Goal: Task Accomplishment & Management: Contribute content

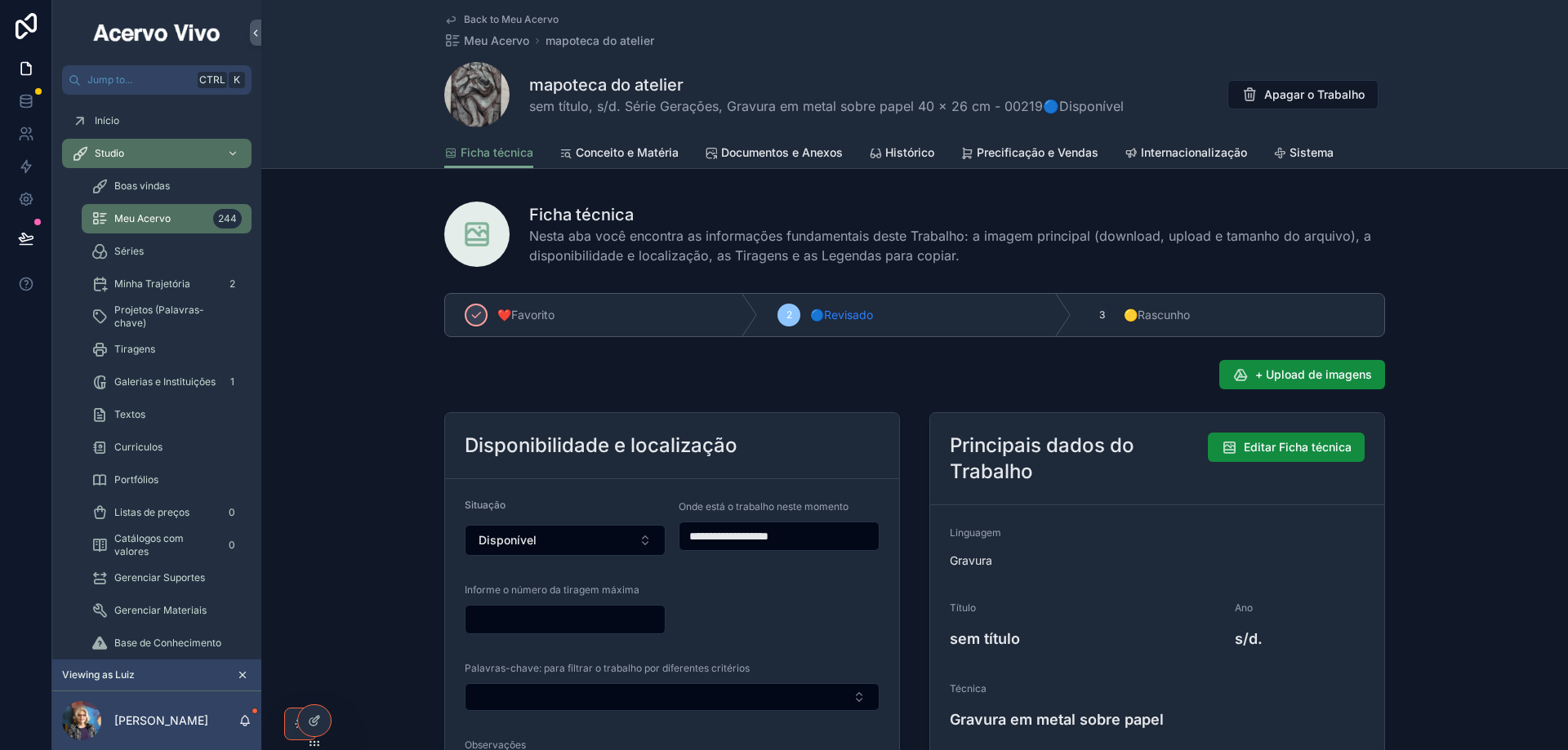
click at [485, 21] on span "Back to Meu Acervo" at bounding box center [511, 20] width 95 height 13
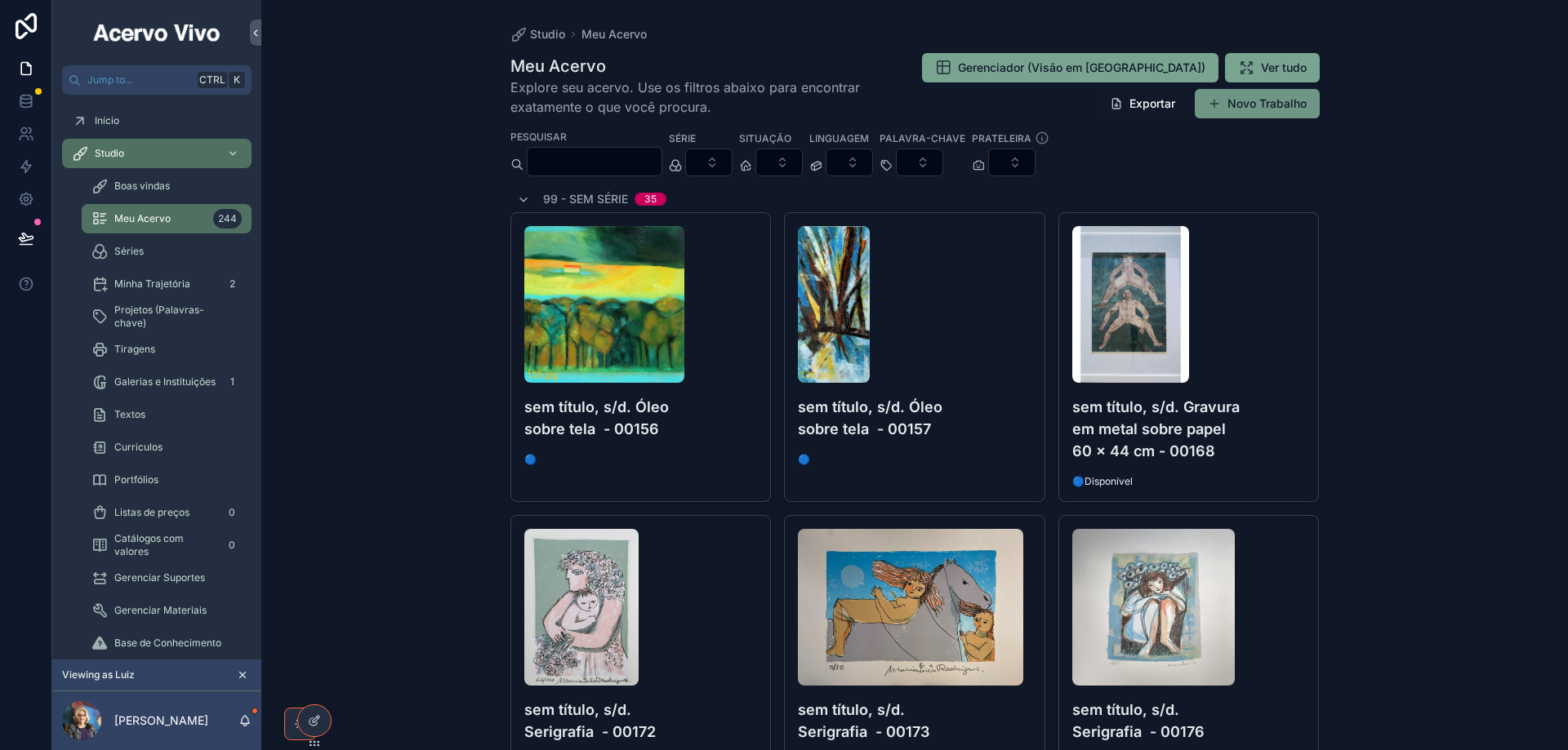
click at [1251, 111] on button "Novo Trabalho" at bounding box center [1257, 104] width 125 height 30
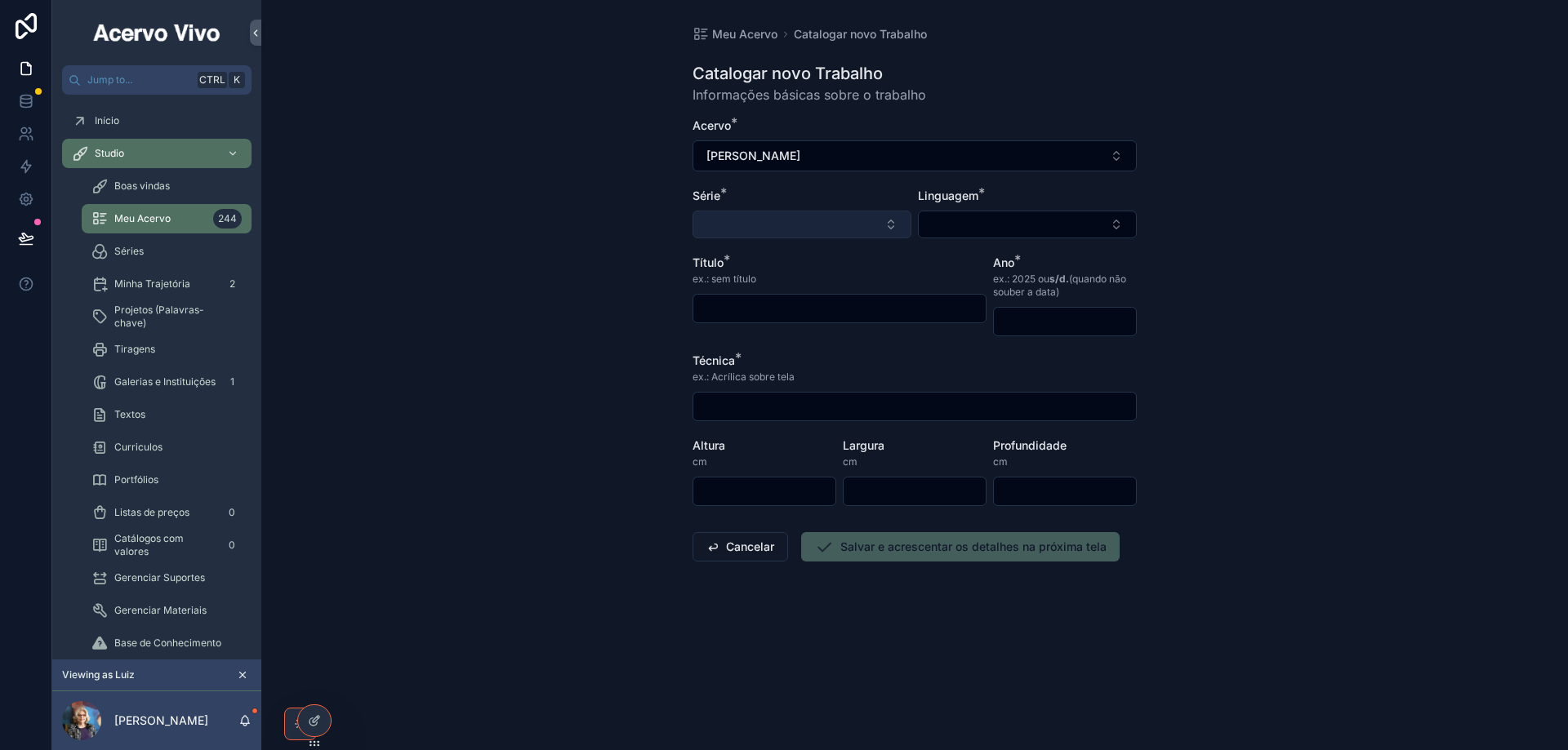
click at [790, 238] on button "Select Button" at bounding box center [801, 225] width 219 height 28
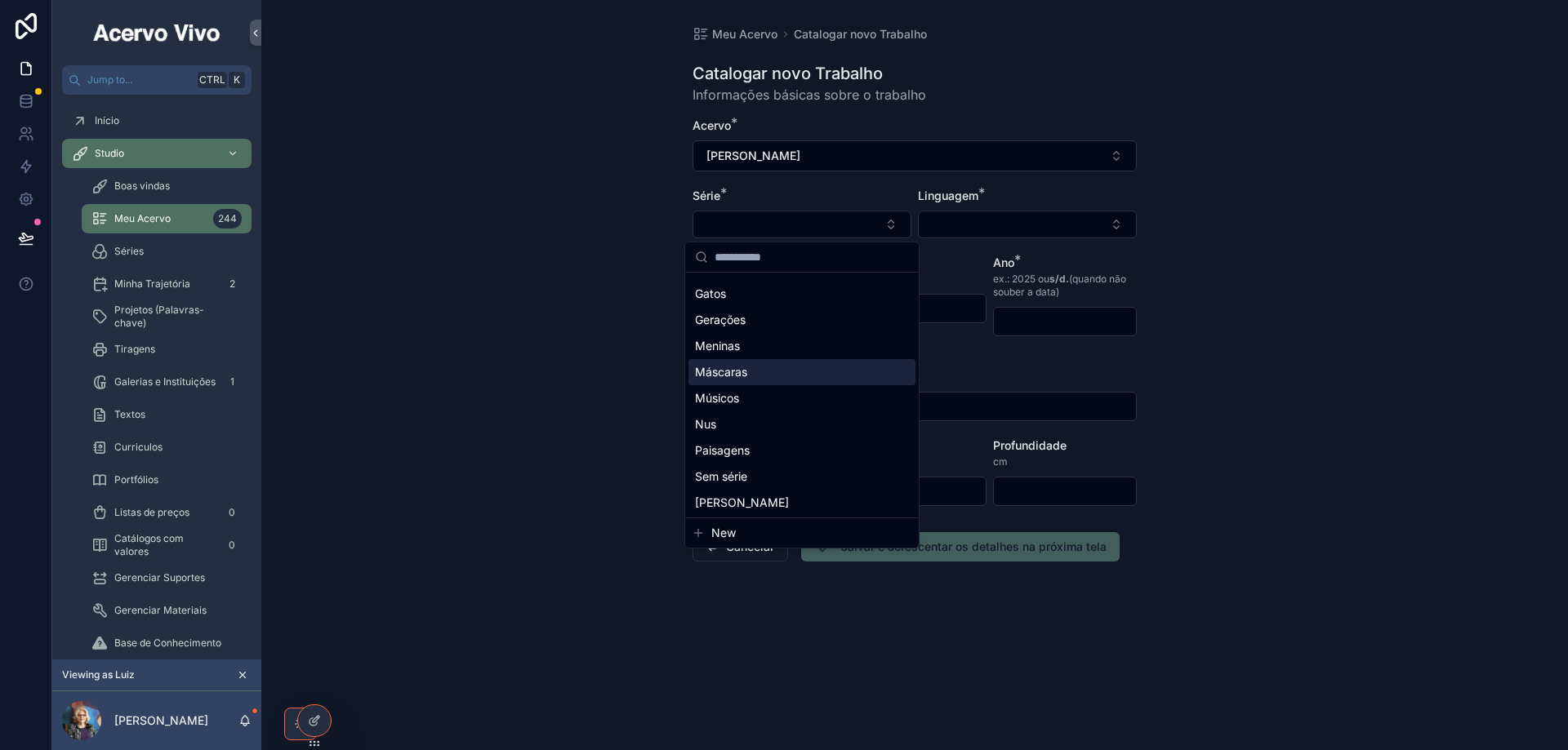
scroll to position [127, 0]
click at [774, 478] on div "Sem série" at bounding box center [801, 475] width 227 height 26
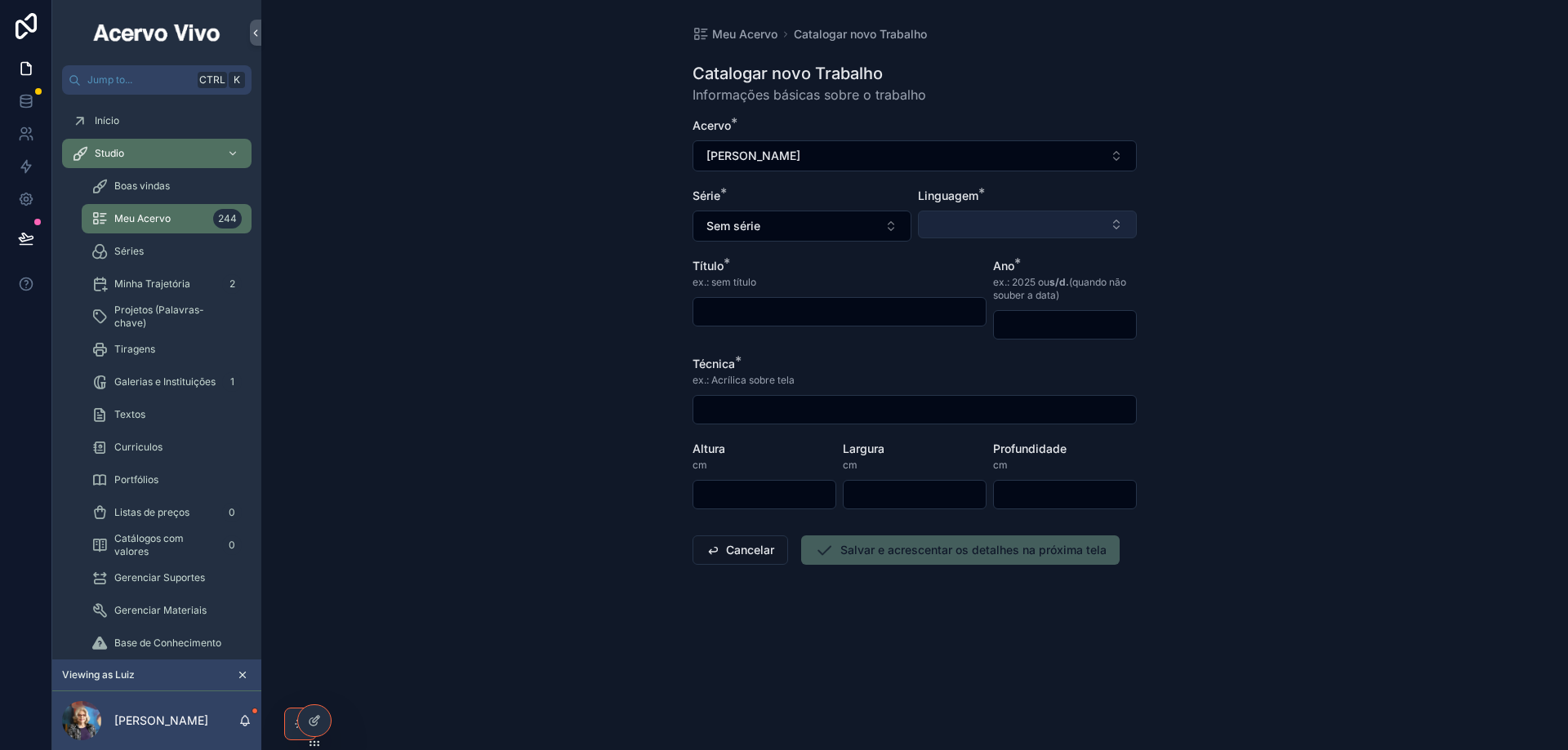
click at [1048, 235] on button "Select Button" at bounding box center [1027, 225] width 219 height 28
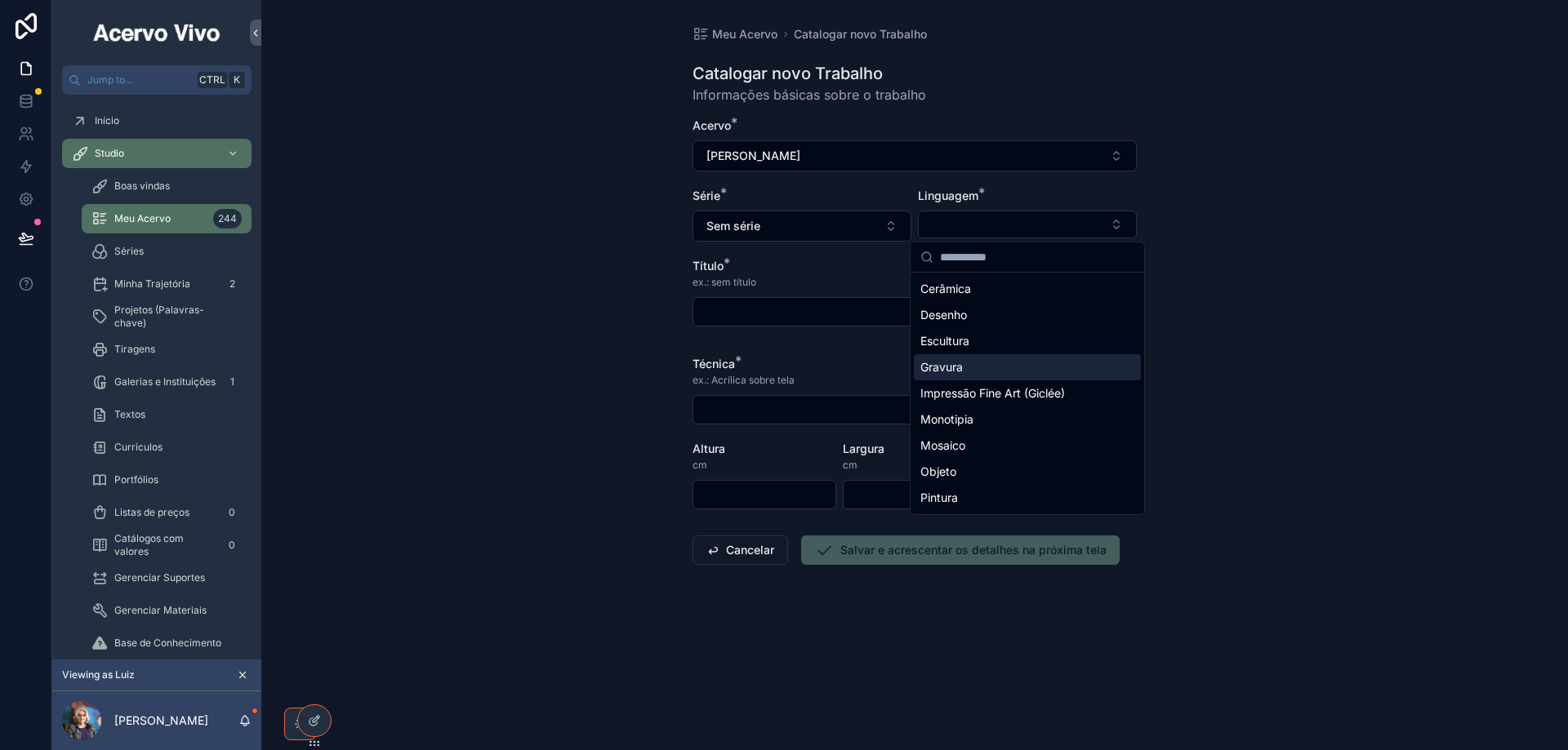
click at [1010, 377] on div "Gravura" at bounding box center [1027, 368] width 227 height 26
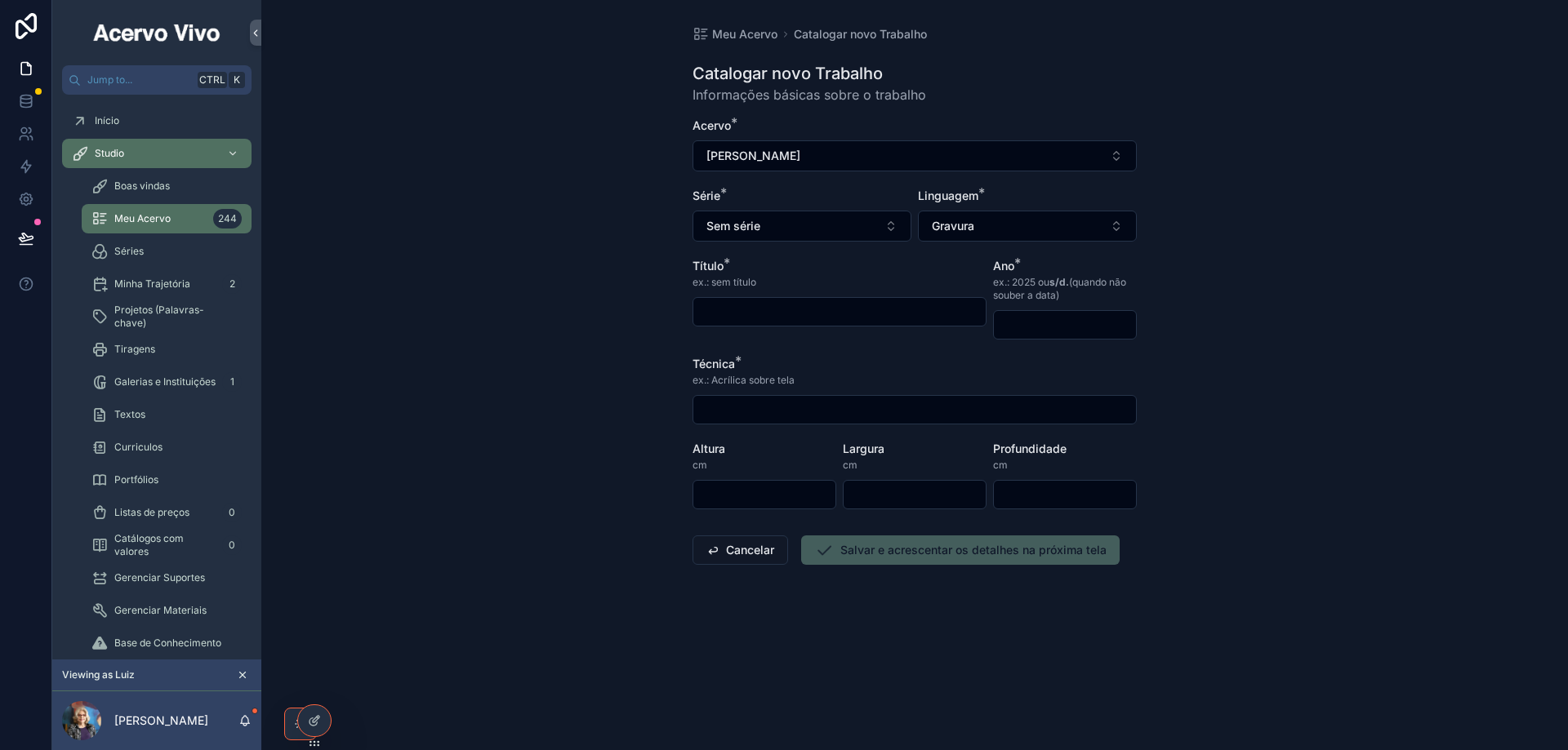
click at [801, 316] on input "scrollable content" at bounding box center [839, 312] width 292 height 23
type input "**********"
click at [1081, 306] on div "Ano * ex.: 2025 ou s/d. (quando não souber a data)" at bounding box center [1065, 298] width 144 height 82
click at [1081, 321] on input "scrollable content" at bounding box center [1065, 325] width 142 height 23
type input "****"
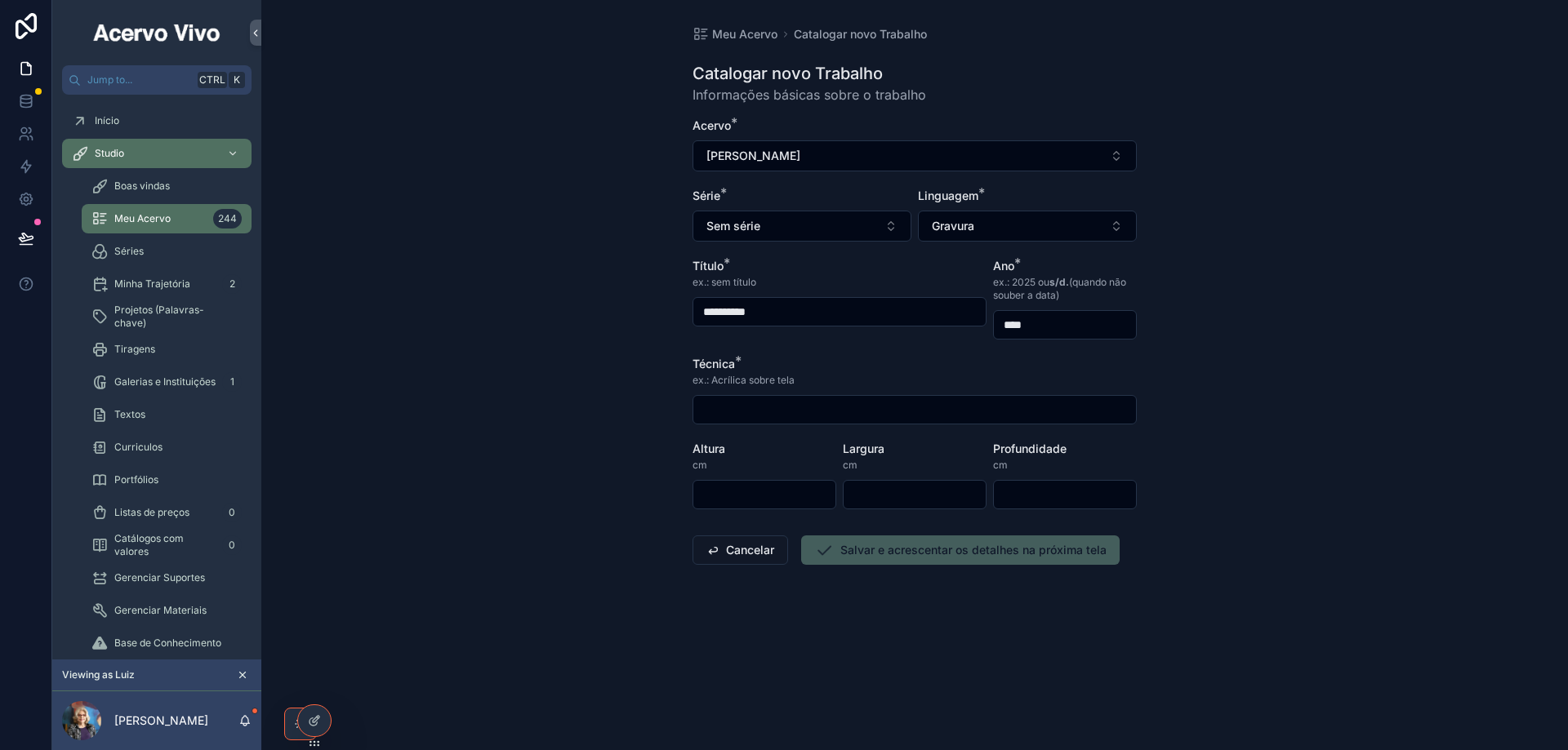
click at [856, 414] on input "scrollable content" at bounding box center [915, 410] width 443 height 23
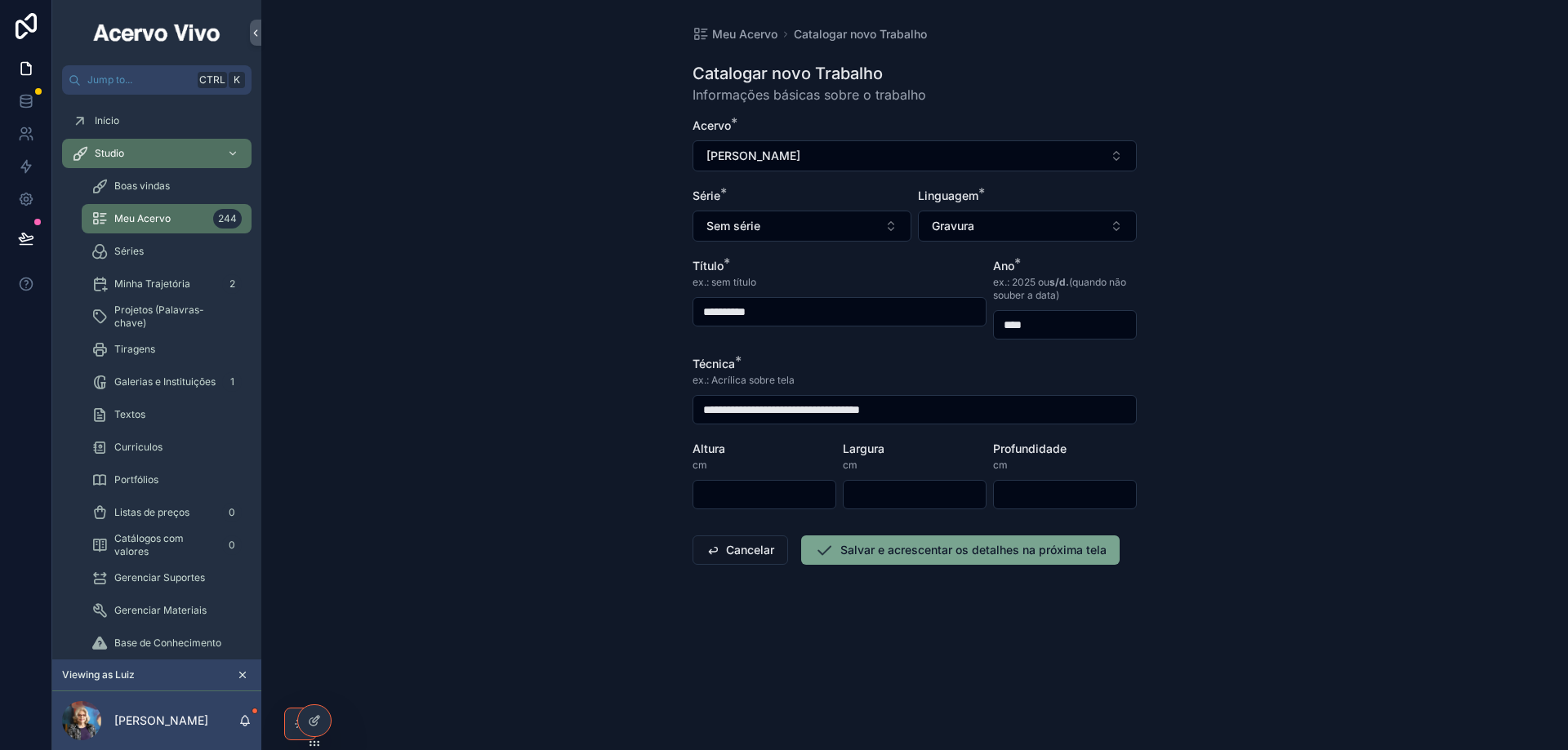
click at [852, 411] on input "**********" at bounding box center [915, 410] width 443 height 23
type input "**********"
click at [760, 492] on input "scrollable content" at bounding box center [764, 495] width 142 height 23
click at [733, 490] on input "scrollable content" at bounding box center [764, 495] width 142 height 23
type input "**"
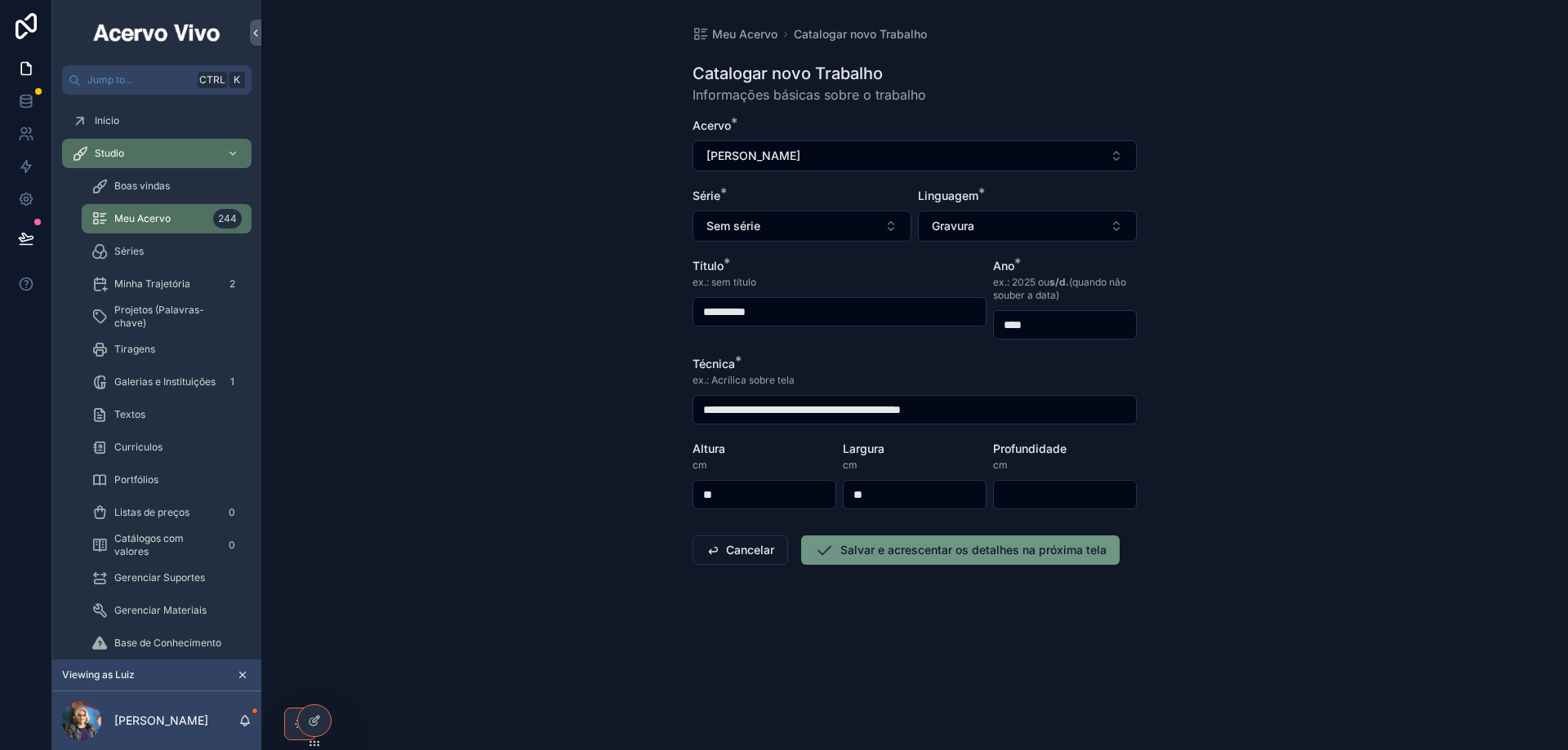
type input "**"
click at [858, 549] on button "Salvar e acrescentar os detalhes na próxima tela" at bounding box center [960, 550] width 318 height 30
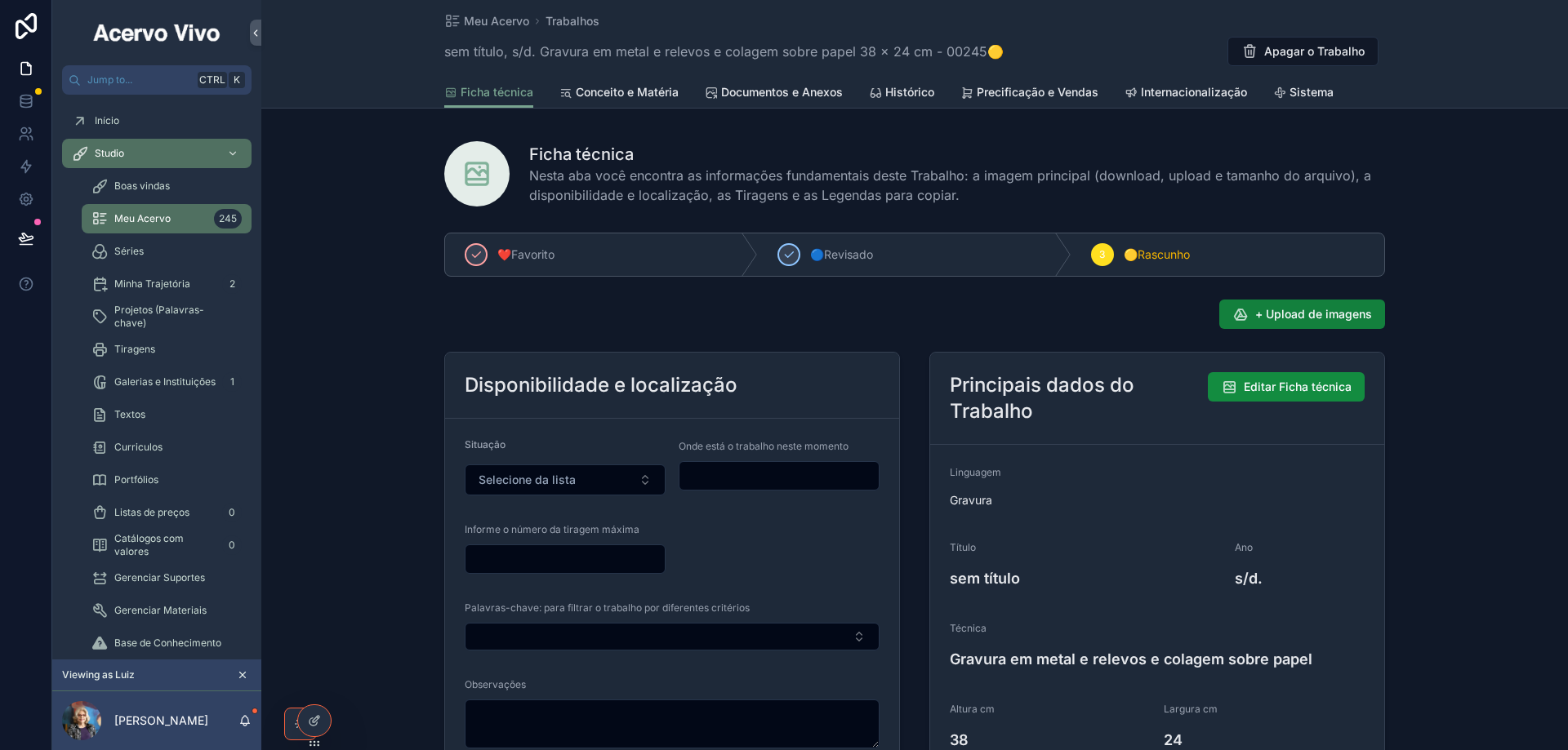
click at [1336, 310] on span "+ Upload de imagens" at bounding box center [1313, 315] width 116 height 17
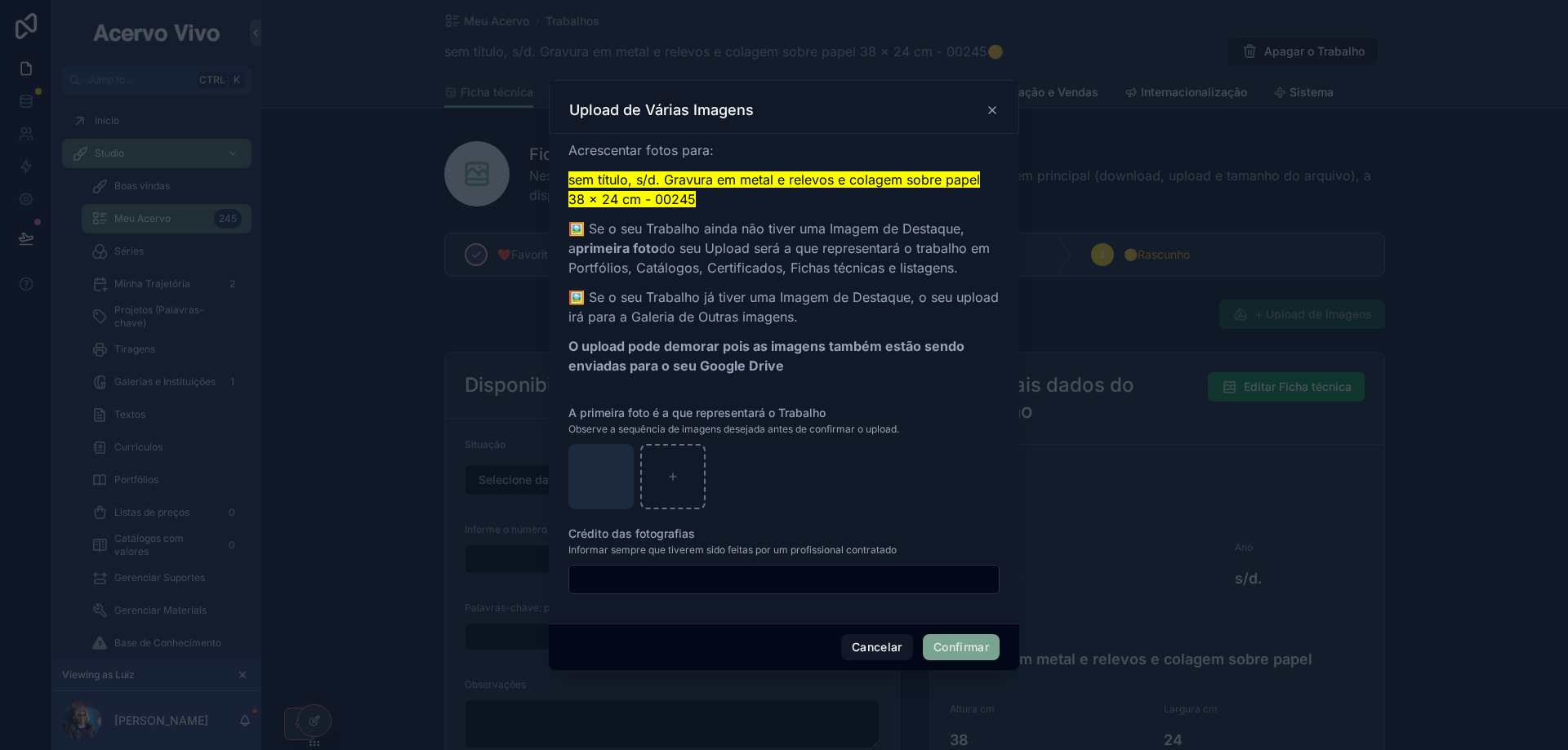
click at [953, 651] on button "Confirmar" at bounding box center [961, 648] width 77 height 26
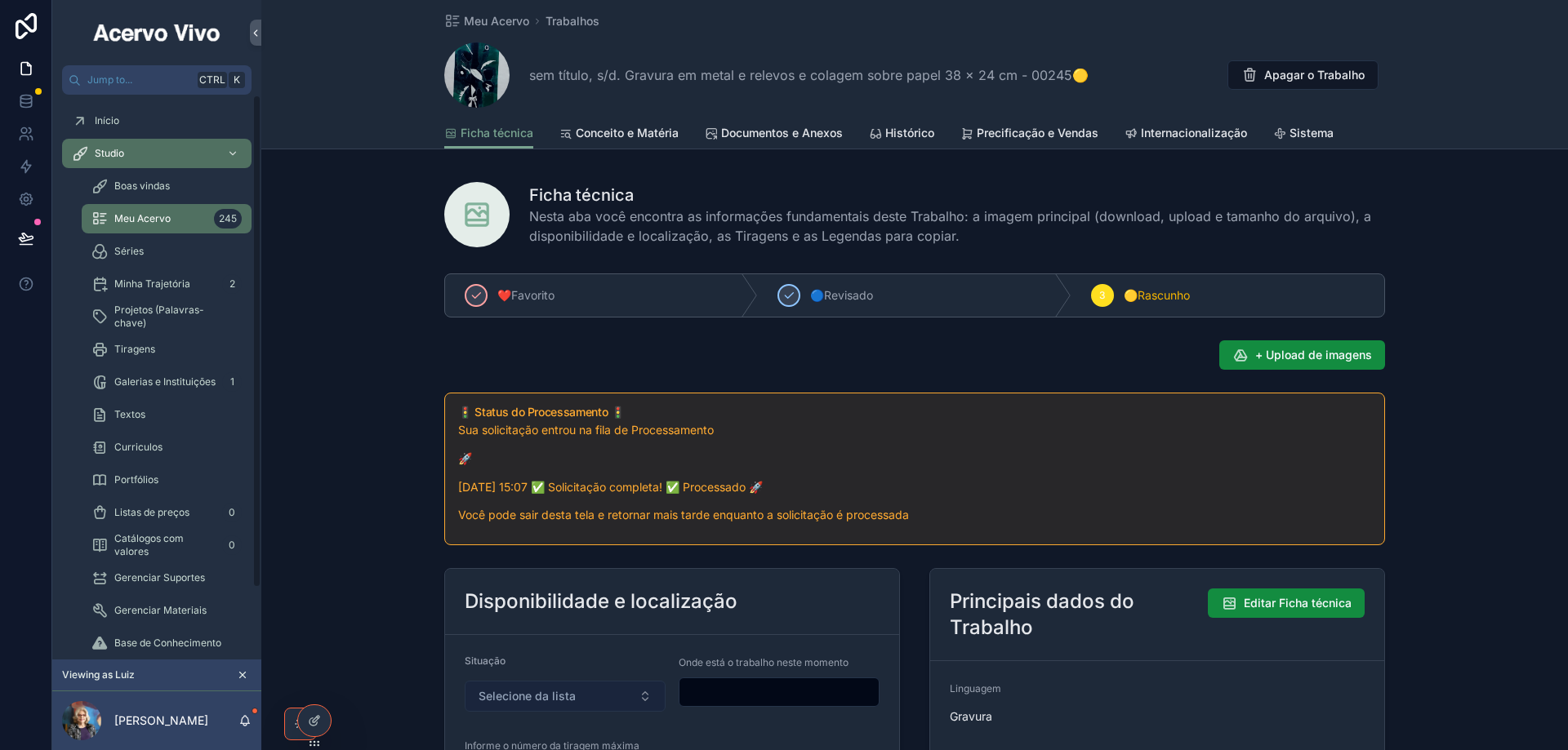
click at [552, 697] on span "Selecione da lista" at bounding box center [527, 696] width 97 height 17
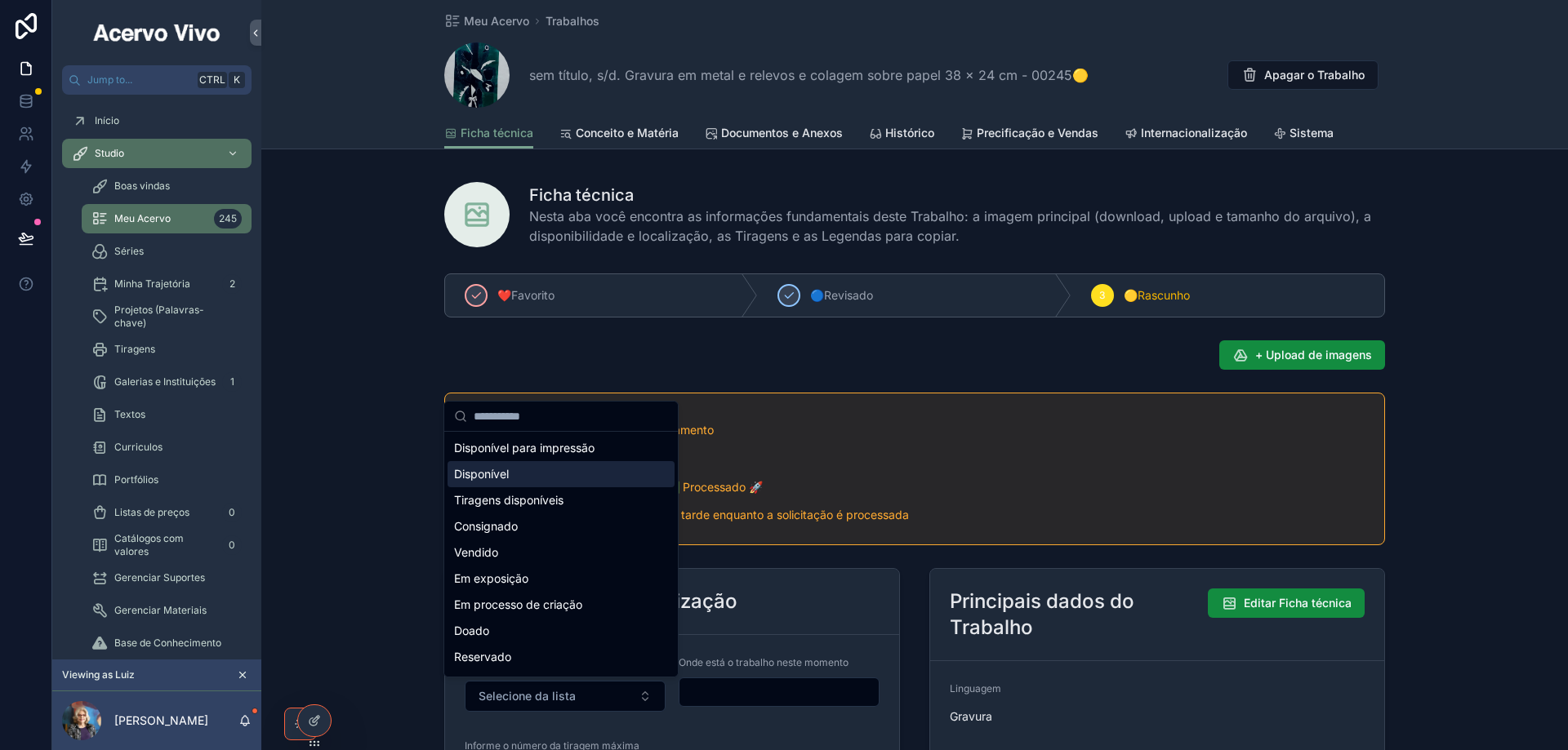
click at [521, 472] on div "Disponível" at bounding box center [561, 474] width 227 height 26
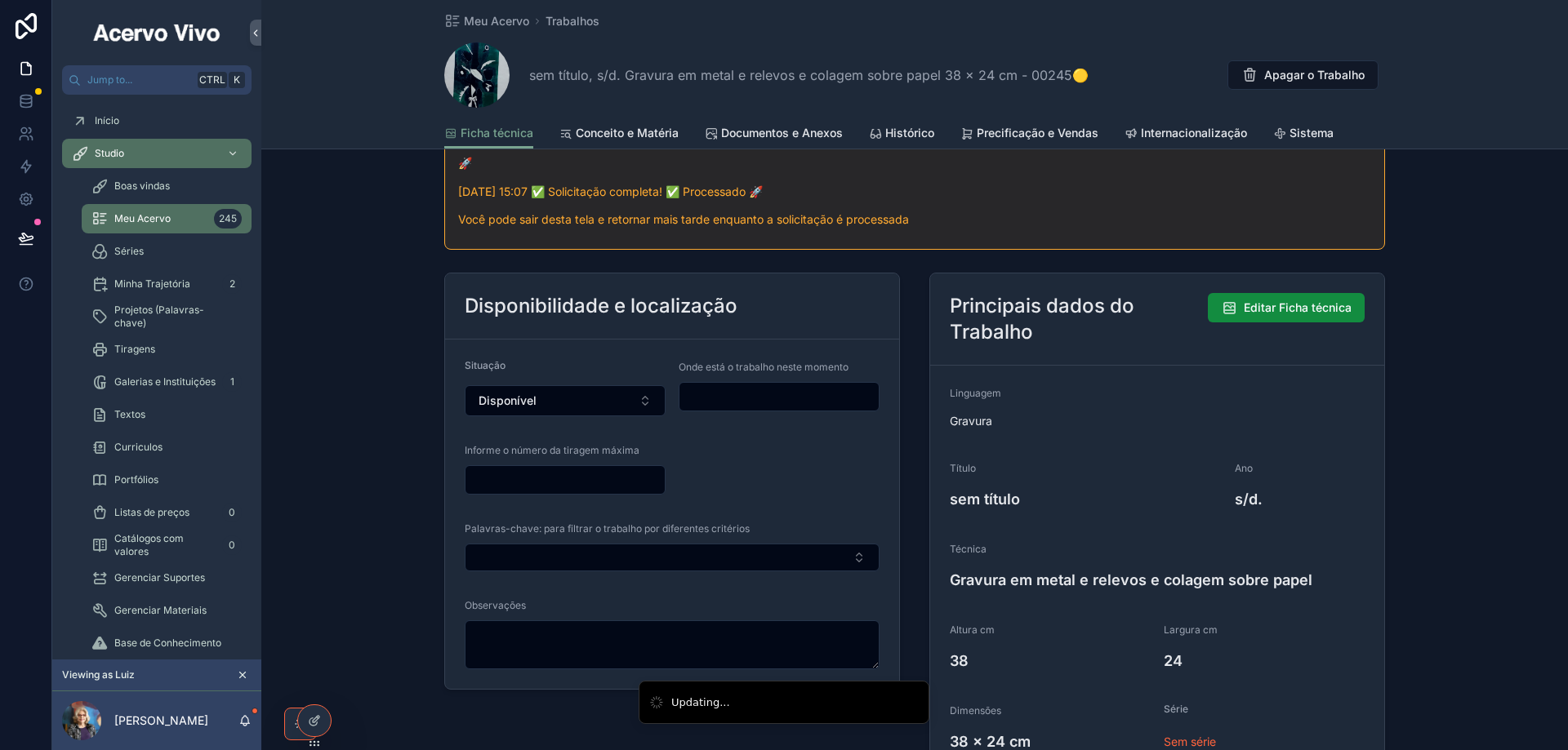
scroll to position [326, 0]
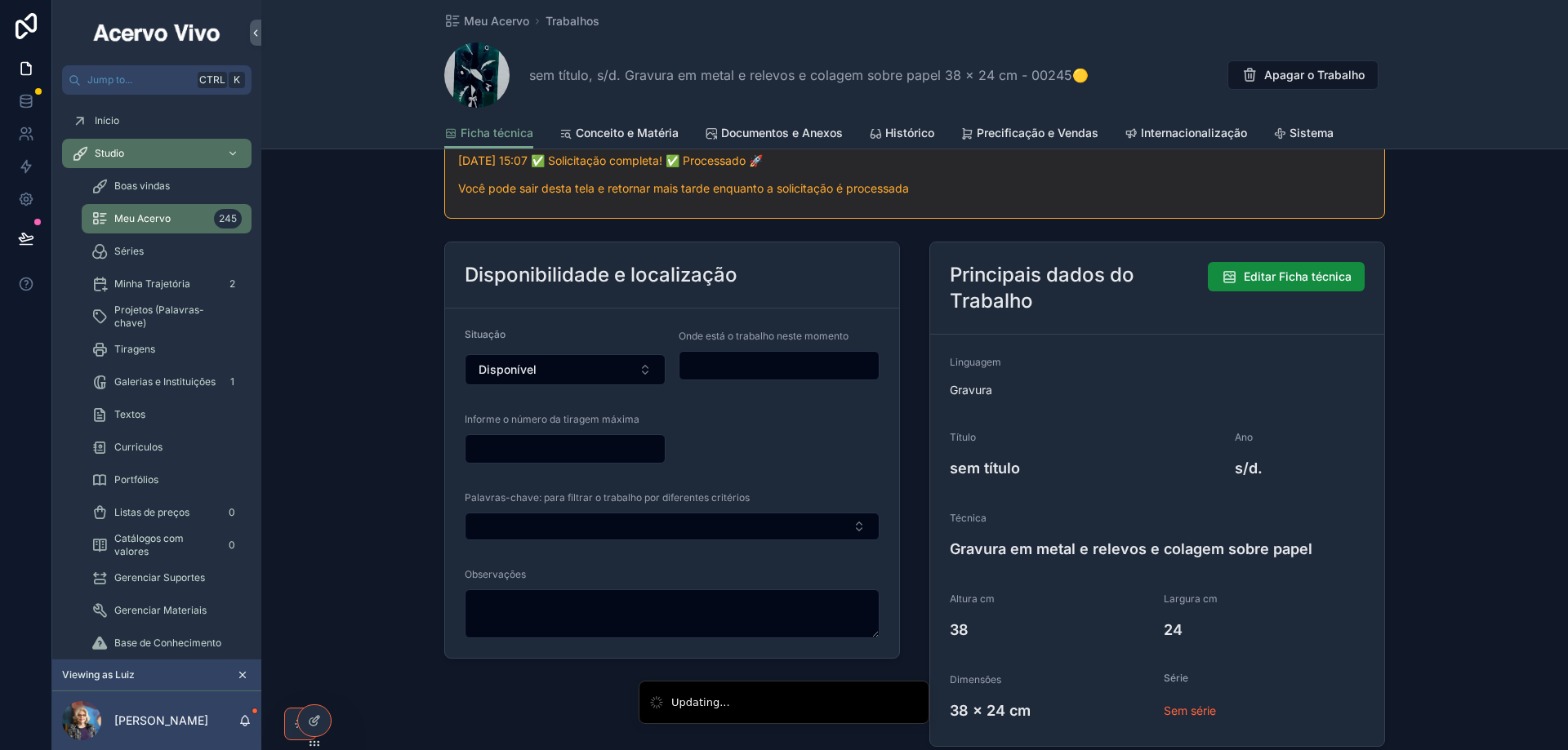
click at [725, 368] on input "scrollable content" at bounding box center [778, 366] width 199 height 23
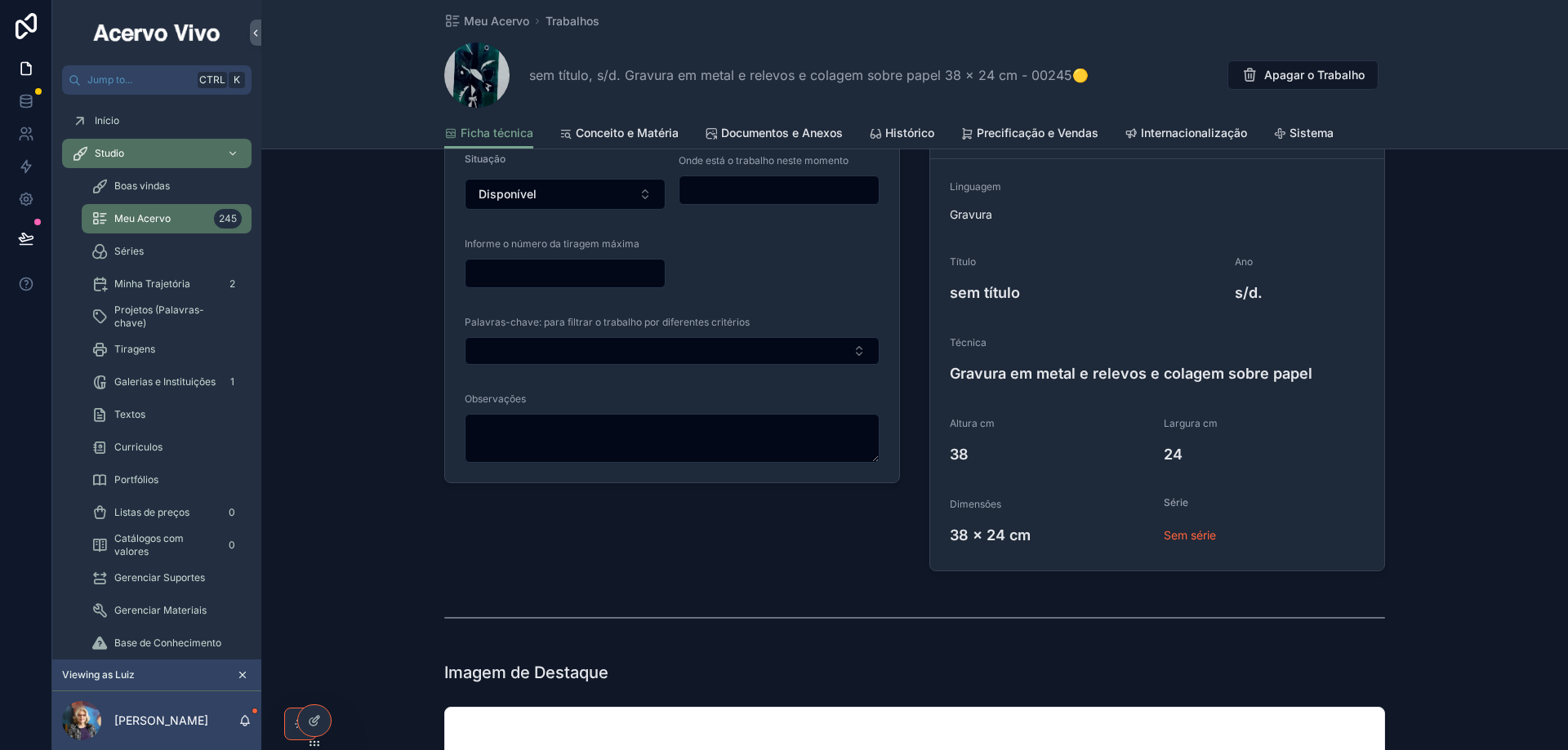
type input "**********"
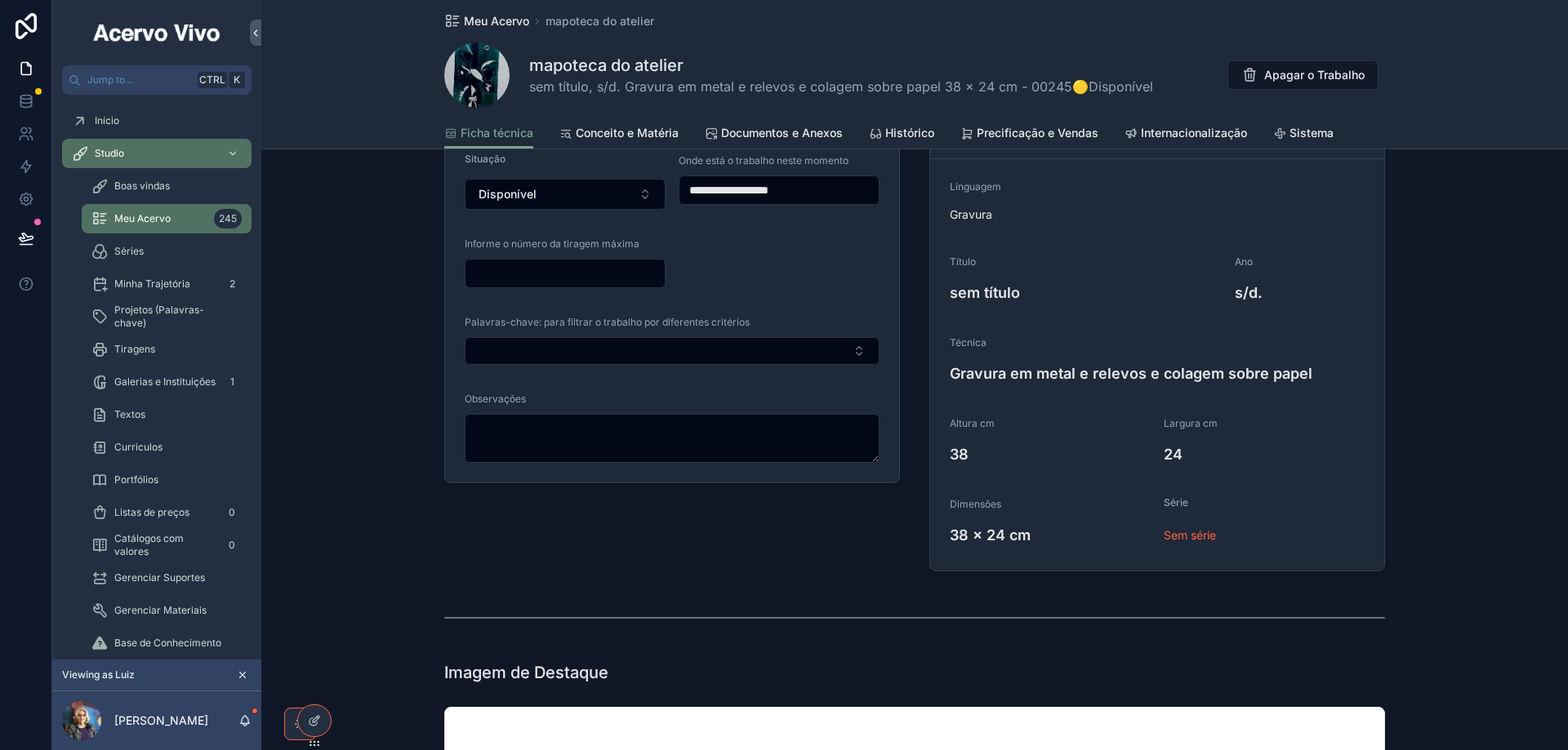
click at [492, 17] on span "Meu Acervo" at bounding box center [496, 21] width 65 height 17
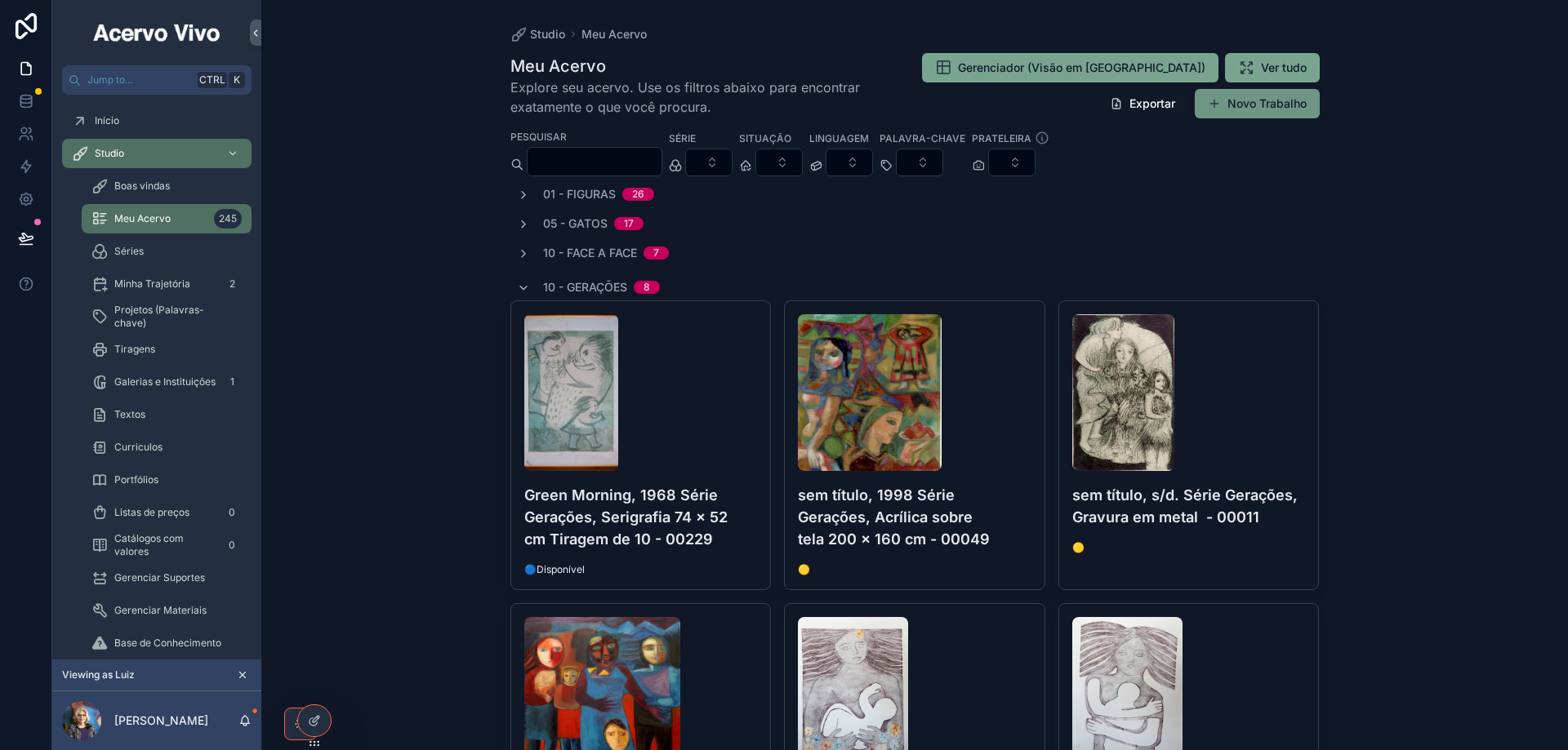
click at [1273, 109] on button "Novo Trabalho" at bounding box center [1257, 104] width 125 height 30
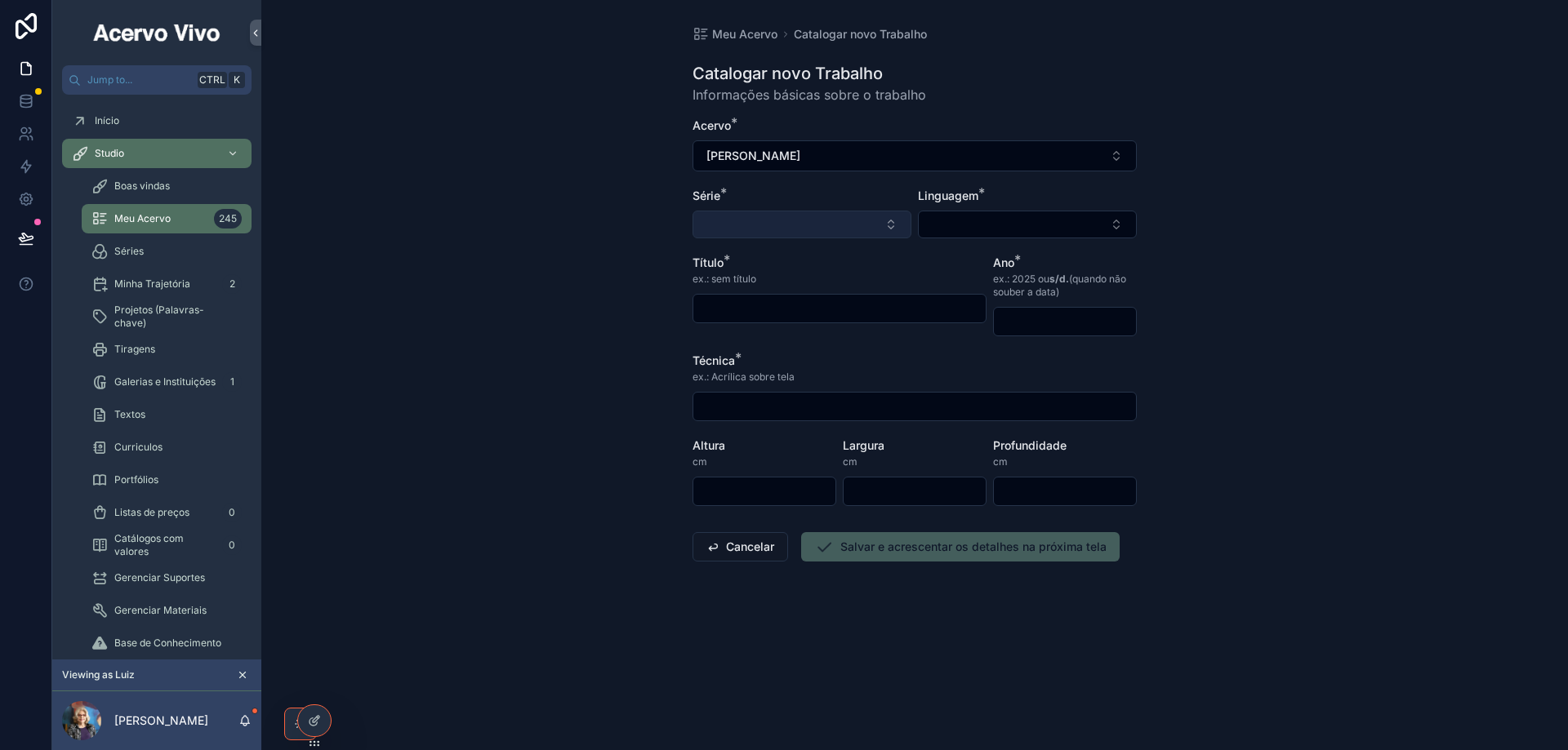
click at [762, 230] on button "Select Button" at bounding box center [801, 225] width 219 height 28
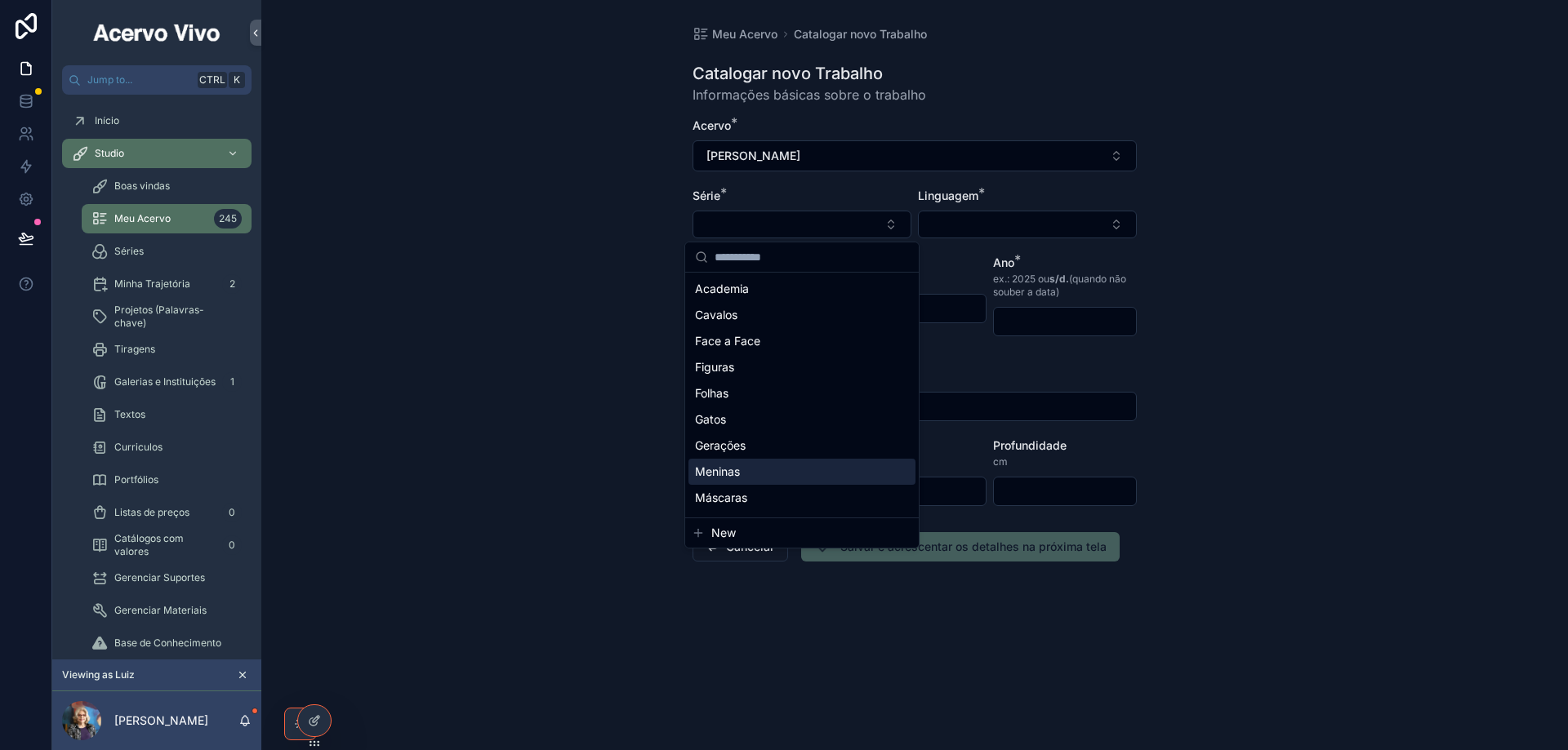
click at [759, 459] on div "Meninas" at bounding box center [801, 472] width 227 height 26
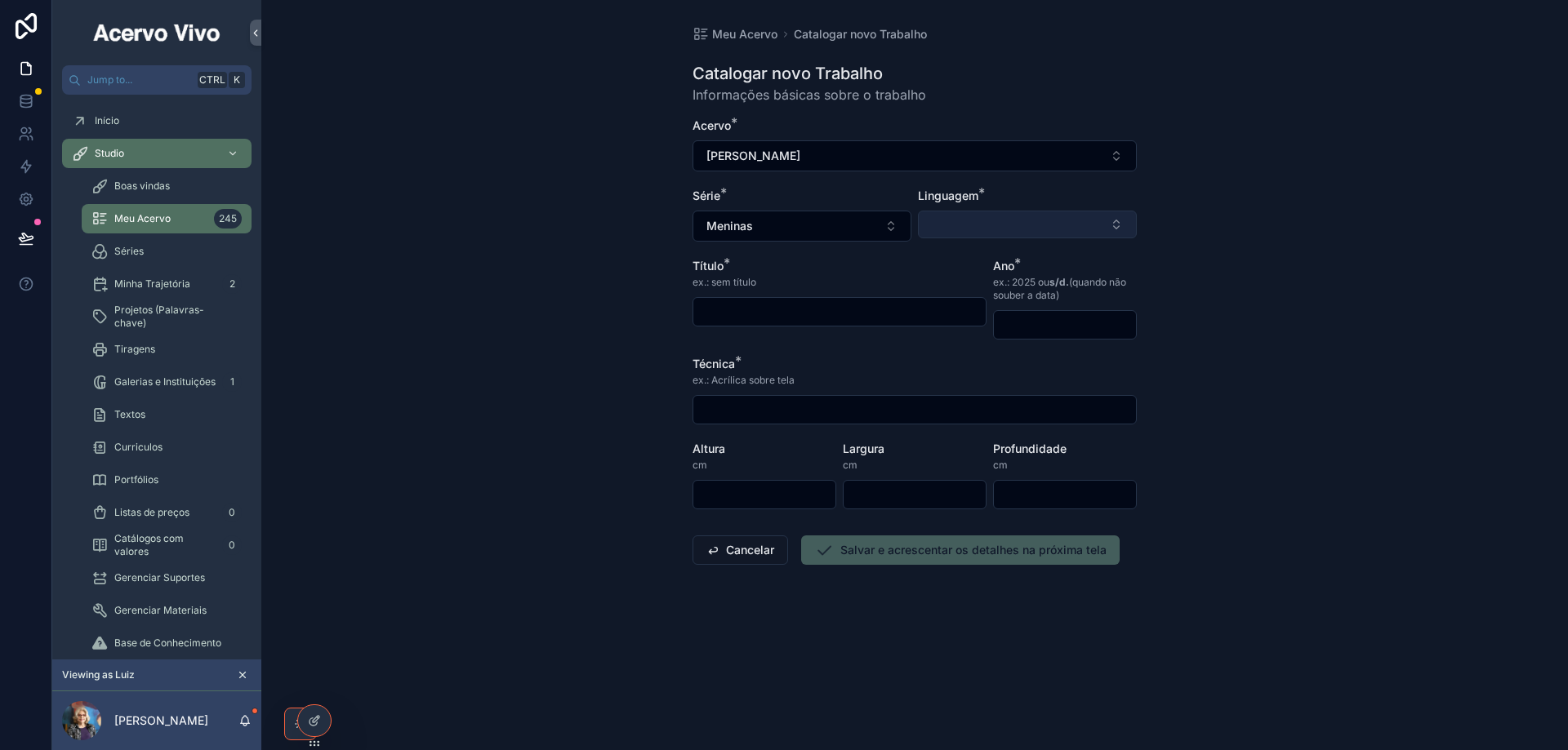
click at [1062, 217] on button "Select Button" at bounding box center [1027, 225] width 219 height 28
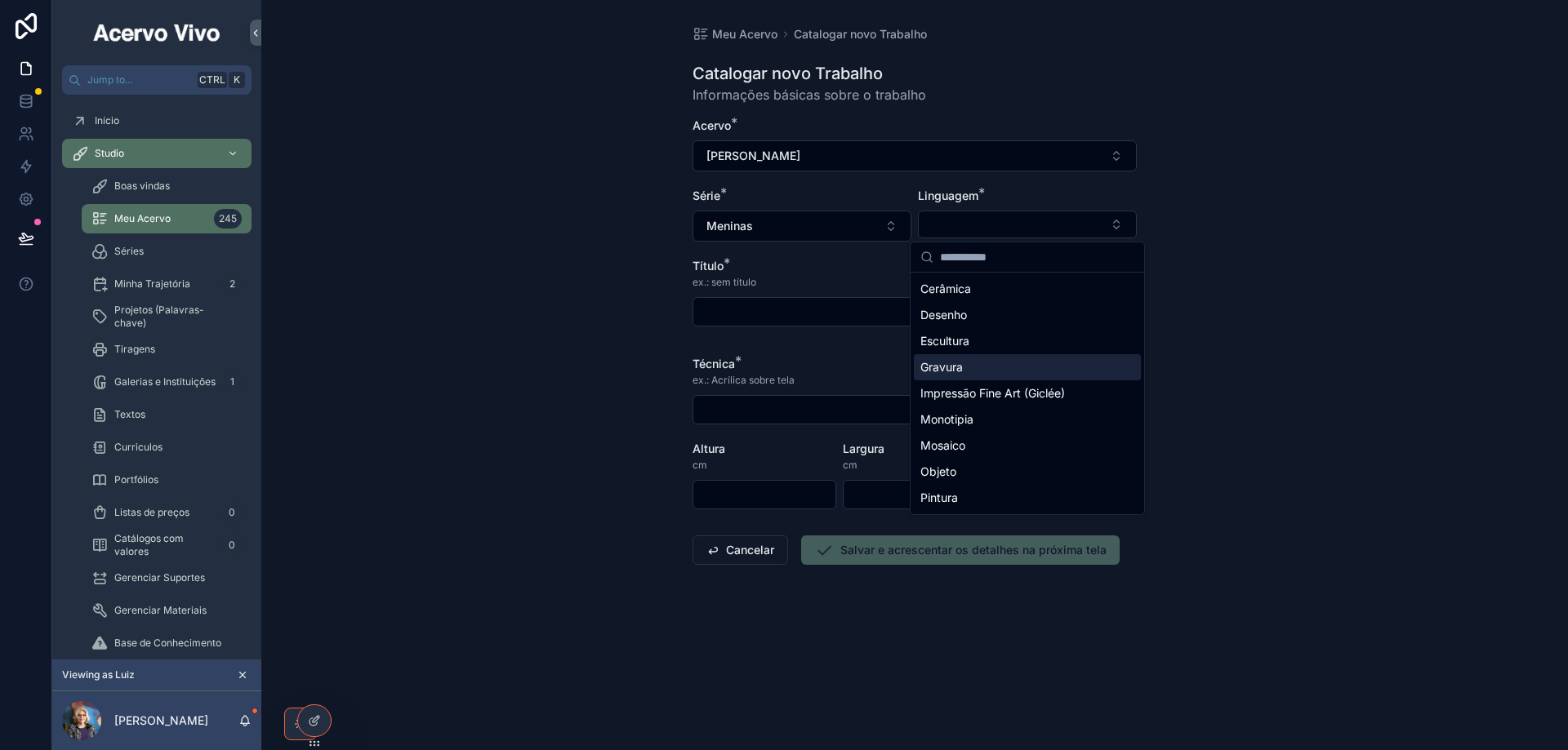
click at [1009, 371] on div "Gravura" at bounding box center [1027, 368] width 227 height 26
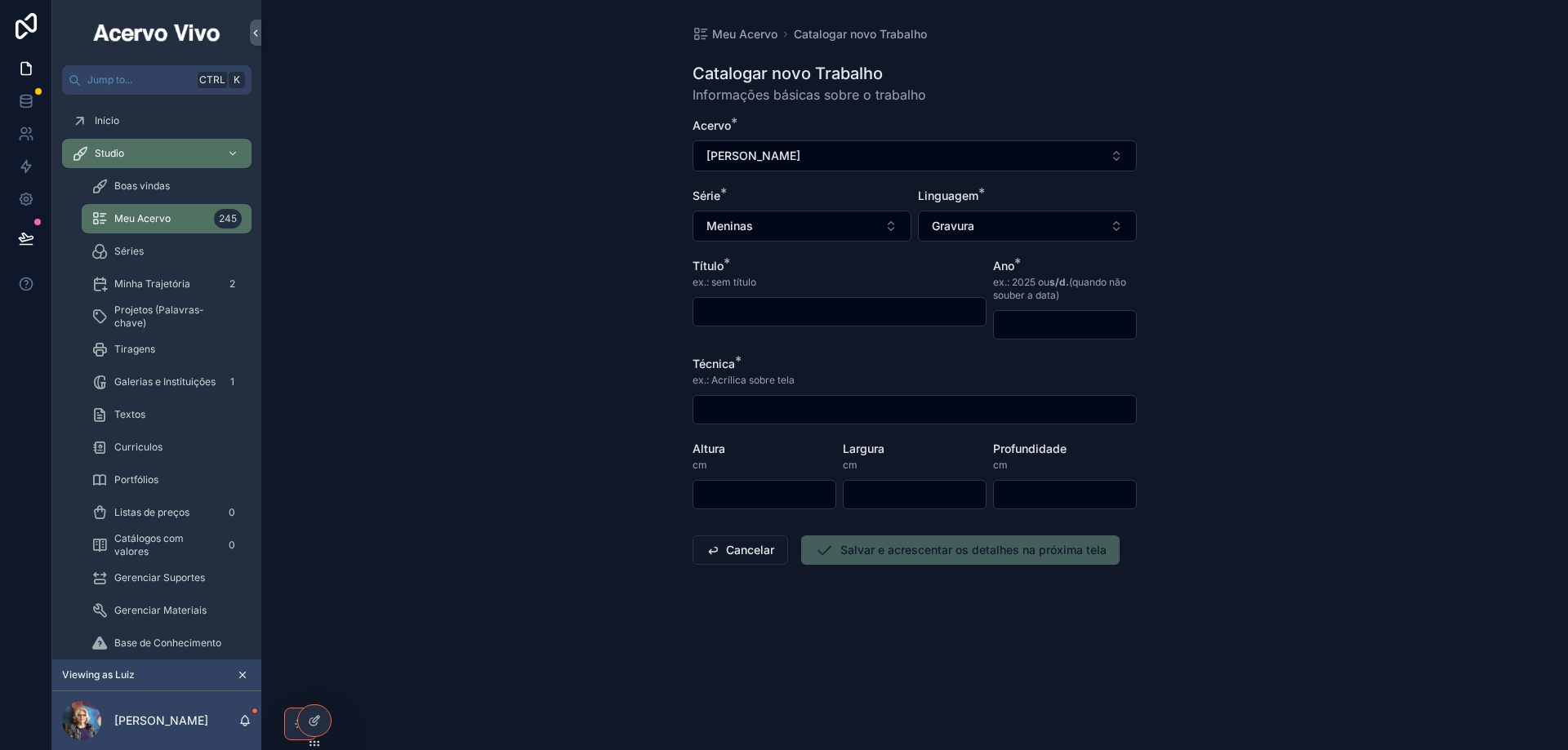
click at [872, 310] on input "scrollable content" at bounding box center [839, 312] width 292 height 23
type input "**********"
click at [1060, 318] on input "scrollable content" at bounding box center [1065, 325] width 142 height 23
type input "****"
click at [729, 420] on input "scrollable content" at bounding box center [915, 410] width 443 height 23
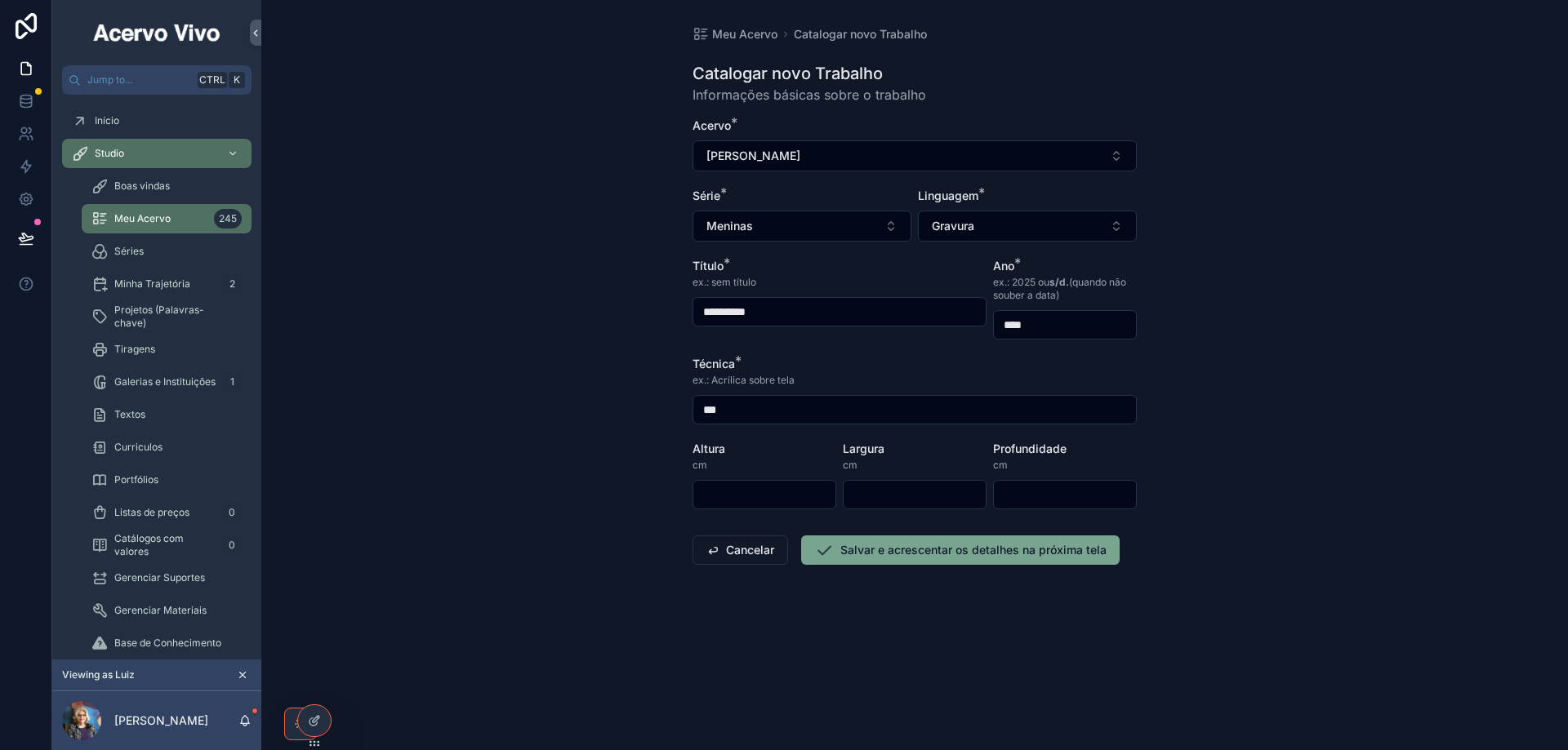
type input "**********"
click at [725, 487] on input "scrollable content" at bounding box center [764, 495] width 142 height 23
click at [735, 494] on input "scrollable content" at bounding box center [764, 495] width 142 height 23
type input "**"
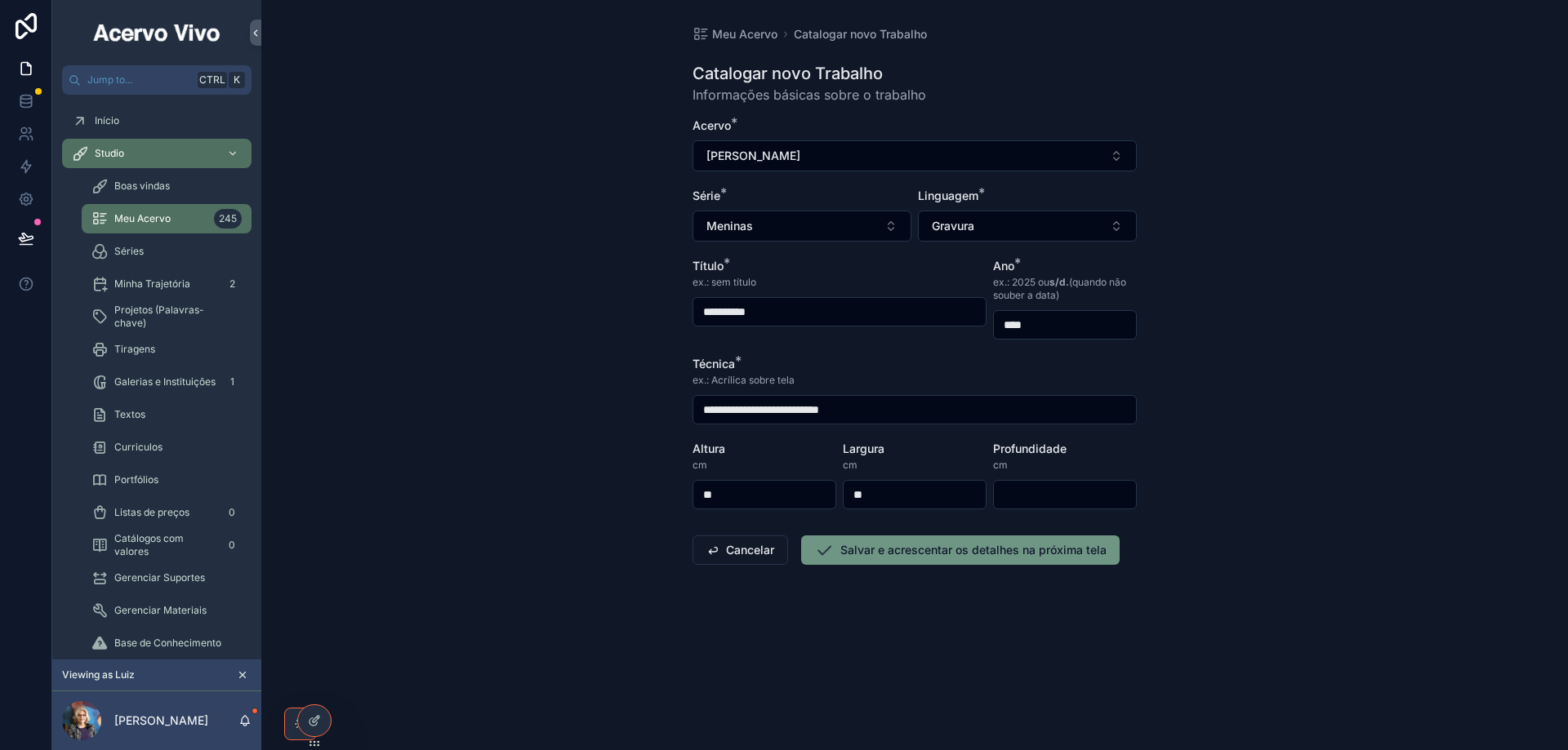
click at [896, 551] on button "Salvar e acrescentar os detalhes na próxima tela" at bounding box center [960, 550] width 318 height 30
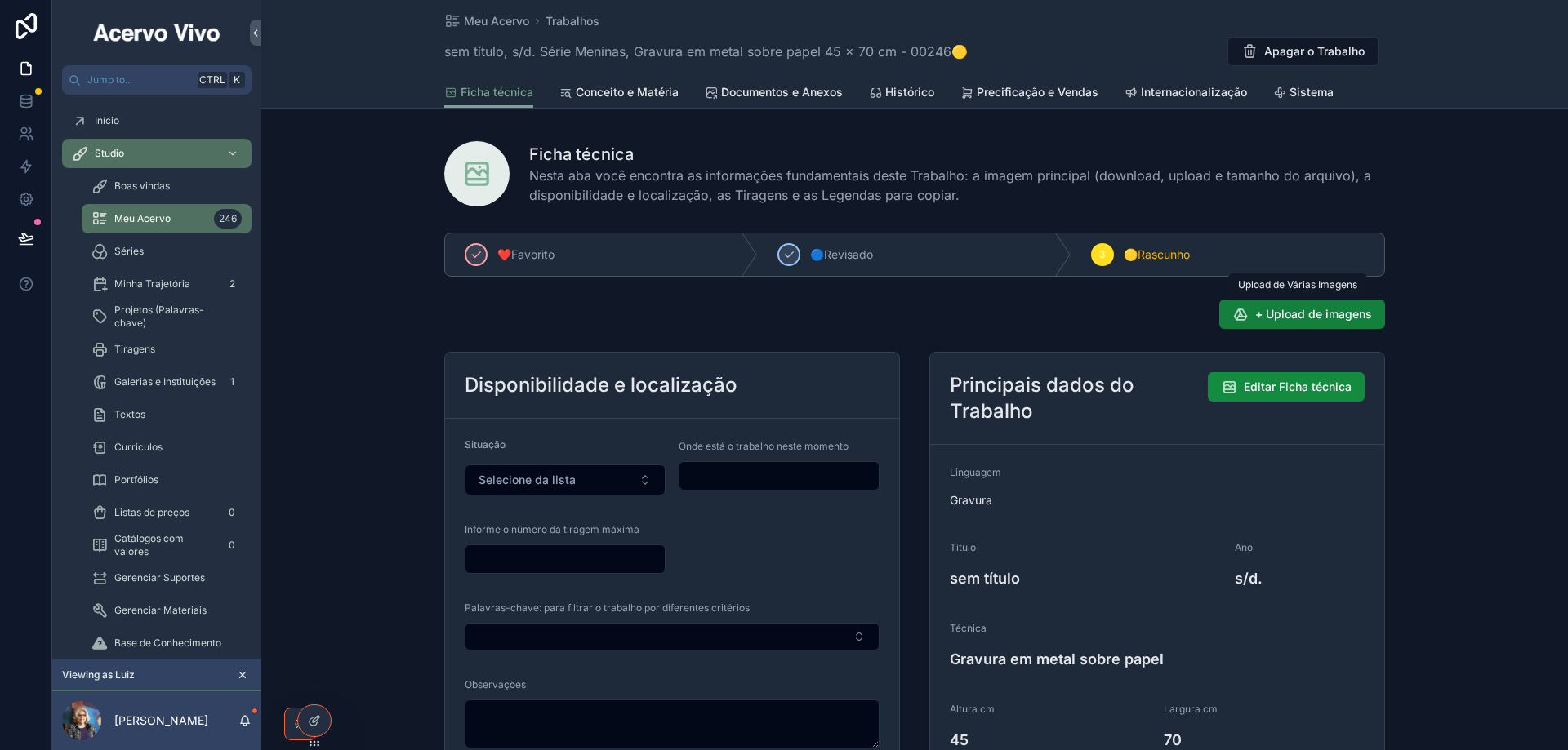
click at [1286, 313] on span "+ Upload de imagens" at bounding box center [1313, 315] width 116 height 17
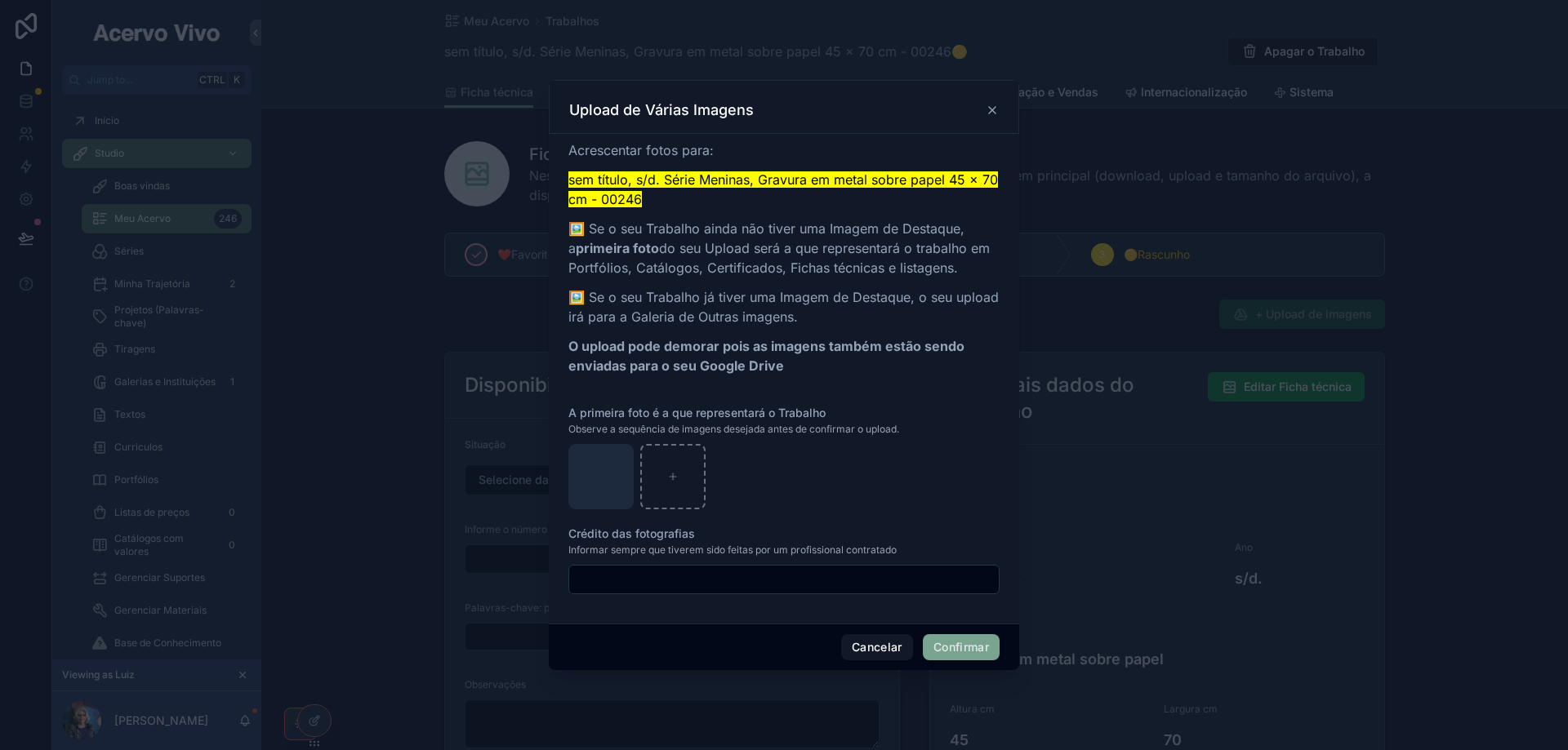
drag, startPoint x: 960, startPoint y: 647, endPoint x: 923, endPoint y: 637, distance: 38.3
click at [959, 647] on button "Confirmar" at bounding box center [961, 648] width 77 height 26
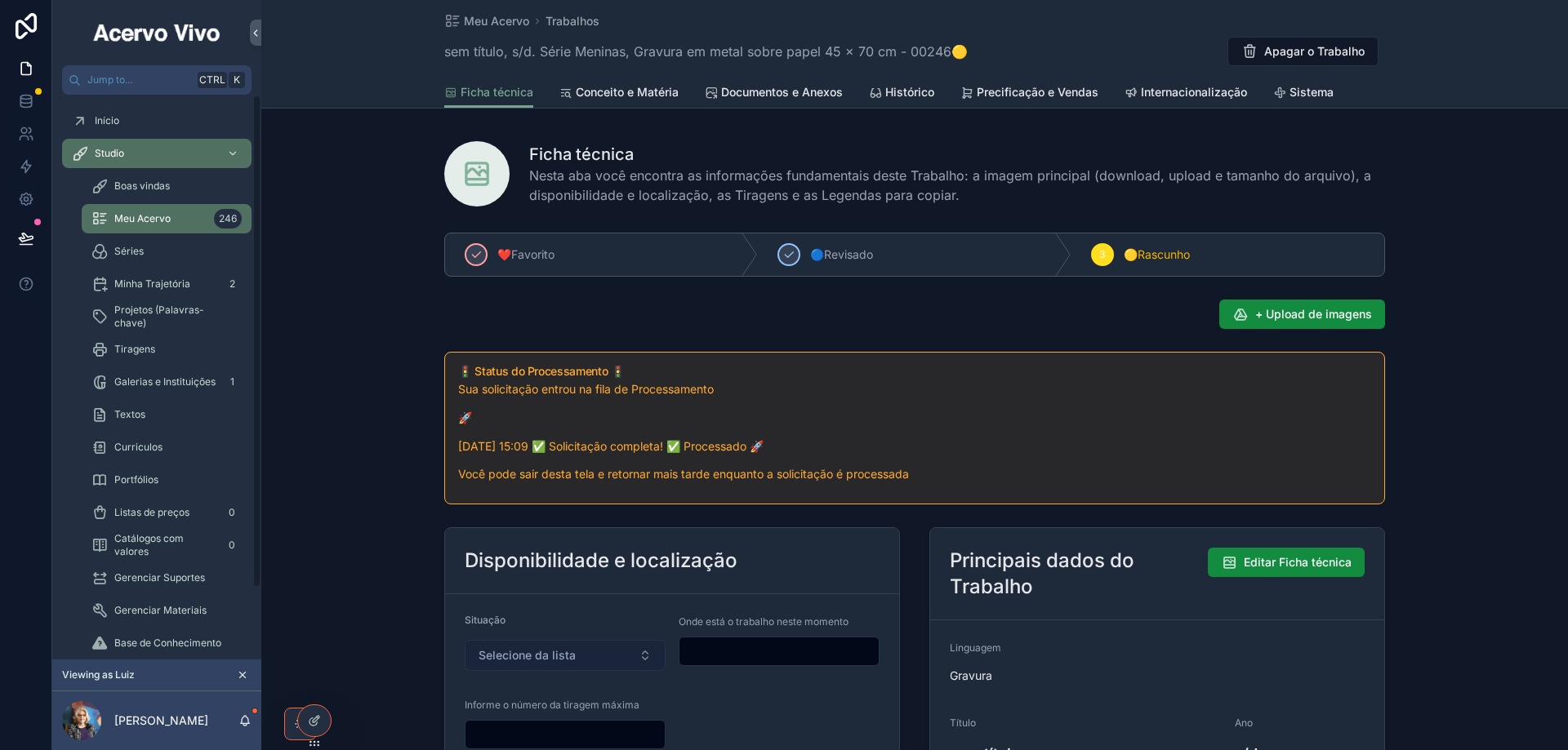
click at [602, 653] on button "Selecione da lista" at bounding box center [564, 656] width 201 height 31
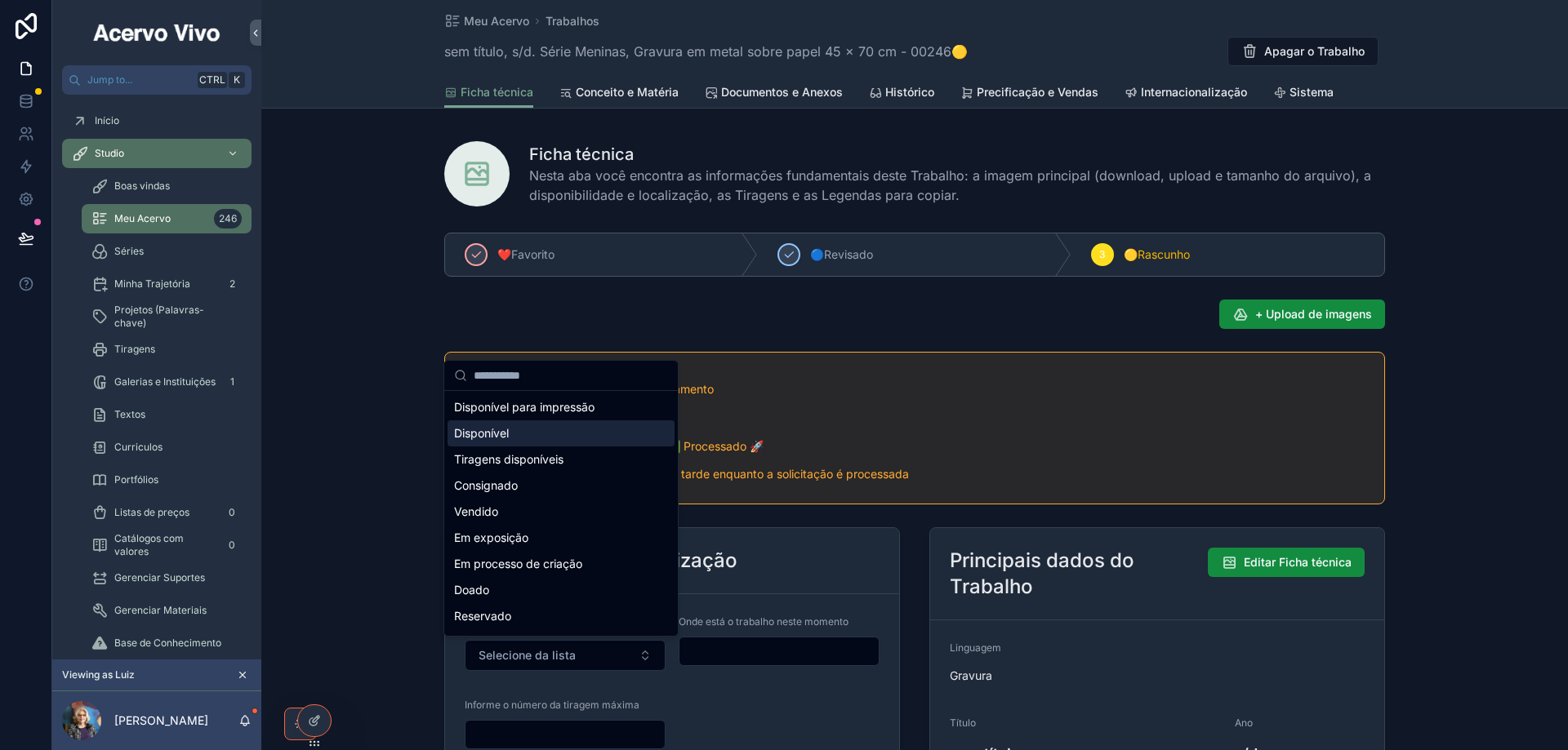
click at [604, 431] on div "Disponível" at bounding box center [561, 434] width 227 height 26
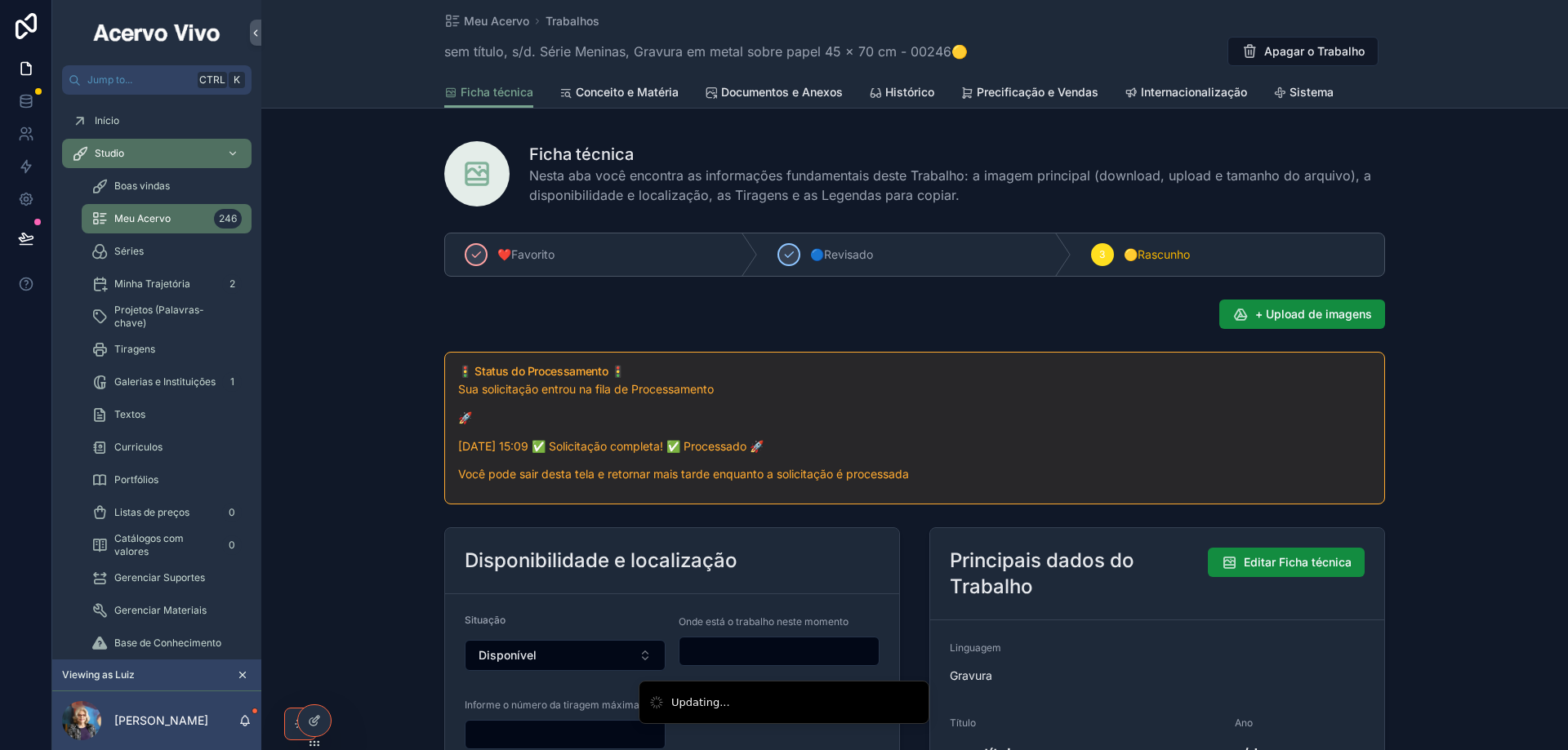
click at [704, 655] on input "scrollable content" at bounding box center [778, 652] width 199 height 23
type input "**********"
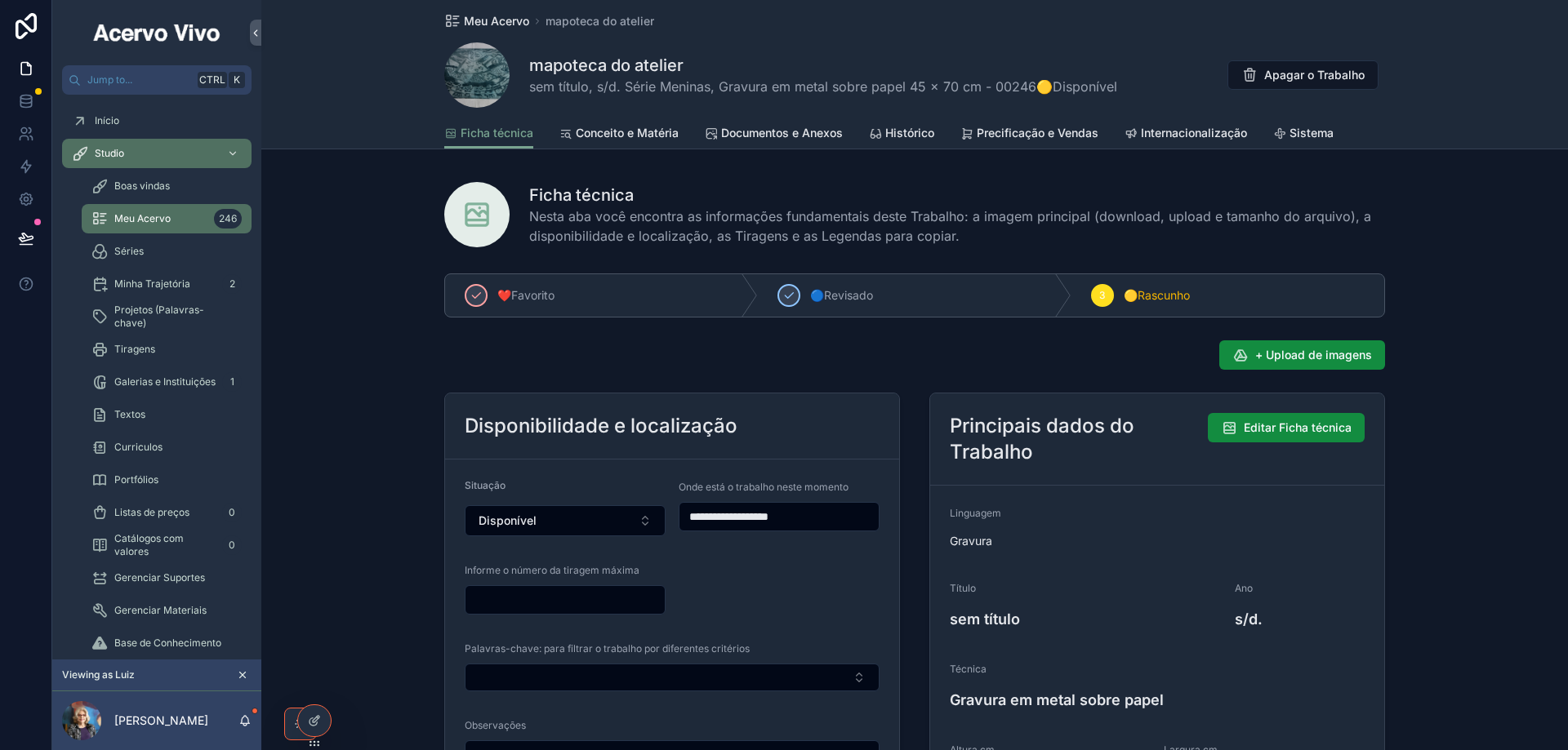
click at [499, 19] on span "Meu Acervo" at bounding box center [496, 21] width 65 height 17
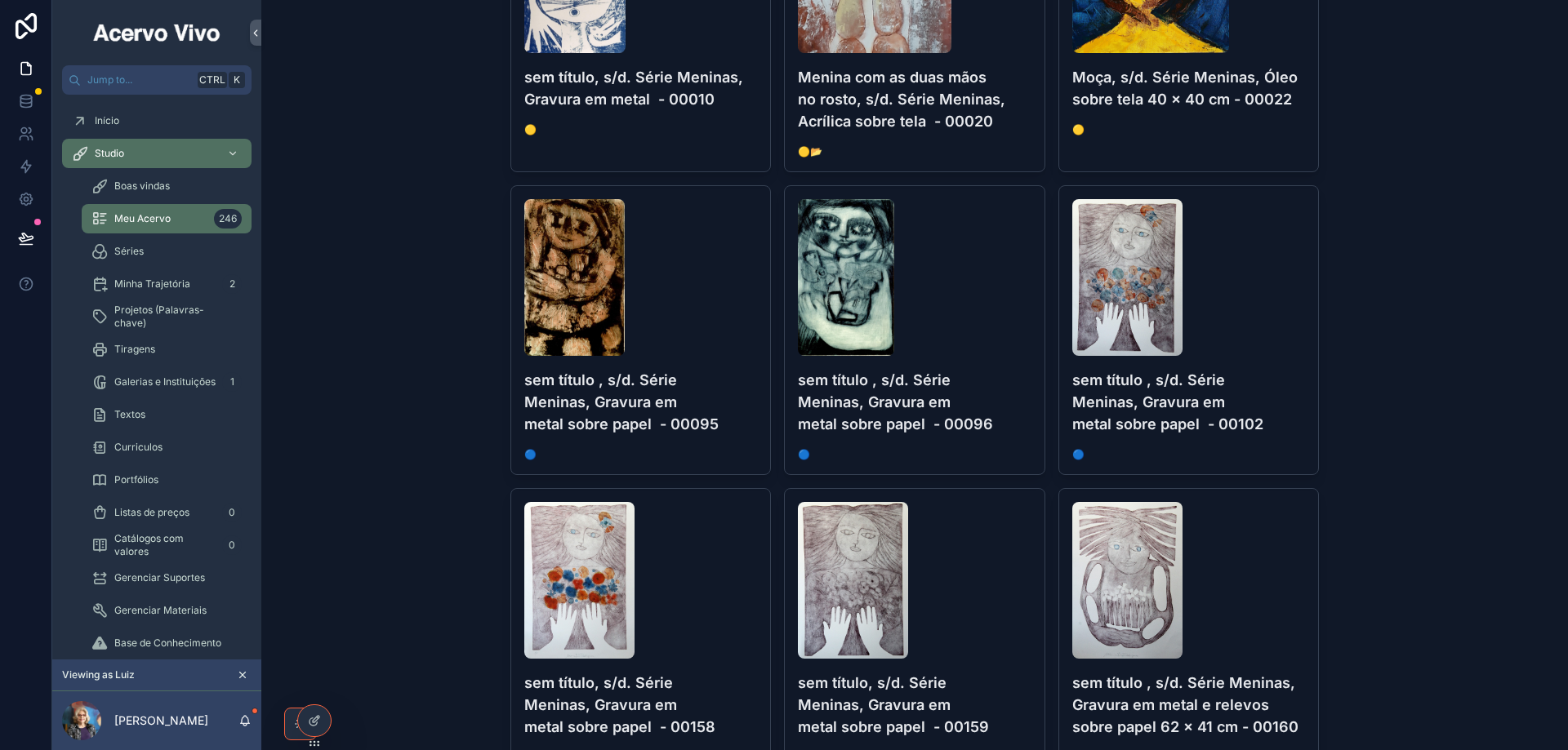
scroll to position [2041, 0]
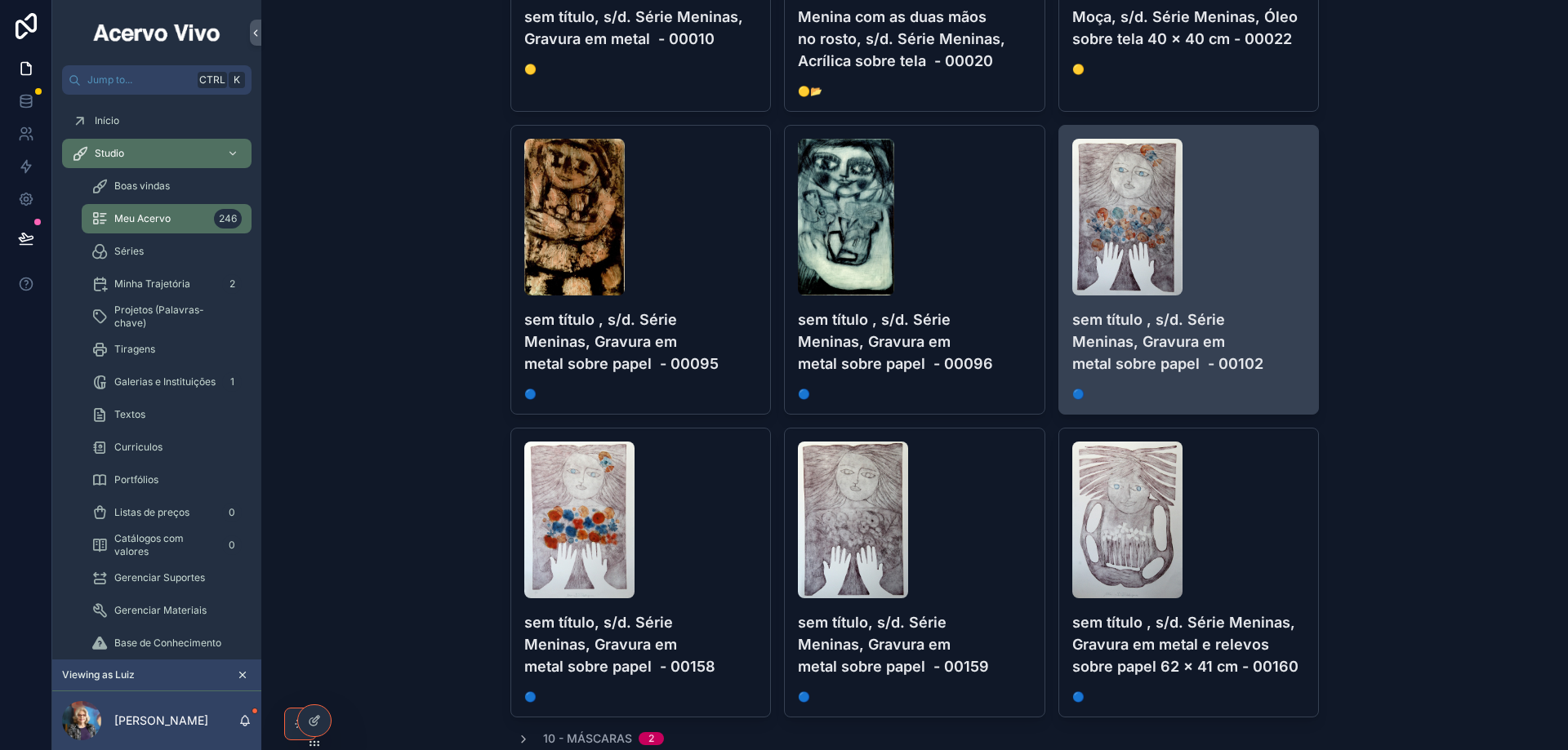
click at [1258, 276] on div "scrollable content" at bounding box center [1189, 217] width 234 height 157
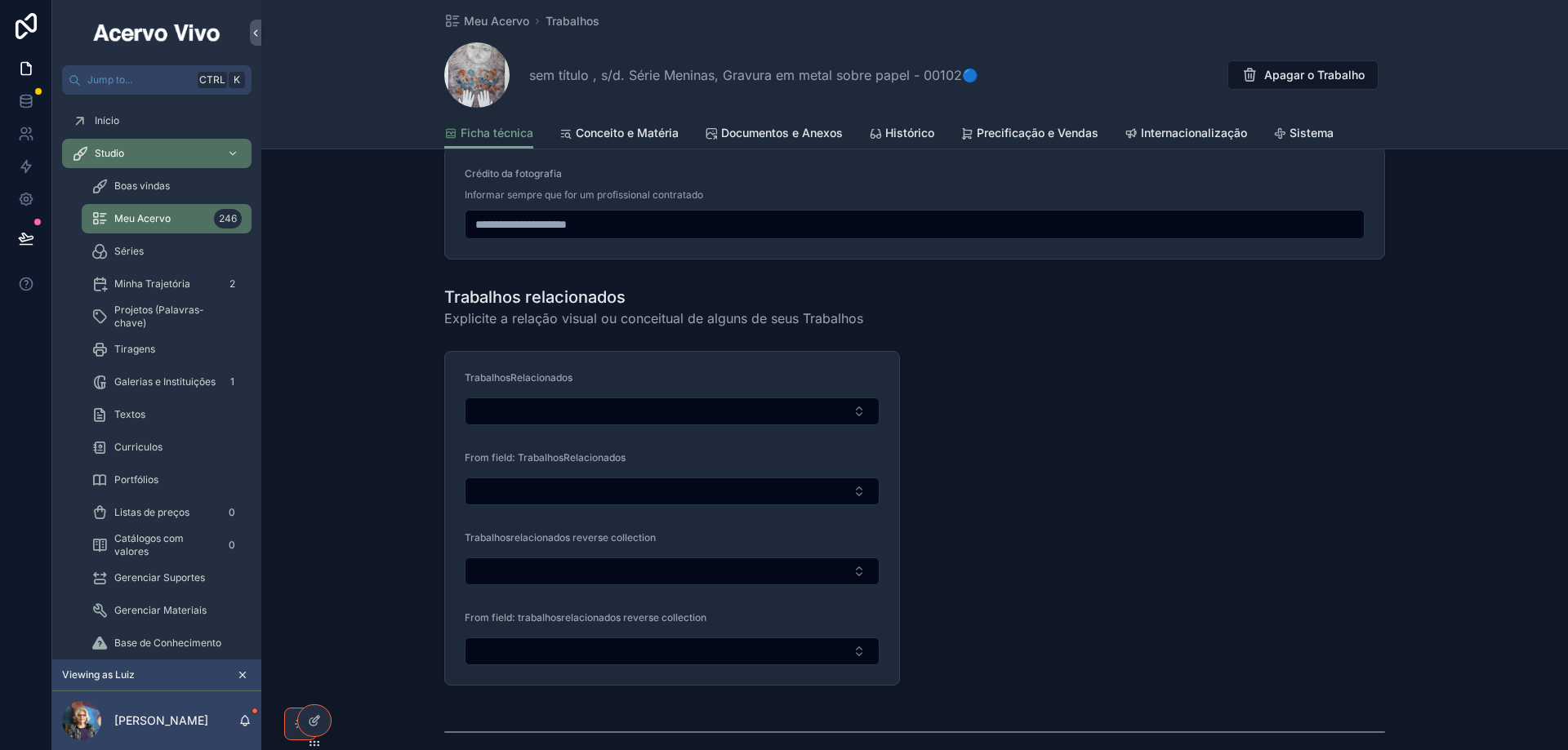
scroll to position [2123, 0]
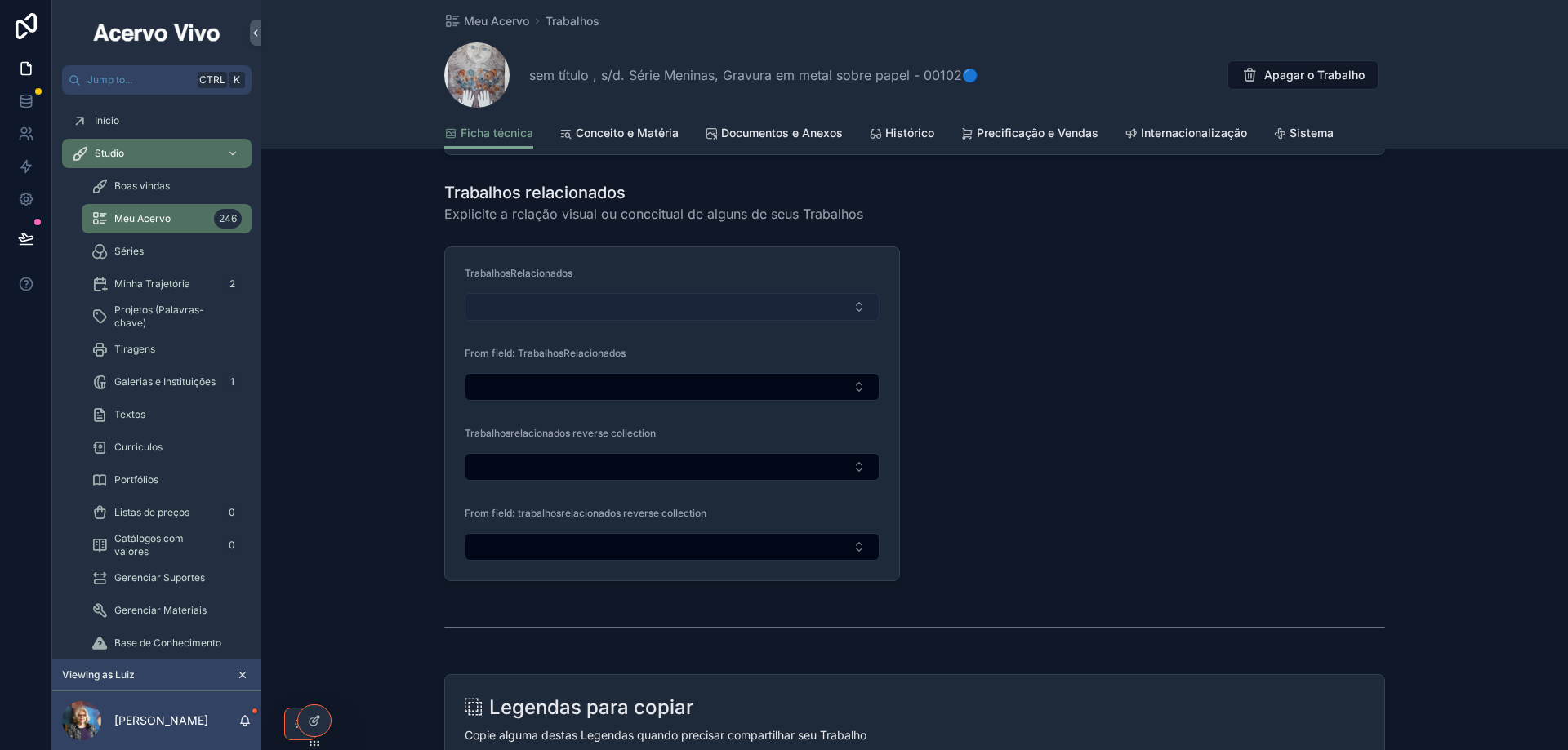
click at [799, 303] on button "Select Button" at bounding box center [672, 307] width 415 height 28
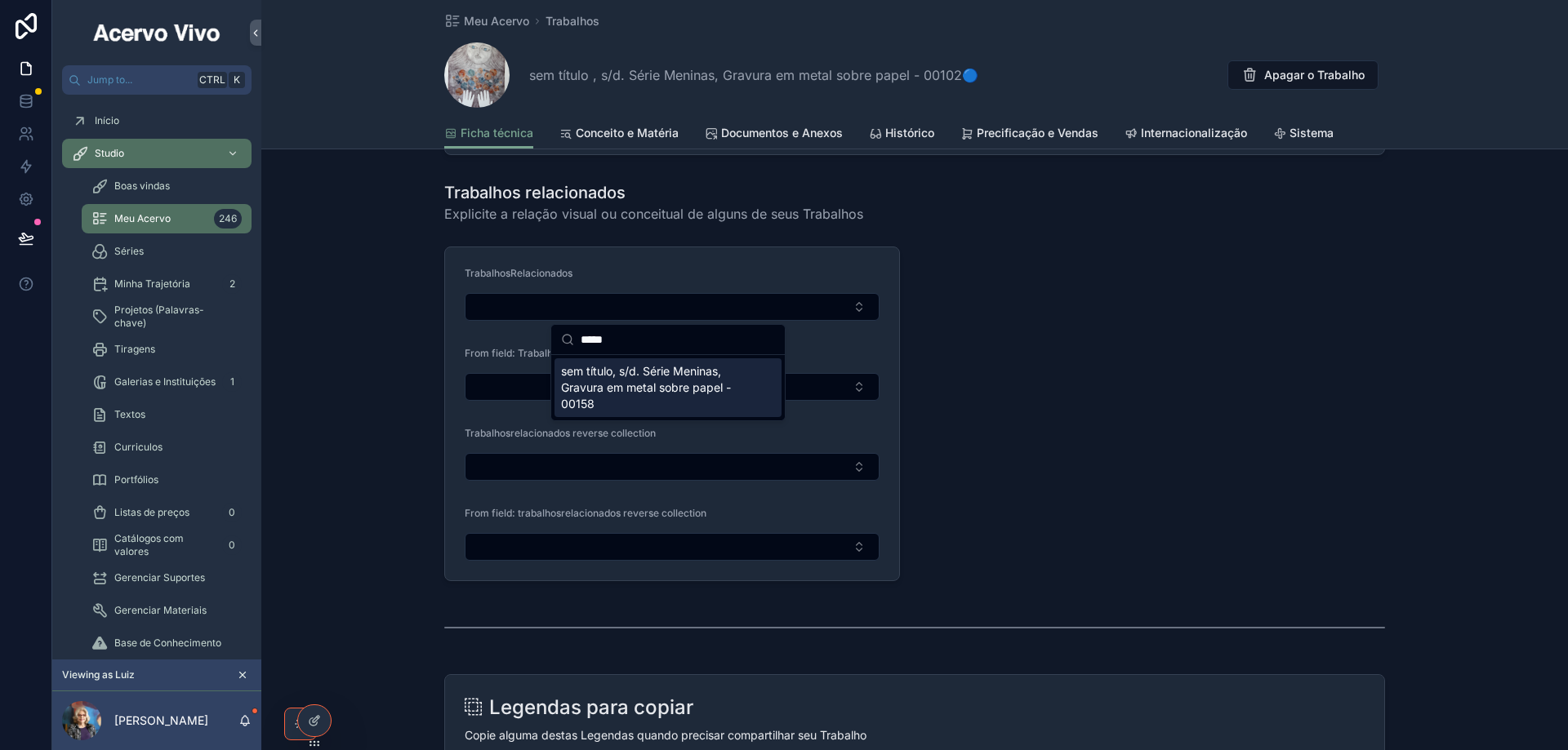
type input "*****"
click at [691, 383] on span "sem título, s/d. Série Meninas, Gravura em metal sobre papel - 00158" at bounding box center [658, 387] width 194 height 49
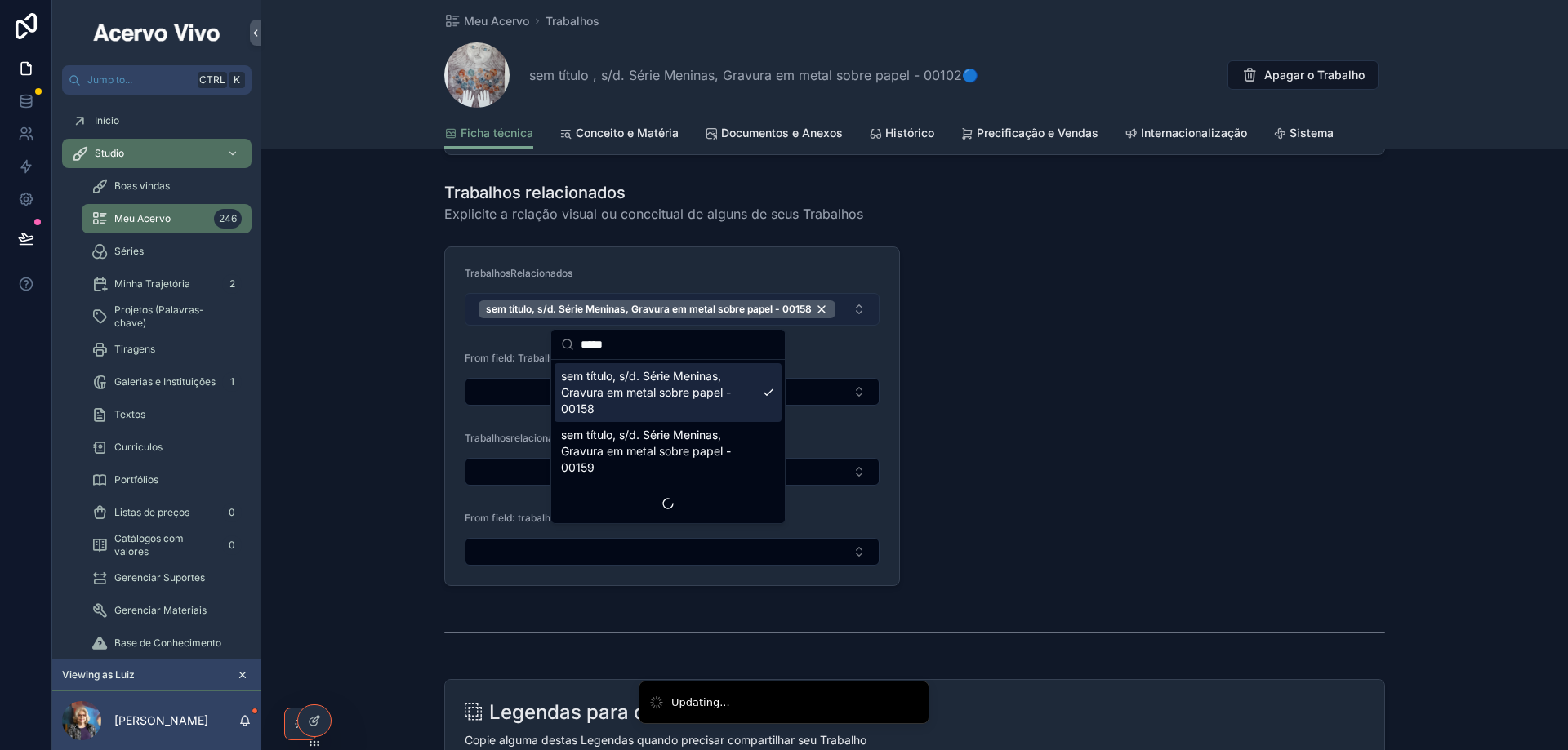
click at [856, 315] on button "sem título, s/d. Série Meninas, Gravura em metal sobre papel - 00158" at bounding box center [672, 310] width 415 height 33
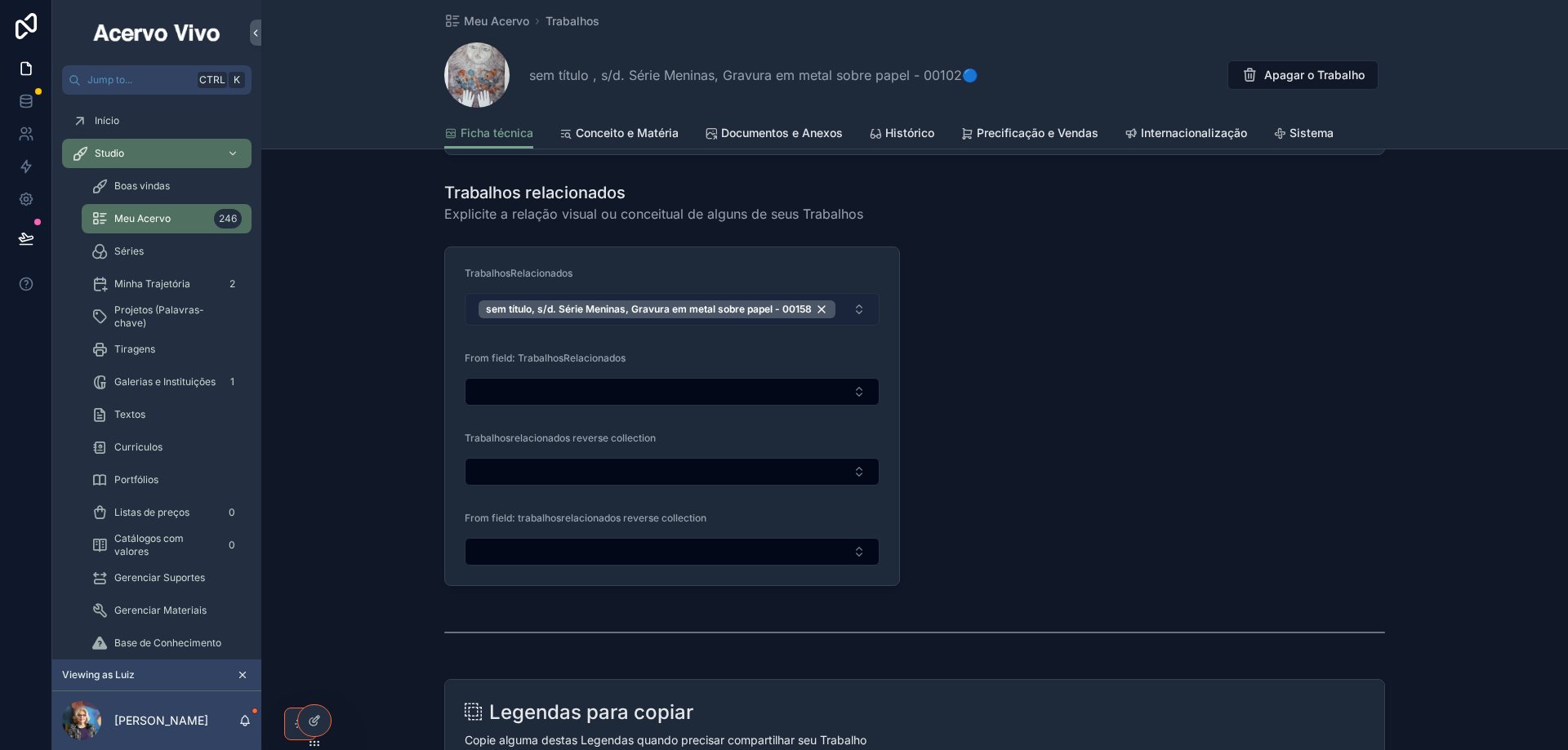
click at [856, 315] on button "sem título, s/d. Série Meninas, Gravura em metal sobre papel - 00158" at bounding box center [672, 310] width 415 height 33
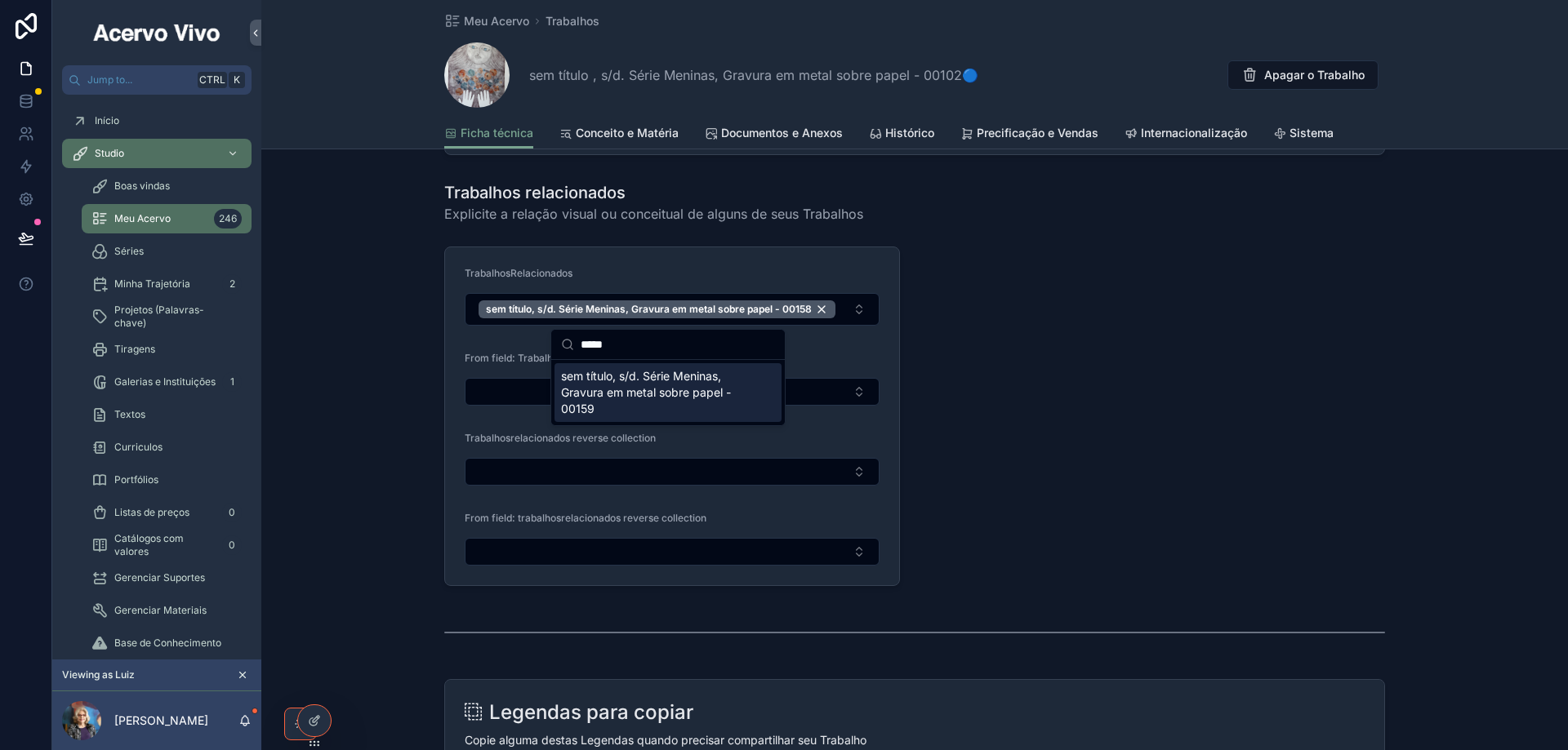
type input "*****"
click at [694, 391] on span "sem título, s/d. Série Meninas, Gravura em metal sobre papel - 00159" at bounding box center [658, 392] width 194 height 49
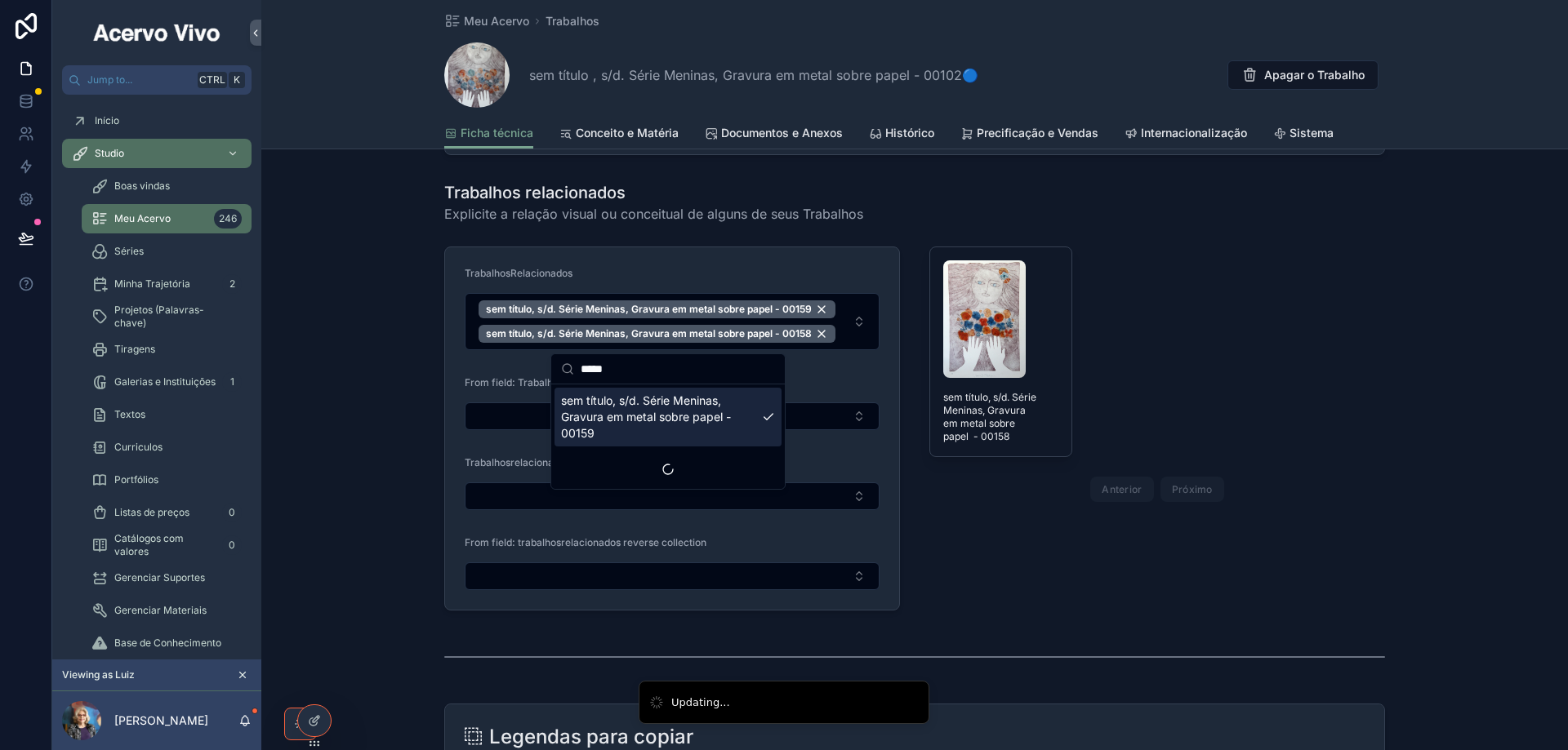
drag, startPoint x: 810, startPoint y: 374, endPoint x: 823, endPoint y: 377, distance: 13.3
click at [812, 376] on form "TrabalhosRelacionados sem título, s/d. Série Meninas, Gravura em metal sobre pa…" at bounding box center [672, 428] width 454 height 363
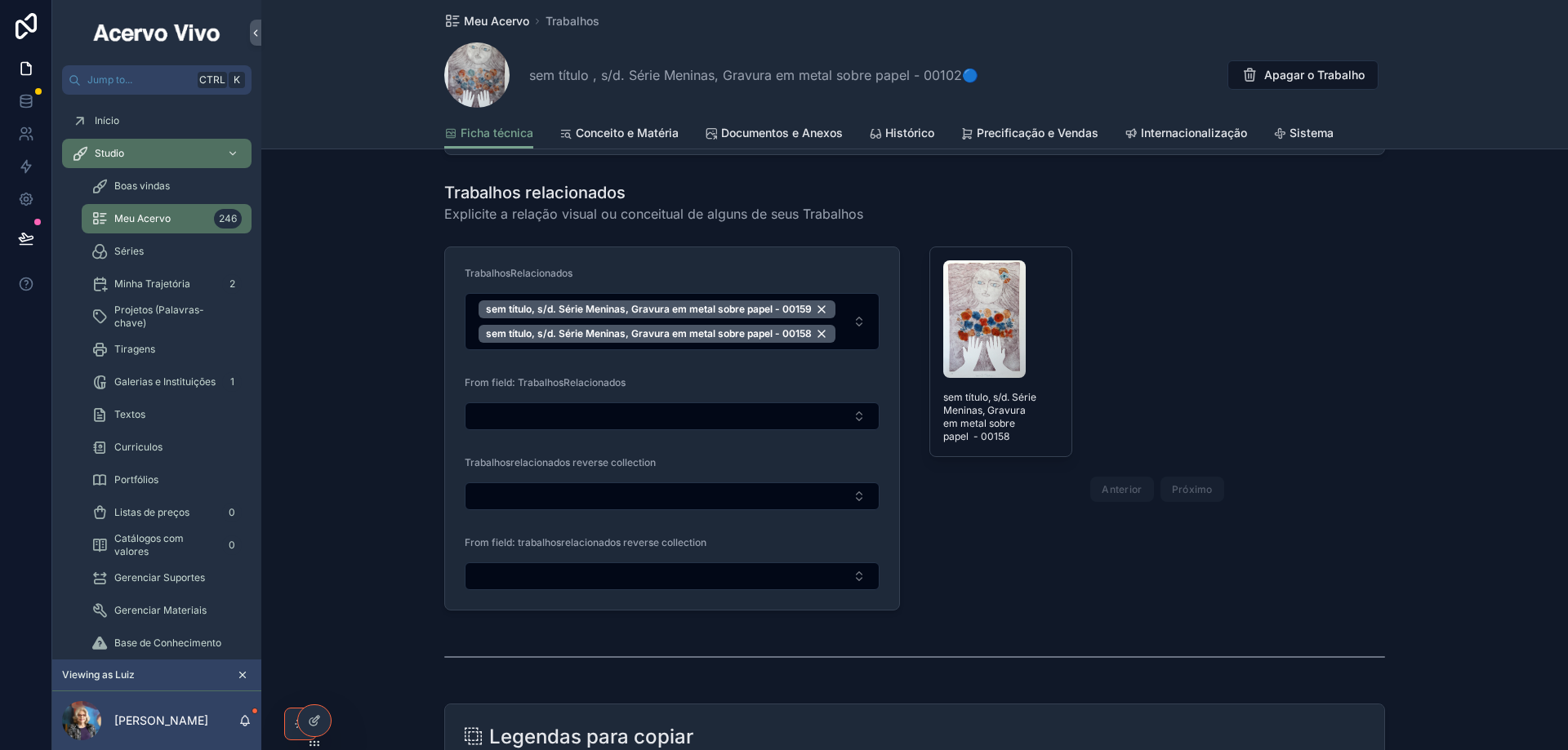
click at [513, 23] on span "Meu Acervo" at bounding box center [496, 21] width 65 height 17
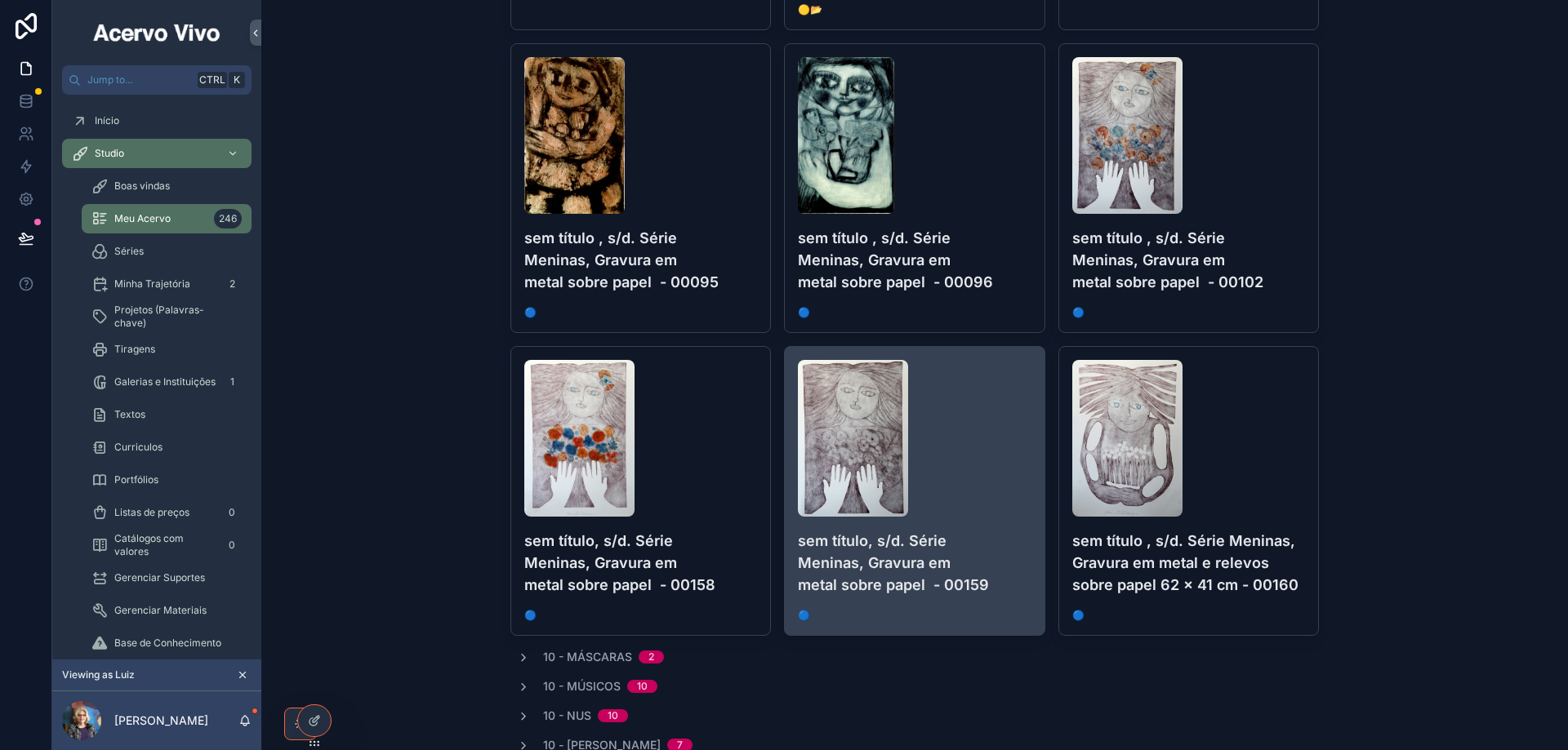
scroll to position [2229, 0]
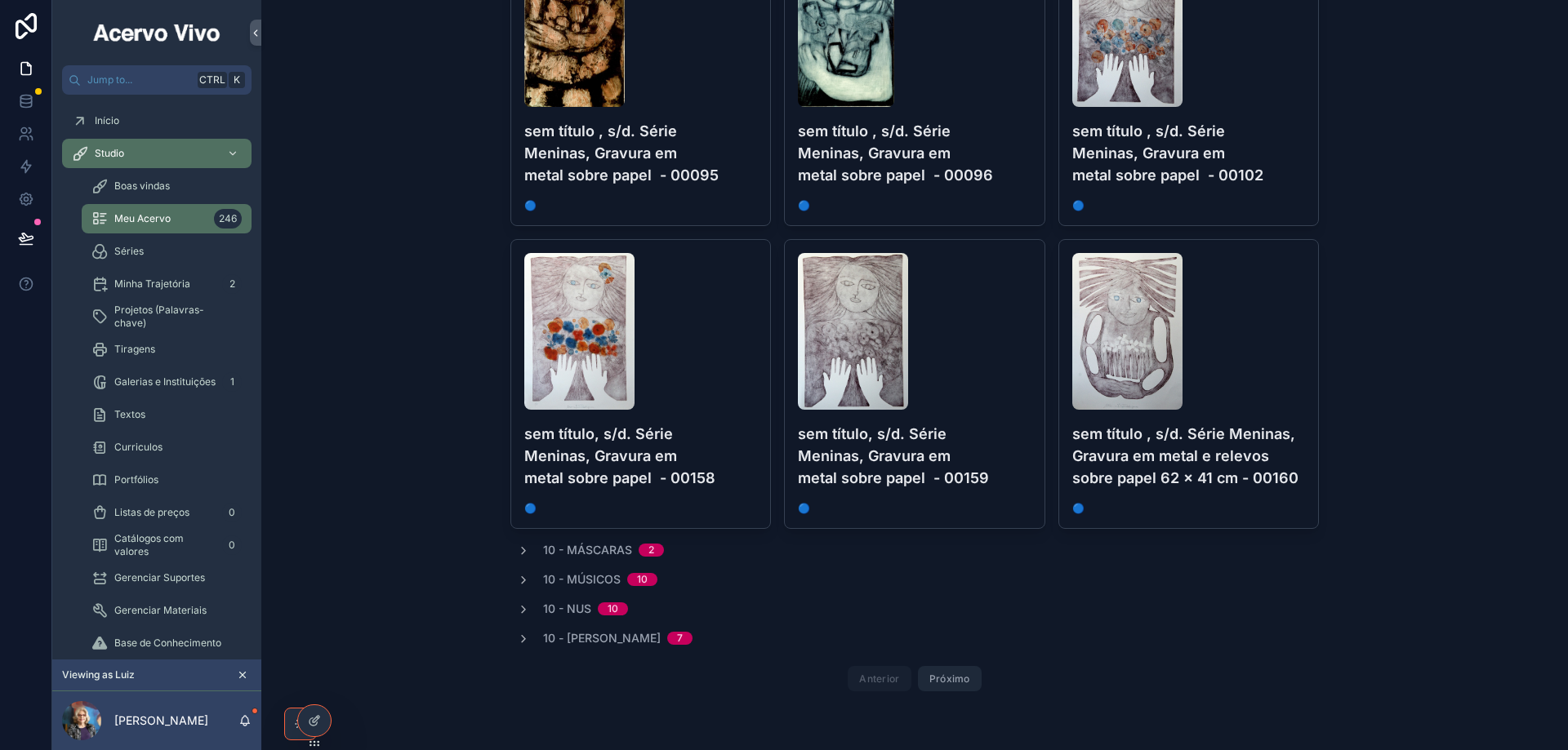
click at [966, 681] on button "Próximo" at bounding box center [949, 678] width 64 height 26
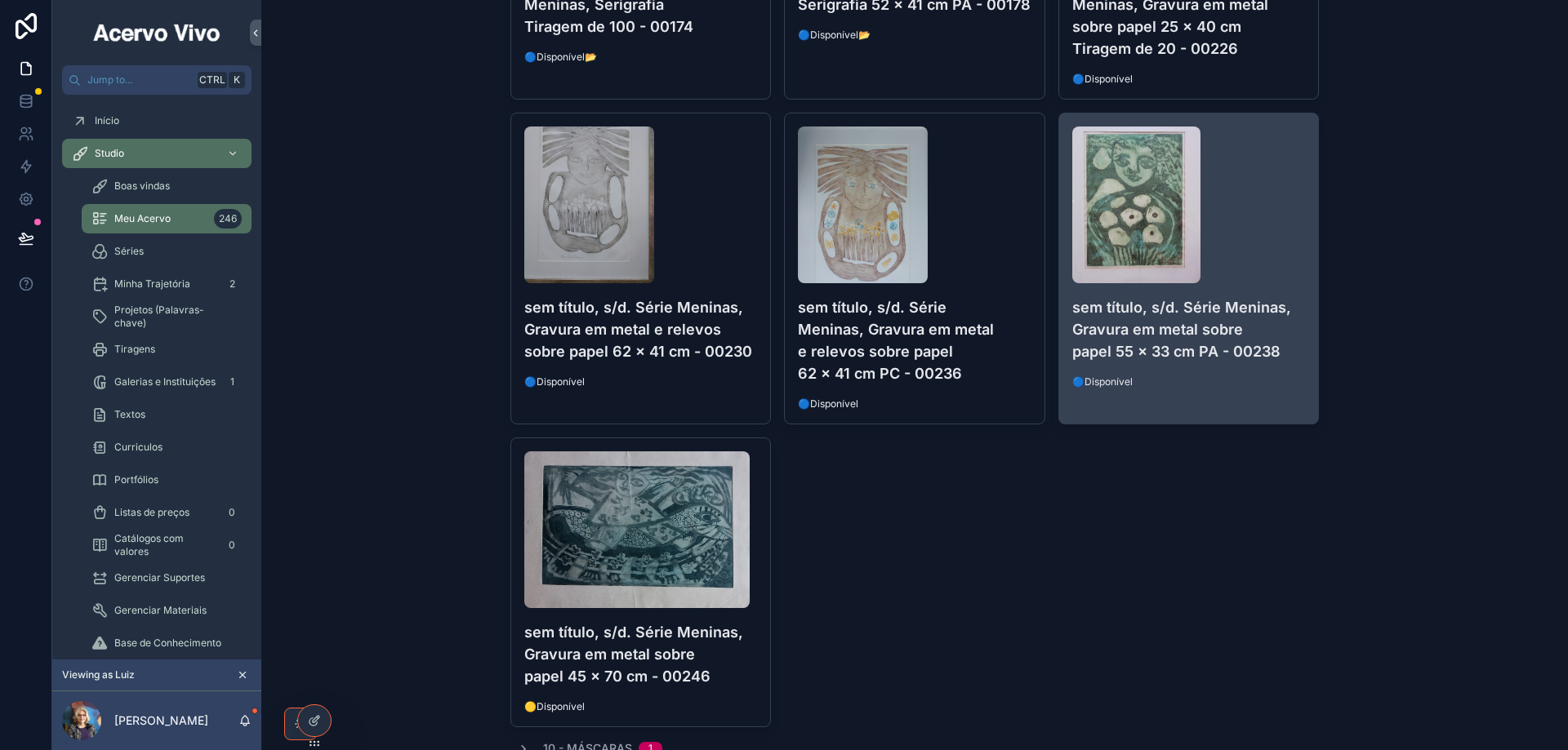
scroll to position [898, 0]
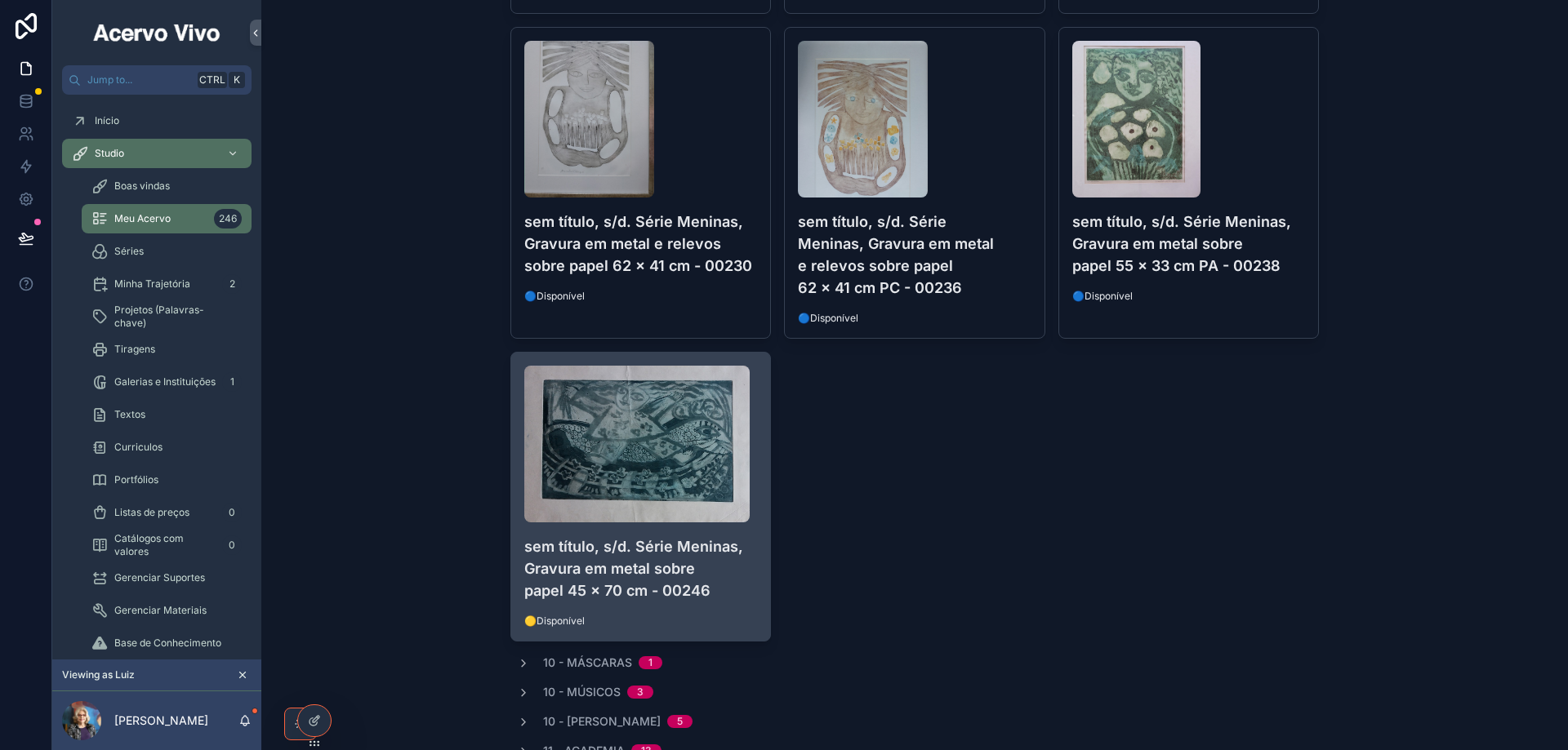
click at [717, 610] on div "sem título, s/d. Série Meninas, Gravura em metal sobre papel 45 x 70 cm - 00246…" at bounding box center [641, 496] width 259 height 288
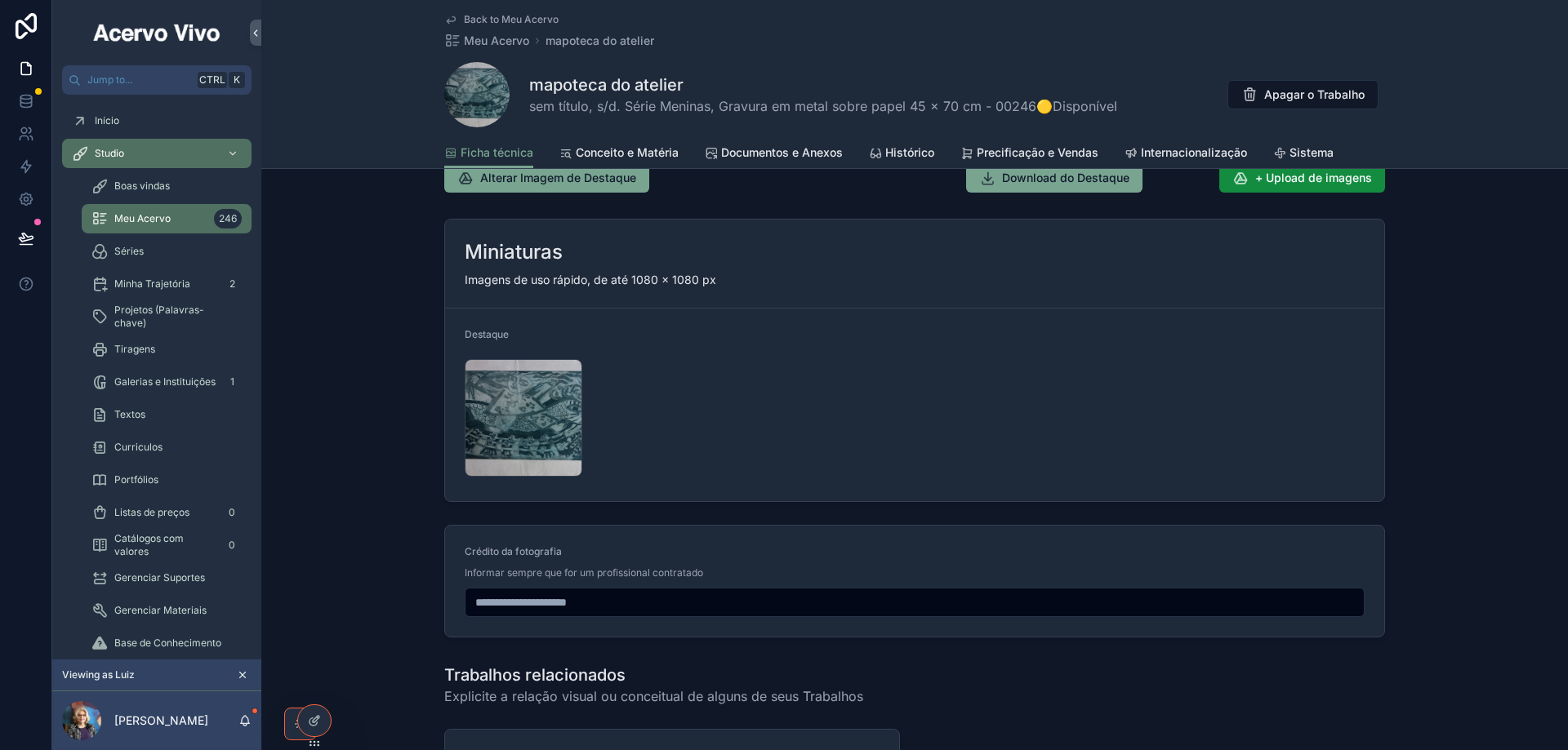
scroll to position [2041, 0]
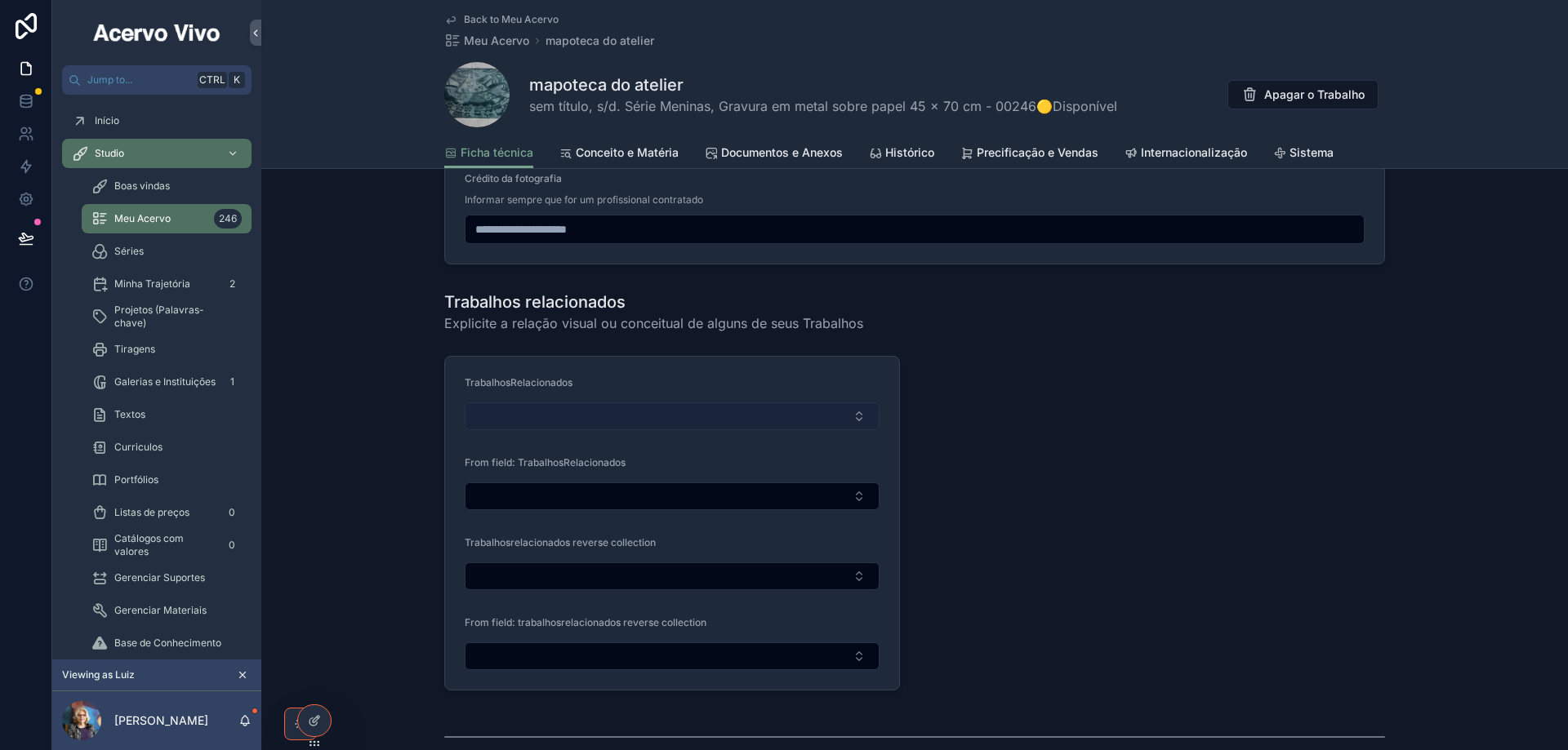
click at [765, 424] on button "Select Button" at bounding box center [672, 416] width 415 height 28
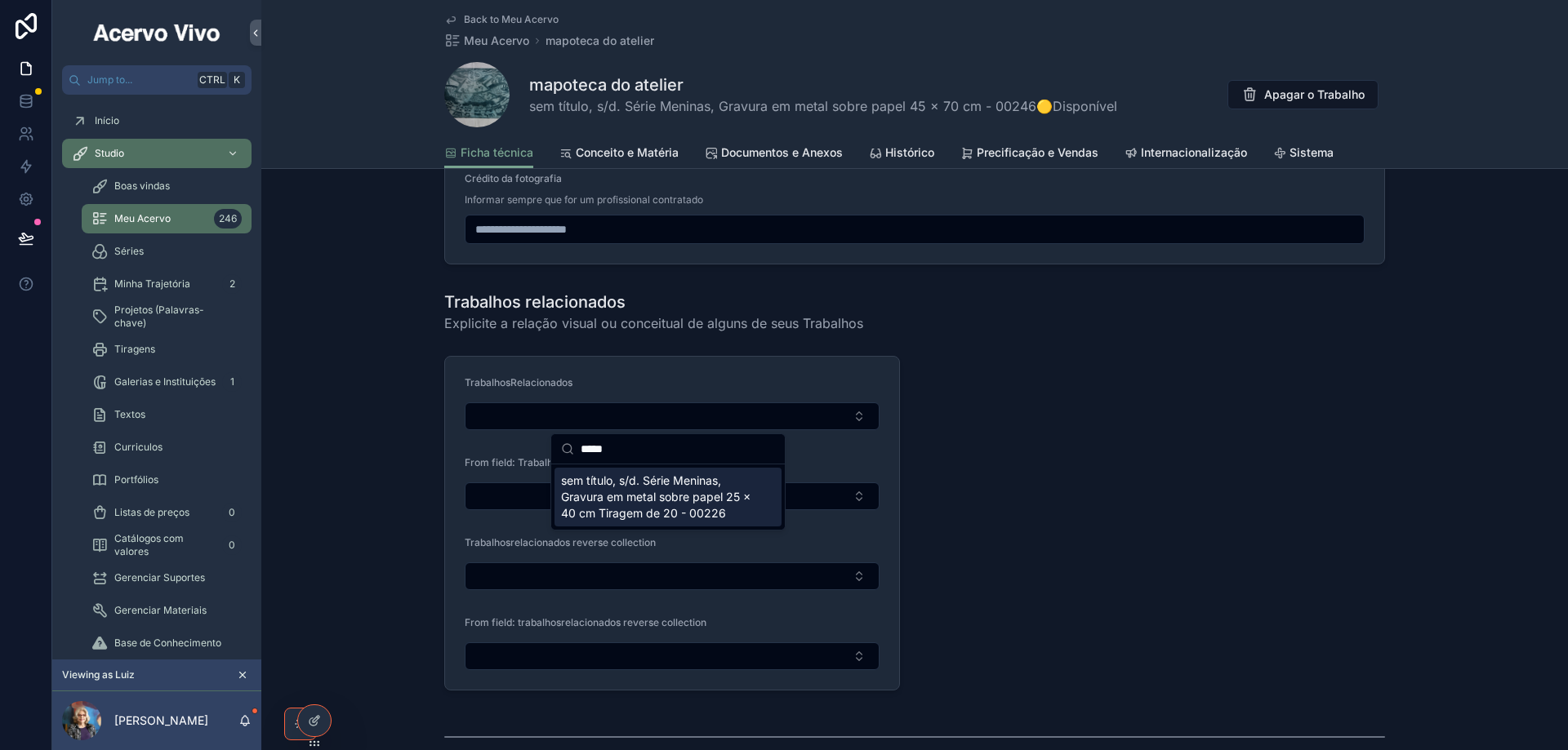
type input "*****"
click at [665, 495] on span "sem título, s/d. Série Meninas, Gravura em metal sobre papel 25 x 40 cm Tiragem…" at bounding box center [658, 496] width 194 height 49
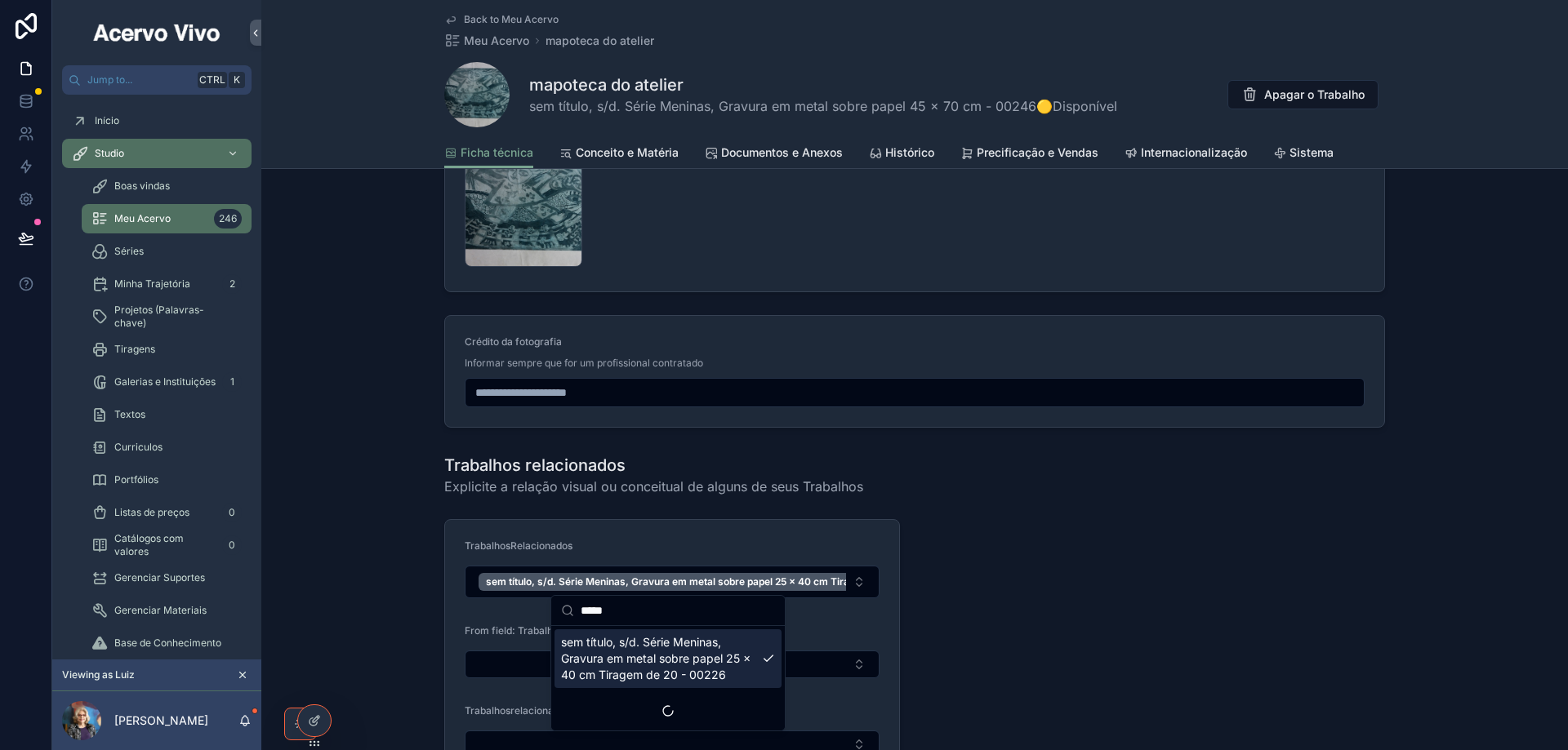
scroll to position [2286, 0]
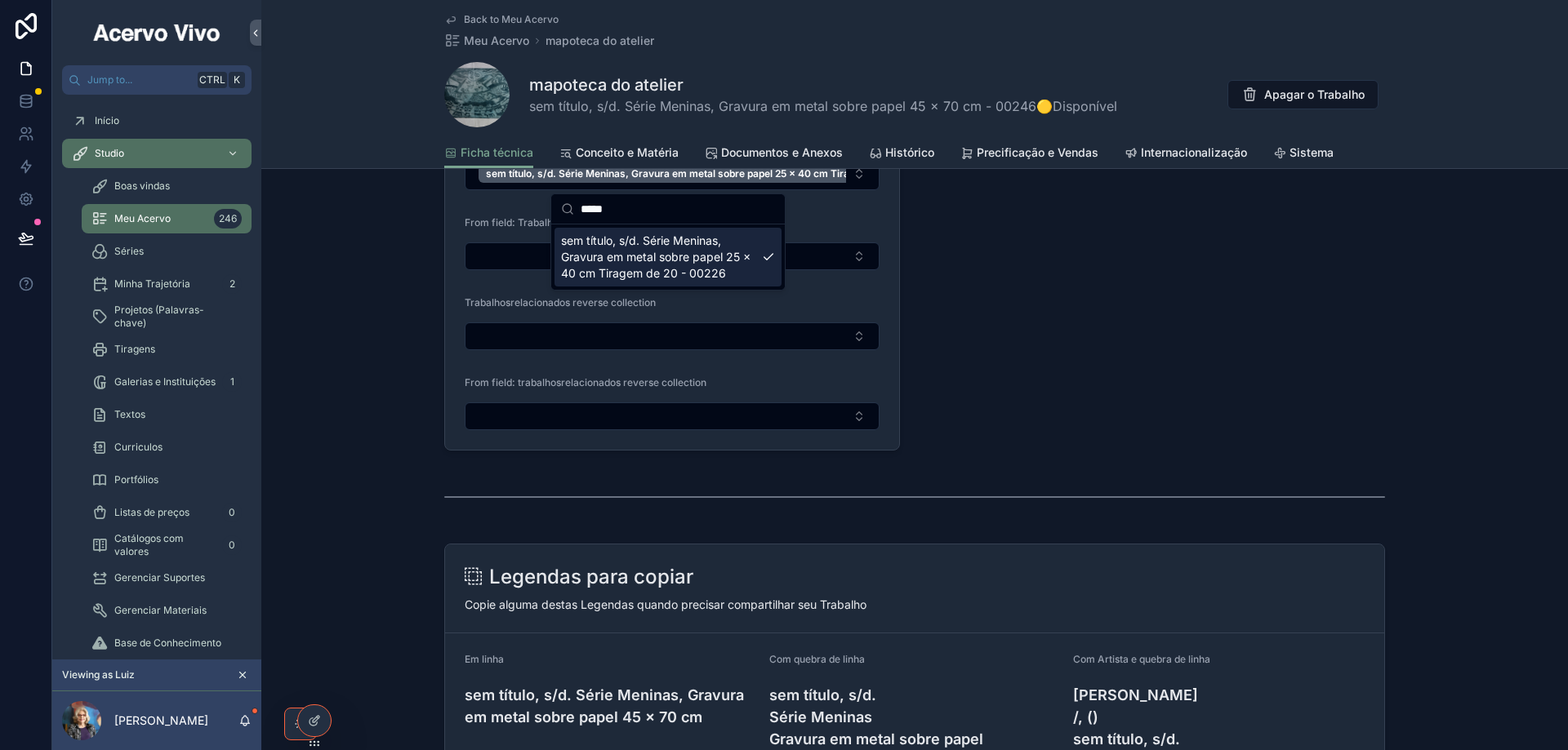
click at [408, 284] on div "Trabalhos relacionados Explicite a relação visual ou conceitual de alguns de se…" at bounding box center [914, 248] width 1306 height 418
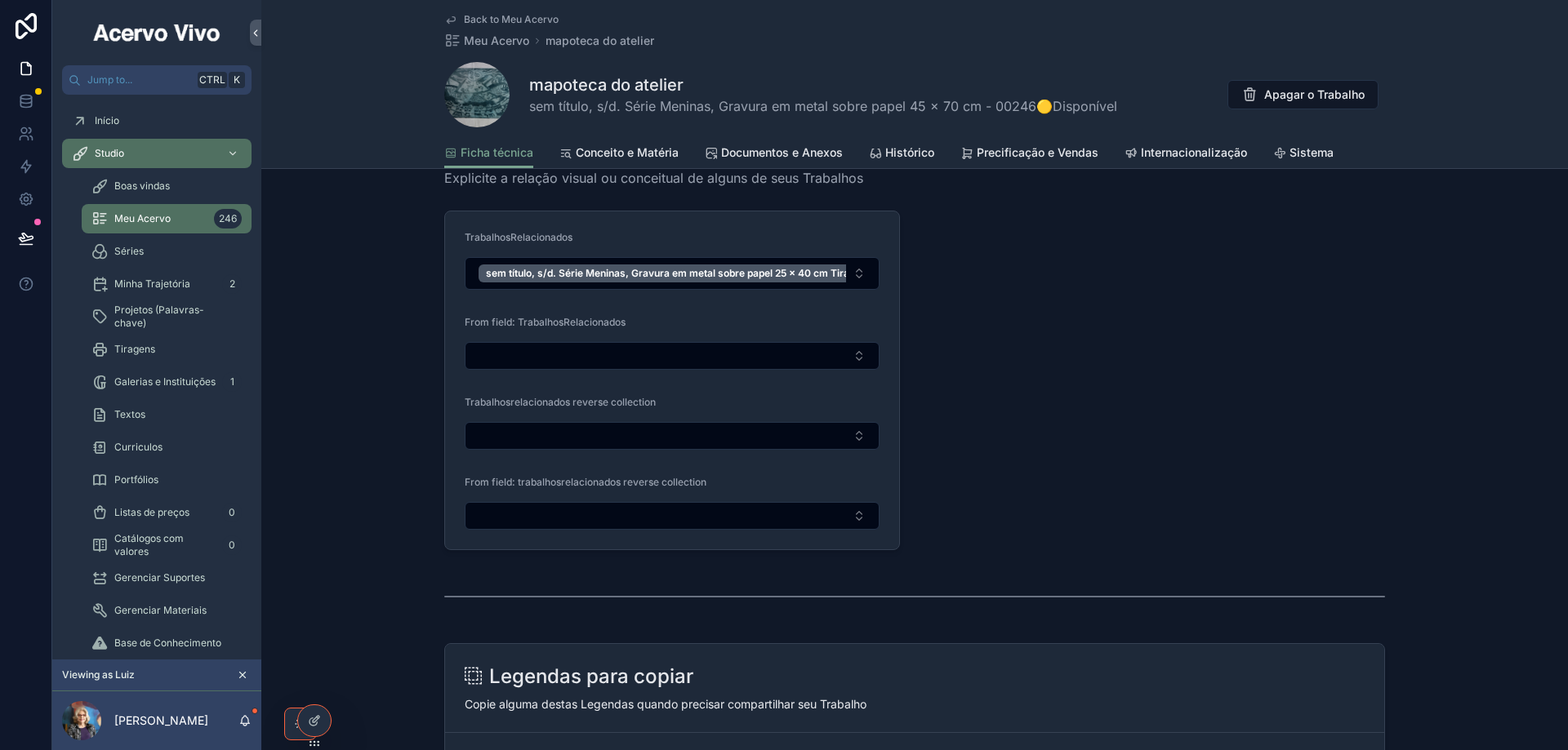
scroll to position [2041, 0]
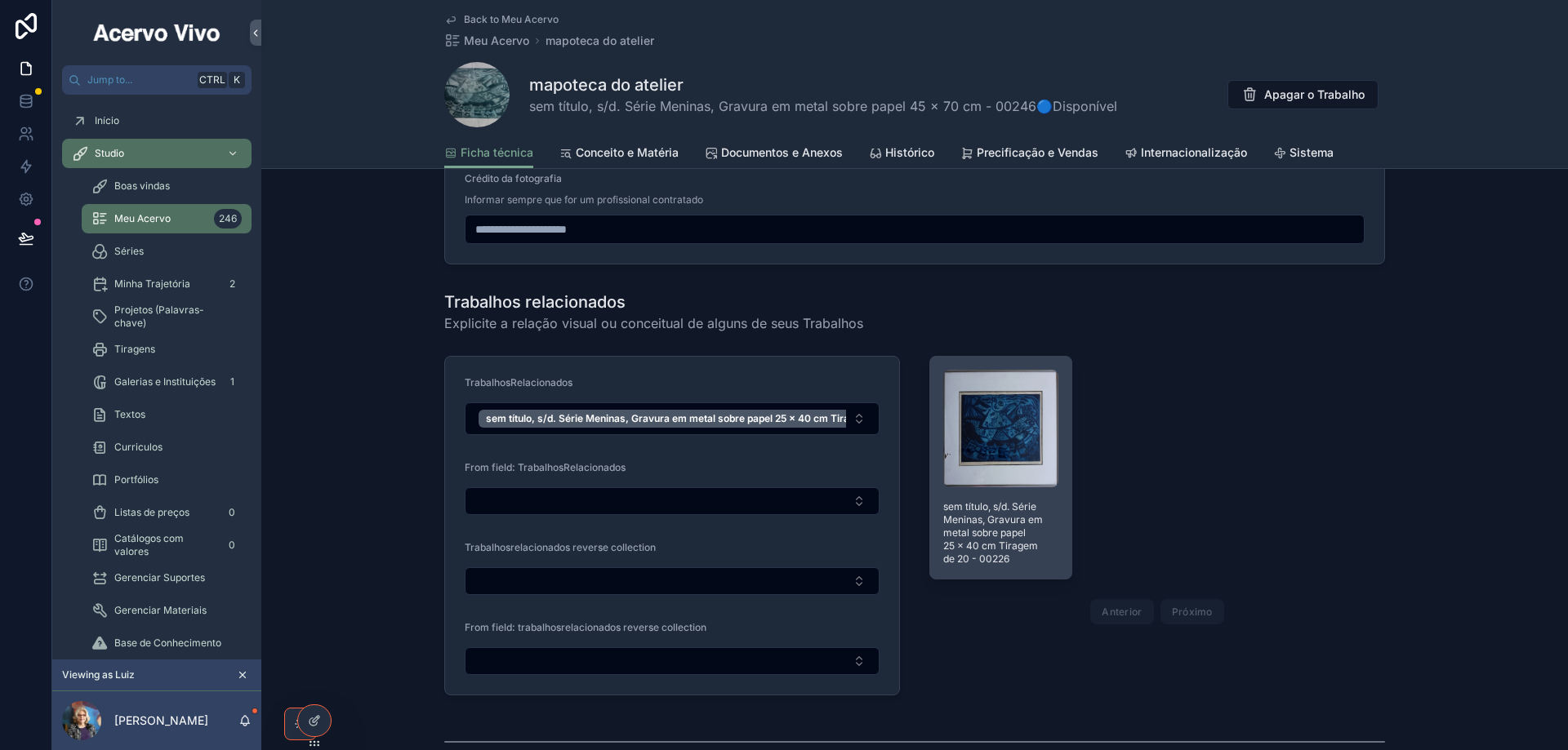
click at [1012, 515] on span "sem título, s/d. Série Meninas, Gravura em metal sobre papel 25 x 40 cm Tiragem…" at bounding box center [1000, 533] width 115 height 65
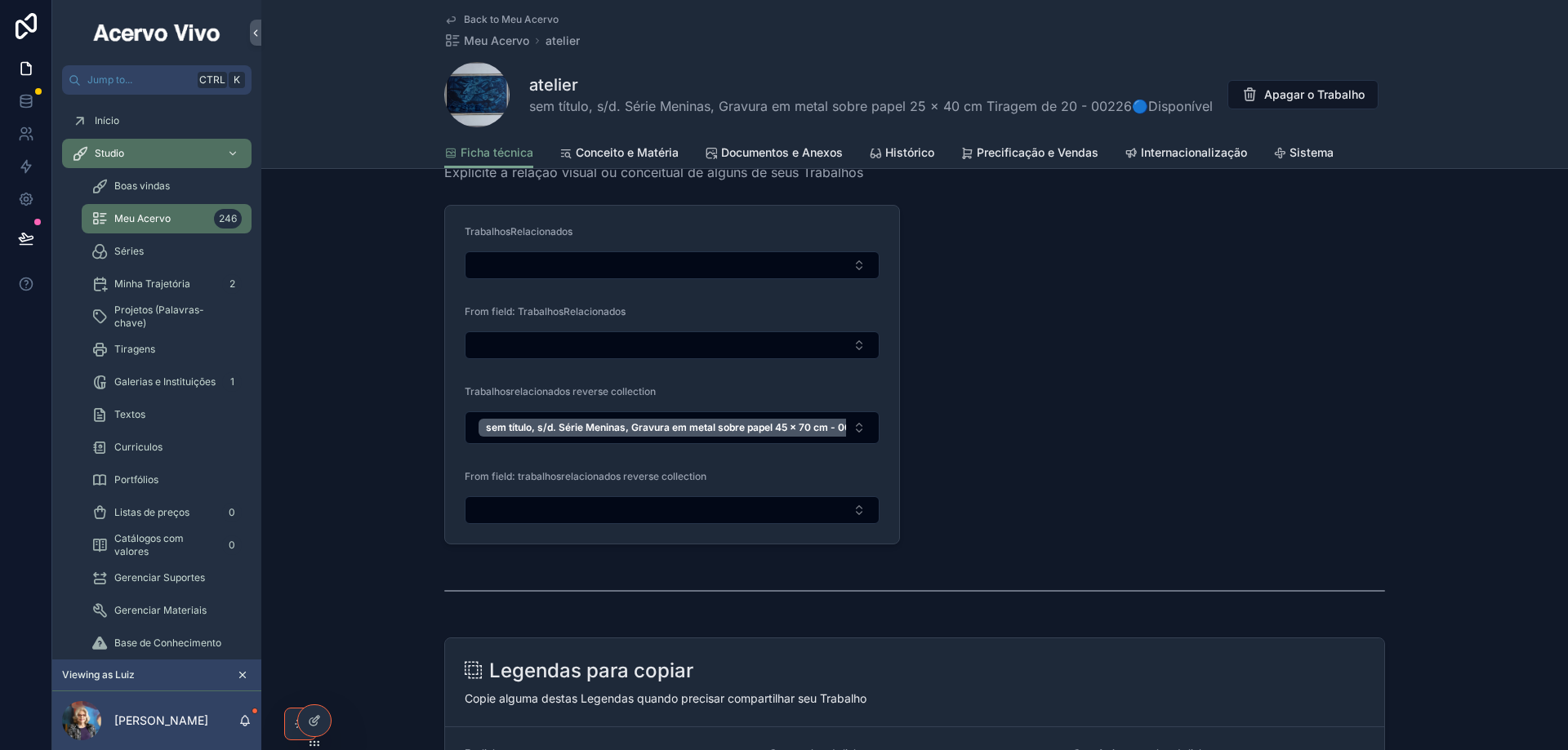
scroll to position [2449, 0]
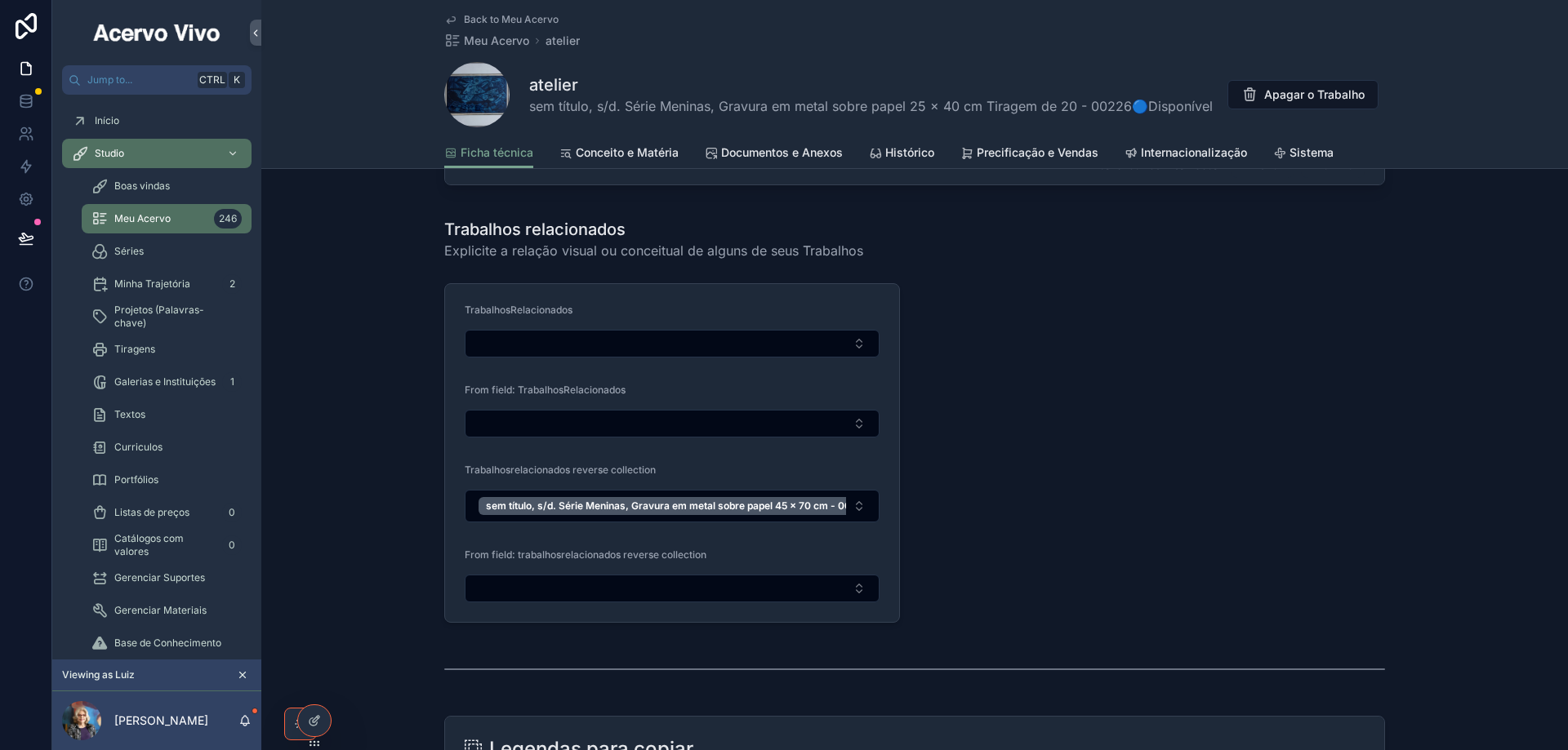
click at [482, 21] on span "Back to Meu Acervo" at bounding box center [511, 20] width 95 height 13
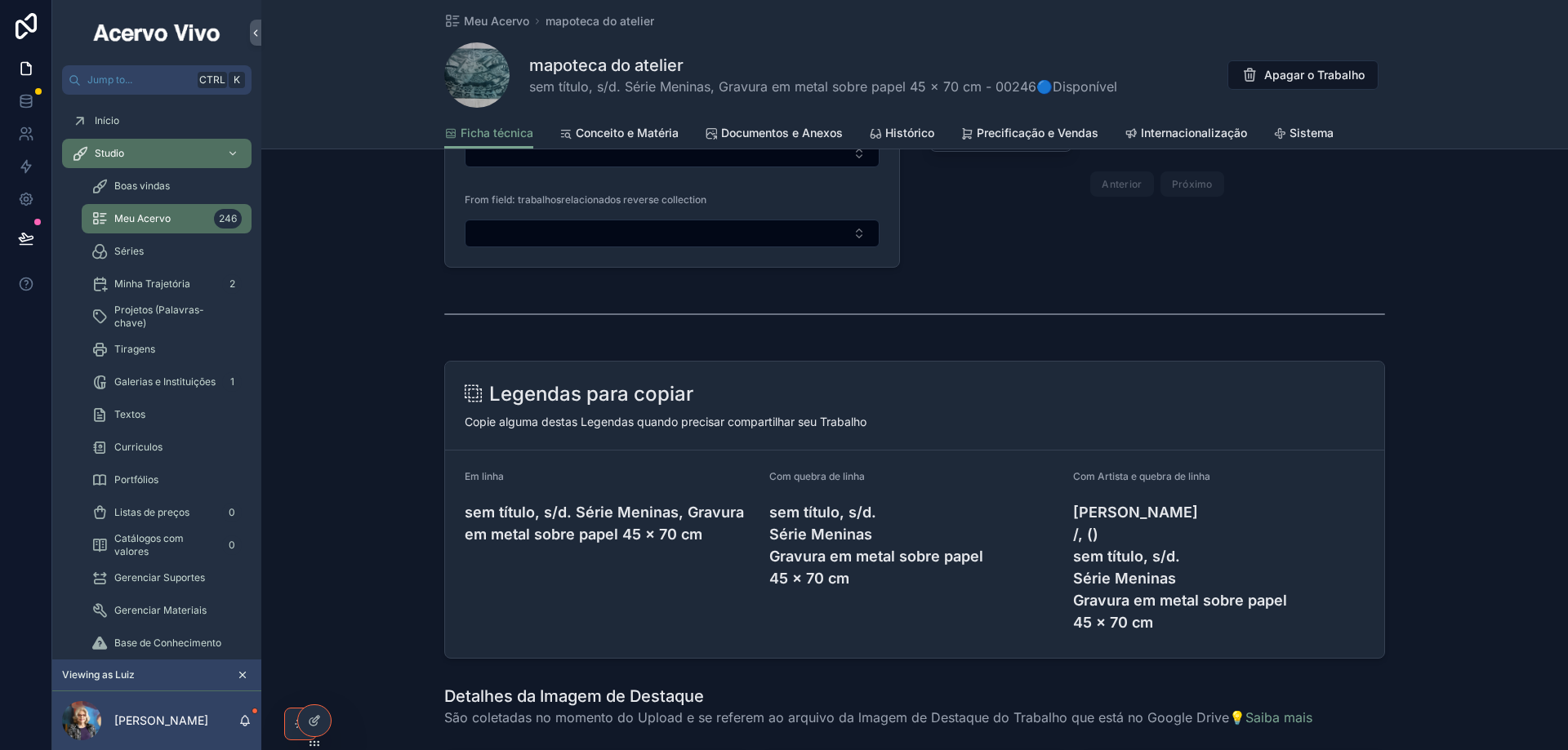
scroll to position [2094, 0]
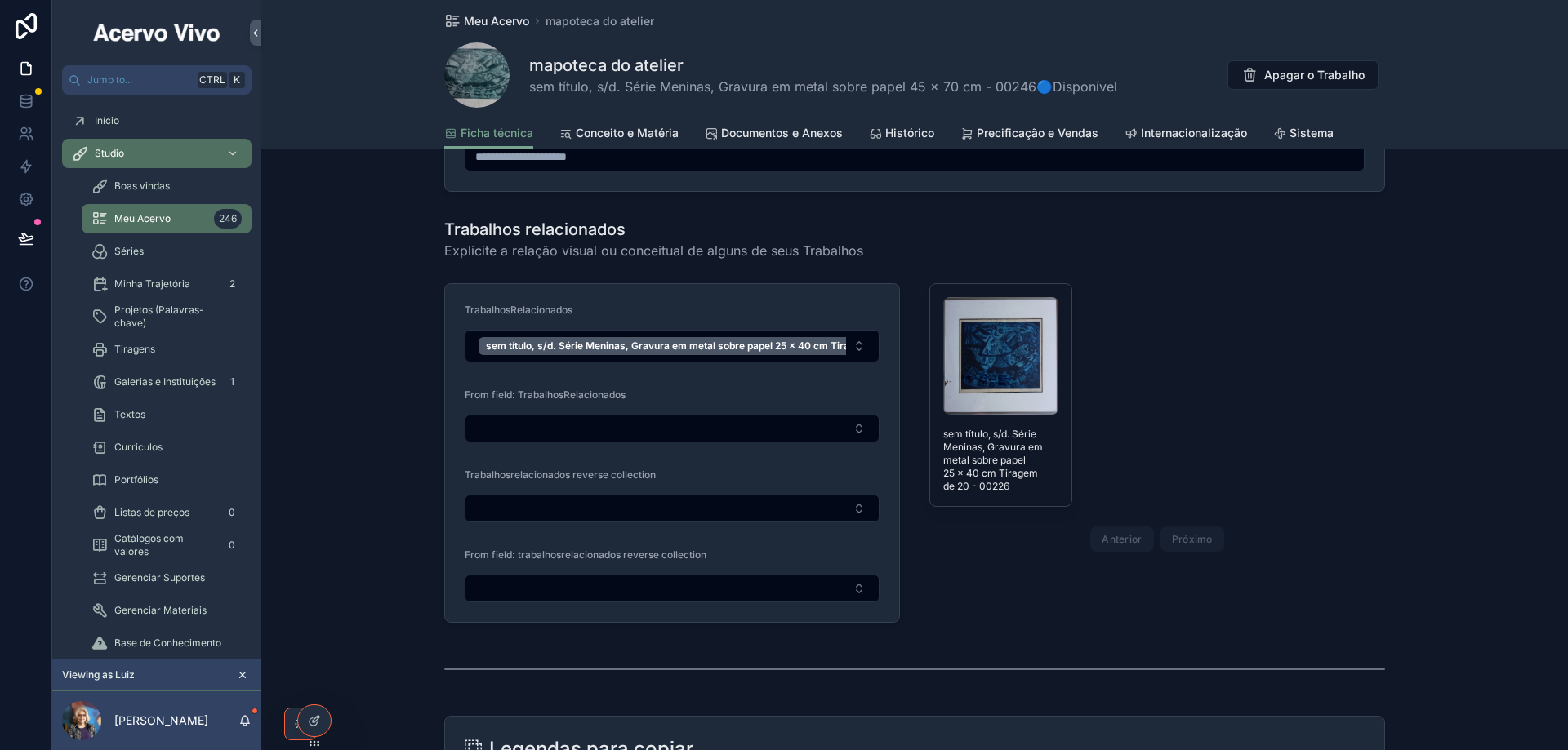
click at [483, 22] on span "Meu Acervo" at bounding box center [496, 21] width 65 height 17
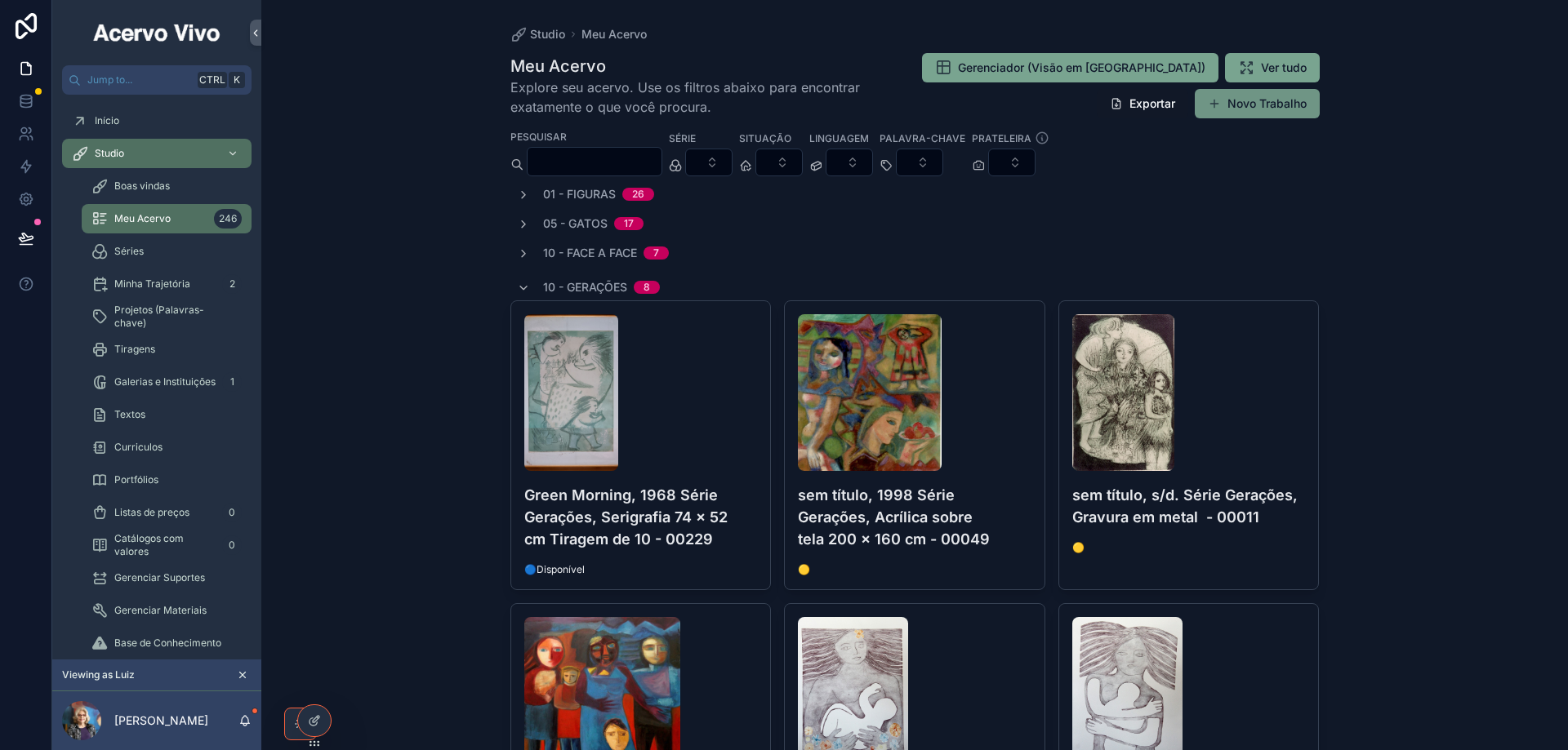
click at [1252, 104] on button "Novo Trabalho" at bounding box center [1257, 104] width 125 height 30
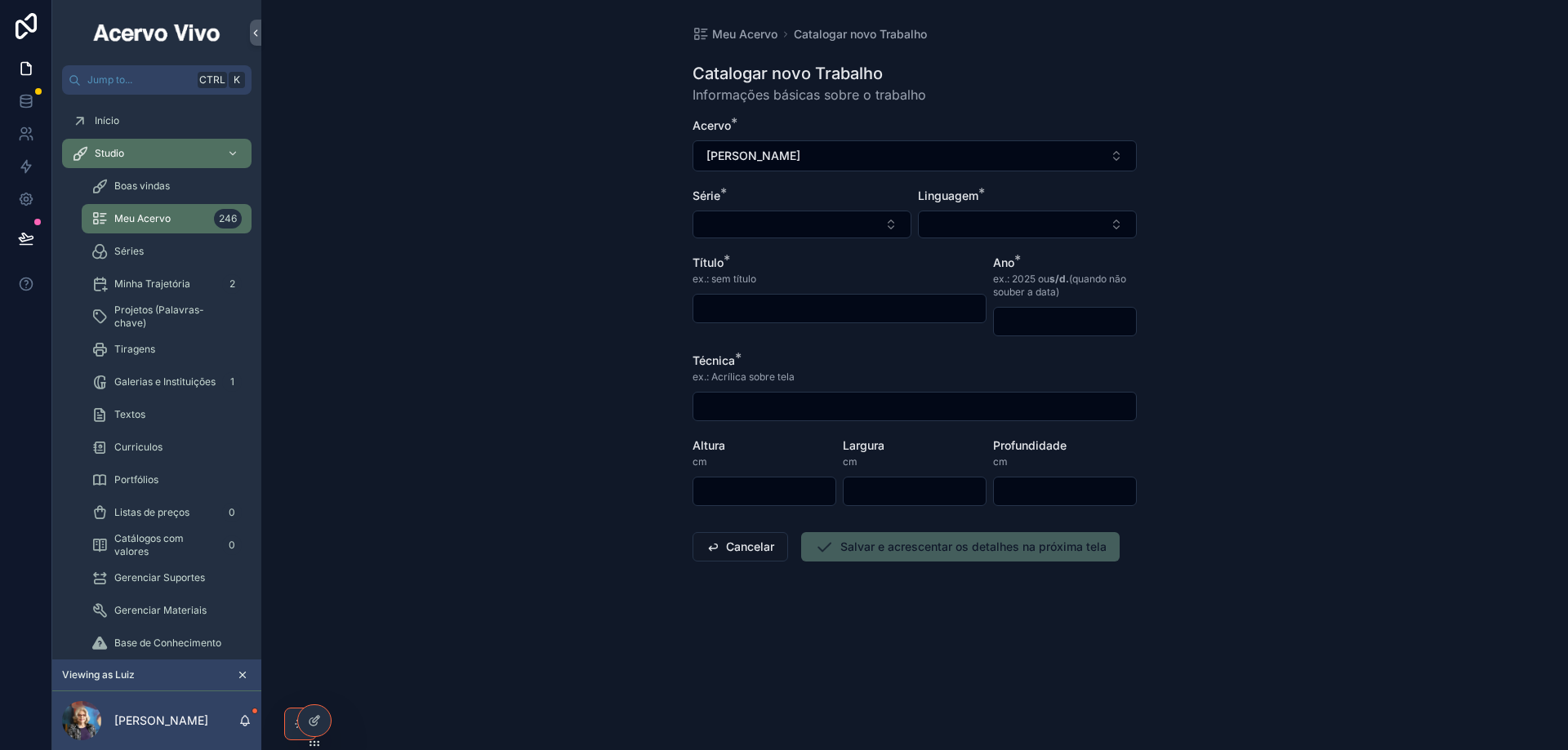
drag, startPoint x: 868, startPoint y: 221, endPoint x: 846, endPoint y: 241, distance: 29.7
click at [867, 221] on button "Select Button" at bounding box center [801, 225] width 219 height 28
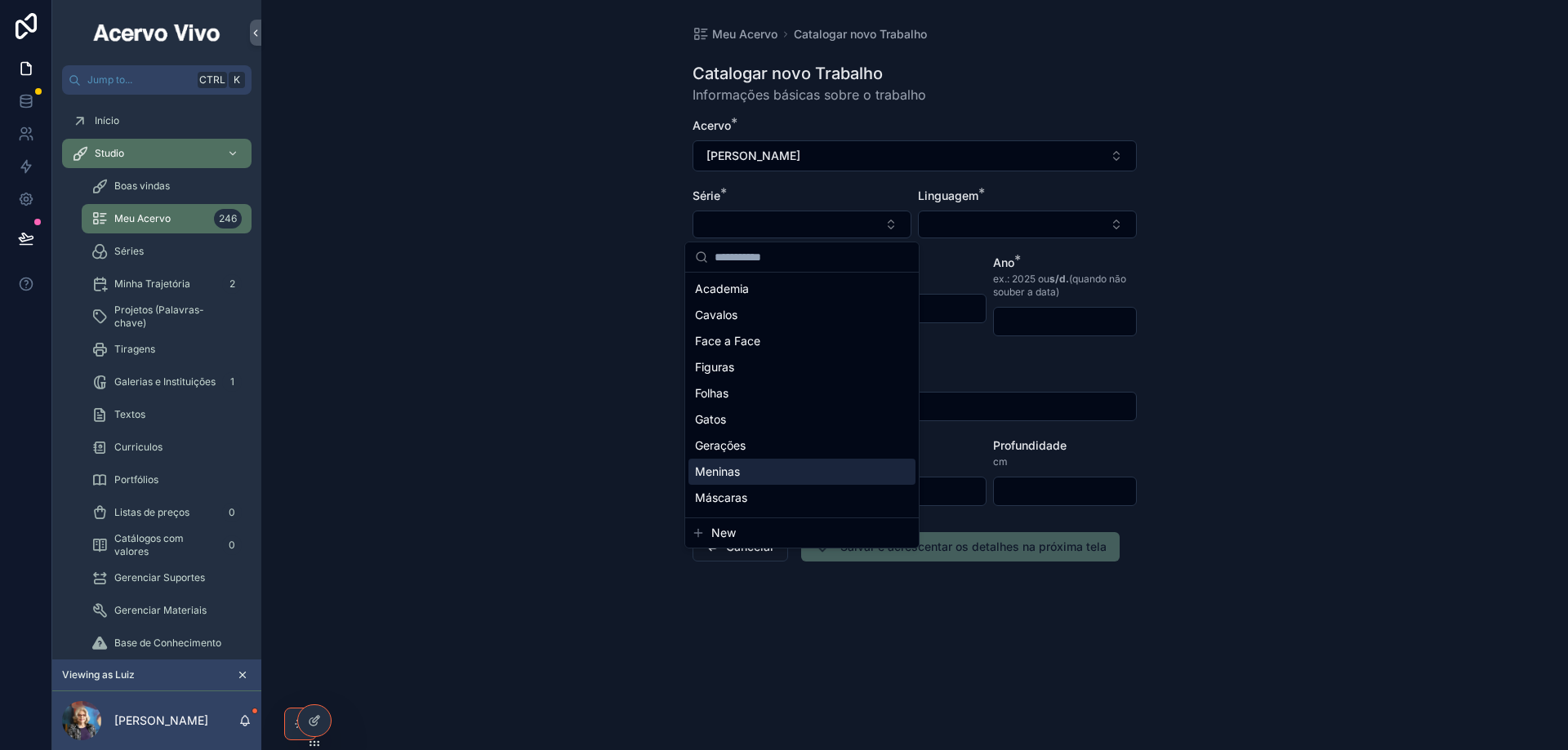
click at [767, 470] on div "Meninas" at bounding box center [801, 472] width 227 height 26
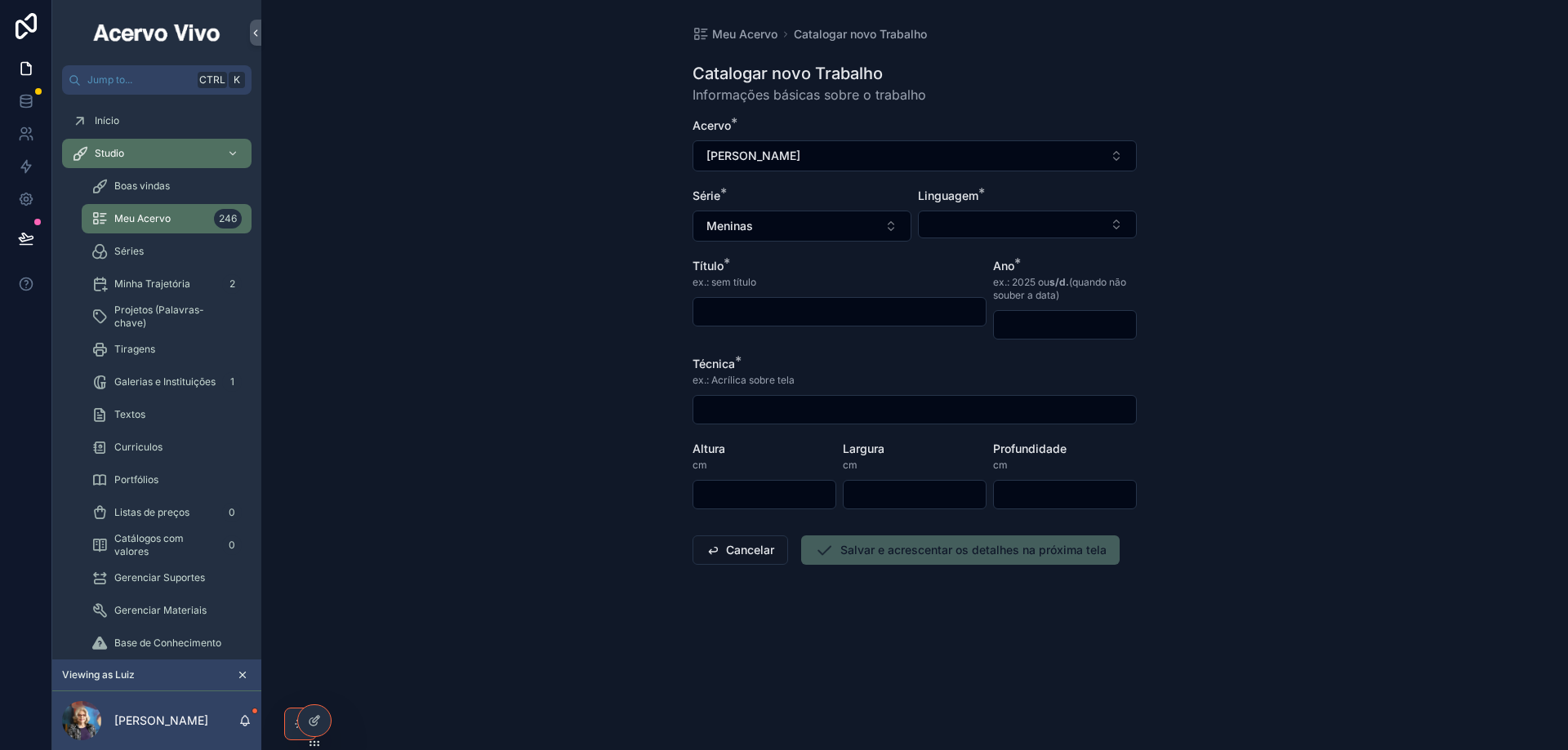
click at [998, 208] on div "Linguagem *" at bounding box center [1027, 214] width 219 height 54
click at [997, 225] on button "Select Button" at bounding box center [1027, 225] width 219 height 28
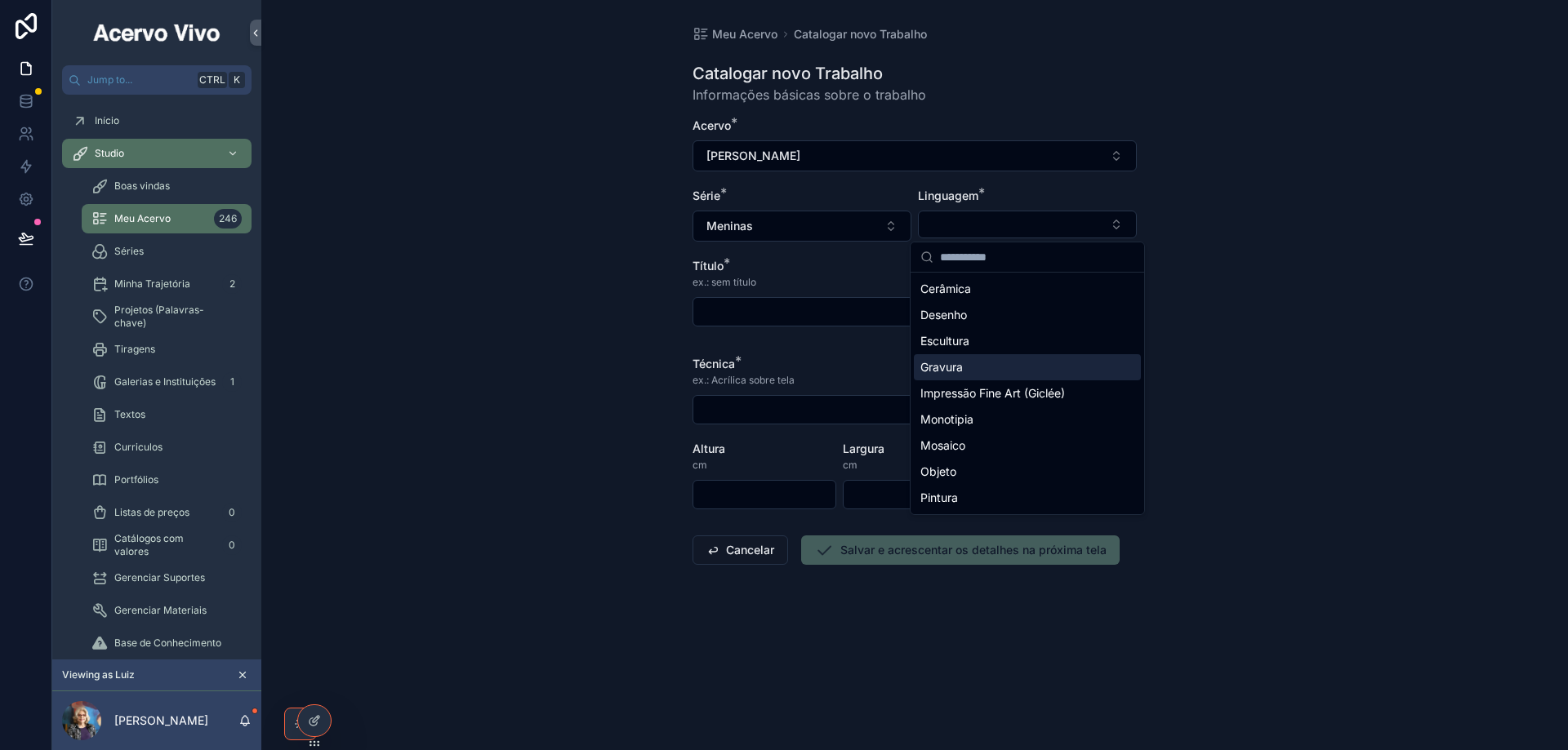
click at [1011, 370] on div "Gravura" at bounding box center [1027, 368] width 227 height 26
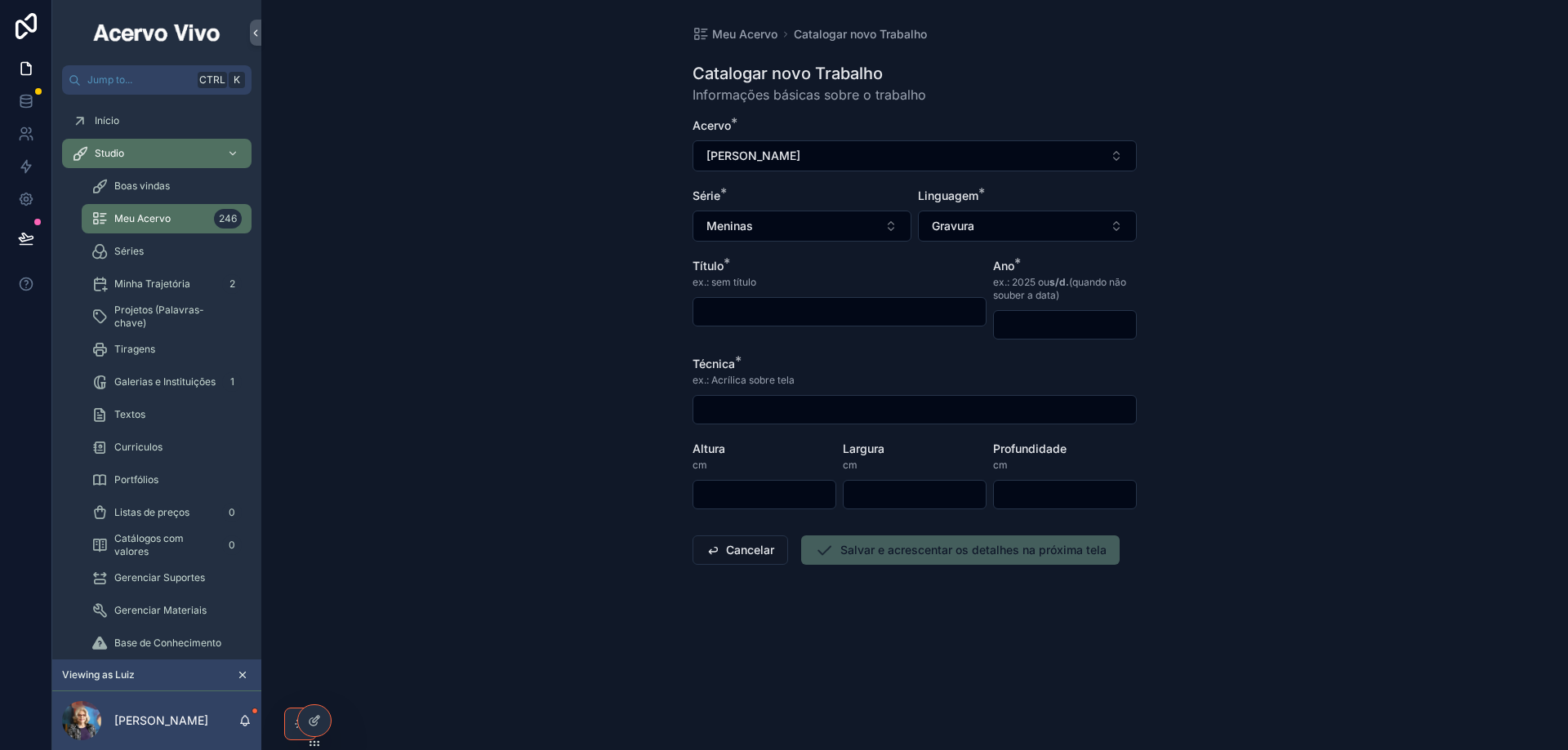
click at [753, 311] on input "scrollable content" at bounding box center [839, 312] width 292 height 23
type input "**********"
drag, startPoint x: 1061, startPoint y: 324, endPoint x: 1062, endPoint y: 332, distance: 8.1
click at [1060, 326] on input "scrollable content" at bounding box center [1065, 325] width 142 height 23
type input "****"
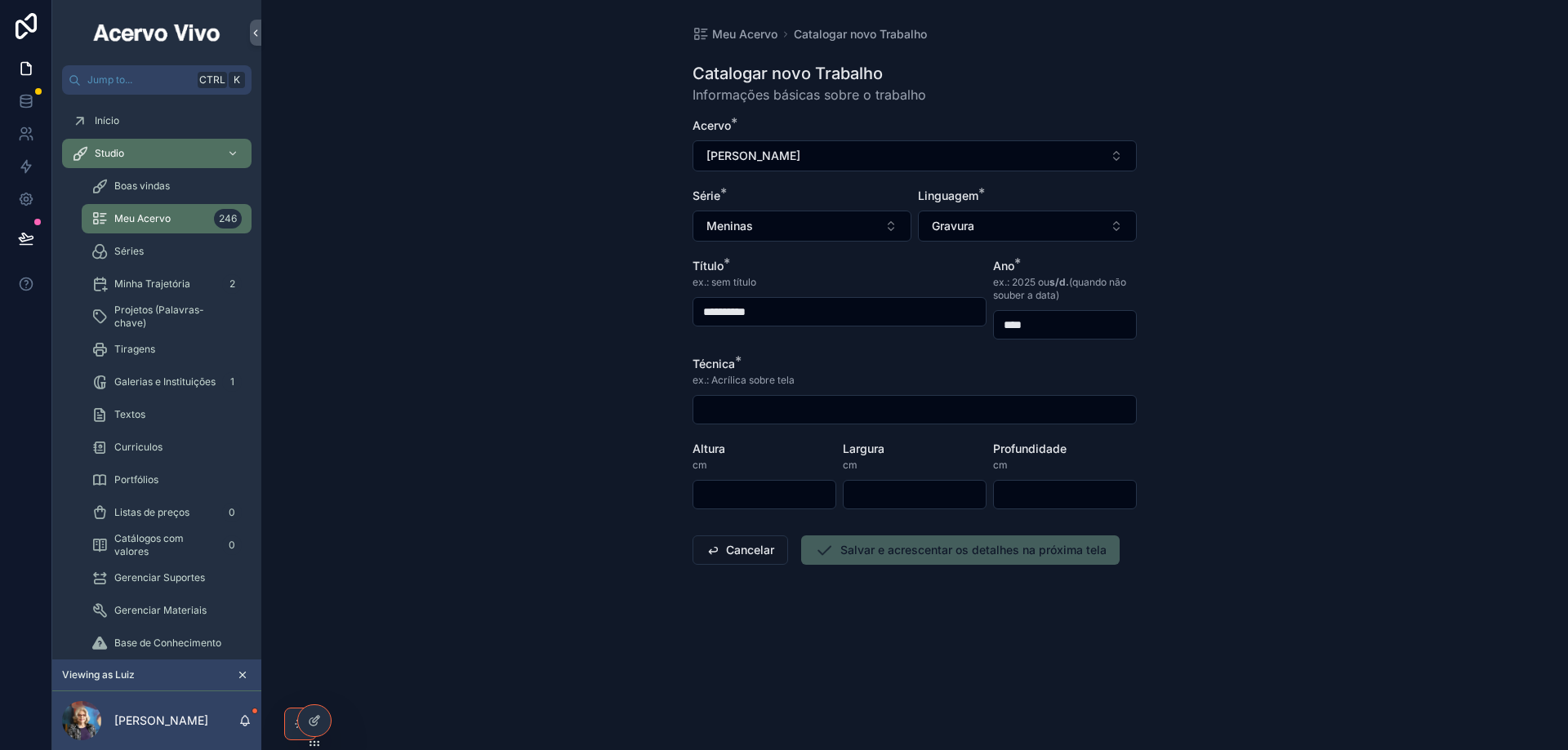
click at [758, 411] on input "scrollable content" at bounding box center [915, 410] width 443 height 23
type input "**********"
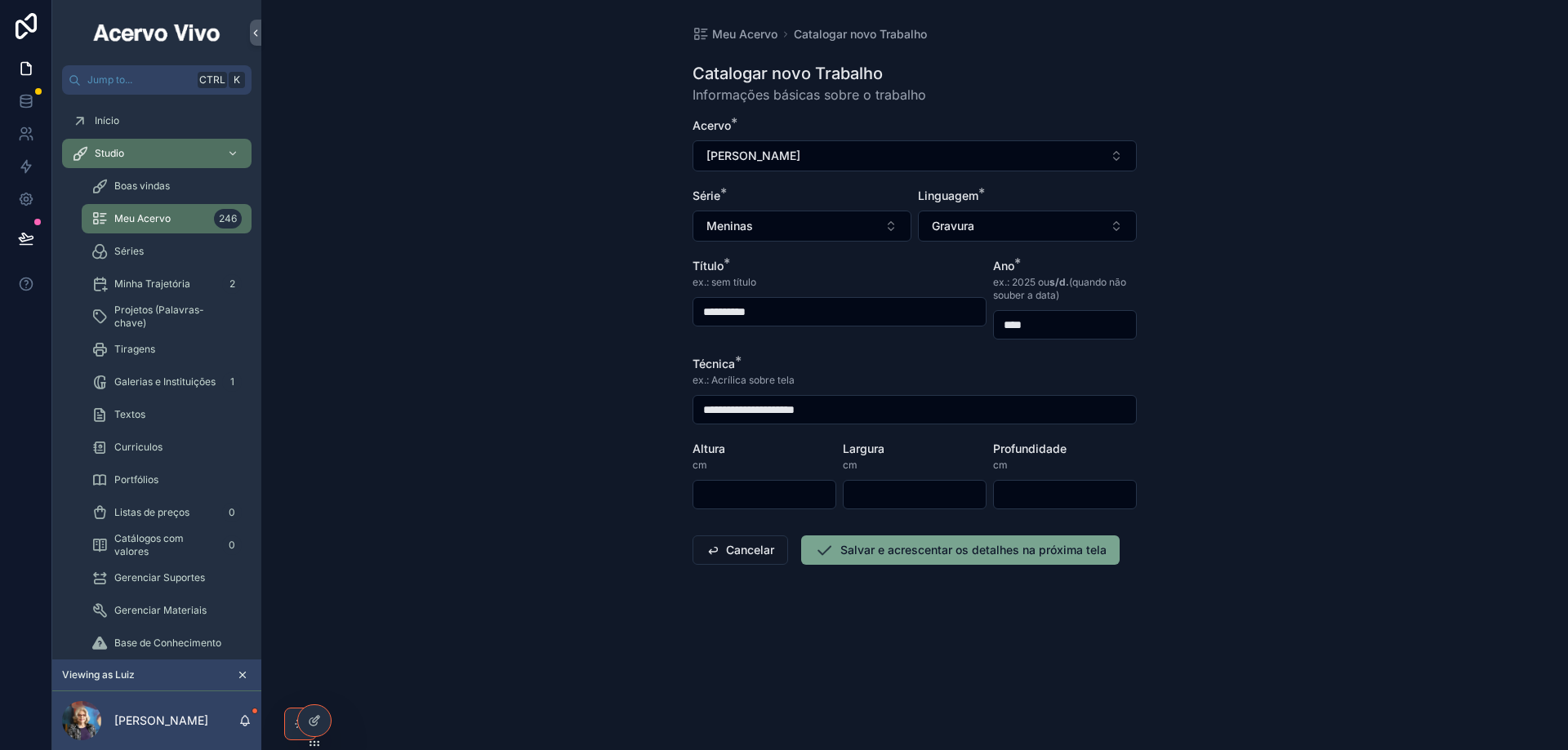
click at [745, 496] on input "scrollable content" at bounding box center [764, 495] width 142 height 23
type input "**"
drag, startPoint x: 887, startPoint y: 556, endPoint x: 469, endPoint y: 610, distance: 421.5
click at [881, 557] on button "Salvar e acrescentar os detalhes na próxima tela" at bounding box center [960, 550] width 318 height 30
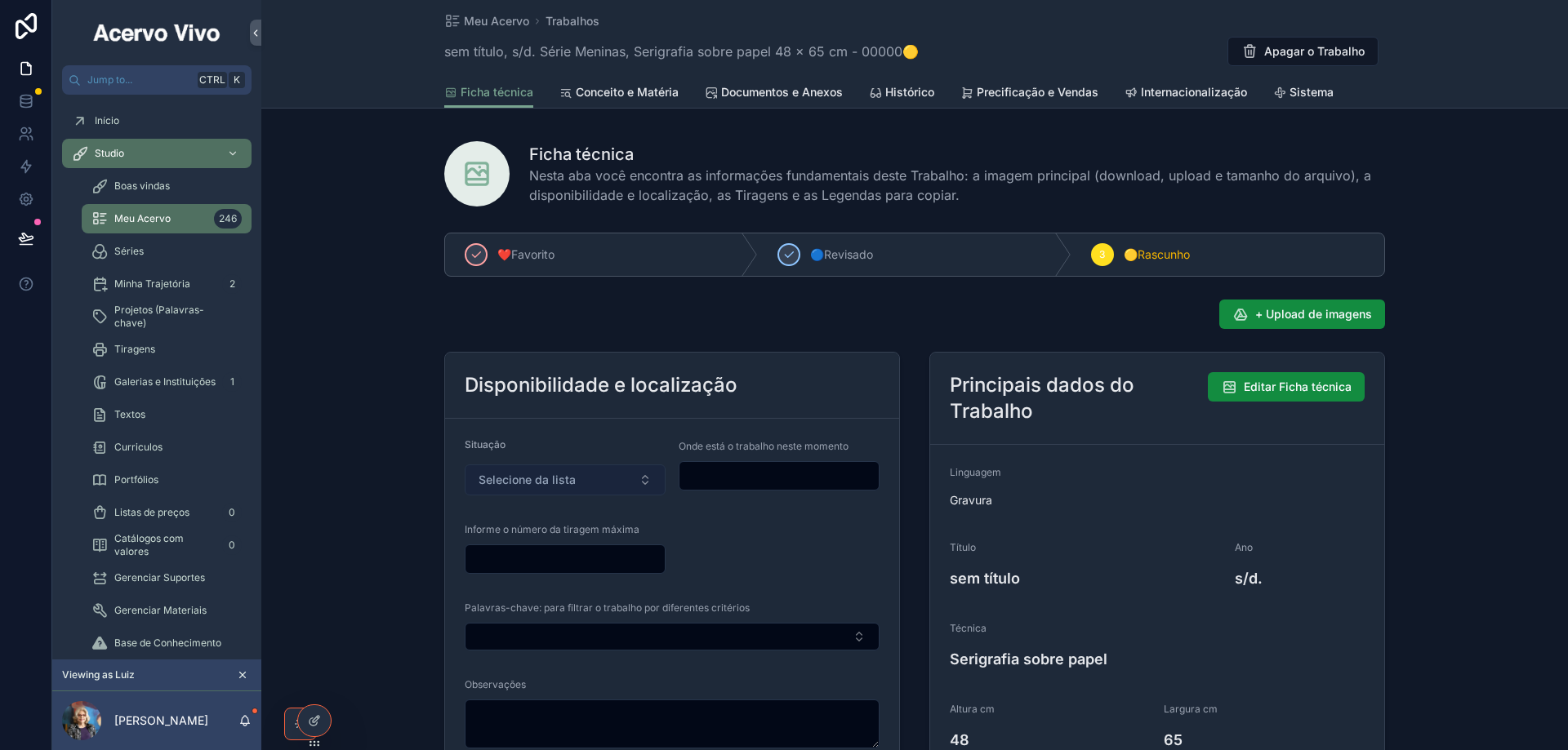
click at [522, 477] on span "Selecione da lista" at bounding box center [527, 480] width 97 height 17
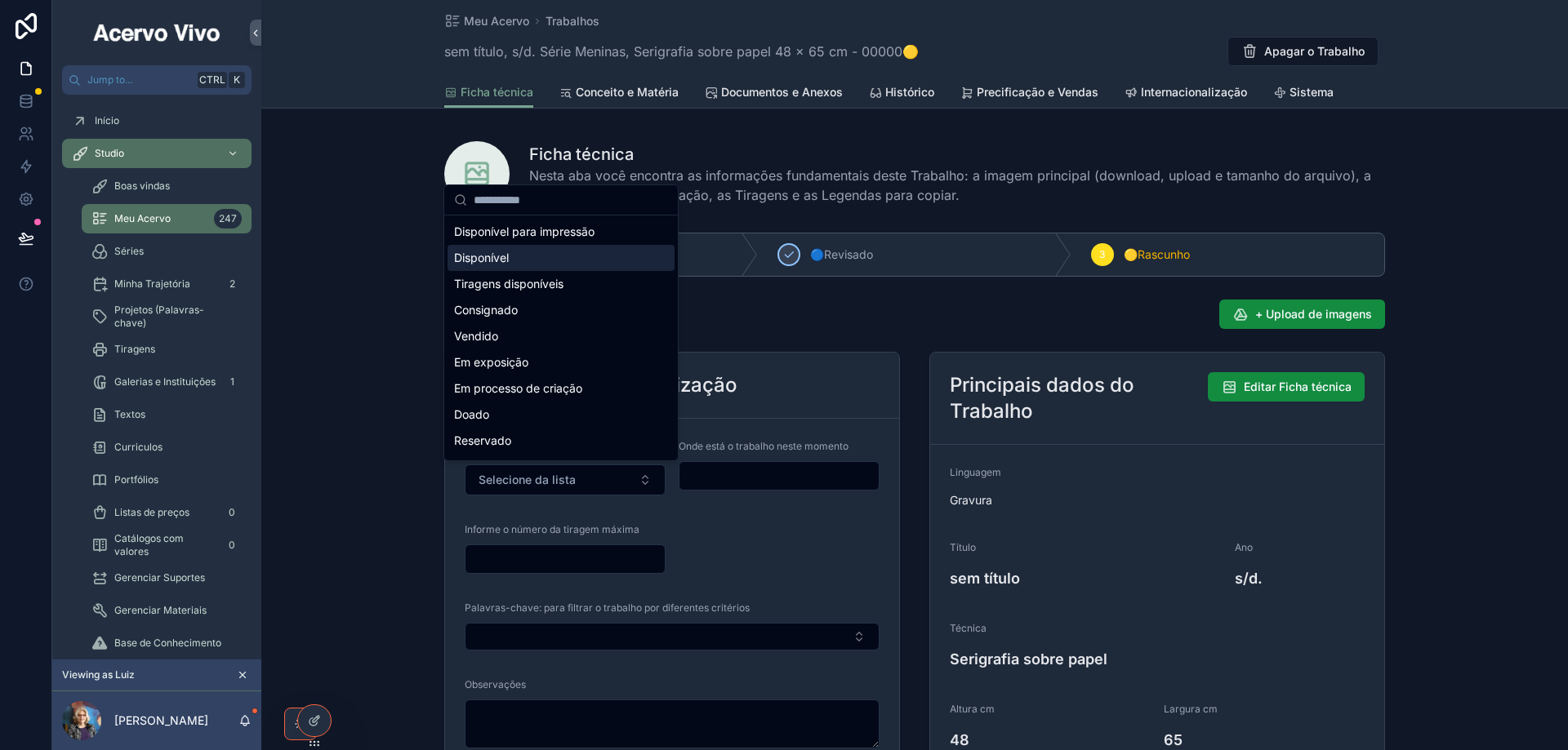
drag, startPoint x: 535, startPoint y: 268, endPoint x: 605, endPoint y: 313, distance: 83.2
click at [536, 268] on div "Disponível" at bounding box center [561, 258] width 227 height 26
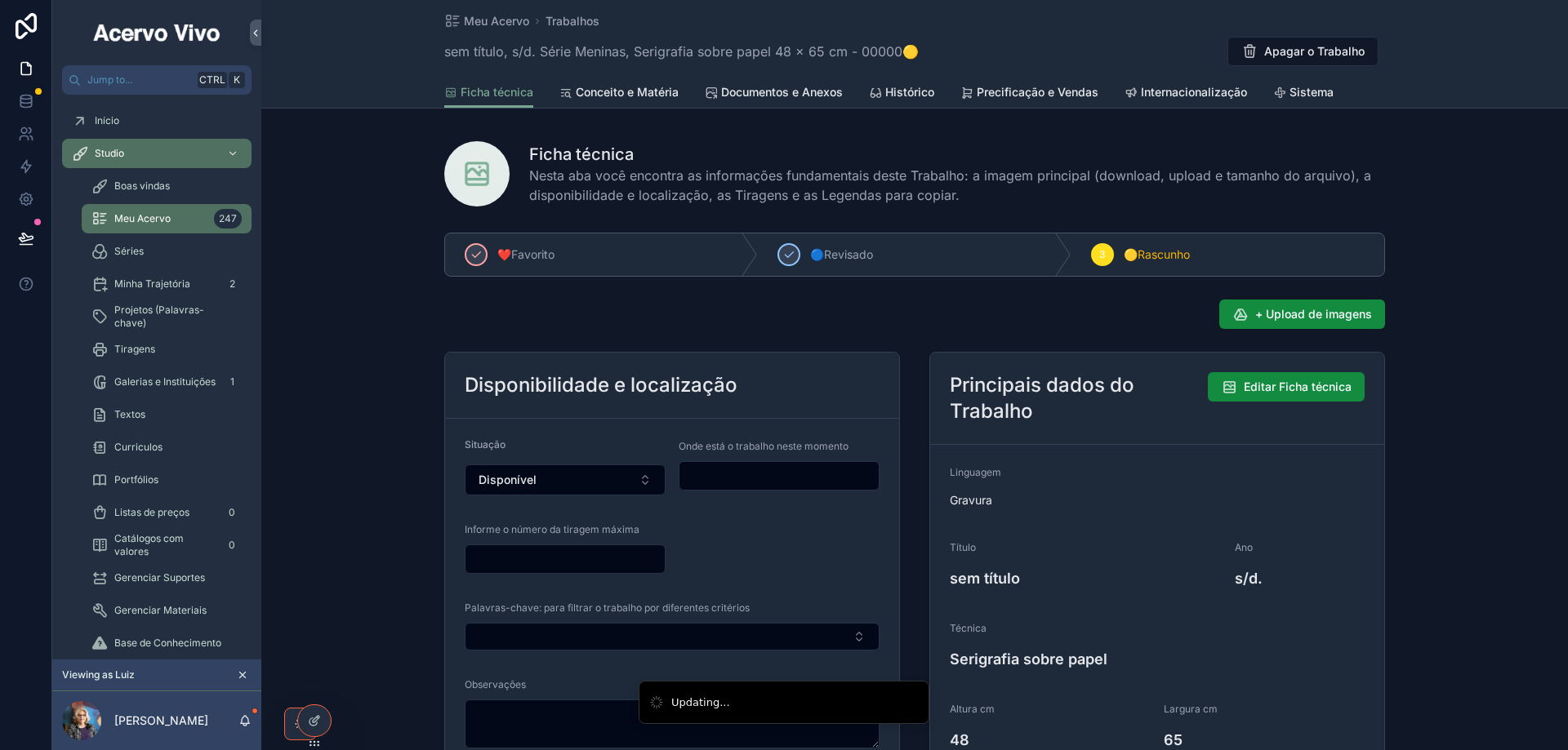
drag, startPoint x: 713, startPoint y: 473, endPoint x: 720, endPoint y: 485, distance: 13.9
click at [712, 475] on input "scrollable content" at bounding box center [778, 476] width 199 height 23
type input "**********"
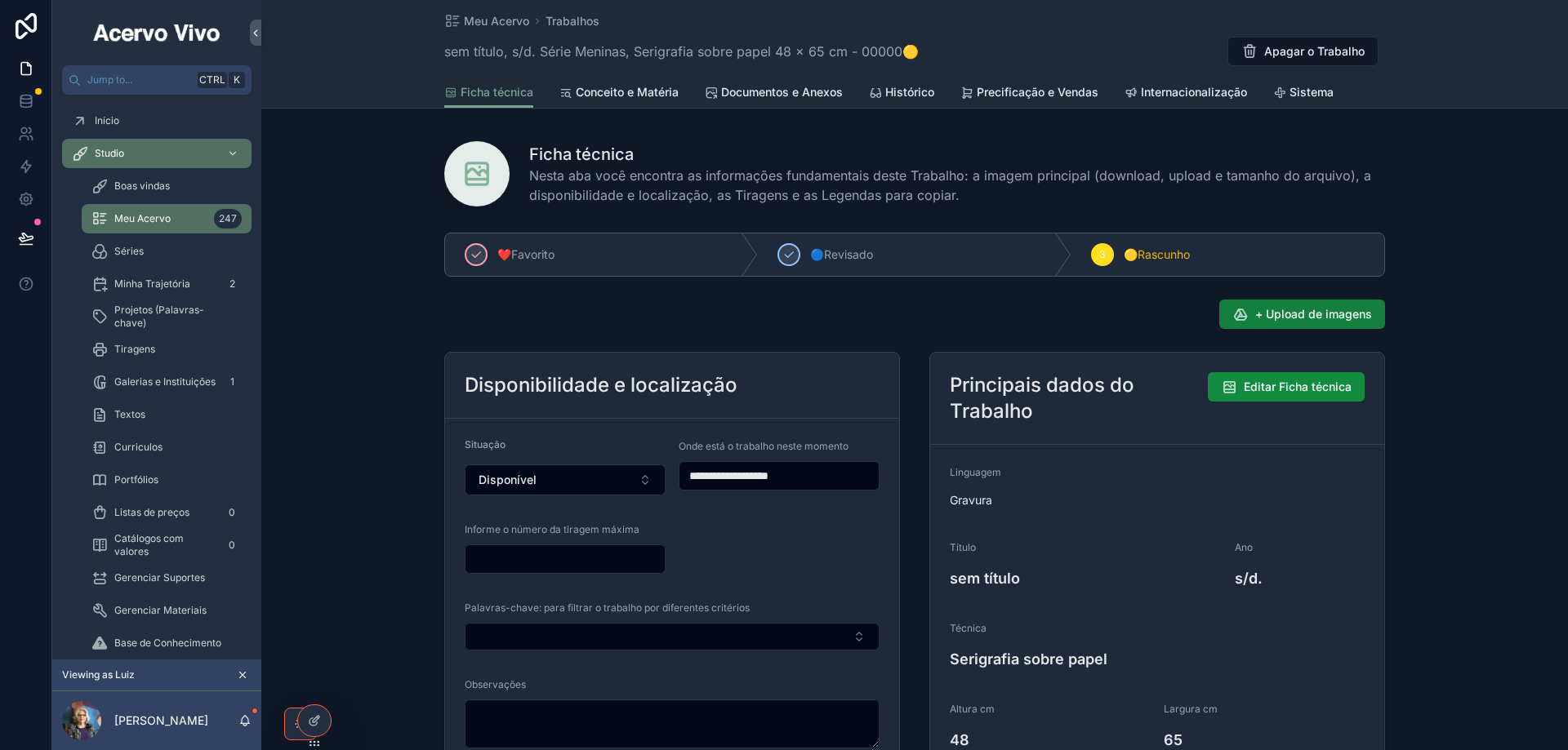
click at [1256, 313] on span "+ Upload de imagens" at bounding box center [1313, 315] width 116 height 17
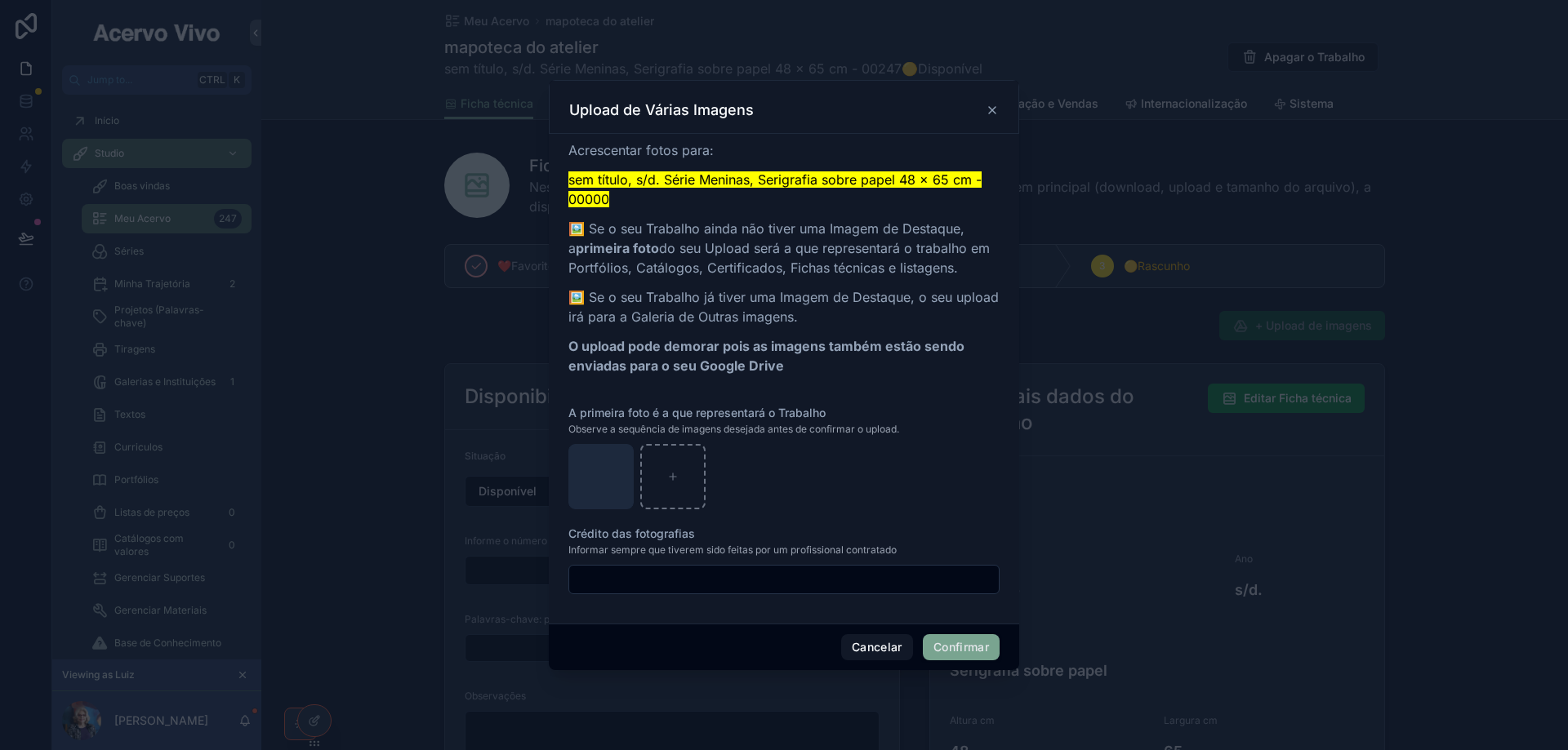
click at [954, 653] on button "Confirmar" at bounding box center [961, 648] width 77 height 26
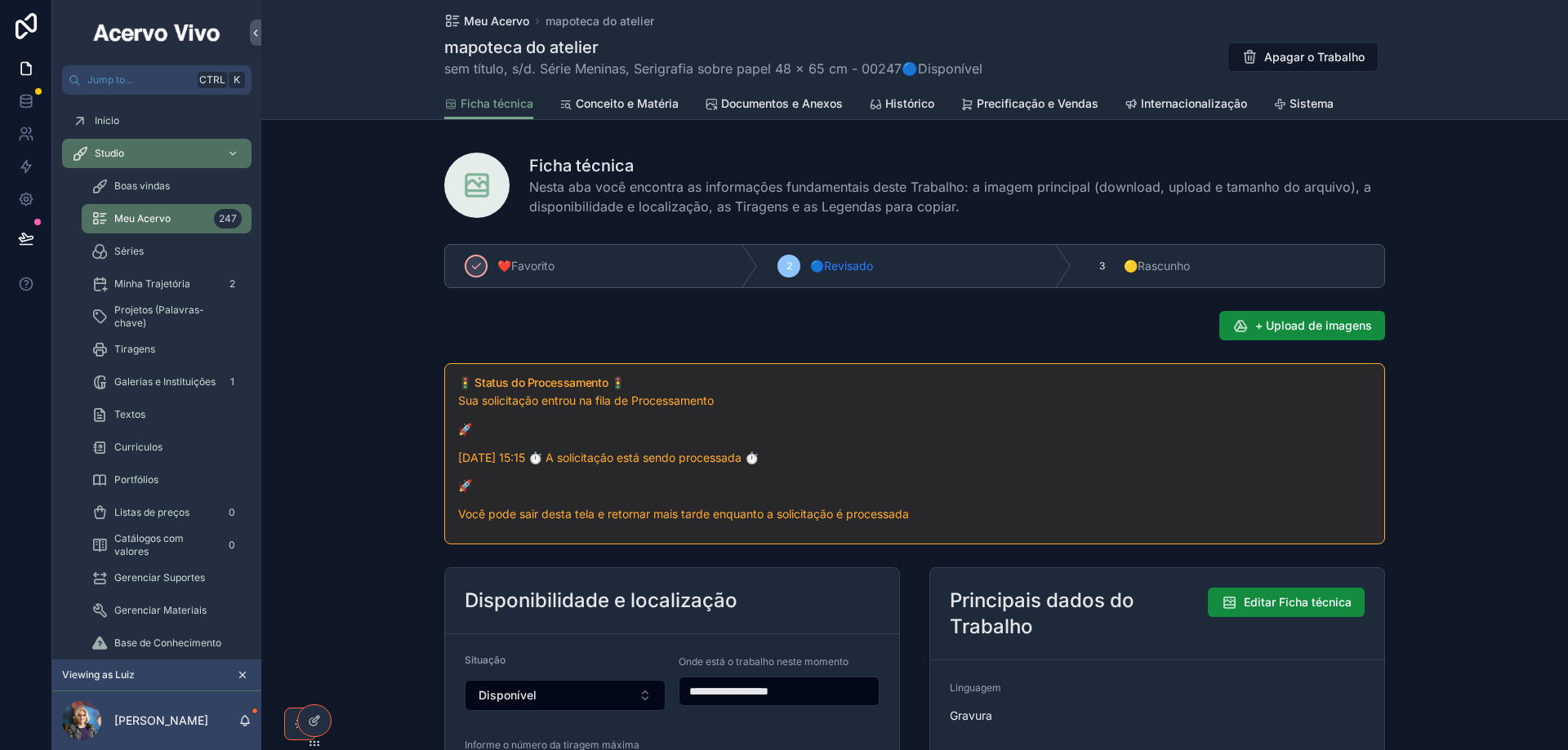
click at [496, 14] on span "Meu Acervo" at bounding box center [496, 21] width 65 height 17
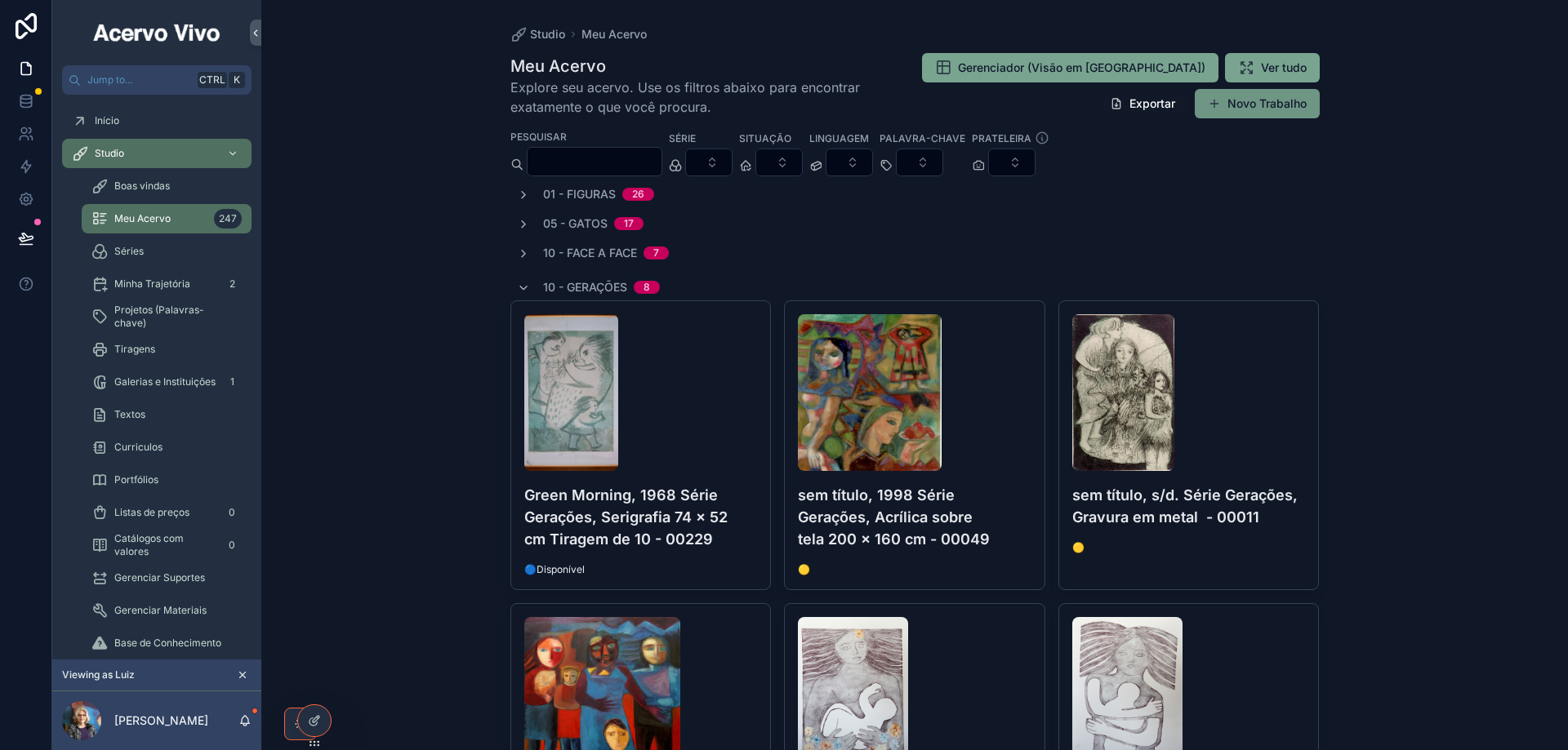
click at [1276, 101] on button "Novo Trabalho" at bounding box center [1257, 104] width 125 height 30
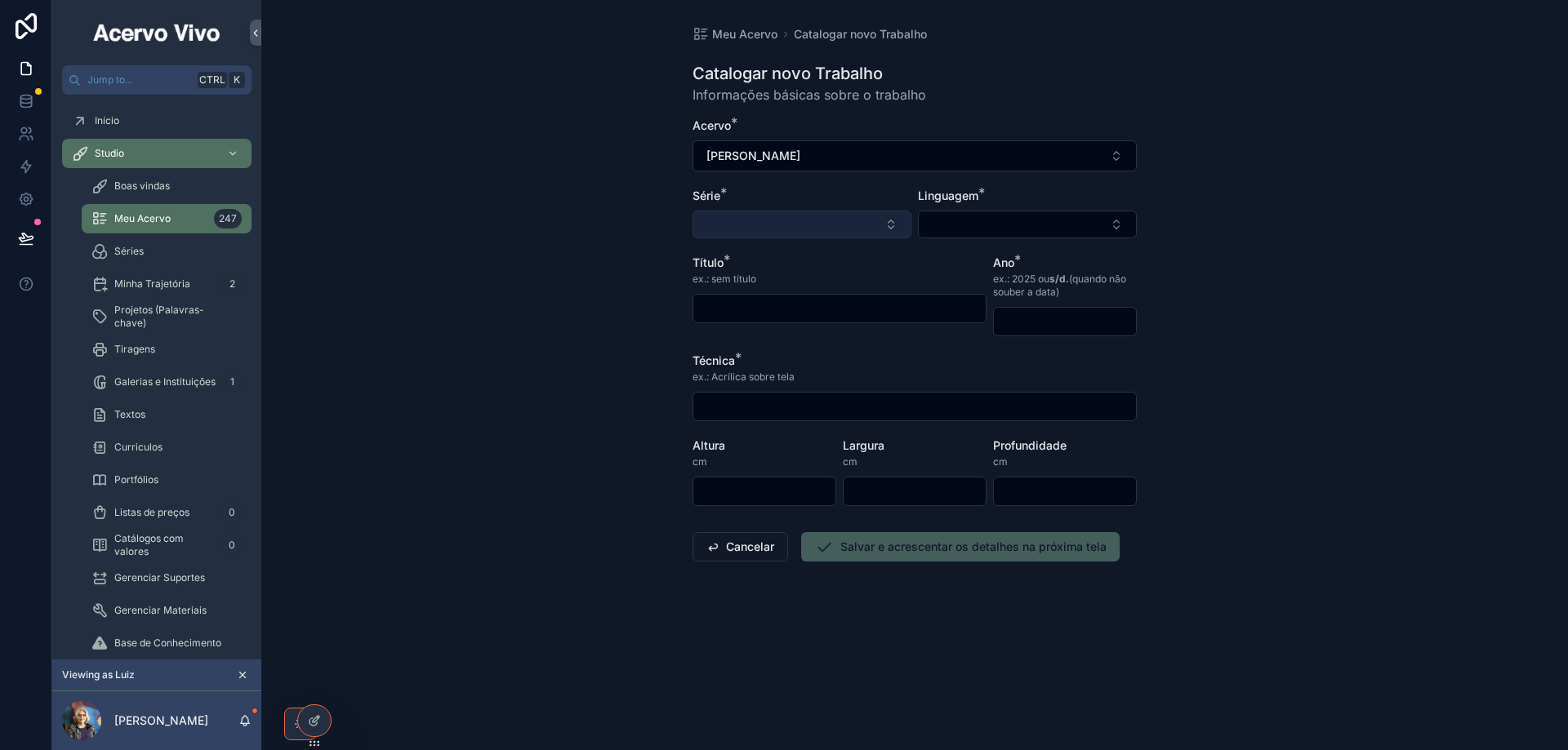
click at [749, 232] on button "Select Button" at bounding box center [801, 225] width 219 height 28
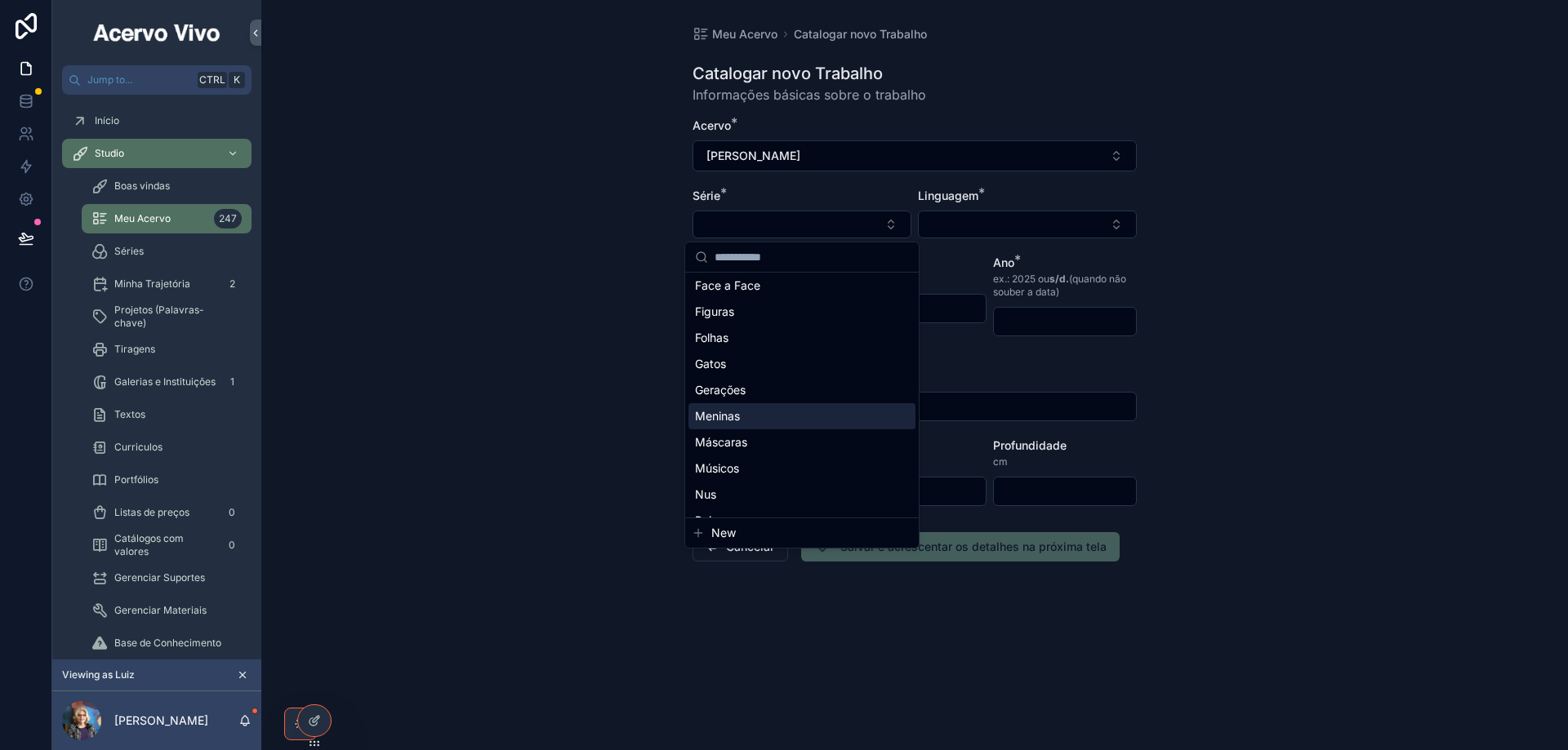
scroll to position [127, 0]
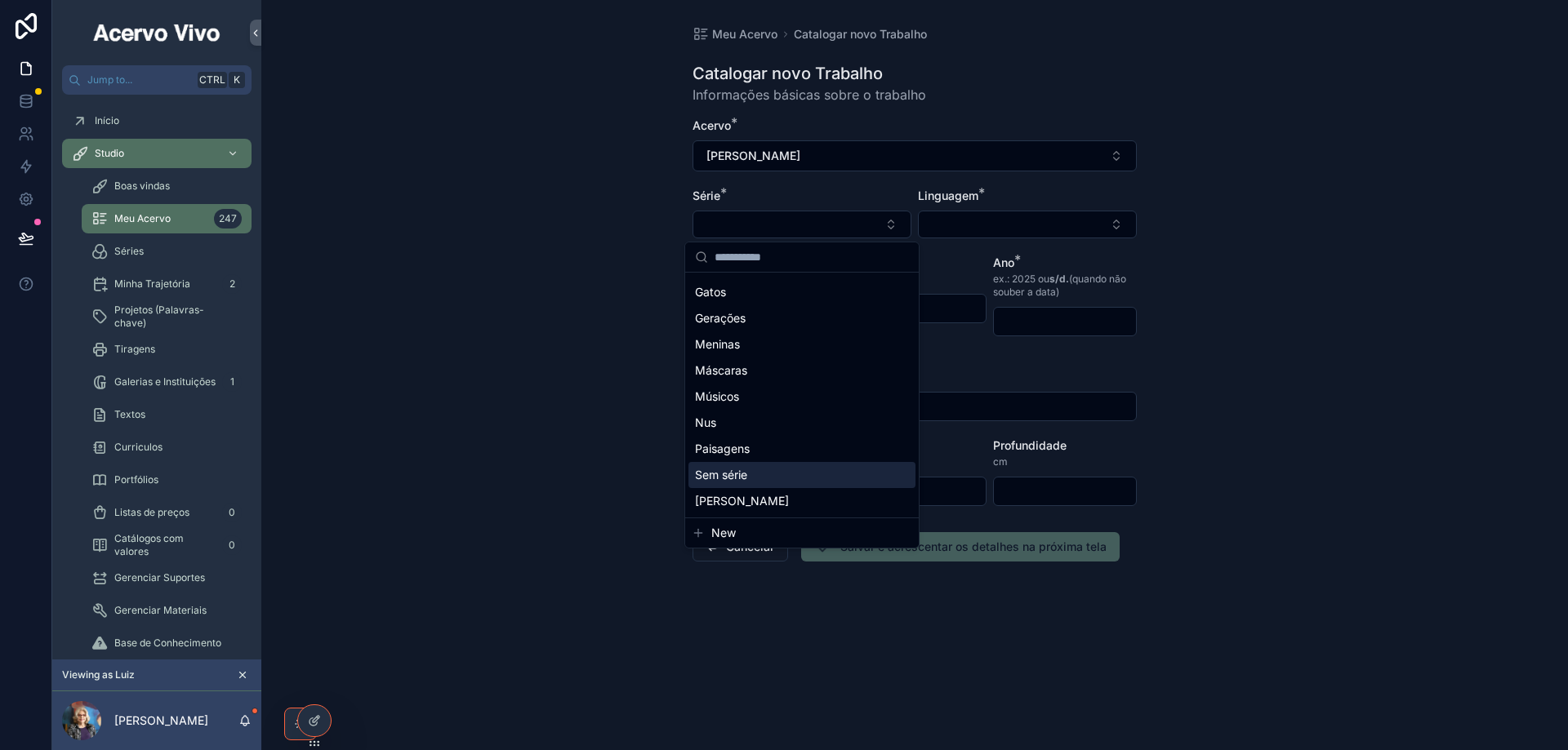
click at [774, 472] on div "Sem série" at bounding box center [801, 475] width 227 height 26
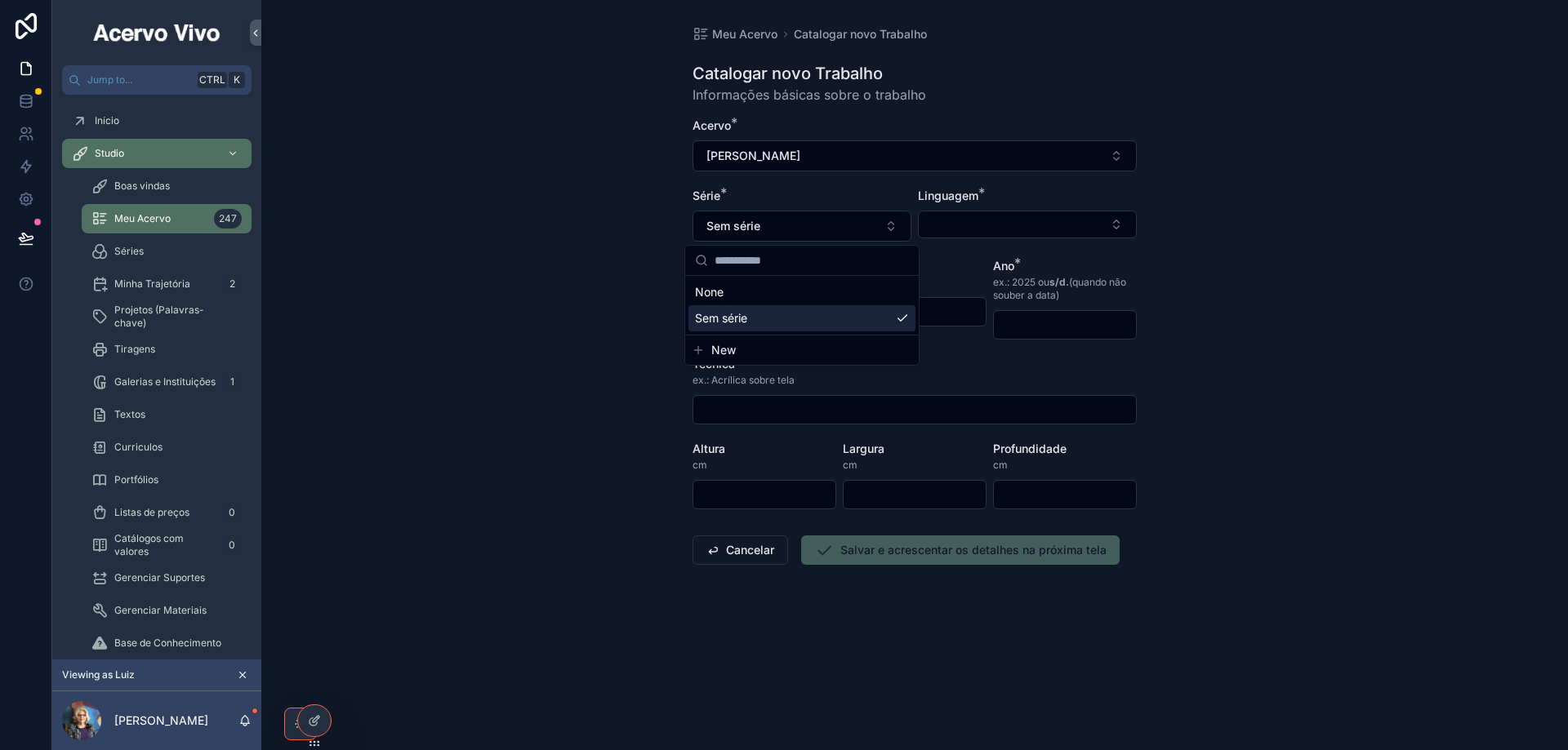
scroll to position [0, 0]
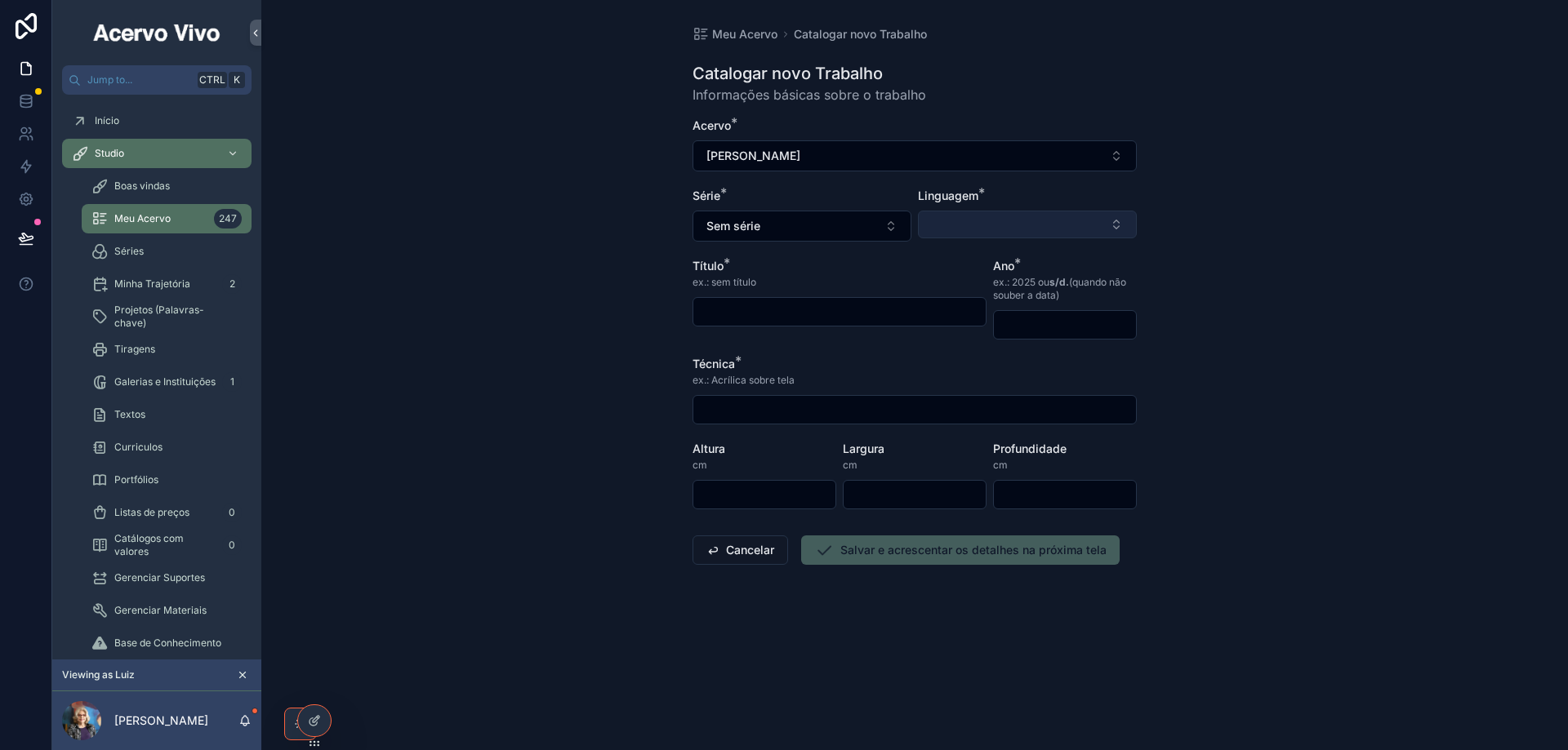
click at [976, 225] on button "Select Button" at bounding box center [1027, 225] width 219 height 28
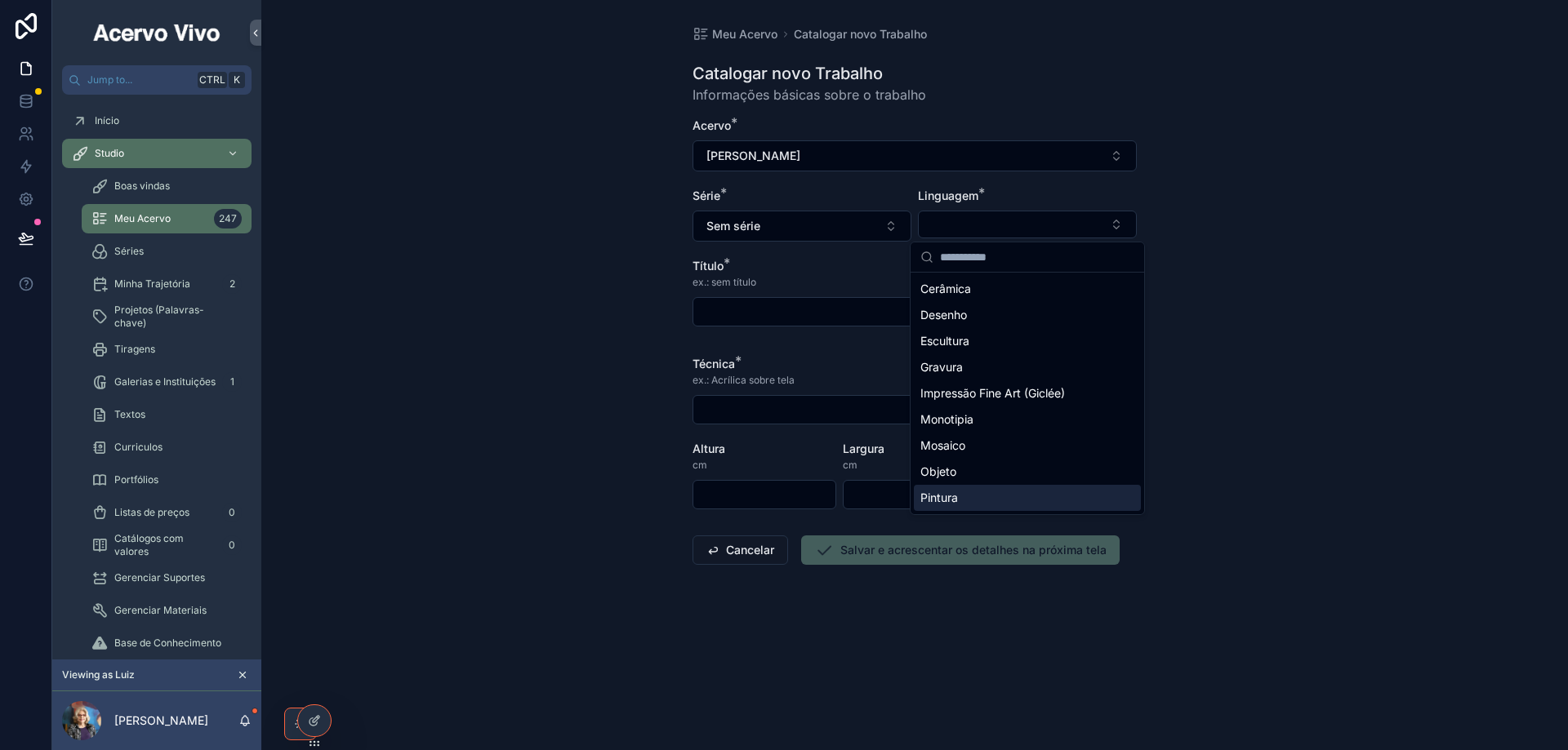
click at [976, 494] on div "Pintura" at bounding box center [1027, 498] width 227 height 26
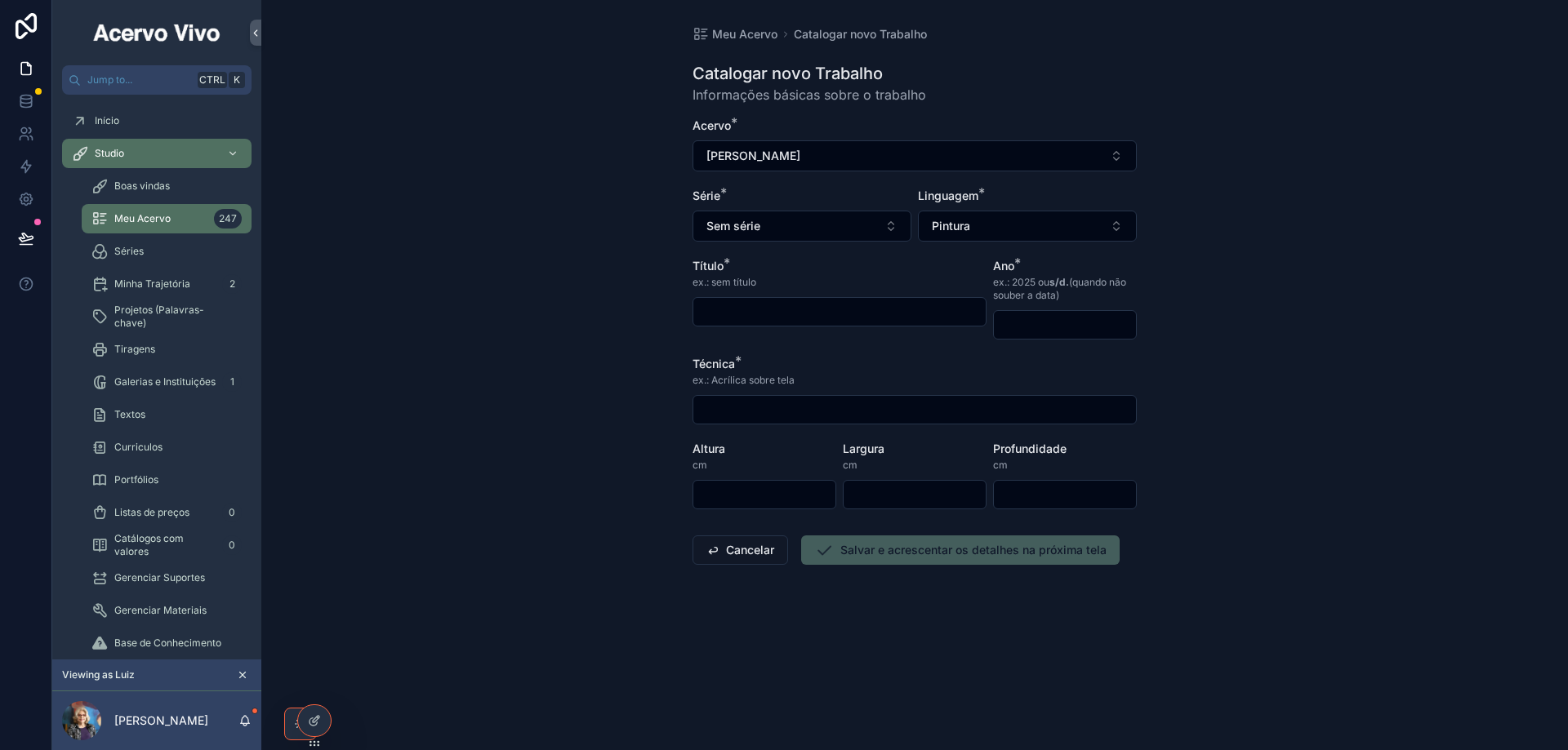
click at [741, 307] on input "scrollable content" at bounding box center [839, 312] width 292 height 23
type input "**********"
click at [1035, 326] on input "scrollable content" at bounding box center [1065, 325] width 142 height 23
type input "****"
click at [829, 415] on input "scrollable content" at bounding box center [915, 410] width 443 height 23
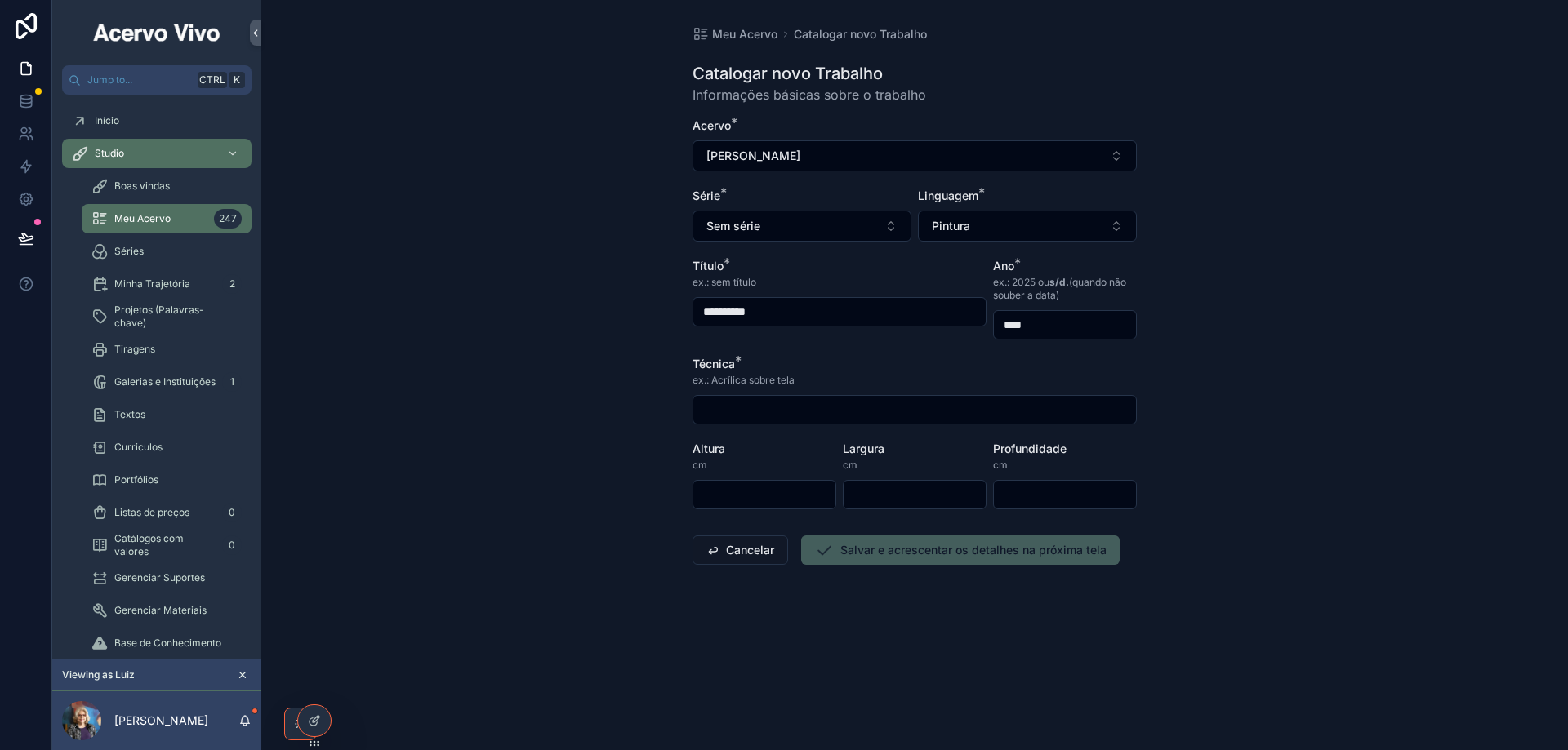
type input "**********"
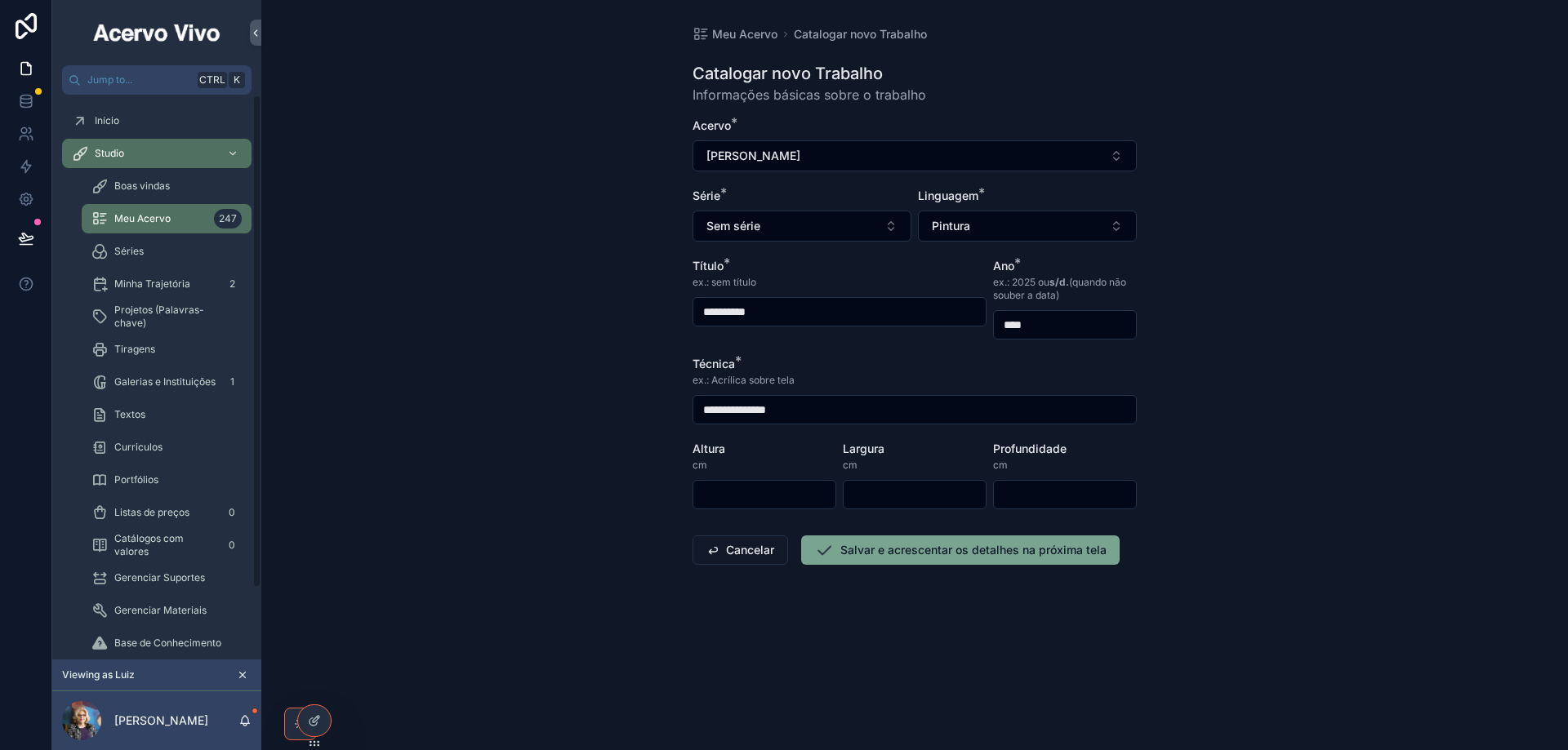
click at [790, 490] on input "scrollable content" at bounding box center [764, 495] width 142 height 23
type input "**"
type input "****"
click at [1023, 561] on button "Salvar e acrescentar os detalhes na próxima tela" at bounding box center [960, 550] width 318 height 30
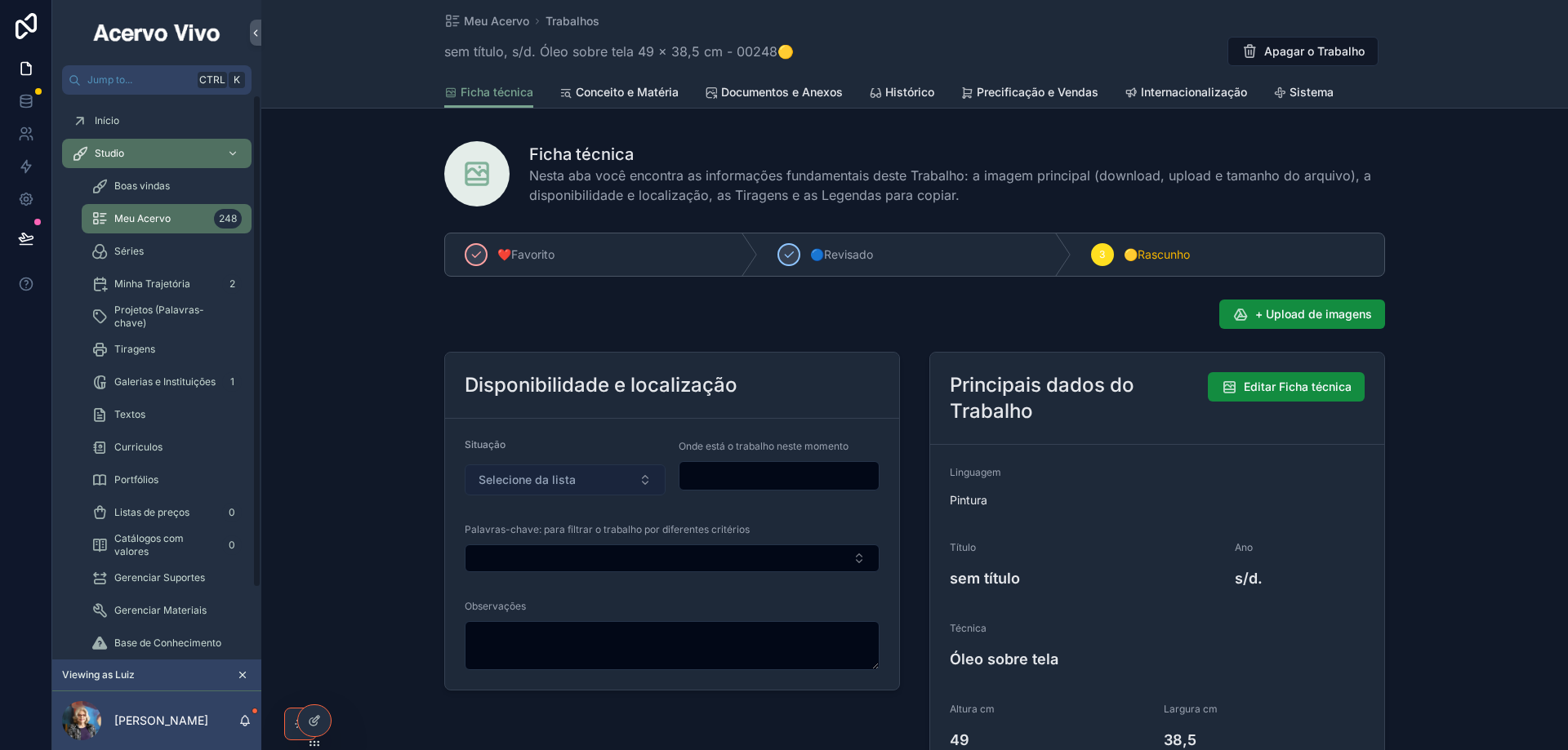
click at [507, 478] on span "Selecione da lista" at bounding box center [527, 480] width 97 height 17
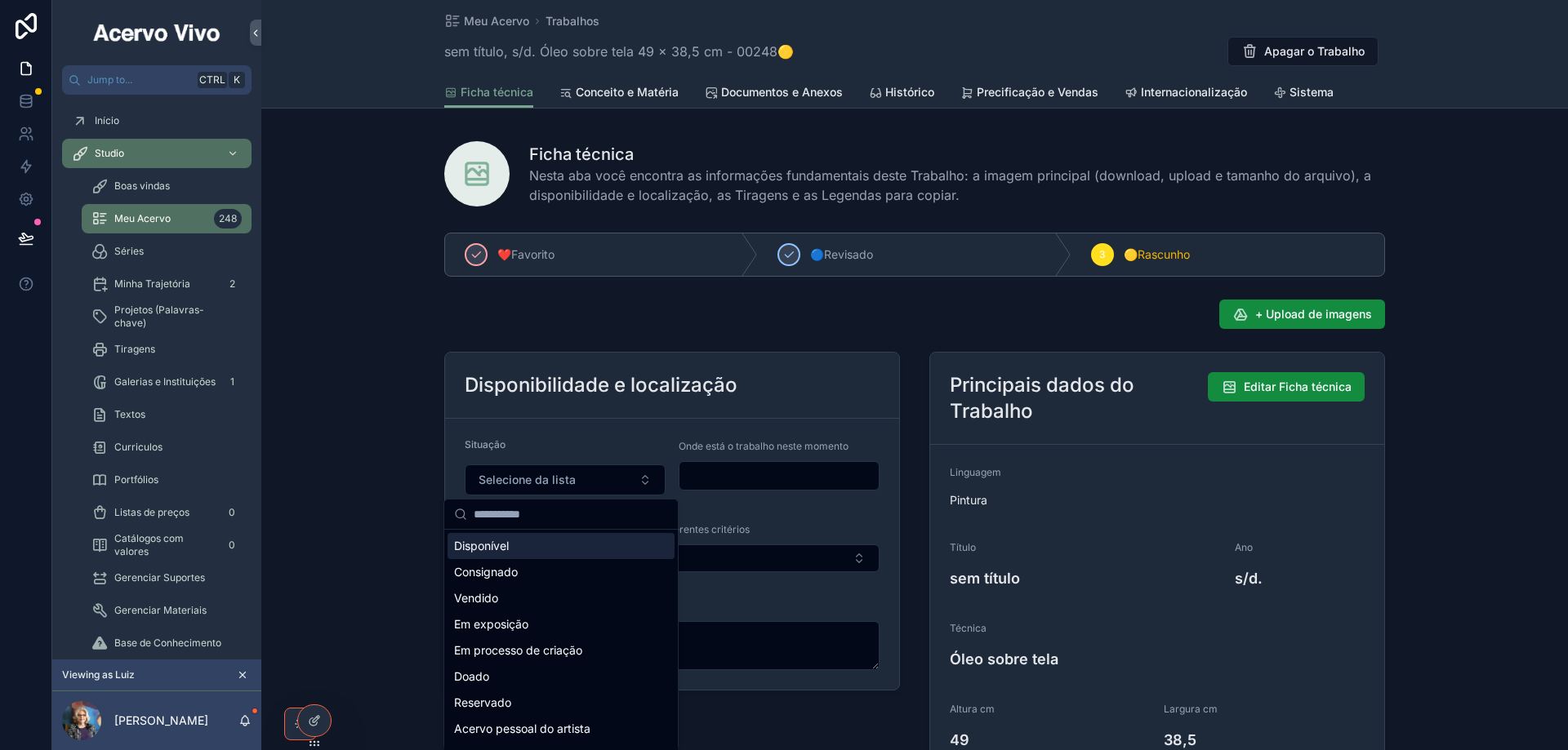
drag, startPoint x: 537, startPoint y: 552, endPoint x: 720, endPoint y: 494, distance: 192.0
click at [537, 551] on div "Disponível" at bounding box center [561, 546] width 227 height 26
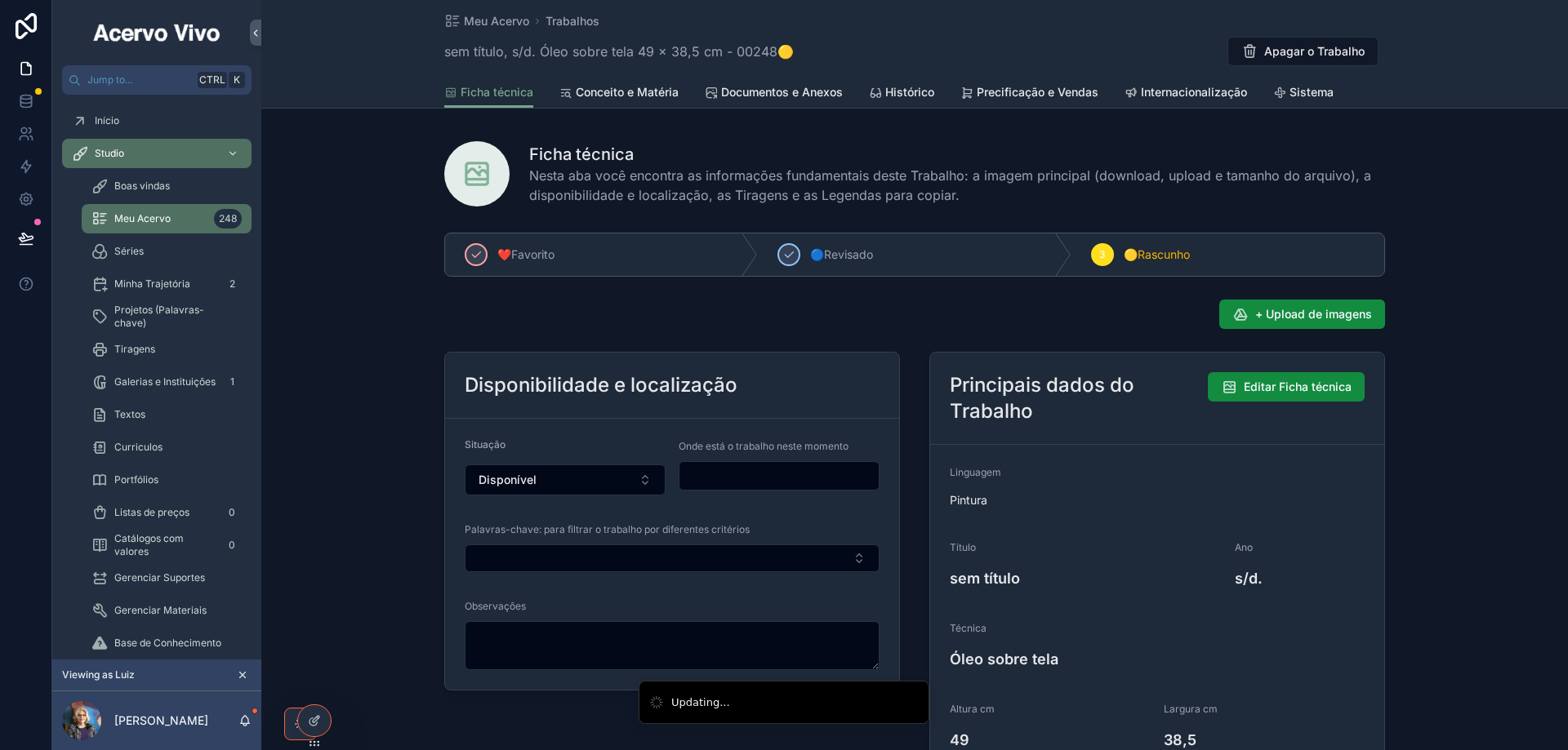
click at [743, 466] on input "scrollable content" at bounding box center [778, 476] width 199 height 23
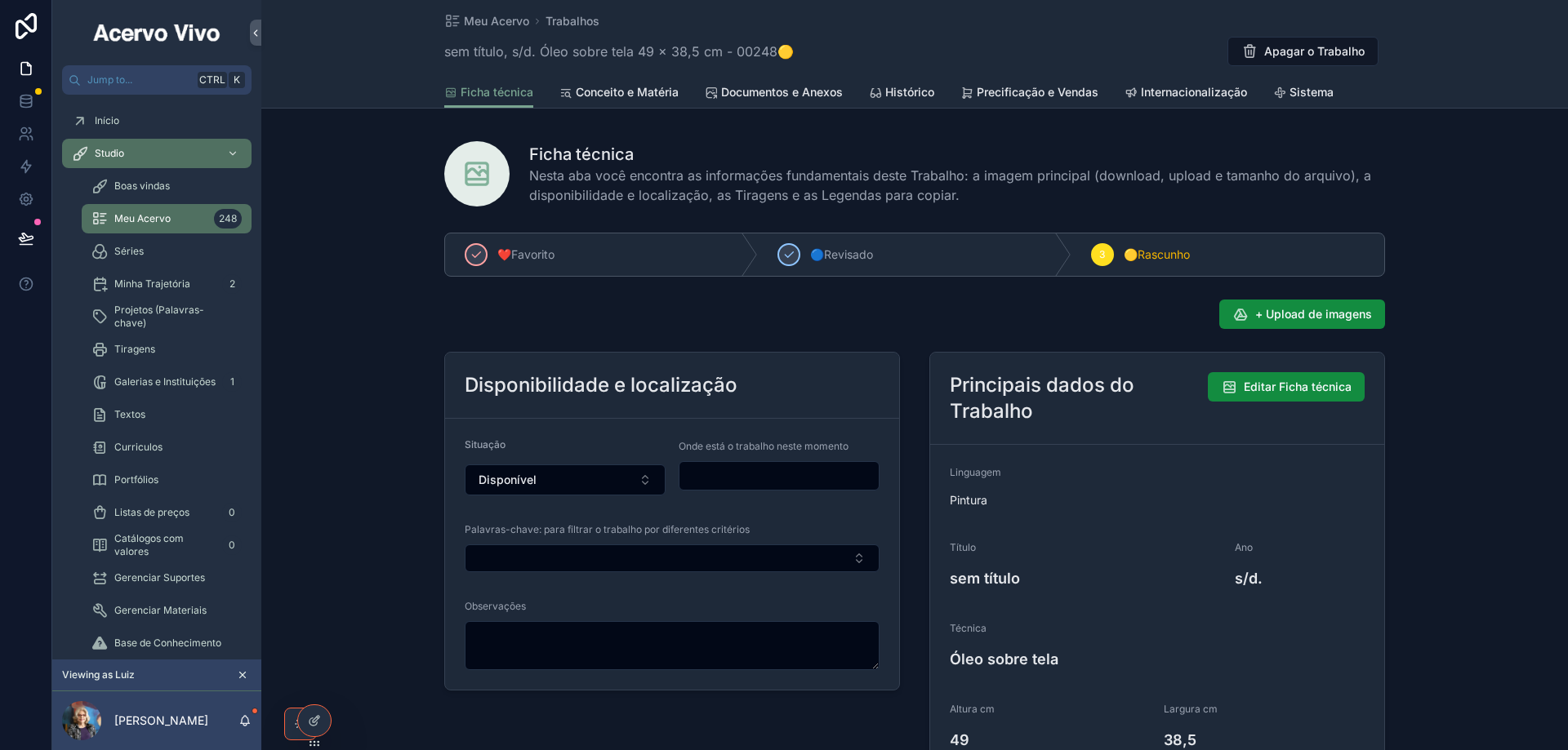
type input "**********"
click at [552, 646] on textarea "scrollable content" at bounding box center [672, 645] width 415 height 49
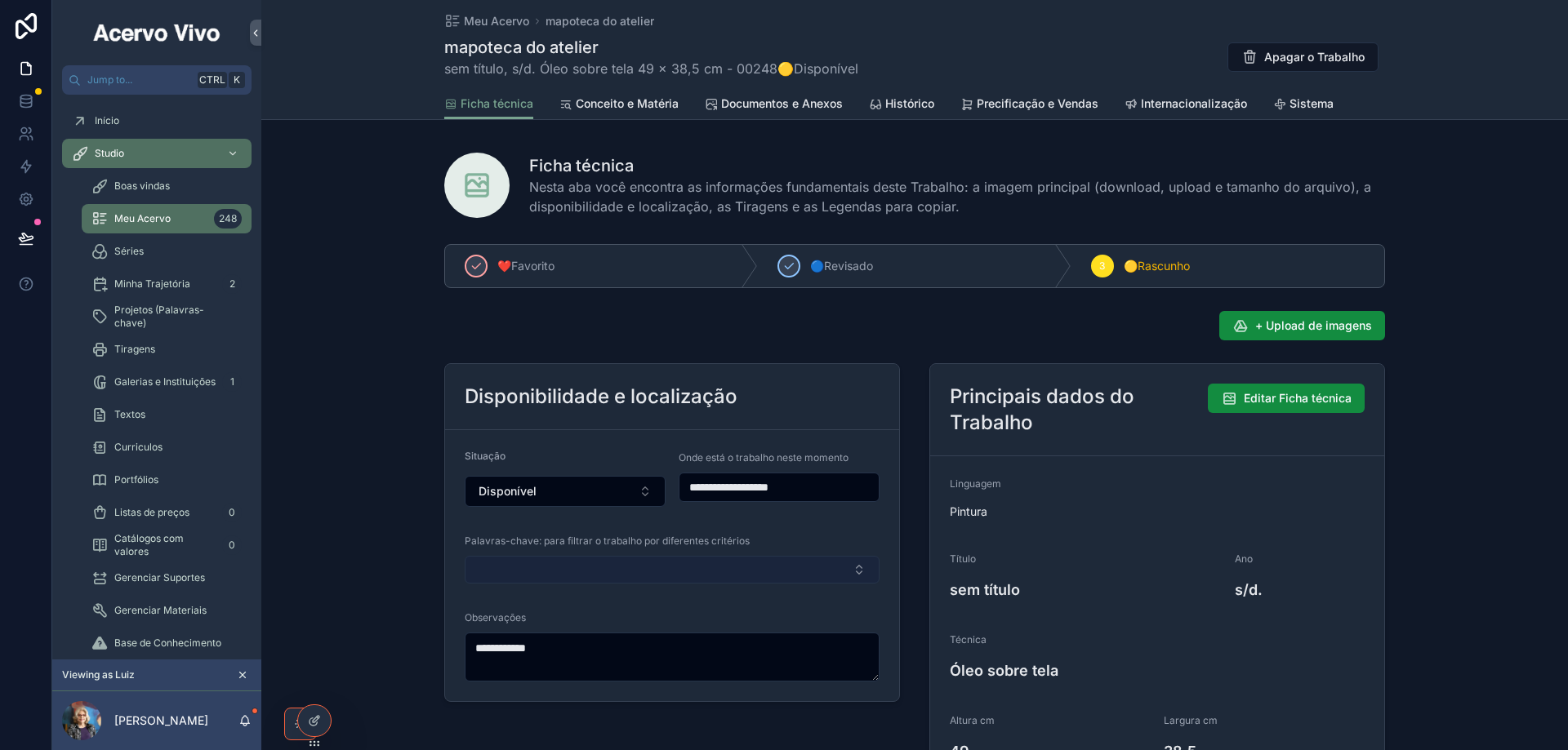
click at [571, 572] on button "Select Button" at bounding box center [672, 570] width 415 height 28
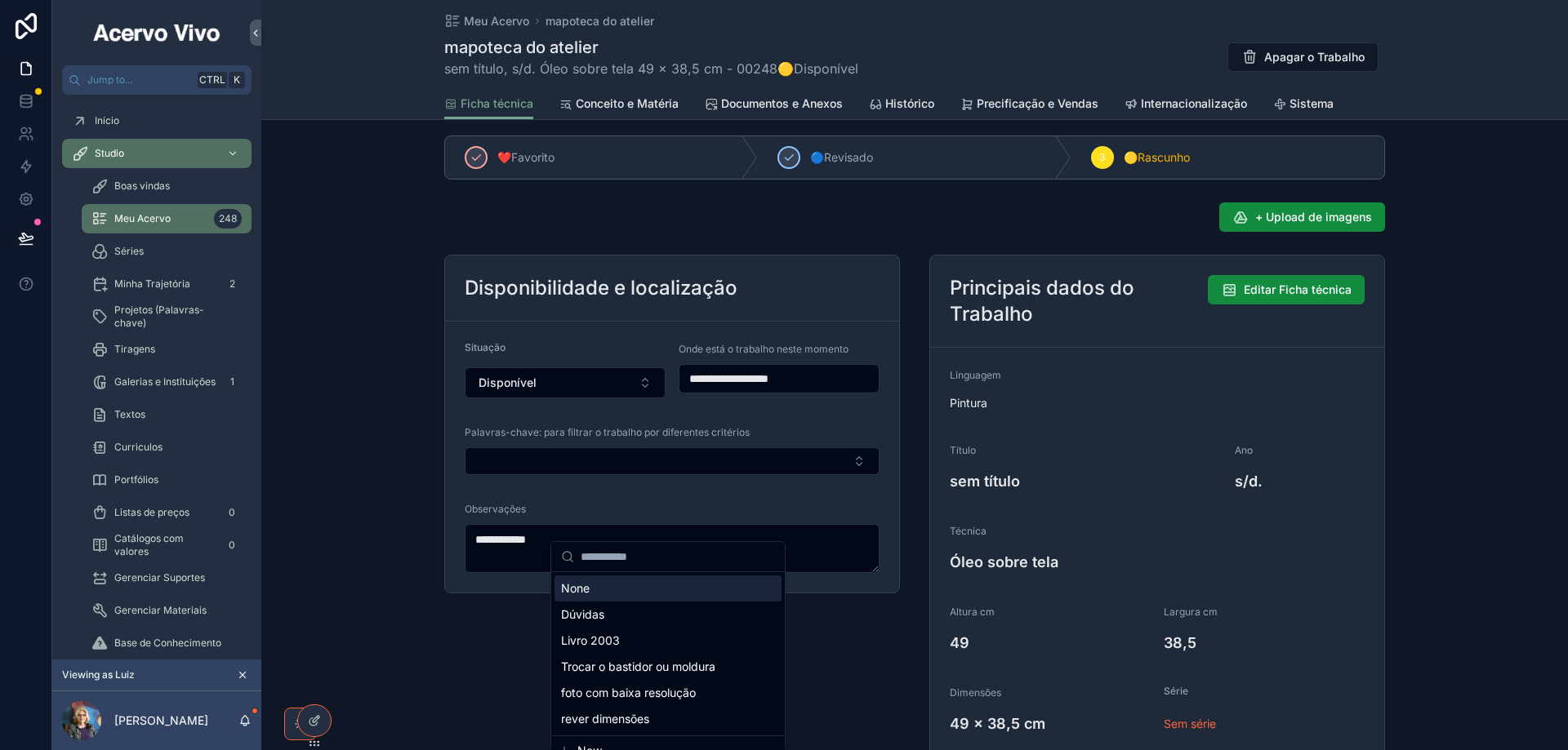
scroll to position [244, 0]
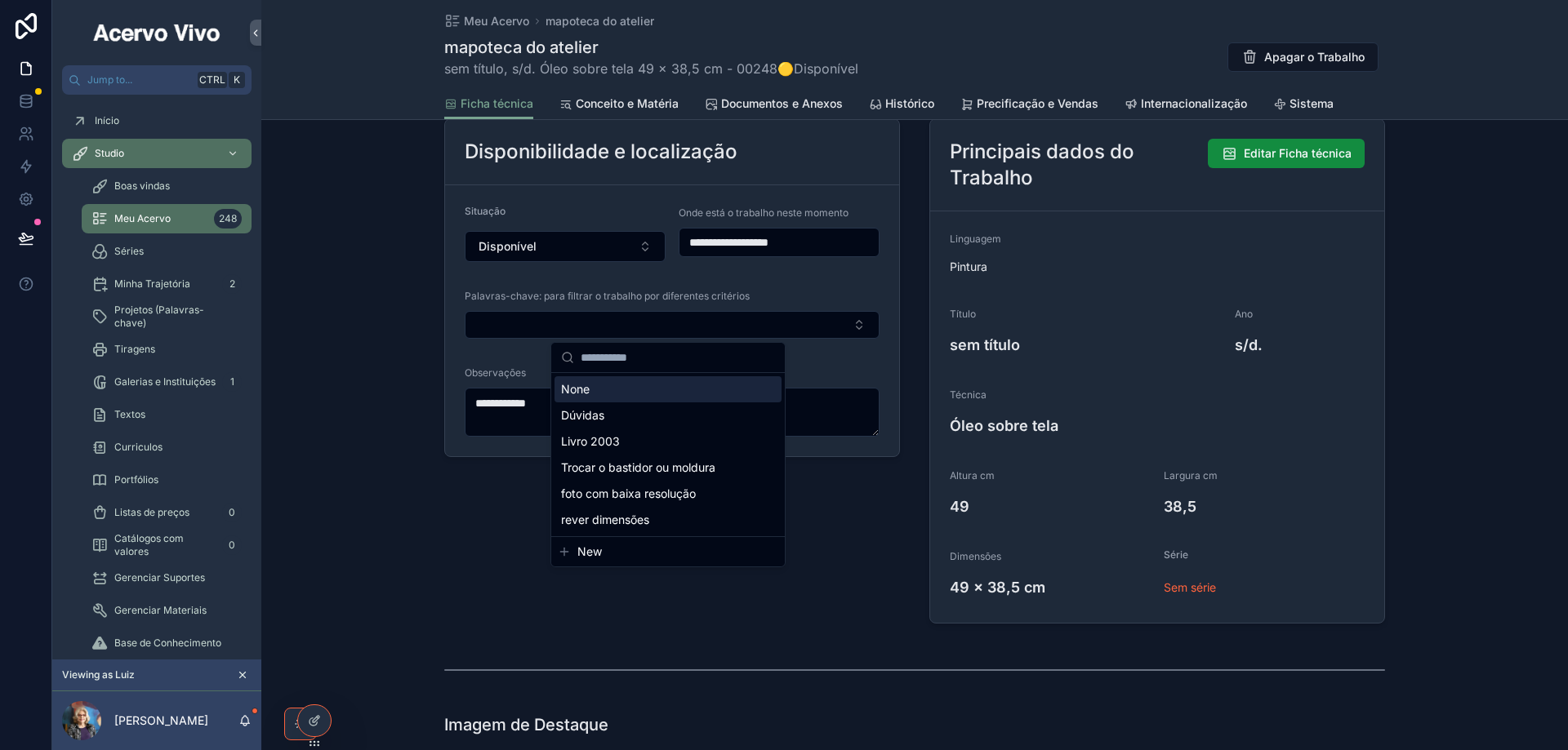
click at [582, 550] on span "New" at bounding box center [590, 552] width 25 height 17
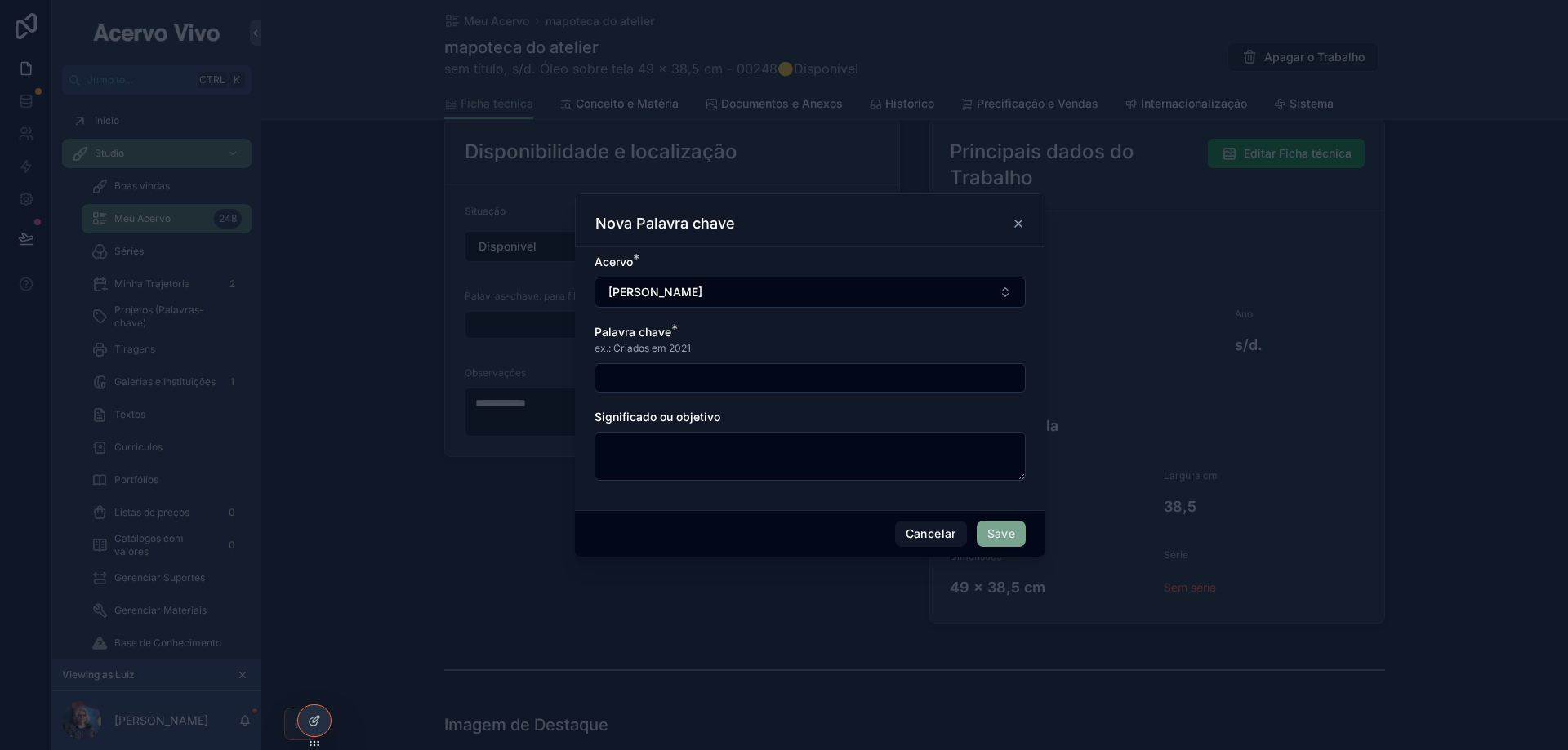
click at [664, 375] on input "scrollable content" at bounding box center [810, 378] width 430 height 23
type textarea "**********"
type input "**********"
click at [1000, 532] on button "Save" at bounding box center [1000, 534] width 49 height 26
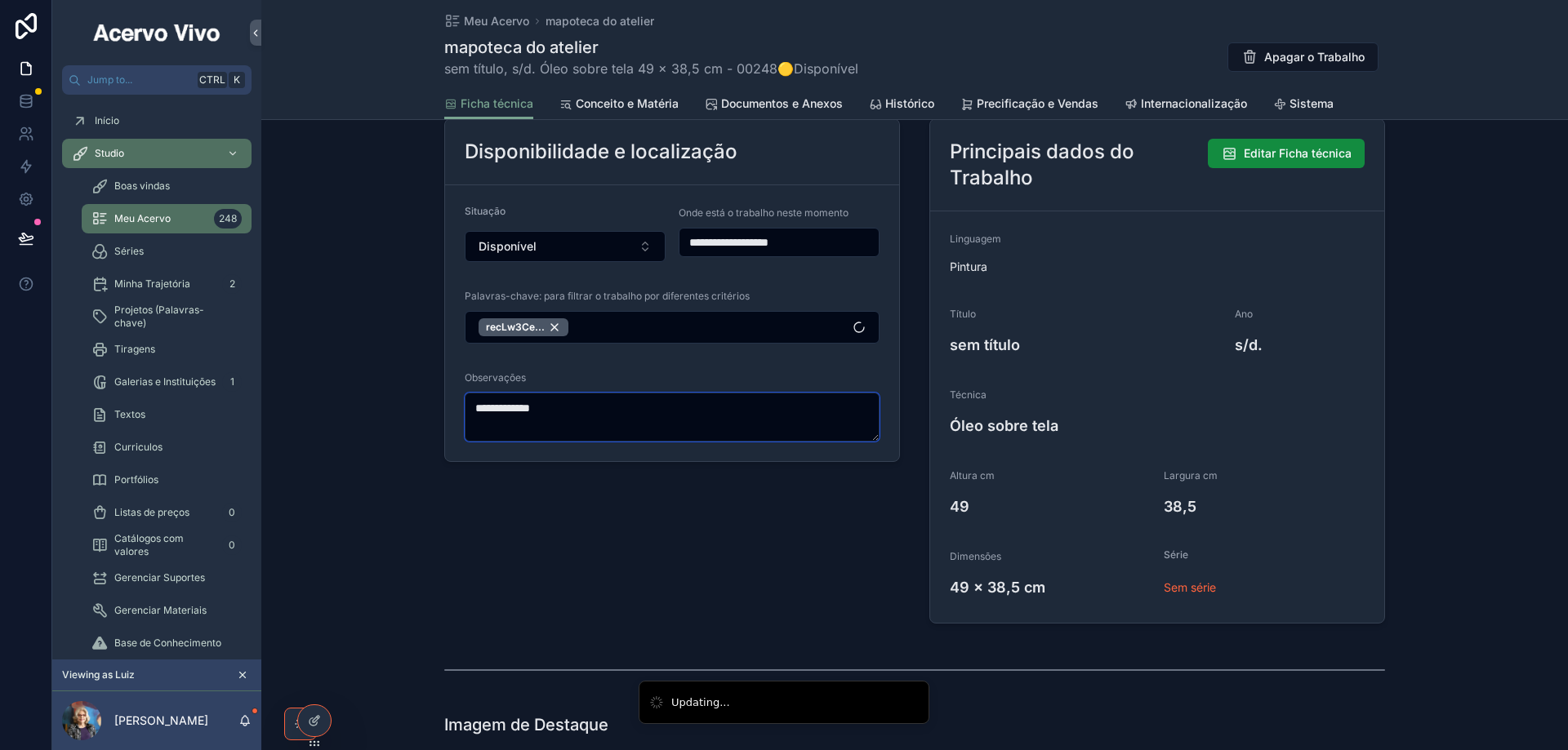
click at [588, 410] on textarea "**********" at bounding box center [672, 416] width 415 height 49
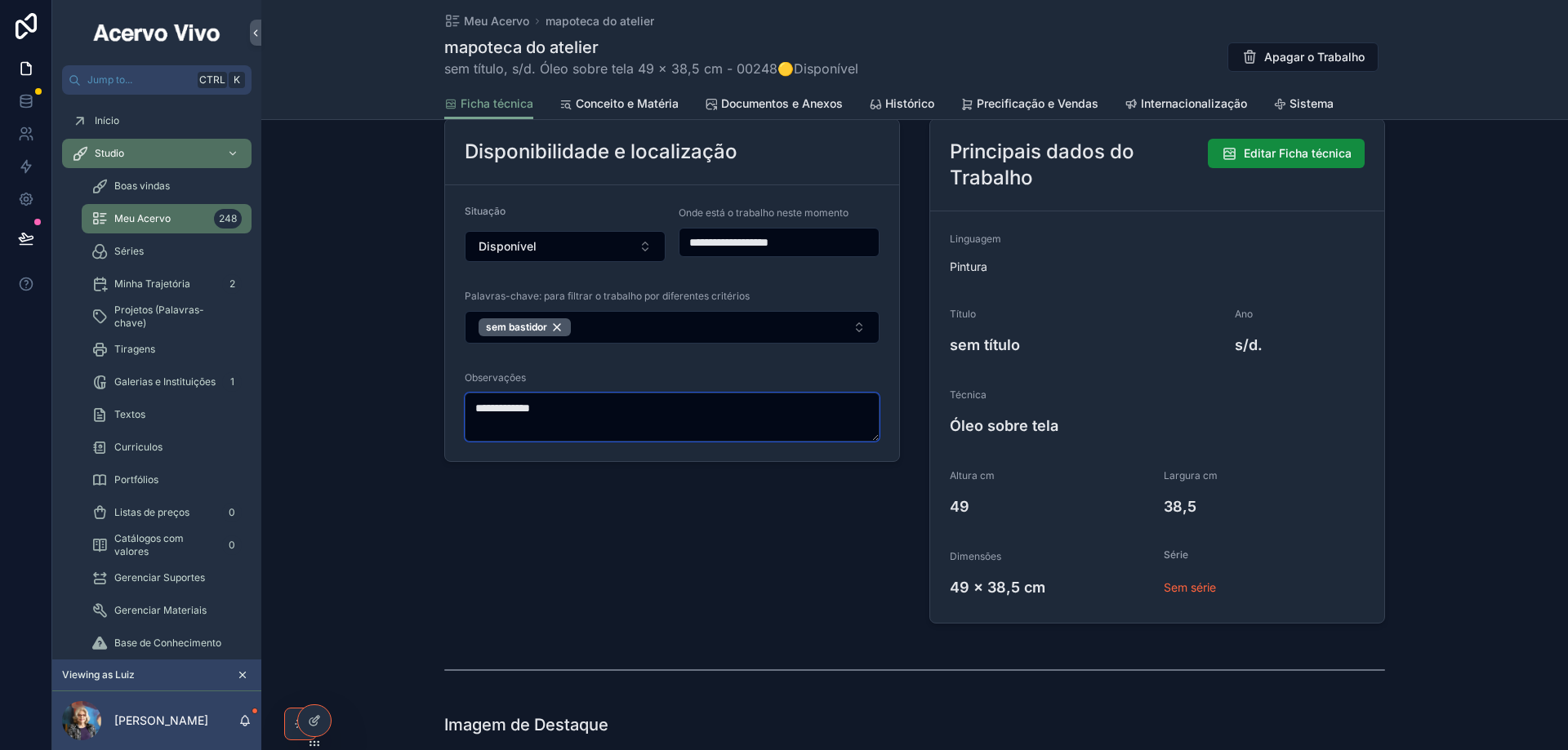
drag, startPoint x: 588, startPoint y: 410, endPoint x: 426, endPoint y: 415, distance: 162.1
click at [426, 415] on div "**********" at bounding box center [914, 311] width 1306 height 638
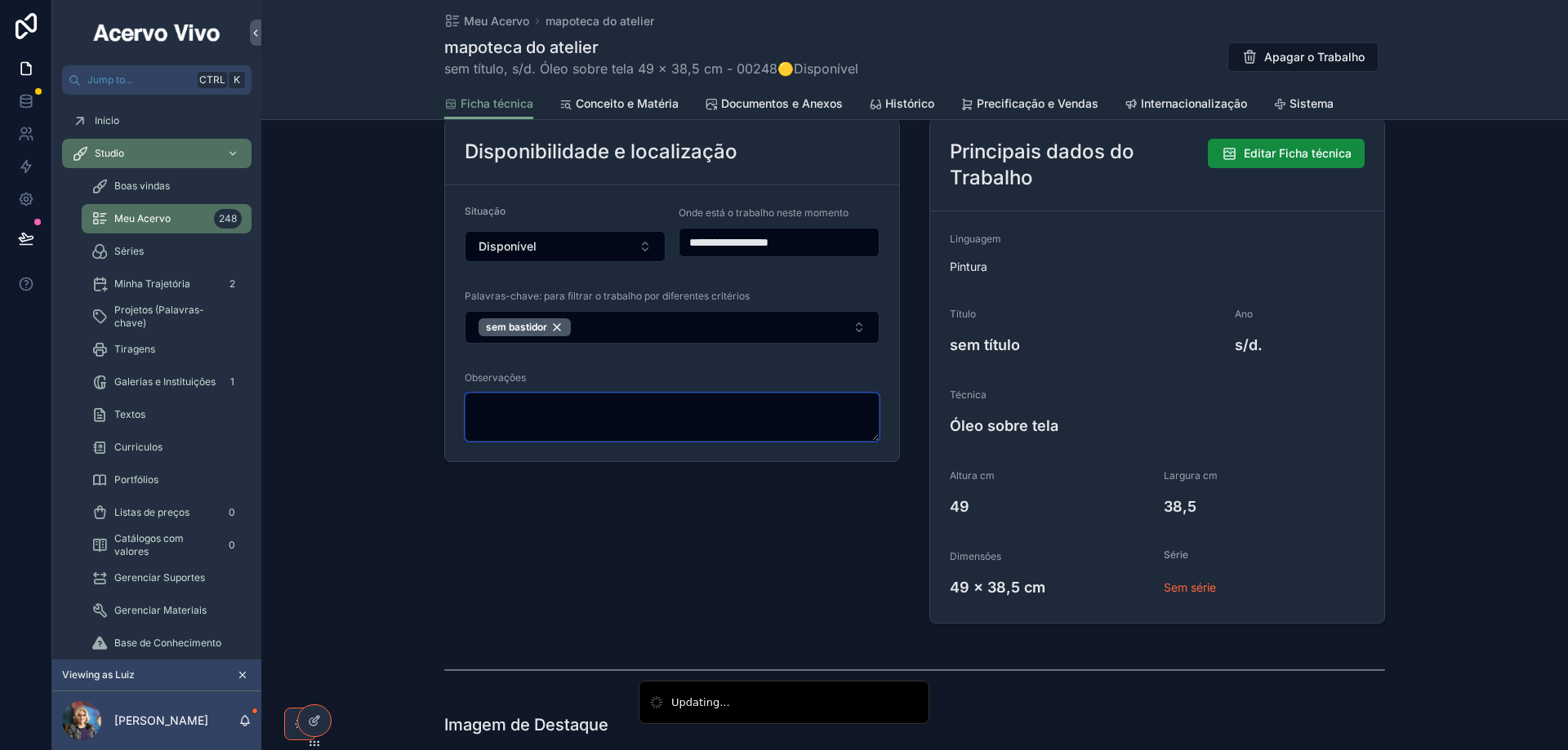
scroll to position [0, 0]
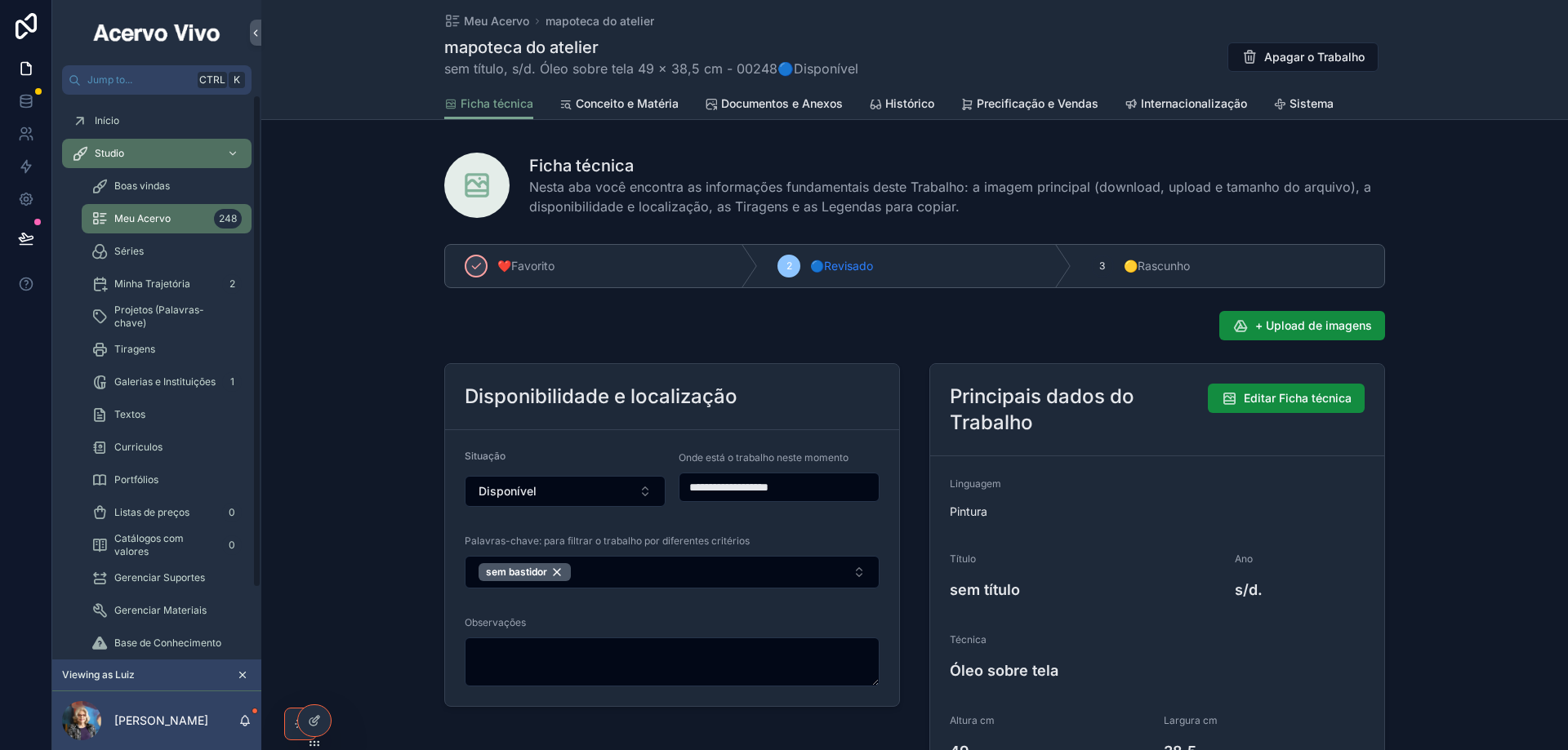
drag, startPoint x: 488, startPoint y: 24, endPoint x: 489, endPoint y: 77, distance: 53.0
click at [488, 24] on span "Meu Acervo" at bounding box center [496, 21] width 65 height 17
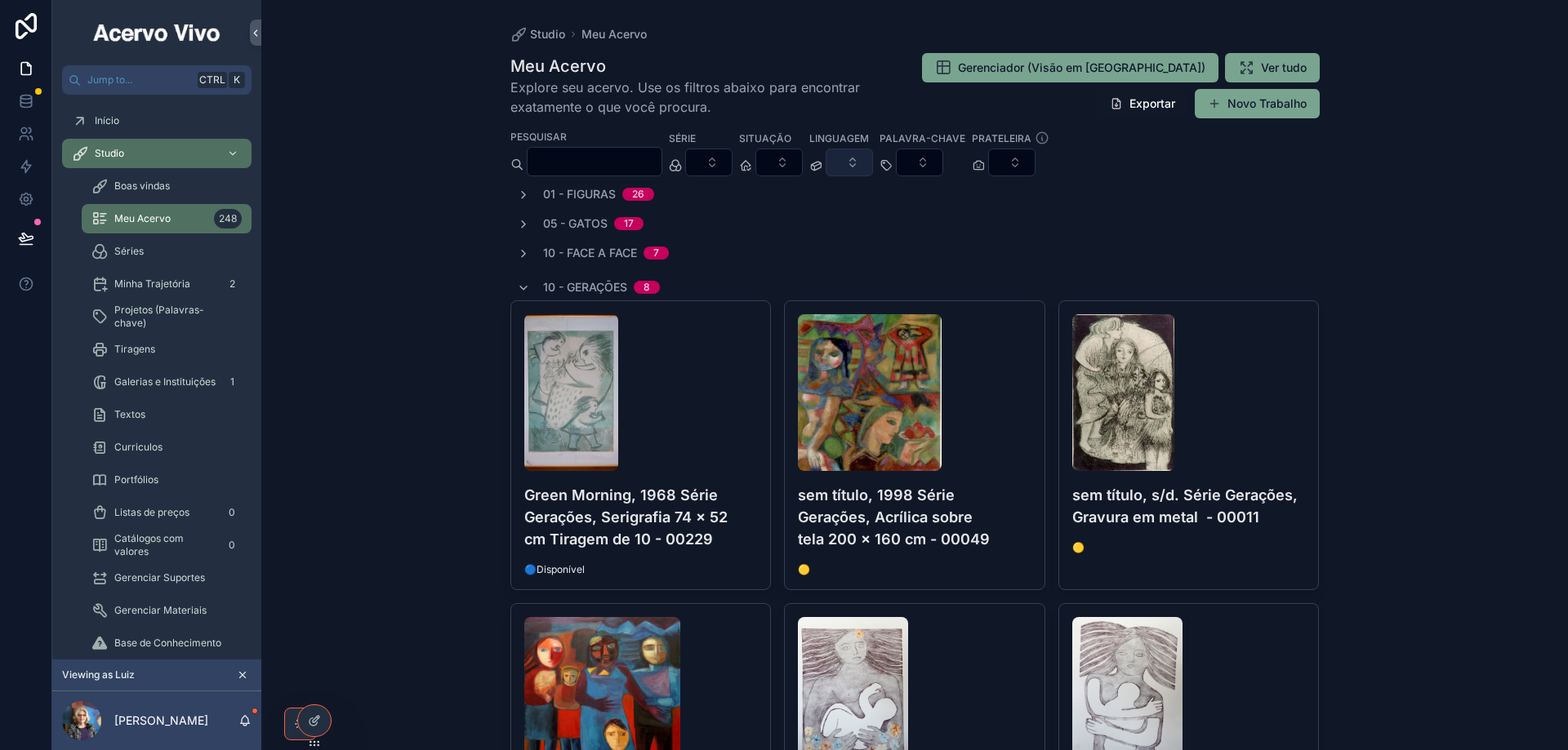
click at [873, 163] on button "Select Button" at bounding box center [848, 163] width 47 height 28
click at [662, 158] on input "scrollable content" at bounding box center [594, 162] width 134 height 23
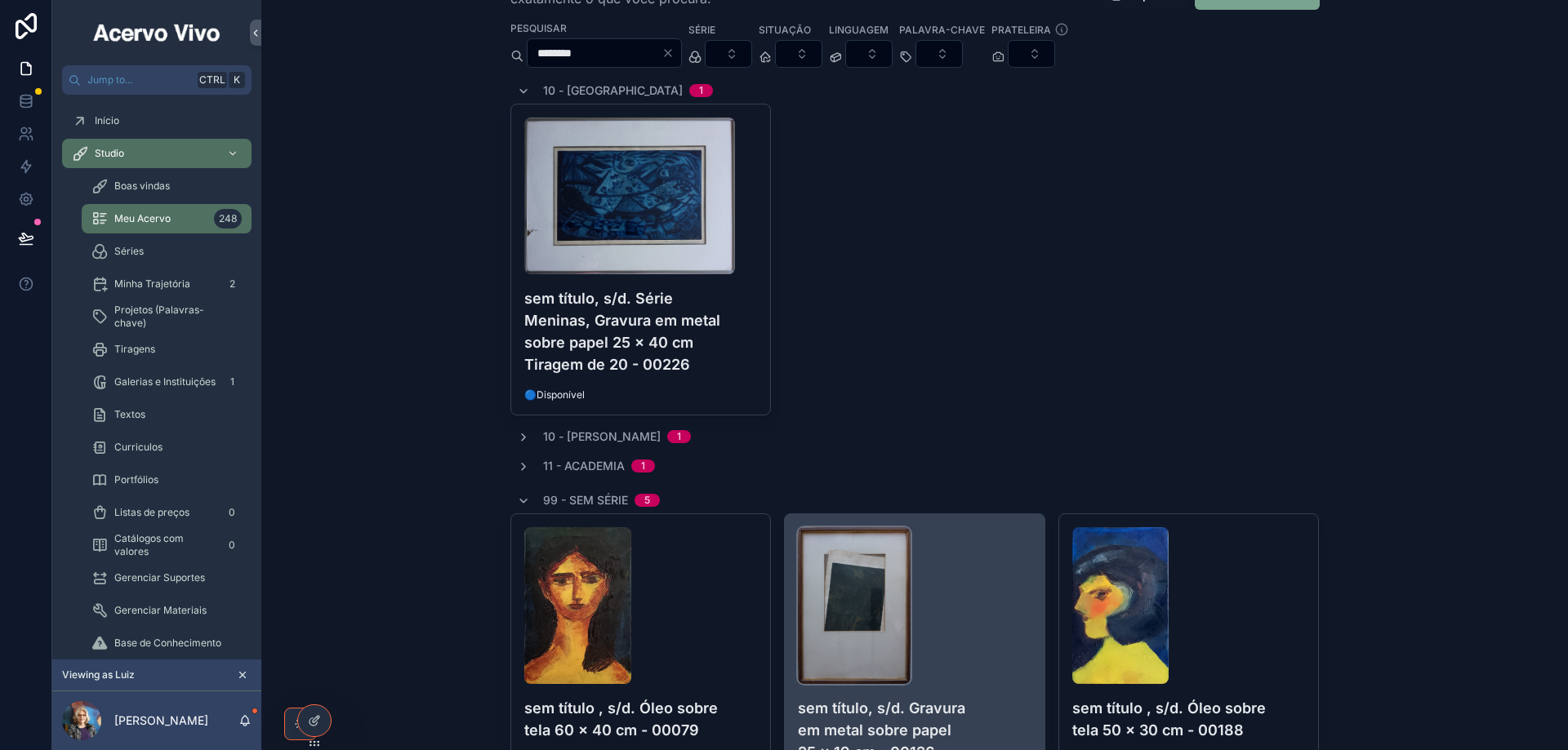
scroll to position [244, 0]
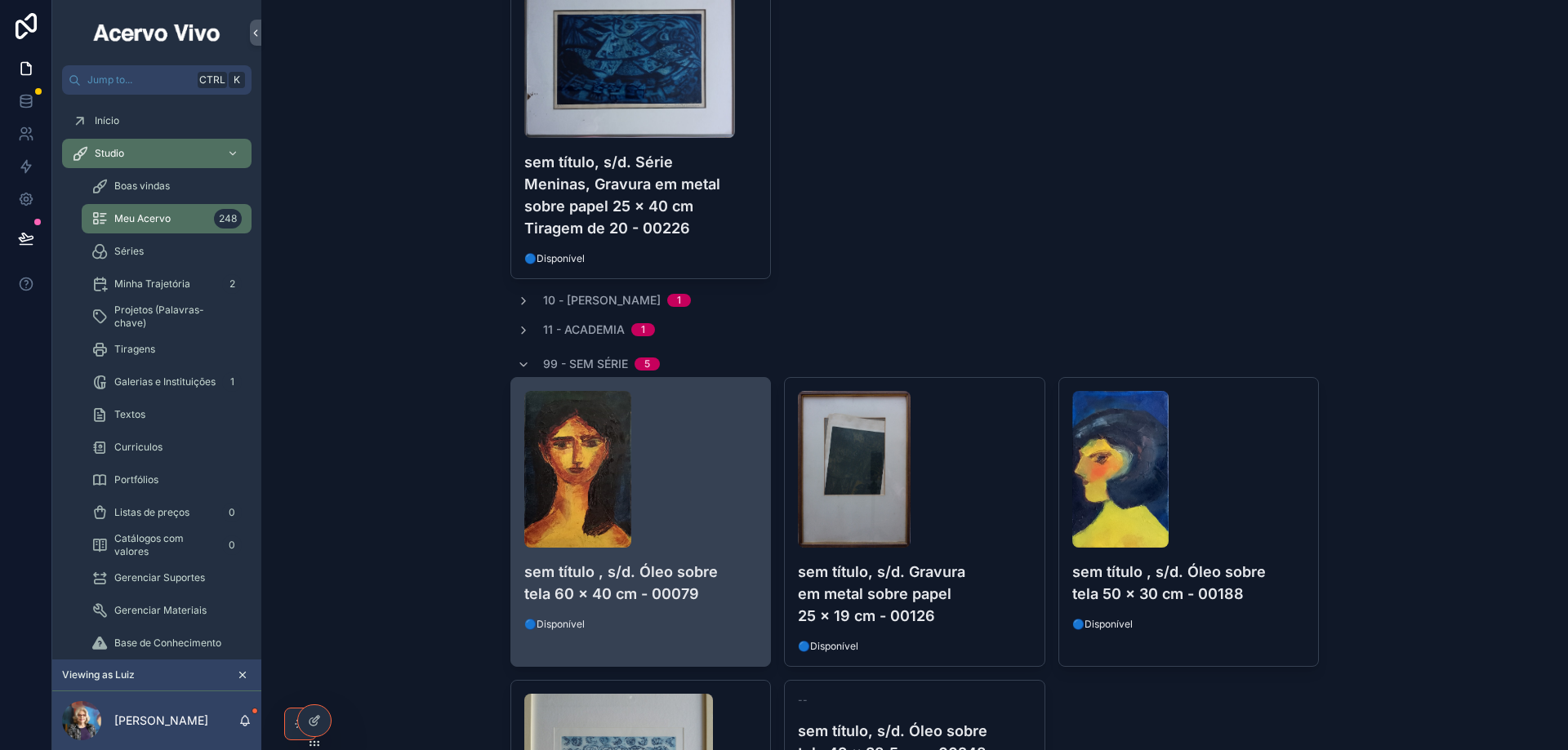
type input "********"
click at [734, 463] on div "scrollable content" at bounding box center [641, 469] width 234 height 157
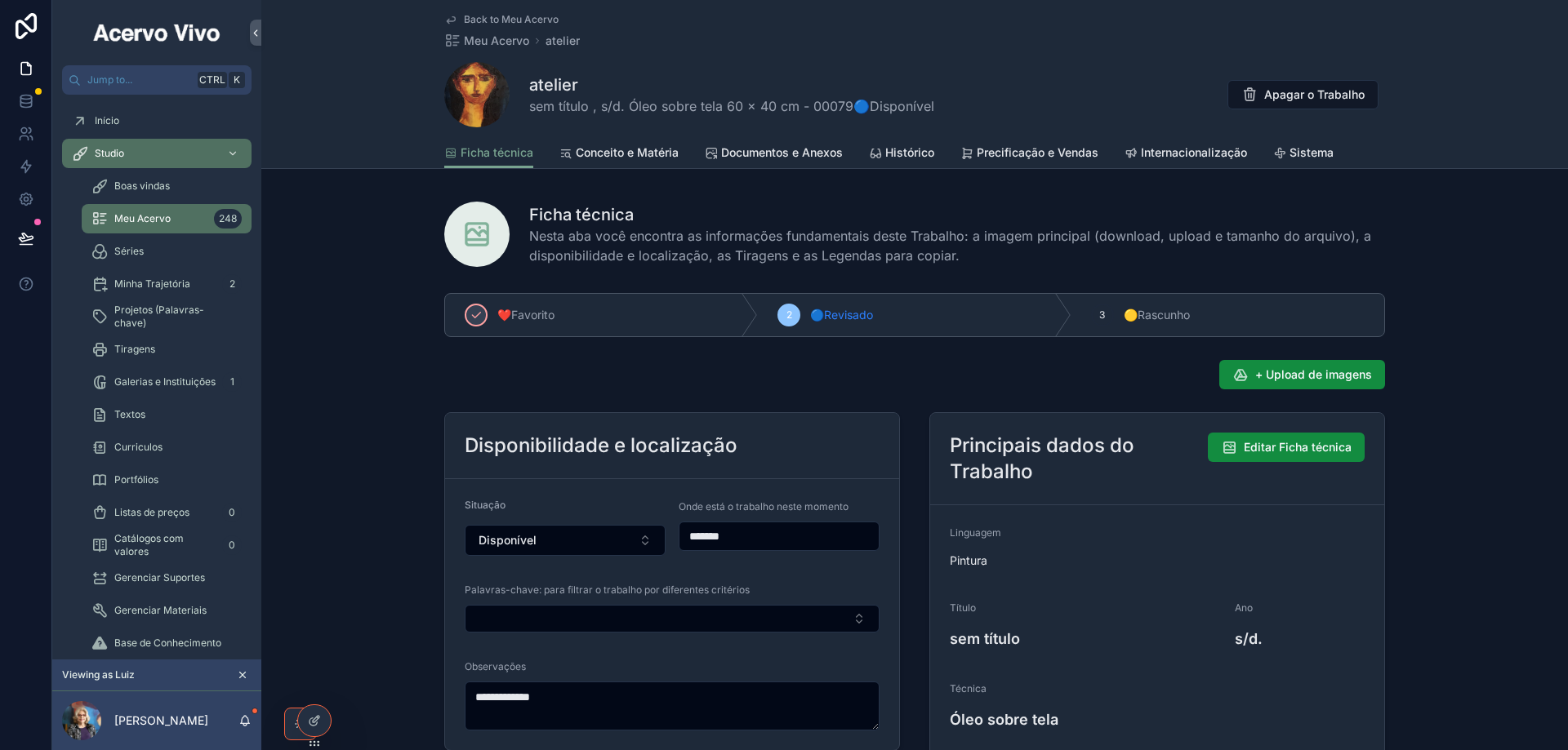
scroll to position [164, 0]
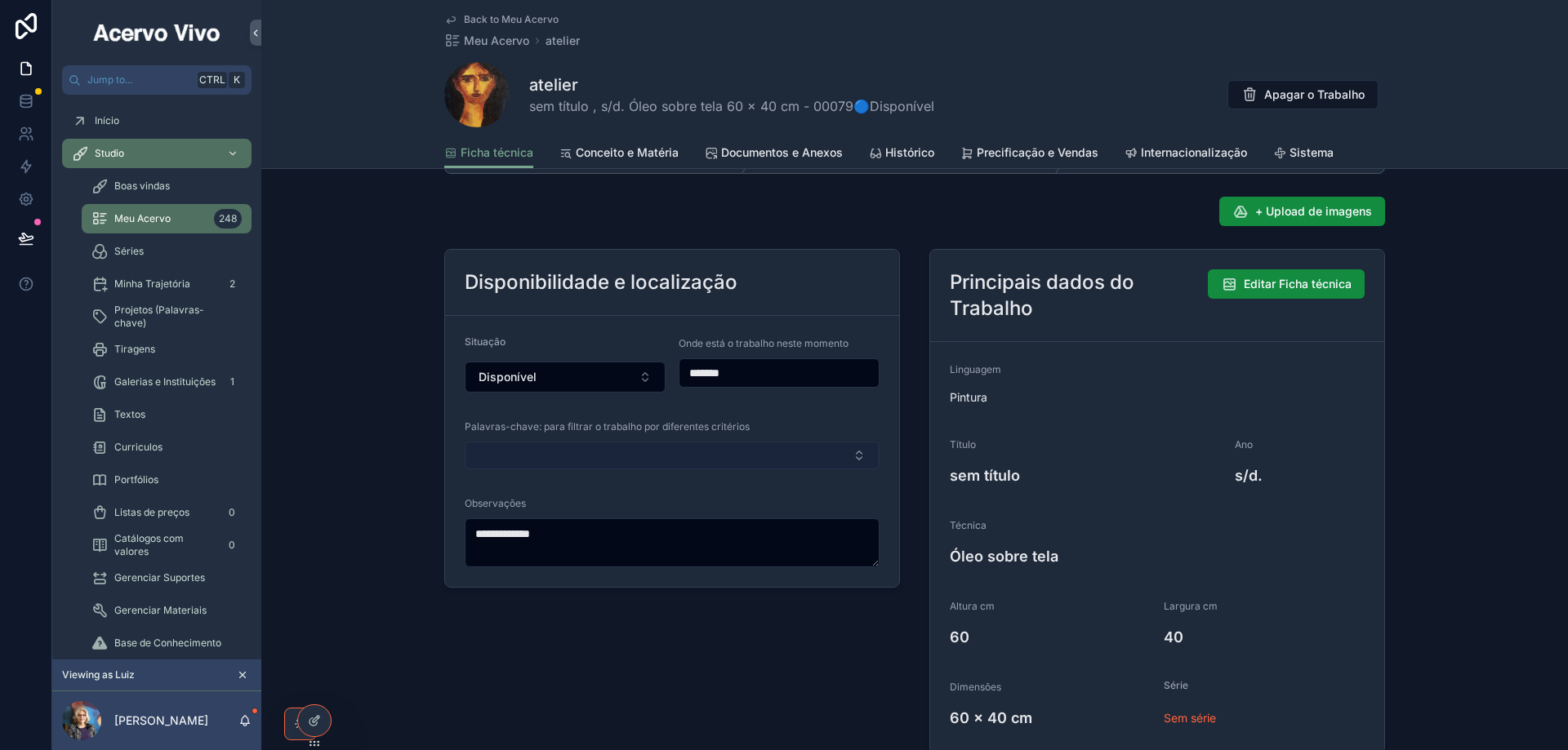
click at [734, 465] on button "Select Button" at bounding box center [672, 456] width 415 height 28
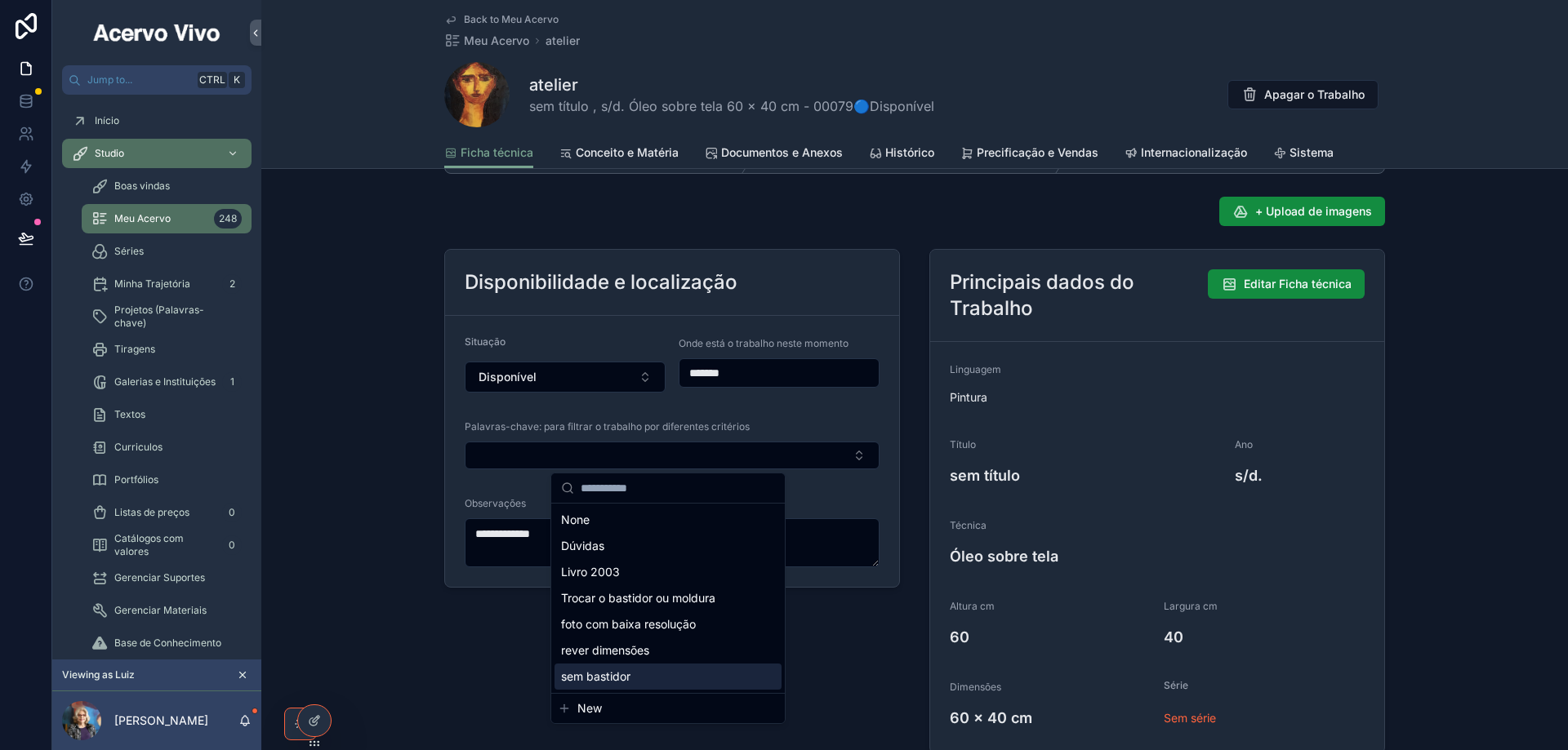
drag, startPoint x: 671, startPoint y: 673, endPoint x: 657, endPoint y: 594, distance: 80.2
click at [671, 674] on div "sem bastidor" at bounding box center [668, 677] width 227 height 26
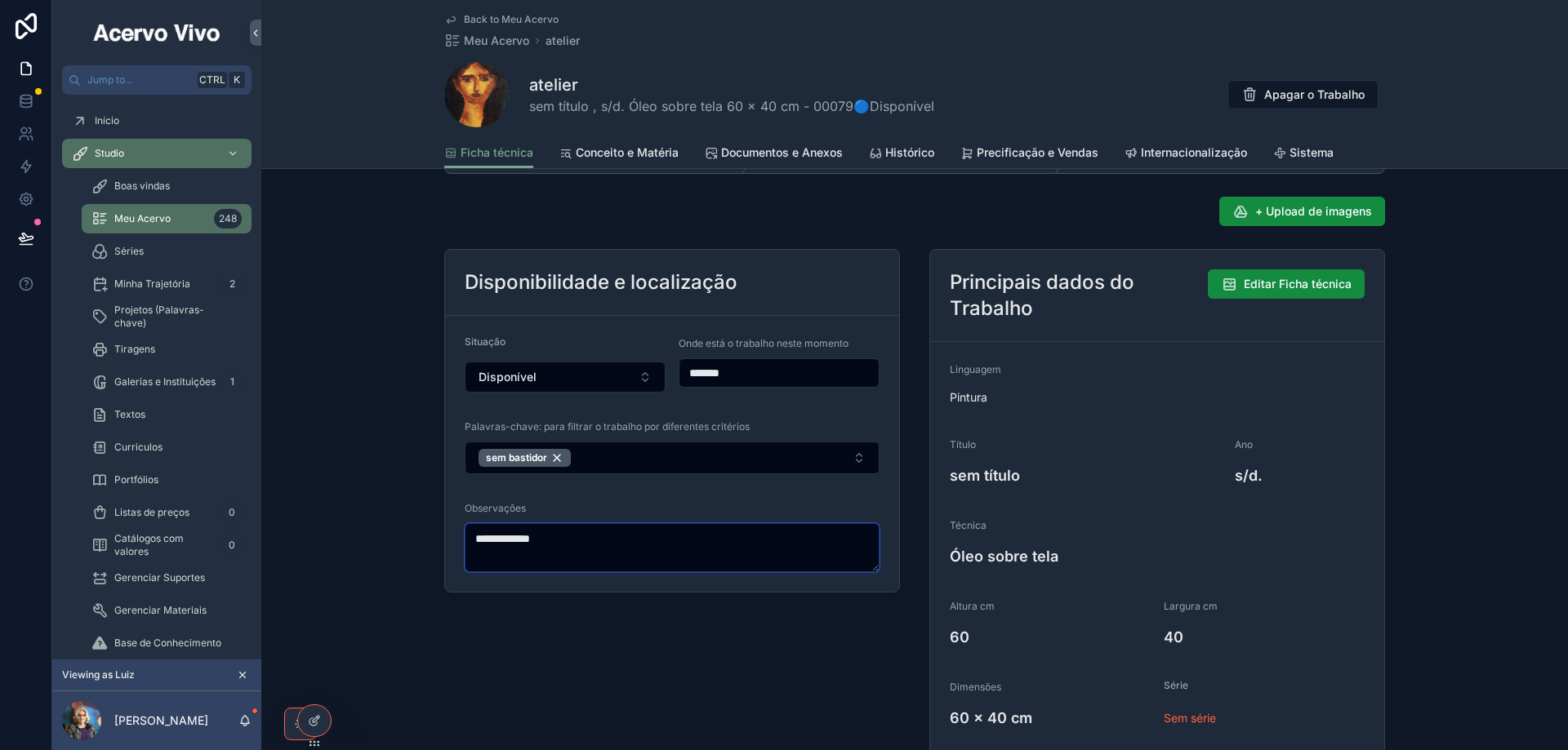
drag, startPoint x: 804, startPoint y: 553, endPoint x: 388, endPoint y: 542, distance: 416.1
click at [388, 542] on div "**********" at bounding box center [914, 442] width 1306 height 638
click at [487, 40] on span "Meu Acervo" at bounding box center [496, 41] width 65 height 17
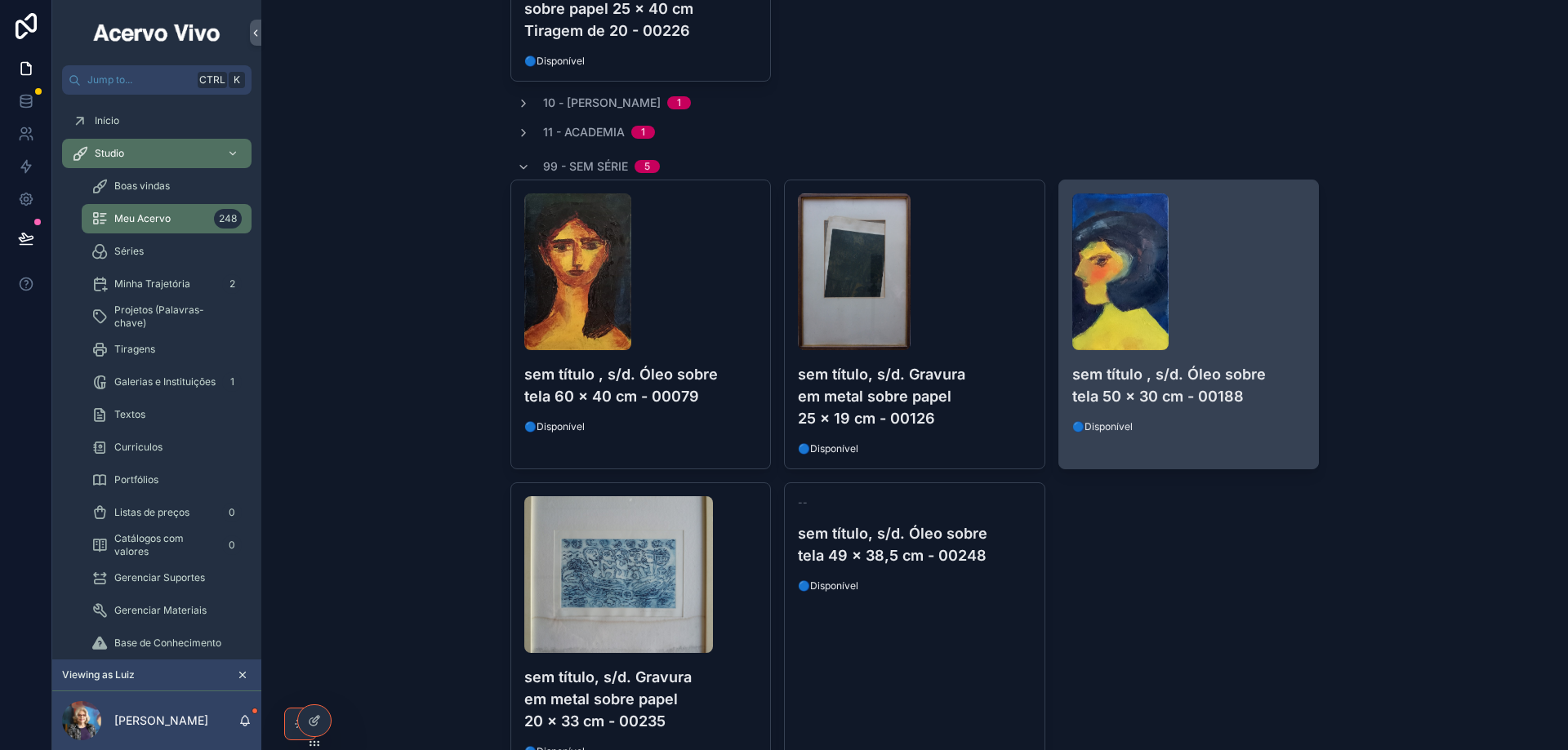
scroll to position [568, 0]
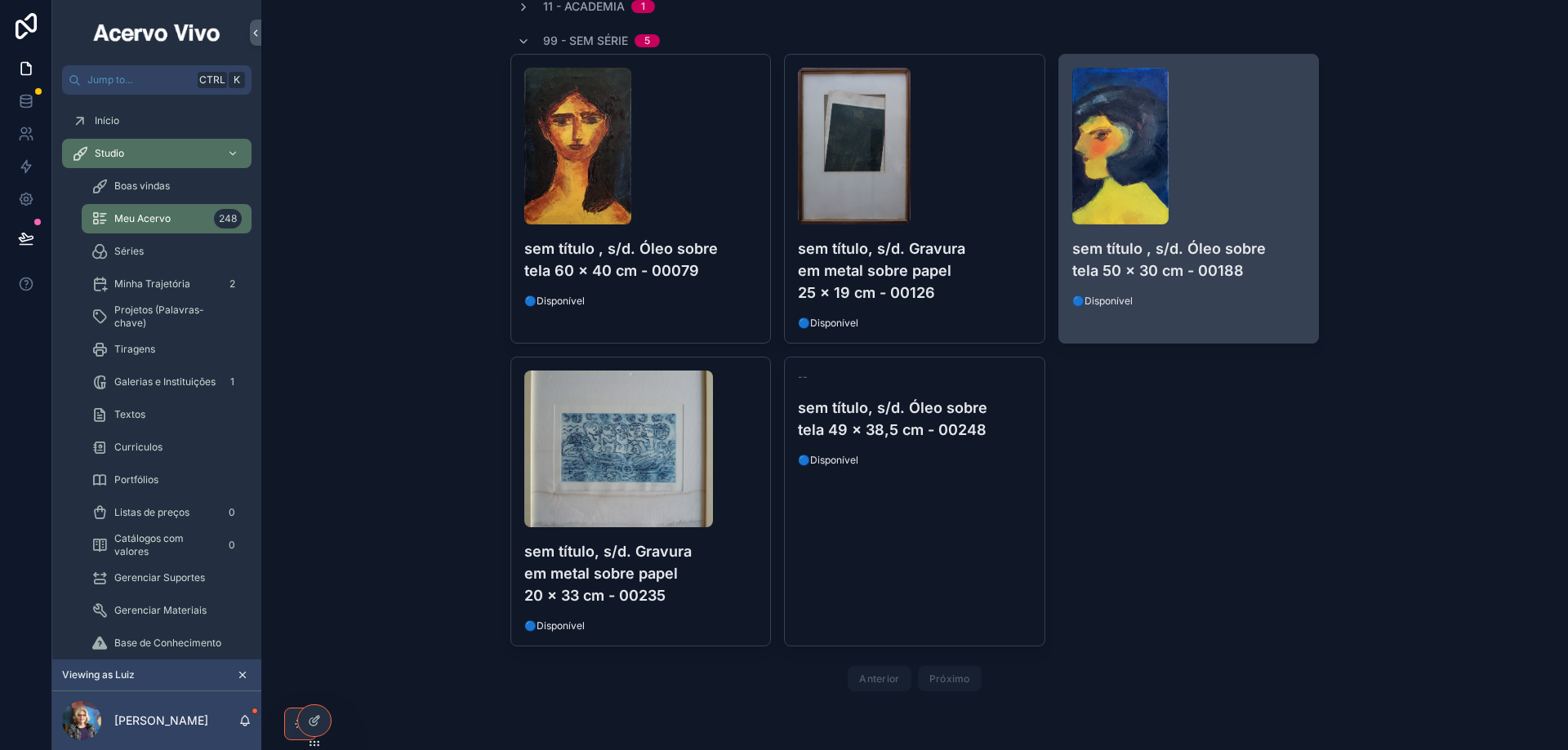
click at [1227, 312] on div "sem título , s/d. Óleo sobre tela 50 x 30 cm - 00188 🔵Disponível" at bounding box center [1189, 188] width 259 height 266
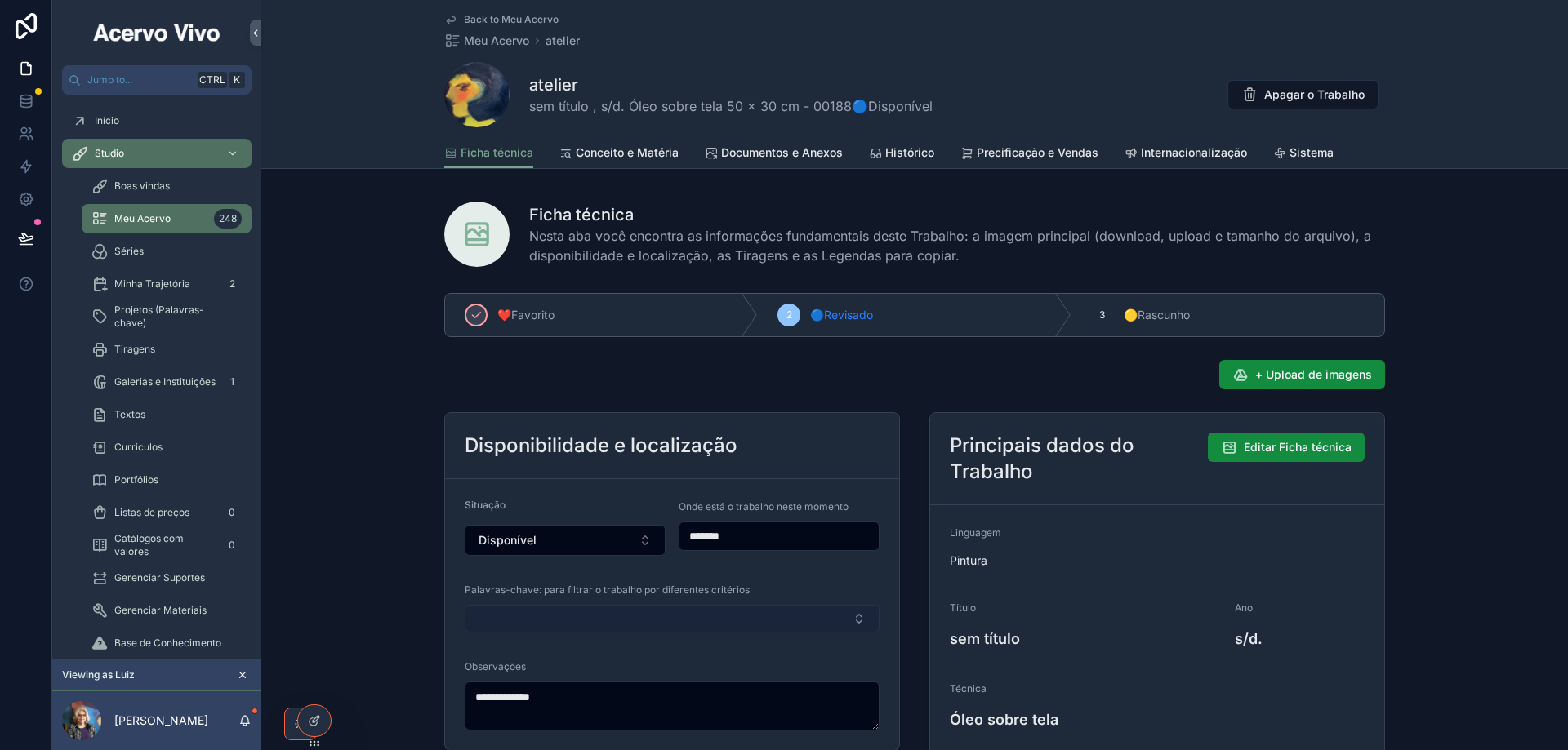
click at [543, 624] on button "Select Button" at bounding box center [672, 619] width 415 height 28
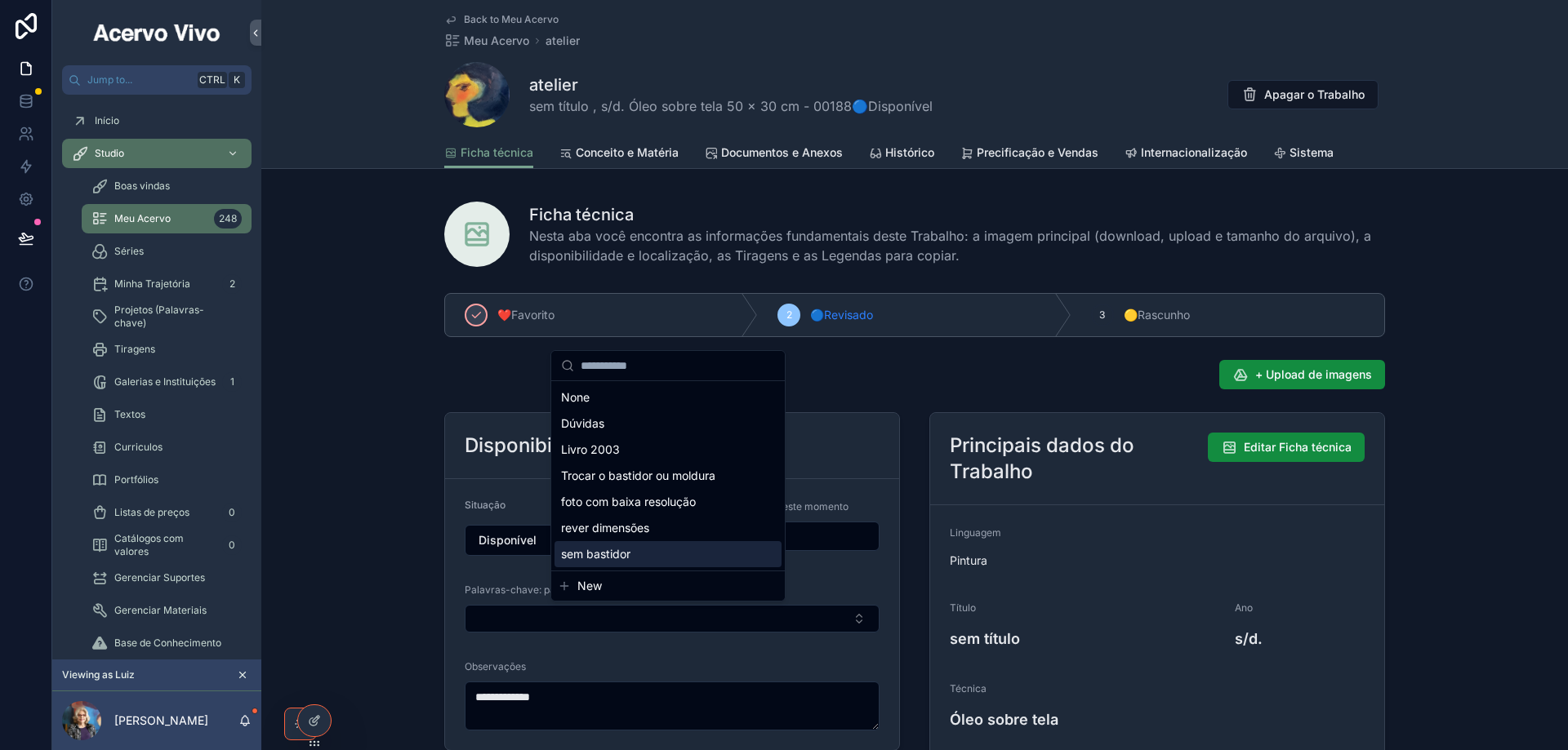
click at [628, 557] on span "sem bastidor" at bounding box center [596, 554] width 69 height 17
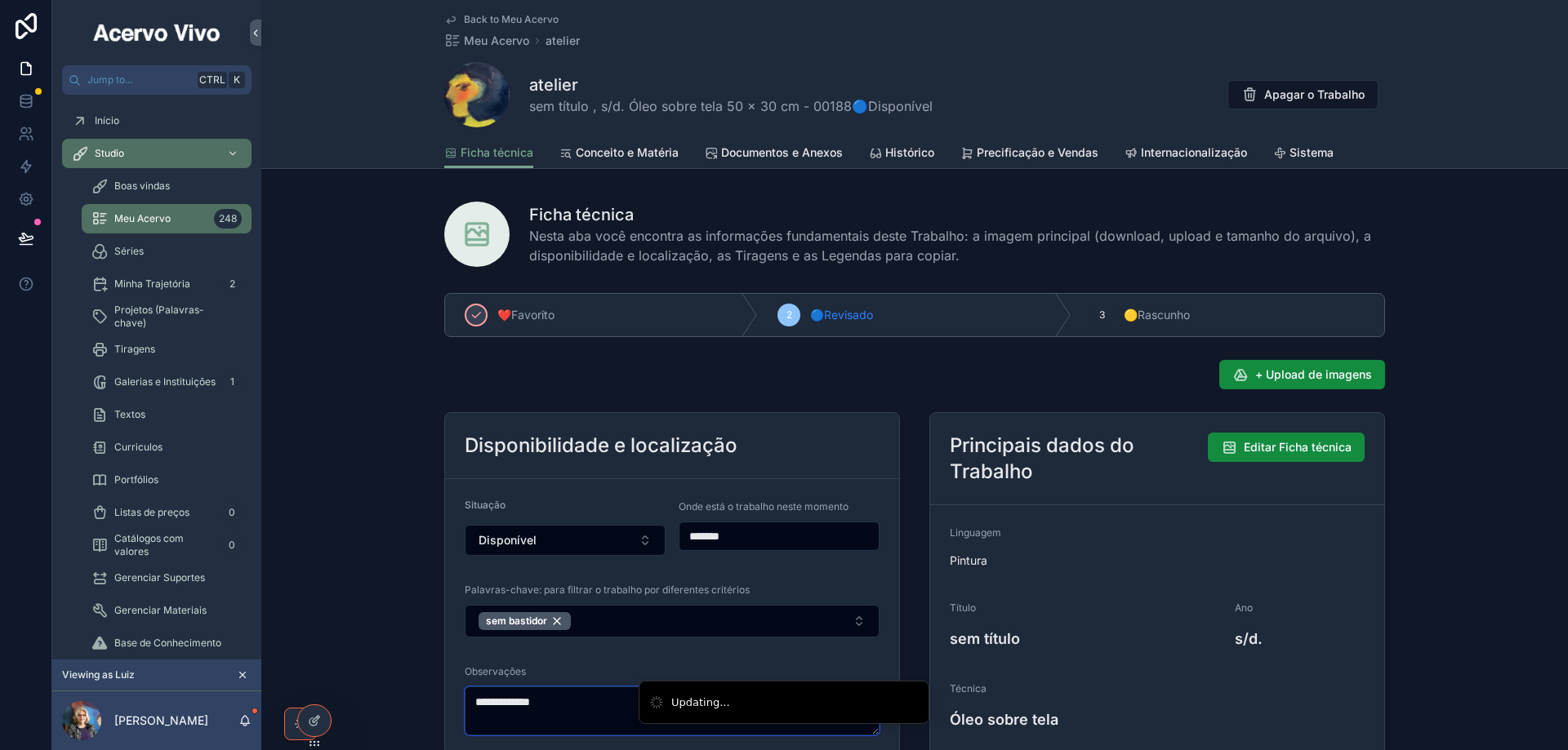
drag, startPoint x: 572, startPoint y: 696, endPoint x: 413, endPoint y: 705, distance: 159.3
click at [413, 705] on div "**********" at bounding box center [914, 605] width 1306 height 638
click at [525, 17] on span "Back to Meu Acervo" at bounding box center [511, 20] width 95 height 13
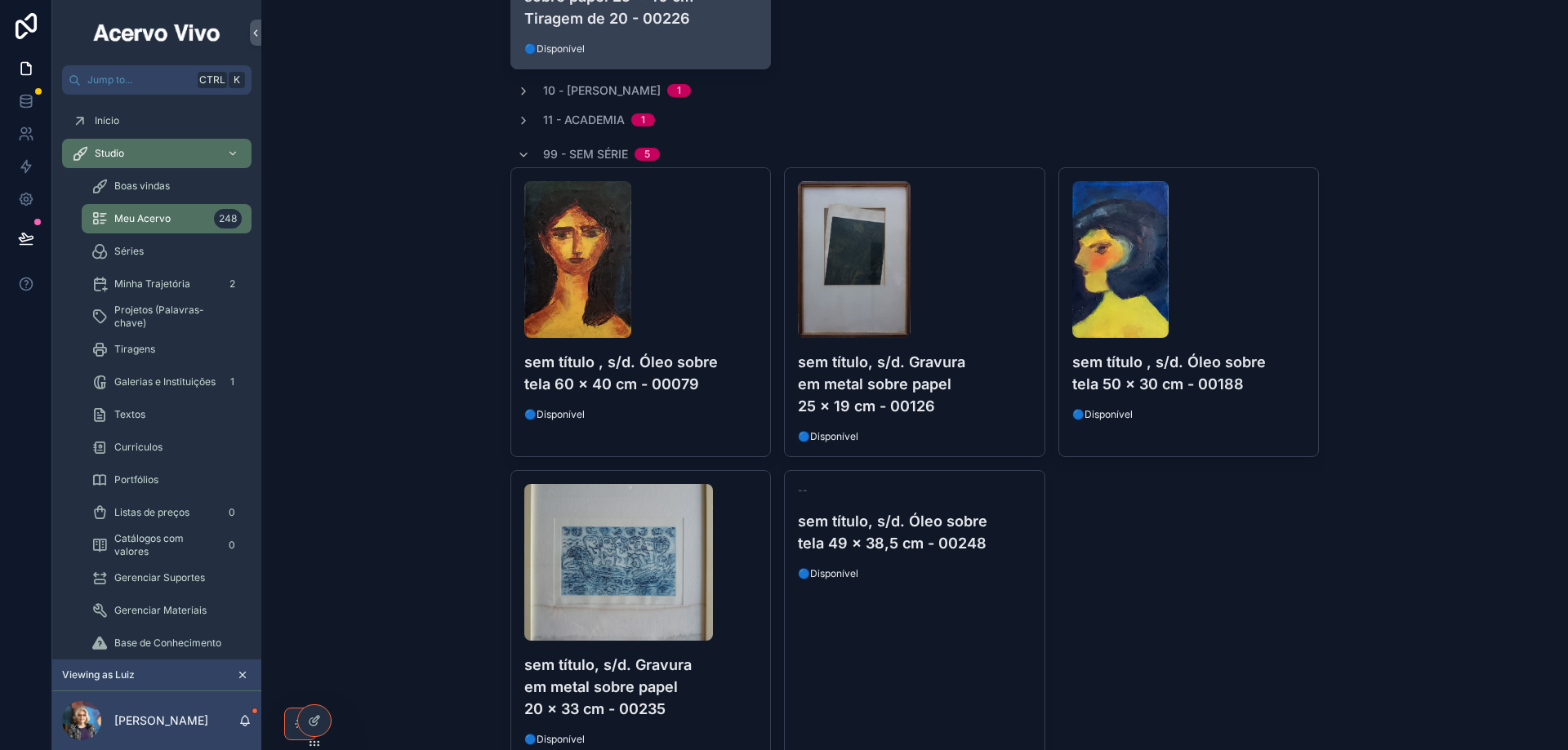
scroll to position [568, 0]
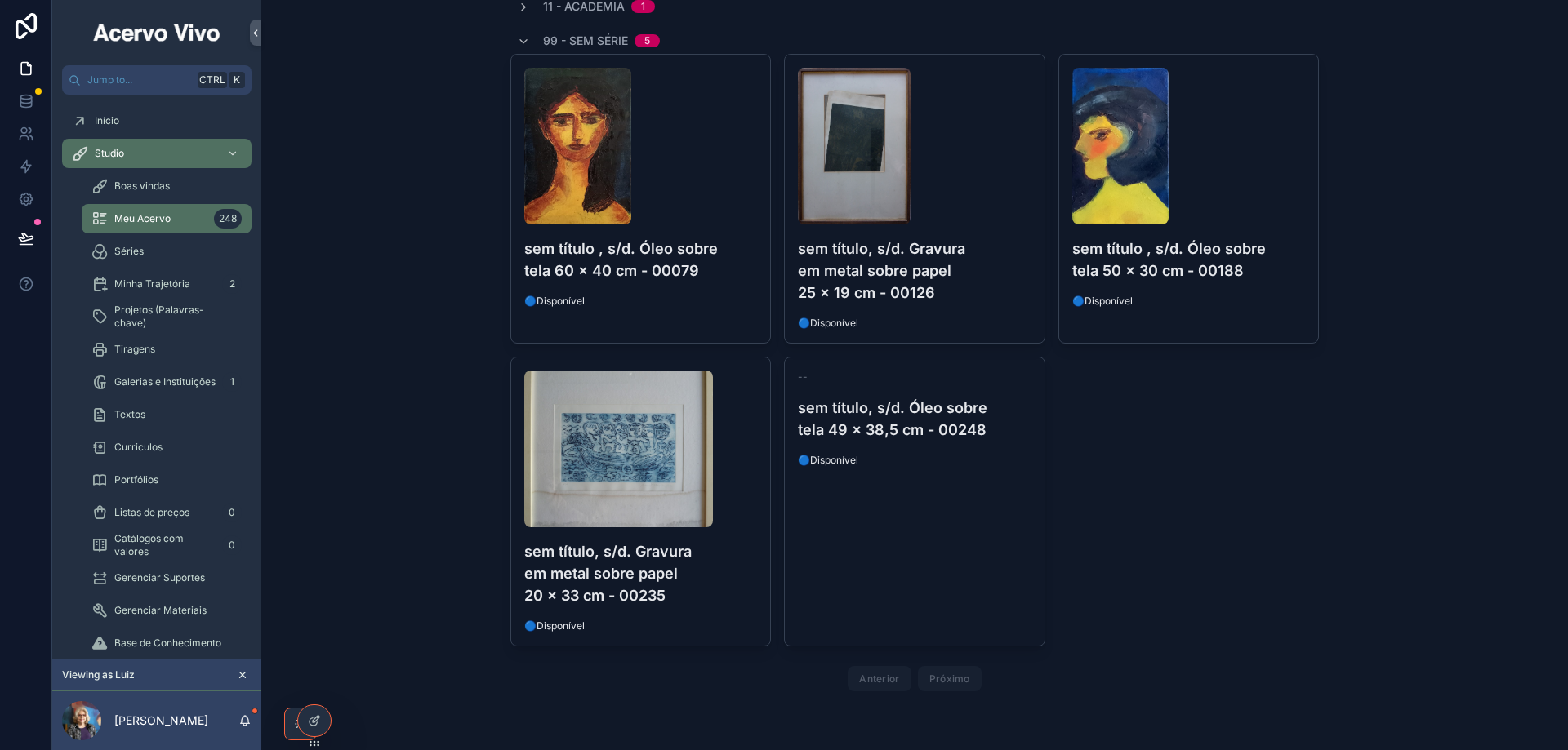
click at [892, 534] on link "-- sem título, s/d. Óleo sobre tela 49 x 38,5 cm - 00248 🔵Disponível" at bounding box center [915, 501] width 261 height 290
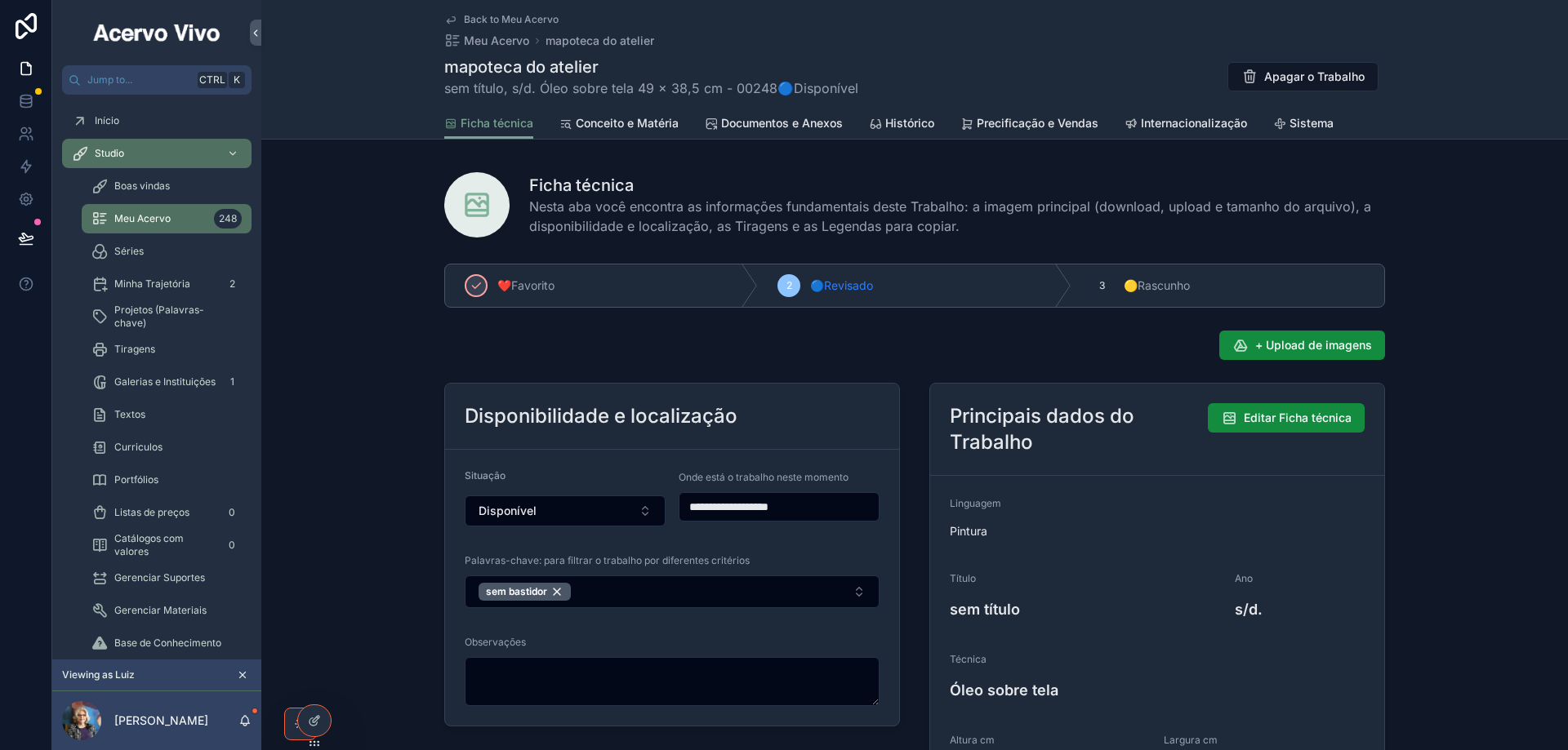
drag, startPoint x: 405, startPoint y: 489, endPoint x: 415, endPoint y: 484, distance: 11.2
click at [405, 489] on div "**********" at bounding box center [914, 576] width 1306 height 638
click at [1357, 339] on span "+ Upload de imagens" at bounding box center [1313, 345] width 116 height 17
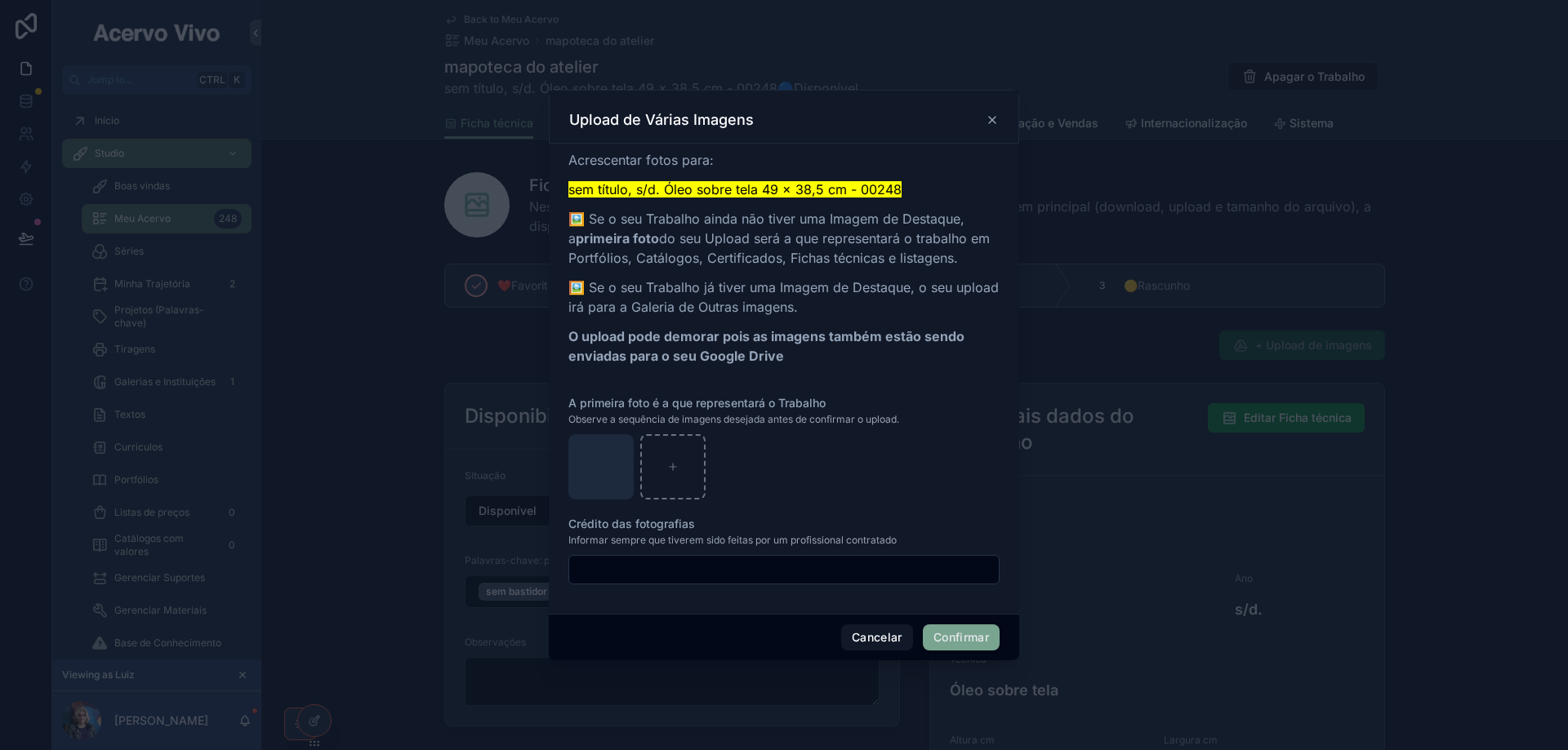
drag, startPoint x: 983, startPoint y: 635, endPoint x: 943, endPoint y: 612, distance: 46.1
click at [982, 636] on button "Confirmar" at bounding box center [961, 638] width 77 height 26
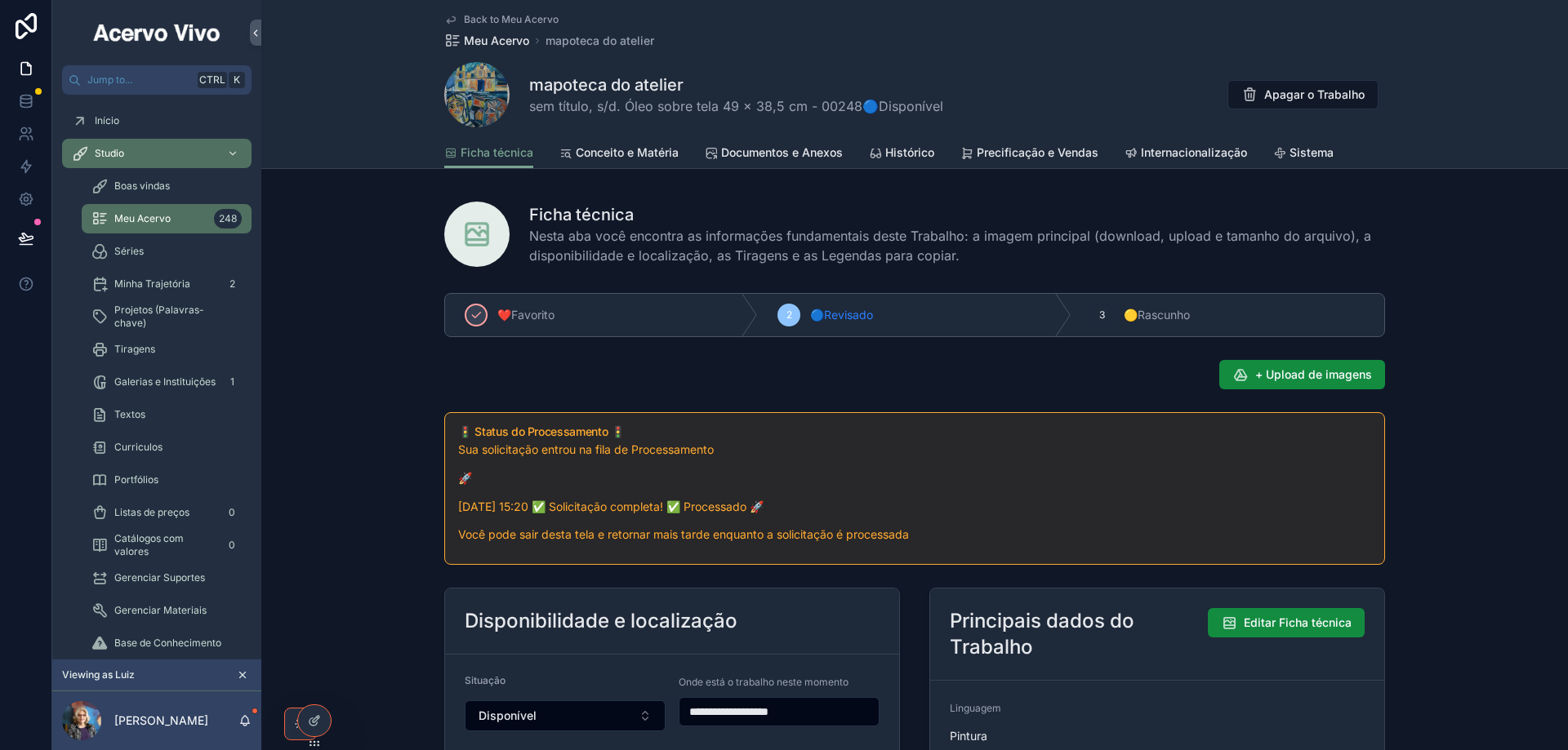
click at [487, 39] on span "Meu Acervo" at bounding box center [496, 41] width 65 height 17
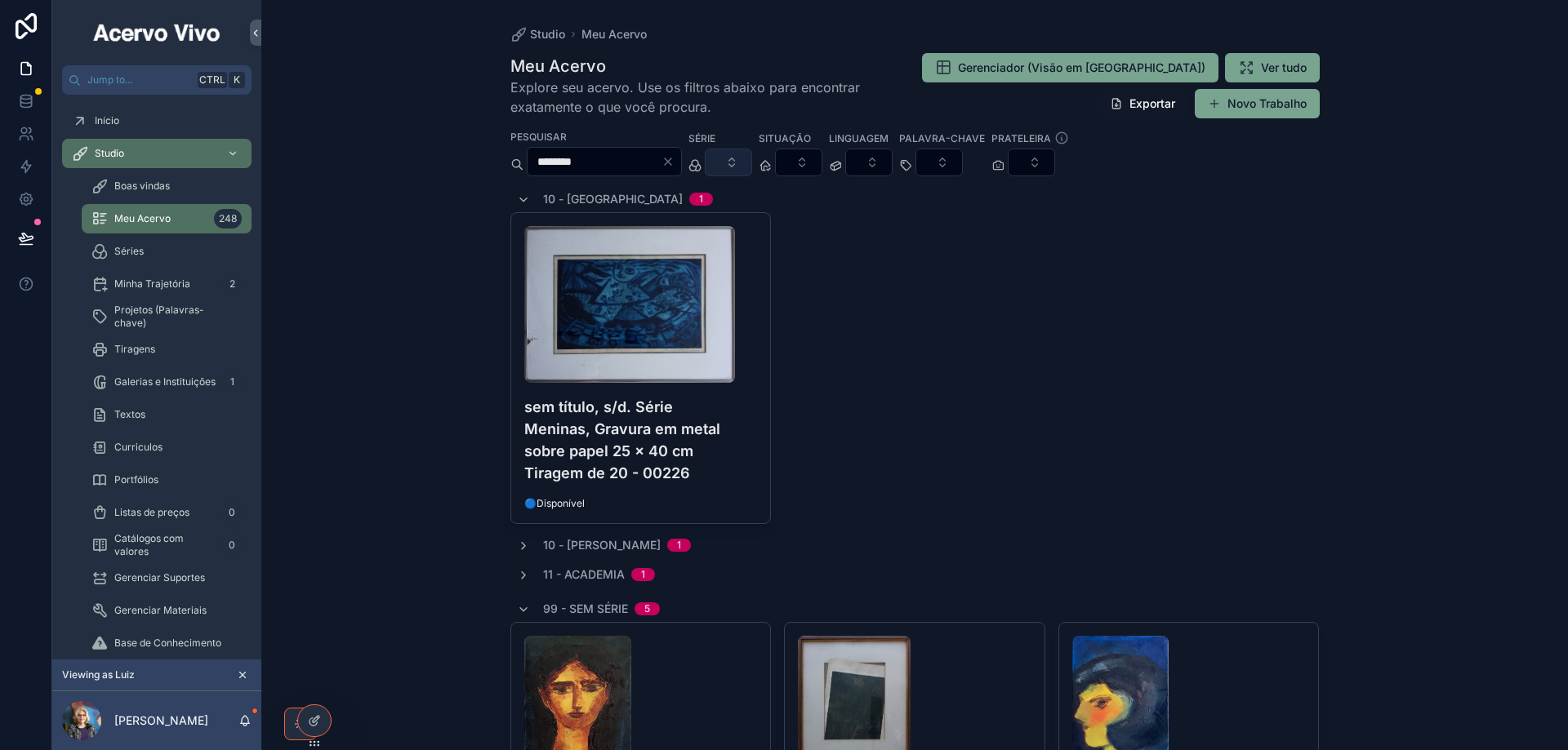
drag, startPoint x: 706, startPoint y: 164, endPoint x: 758, endPoint y: 169, distance: 52.2
click at [674, 164] on icon "Clear" at bounding box center [668, 162] width 13 height 13
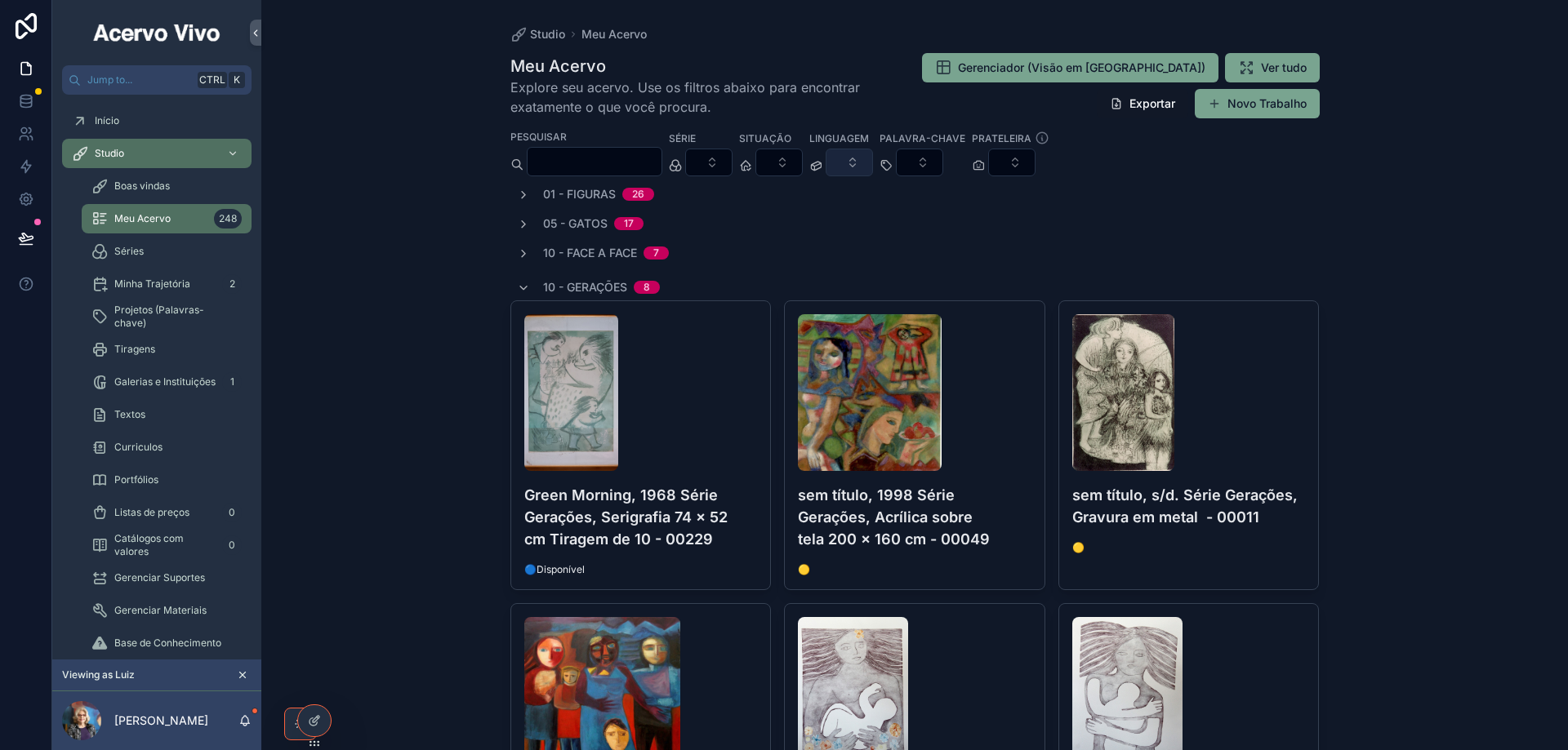
click at [873, 164] on button "Select Button" at bounding box center [848, 163] width 47 height 28
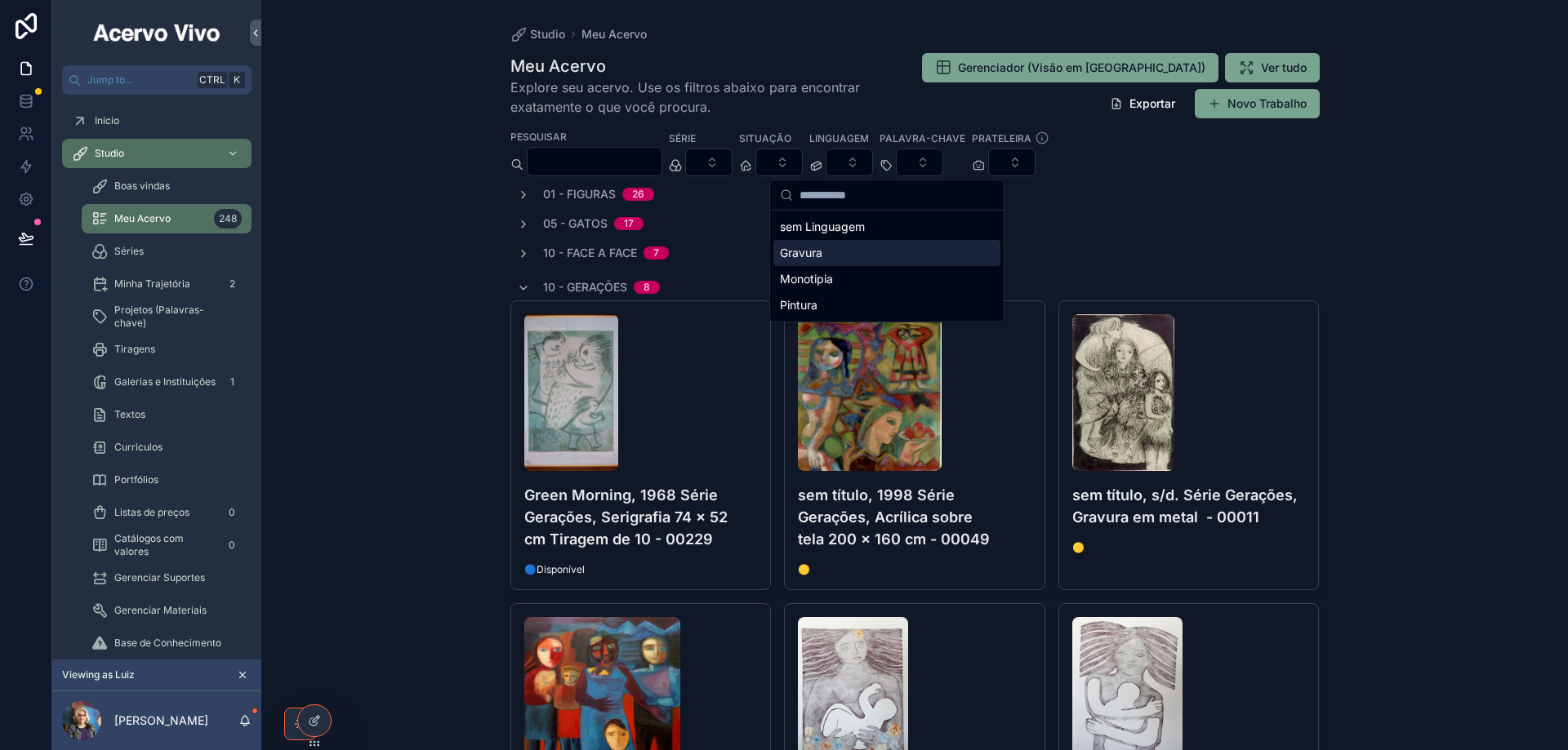
click at [892, 253] on div "Gravura" at bounding box center [886, 254] width 227 height 26
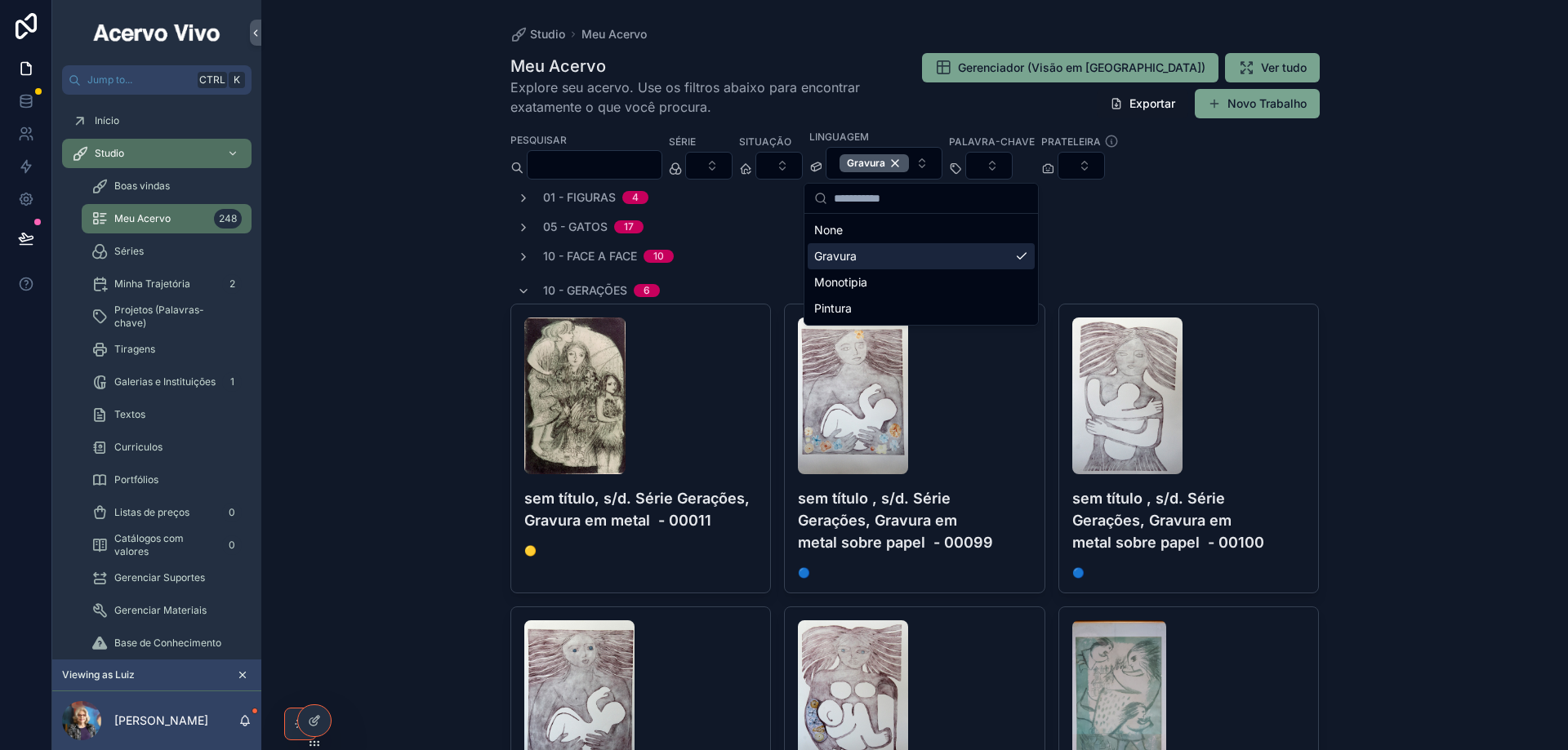
click at [612, 171] on input "scrollable content" at bounding box center [594, 165] width 134 height 23
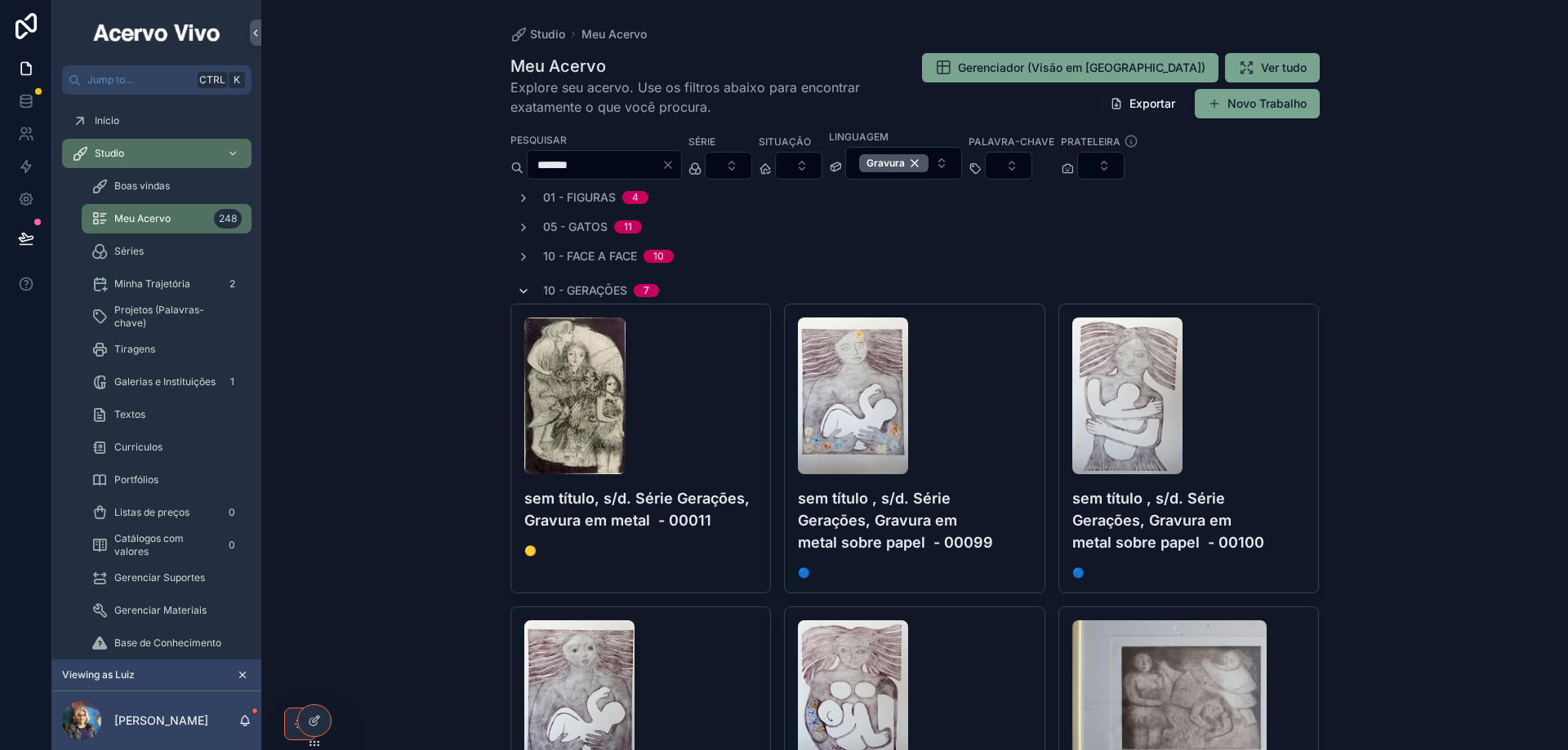
type input "*******"
click at [517, 291] on icon "scrollable content" at bounding box center [524, 292] width 13 height 13
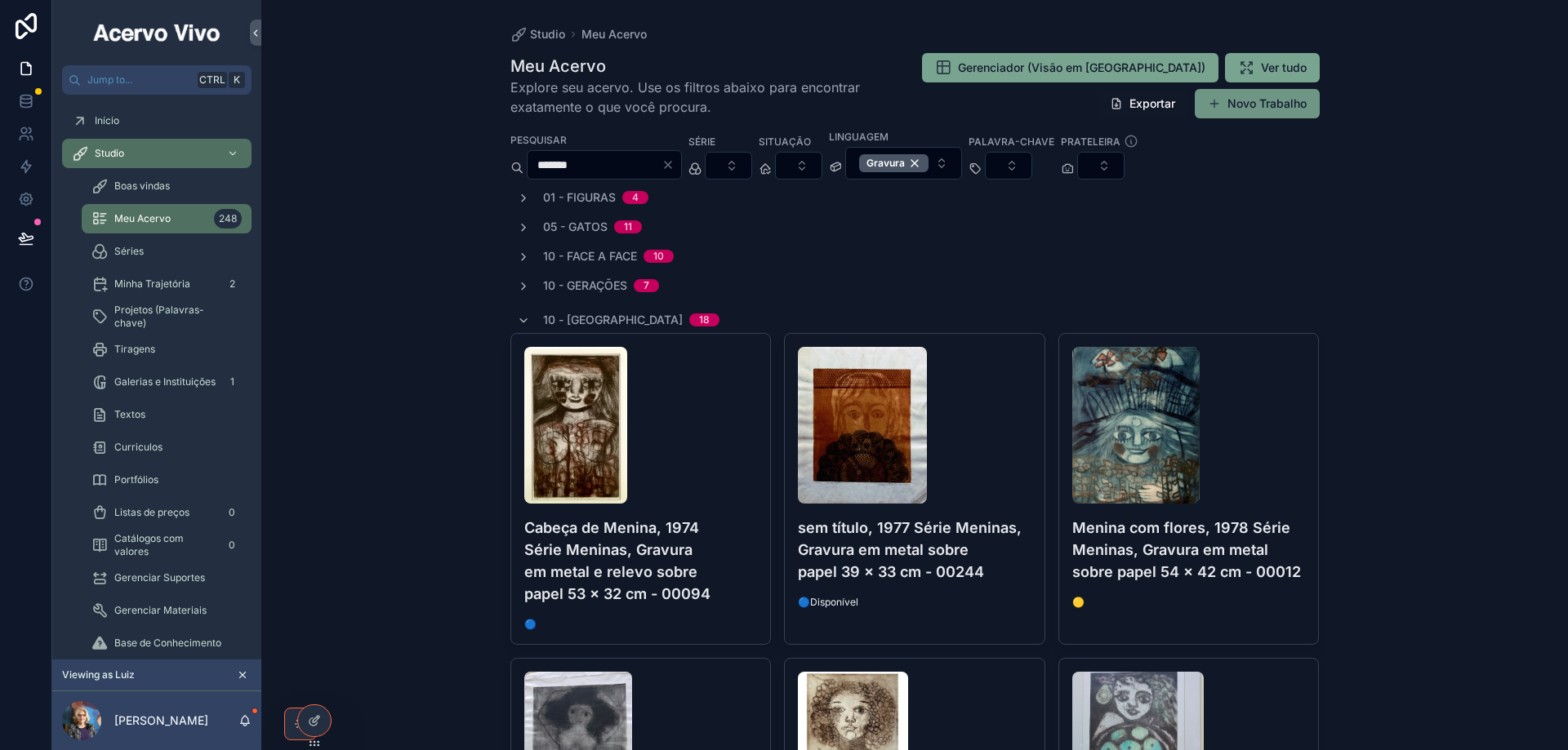
click at [1290, 110] on button "Novo Trabalho" at bounding box center [1257, 104] width 125 height 30
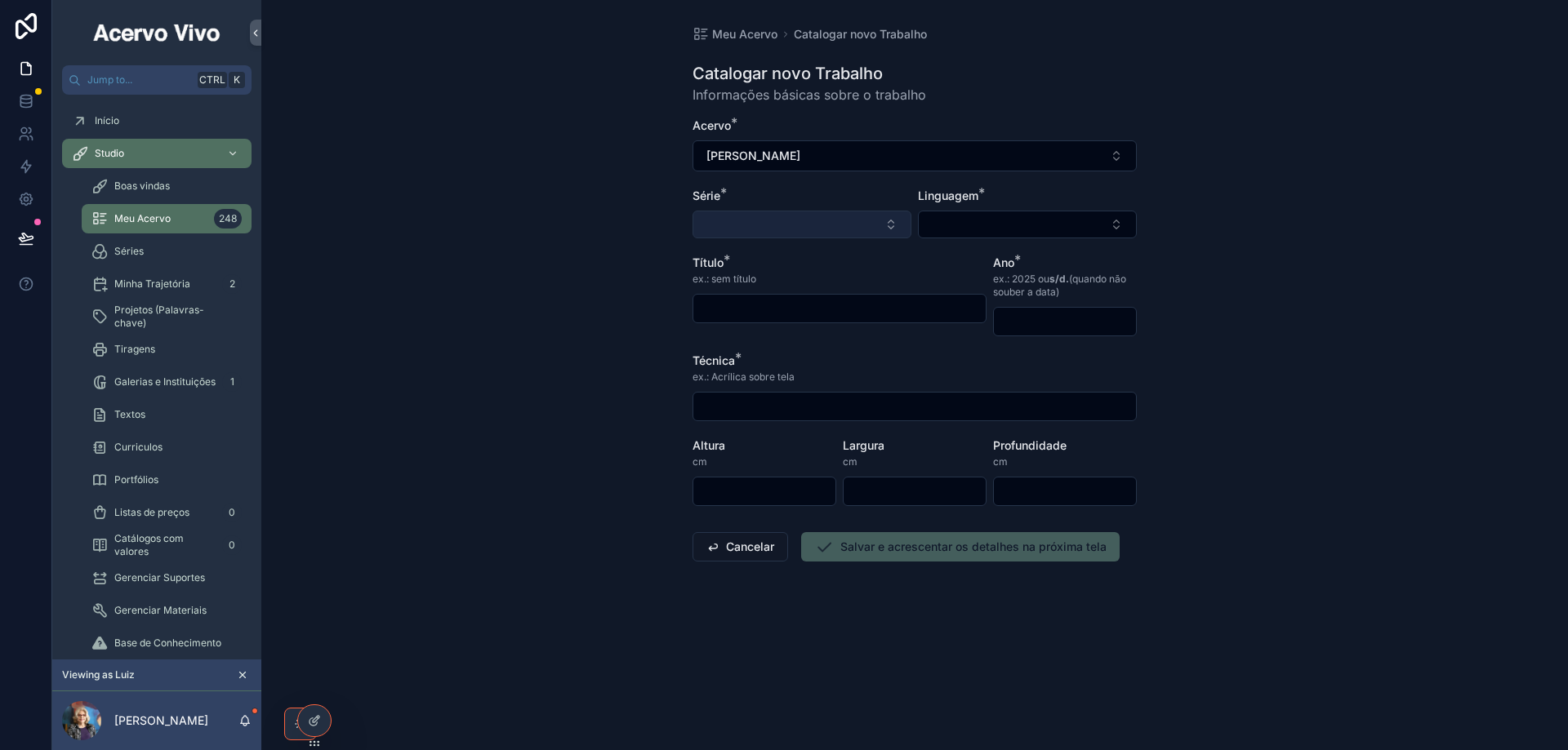
click at [824, 220] on button "Select Button" at bounding box center [801, 225] width 219 height 28
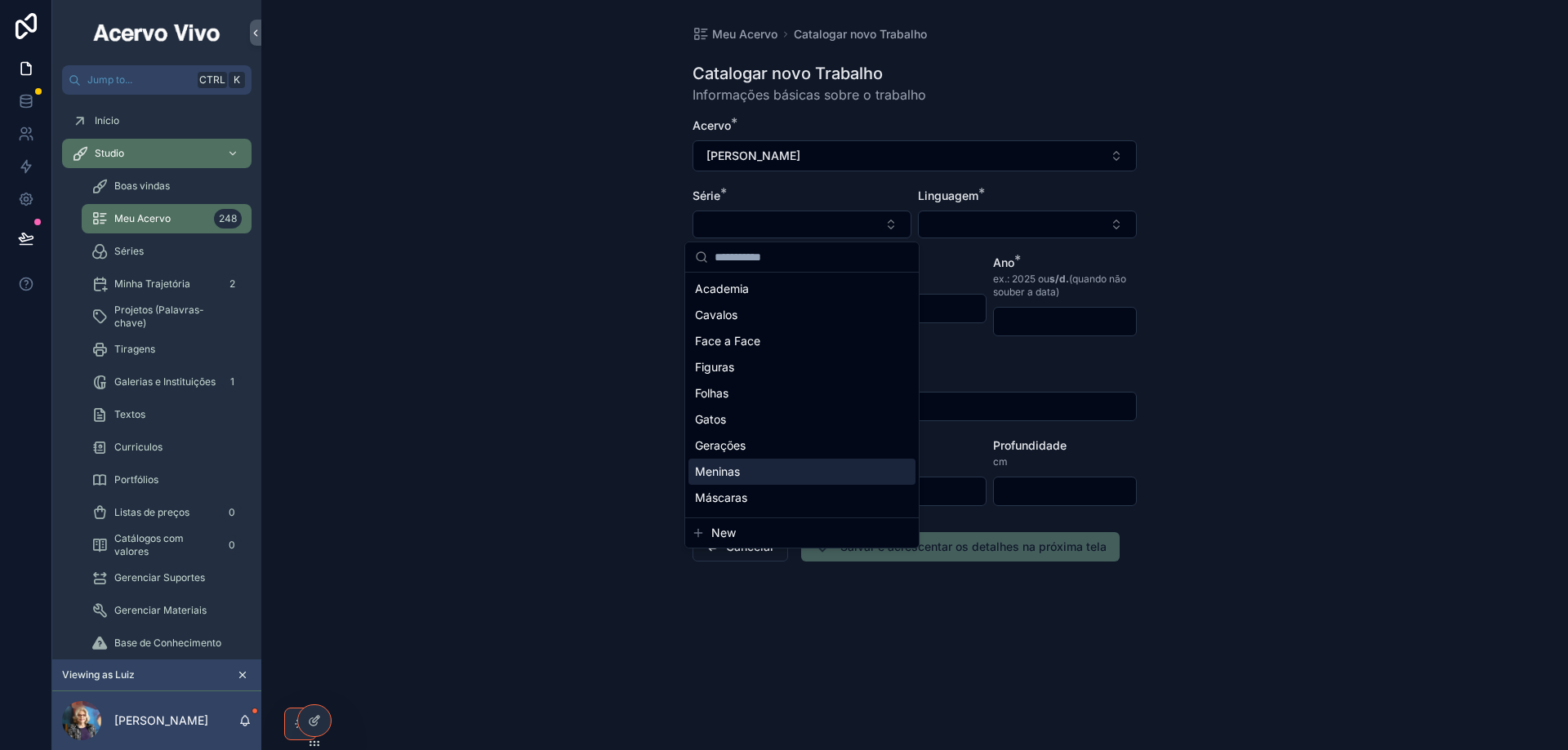
click at [767, 475] on div "Meninas" at bounding box center [801, 472] width 227 height 26
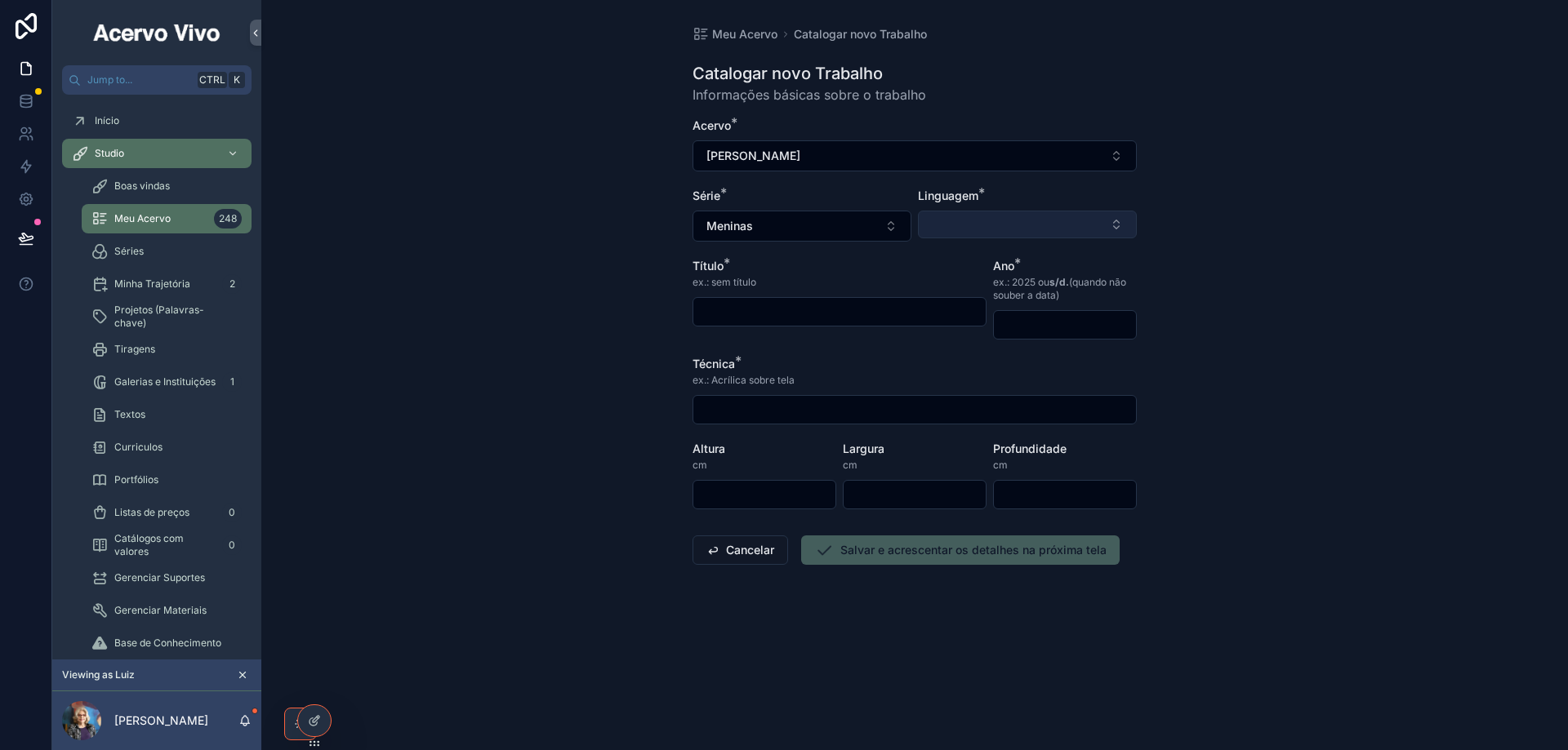
click at [998, 214] on button "Select Button" at bounding box center [1027, 225] width 219 height 28
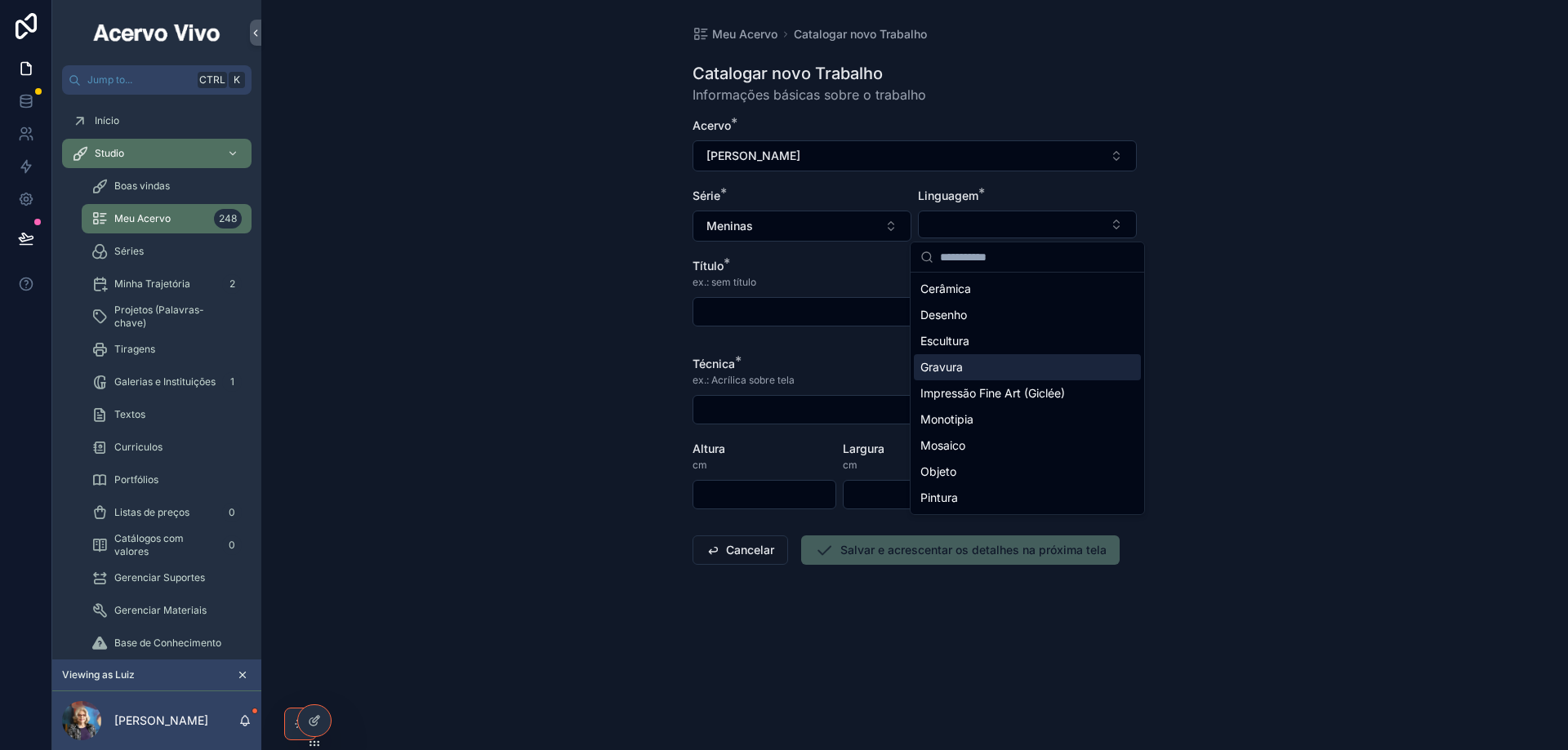
click at [981, 368] on div "Gravura" at bounding box center [1027, 368] width 227 height 26
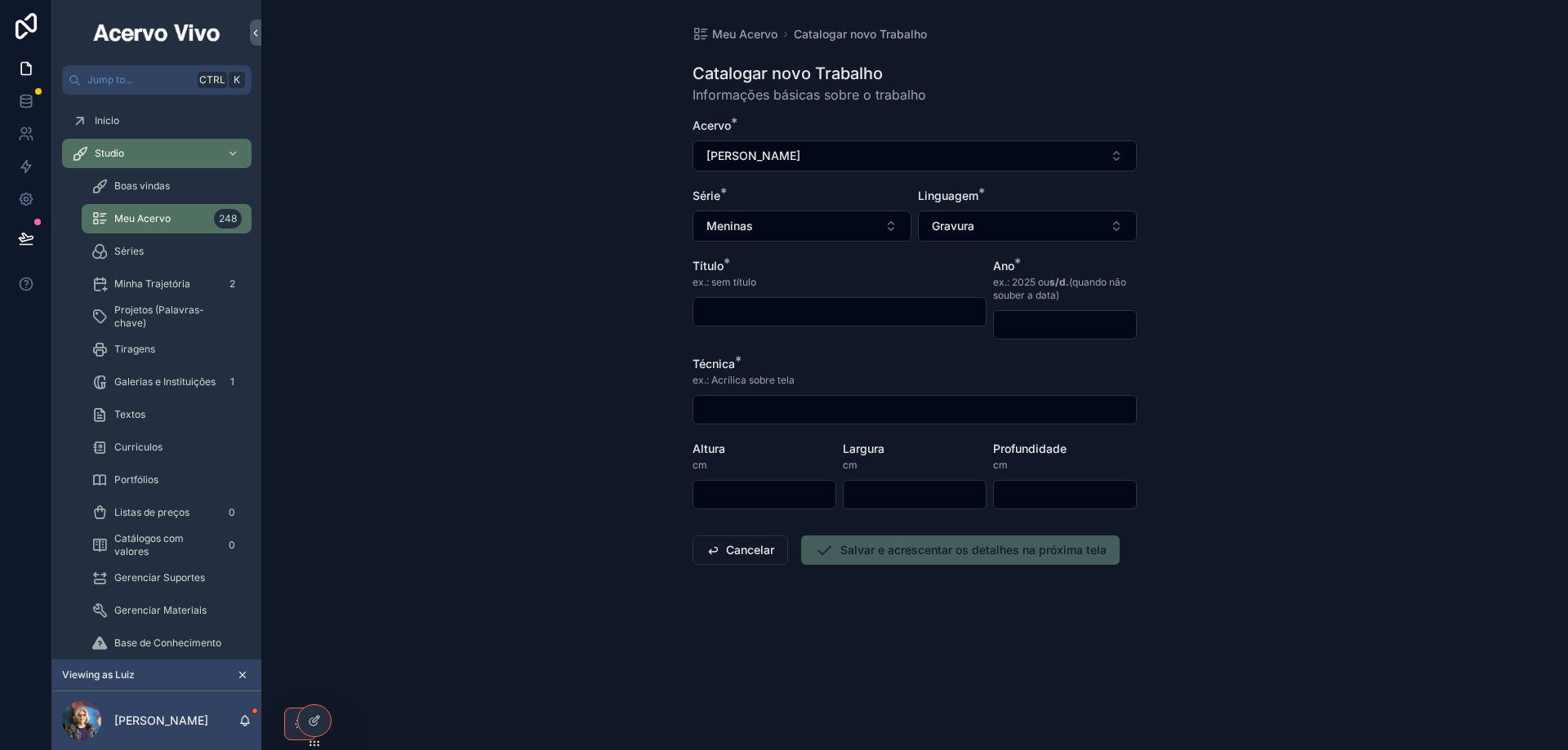
click at [788, 301] on input "scrollable content" at bounding box center [839, 312] width 292 height 23
type input "**********"
click at [1029, 311] on div "Ano * ex.: 2025 ou s/d. (quando não souber a data)" at bounding box center [1065, 298] width 144 height 82
click at [1033, 320] on input "scrollable content" at bounding box center [1065, 325] width 142 height 23
type input "****"
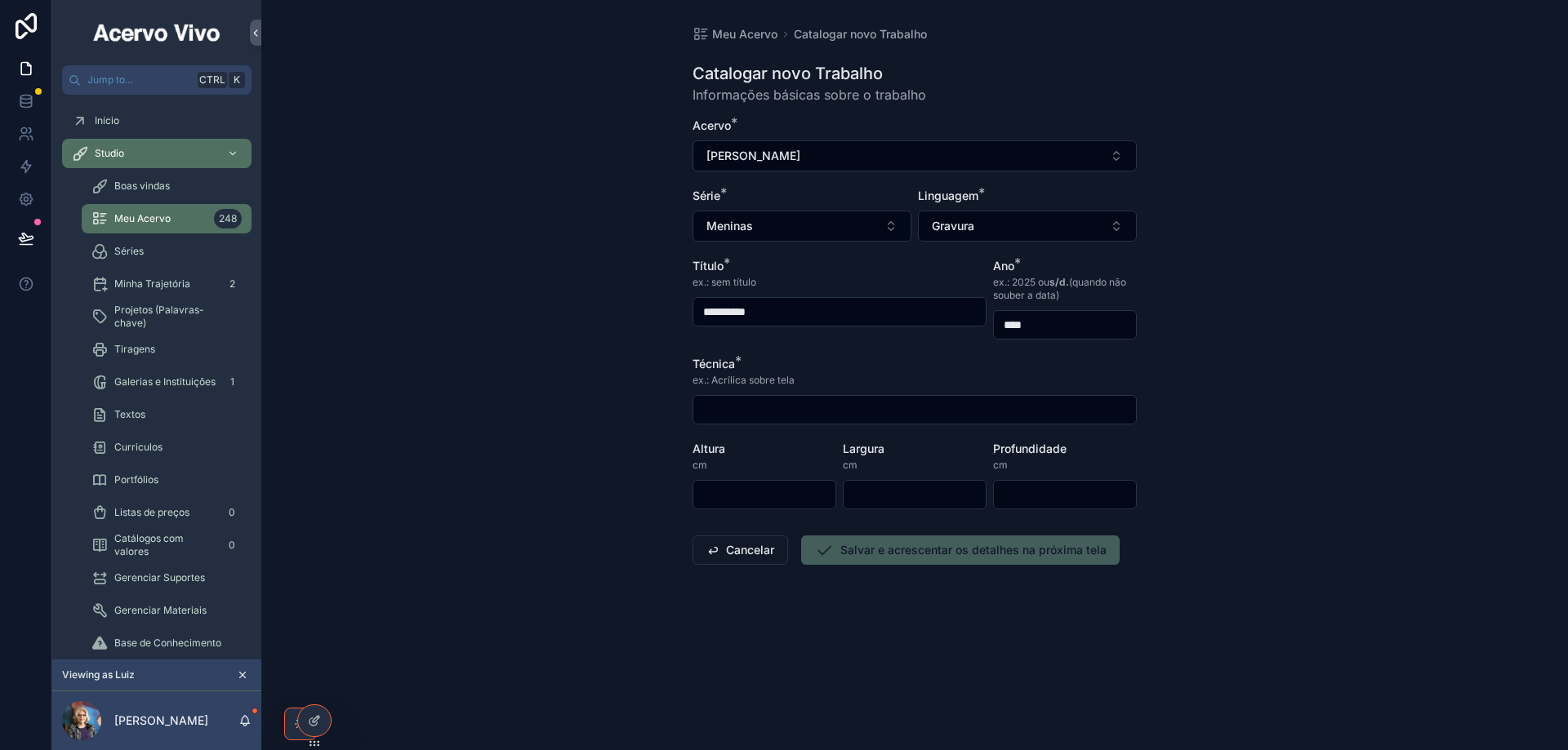
click at [778, 406] on input "scrollable content" at bounding box center [915, 410] width 443 height 23
type input "**********"
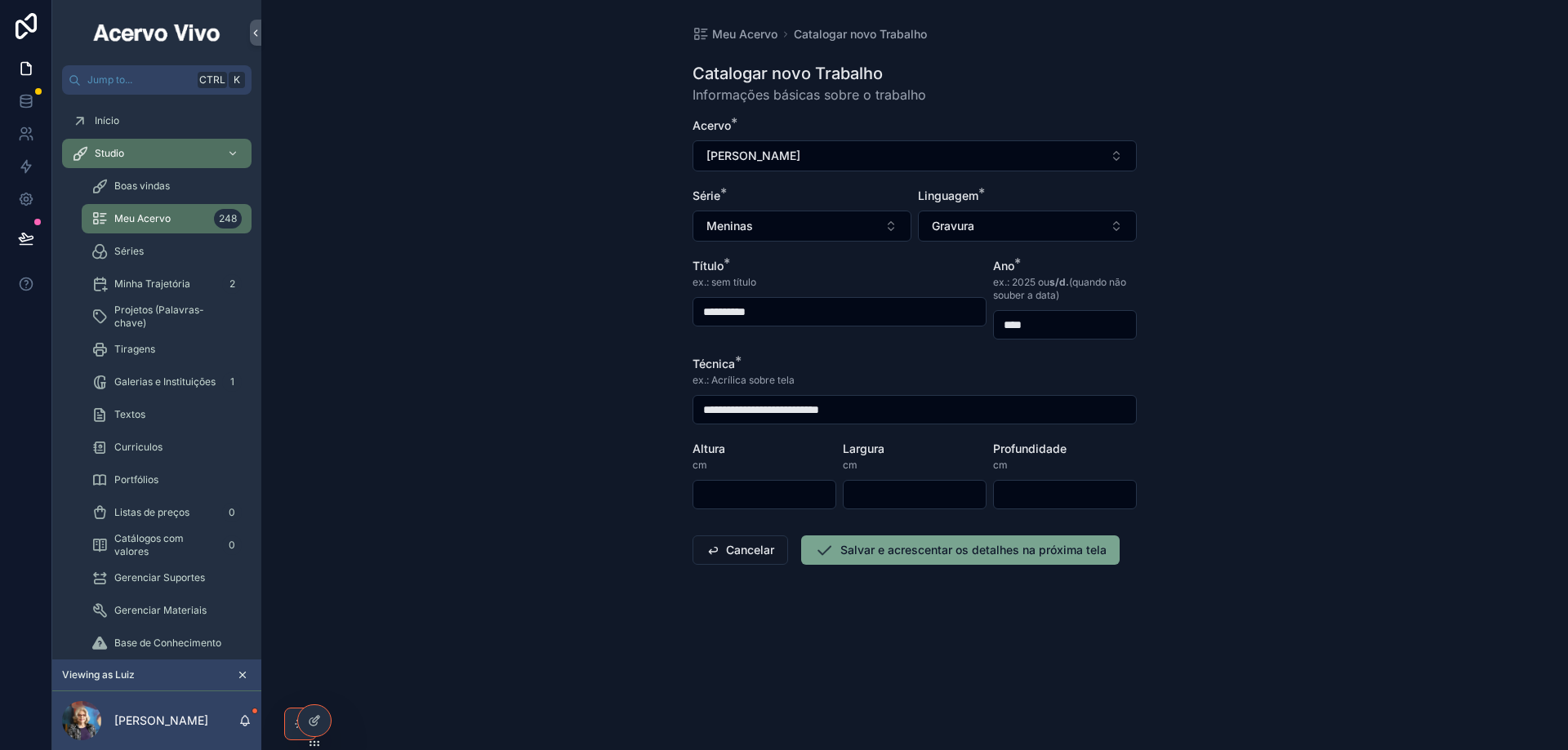
click at [801, 496] on input "scrollable content" at bounding box center [764, 495] width 142 height 23
type input "**"
drag, startPoint x: 892, startPoint y: 553, endPoint x: 475, endPoint y: 515, distance: 418.7
click at [889, 553] on button "Salvar e acrescentar os detalhes na próxima tela" at bounding box center [960, 550] width 318 height 30
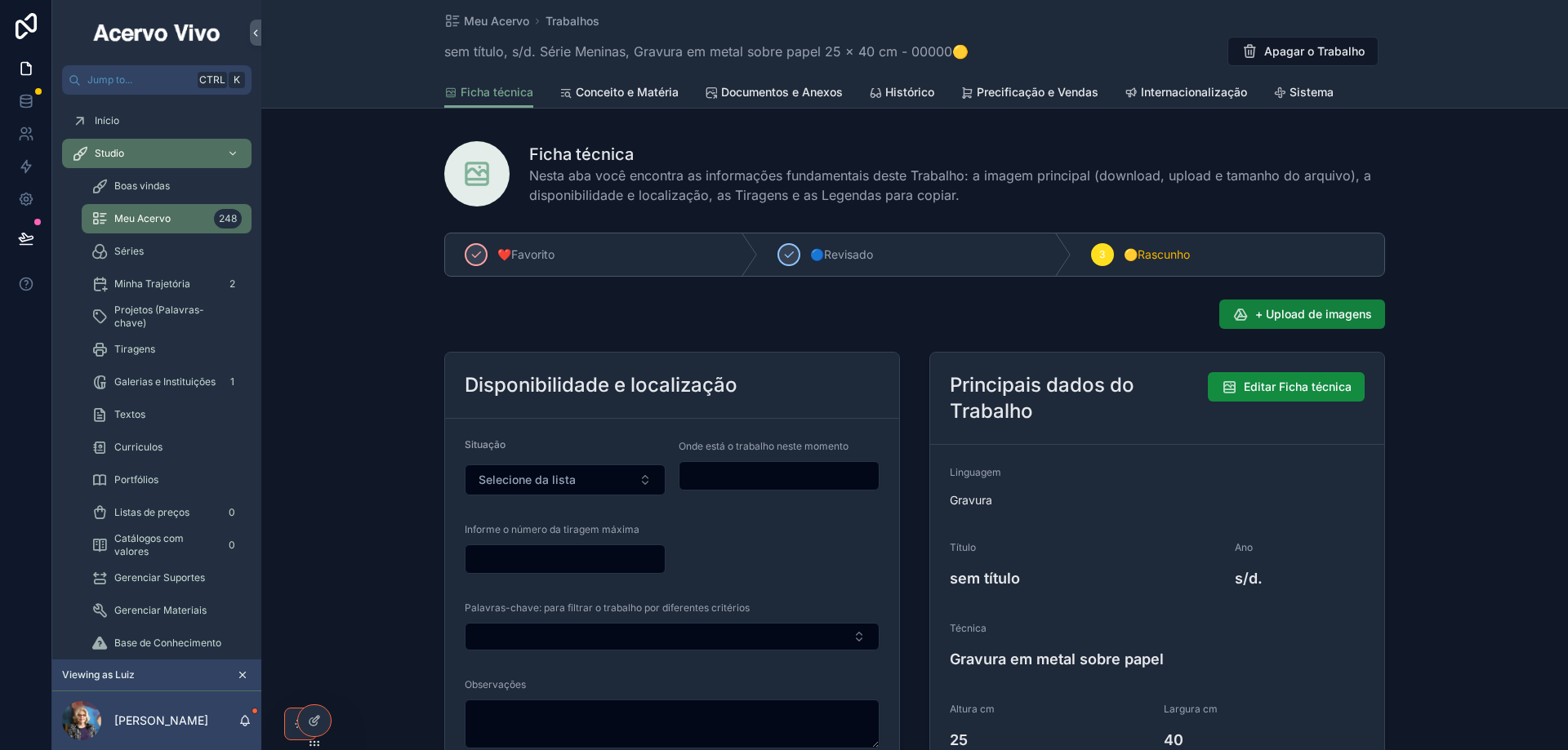
click at [1322, 321] on span "+ Upload de imagens" at bounding box center [1313, 315] width 116 height 17
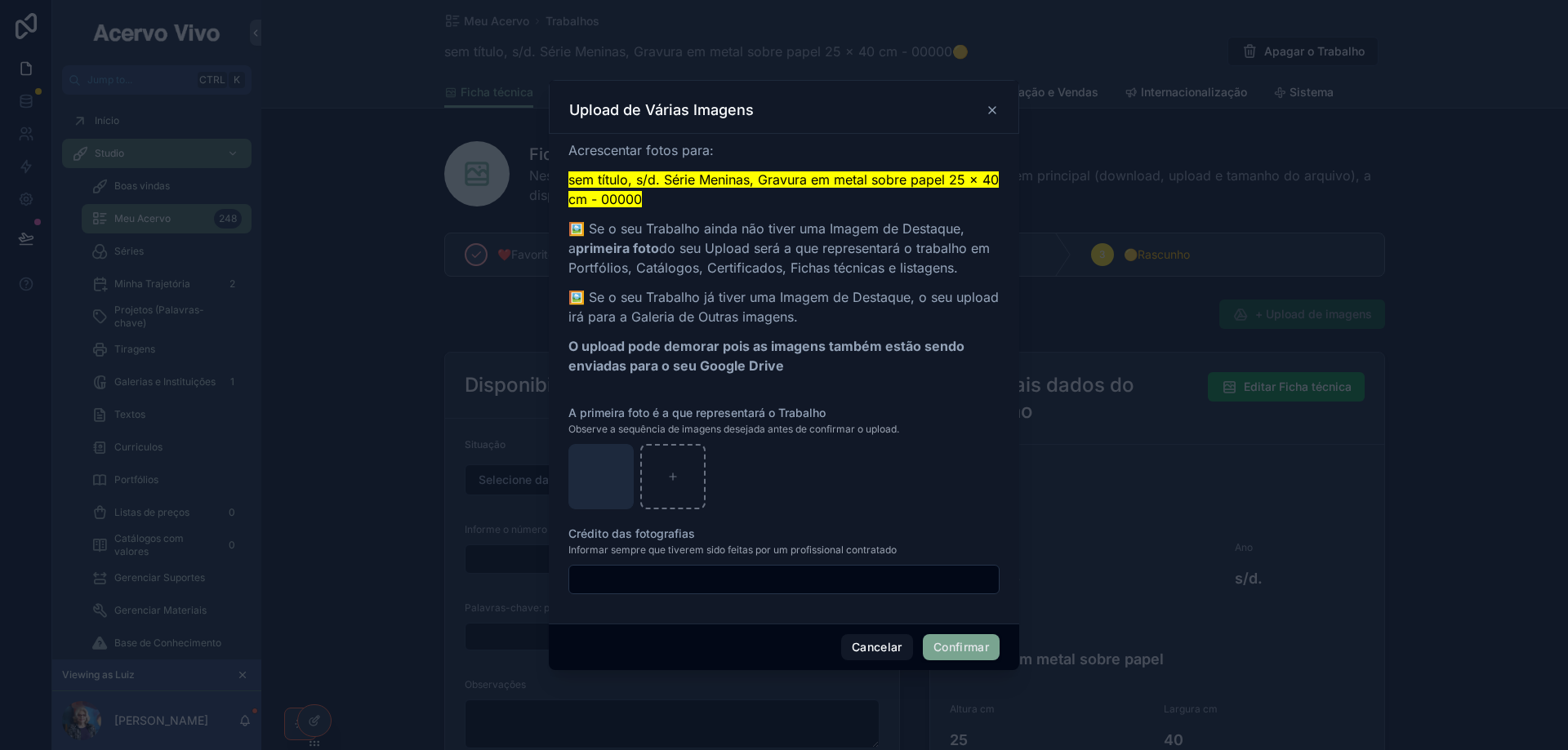
click at [975, 650] on button "Confirmar" at bounding box center [961, 648] width 77 height 26
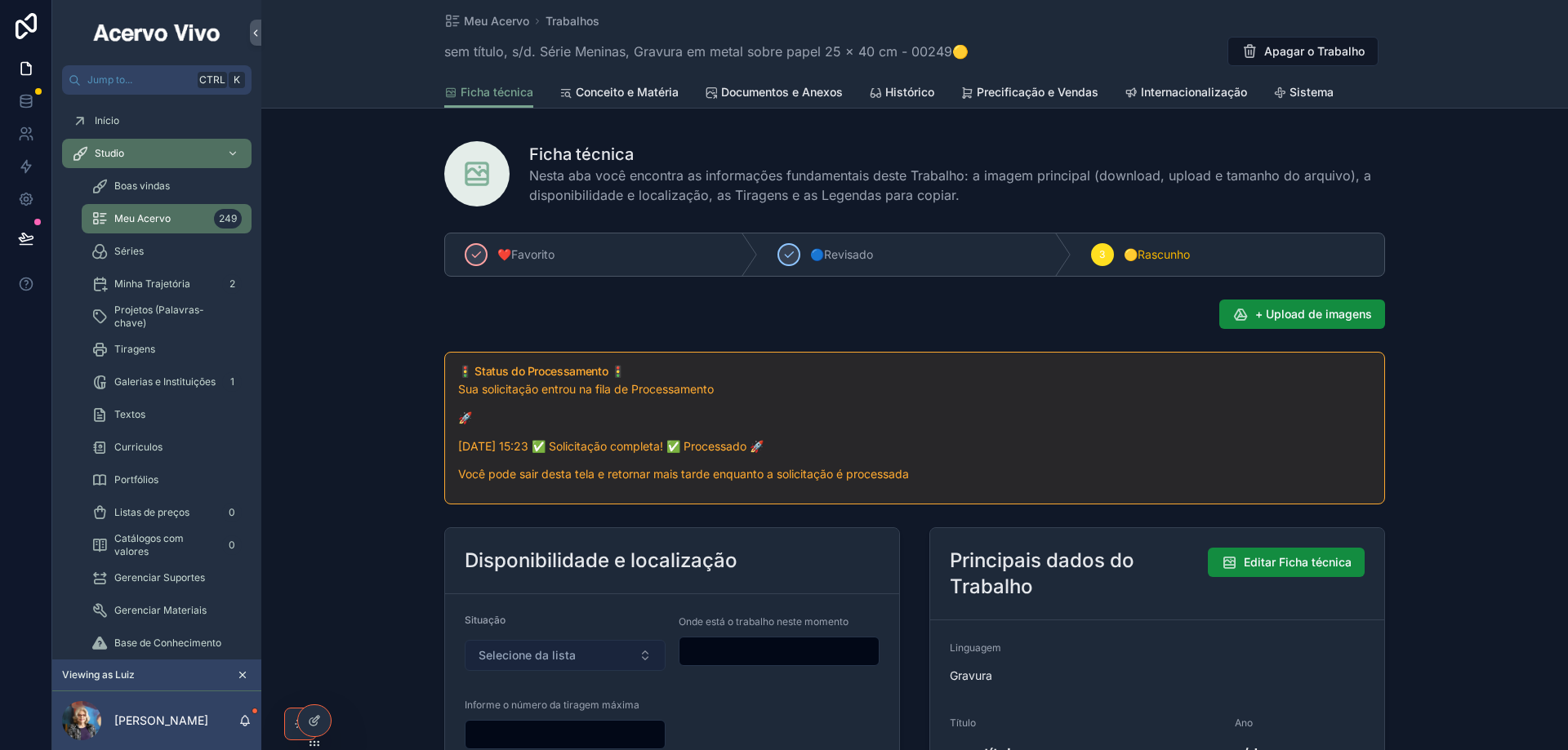
click at [572, 658] on button "Selecione da lista" at bounding box center [564, 656] width 201 height 31
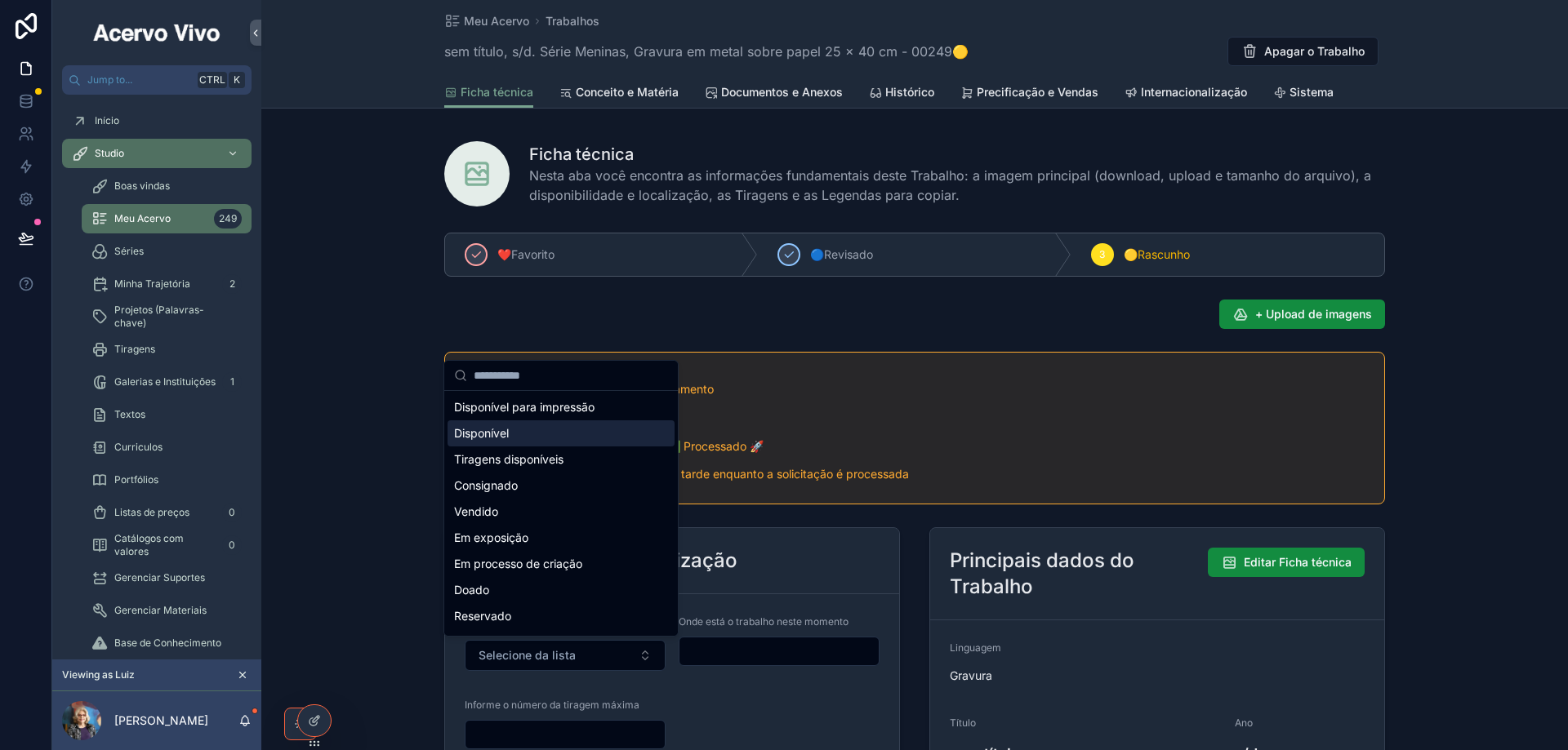
click at [577, 438] on div "Disponível" at bounding box center [561, 434] width 227 height 26
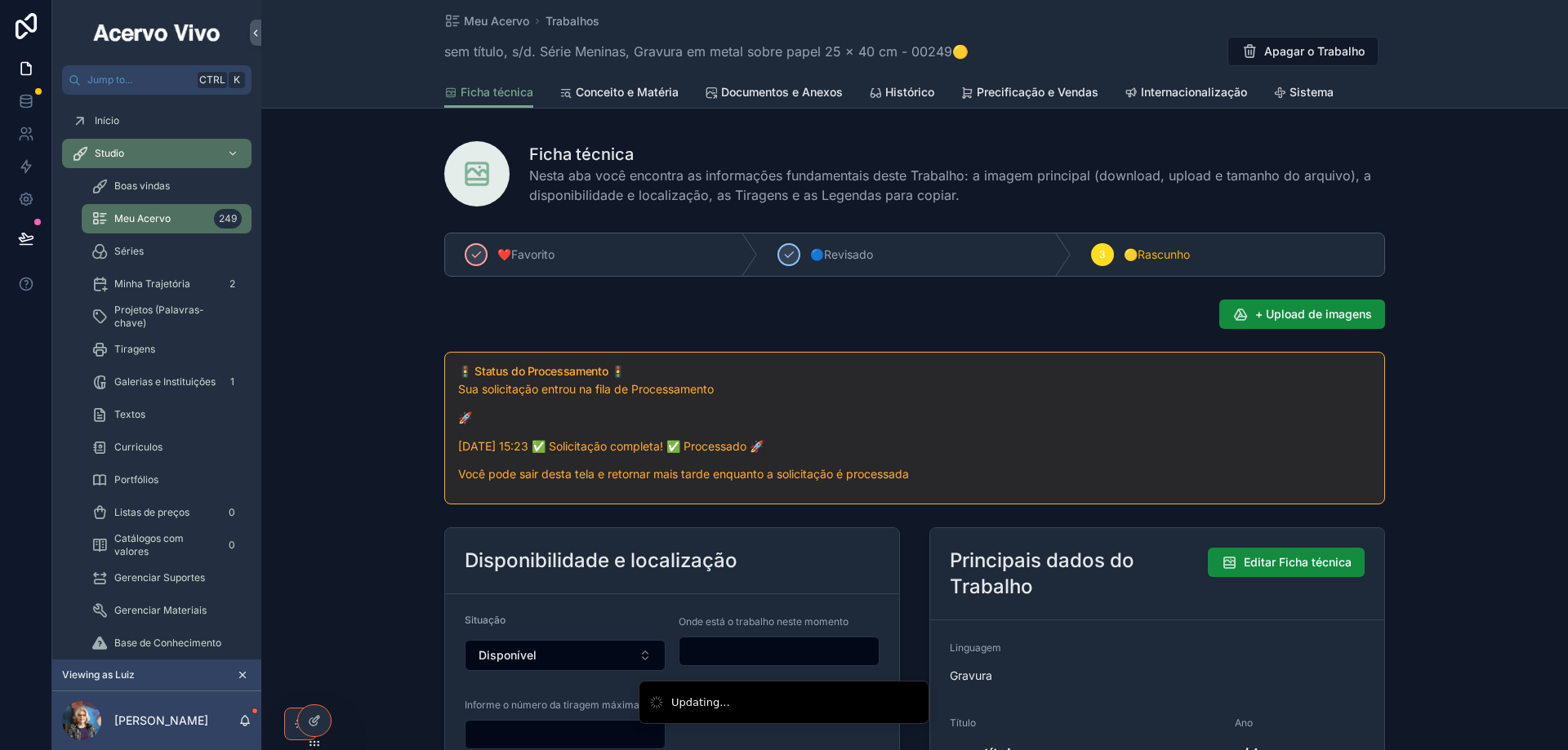
click at [717, 651] on input "scrollable content" at bounding box center [778, 652] width 199 height 23
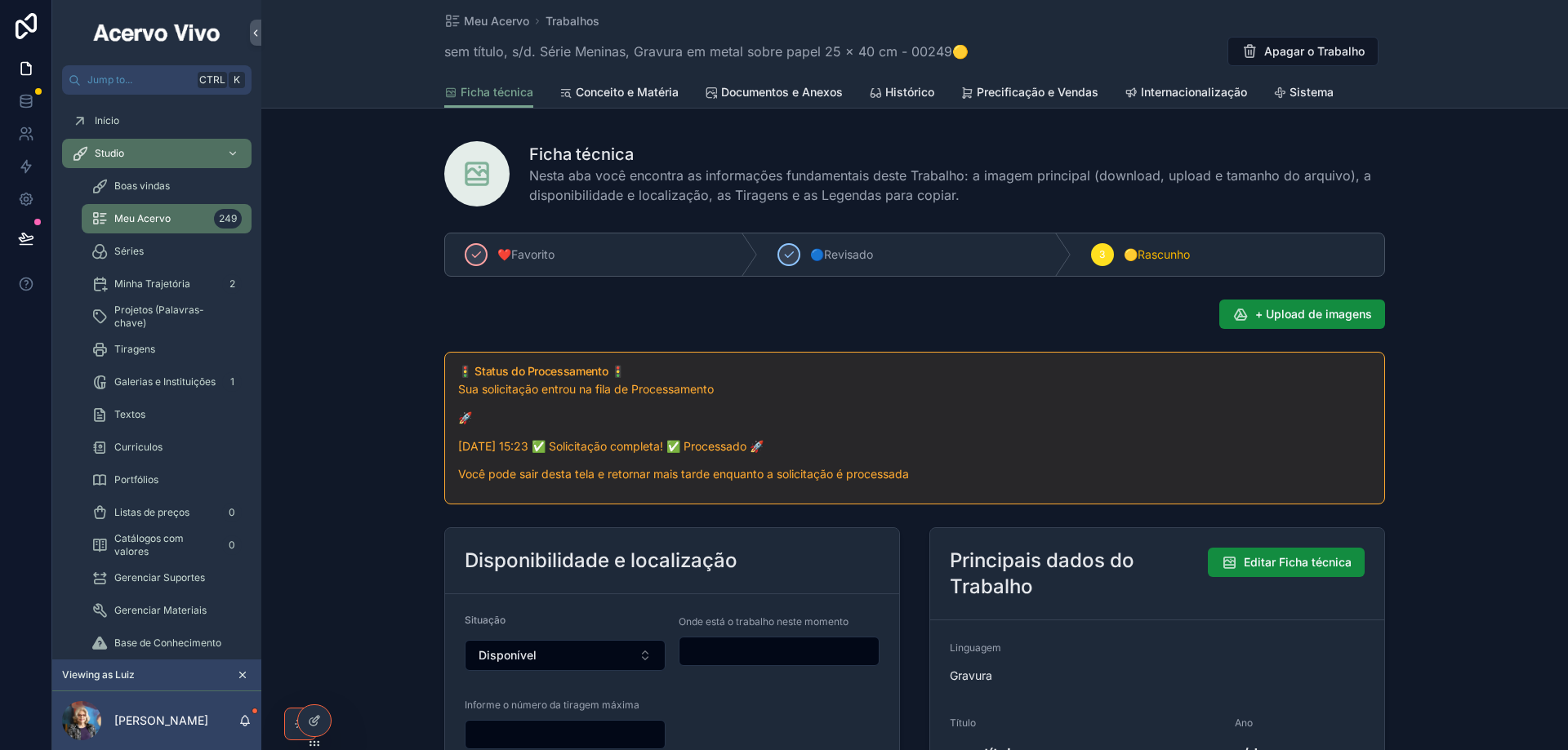
type input "**********"
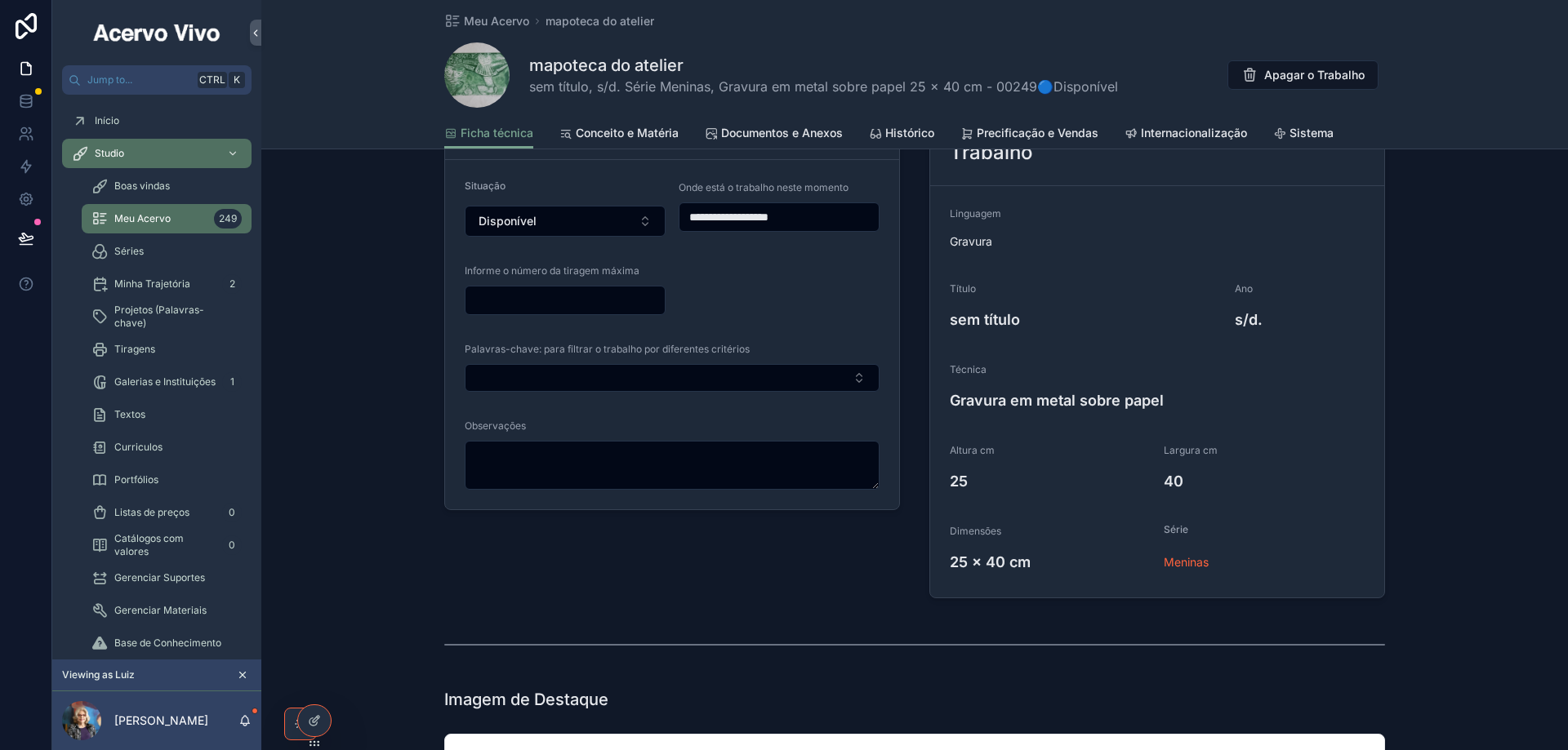
scroll to position [69, 0]
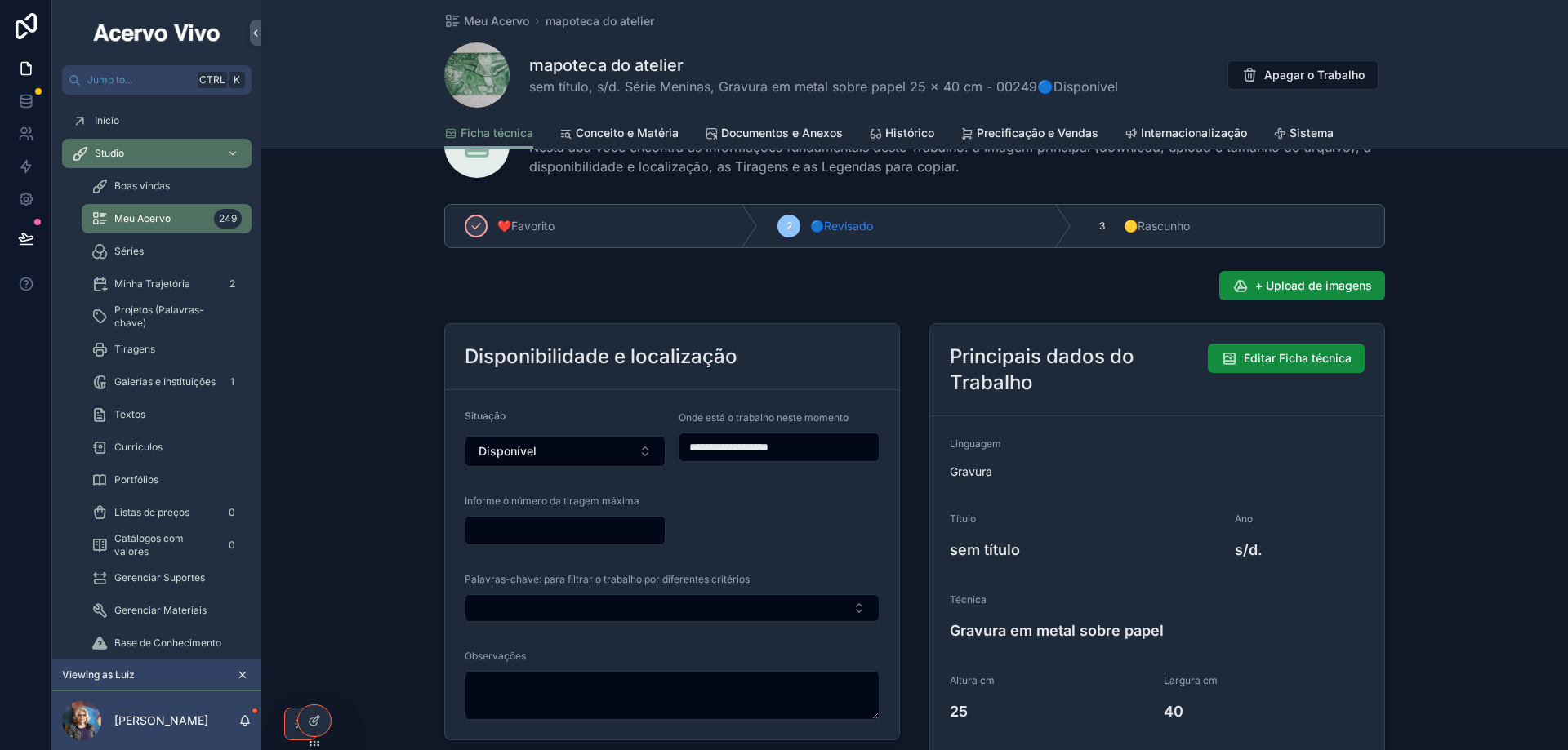
click at [540, 529] on input "scrollable content" at bounding box center [564, 531] width 199 height 23
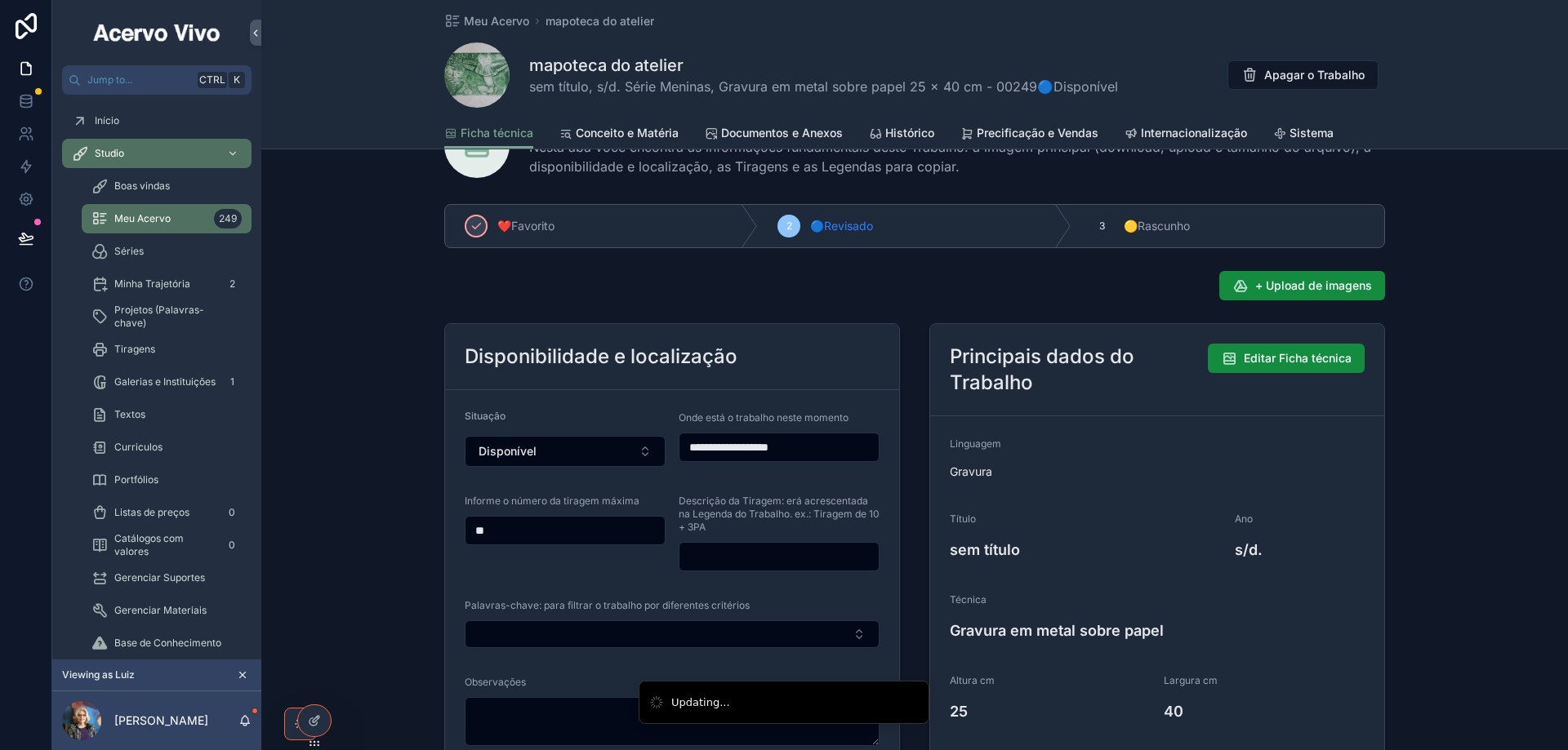
type input "**"
click at [734, 553] on input "scrollable content" at bounding box center [778, 557] width 199 height 23
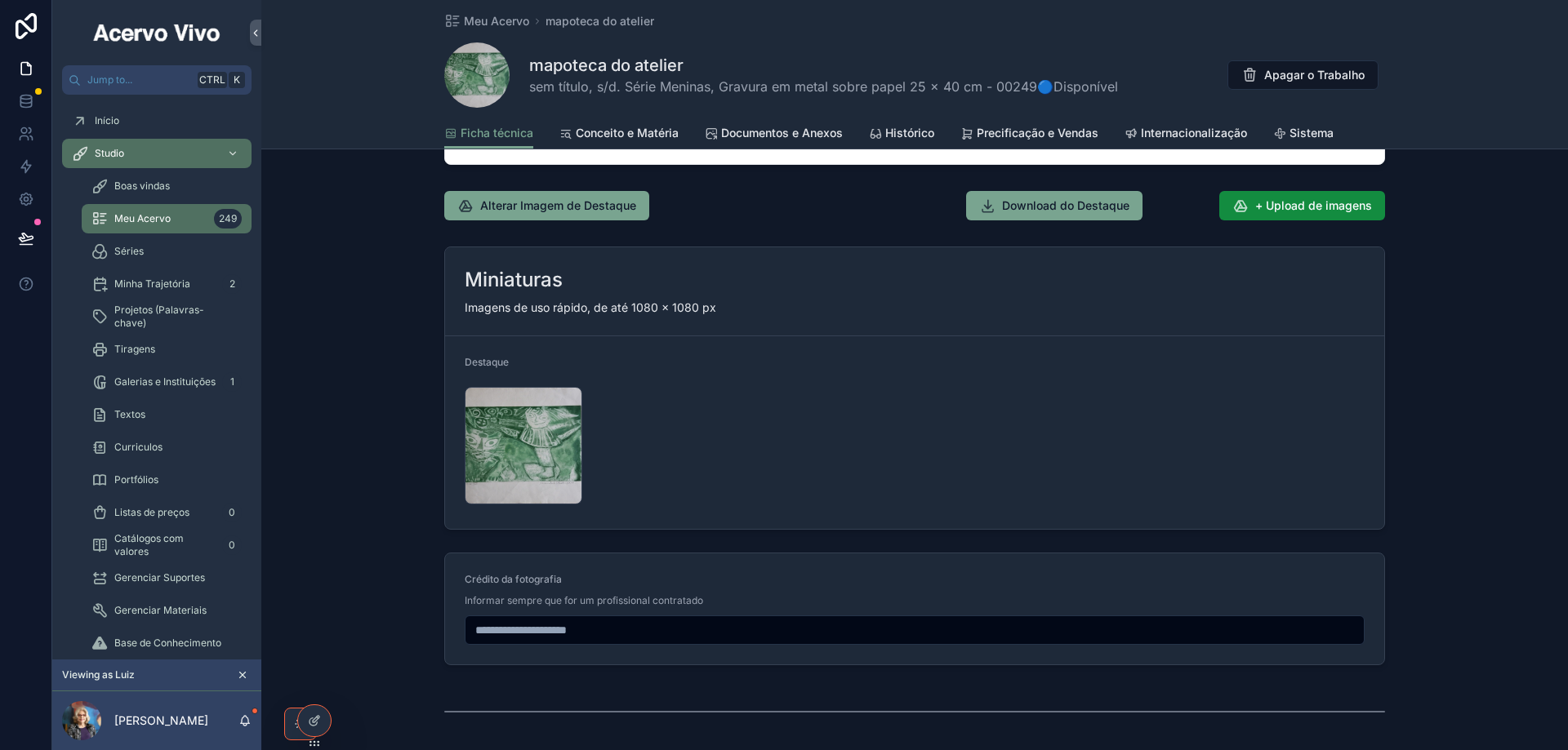
scroll to position [1865, 0]
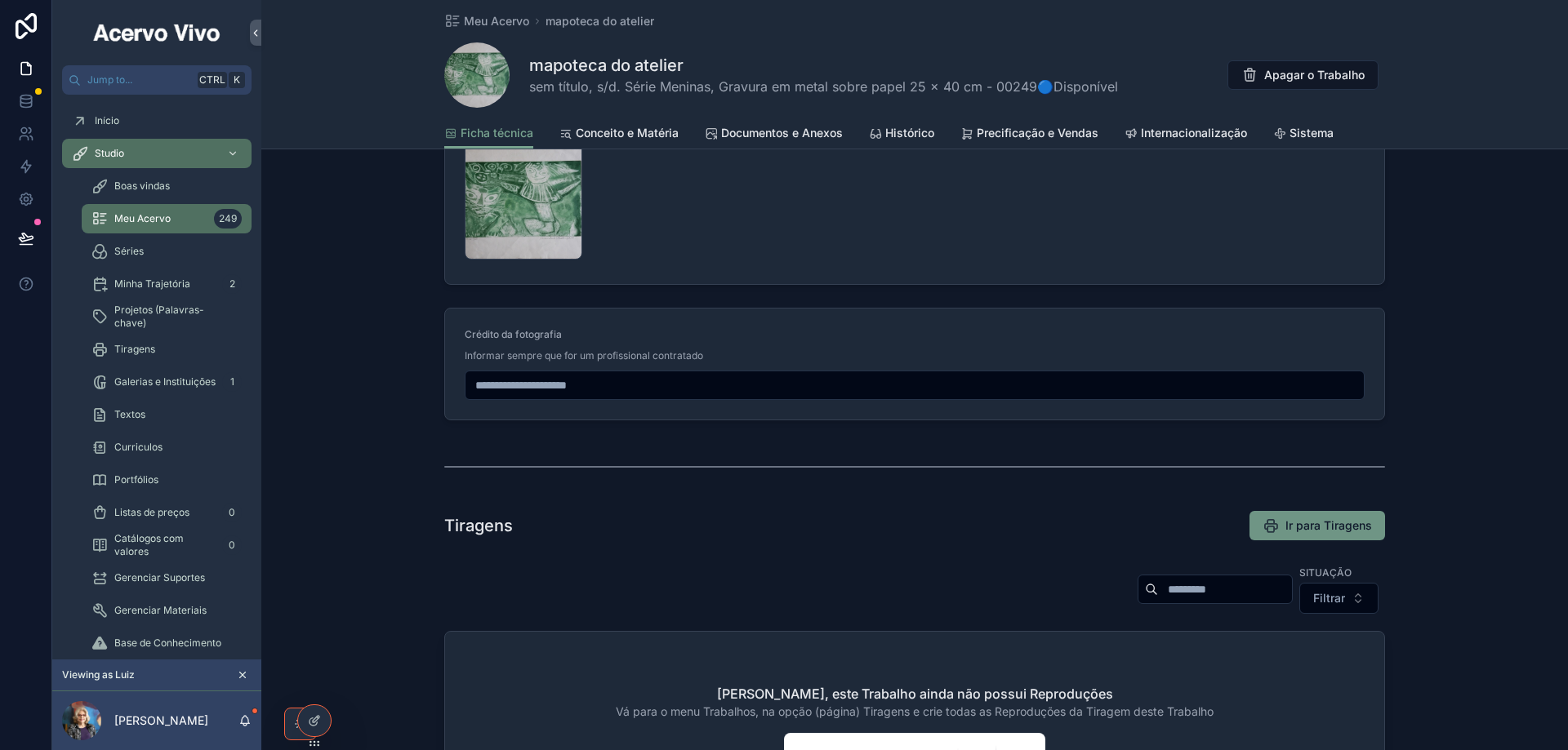
type input "**********"
click at [1321, 527] on span "Ir para Tiragens" at bounding box center [1328, 526] width 87 height 17
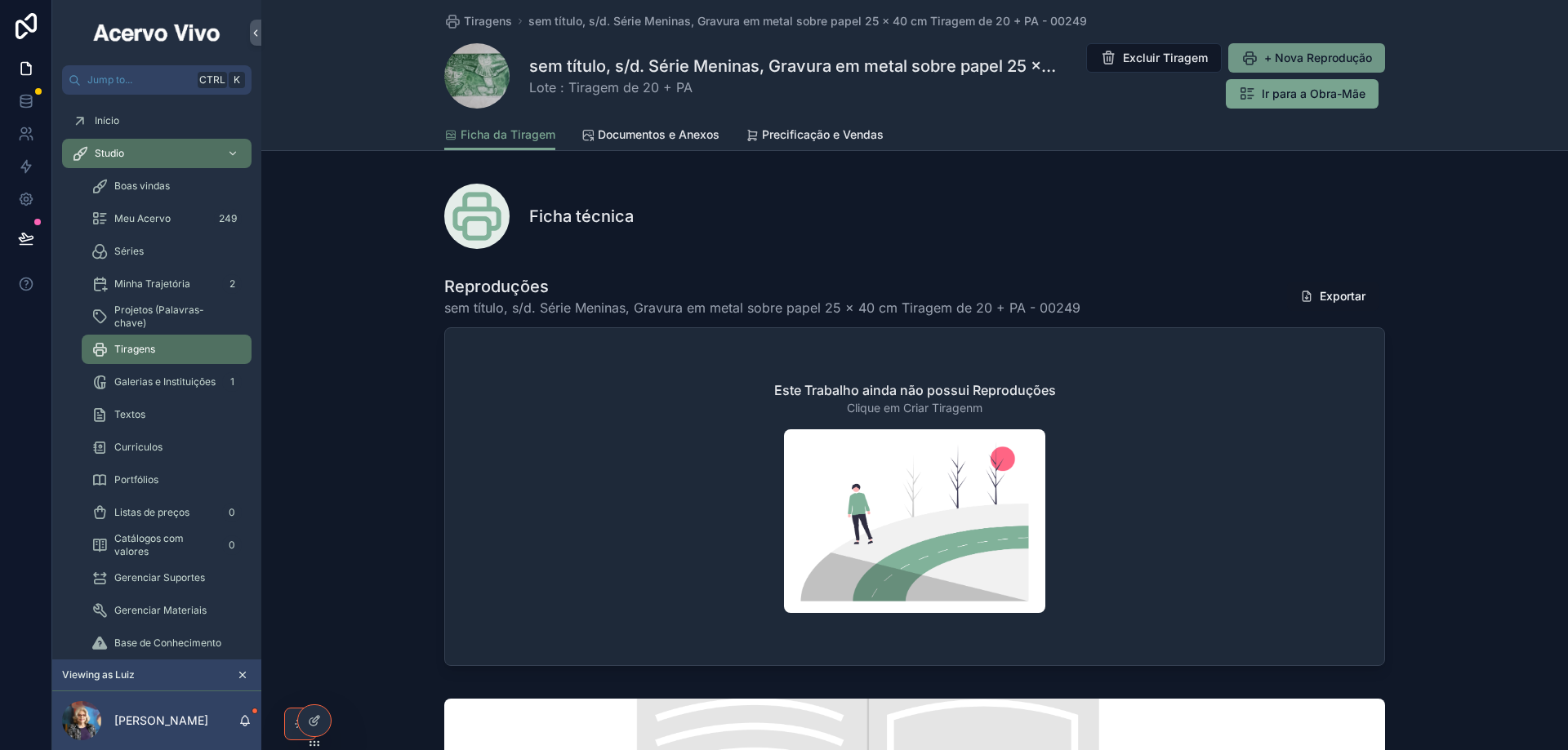
click at [1292, 59] on span "+ Nova Reprodução" at bounding box center [1318, 58] width 107 height 17
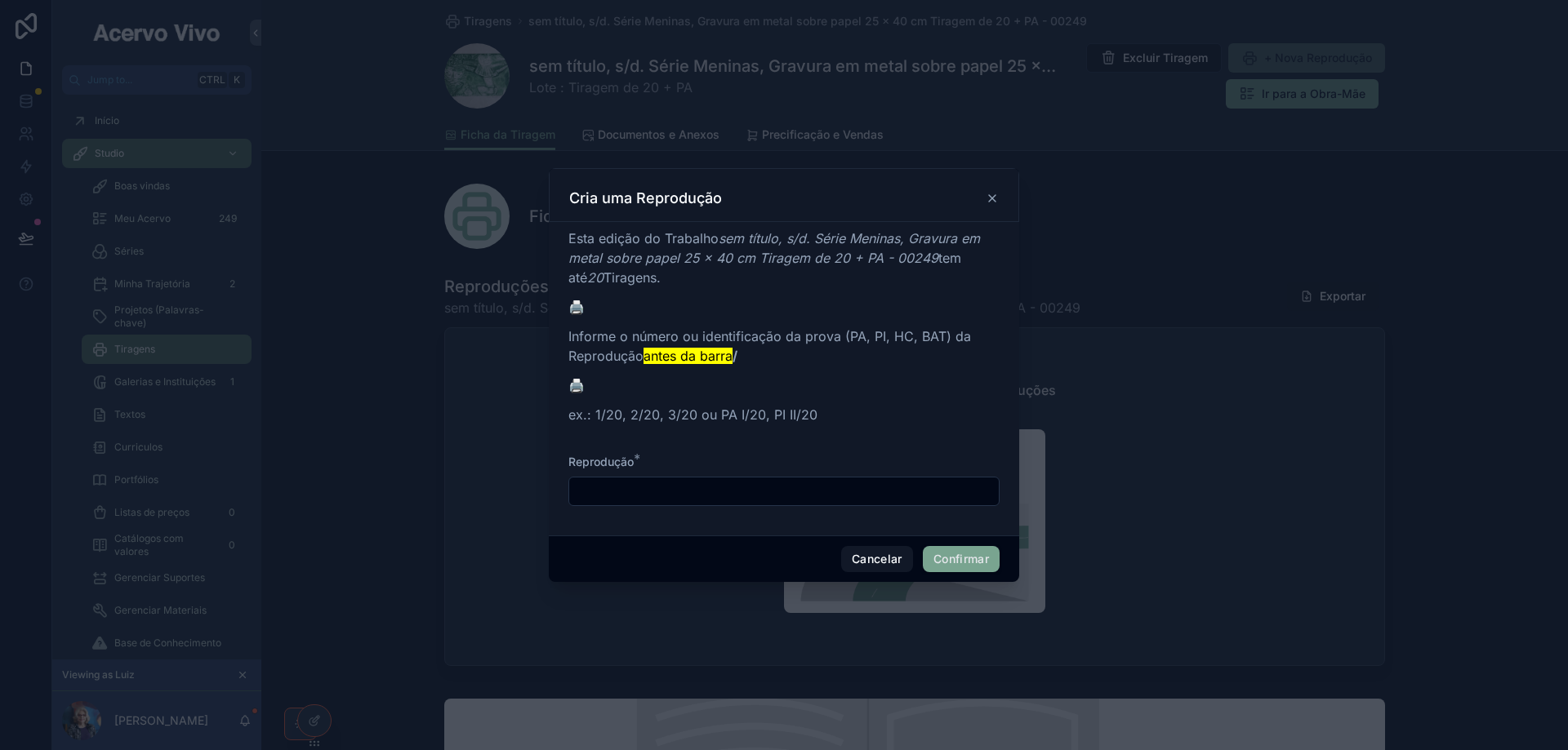
click at [587, 490] on input "text" at bounding box center [784, 491] width 430 height 23
type input "****"
click at [961, 553] on button "Confirmar" at bounding box center [961, 559] width 77 height 26
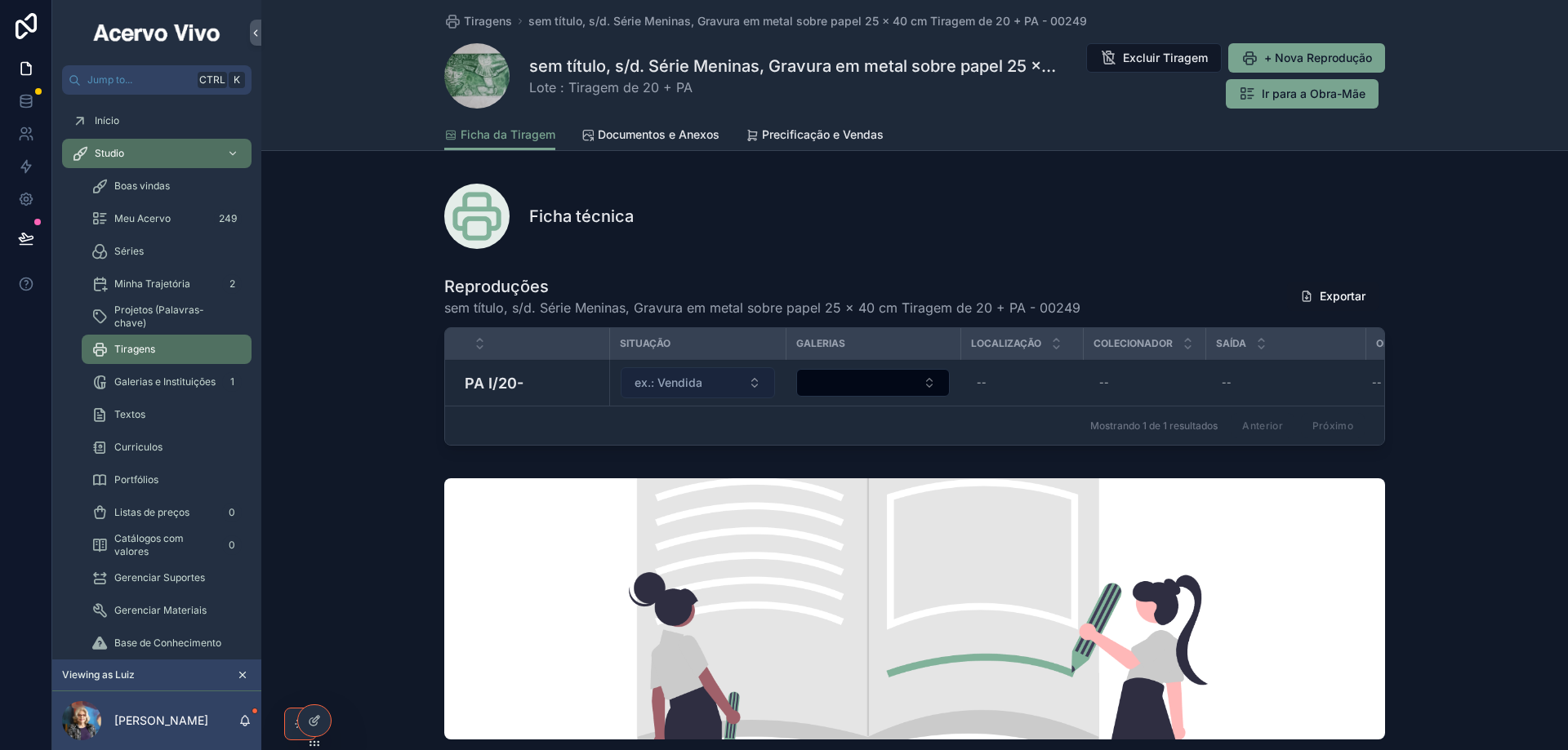
click at [720, 386] on button "ex.: Vendida" at bounding box center [698, 383] width 155 height 31
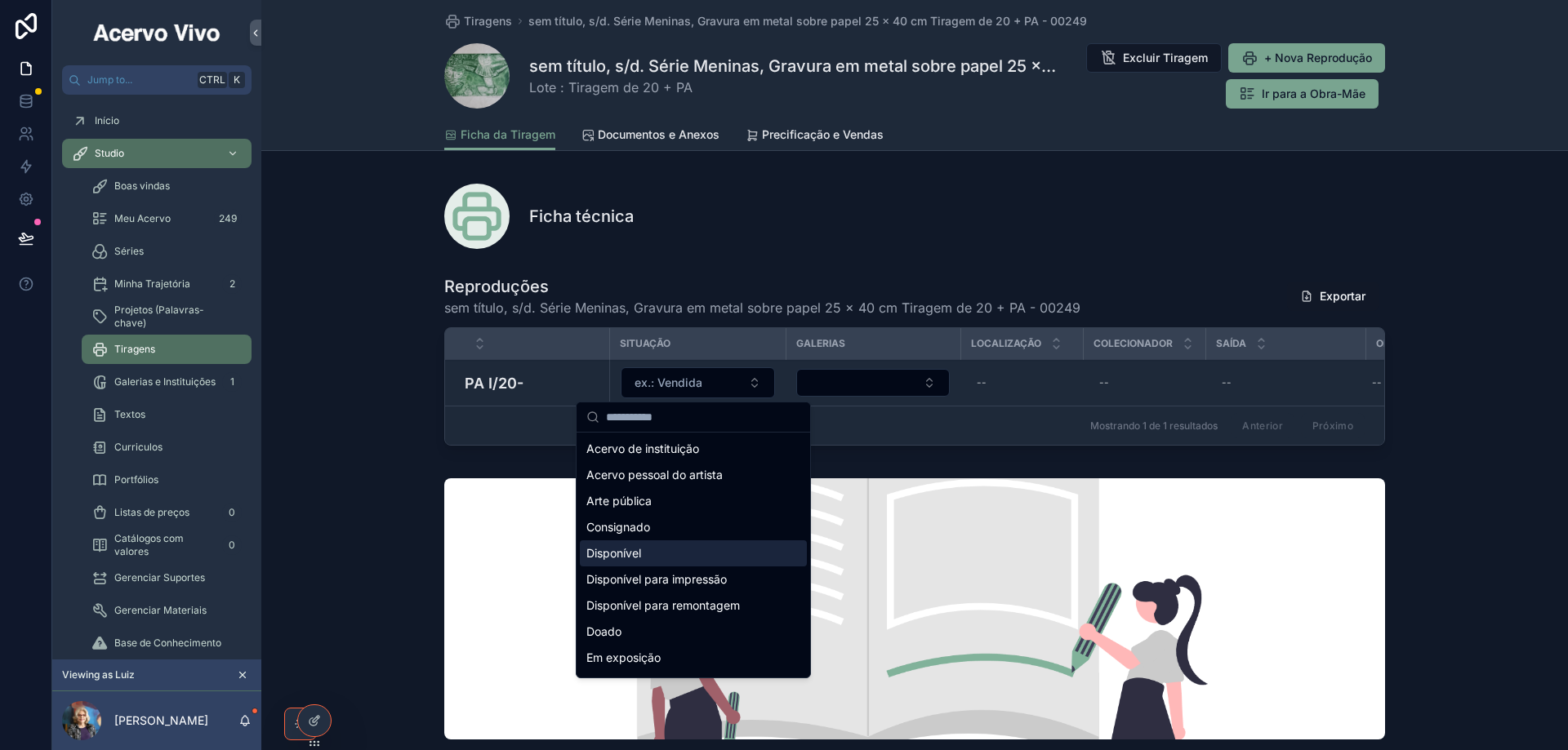
click at [689, 547] on div "Disponível" at bounding box center [693, 553] width 227 height 26
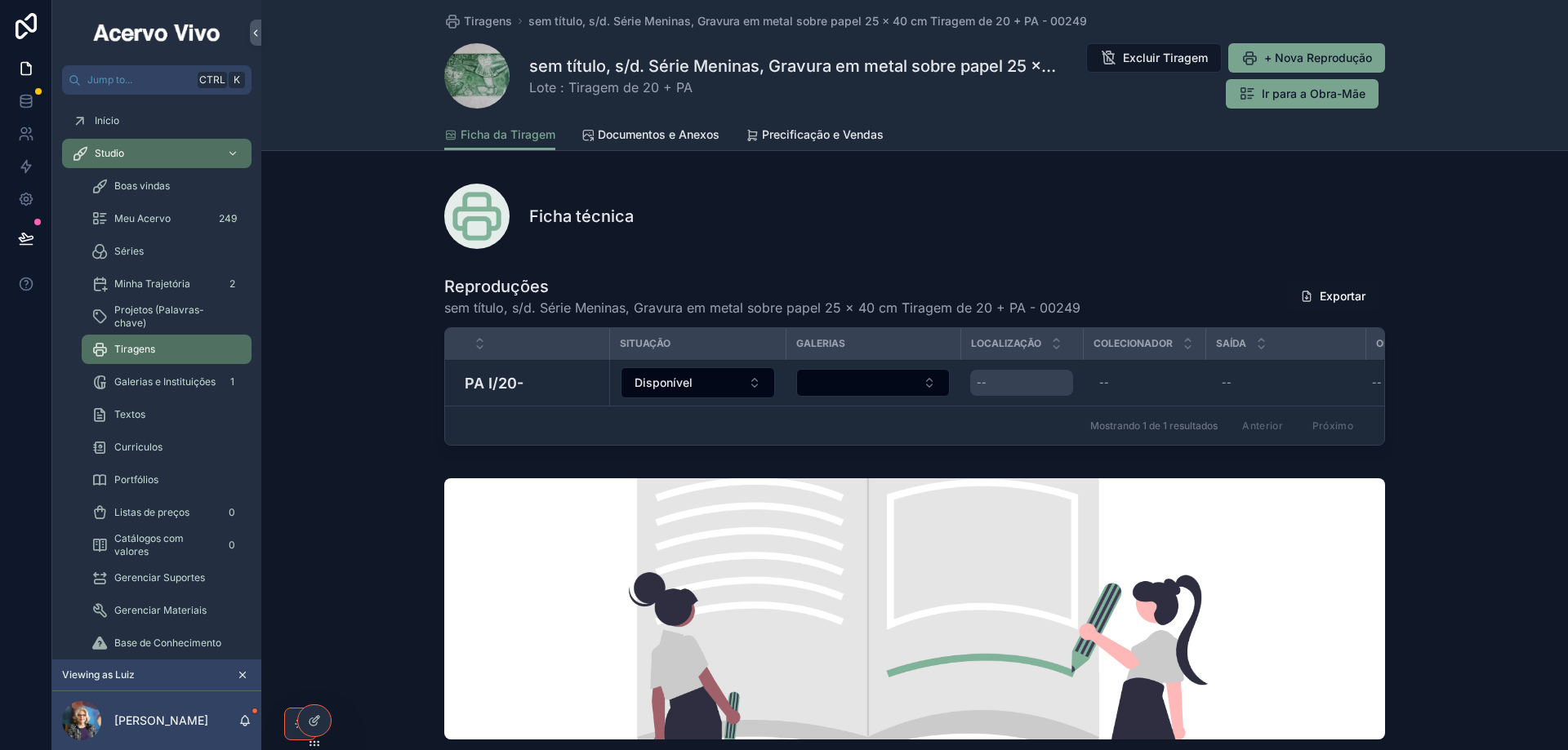
click at [1003, 384] on div "--" at bounding box center [1021, 383] width 103 height 26
click at [1009, 412] on input "scrollable content" at bounding box center [1052, 406] width 155 height 23
type input "**********"
click at [1171, 405] on icon "scrollable content" at bounding box center [1172, 405] width 13 height 13
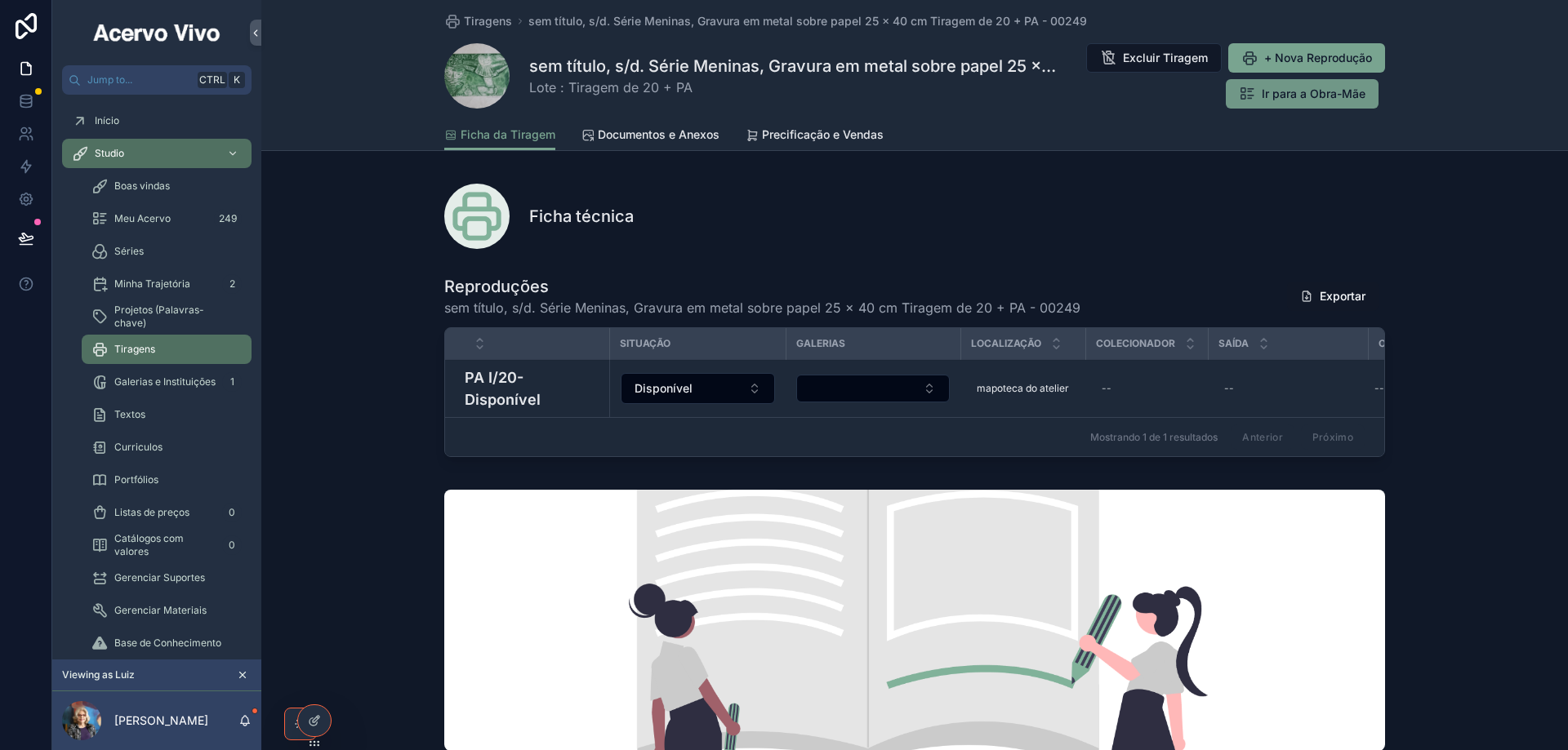
click at [1283, 94] on span "Ir para a Obra-Mãe" at bounding box center [1314, 94] width 104 height 17
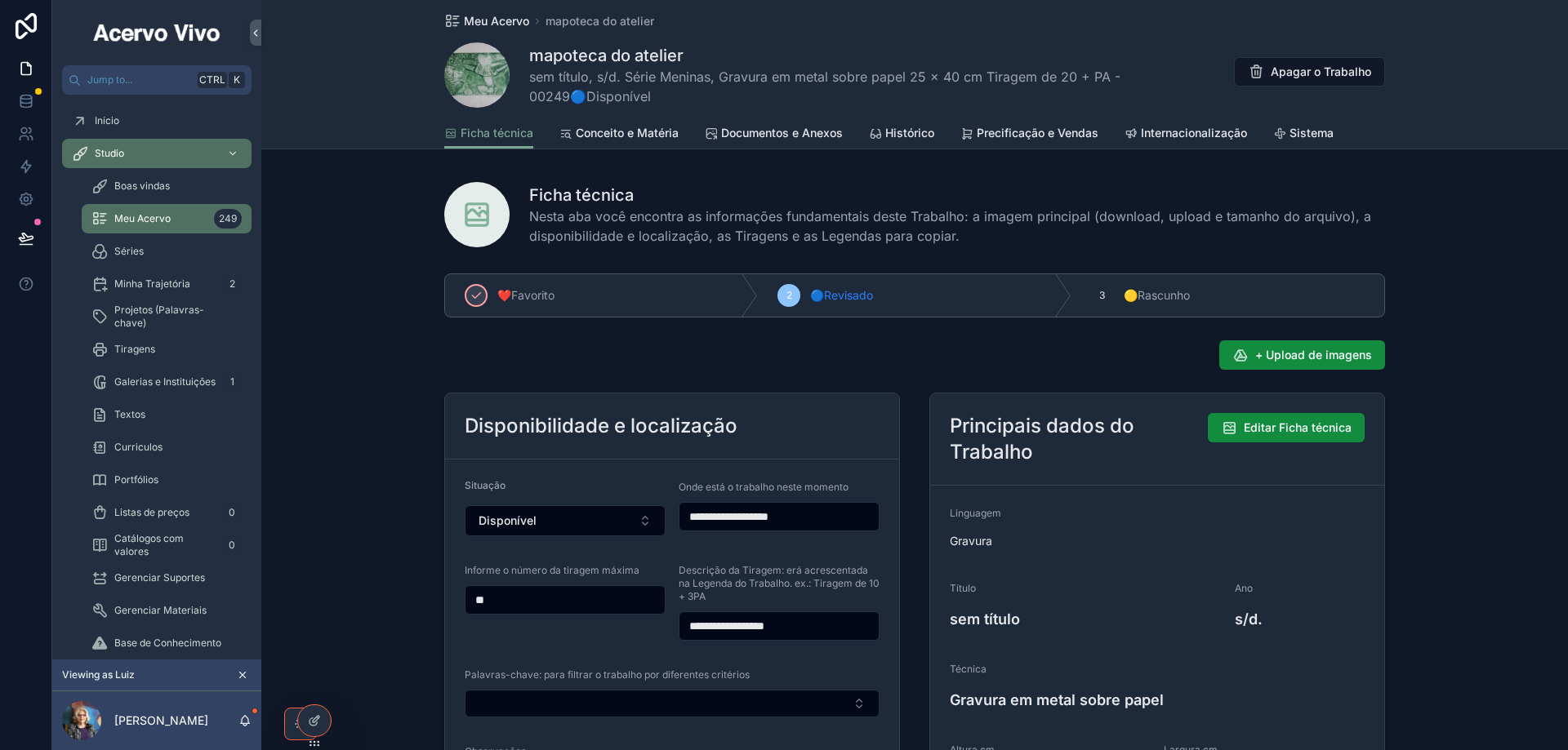
click at [489, 22] on span "Meu Acervo" at bounding box center [496, 21] width 65 height 17
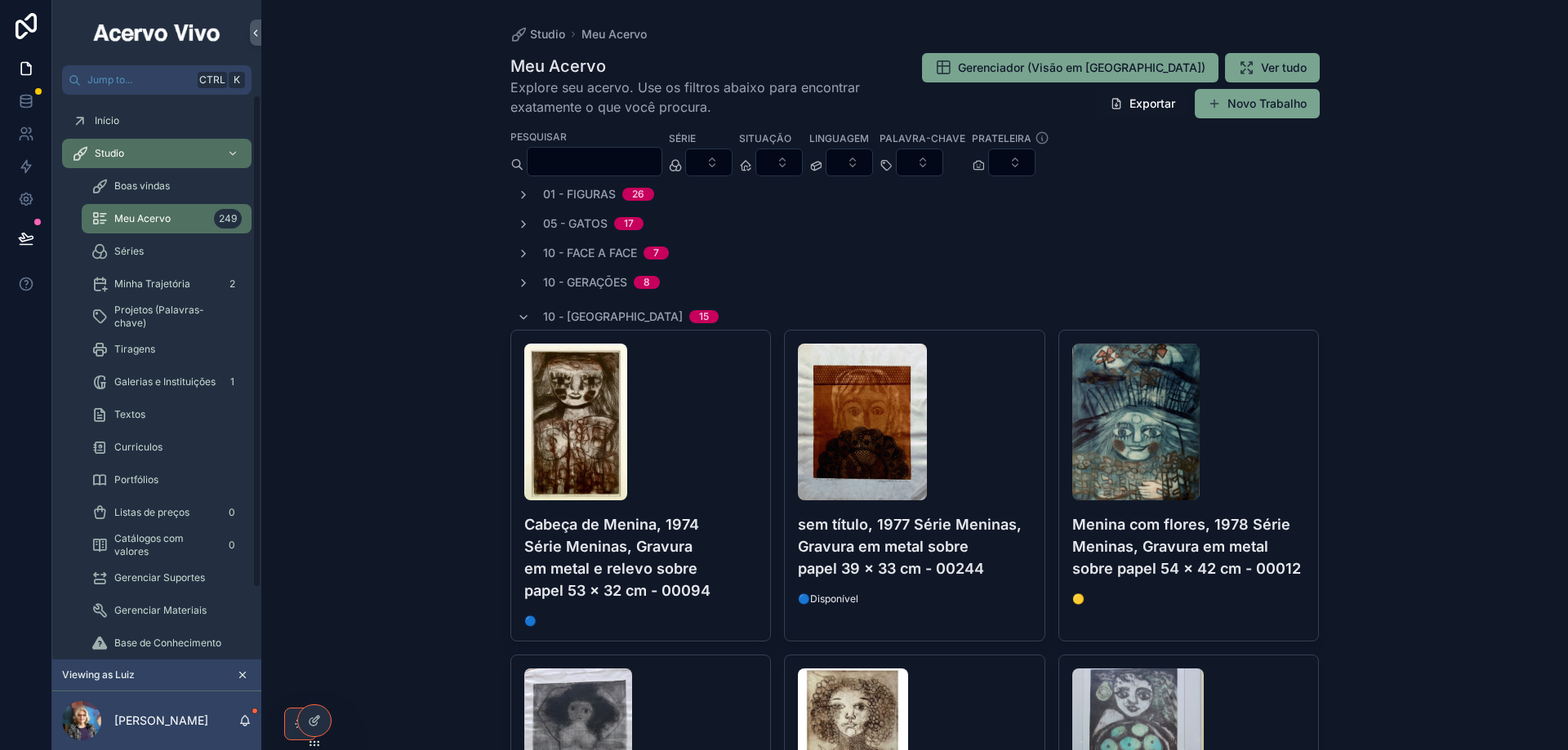
click at [448, 50] on div "Studio Meu Acervo Meu Acervo Explore seu acervo. Use os filtros abaixo para enc…" at bounding box center [914, 375] width 1306 height 750
click at [517, 316] on icon "scrollable content" at bounding box center [524, 318] width 13 height 13
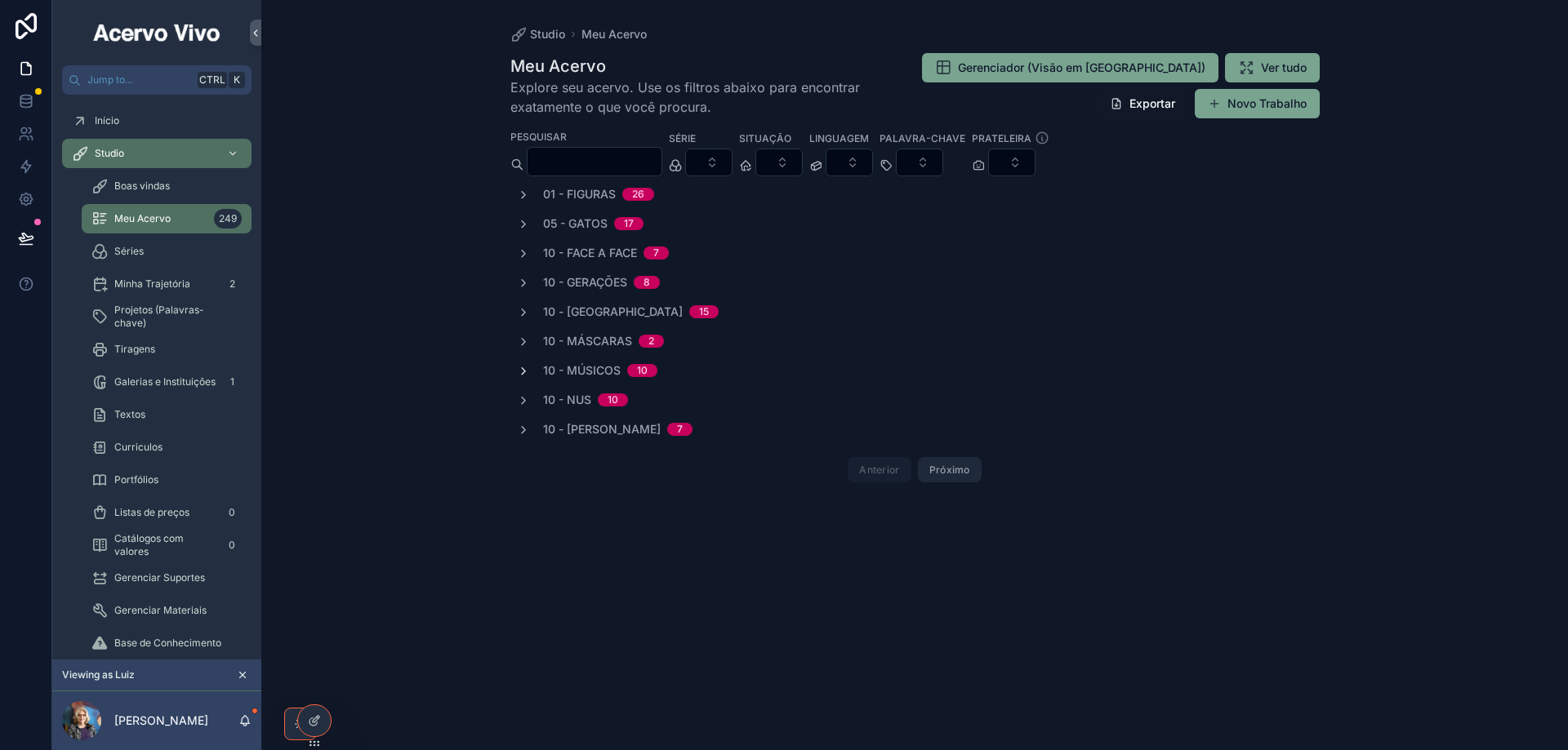
click at [518, 373] on icon "scrollable content" at bounding box center [524, 372] width 13 height 13
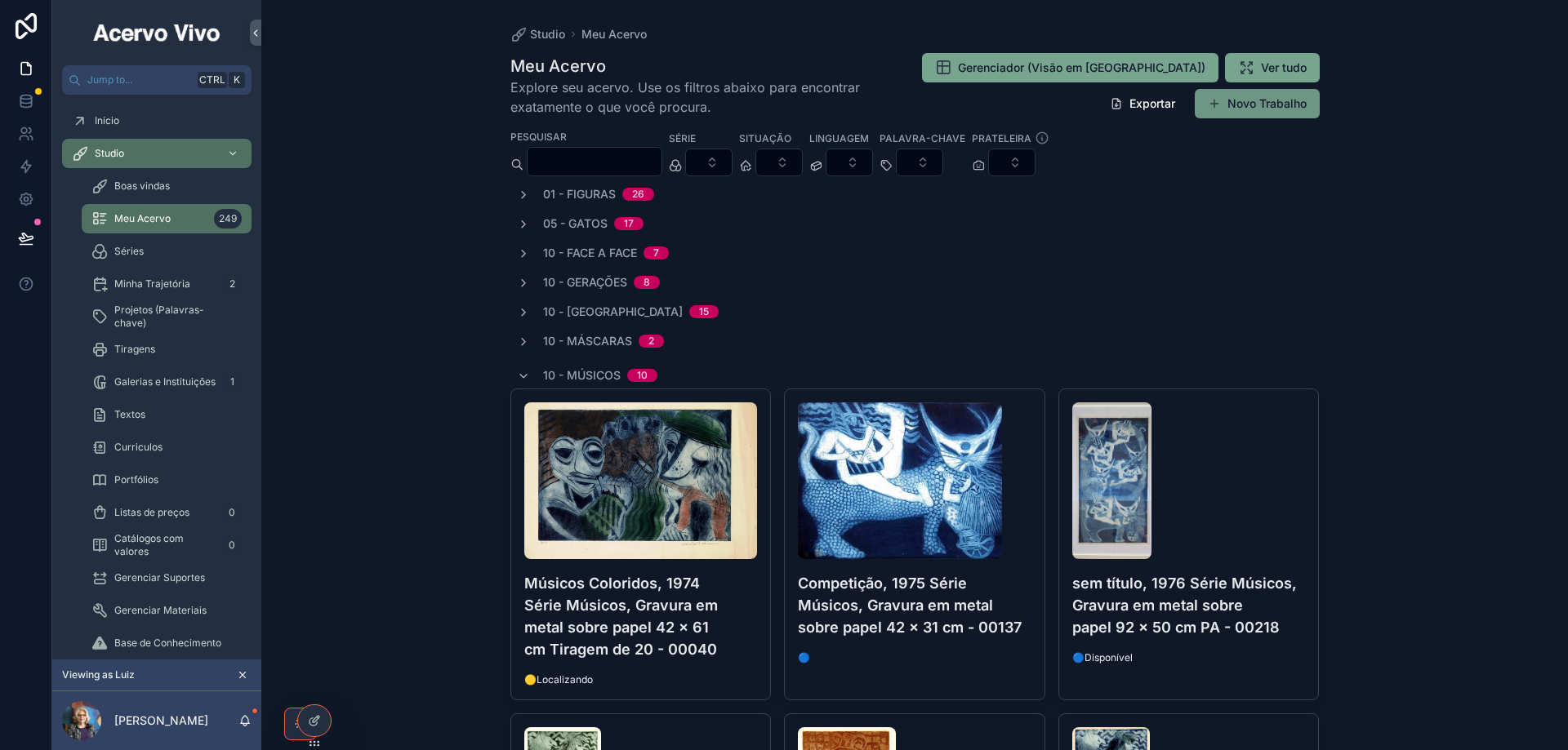
click at [1276, 108] on button "Novo Trabalho" at bounding box center [1257, 104] width 125 height 30
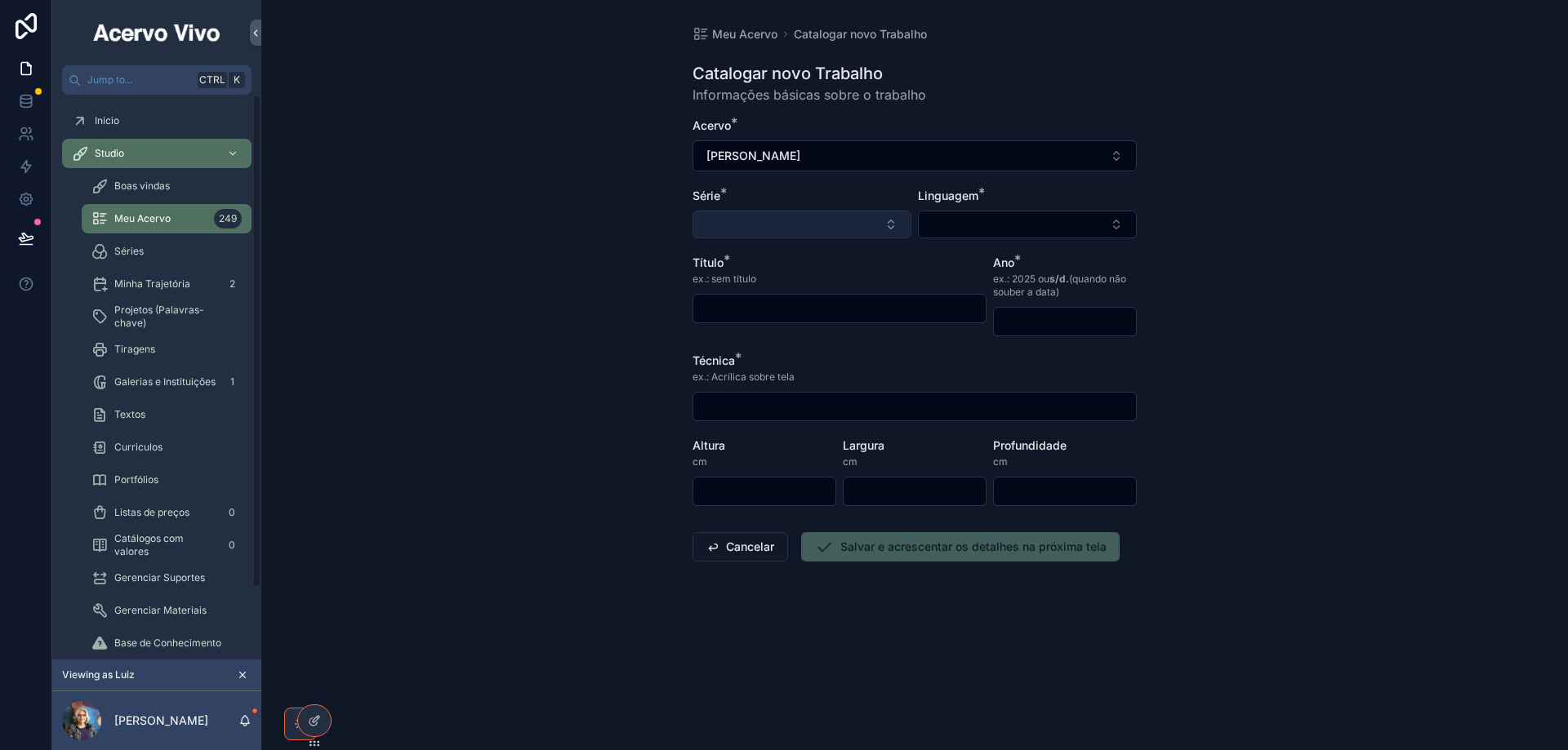
click at [758, 226] on button "Select Button" at bounding box center [801, 225] width 219 height 28
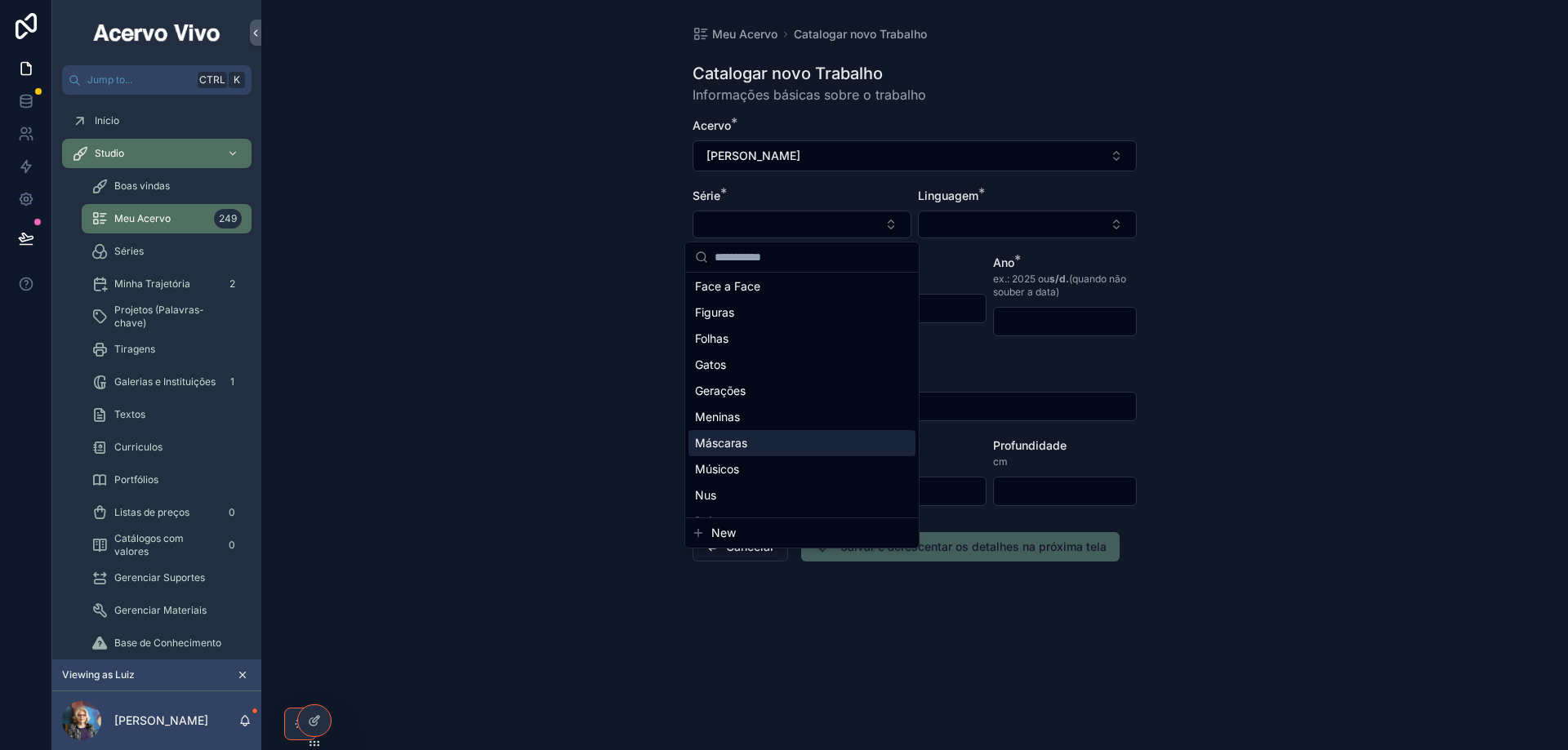
scroll to position [82, 0]
click at [766, 443] on div "Músicos" at bounding box center [801, 443] width 227 height 26
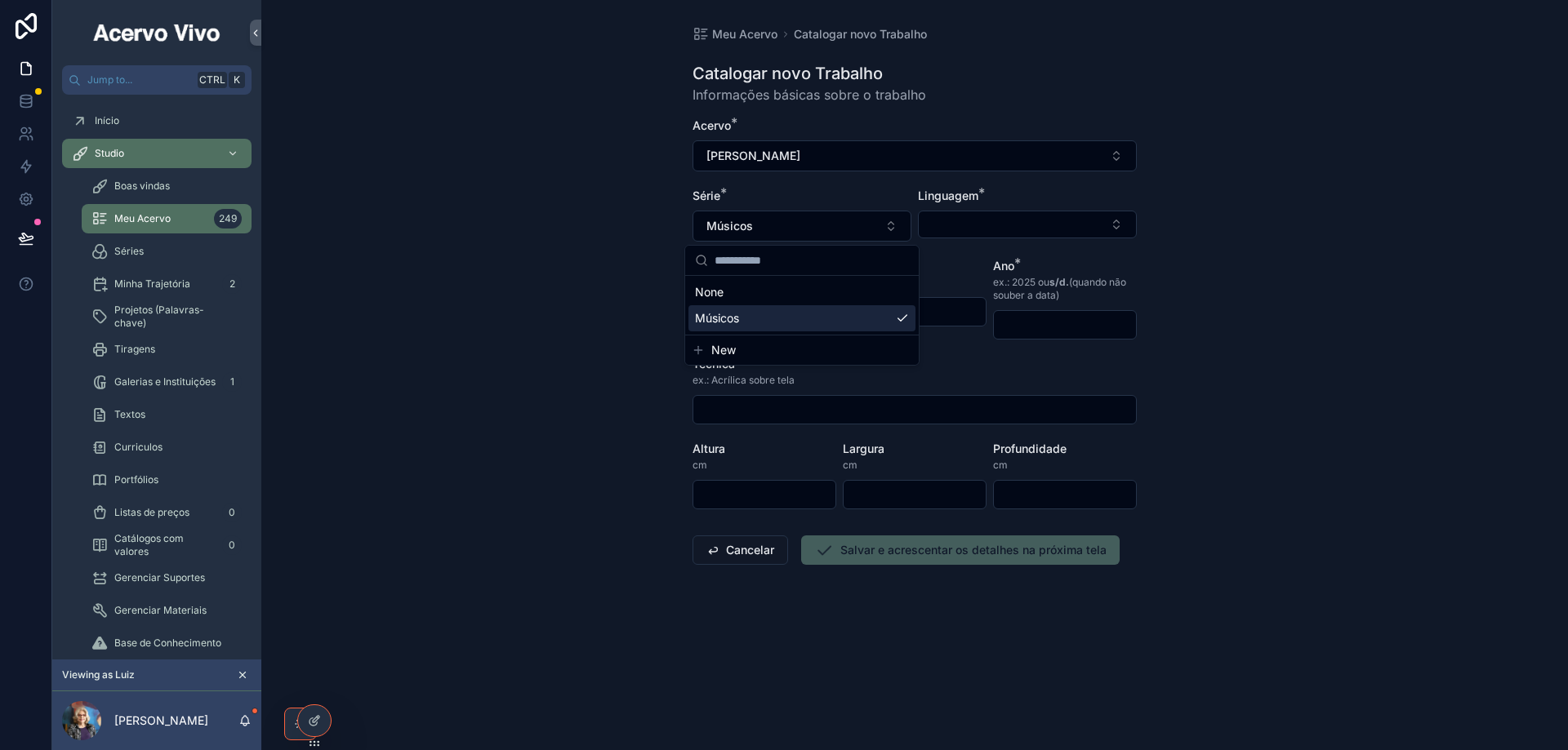
scroll to position [0, 0]
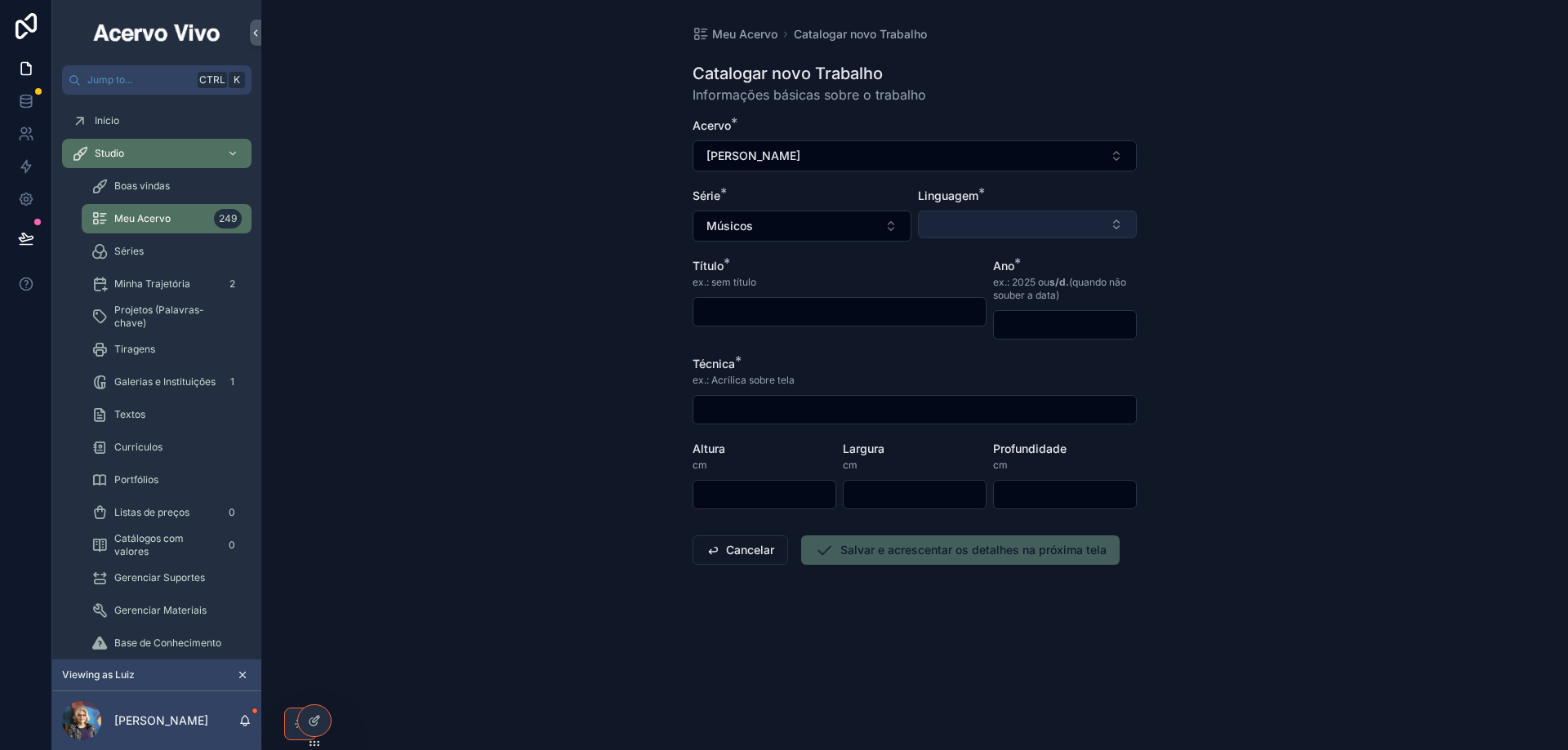
click at [983, 218] on button "Select Button" at bounding box center [1027, 225] width 219 height 28
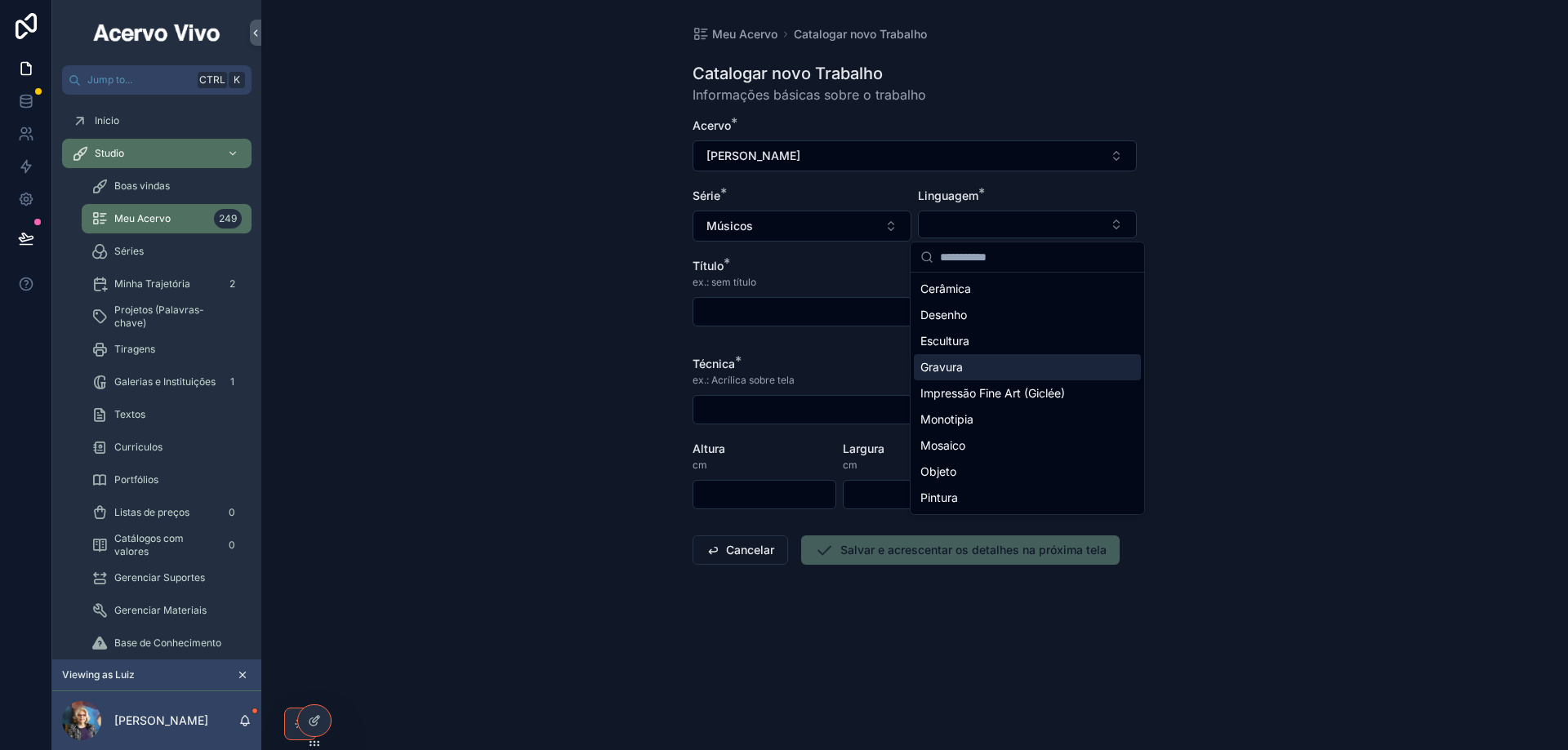
click at [979, 364] on div "Gravura" at bounding box center [1027, 368] width 227 height 26
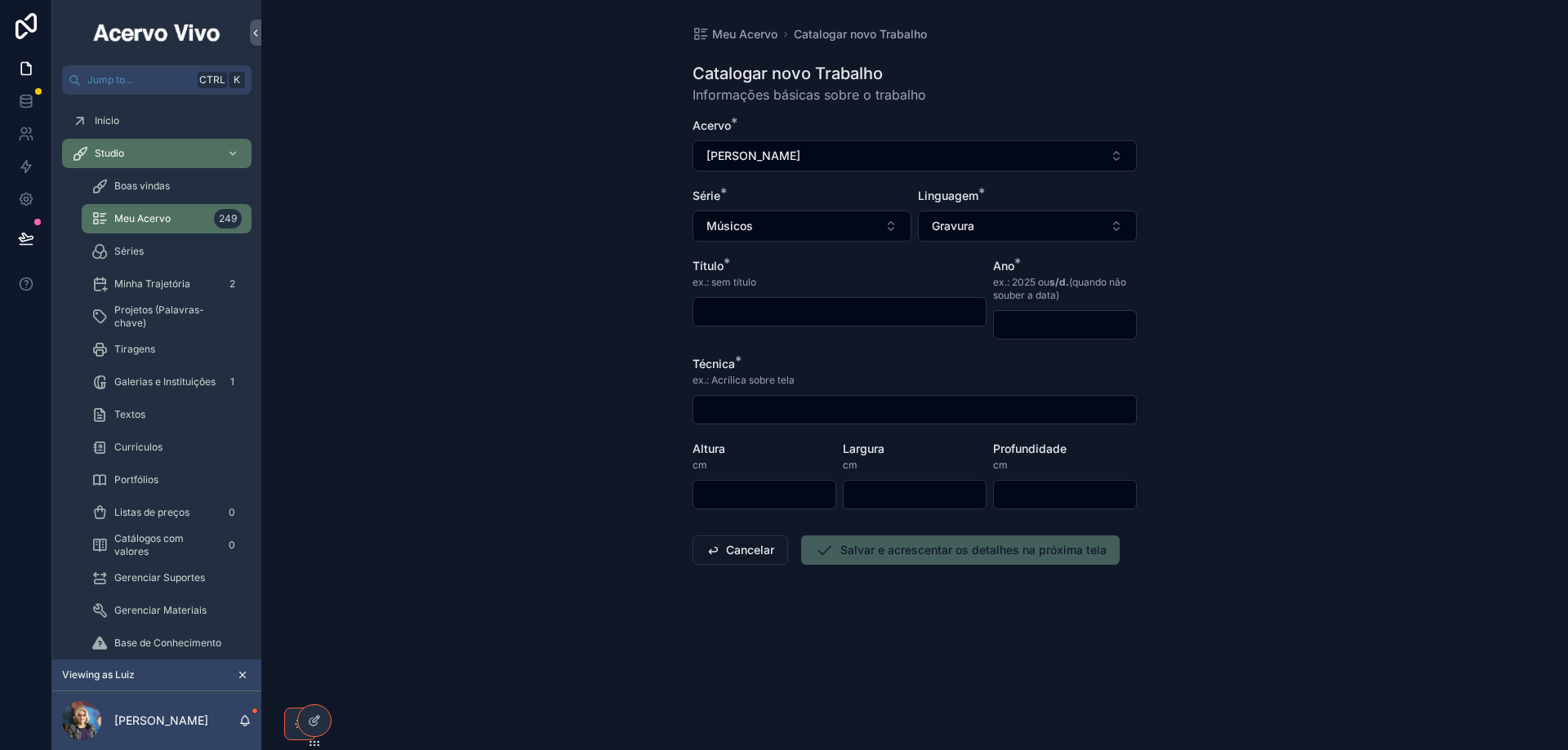
click at [759, 302] on input "scrollable content" at bounding box center [839, 312] width 292 height 23
type input "**********"
click at [1095, 306] on div "Ano * ex.: 2025 ou s/d. (quando não souber a data)" at bounding box center [1065, 298] width 144 height 82
click at [1090, 329] on input "scrollable content" at bounding box center [1065, 325] width 142 height 23
type input "****"
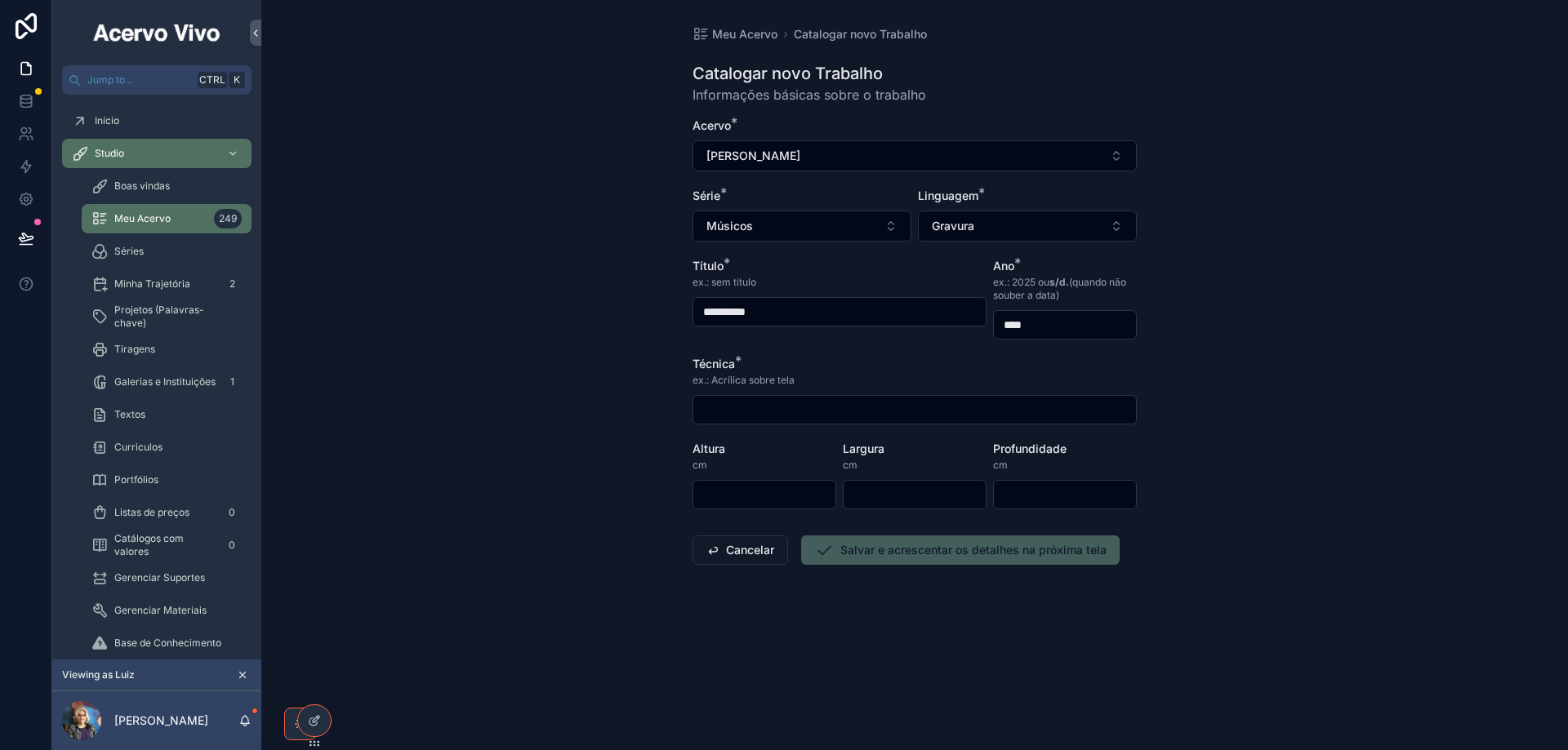
click at [783, 396] on div "scrollable content" at bounding box center [915, 410] width 444 height 30
click at [783, 408] on input "scrollable content" at bounding box center [915, 410] width 443 height 23
type input "**********"
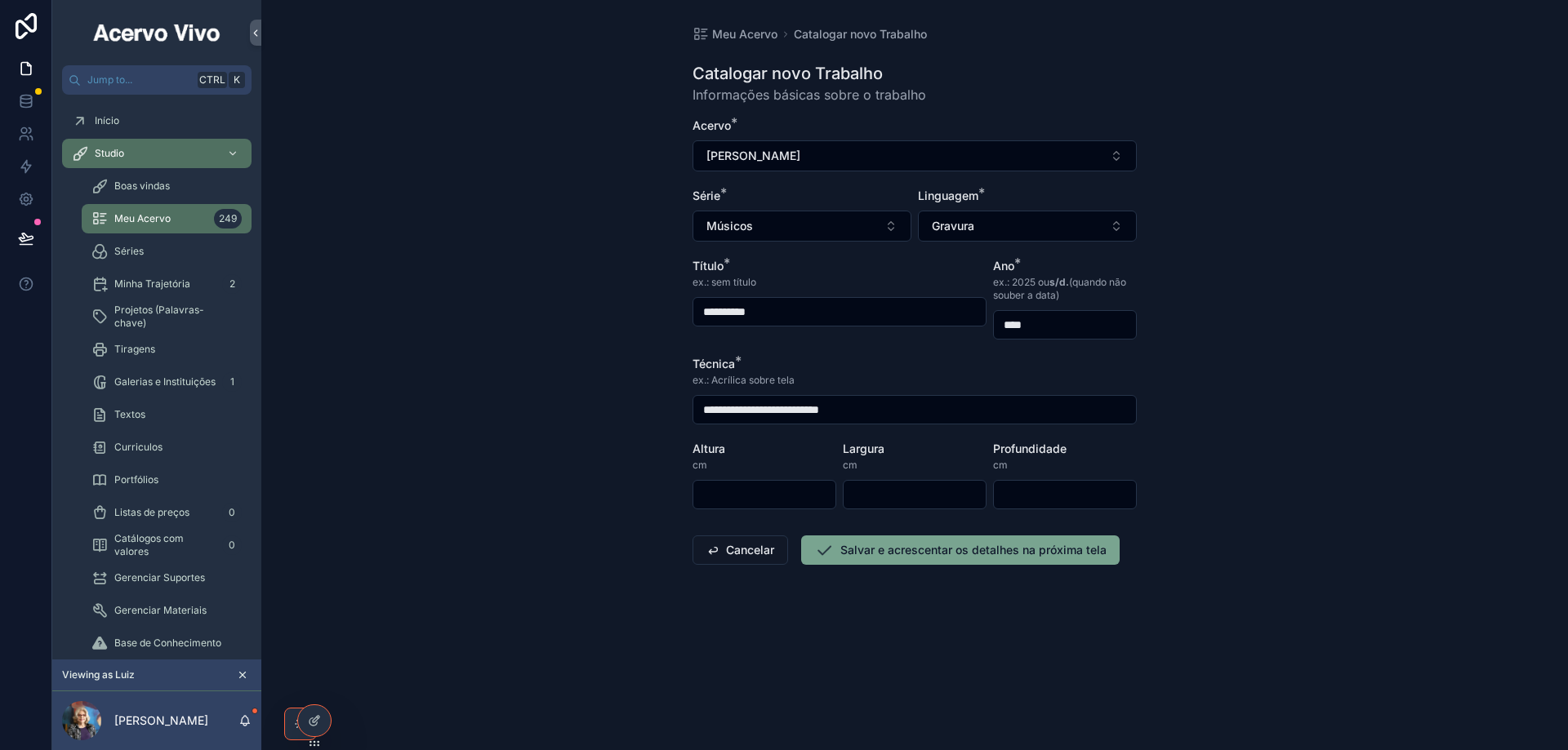
click at [780, 501] on input "scrollable content" at bounding box center [764, 495] width 142 height 23
type input "**"
click at [877, 551] on button "Salvar e acrescentar os detalhes na próxima tela" at bounding box center [960, 550] width 318 height 30
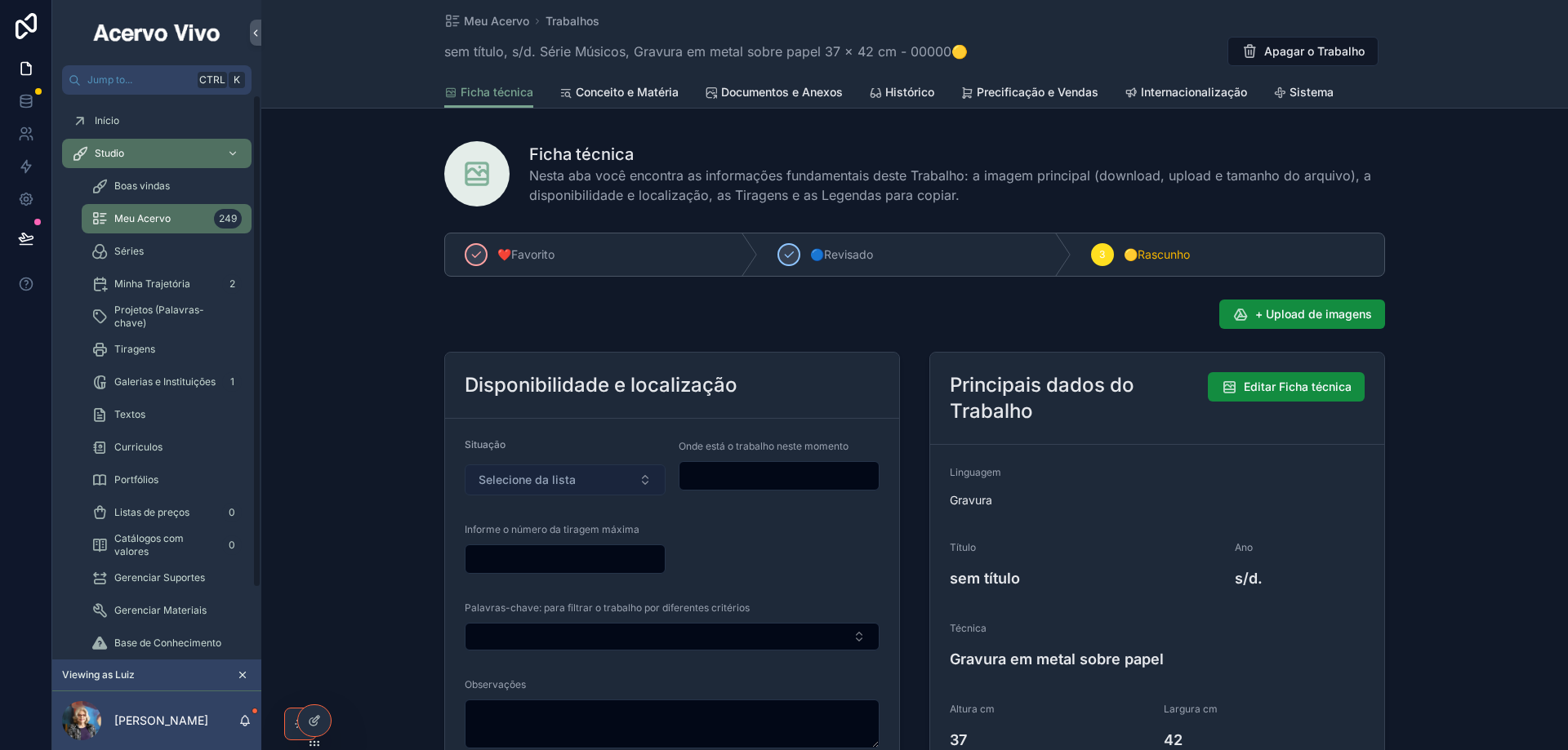
click at [590, 475] on button "Selecione da lista" at bounding box center [564, 480] width 201 height 31
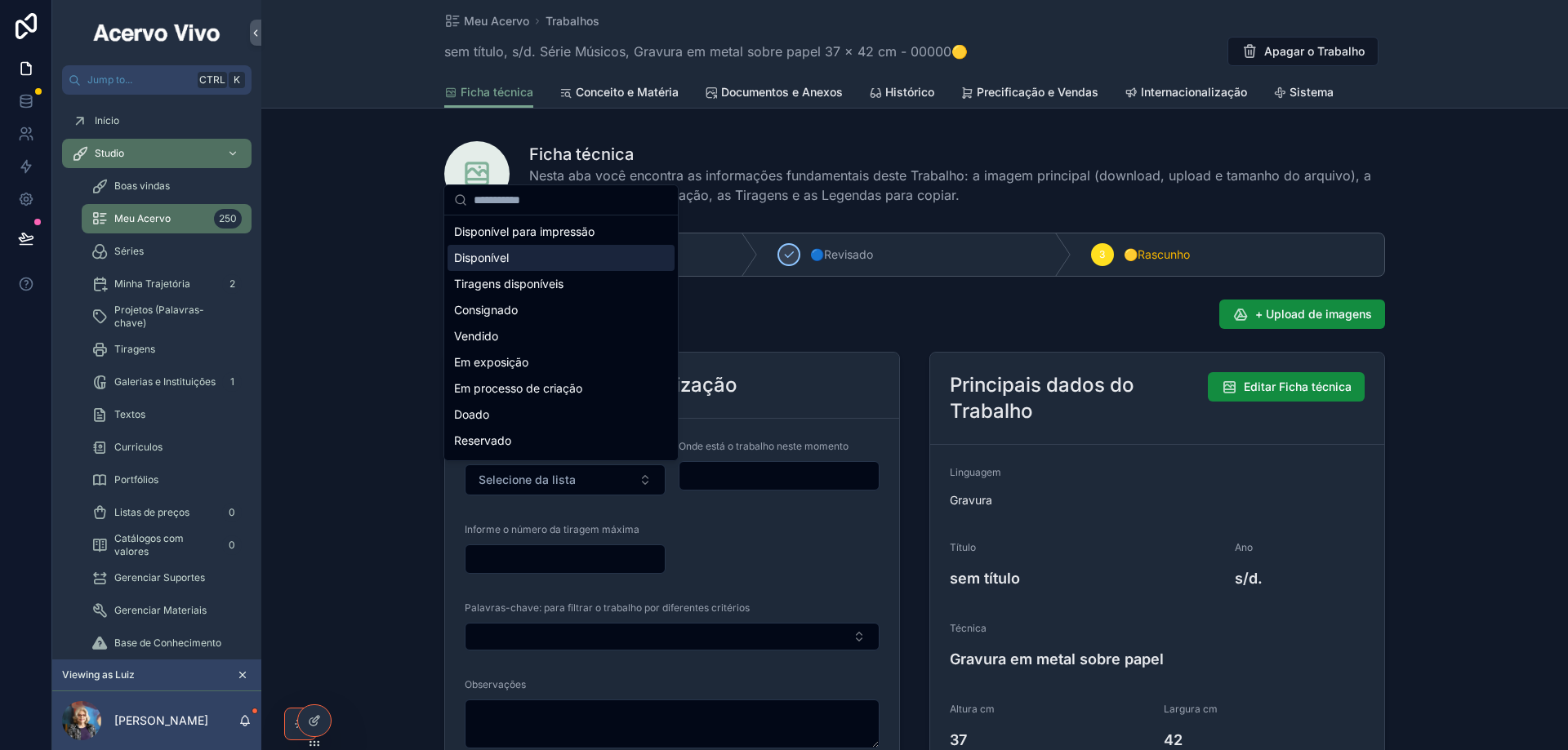
drag, startPoint x: 553, startPoint y: 315, endPoint x: 558, endPoint y: 260, distance: 55.2
click at [558, 260] on div "Disponível para impressão Disponível Tiragens disponíveis Consignado Vendido Em…" at bounding box center [561, 480] width 227 height 523
click at [558, 259] on div "Disponível" at bounding box center [561, 258] width 227 height 26
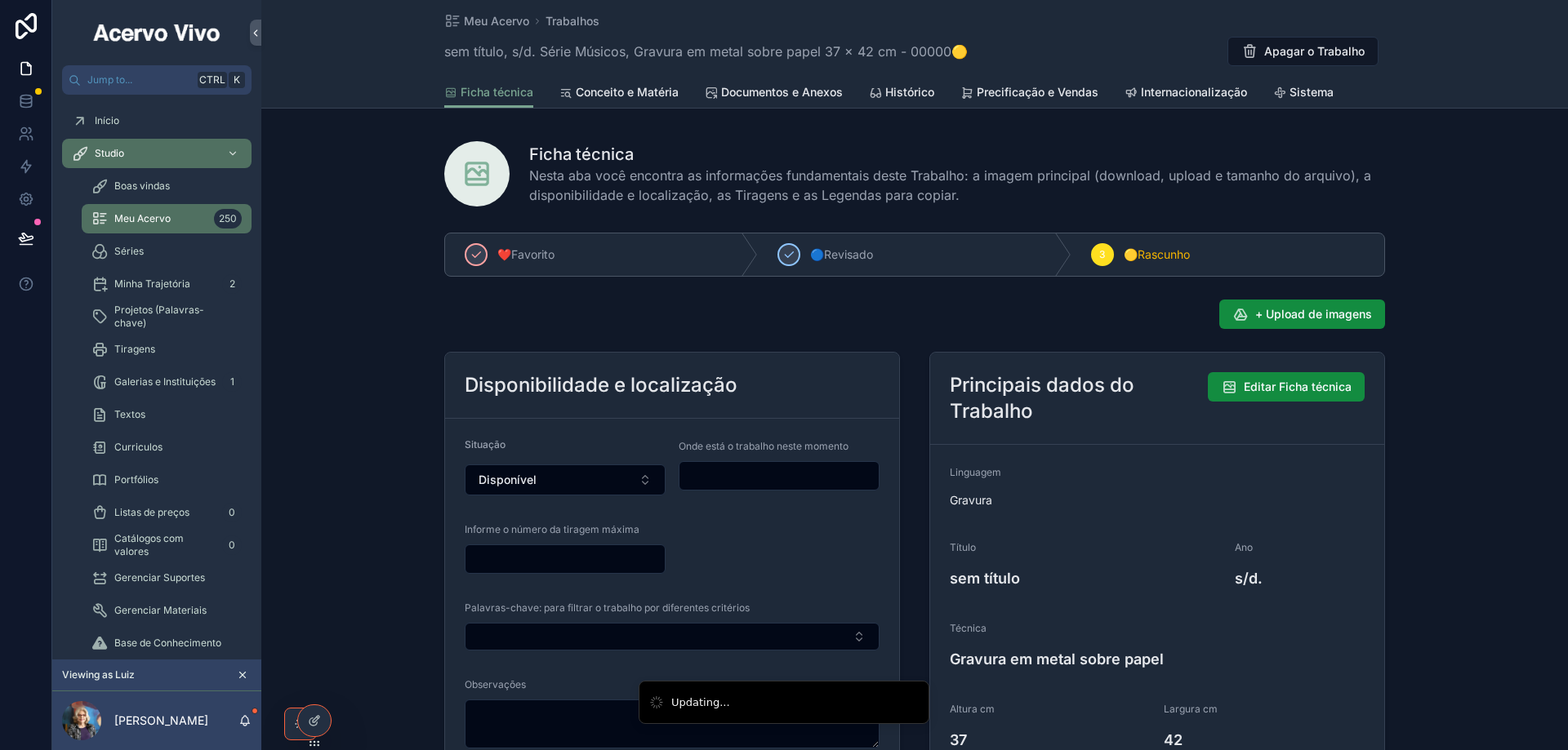
click at [729, 469] on input "scrollable content" at bounding box center [778, 476] width 199 height 23
type input "**********"
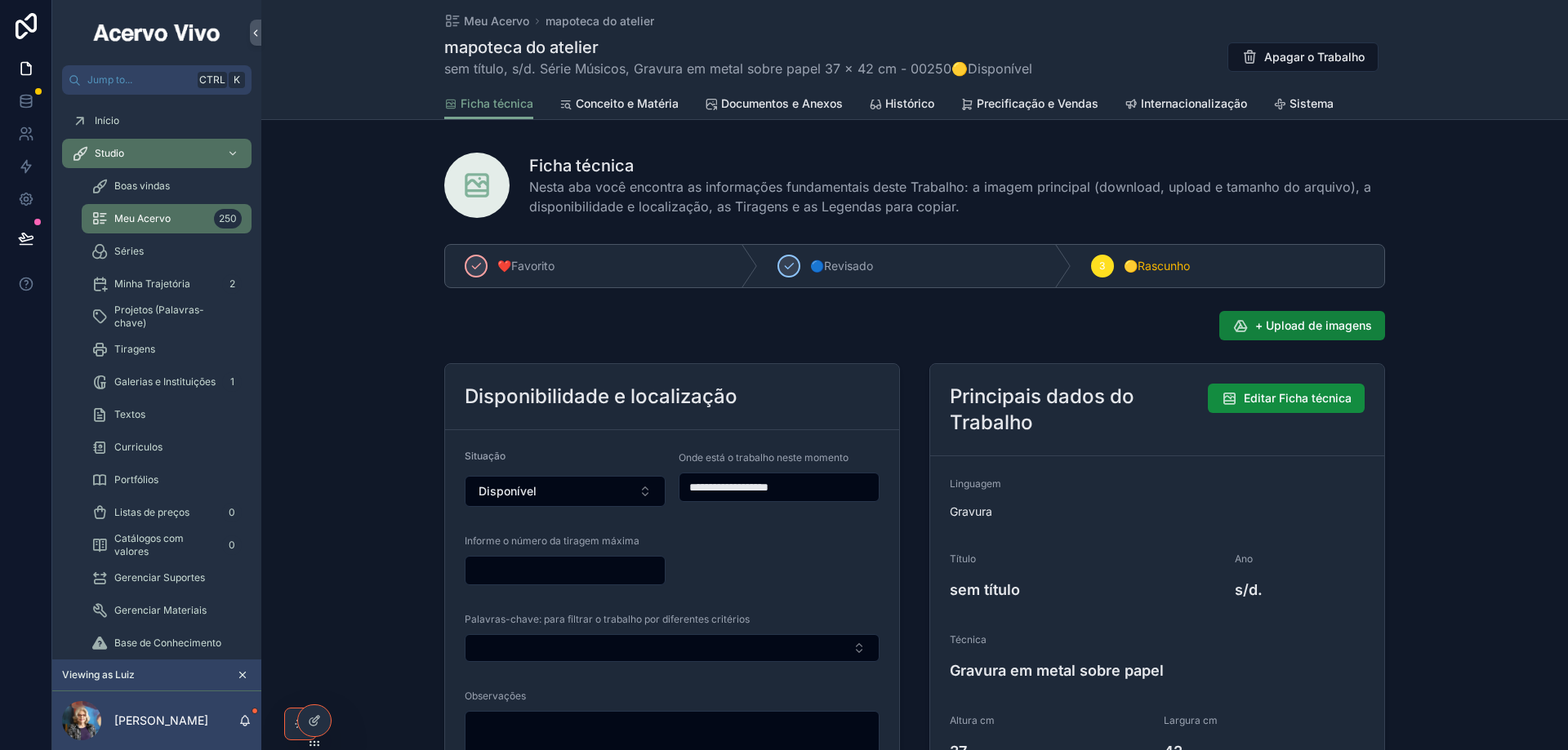
click at [1327, 319] on span "+ Upload de imagens" at bounding box center [1313, 325] width 116 height 17
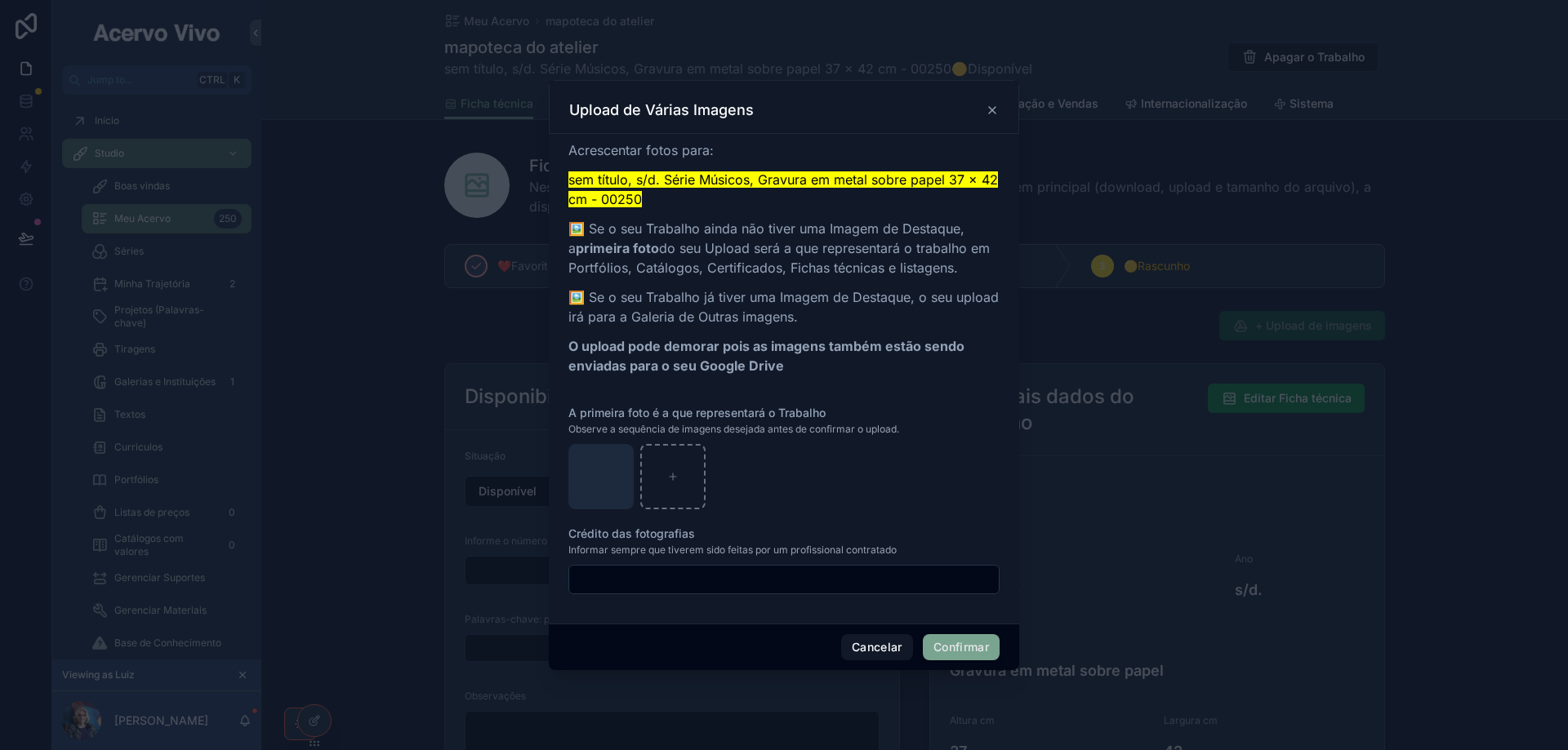
click at [968, 645] on button "Confirmar" at bounding box center [961, 648] width 77 height 26
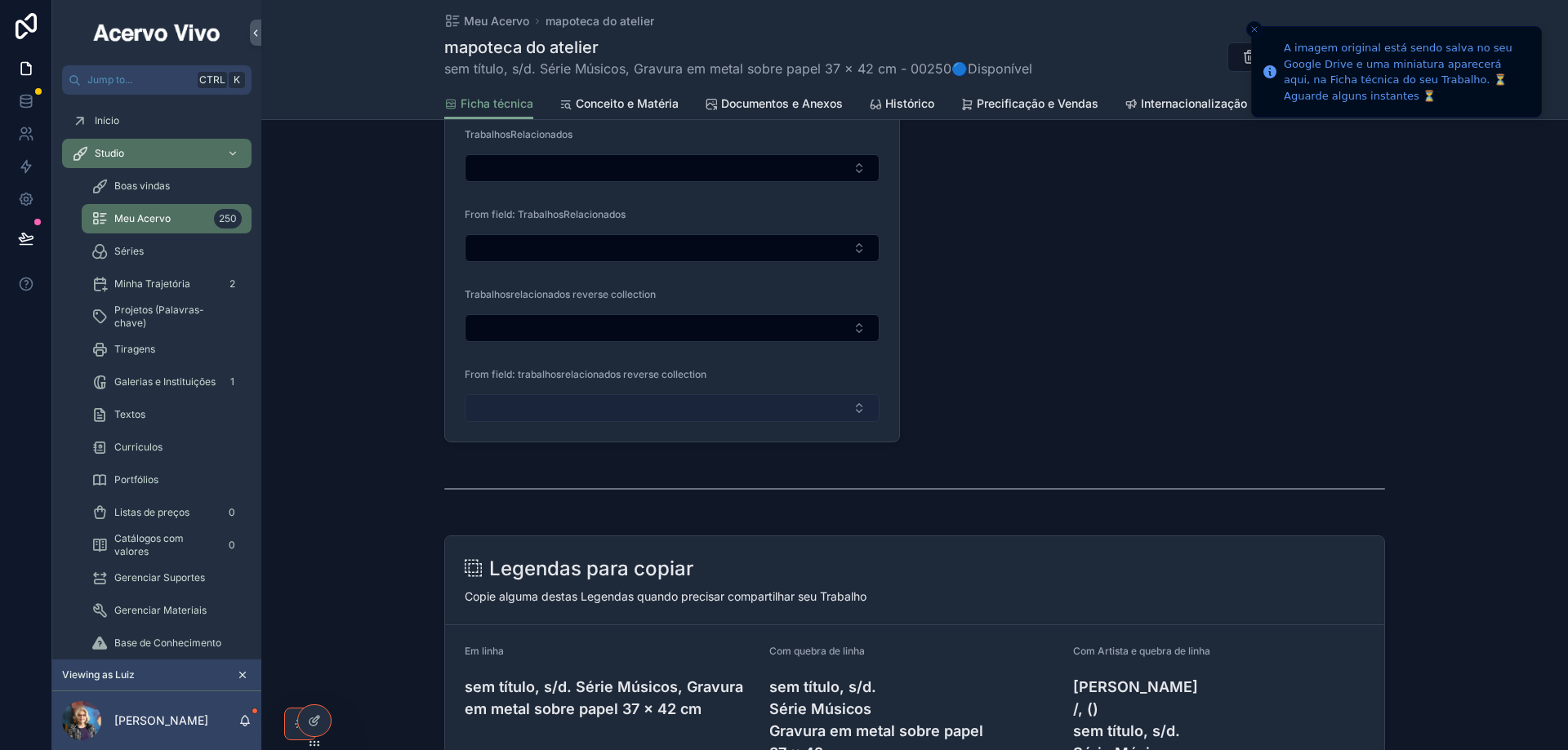
scroll to position [1143, 0]
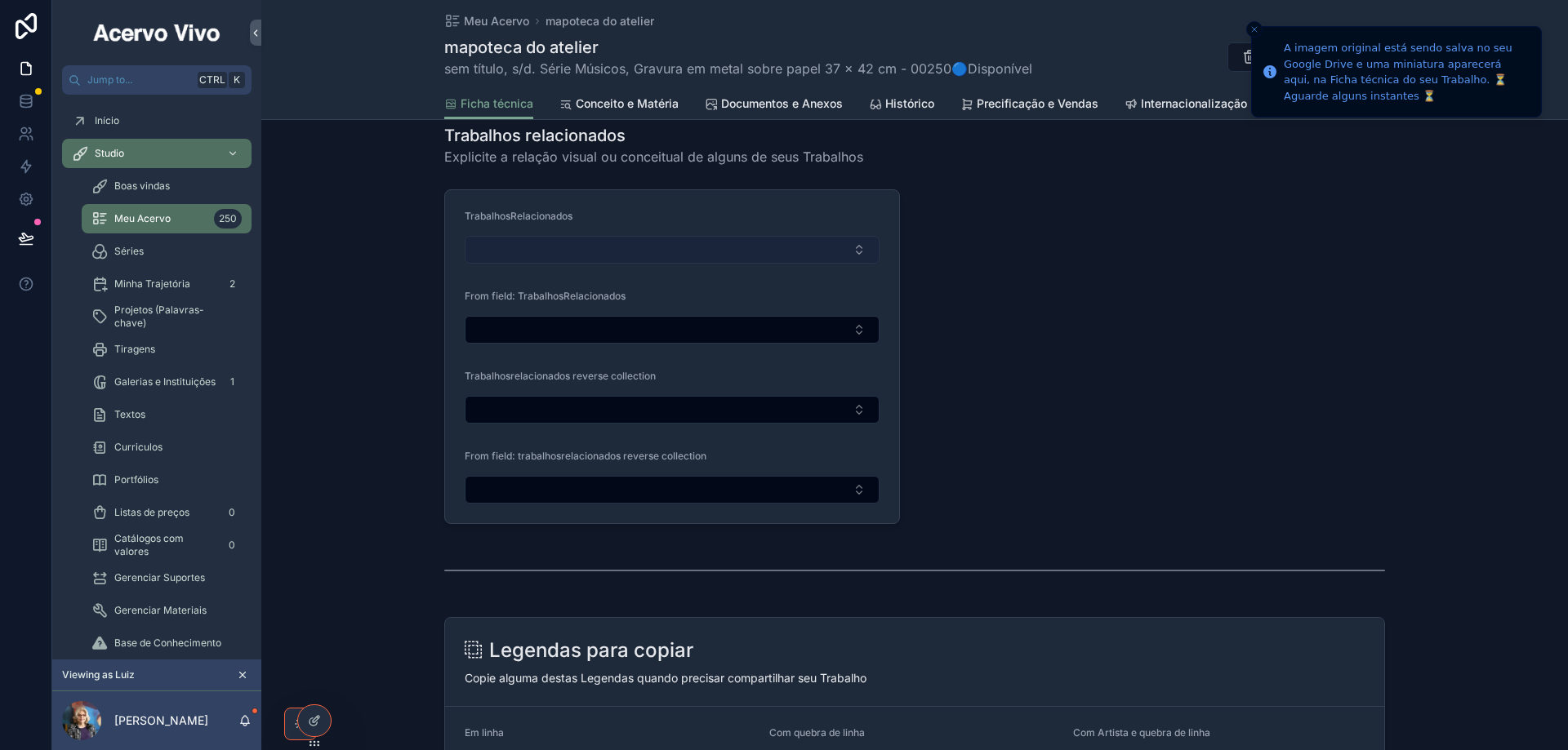
click at [736, 248] on button "Select Button" at bounding box center [672, 250] width 415 height 28
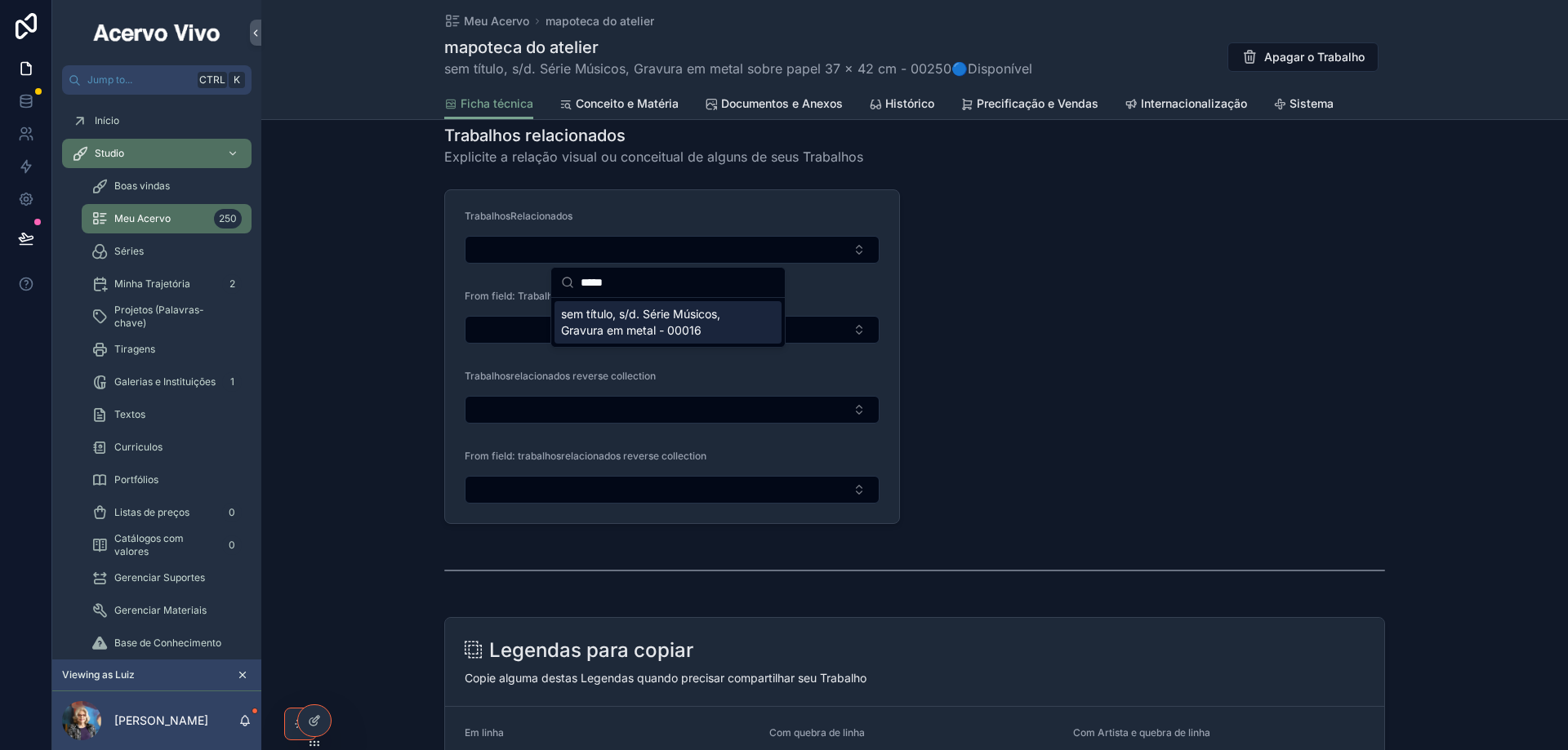
type input "*****"
drag, startPoint x: 691, startPoint y: 332, endPoint x: 696, endPoint y: 275, distance: 57.2
click at [690, 334] on span "sem título, s/d. Série Músicos, Gravura em metal - 00016" at bounding box center [658, 323] width 194 height 33
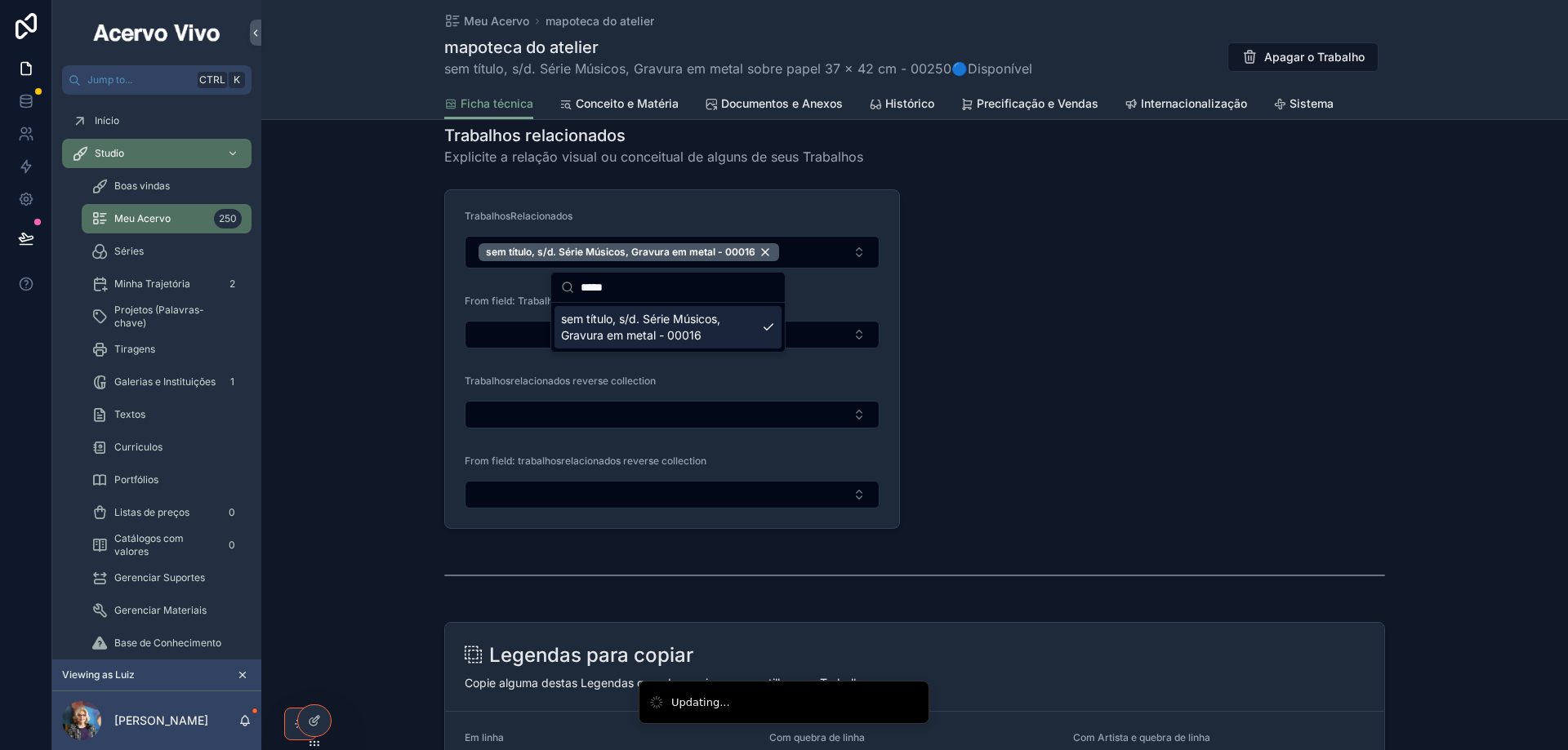
click at [707, 208] on form "TrabalhosRelacionados sem título, s/d. Série Músicos, Gravura em metal - 00016 …" at bounding box center [672, 358] width 454 height 338
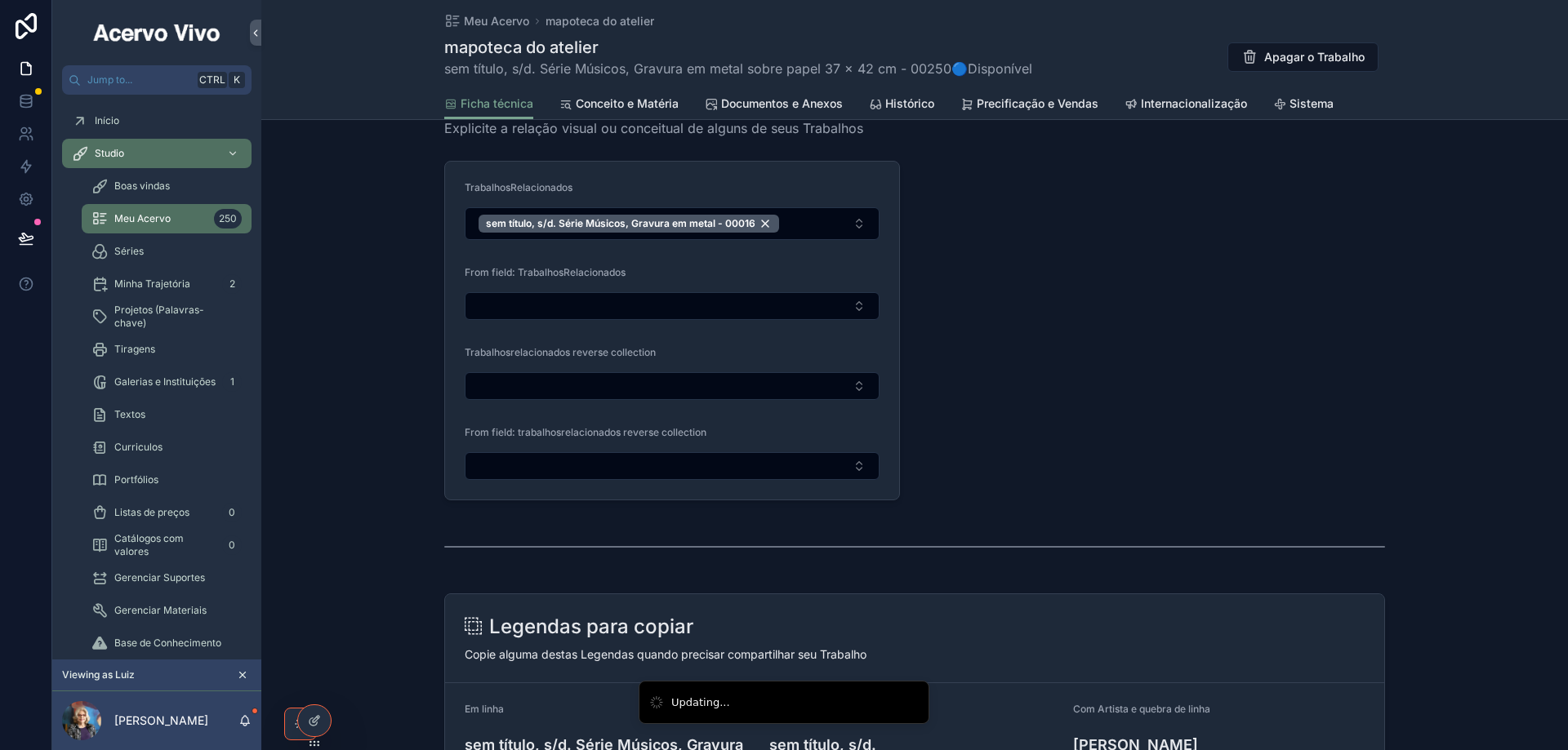
scroll to position [1114, 0]
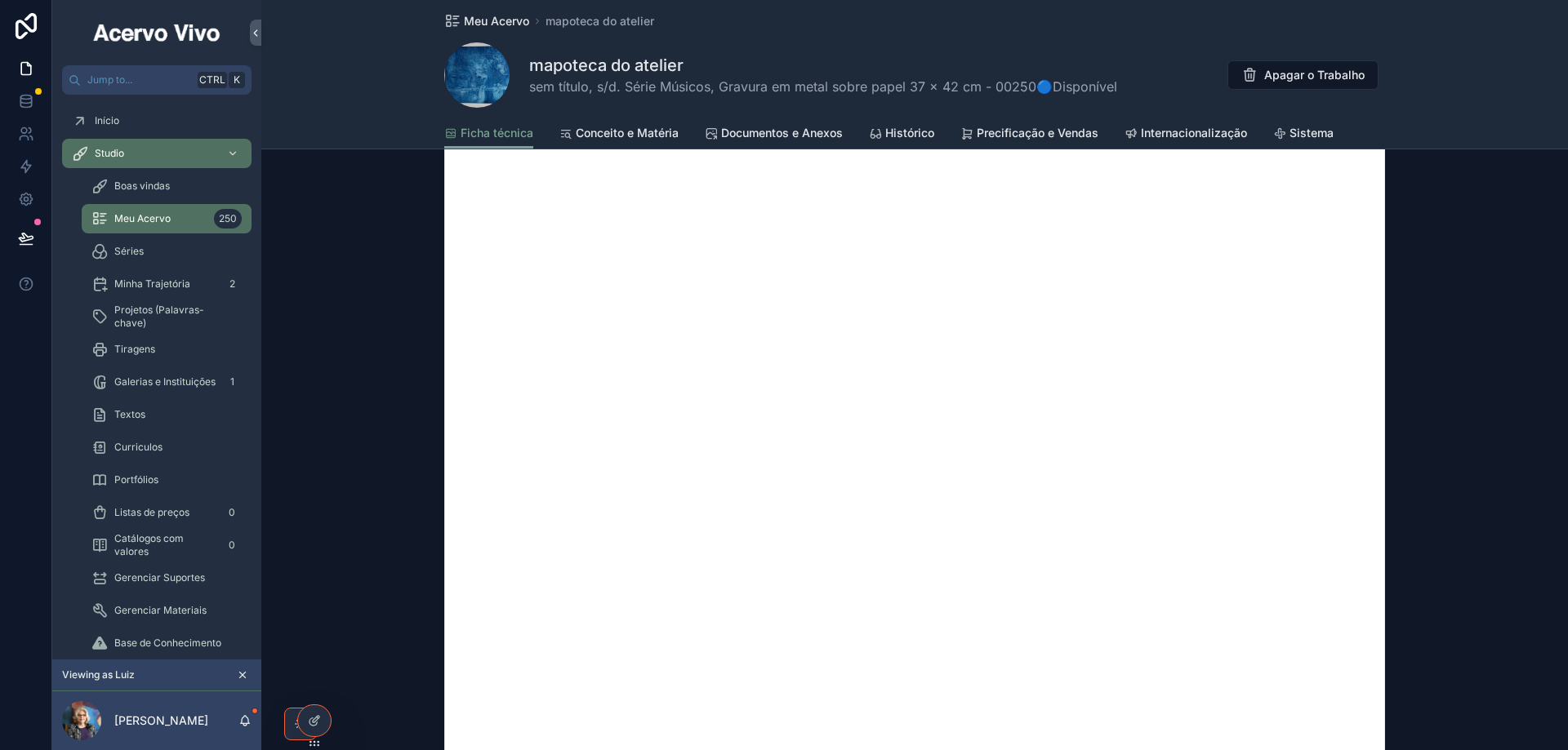
click at [492, 25] on span "Meu Acervo" at bounding box center [496, 21] width 65 height 17
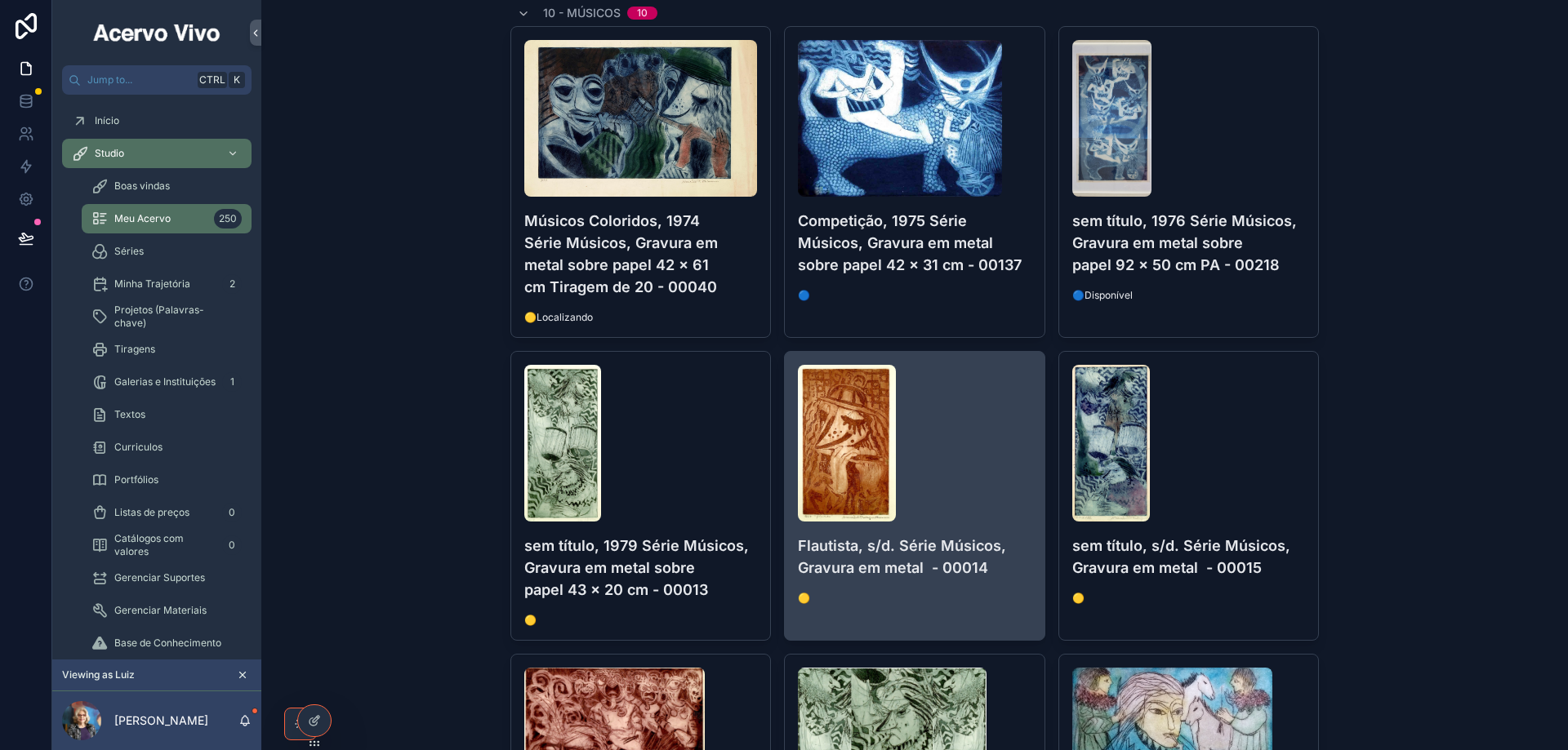
scroll to position [287, 0]
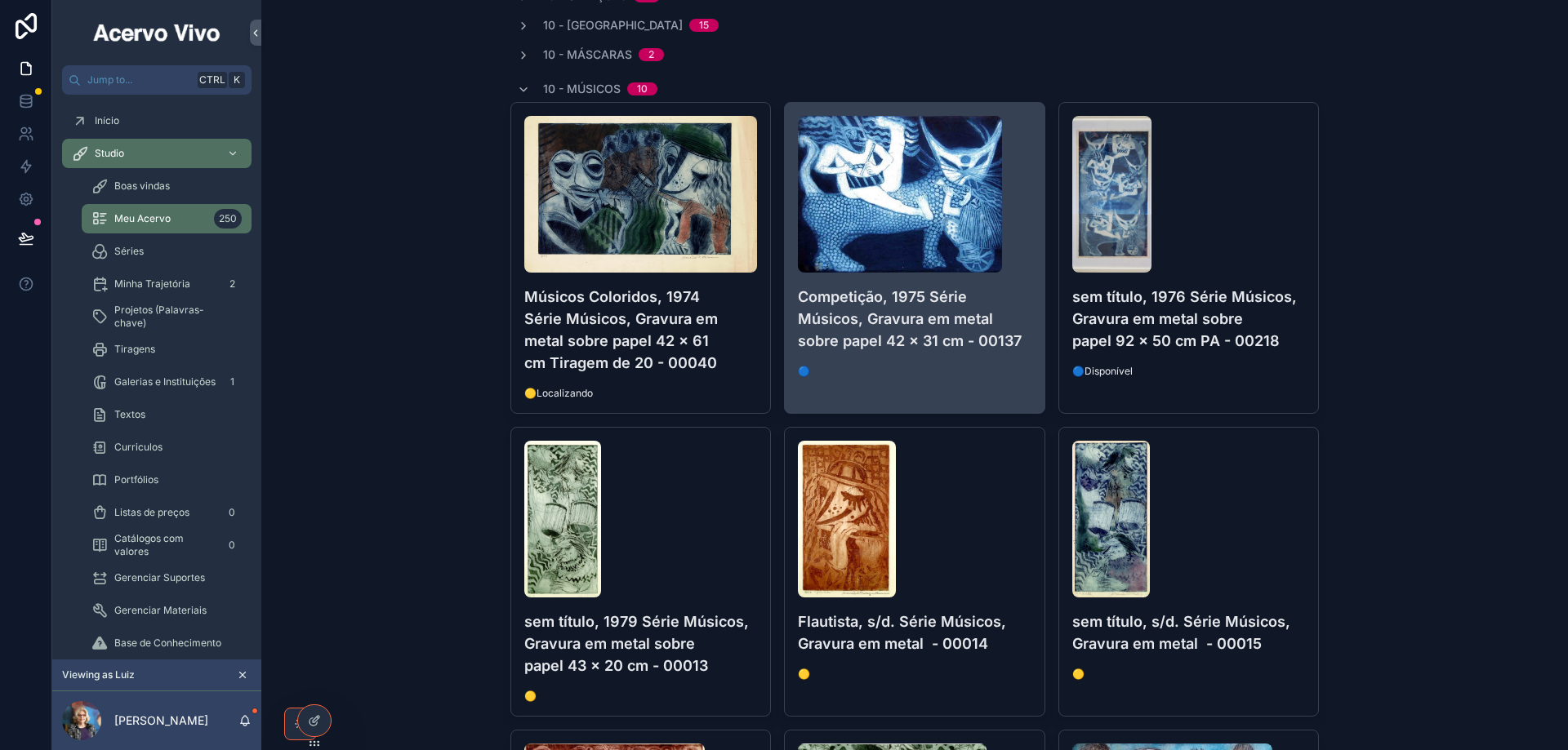
click at [926, 372] on span "🔵" at bounding box center [915, 372] width 234 height 13
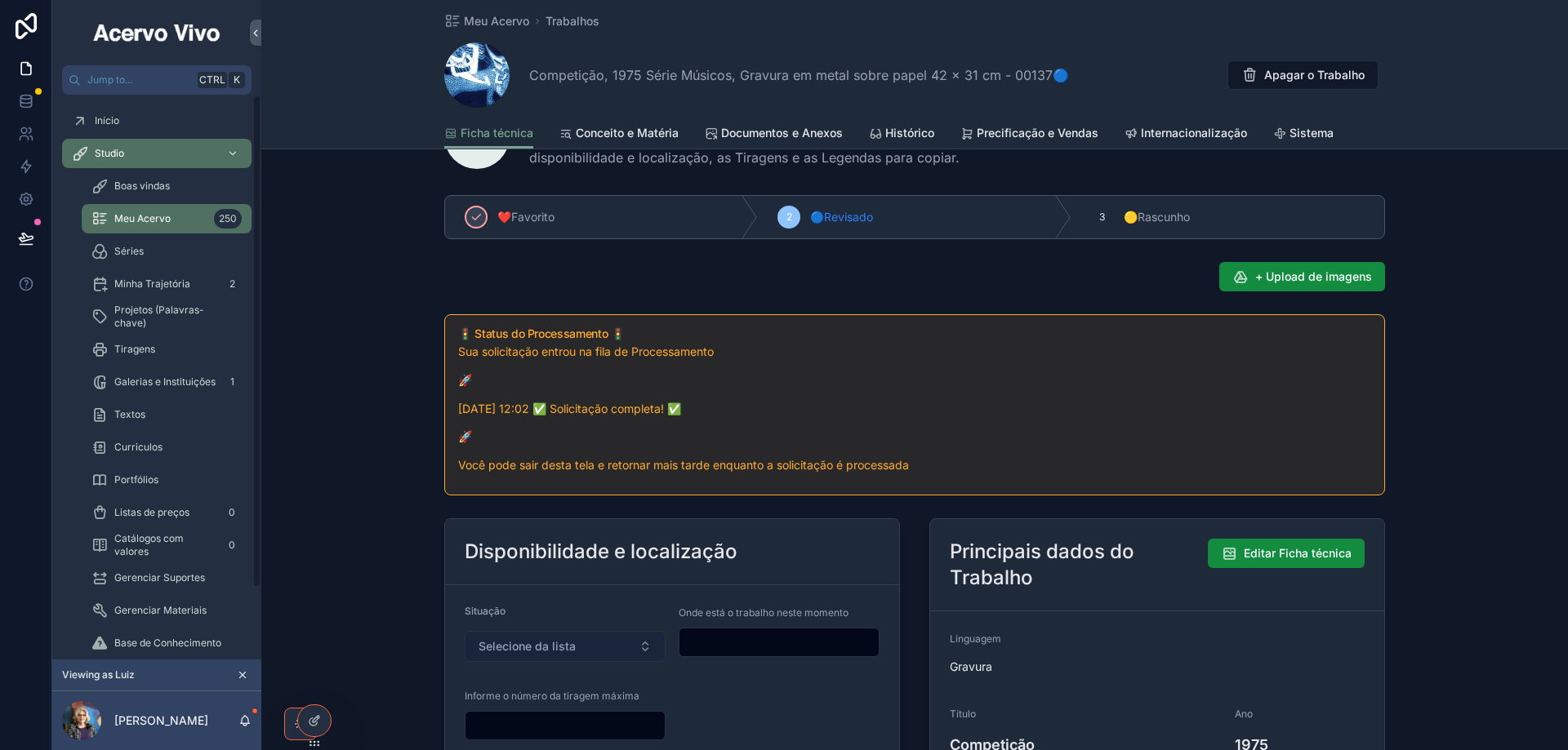
scroll to position [164, 0]
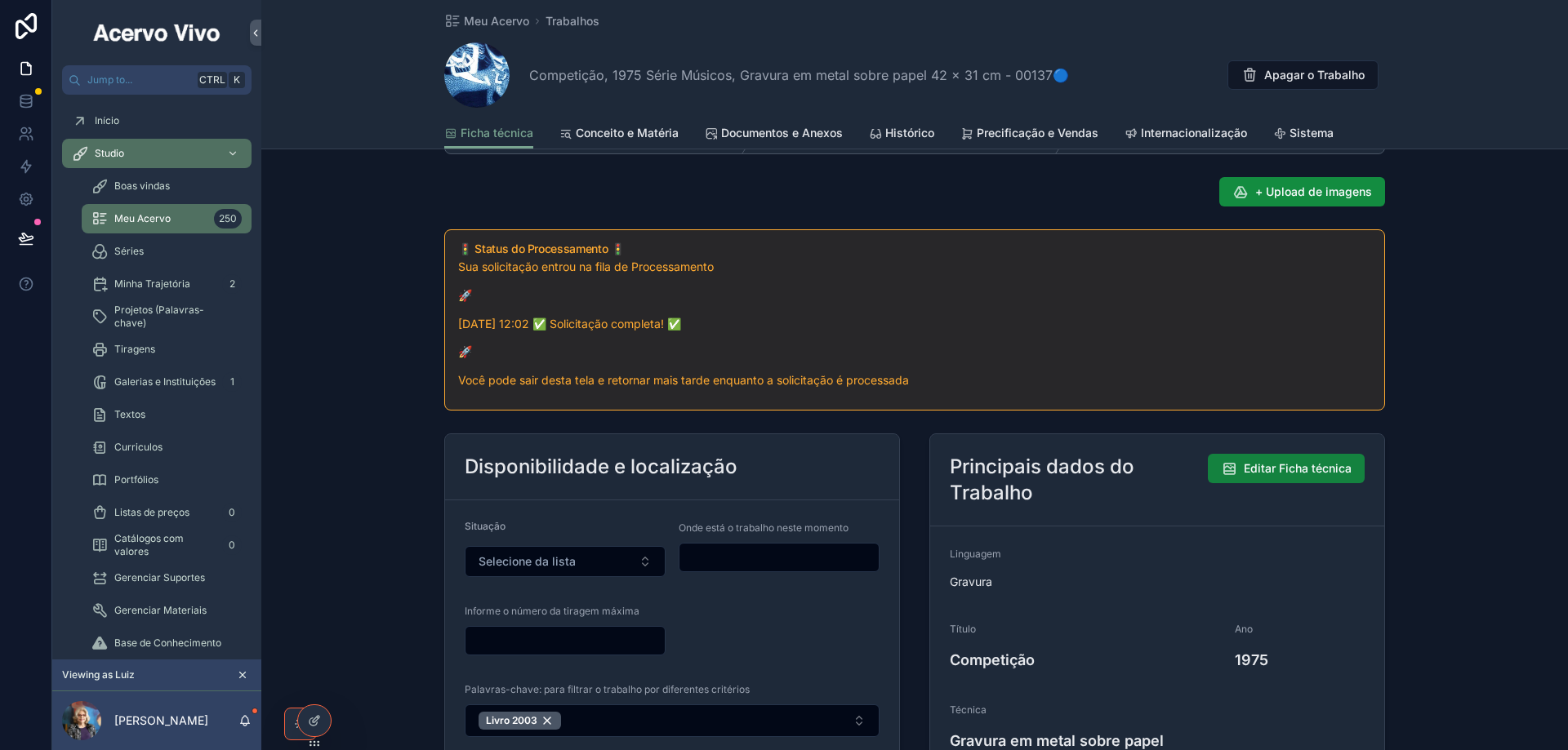
click at [1289, 468] on span "Editar Ficha técnica" at bounding box center [1297, 468] width 107 height 17
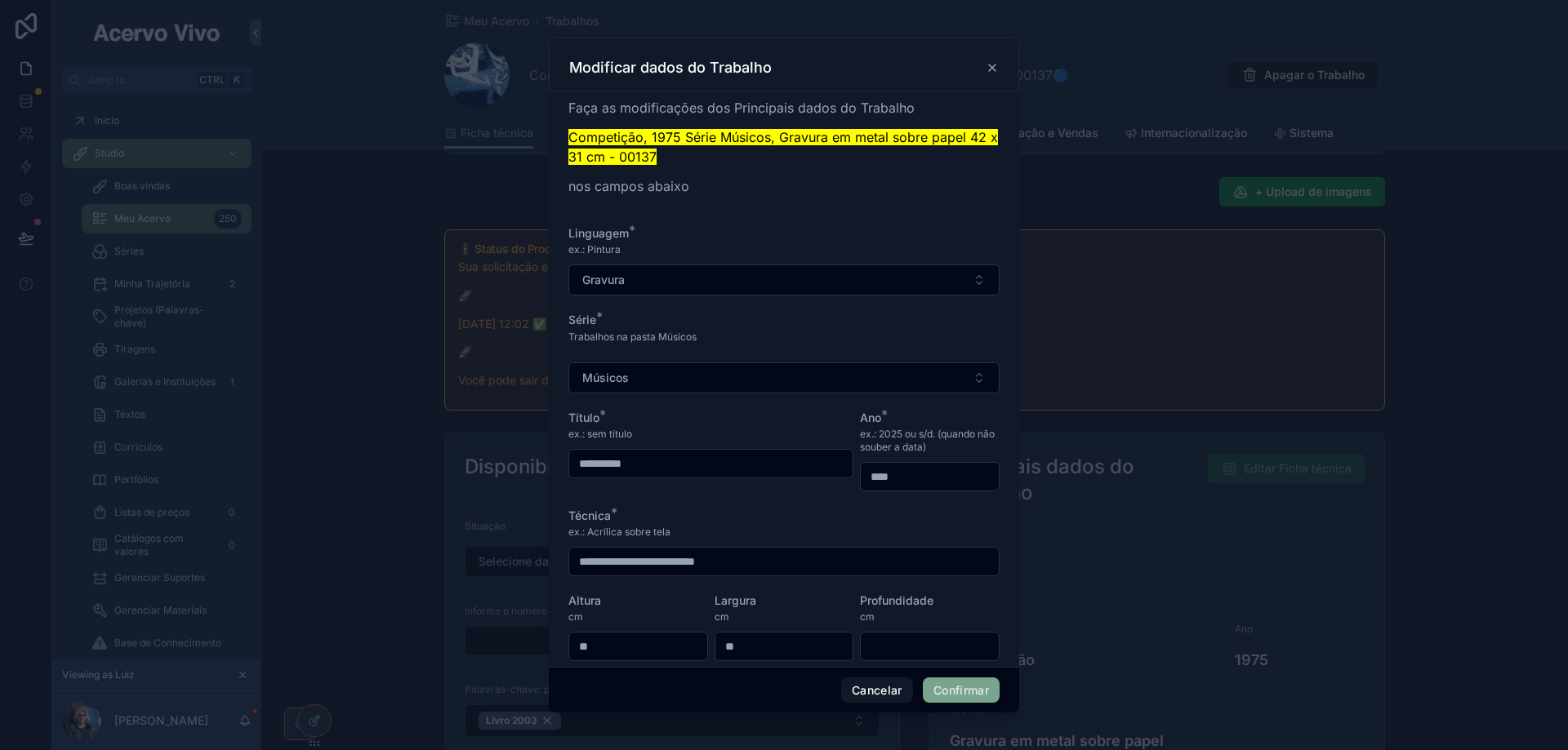
scroll to position [24, 0]
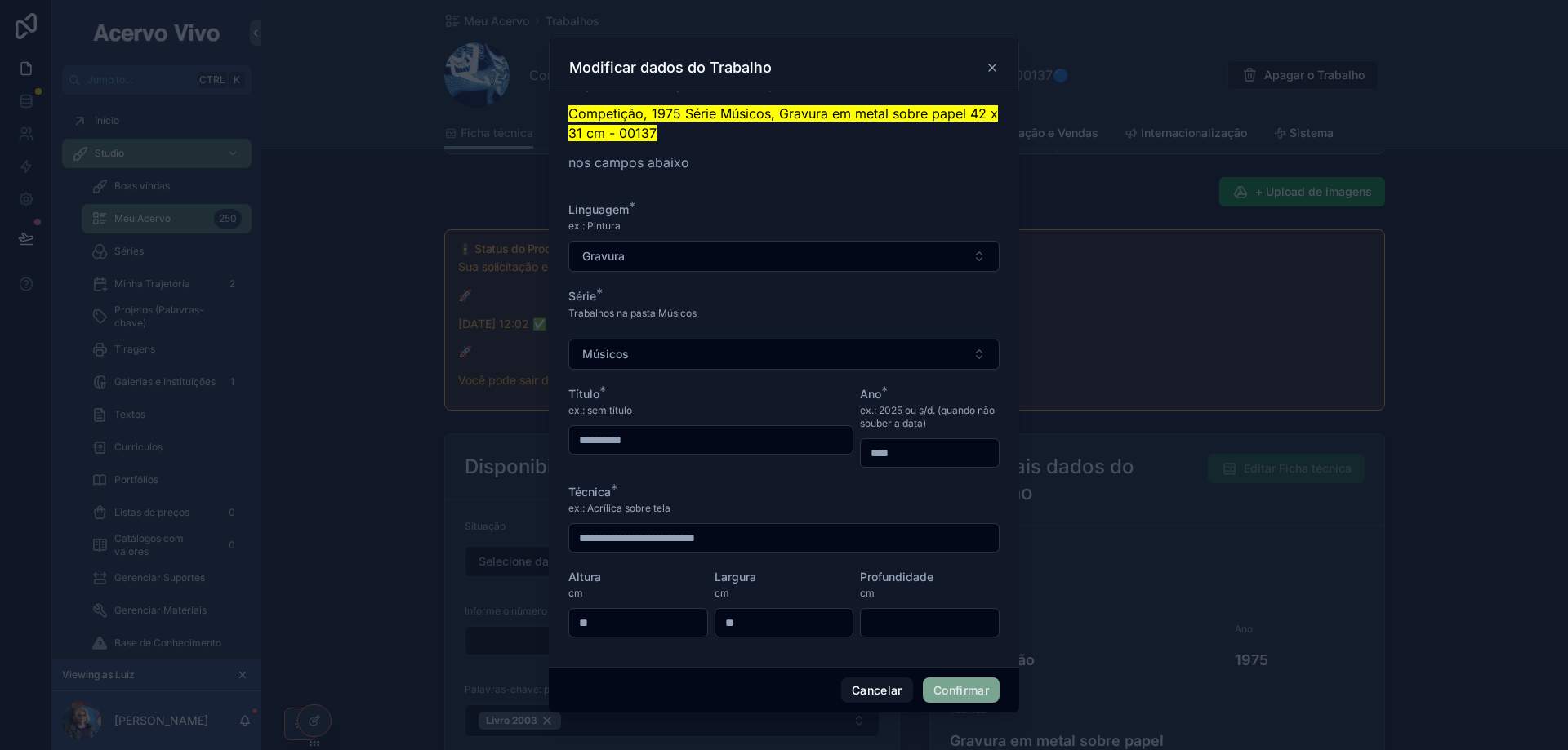
drag, startPoint x: 636, startPoint y: 646, endPoint x: 513, endPoint y: 659, distance: 123.7
click at [513, 659] on div "**********" at bounding box center [784, 375] width 1568 height 750
type input "**"
click at [969, 692] on button "Confirmar" at bounding box center [961, 691] width 77 height 26
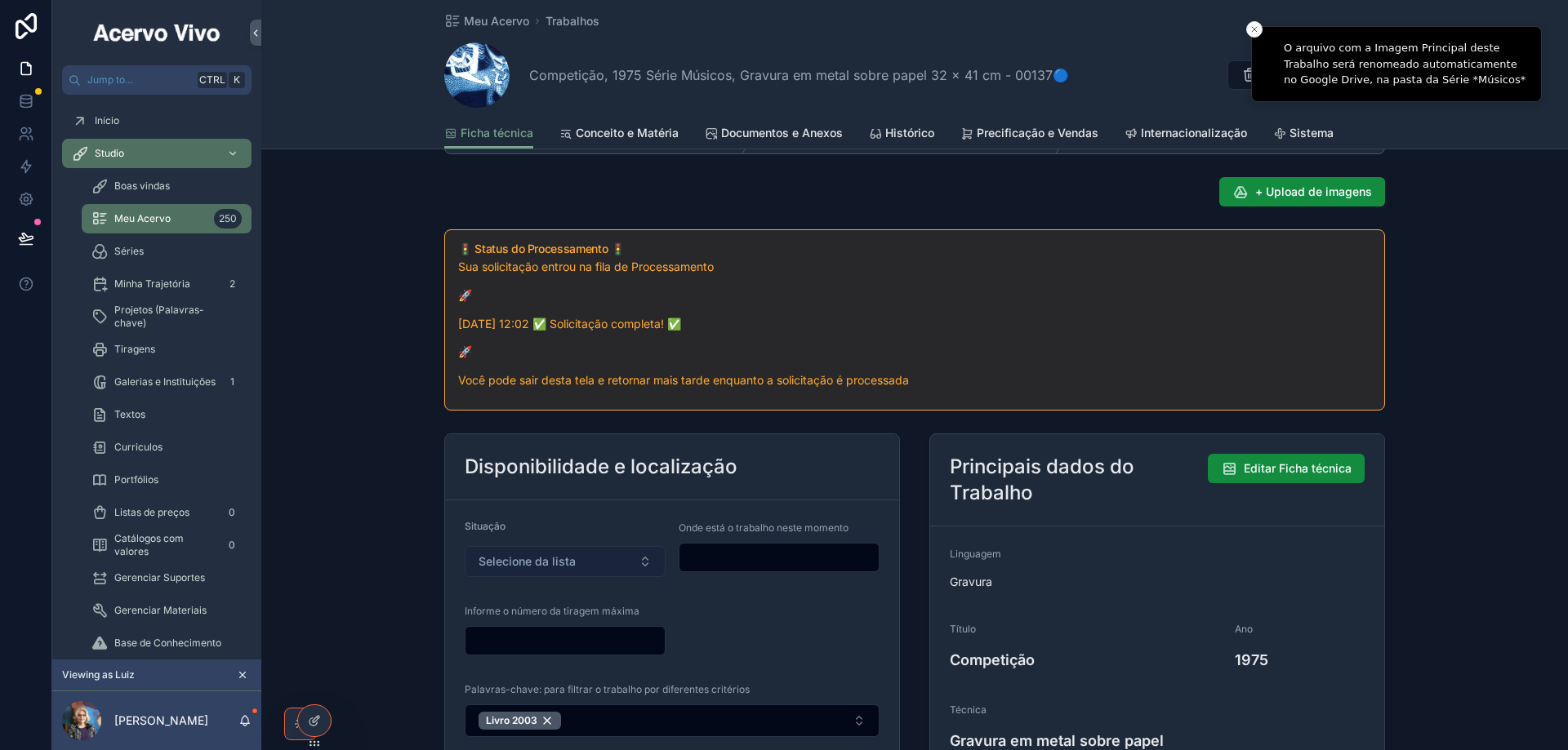
click at [615, 565] on button "Selecione da lista" at bounding box center [564, 562] width 201 height 31
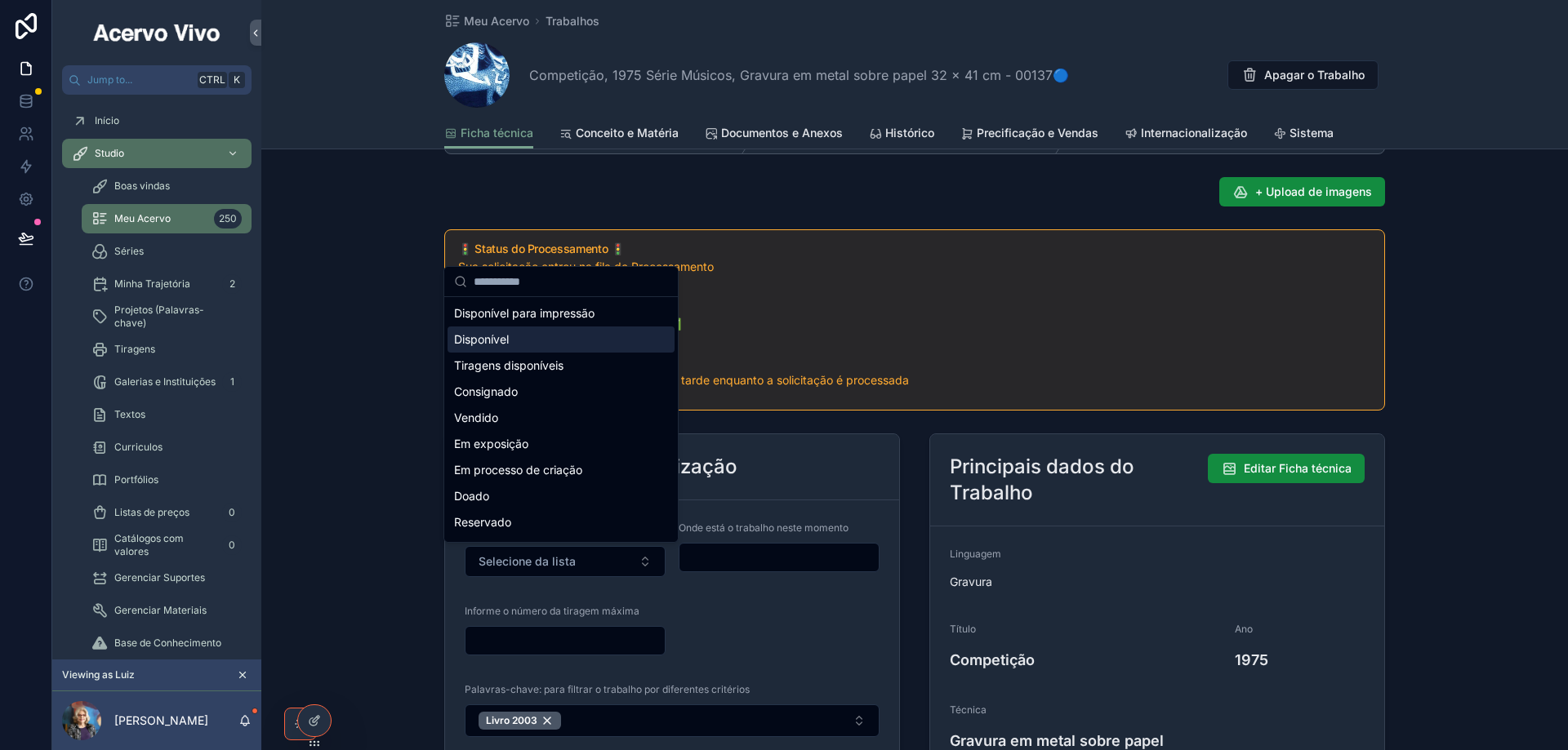
click at [540, 341] on div "Disponível" at bounding box center [561, 339] width 227 height 26
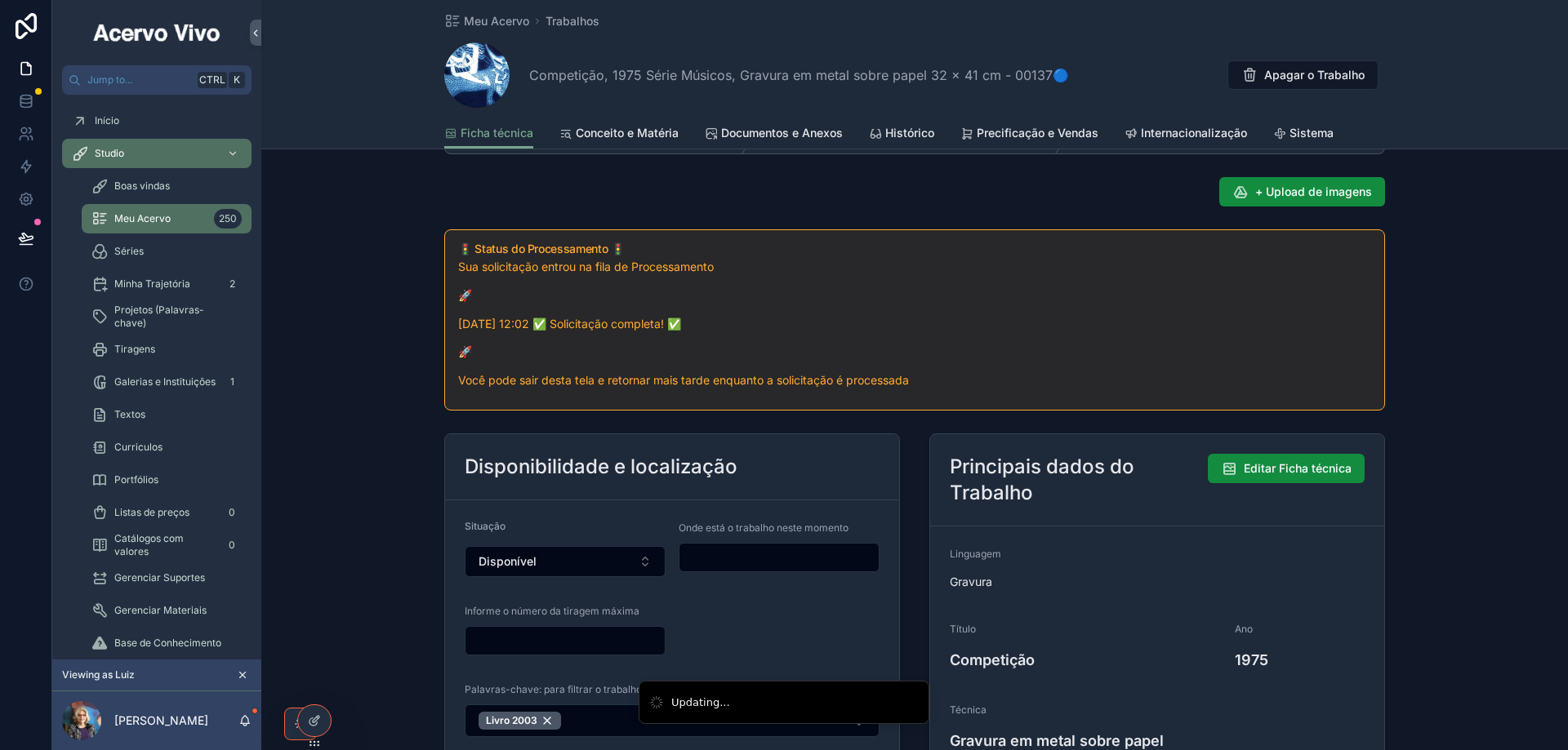
click at [736, 557] on input "scrollable content" at bounding box center [778, 558] width 199 height 23
type input "**********"
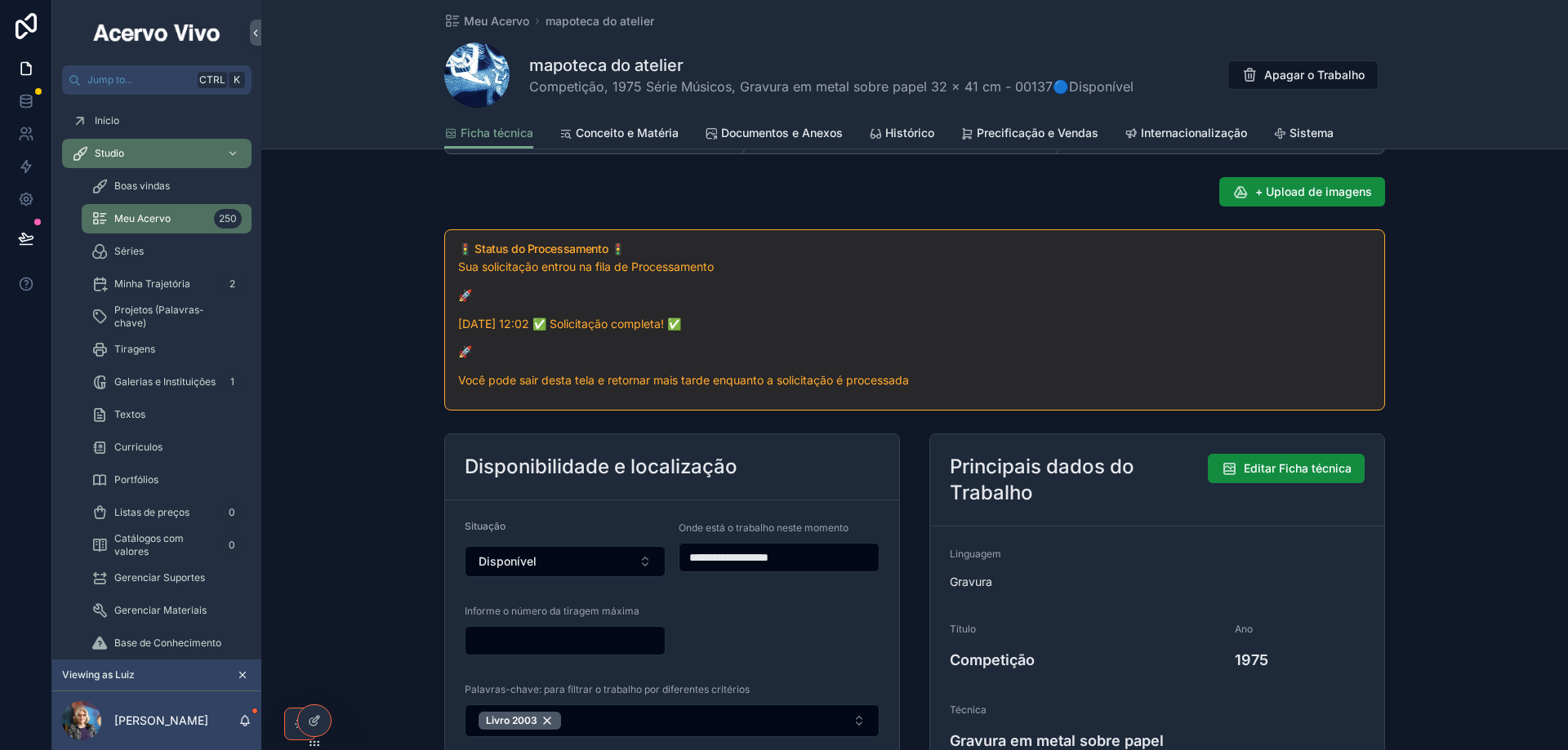
click at [597, 638] on input "scrollable content" at bounding box center [564, 641] width 199 height 23
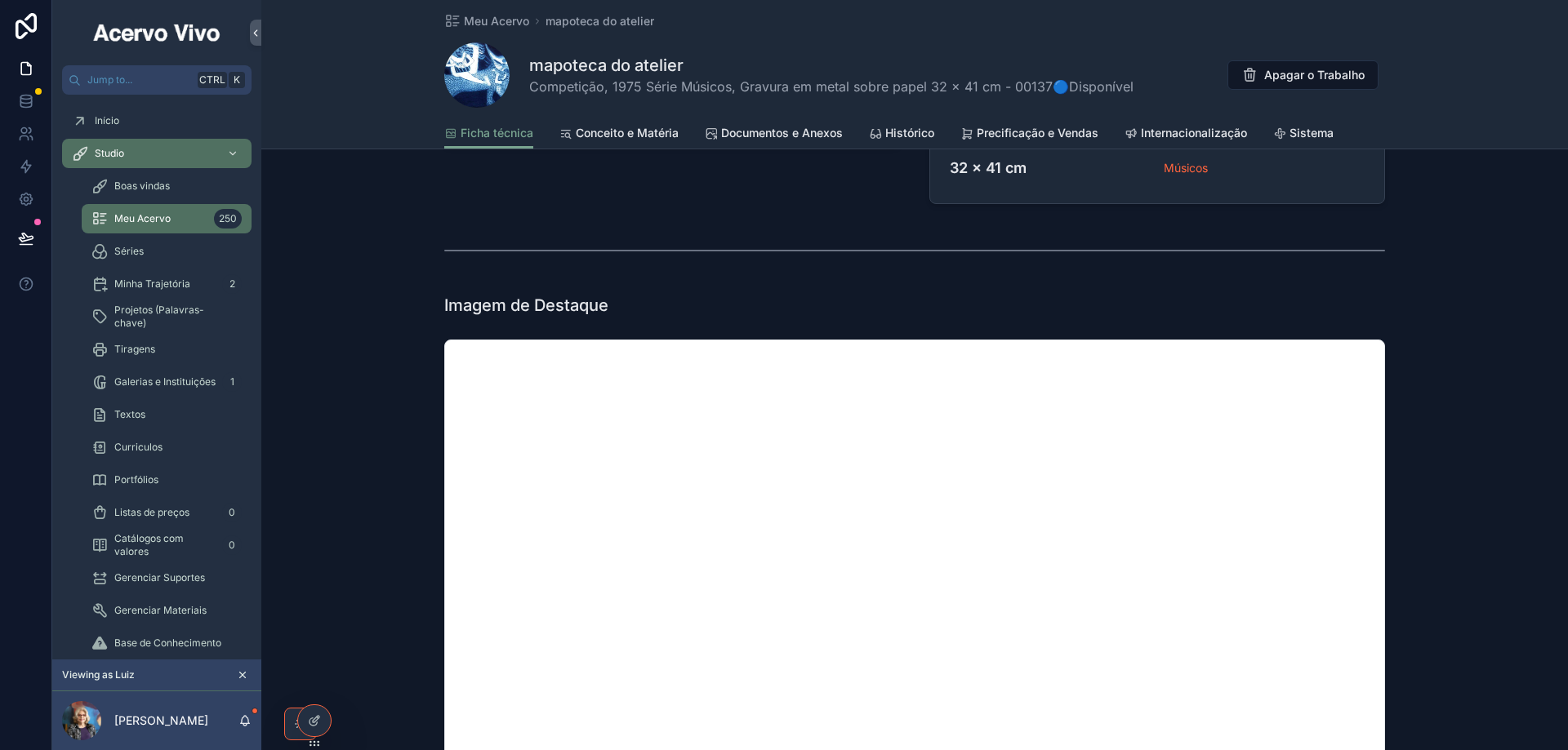
scroll to position [1306, 0]
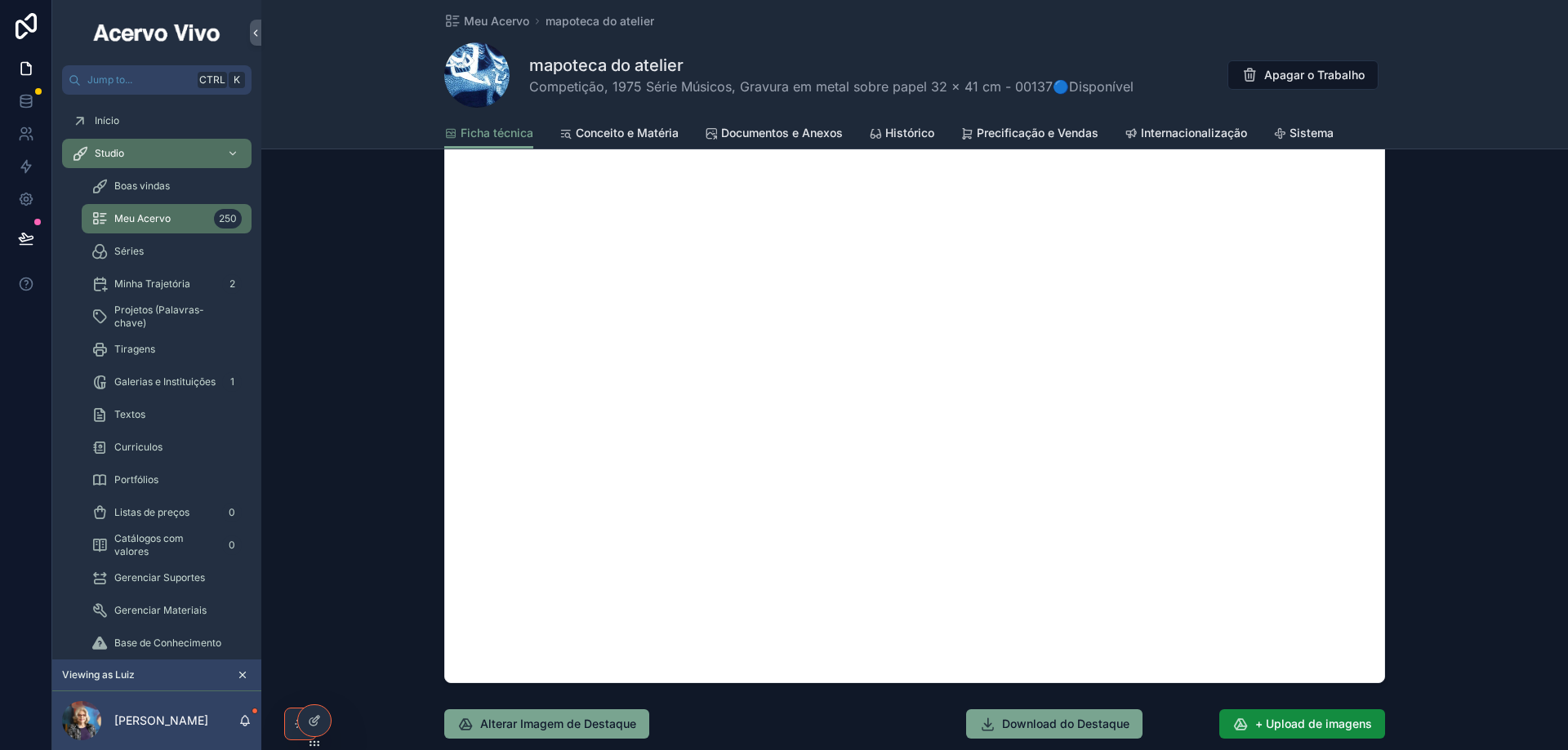
type input "*"
click at [1461, 454] on div "Imagem de Destaque" at bounding box center [914, 253] width 1306 height 874
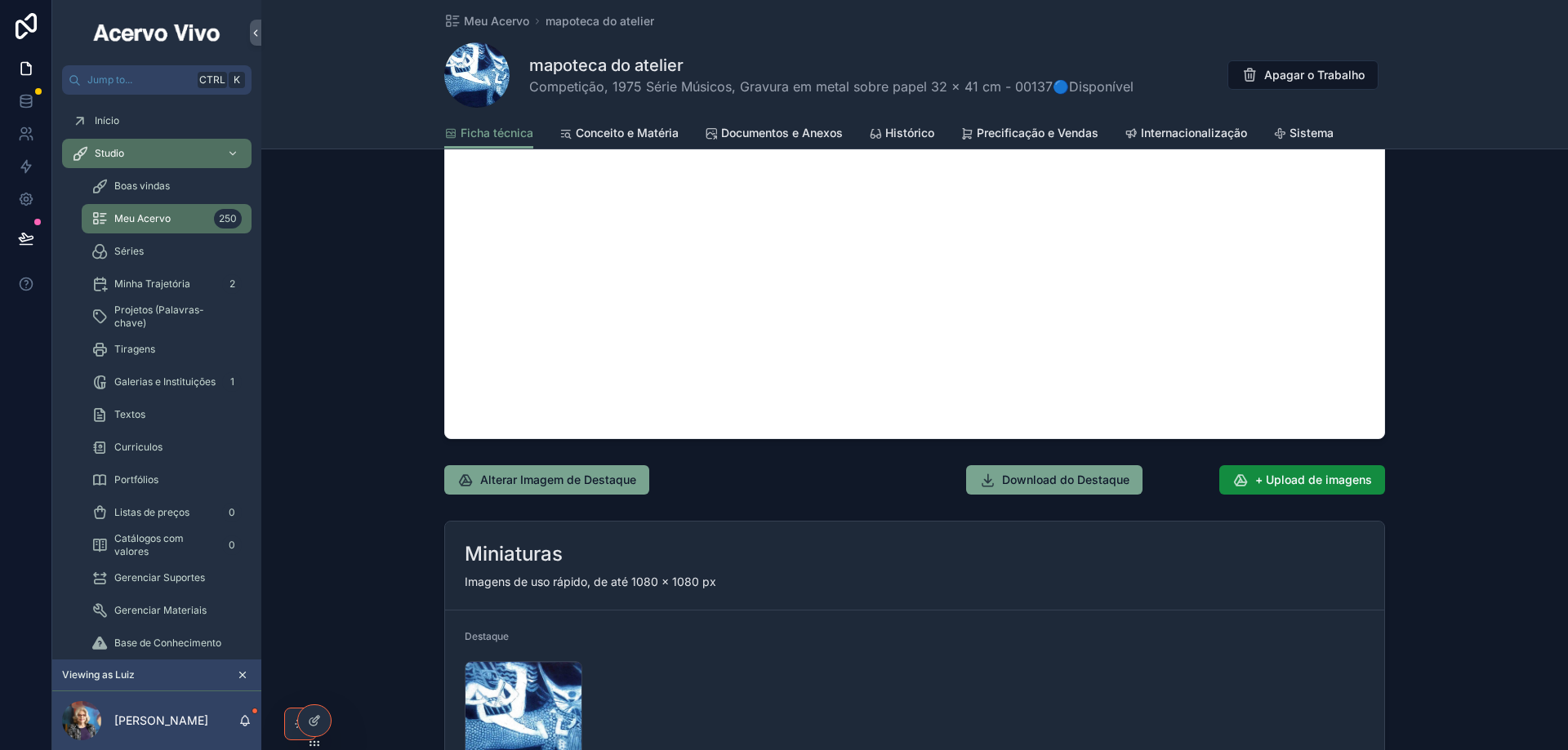
scroll to position [1551, 0]
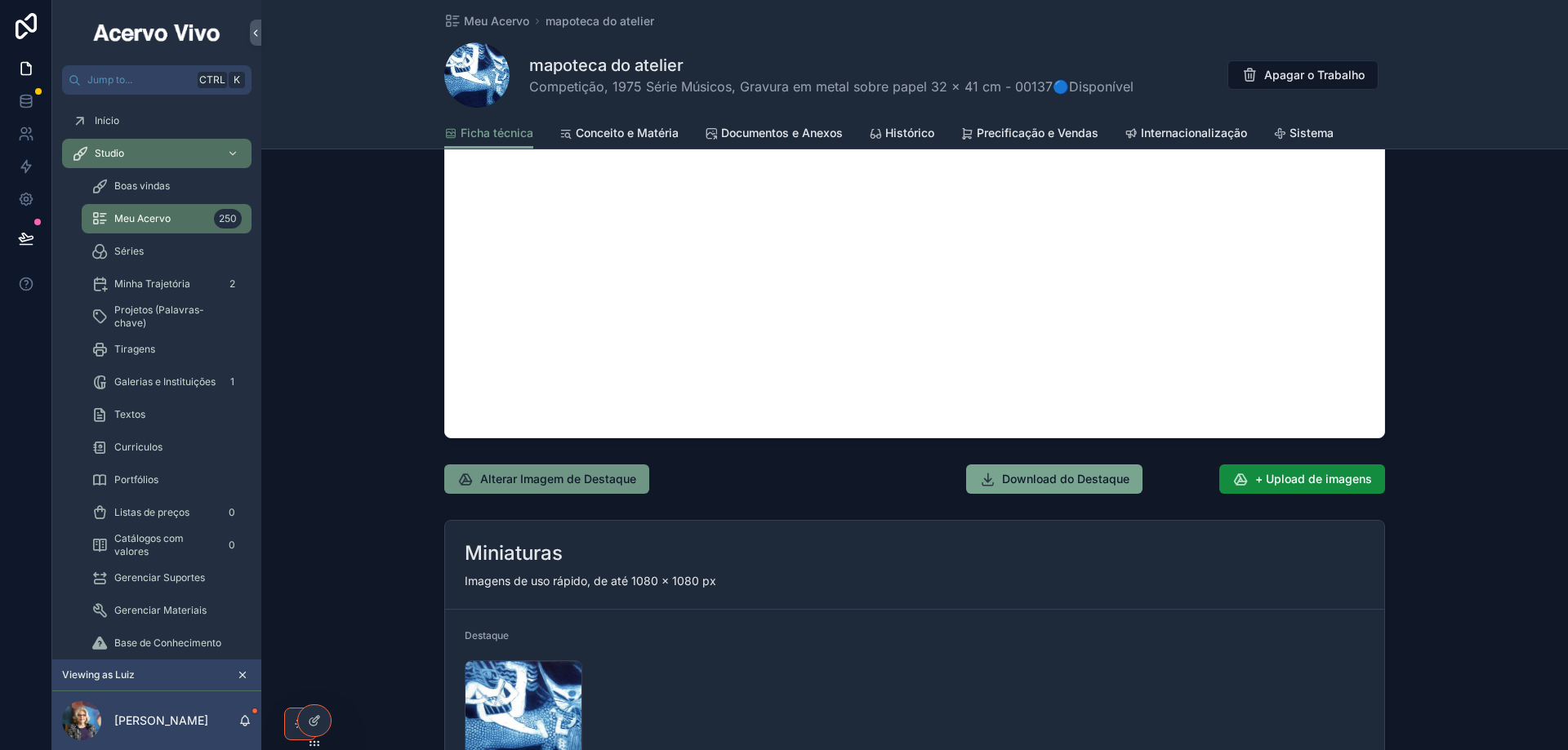
click at [576, 472] on span "Alterar Imagem de Destaque" at bounding box center [558, 479] width 156 height 17
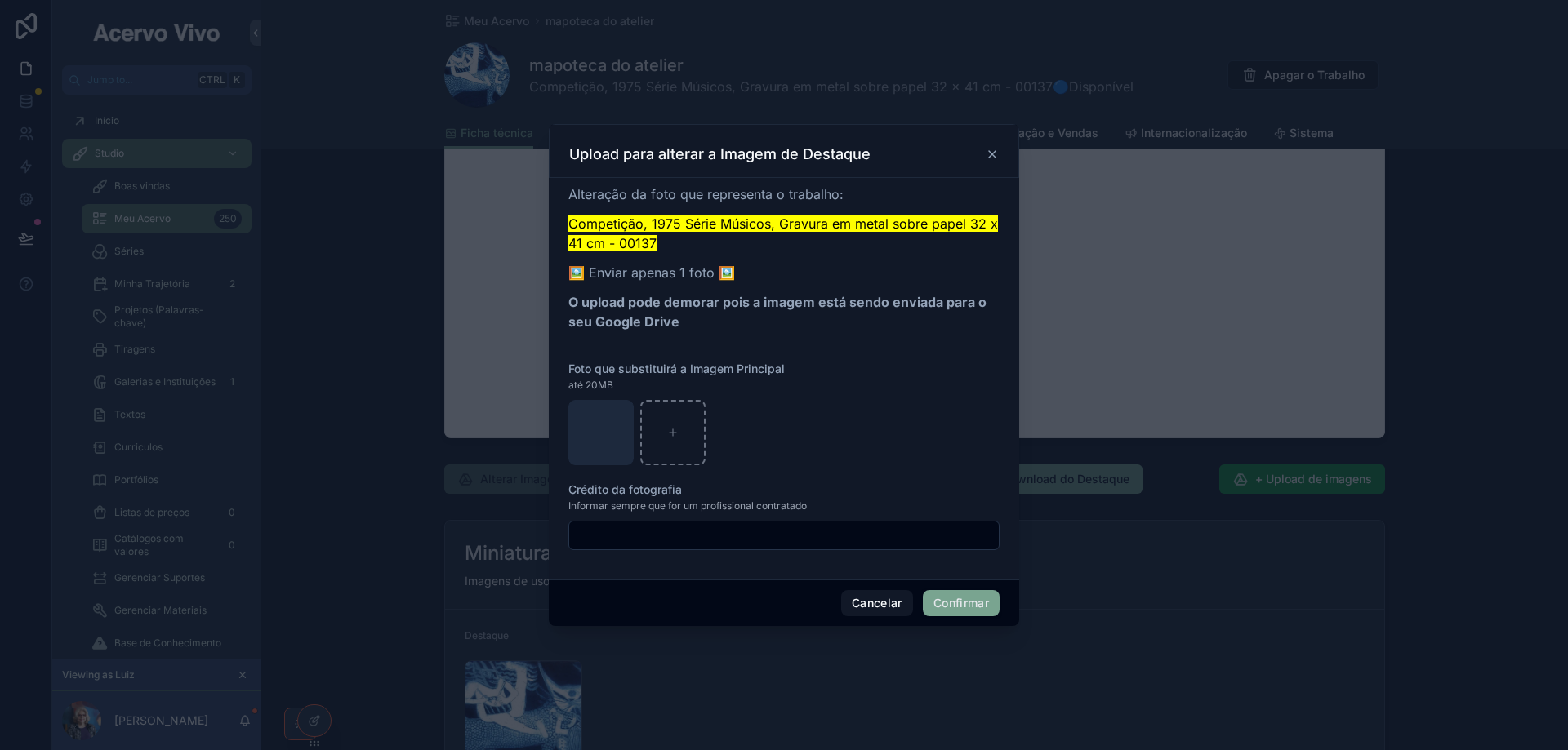
click at [976, 601] on button "Confirmar" at bounding box center [961, 604] width 77 height 26
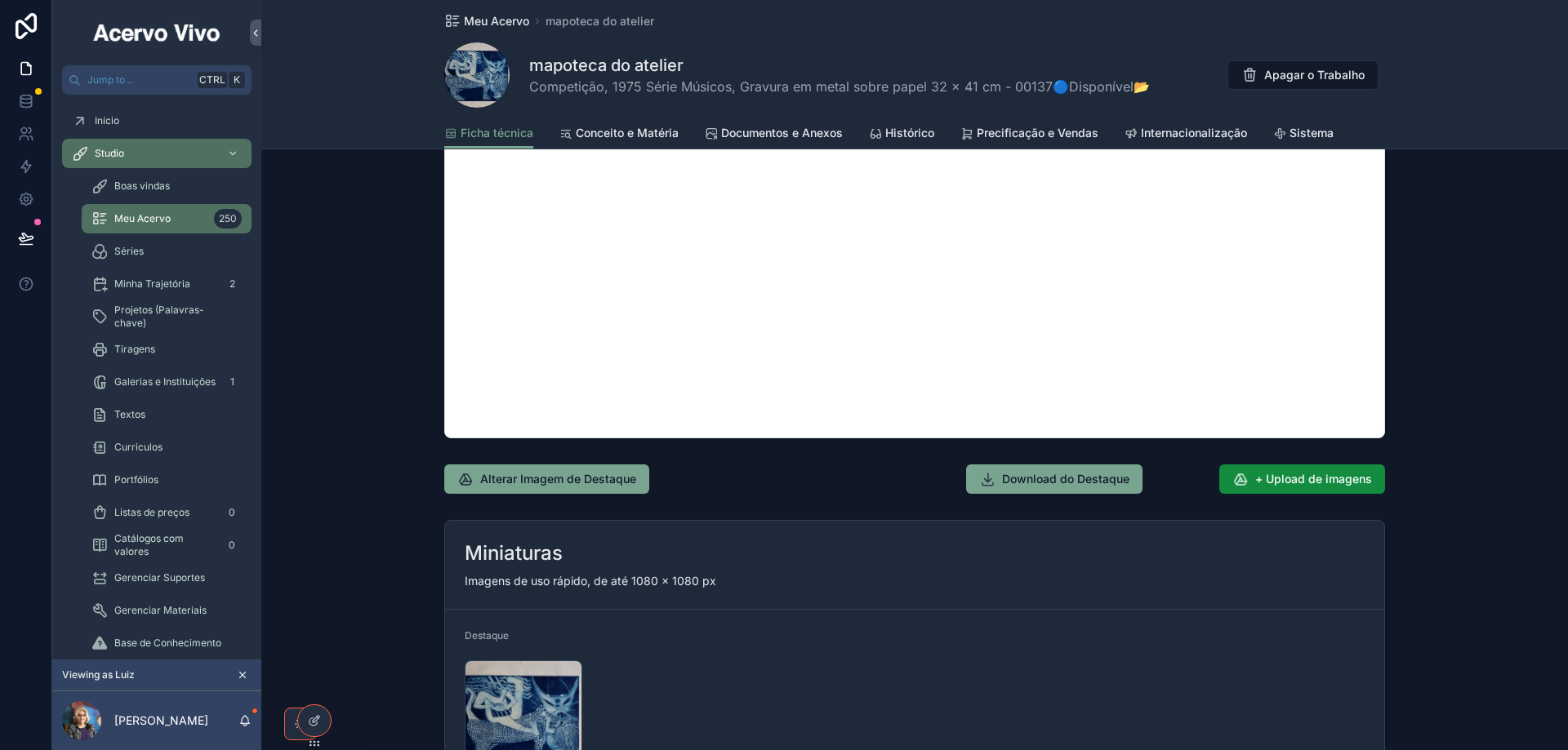
click at [471, 21] on span "Meu Acervo" at bounding box center [496, 21] width 65 height 17
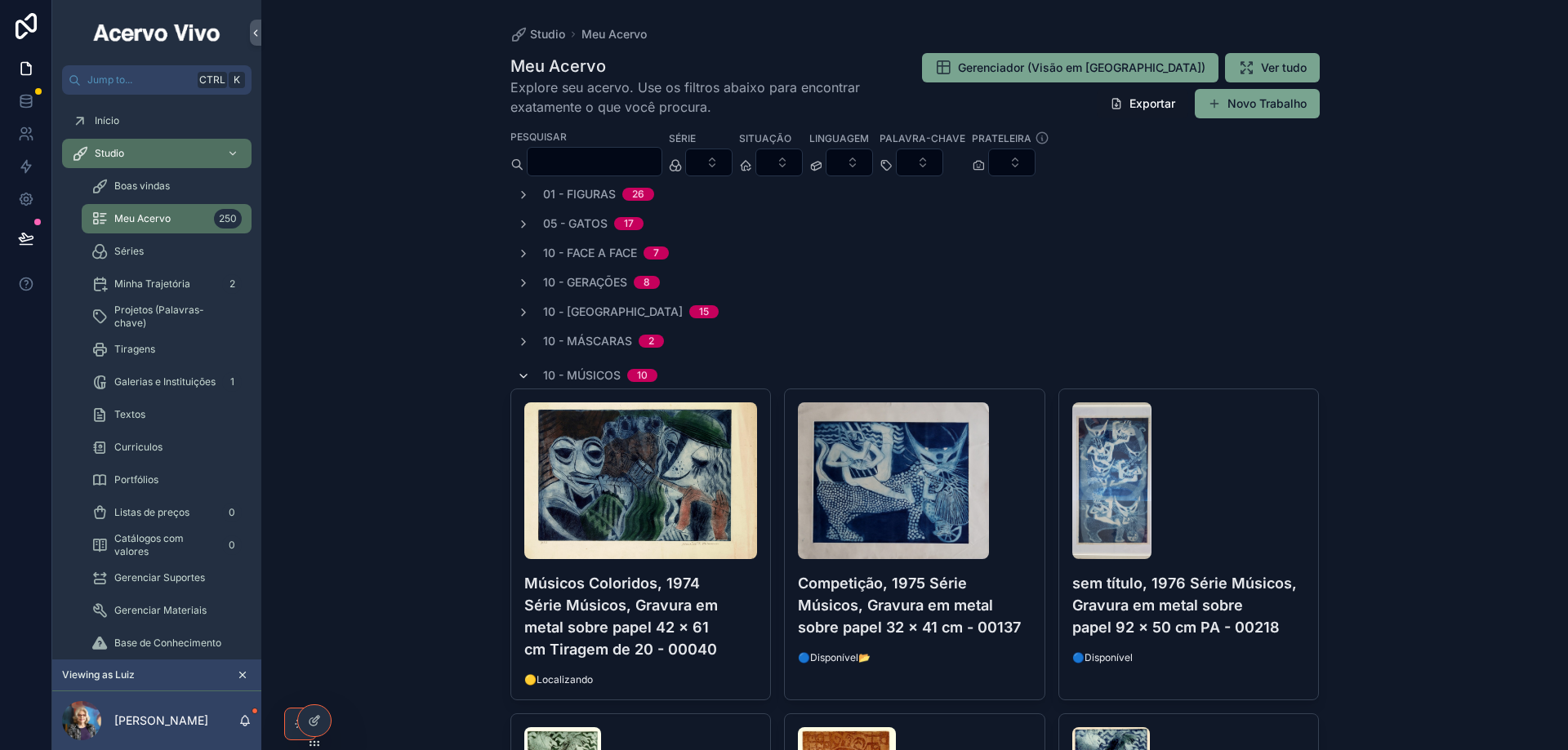
click at [517, 367] on div "10 - Músicos 10" at bounding box center [587, 376] width 140 height 26
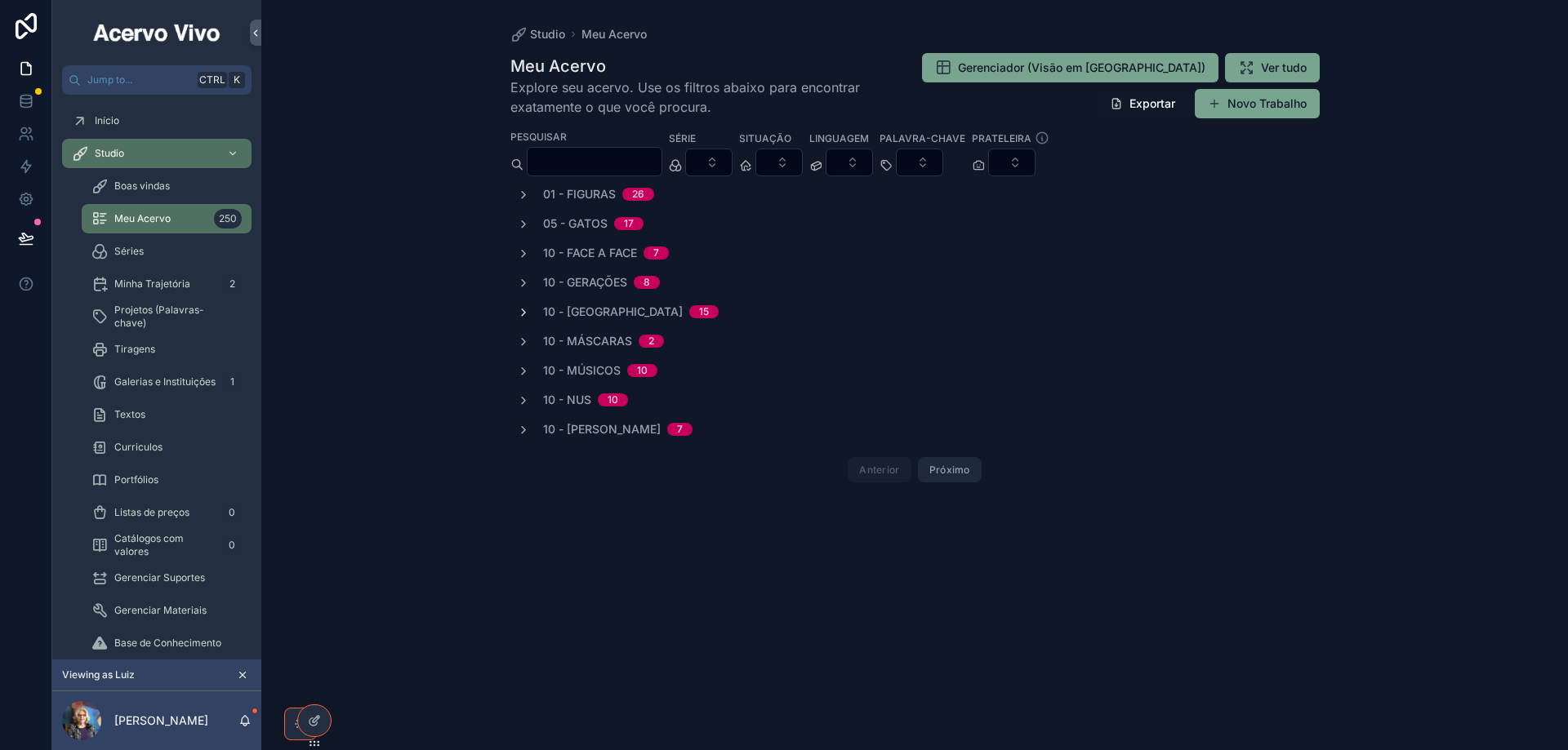
click at [522, 312] on icon "scrollable content" at bounding box center [524, 313] width 13 height 13
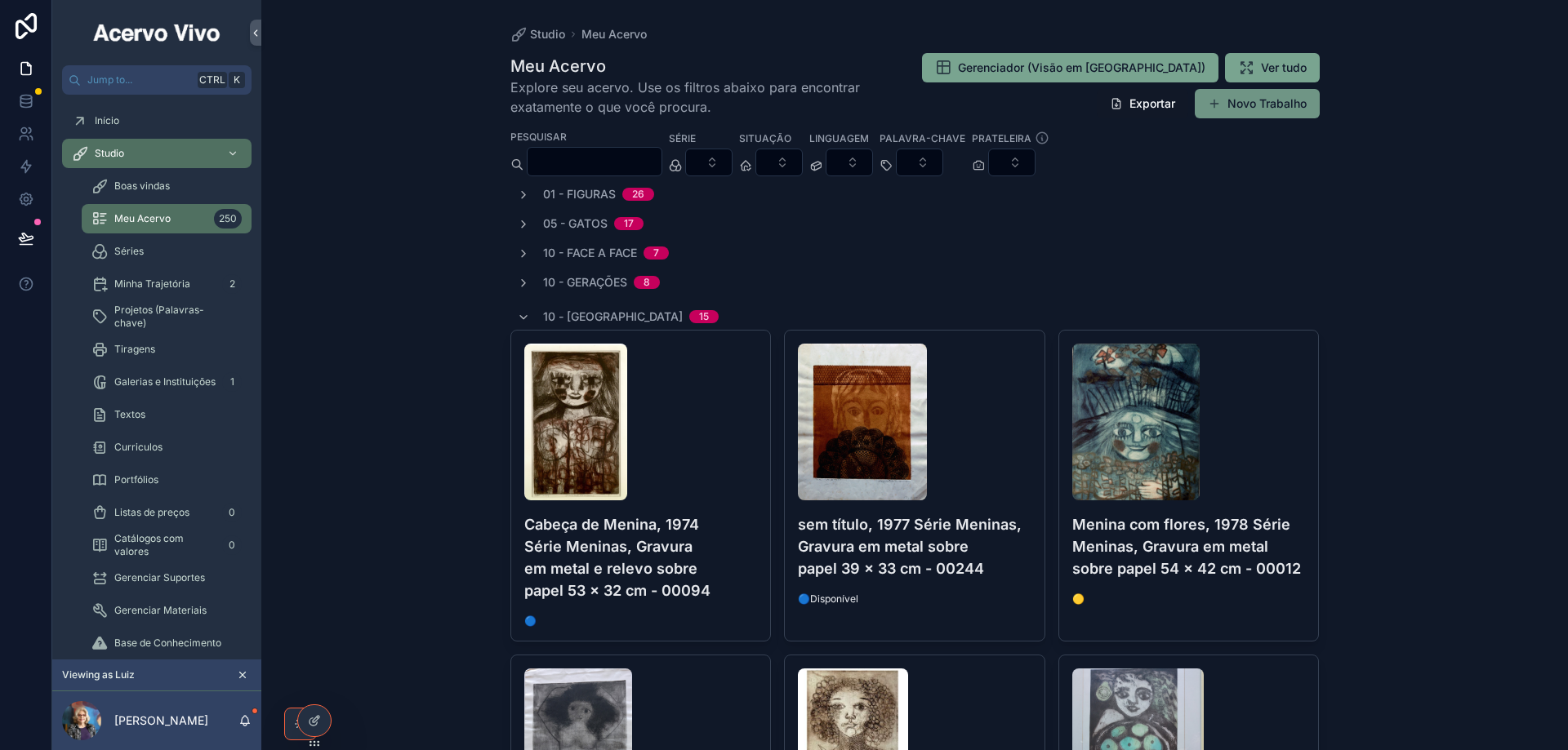
click at [1258, 106] on button "Novo Trabalho" at bounding box center [1257, 104] width 125 height 30
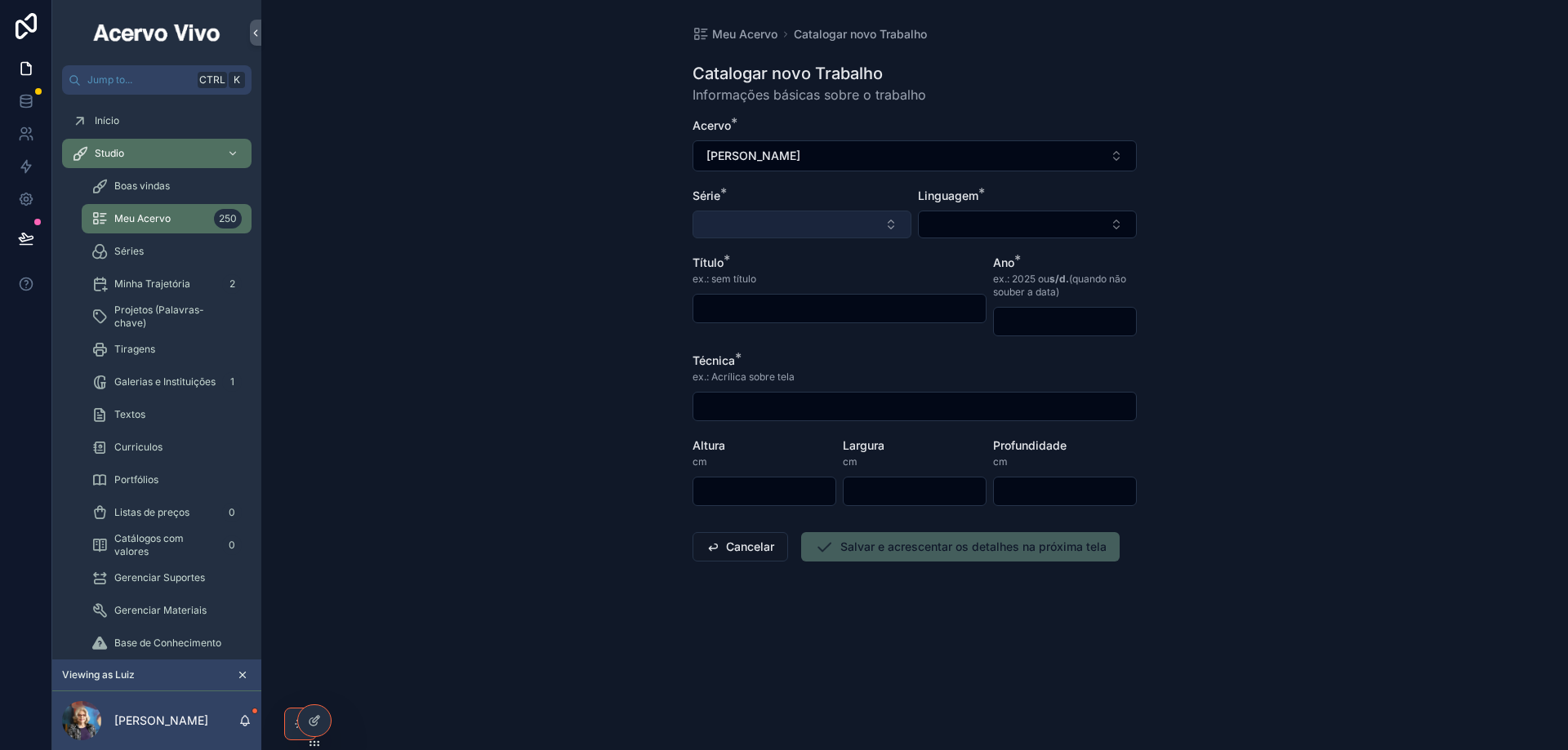
click at [744, 221] on button "Select Button" at bounding box center [801, 225] width 219 height 28
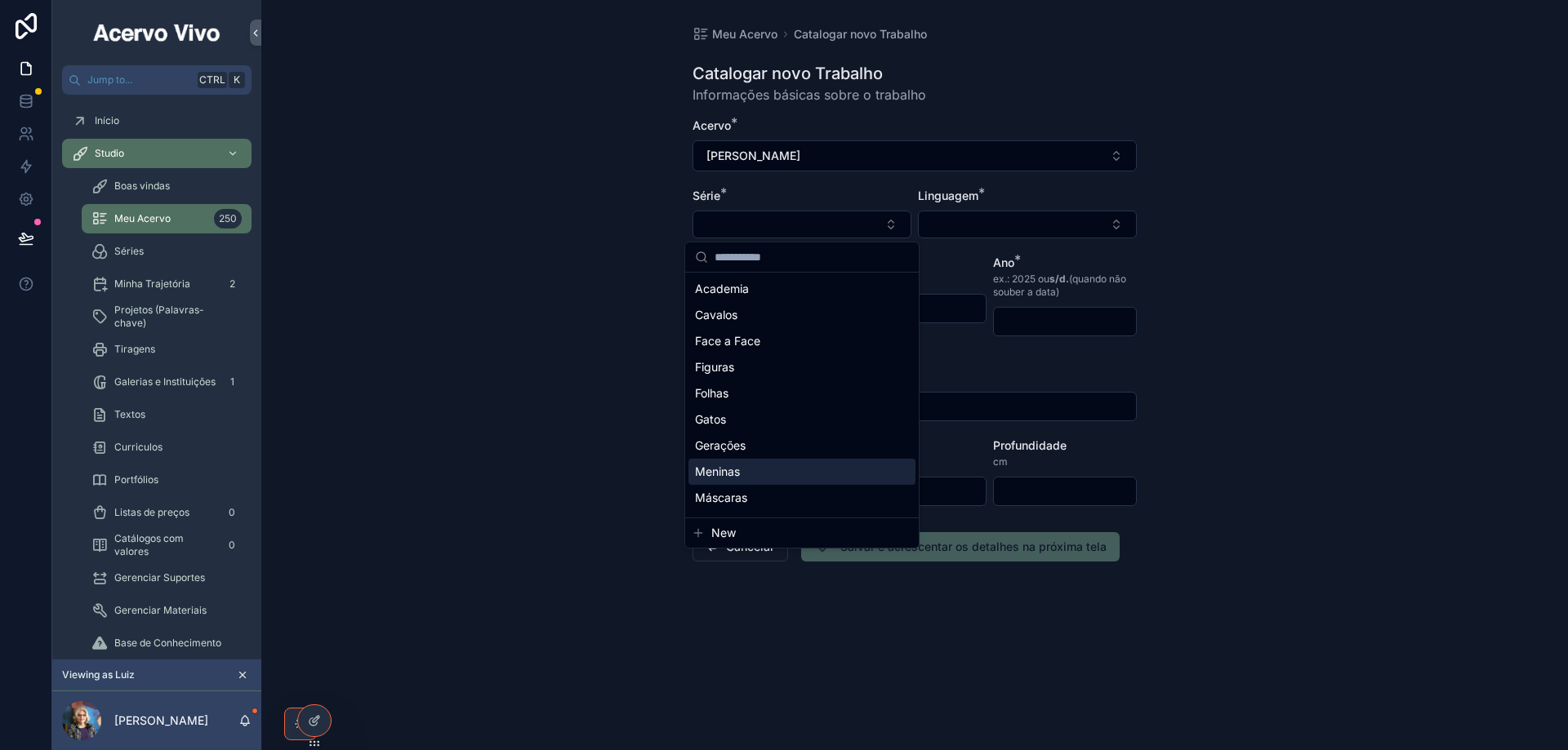
click at [745, 472] on div "Meninas" at bounding box center [801, 472] width 227 height 26
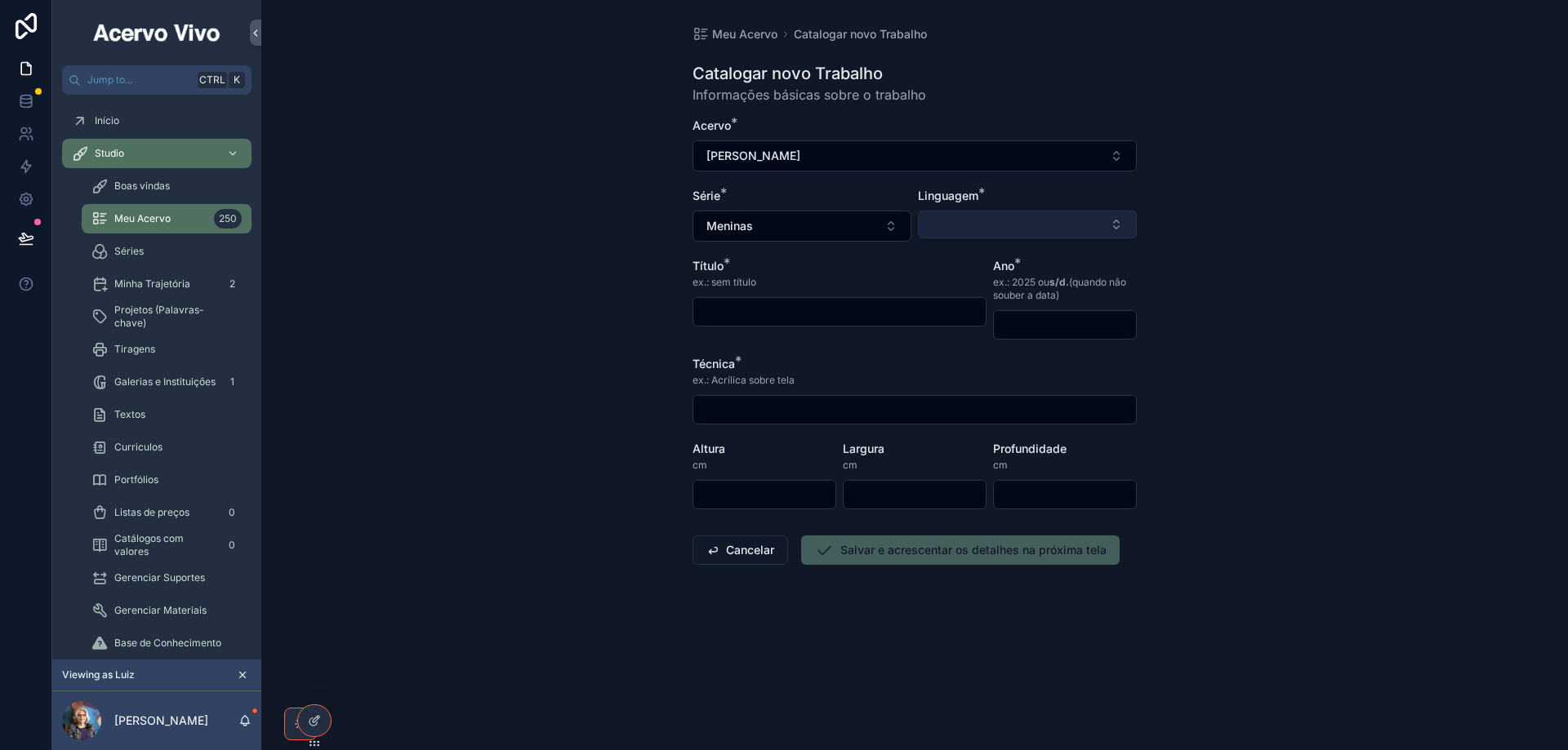
click at [963, 224] on button "Select Button" at bounding box center [1027, 225] width 219 height 28
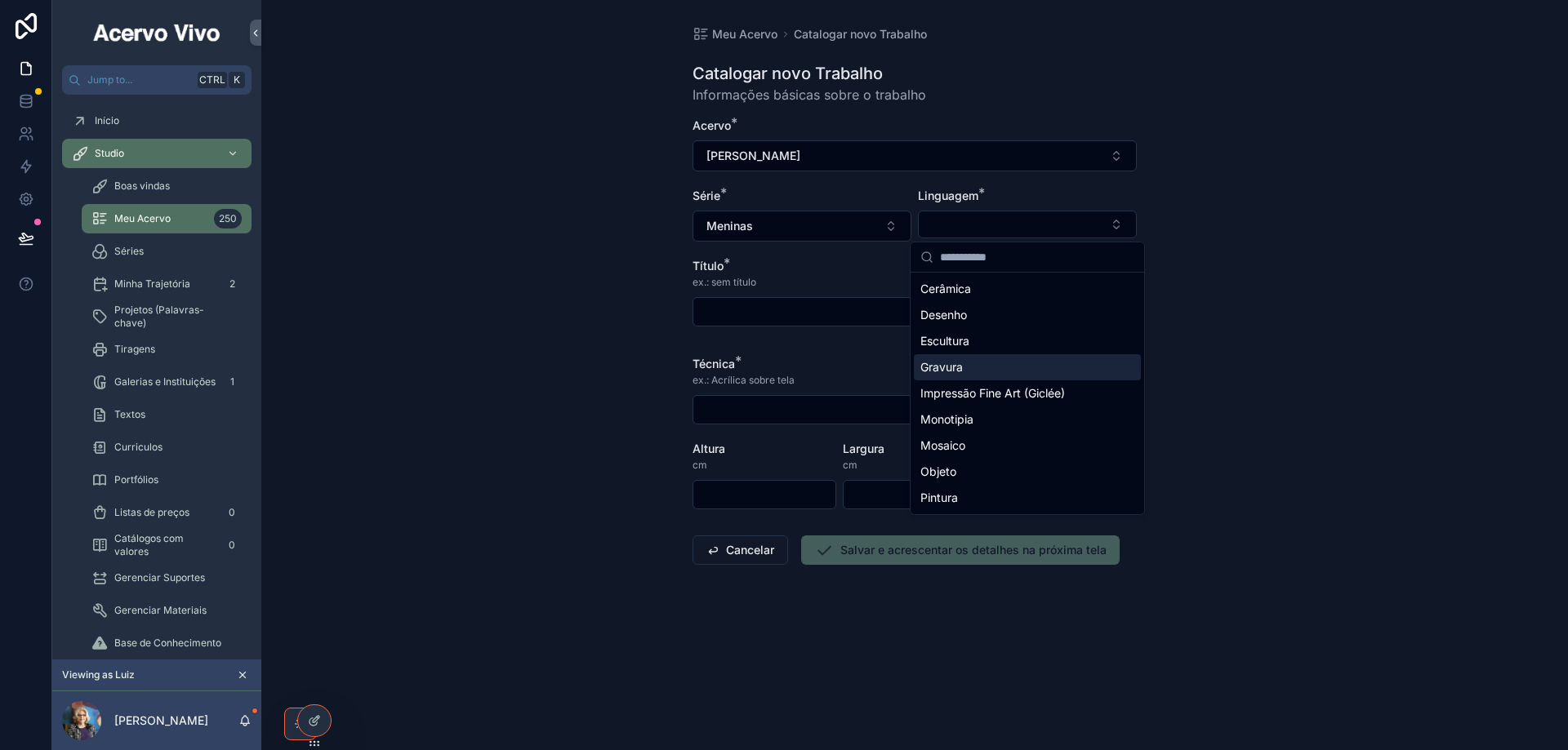
click at [972, 374] on div "Gravura" at bounding box center [1027, 368] width 227 height 26
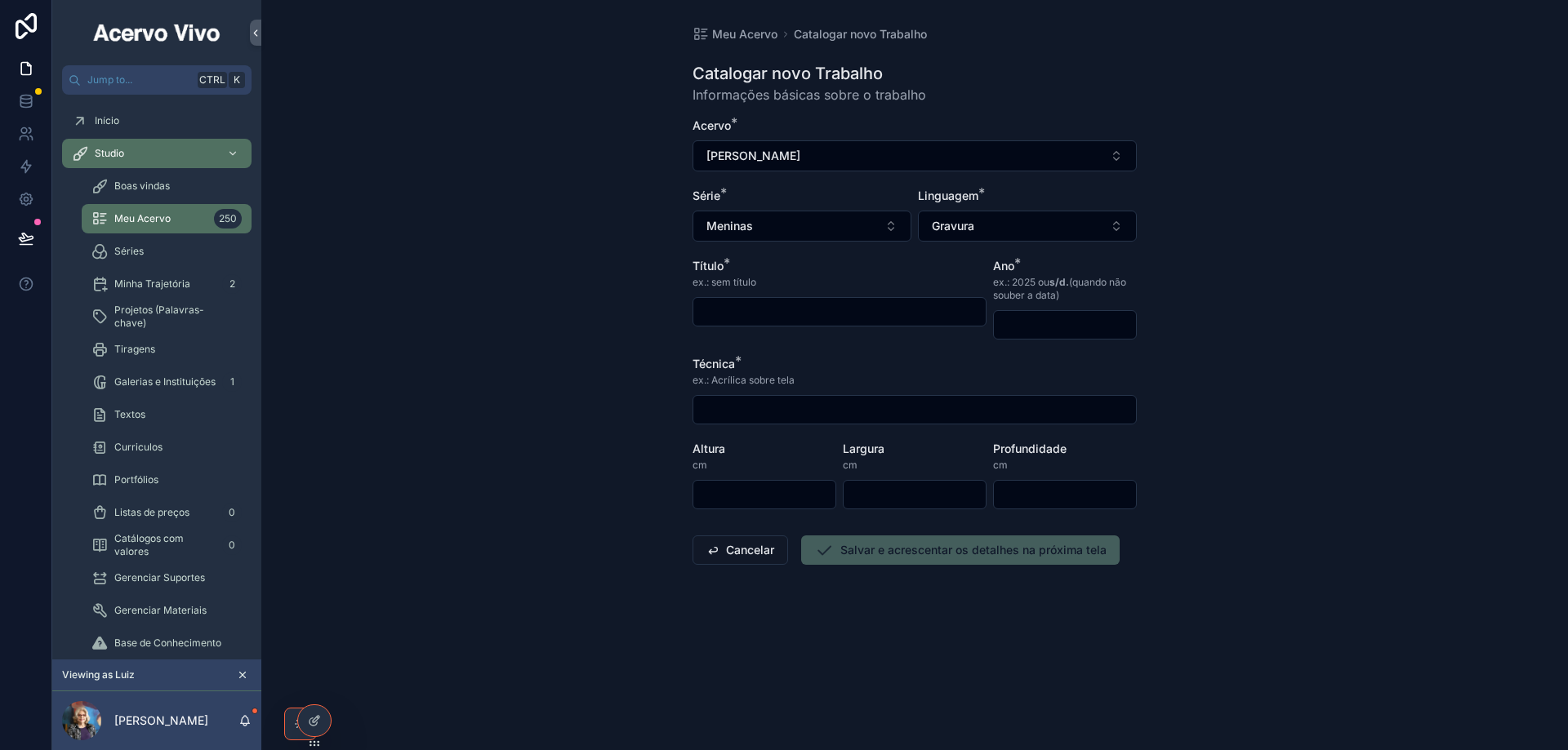
click at [786, 310] on input "scrollable content" at bounding box center [839, 312] width 292 height 23
type input "**********"
click at [1055, 331] on input "scrollable content" at bounding box center [1065, 325] width 142 height 23
type input "****"
click at [865, 406] on input "scrollable content" at bounding box center [915, 410] width 443 height 23
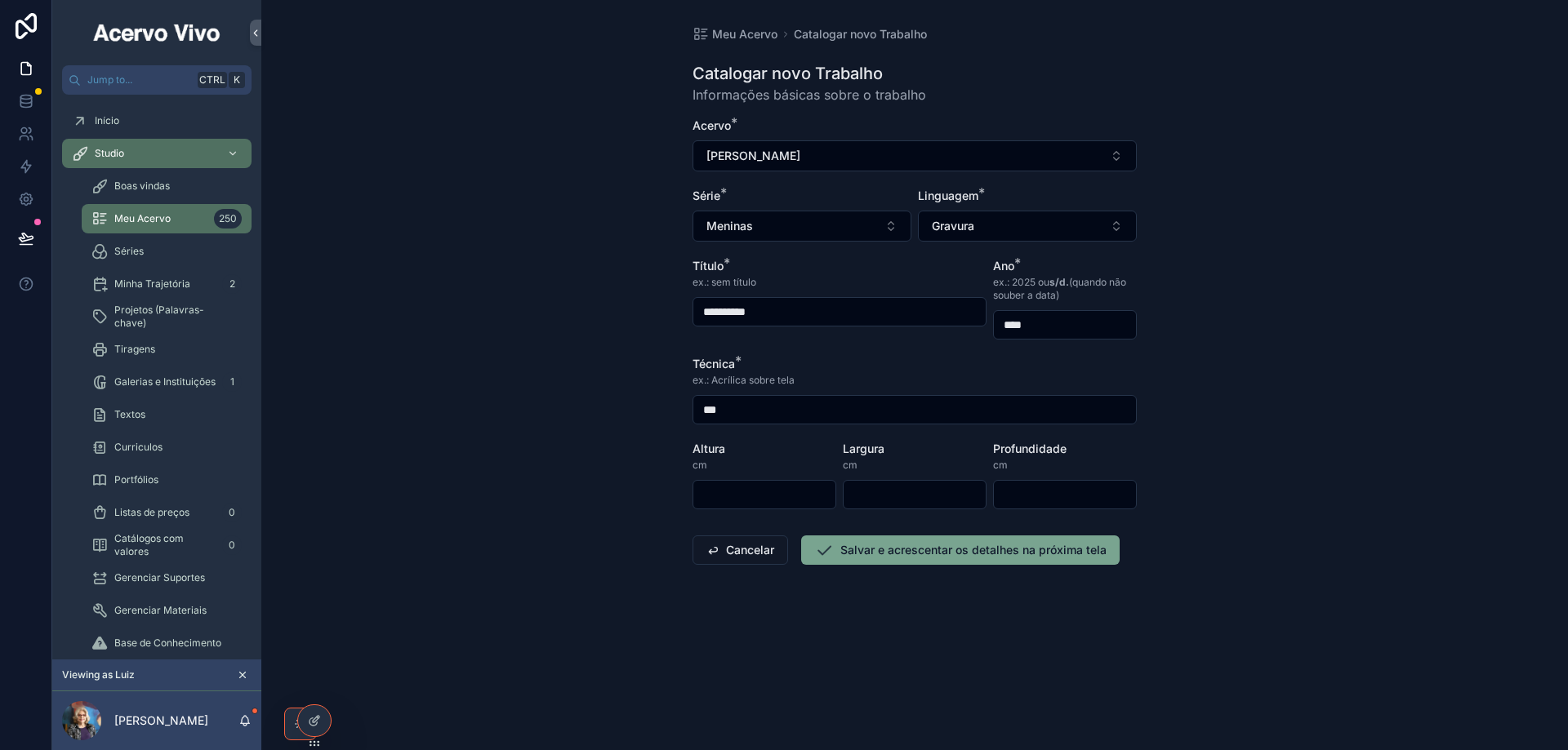
type input "**********"
click at [714, 489] on input "scrollable content" at bounding box center [764, 495] width 142 height 23
click at [789, 484] on input "scrollable content" at bounding box center [764, 495] width 142 height 23
type input "**"
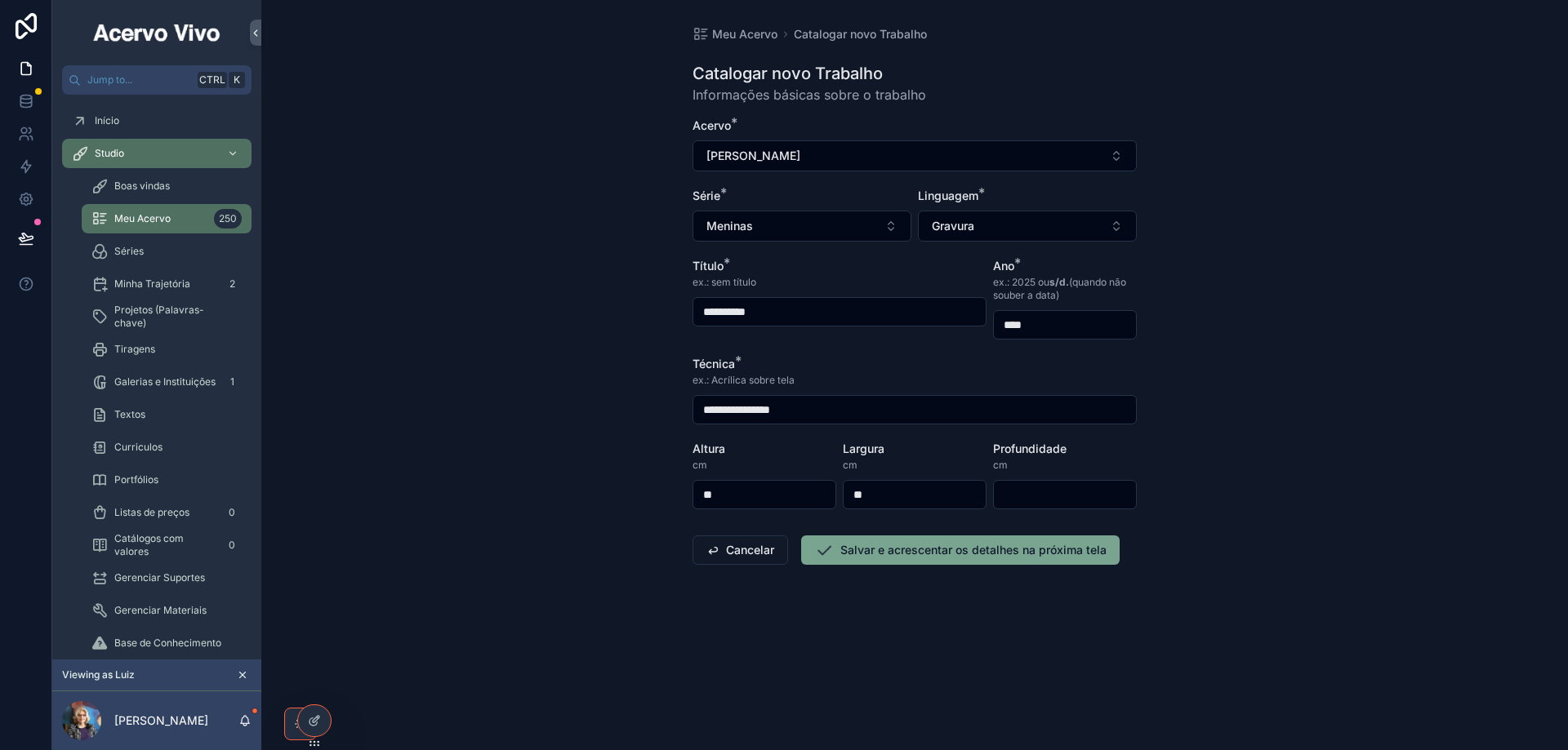
drag, startPoint x: 854, startPoint y: 552, endPoint x: 774, endPoint y: 566, distance: 81.2
click at [854, 553] on button "Salvar e acrescentar os detalhes na próxima tela" at bounding box center [960, 550] width 318 height 30
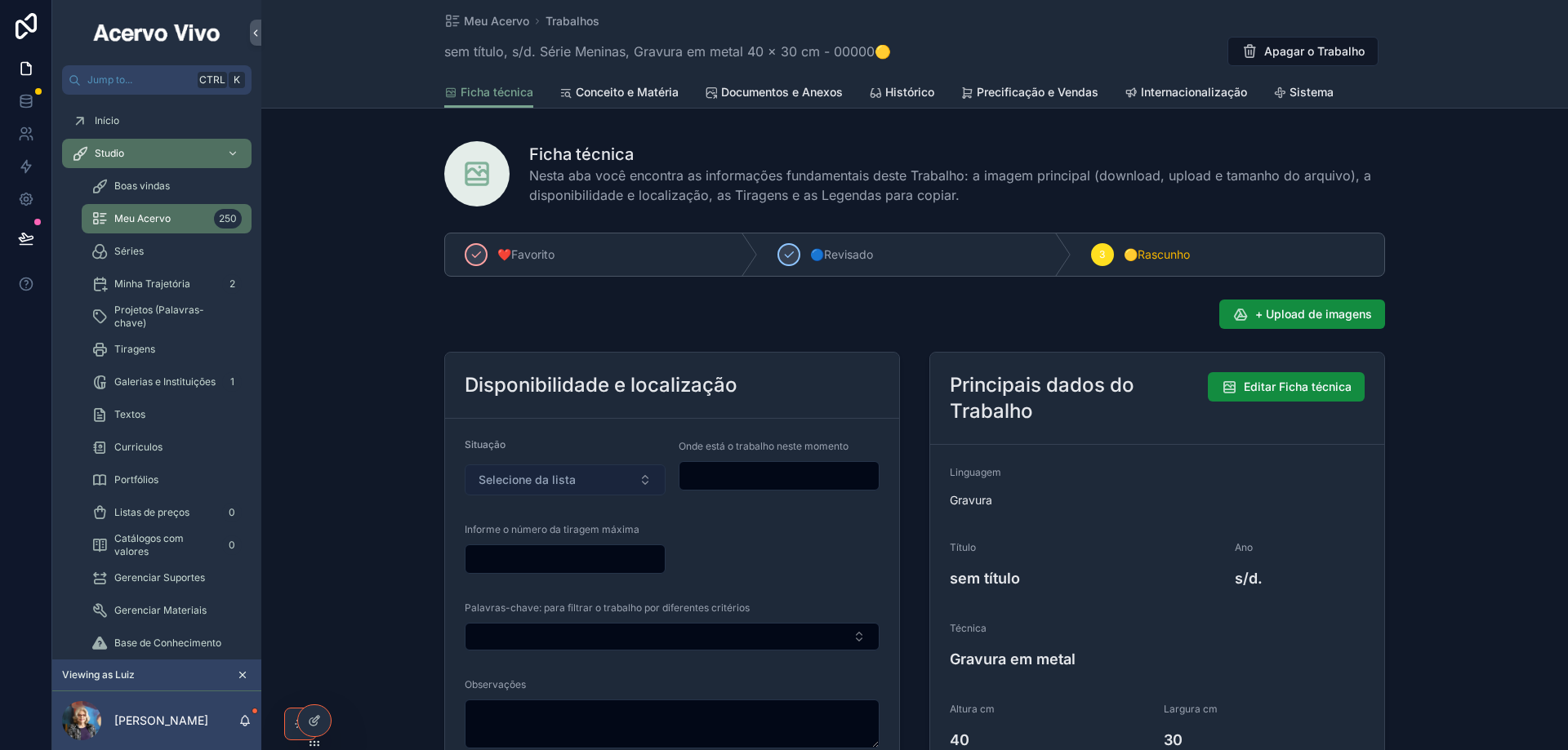
click at [576, 480] on button "Selecione da lista" at bounding box center [564, 480] width 201 height 31
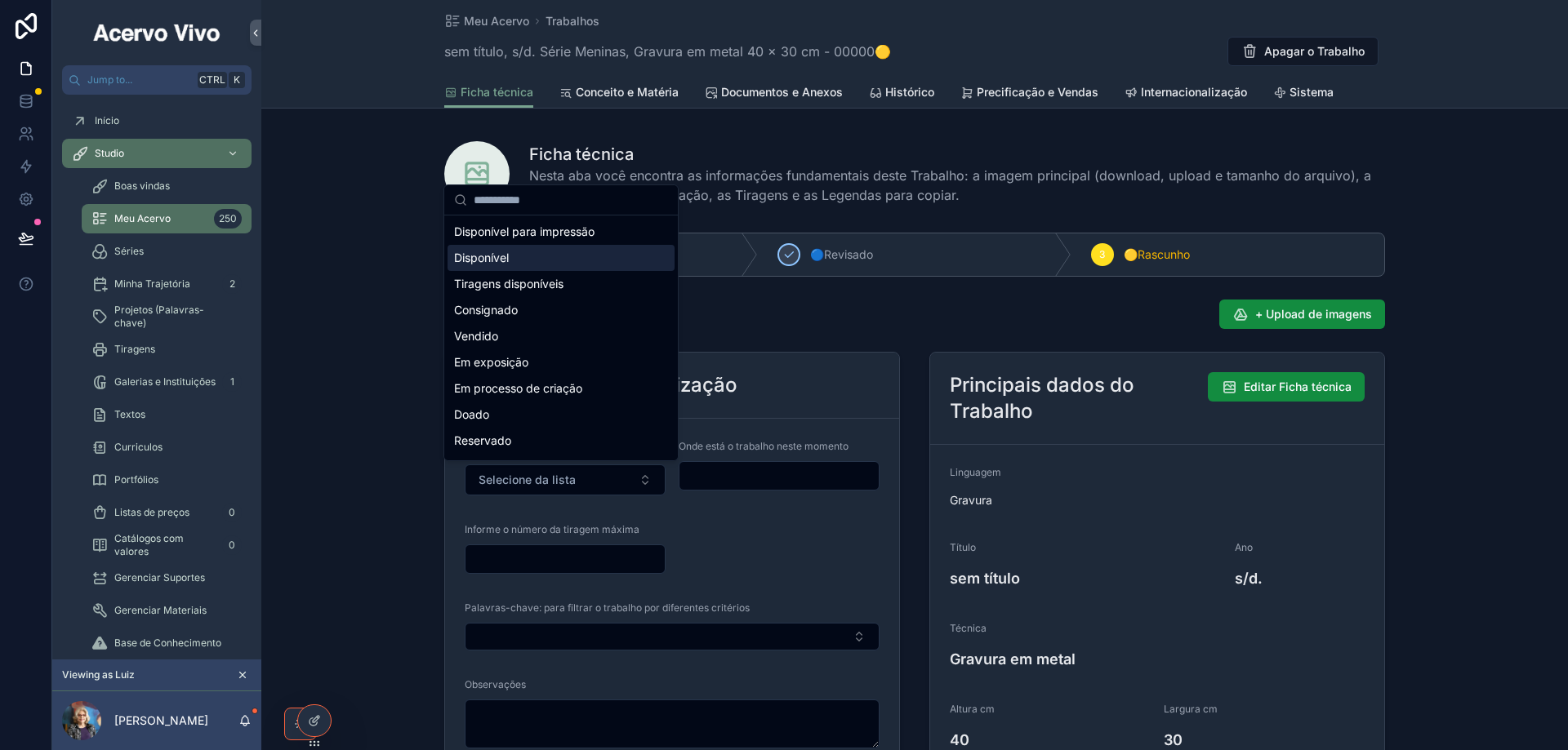
click at [571, 253] on div "Disponível" at bounding box center [561, 258] width 227 height 26
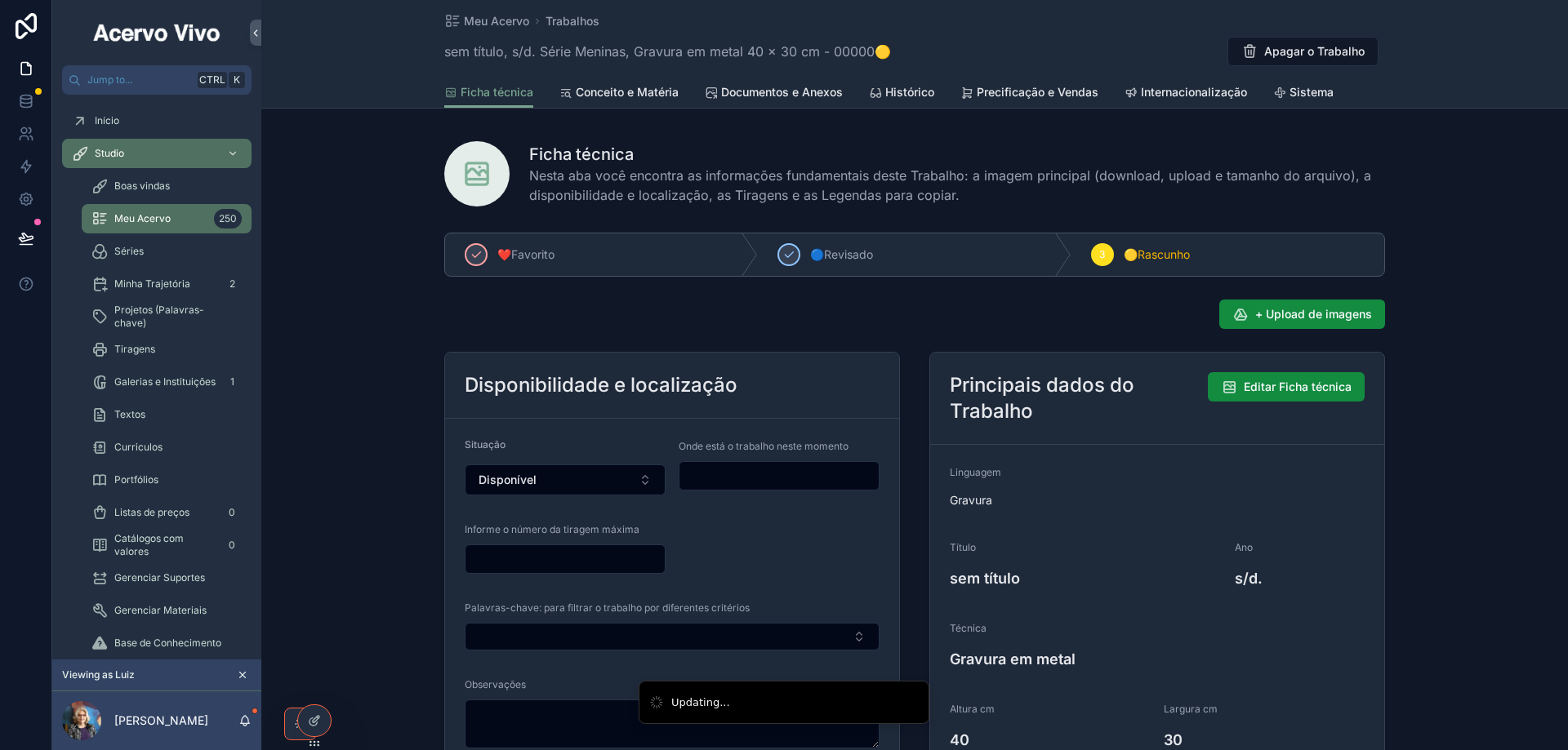
click at [778, 473] on input "scrollable content" at bounding box center [778, 476] width 199 height 23
type input "**********"
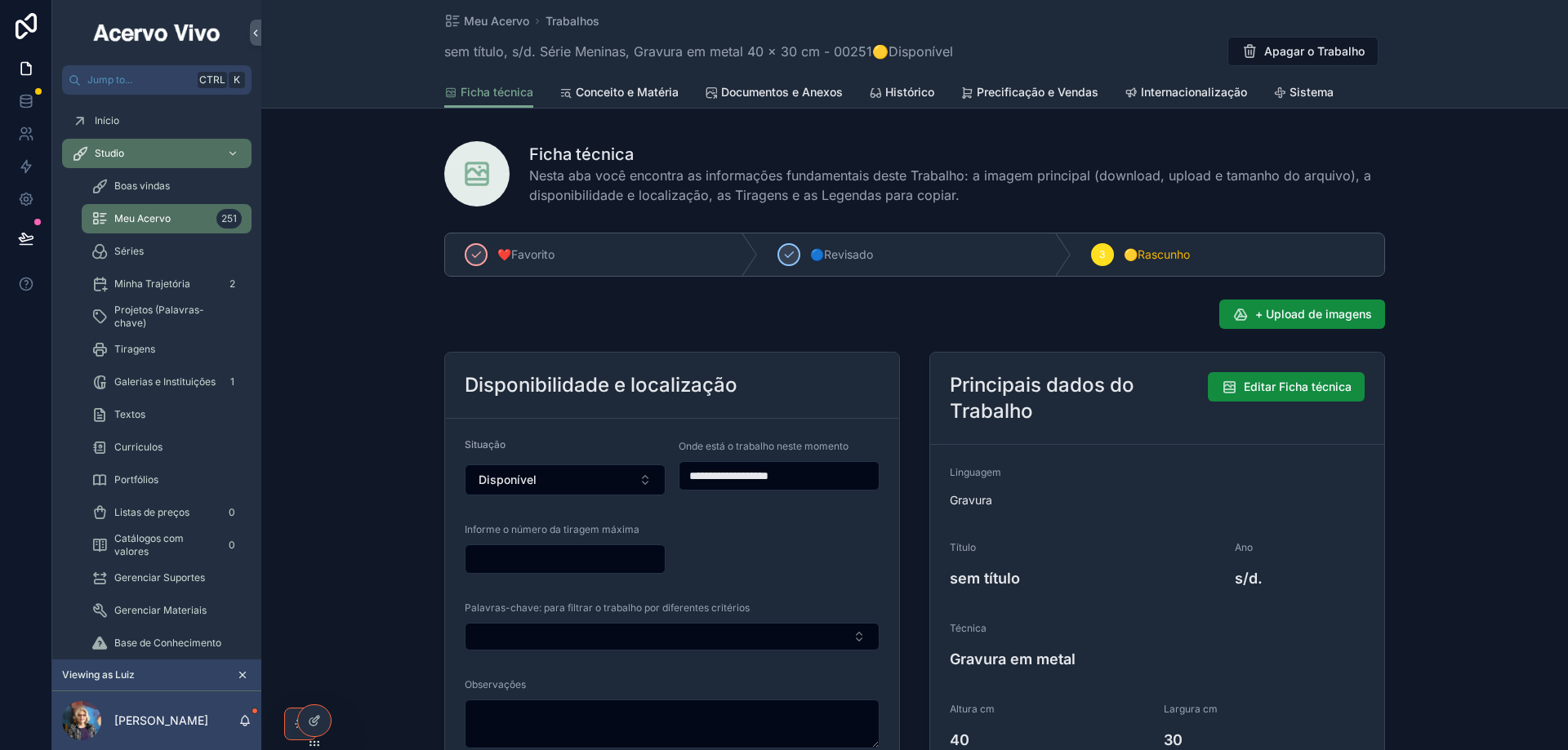
click at [542, 558] on div "scrollable content" at bounding box center [564, 559] width 201 height 30
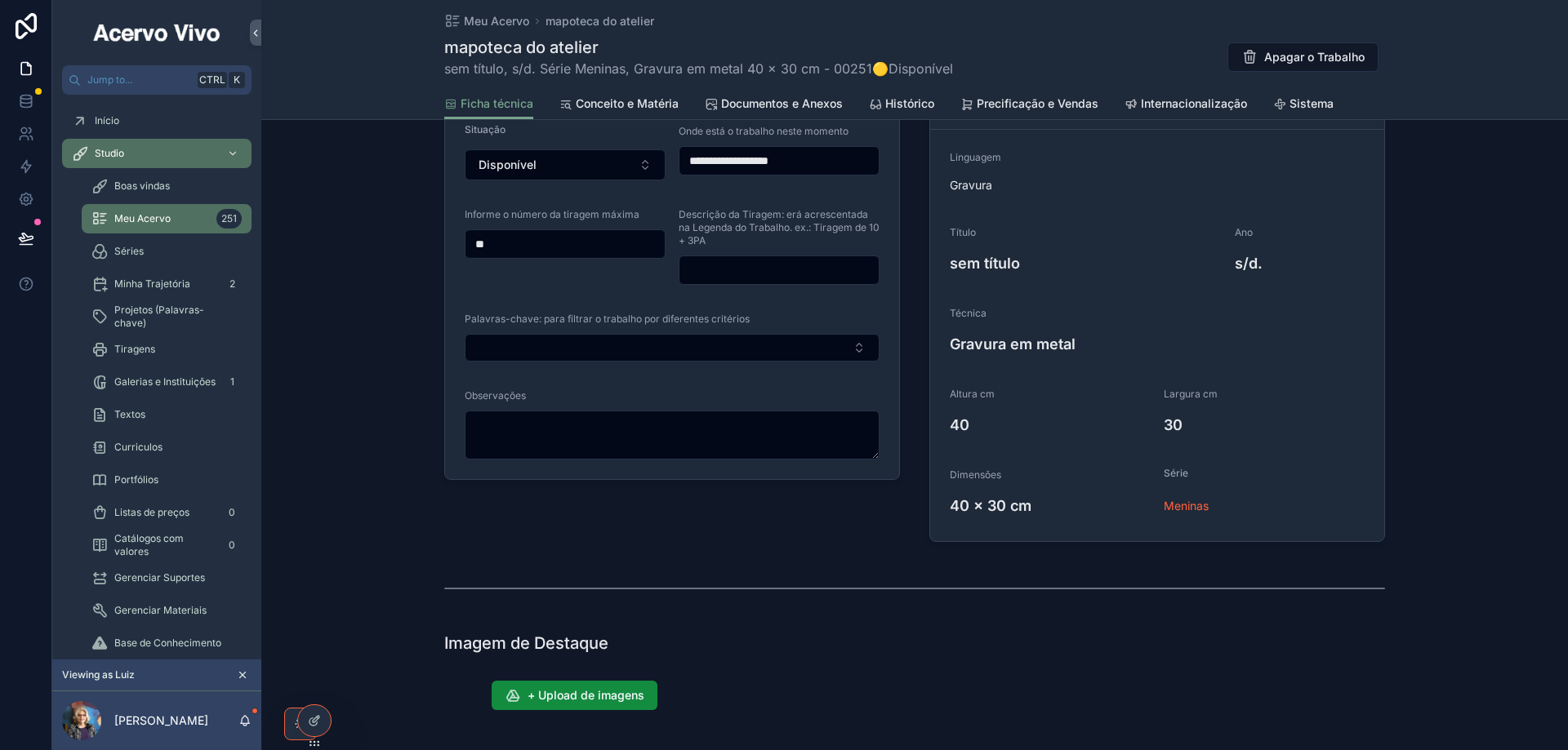
scroll to position [653, 0]
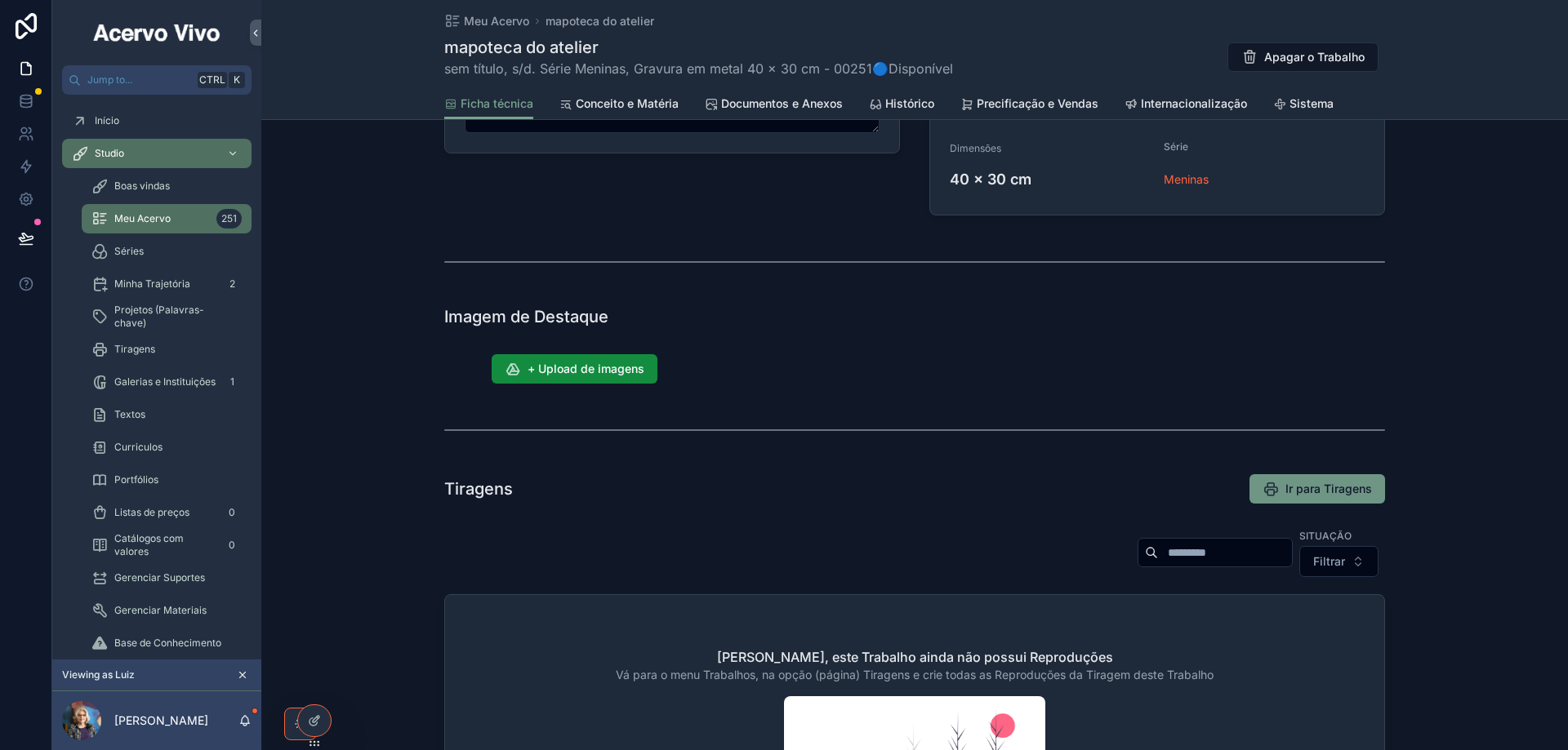
type input "**"
click at [1327, 494] on span "Ir para Tiragens" at bounding box center [1328, 489] width 87 height 17
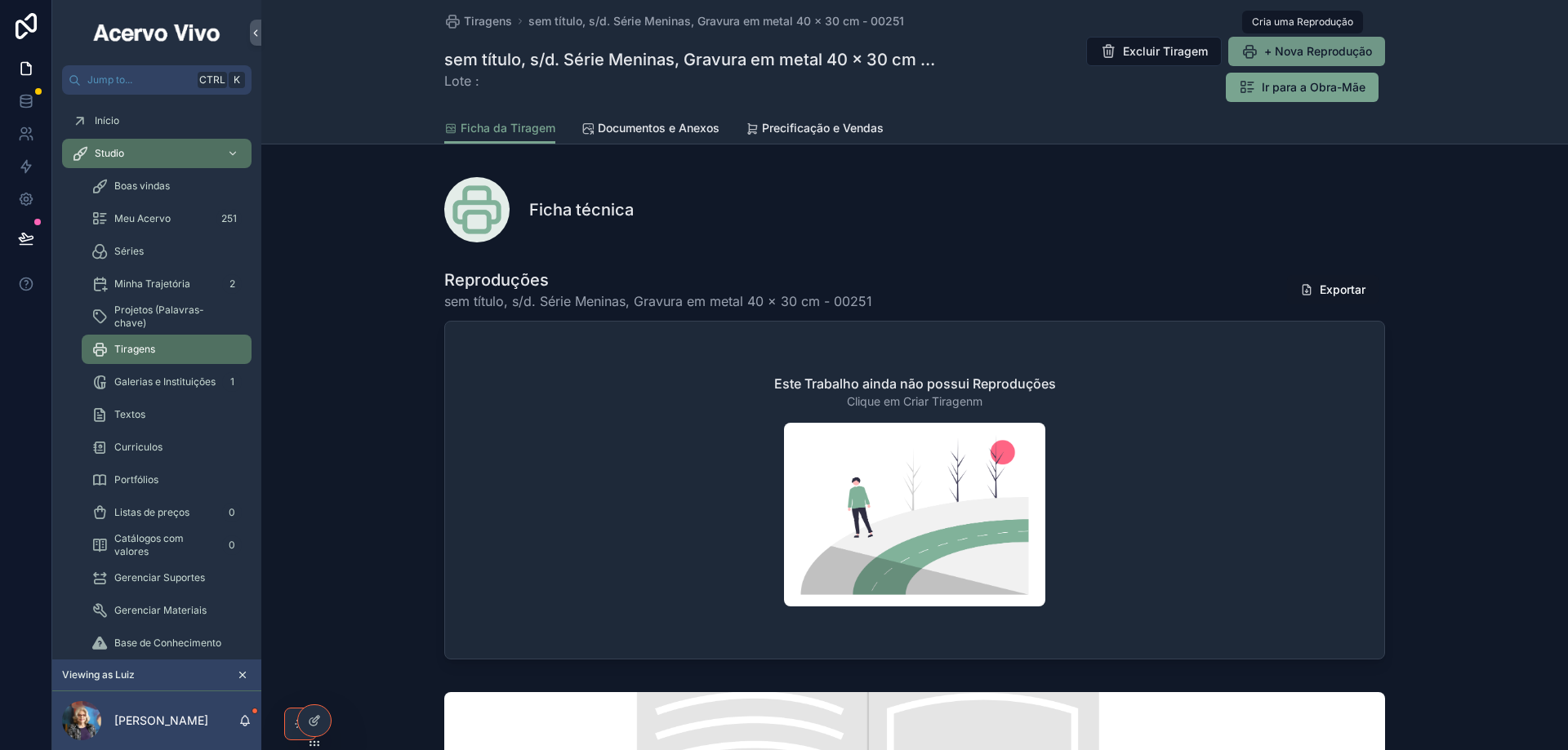
click at [1264, 57] on span "+ Nova Reprodução" at bounding box center [1318, 51] width 107 height 17
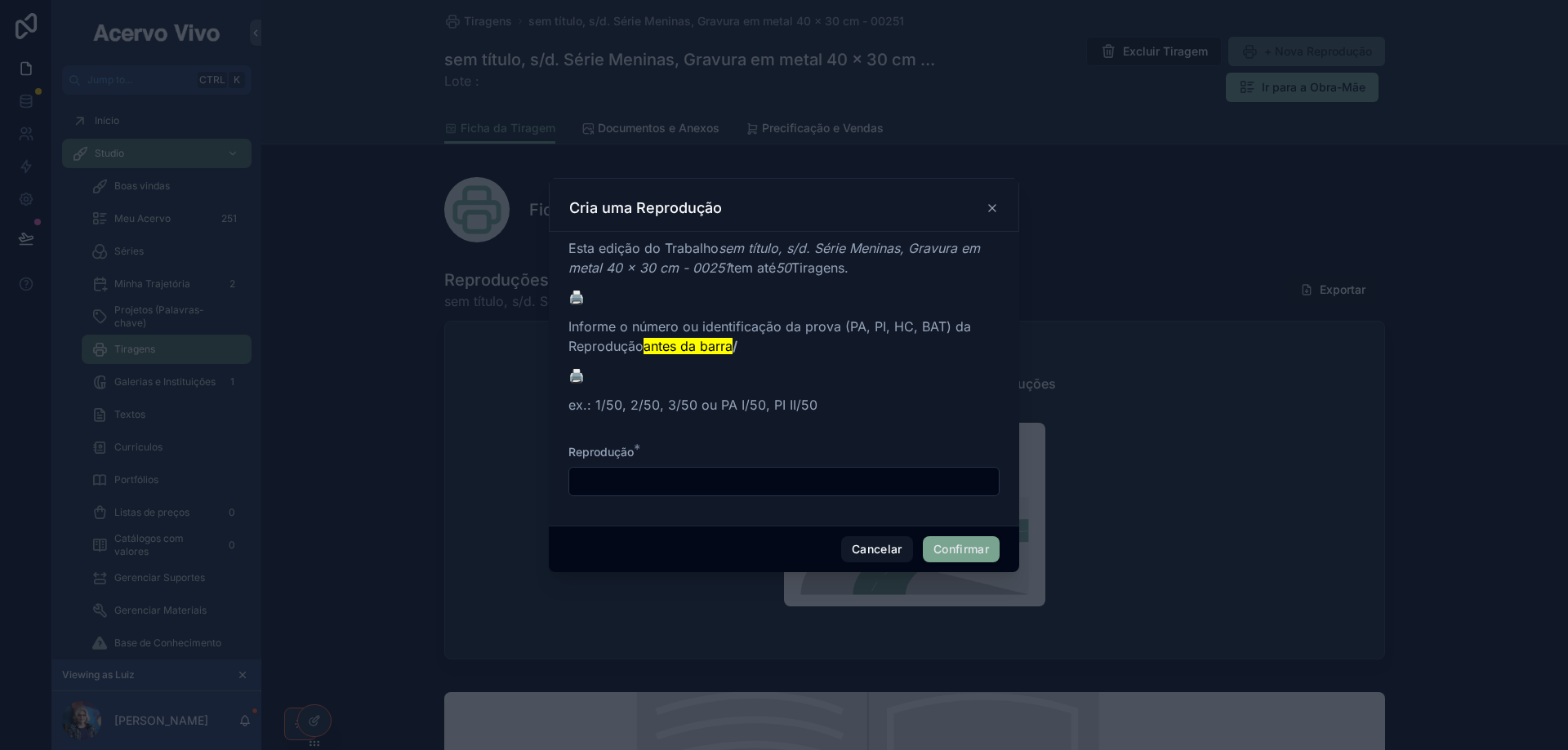
click at [749, 486] on input "text" at bounding box center [784, 482] width 430 height 23
type input "*"
click at [966, 552] on button "Confirmar" at bounding box center [961, 549] width 77 height 26
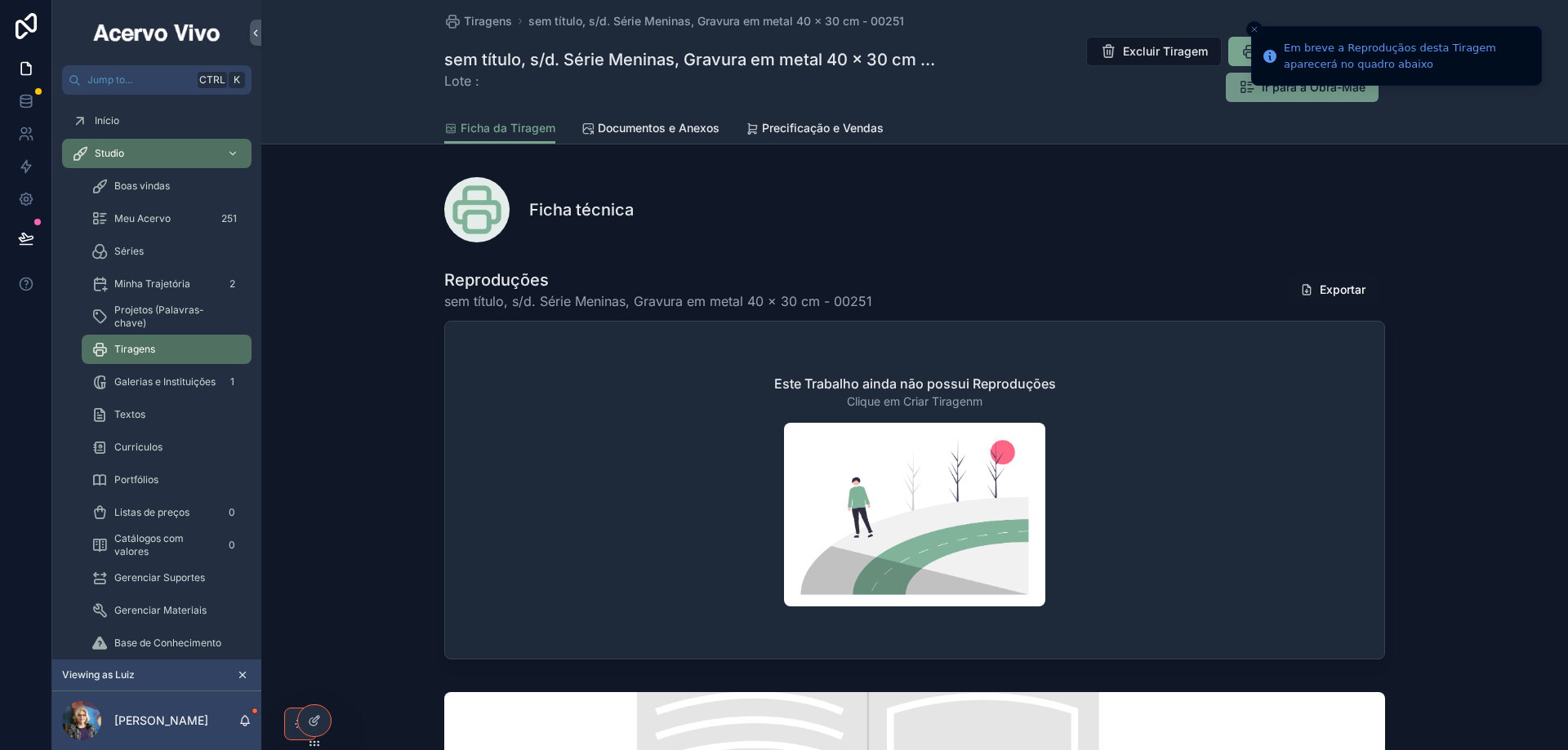
click at [1277, 95] on span "Ir para a Obra-Mãe" at bounding box center [1314, 88] width 104 height 17
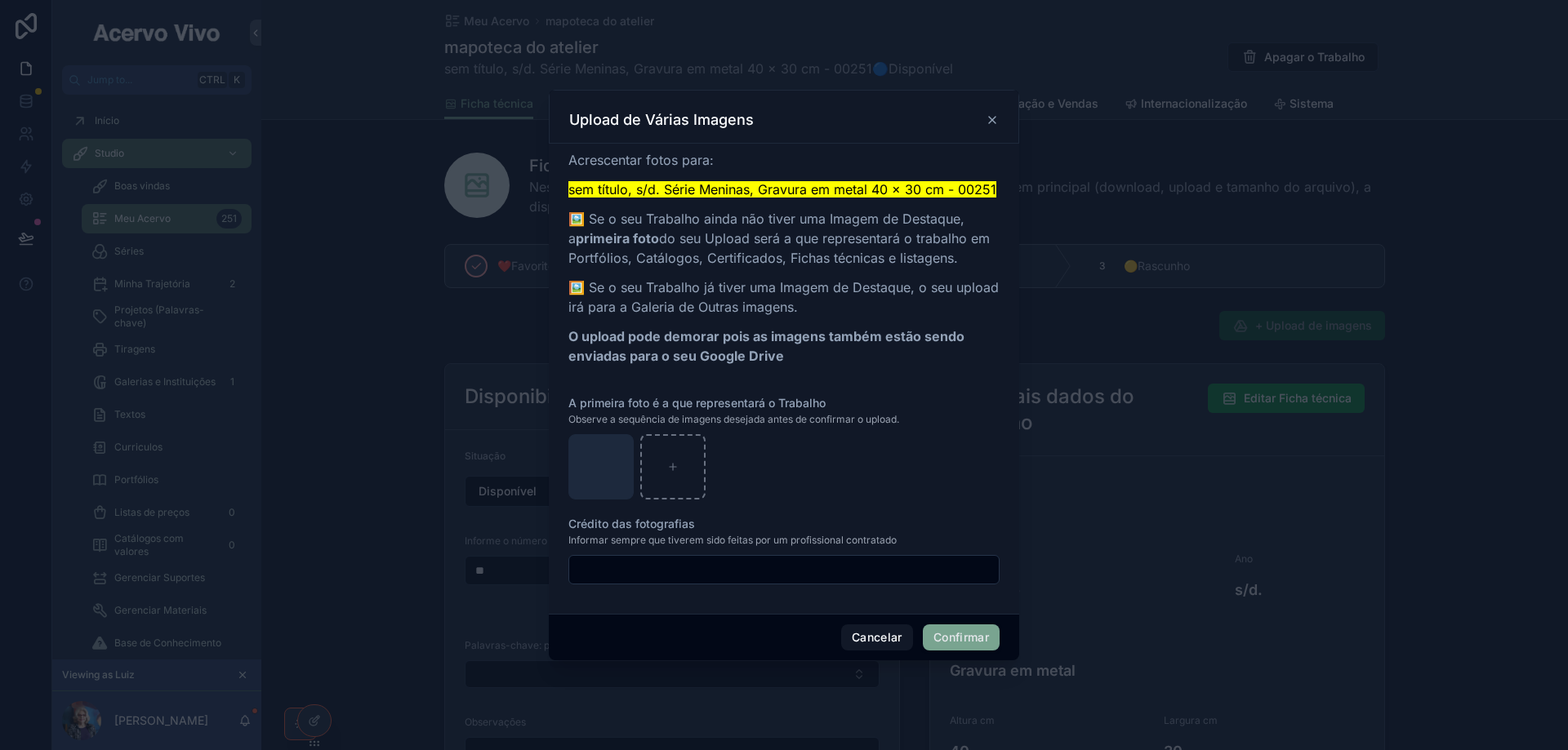
drag, startPoint x: 969, startPoint y: 643, endPoint x: 955, endPoint y: 600, distance: 45.2
click at [969, 643] on button "Confirmar" at bounding box center [961, 638] width 77 height 26
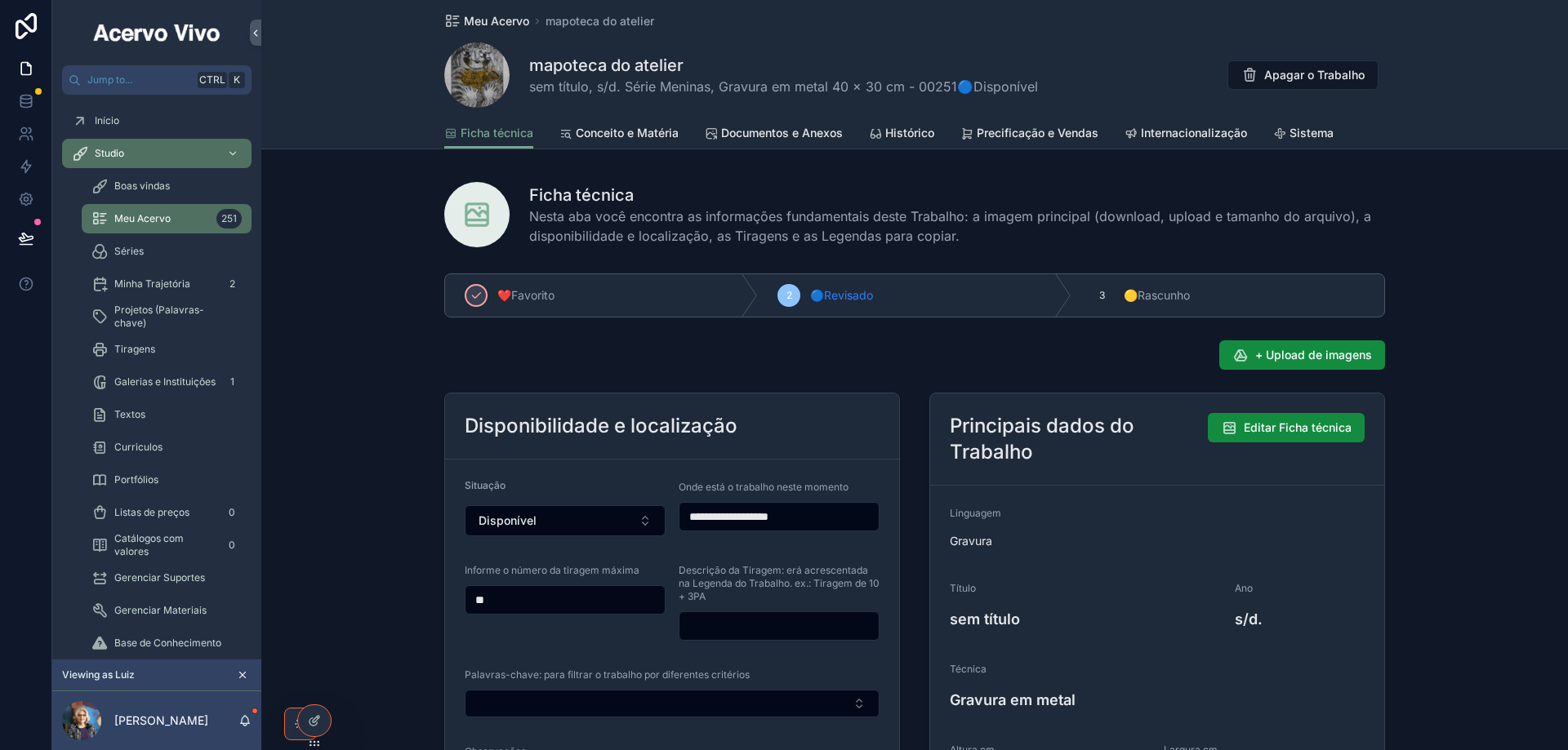
click at [484, 17] on span "Meu Acervo" at bounding box center [496, 21] width 65 height 17
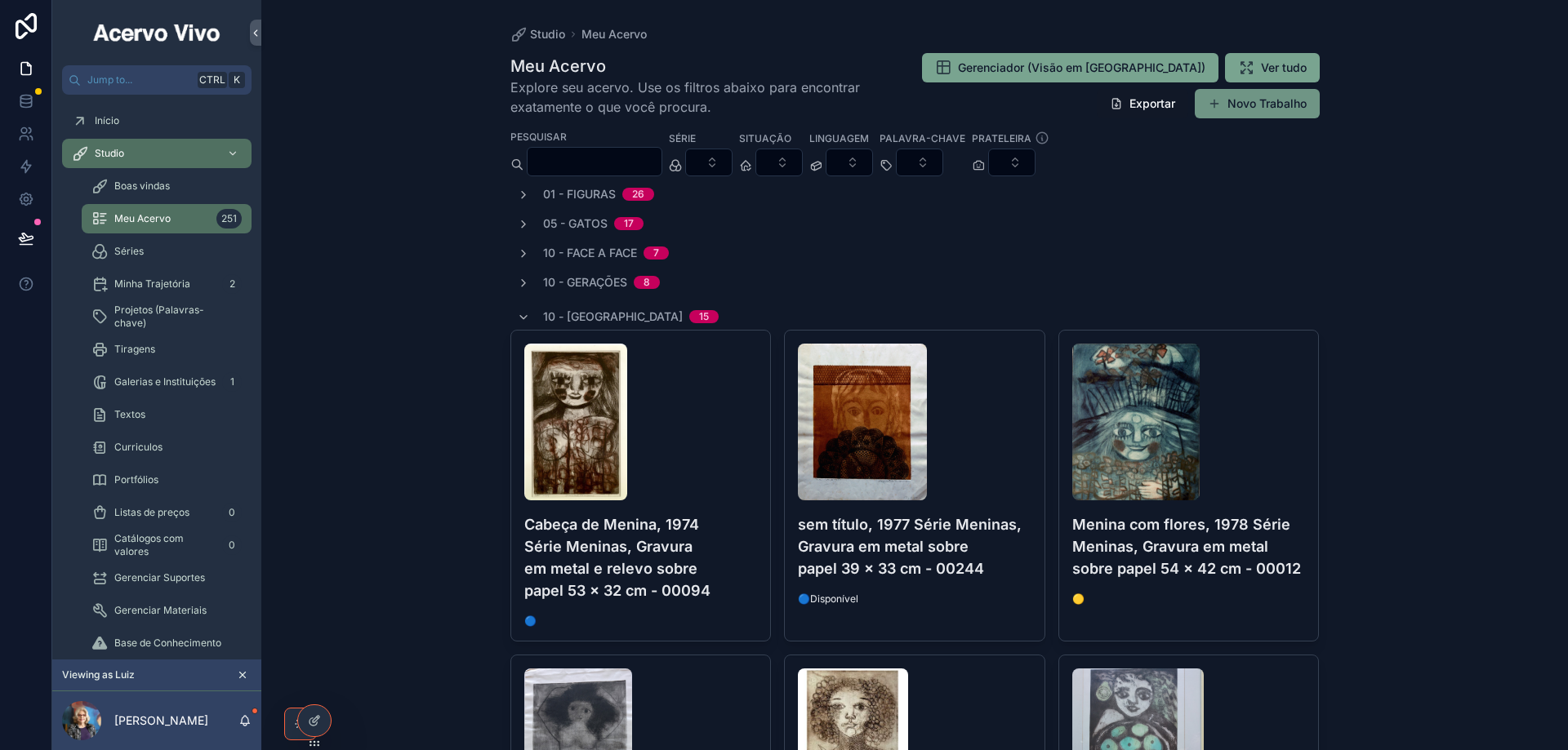
click at [1255, 109] on button "Novo Trabalho" at bounding box center [1257, 104] width 125 height 30
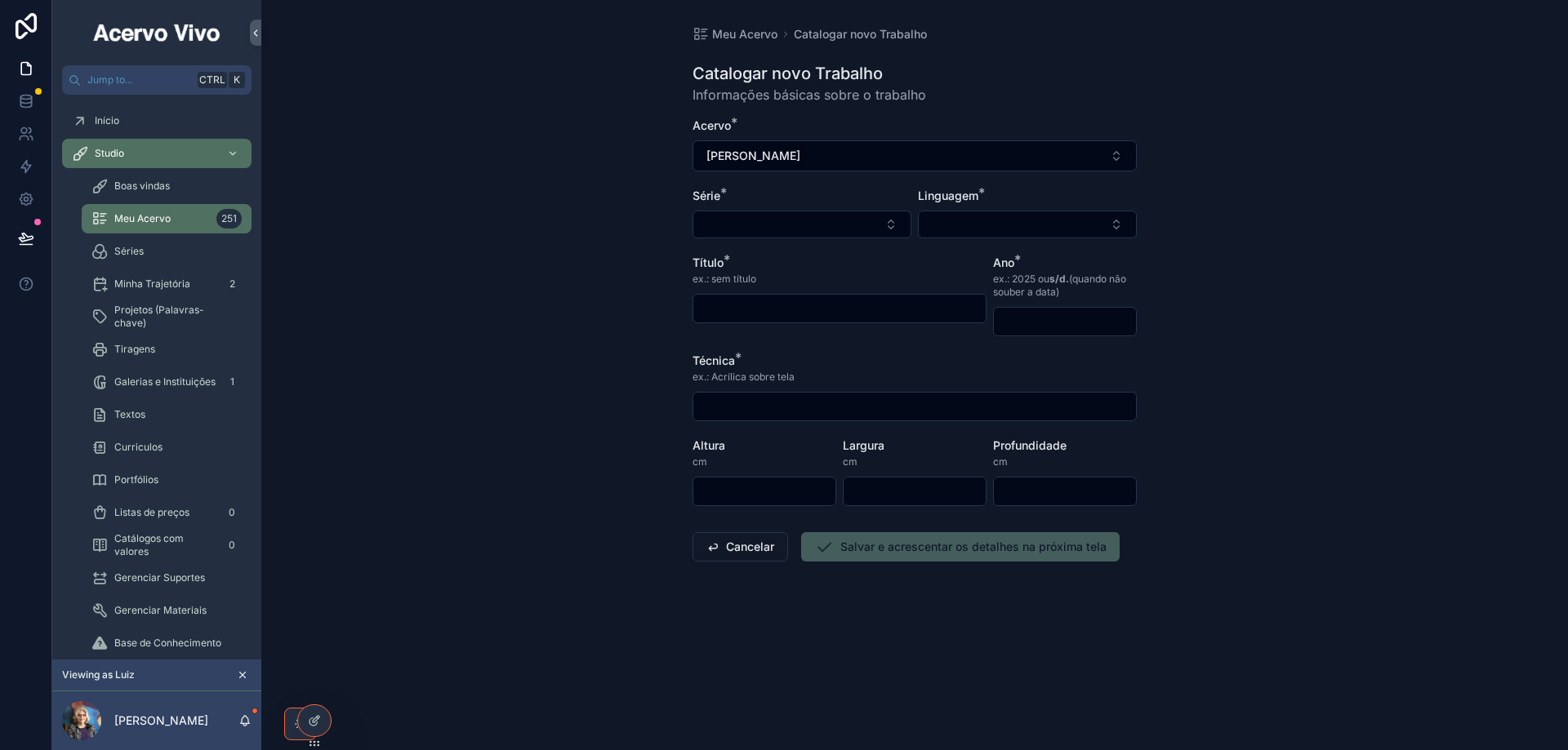
click at [787, 496] on input "scrollable content" at bounding box center [764, 491] width 142 height 23
type input "**"
click at [877, 492] on input "scrollable content" at bounding box center [915, 491] width 142 height 23
type input "**"
click at [767, 229] on button "Select Button" at bounding box center [801, 225] width 219 height 28
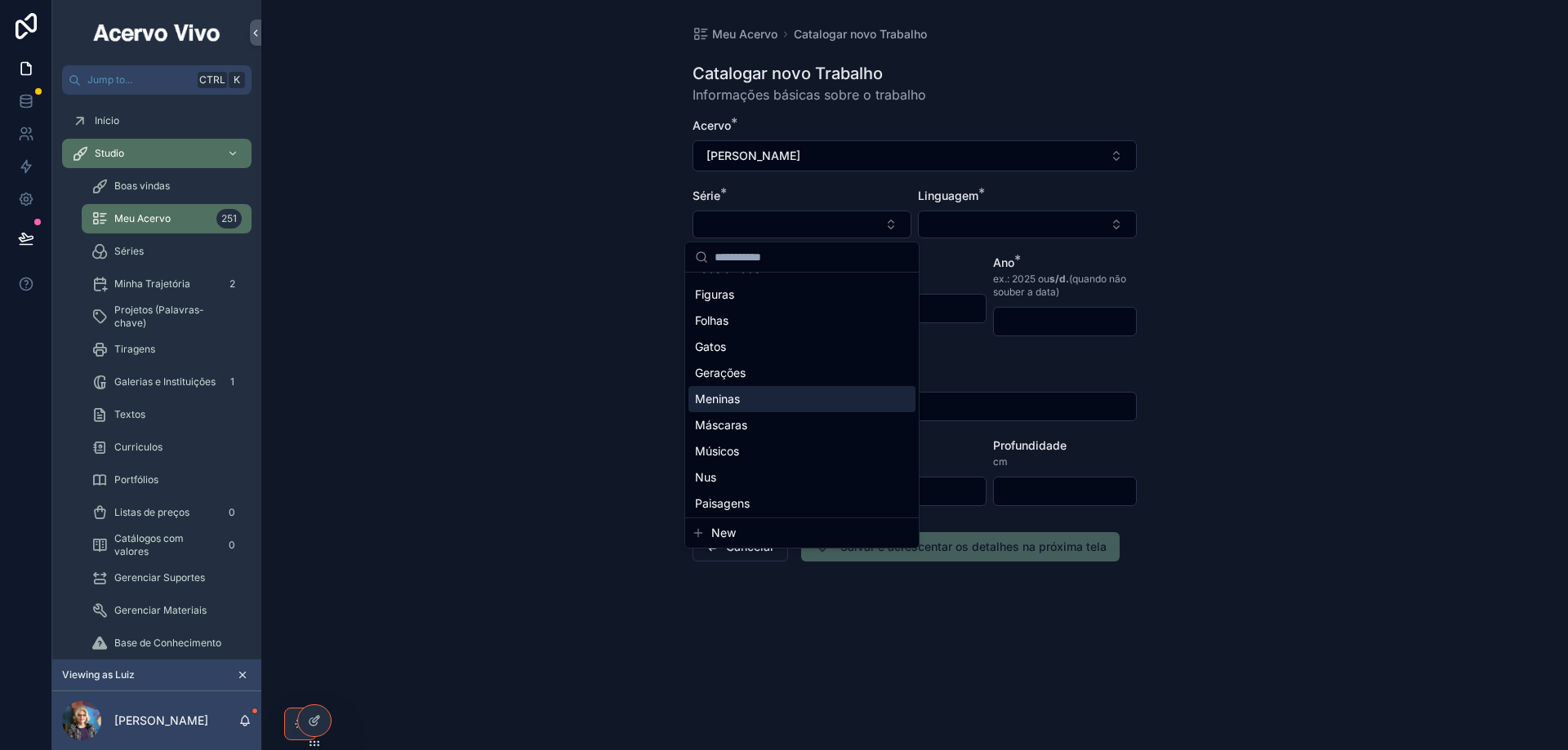
scroll to position [127, 0]
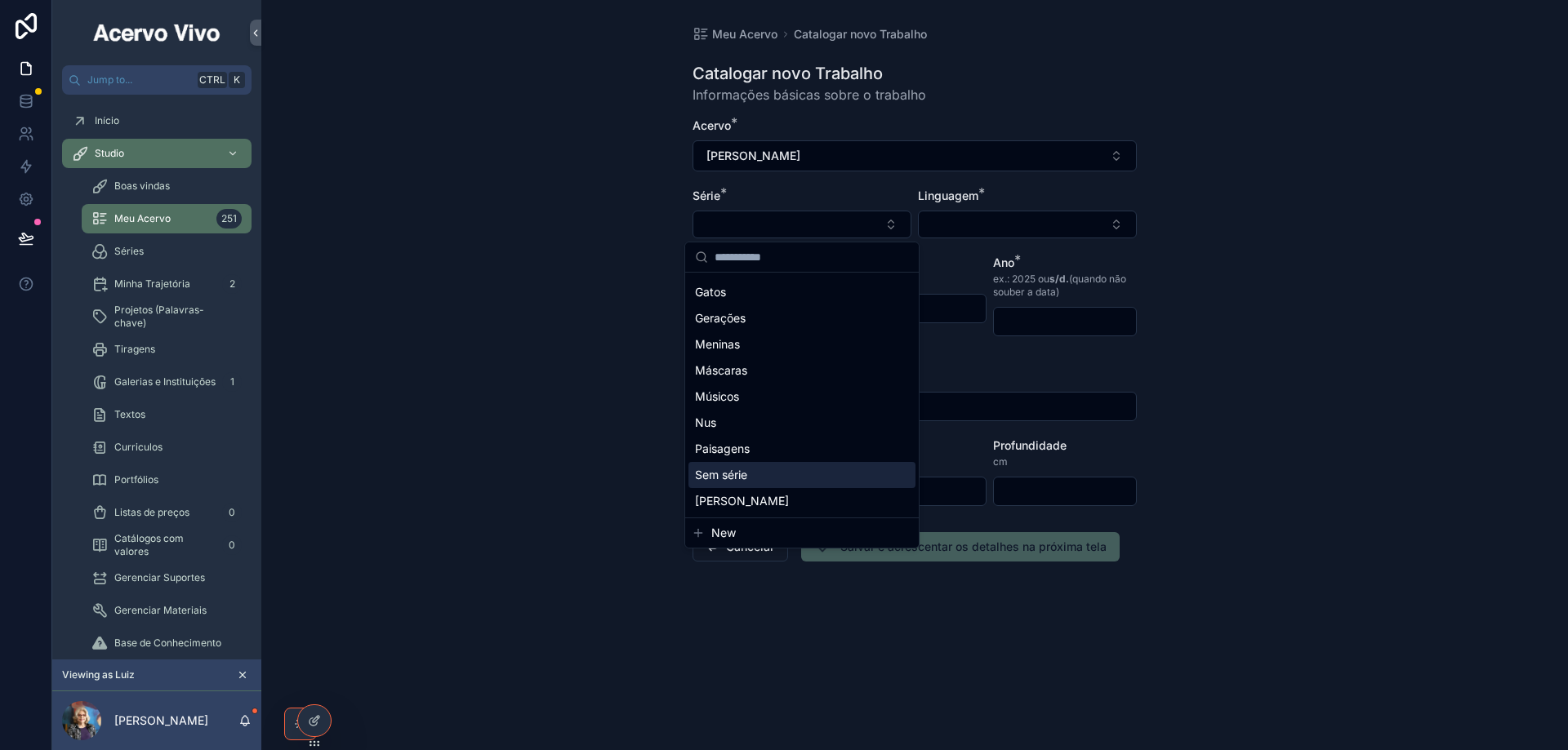
click at [775, 477] on div "Sem série" at bounding box center [801, 475] width 227 height 26
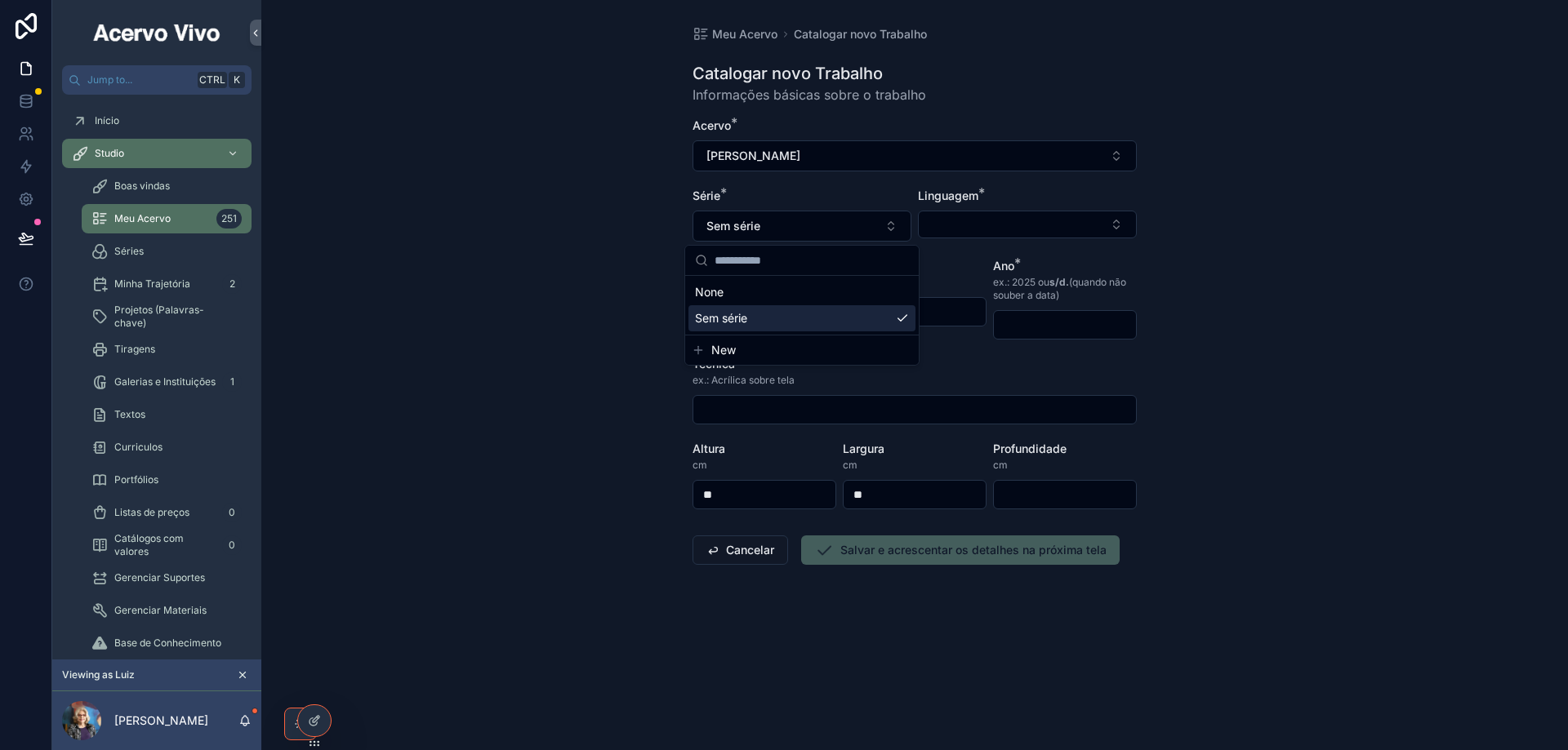
scroll to position [0, 0]
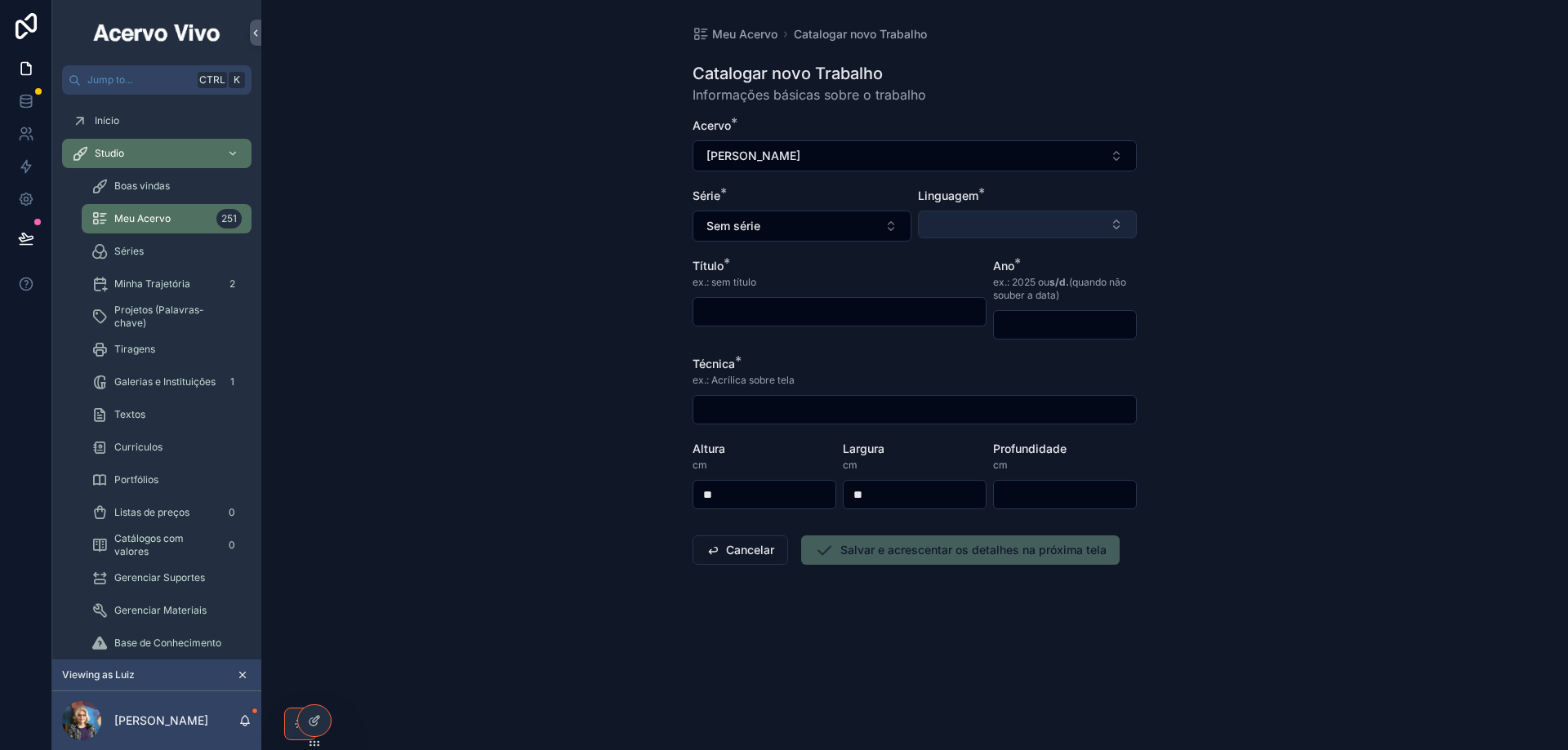
click at [961, 227] on button "Select Button" at bounding box center [1027, 225] width 219 height 28
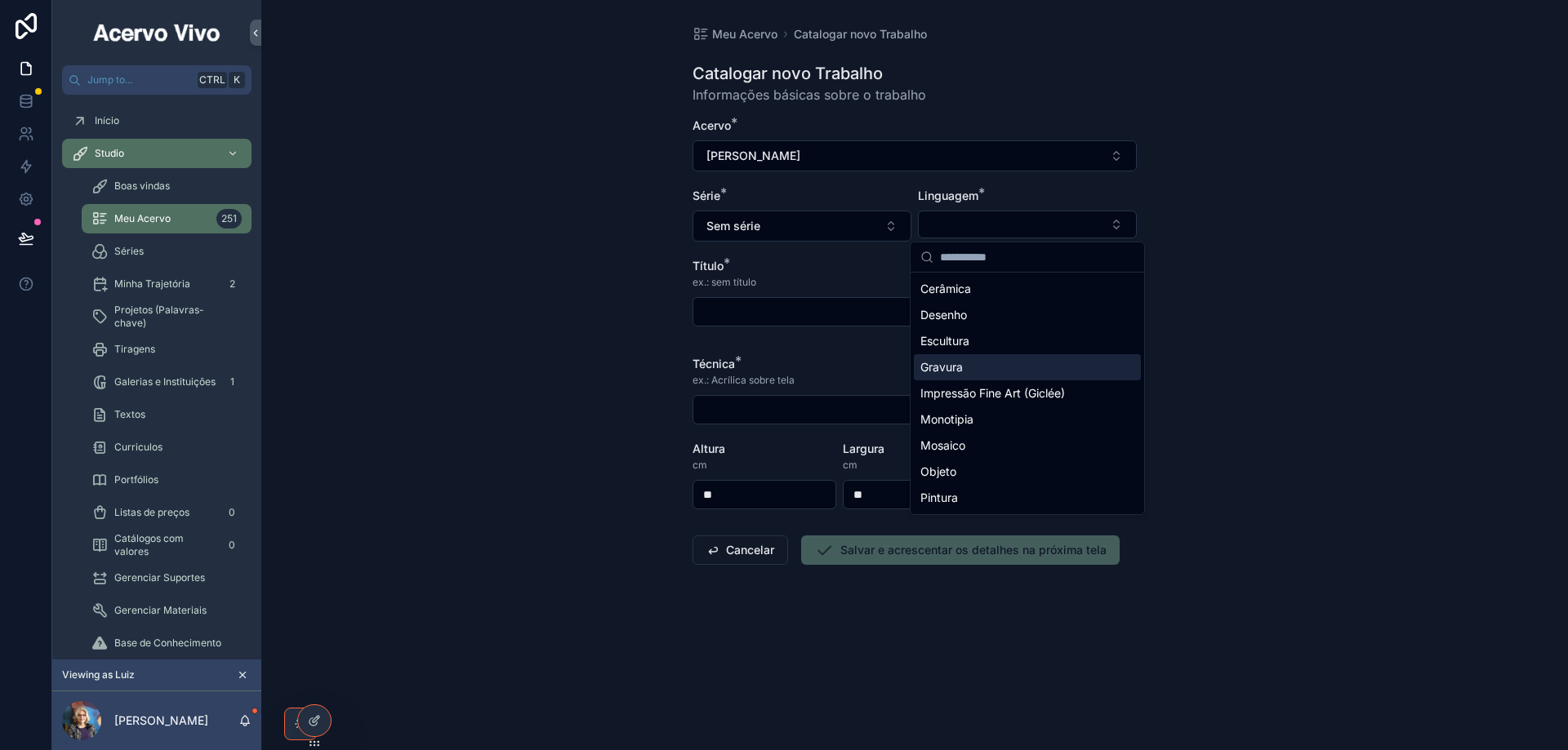
click at [963, 369] on div "Gravura" at bounding box center [1027, 368] width 227 height 26
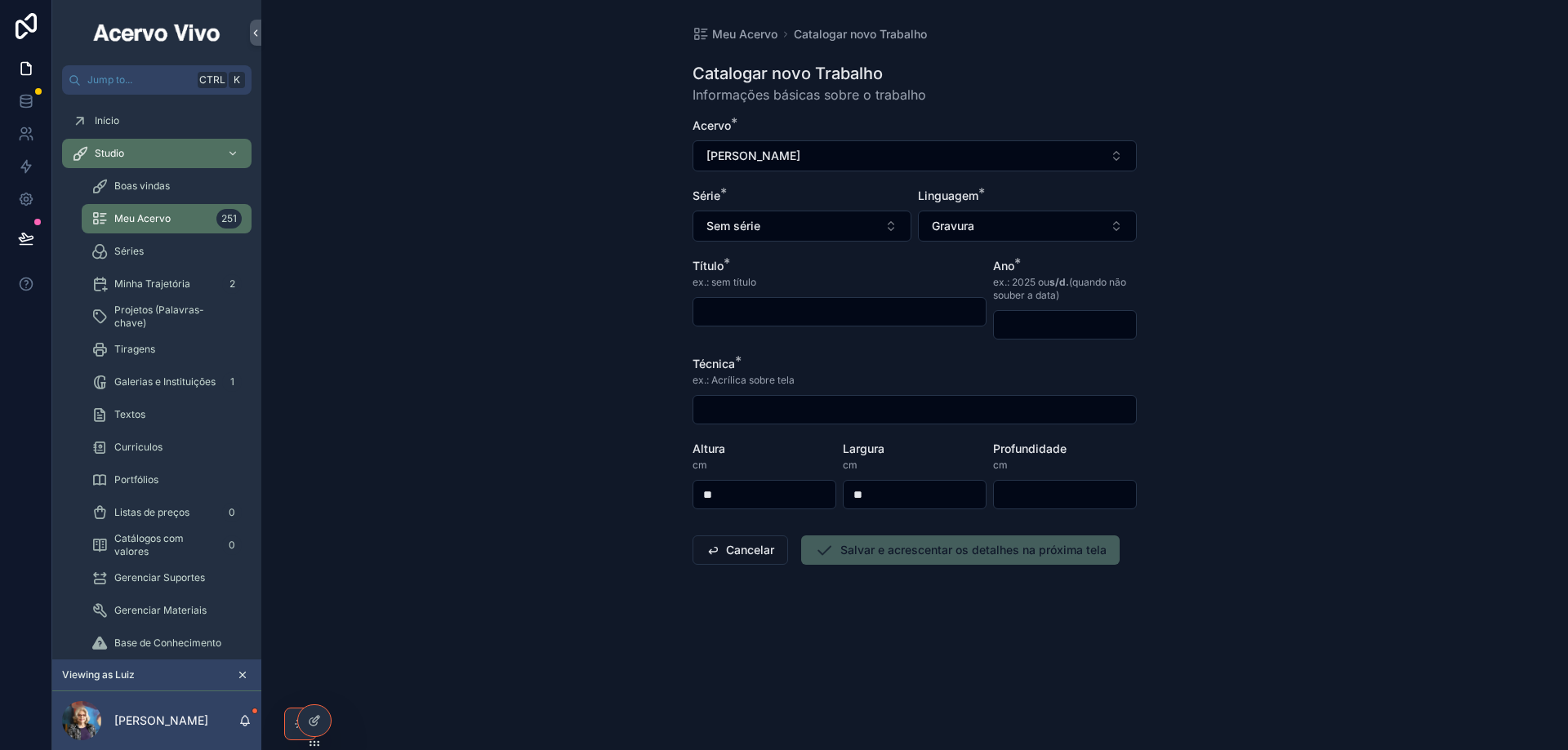
click at [788, 299] on div "scrollable content" at bounding box center [839, 312] width 294 height 30
click at [785, 308] on input "scrollable content" at bounding box center [839, 312] width 292 height 23
type input "**********"
click at [1039, 318] on input "scrollable content" at bounding box center [1065, 325] width 142 height 23
type input "****"
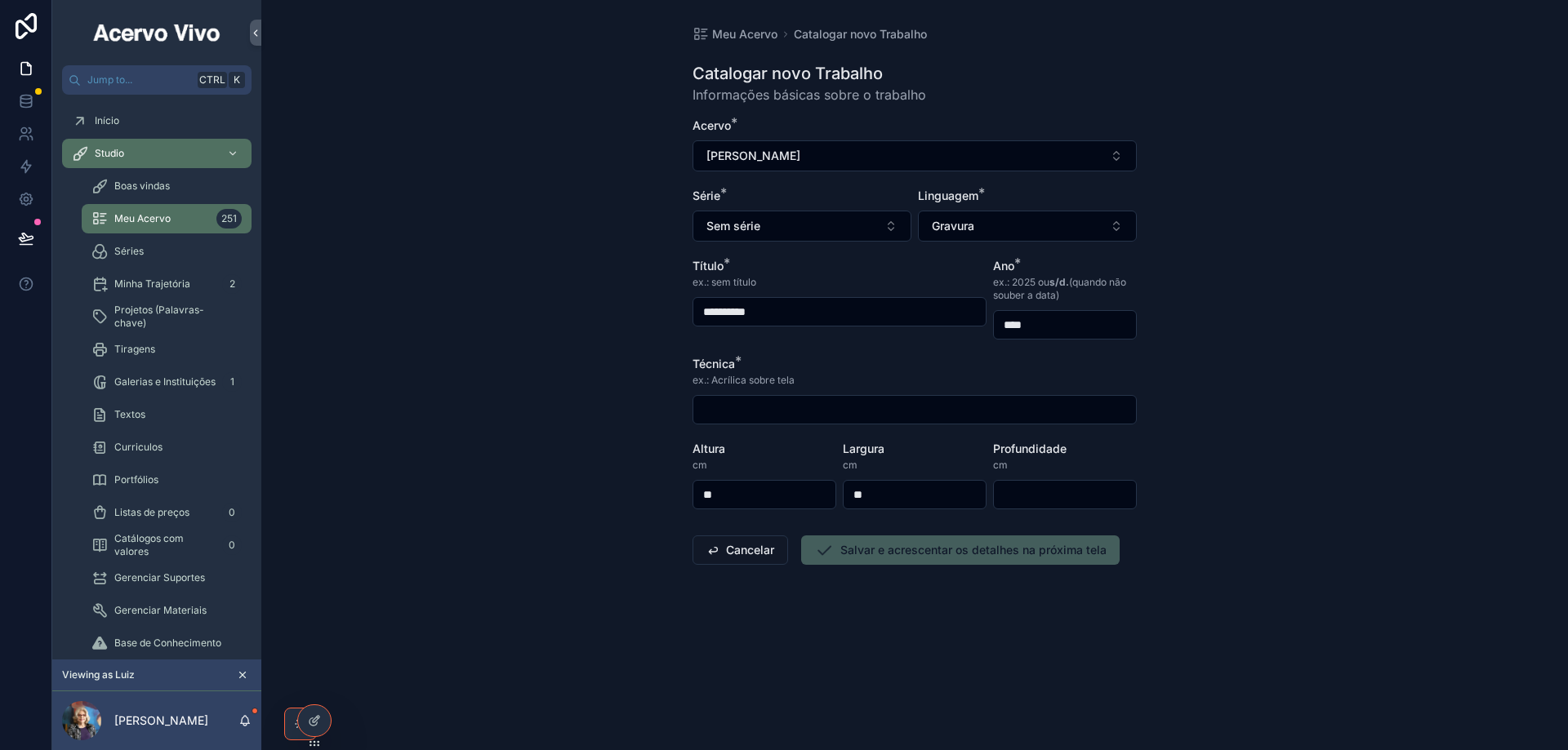
click at [763, 406] on input "scrollable content" at bounding box center [915, 410] width 443 height 23
type input "**********"
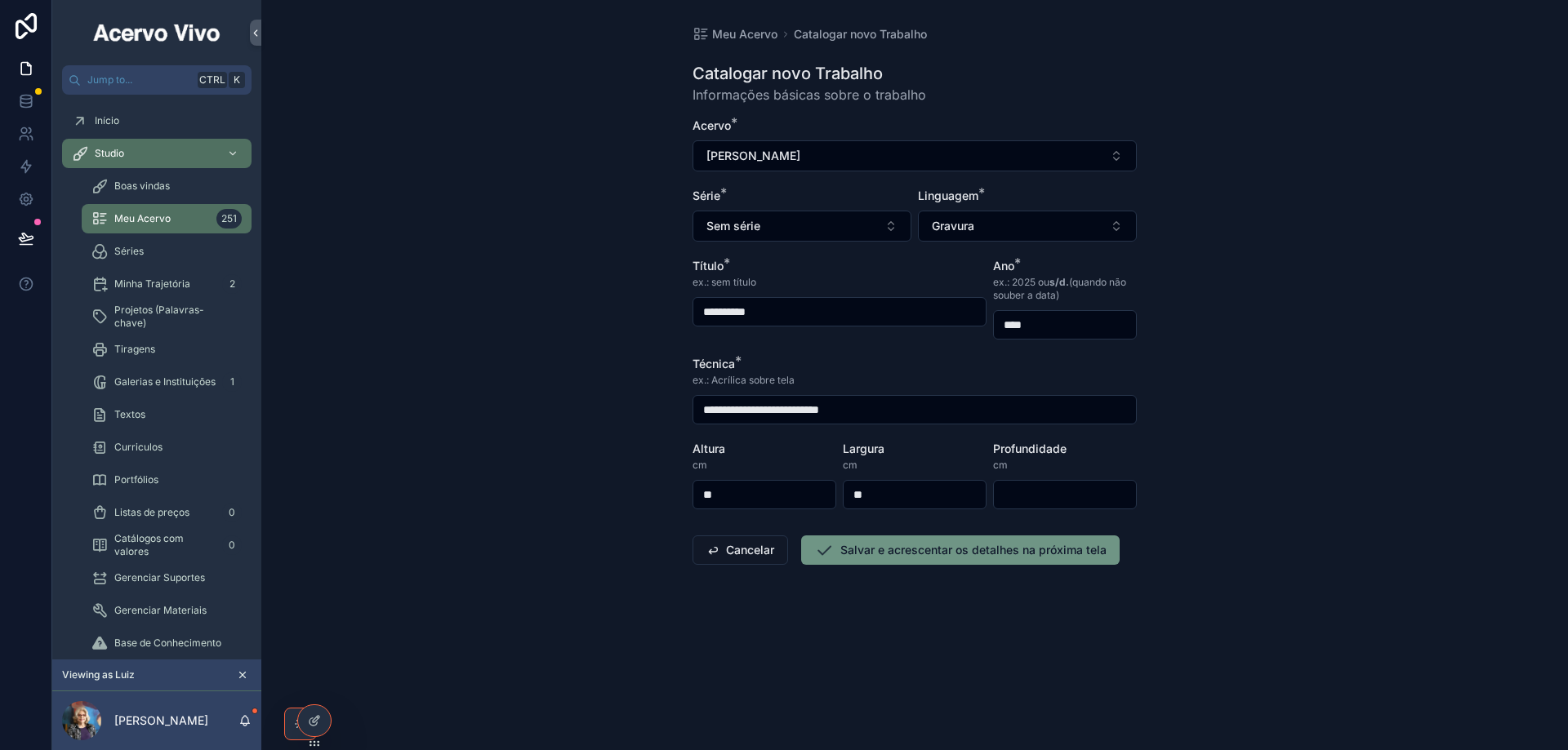
click at [885, 556] on button "Salvar e acrescentar os detalhes na próxima tela" at bounding box center [960, 550] width 318 height 30
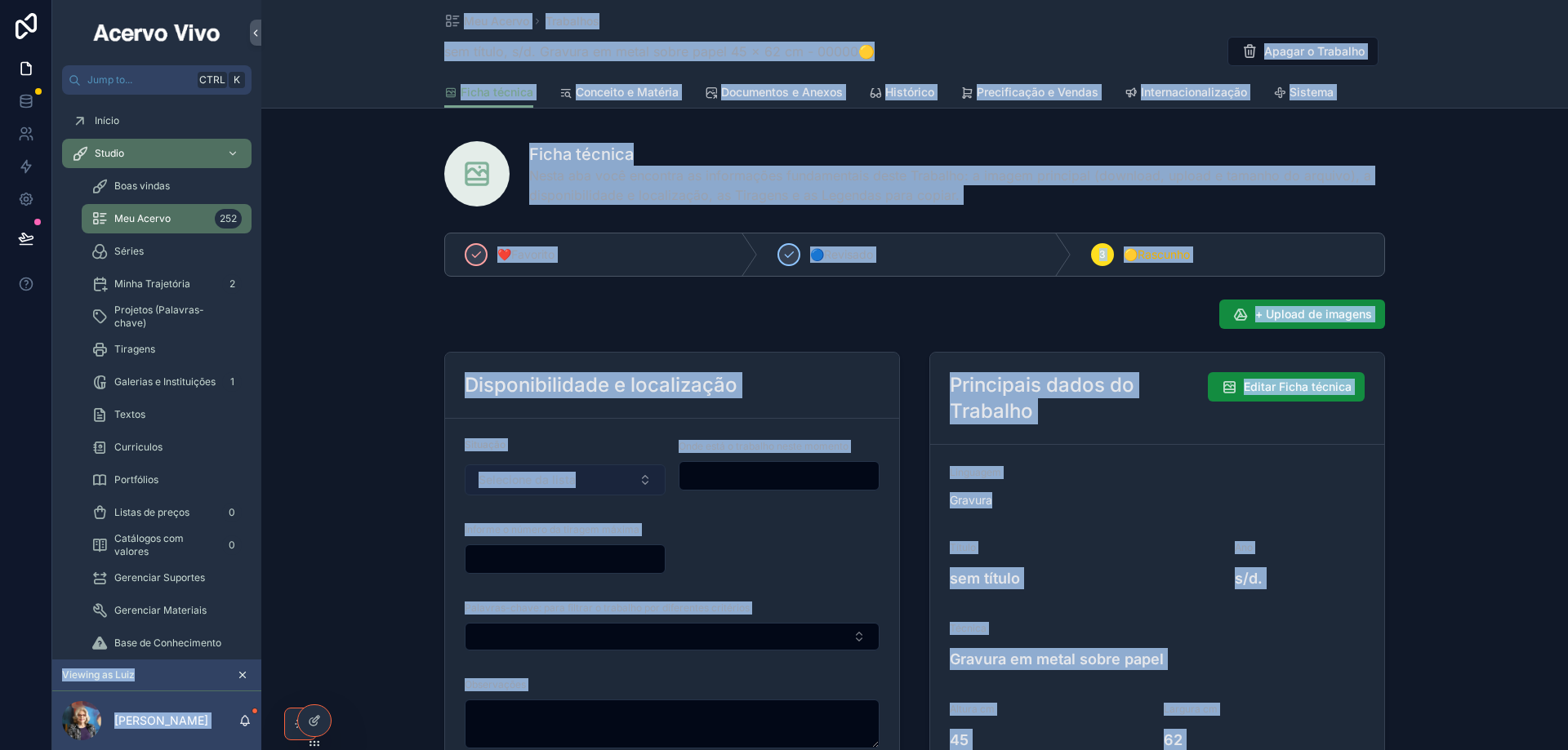
click at [558, 484] on span "Selecione da lista" at bounding box center [527, 480] width 97 height 17
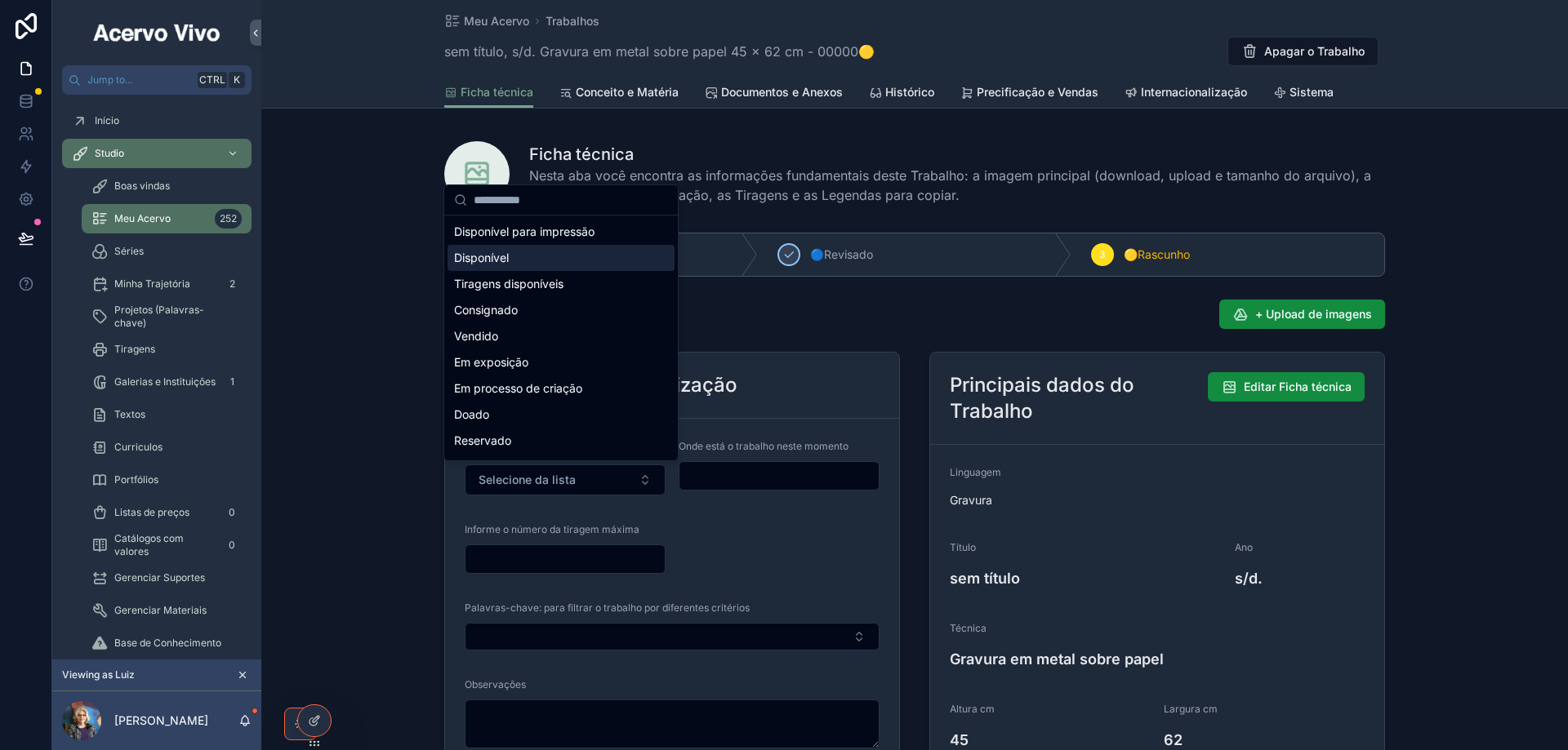
click at [539, 257] on div "Disponível" at bounding box center [561, 258] width 227 height 26
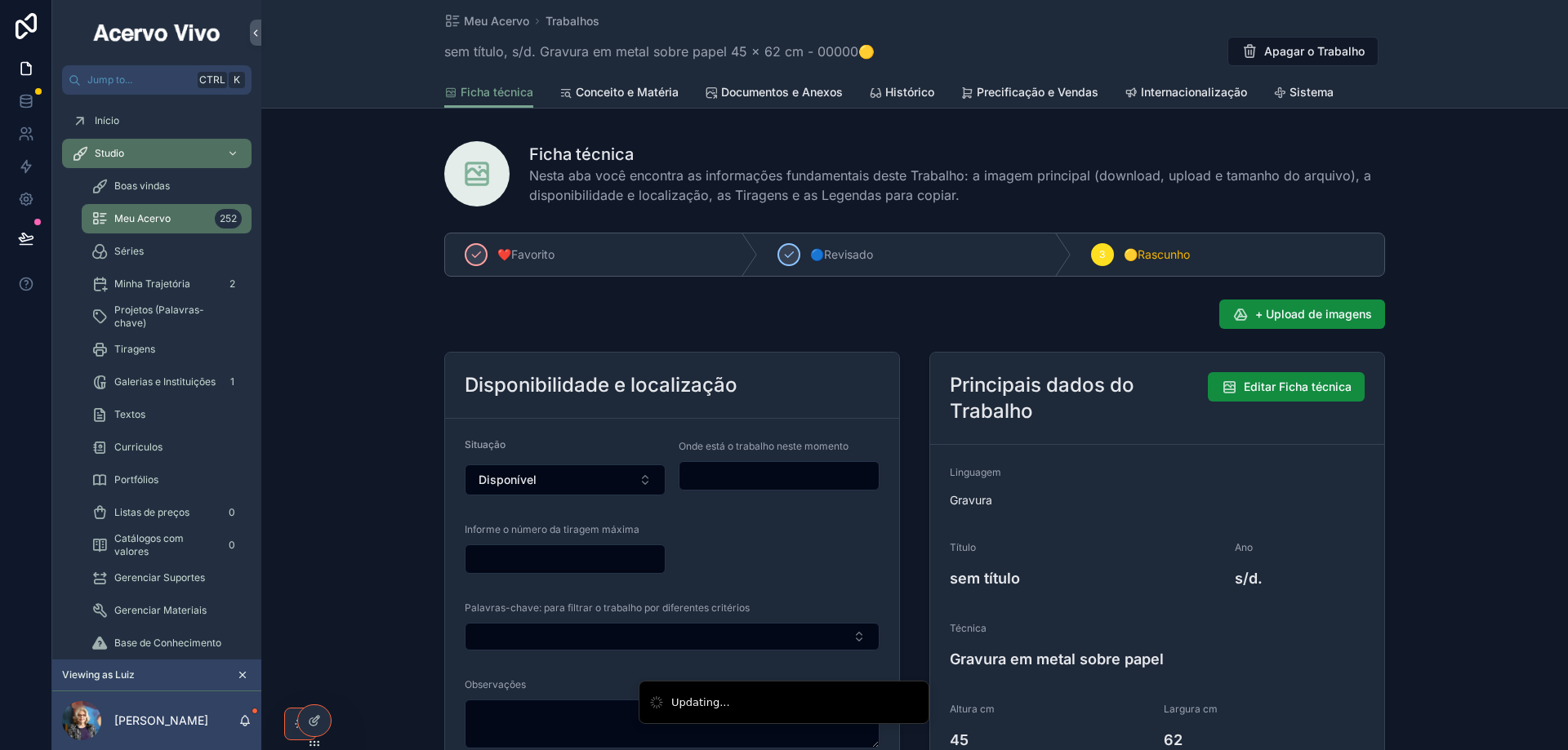
click at [750, 482] on input "scrollable content" at bounding box center [778, 476] width 199 height 23
type input "**********"
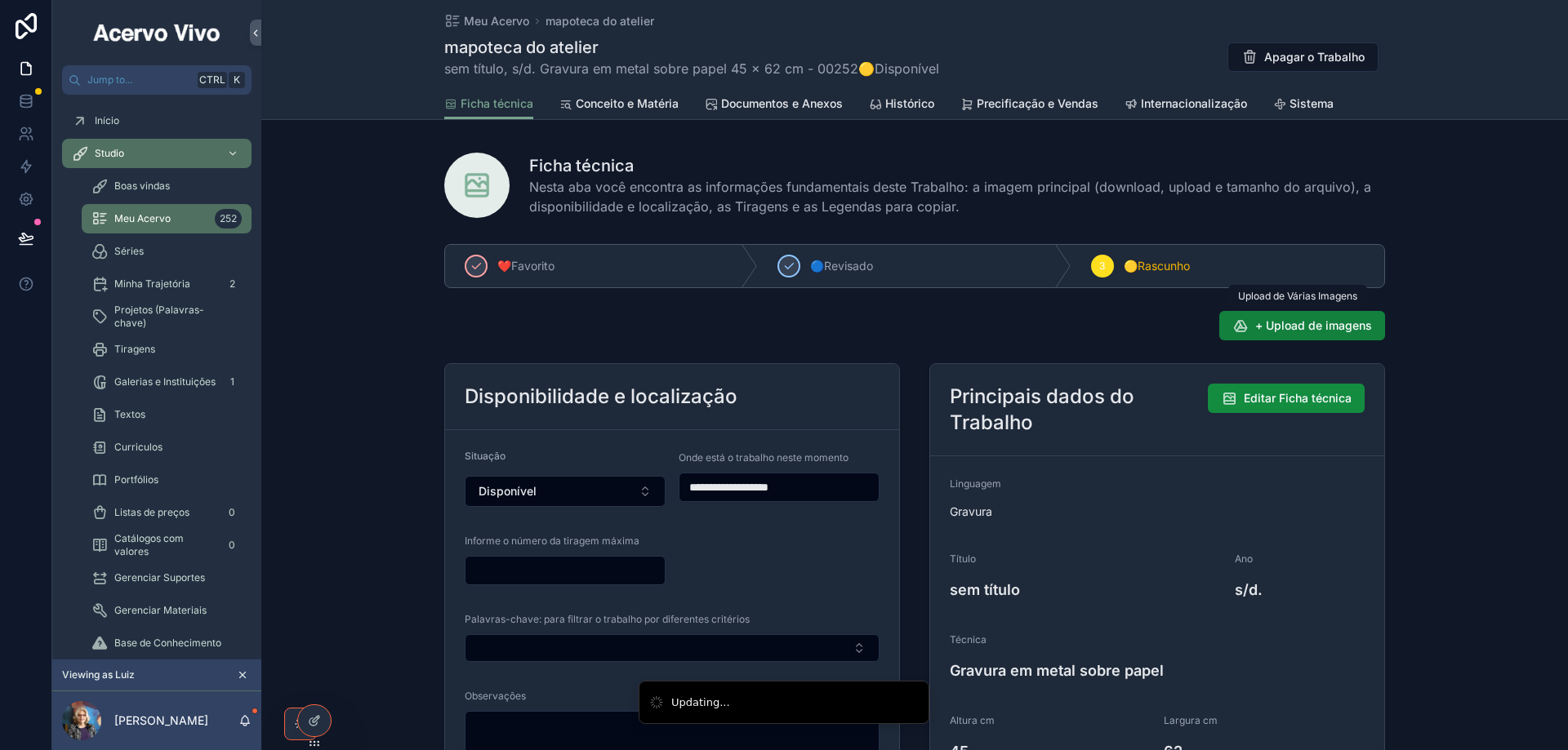
click at [1286, 316] on button "+ Upload de imagens" at bounding box center [1302, 326] width 166 height 30
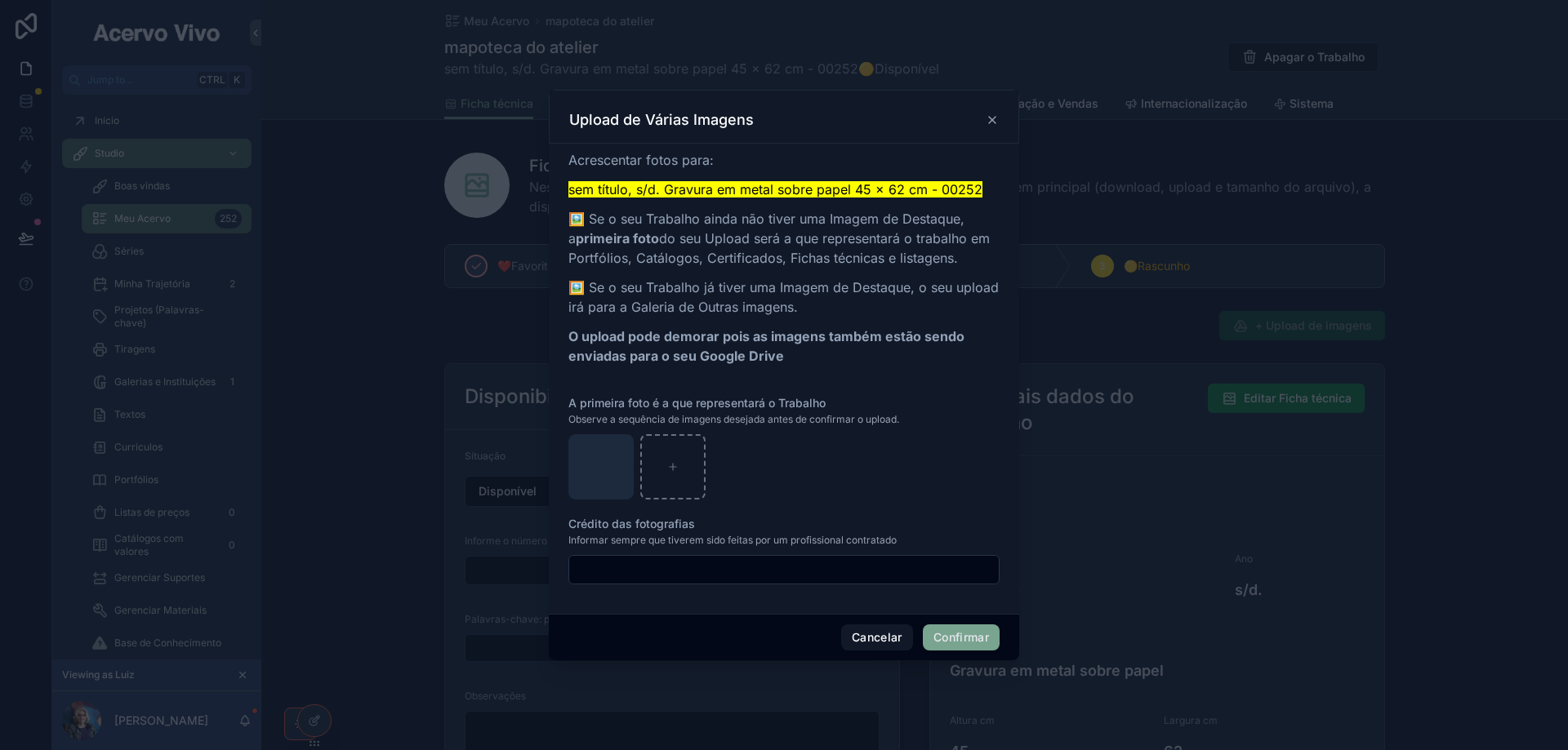
drag, startPoint x: 959, startPoint y: 639, endPoint x: 951, endPoint y: 625, distance: 16.1
click at [959, 640] on button "Confirmar" at bounding box center [961, 638] width 77 height 26
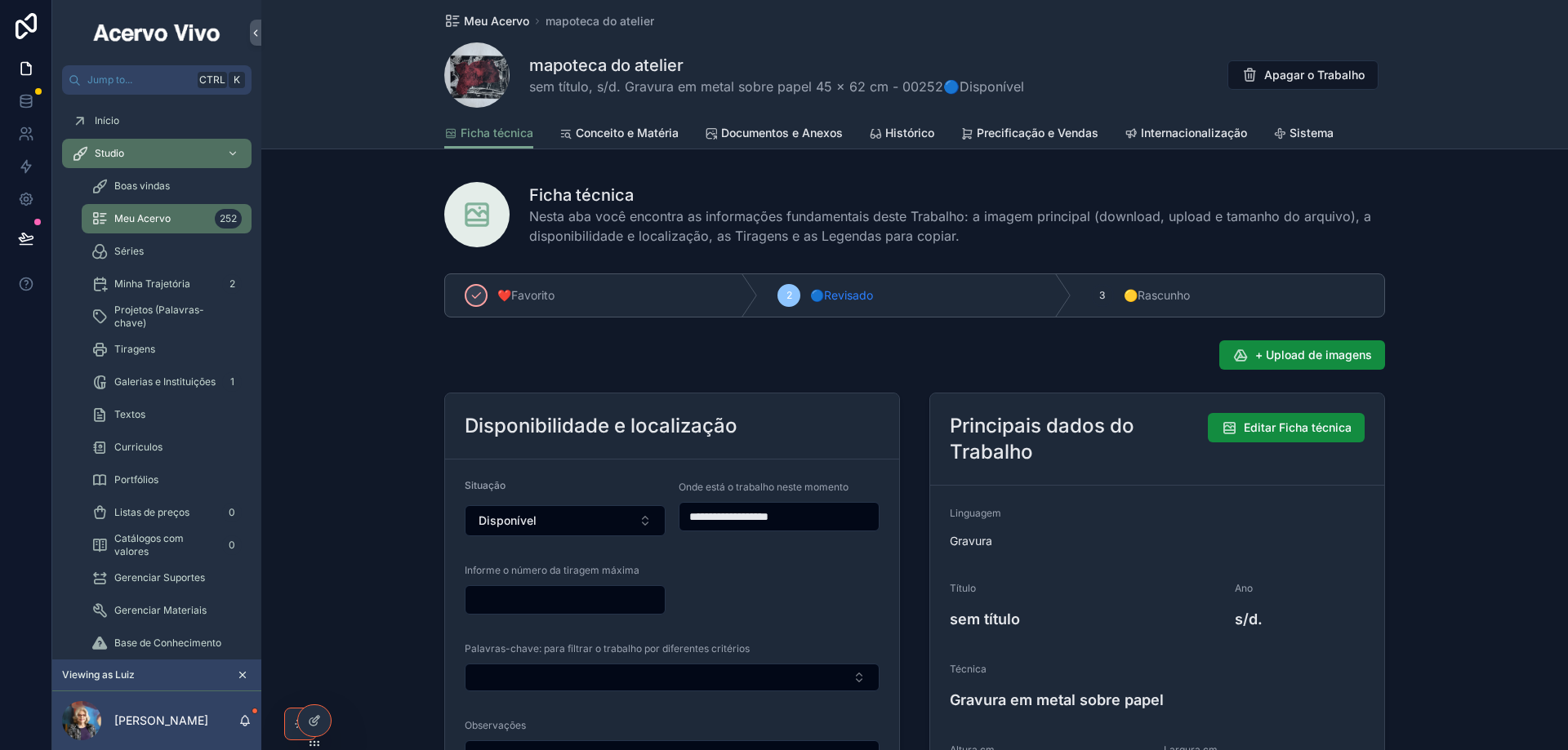
click at [498, 25] on span "Meu Acervo" at bounding box center [496, 21] width 65 height 17
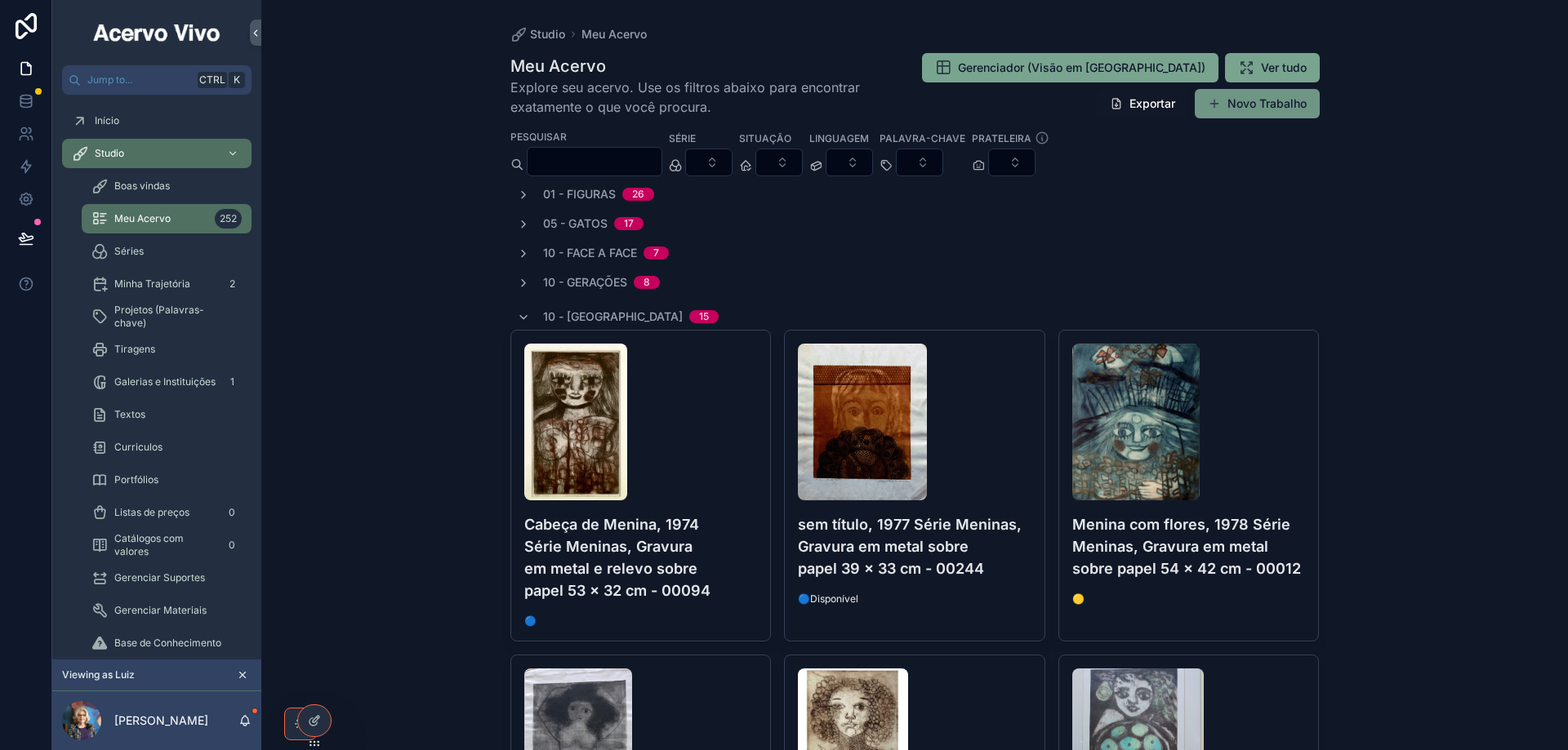
click at [1263, 107] on button "Novo Trabalho" at bounding box center [1257, 104] width 125 height 30
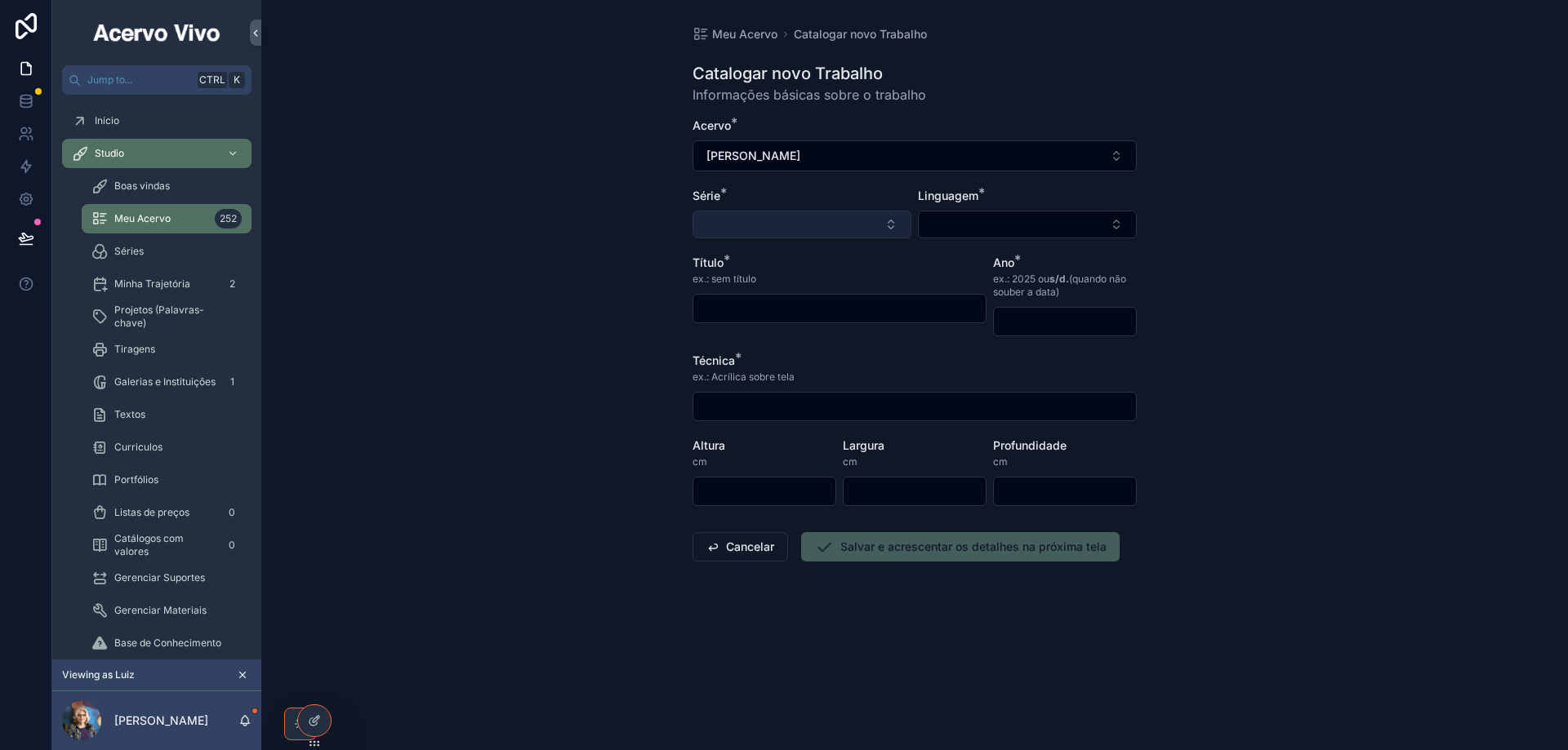
click at [855, 221] on button "Select Button" at bounding box center [801, 225] width 219 height 28
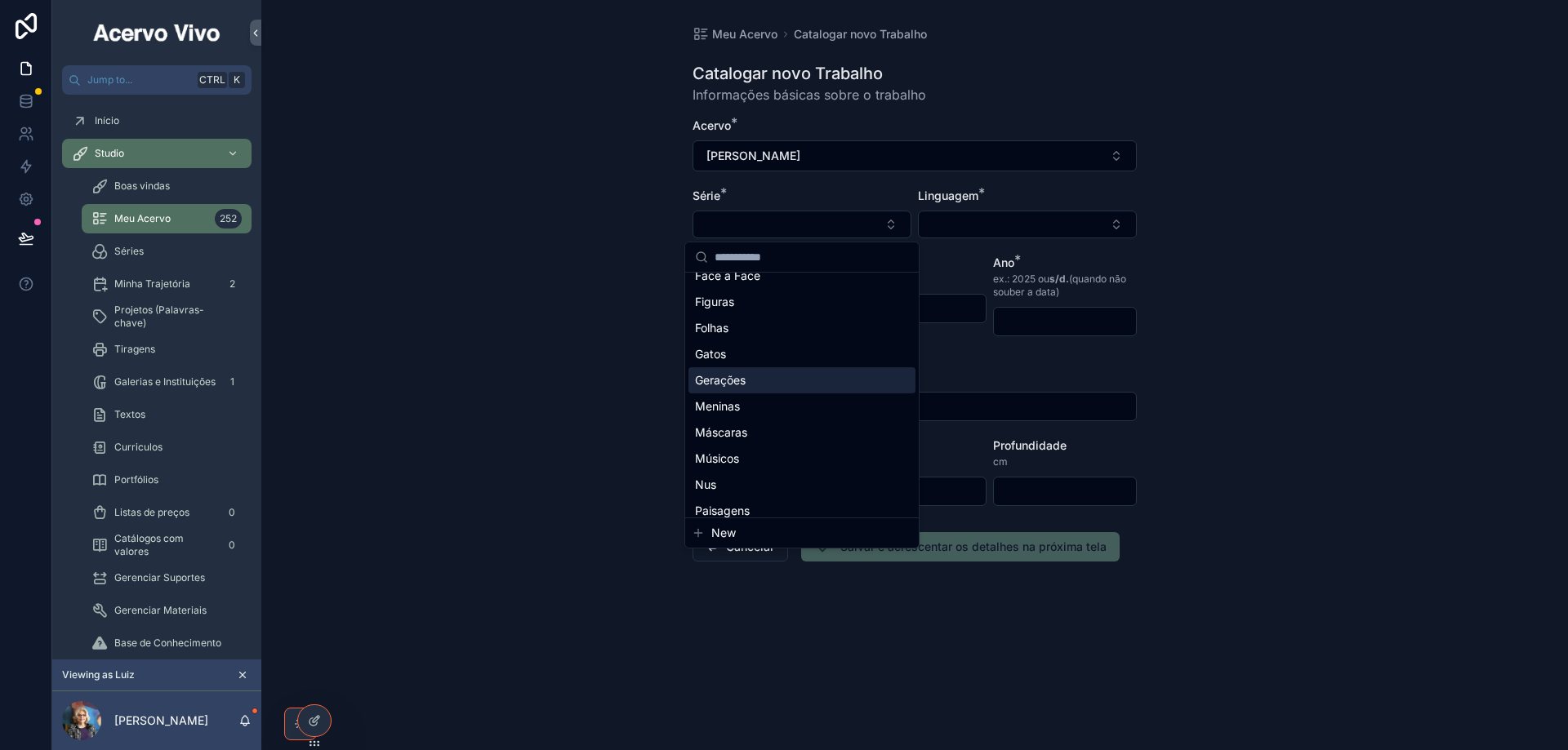
scroll to position [127, 0]
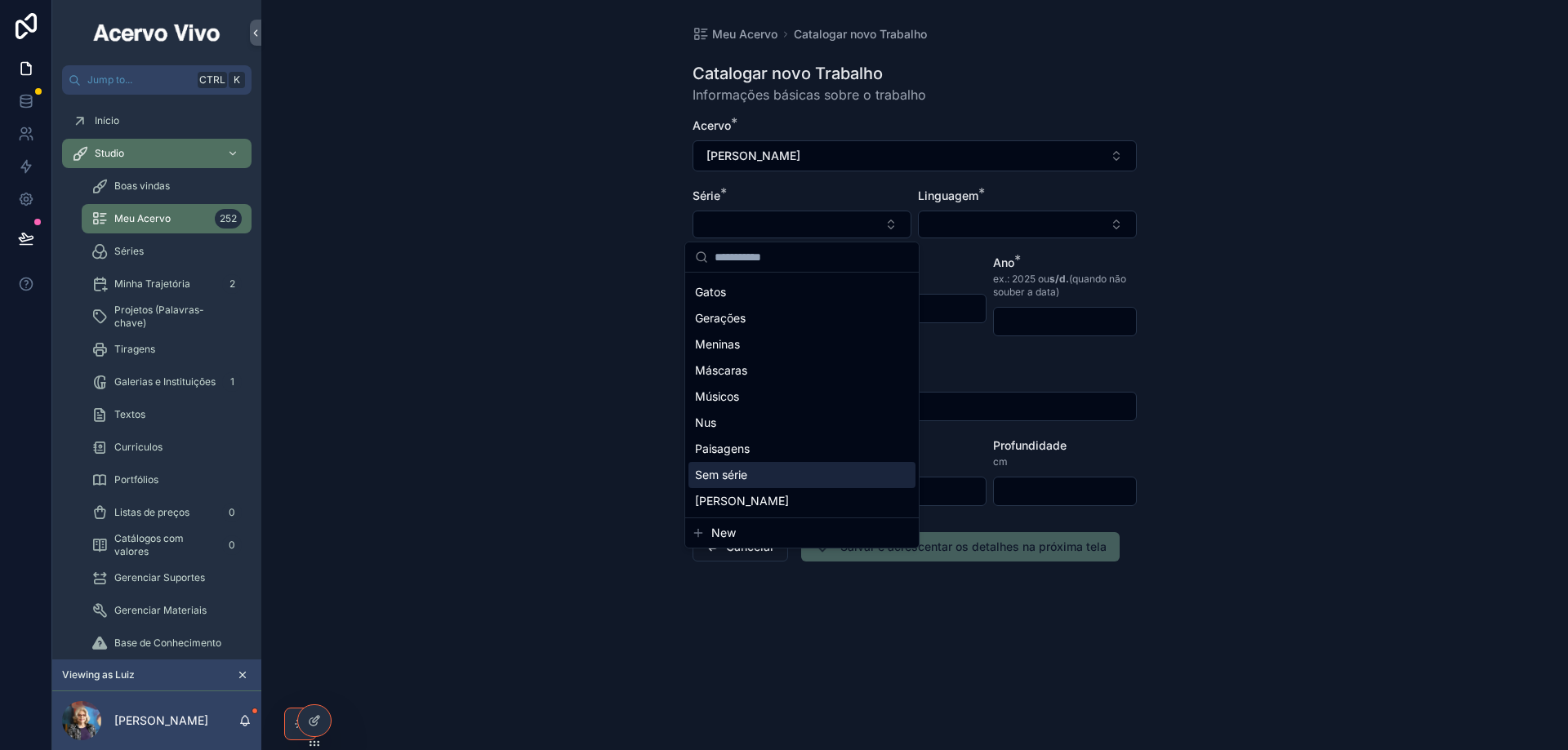
click at [794, 472] on div "Sem série" at bounding box center [801, 475] width 227 height 26
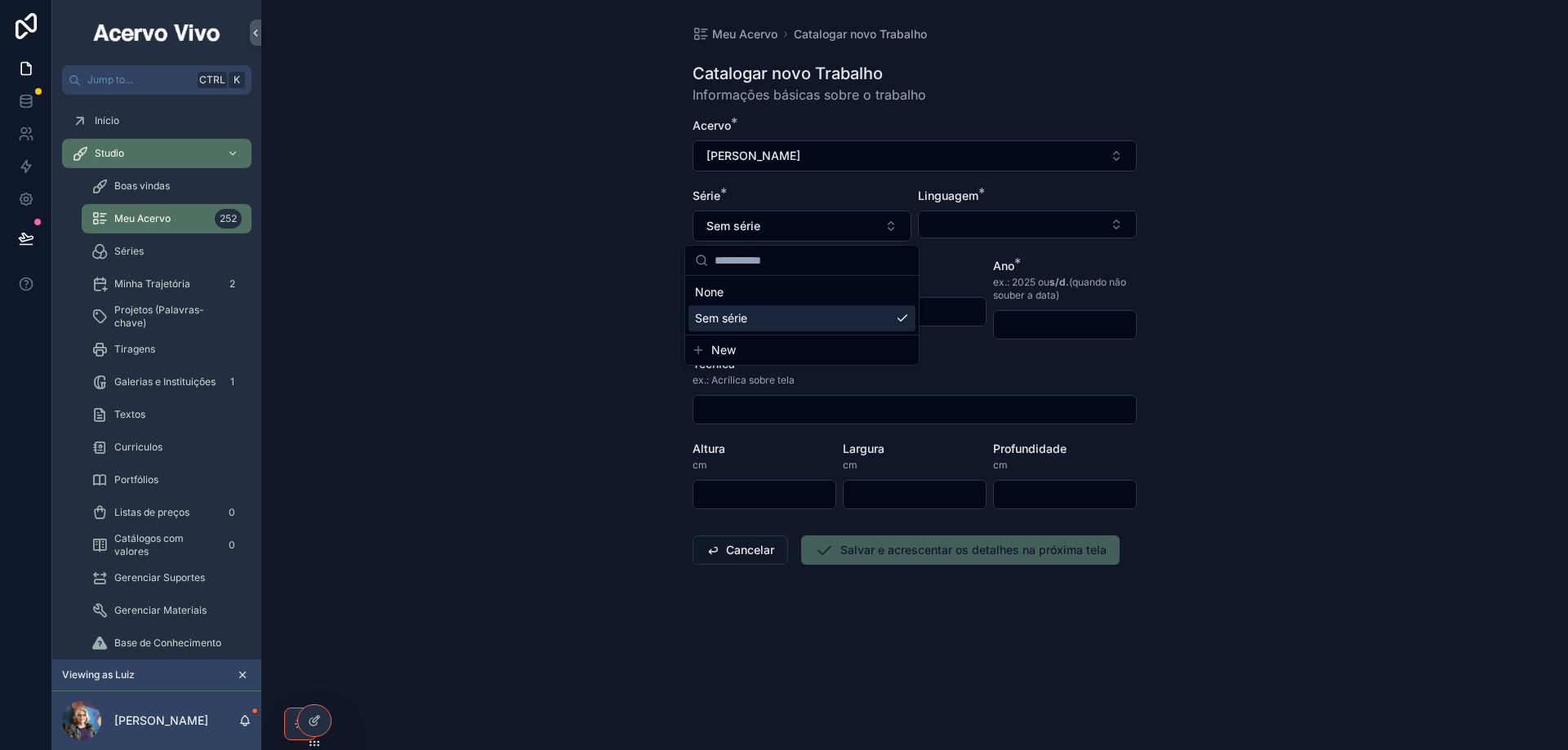
scroll to position [0, 0]
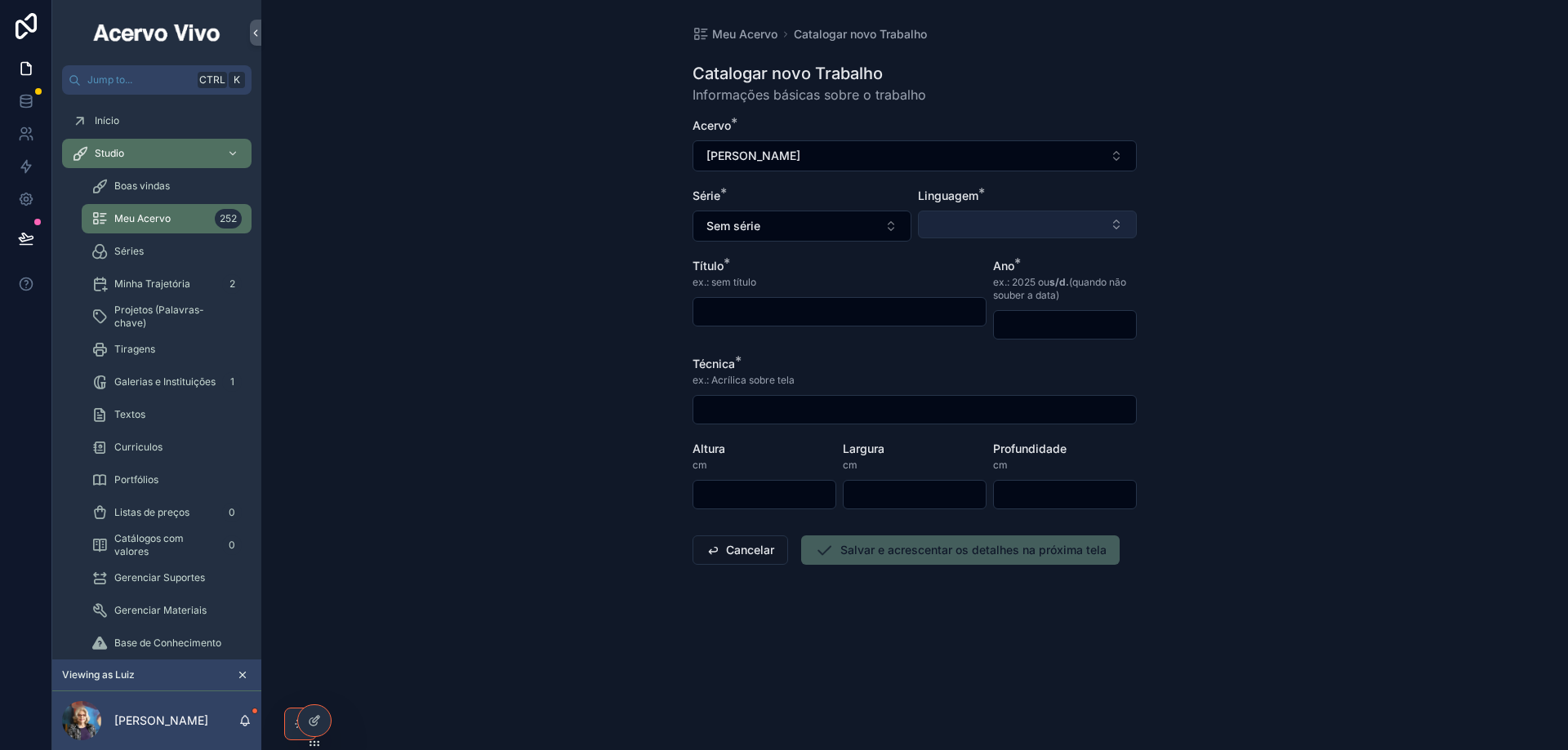
click at [1005, 225] on button "Select Button" at bounding box center [1027, 225] width 219 height 28
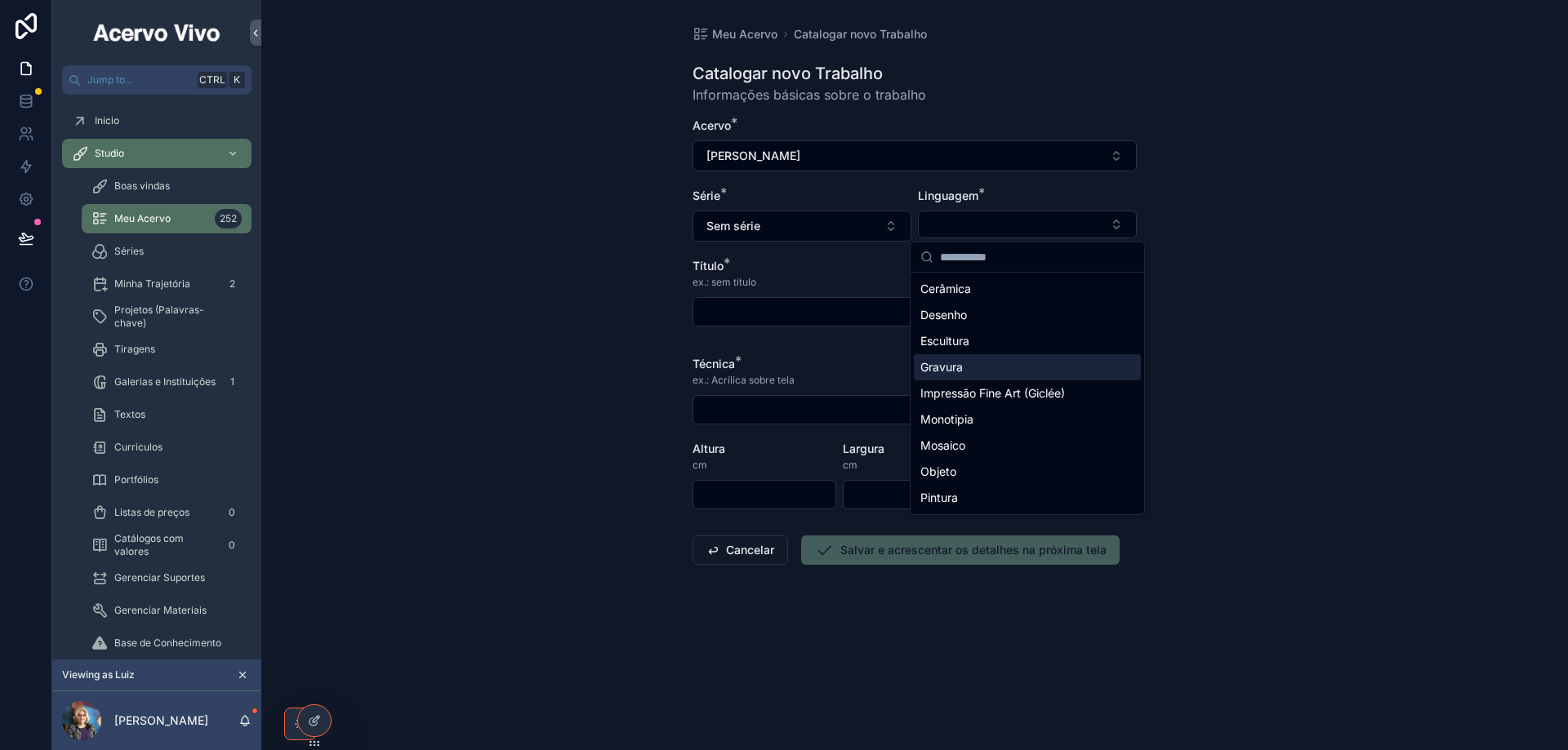
click at [976, 368] on div "Gravura" at bounding box center [1027, 368] width 227 height 26
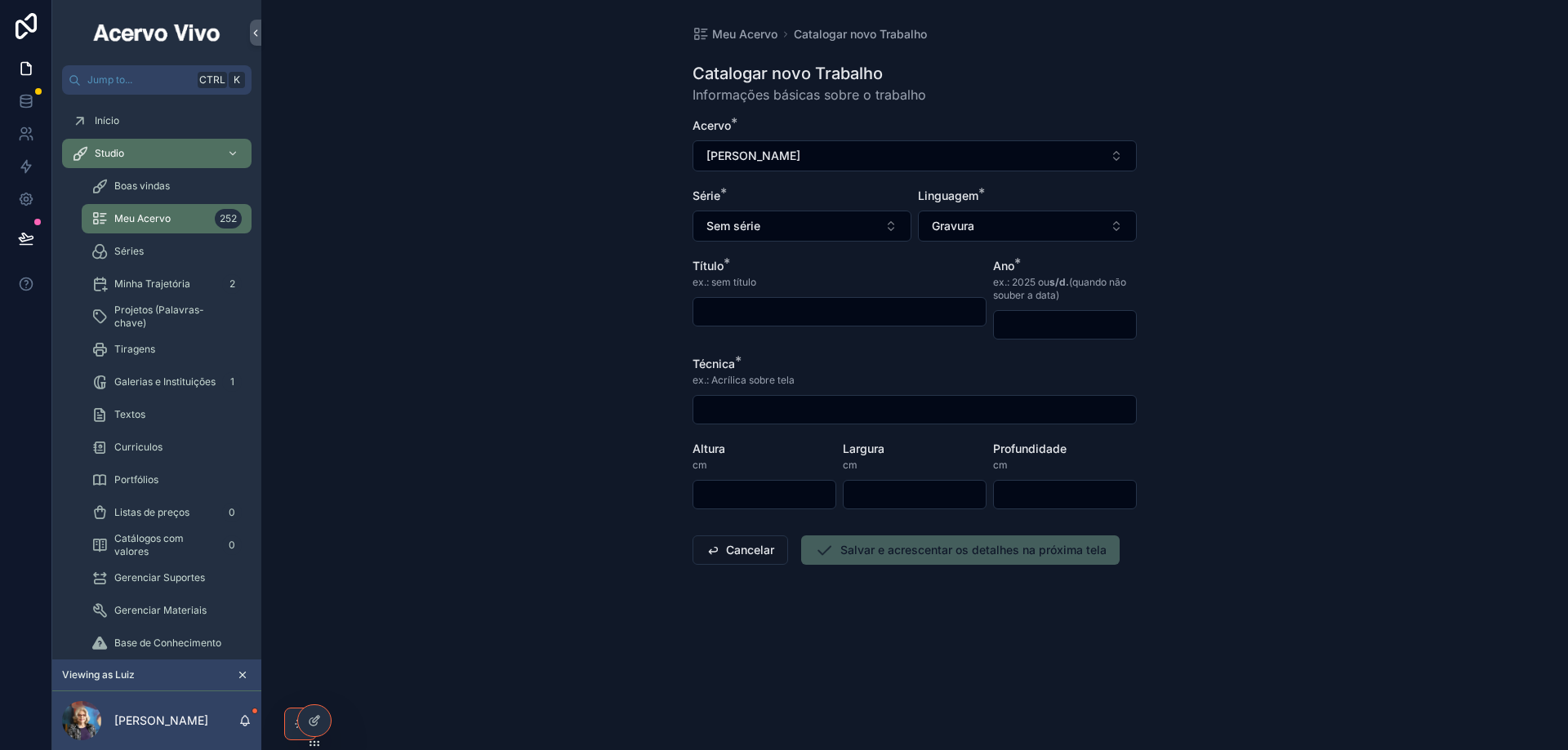
click at [824, 311] on input "scrollable content" at bounding box center [839, 312] width 292 height 23
type input "**********"
click at [1052, 306] on div "Ano * ex.: 2025 ou s/d. (quando não souber a data)" at bounding box center [1065, 298] width 144 height 82
drag, startPoint x: 1051, startPoint y: 318, endPoint x: 1051, endPoint y: 330, distance: 12.0
click at [1051, 323] on input "scrollable content" at bounding box center [1065, 325] width 142 height 23
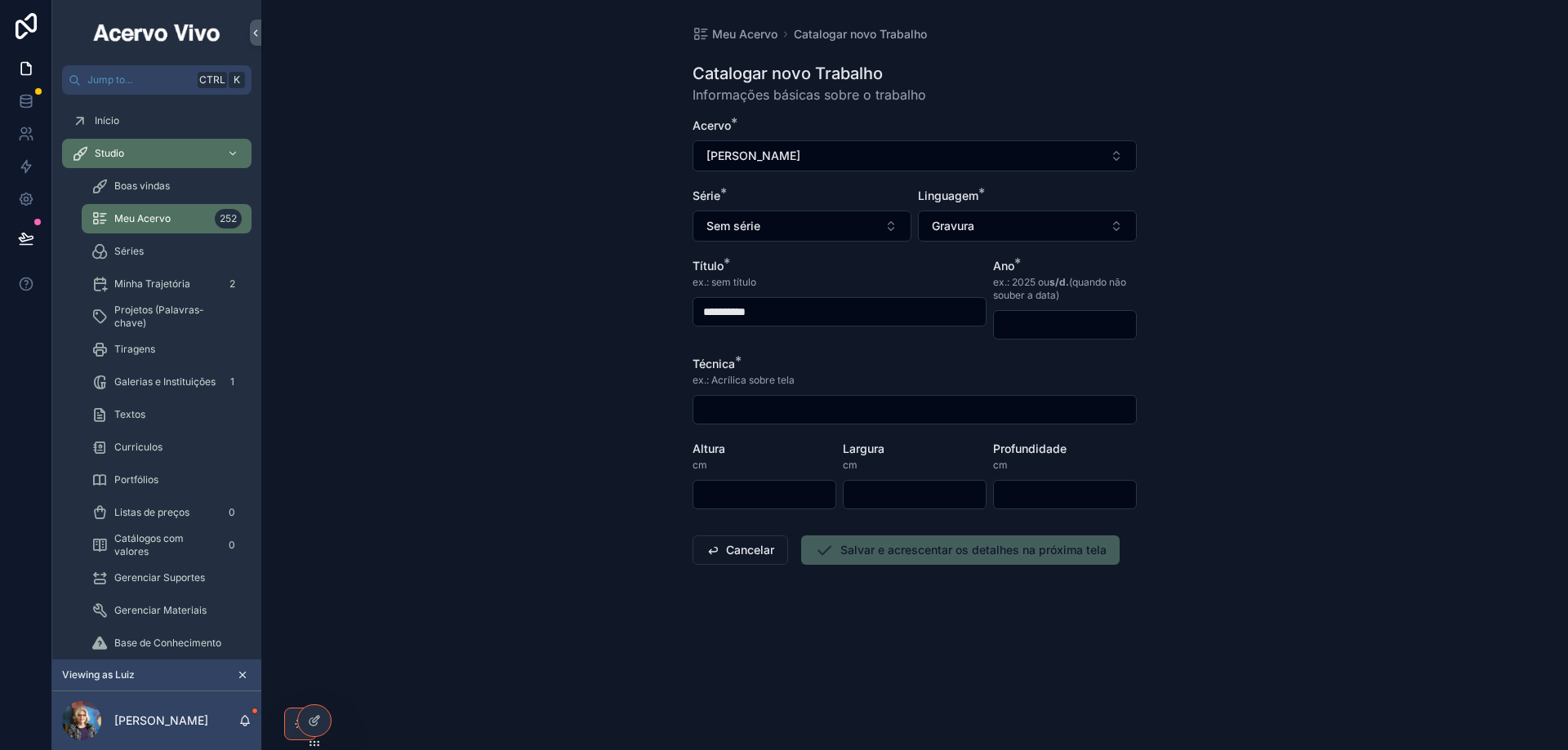
type input "****"
click at [862, 420] on input "scrollable content" at bounding box center [915, 410] width 443 height 23
type input "**********"
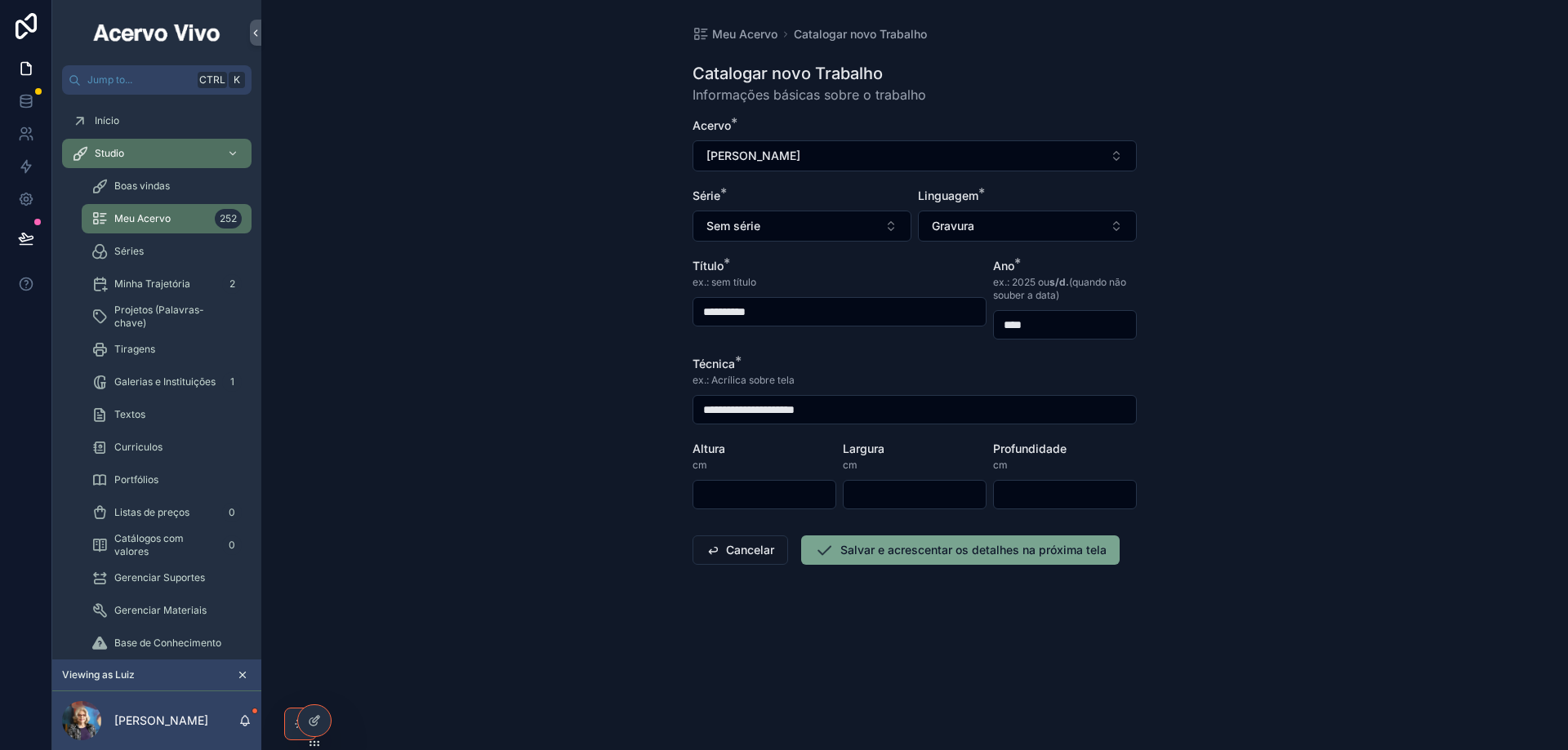
click at [744, 497] on input "scrollable content" at bounding box center [764, 495] width 142 height 23
type input "**"
click at [957, 494] on input "scrollable content" at bounding box center [915, 495] width 142 height 23
type input "**"
click at [860, 557] on button "Salvar e acrescentar os detalhes na próxima tela" at bounding box center [960, 550] width 318 height 30
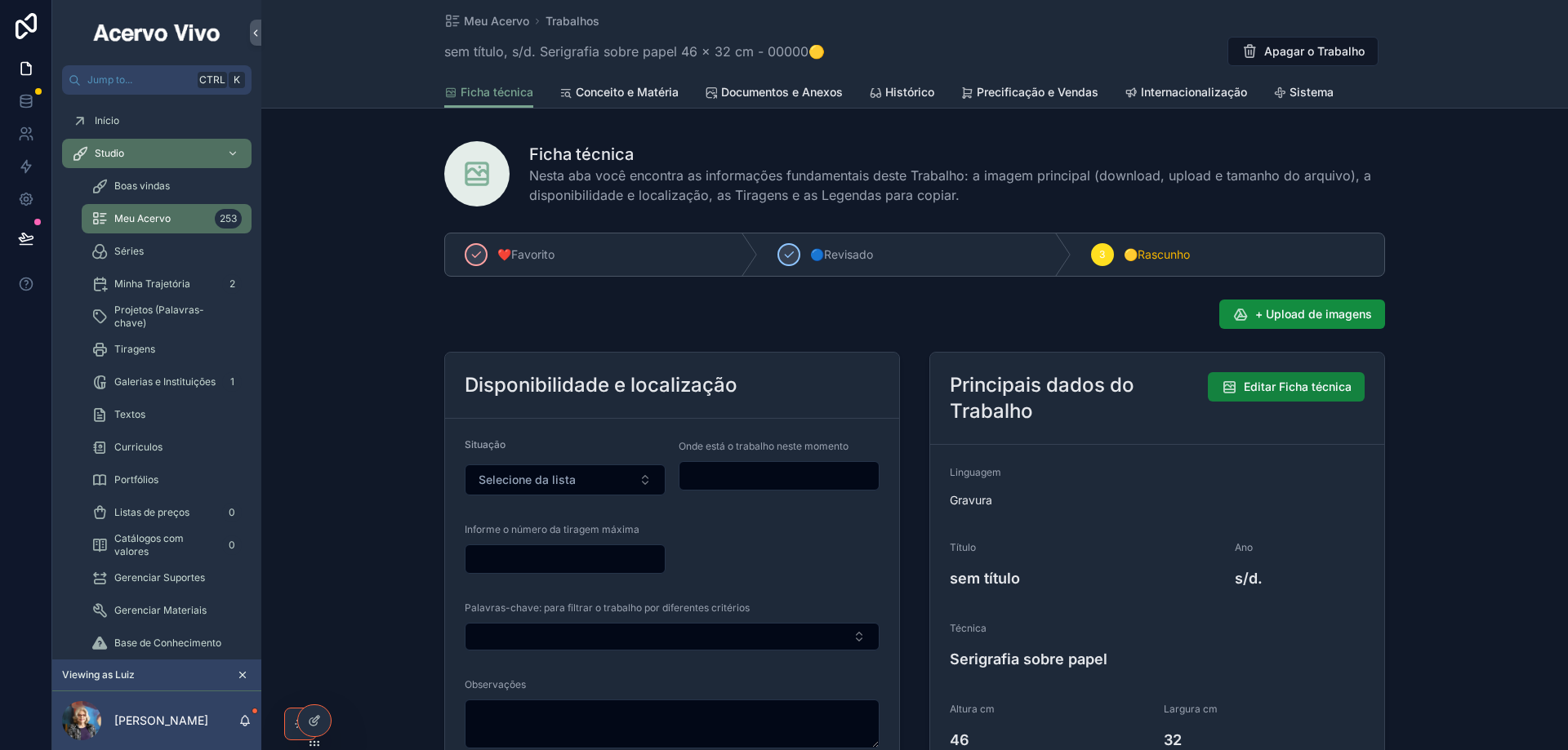
click at [1330, 390] on span "Editar Ficha técnica" at bounding box center [1297, 387] width 107 height 17
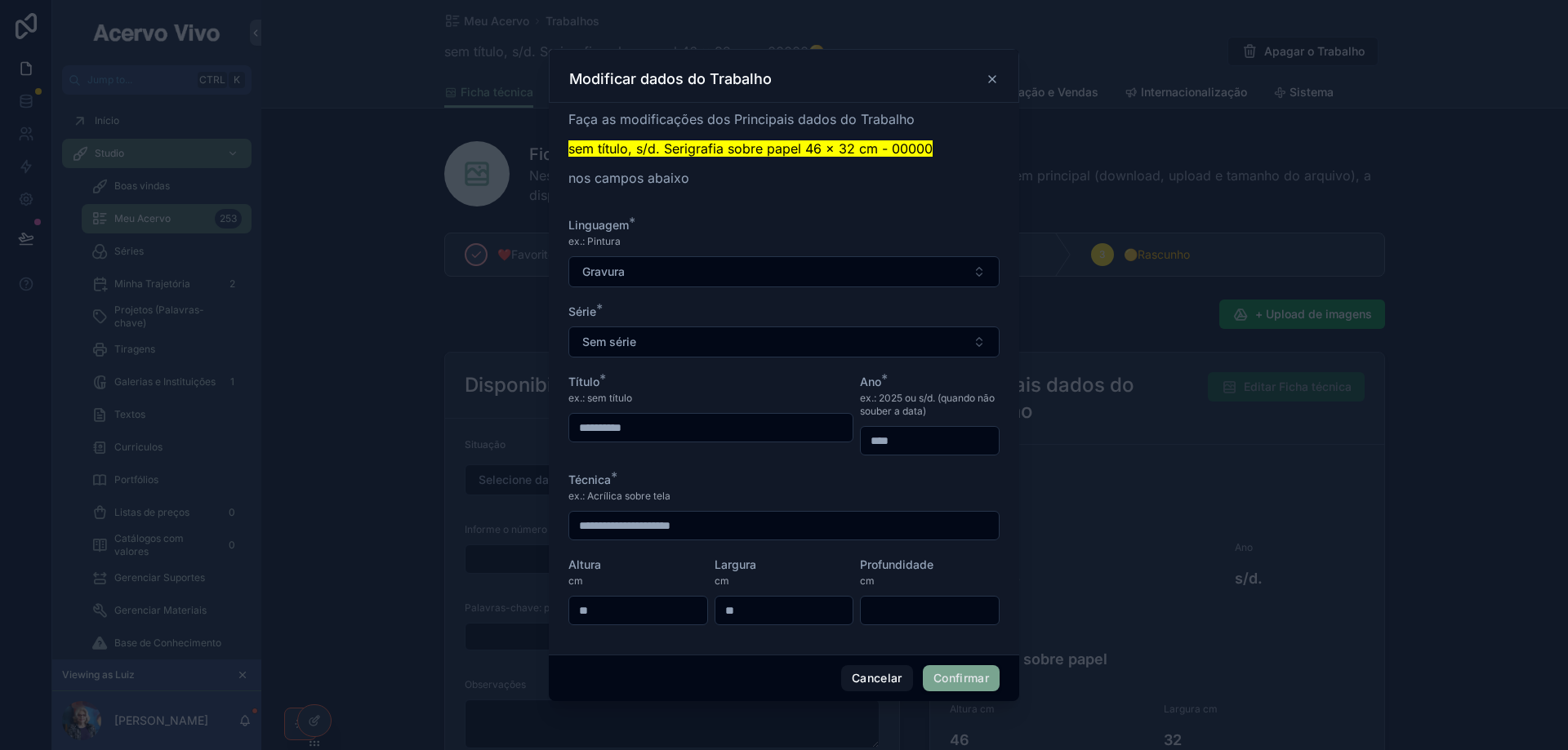
drag, startPoint x: 917, startPoint y: 448, endPoint x: 834, endPoint y: 443, distance: 83.2
click at [834, 443] on form "**********" at bounding box center [784, 430] width 431 height 425
type input "****"
click at [979, 681] on button "Confirmar" at bounding box center [961, 678] width 77 height 26
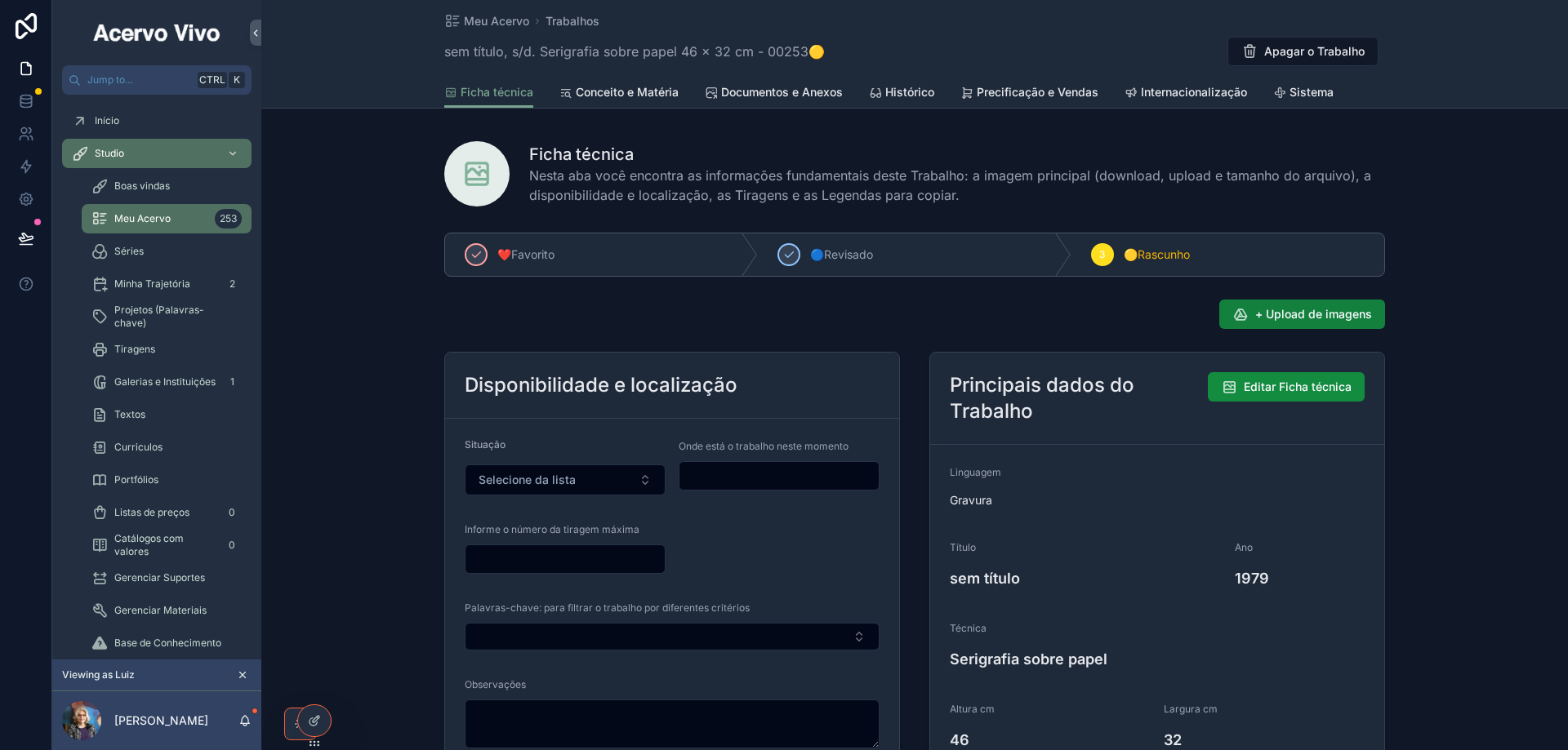
click at [1310, 315] on span "+ Upload de imagens" at bounding box center [1313, 315] width 116 height 17
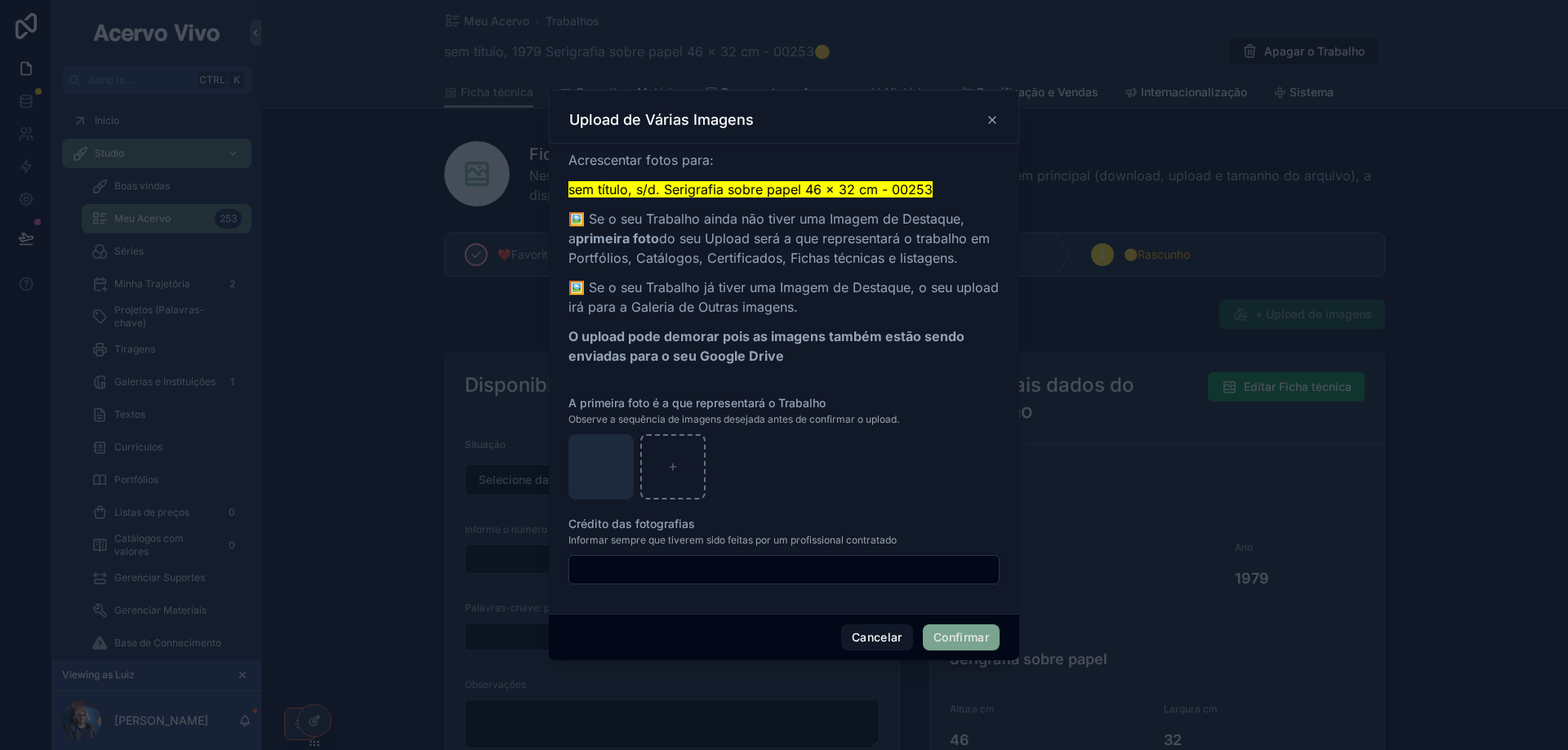
drag, startPoint x: 965, startPoint y: 637, endPoint x: 964, endPoint y: 606, distance: 31.0
click at [966, 637] on button "Confirmar" at bounding box center [961, 638] width 77 height 26
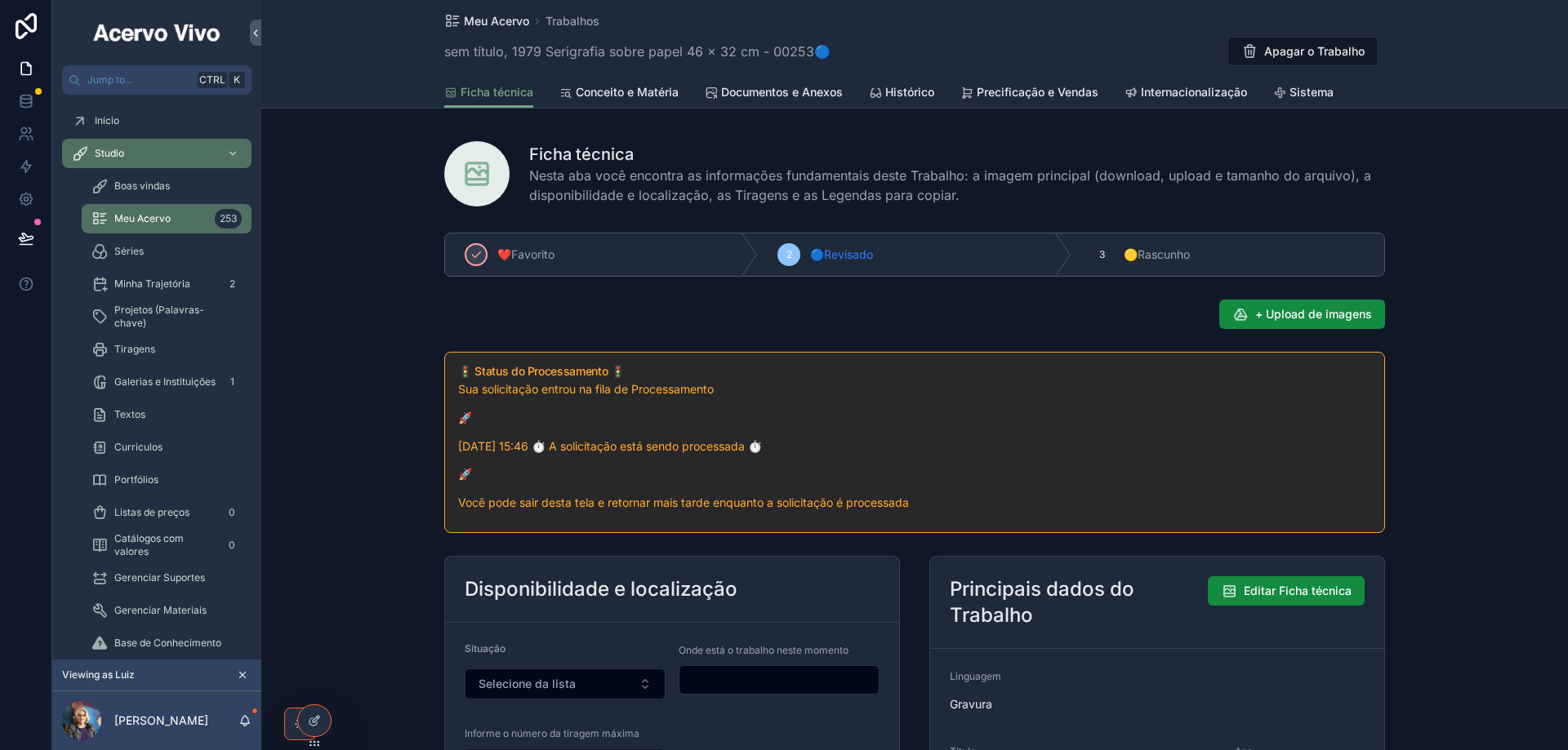
click at [496, 14] on span "Meu Acervo" at bounding box center [496, 21] width 65 height 17
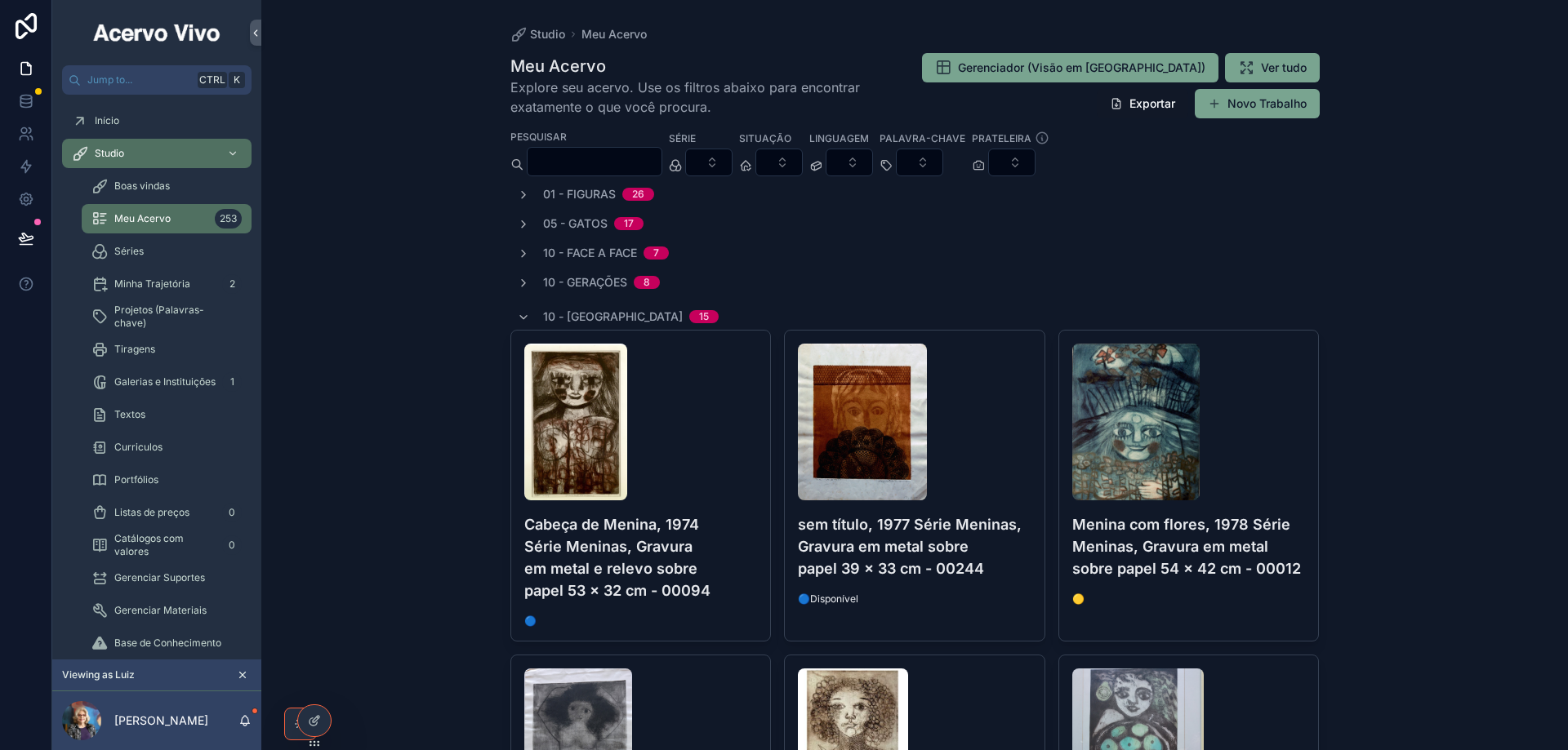
click at [1263, 107] on button "Novo Trabalho" at bounding box center [1257, 104] width 125 height 30
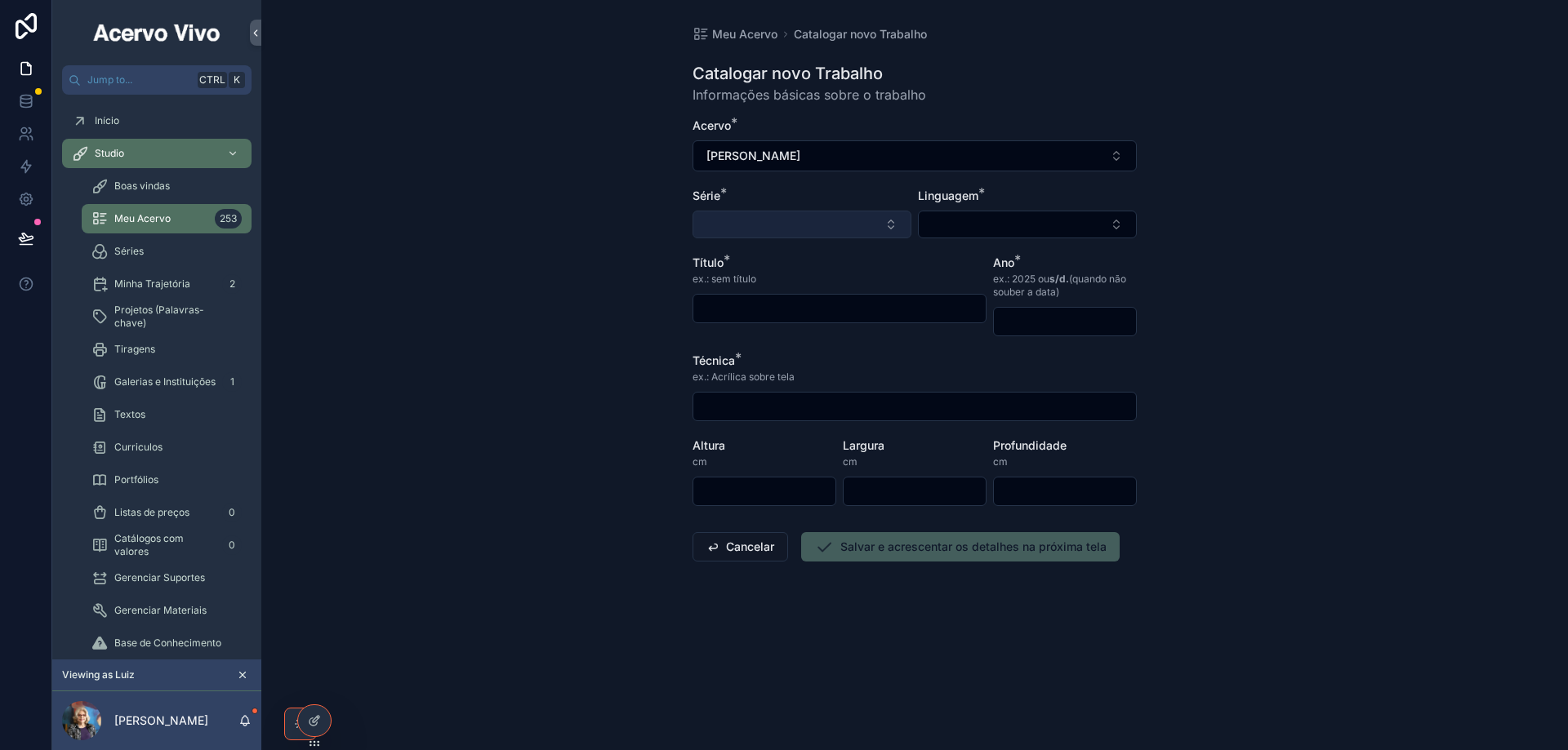
drag, startPoint x: 732, startPoint y: 216, endPoint x: 741, endPoint y: 235, distance: 21.0
click at [732, 217] on button "Select Button" at bounding box center [801, 225] width 219 height 28
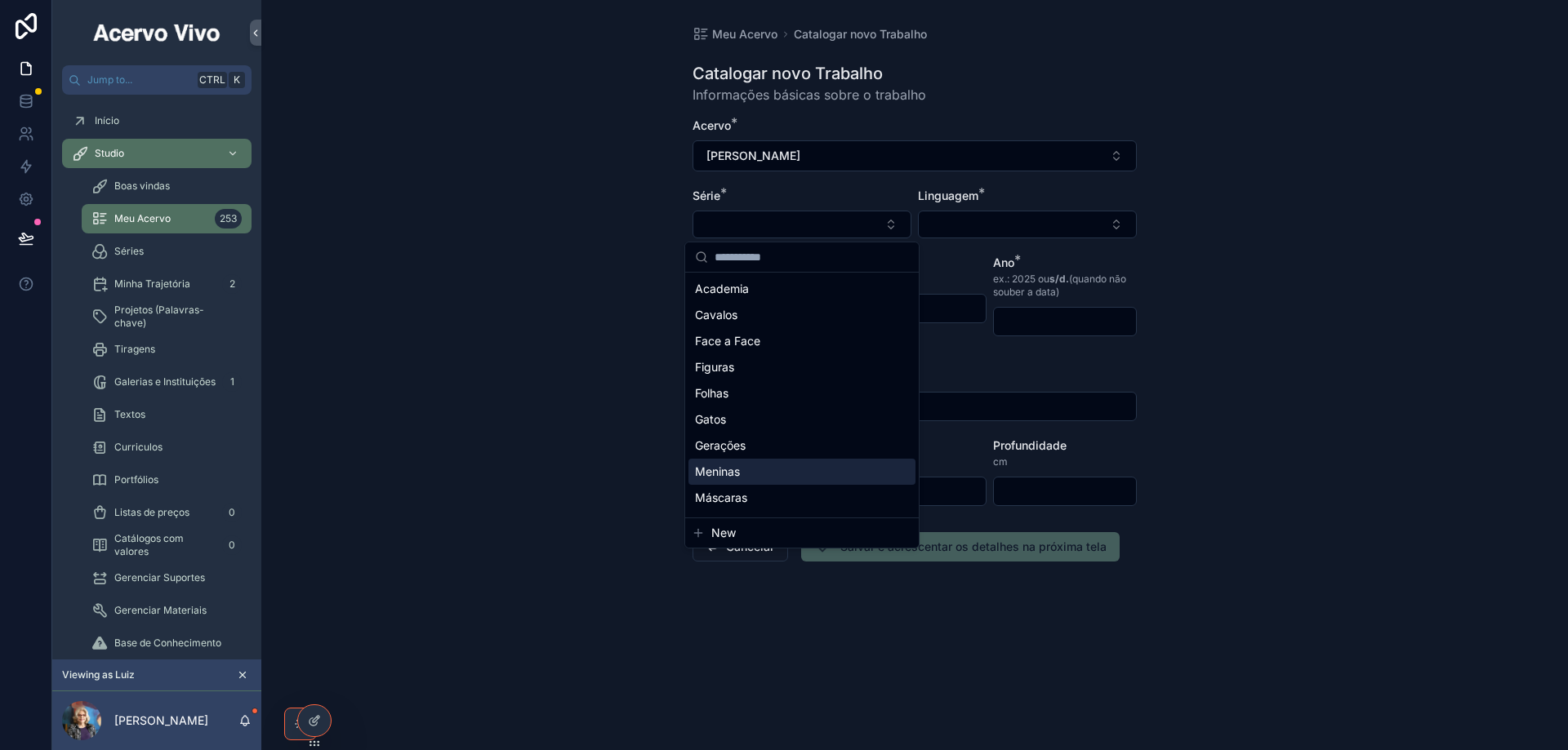
click at [796, 473] on div "Meninas" at bounding box center [801, 472] width 227 height 26
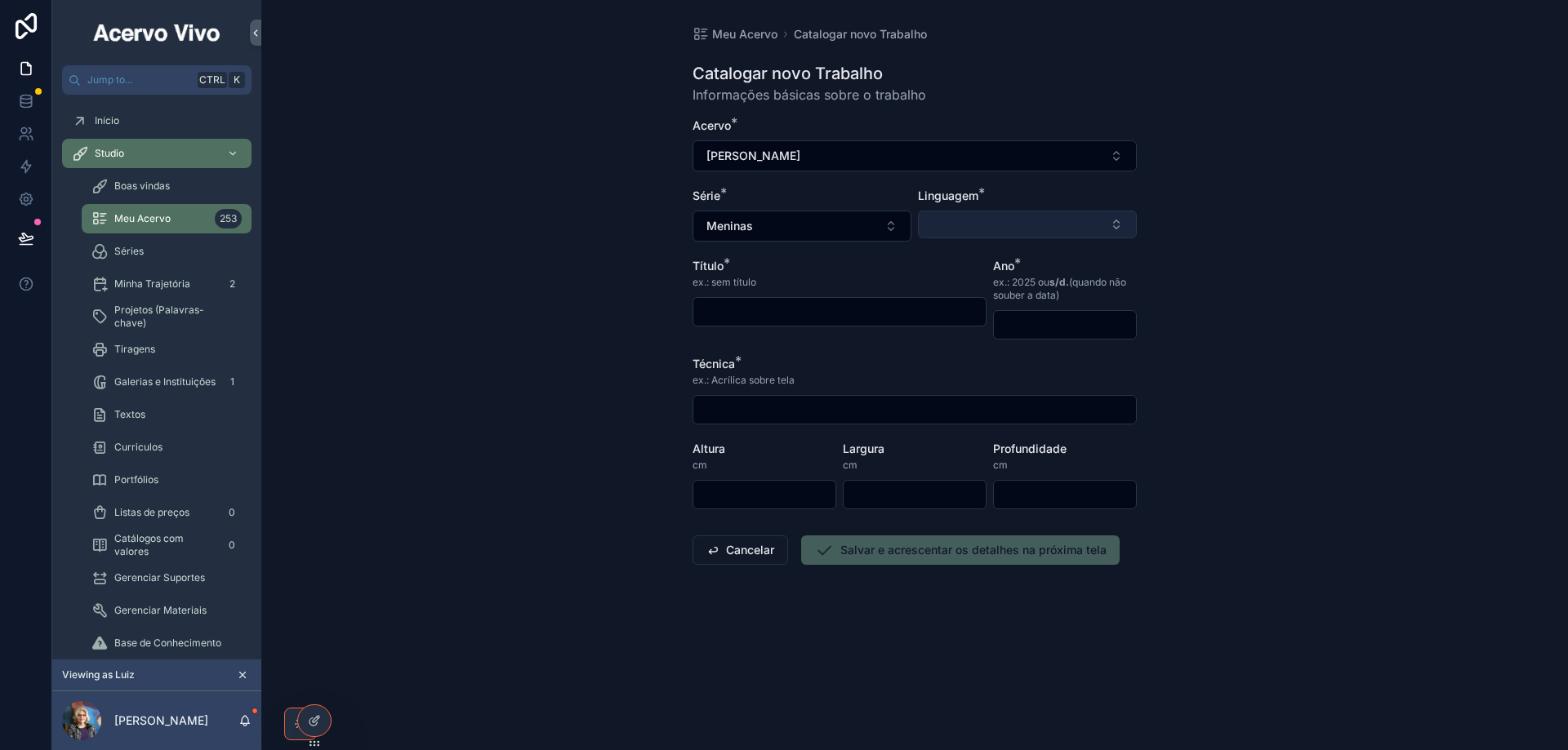
click at [973, 218] on button "Select Button" at bounding box center [1027, 225] width 219 height 28
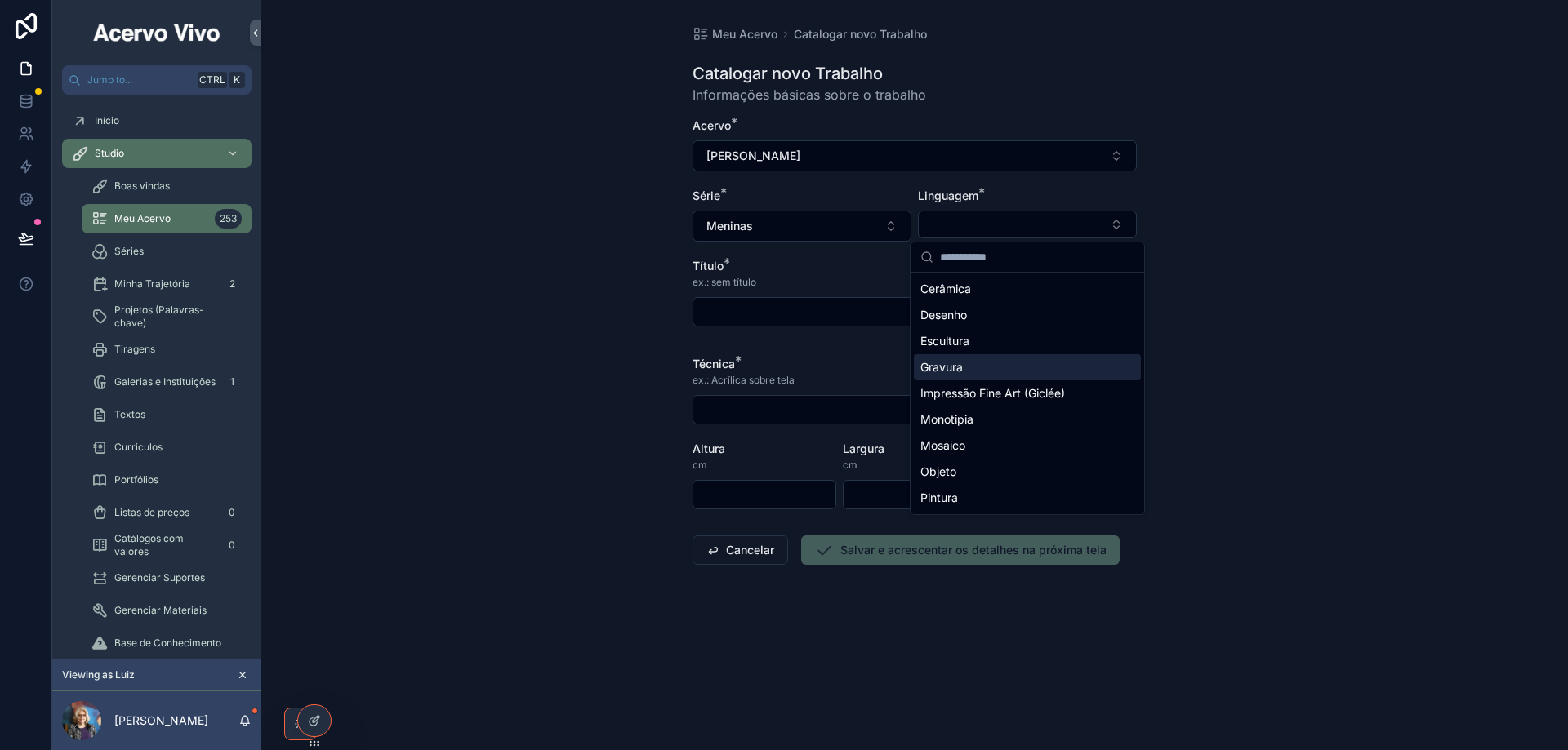
drag, startPoint x: 981, startPoint y: 373, endPoint x: 953, endPoint y: 368, distance: 28.4
click at [980, 373] on div "Gravura" at bounding box center [1027, 368] width 227 height 26
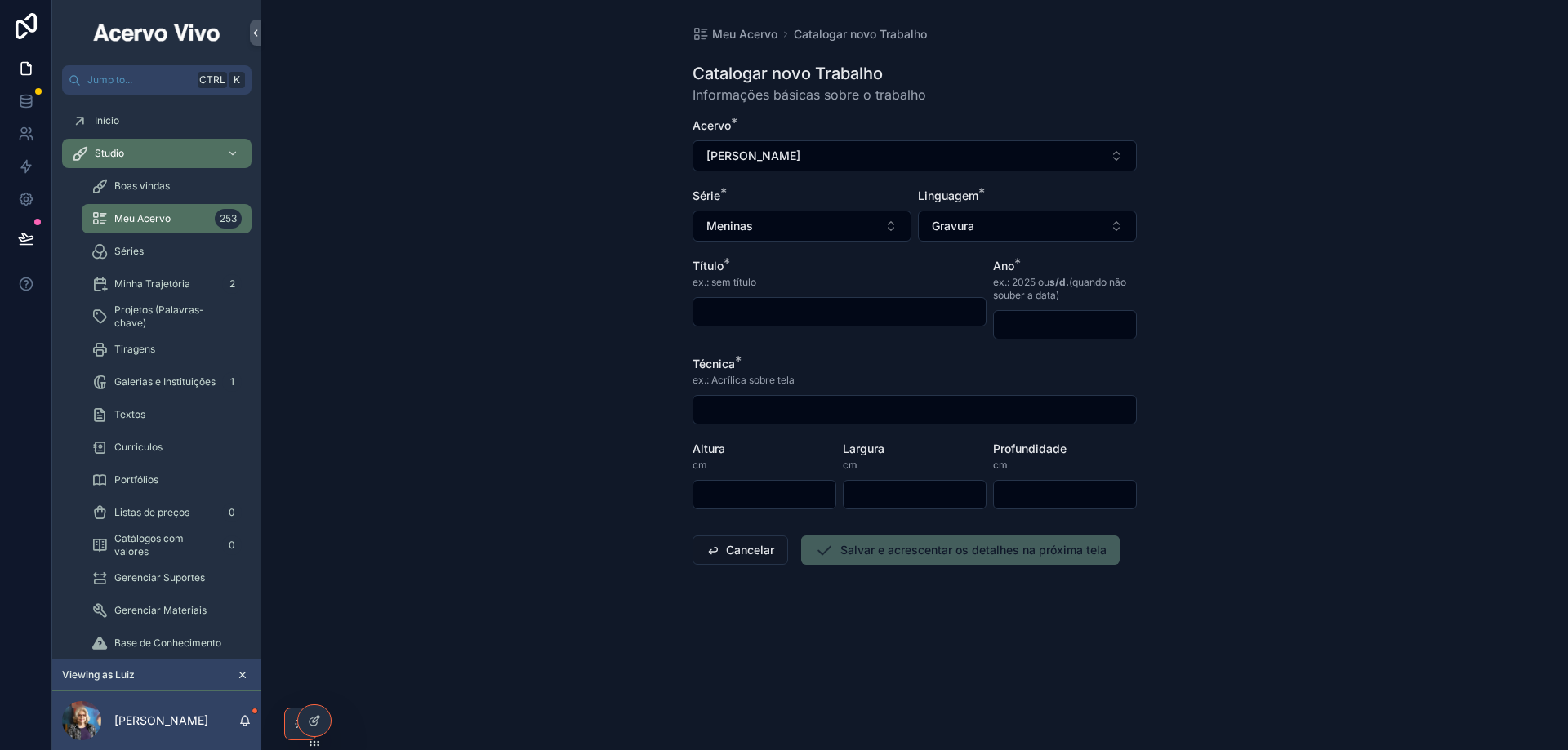
click at [823, 316] on input "scrollable content" at bounding box center [839, 312] width 292 height 23
drag, startPoint x: 841, startPoint y: 317, endPoint x: 674, endPoint y: 314, distance: 167.0
click at [674, 314] on div "**********" at bounding box center [914, 375] width 1306 height 750
type input "**********"
click at [1090, 330] on input "scrollable content" at bounding box center [1065, 325] width 142 height 23
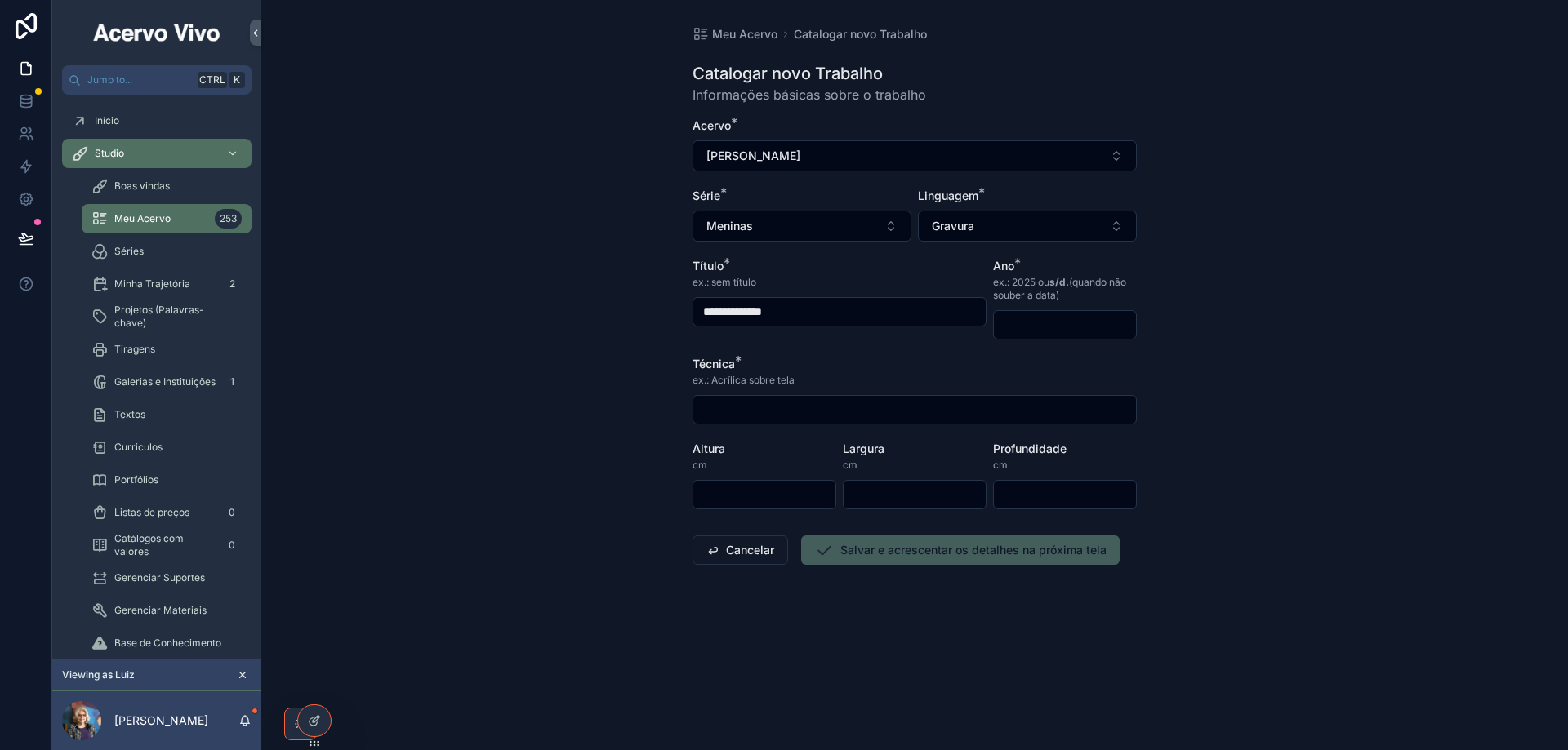
type input "****"
click at [856, 413] on input "scrollable content" at bounding box center [915, 410] width 443 height 23
type input "**********"
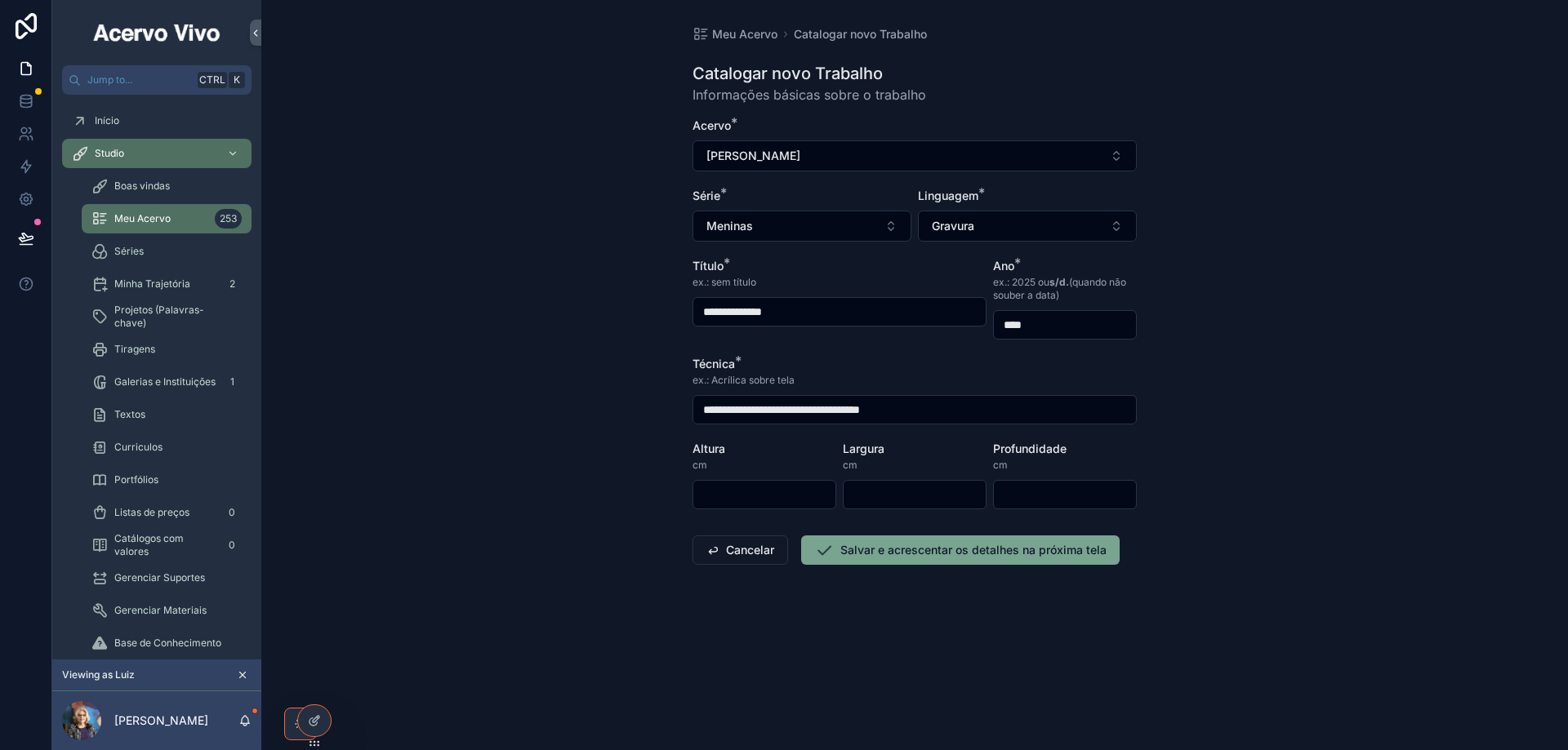
click at [711, 496] on input "scrollable content" at bounding box center [764, 495] width 142 height 23
type input "**"
click at [882, 547] on button "Salvar e acrescentar os detalhes na próxima tela" at bounding box center [960, 550] width 318 height 30
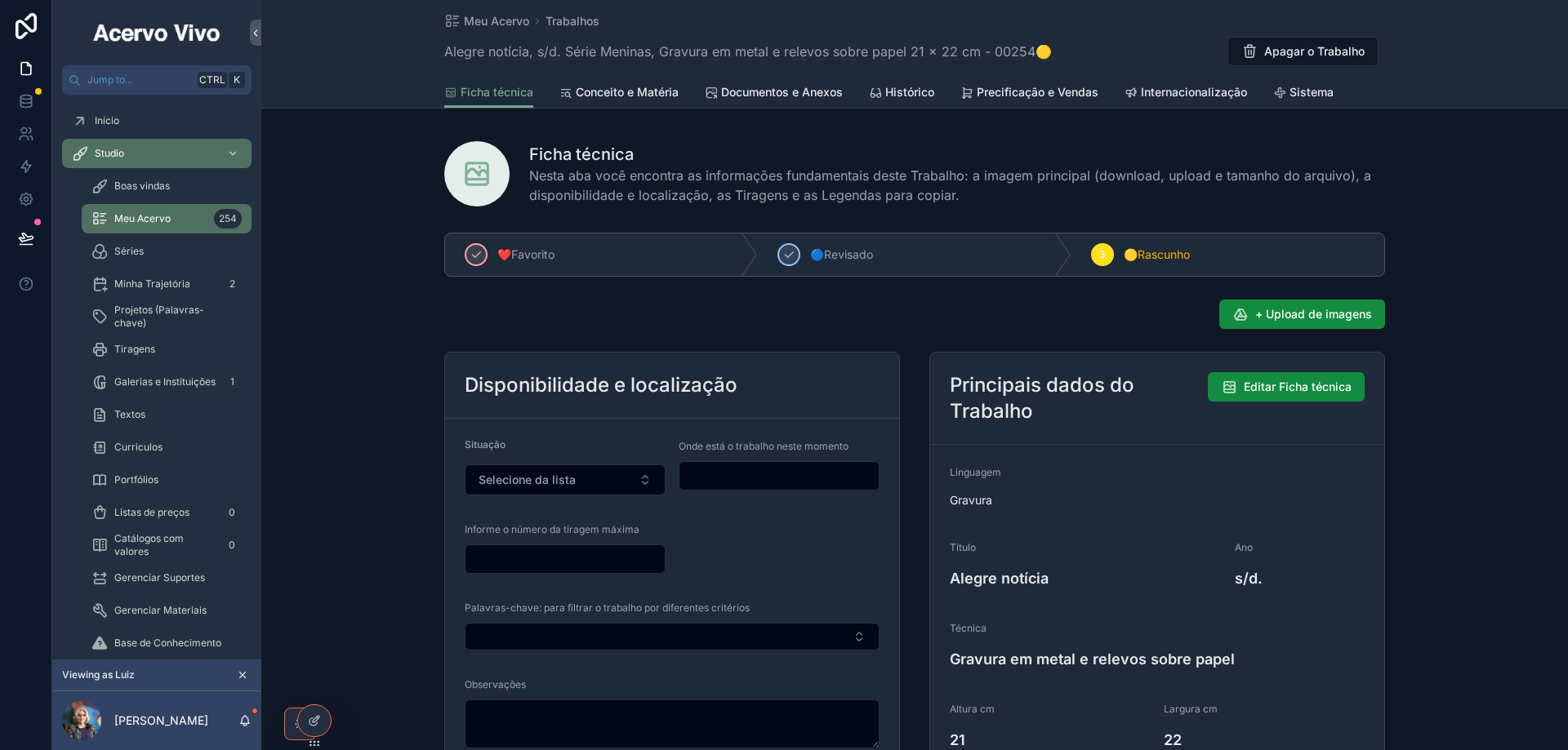
click at [619, 560] on input "scrollable content" at bounding box center [564, 559] width 199 height 23
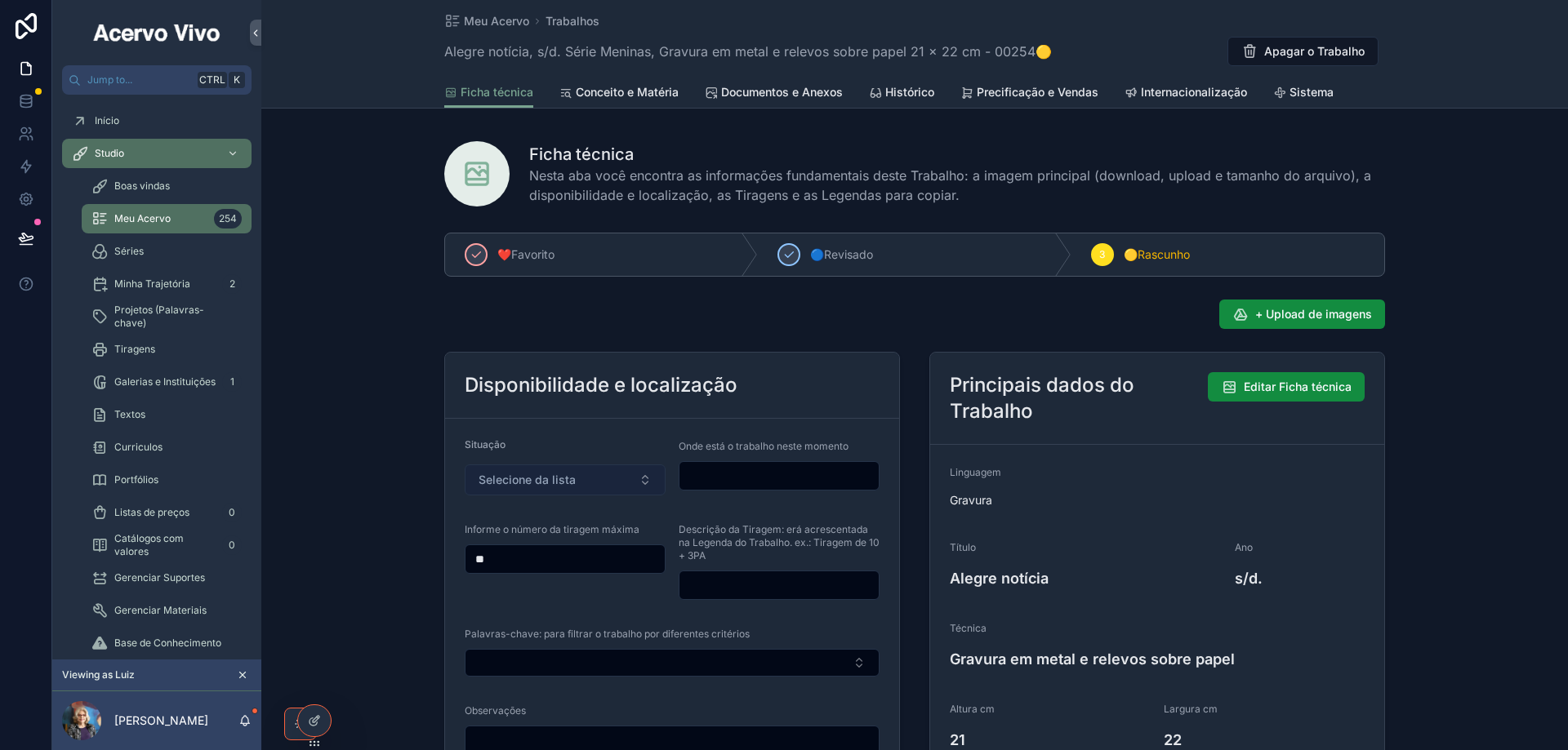
type input "**"
click at [611, 483] on button "Selecione da lista" at bounding box center [564, 480] width 201 height 31
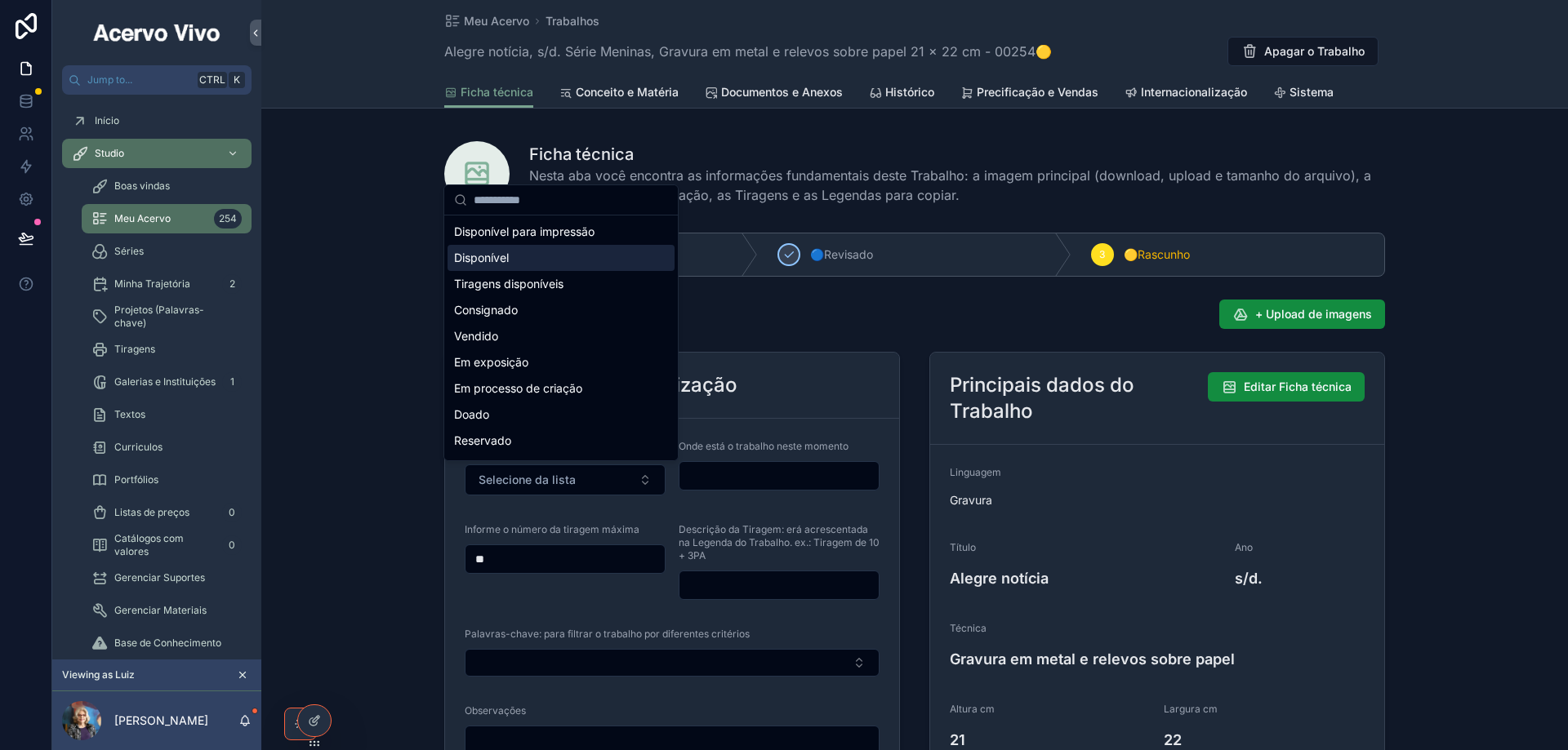
click at [561, 254] on div "Disponível" at bounding box center [561, 258] width 227 height 26
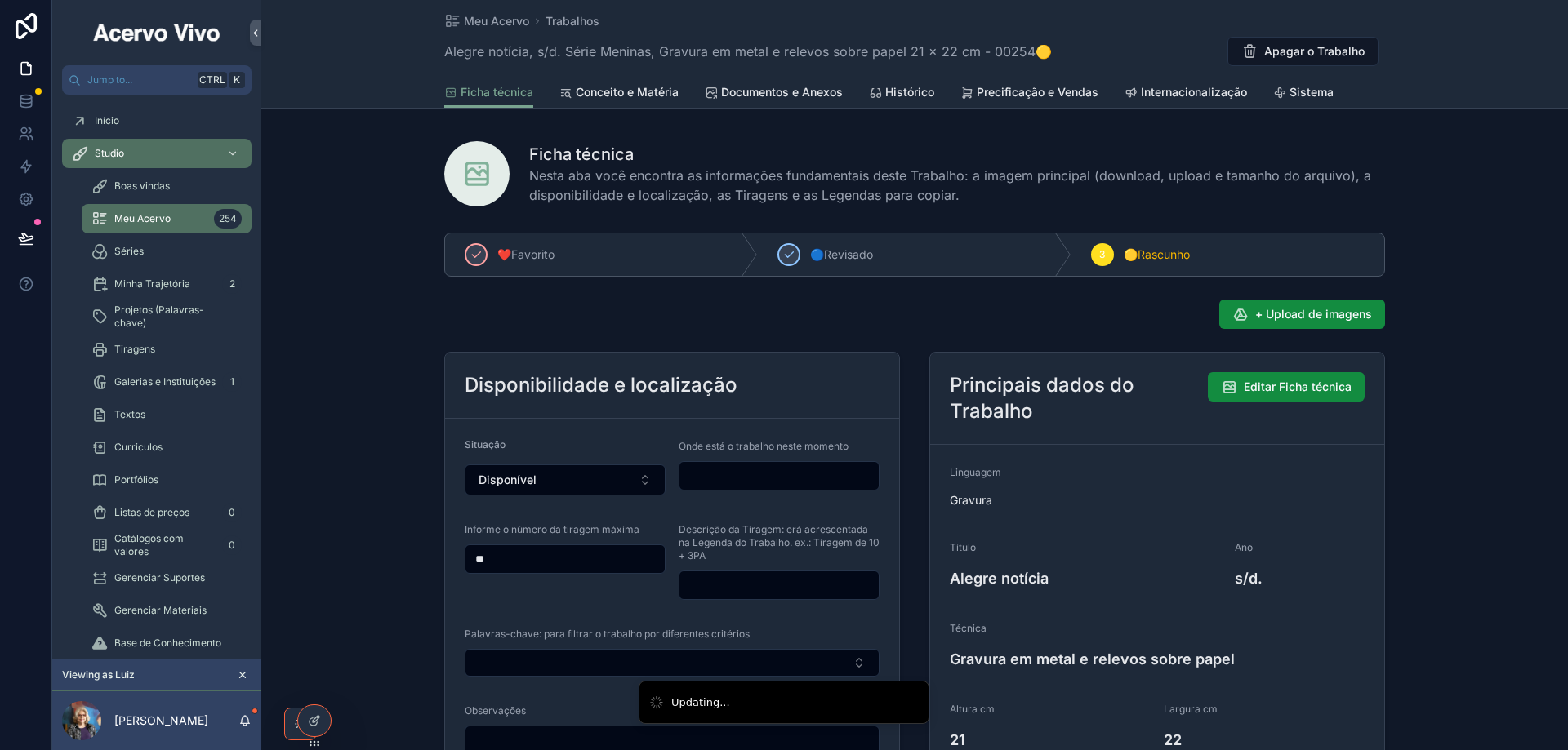
click at [738, 478] on input "scrollable content" at bounding box center [778, 476] width 199 height 23
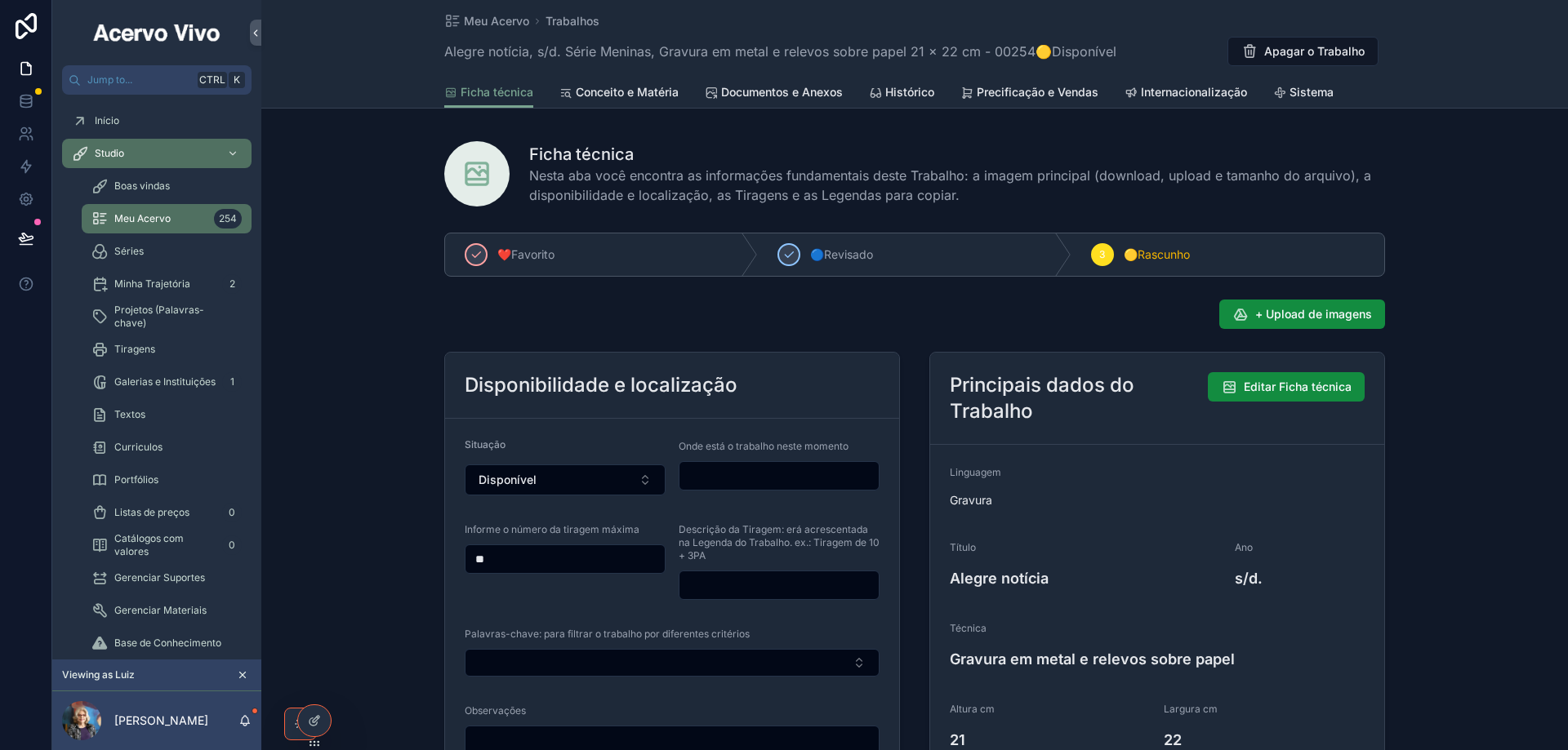
type input "**********"
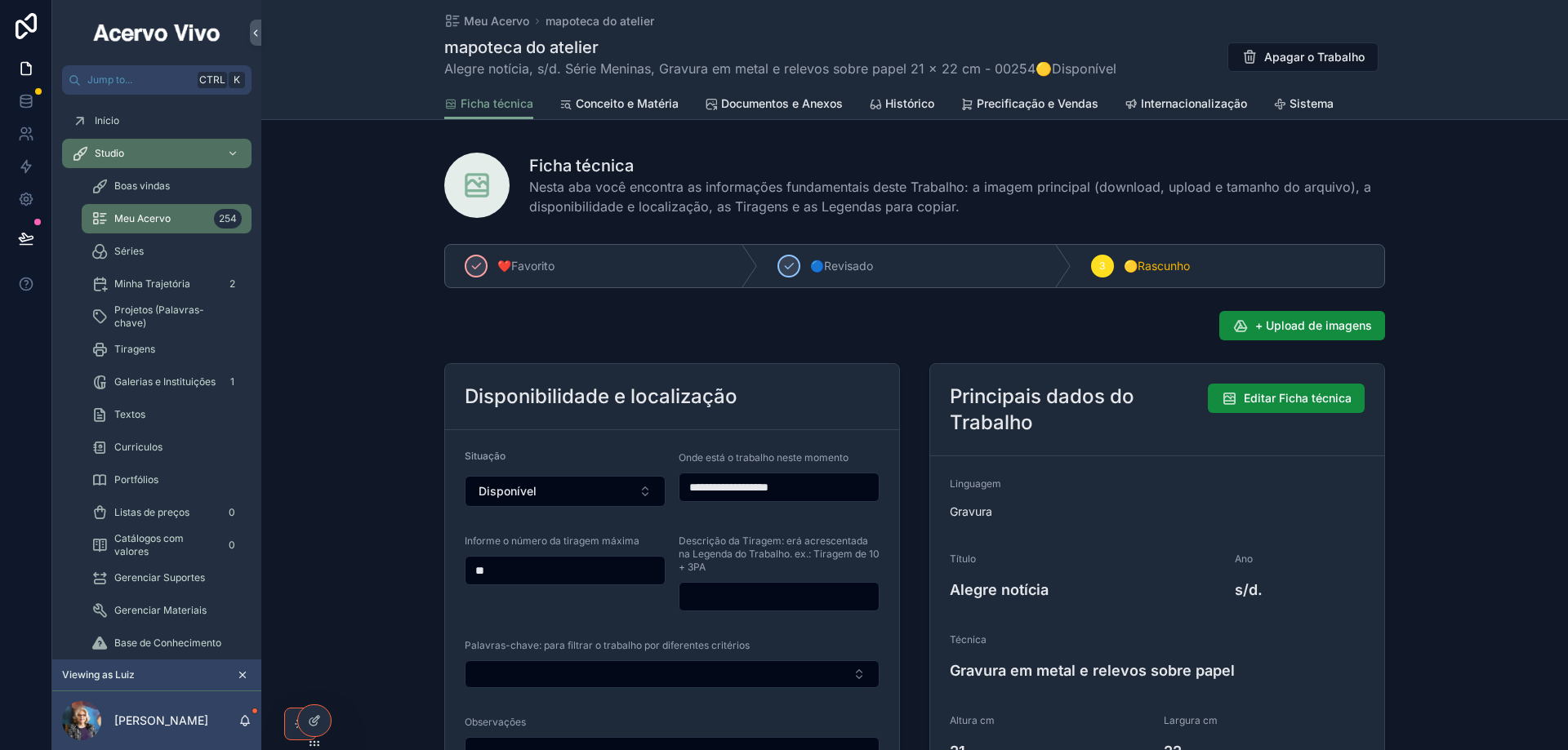
click at [756, 595] on input "scrollable content" at bounding box center [778, 597] width 199 height 23
type input "**********"
click at [1265, 326] on span "+ Upload de imagens" at bounding box center [1313, 325] width 116 height 17
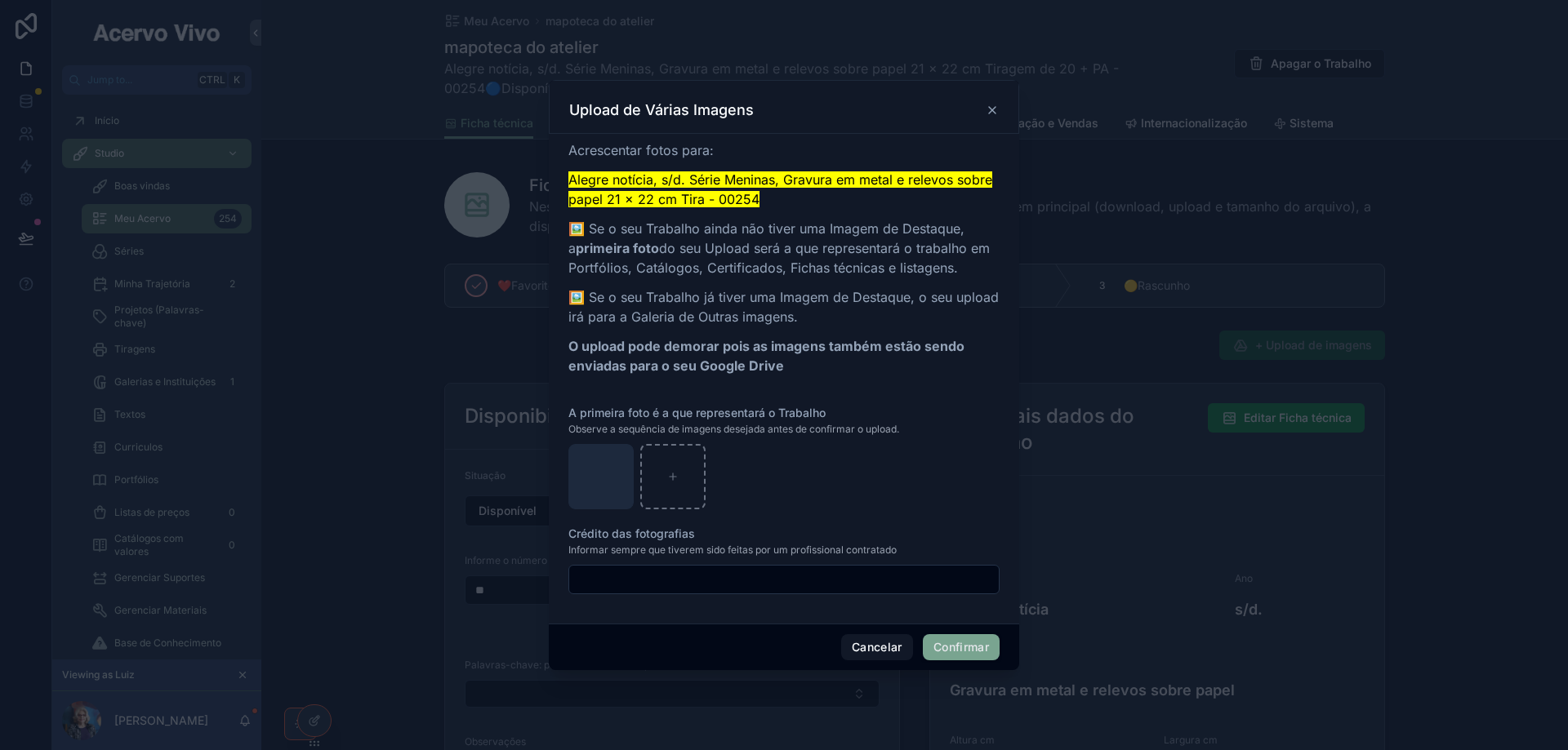
click at [964, 648] on button "Confirmar" at bounding box center [961, 648] width 77 height 26
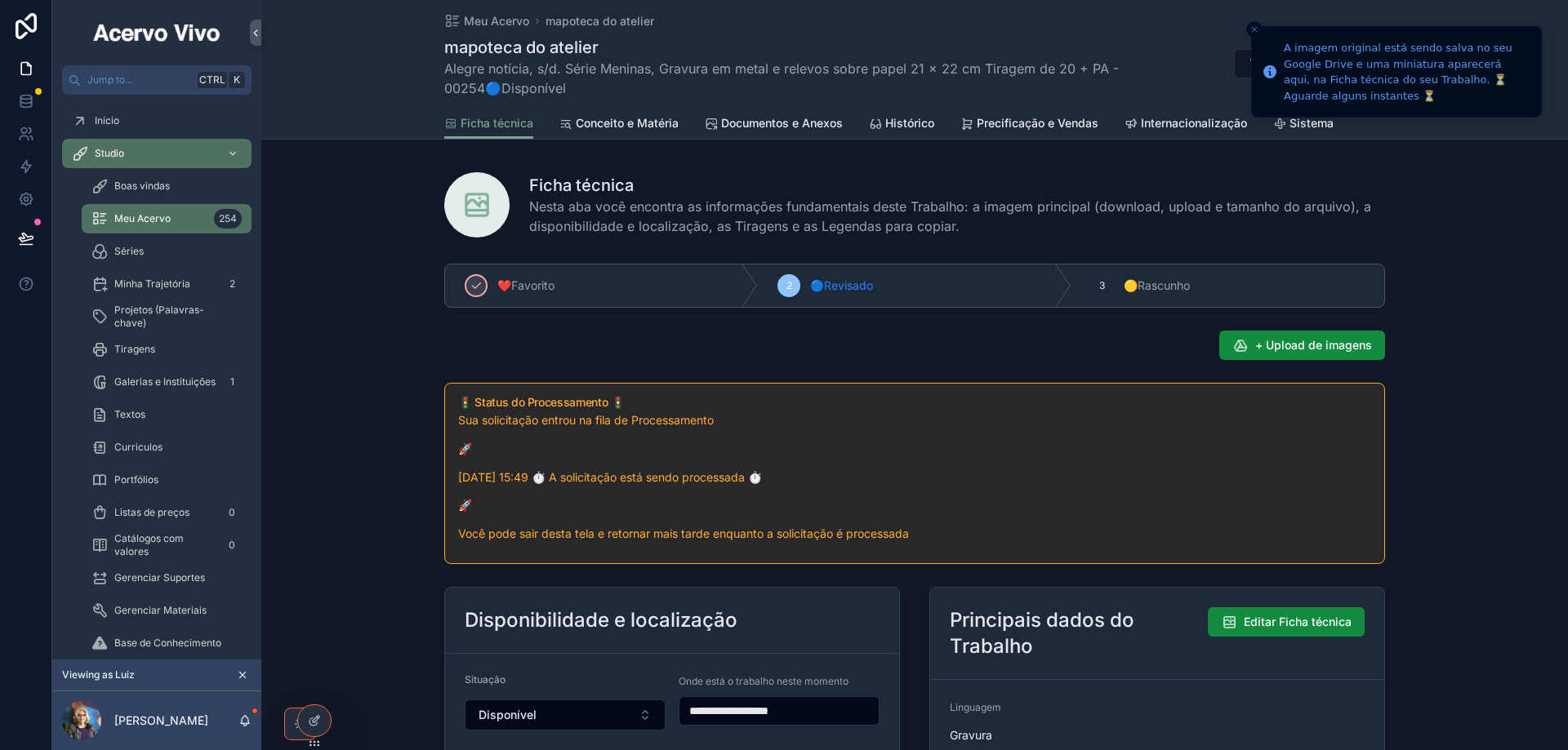
click at [322, 420] on div "**********" at bounding box center [914, 677] width 1306 height 842
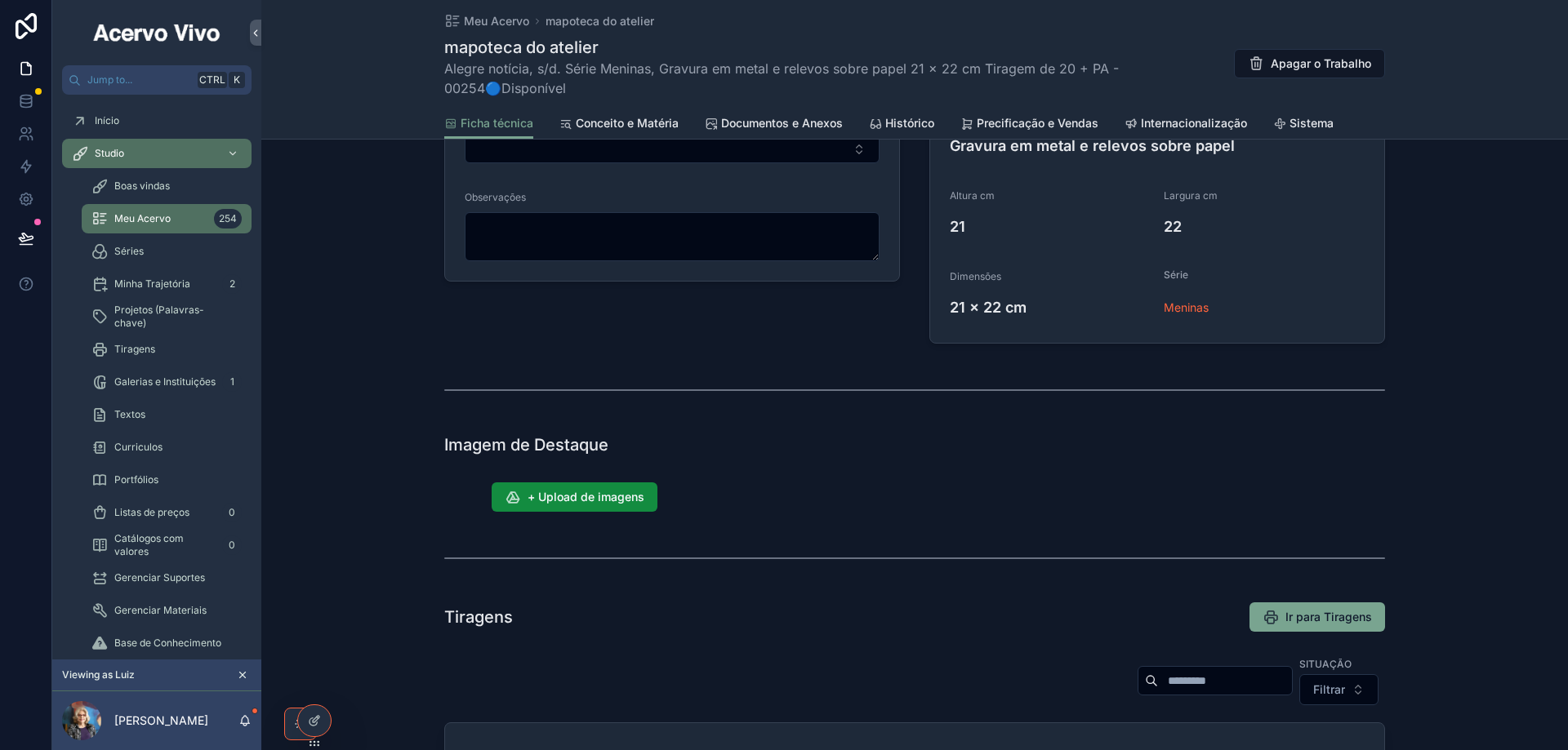
scroll to position [816, 0]
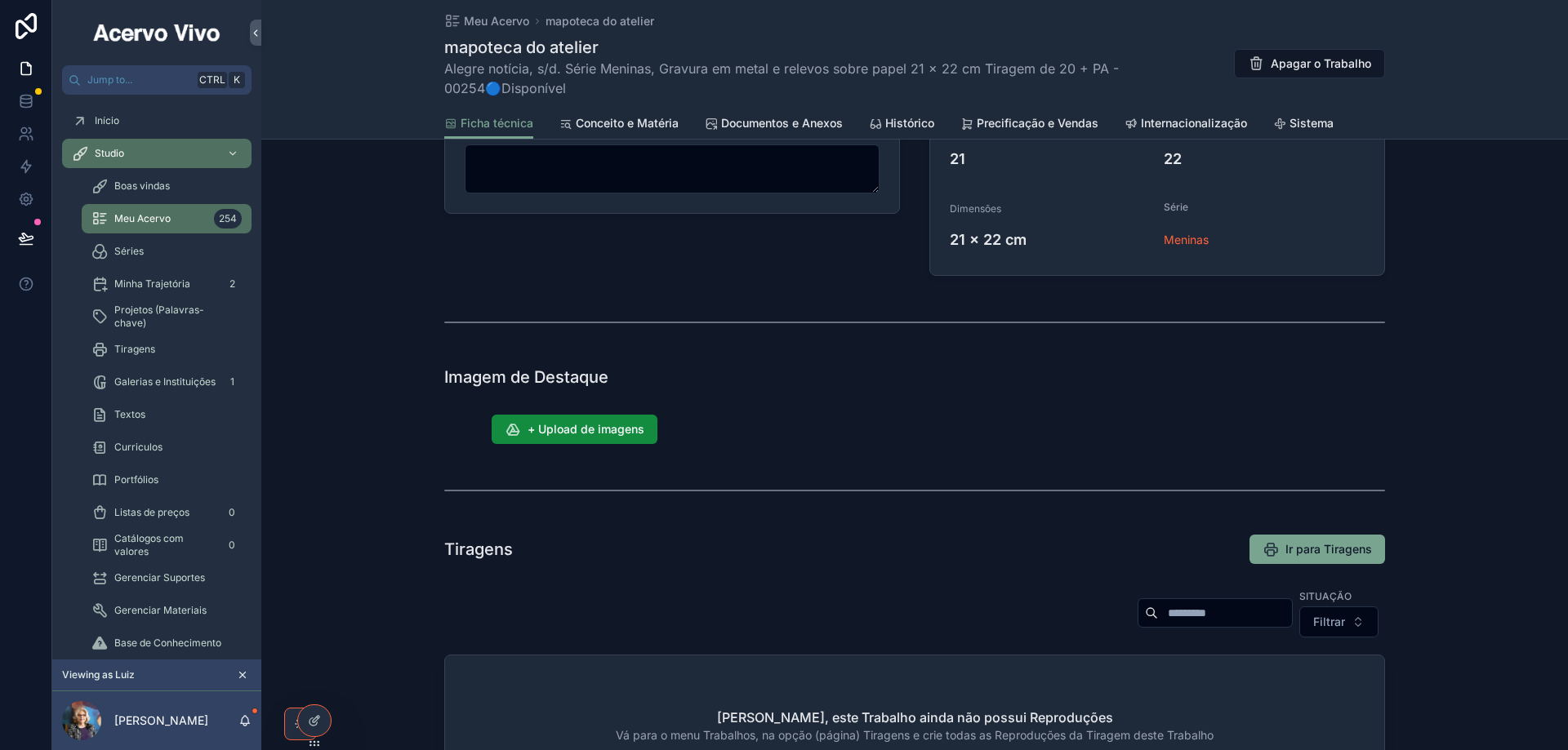
drag, startPoint x: 1354, startPoint y: 551, endPoint x: 1320, endPoint y: 553, distance: 34.1
click at [1352, 552] on span "Ir para Tiragens" at bounding box center [1328, 549] width 87 height 17
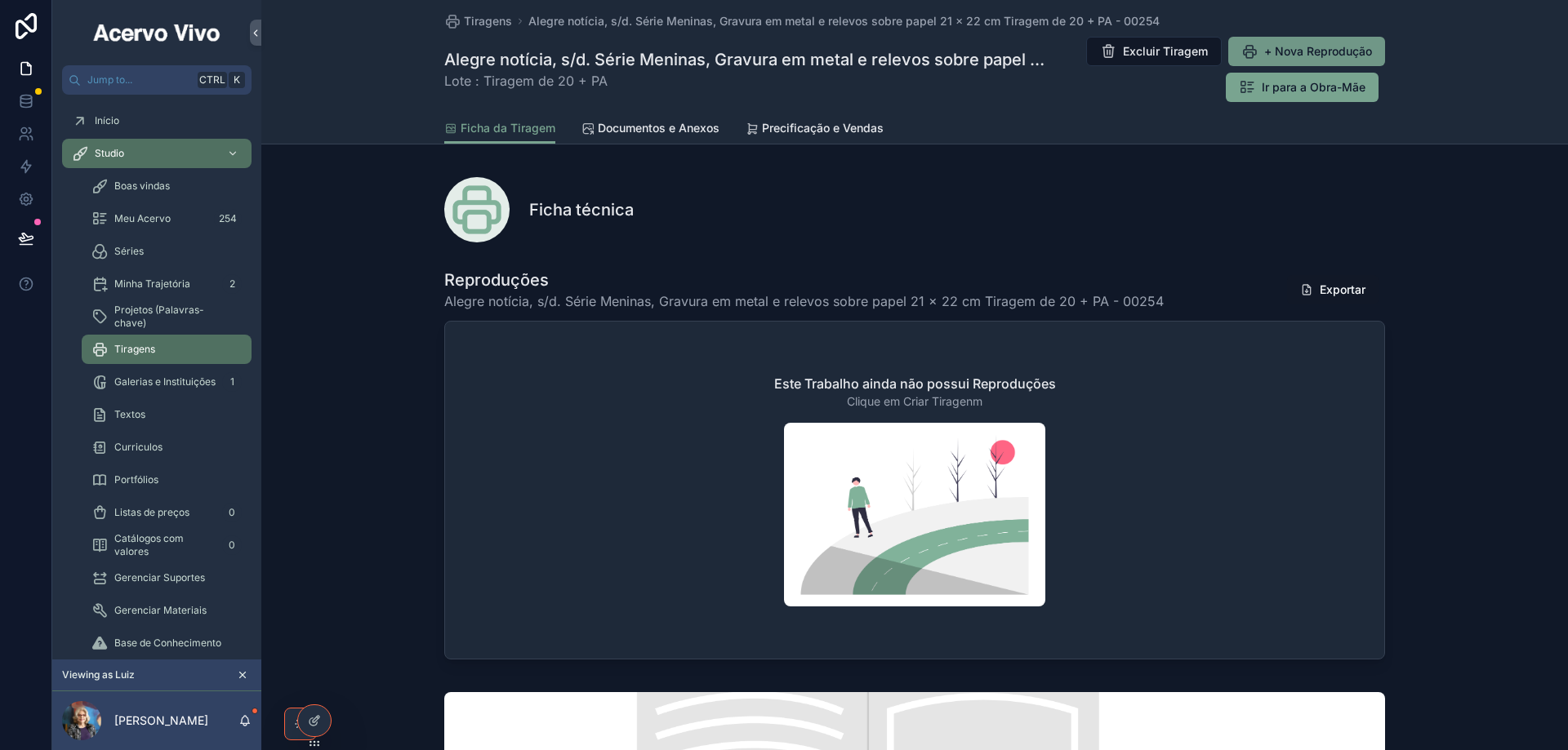
click at [1314, 51] on span "+ Nova Reprodução" at bounding box center [1318, 51] width 107 height 17
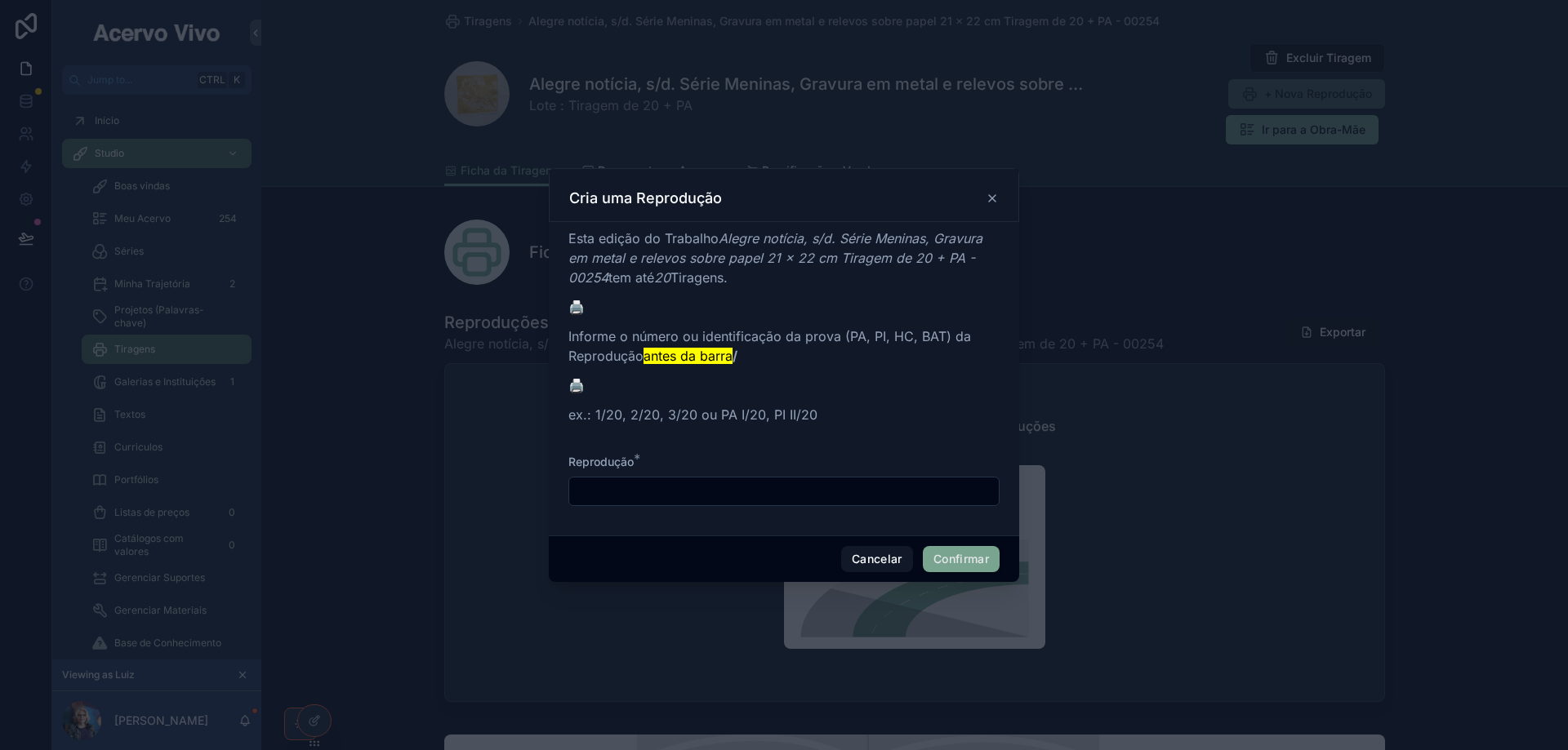
click at [686, 492] on input "text" at bounding box center [784, 491] width 430 height 23
type input "*****"
click at [964, 563] on button "Confirmar" at bounding box center [961, 559] width 77 height 26
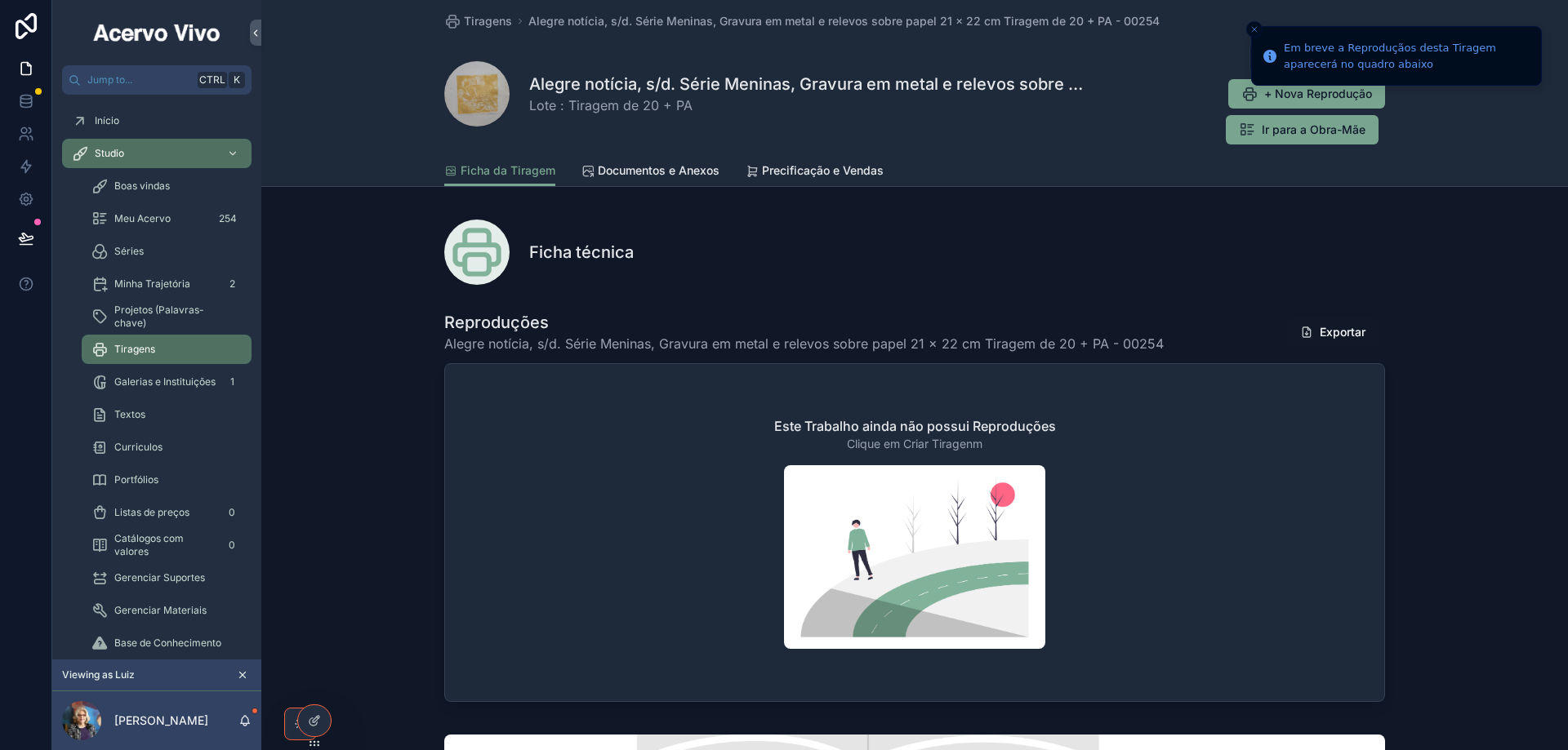
drag, startPoint x: 1345, startPoint y: 133, endPoint x: 1335, endPoint y: 137, distance: 10.8
click at [1342, 133] on span "Ir para a Obra-Mãe" at bounding box center [1314, 130] width 104 height 17
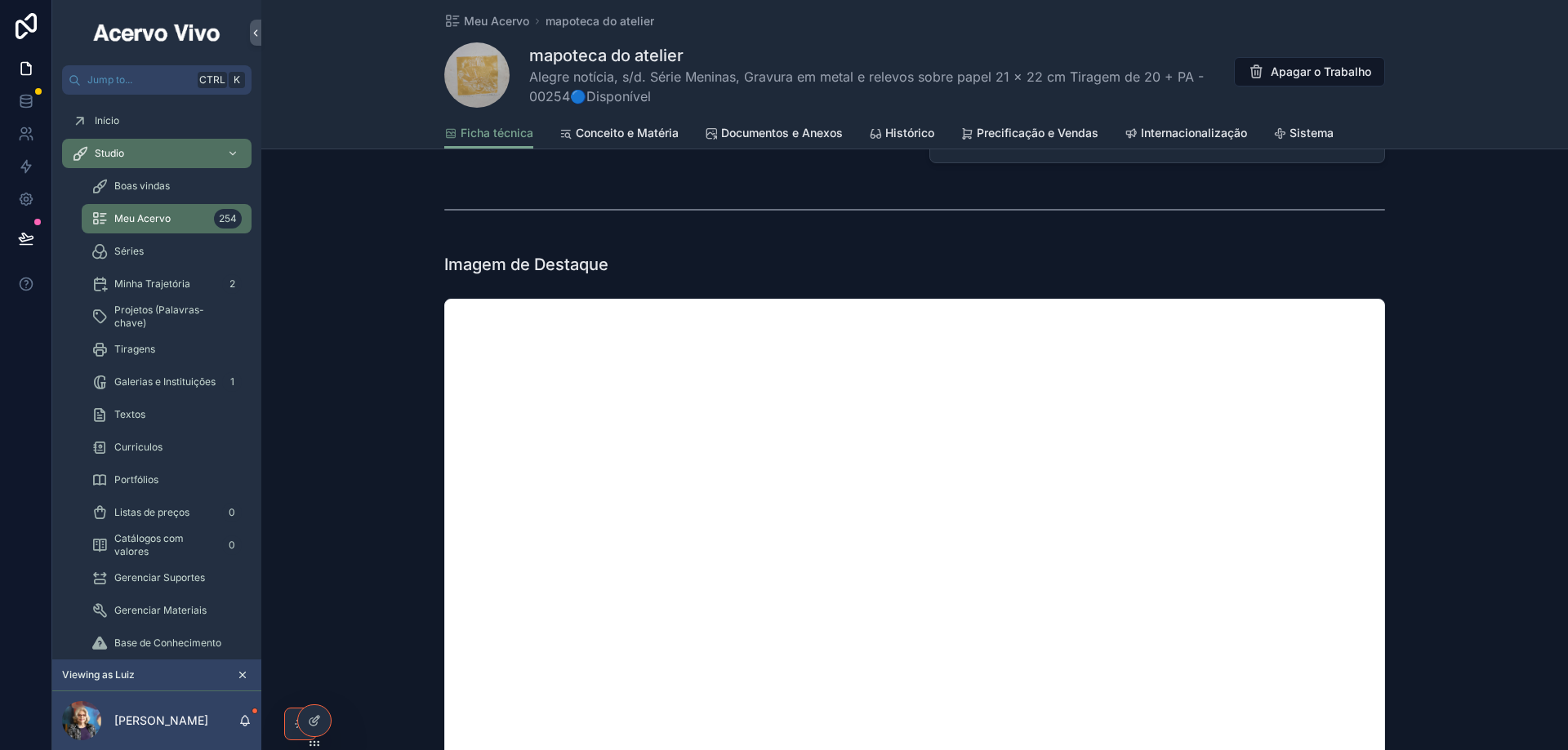
scroll to position [1224, 0]
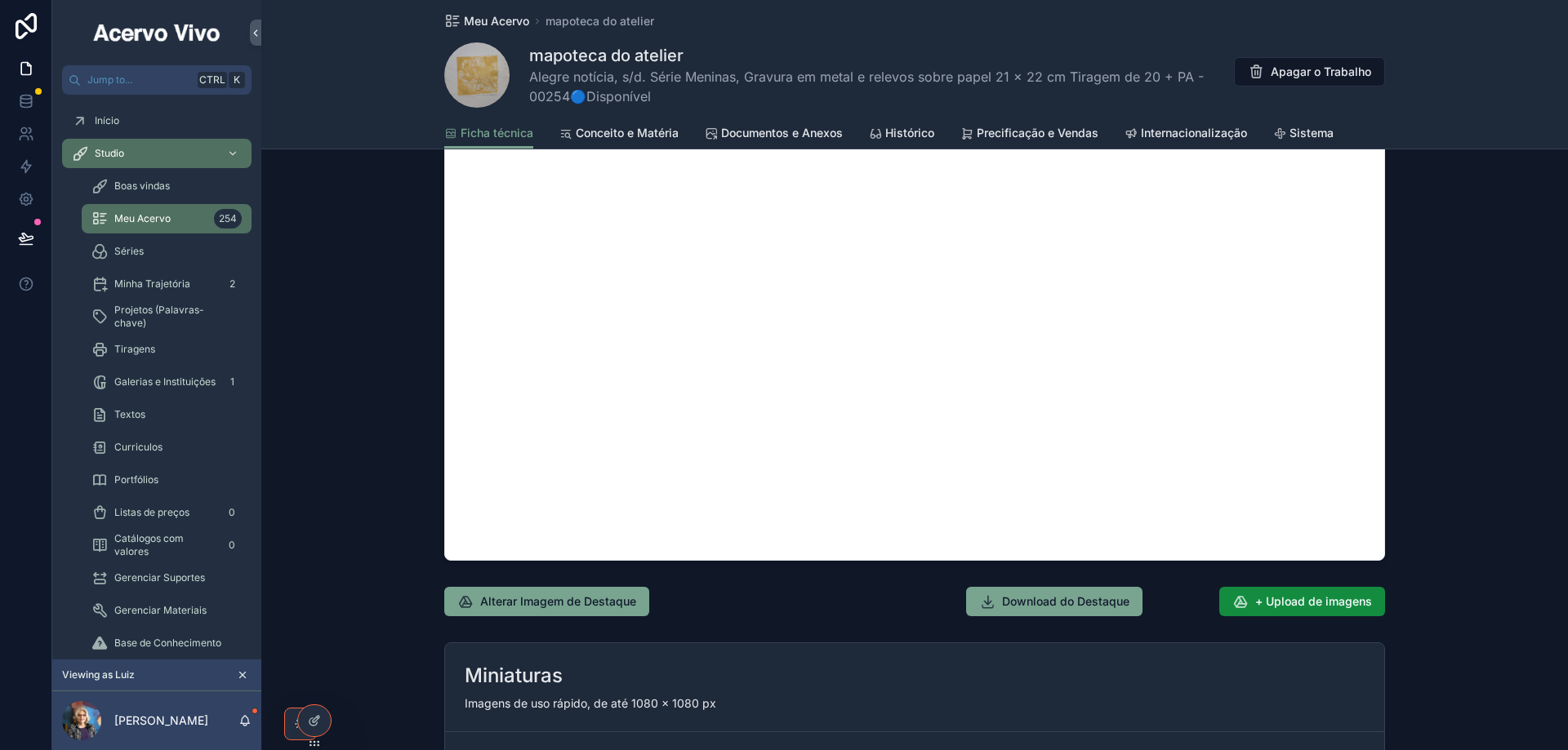
click at [454, 16] on icon "scrollable content" at bounding box center [453, 21] width 17 height 17
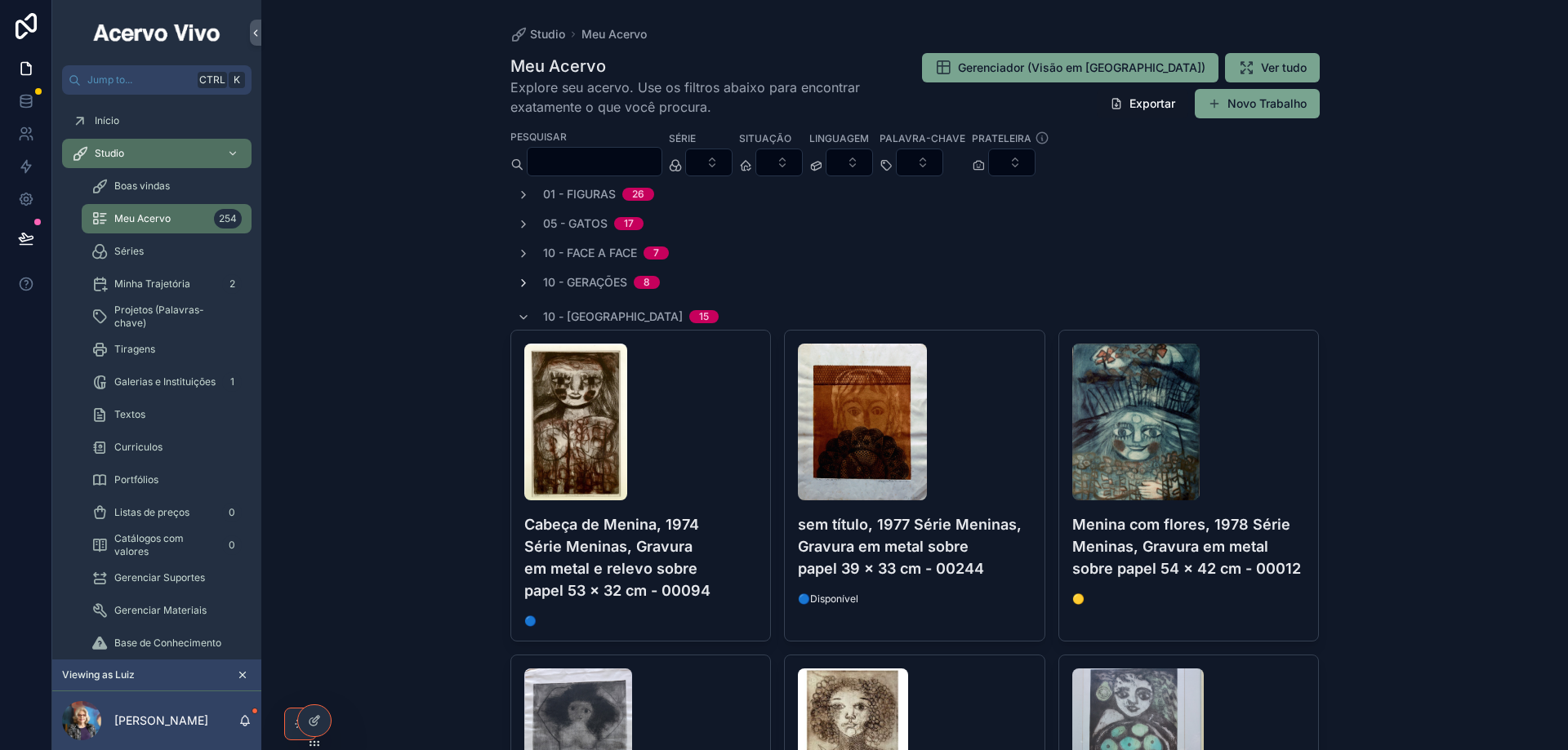
click at [517, 277] on icon "scrollable content" at bounding box center [524, 283] width 13 height 13
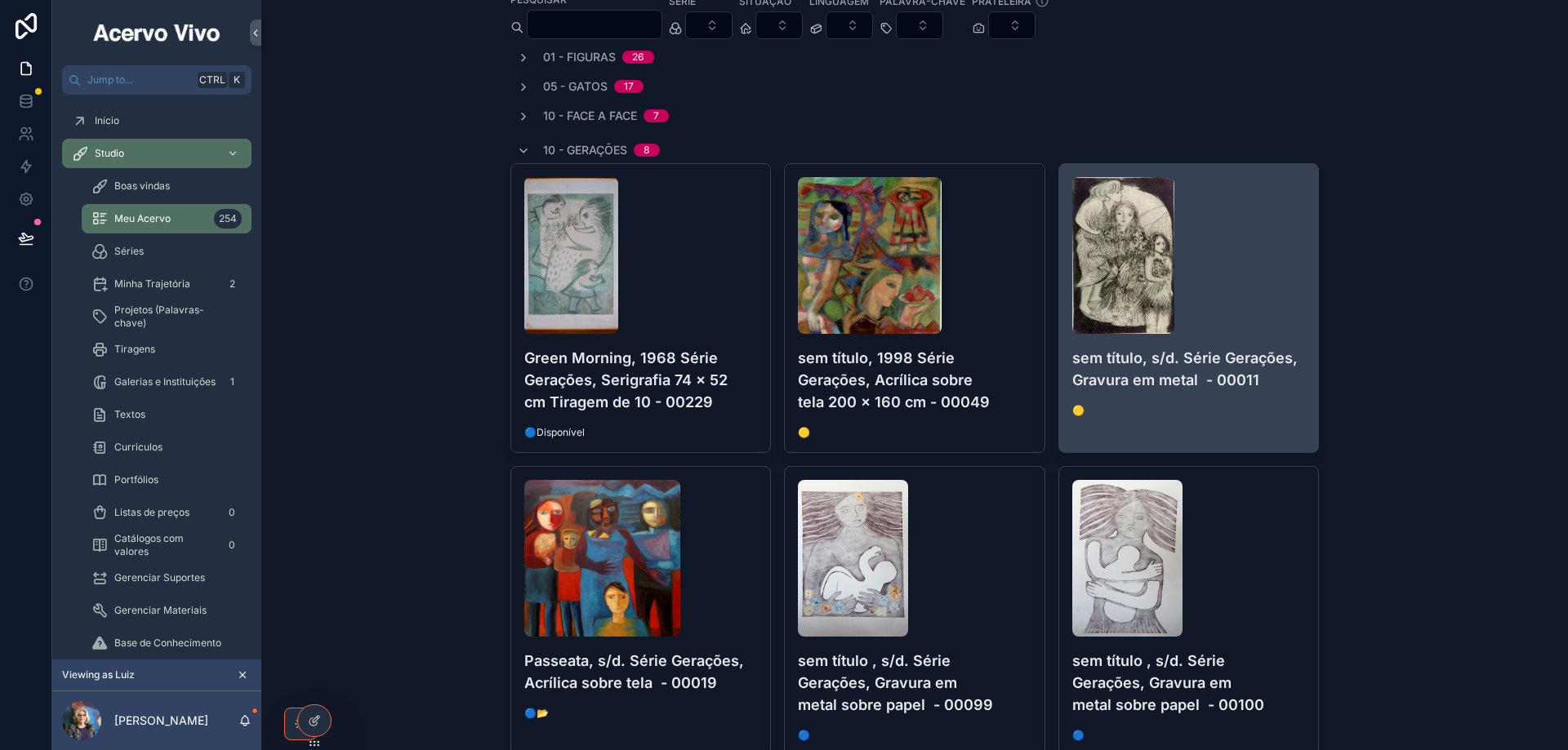
scroll to position [164, 0]
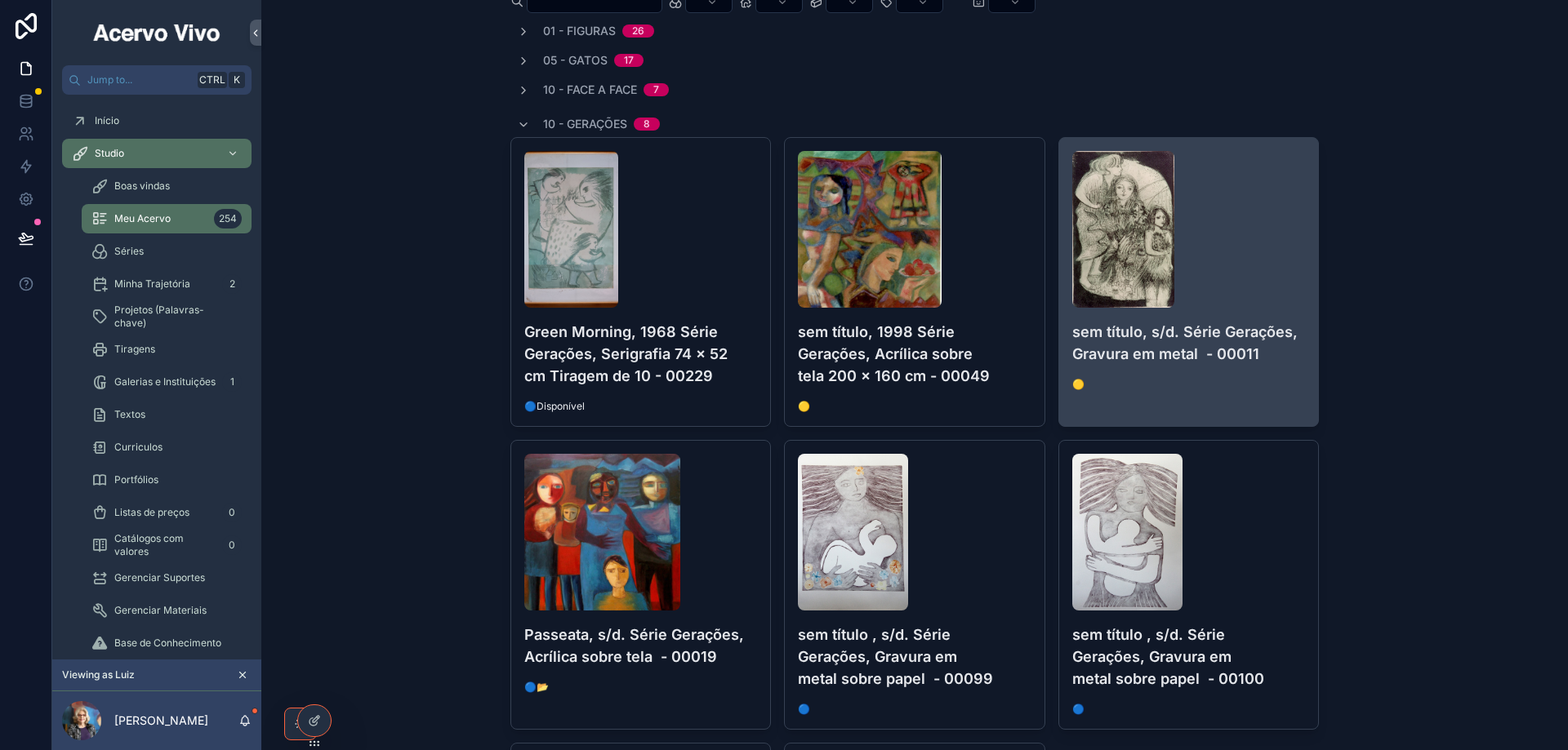
click at [1219, 292] on div "scrollable content" at bounding box center [1189, 230] width 234 height 157
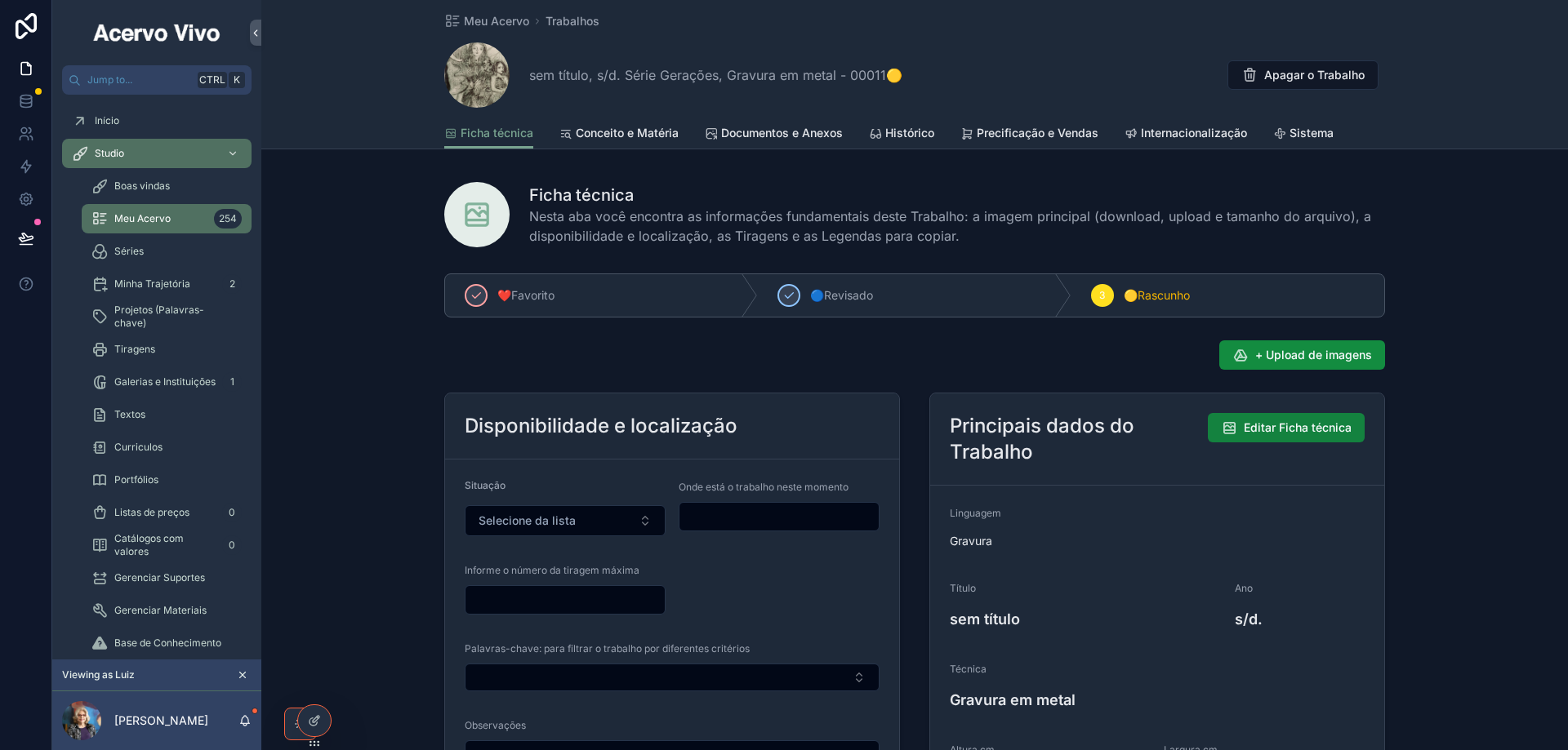
click at [1315, 432] on span "Editar Ficha técnica" at bounding box center [1297, 428] width 107 height 17
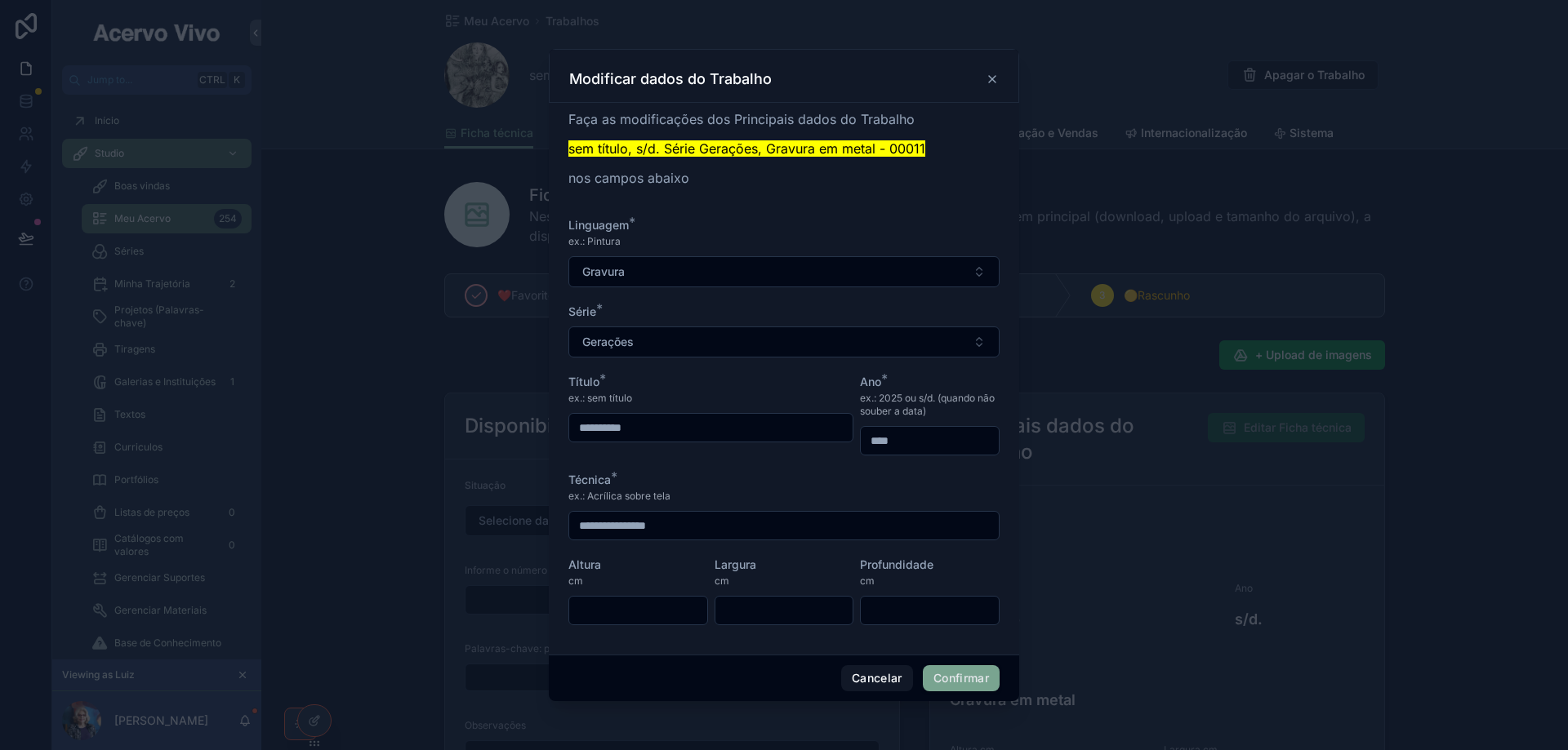
click at [615, 612] on input "text" at bounding box center [638, 610] width 138 height 23
type input "**"
click at [970, 678] on button "Confirmar" at bounding box center [961, 678] width 77 height 26
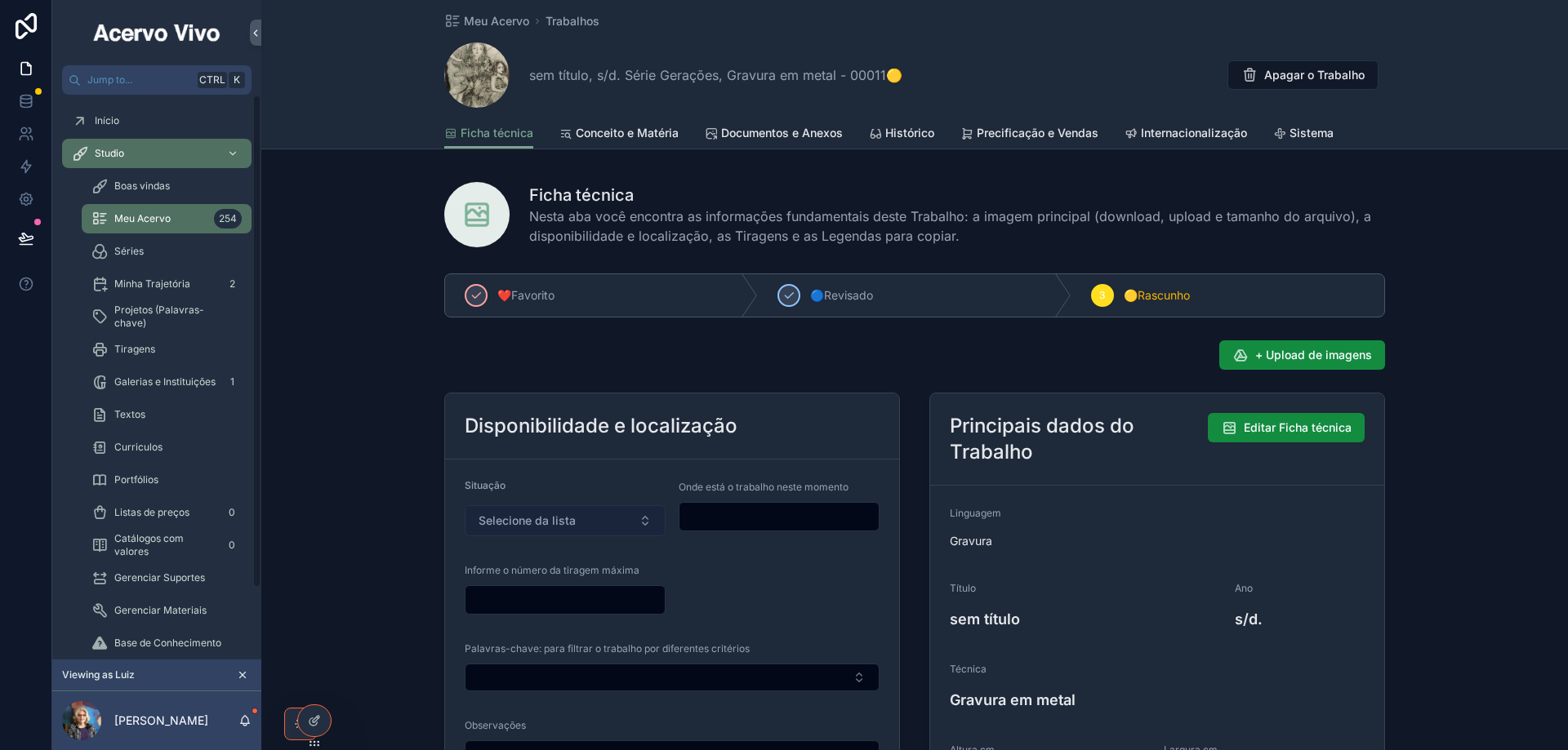
drag, startPoint x: 500, startPoint y: 525, endPoint x: 512, endPoint y: 525, distance: 12.0
click at [501, 525] on span "Selecione da lista" at bounding box center [527, 521] width 97 height 17
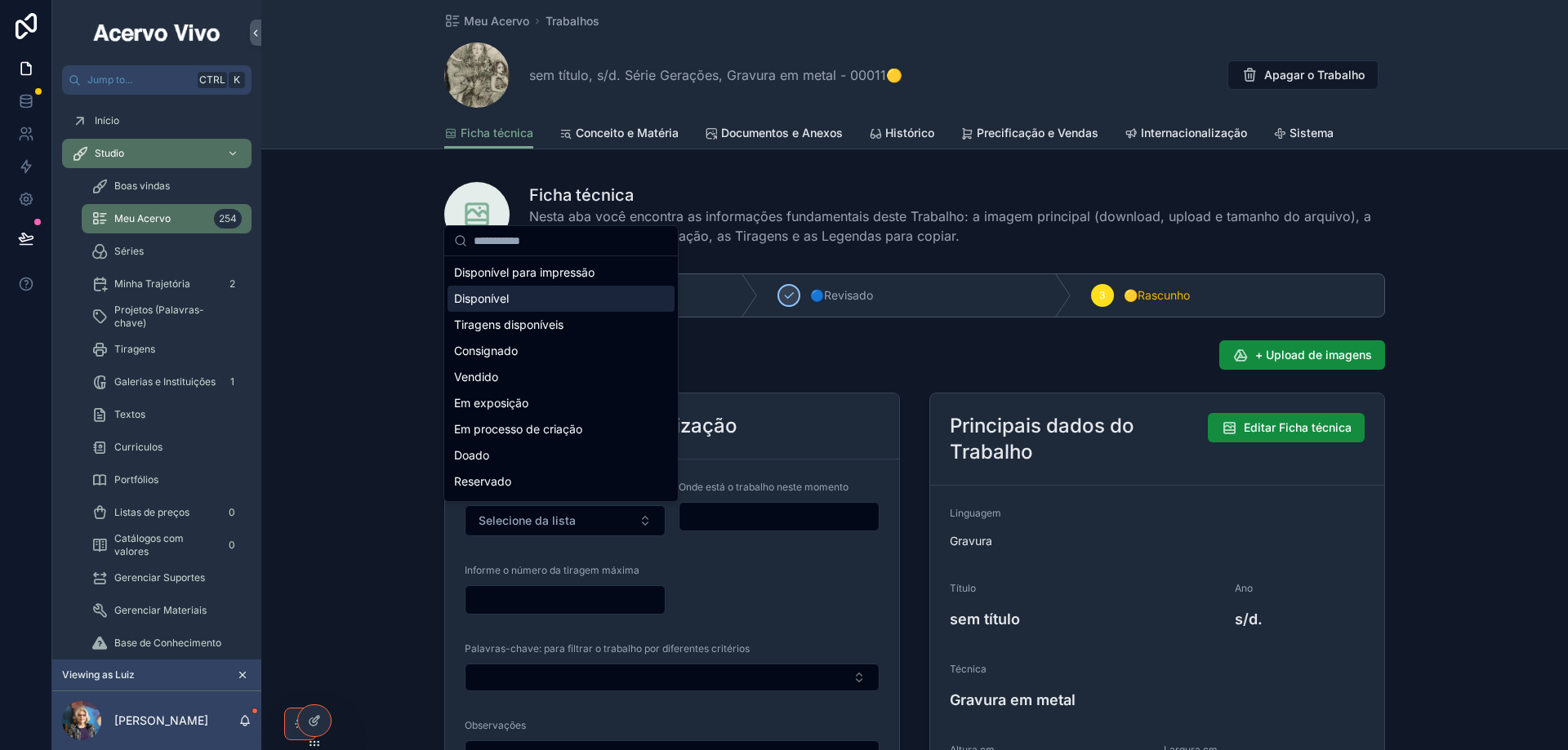
click at [535, 302] on div "Disponível" at bounding box center [561, 299] width 227 height 26
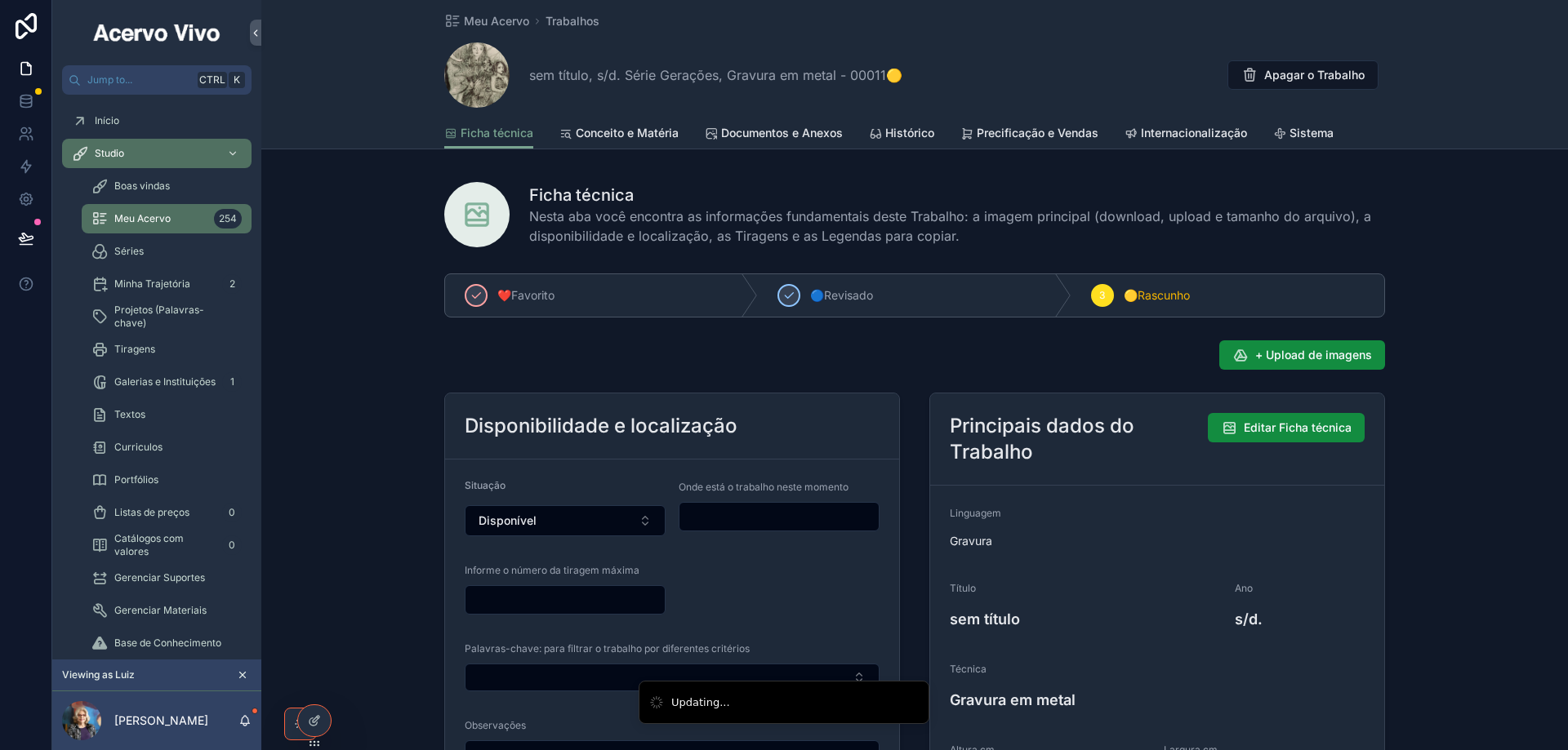
click at [750, 520] on input "scrollable content" at bounding box center [778, 517] width 199 height 23
type input "**********"
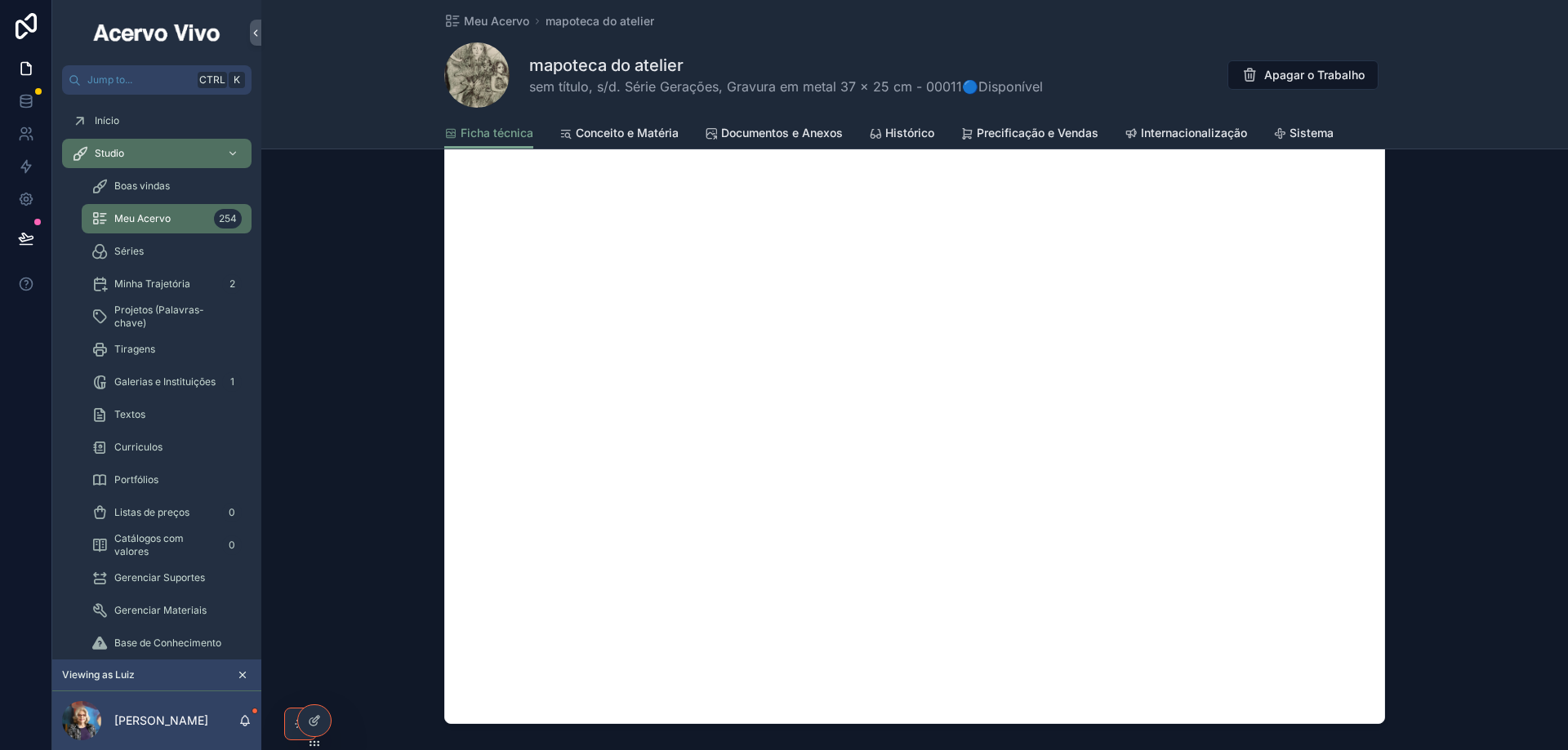
scroll to position [1469, 0]
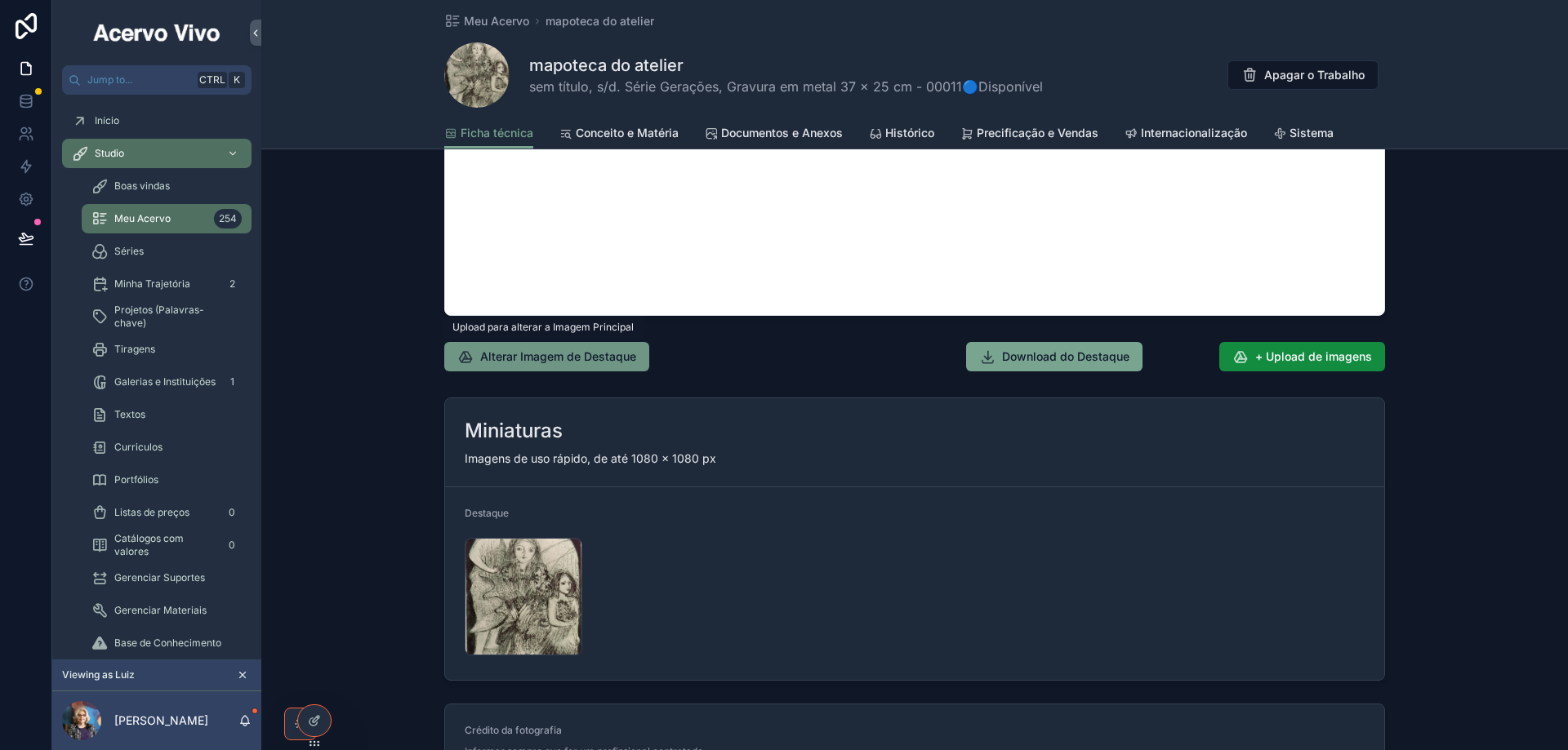
click at [589, 363] on span "Alterar Imagem de Destaque" at bounding box center [558, 357] width 156 height 17
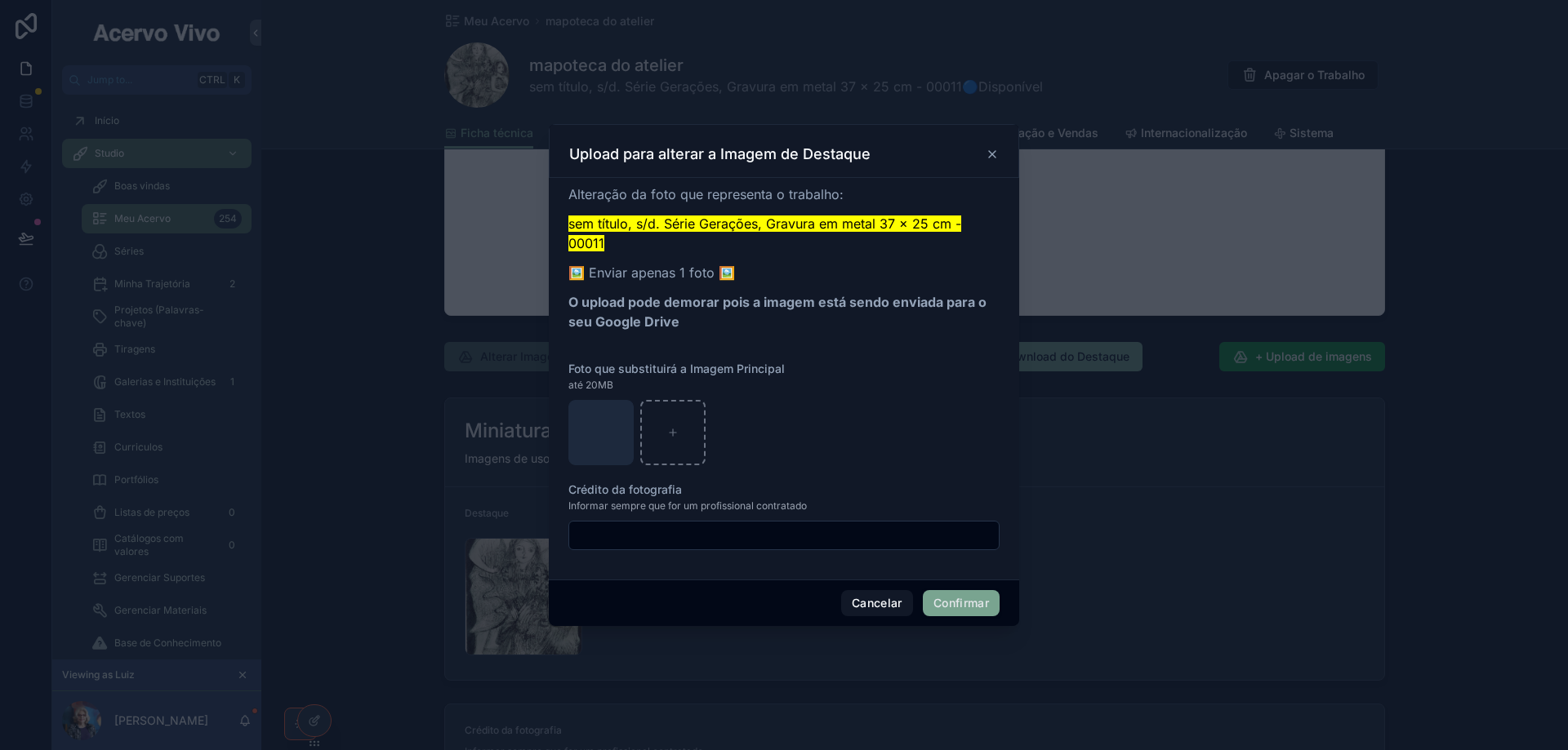
click at [953, 598] on button "Confirmar" at bounding box center [961, 604] width 77 height 26
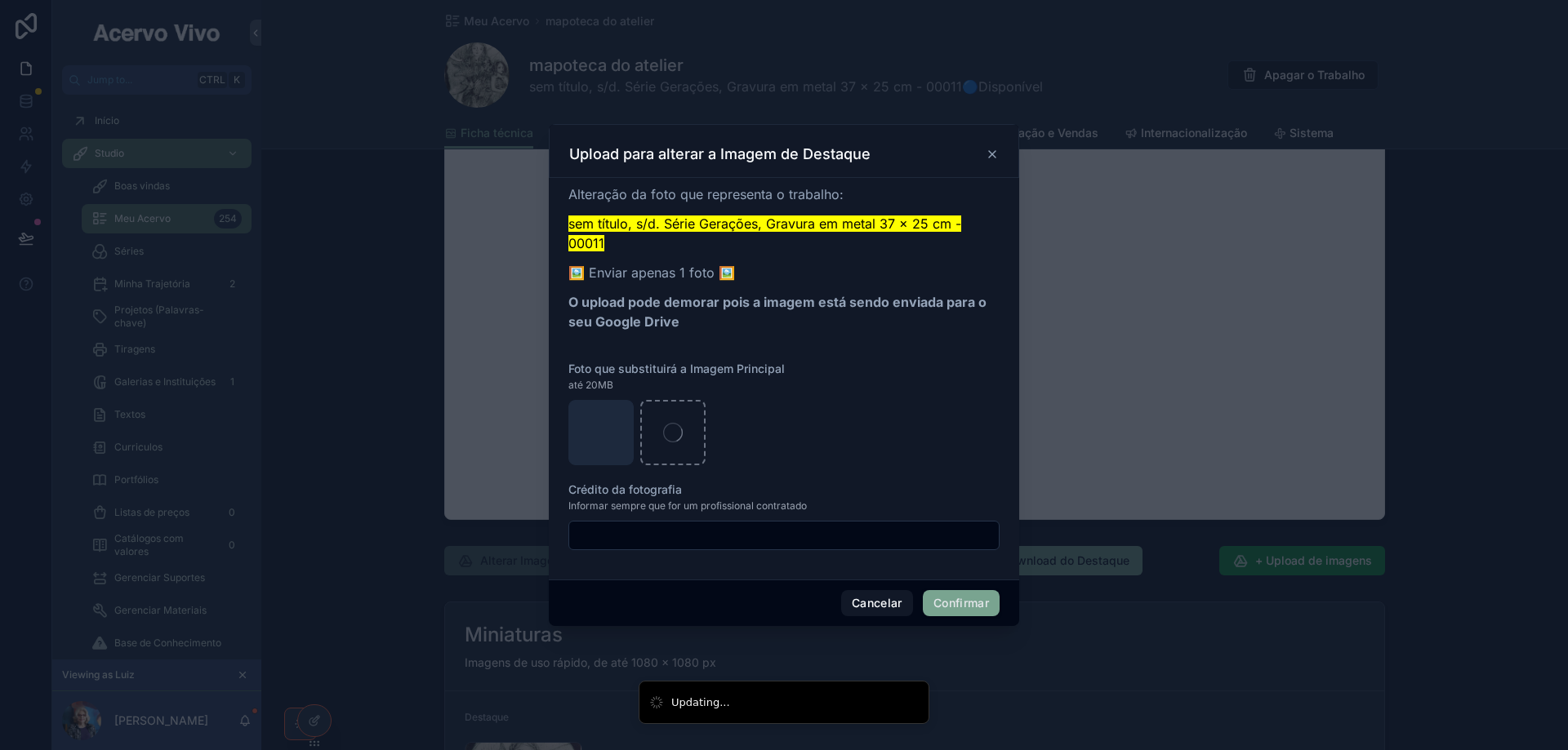
scroll to position [1673, 0]
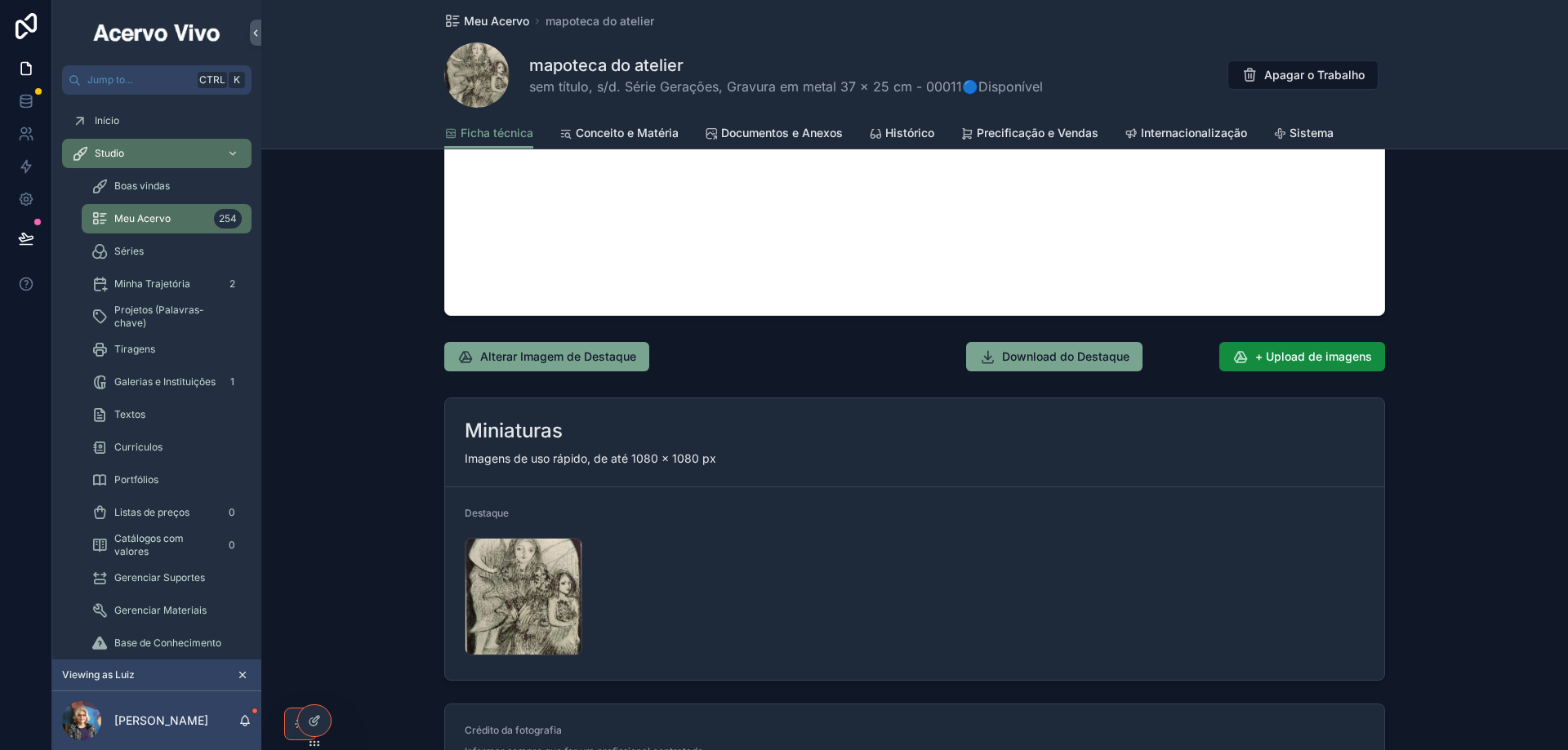
click at [492, 21] on span "Meu Acervo" at bounding box center [496, 21] width 65 height 17
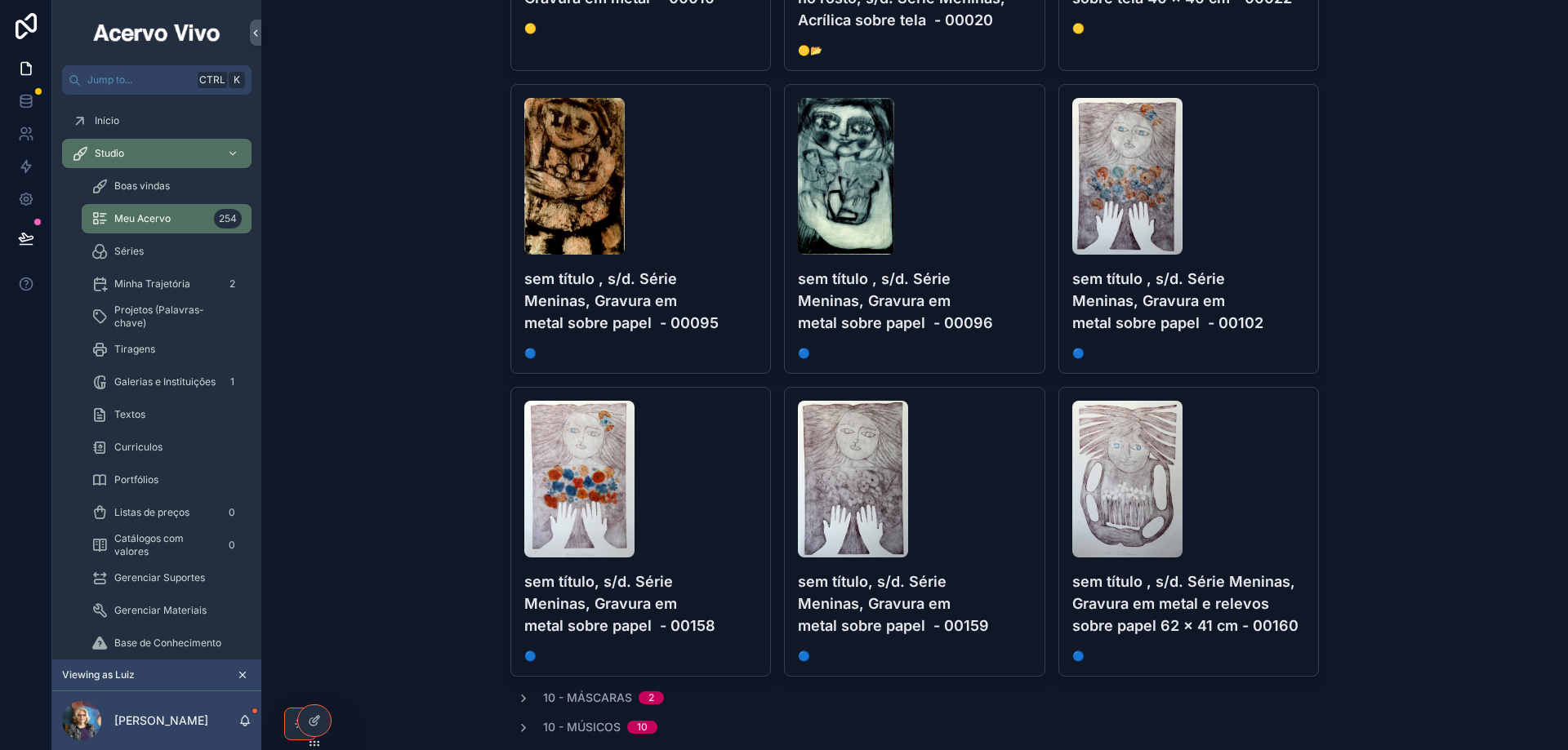
scroll to position [2229, 0]
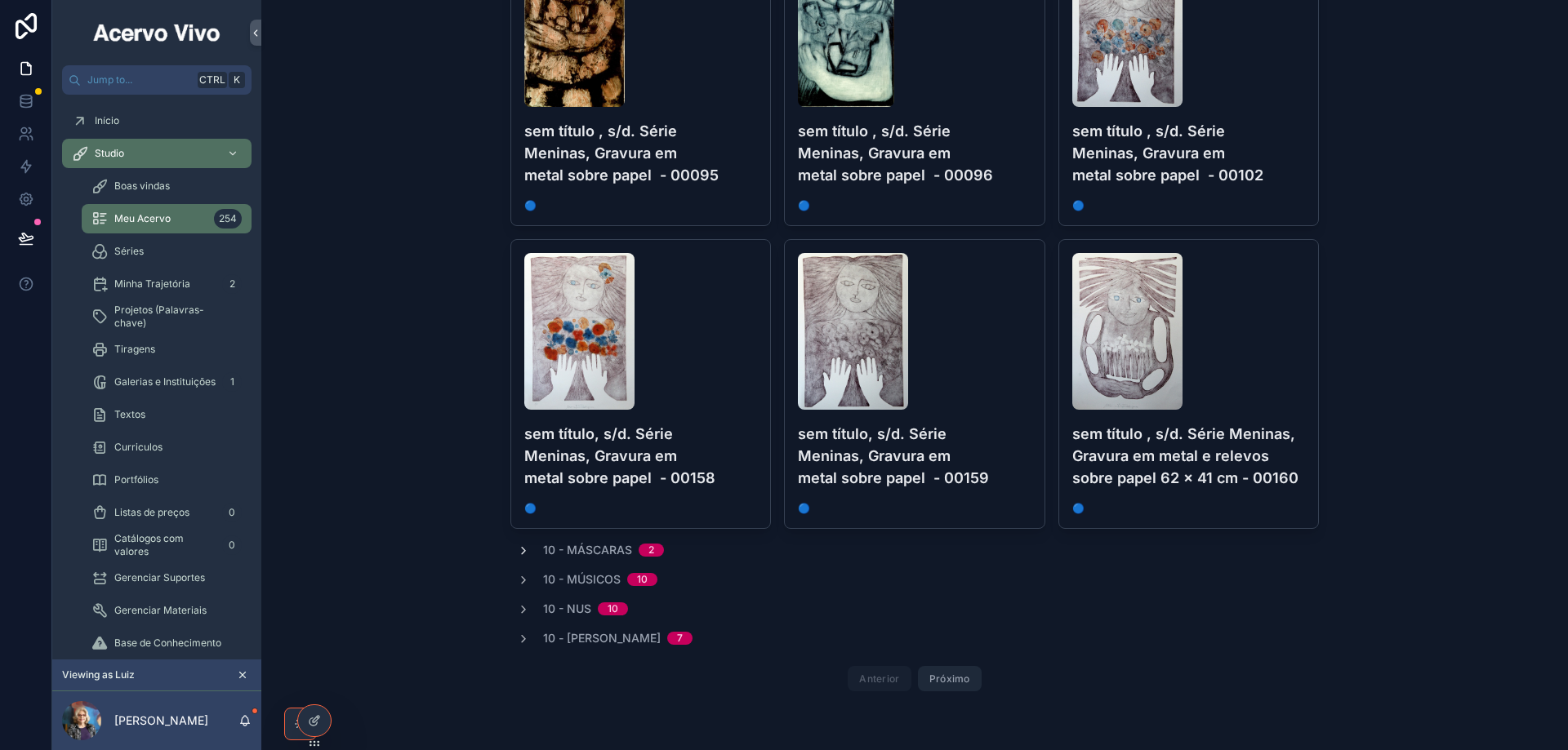
click at [517, 553] on icon "scrollable content" at bounding box center [524, 551] width 13 height 13
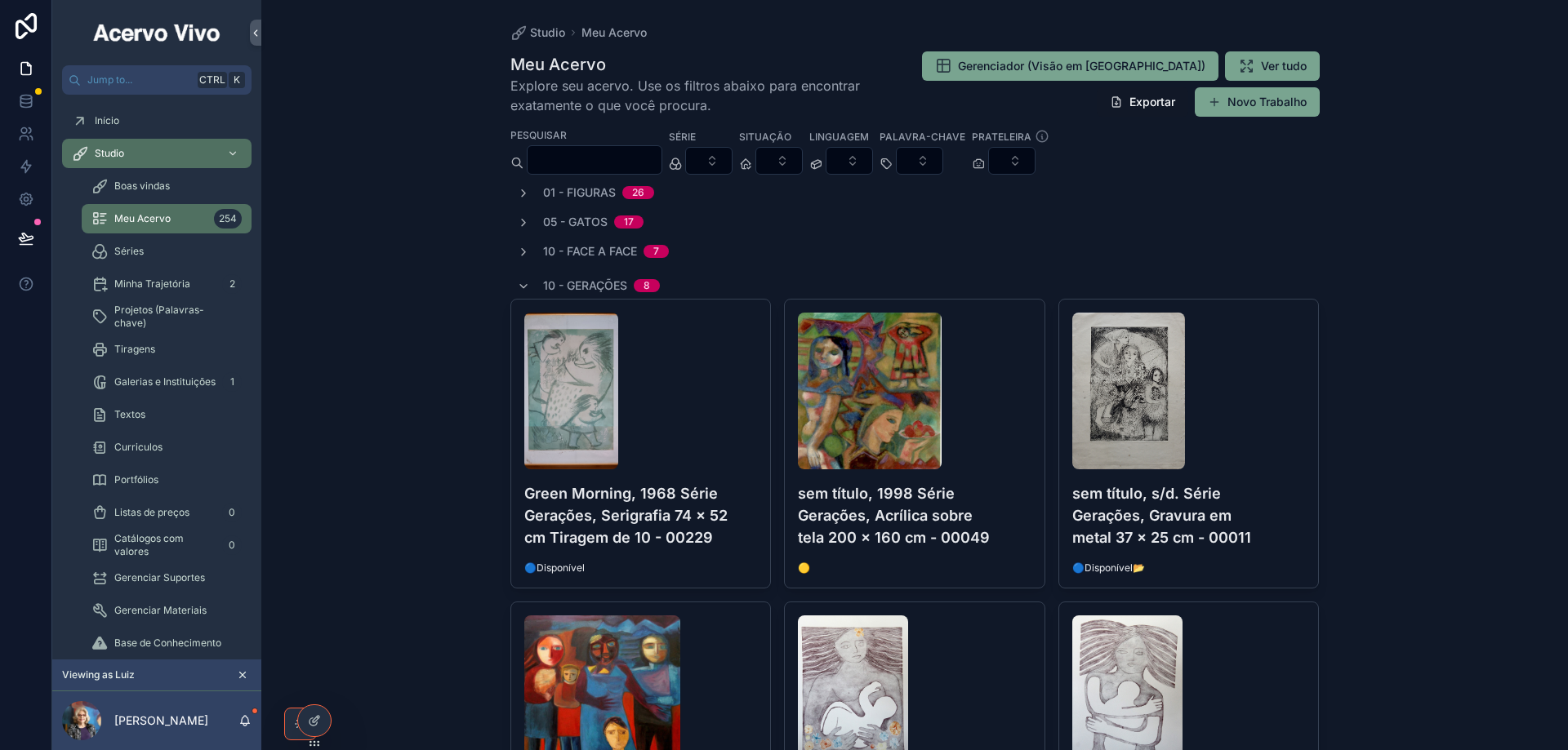
scroll to position [0, 0]
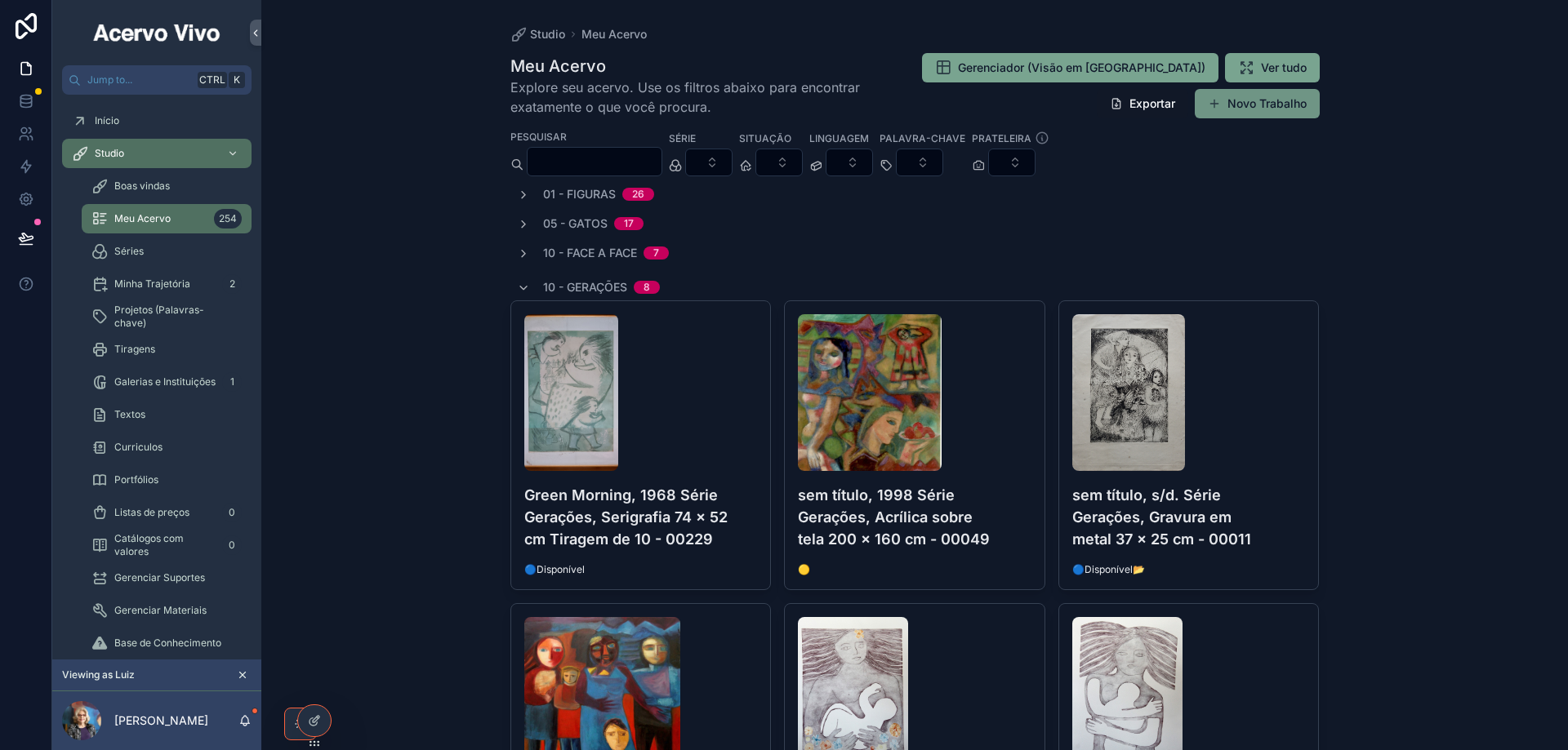
click at [1232, 110] on button "Novo Trabalho" at bounding box center [1257, 104] width 125 height 30
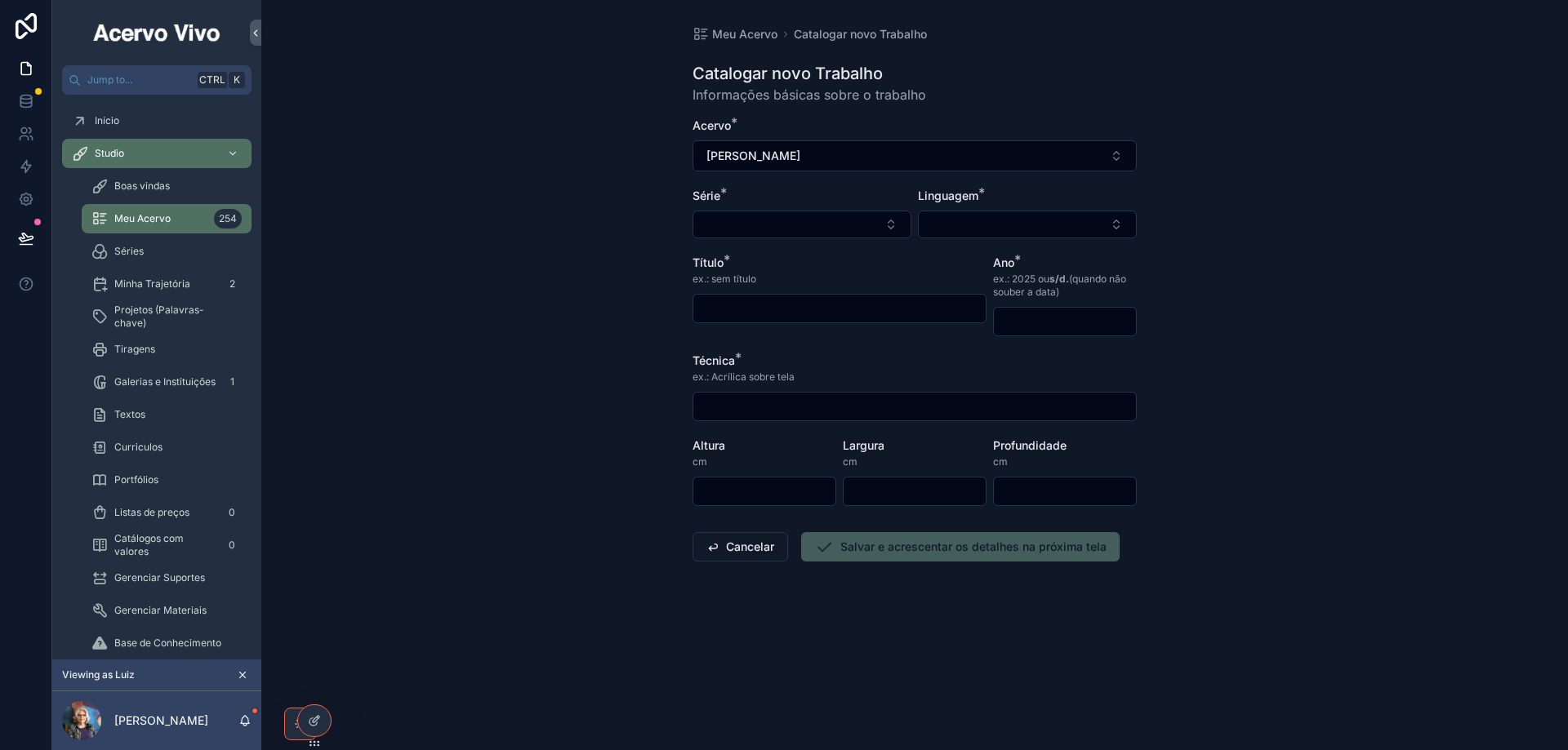
click at [803, 239] on form "Acervo * Maria Inês Rodrigues Série * Linguagem * Título * ex.: sem título Ano …" at bounding box center [915, 392] width 444 height 548
click at [834, 221] on button "Select Button" at bounding box center [801, 225] width 219 height 28
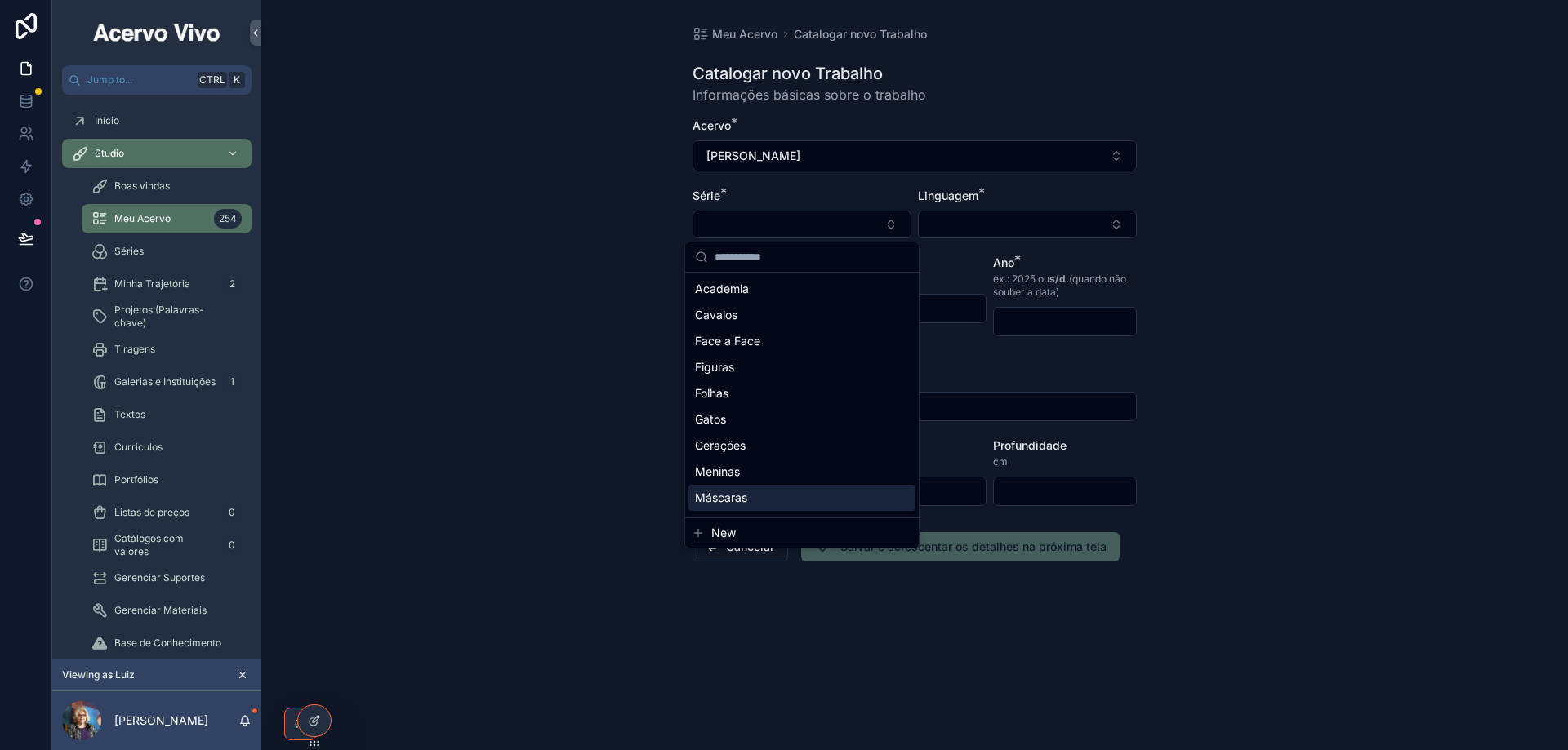
click at [816, 490] on div "Máscaras" at bounding box center [801, 498] width 227 height 26
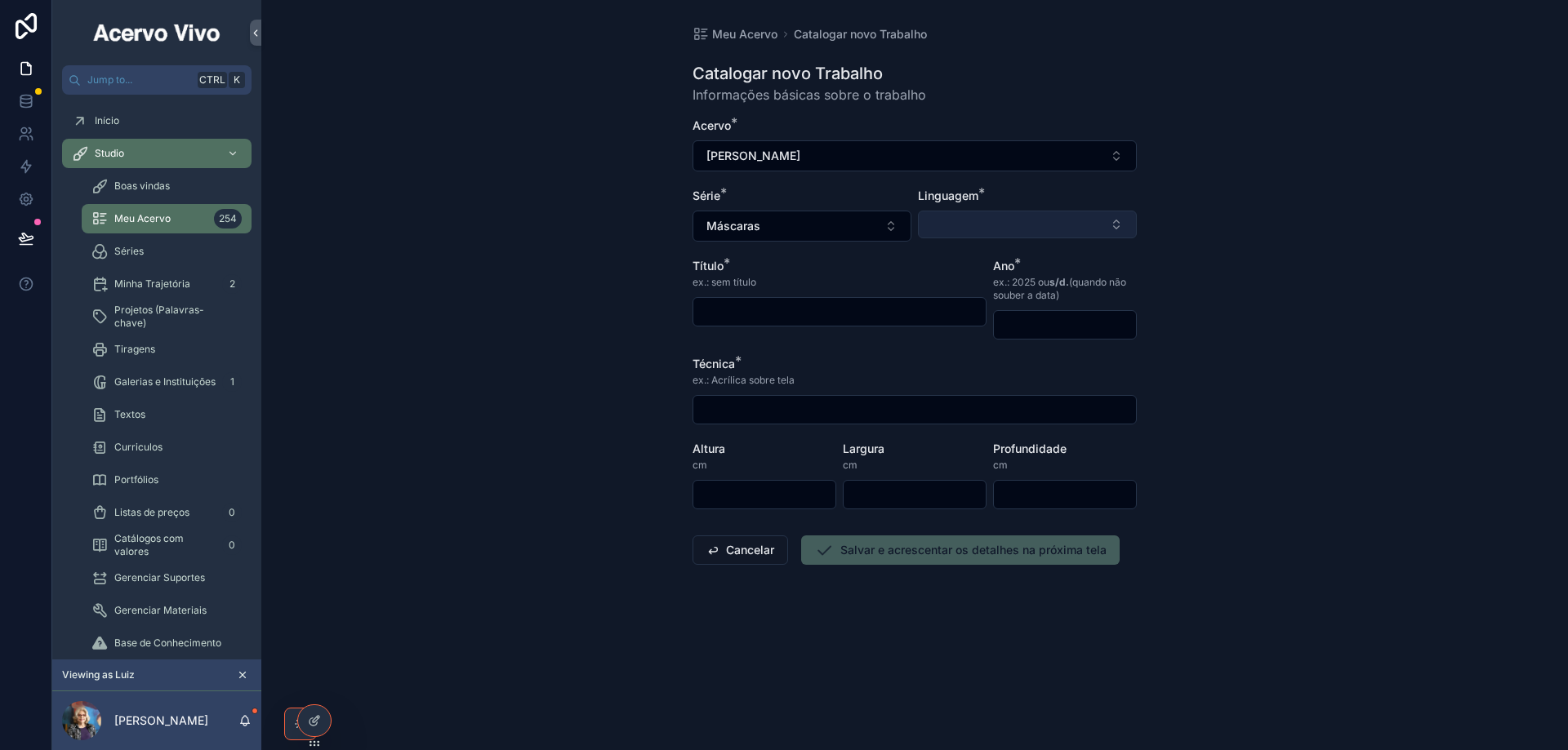
click at [1006, 217] on button "Select Button" at bounding box center [1027, 225] width 219 height 28
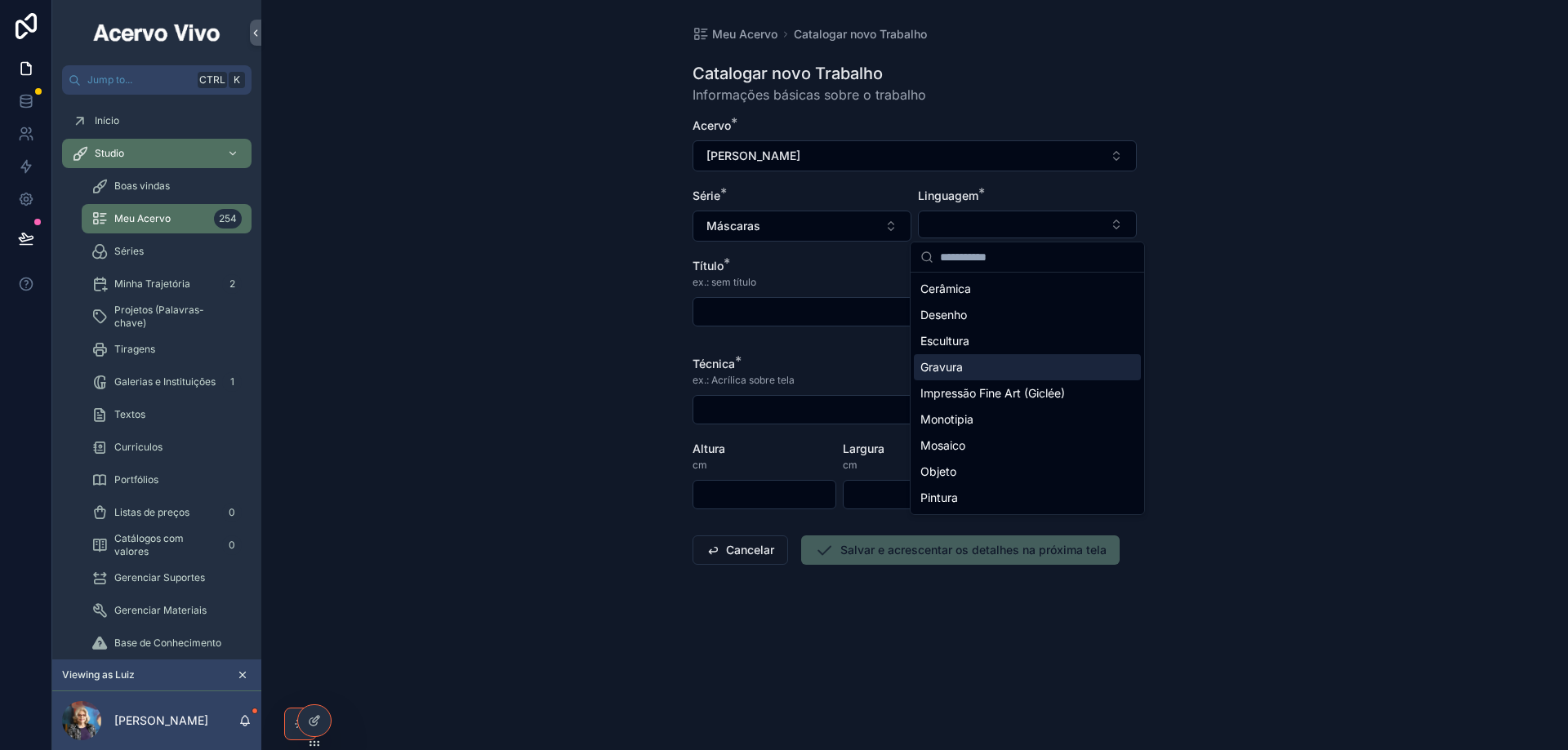
click at [1007, 363] on div "Gravura" at bounding box center [1027, 368] width 227 height 26
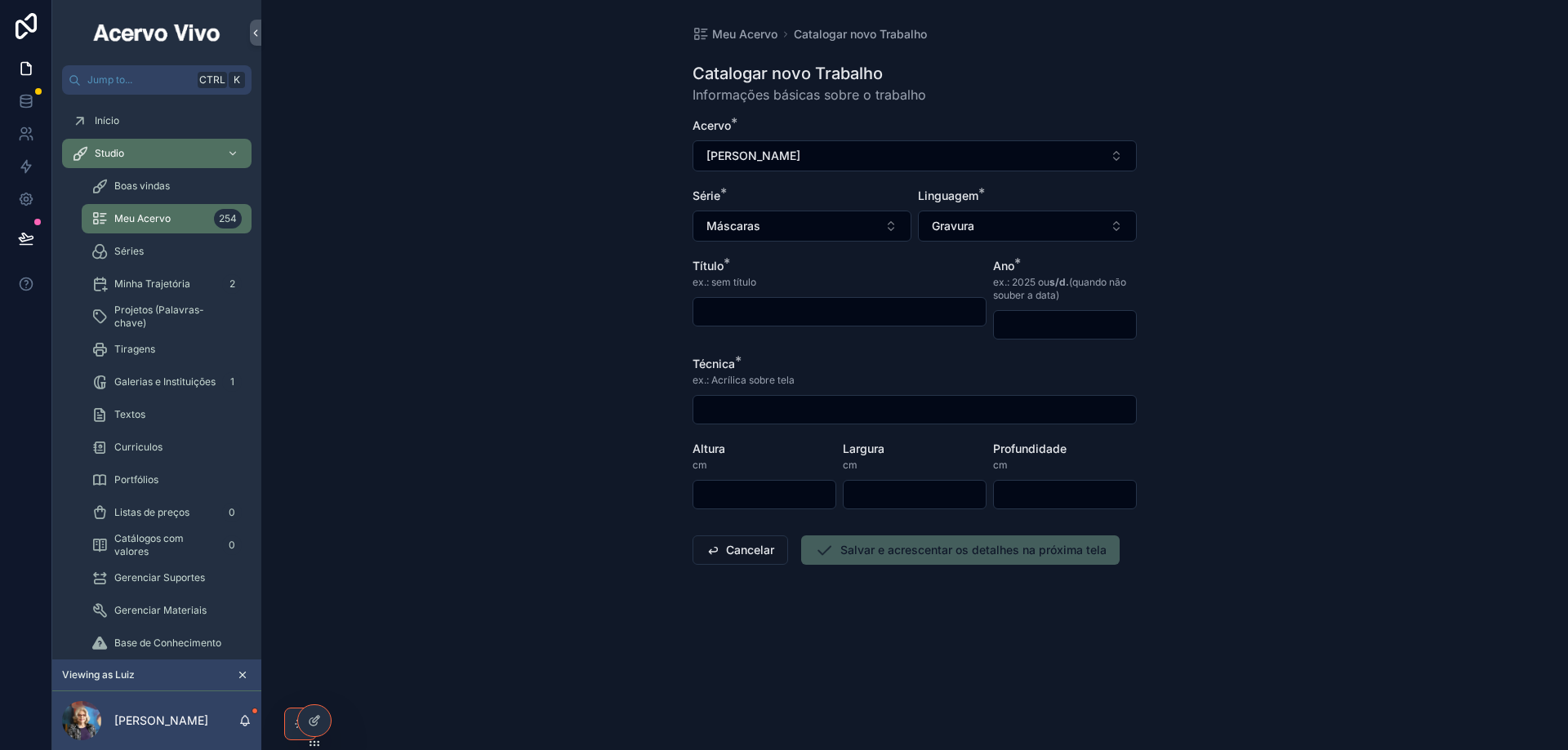
click at [782, 319] on input "scrollable content" at bounding box center [839, 312] width 292 height 23
type input "**********"
click at [1026, 323] on input "scrollable content" at bounding box center [1065, 325] width 142 height 23
click at [1094, 328] on input "*****" at bounding box center [1065, 325] width 142 height 23
type input "****"
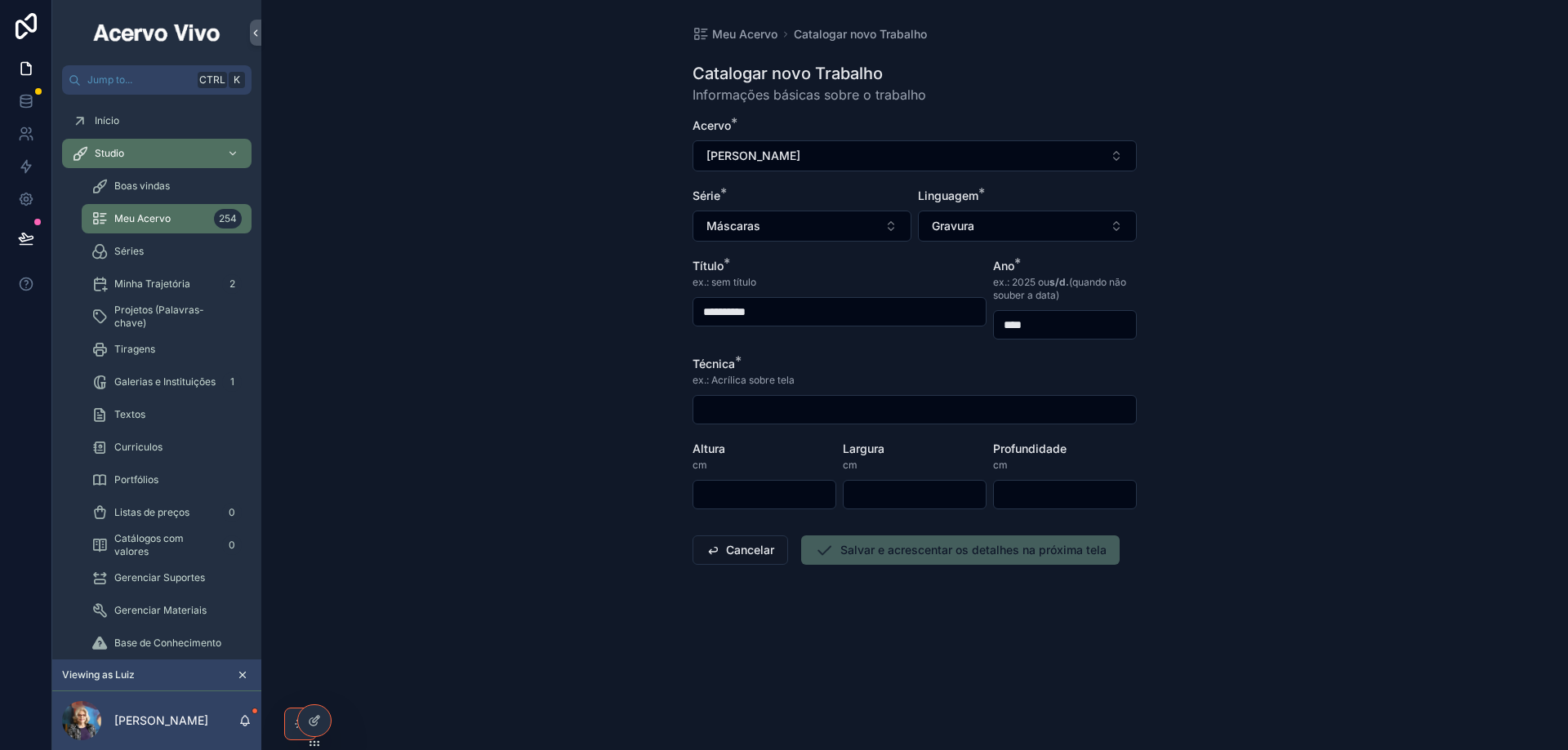
click at [887, 414] on input "scrollable content" at bounding box center [915, 410] width 443 height 23
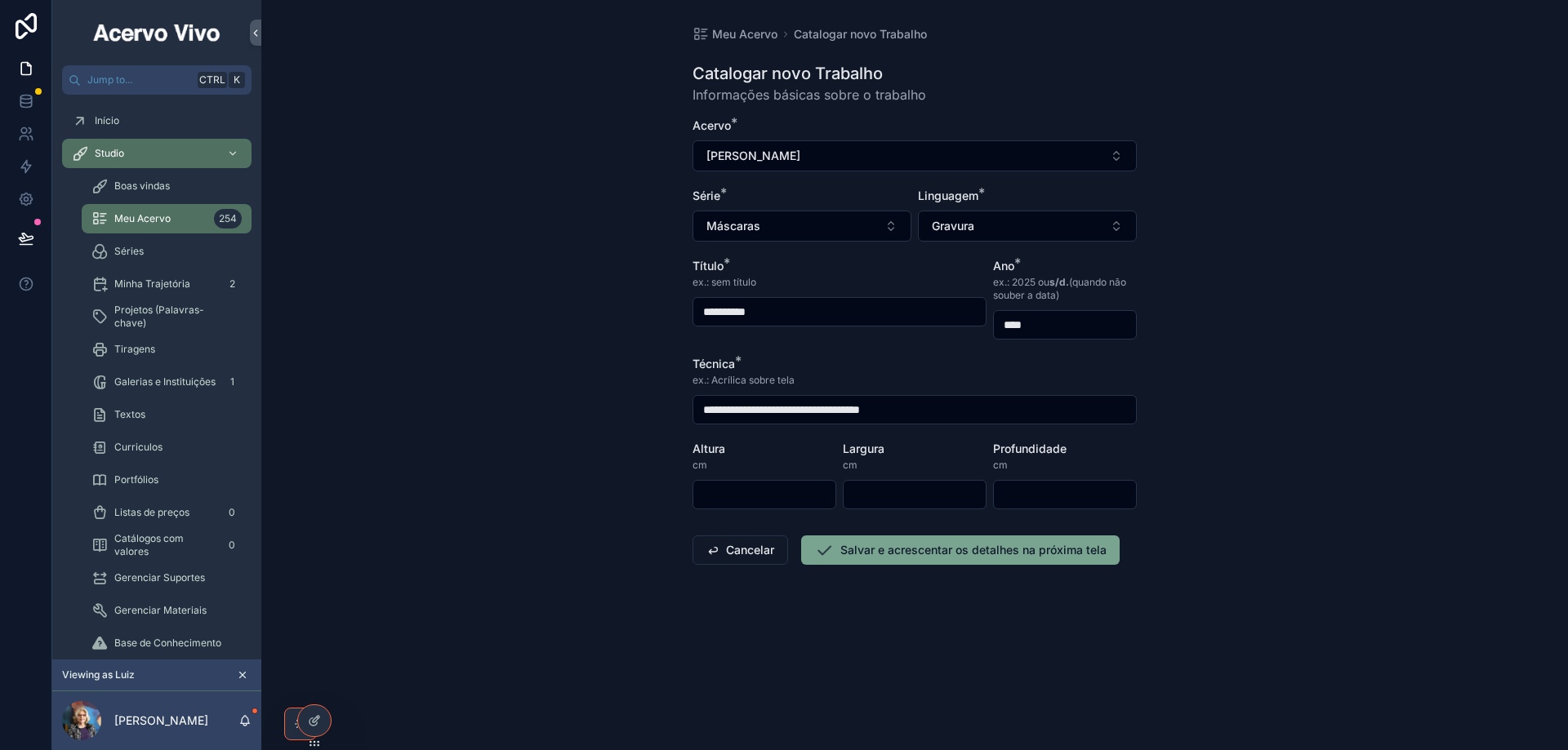
click at [798, 407] on input "**********" at bounding box center [915, 410] width 443 height 23
type input "**********"
click at [714, 501] on input "scrollable content" at bounding box center [764, 495] width 142 height 23
type input "**"
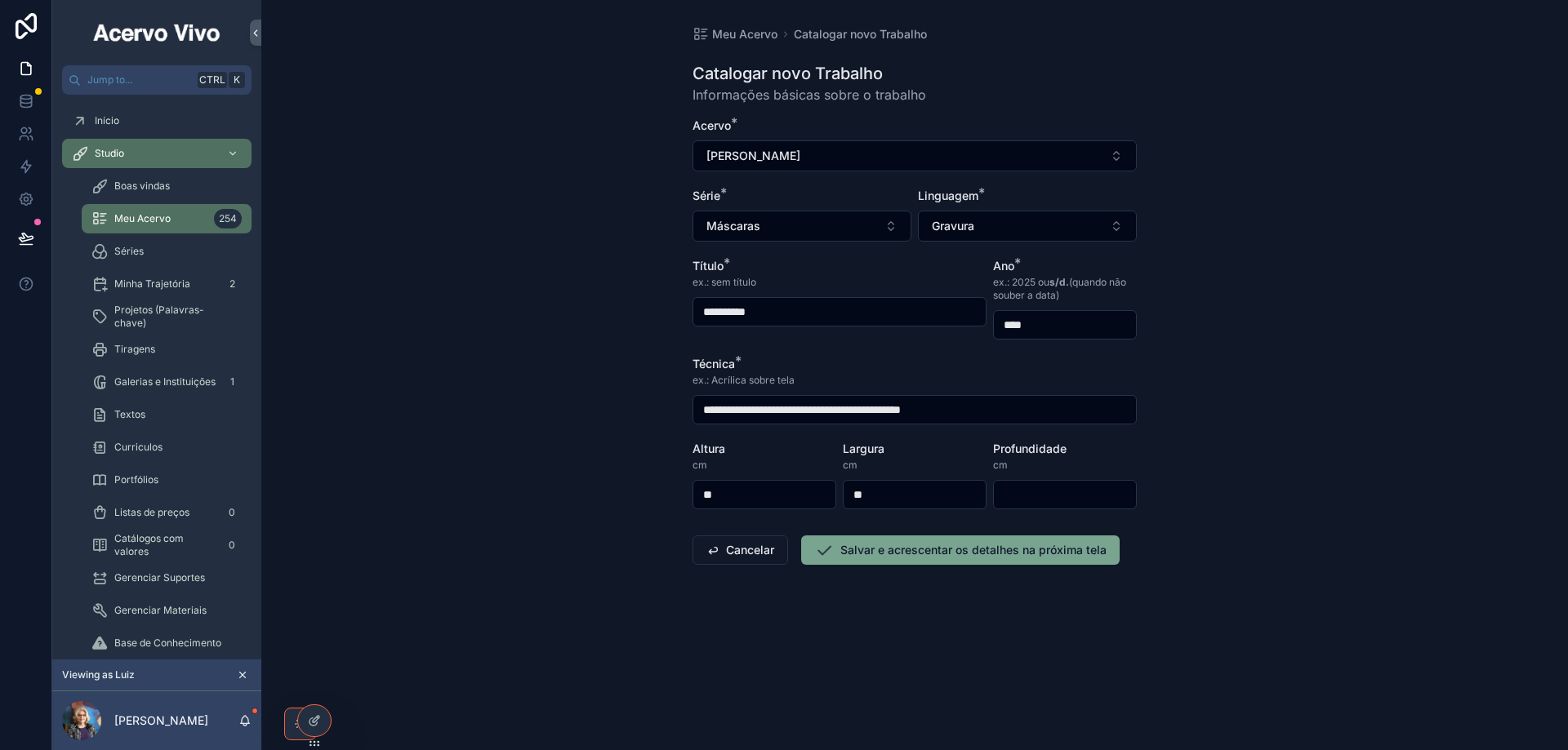
click button "Cancelar" at bounding box center [740, 550] width 96 height 30
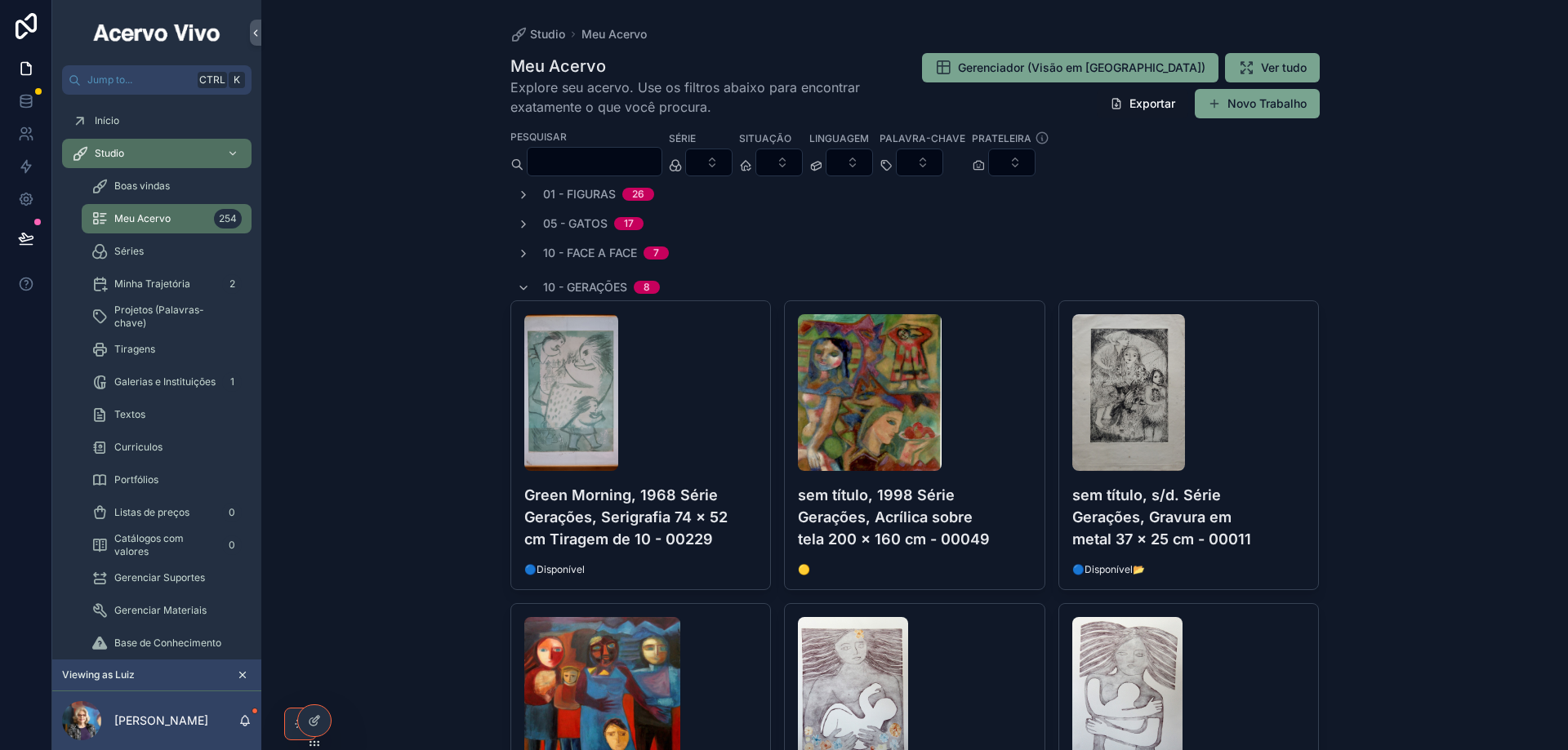
click at [511, 289] on div "10 - Gerações 8" at bounding box center [915, 287] width 809 height 26
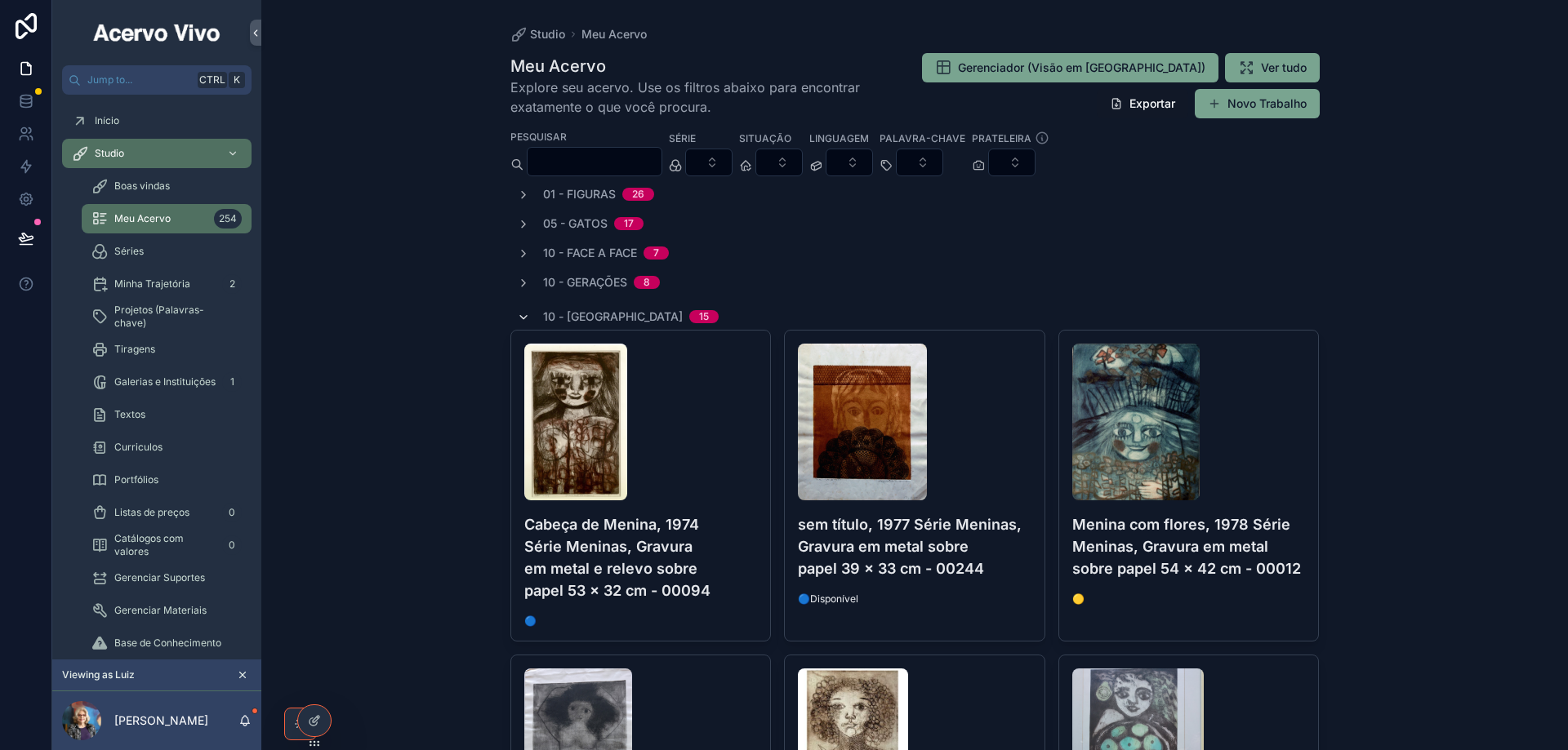
click at [517, 317] on icon "scrollable content" at bounding box center [524, 318] width 13 height 13
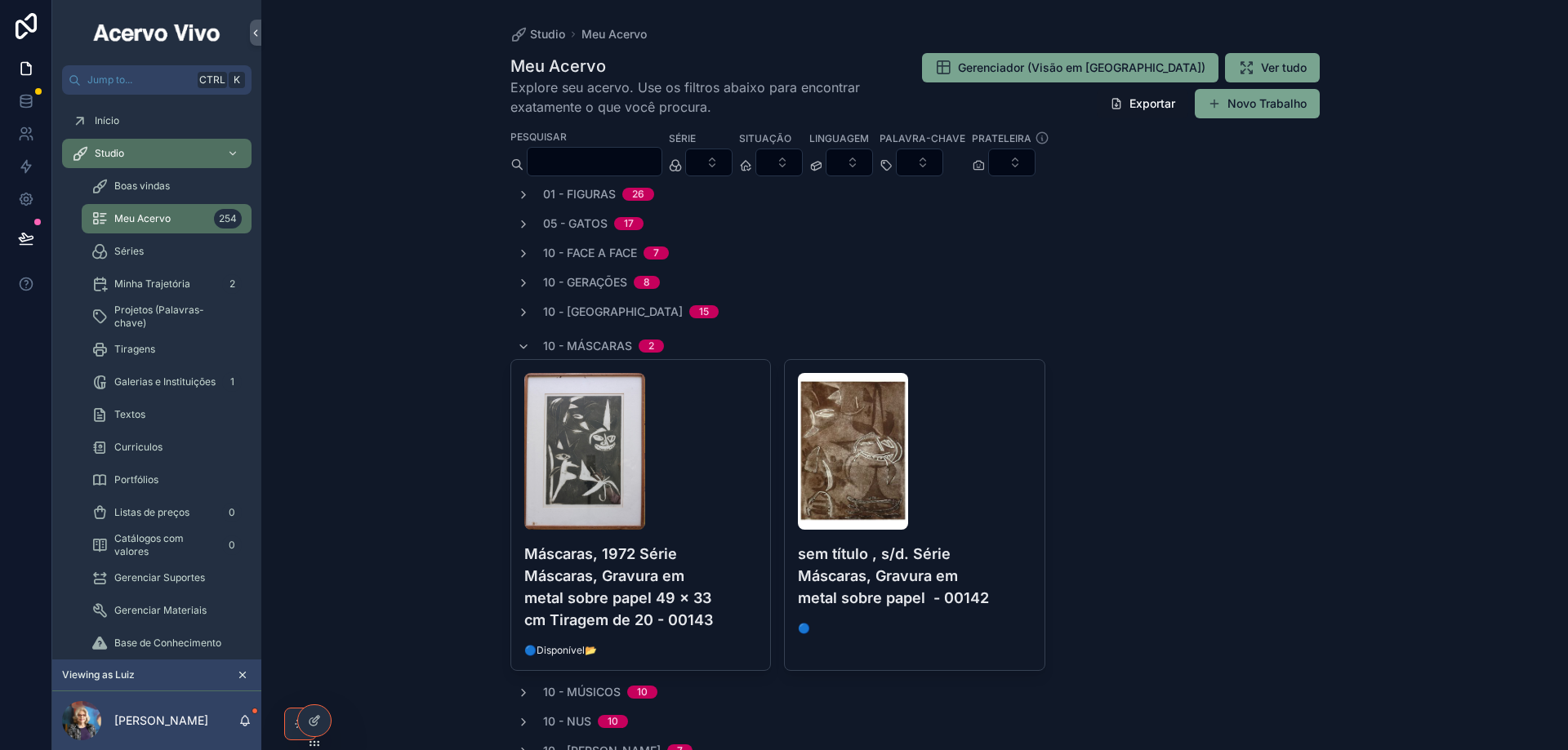
drag, startPoint x: 1278, startPoint y: 107, endPoint x: 1261, endPoint y: 153, distance: 49.0
click at [1276, 108] on button "Novo Trabalho" at bounding box center [1257, 104] width 125 height 30
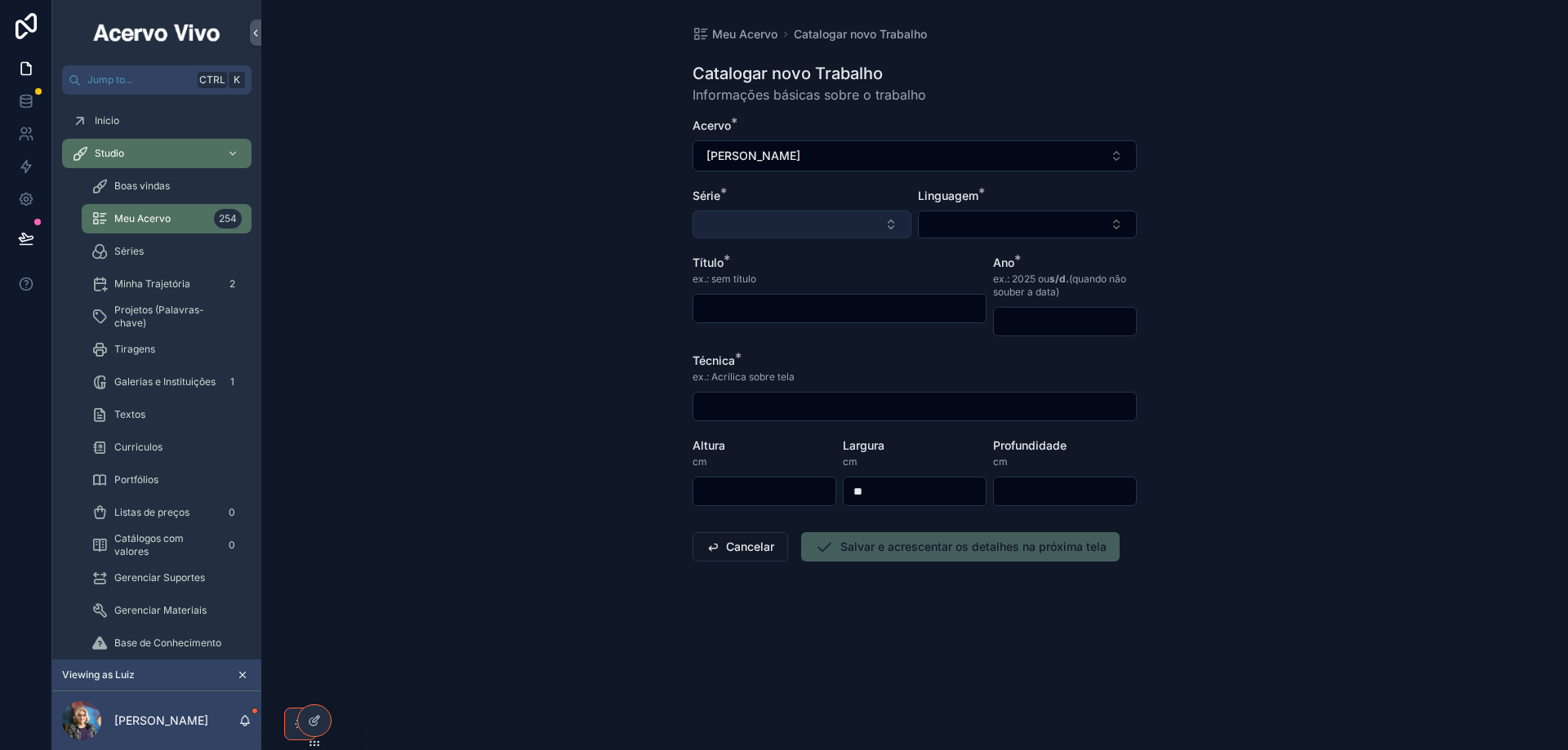
click at [786, 232] on button "Select Button" at bounding box center [801, 225] width 219 height 28
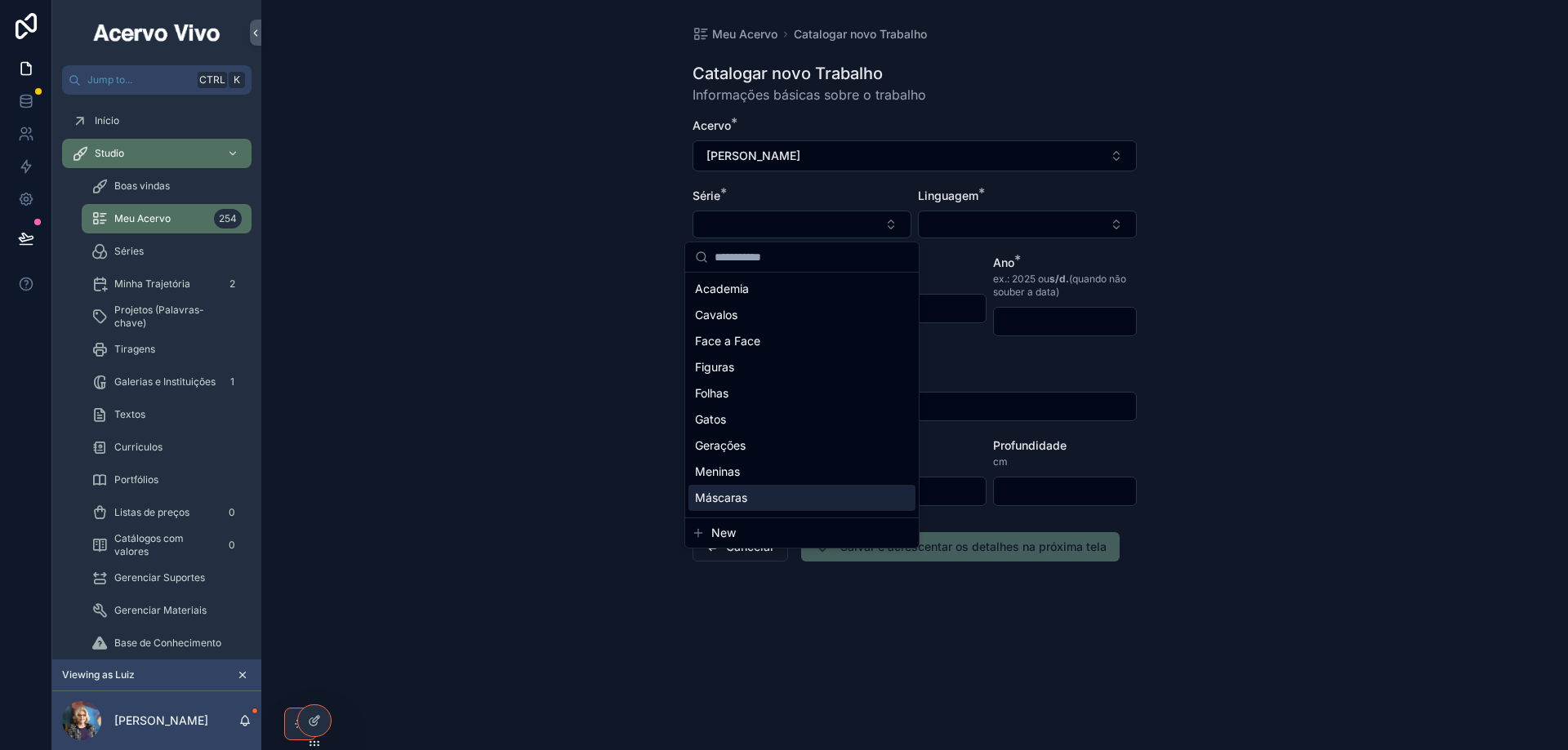
click at [780, 502] on div "Máscaras" at bounding box center [801, 498] width 227 height 26
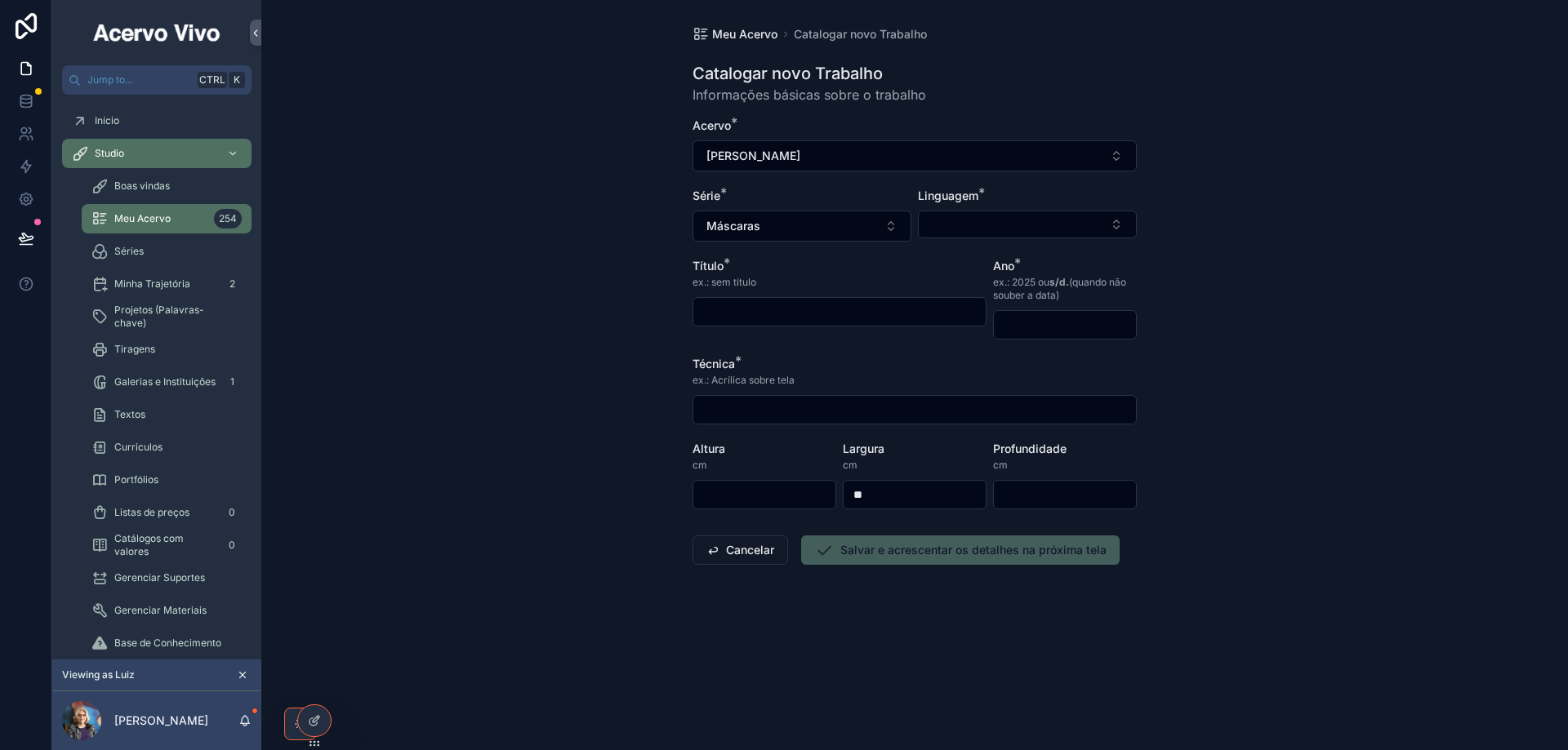
click at [760, 35] on span "Meu Acervo" at bounding box center [744, 35] width 65 height 17
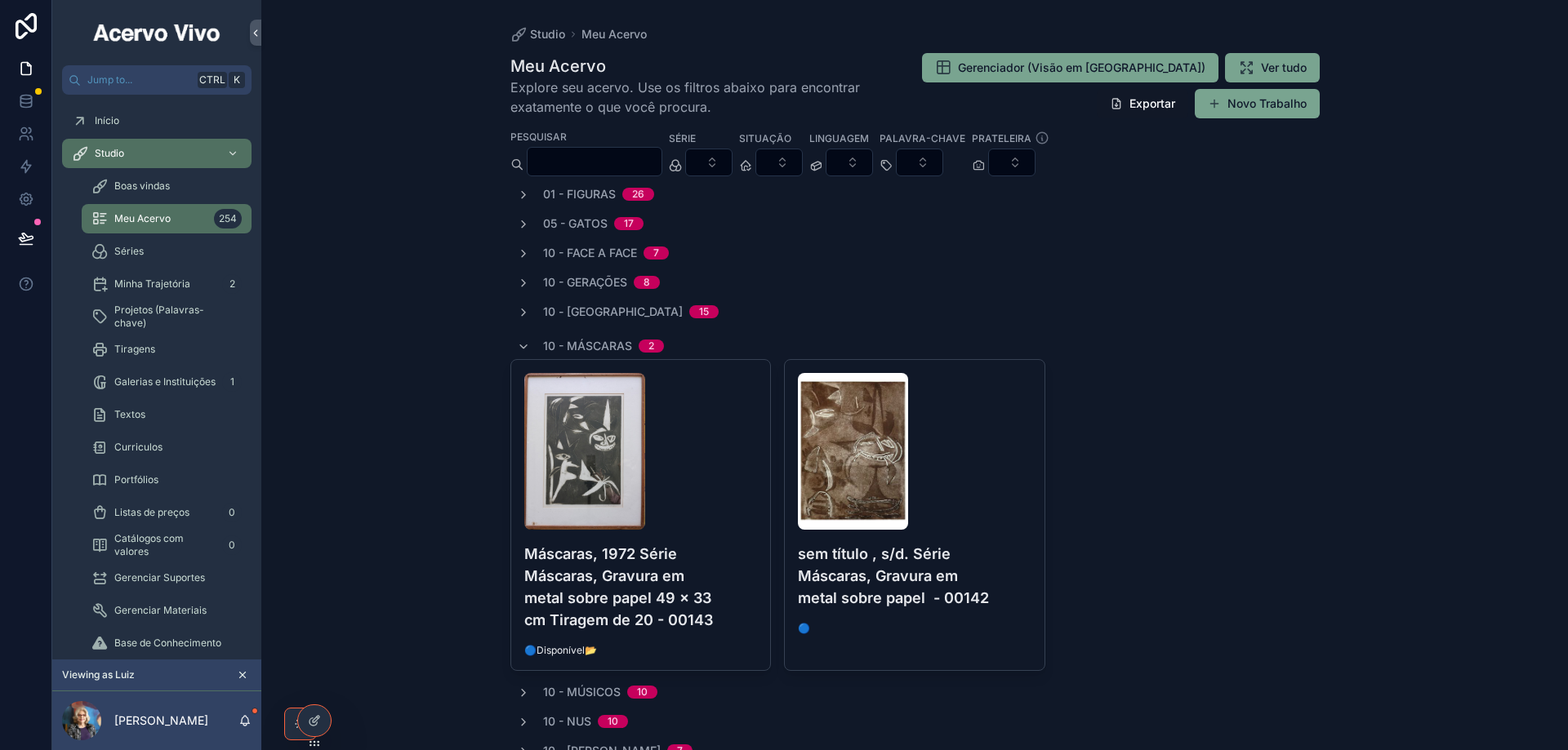
drag, startPoint x: 1244, startPoint y: 101, endPoint x: 1228, endPoint y: 114, distance: 20.6
click at [1244, 102] on button "Novo Trabalho" at bounding box center [1257, 104] width 125 height 30
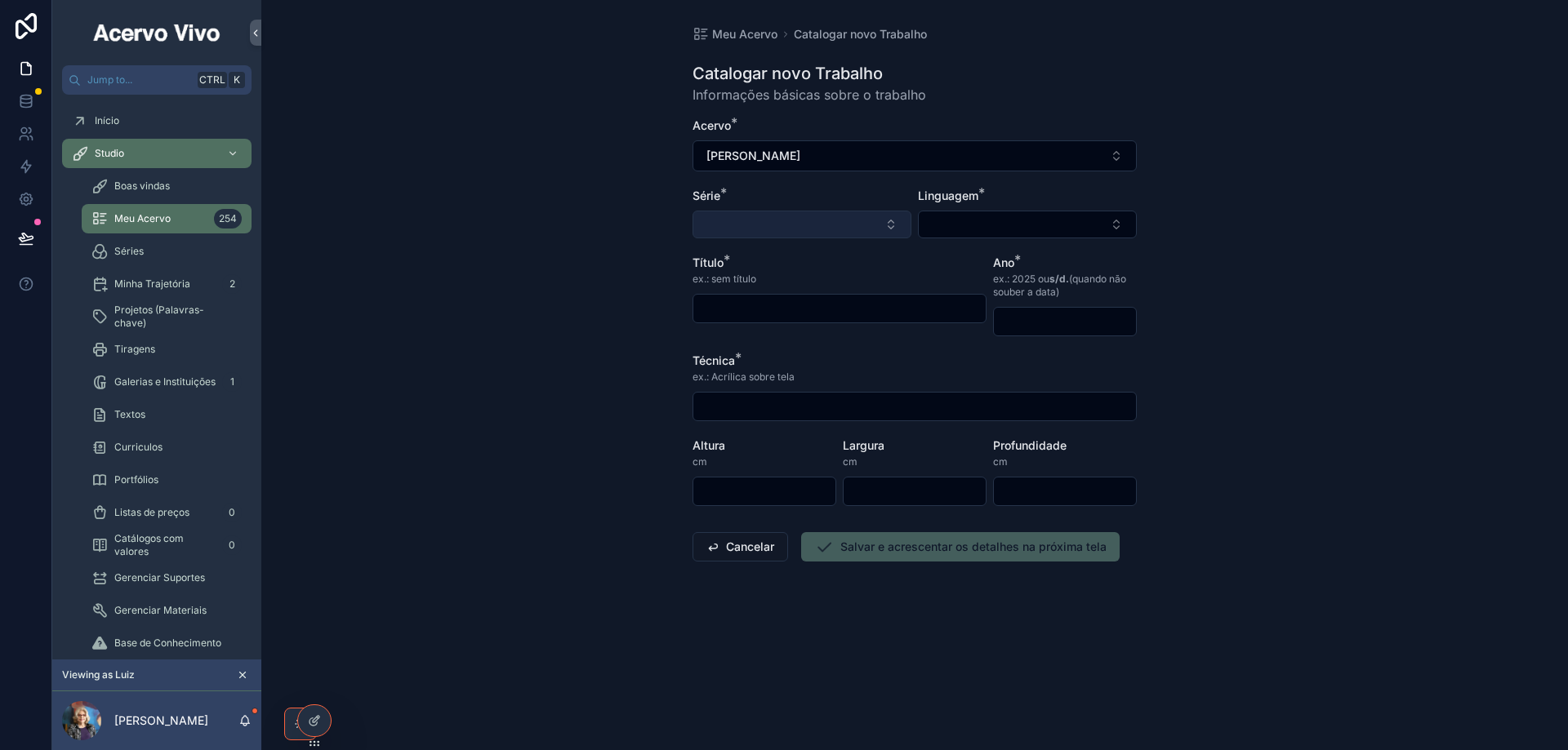
drag, startPoint x: 761, startPoint y: 221, endPoint x: 757, endPoint y: 237, distance: 16.5
click at [759, 222] on button "Select Button" at bounding box center [801, 225] width 219 height 28
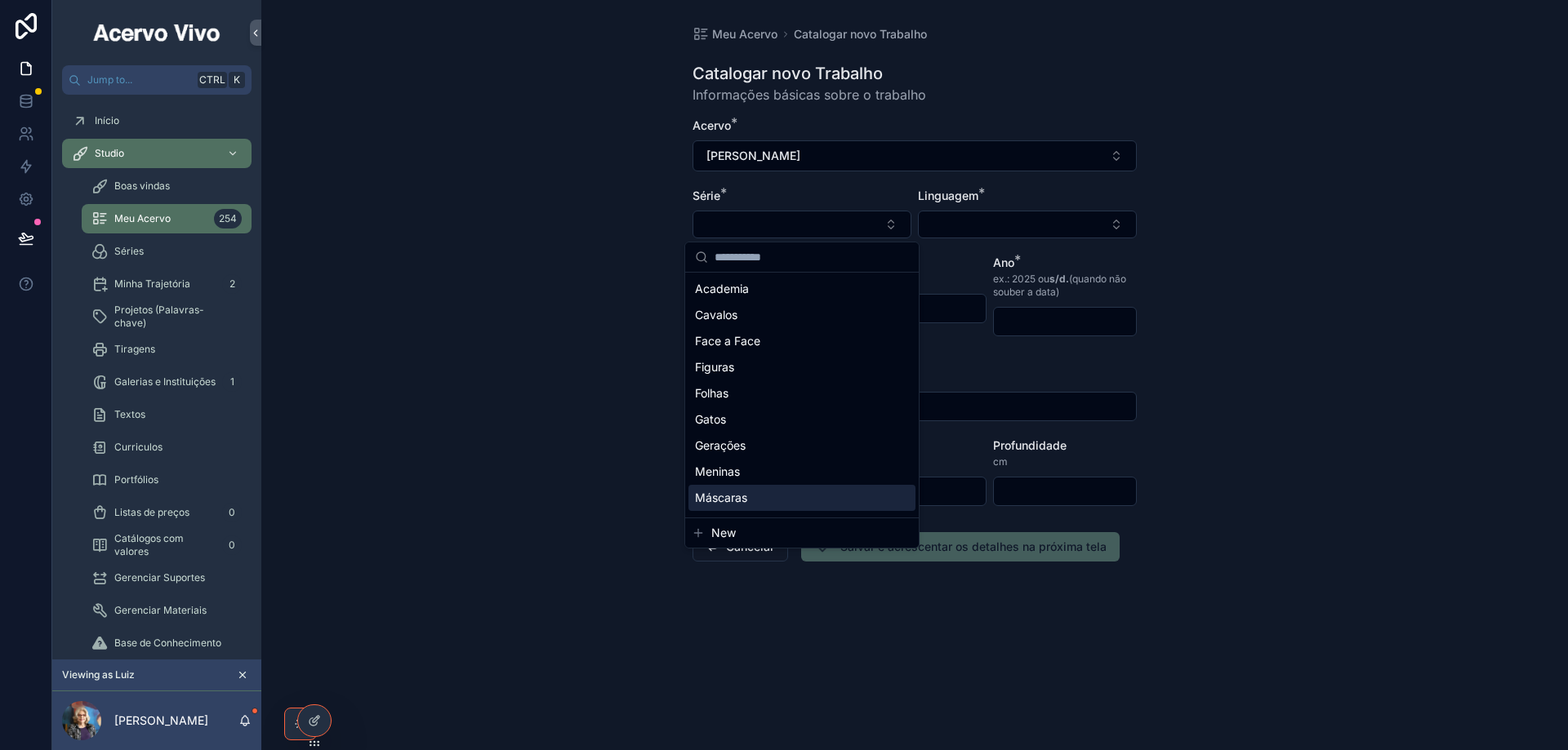
click at [780, 502] on div "Máscaras" at bounding box center [801, 498] width 227 height 26
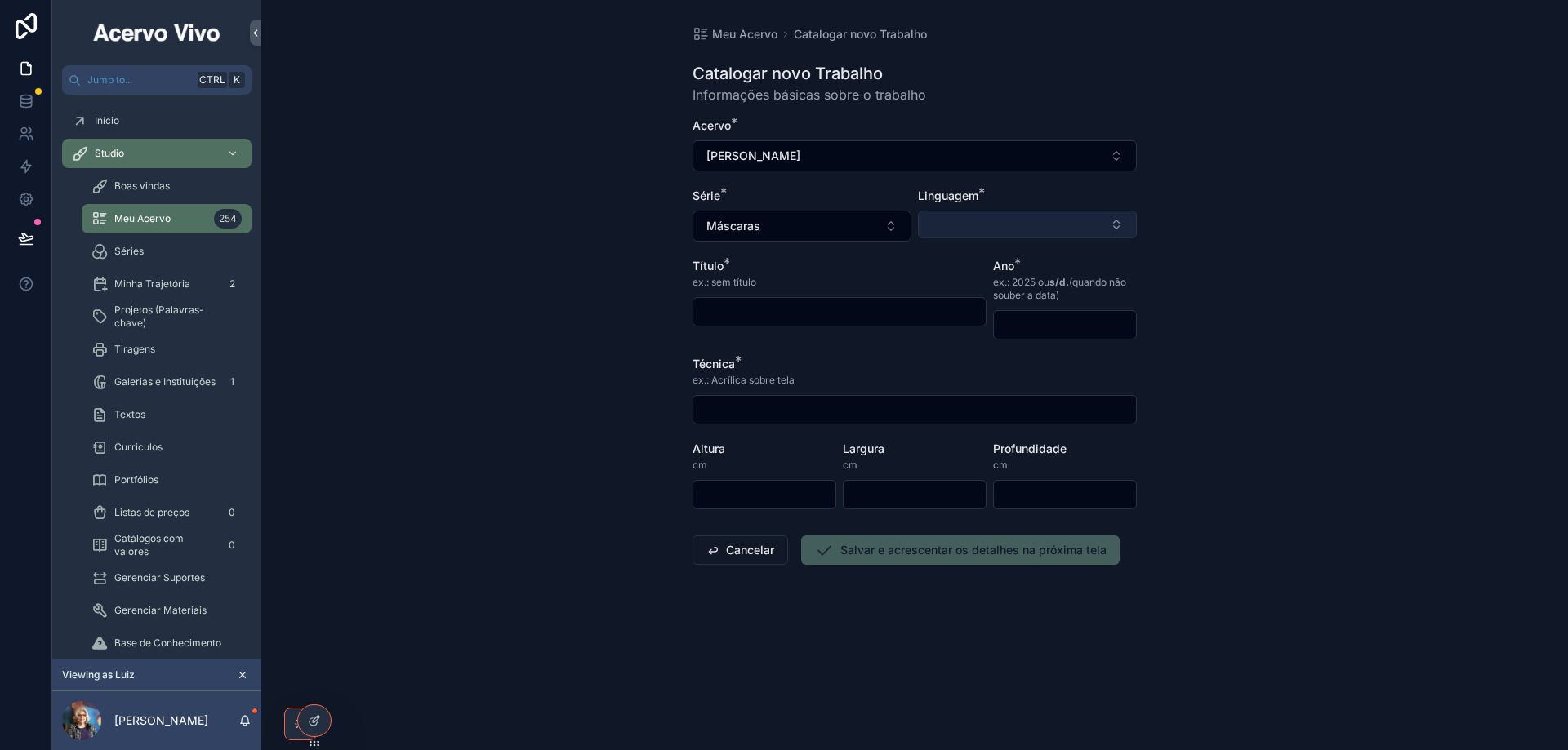
click at [1016, 215] on button "Select Button" at bounding box center [1027, 225] width 219 height 28
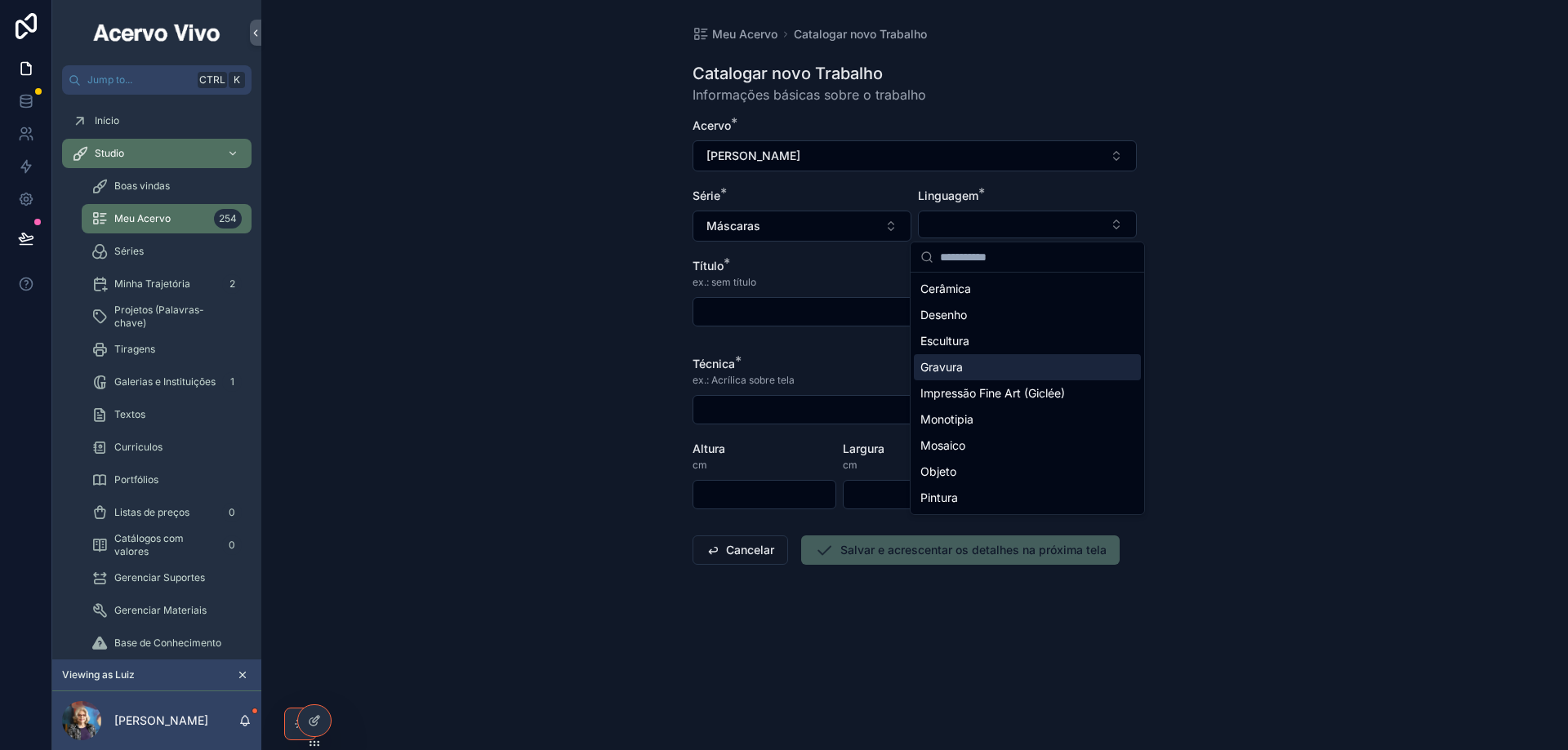
click at [995, 371] on div "Gravura" at bounding box center [1027, 368] width 227 height 26
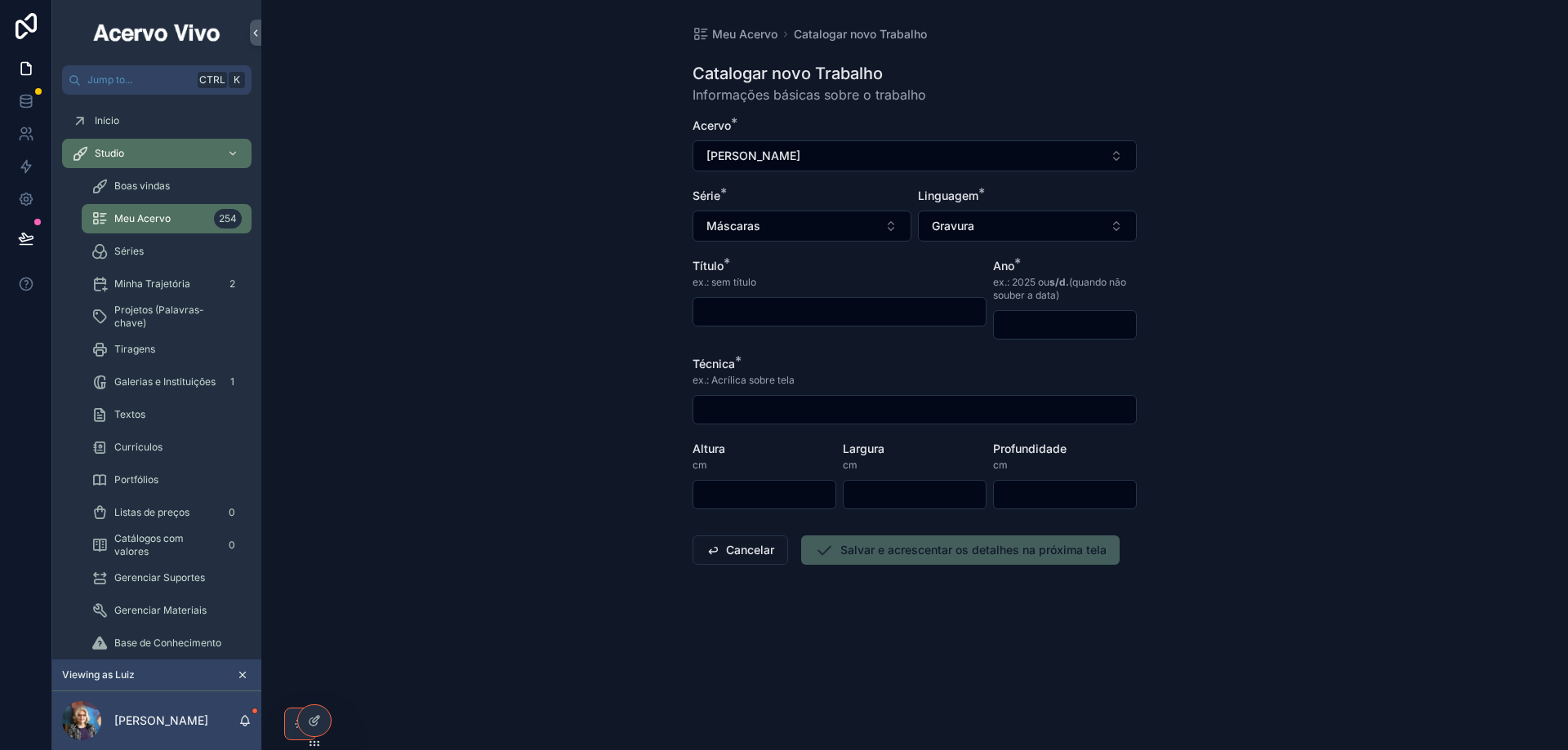
click at [770, 303] on input "scrollable content" at bounding box center [839, 312] width 292 height 23
type input "**********"
click at [1038, 327] on input "scrollable content" at bounding box center [1065, 325] width 142 height 23
type input "****"
click at [822, 420] on div "scrollable content" at bounding box center [915, 410] width 444 height 30
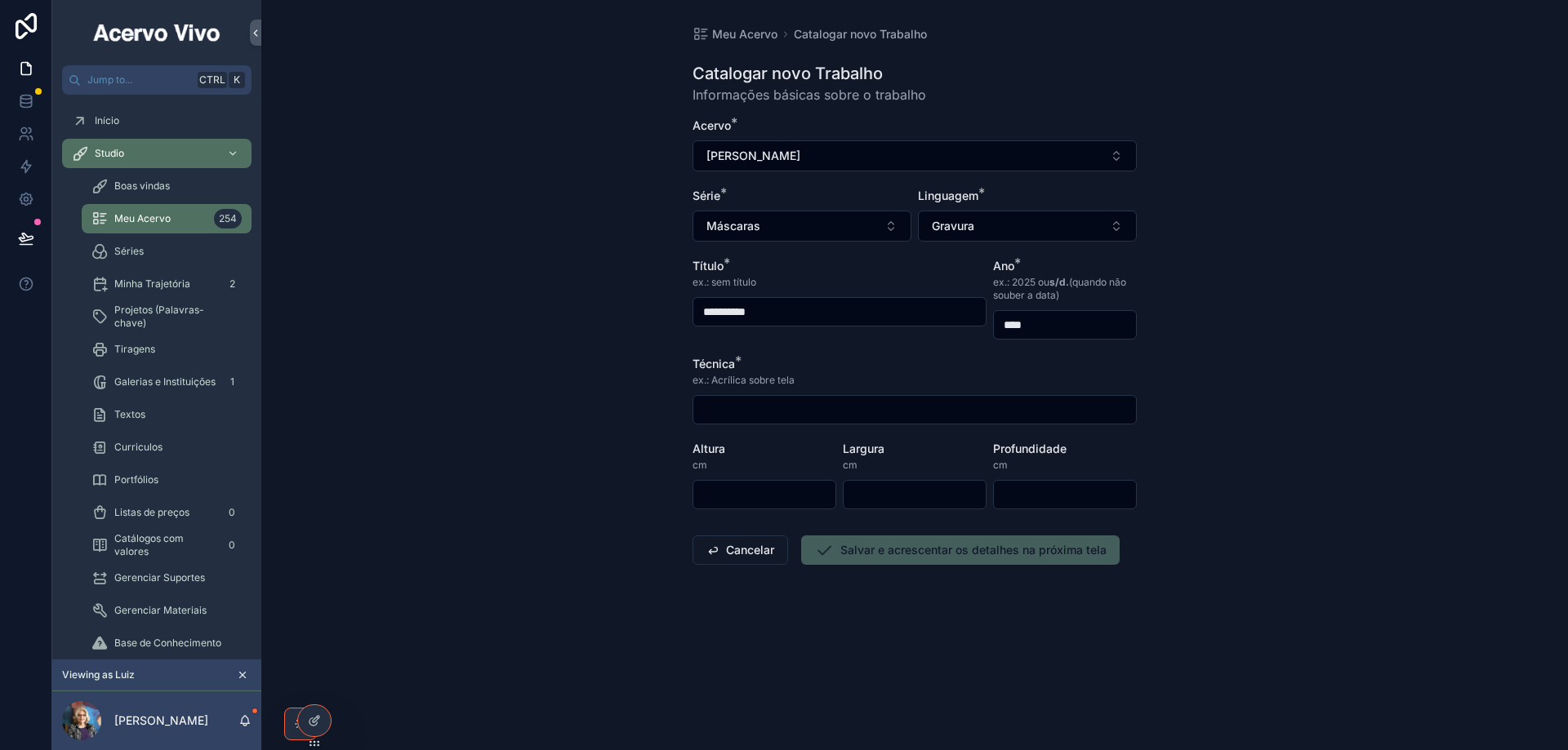
click at [822, 416] on input "scrollable content" at bounding box center [915, 410] width 443 height 23
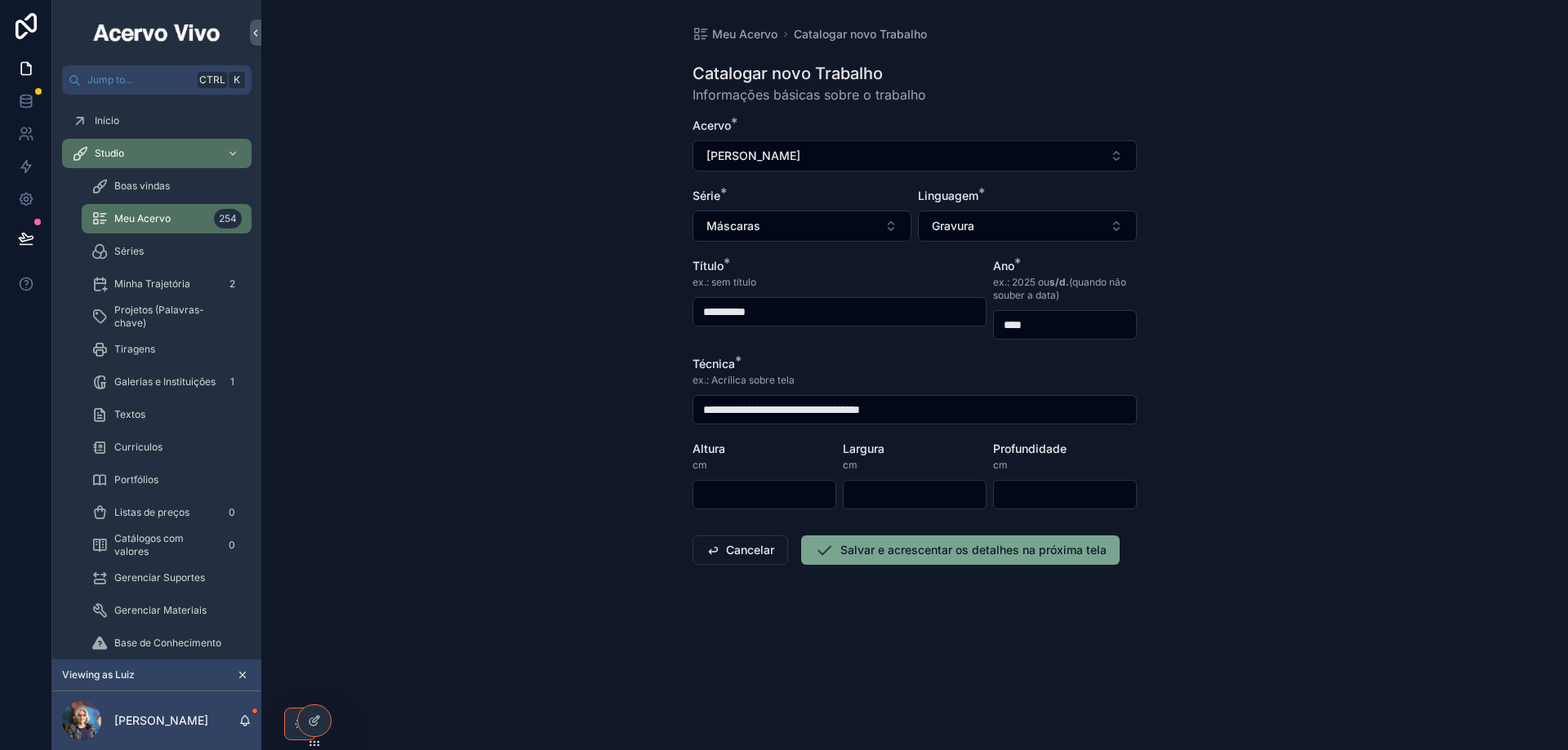
click at [801, 412] on input "**********" at bounding box center [915, 410] width 443 height 23
type input "**********"
type input "**"
click at [873, 548] on button "Salvar e acrescentar os detalhes na próxima tela" at bounding box center [960, 550] width 318 height 30
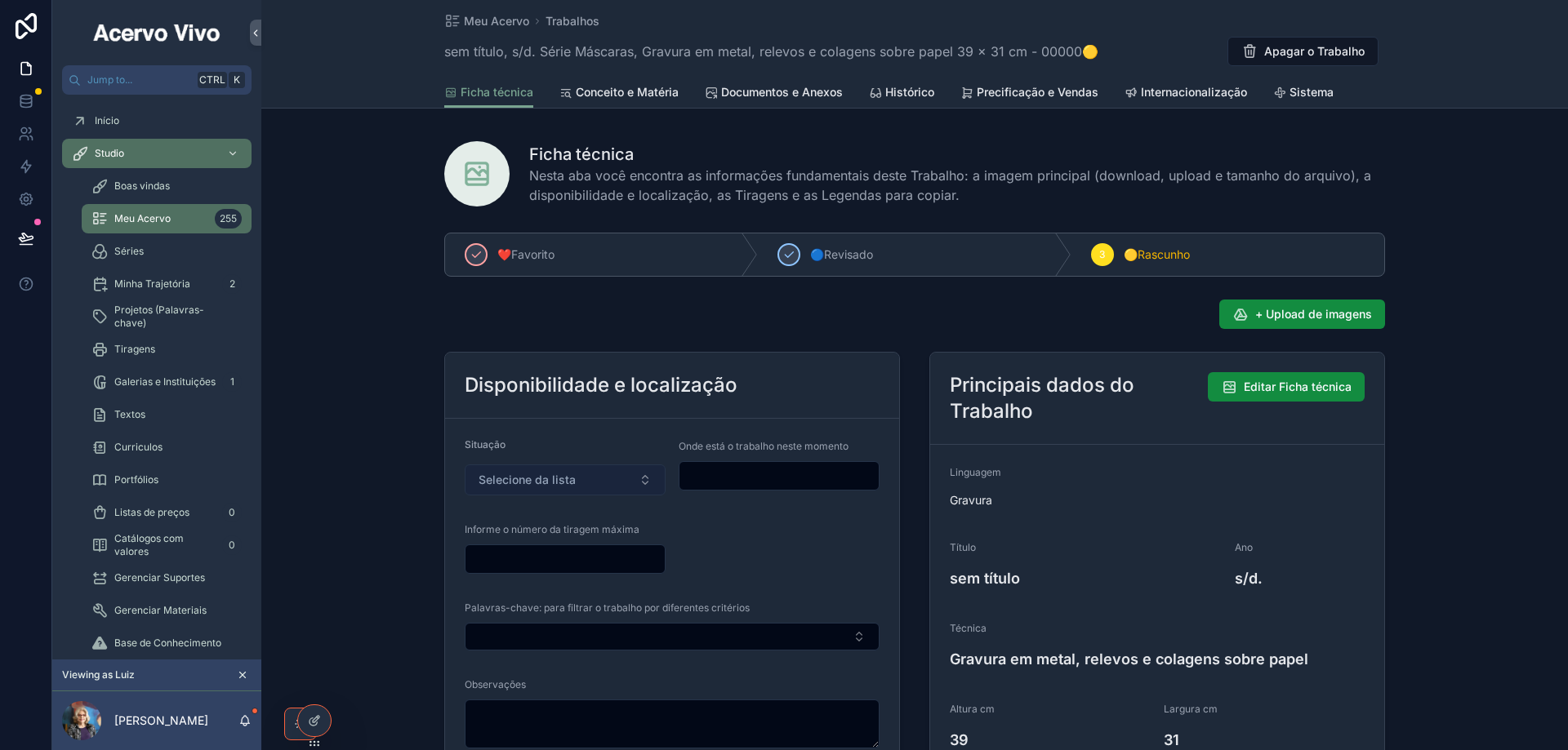
click at [525, 479] on span "Selecione da lista" at bounding box center [527, 480] width 97 height 17
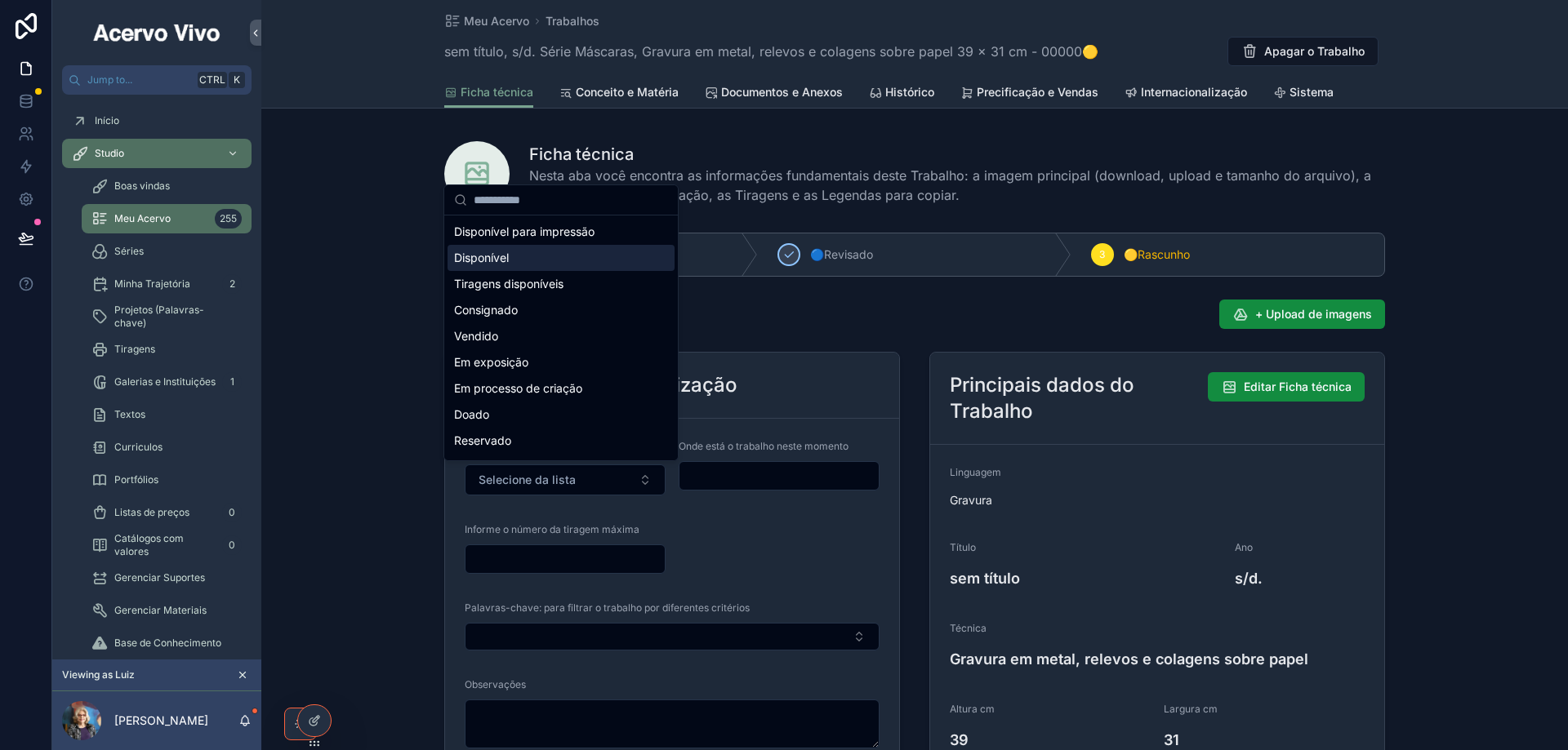
click at [533, 261] on div "Disponível" at bounding box center [561, 258] width 227 height 26
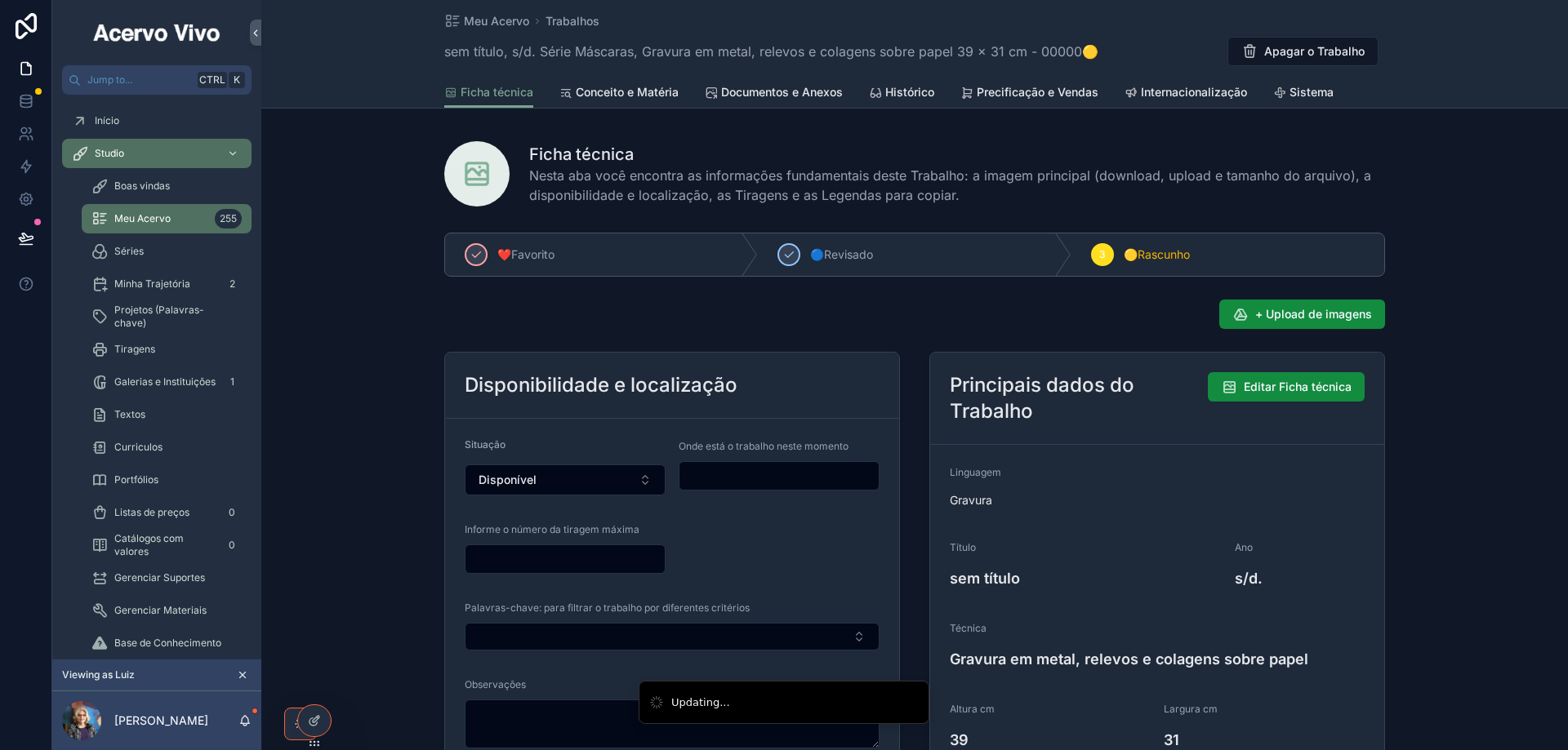
click at [738, 472] on input "scrollable content" at bounding box center [778, 476] width 199 height 23
type input "**********"
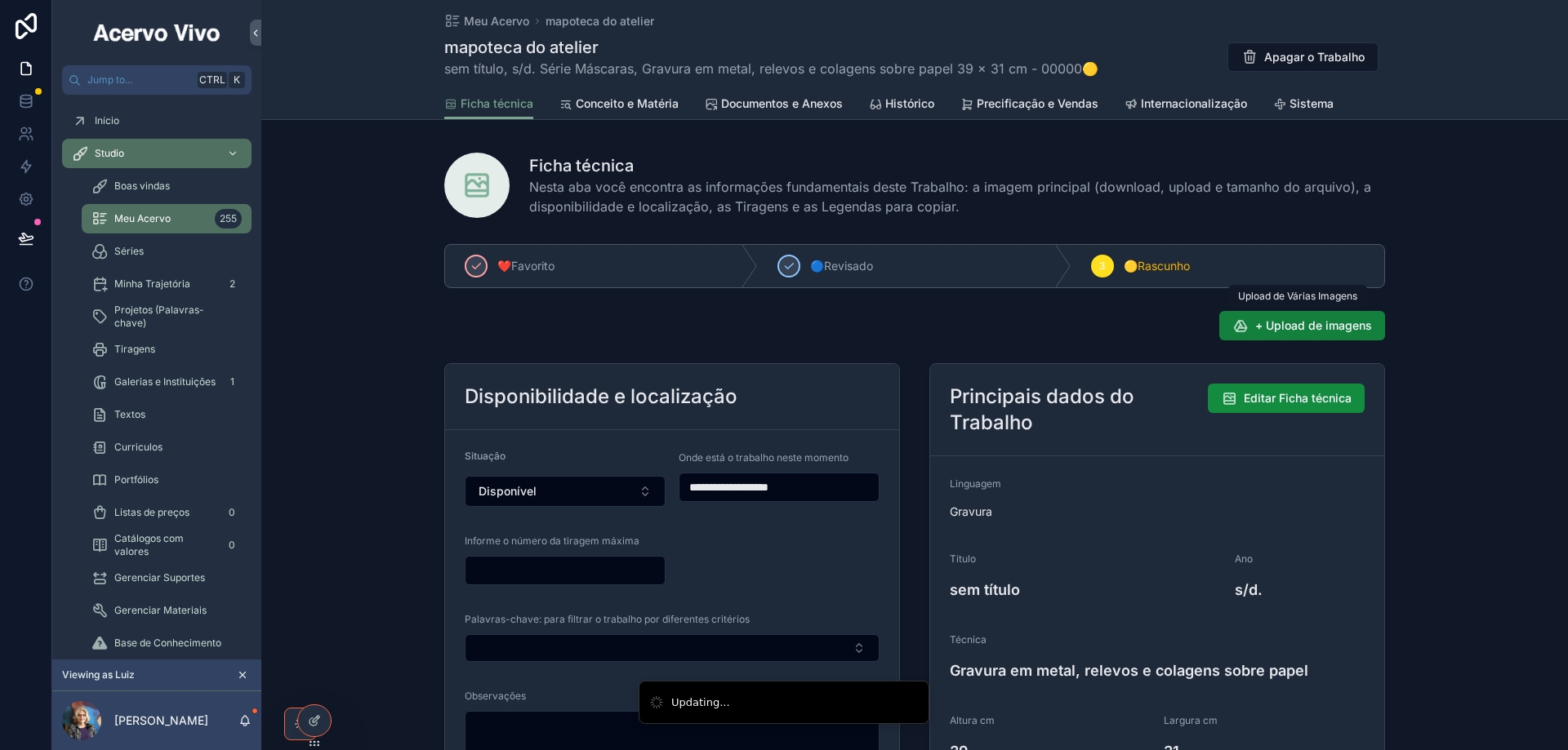
click at [1293, 328] on span "+ Upload de imagens" at bounding box center [1313, 325] width 116 height 17
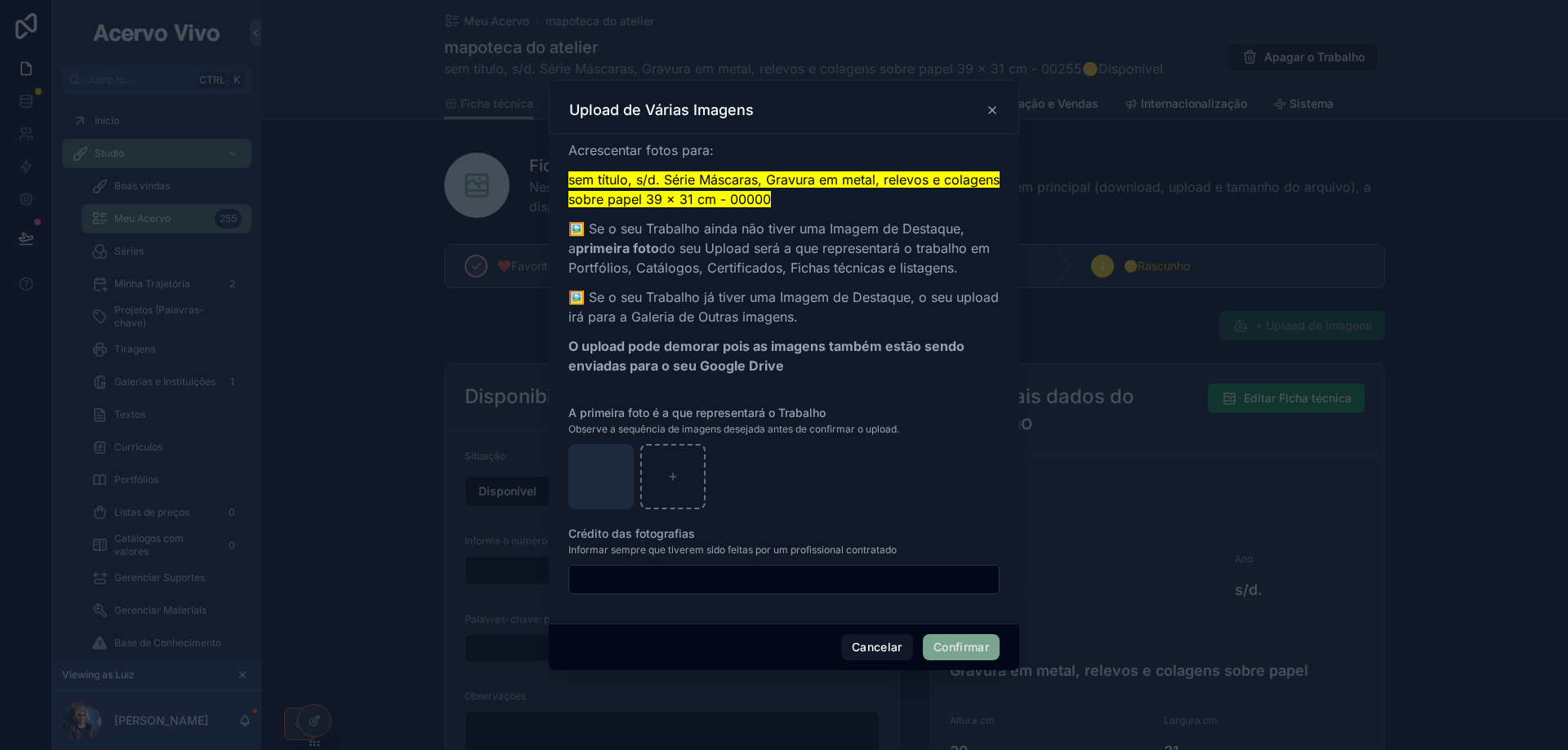
click at [953, 647] on button "Confirmar" at bounding box center [961, 648] width 77 height 26
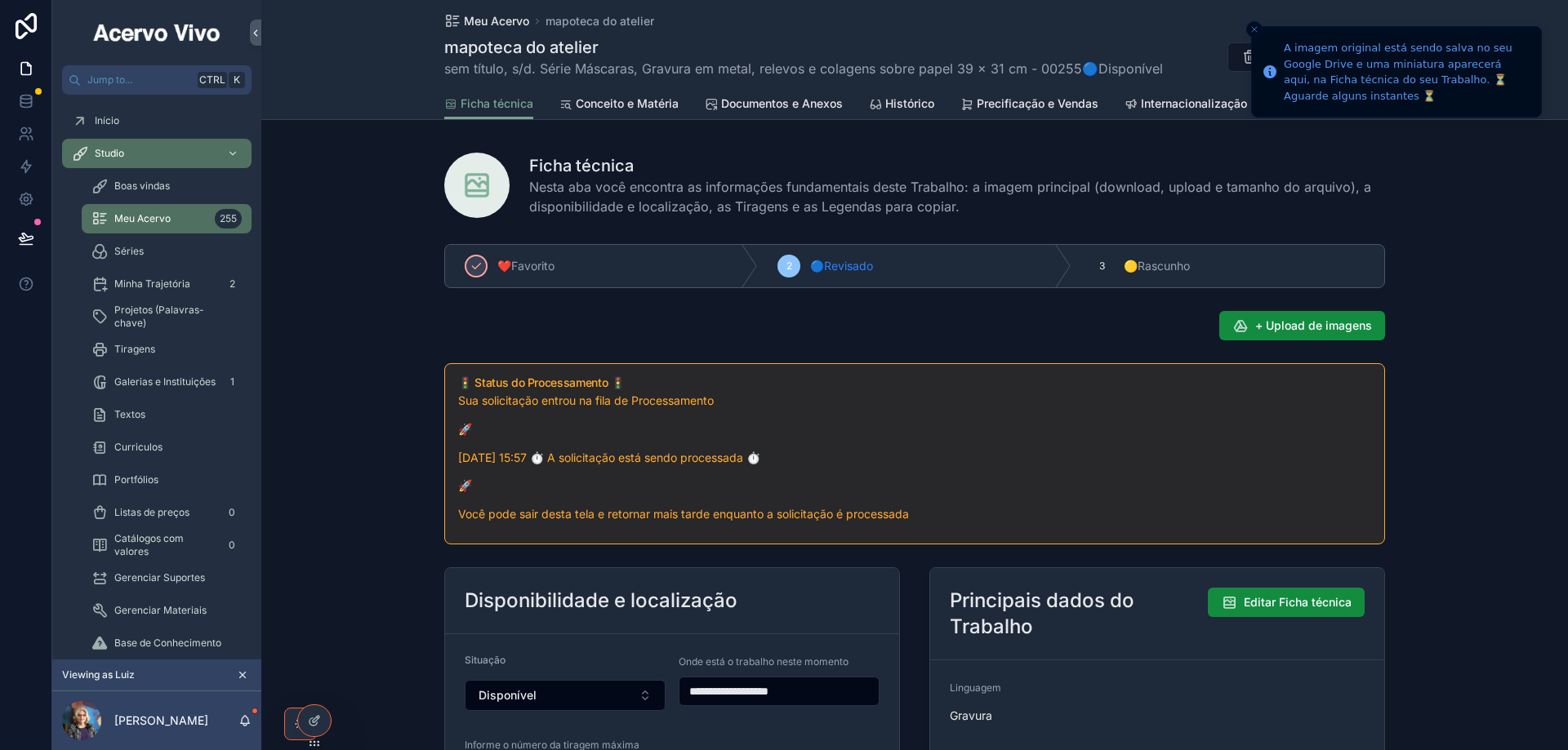
click at [457, 26] on link "Meu Acervo" at bounding box center [487, 21] width 85 height 17
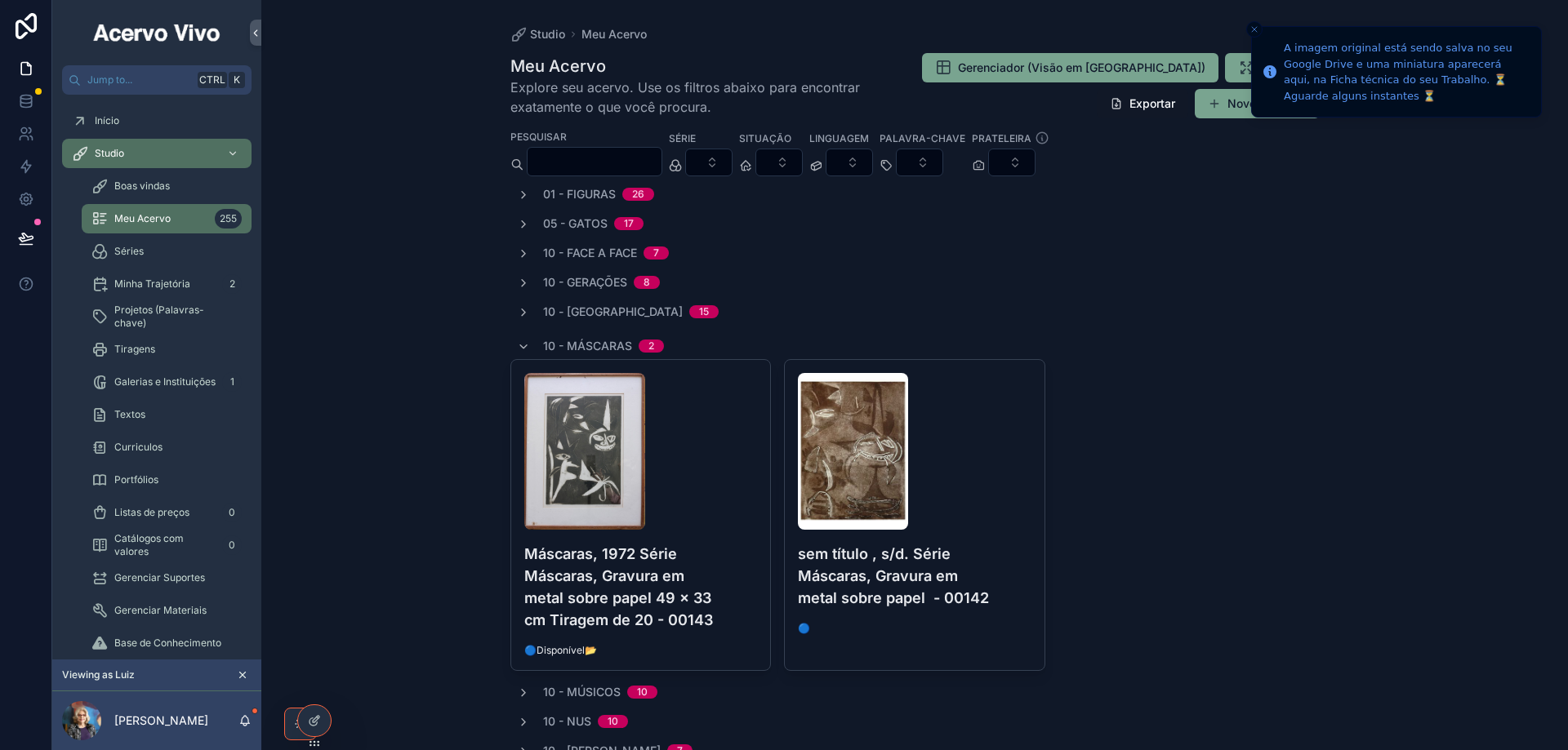
click at [645, 164] on input "scrollable content" at bounding box center [594, 162] width 134 height 23
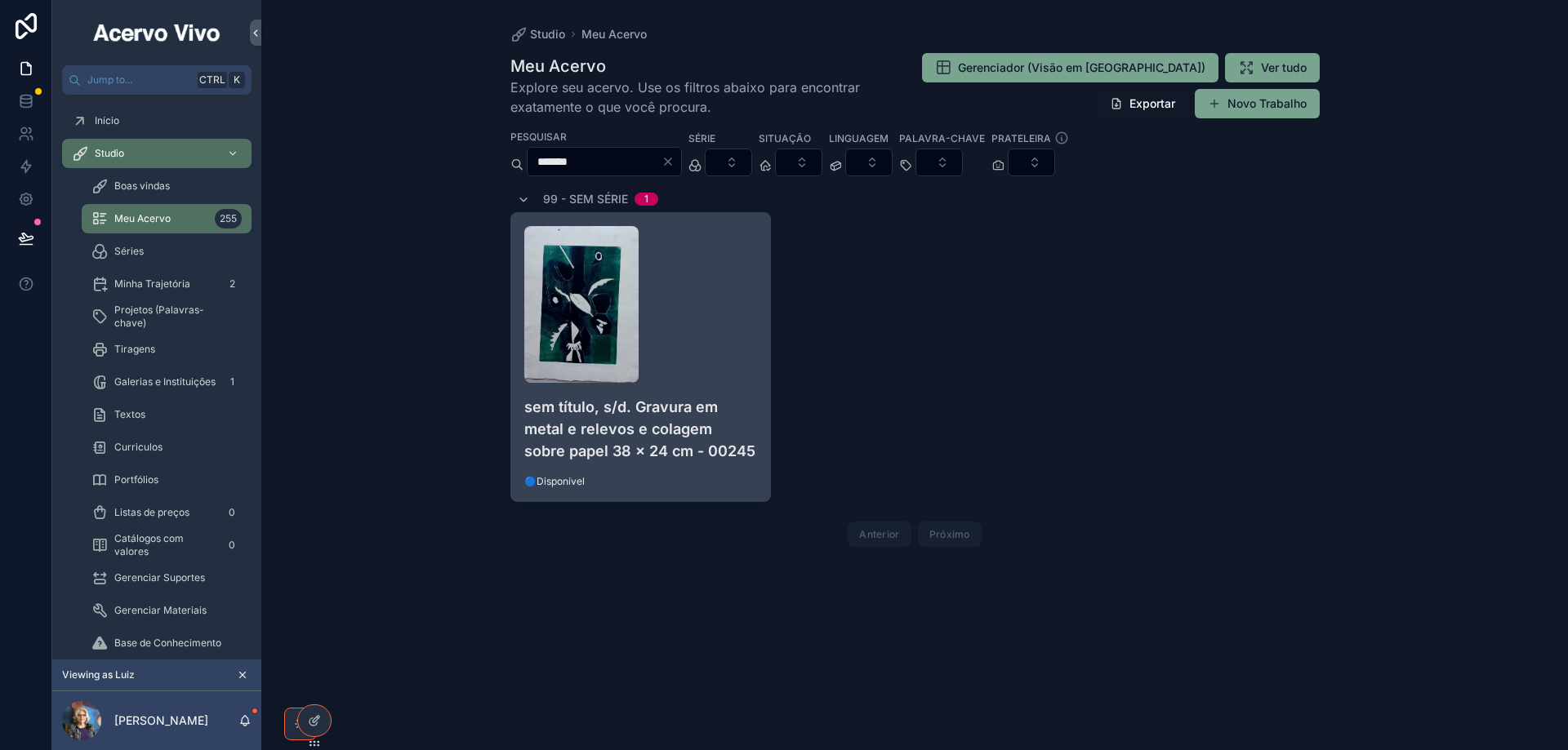
type input "*******"
click at [725, 356] on div "scrollable content" at bounding box center [641, 305] width 234 height 157
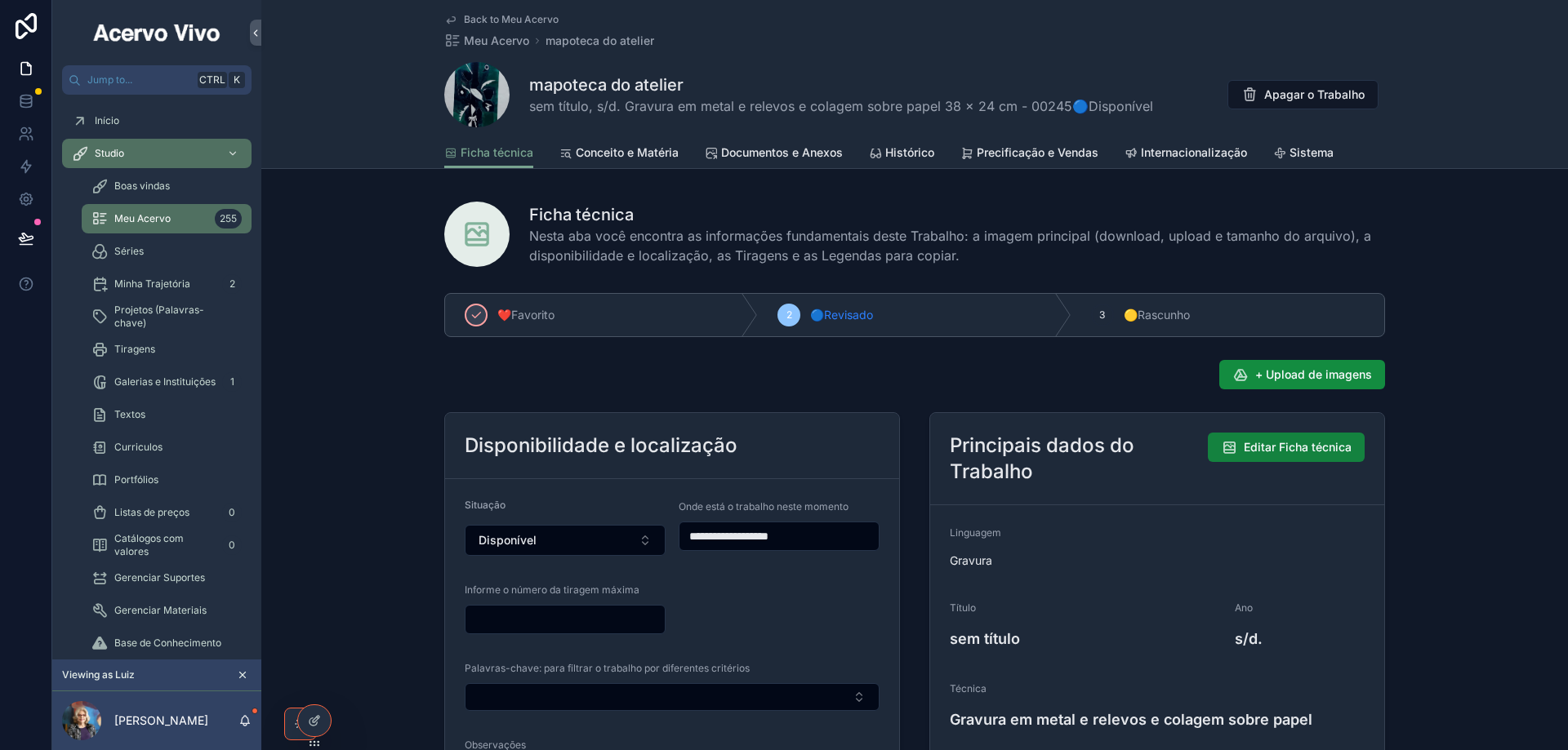
click at [1301, 447] on span "Editar Ficha técnica" at bounding box center [1297, 448] width 107 height 17
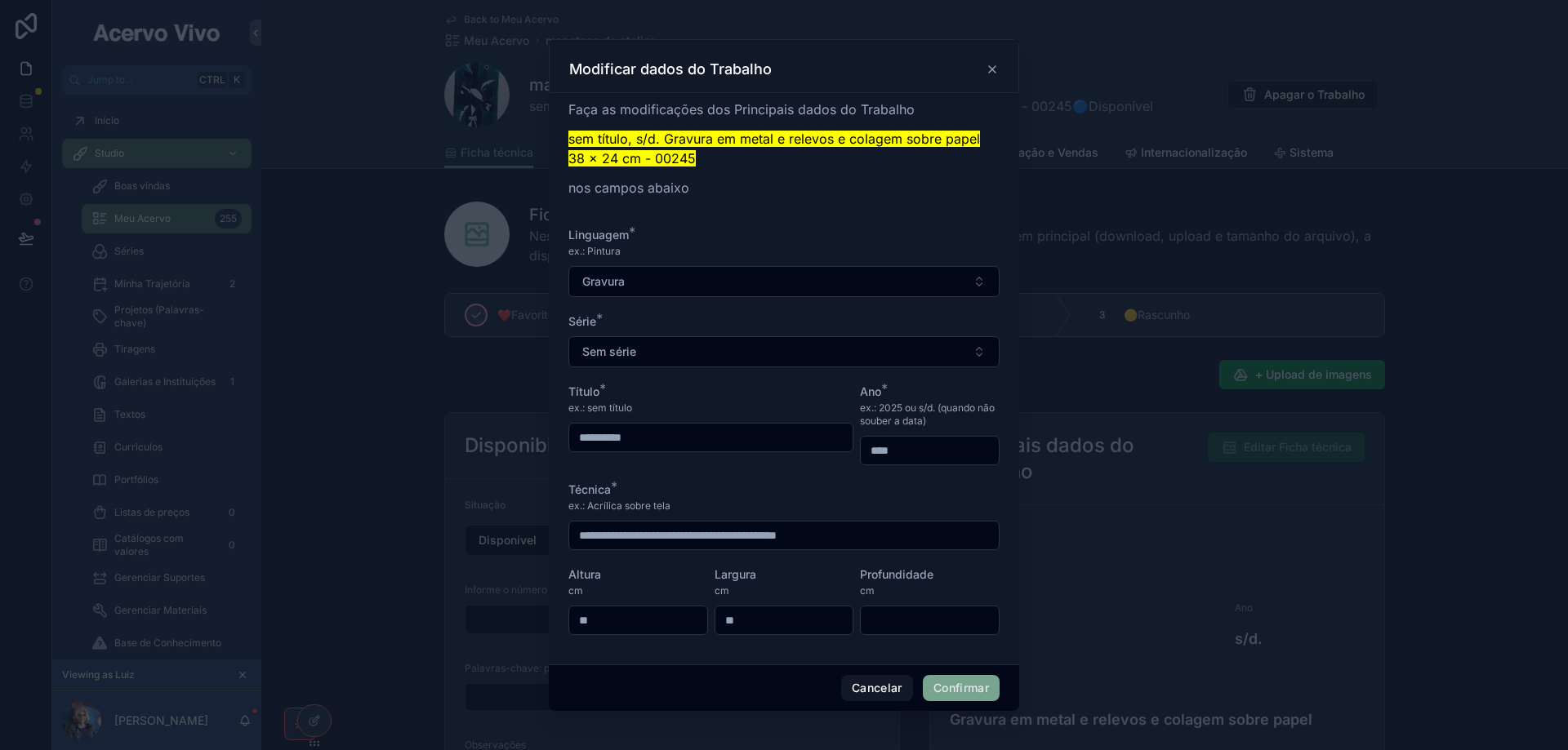
click at [676, 538] on input "**********" at bounding box center [784, 536] width 430 height 23
type input "**********"
click at [962, 692] on button "Confirmar" at bounding box center [961, 688] width 77 height 26
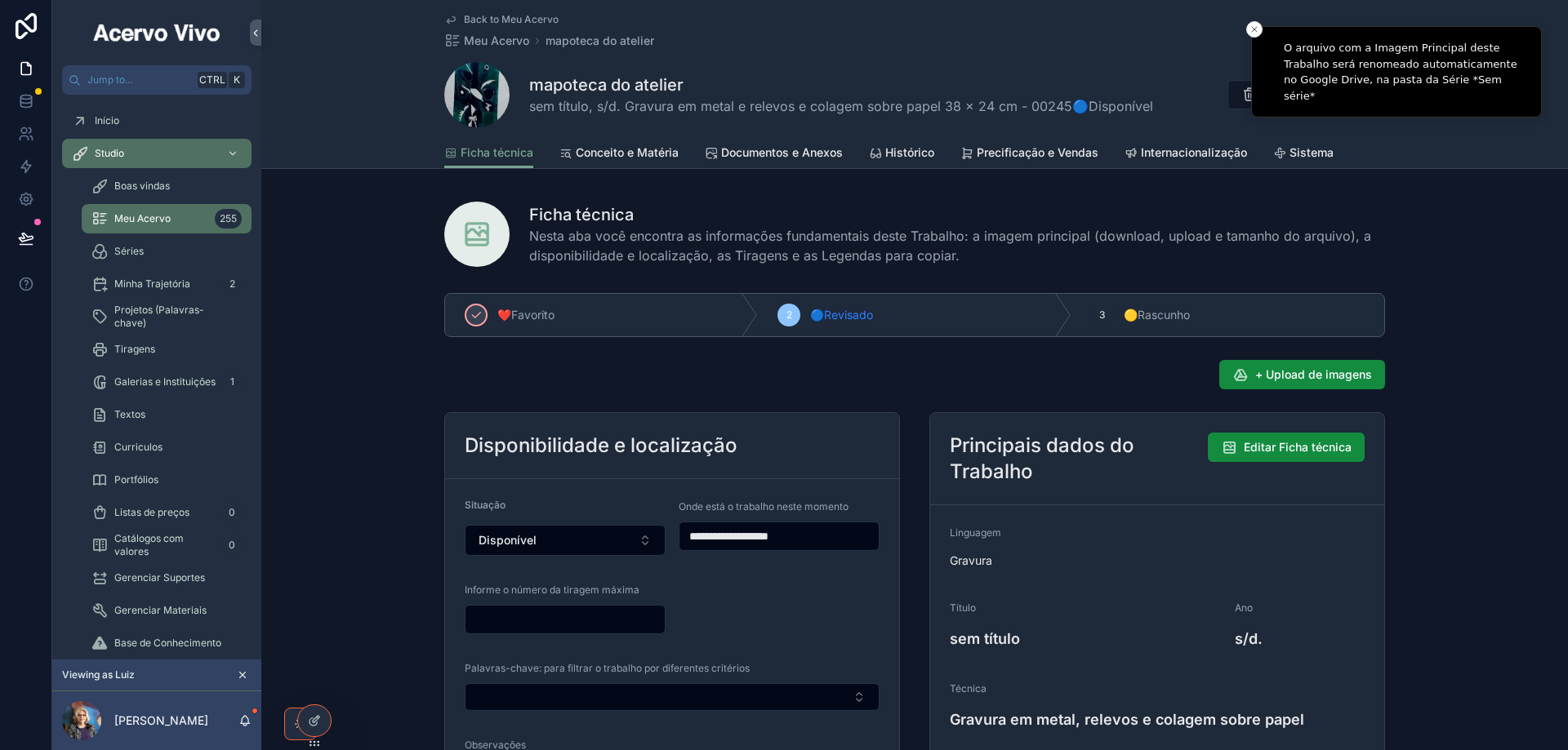
click at [491, 18] on span "Back to Meu Acervo" at bounding box center [511, 20] width 95 height 13
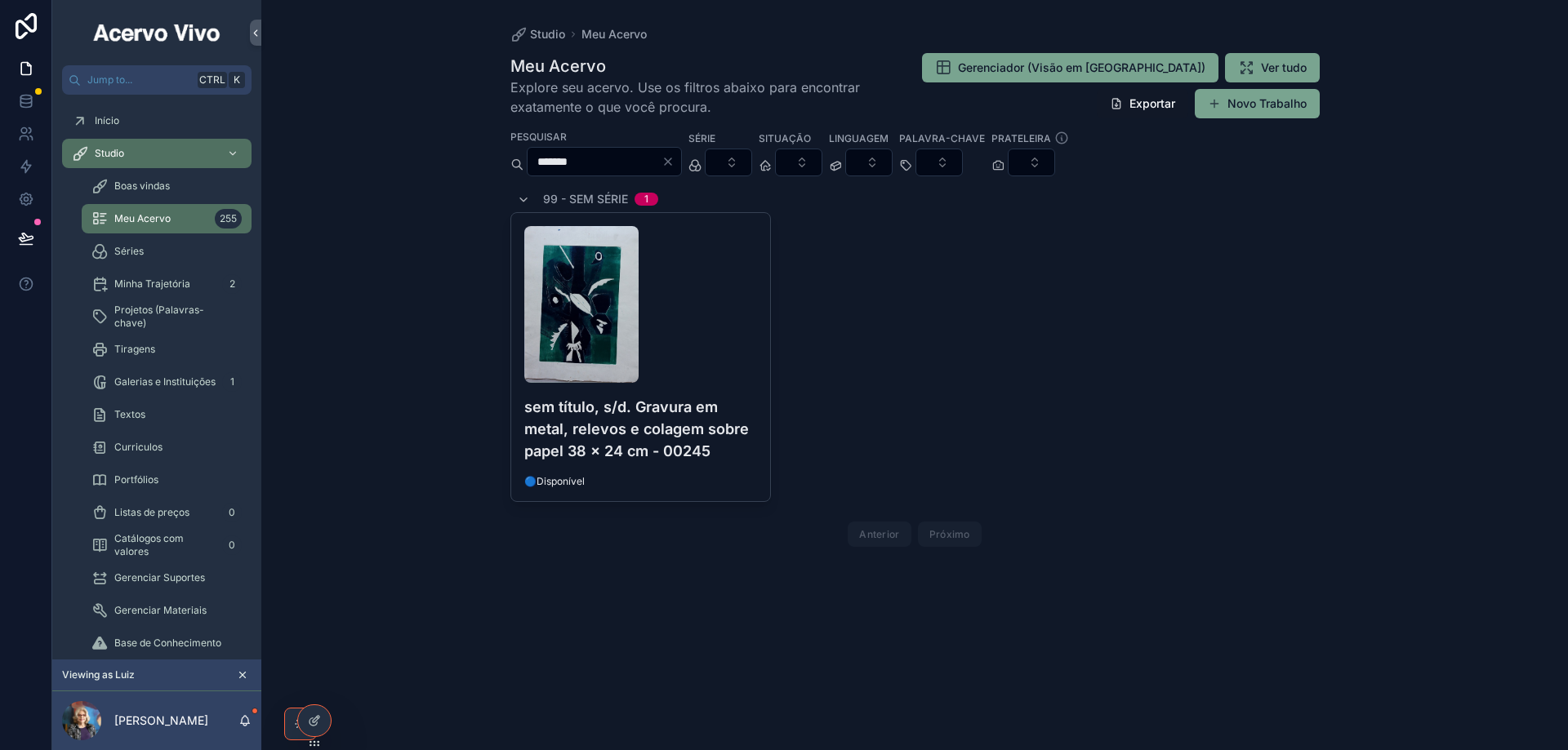
click at [662, 159] on input "*******" at bounding box center [594, 162] width 134 height 23
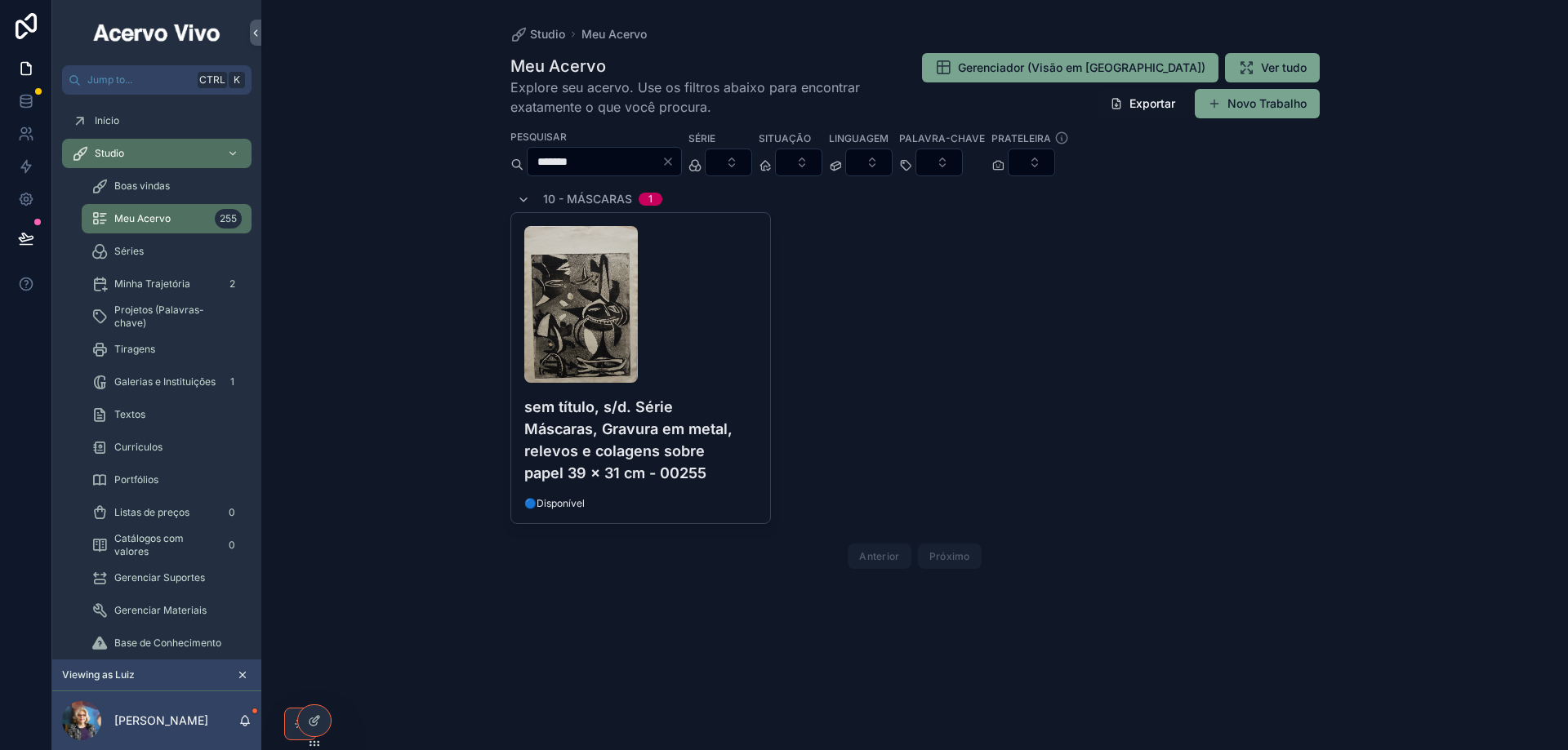
type input "*******"
drag, startPoint x: 592, startPoint y: 159, endPoint x: 496, endPoint y: 159, distance: 96.0
click at [496, 159] on div "Studio Meu Acervo Meu Acervo Explore seu acervo. Use os filtros abaixo para enc…" at bounding box center [914, 375] width 1306 height 750
click at [733, 164] on button "Select Button" at bounding box center [708, 163] width 47 height 28
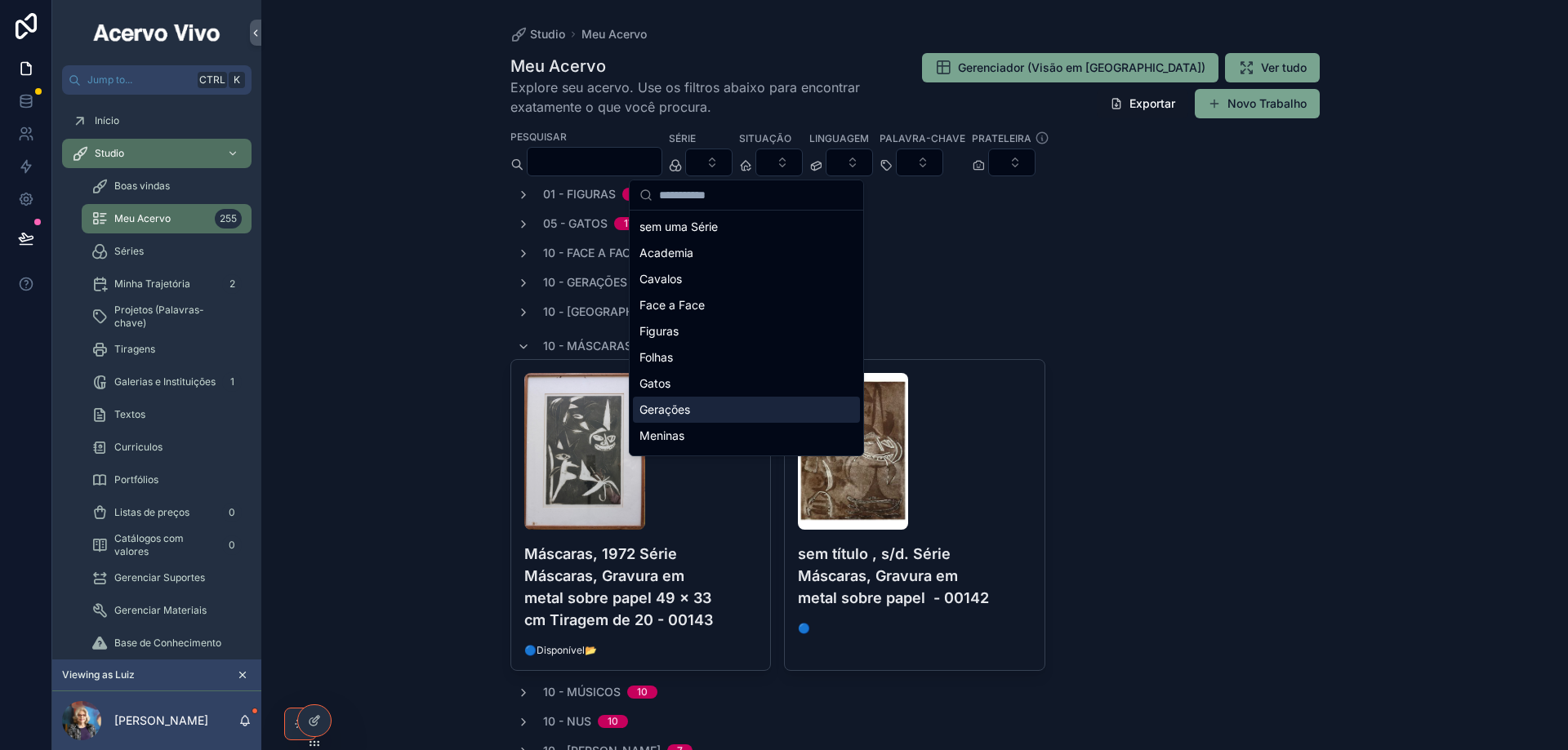
scroll to position [154, 0]
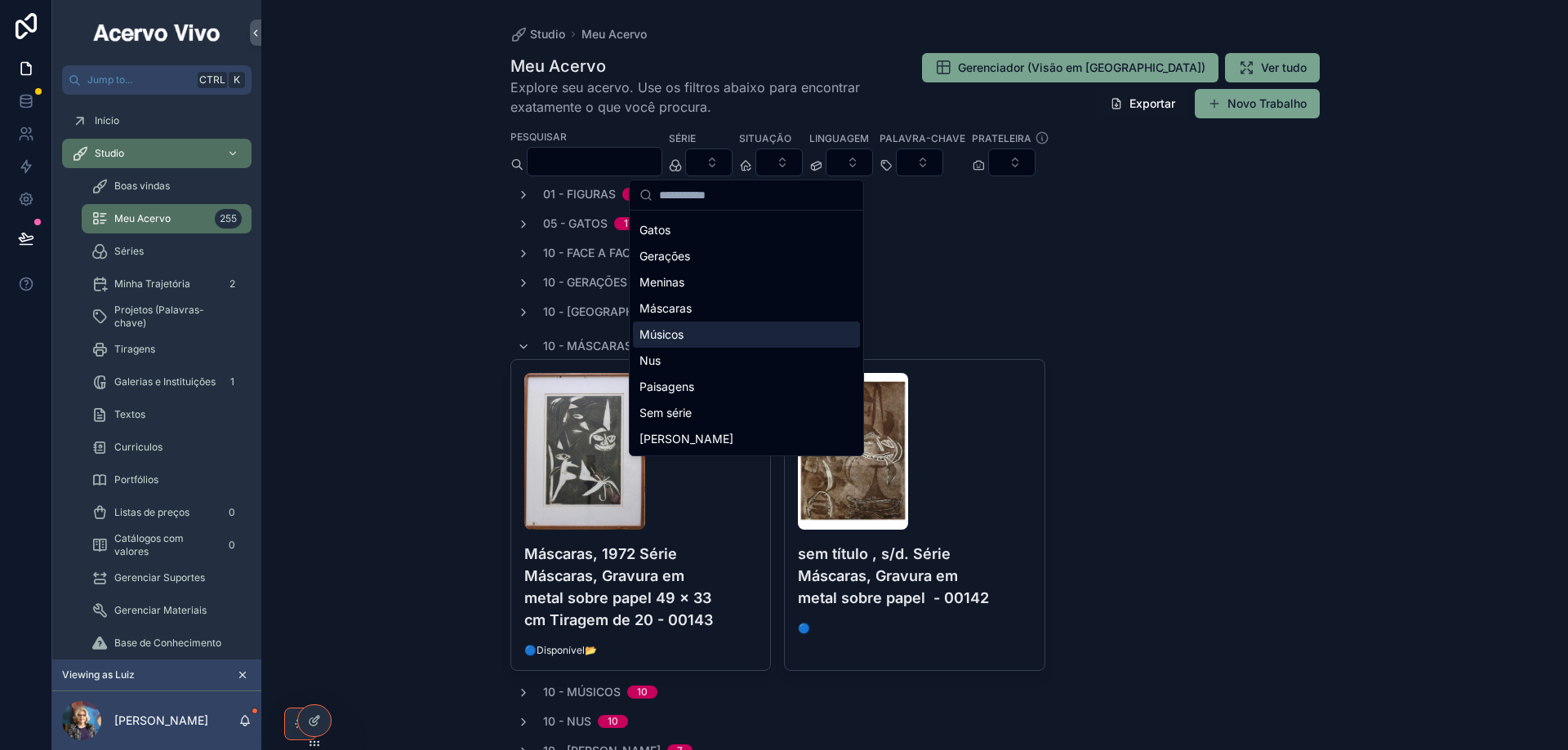
click at [708, 328] on div "Músicos" at bounding box center [746, 335] width 227 height 26
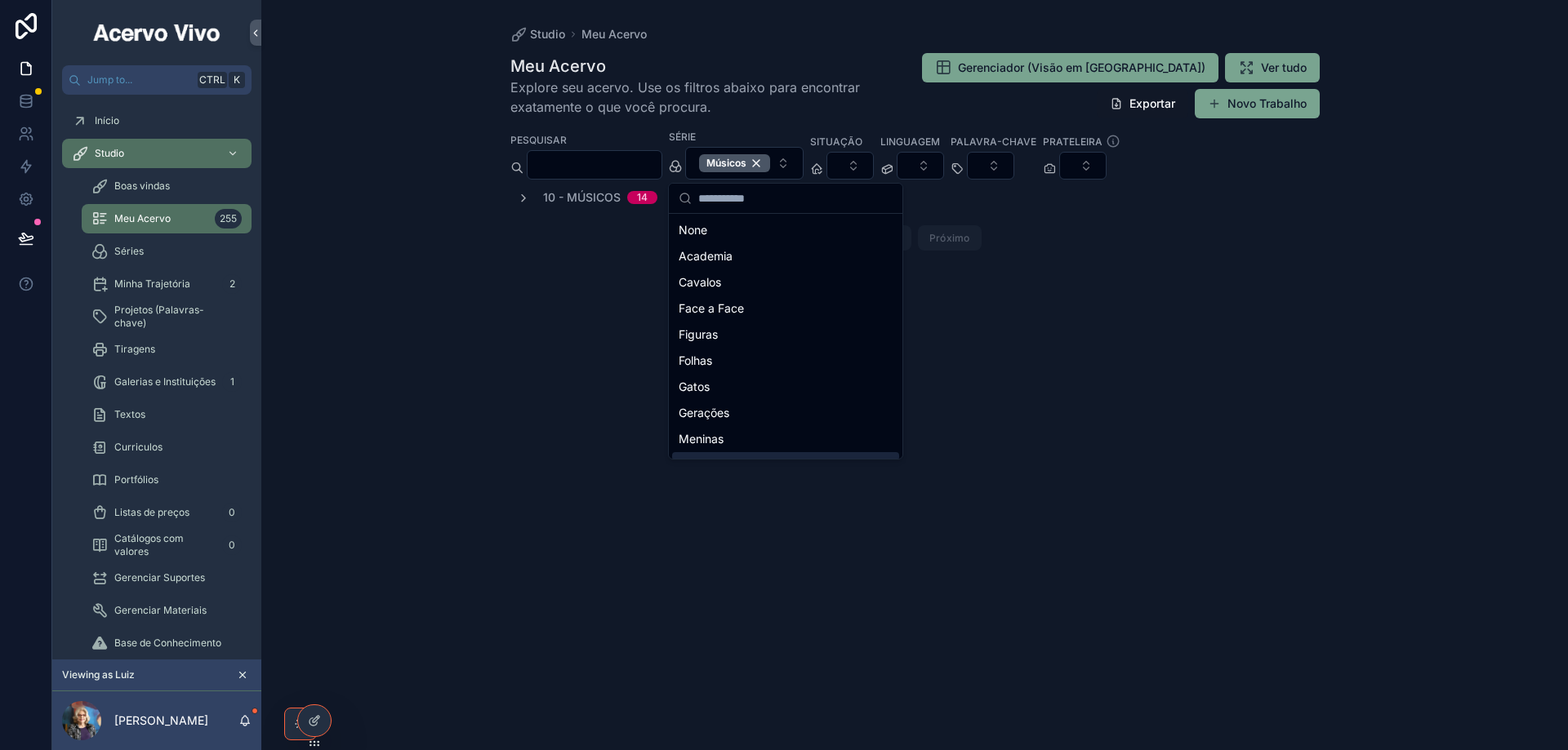
click at [435, 174] on div "Studio Meu Acervo Meu Acervo Explore seu acervo. Use os filtros abaixo para enc…" at bounding box center [914, 375] width 1306 height 750
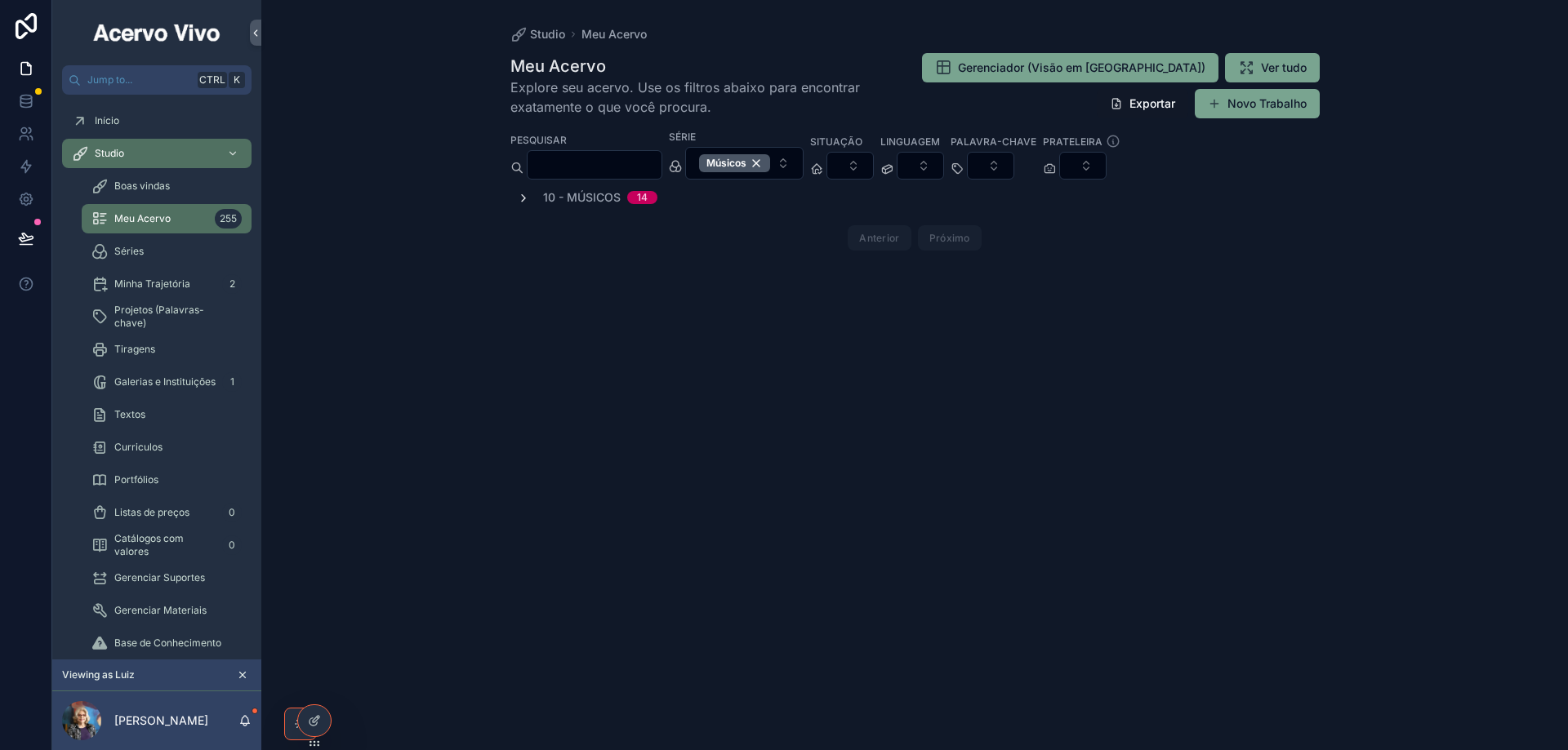
click at [521, 199] on icon "scrollable content" at bounding box center [524, 198] width 13 height 13
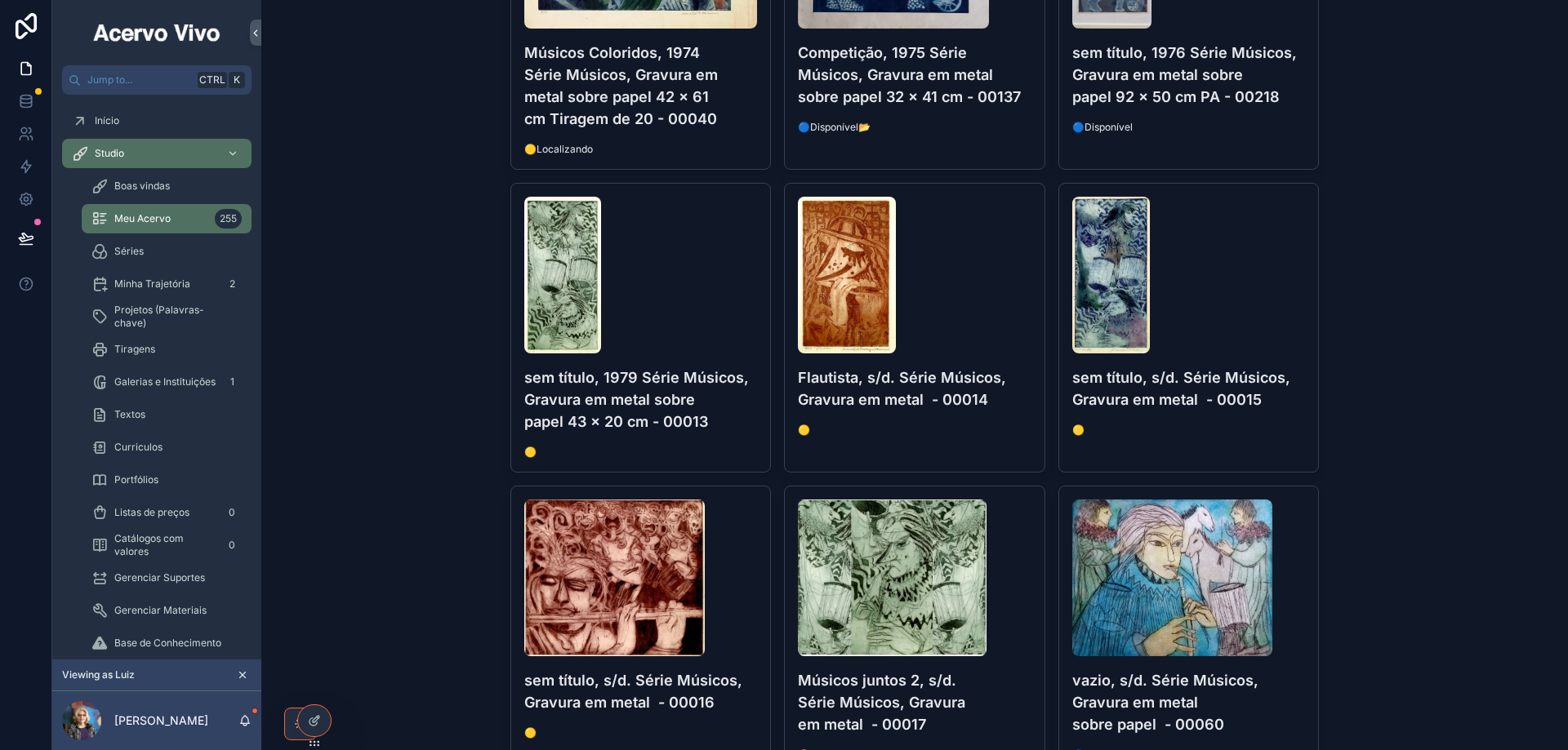
scroll to position [766, 0]
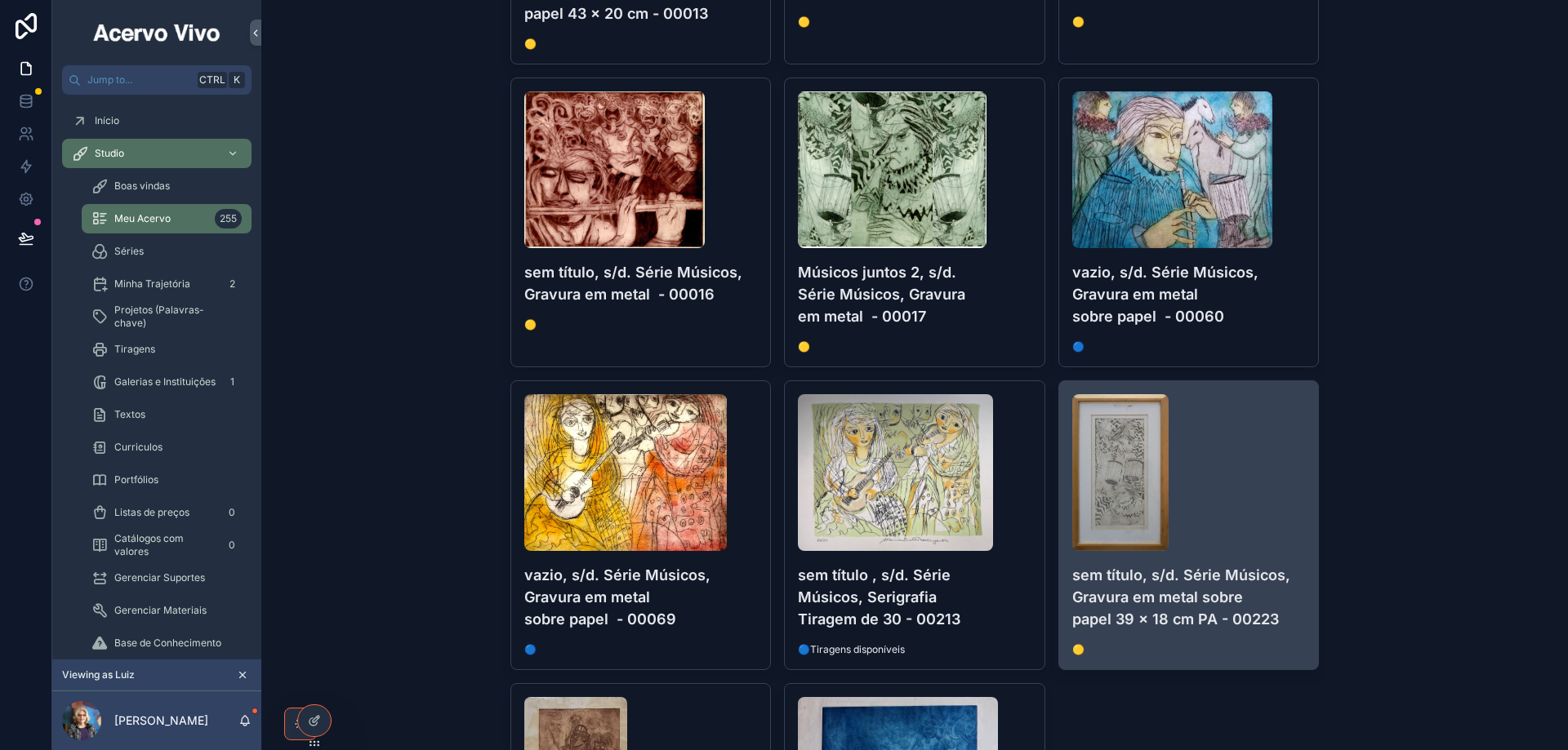
click at [1281, 497] on div "scrollable content" at bounding box center [1189, 472] width 234 height 157
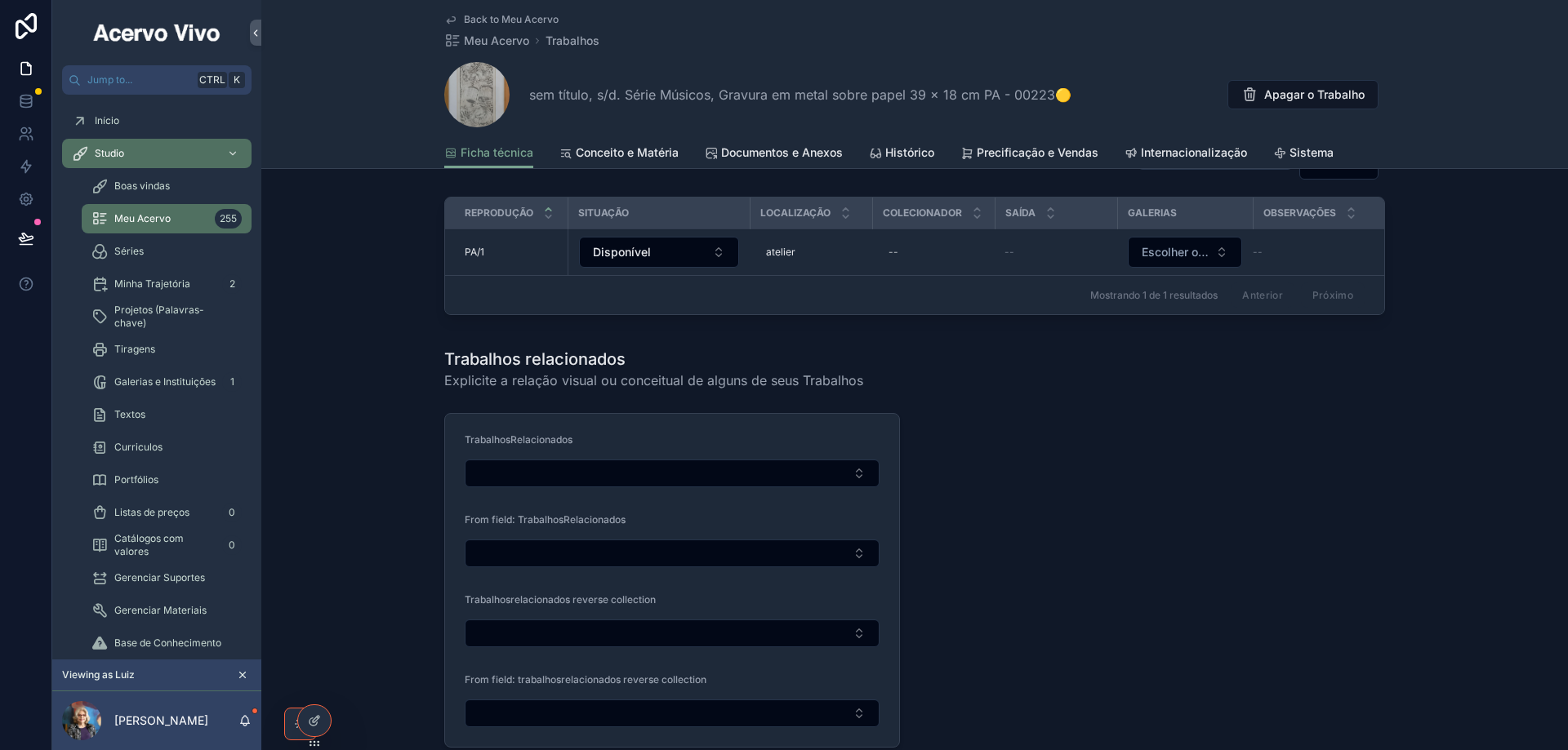
scroll to position [2449, 0]
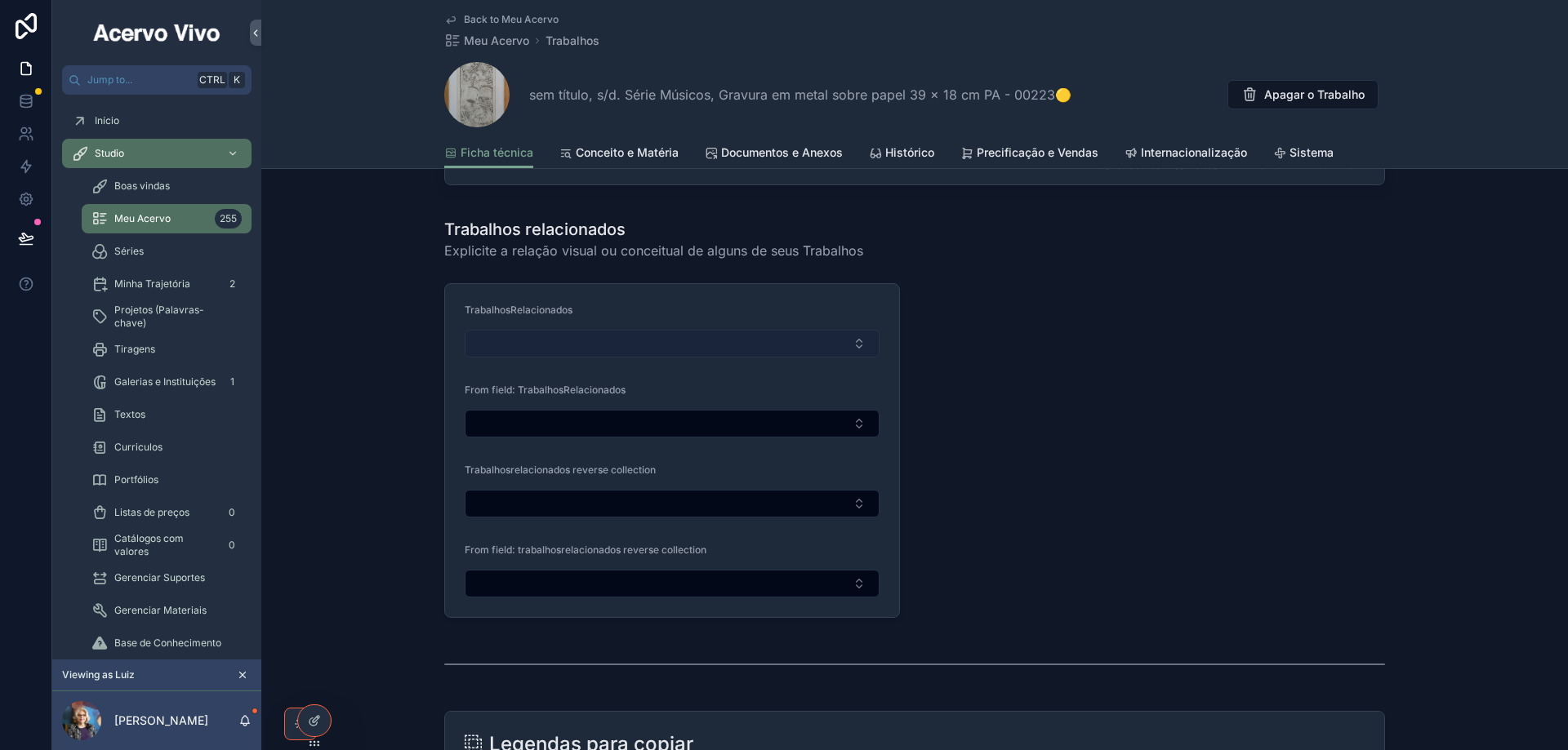
click at [579, 342] on button "Select Button" at bounding box center [672, 344] width 415 height 28
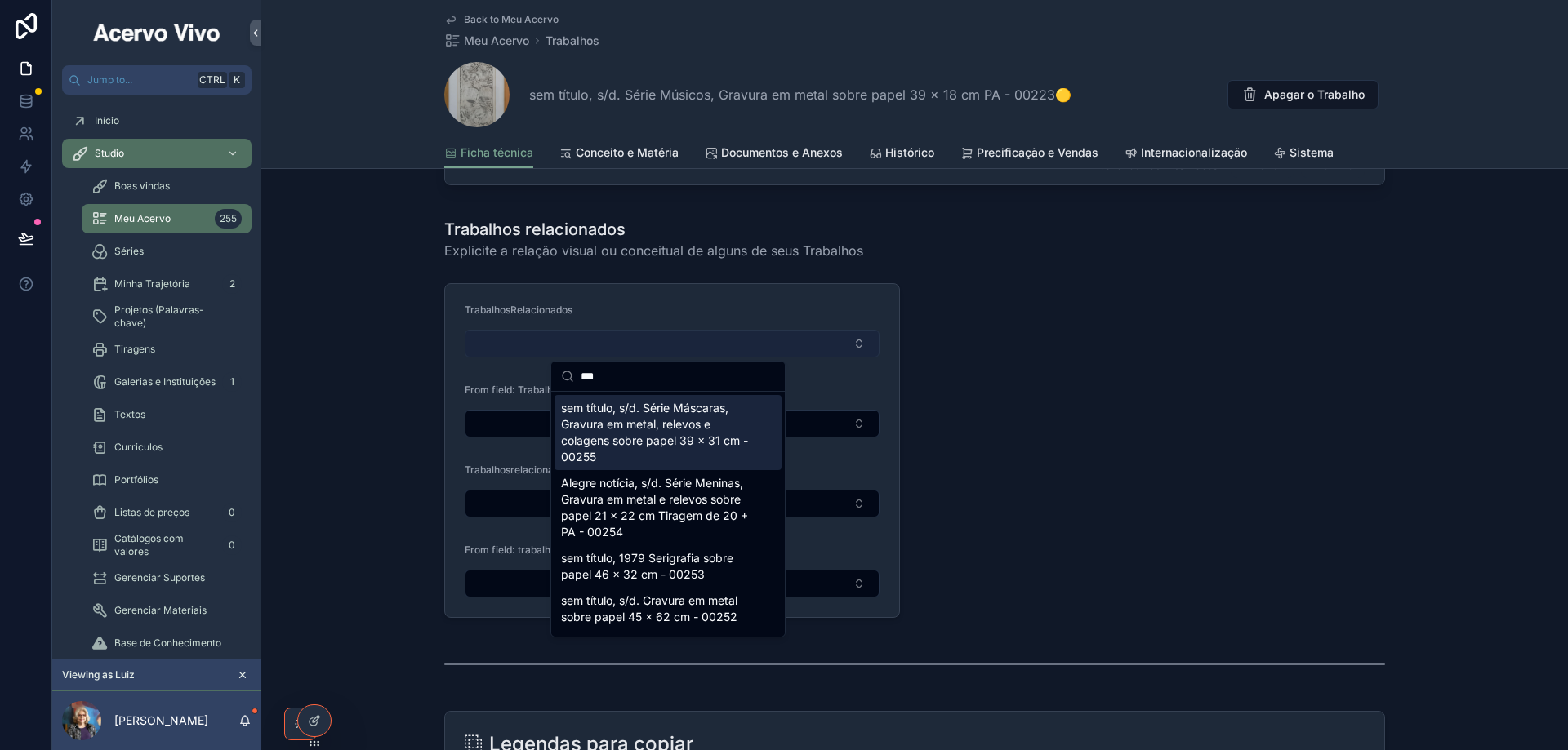
scroll to position [0, 0]
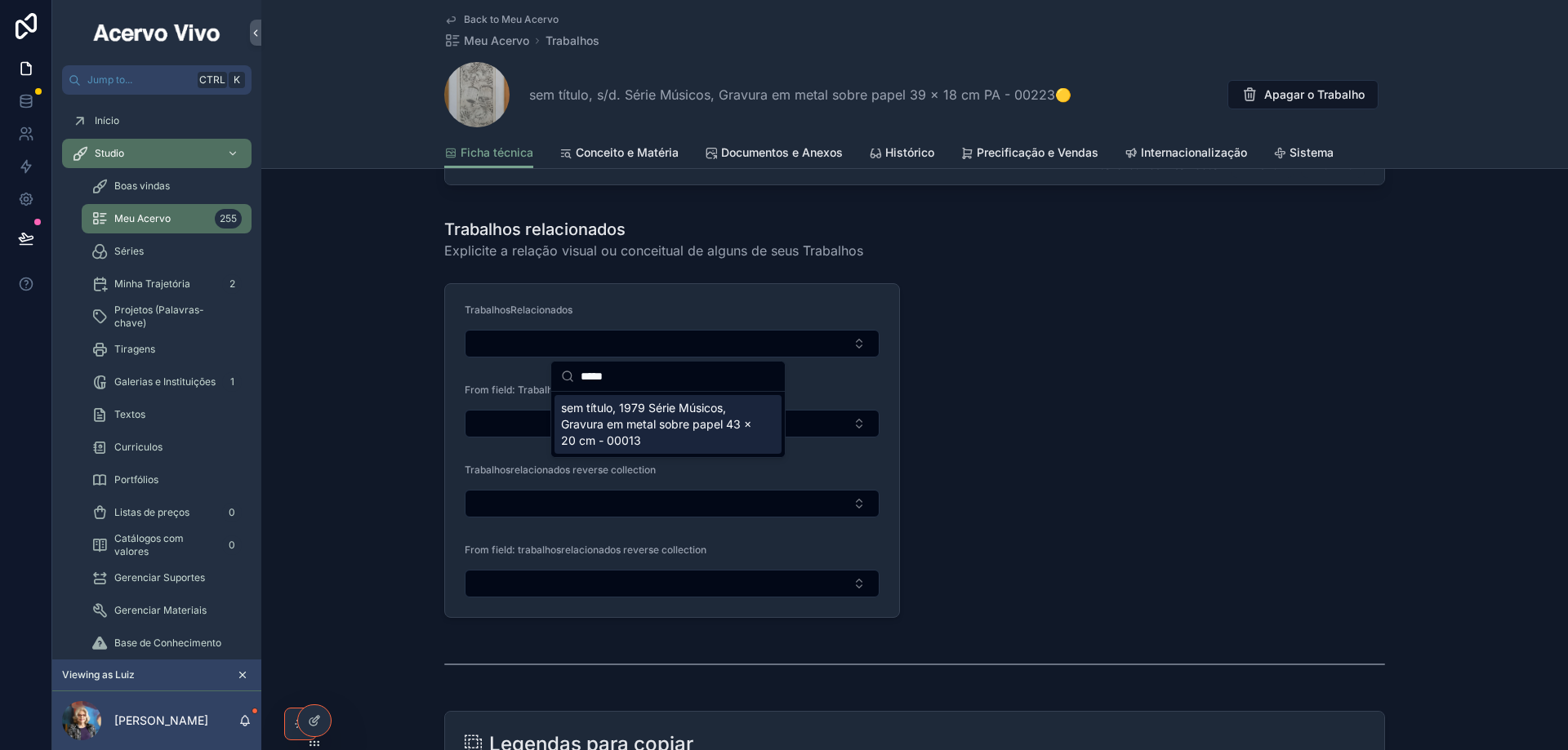
type input "*****"
click at [620, 430] on span "sem título, 1979 Série Músicos, Gravura em metal sobre papel 43 x 20 cm - 00013" at bounding box center [658, 424] width 194 height 49
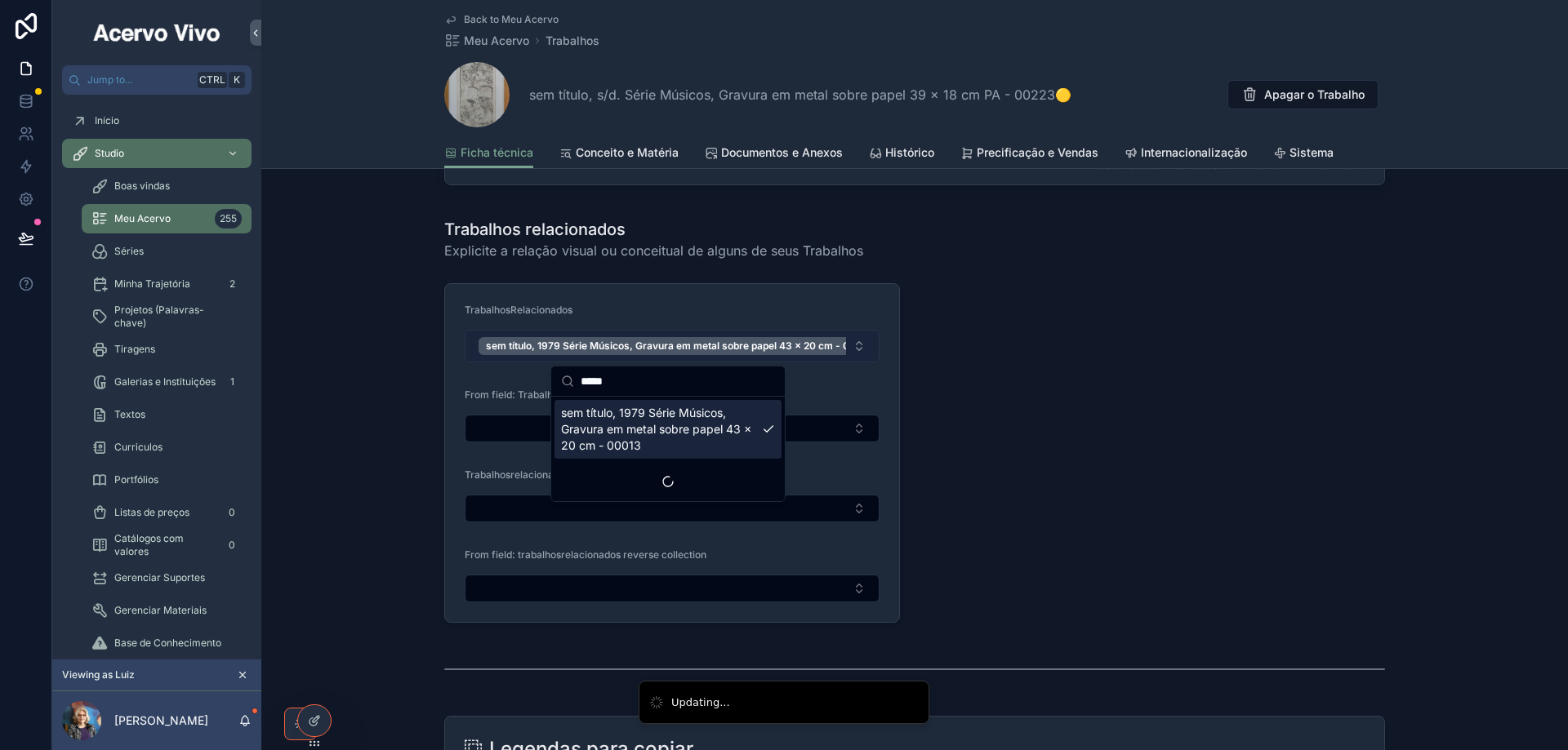
click at [855, 349] on button "sem título, 1979 Série Músicos, Gravura em metal sobre papel 43 x 20 cm - 00013" at bounding box center [672, 346] width 415 height 33
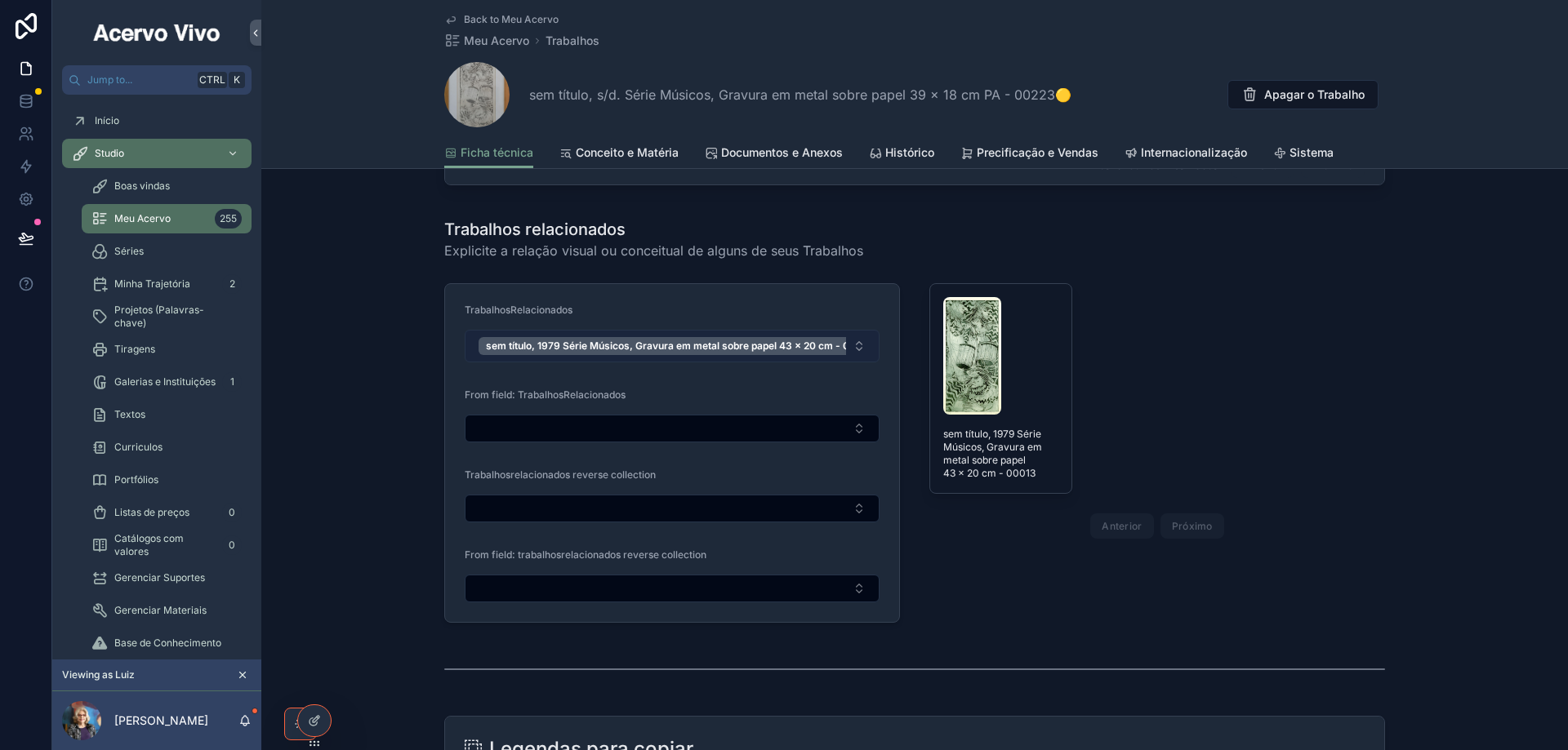
click at [862, 344] on button "sem título, 1979 Série Músicos, Gravura em metal sobre papel 43 x 20 cm - 00013" at bounding box center [672, 346] width 415 height 33
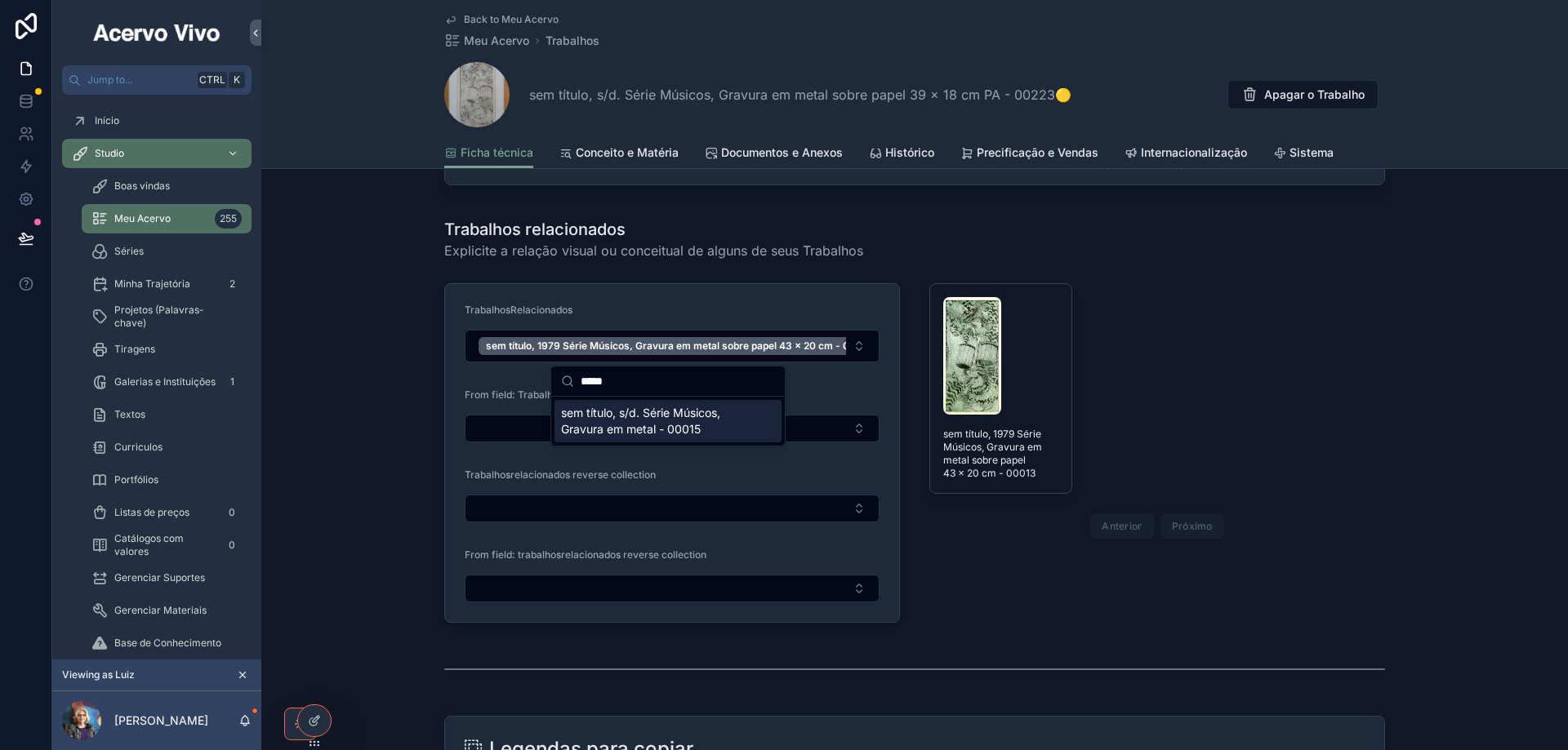
type input "*****"
click at [664, 434] on span "sem título, s/d. Série Músicos, Gravura em metal - 00015" at bounding box center [658, 421] width 194 height 33
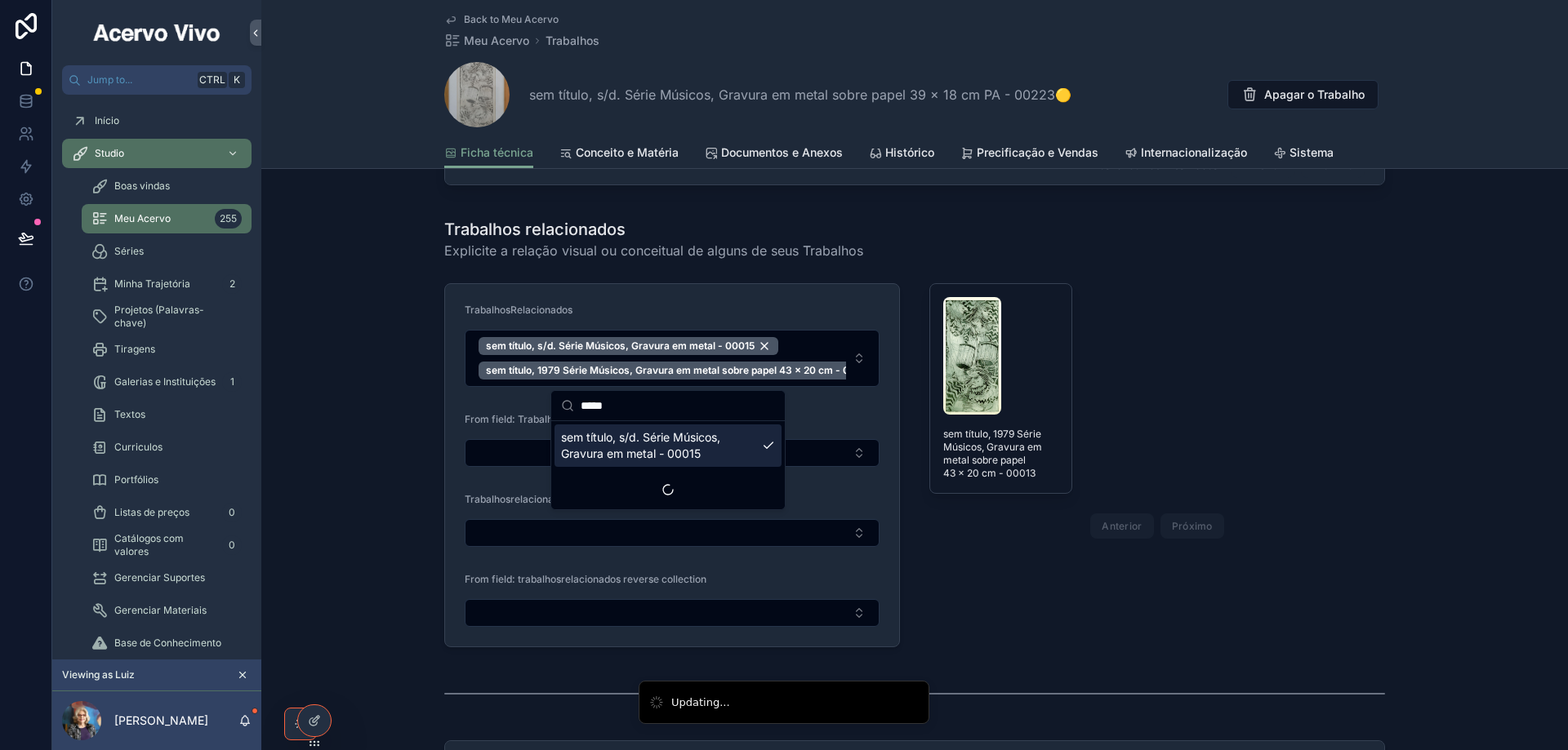
click at [436, 244] on div "Trabalhos relacionados Explicite a relação visual ou conceitual de alguns de se…" at bounding box center [915, 239] width 960 height 55
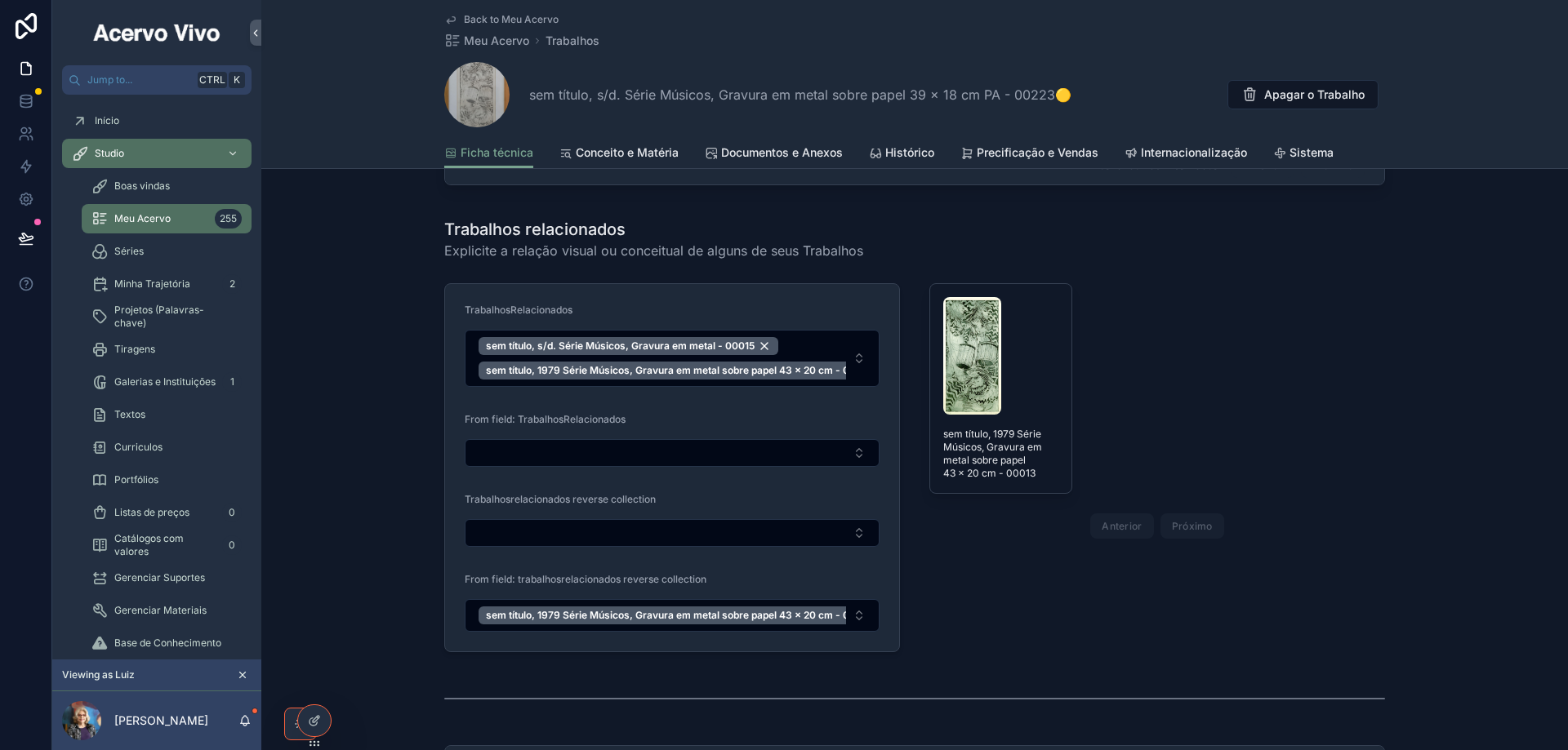
click at [522, 13] on span "Back to Meu Acervo" at bounding box center [511, 20] width 95 height 13
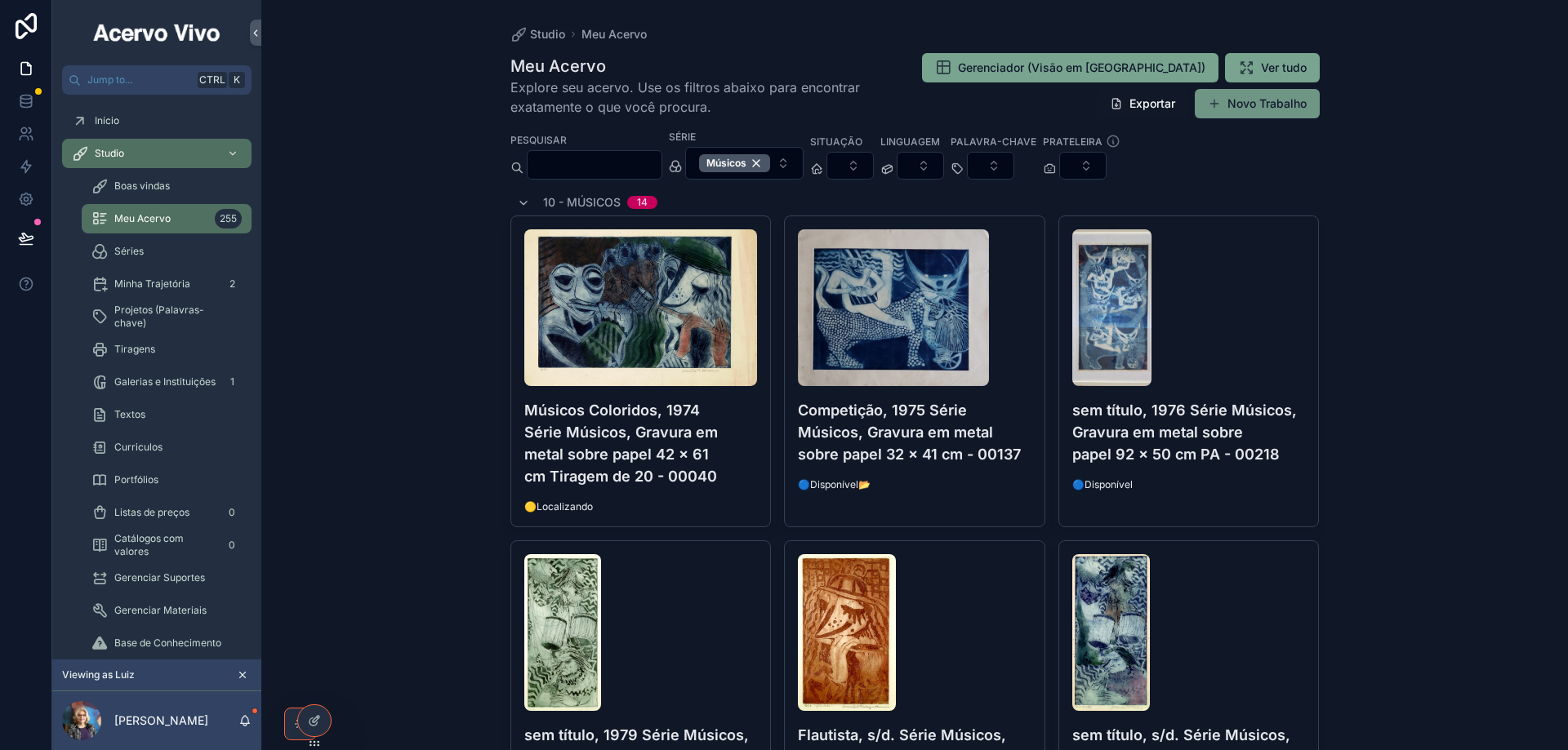
click at [1267, 111] on button "Novo Trabalho" at bounding box center [1257, 104] width 125 height 30
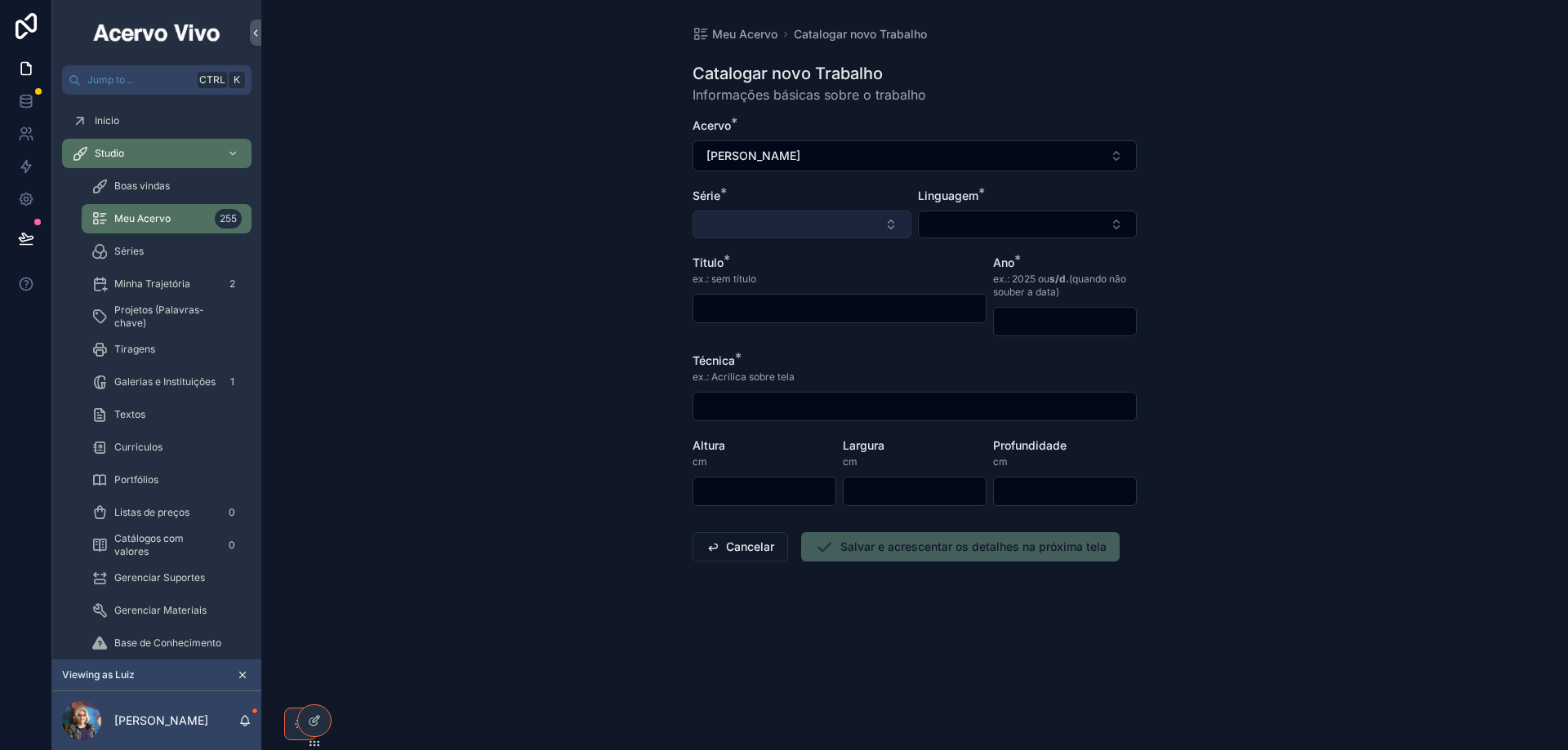
click at [812, 220] on button "Select Button" at bounding box center [801, 225] width 219 height 28
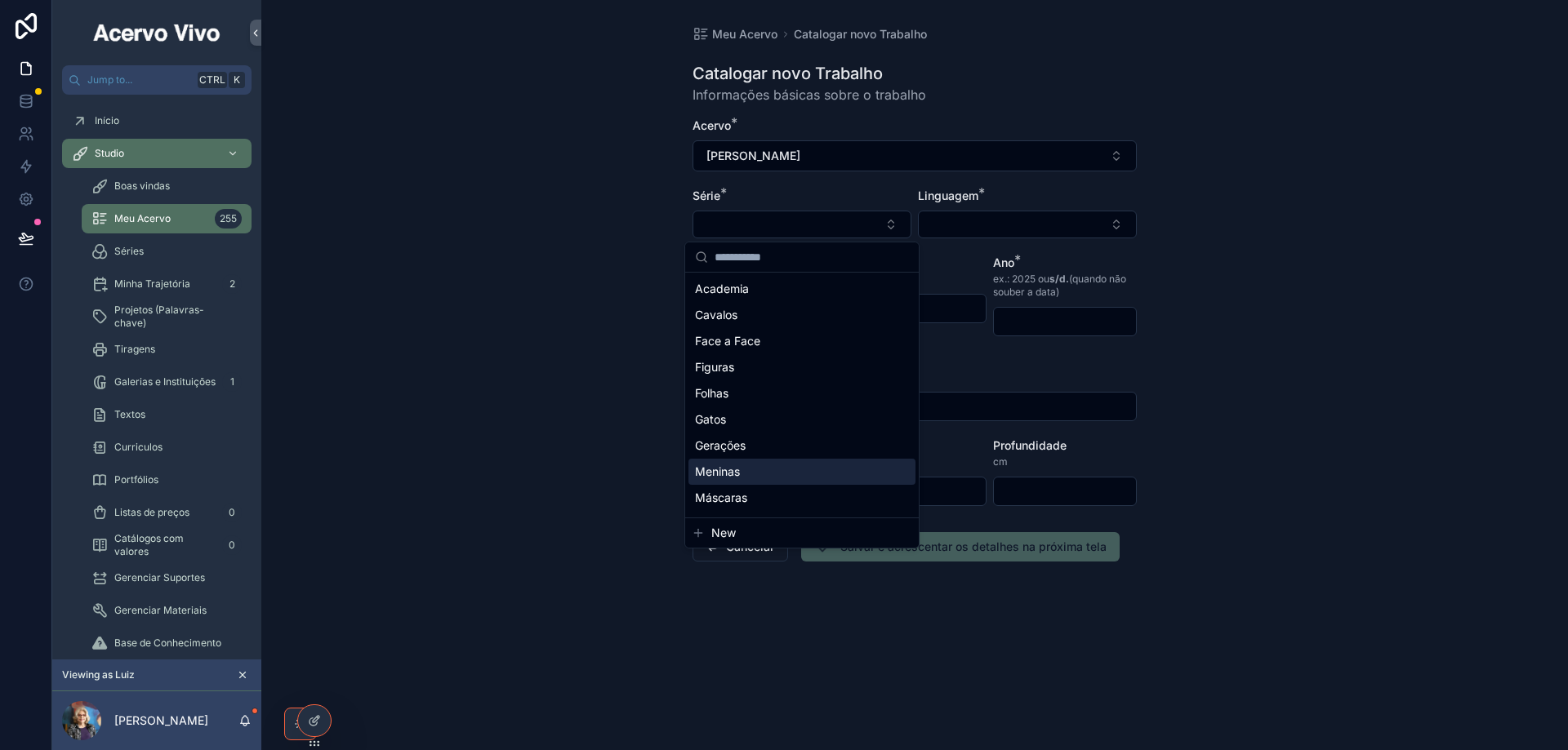
scroll to position [82, 0]
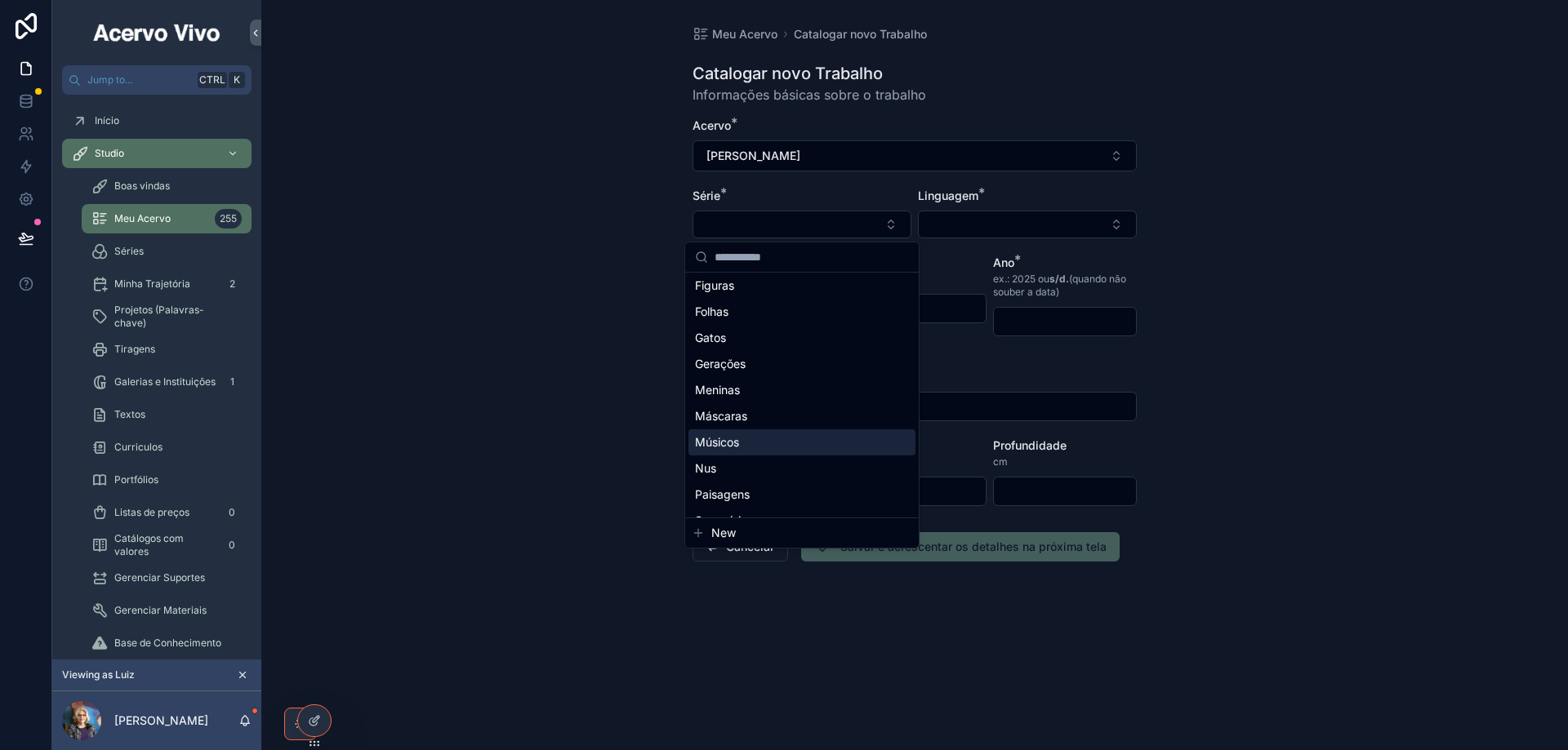
click at [772, 448] on div "Músicos" at bounding box center [801, 443] width 227 height 26
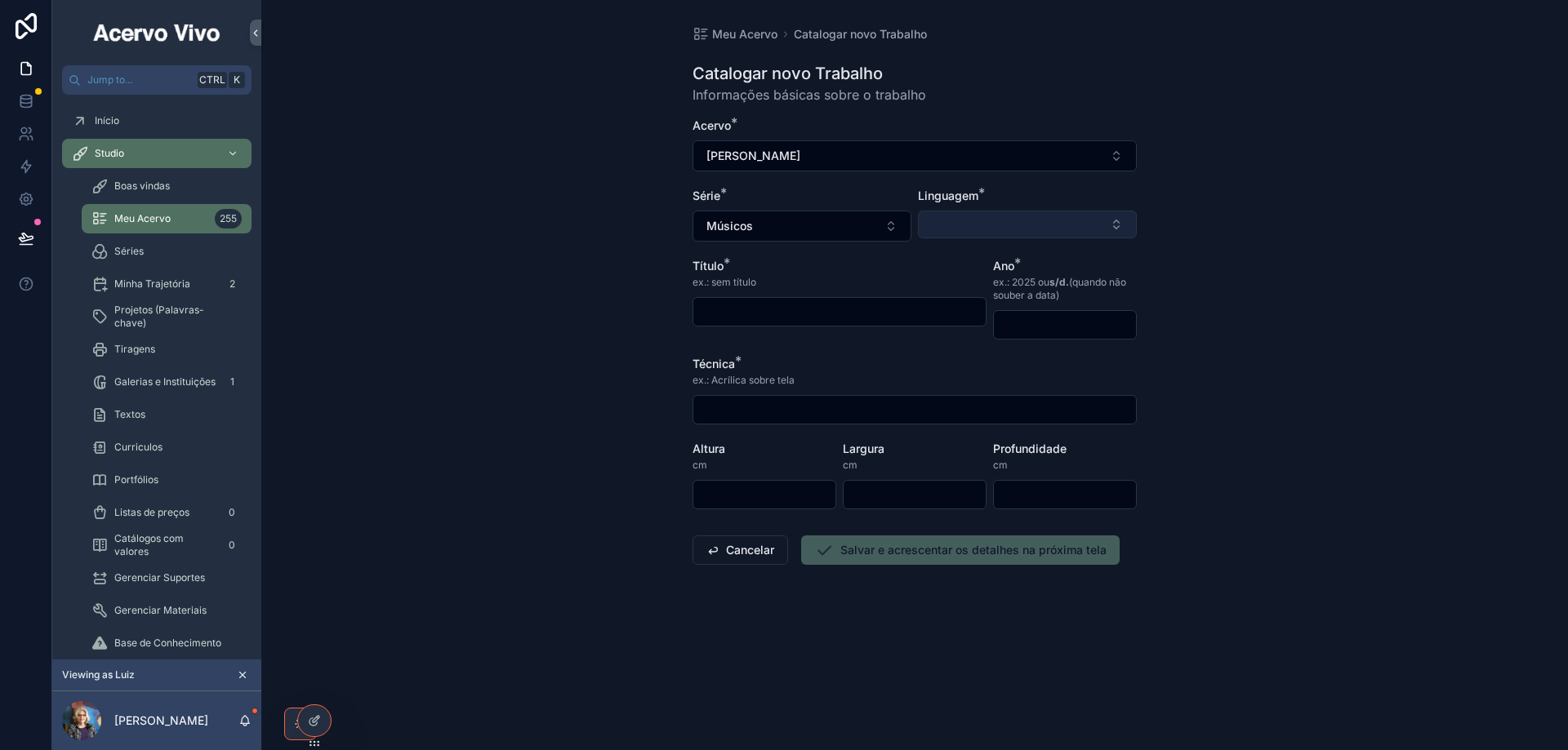
click at [967, 223] on button "Select Button" at bounding box center [1027, 225] width 219 height 28
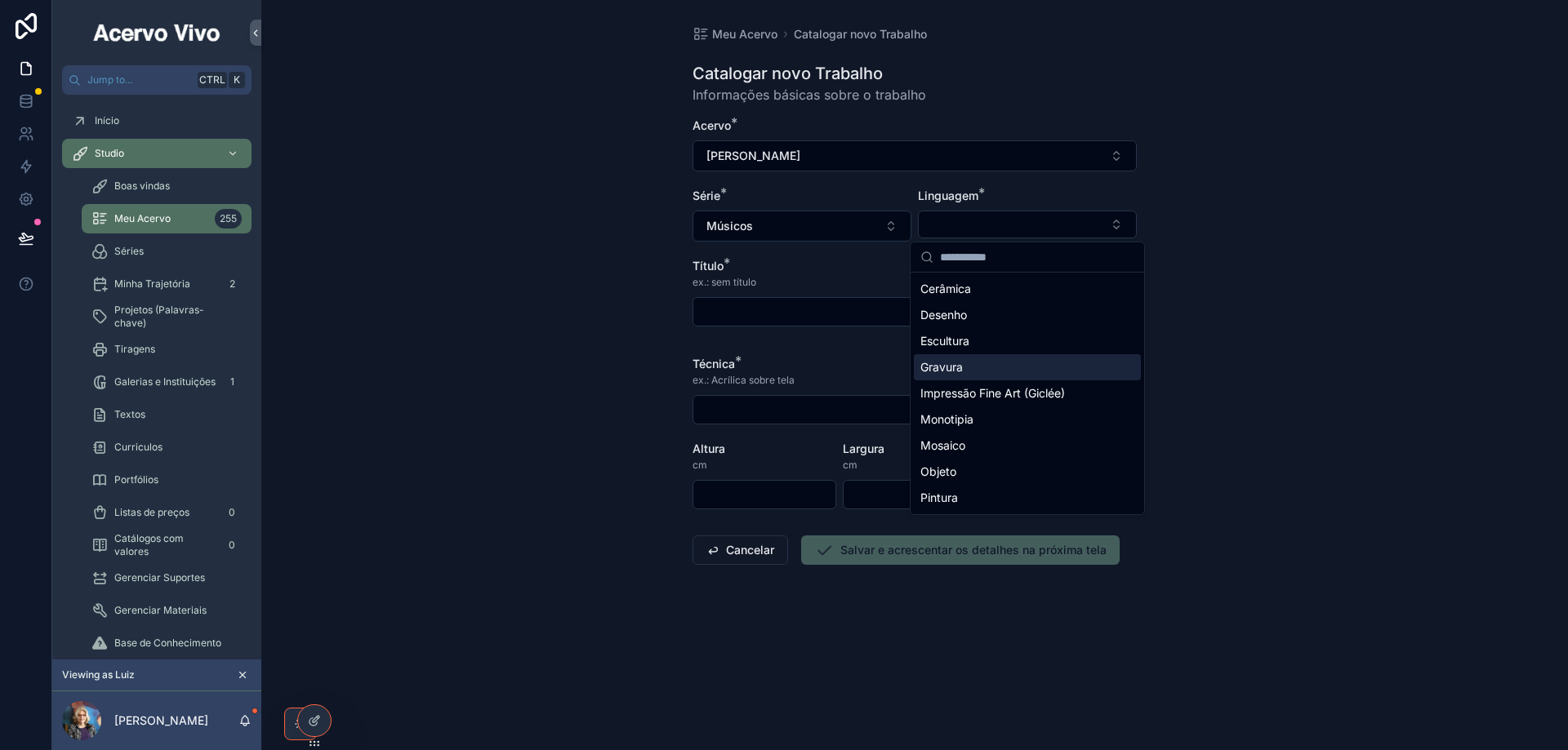
click at [959, 365] on span "Gravura" at bounding box center [941, 368] width 42 height 17
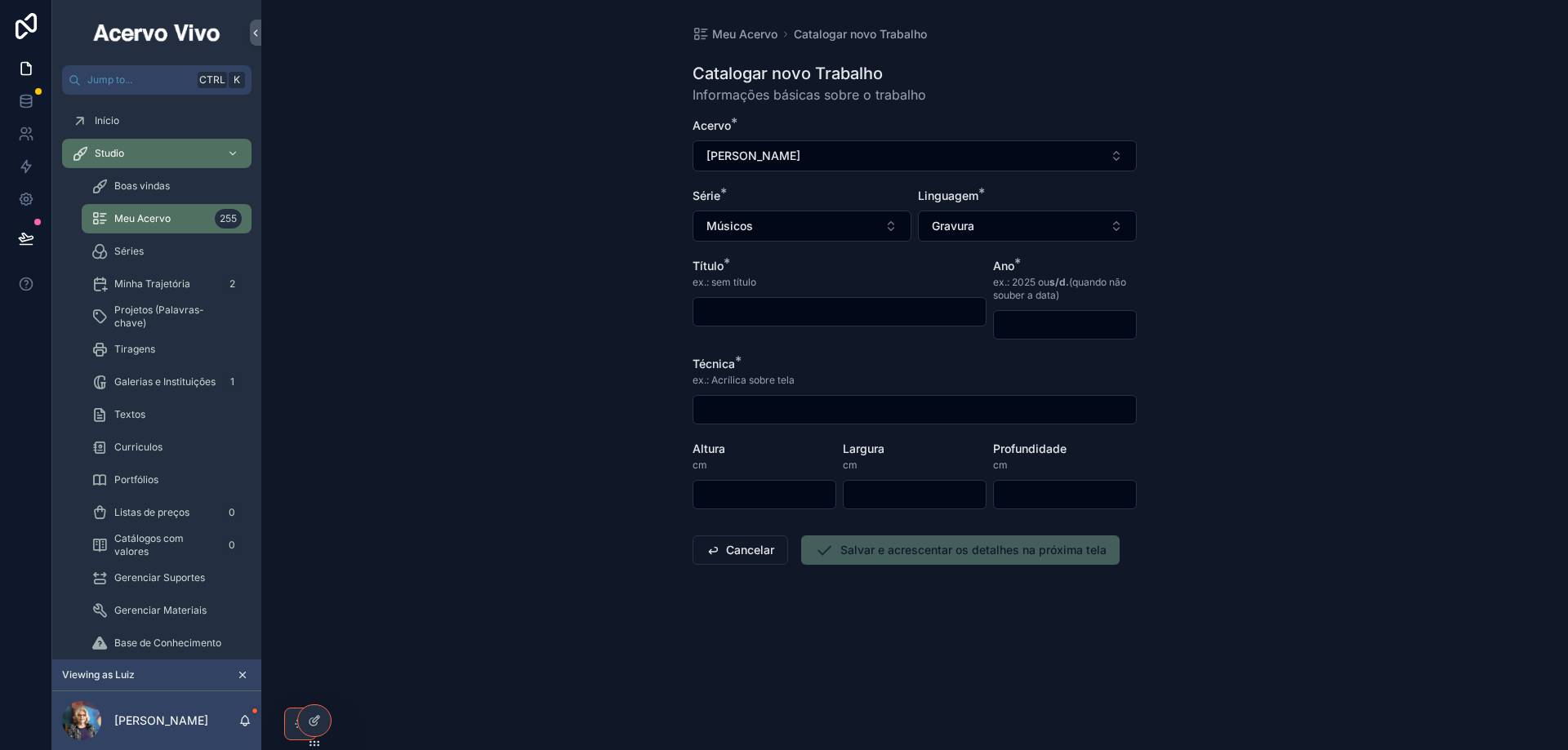
click at [787, 305] on input "scrollable content" at bounding box center [839, 312] width 292 height 23
type input "**********"
click at [1044, 323] on input "scrollable content" at bounding box center [1065, 325] width 142 height 23
type input "****"
drag, startPoint x: 850, startPoint y: 397, endPoint x: 846, endPoint y: 408, distance: 11.7
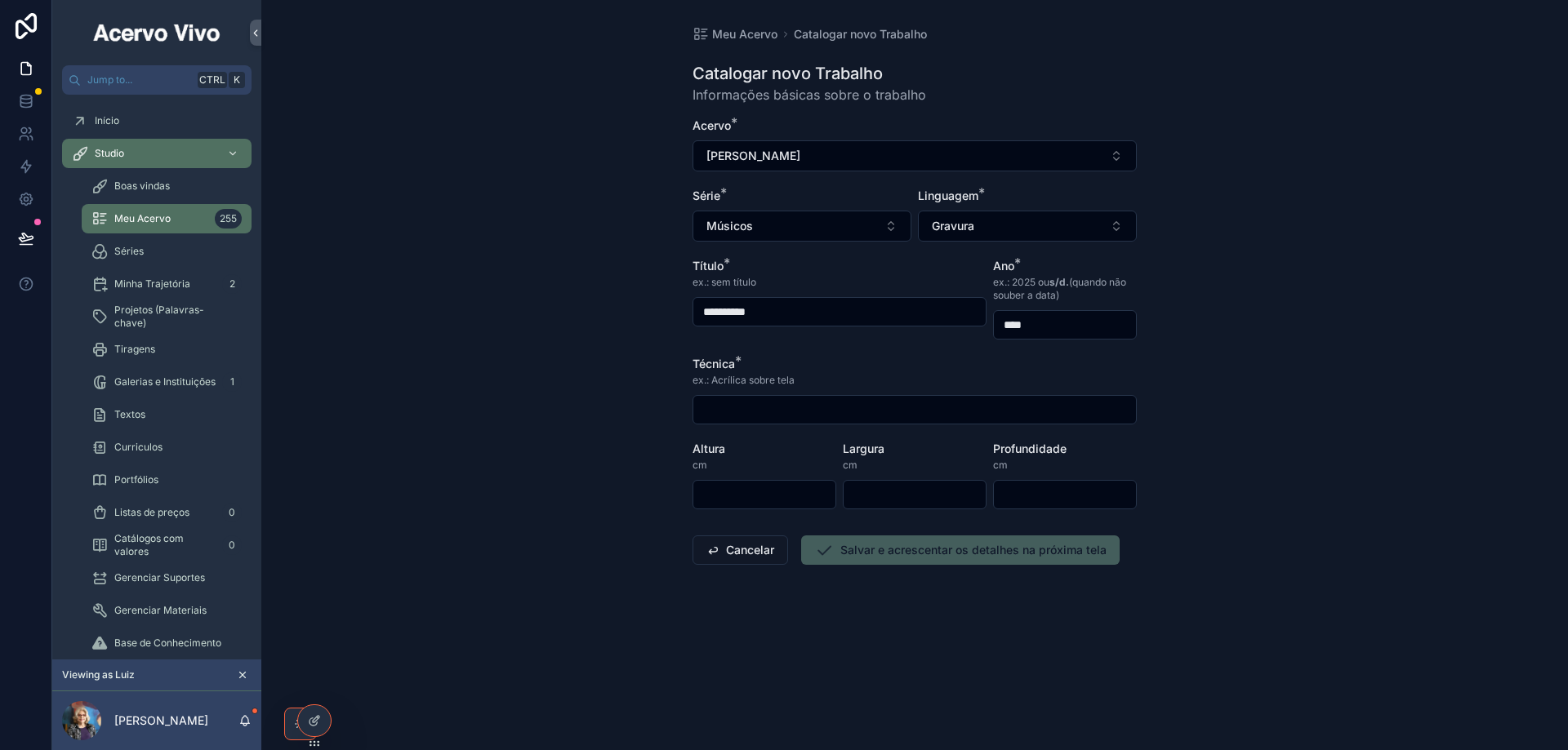
click at [849, 397] on div "scrollable content" at bounding box center [915, 410] width 444 height 30
click at [846, 409] on input "scrollable content" at bounding box center [915, 410] width 443 height 23
type input "**********"
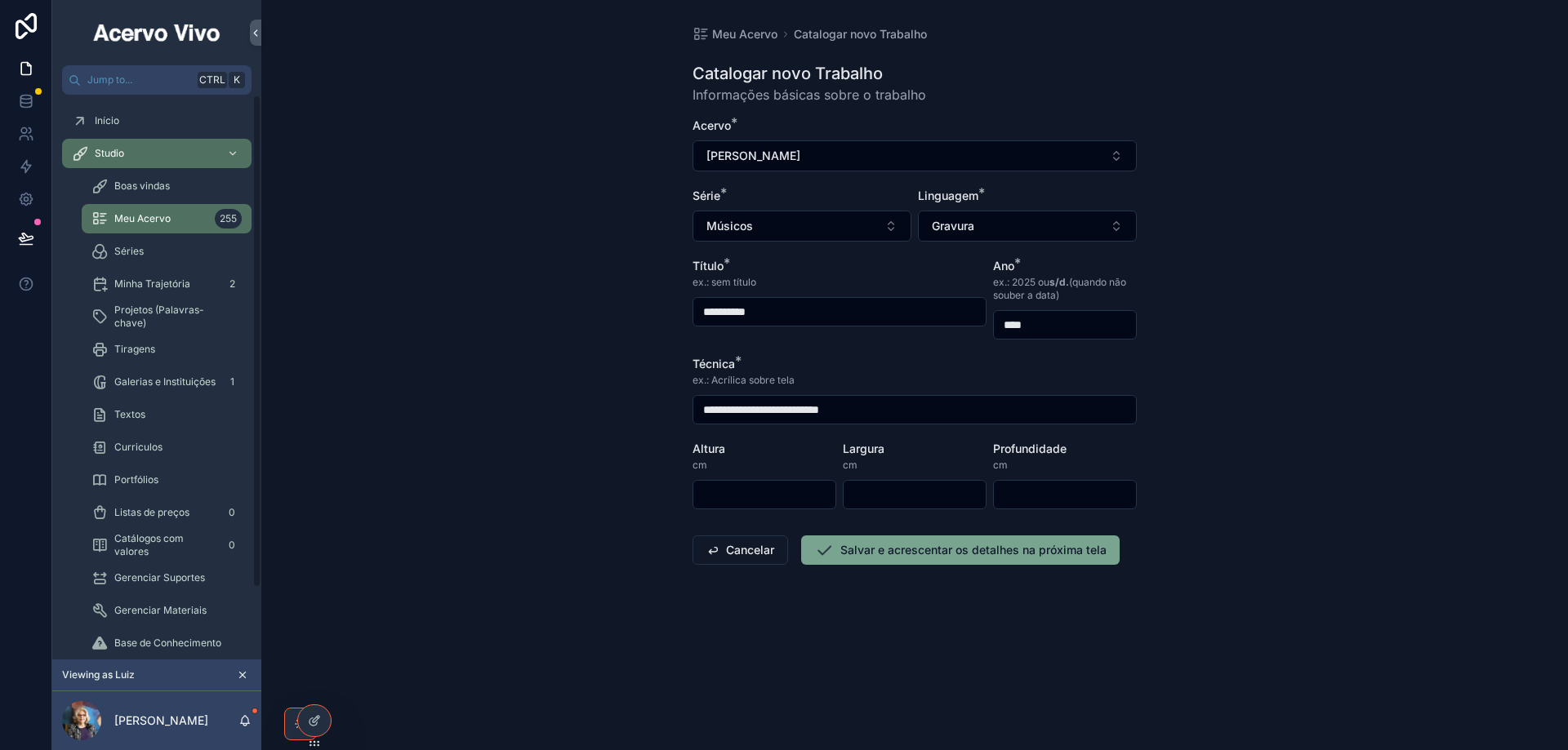
click at [772, 489] on input "scrollable content" at bounding box center [764, 495] width 142 height 23
type input "**"
click at [878, 553] on button "Salvar e acrescentar os detalhes na próxima tela" at bounding box center [960, 550] width 318 height 30
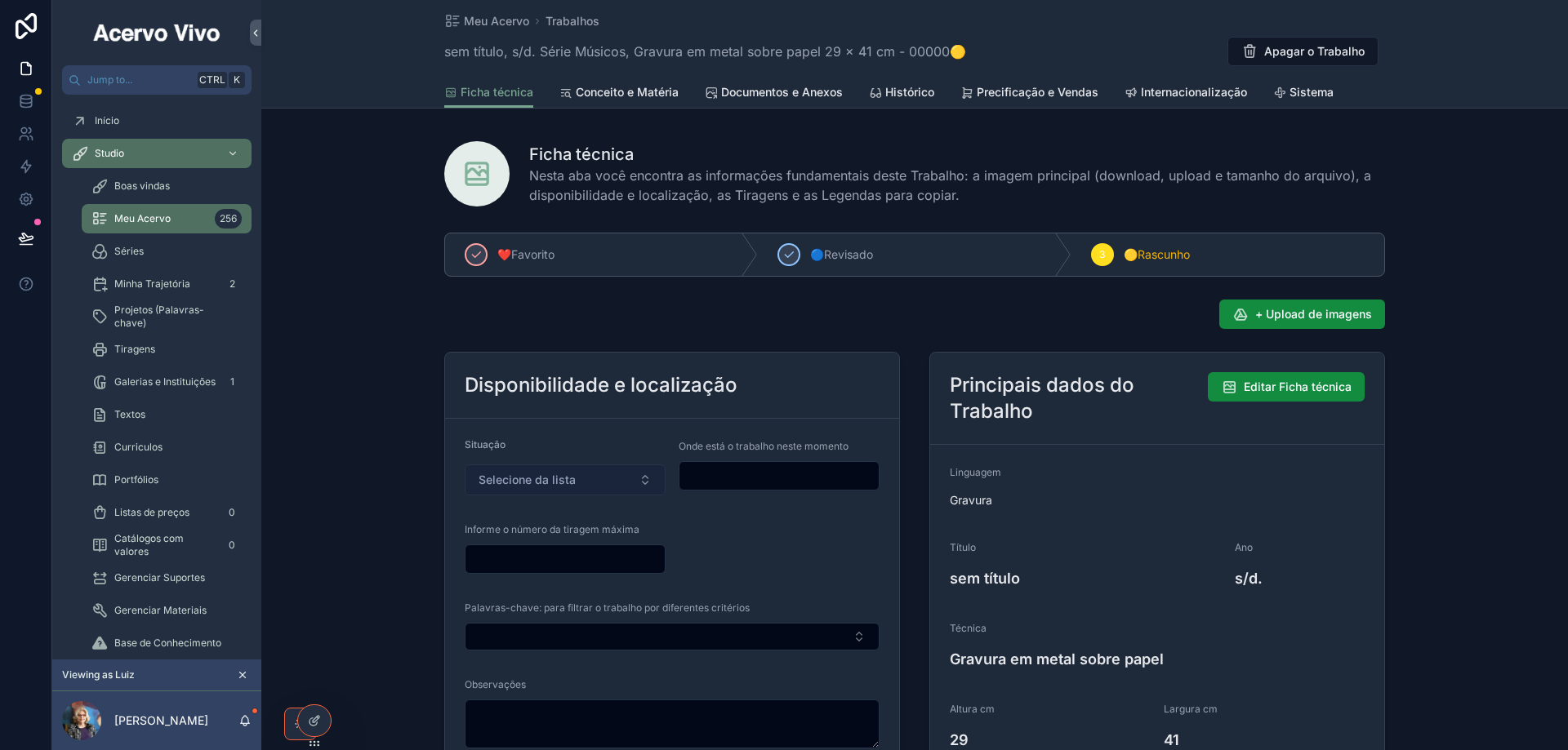
click at [594, 481] on button "Selecione da lista" at bounding box center [564, 480] width 201 height 31
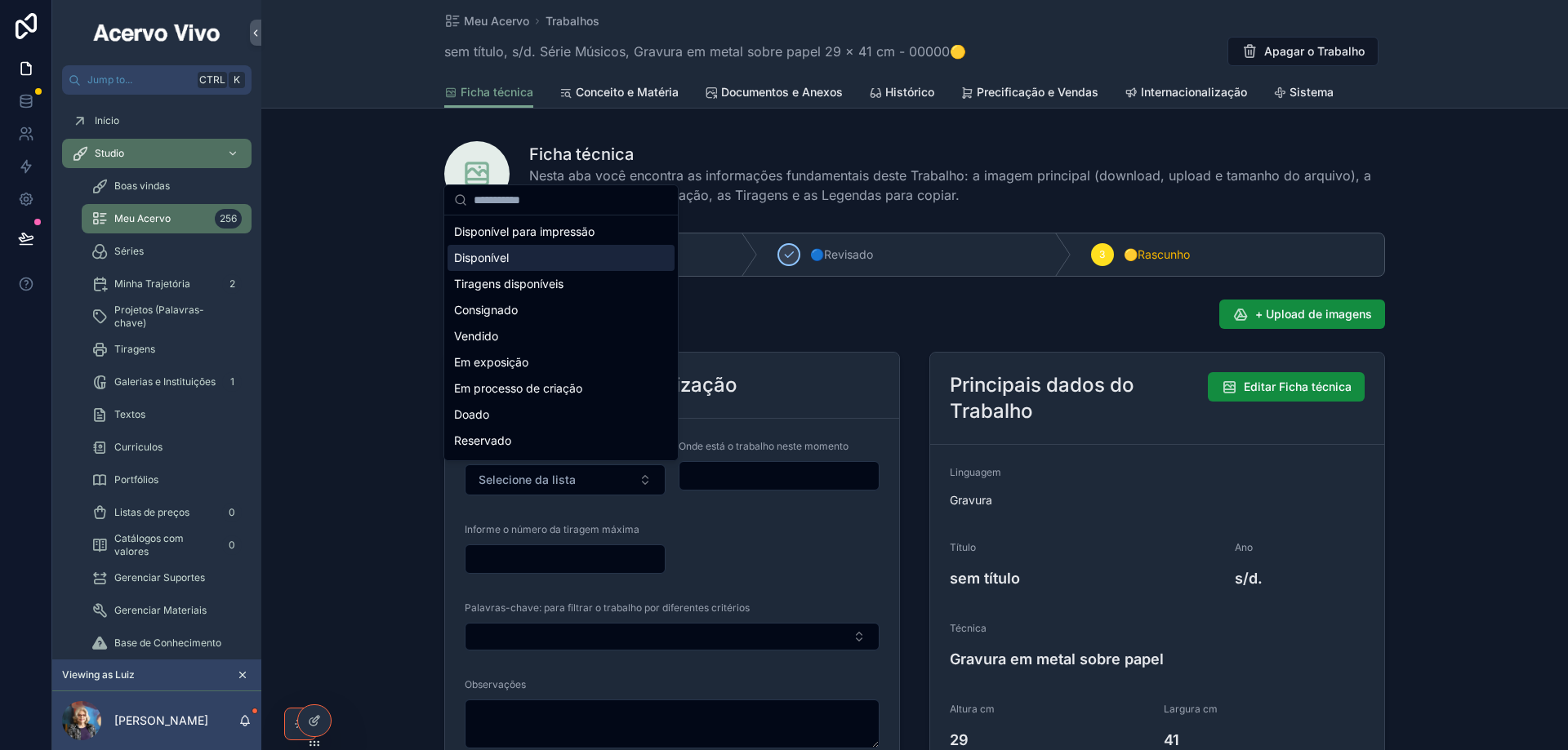
click at [581, 262] on div "Disponível" at bounding box center [561, 258] width 227 height 26
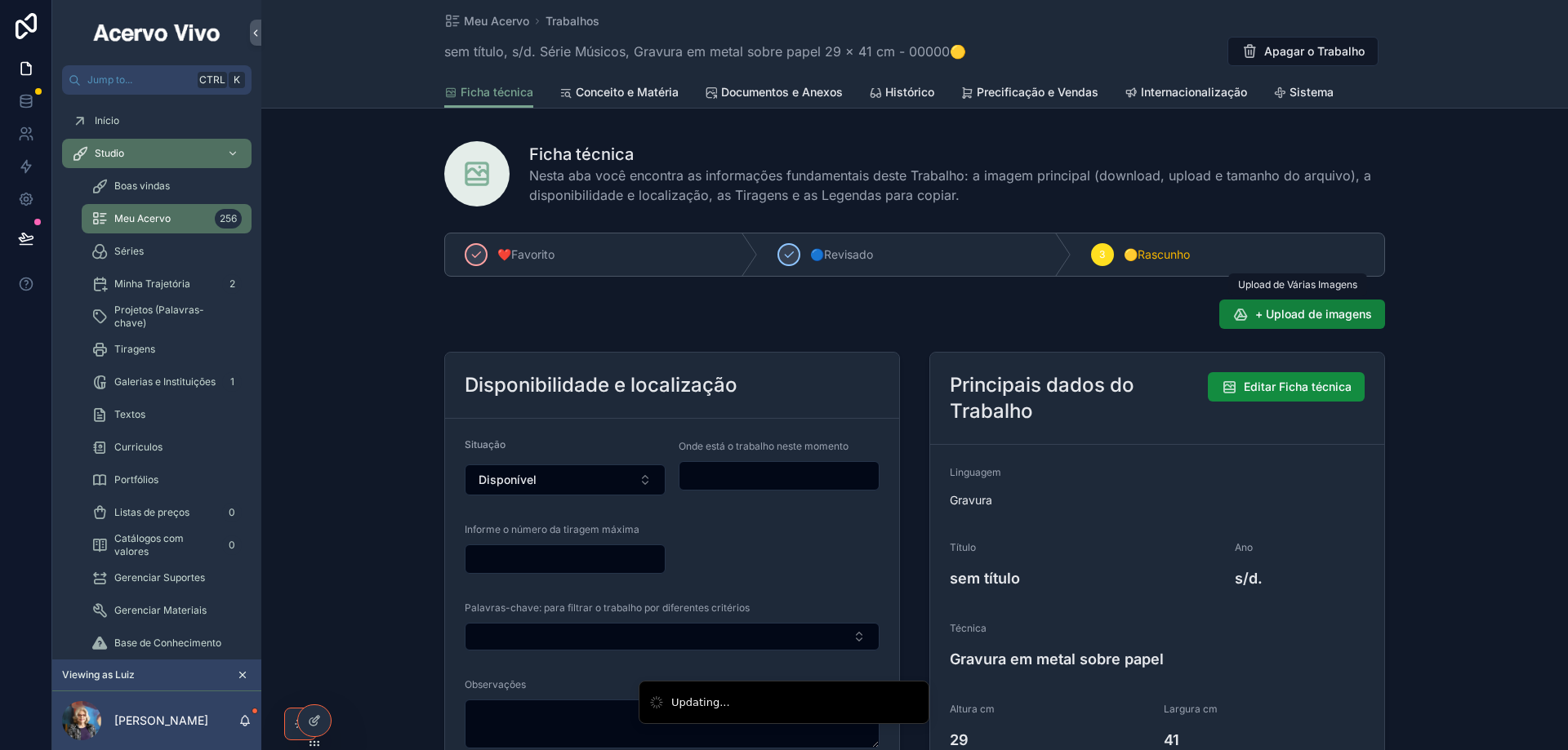
click at [1301, 316] on span "+ Upload de imagens" at bounding box center [1313, 315] width 116 height 17
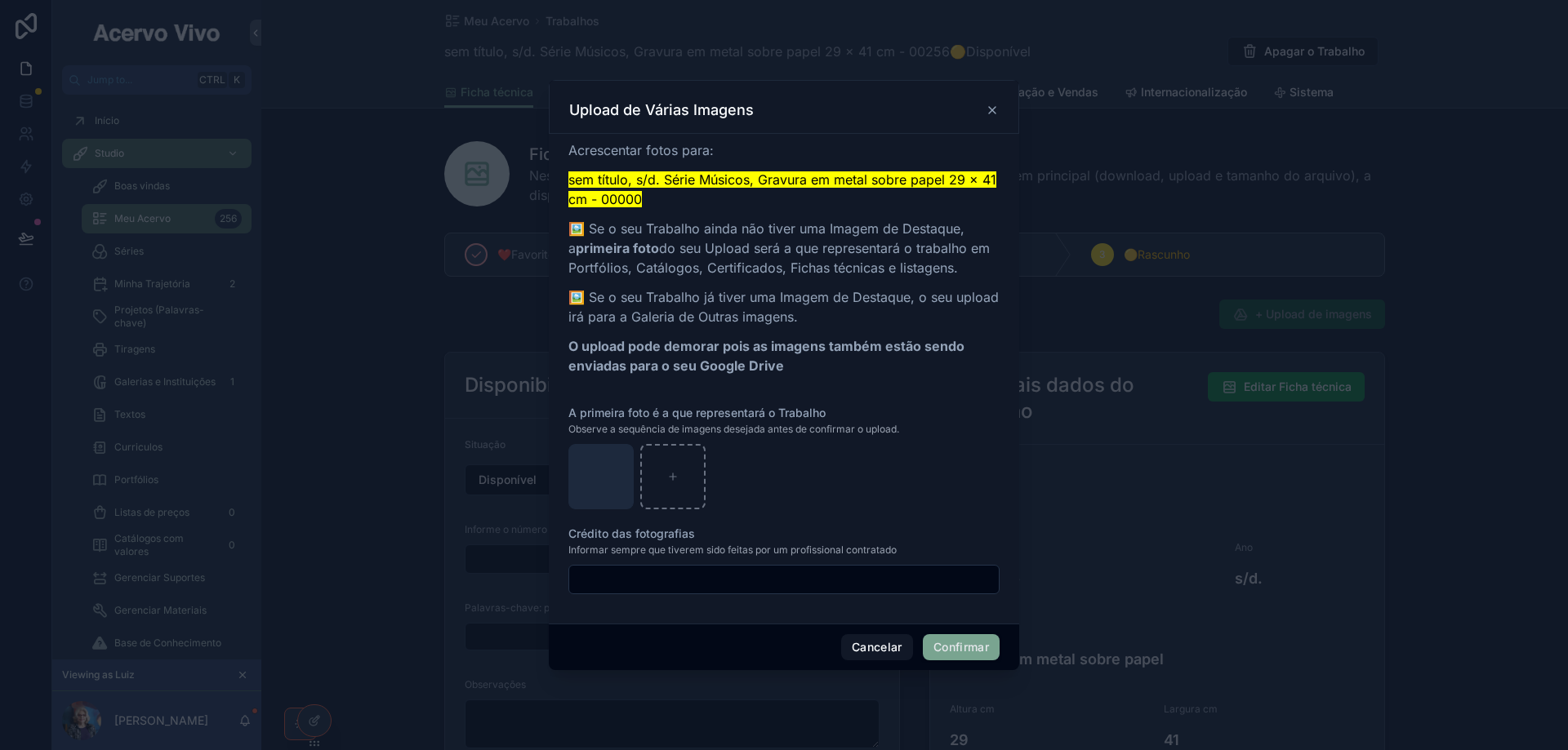
drag, startPoint x: 981, startPoint y: 644, endPoint x: 950, endPoint y: 631, distance: 33.6
click at [980, 644] on button "Confirmar" at bounding box center [961, 648] width 77 height 26
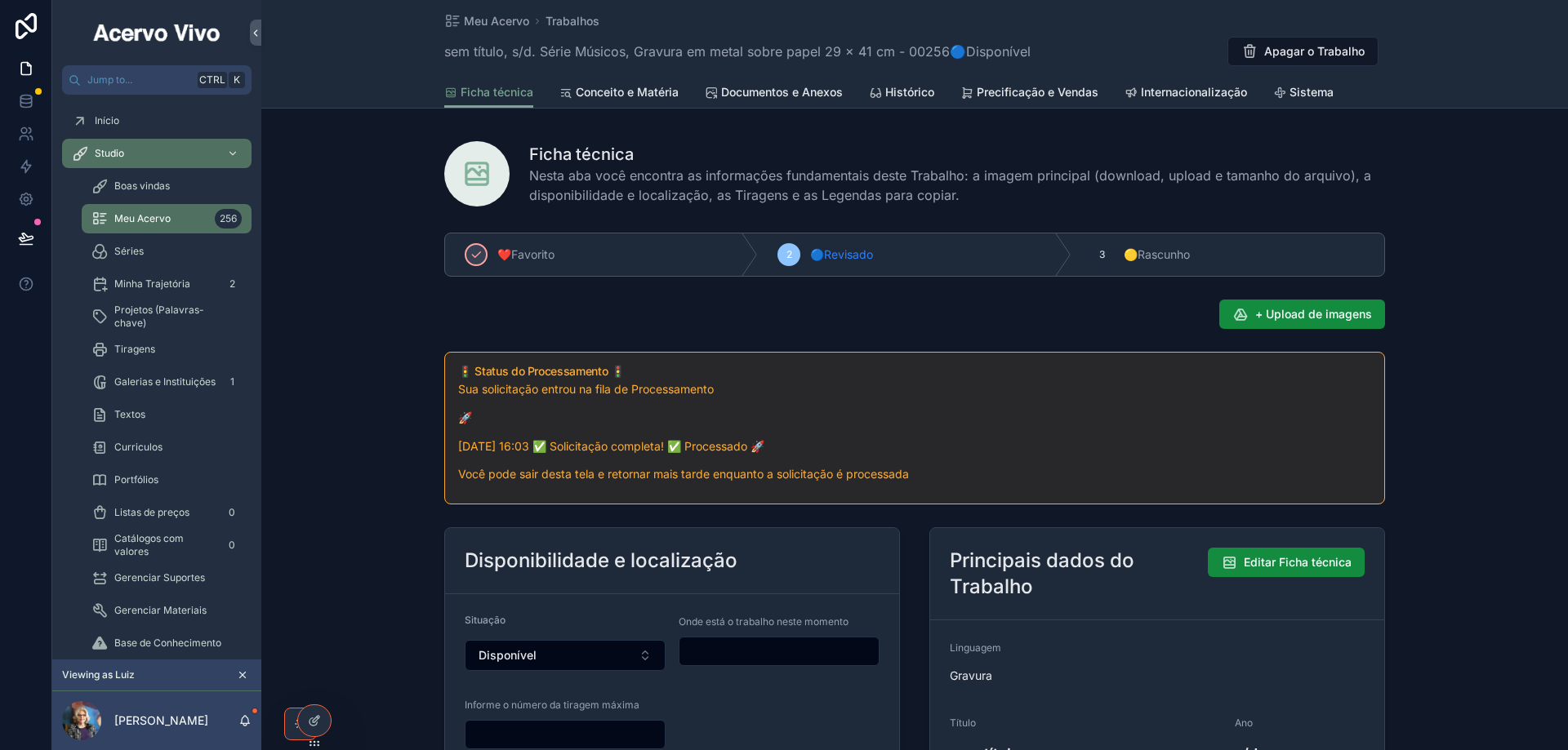
click at [732, 654] on input "scrollable content" at bounding box center [778, 652] width 199 height 23
type input "**********"
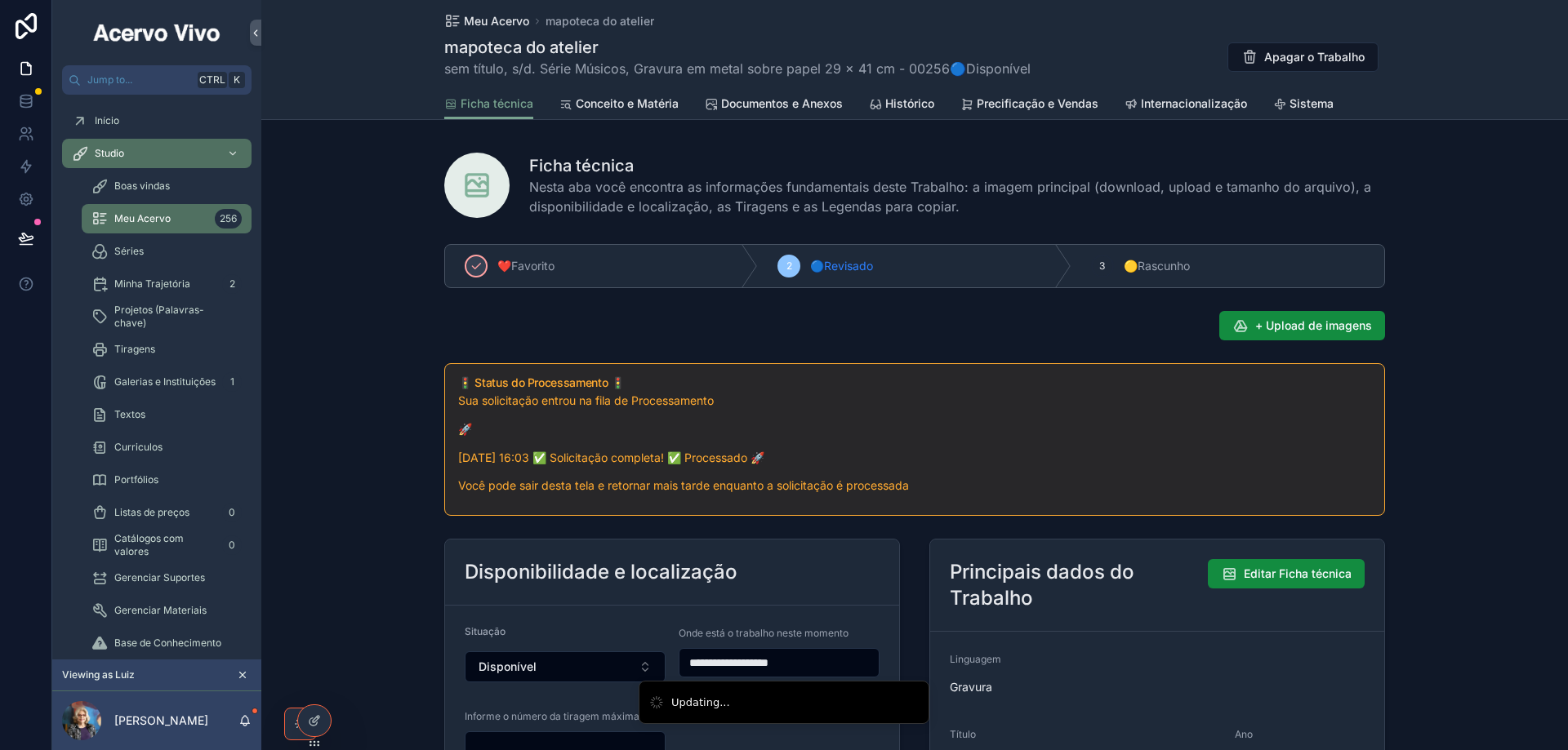
click at [487, 20] on span "Meu Acervo" at bounding box center [496, 21] width 65 height 17
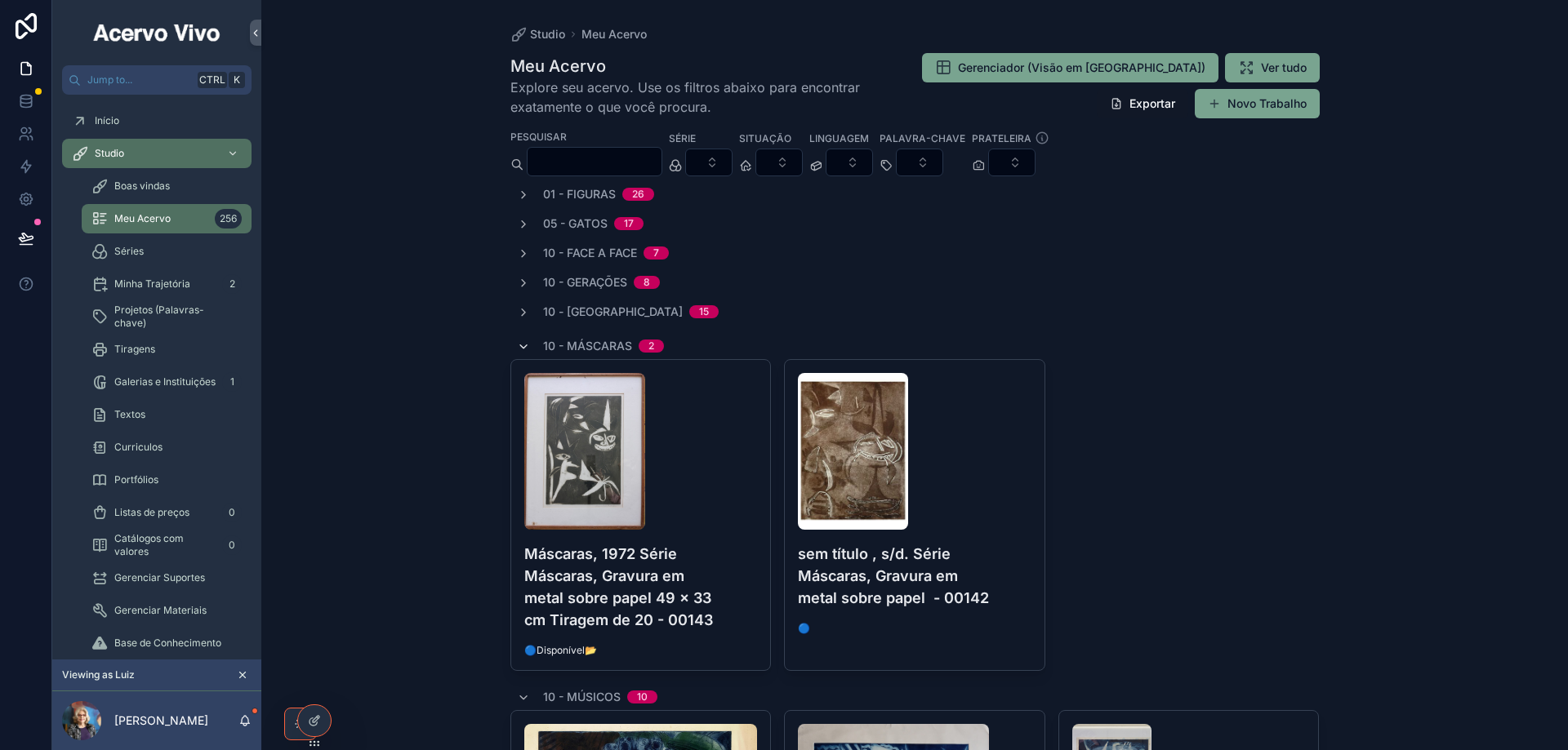
click at [517, 348] on icon "scrollable content" at bounding box center [524, 347] width 13 height 13
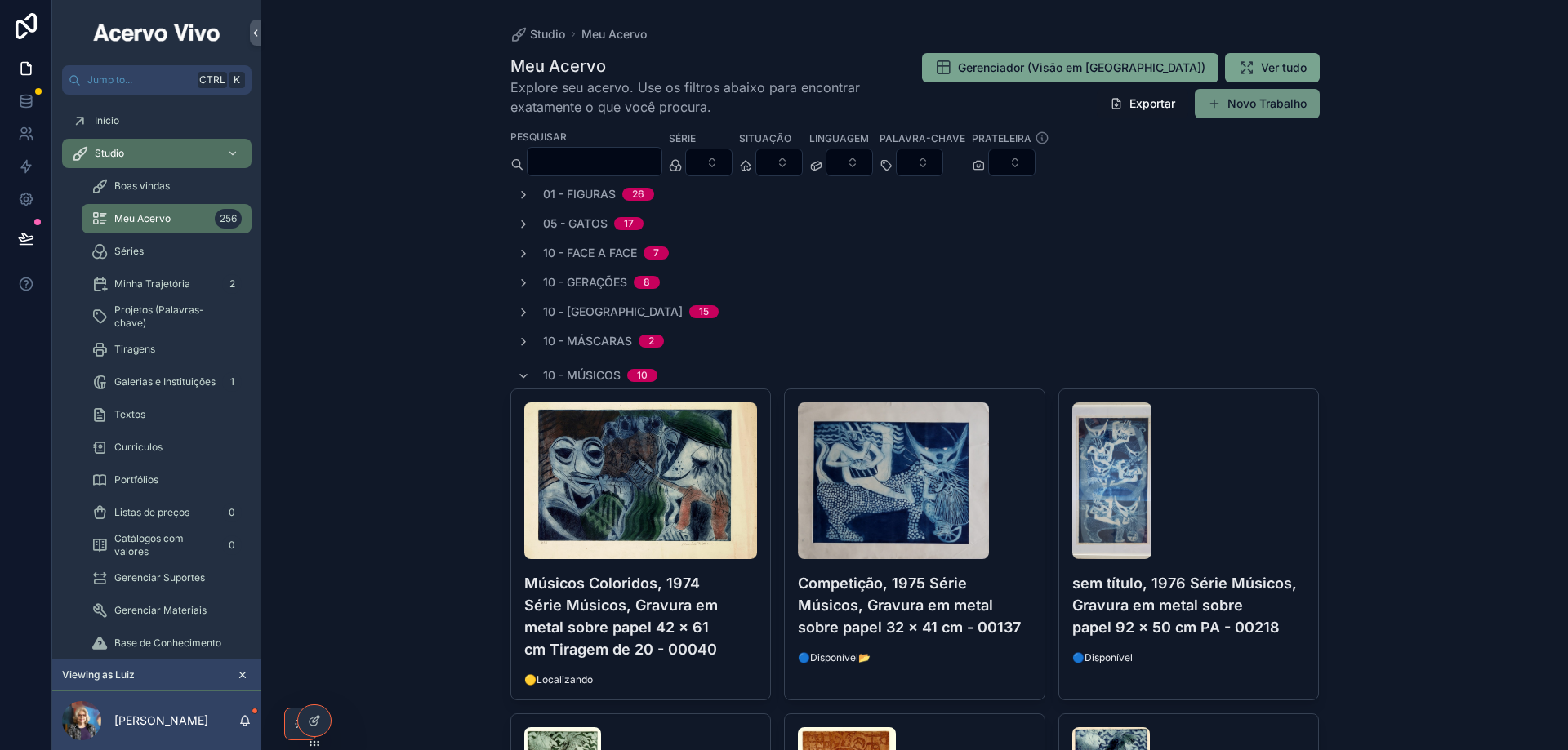
click at [1257, 102] on button "Novo Trabalho" at bounding box center [1257, 104] width 125 height 30
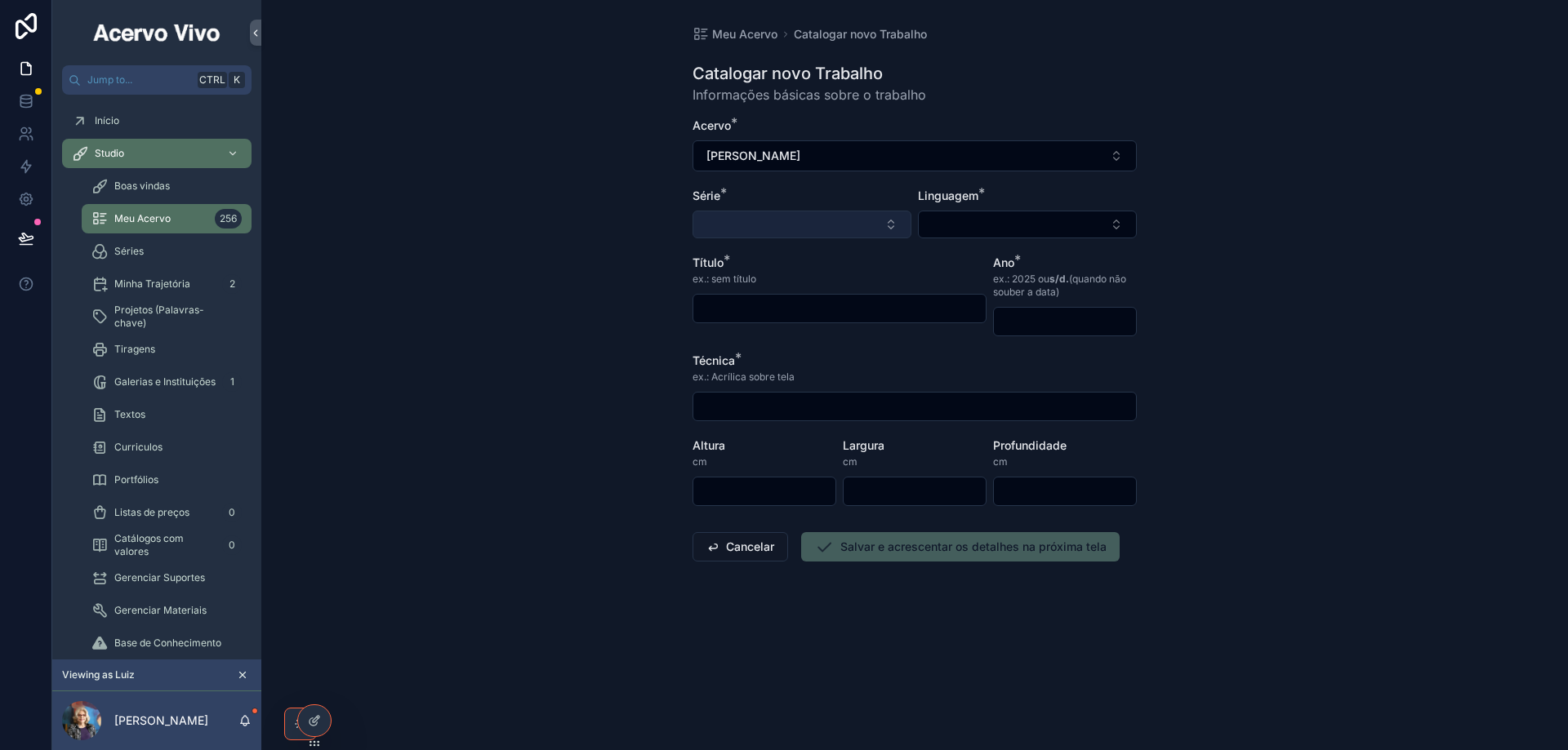
click at [767, 221] on button "Select Button" at bounding box center [801, 225] width 219 height 28
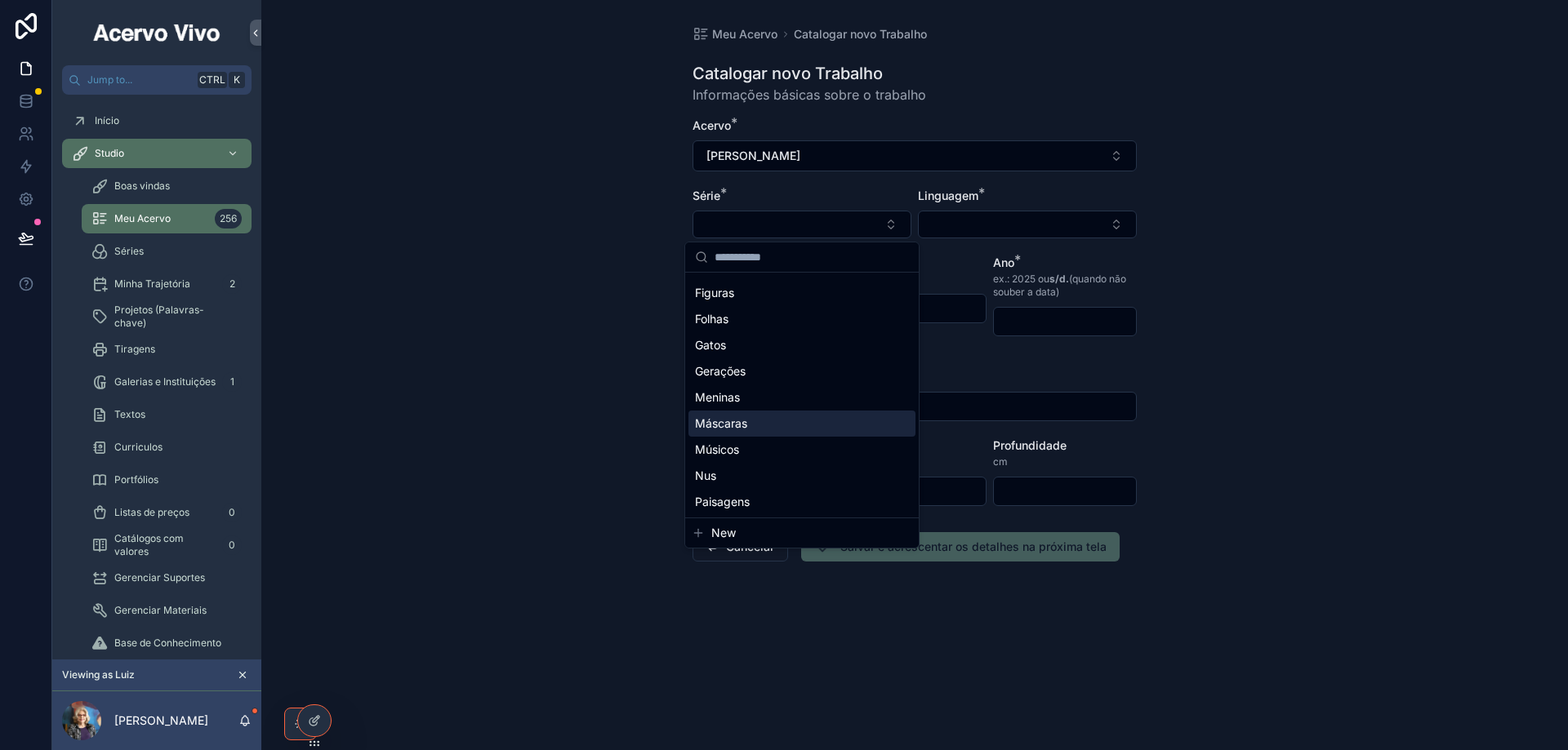
scroll to position [127, 0]
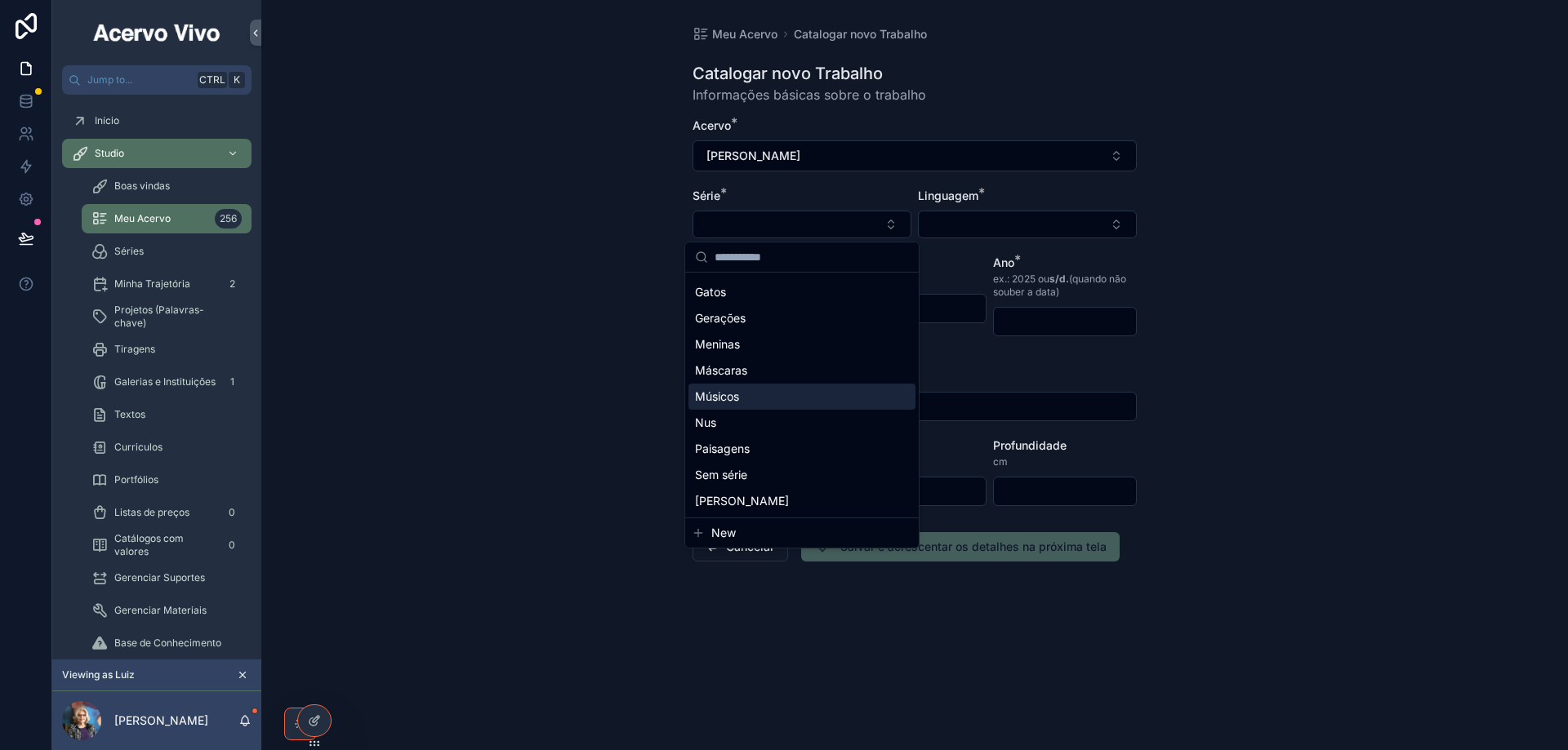
click at [782, 401] on div "Músicos" at bounding box center [801, 397] width 227 height 26
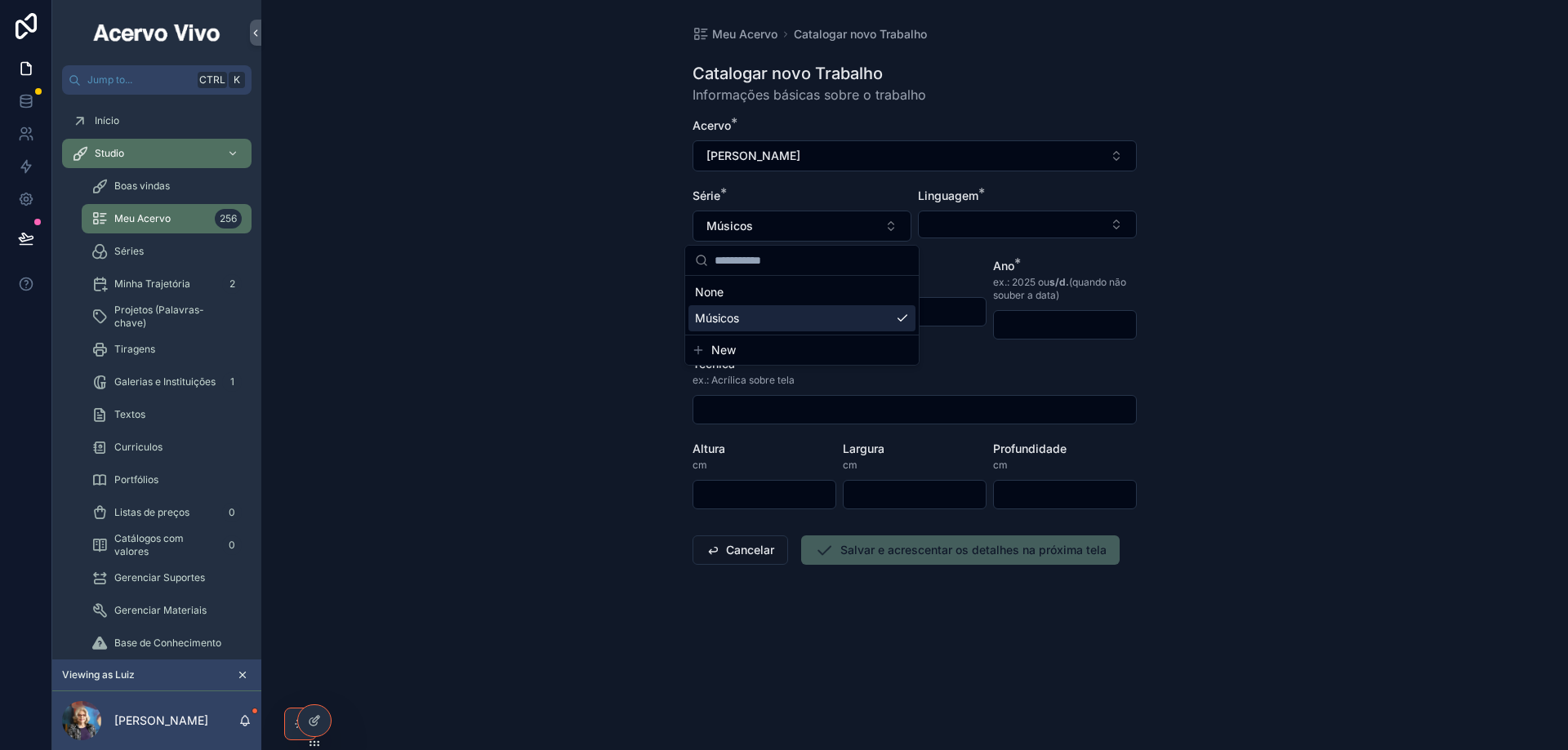
scroll to position [0, 0]
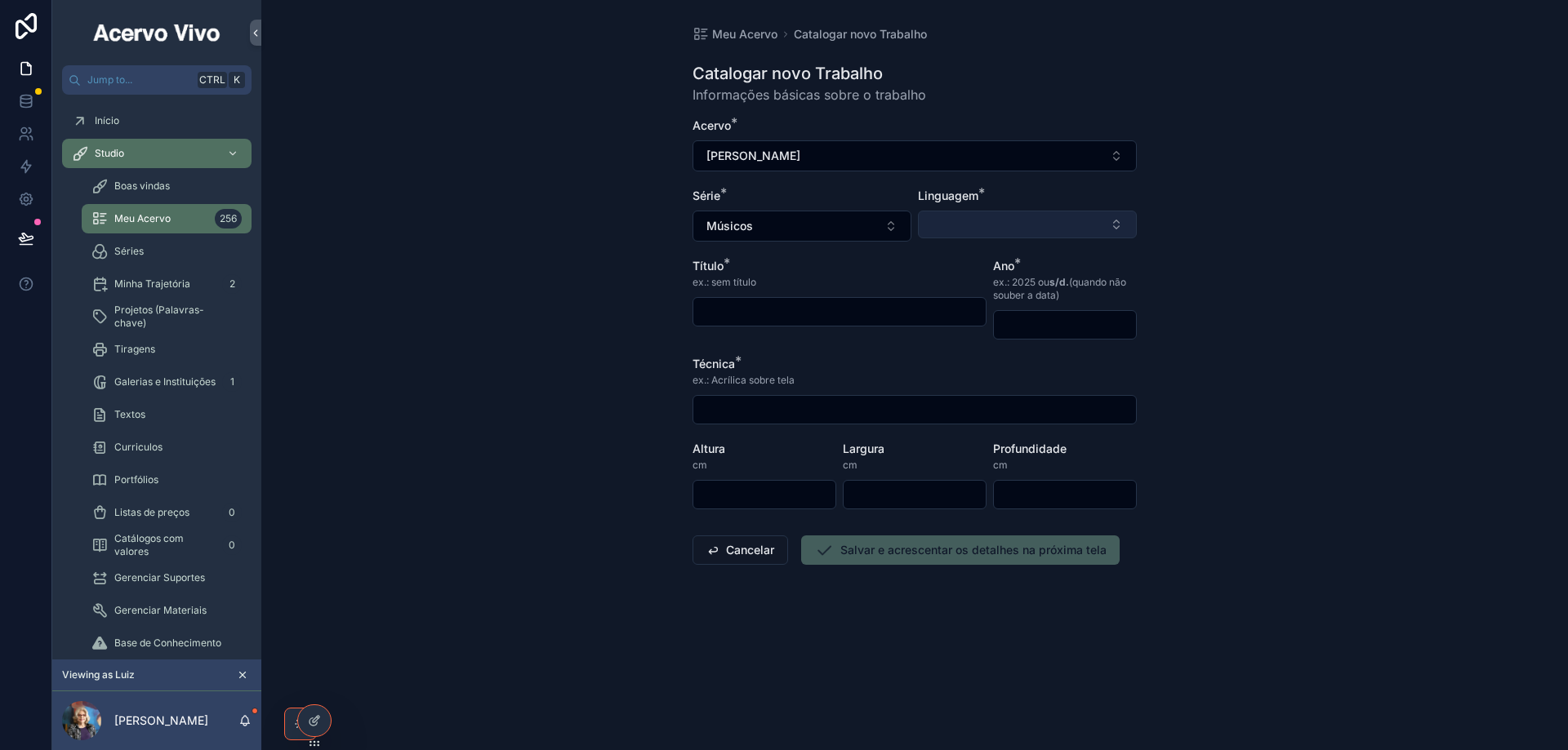
click at [957, 225] on button "Select Button" at bounding box center [1027, 225] width 219 height 28
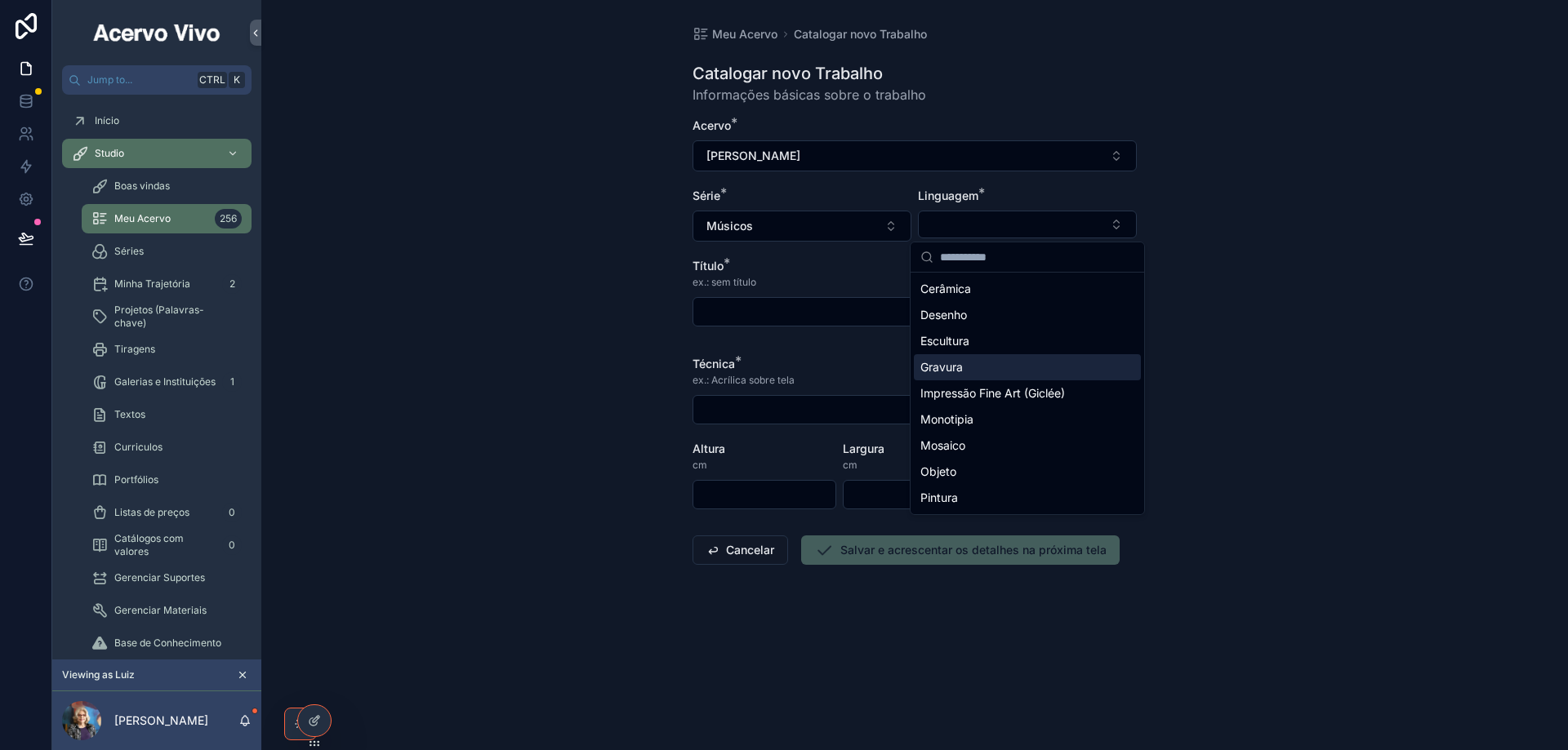
click at [980, 363] on div "Gravura" at bounding box center [1027, 368] width 227 height 26
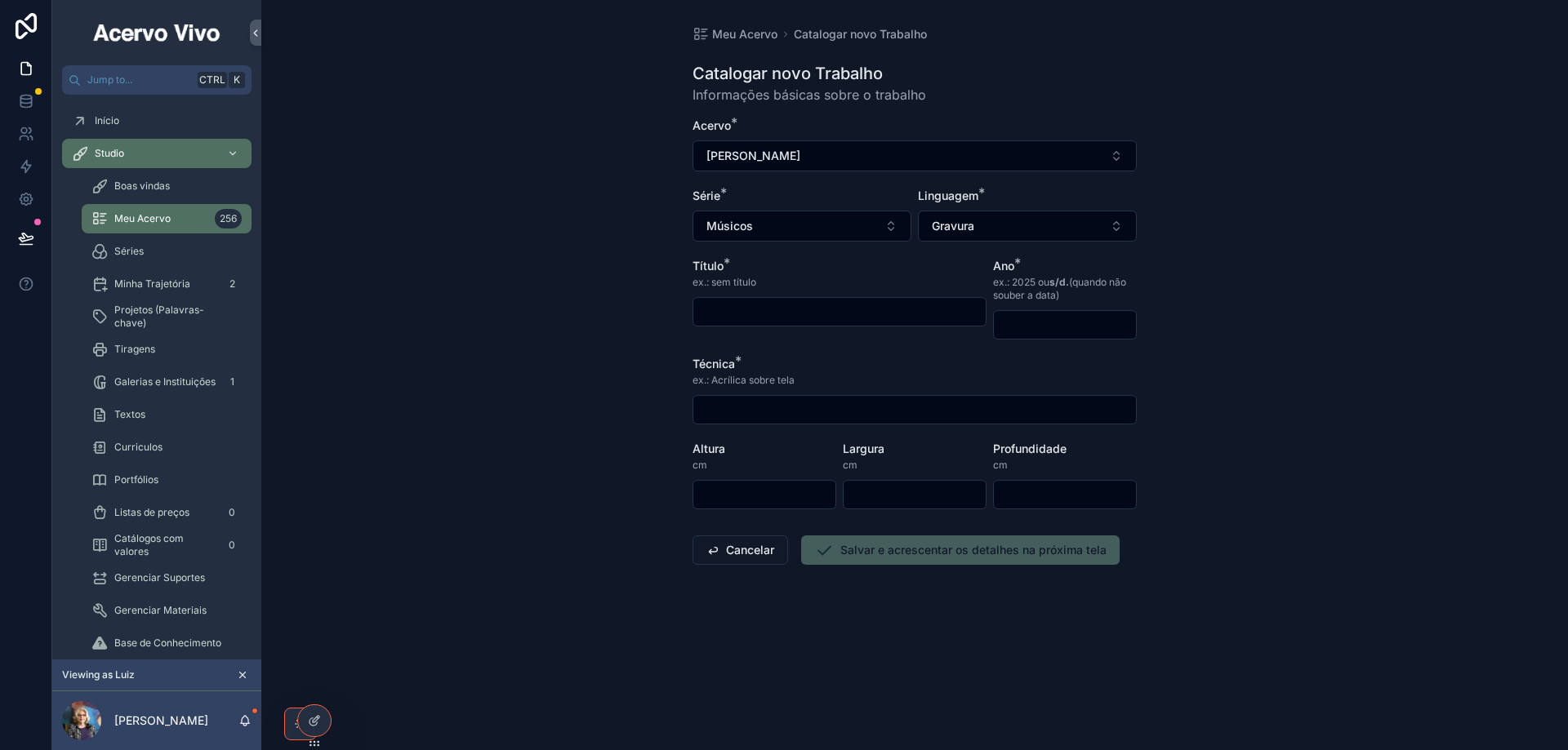
click at [794, 313] on input "scrollable content" at bounding box center [839, 312] width 292 height 23
type input "**********"
click at [1034, 325] on input "scrollable content" at bounding box center [1065, 325] width 142 height 23
type input "****"
click at [831, 412] on input "scrollable content" at bounding box center [915, 410] width 443 height 23
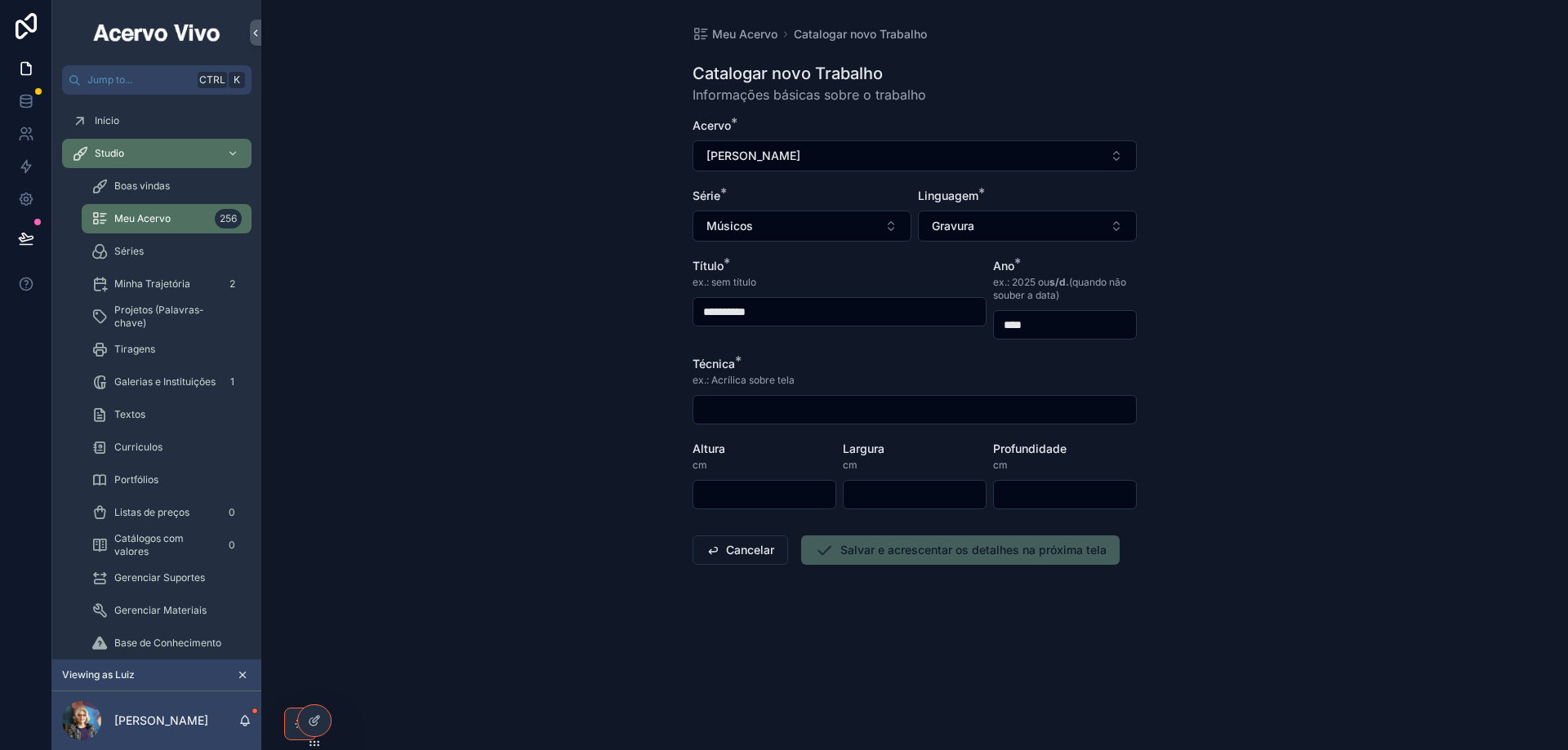
type input "**********"
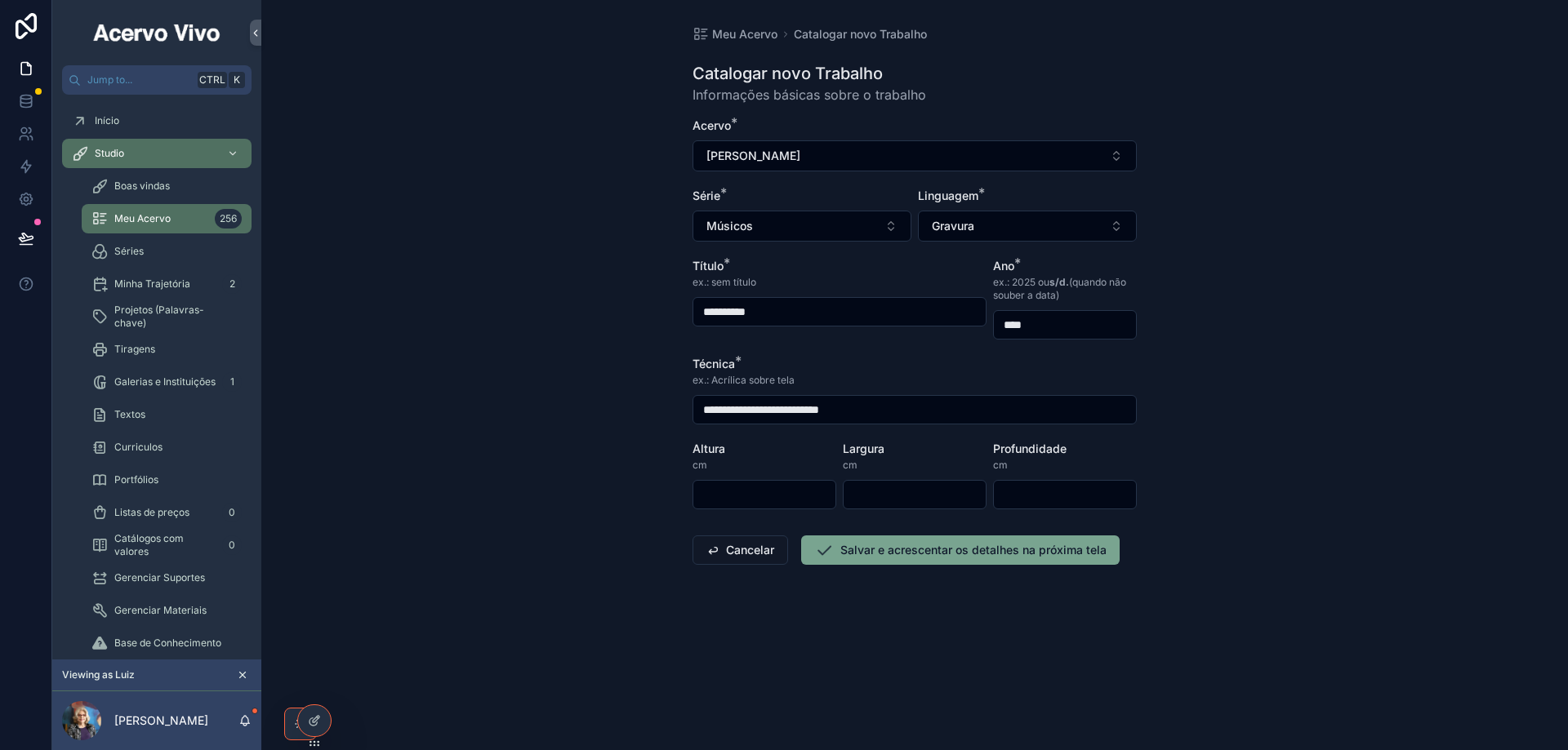
click at [757, 496] on input "scrollable content" at bounding box center [764, 495] width 142 height 23
click at [768, 492] on input "scrollable content" at bounding box center [764, 495] width 142 height 23
type input "**"
click at [852, 553] on button "Salvar e acrescentar os detalhes na próxima tela" at bounding box center [960, 550] width 318 height 30
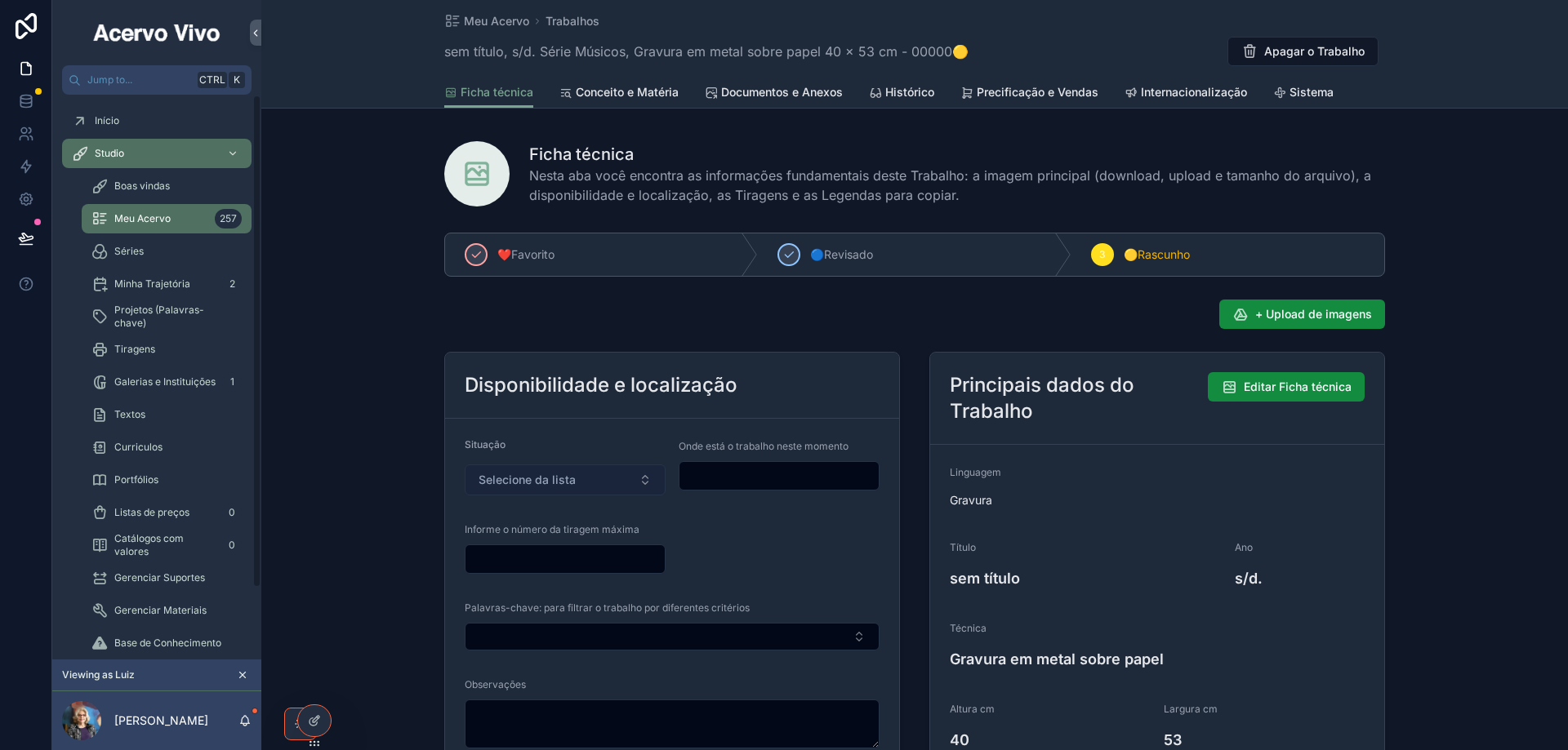
click at [576, 477] on button "Selecione da lista" at bounding box center [564, 480] width 201 height 31
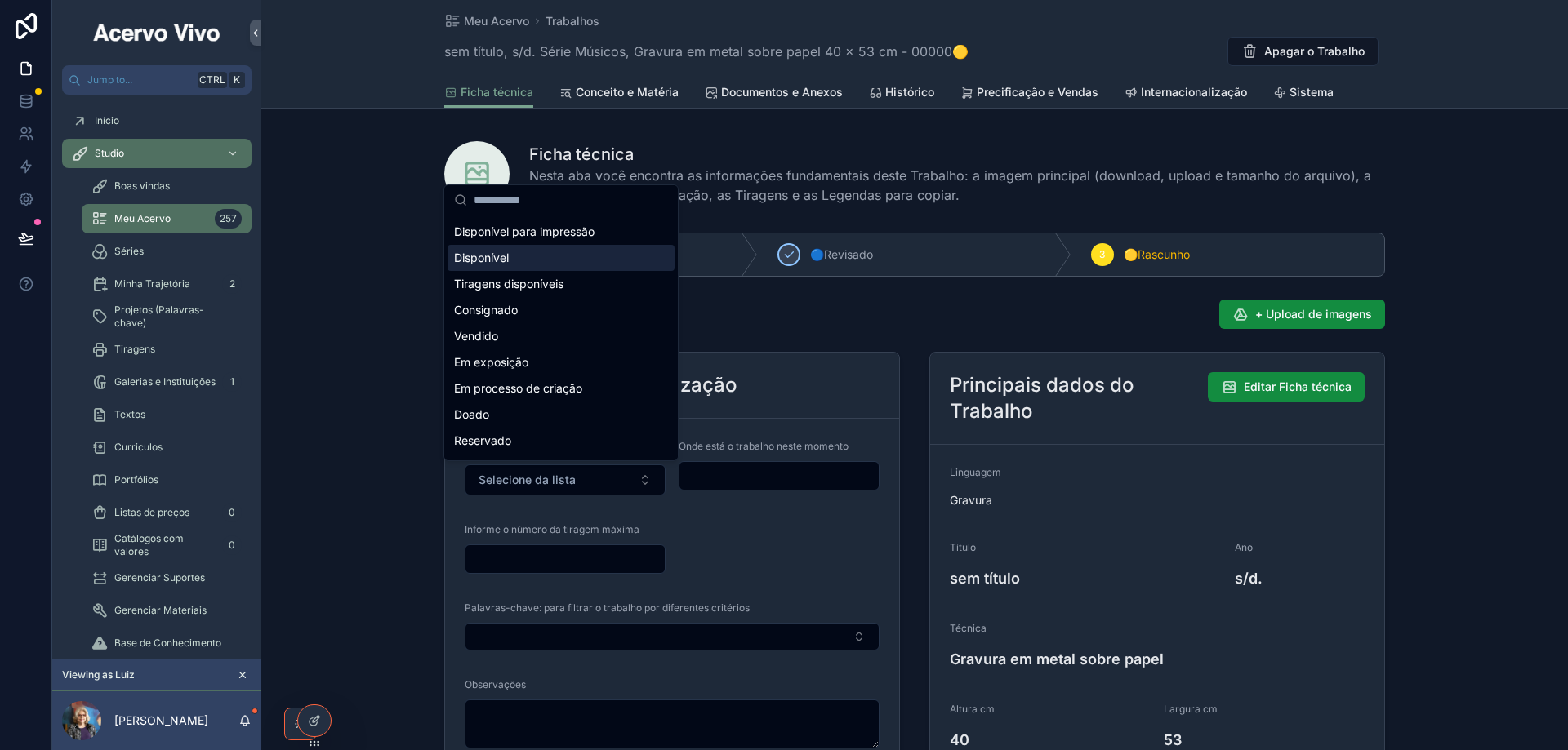
click at [529, 264] on div "Disponível" at bounding box center [561, 258] width 227 height 26
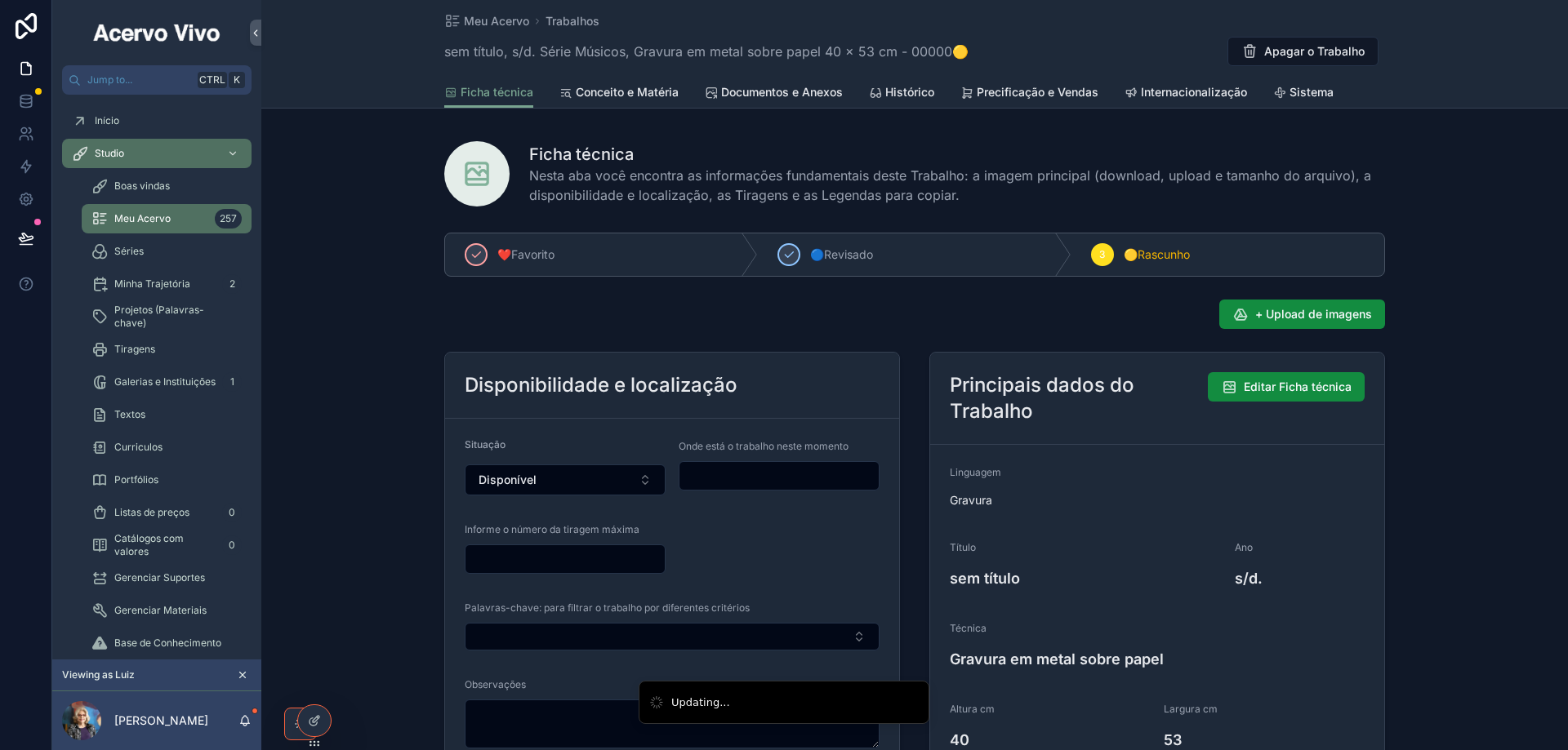
click at [735, 473] on input "scrollable content" at bounding box center [778, 476] width 199 height 23
type input "**********"
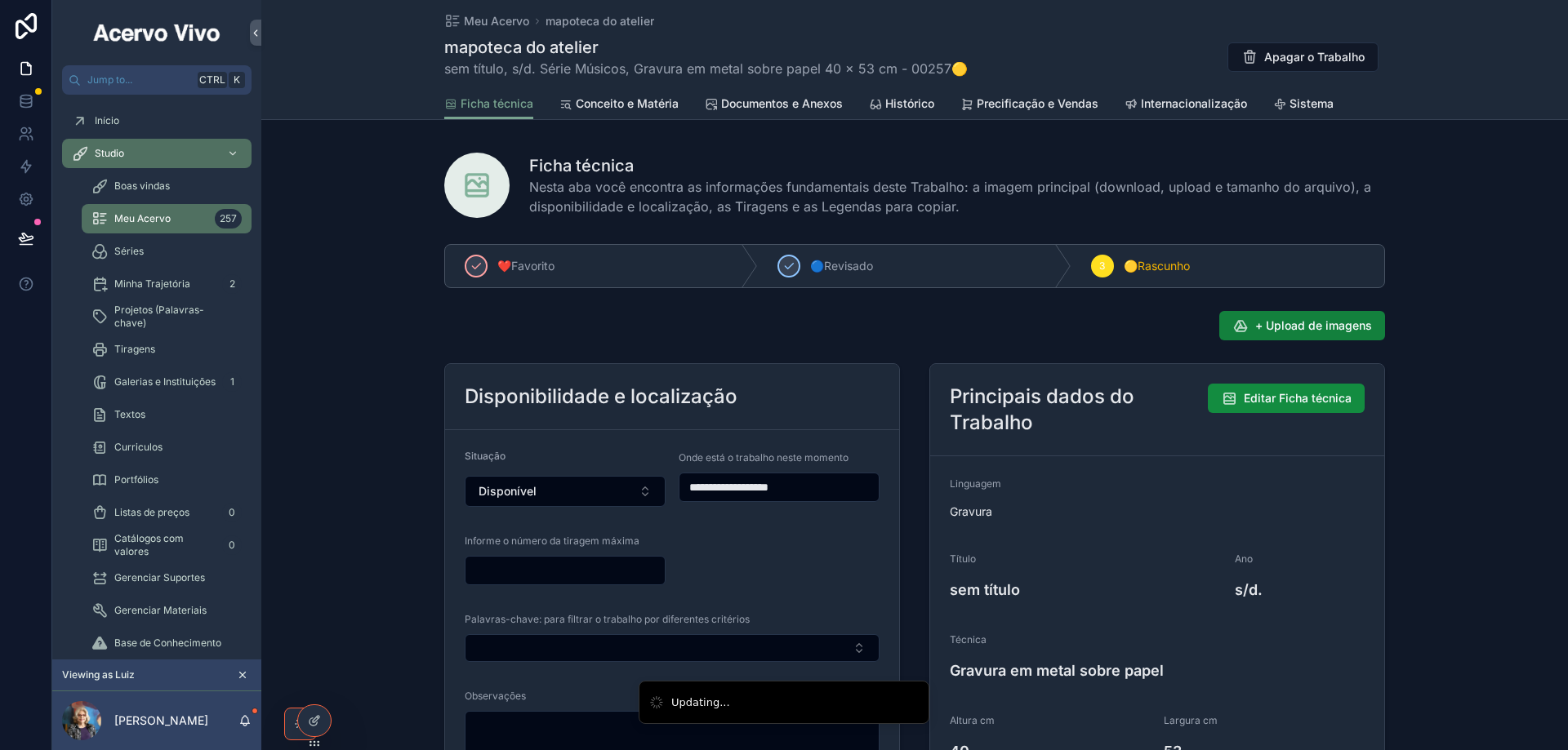
click at [1319, 331] on span "+ Upload de imagens" at bounding box center [1313, 325] width 116 height 17
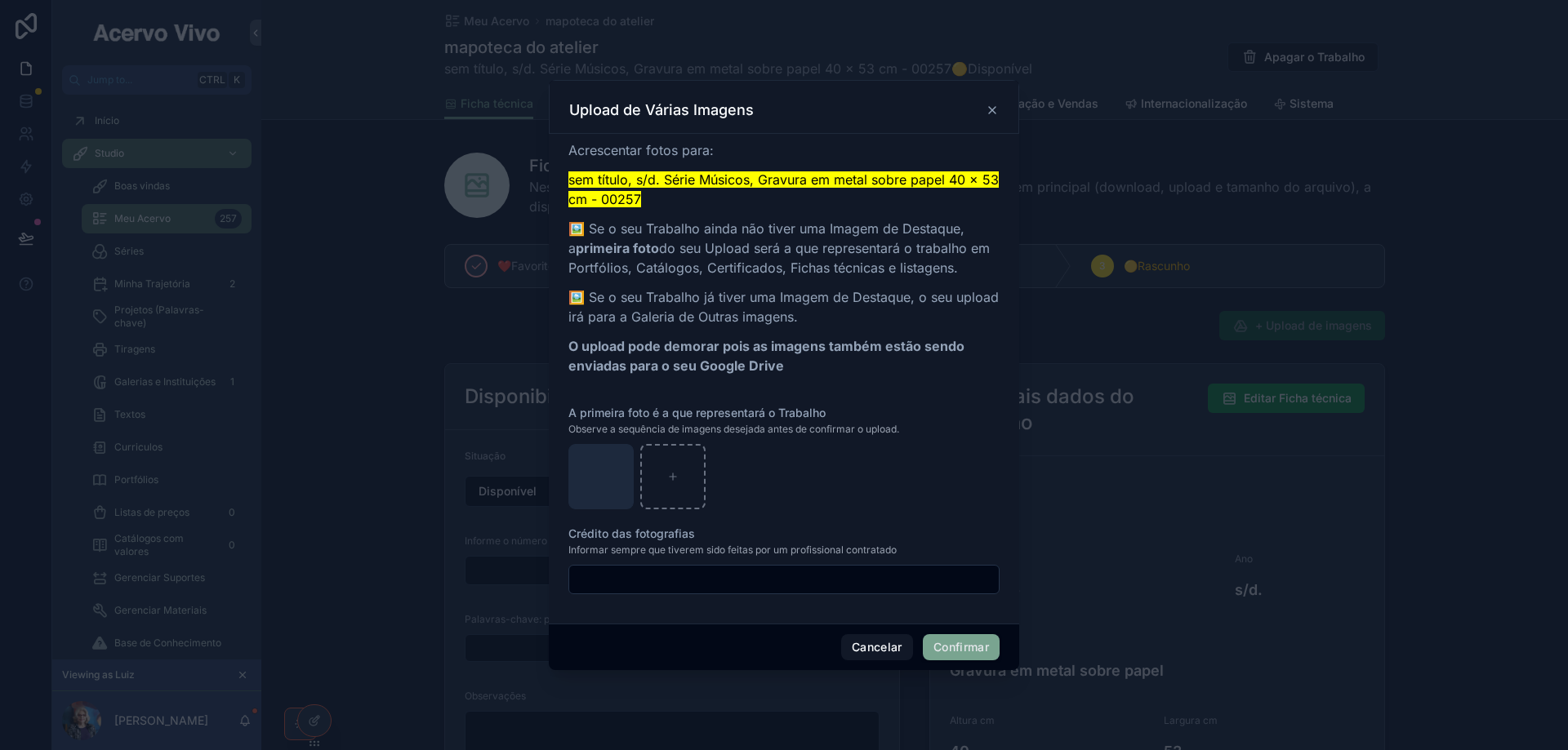
click at [948, 643] on button "Confirmar" at bounding box center [961, 648] width 77 height 26
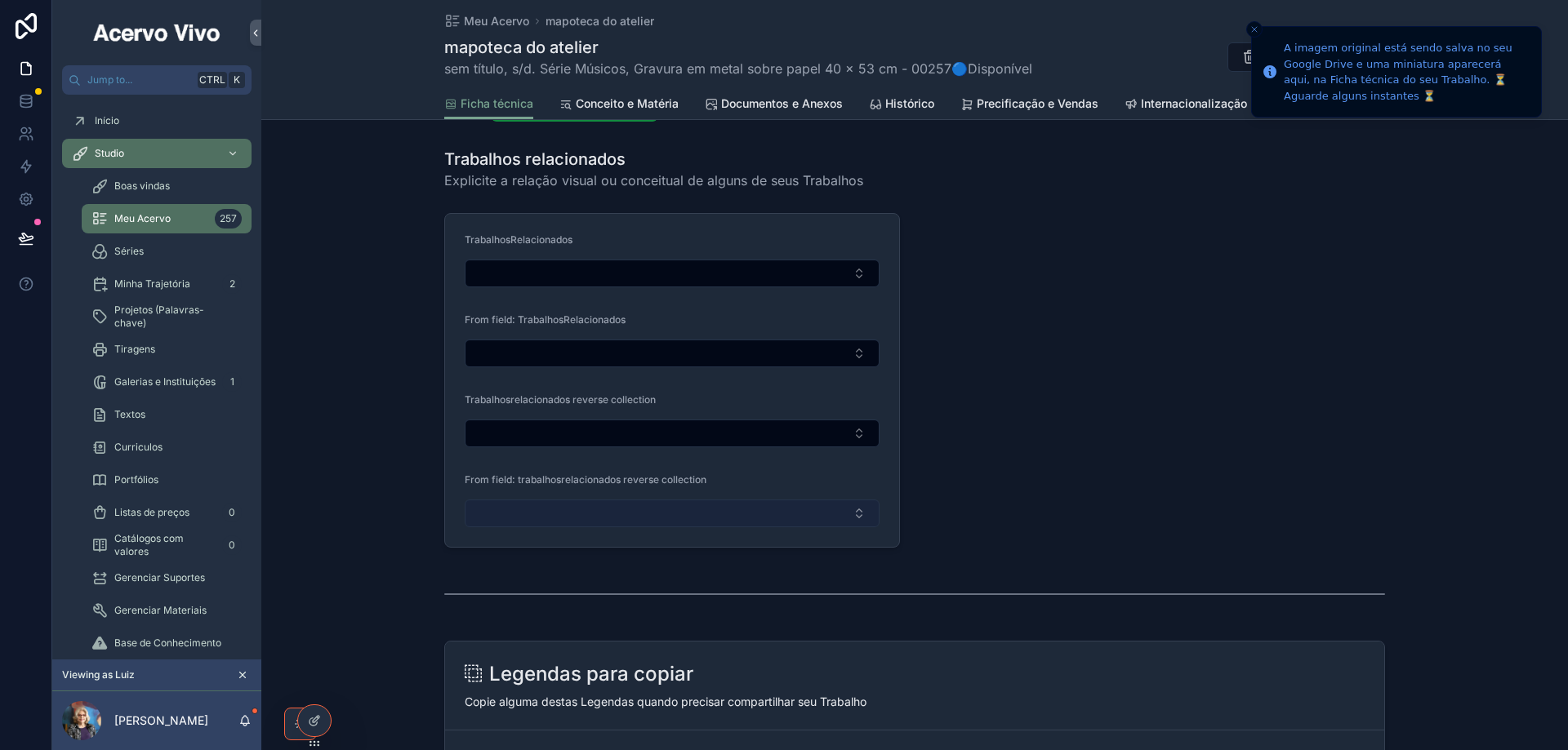
scroll to position [1143, 0]
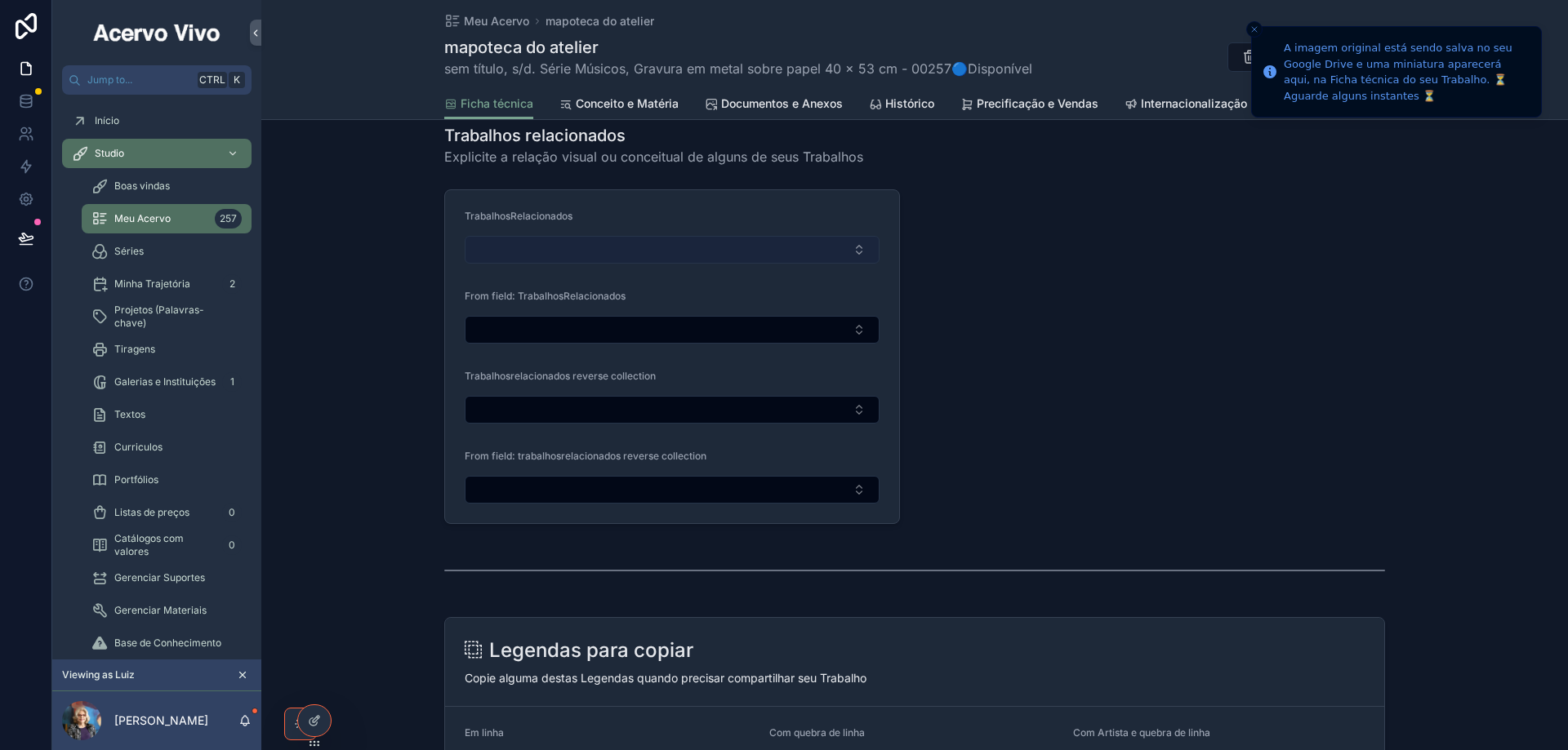
click at [753, 245] on button "Select Button" at bounding box center [672, 250] width 415 height 28
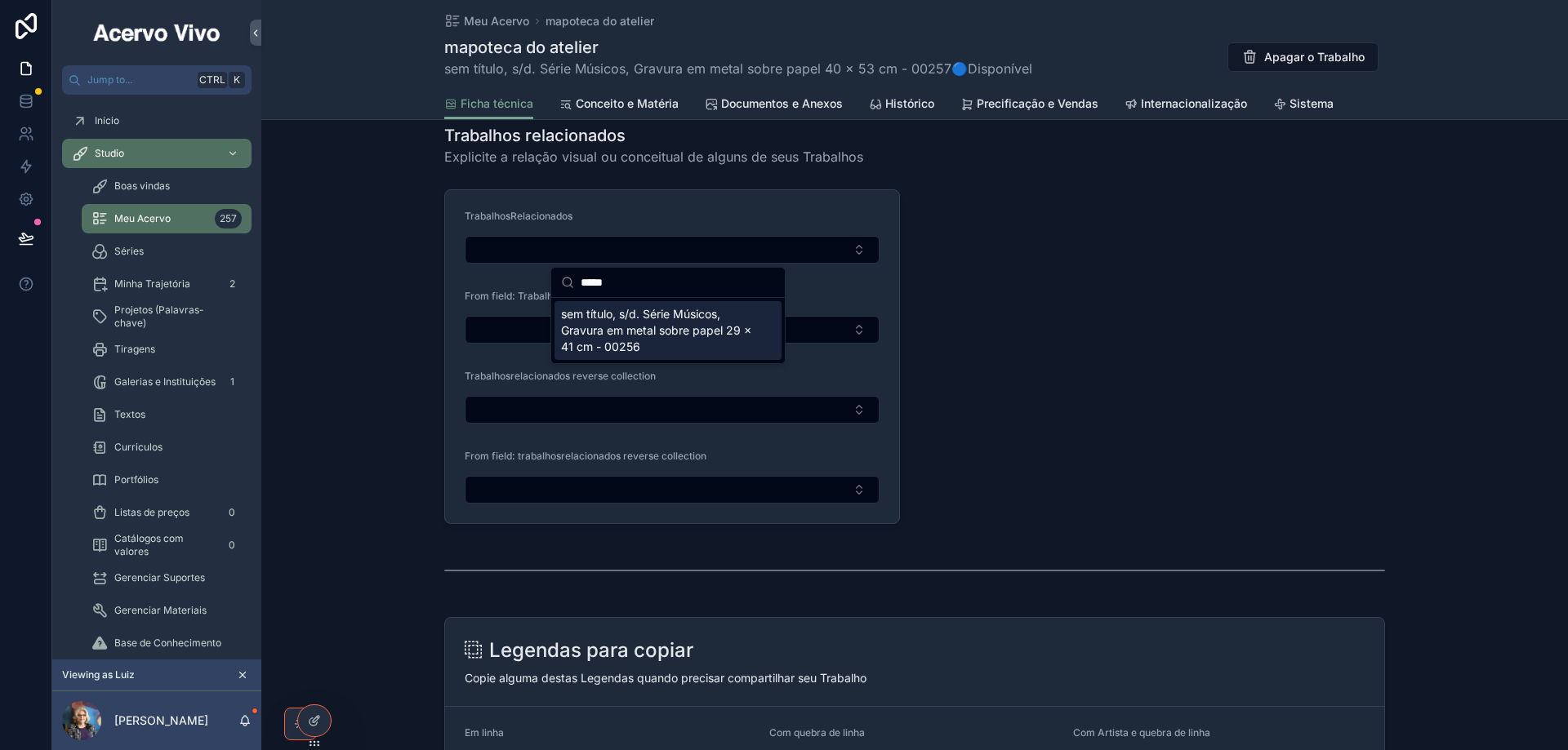
type input "*****"
click at [715, 318] on span "sem título, s/d. Série Músicos, Gravura em metal sobre papel 29 x 41 cm - 00256" at bounding box center [658, 330] width 194 height 49
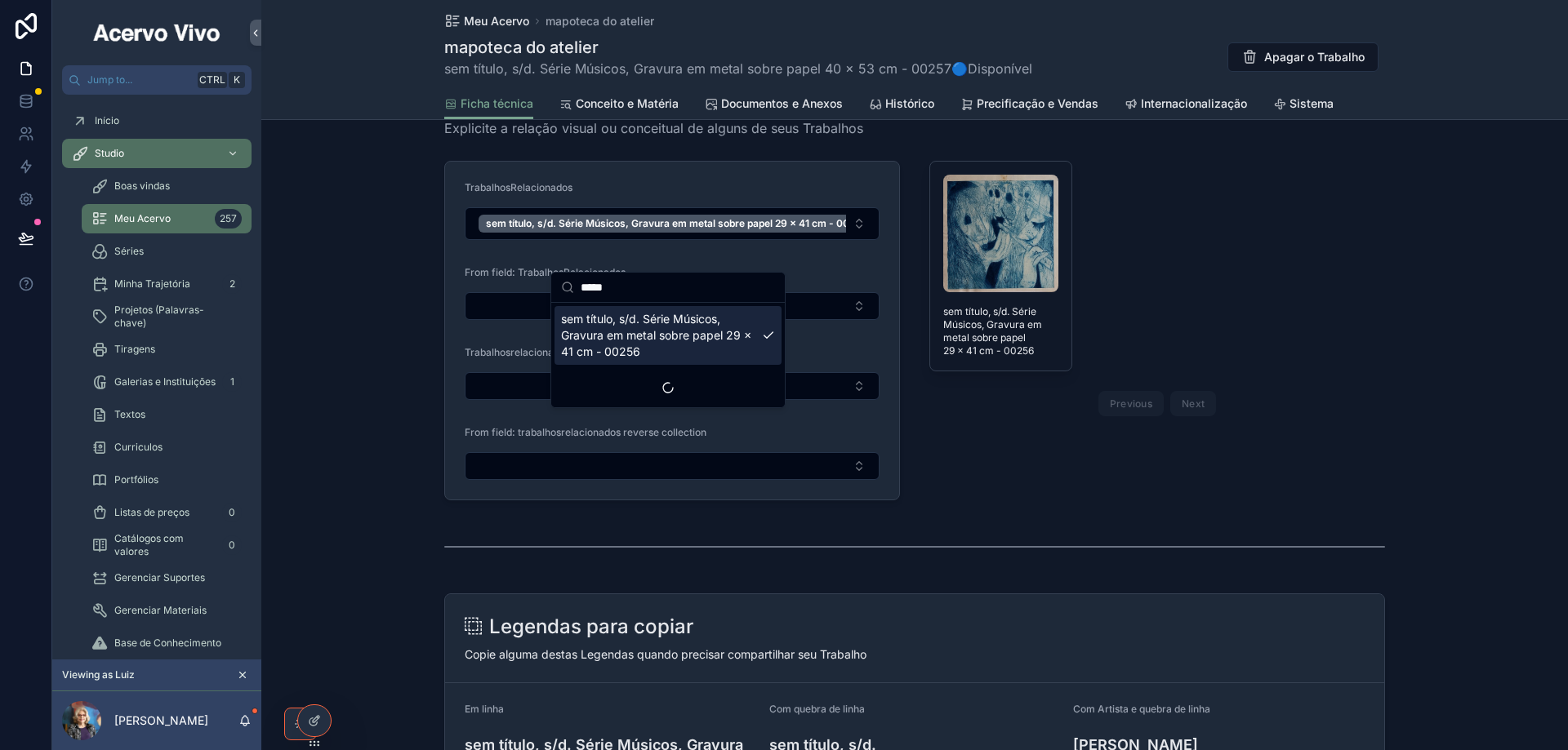
scroll to position [1114, 0]
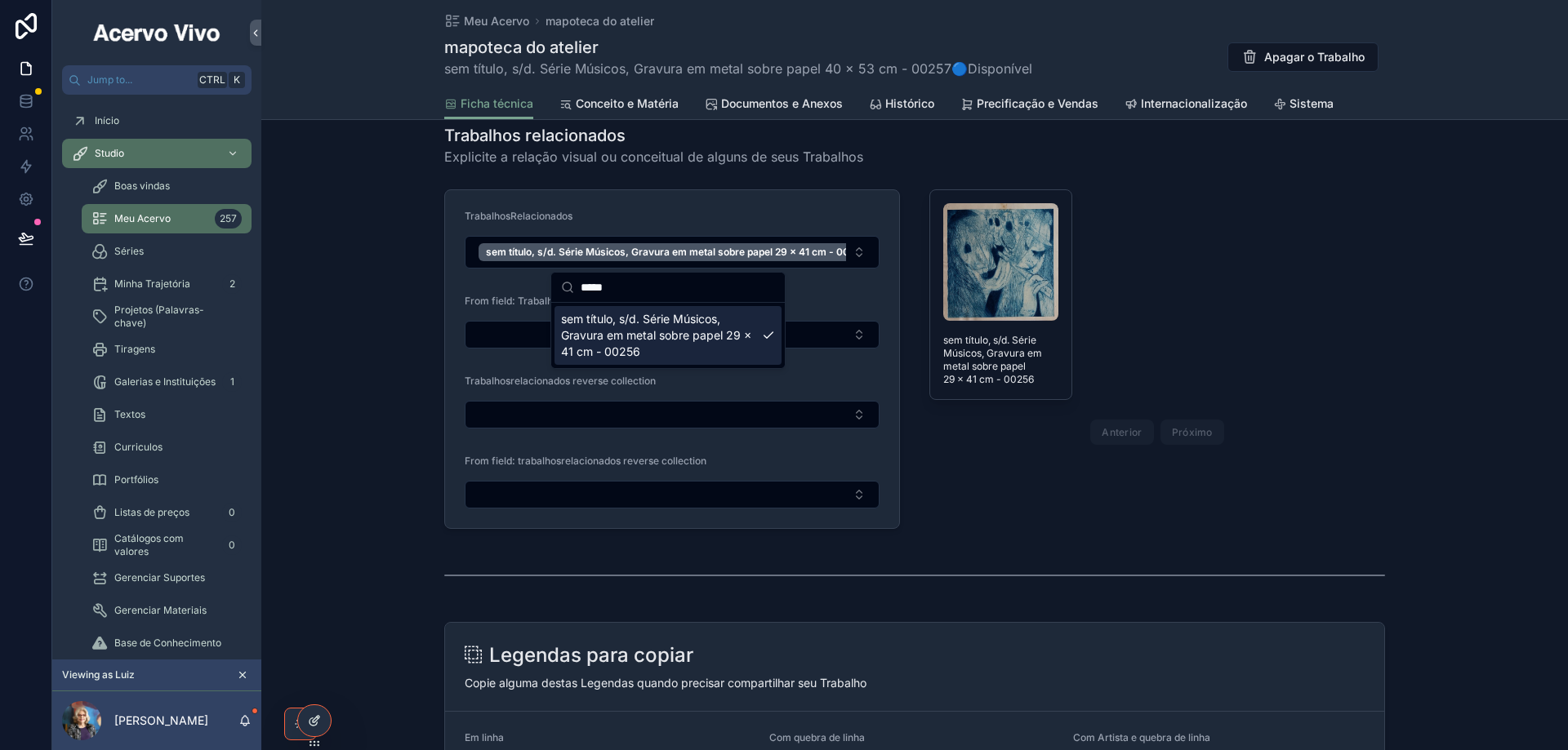
click at [316, 724] on icon at bounding box center [315, 721] width 13 height 13
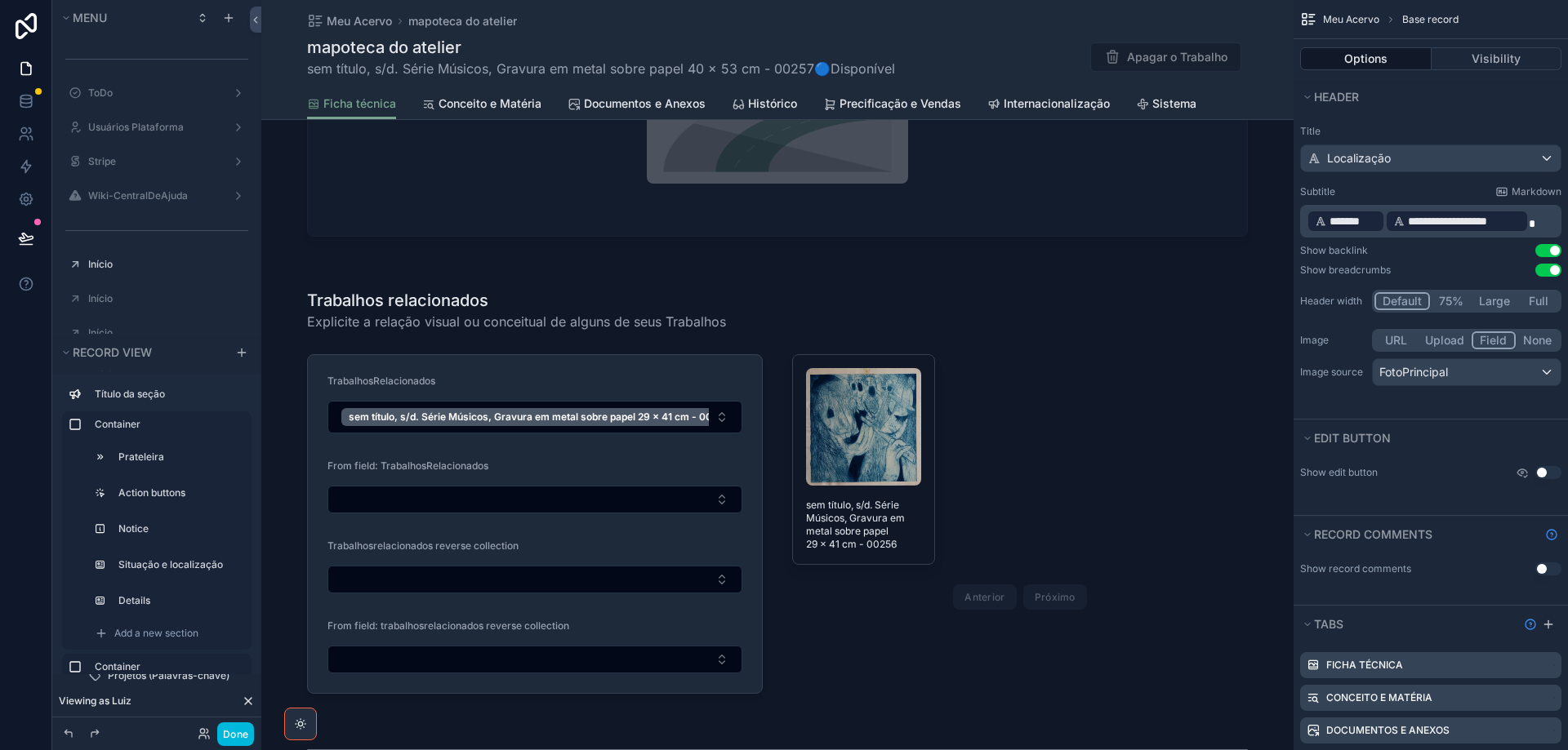
scroll to position [2829, 0]
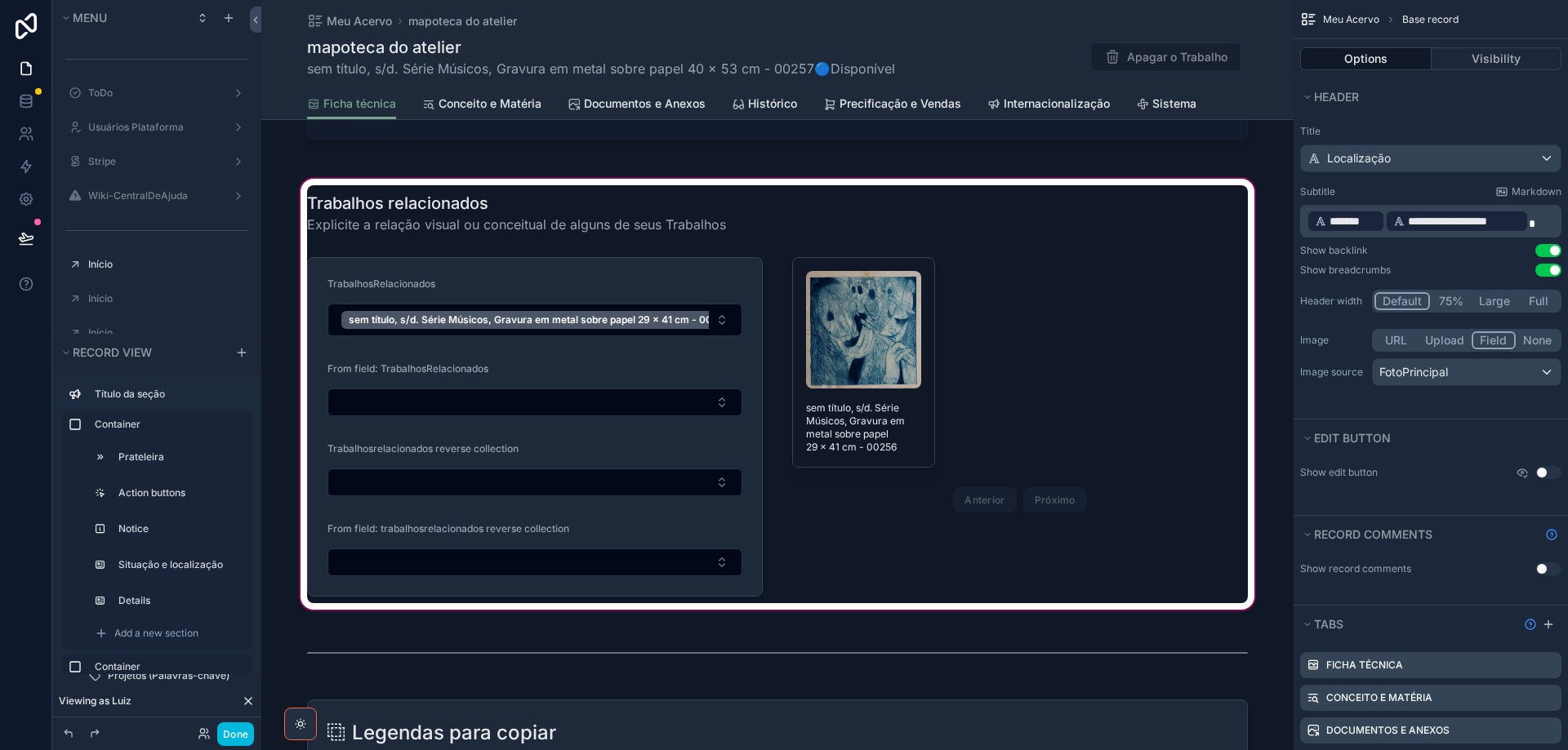
click at [1152, 359] on div "scrollable content" at bounding box center [777, 394] width 1032 height 438
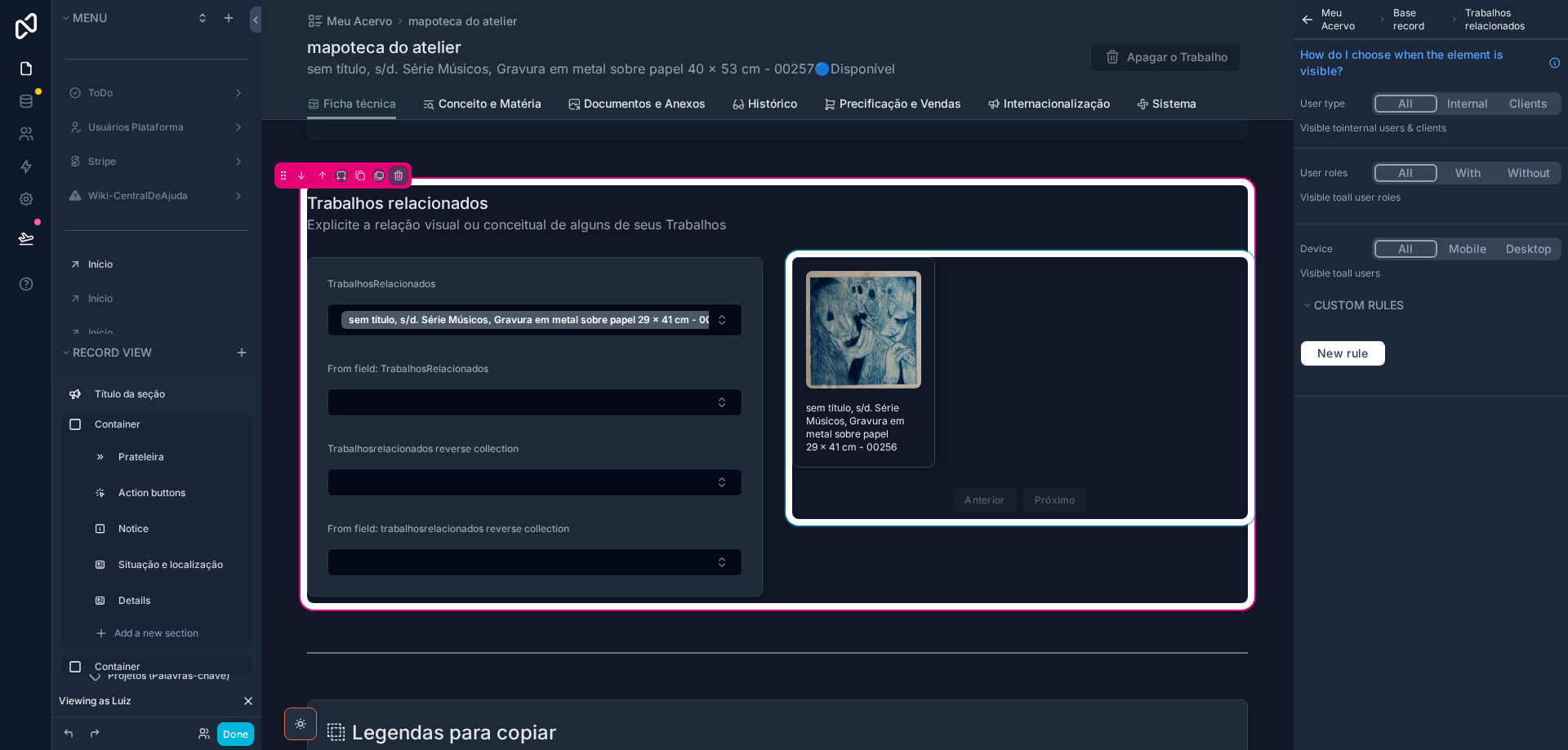
click at [1080, 356] on div "scrollable content" at bounding box center [1019, 426] width 475 height 353
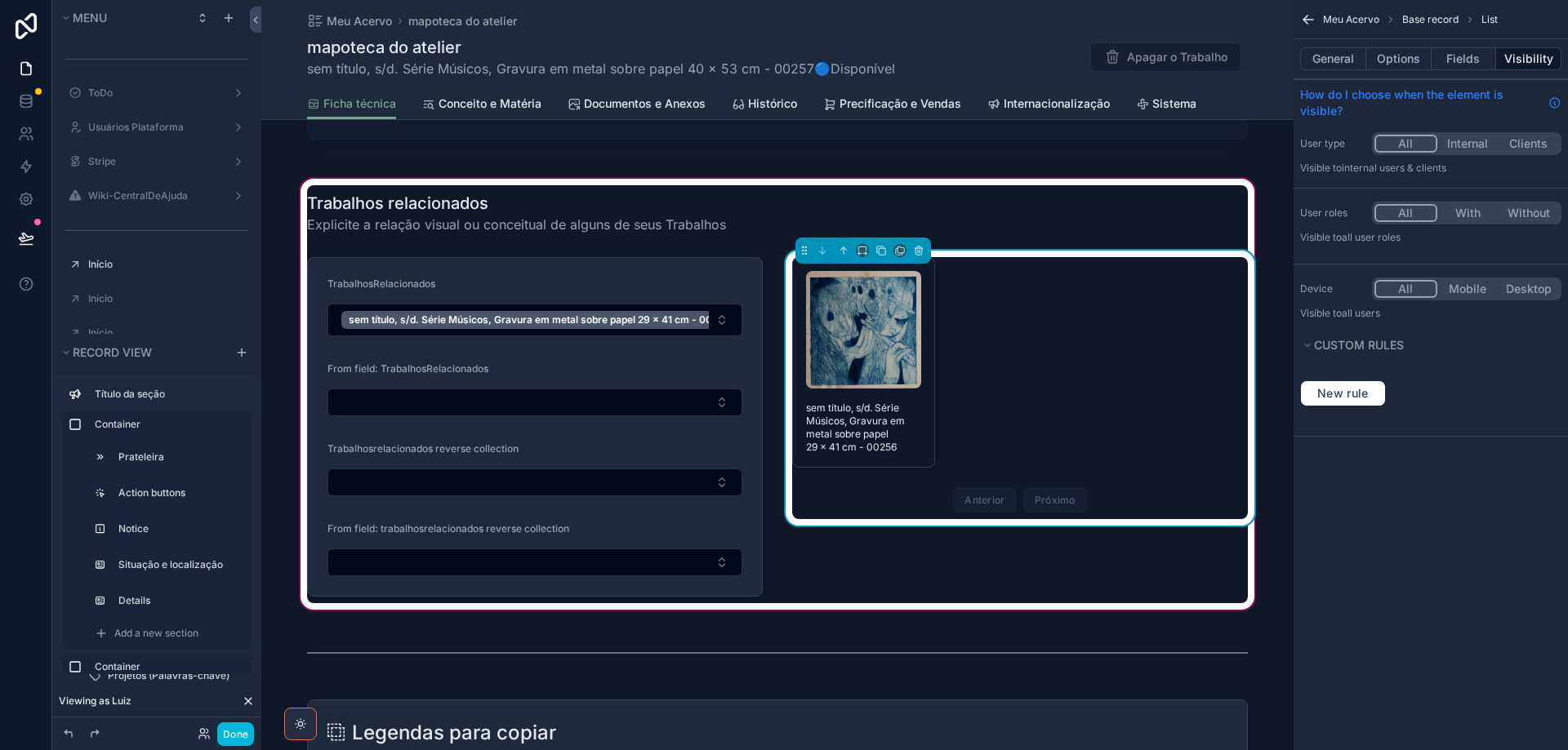
click at [1403, 59] on button "Options" at bounding box center [1398, 59] width 65 height 23
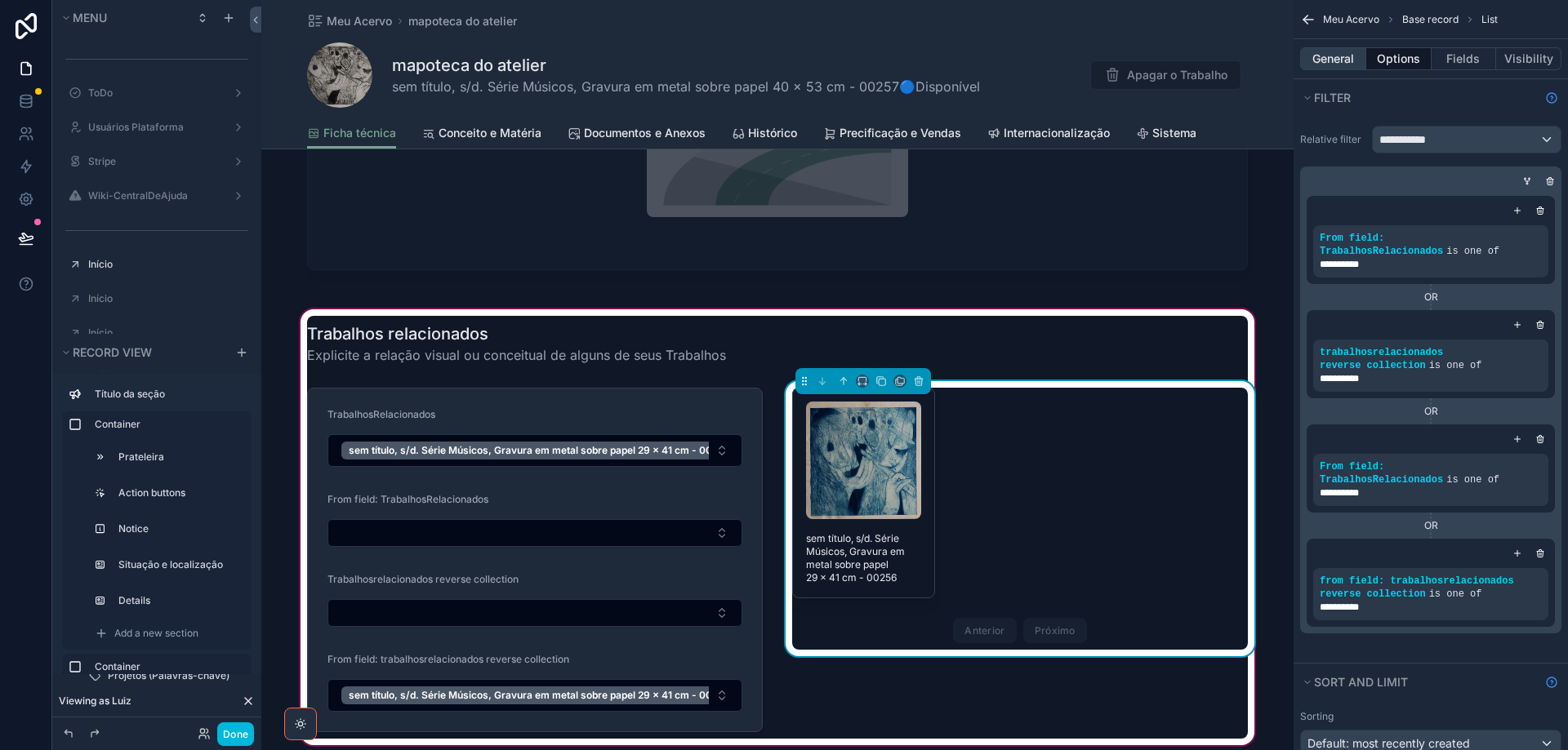
click at [1333, 58] on button "General" at bounding box center [1333, 59] width 66 height 23
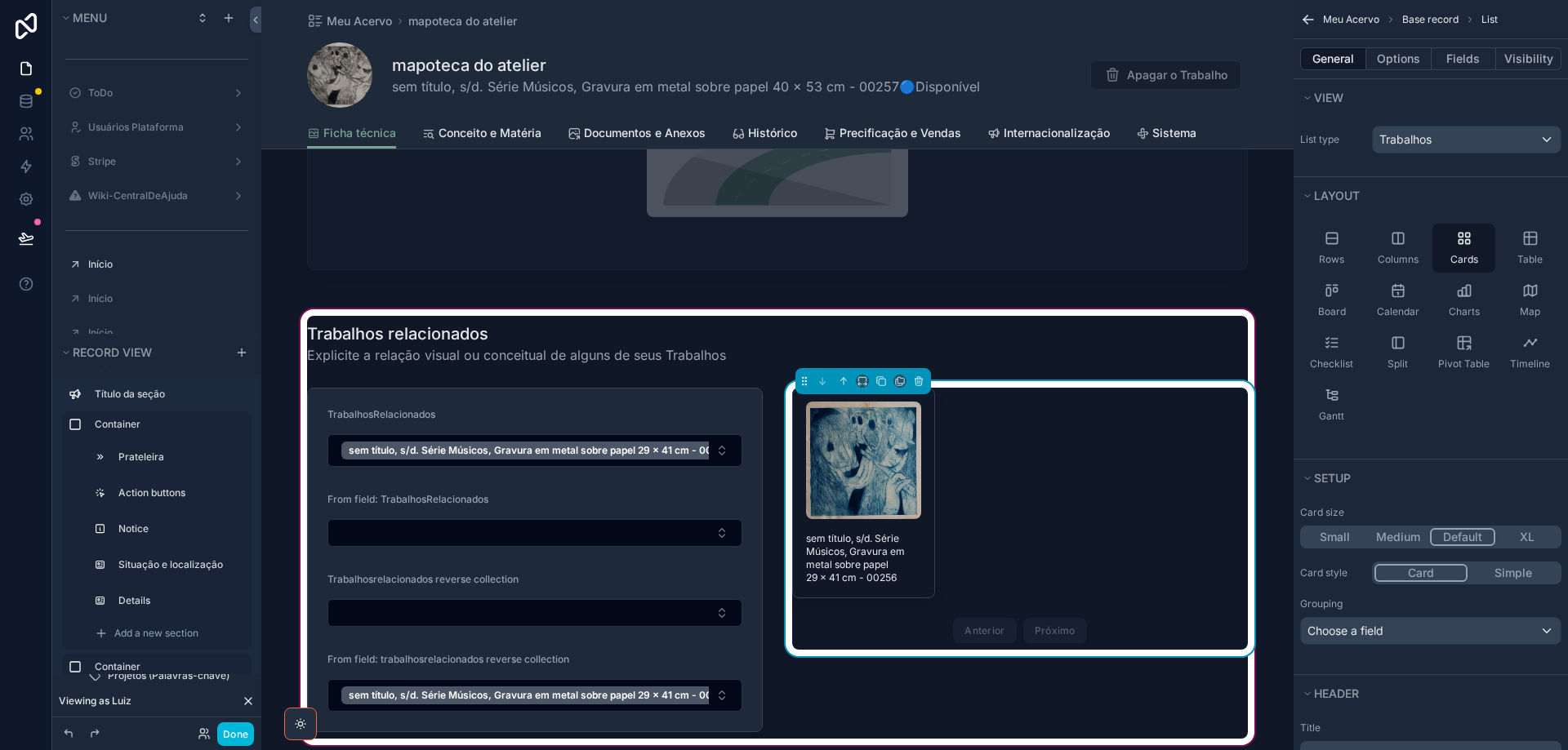
click at [1404, 539] on button "Medium" at bounding box center [1397, 537] width 64 height 18
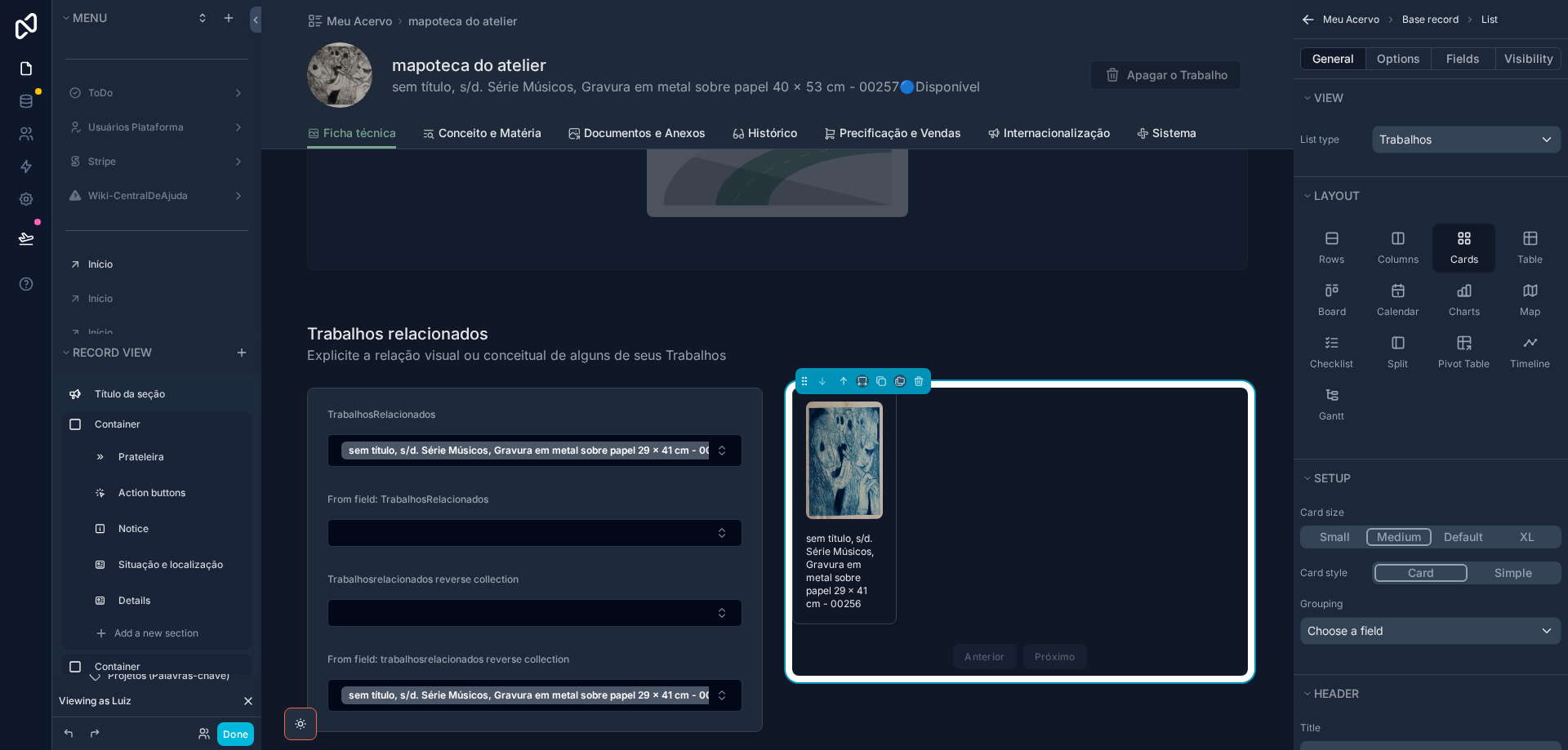
click at [1467, 536] on button "Default" at bounding box center [1463, 537] width 64 height 18
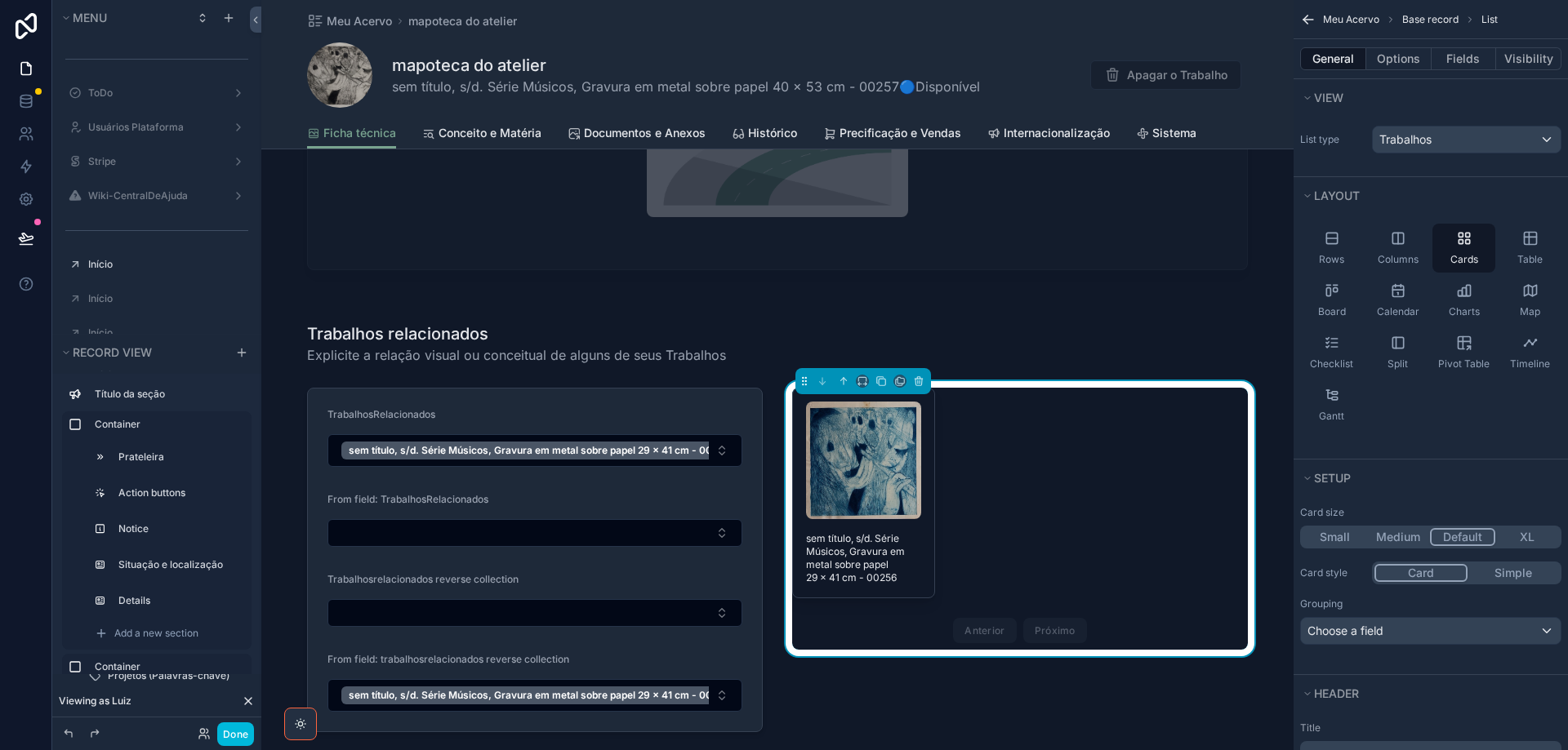
click at [1499, 575] on button "Simple" at bounding box center [1513, 573] width 92 height 18
click at [1440, 570] on button "Card" at bounding box center [1419, 573] width 92 height 18
click at [1460, 50] on button "Fields" at bounding box center [1464, 59] width 65 height 23
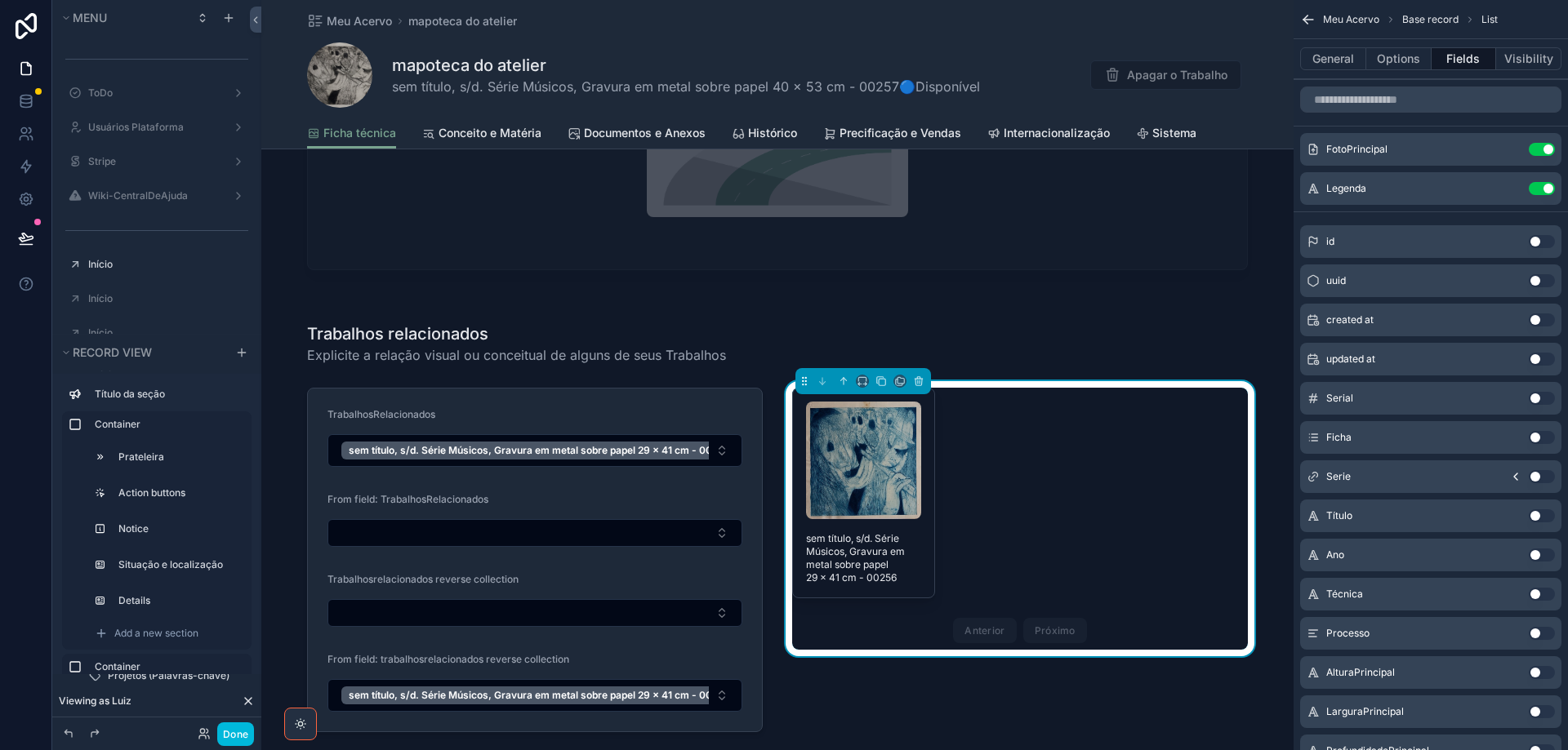
click at [0, 0] on icon "scrollable content" at bounding box center [0, 0] width 0 height 0
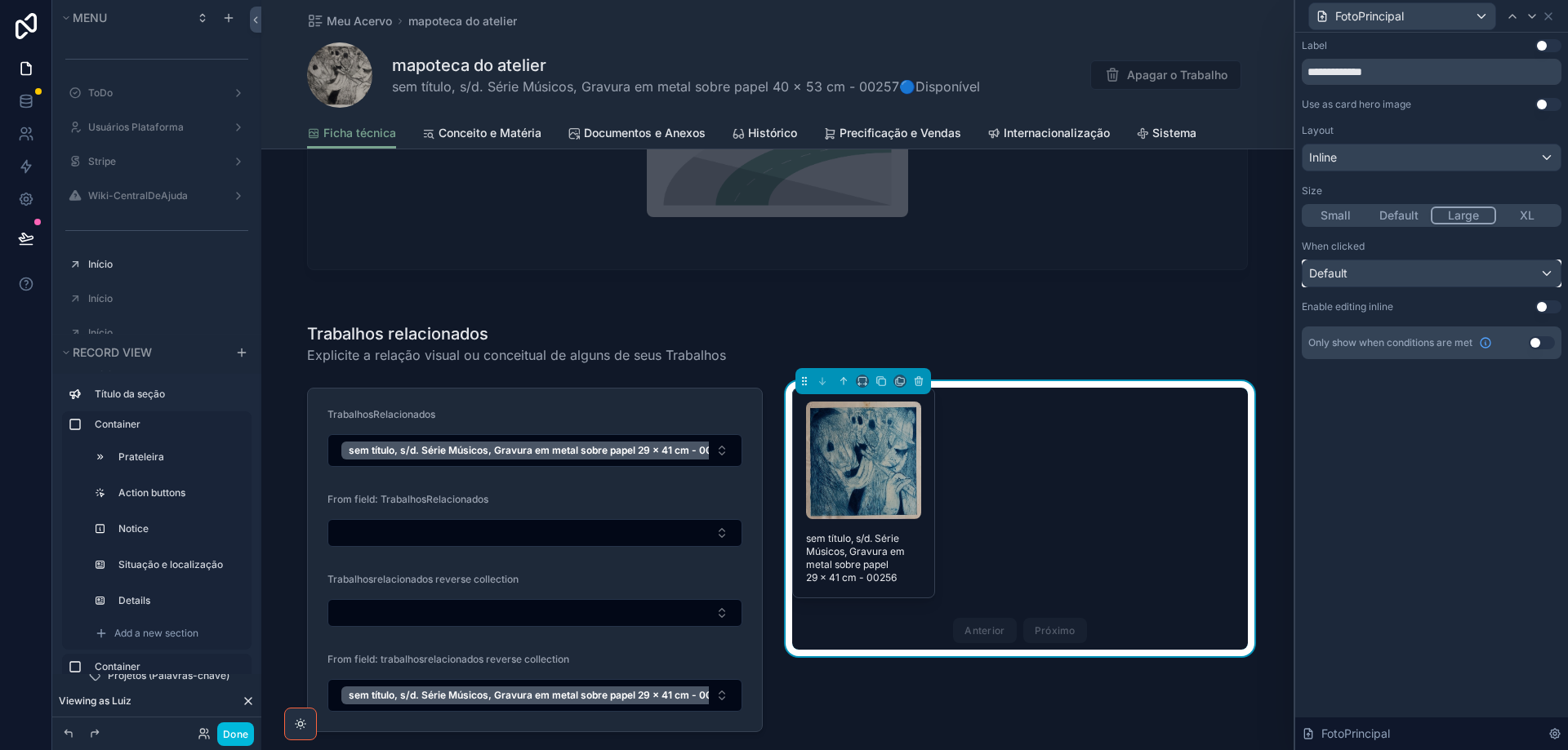
click at [1490, 273] on div "Default" at bounding box center [1431, 273] width 258 height 26
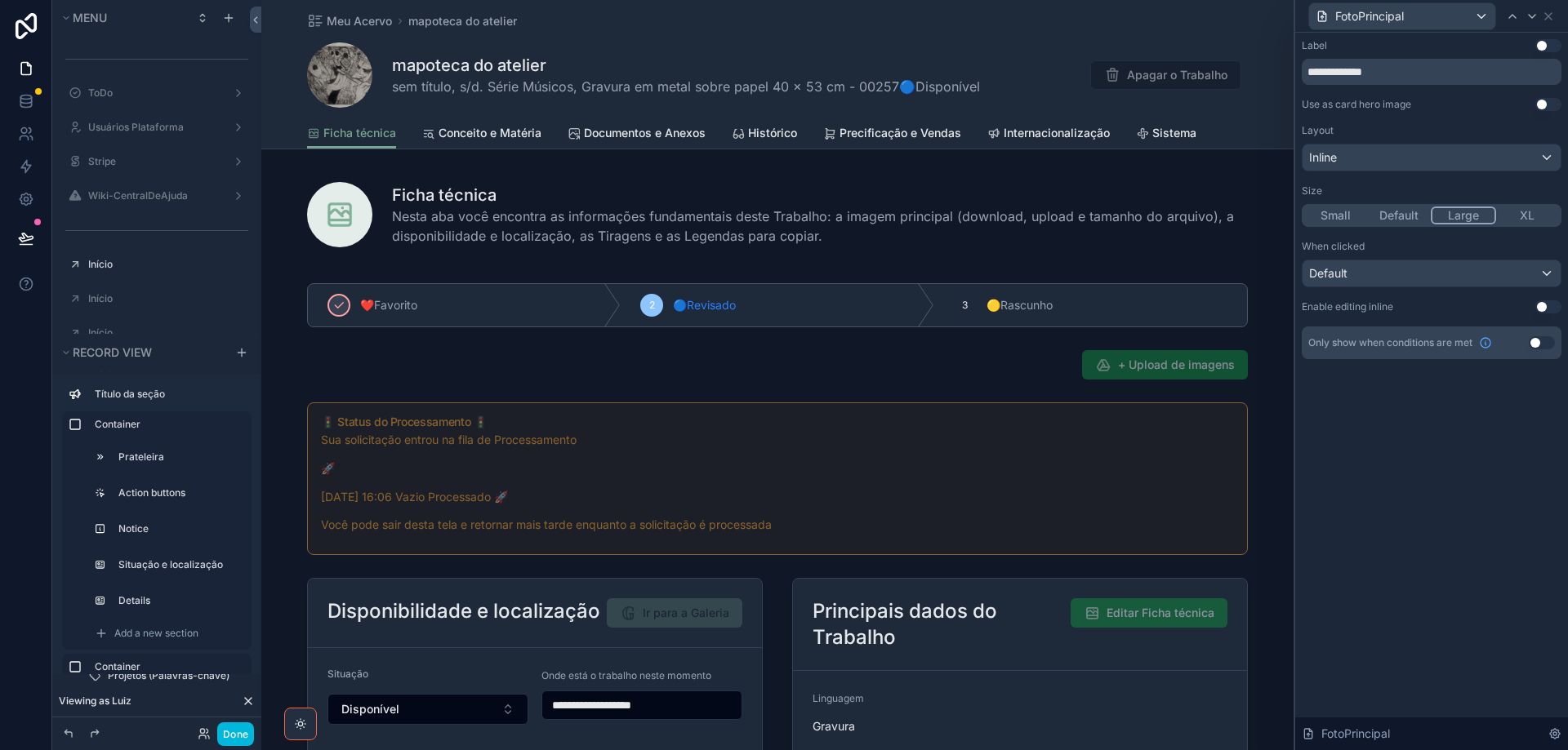
scroll to position [2829, 0]
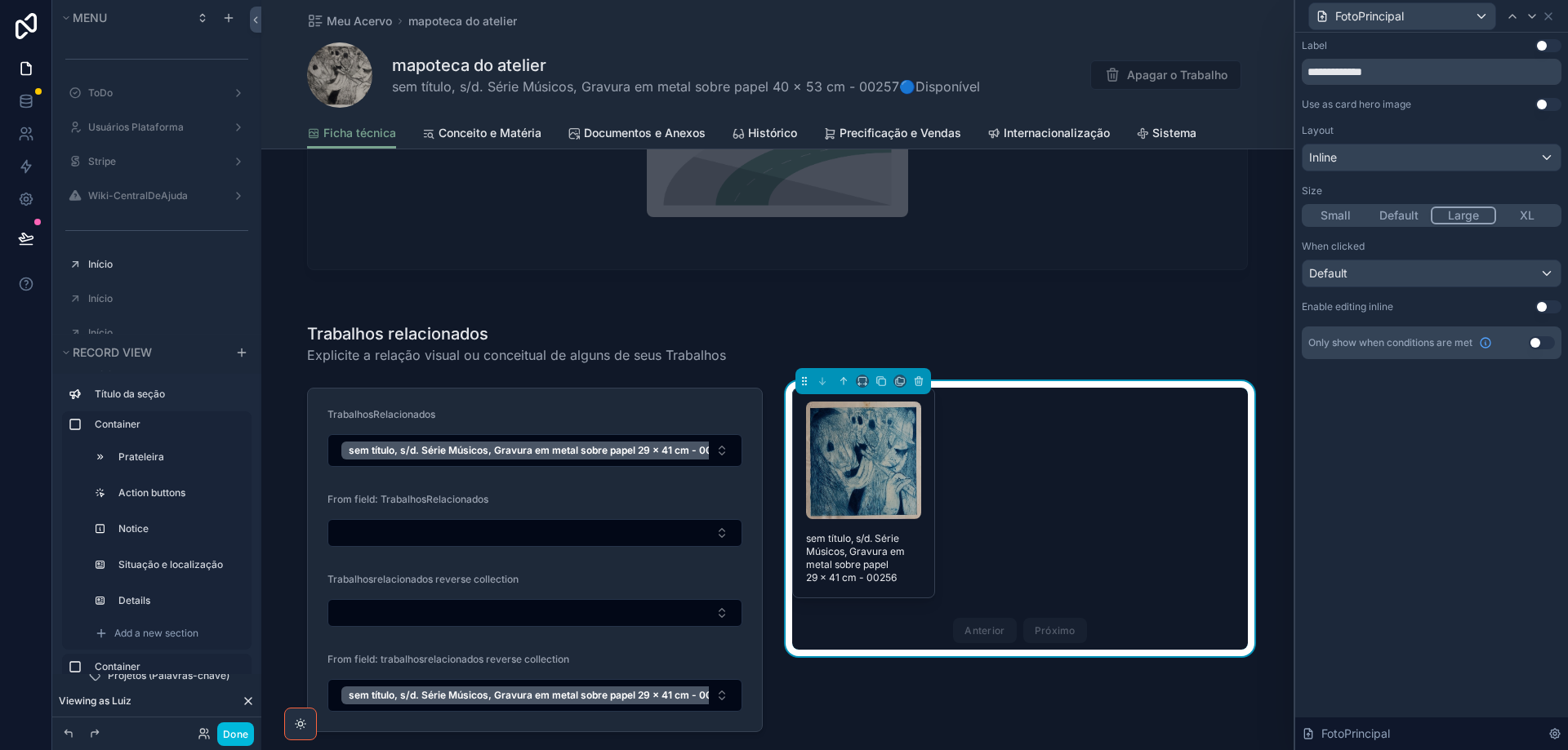
click at [1411, 212] on button "Default" at bounding box center [1399, 216] width 64 height 18
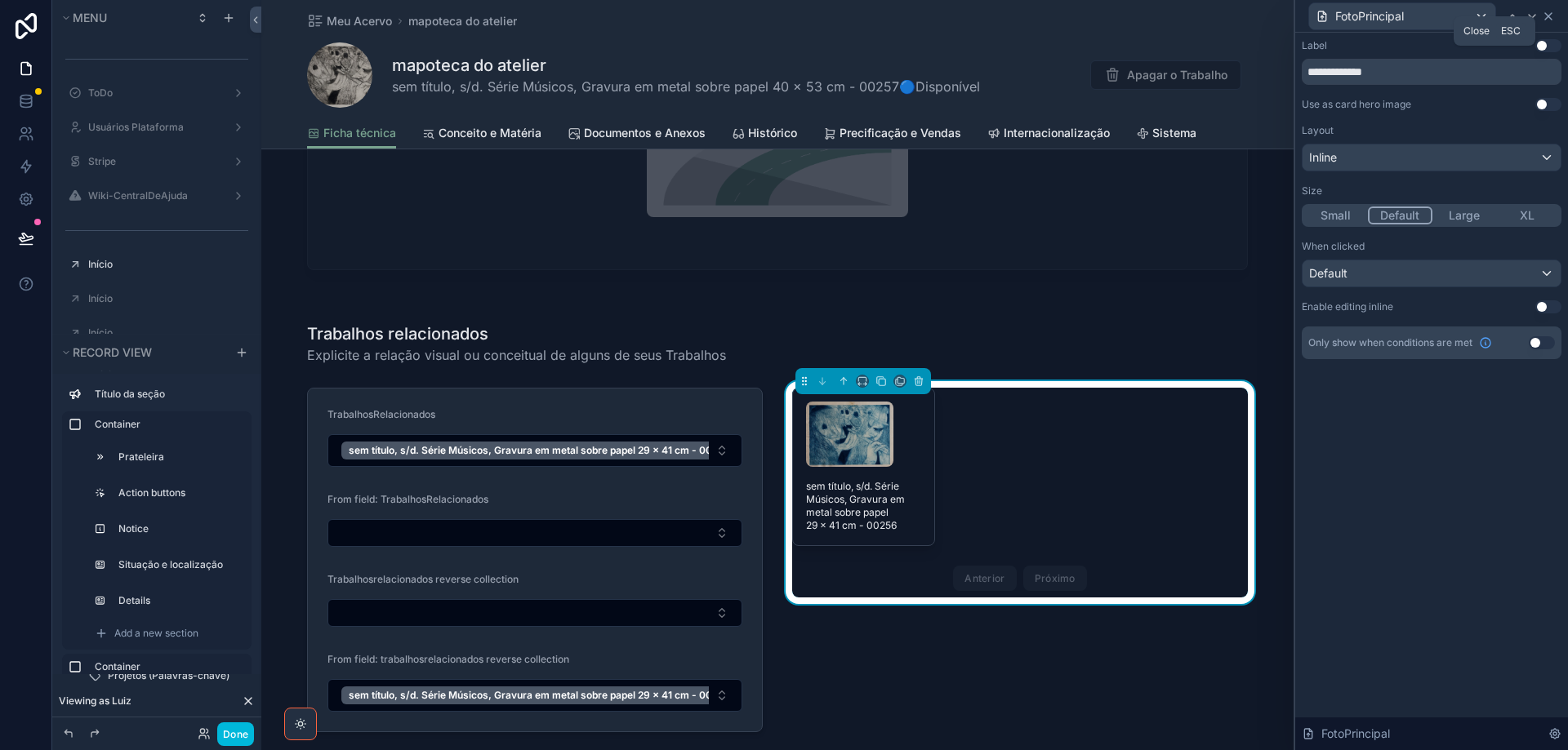
click at [1548, 17] on icon at bounding box center [1548, 17] width 13 height 13
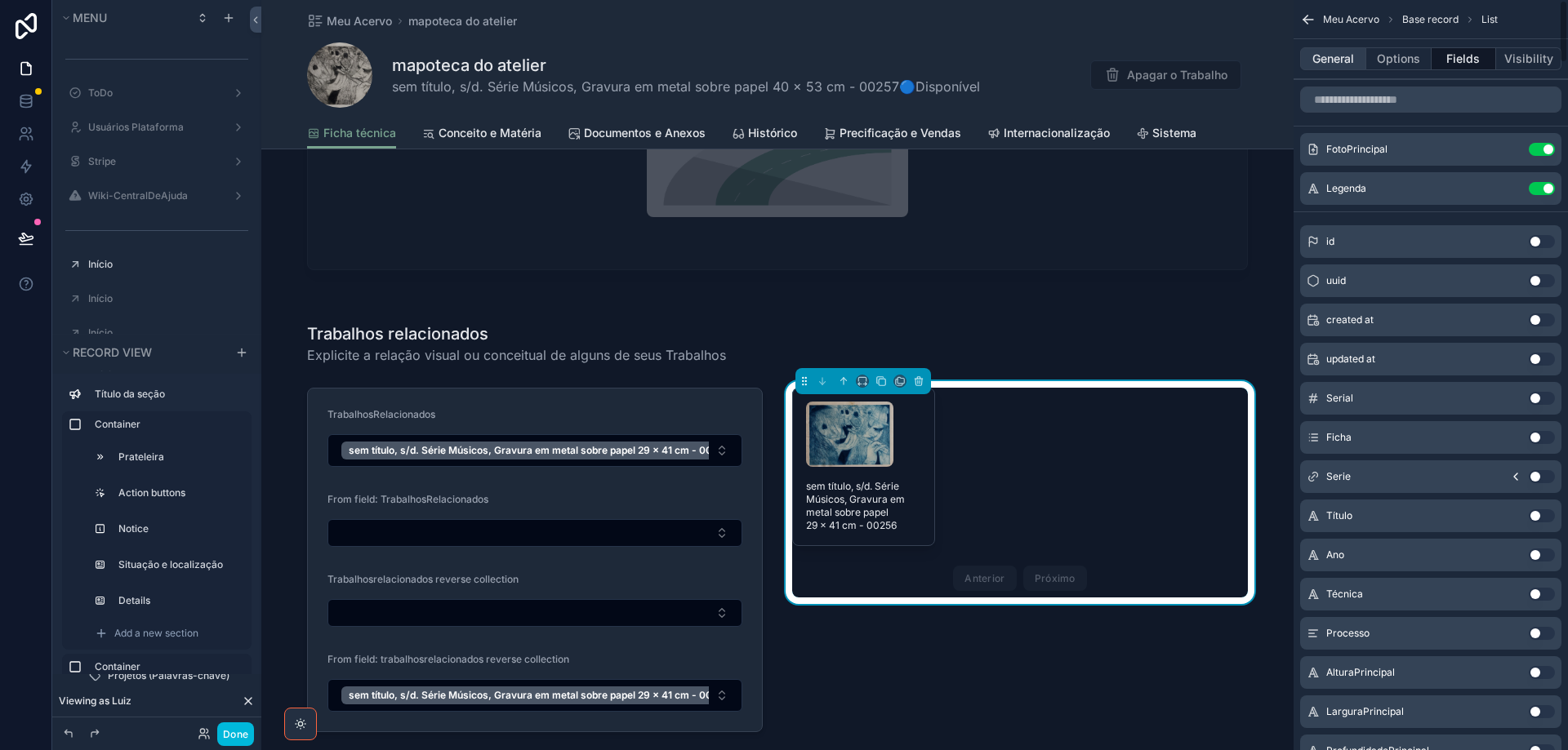
click at [1329, 58] on button "General" at bounding box center [1333, 59] width 66 height 23
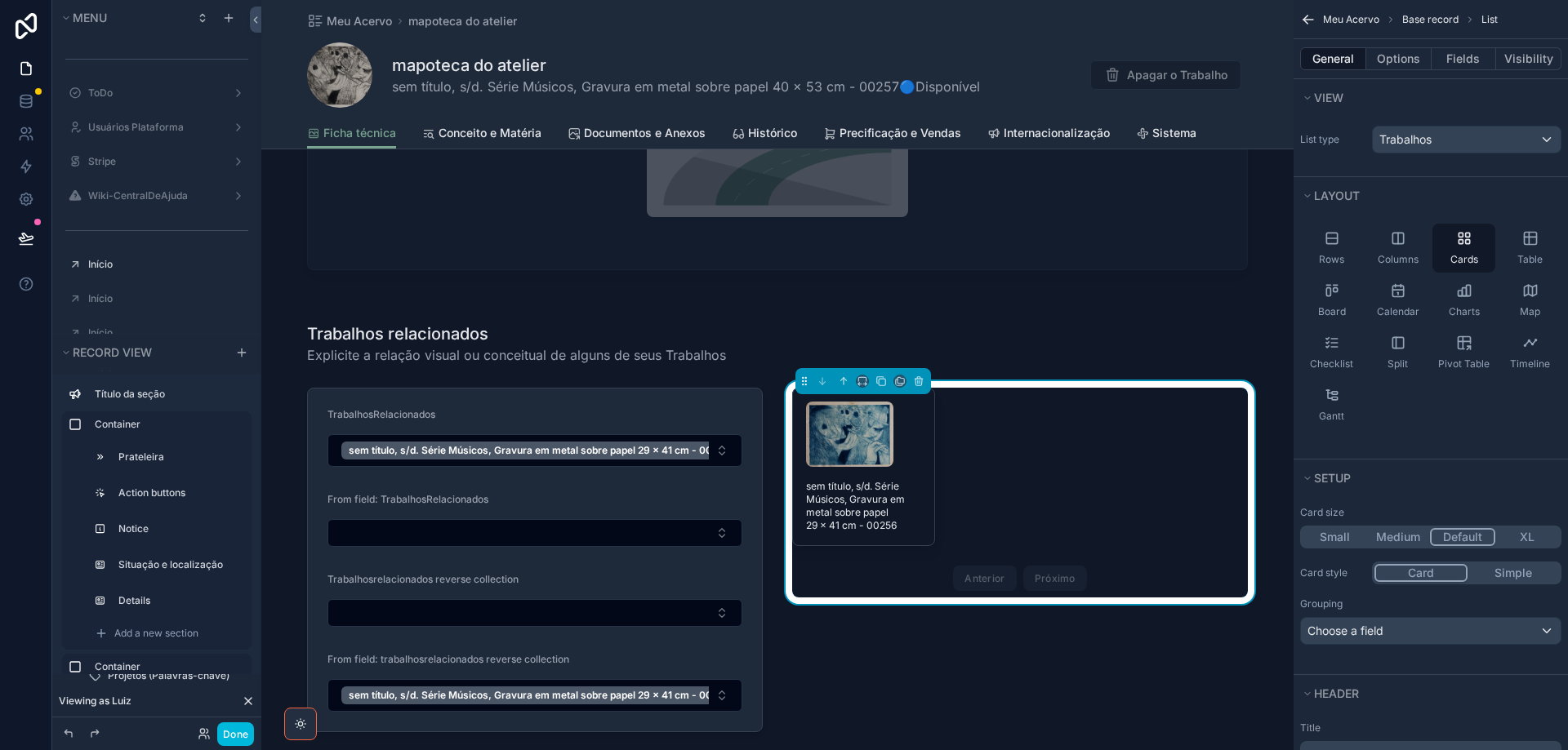
click at [1529, 541] on button "XL" at bounding box center [1527, 537] width 64 height 18
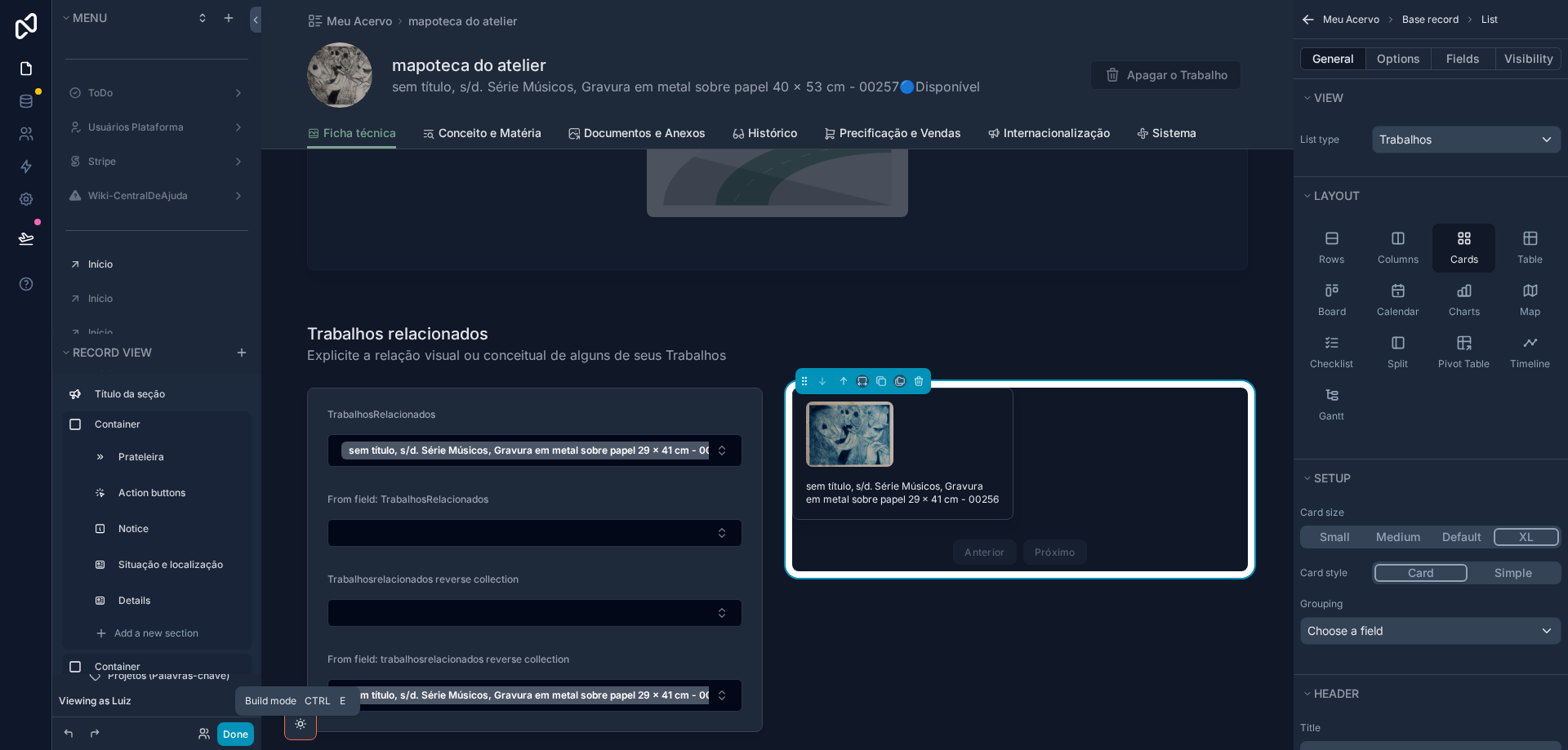
click at [232, 738] on button "Done" at bounding box center [235, 734] width 36 height 24
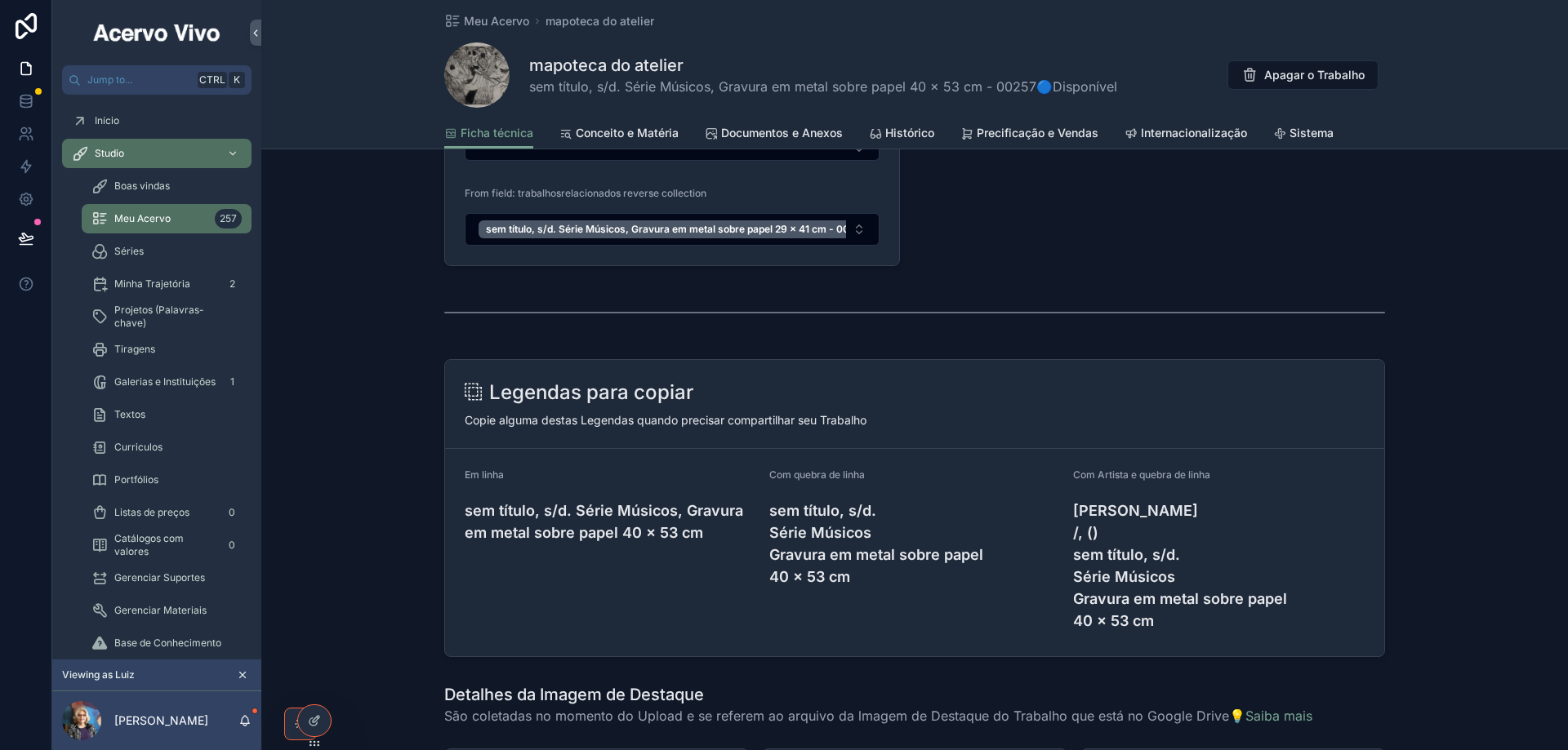
scroll to position [2420, 0]
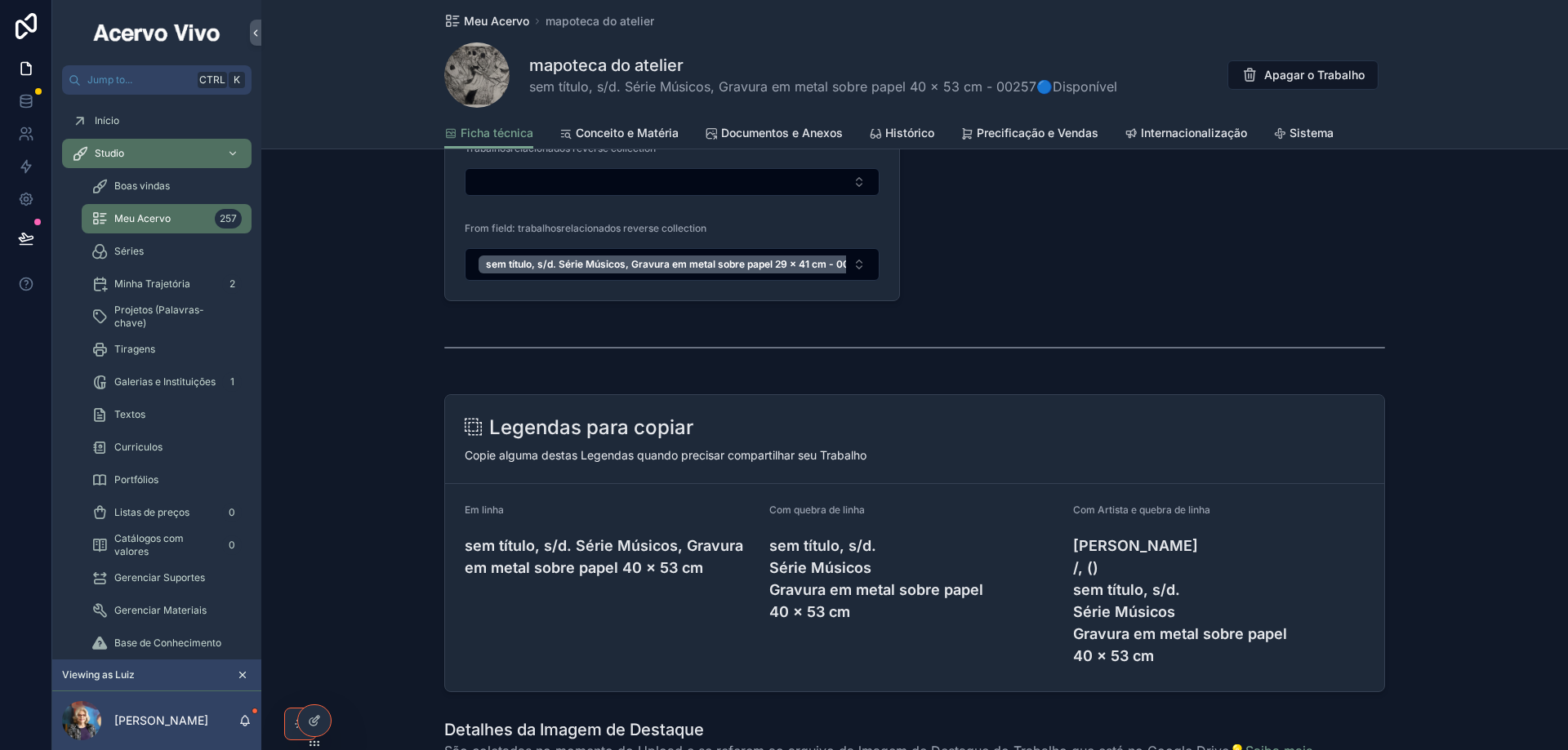
click at [491, 25] on span "Meu Acervo" at bounding box center [496, 21] width 65 height 17
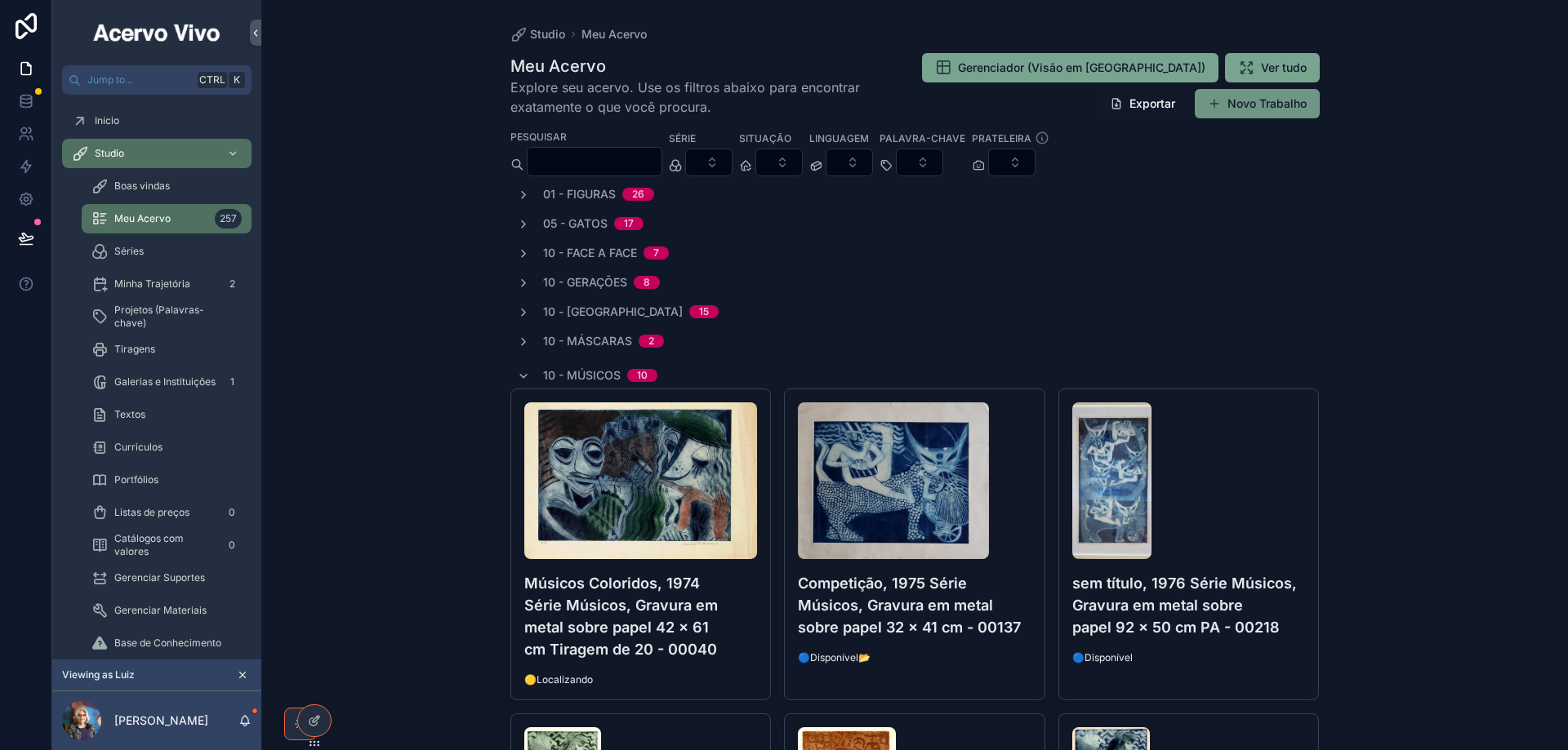
click at [1245, 106] on button "Novo Trabalho" at bounding box center [1257, 104] width 125 height 30
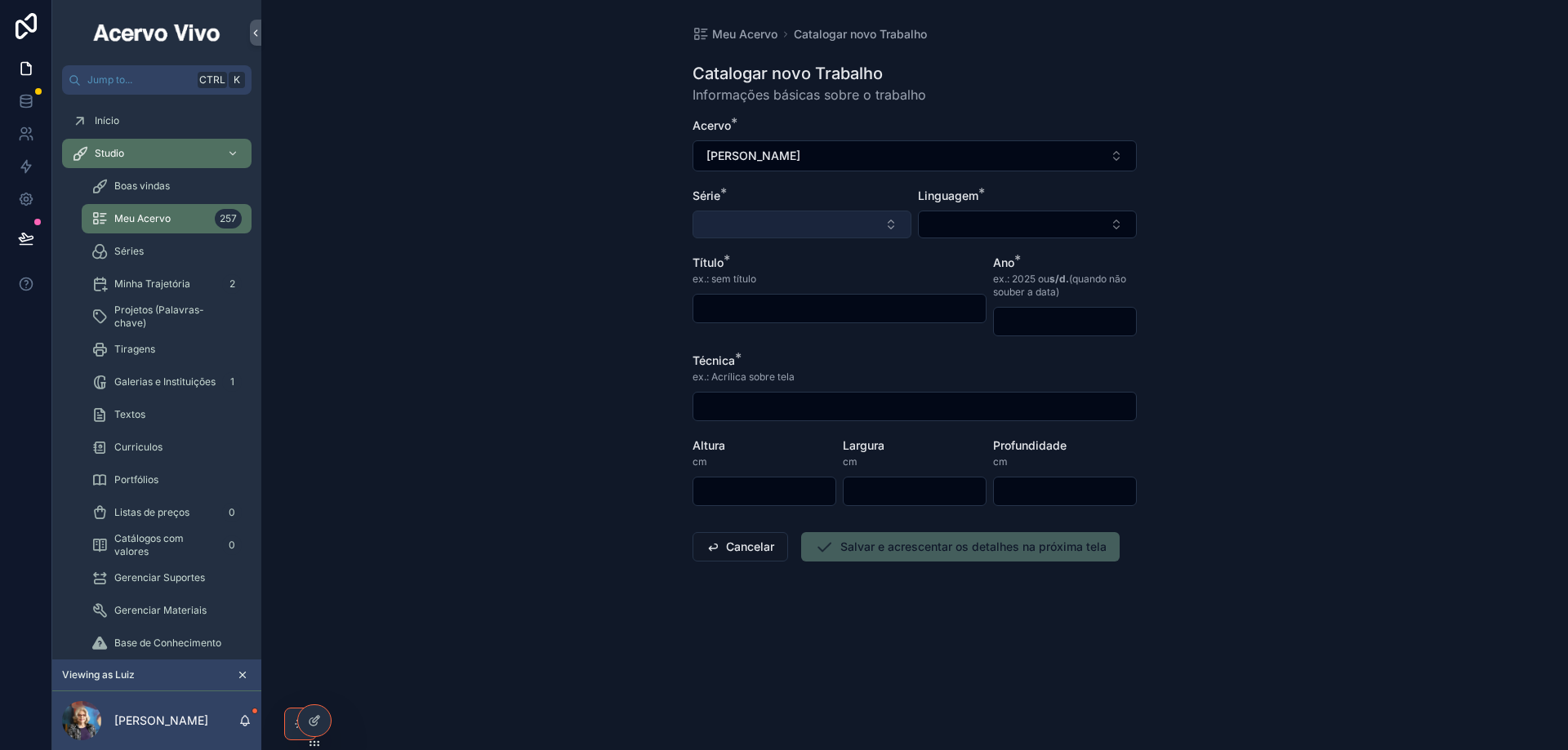
click at [758, 226] on button "Select Button" at bounding box center [801, 225] width 219 height 28
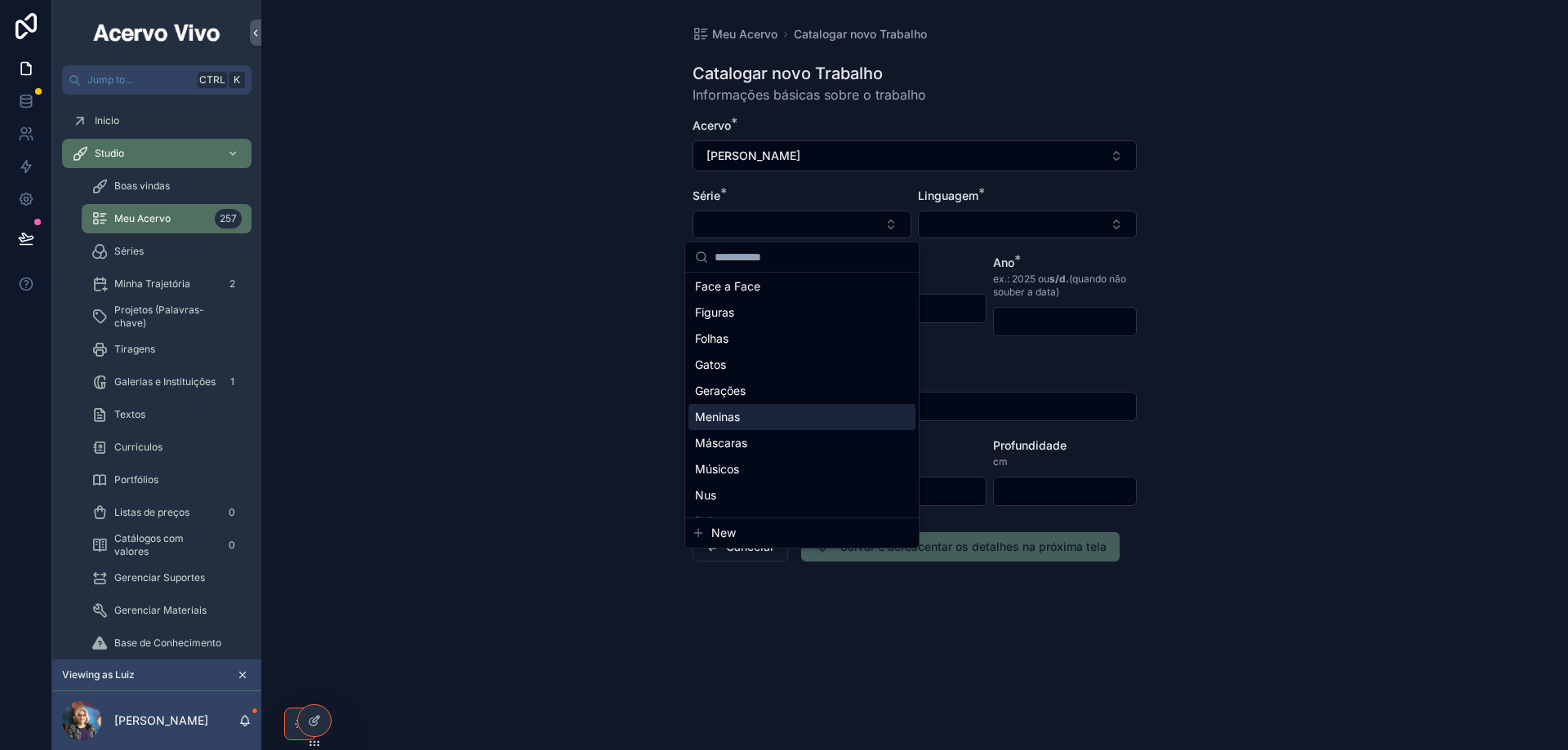
scroll to position [82, 0]
click at [773, 439] on div "Músicos" at bounding box center [801, 443] width 227 height 26
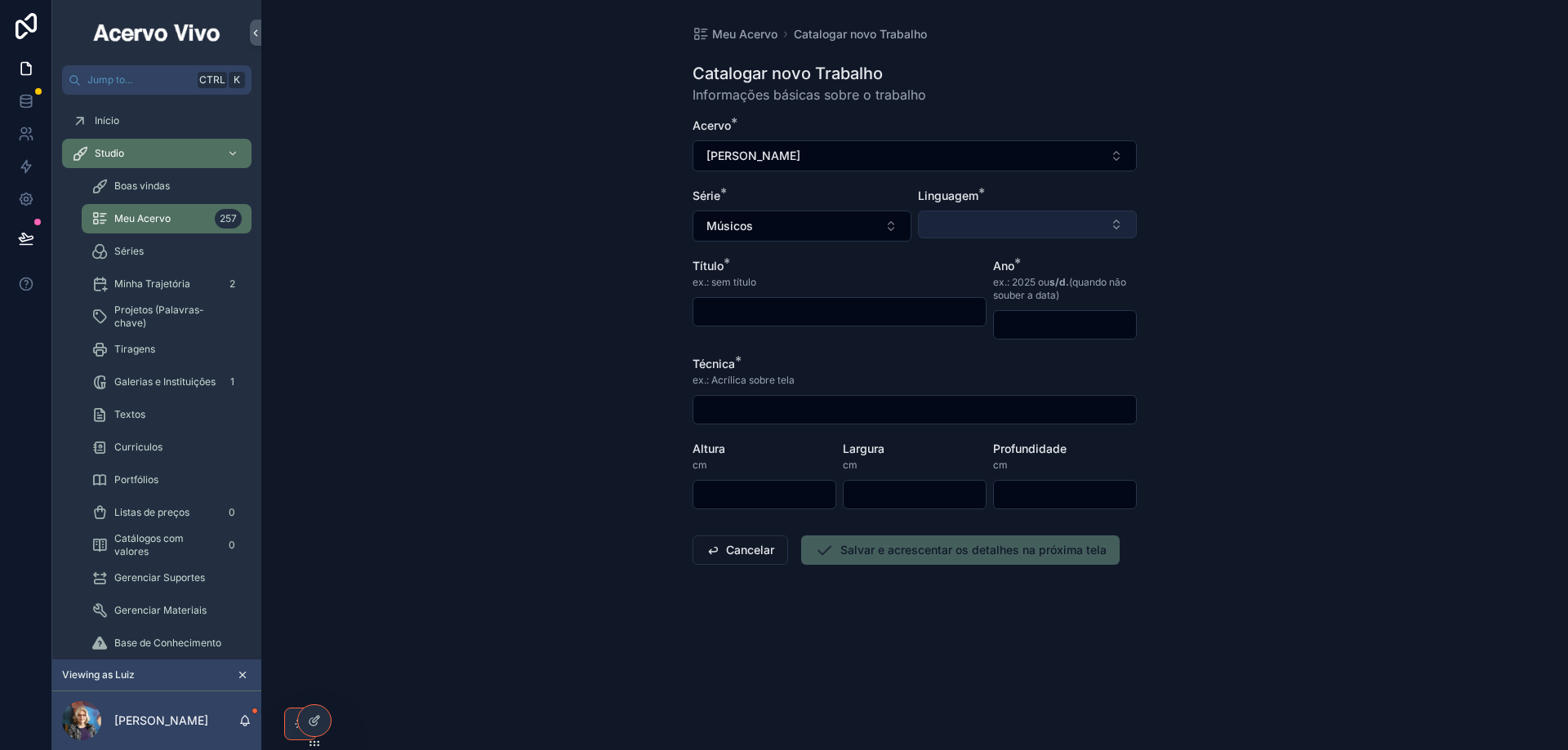
click at [1031, 218] on button "Select Button" at bounding box center [1027, 225] width 219 height 28
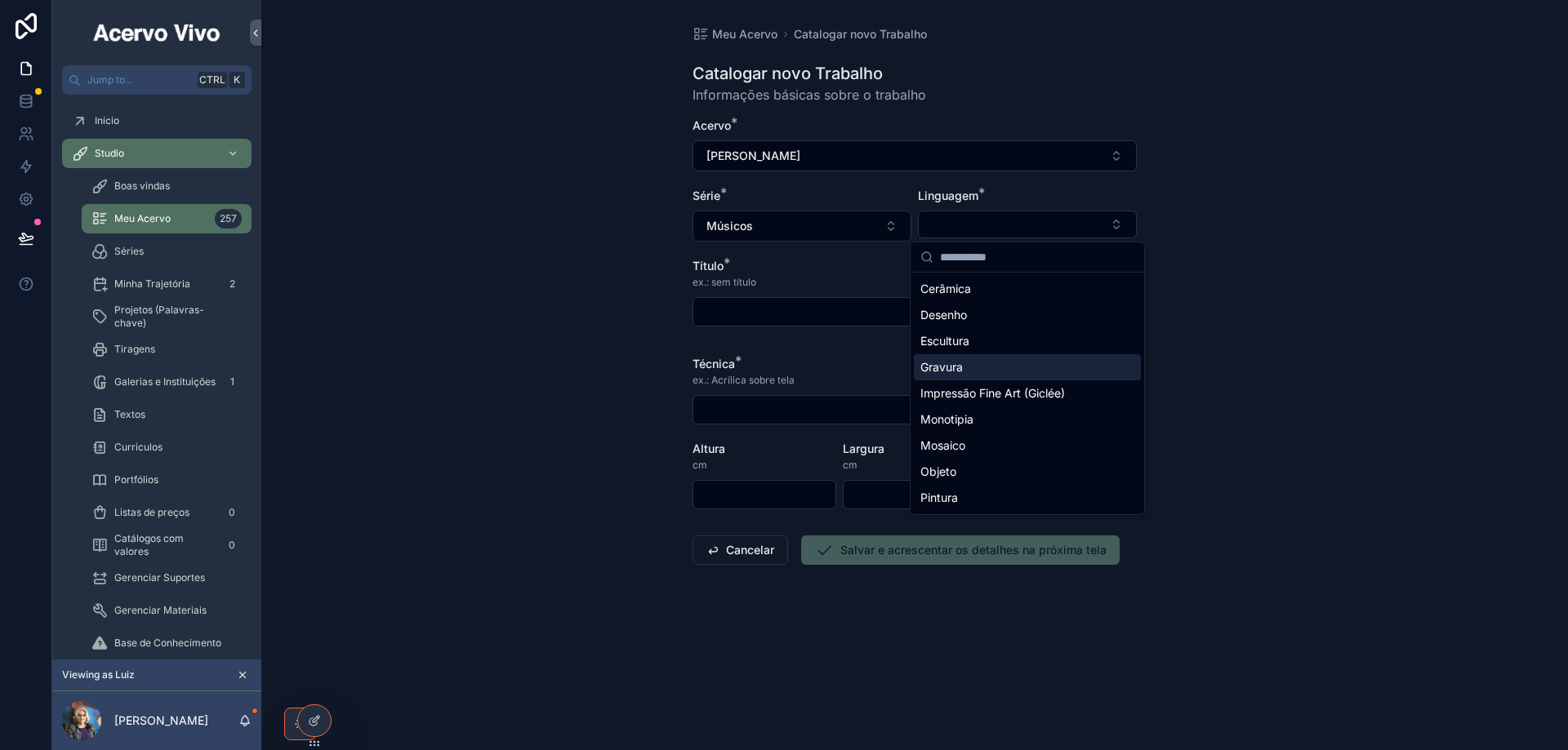
click at [982, 373] on div "Gravura" at bounding box center [1027, 368] width 227 height 26
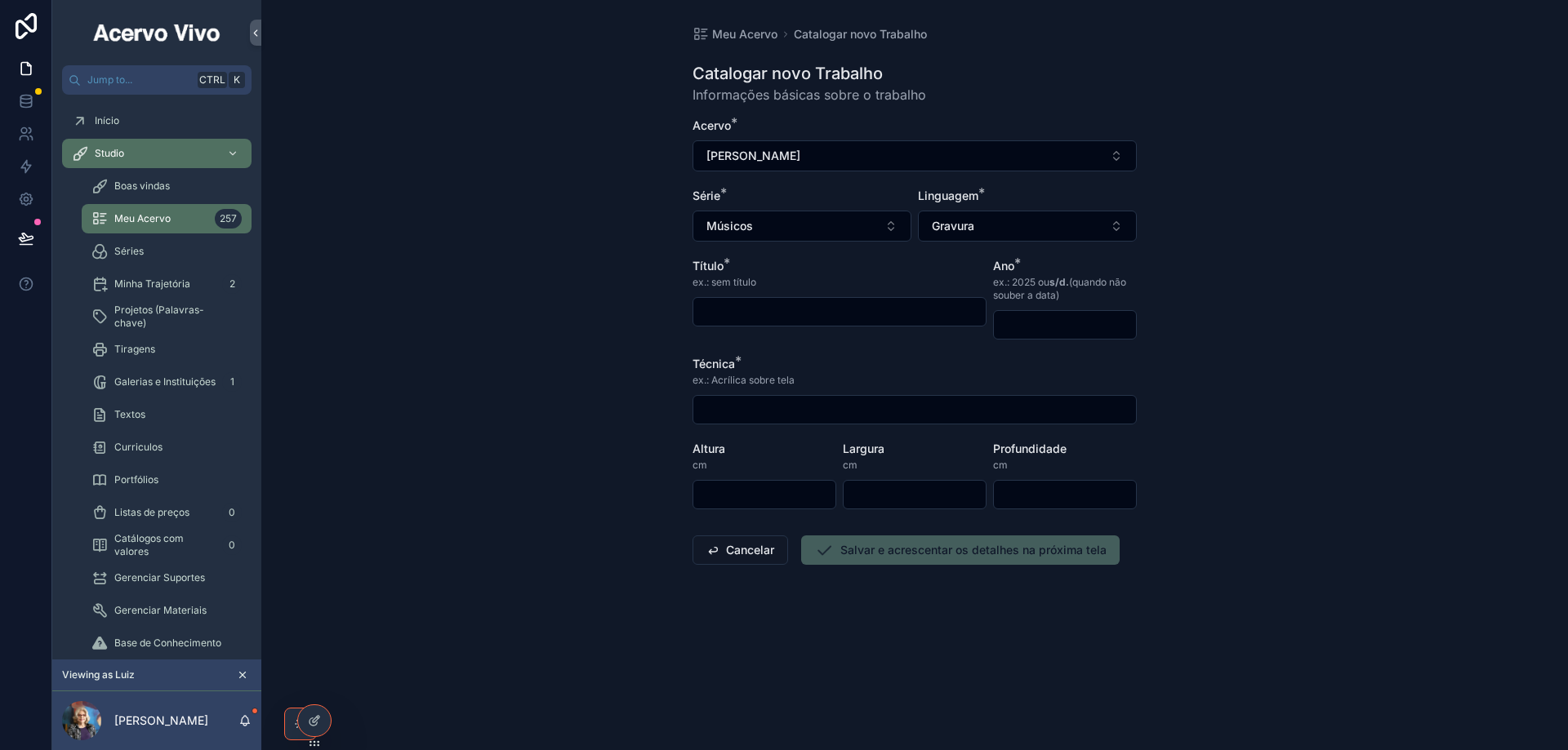
click at [848, 315] on input "scrollable content" at bounding box center [839, 312] width 292 height 23
type input "**********"
click at [1050, 321] on input "scrollable content" at bounding box center [1065, 325] width 142 height 23
type input "****"
click at [834, 406] on input "scrollable content" at bounding box center [915, 410] width 443 height 23
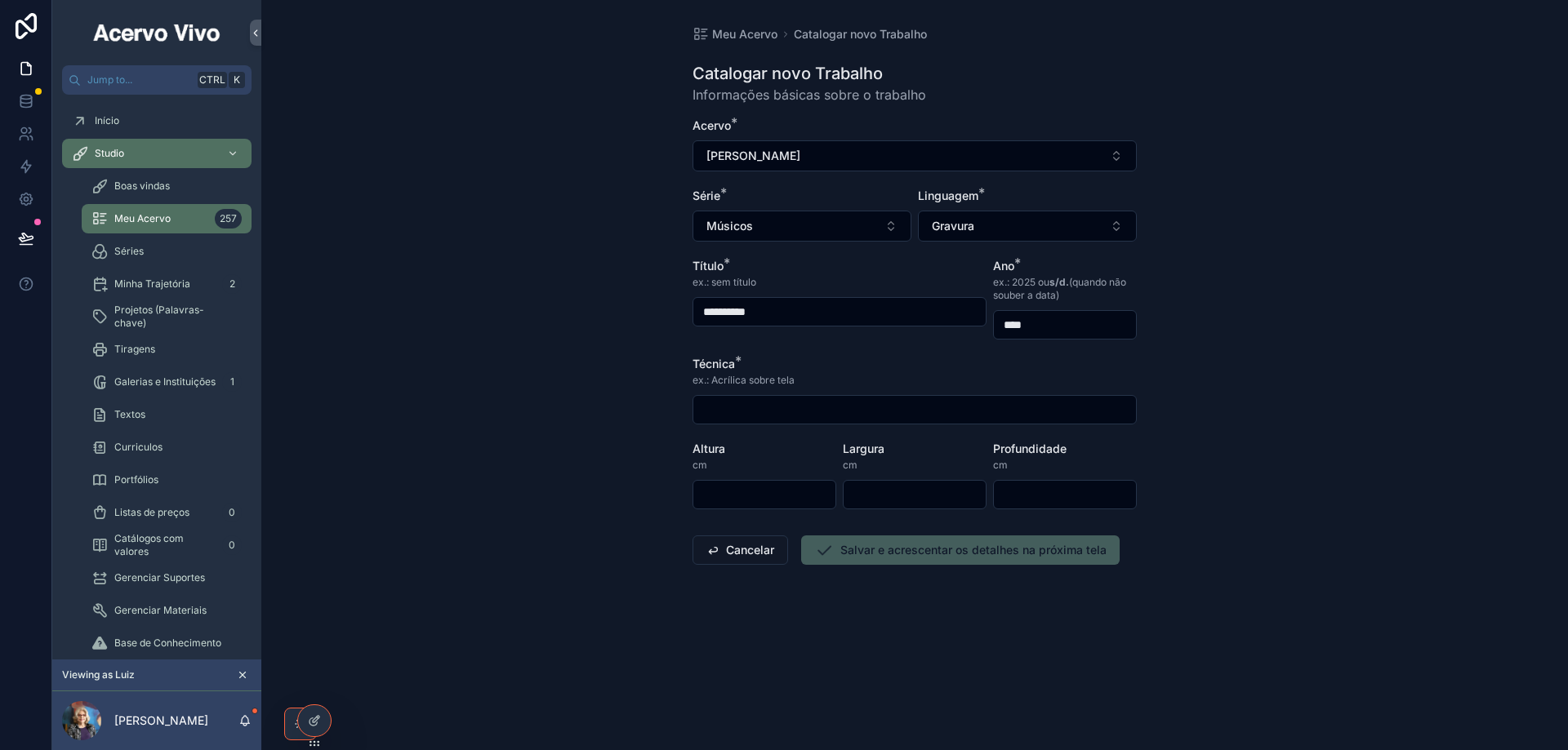
type input "**********"
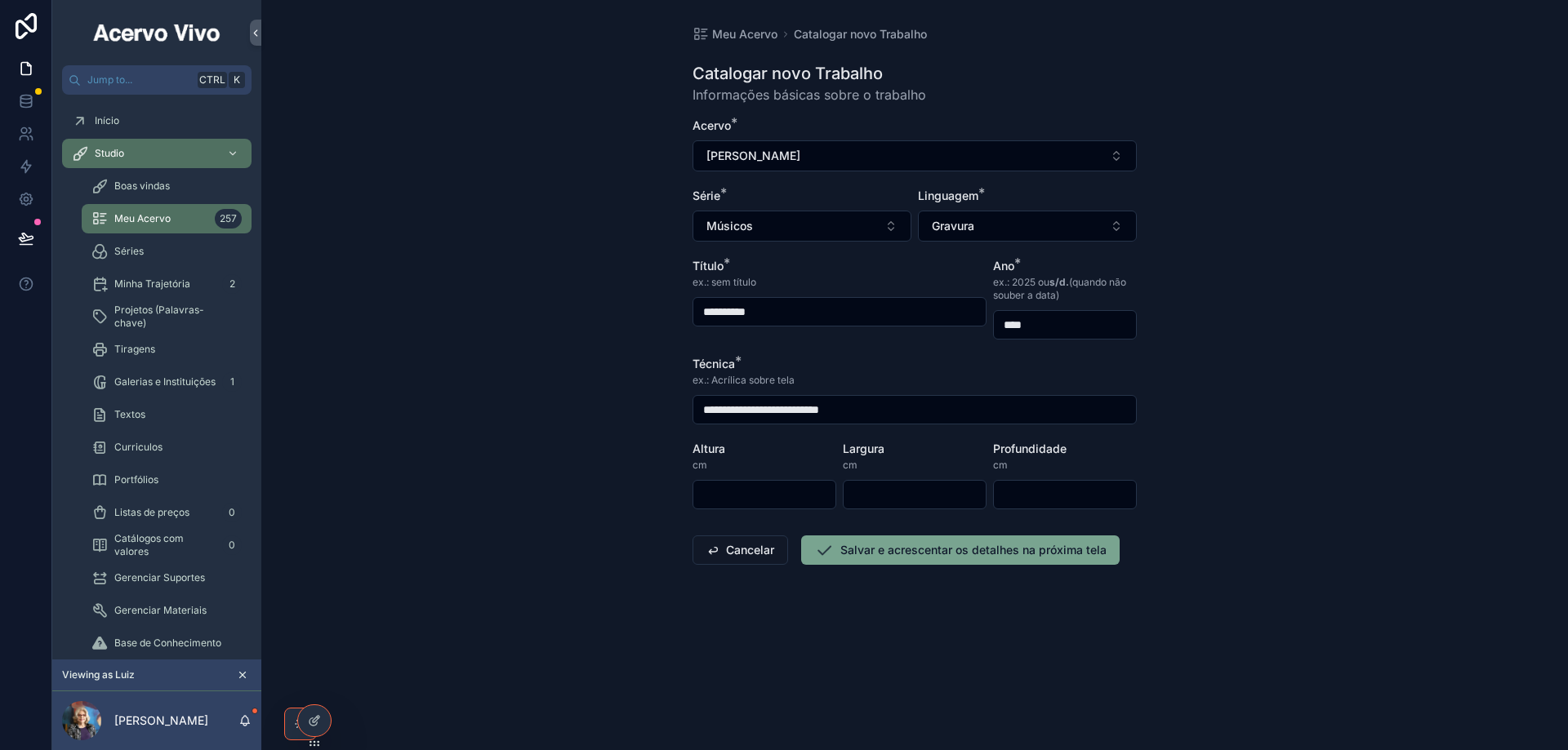
click at [765, 492] on input "scrollable content" at bounding box center [764, 495] width 142 height 23
type input "**"
click at [865, 549] on button "Salvar e acrescentar os detalhes na próxima tela" at bounding box center [960, 550] width 318 height 30
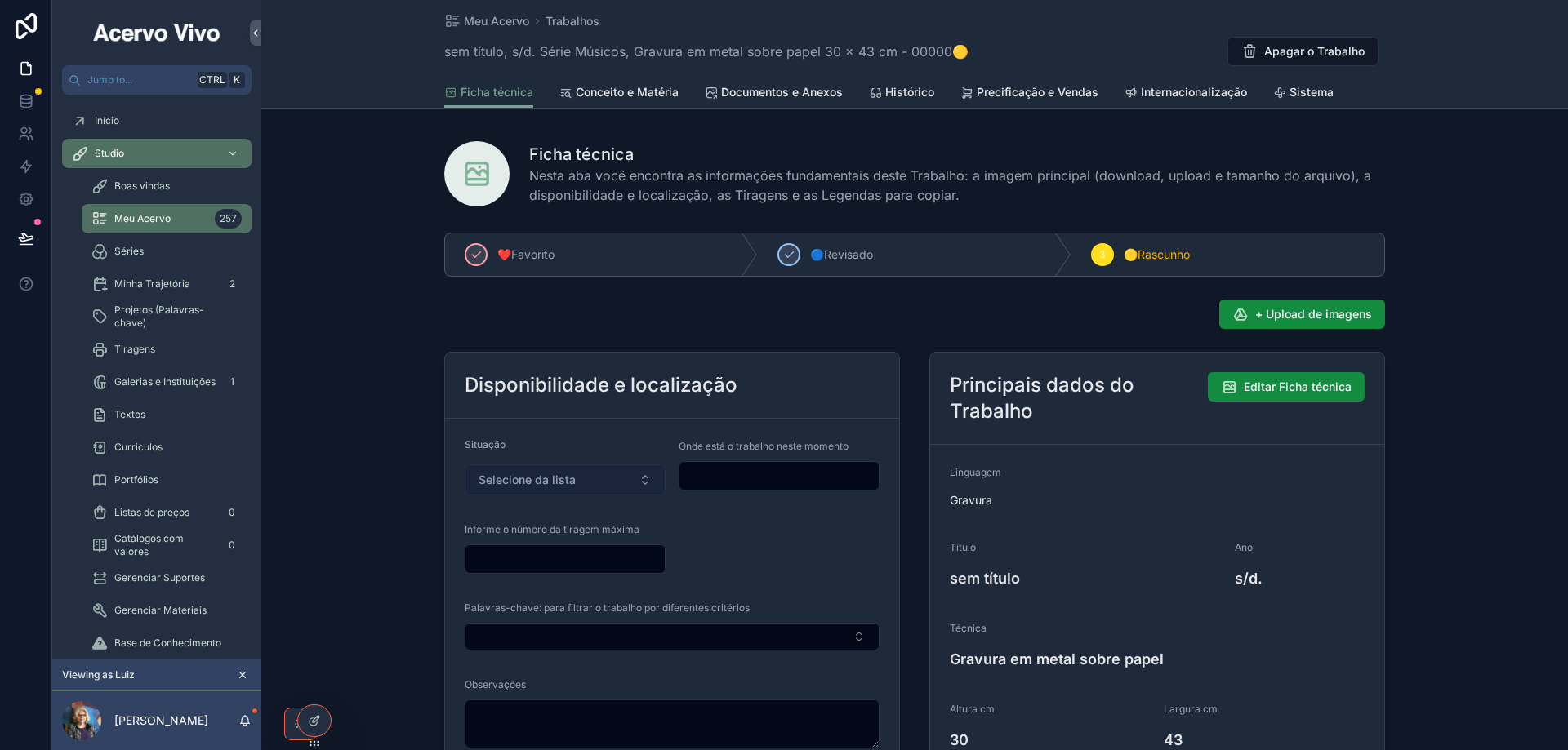
click at [558, 484] on span "Selecione da lista" at bounding box center [527, 480] width 97 height 17
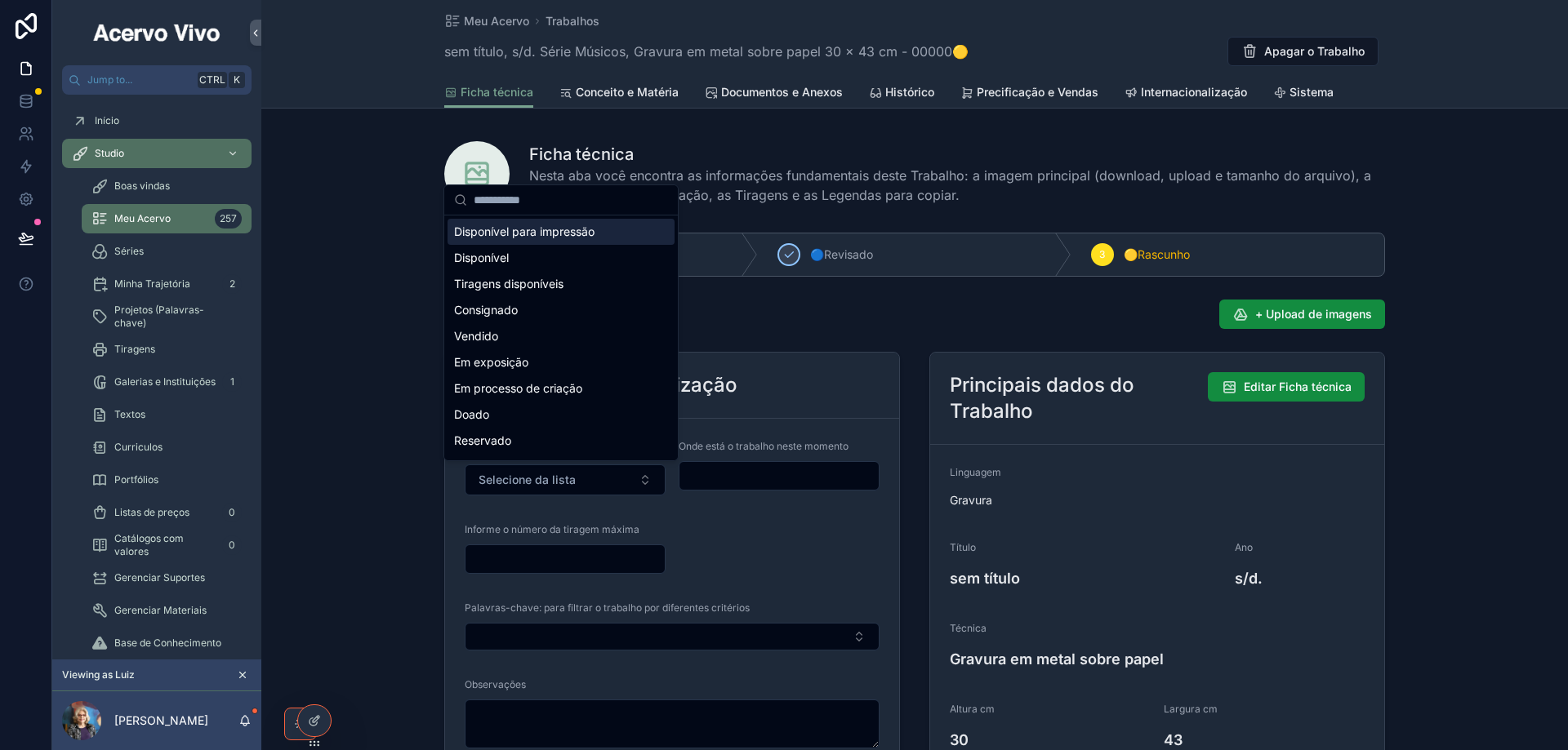
click at [528, 226] on span "Disponível para impressão" at bounding box center [525, 232] width 140 height 17
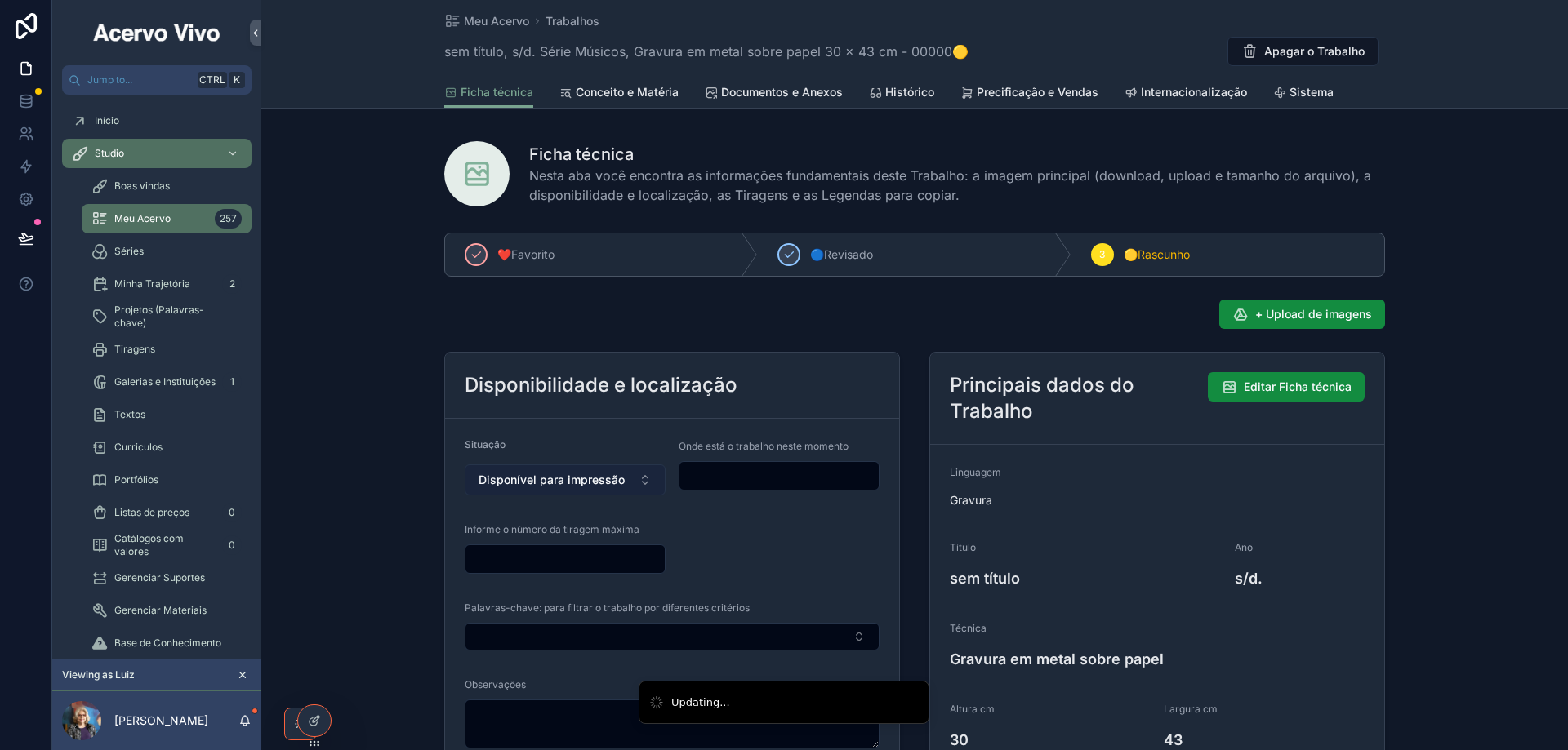
click at [556, 468] on button "Disponível para impressão" at bounding box center [564, 480] width 201 height 31
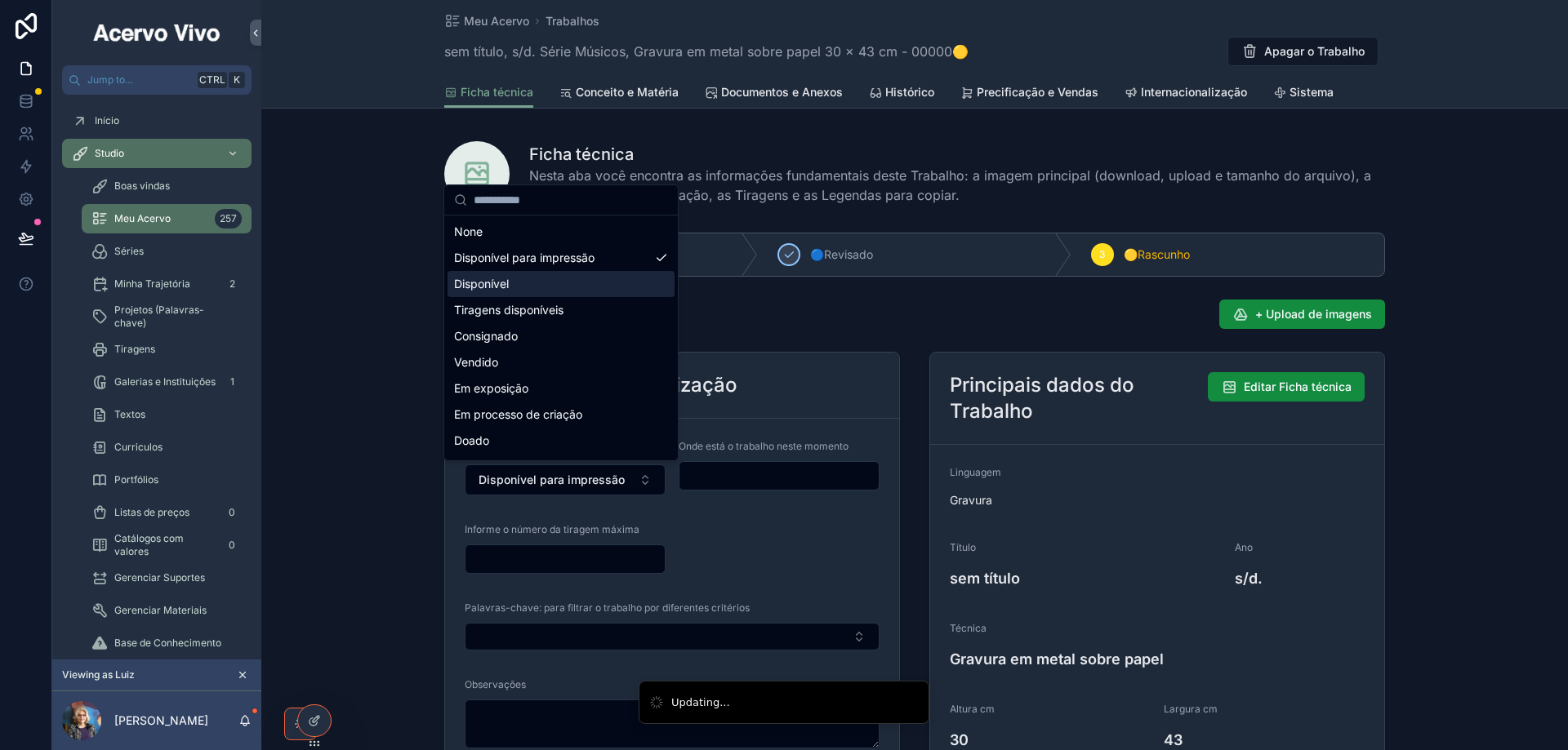
click at [579, 279] on div "Disponível" at bounding box center [561, 284] width 227 height 26
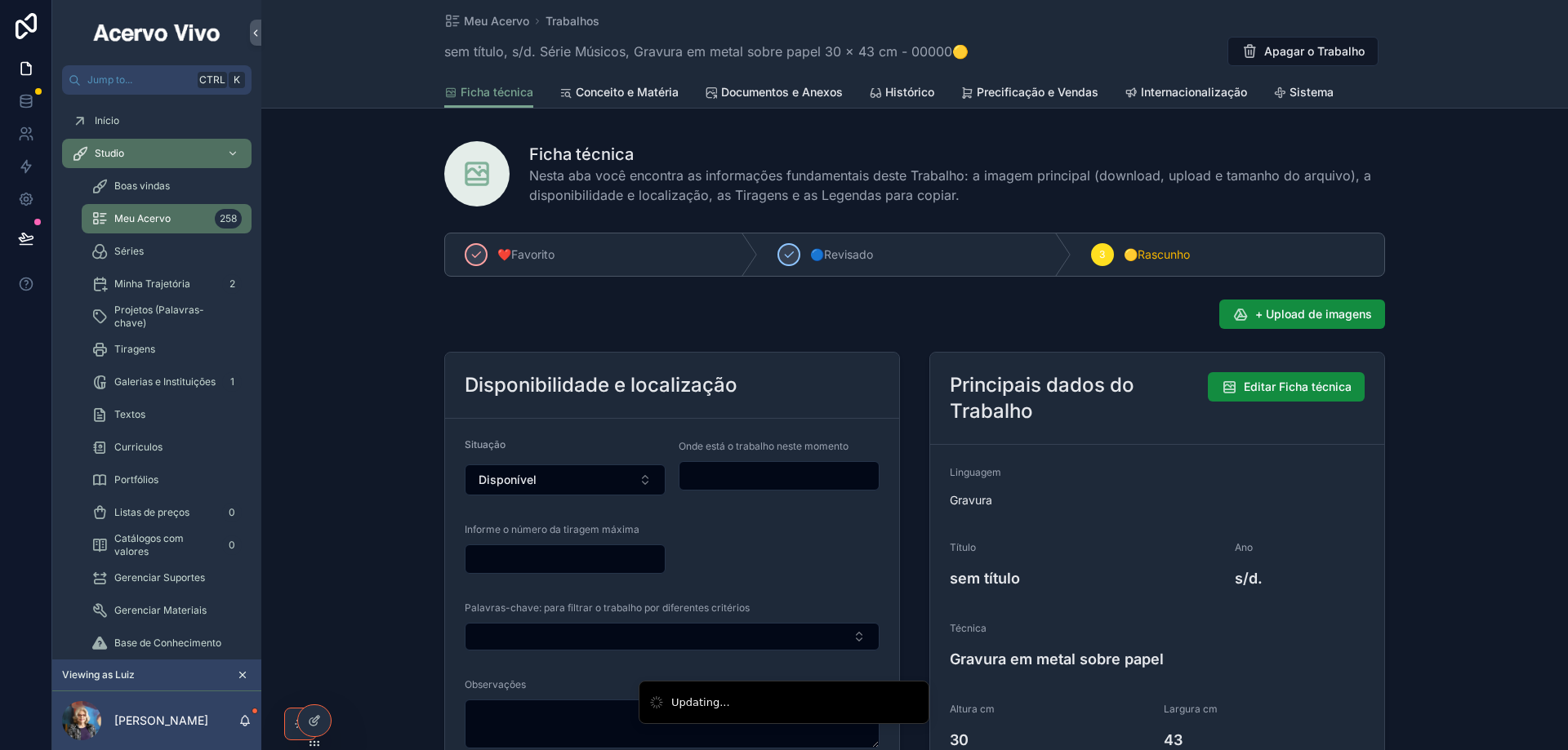
click at [730, 476] on input "scrollable content" at bounding box center [778, 476] width 199 height 23
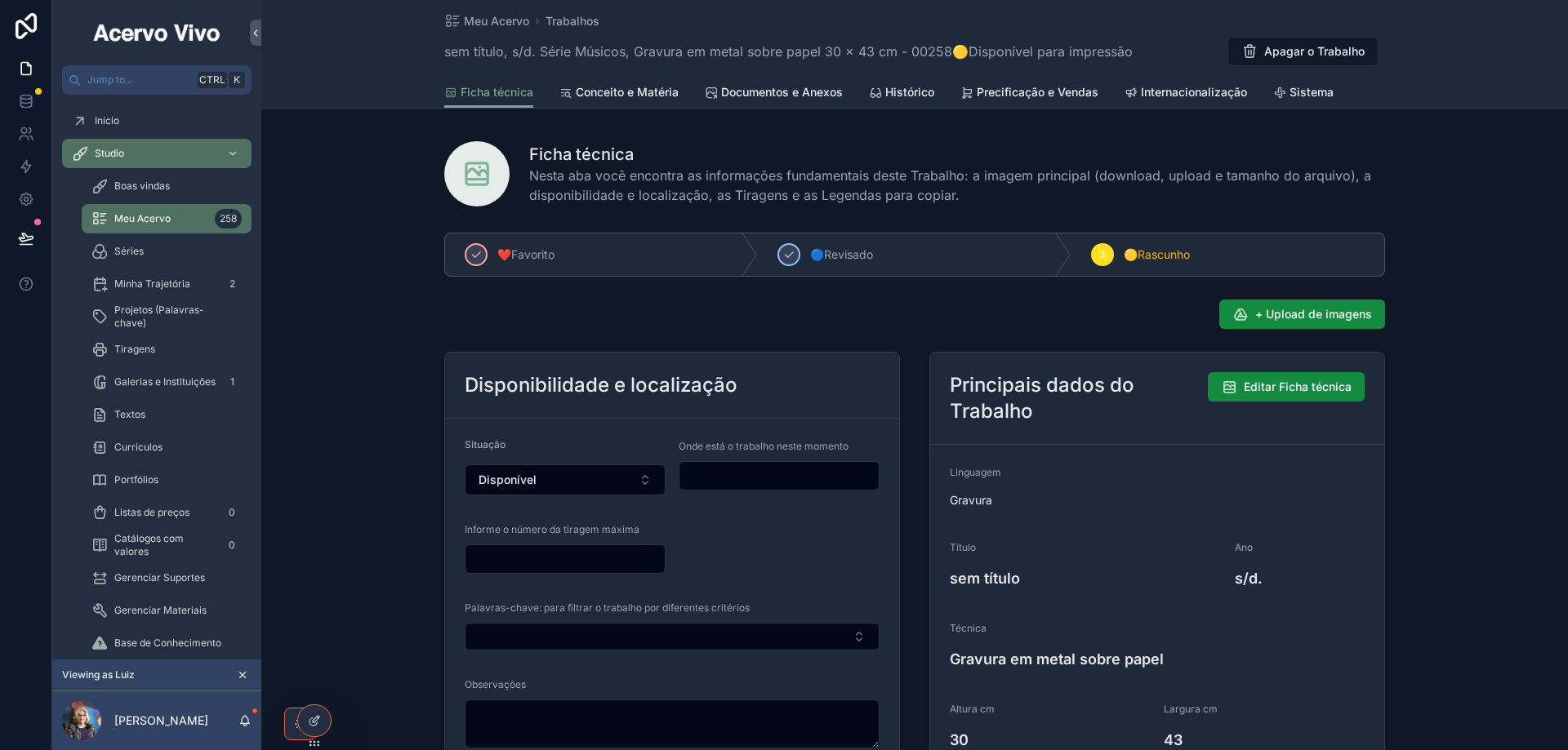
type input "**********"
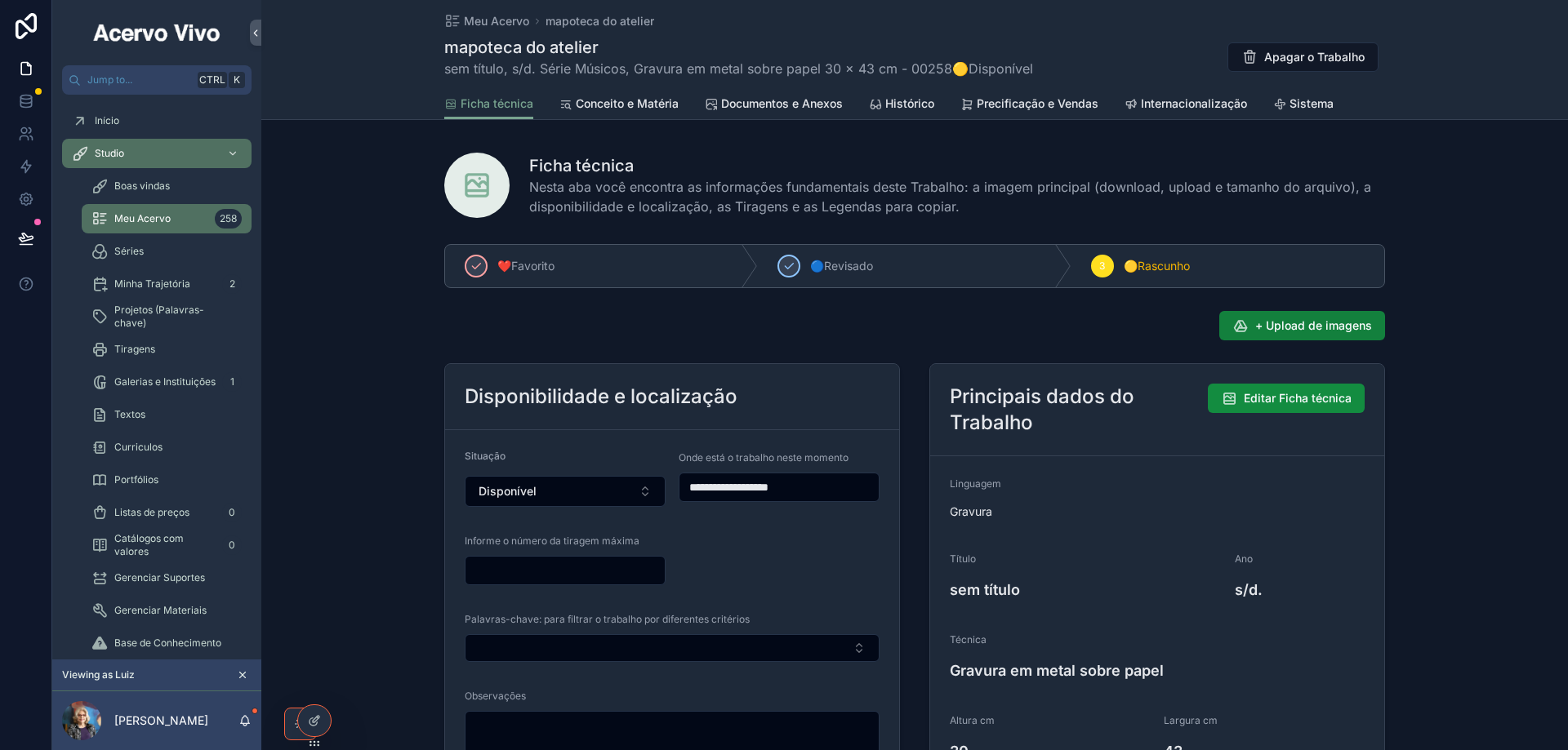
click at [1276, 327] on span "+ Upload de imagens" at bounding box center [1313, 325] width 116 height 17
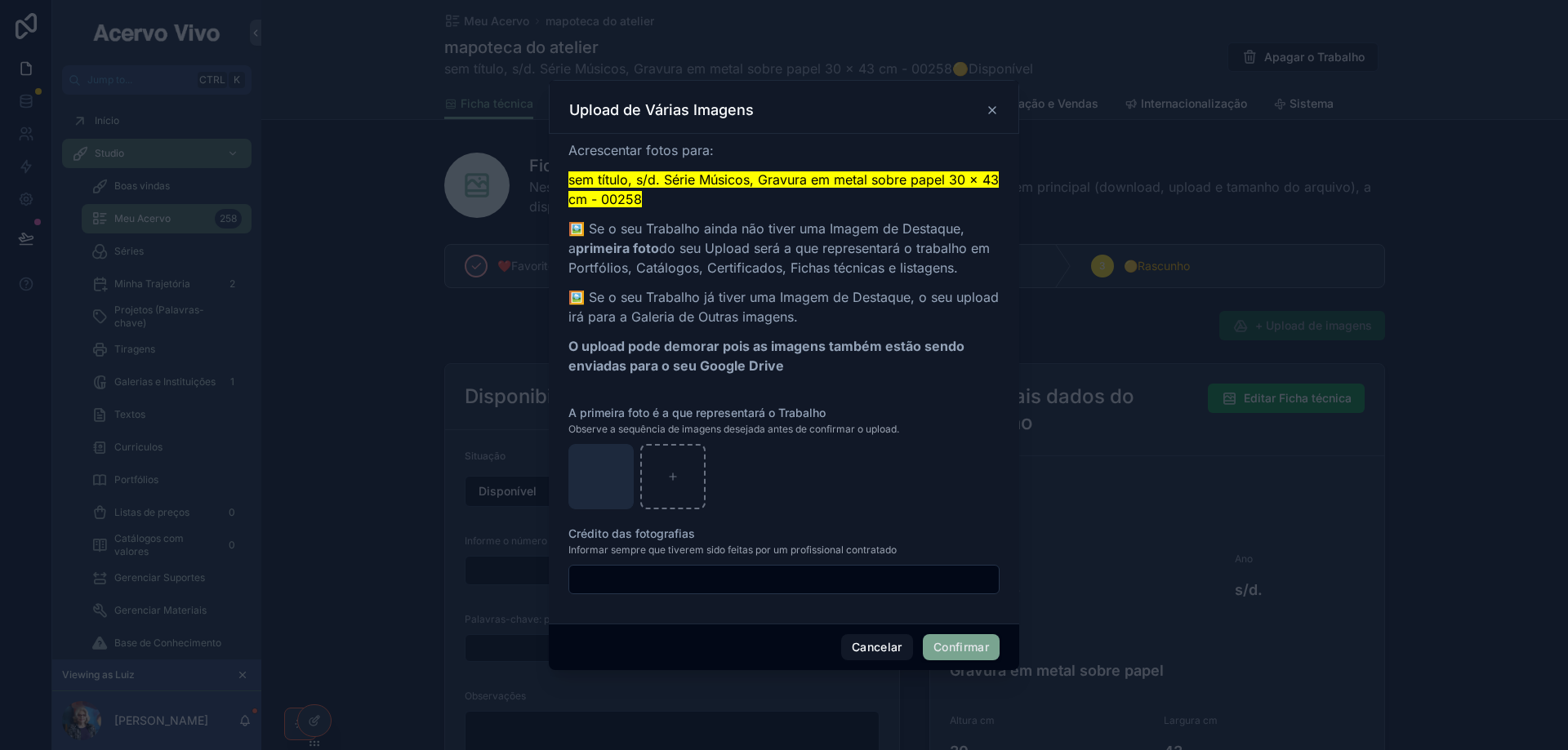
click at [969, 645] on button "Confirmar" at bounding box center [961, 648] width 77 height 26
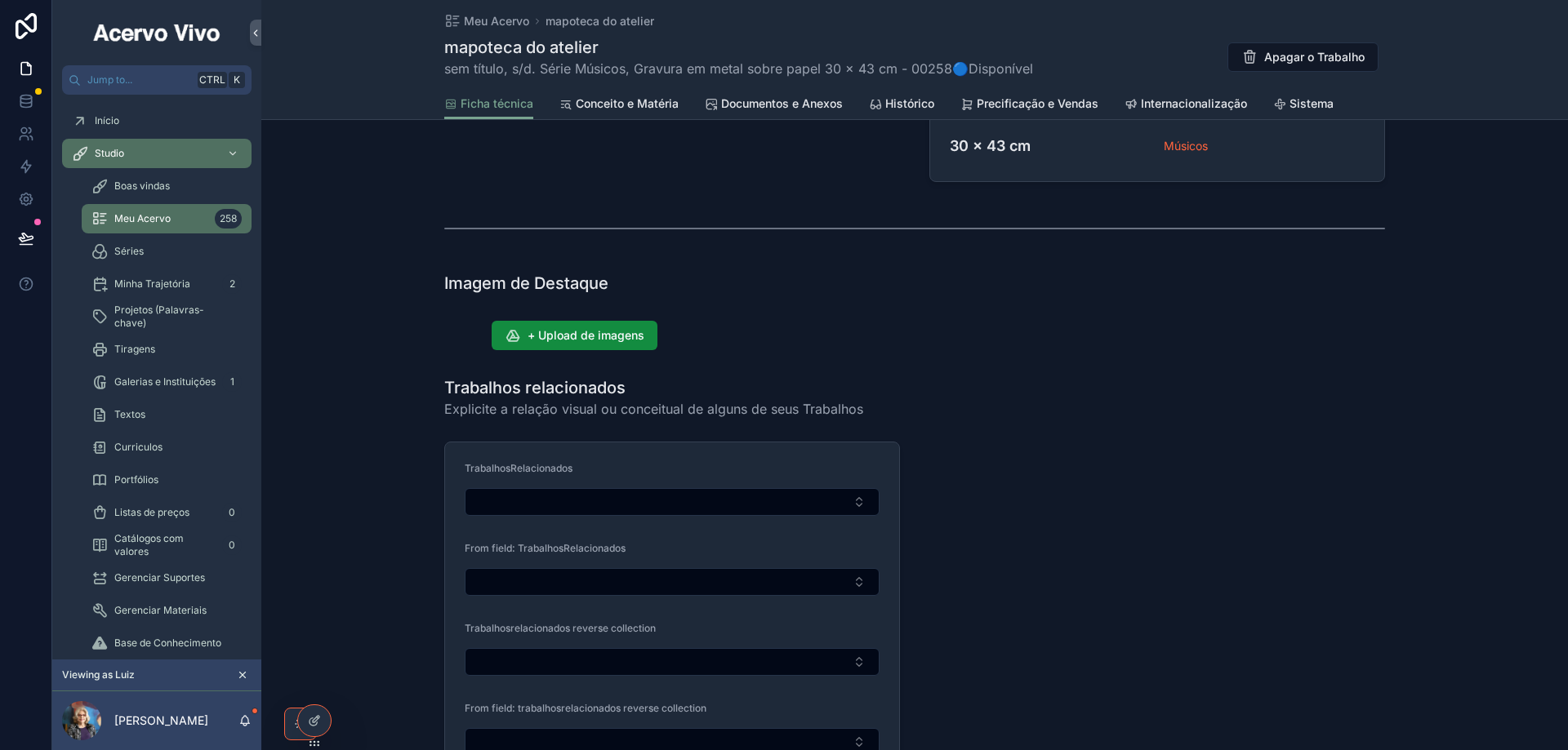
scroll to position [898, 0]
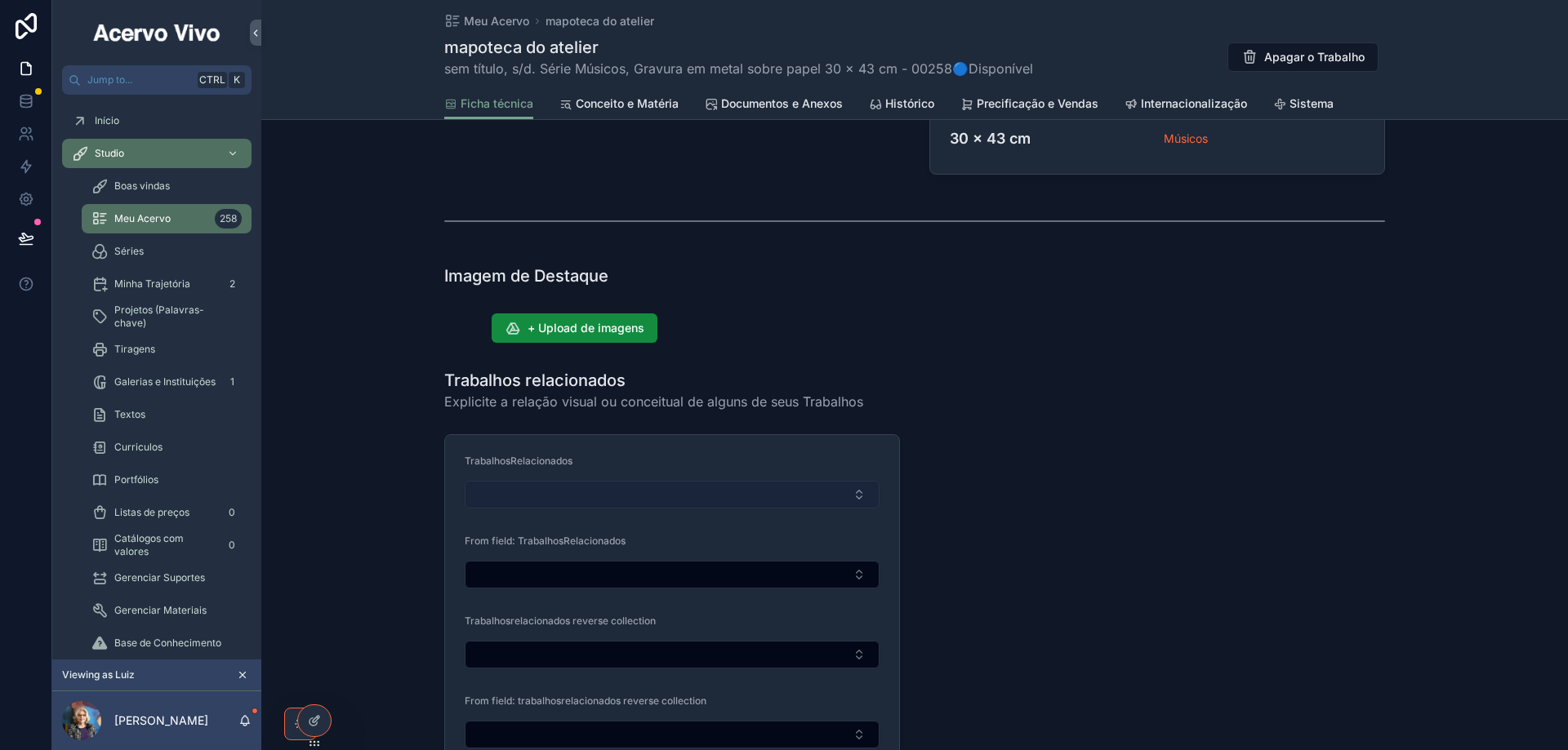
click at [710, 492] on button "Select Button" at bounding box center [672, 495] width 415 height 28
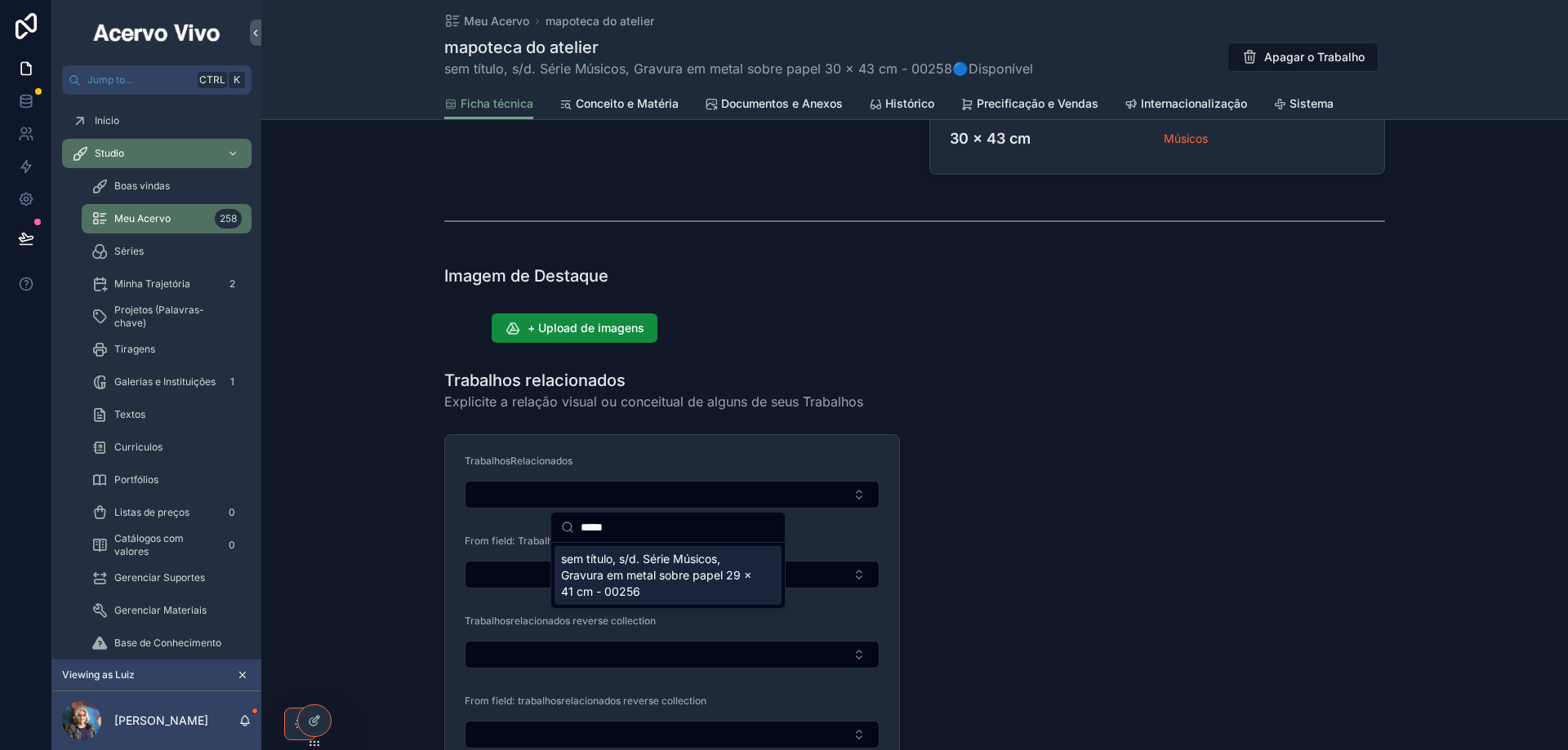
type input "*****"
click at [704, 581] on span "sem título, s/d. Série Músicos, Gravura em metal sobre papel 29 x 41 cm - 00256" at bounding box center [658, 575] width 194 height 49
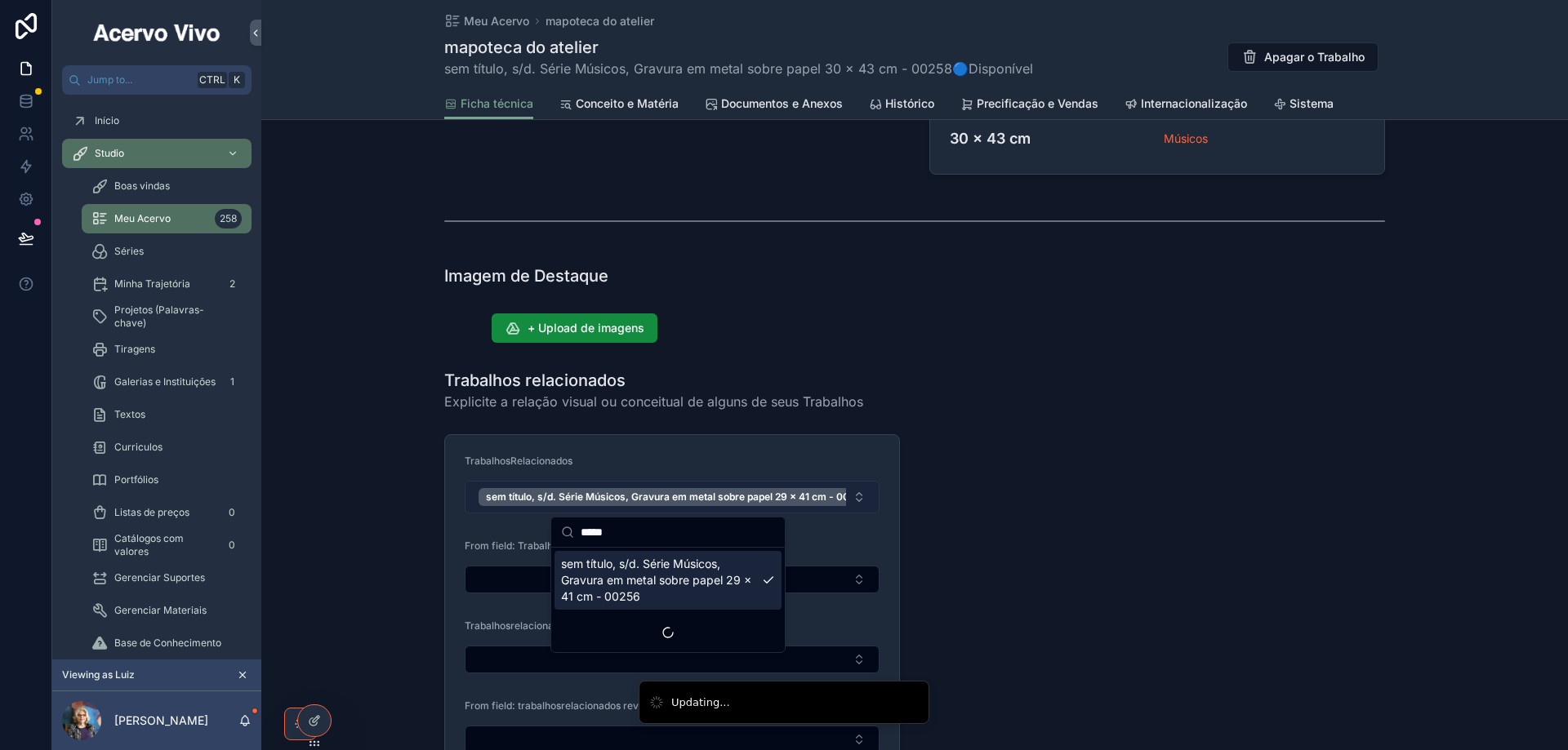
click at [857, 497] on button "sem título, s/d. Série Músicos, Gravura em metal sobre papel 29 x 41 cm - 00256" at bounding box center [672, 497] width 415 height 33
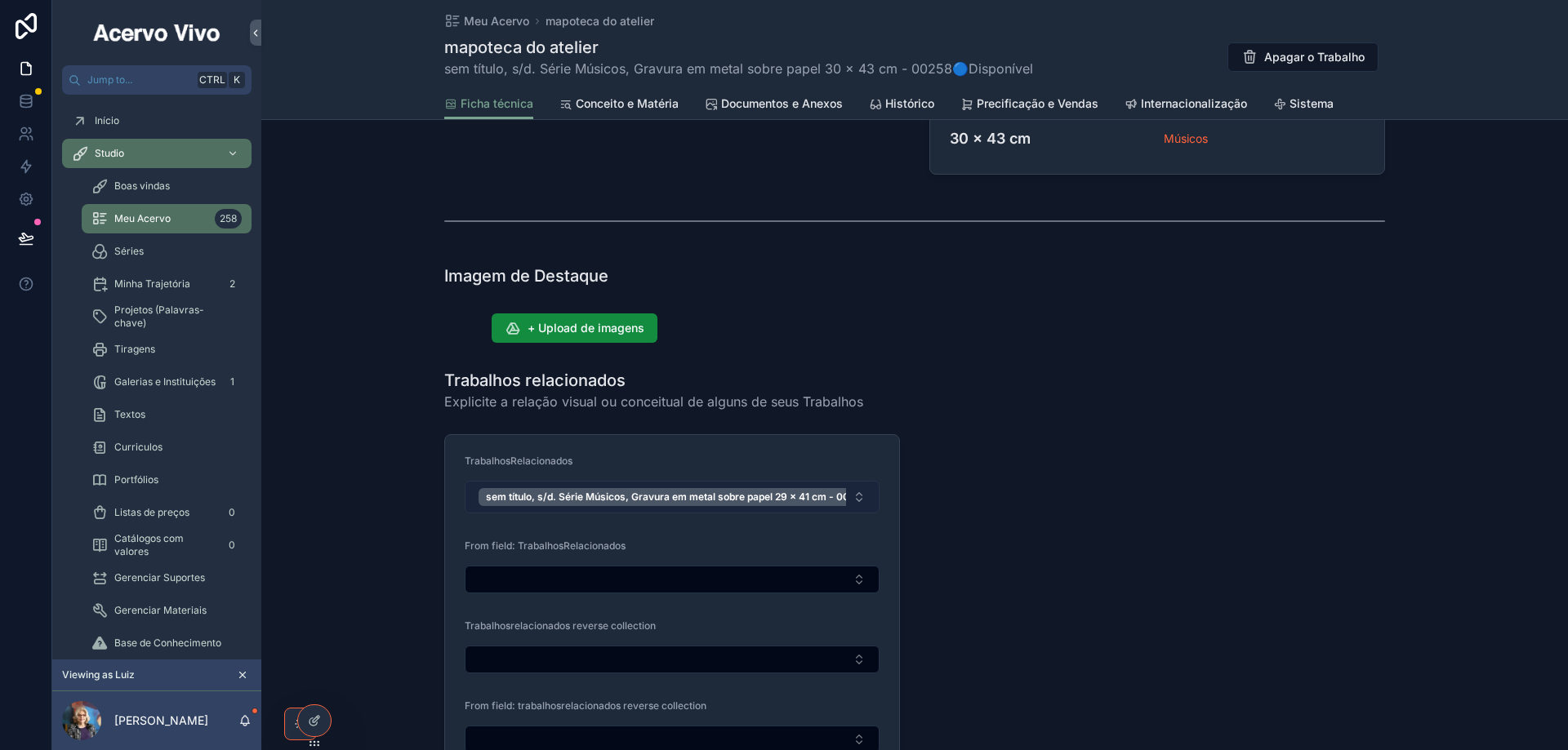
click at [857, 497] on button "sem título, s/d. Série Músicos, Gravura em metal sobre papel 29 x 41 cm - 00256" at bounding box center [672, 497] width 415 height 33
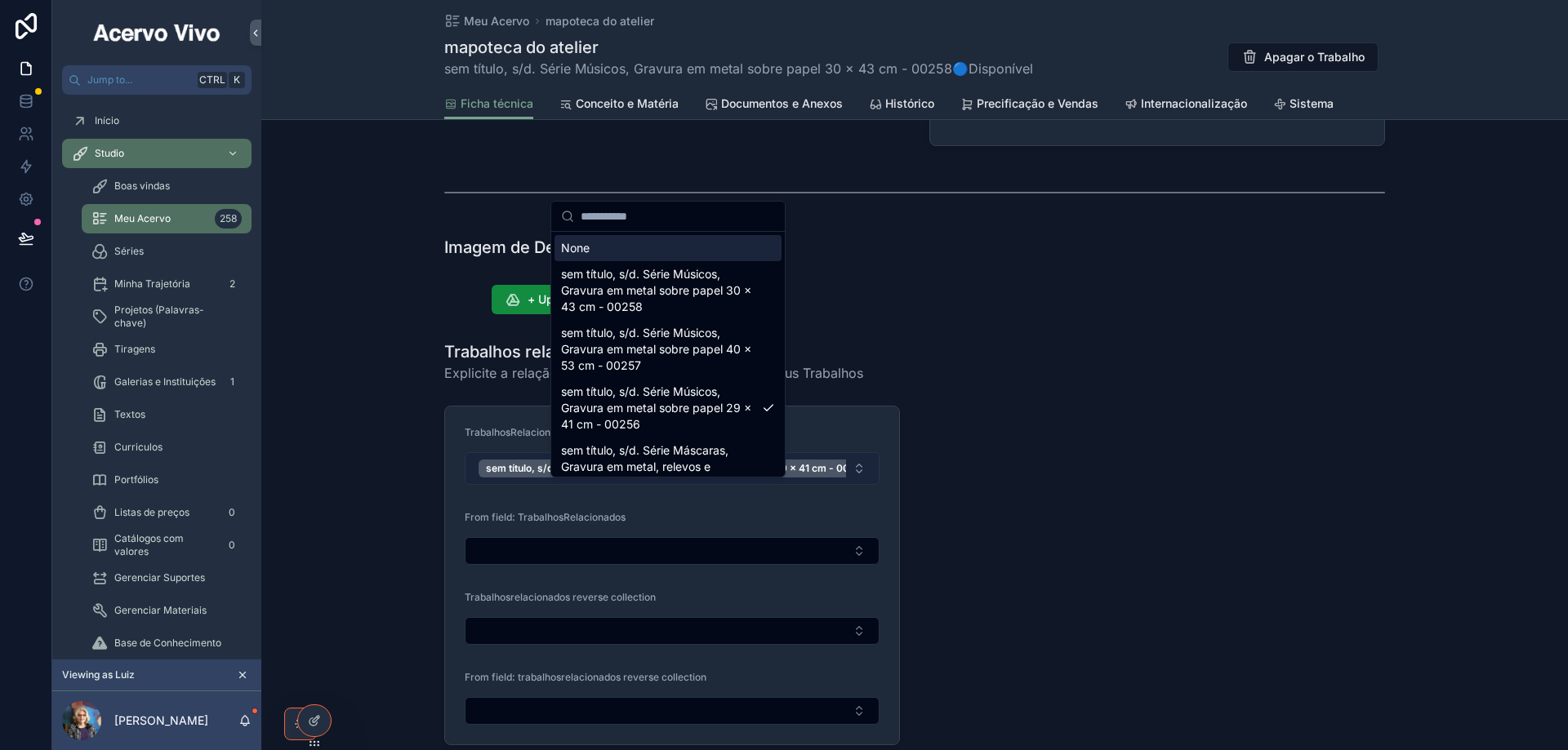
scroll to position [870, 0]
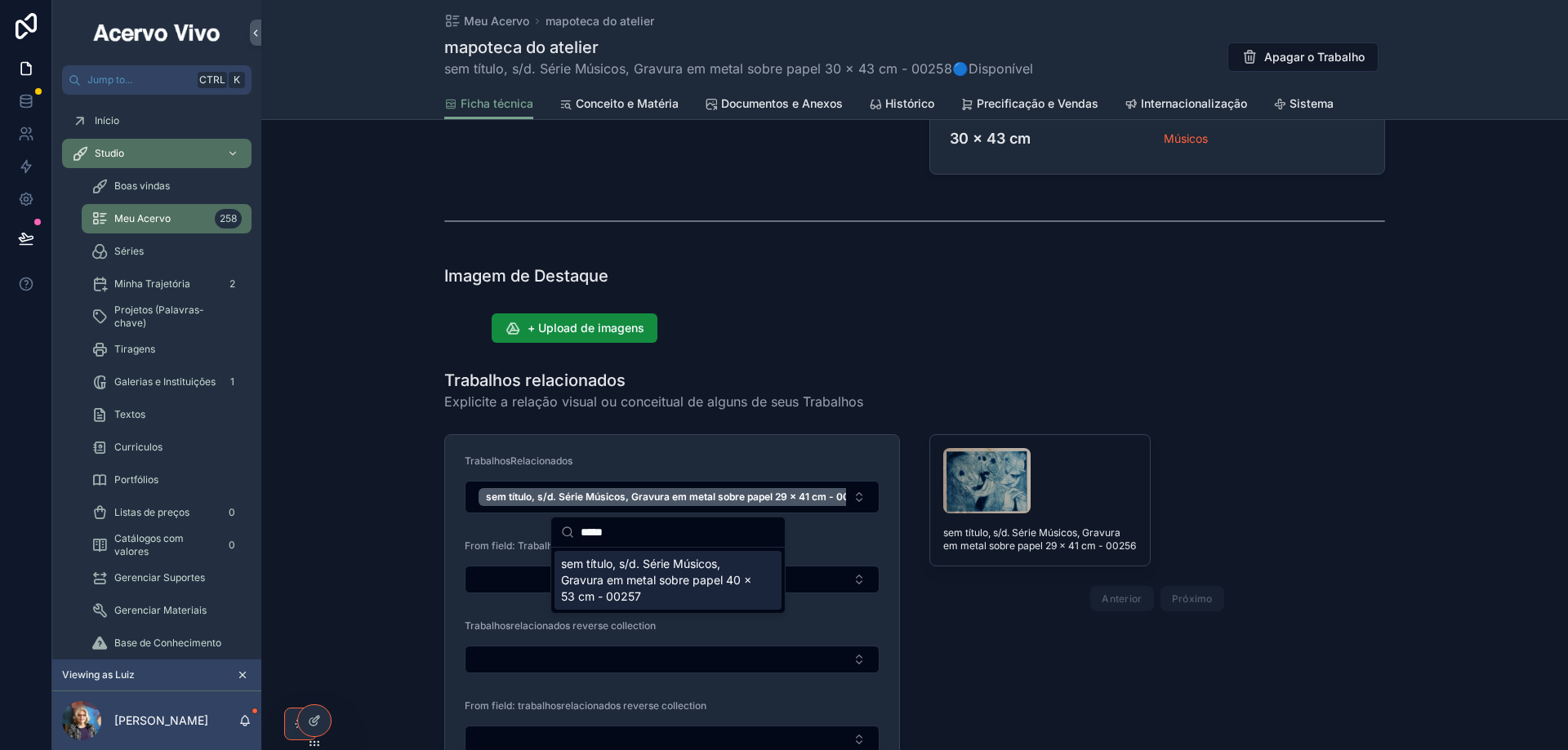
type input "*****"
click at [667, 576] on span "sem título, s/d. Série Músicos, Gravura em metal sobre papel 40 x 53 cm - 00257" at bounding box center [658, 580] width 194 height 49
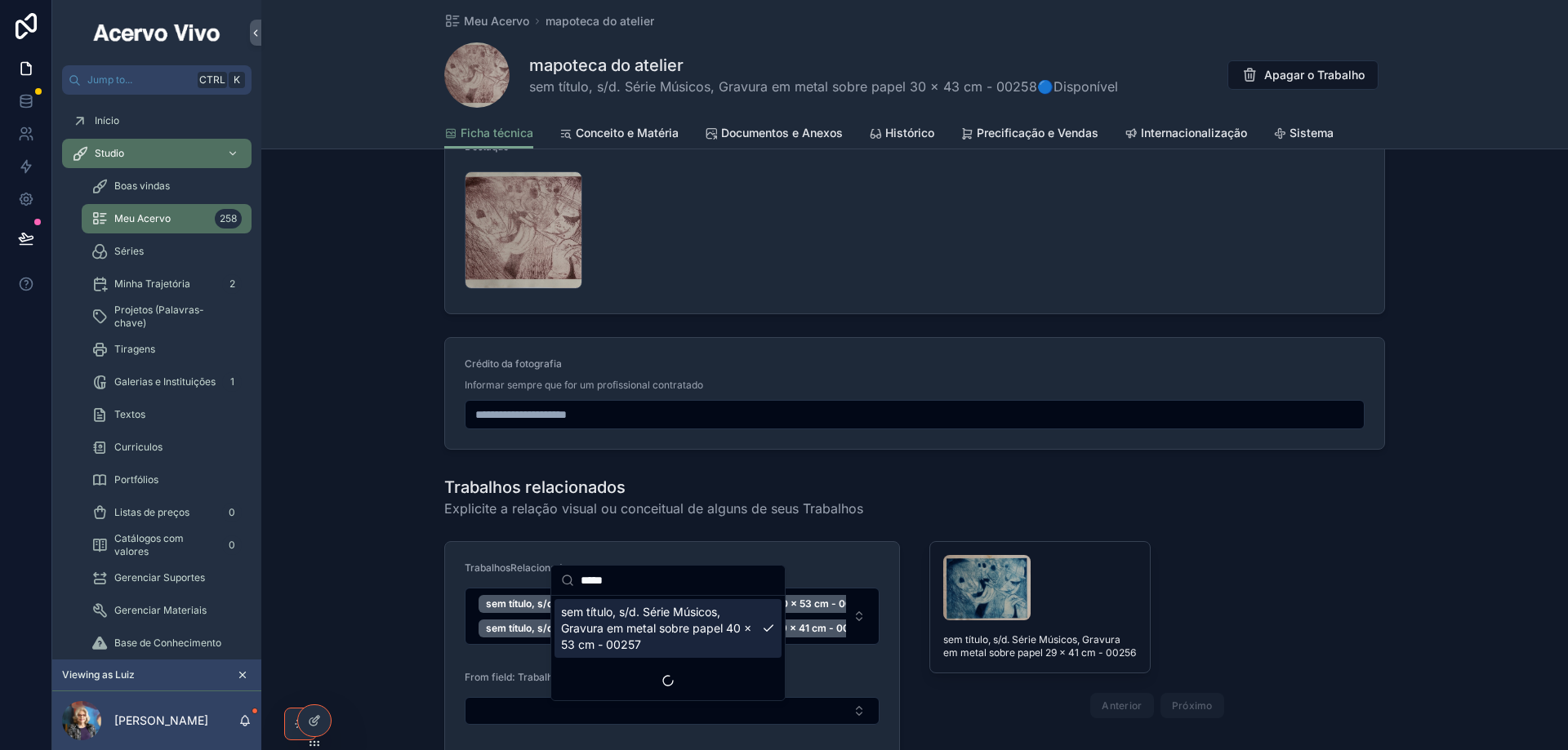
scroll to position [1307, 0]
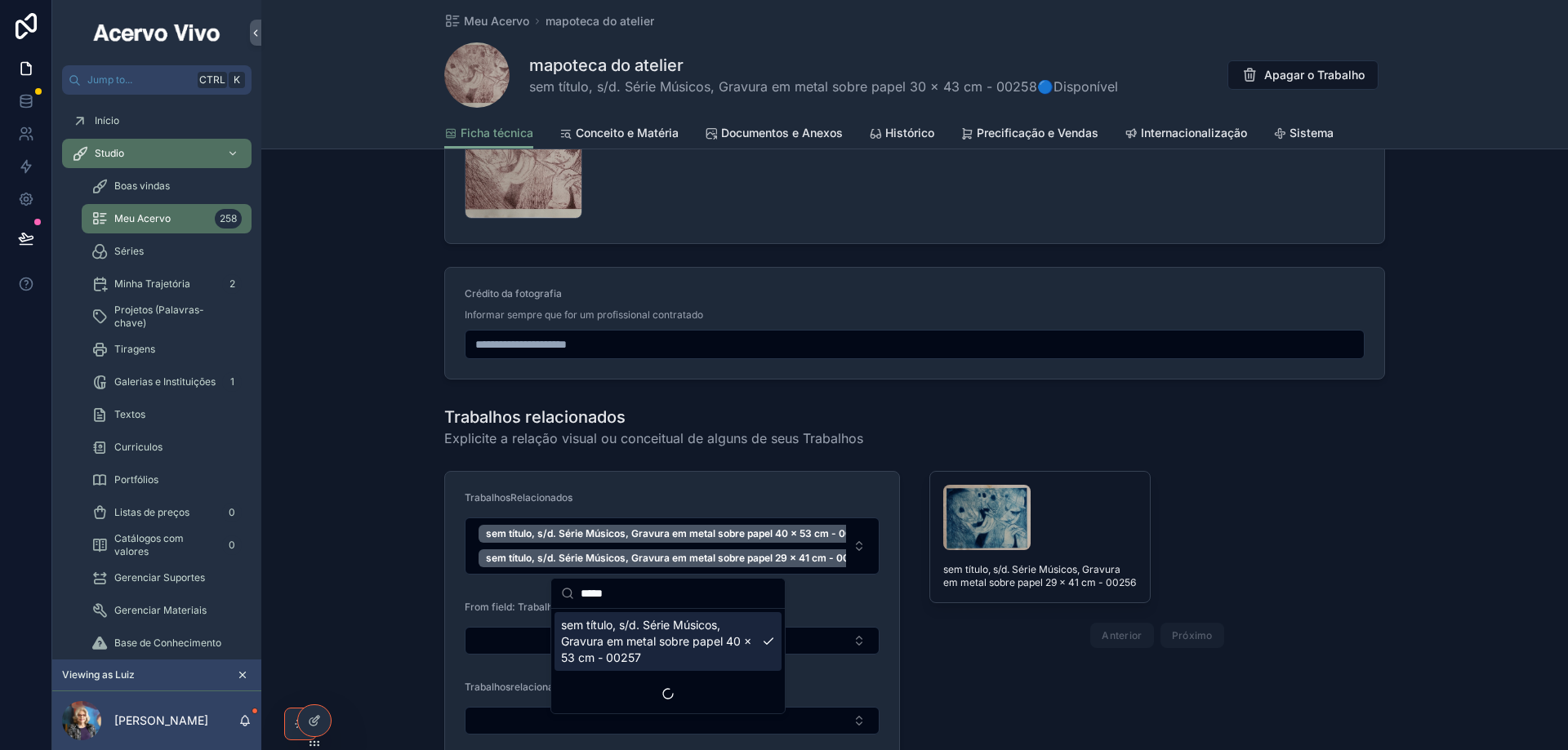
click at [839, 416] on h1 "Trabalhos relacionados" at bounding box center [653, 417] width 419 height 23
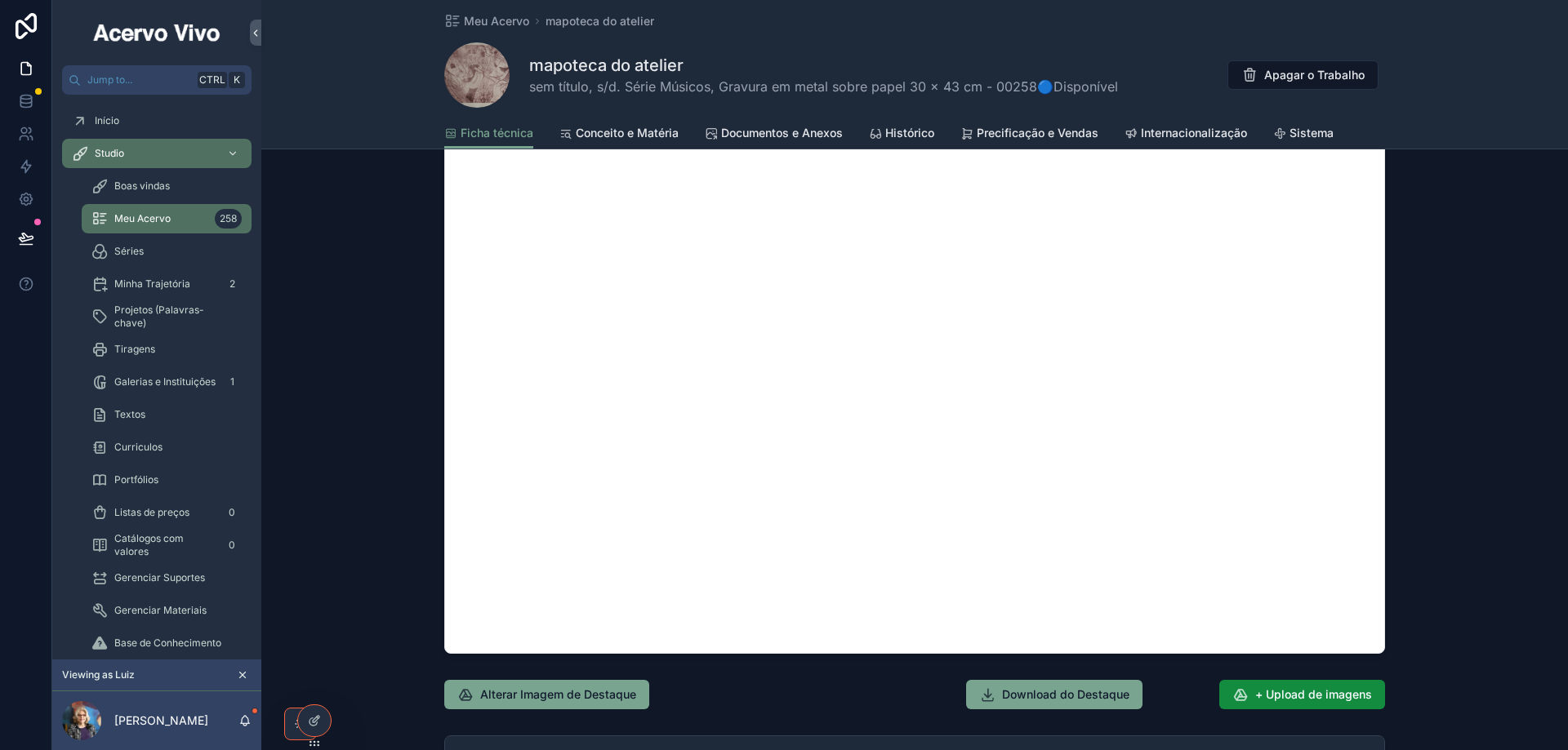
scroll to position [2081, 0]
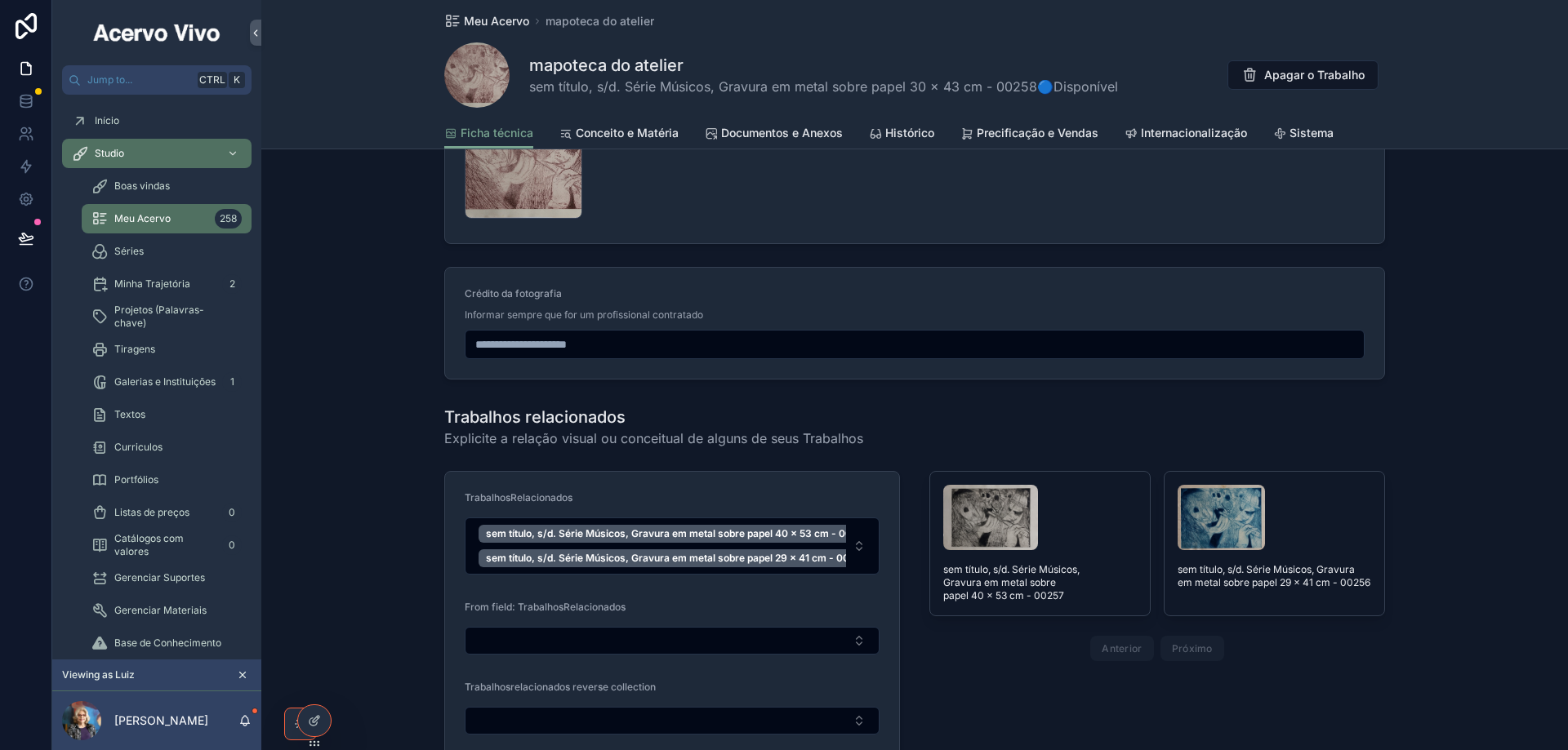
click at [490, 25] on span "Meu Acervo" at bounding box center [496, 21] width 65 height 17
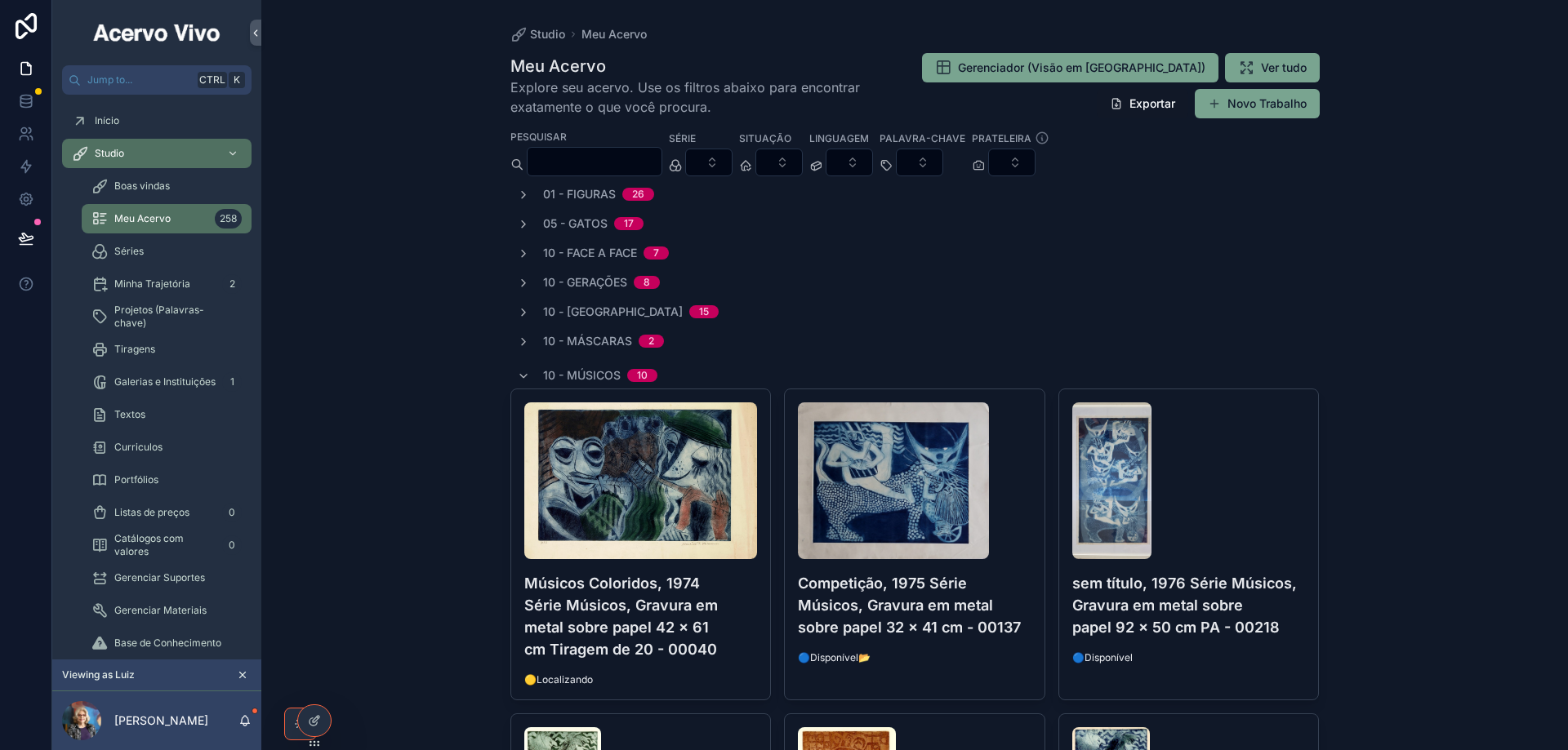
click at [564, 153] on input "scrollable content" at bounding box center [594, 162] width 134 height 23
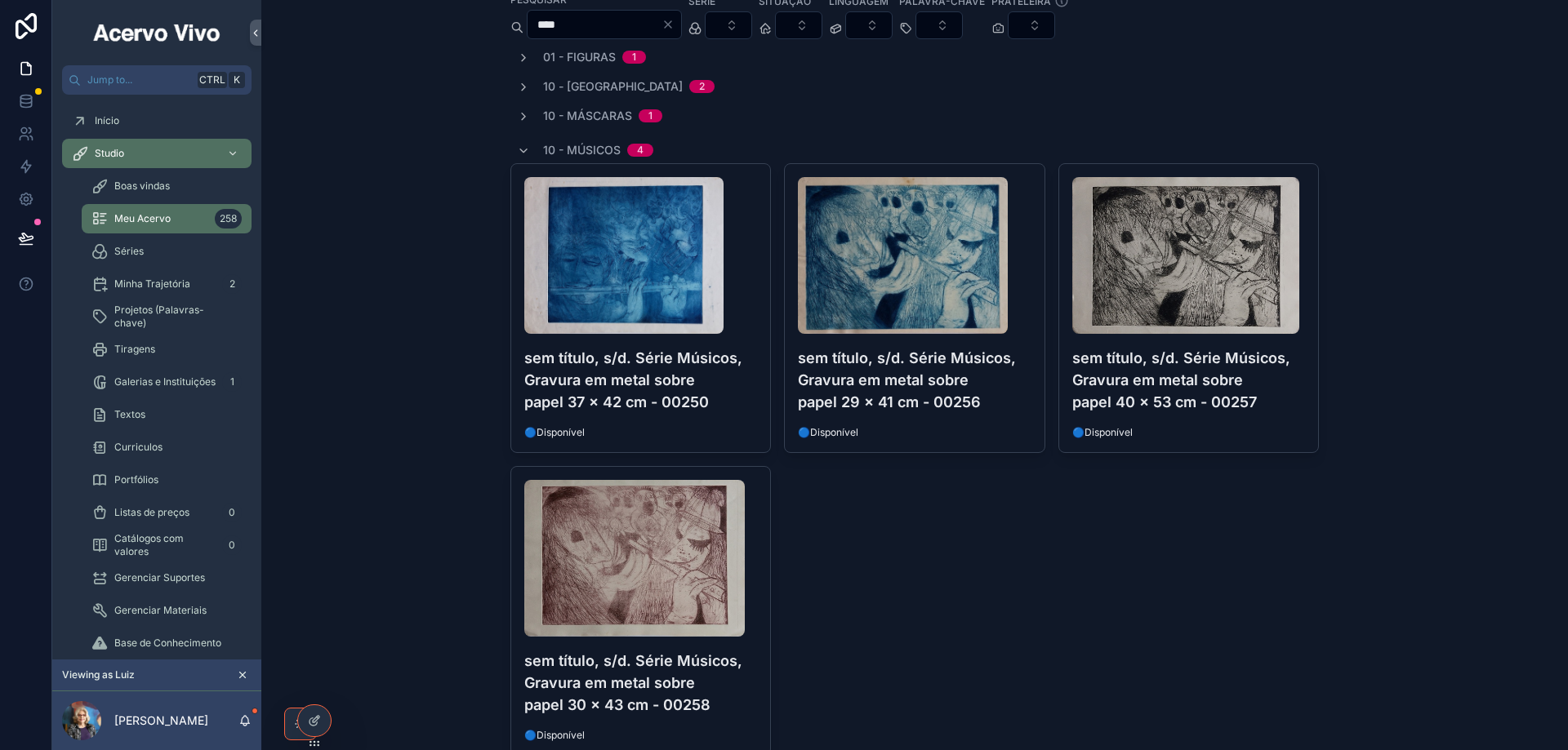
scroll to position [164, 0]
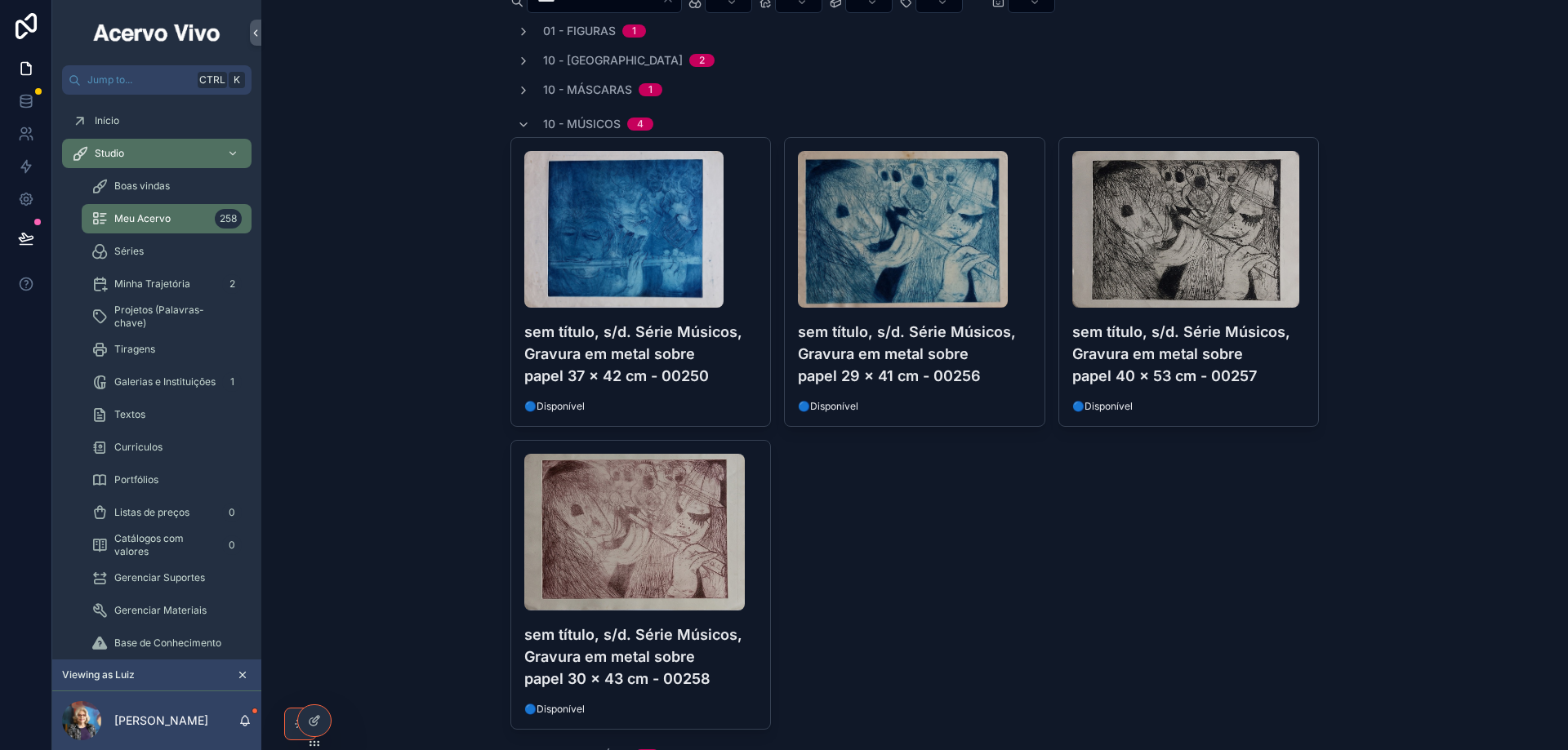
type input "****"
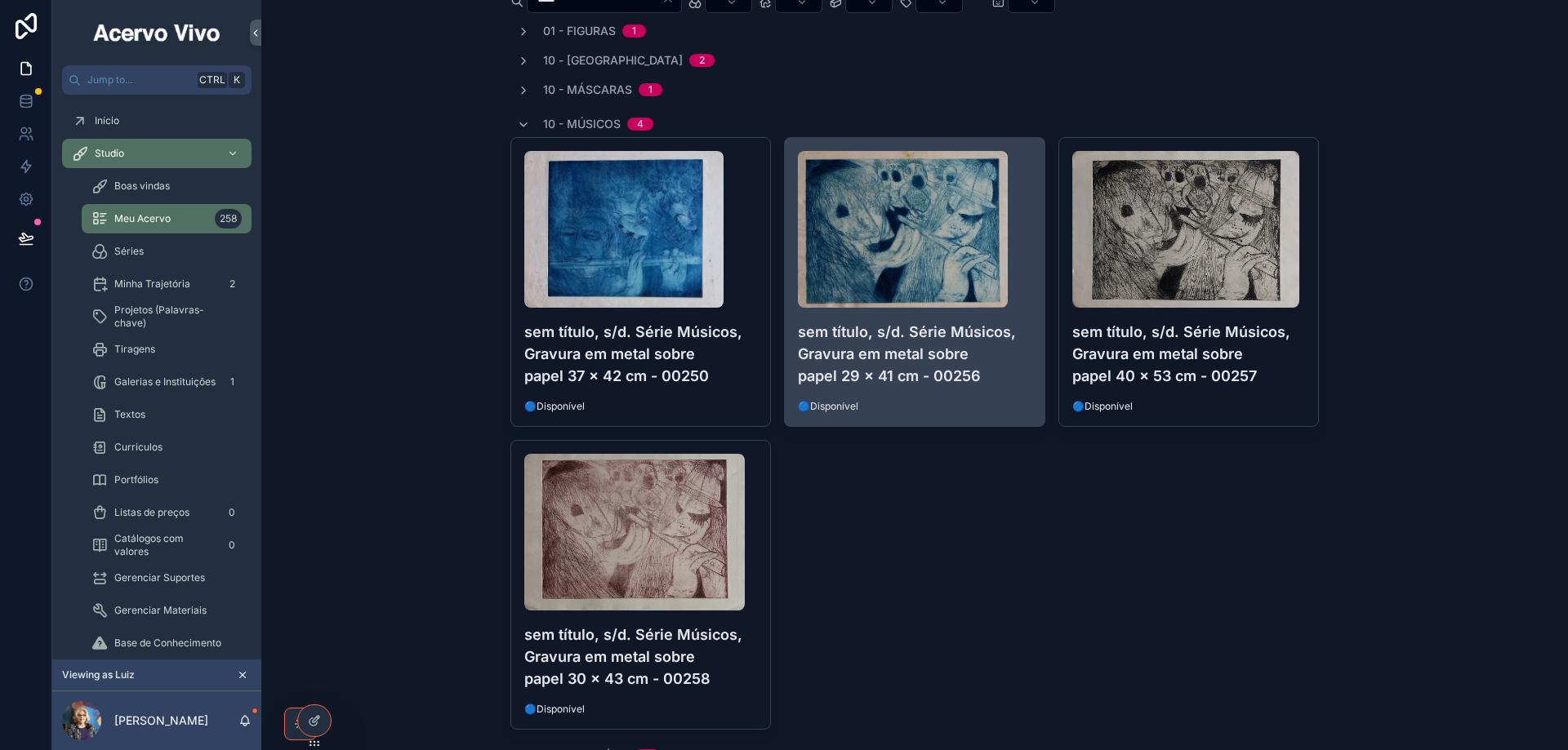
scroll to position [0, 0]
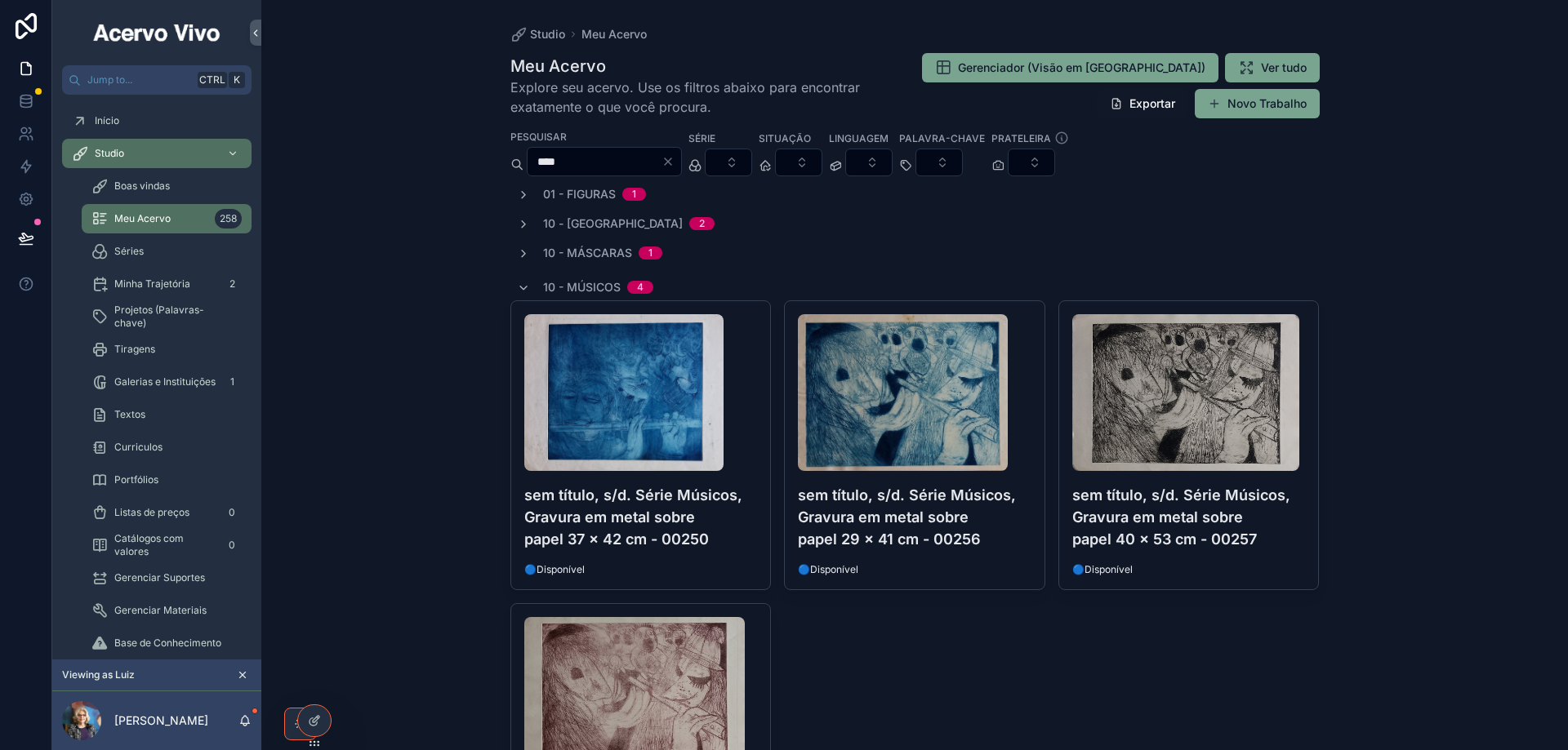
drag, startPoint x: 1275, startPoint y: 97, endPoint x: 1221, endPoint y: 125, distance: 60.8
click at [1274, 97] on button "Novo Trabalho" at bounding box center [1257, 104] width 125 height 30
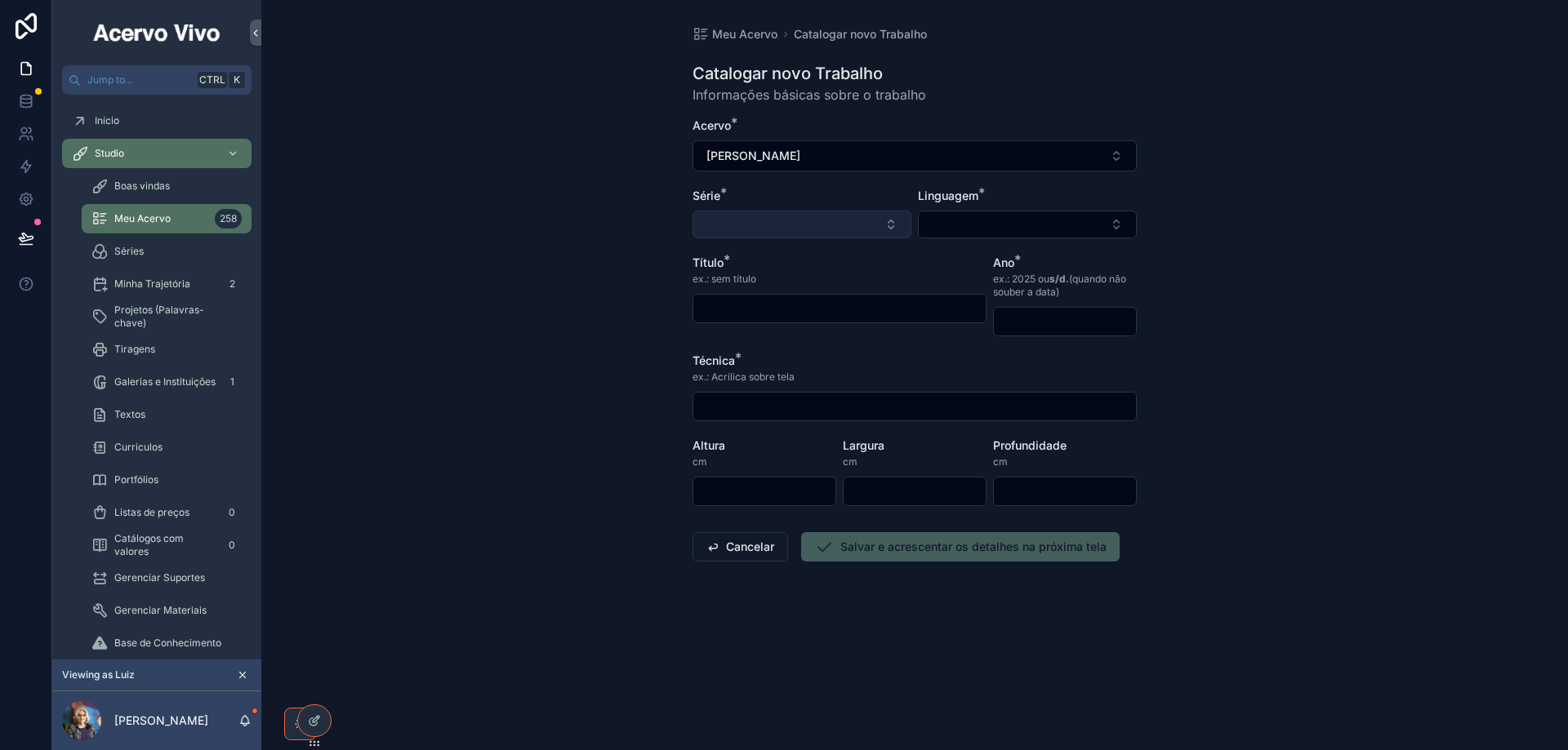
click at [728, 230] on button "Select Button" at bounding box center [801, 225] width 219 height 28
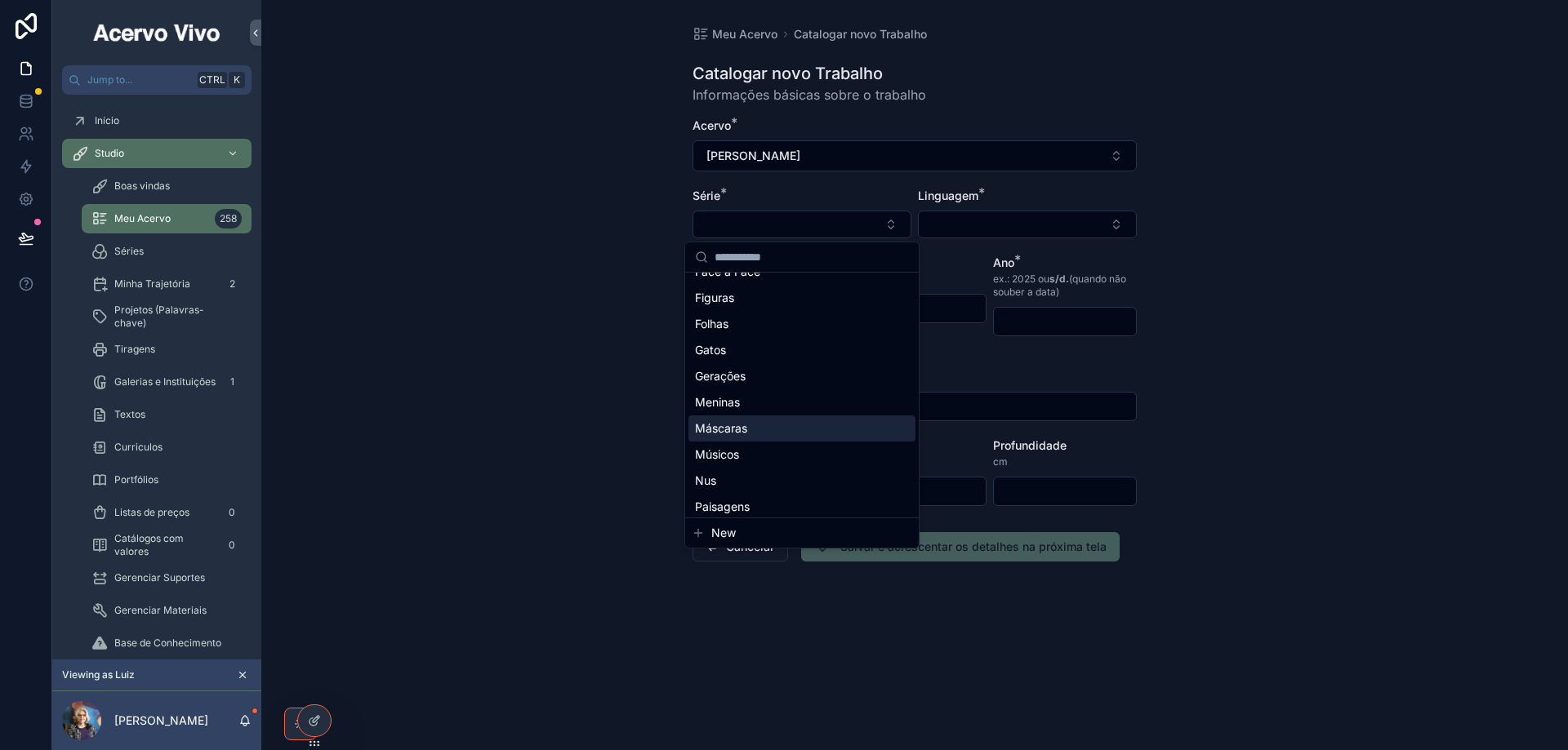
scroll to position [127, 0]
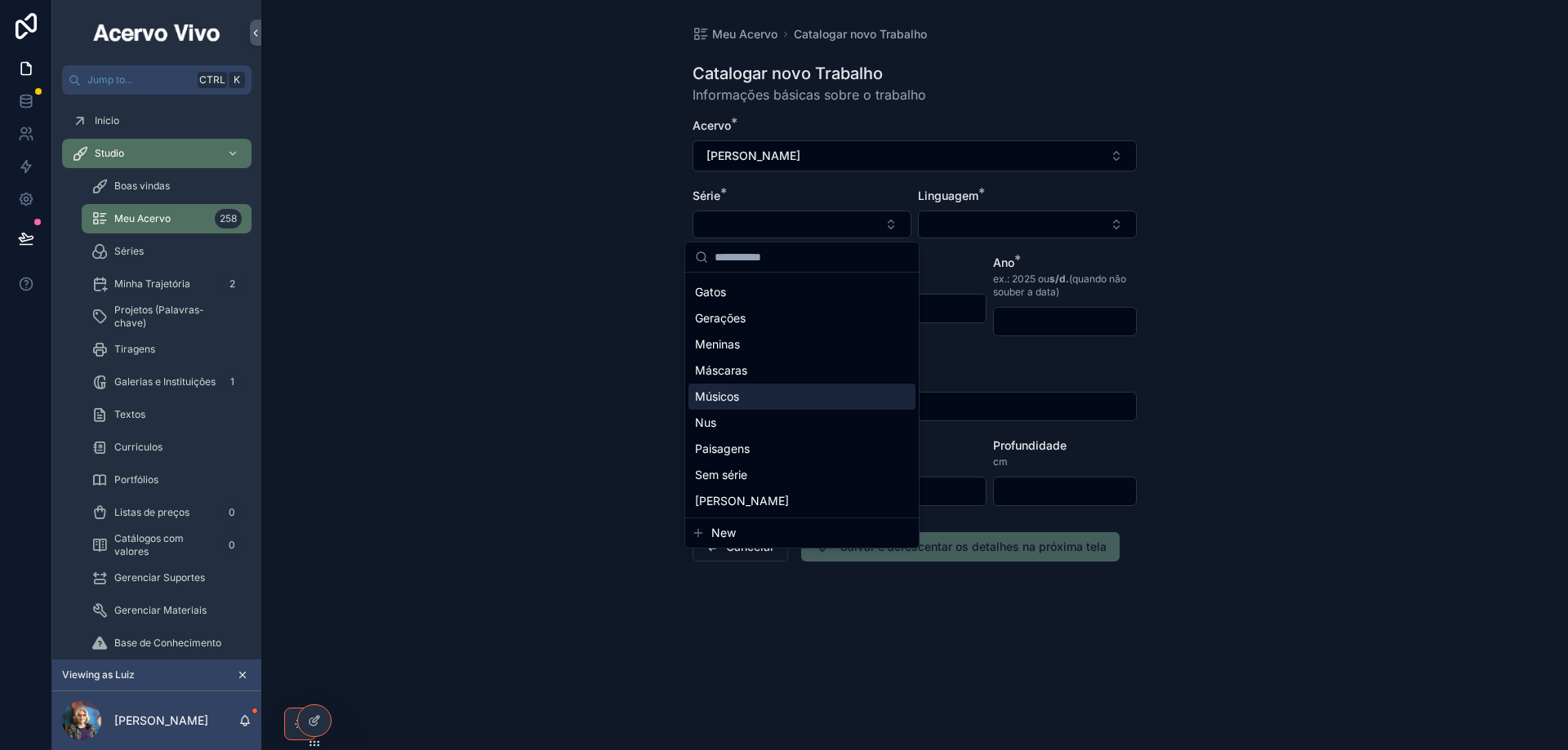
drag, startPoint x: 758, startPoint y: 391, endPoint x: 793, endPoint y: 382, distance: 36.1
click at [758, 392] on div "Músicos" at bounding box center [801, 397] width 227 height 26
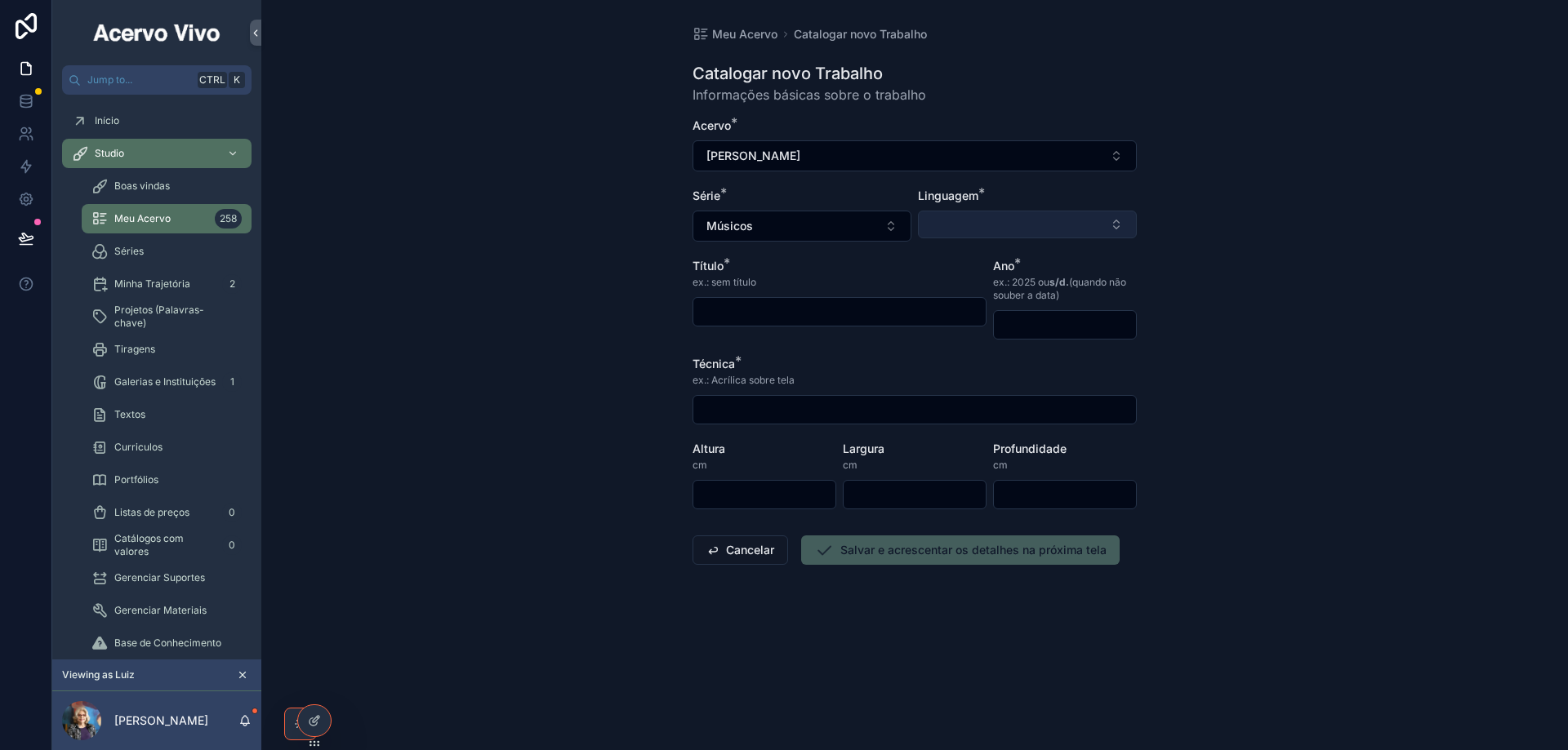
click at [977, 226] on button "Select Button" at bounding box center [1027, 225] width 219 height 28
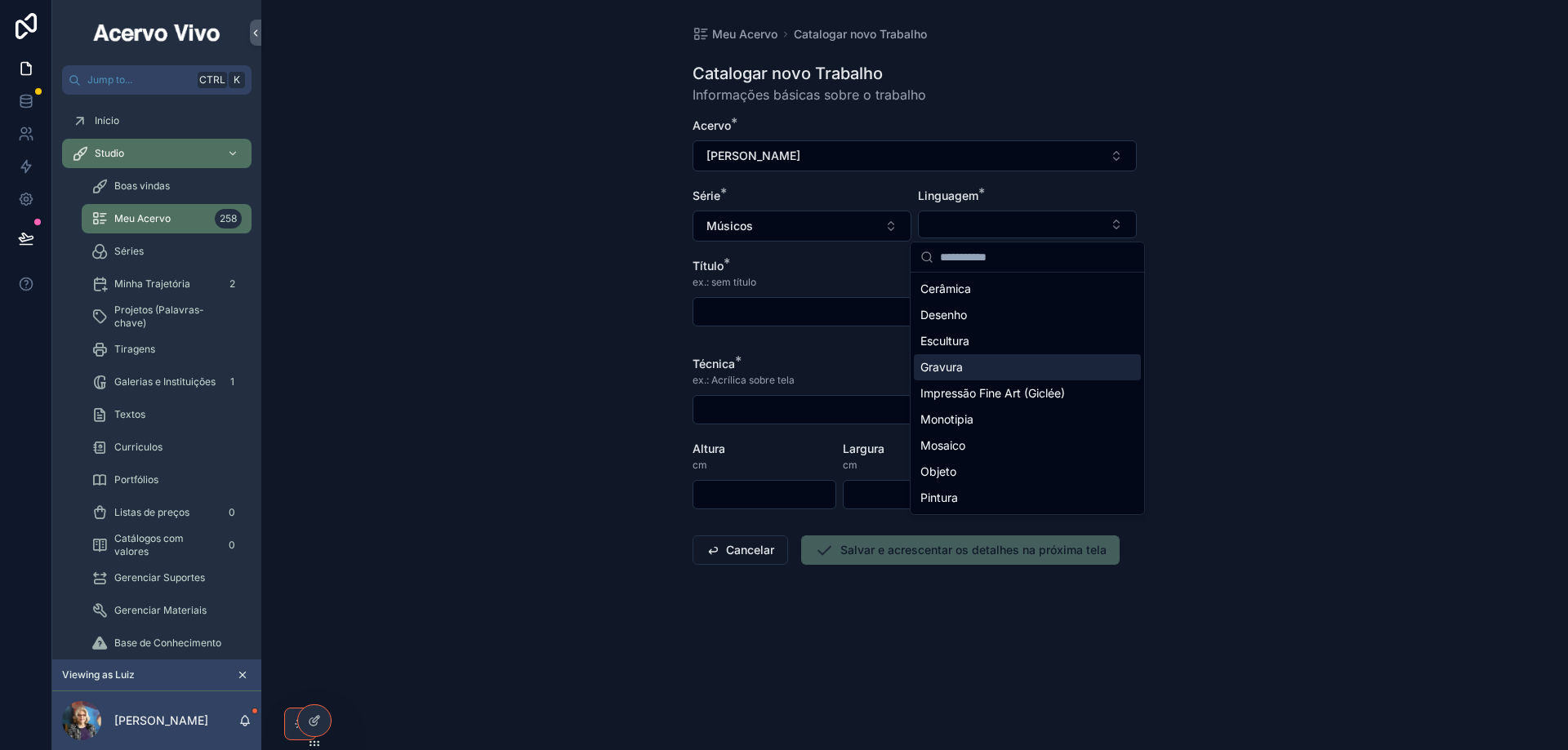
click at [973, 371] on div "Gravura" at bounding box center [1027, 368] width 227 height 26
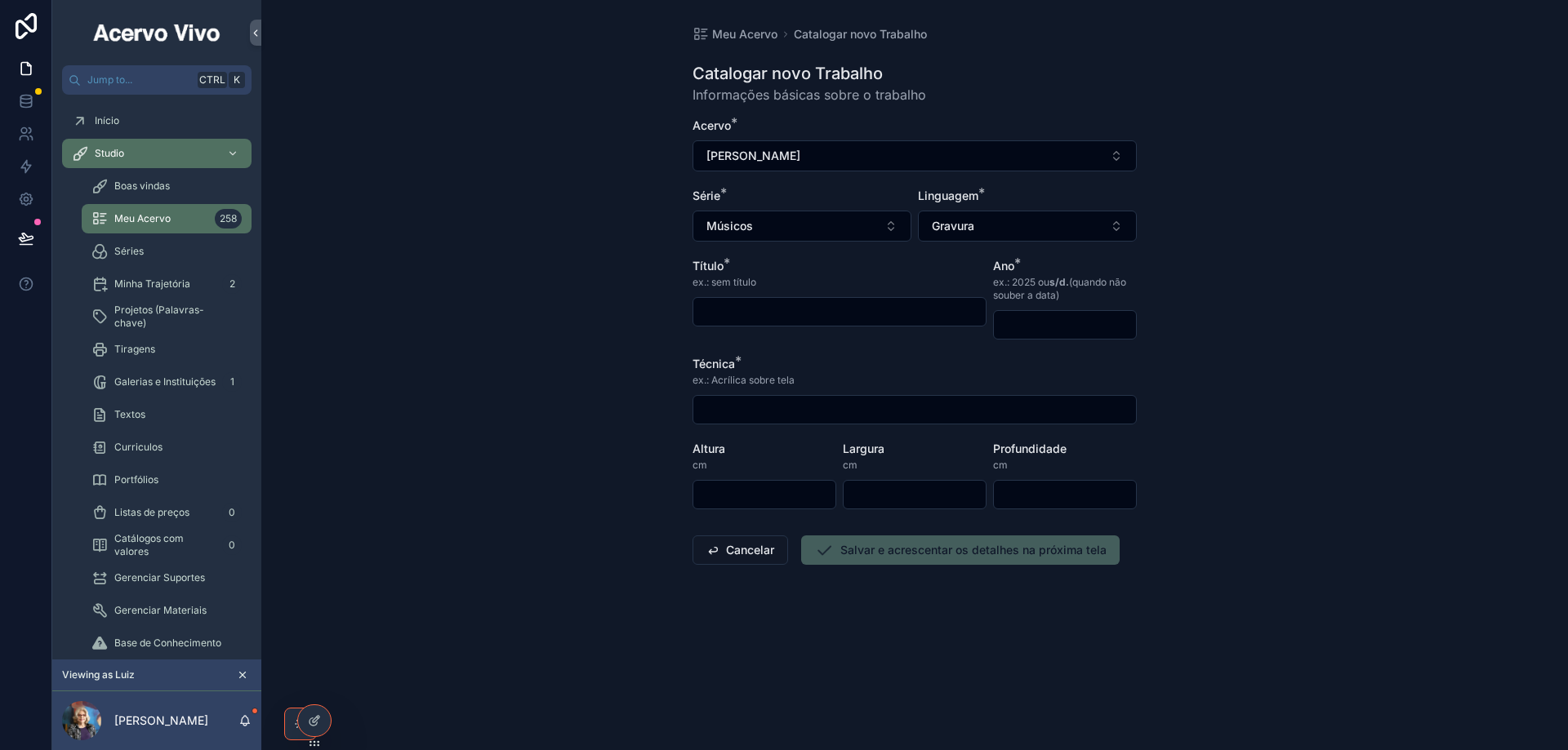
click at [767, 314] on input "scrollable content" at bounding box center [839, 312] width 292 height 23
type input "**********"
click at [1022, 321] on input "scrollable content" at bounding box center [1065, 325] width 142 height 23
type input "****"
click at [796, 409] on input "scrollable content" at bounding box center [915, 410] width 443 height 23
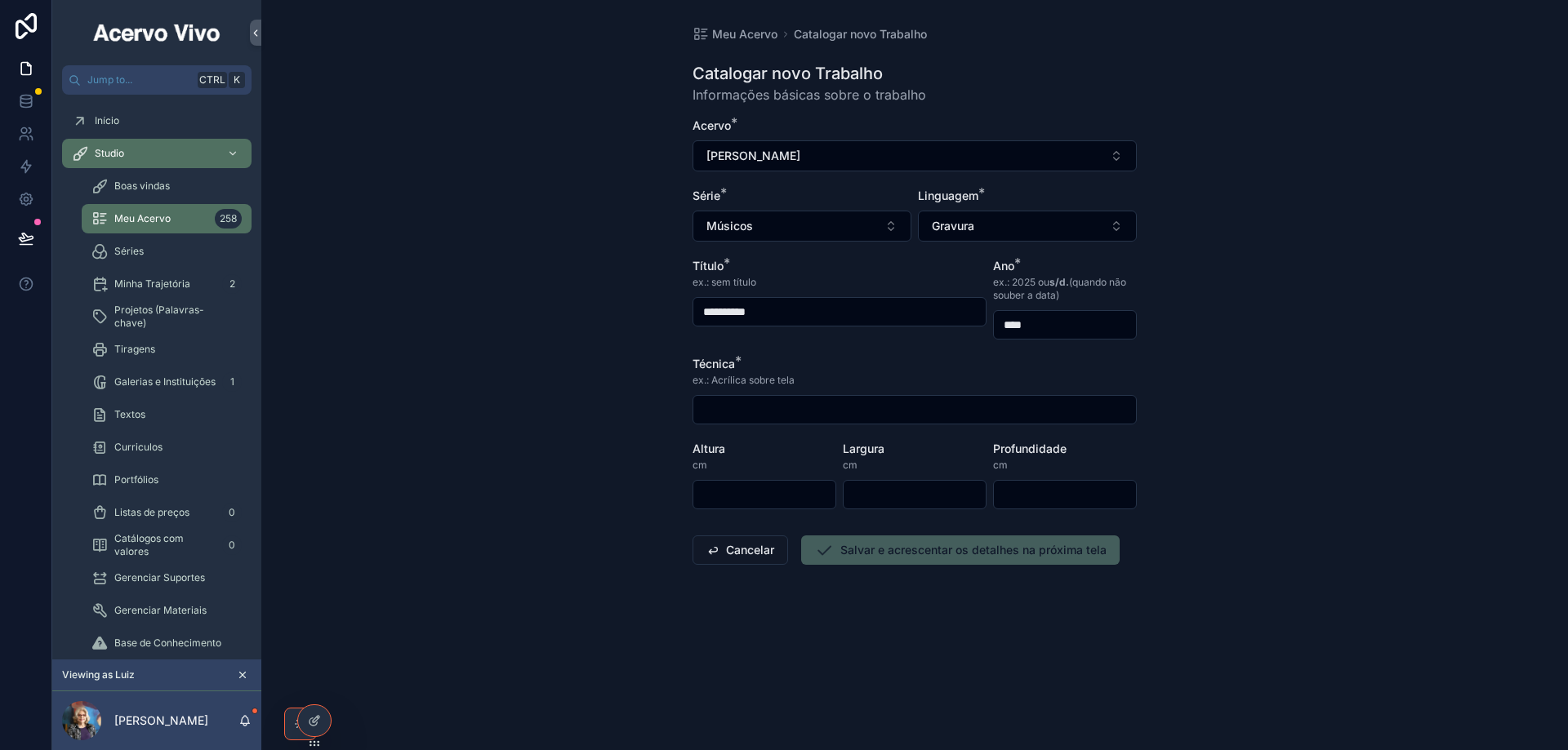
type input "**********"
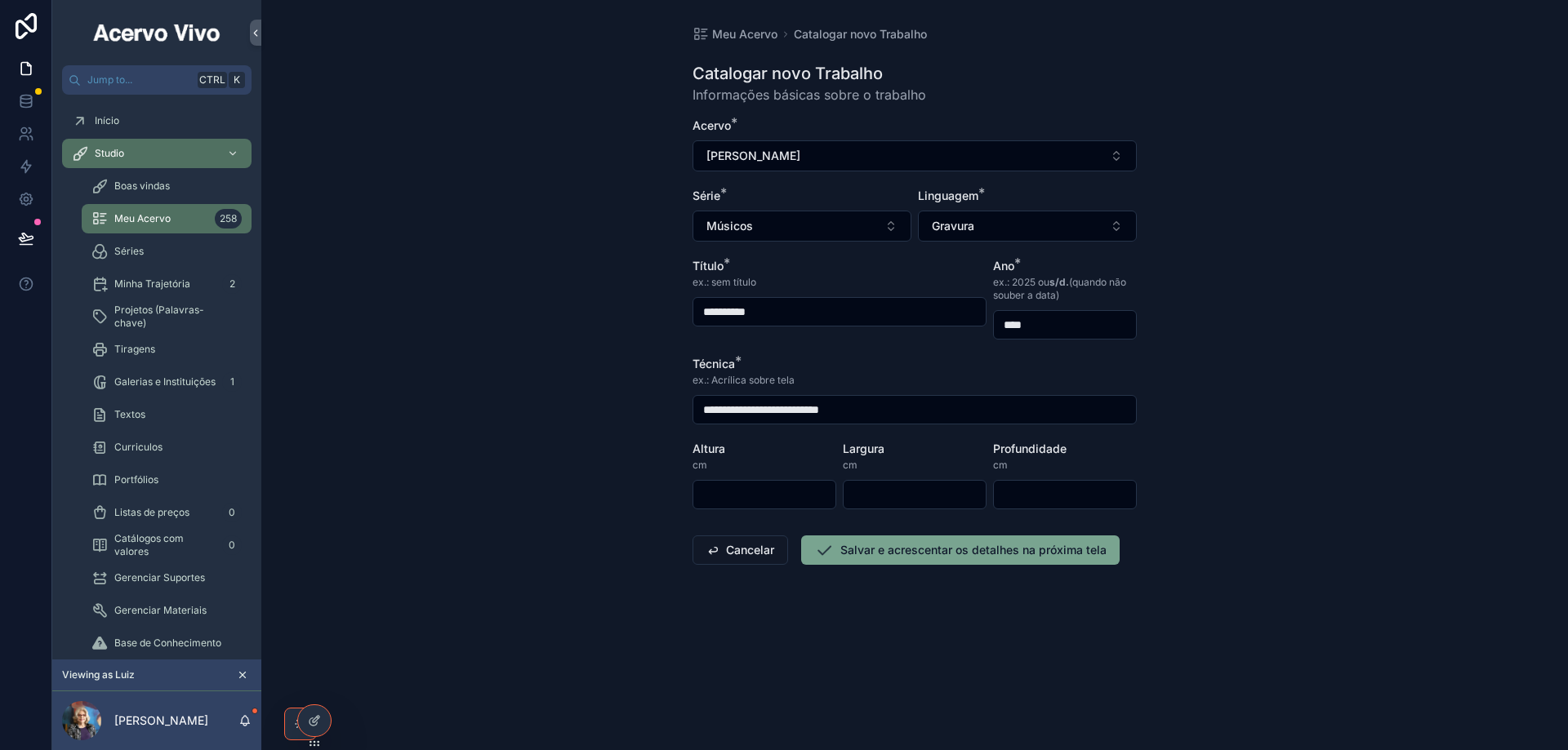
click at [751, 488] on input "scrollable content" at bounding box center [764, 495] width 142 height 23
type input "**"
click at [836, 551] on button "Salvar e acrescentar os detalhes na próxima tela" at bounding box center [960, 550] width 318 height 30
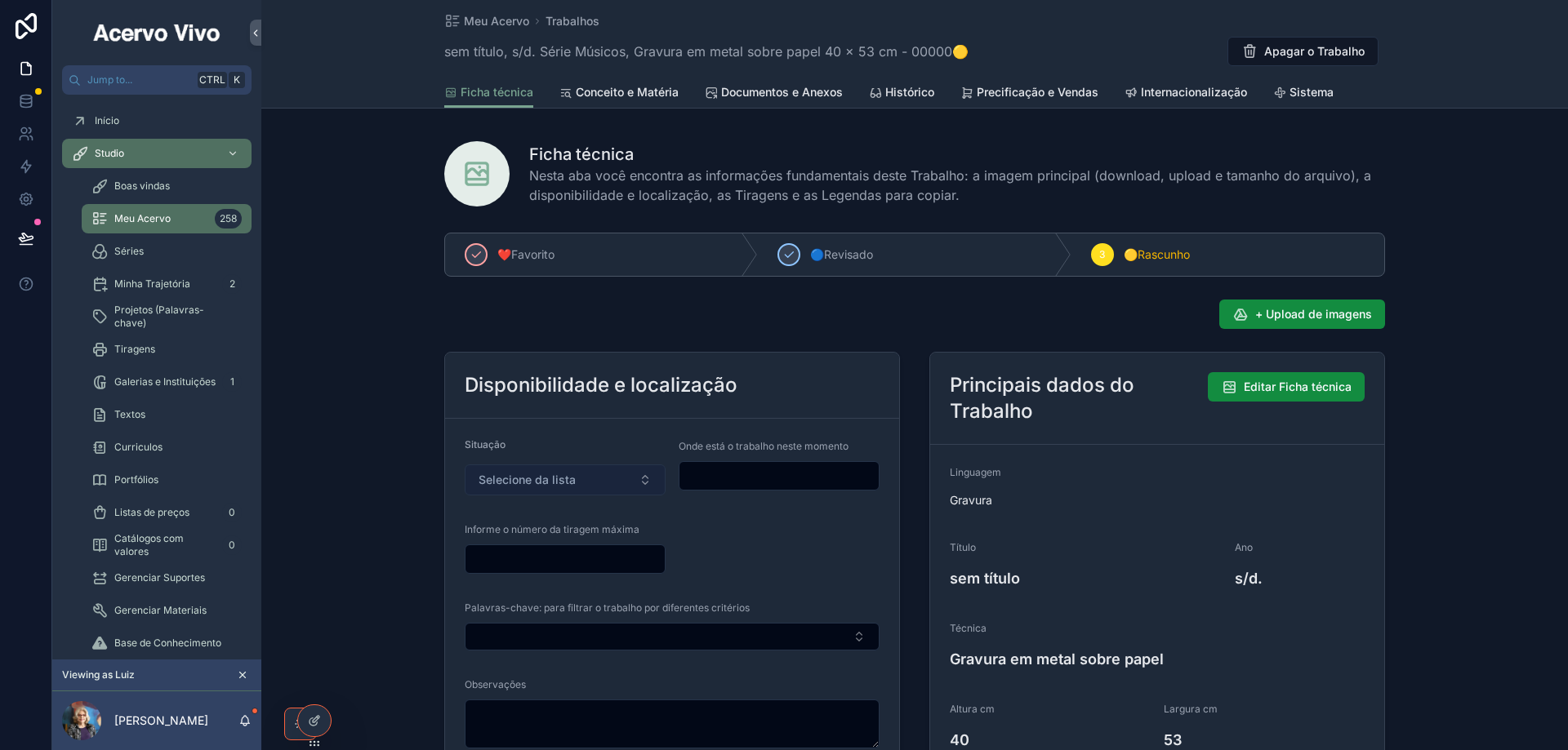
drag, startPoint x: 617, startPoint y: 477, endPoint x: 610, endPoint y: 484, distance: 9.9
click at [616, 477] on button "Selecione da lista" at bounding box center [564, 480] width 201 height 31
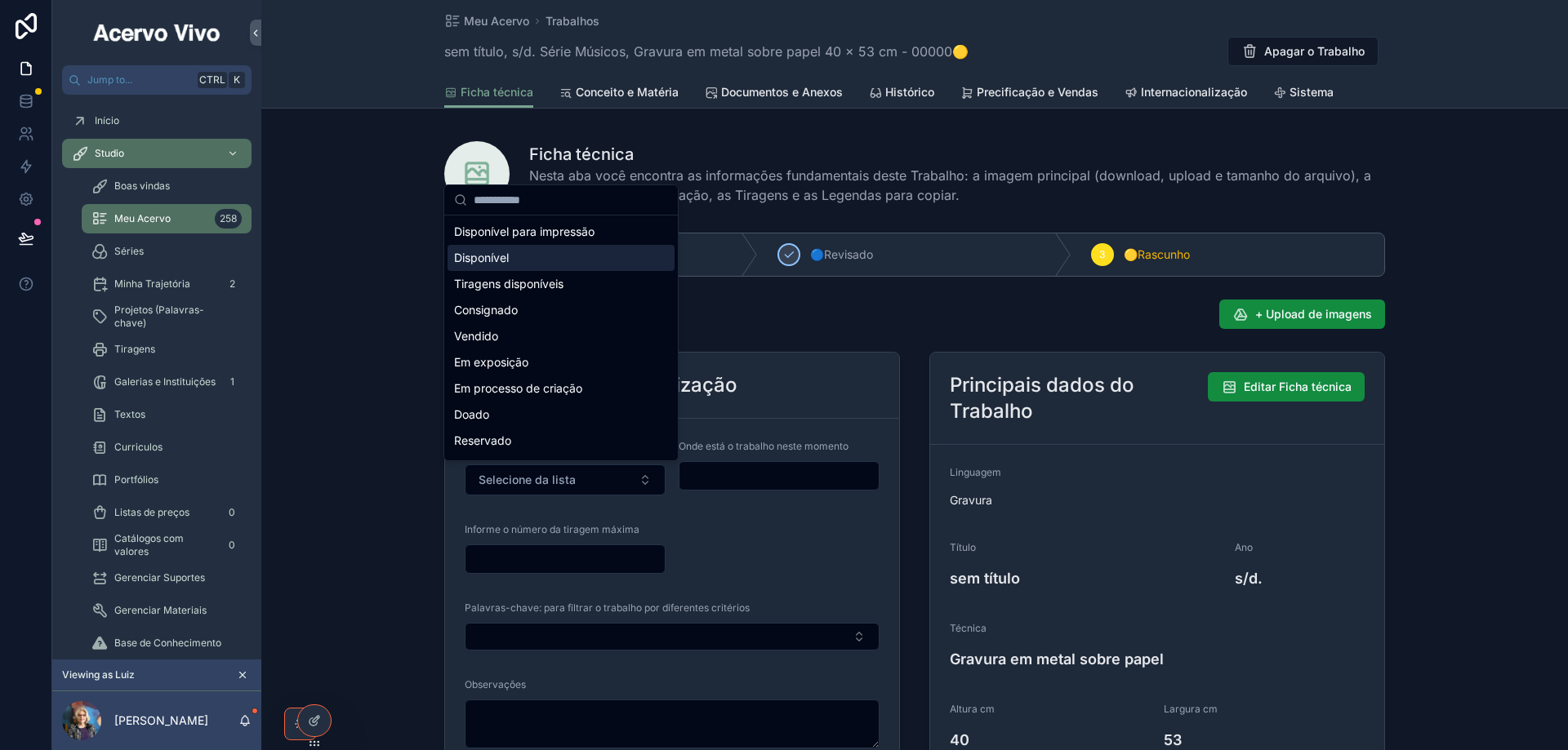
click at [561, 253] on div "Disponível" at bounding box center [561, 258] width 227 height 26
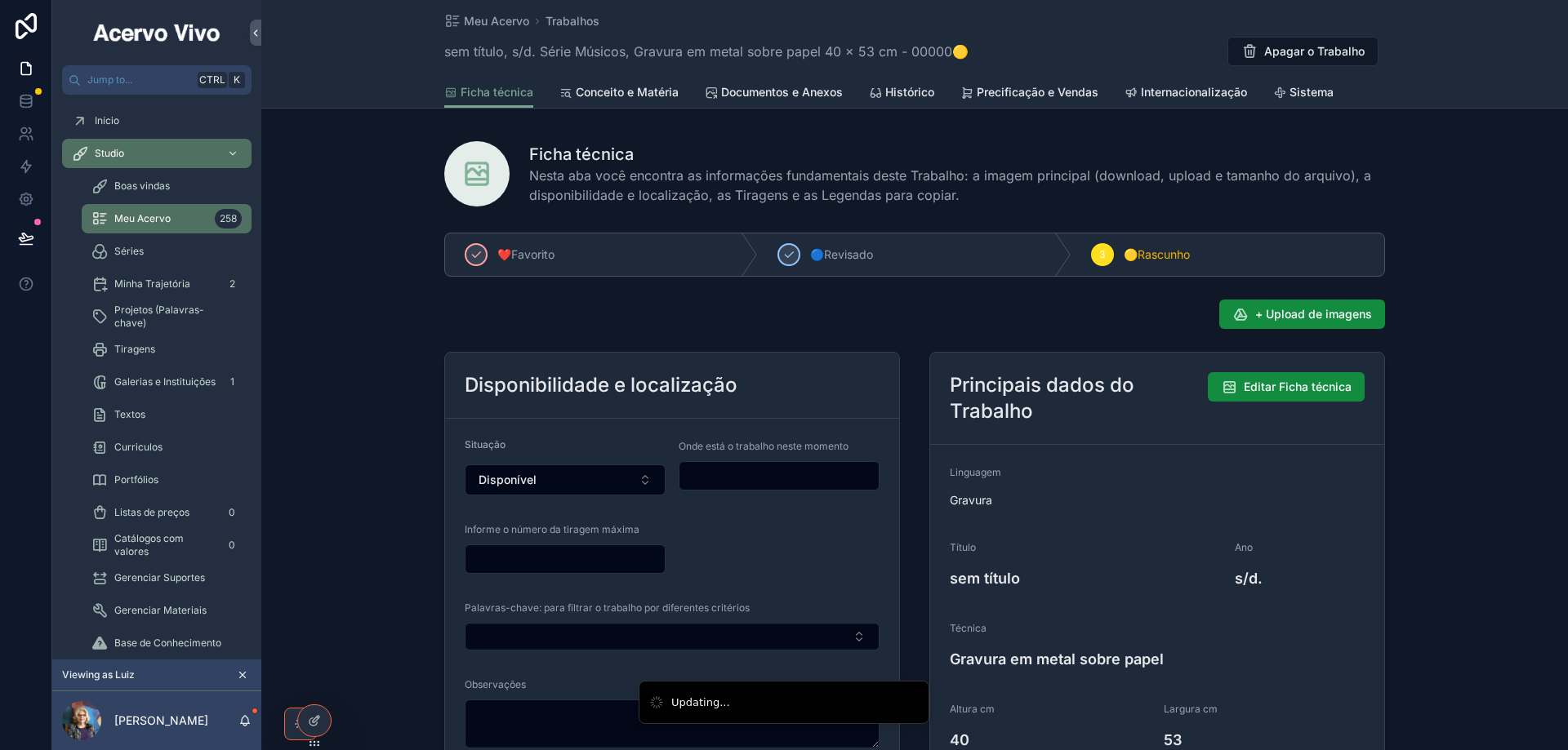
click at [755, 477] on input "scrollable content" at bounding box center [778, 476] width 199 height 23
type input "**********"
click at [1287, 315] on button "+ Upload de imagens" at bounding box center [1302, 315] width 166 height 30
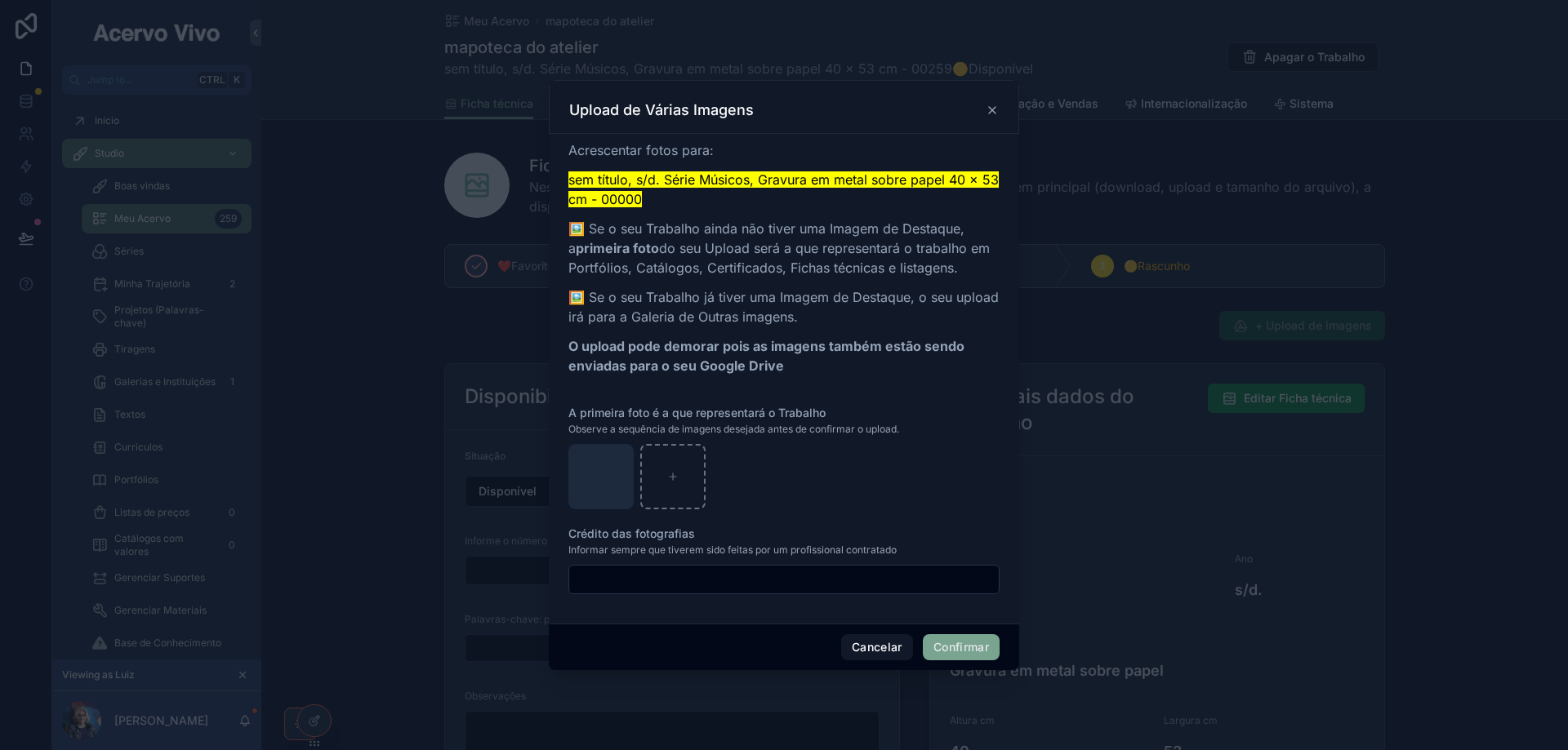
click at [961, 642] on button "Confirmar" at bounding box center [961, 648] width 77 height 26
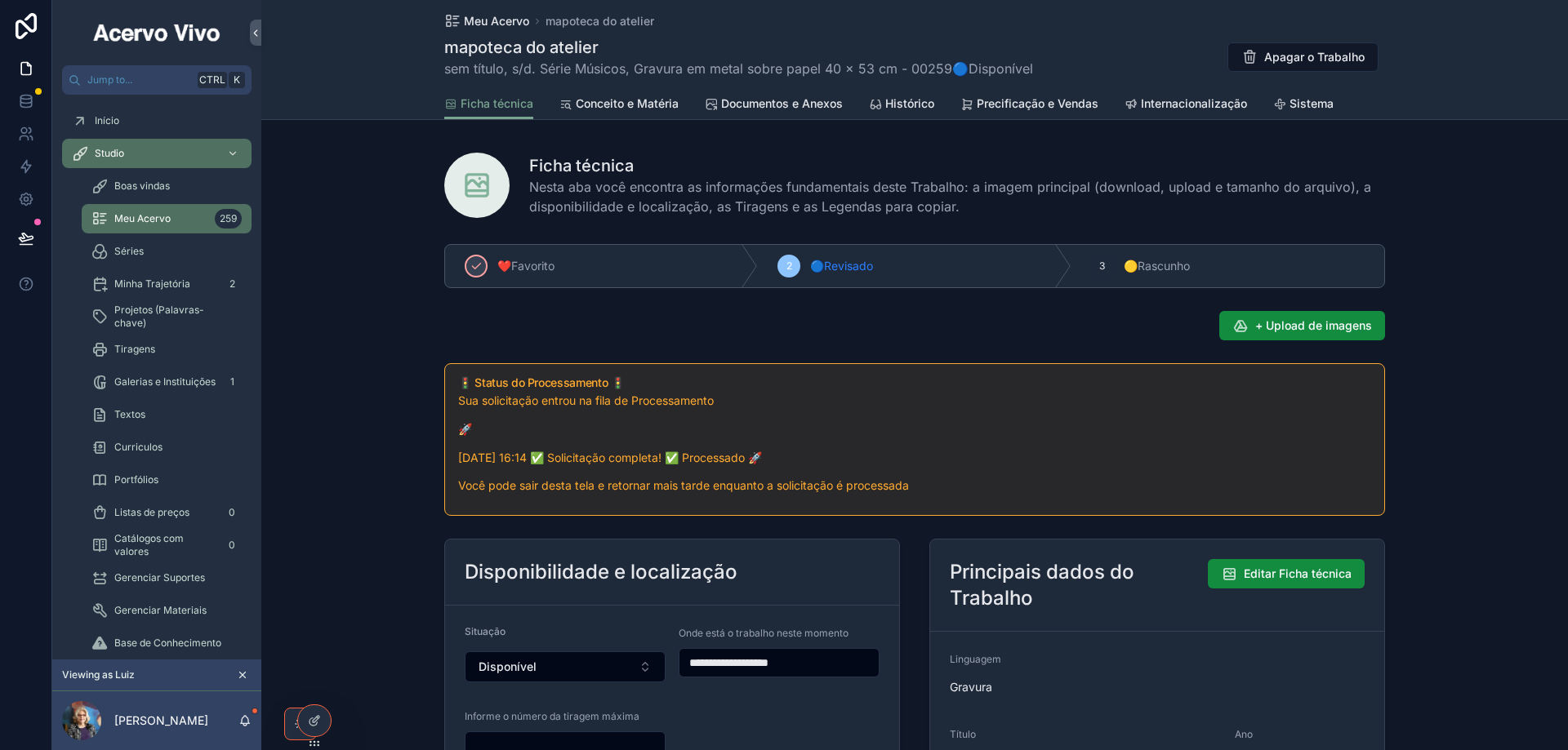
click at [495, 26] on span "Meu Acervo" at bounding box center [496, 21] width 65 height 17
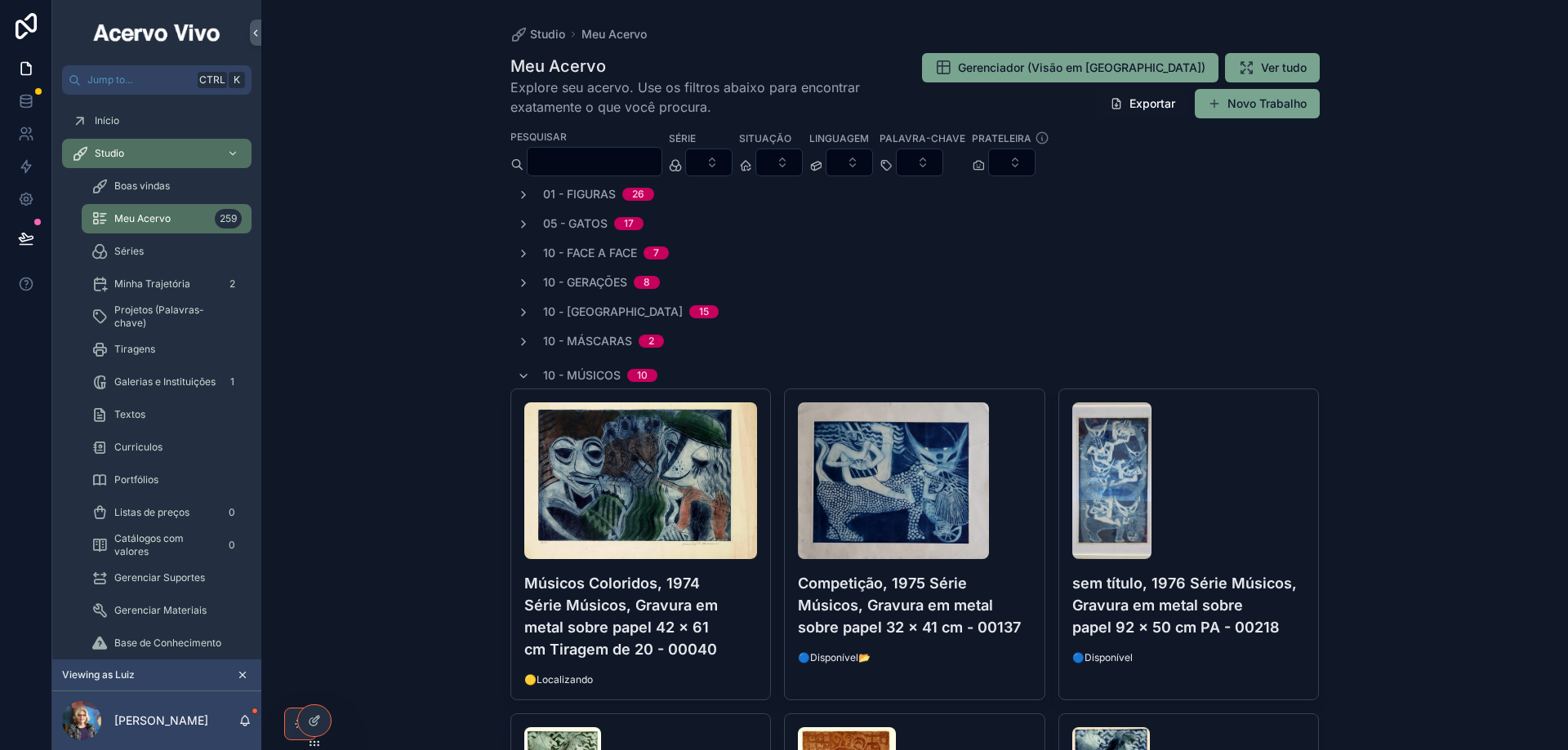
click at [164, 251] on div "Séries" at bounding box center [167, 252] width 150 height 26
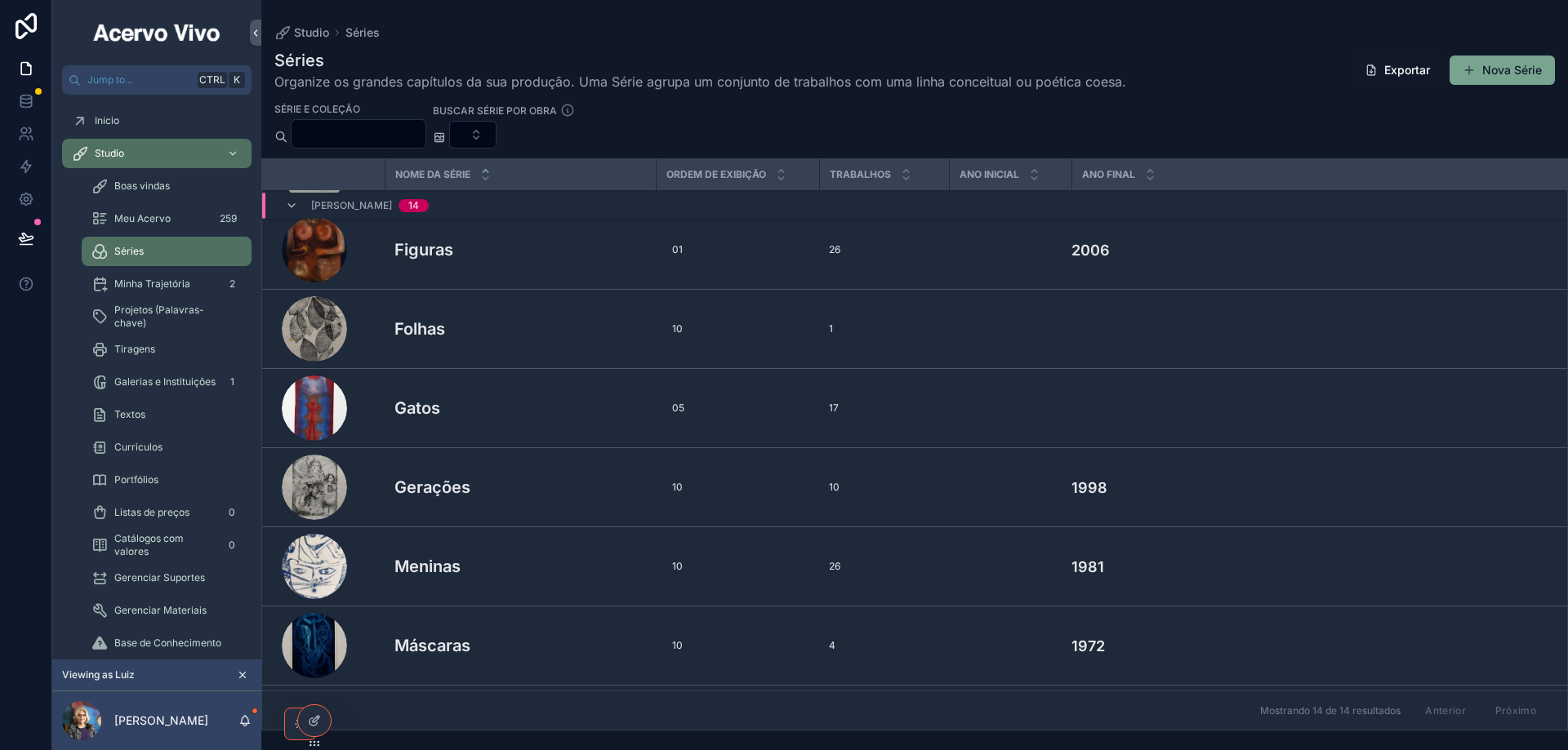
scroll to position [490, 0]
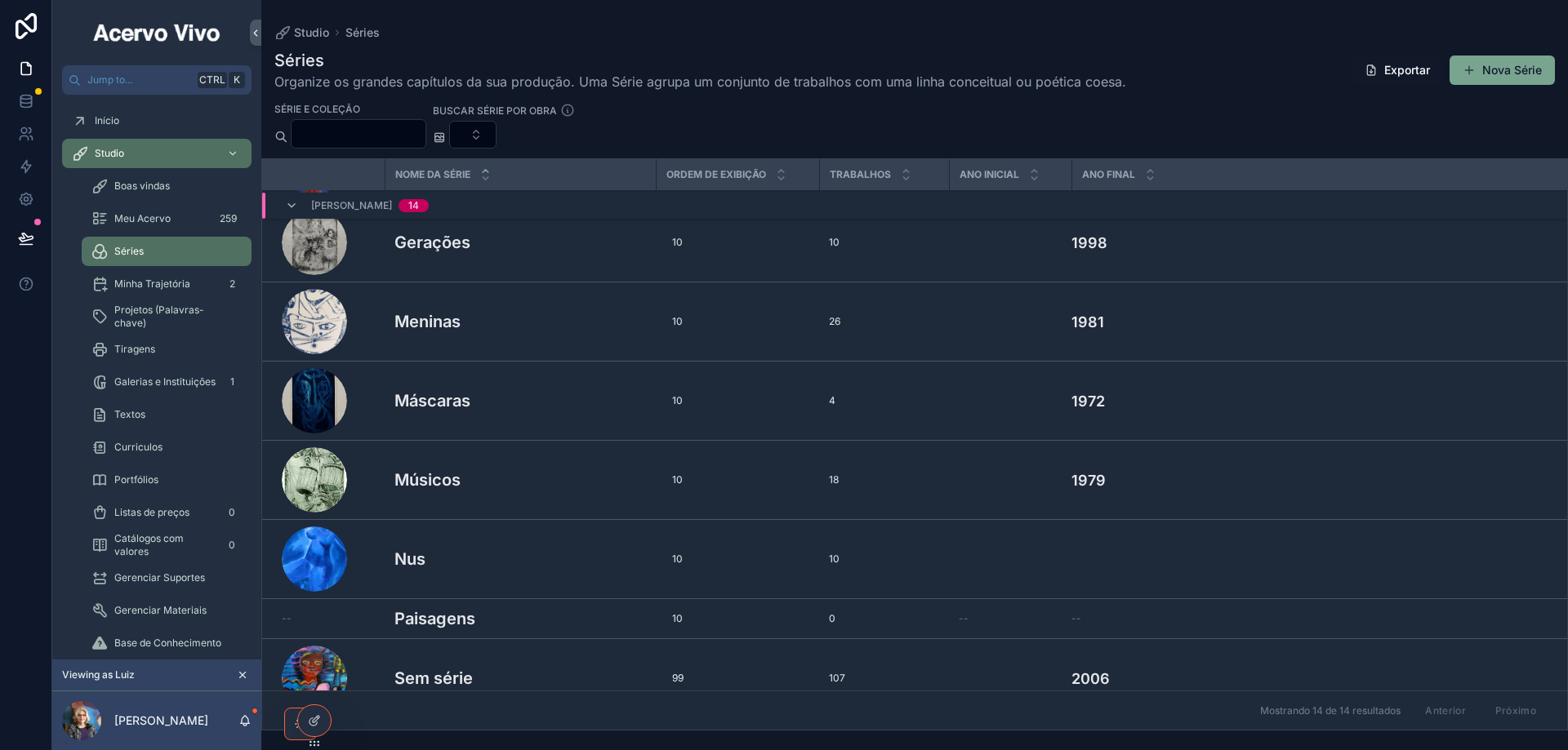
click at [522, 483] on div "[DEMOGRAPHIC_DATA] Músicos" at bounding box center [520, 480] width 251 height 25
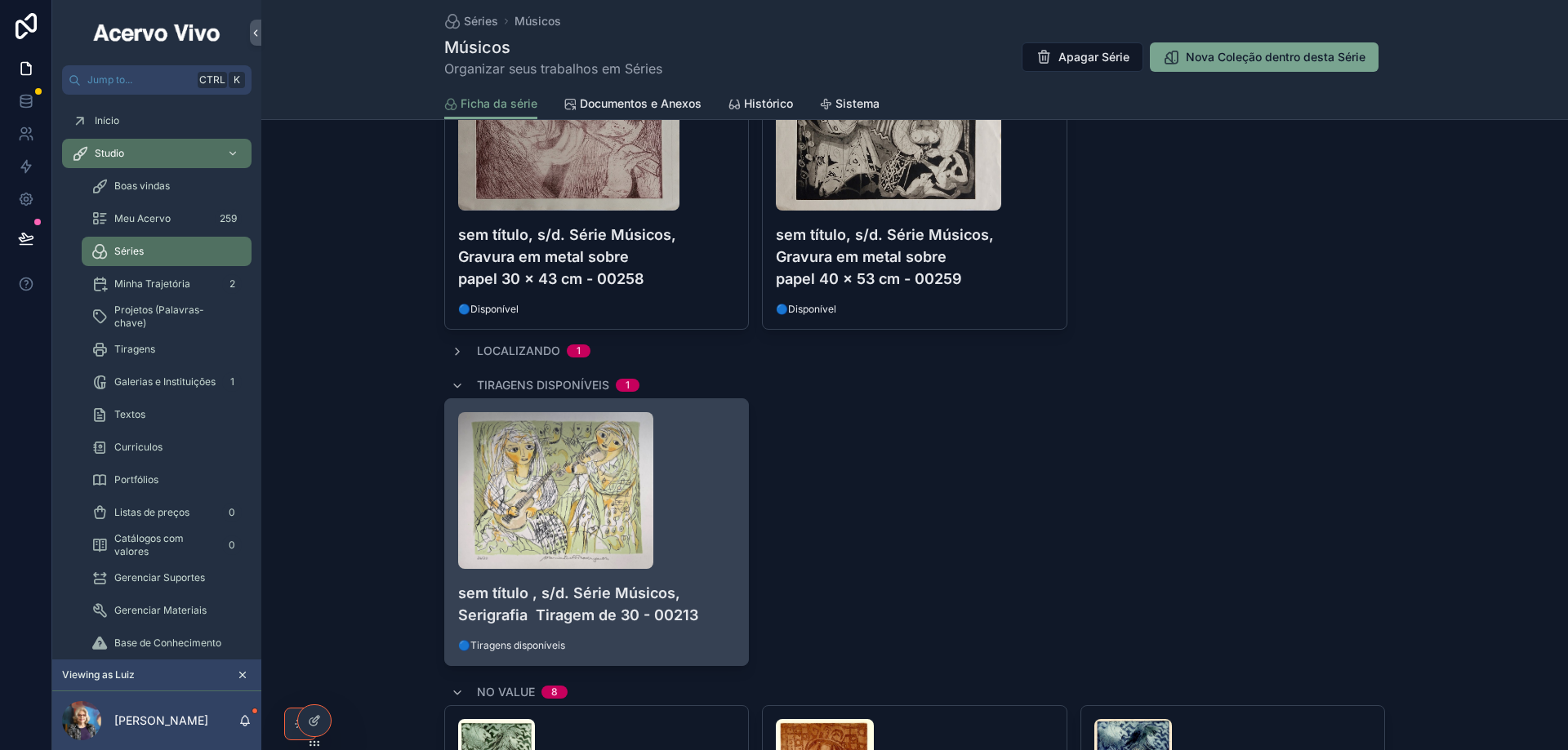
scroll to position [1469, 0]
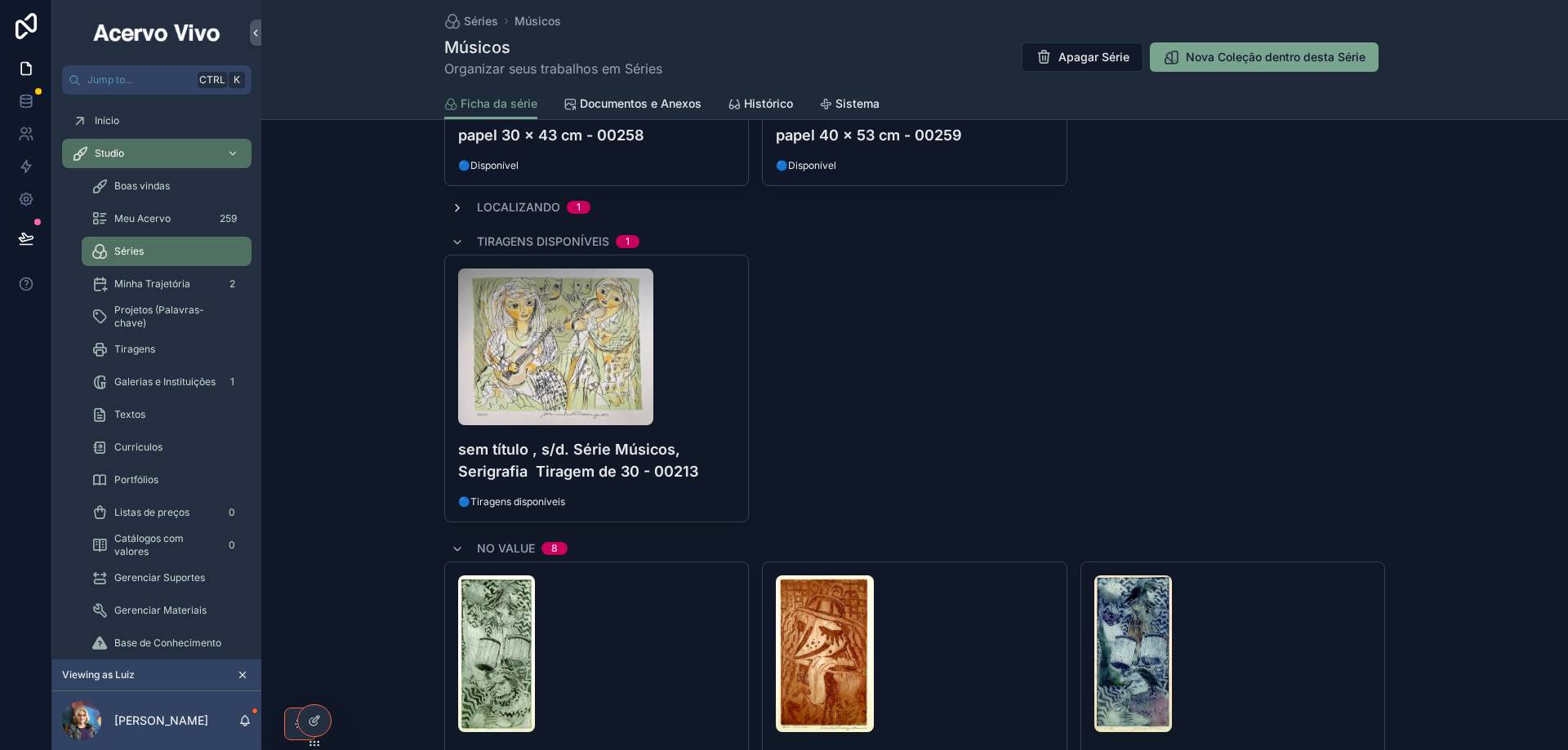
click at [452, 211] on icon "scrollable content" at bounding box center [458, 208] width 13 height 13
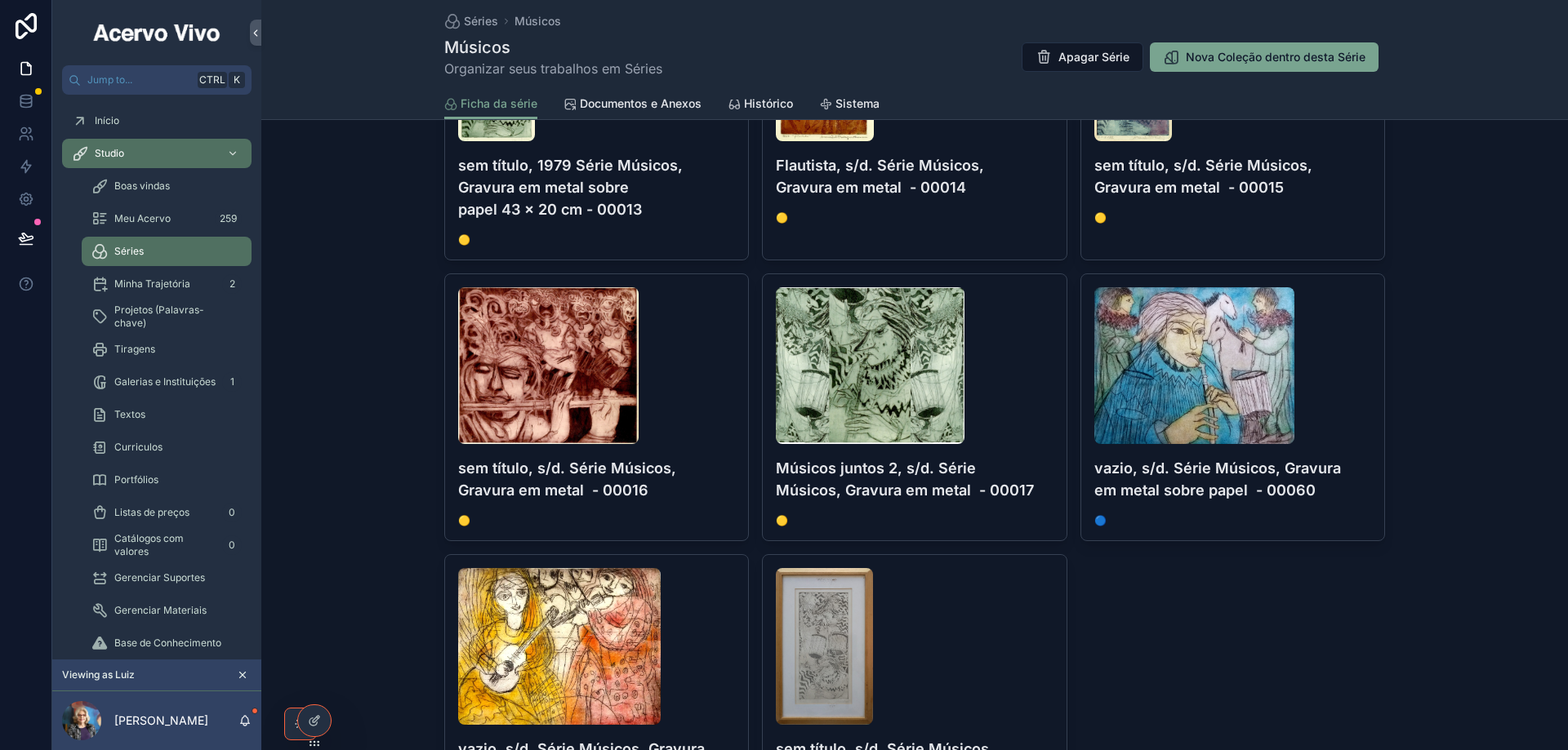
scroll to position [2613, 0]
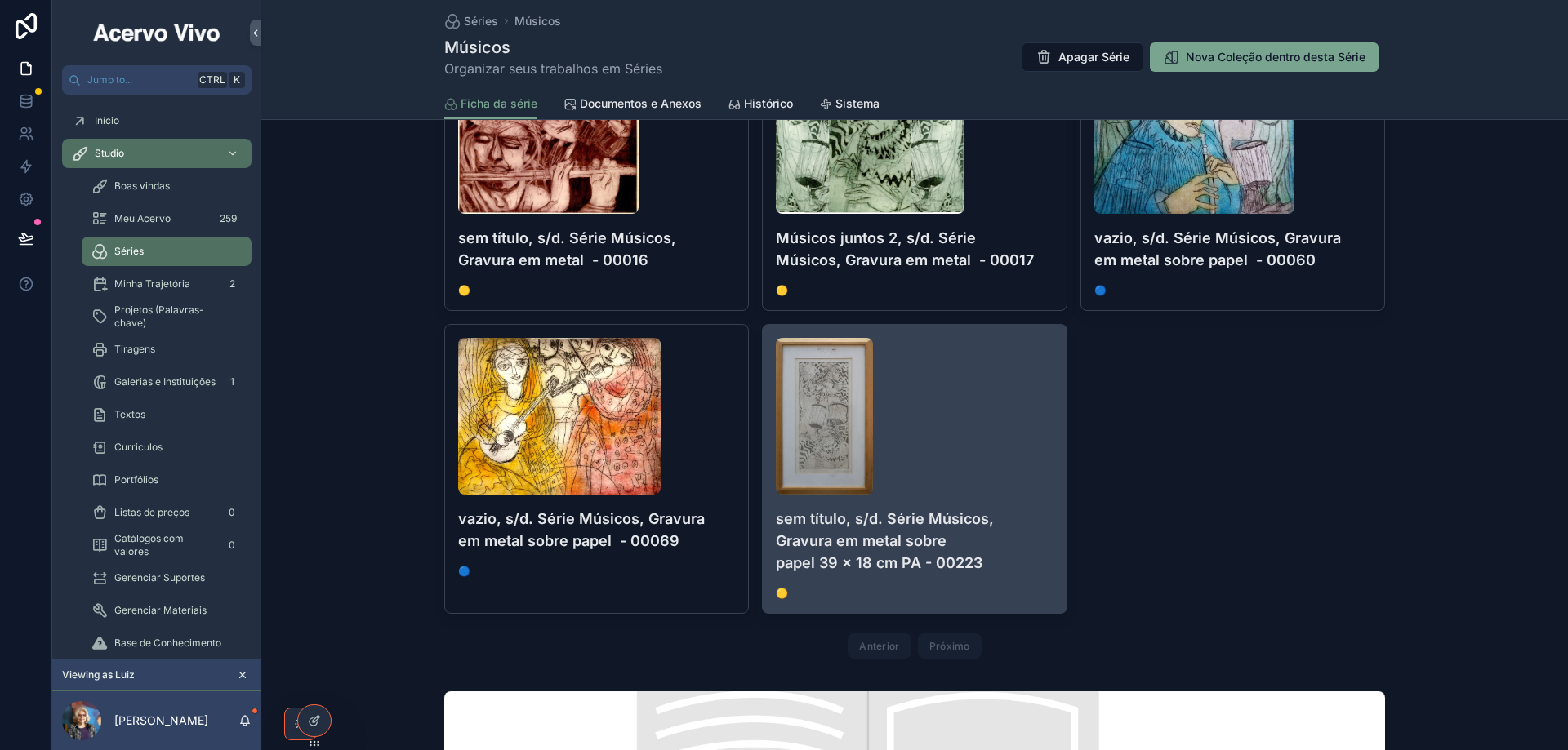
click at [1005, 472] on div "scrollable content" at bounding box center [914, 416] width 277 height 157
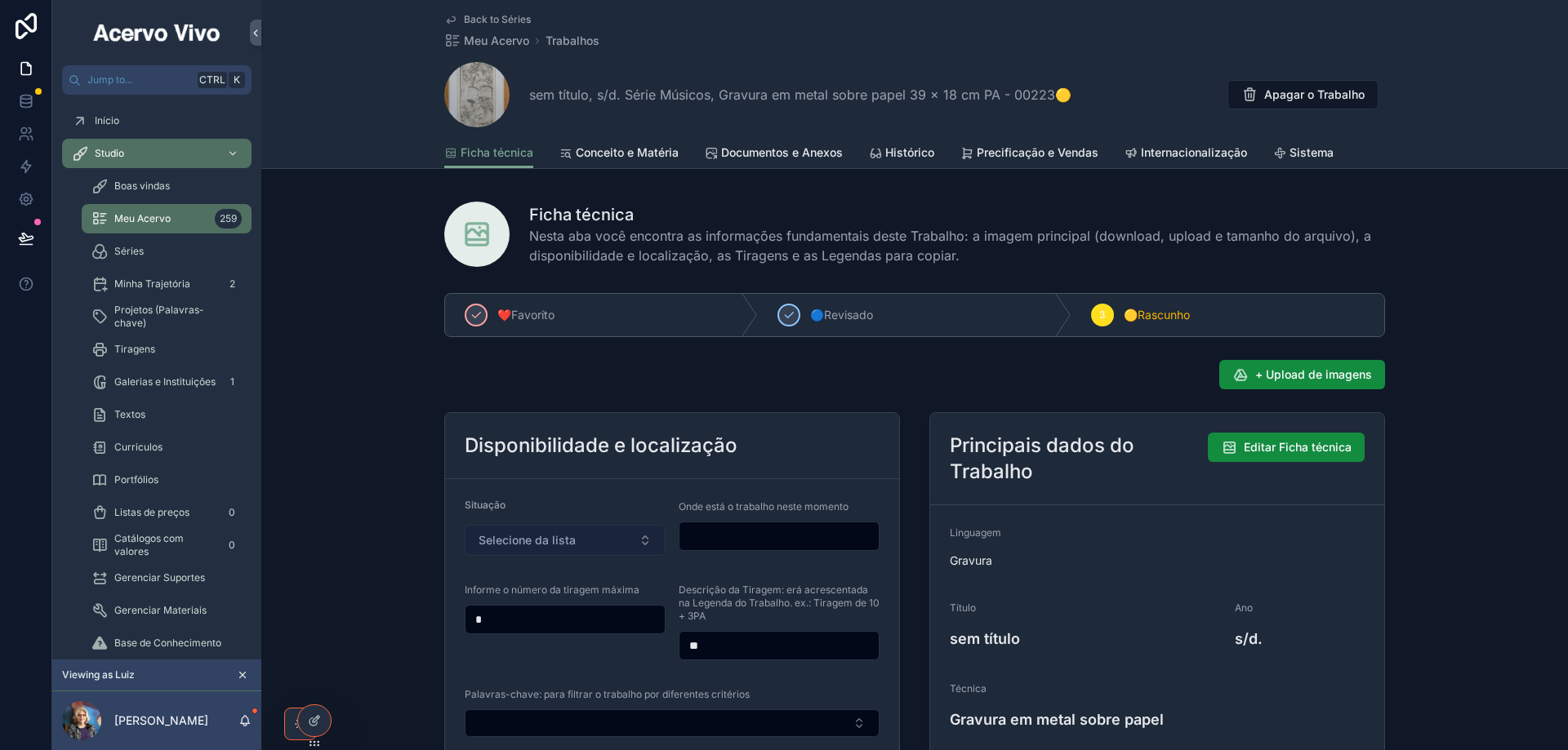
click at [518, 539] on span "Selecione da lista" at bounding box center [527, 540] width 97 height 17
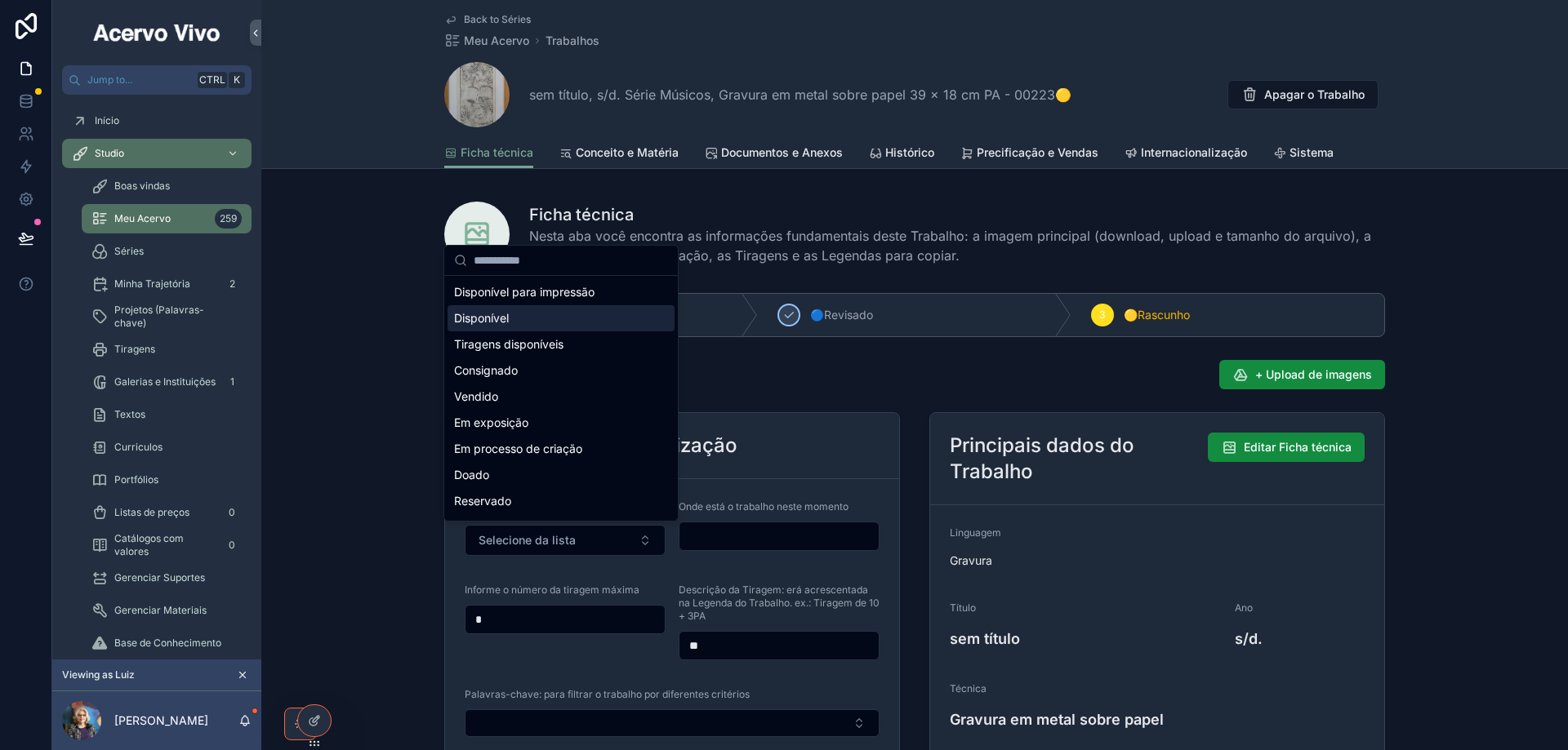
click at [542, 325] on div "Disponível" at bounding box center [561, 319] width 227 height 26
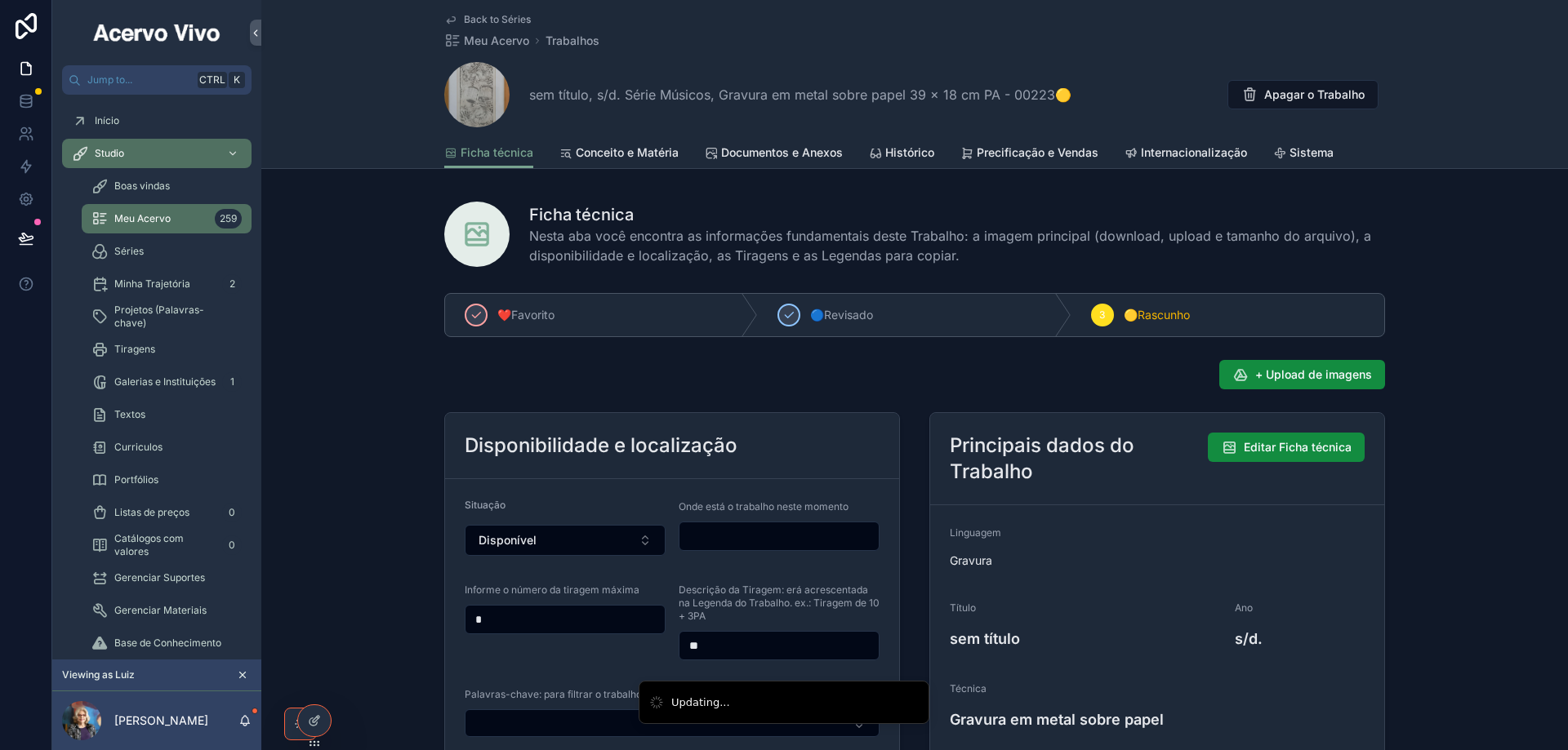
click at [755, 535] on input "scrollable content" at bounding box center [778, 536] width 199 height 23
type input "*******"
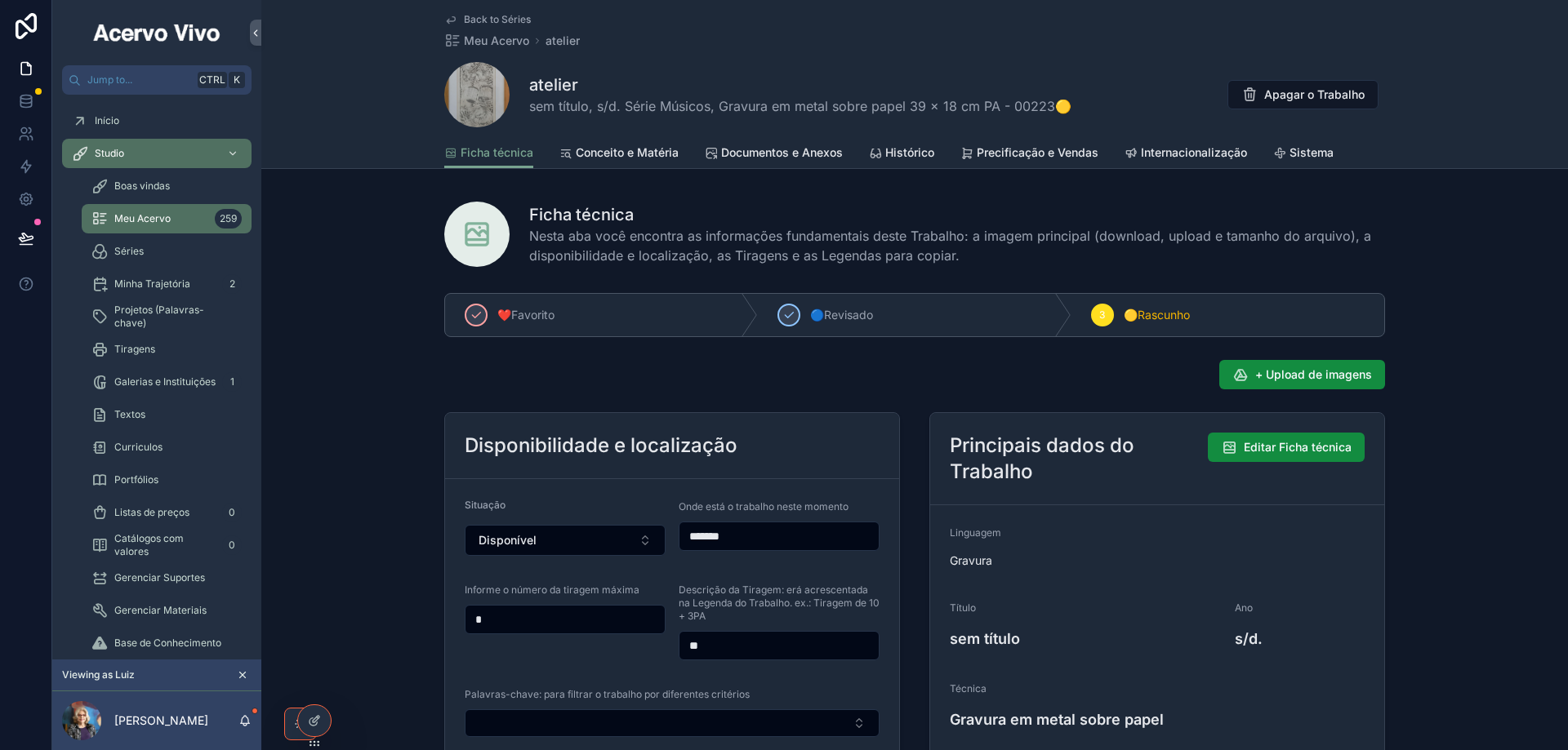
drag, startPoint x: 620, startPoint y: 18, endPoint x: 506, endPoint y: 18, distance: 114.0
click at [619, 20] on div "Back to Séries Meu Acervo atelier" at bounding box center [915, 31] width 941 height 36
click at [506, 18] on span "Back to Séries" at bounding box center [497, 20] width 67 height 13
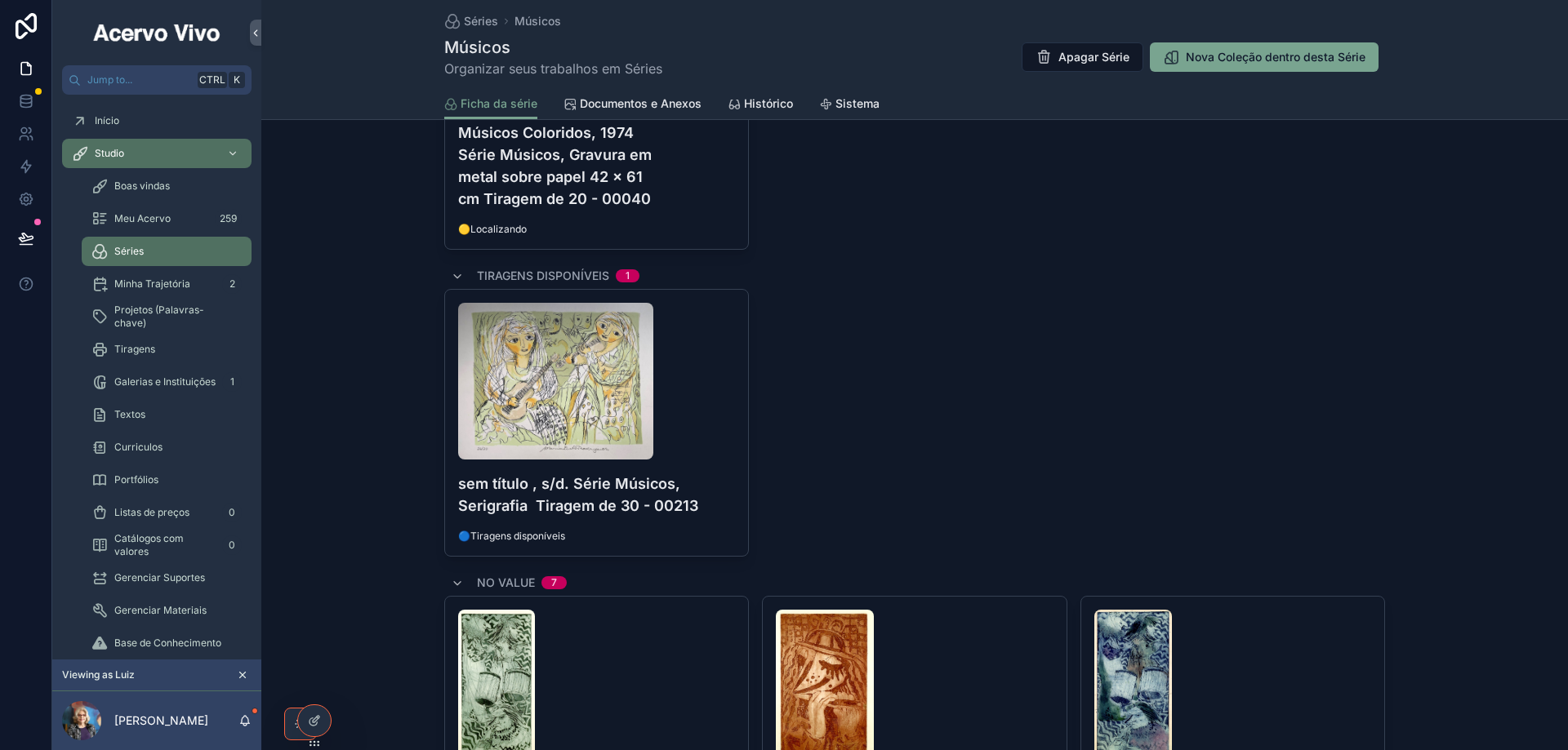
scroll to position [1877, 0]
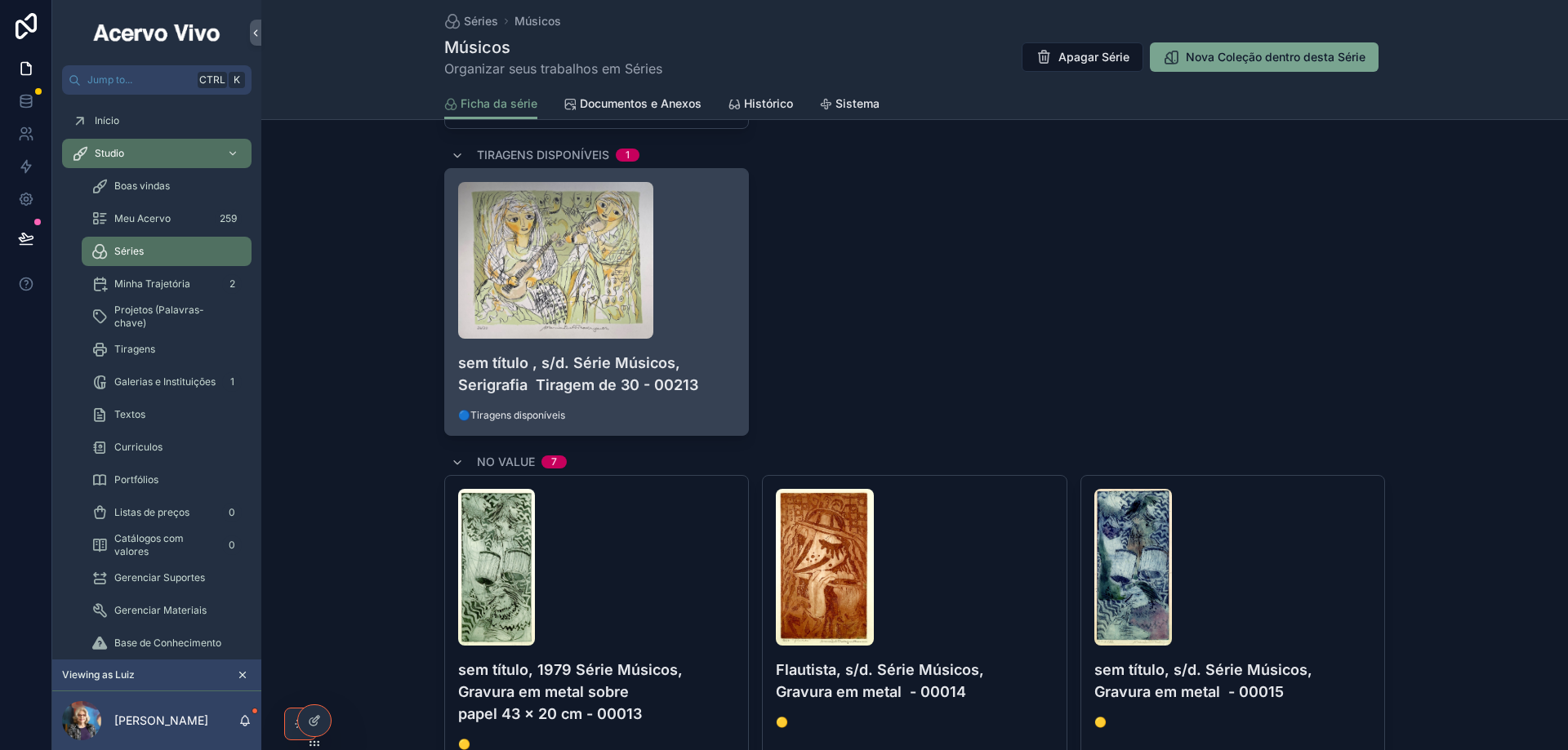
click at [710, 295] on div "scrollable content" at bounding box center [596, 260] width 277 height 157
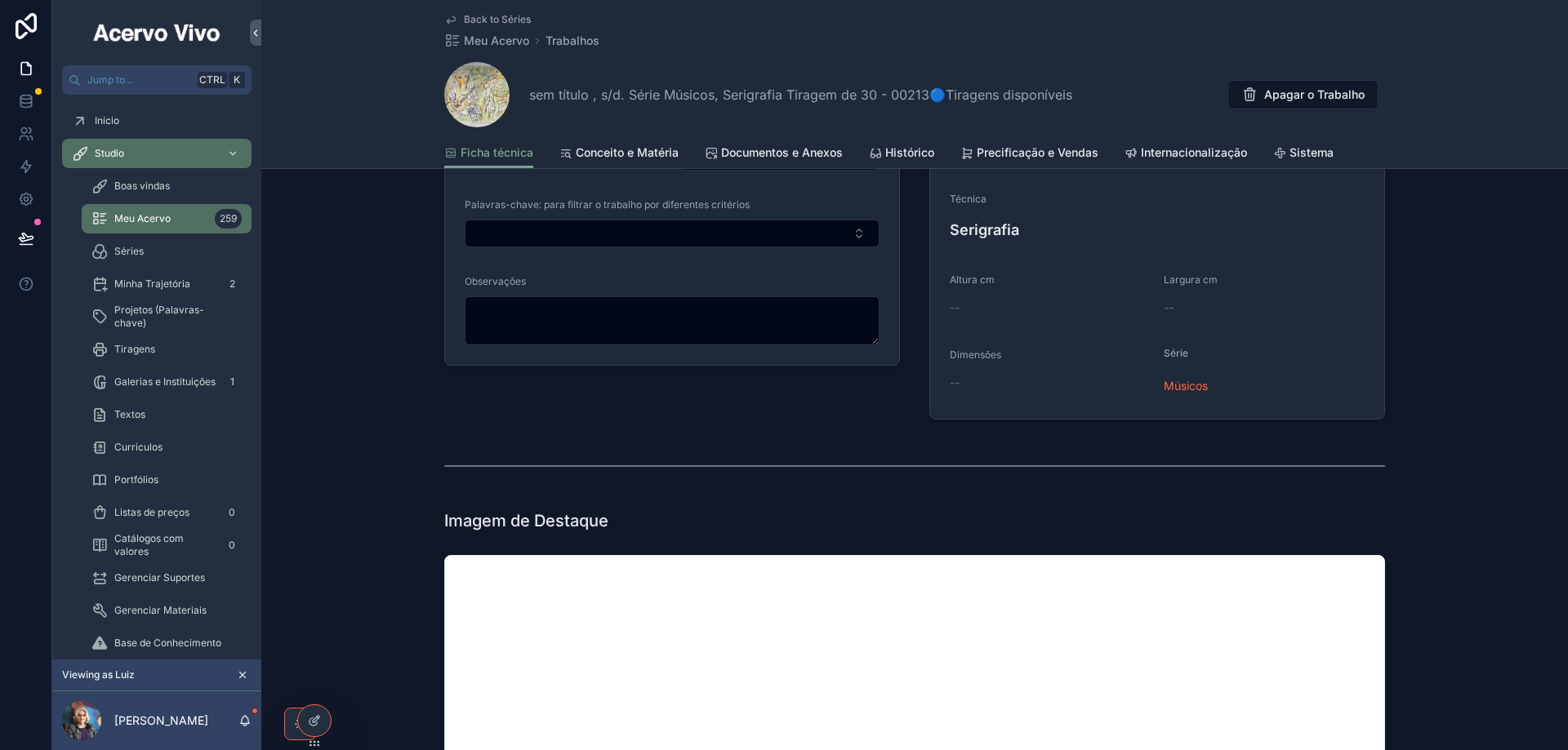
scroll to position [244, 0]
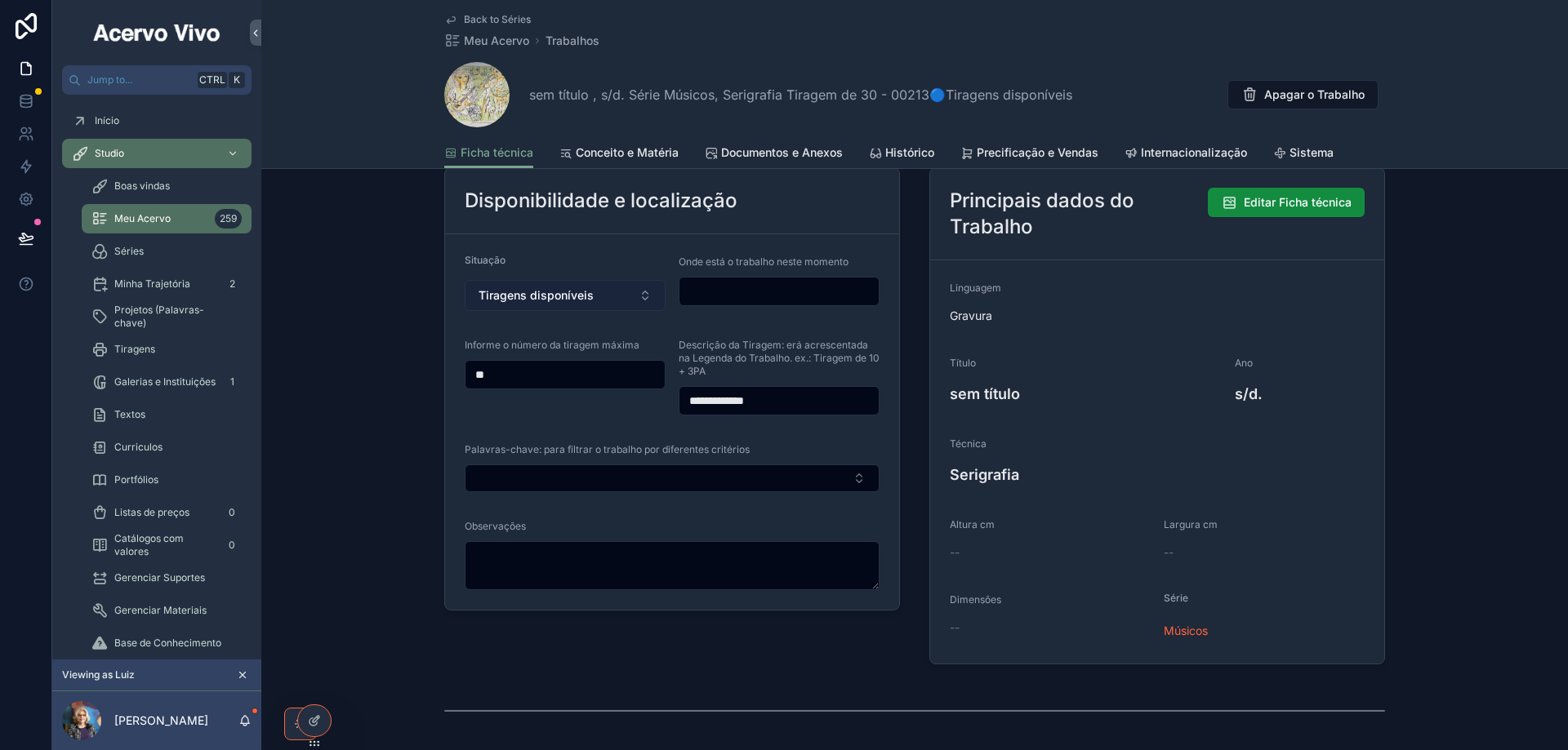
click at [595, 297] on button "Tiragens disponíveis" at bounding box center [564, 296] width 201 height 31
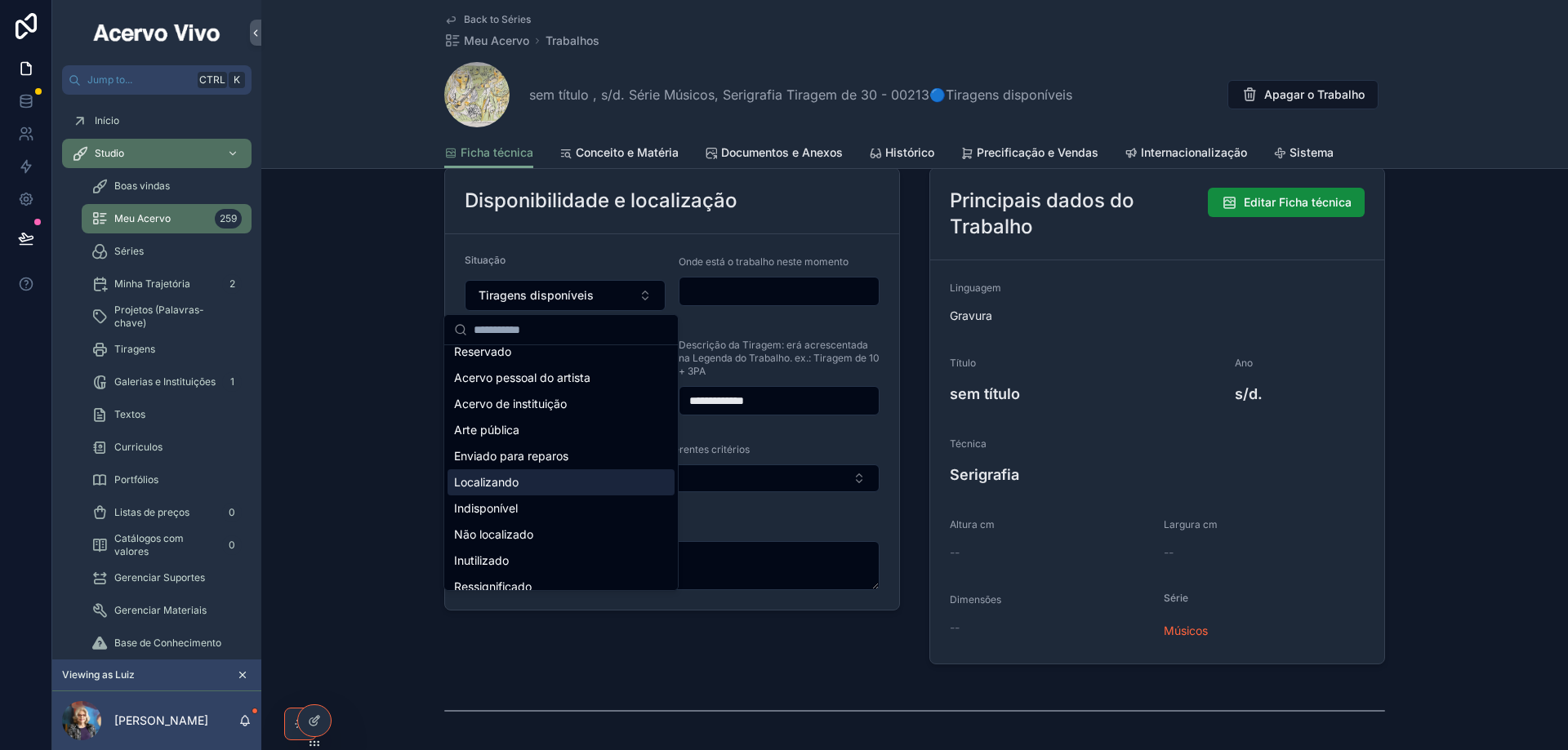
click at [557, 487] on div "Localizando" at bounding box center [561, 482] width 227 height 26
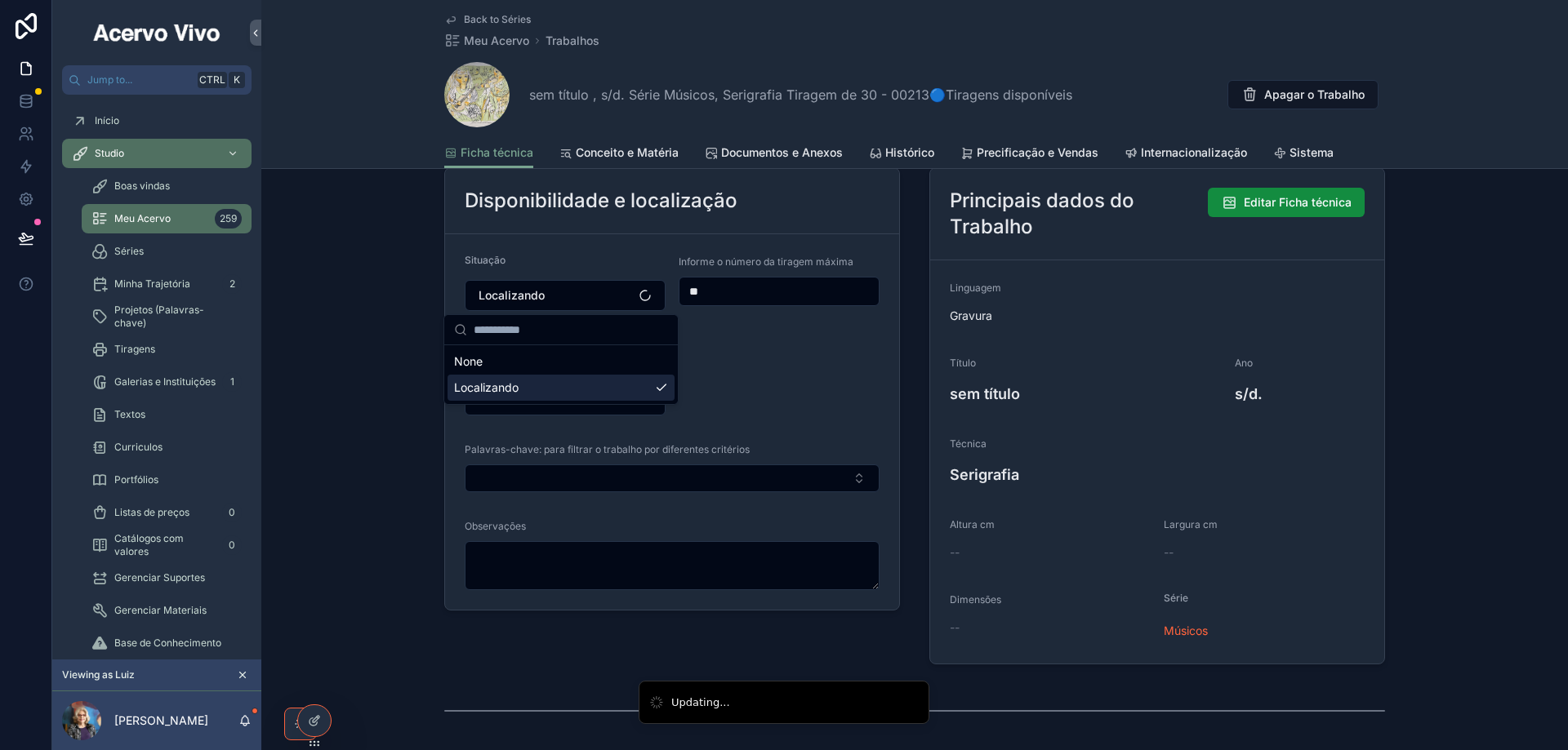
scroll to position [0, 0]
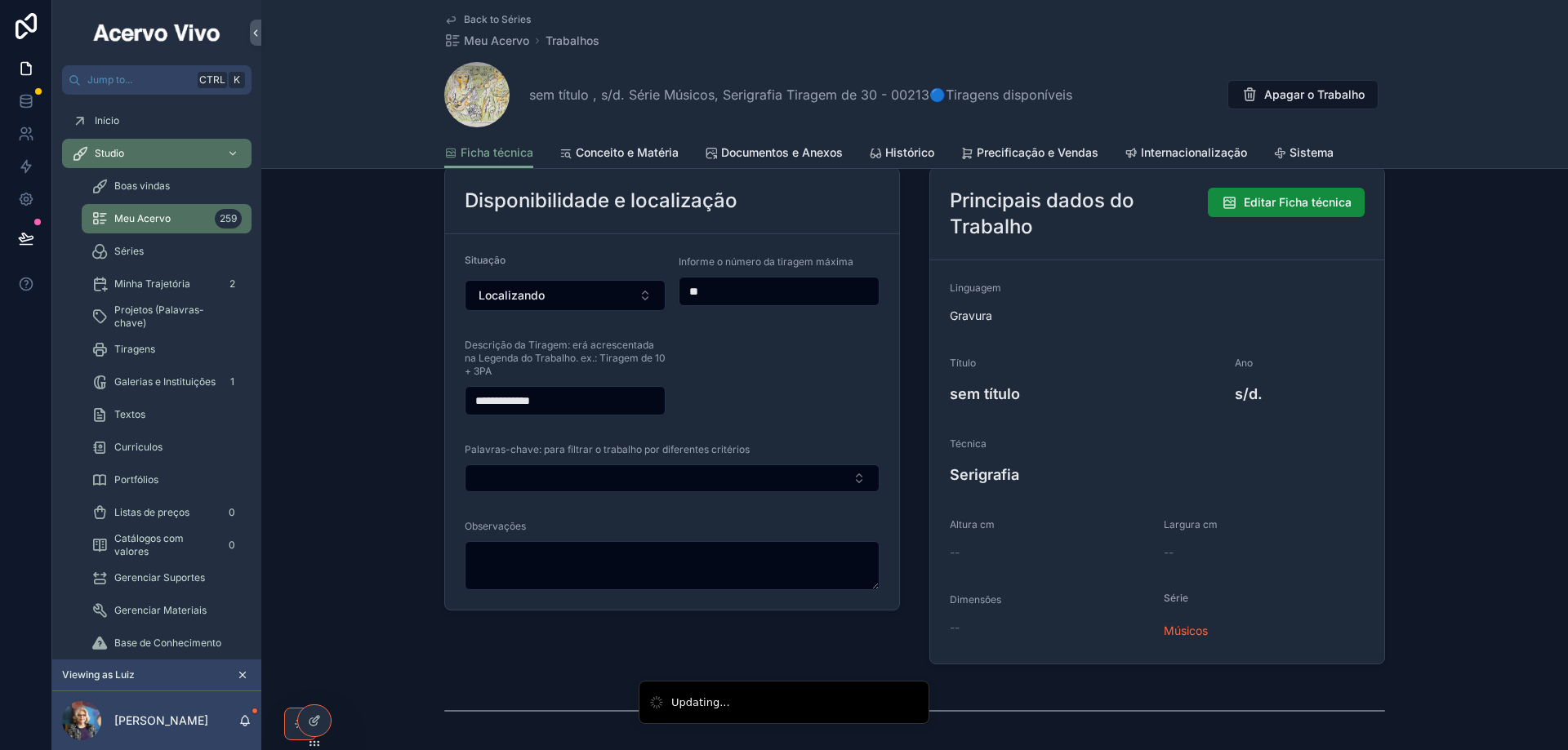
click at [501, 17] on span "Back to Séries" at bounding box center [497, 20] width 67 height 13
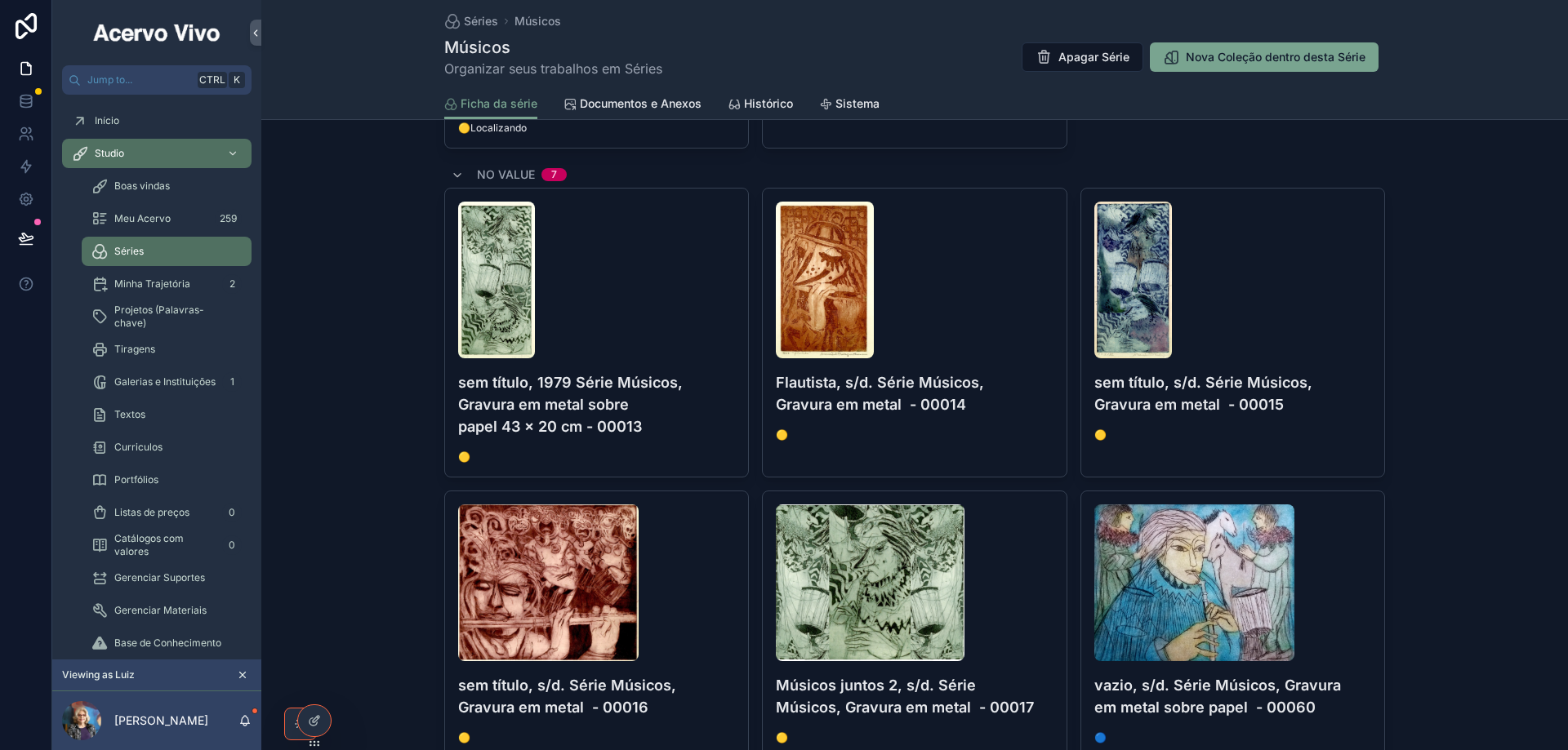
scroll to position [2286, 0]
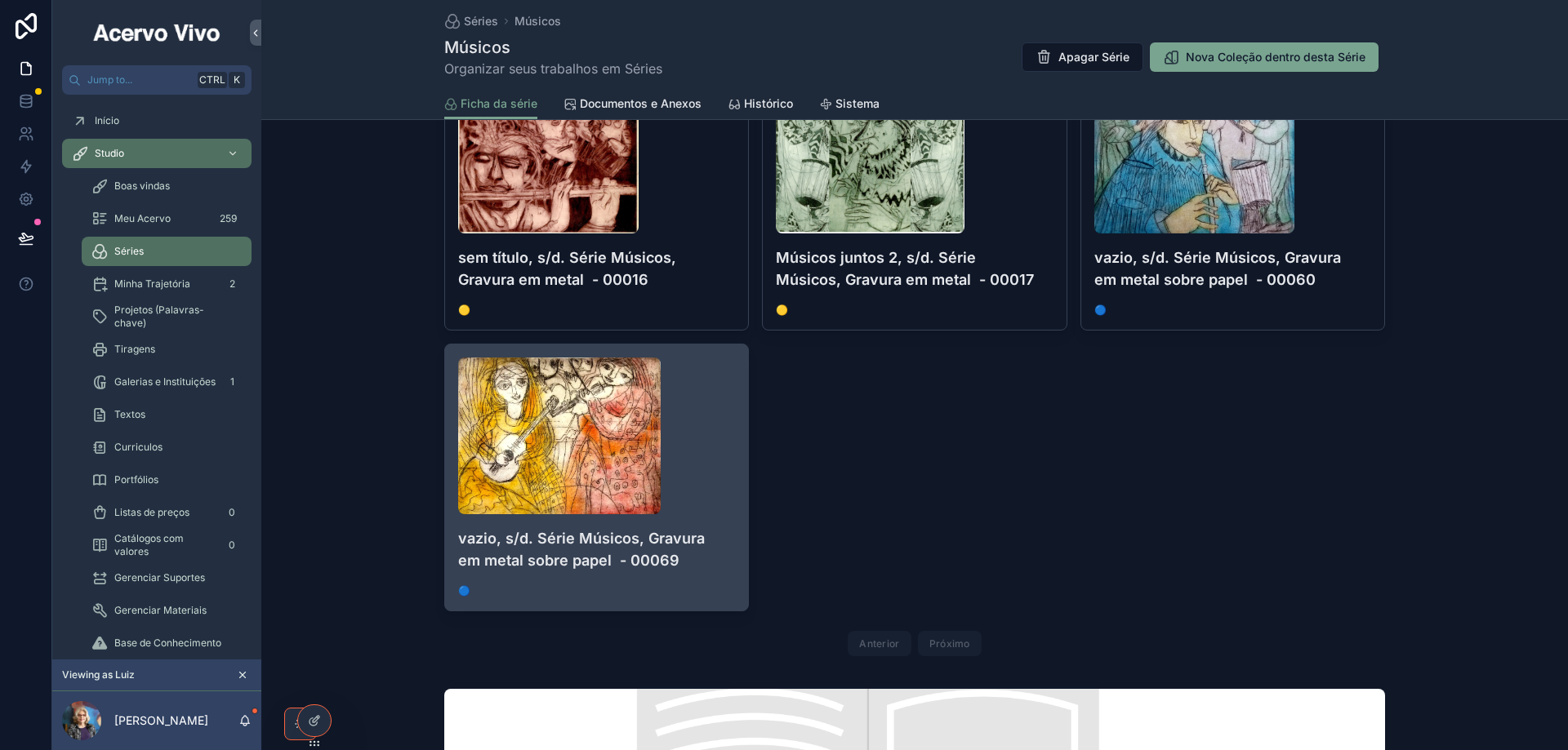
click at [692, 460] on div "scrollable content" at bounding box center [596, 436] width 277 height 157
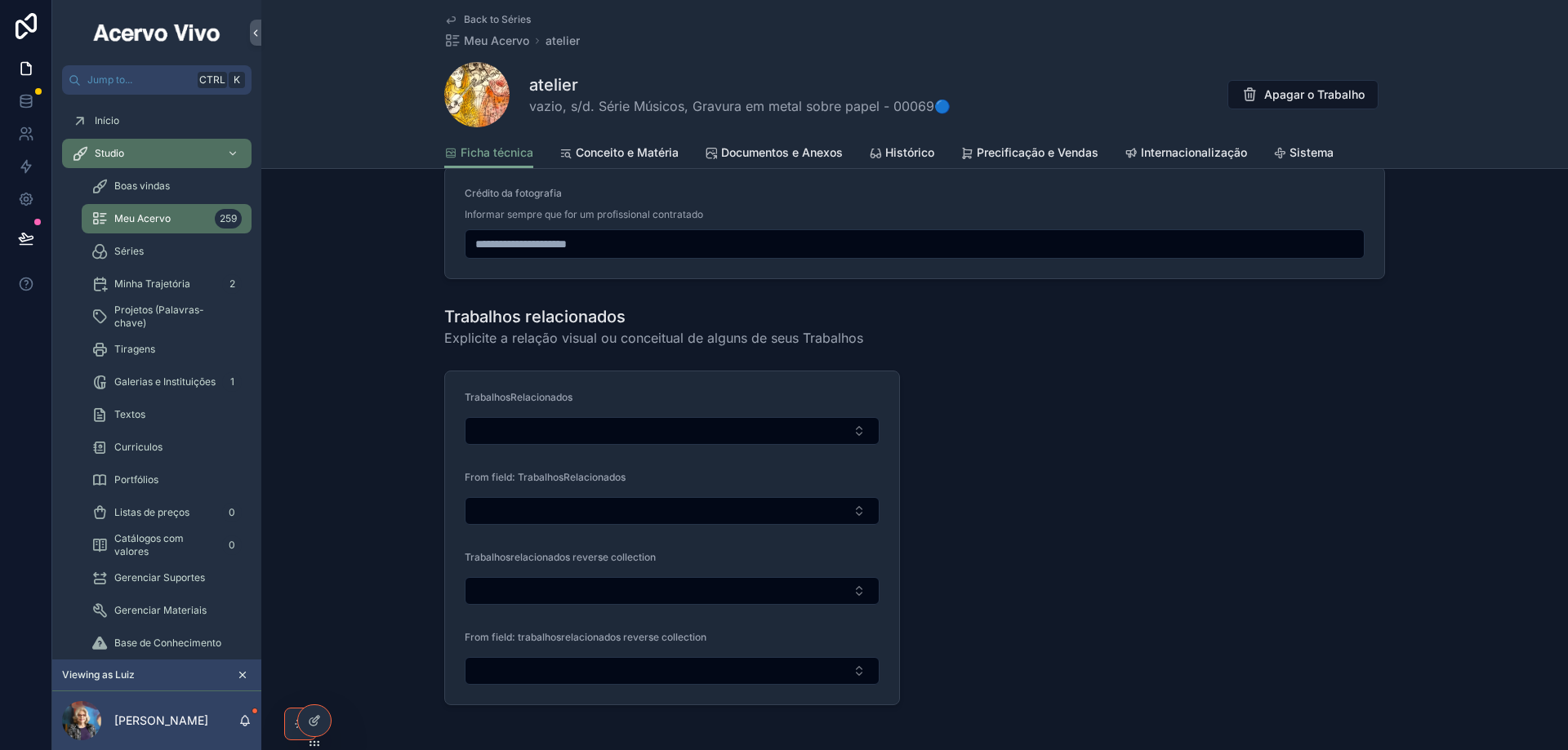
scroll to position [2123, 0]
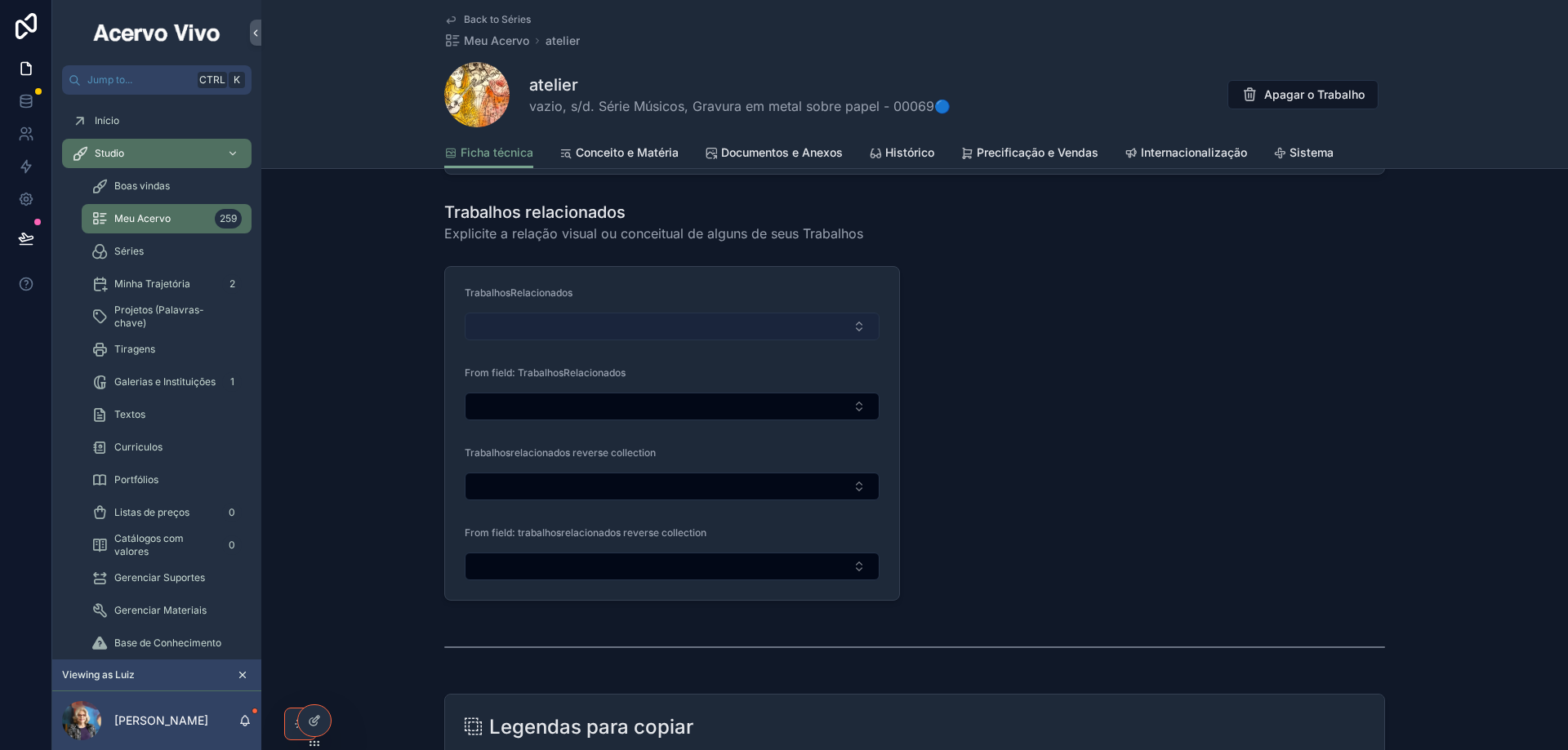
click at [587, 320] on button "Select Button" at bounding box center [672, 327] width 415 height 28
type input "*****"
click at [625, 396] on span "sem título , s/d. Série Músicos, Serigrafia Tiragem de 30 - 00213" at bounding box center [658, 400] width 194 height 33
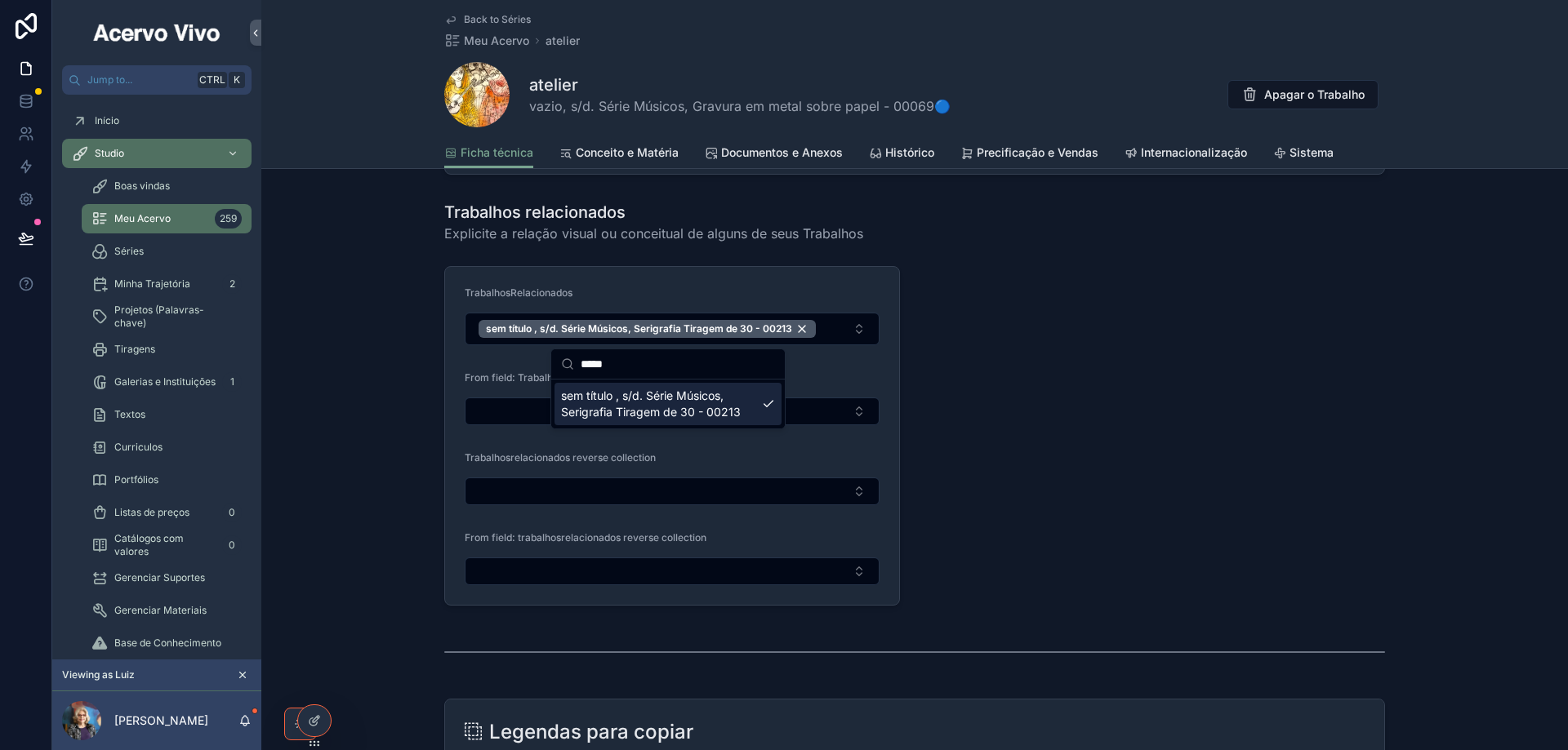
click at [383, 259] on div "Trabalhos relacionados Explicite a relação visual ou conceitual de alguns de se…" at bounding box center [914, 403] width 1306 height 418
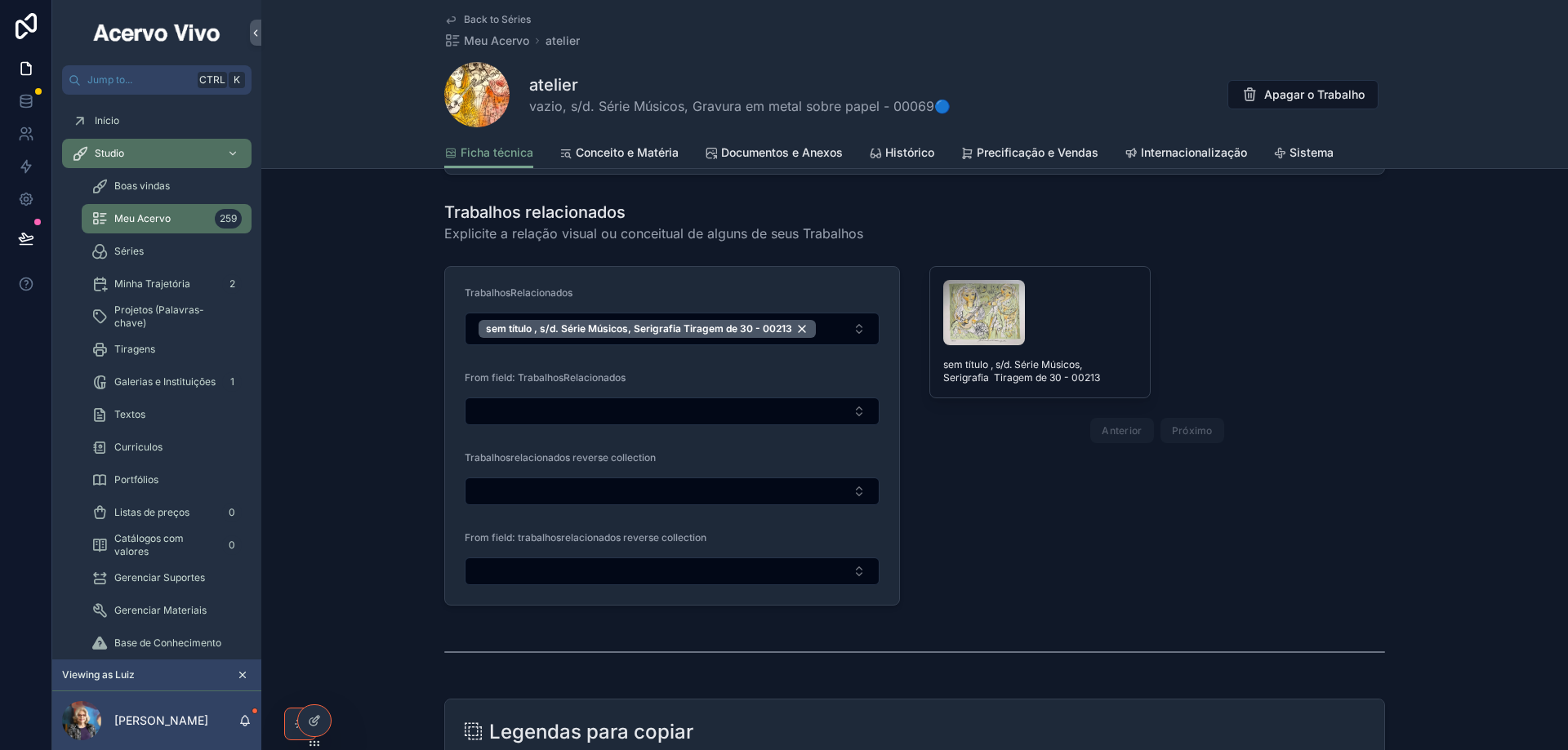
click at [503, 14] on span "Back to Séries" at bounding box center [497, 20] width 67 height 13
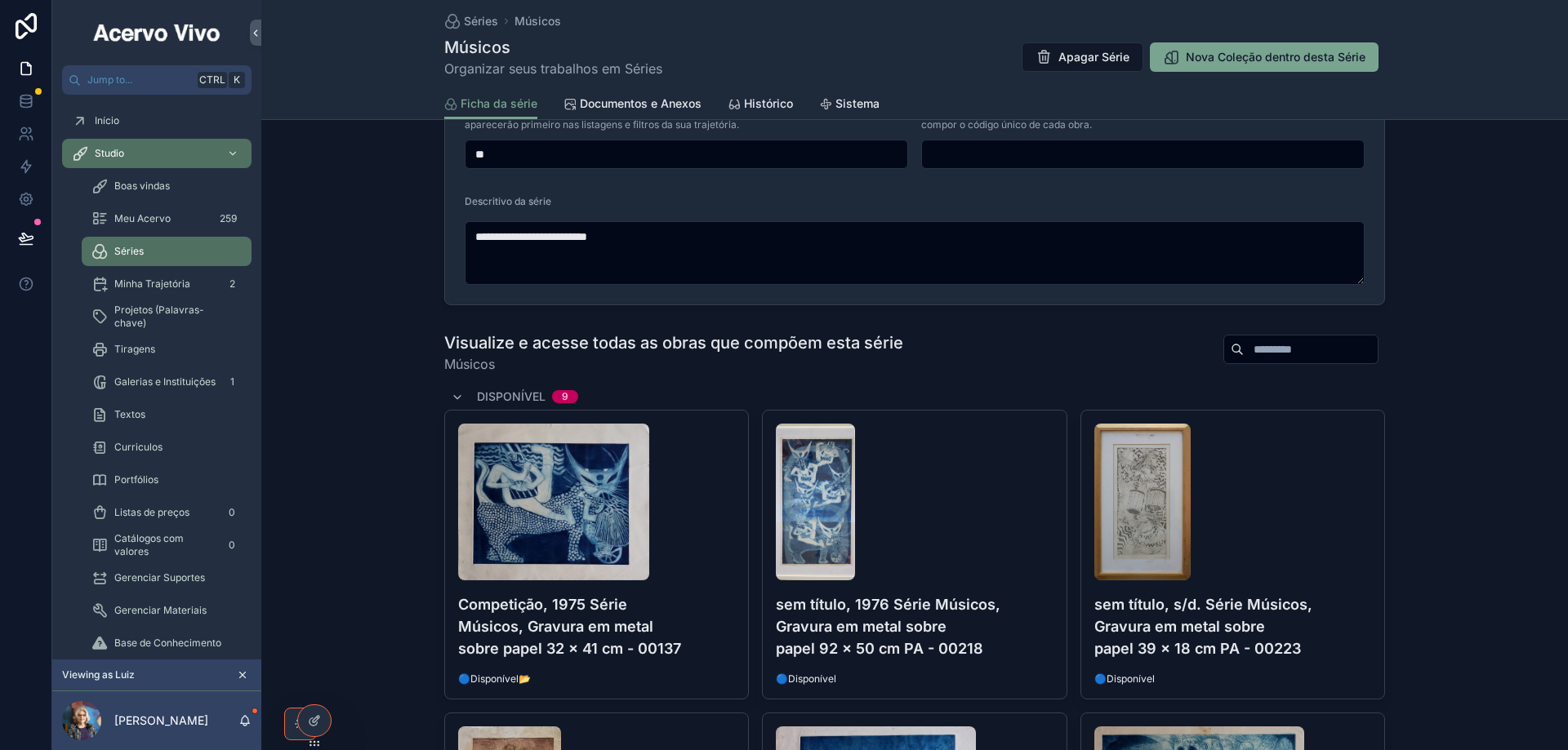
scroll to position [326, 0]
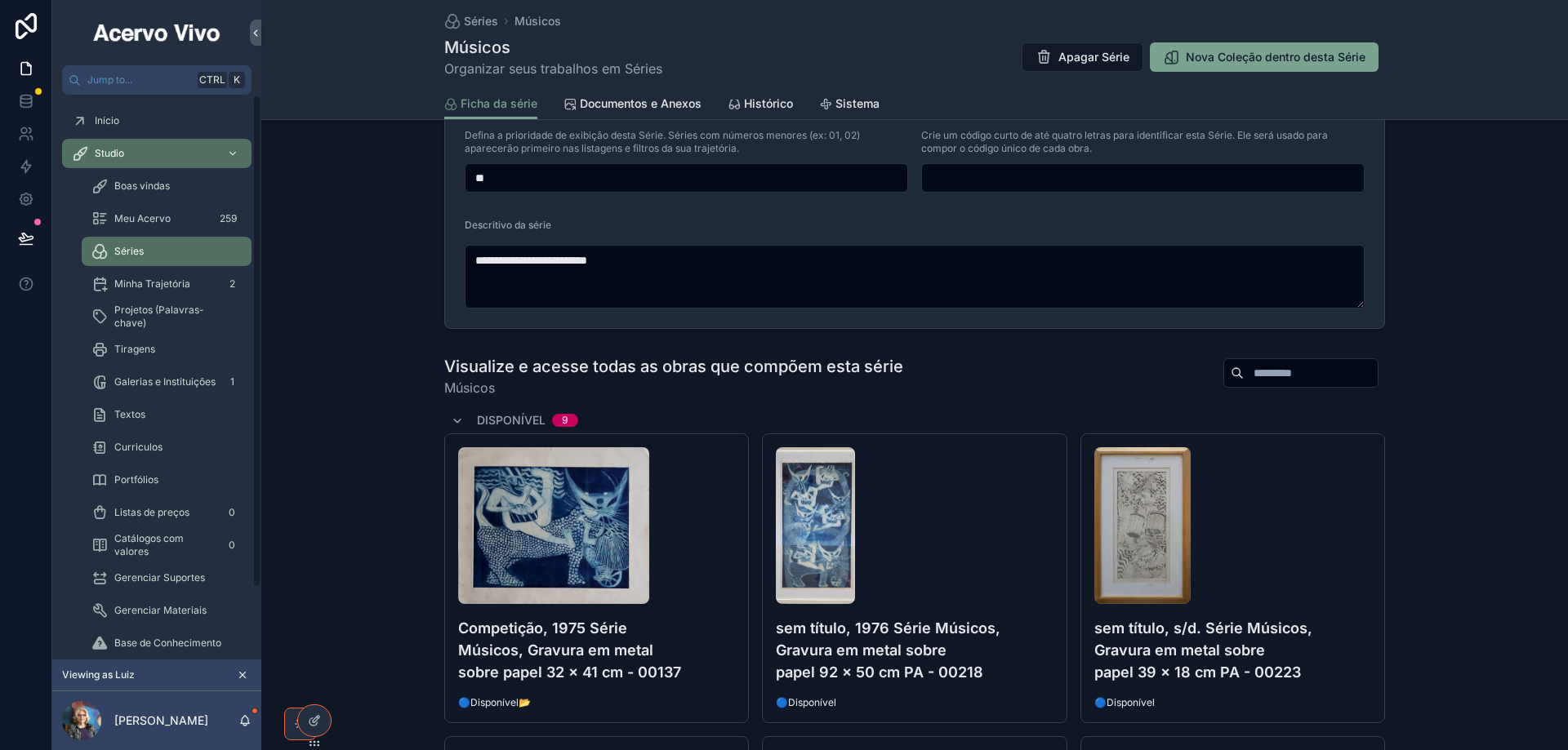
drag, startPoint x: 163, startPoint y: 221, endPoint x: 284, endPoint y: 224, distance: 121.0
click at [162, 221] on span "Meu Acervo" at bounding box center [142, 219] width 56 height 13
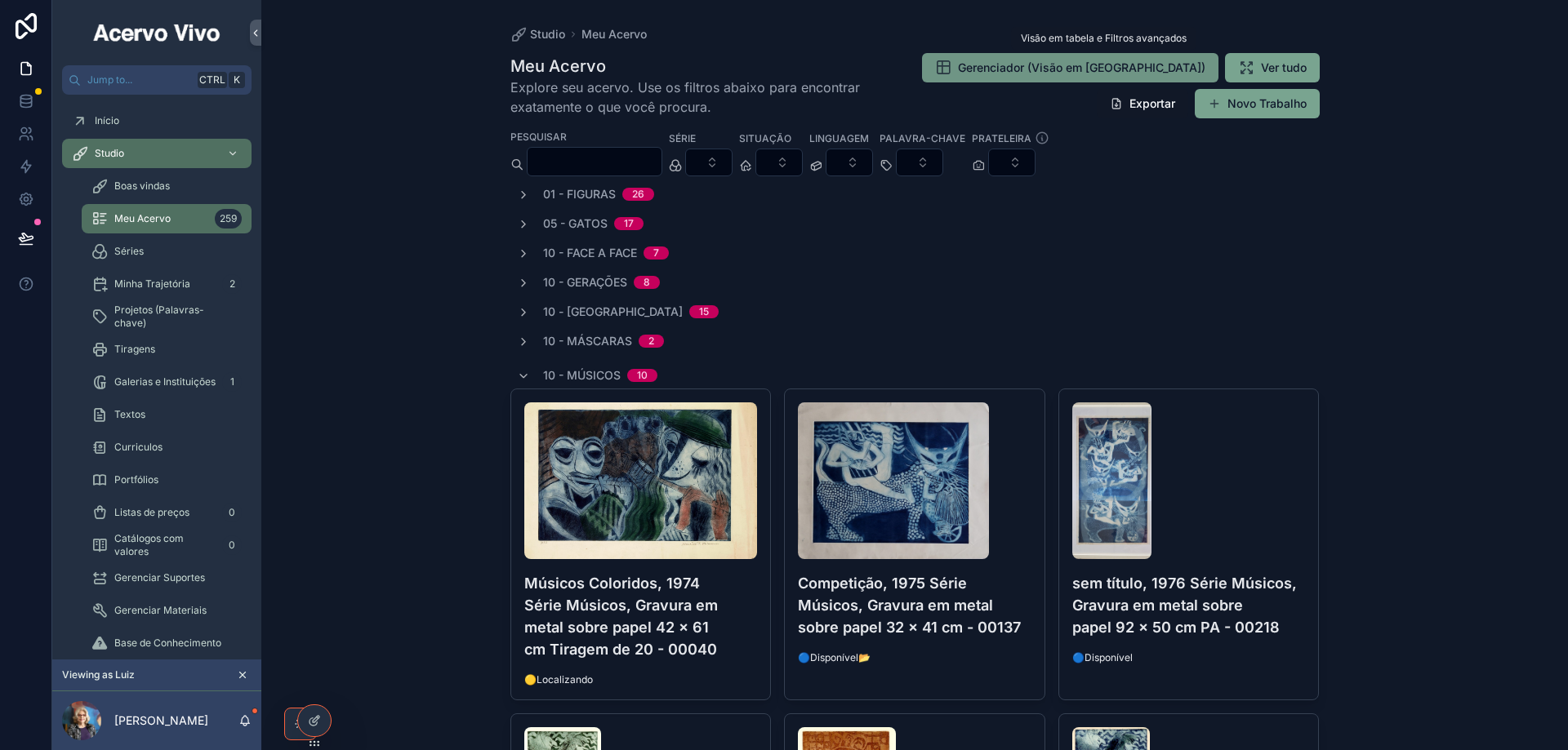
click at [1180, 66] on span "Gerenciador (Visão em [GEOGRAPHIC_DATA])" at bounding box center [1081, 68] width 247 height 17
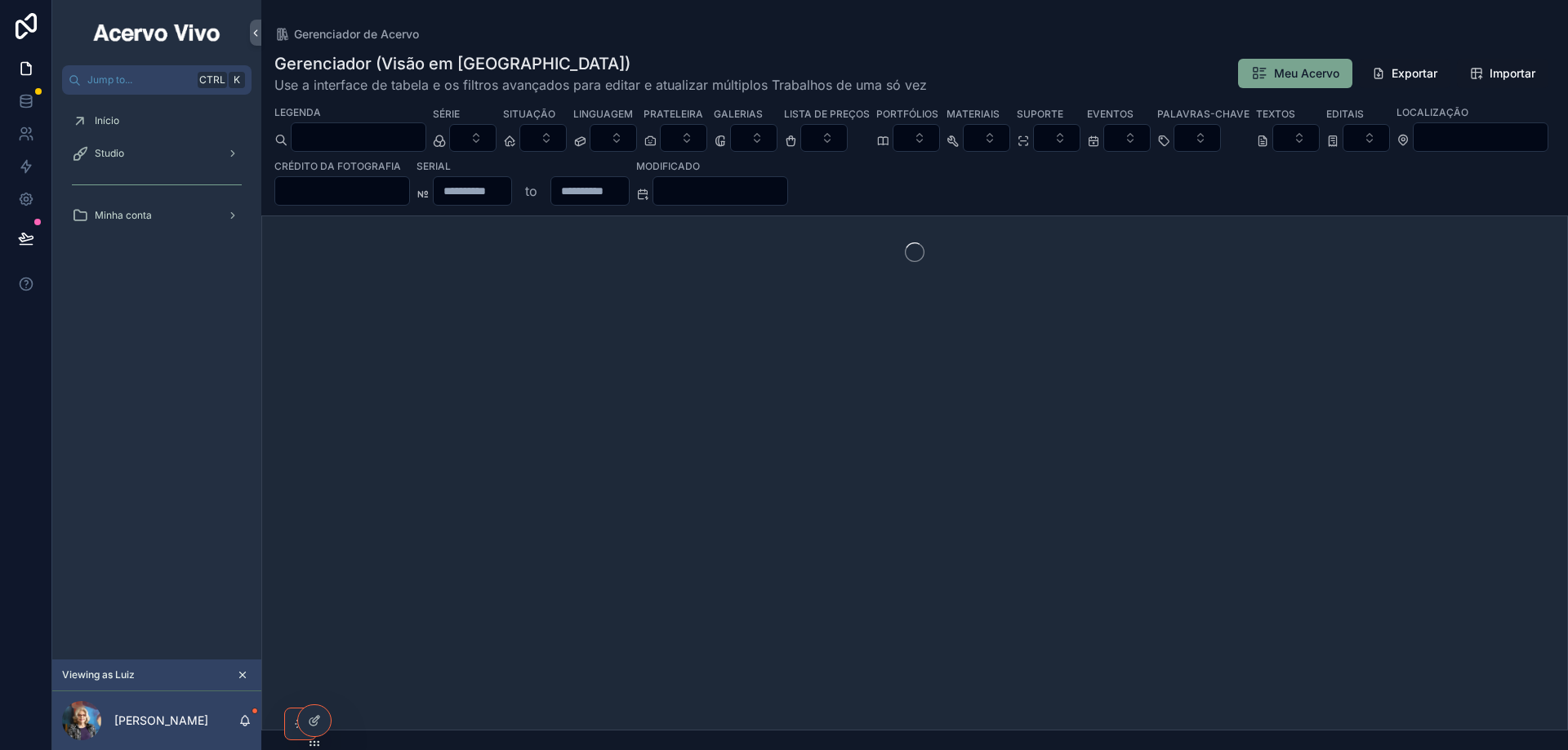
click at [787, 190] on input "scrollable content" at bounding box center [720, 191] width 134 height 23
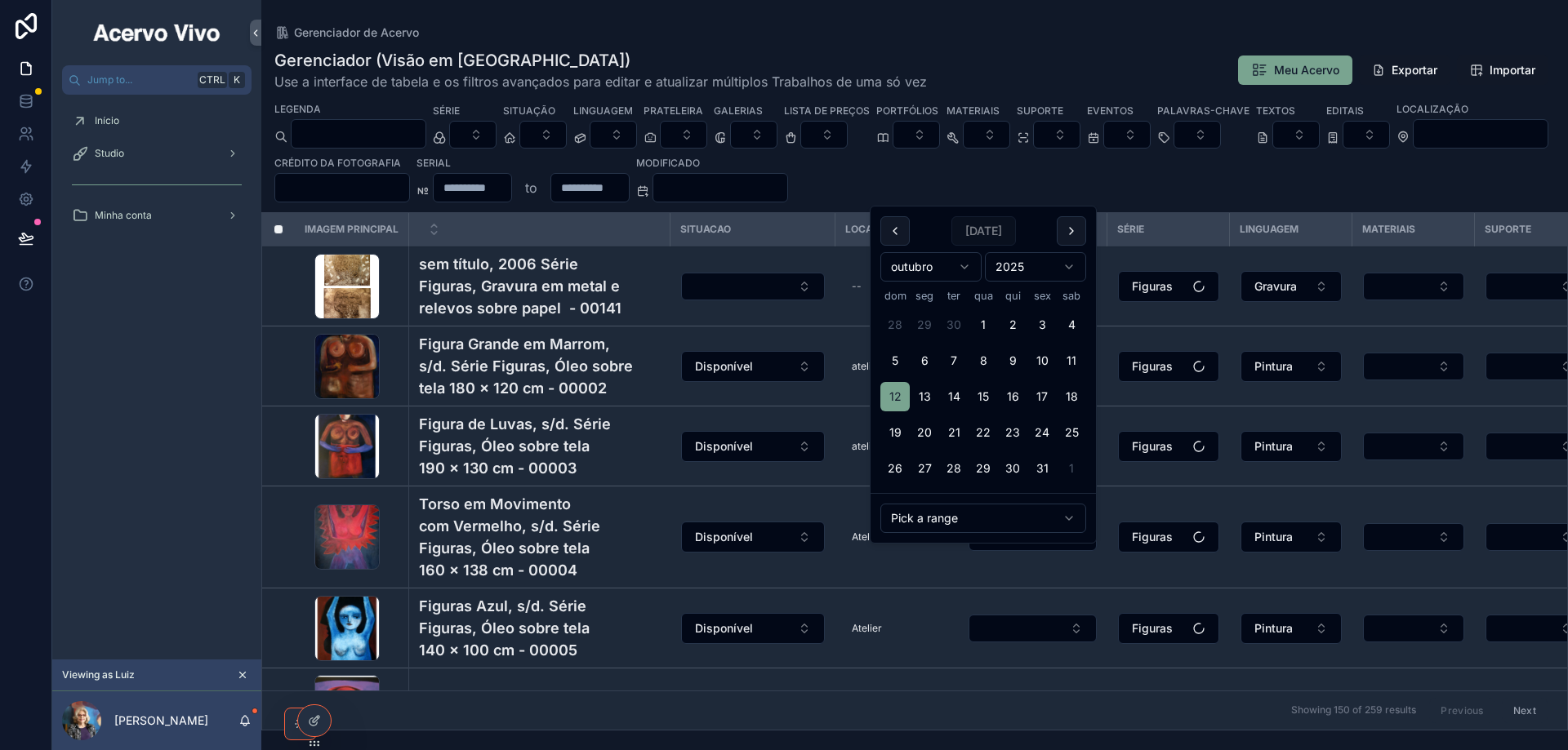
type input "**********"
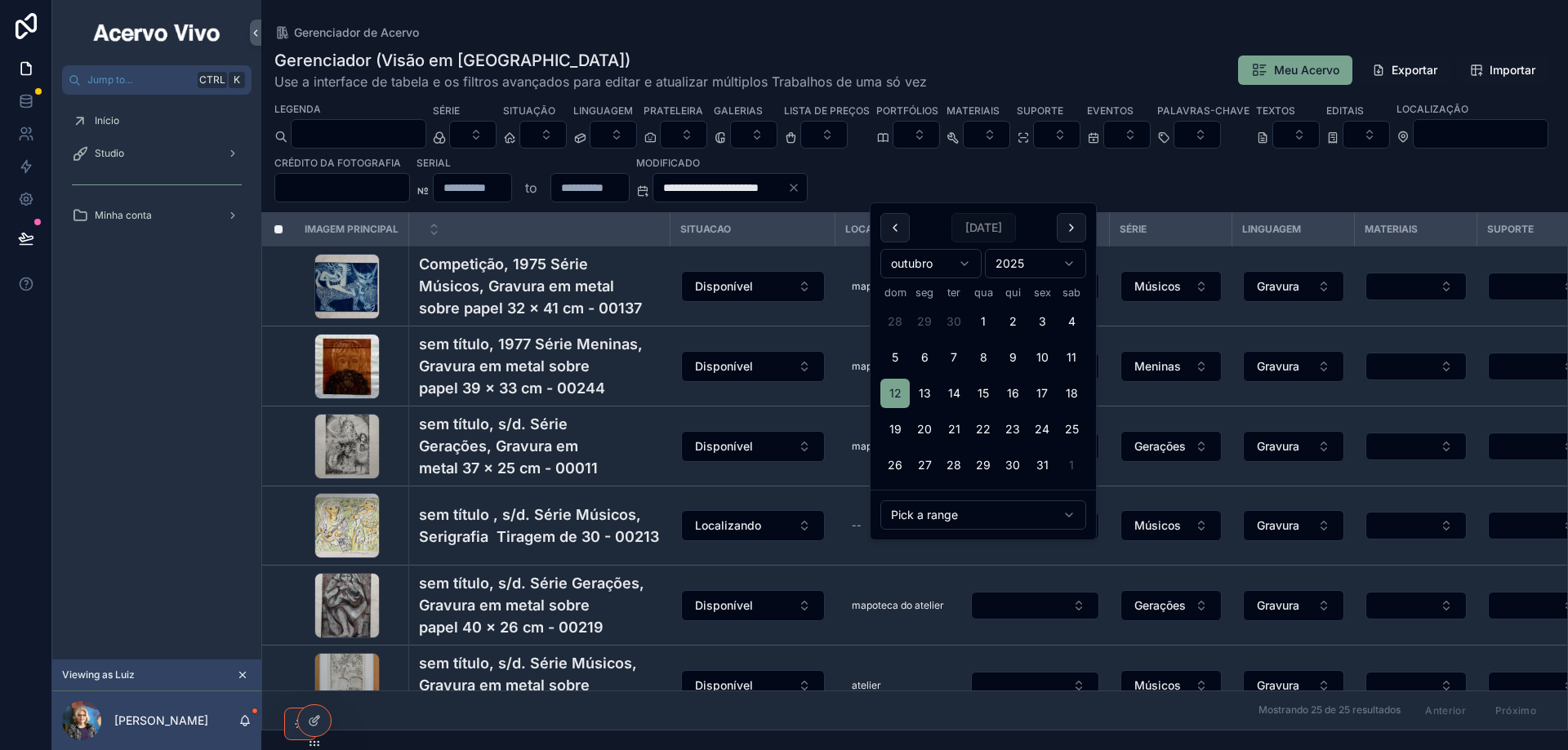
click at [987, 48] on div "**********" at bounding box center [914, 384] width 1306 height 691
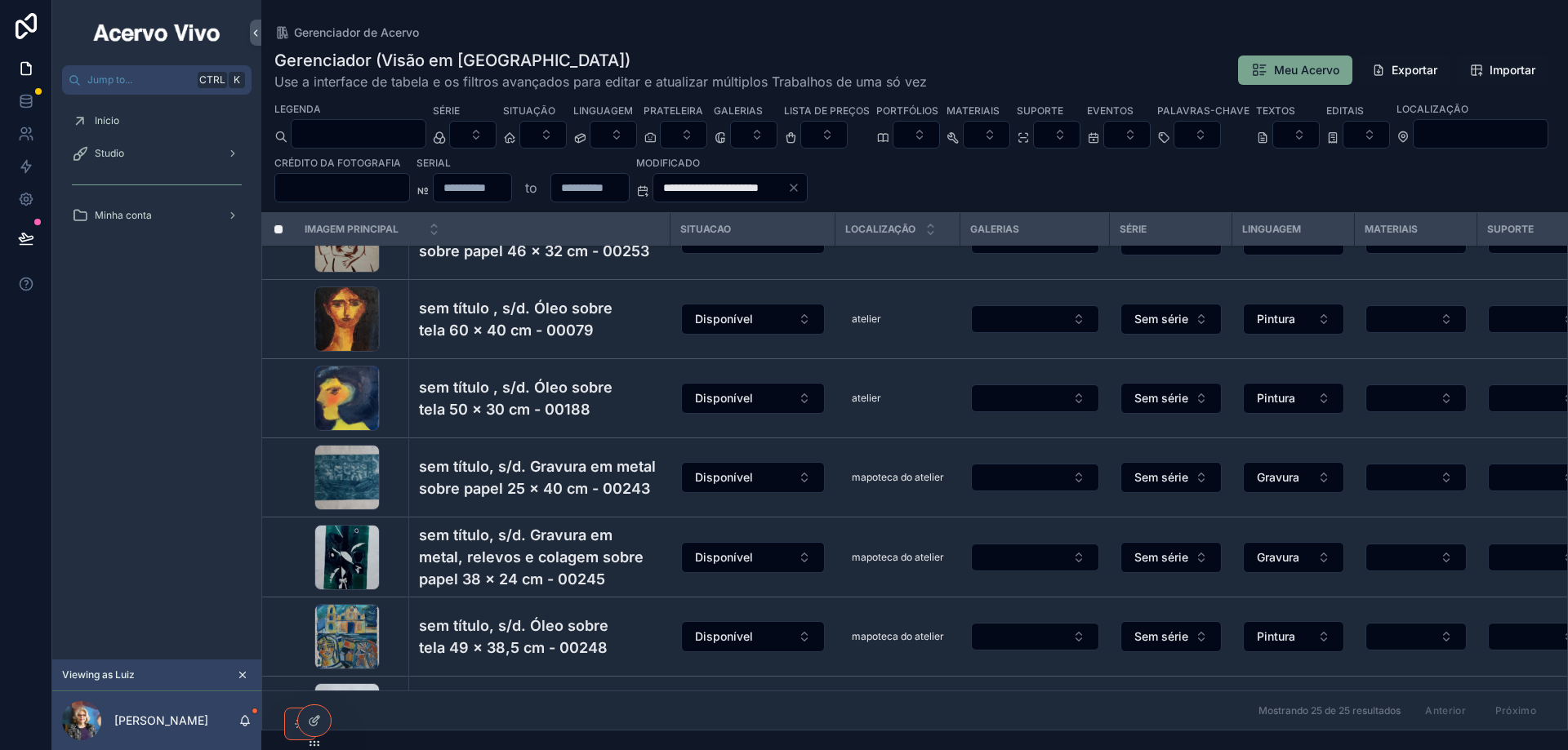
scroll to position [1624, 0]
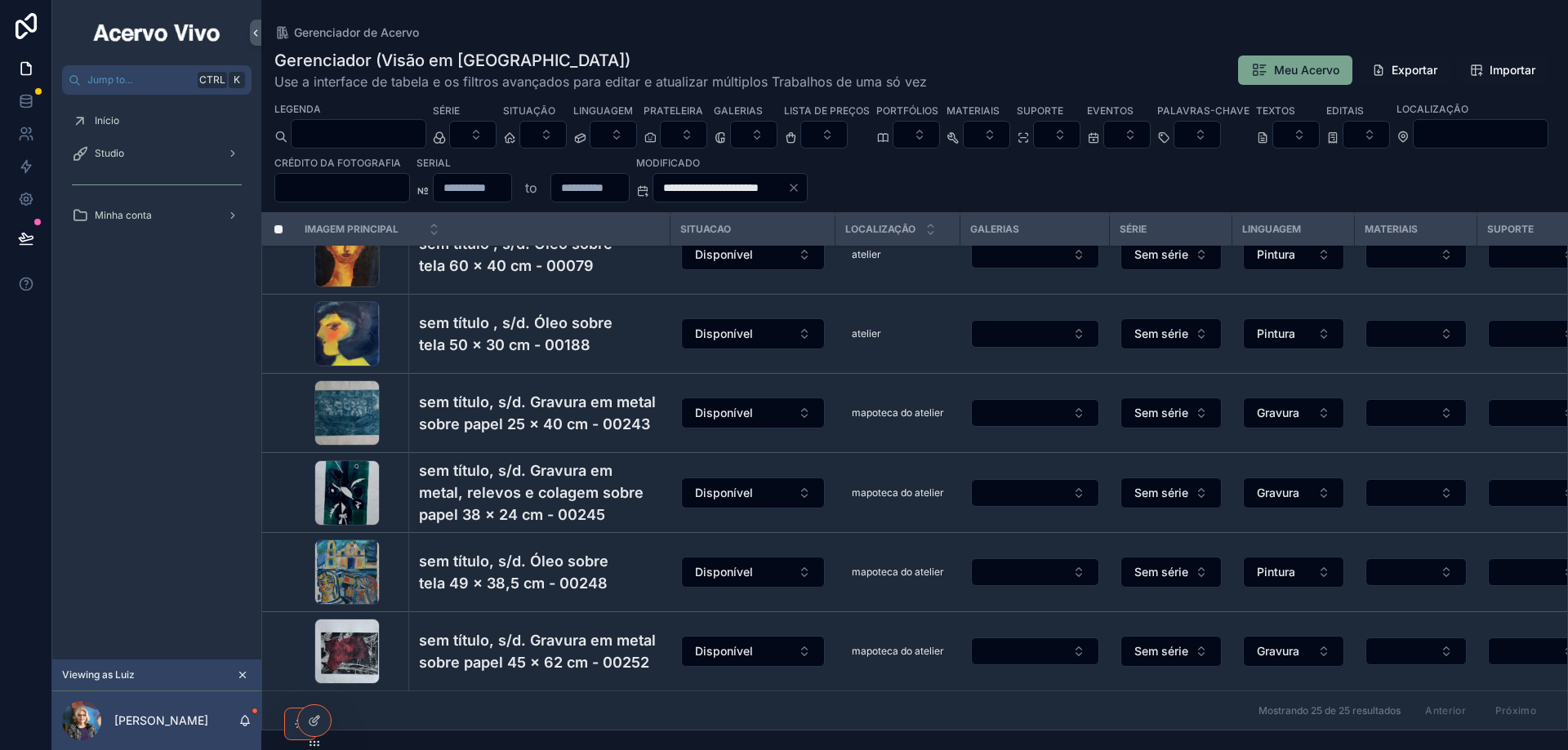
drag, startPoint x: 144, startPoint y: 152, endPoint x: 813, endPoint y: 163, distance: 669.1
click at [144, 153] on div "Studio" at bounding box center [157, 154] width 170 height 26
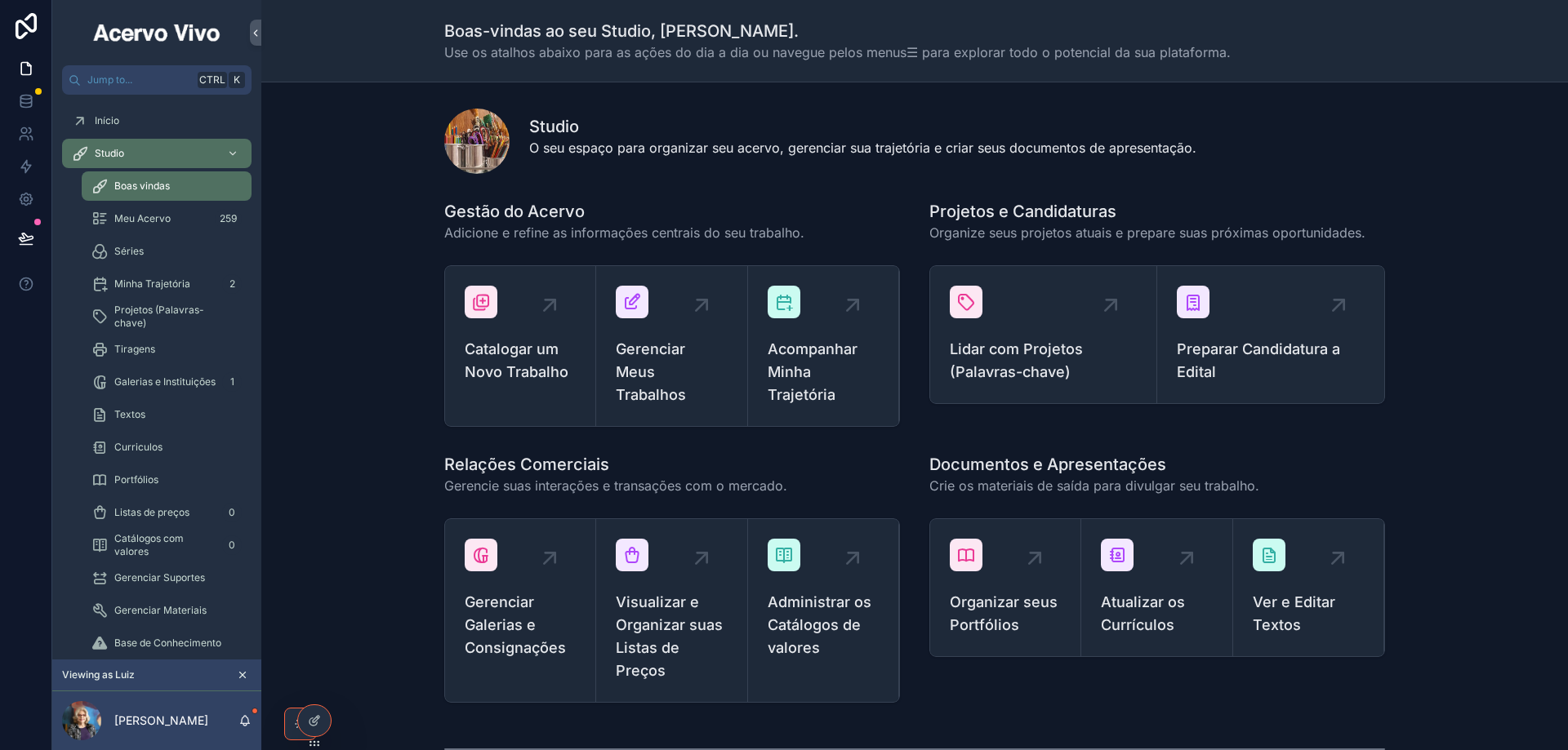
click at [652, 363] on span "Gerenciar Meus Trabalhos" at bounding box center [671, 372] width 111 height 69
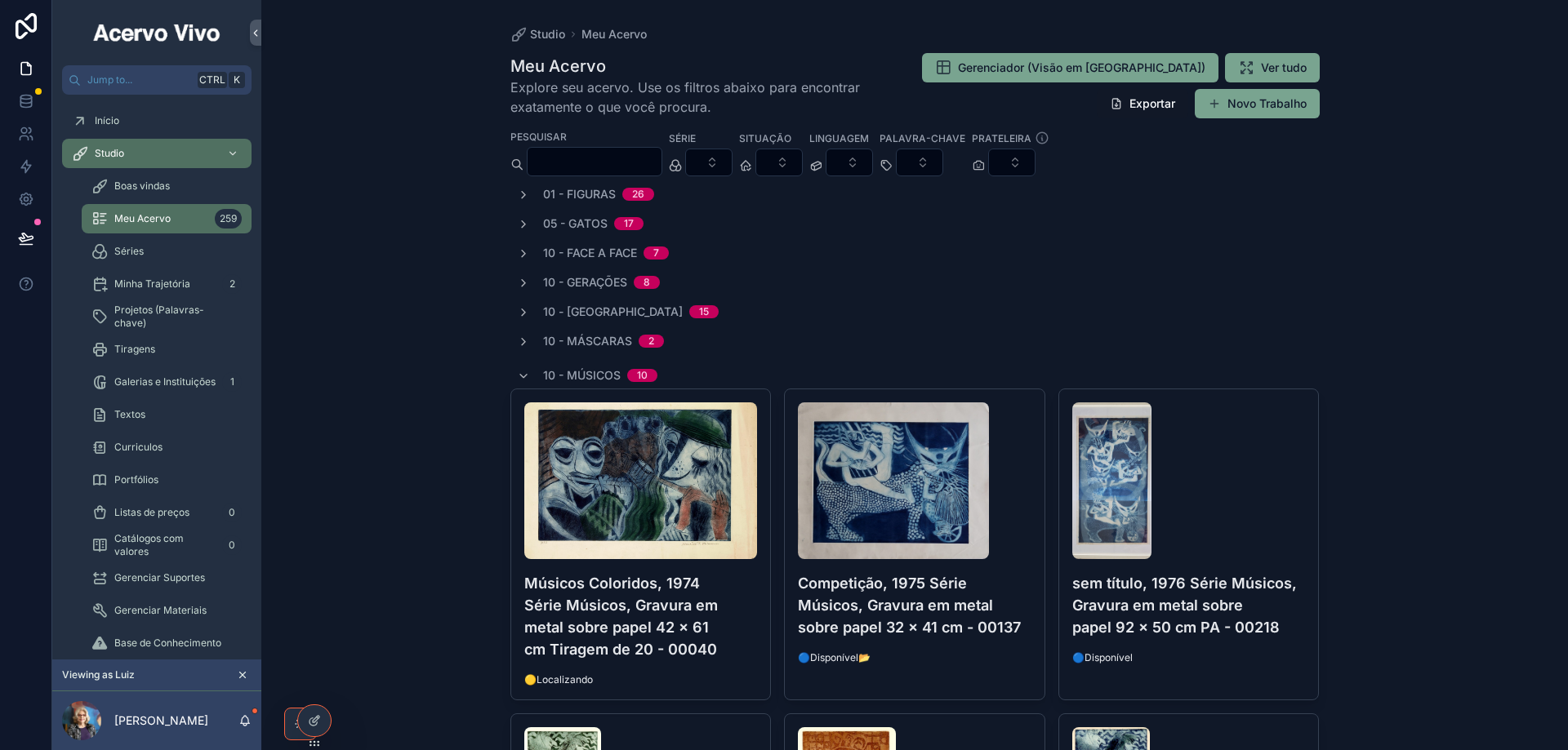
drag, startPoint x: 1205, startPoint y: 175, endPoint x: 1247, endPoint y: 110, distance: 77.4
click at [1266, 102] on button "Novo Trabalho" at bounding box center [1257, 104] width 125 height 30
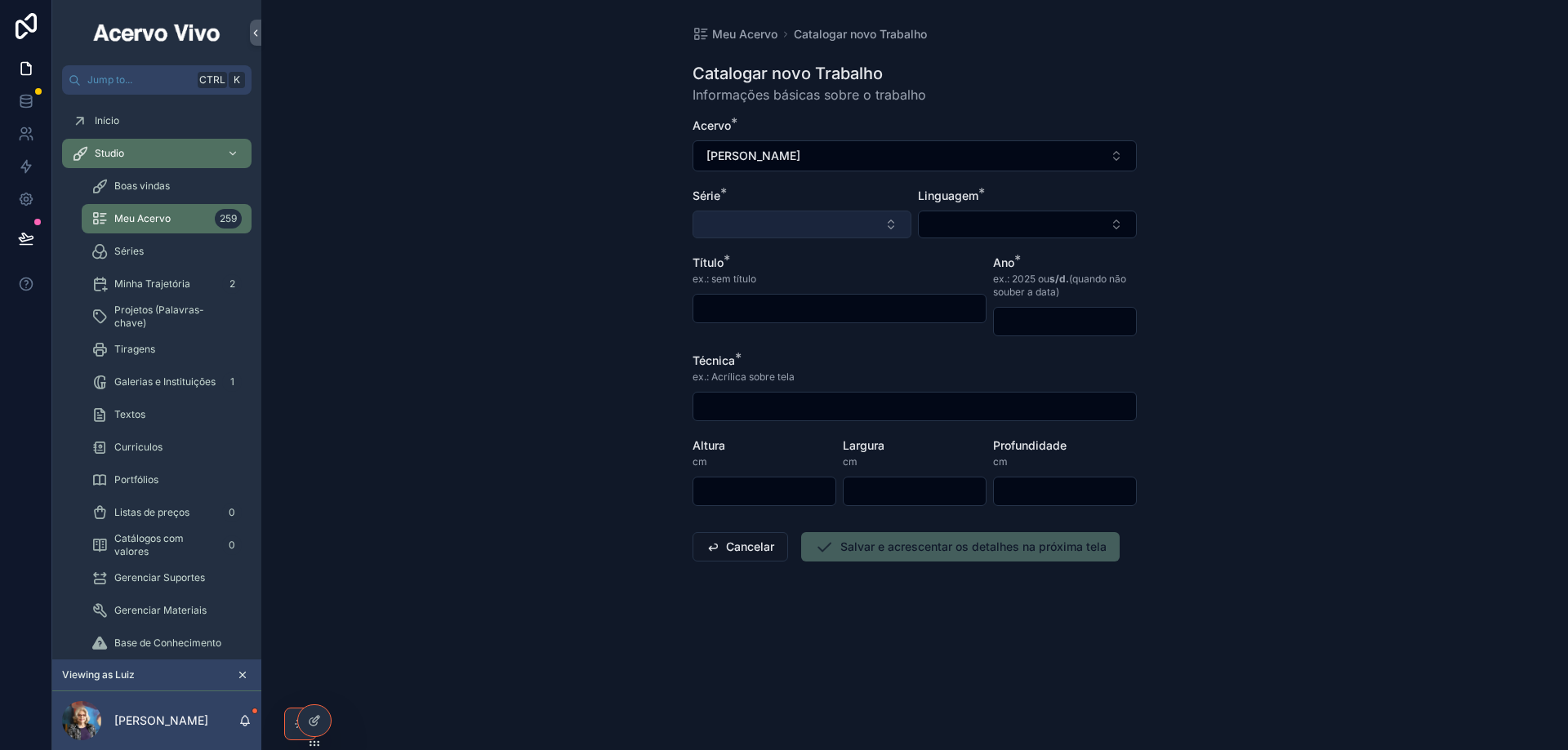
click at [813, 224] on button "Select Button" at bounding box center [801, 225] width 219 height 28
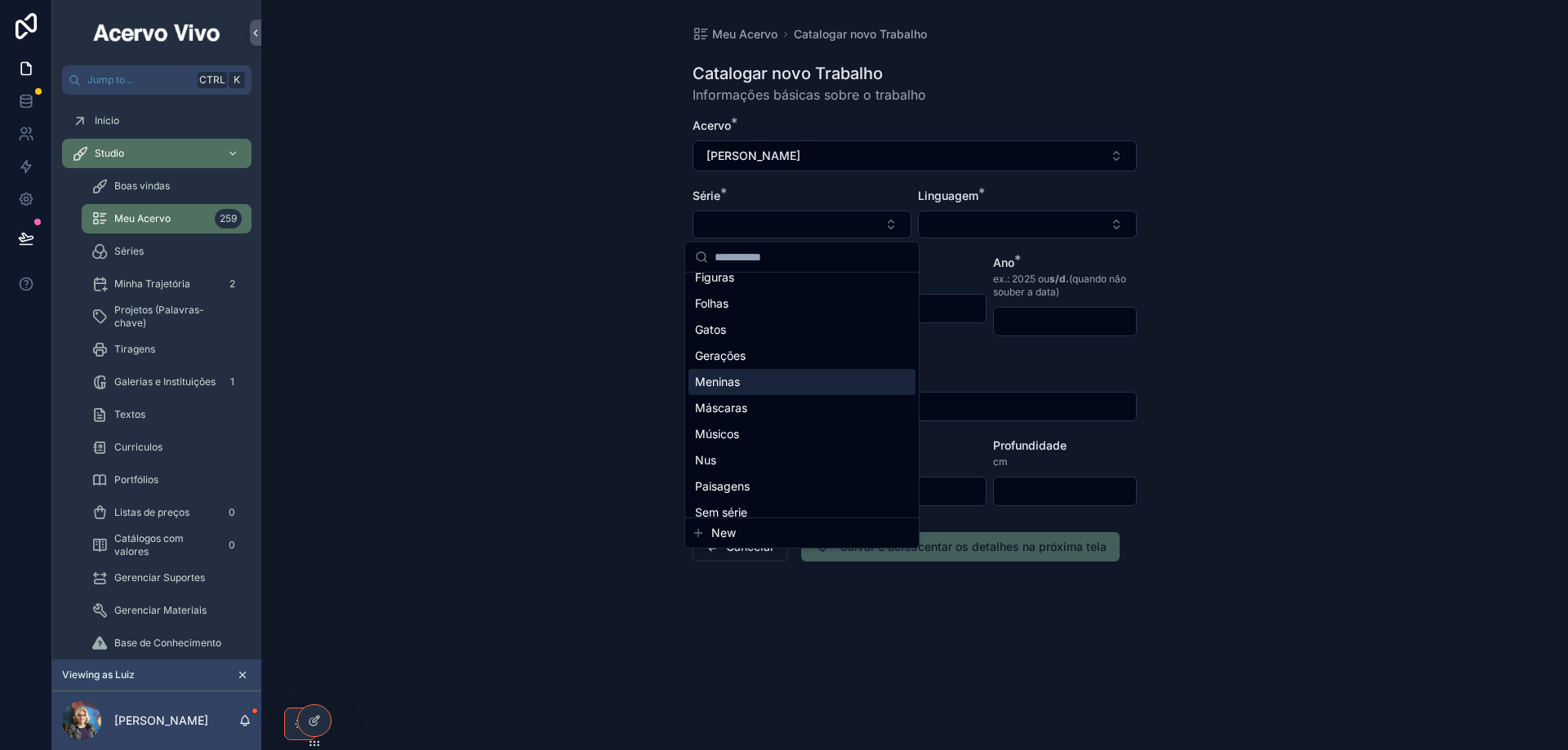
scroll to position [127, 0]
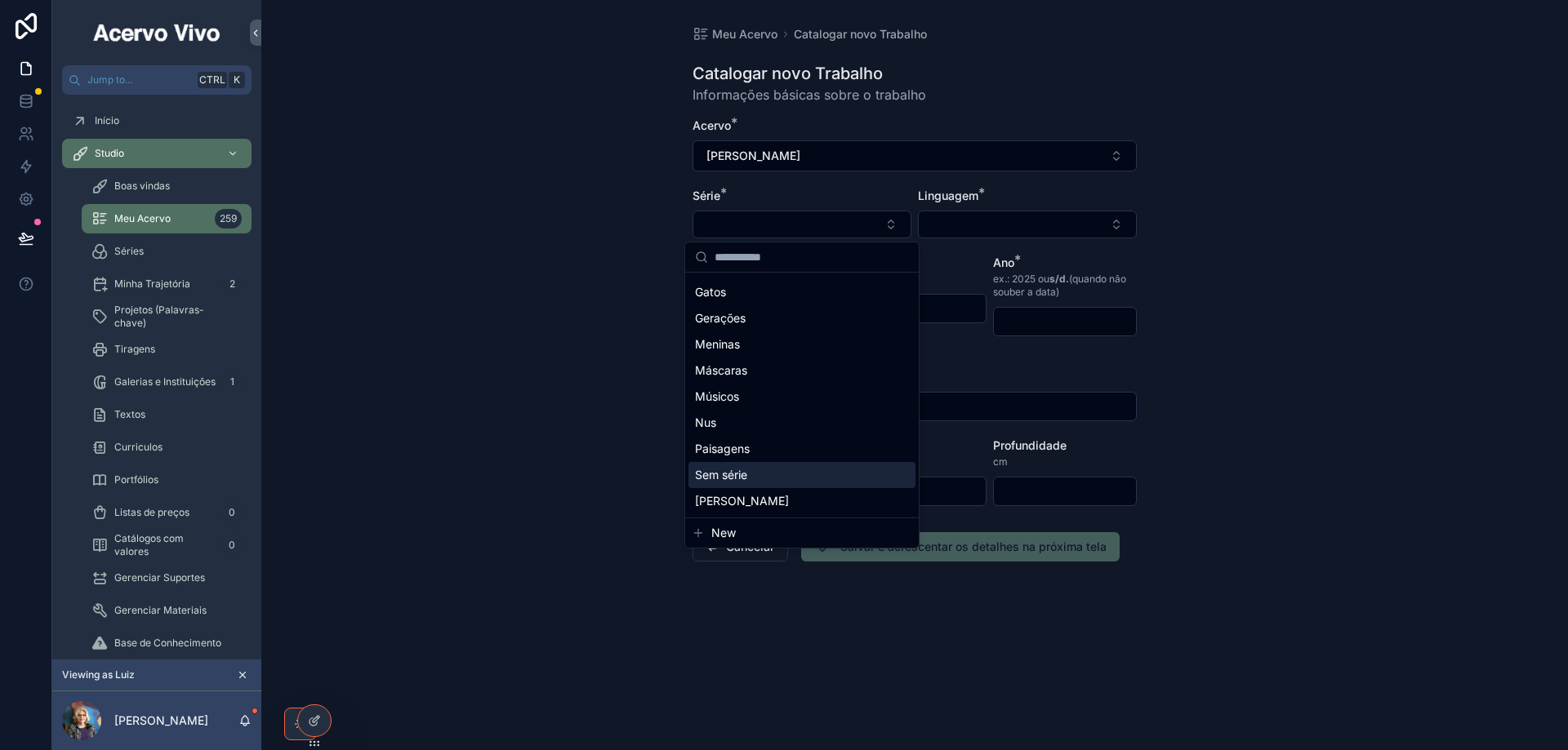
click at [831, 475] on div "Sem série" at bounding box center [801, 475] width 227 height 26
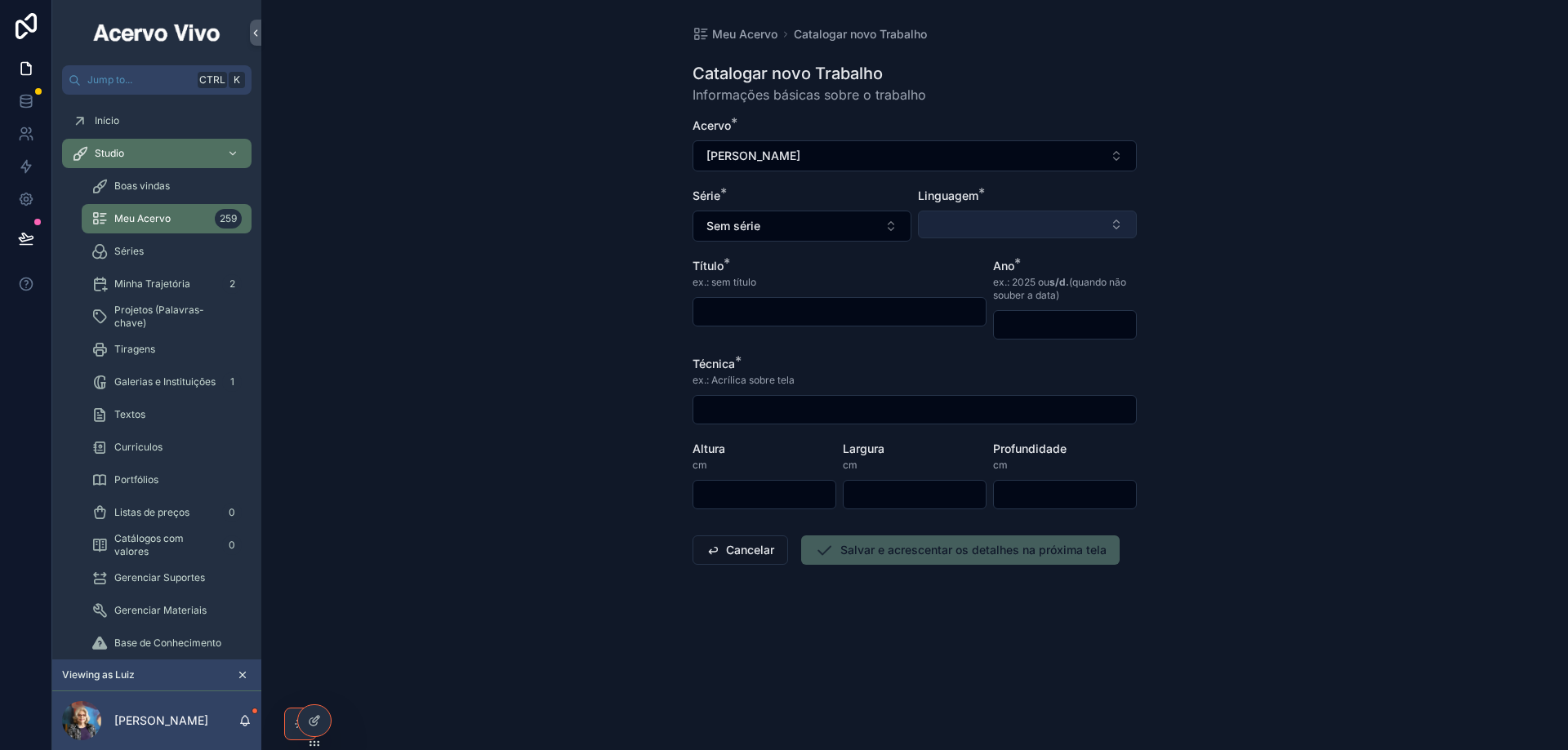
click at [985, 221] on button "Select Button" at bounding box center [1027, 225] width 219 height 28
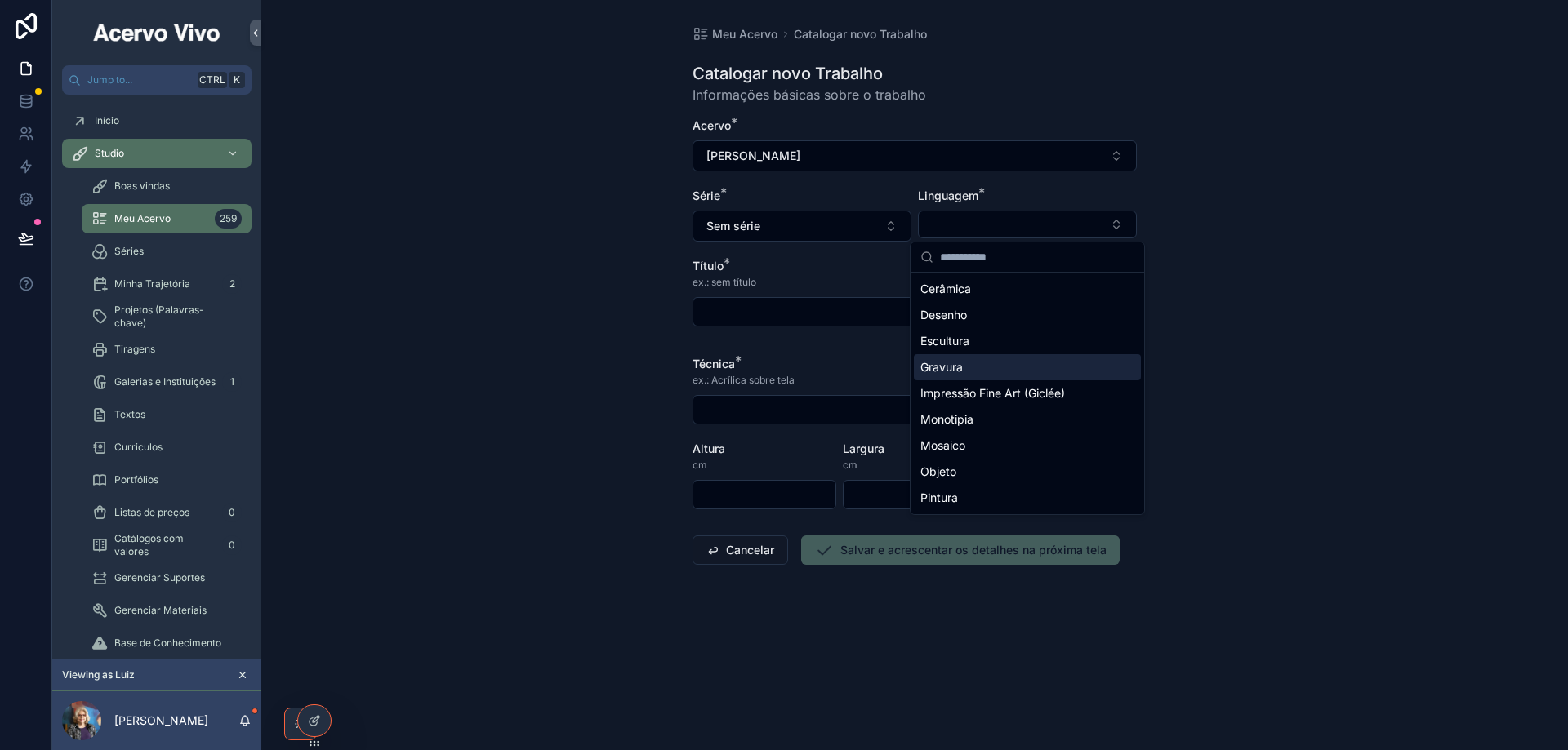
click at [956, 362] on span "Gravura" at bounding box center [941, 368] width 42 height 17
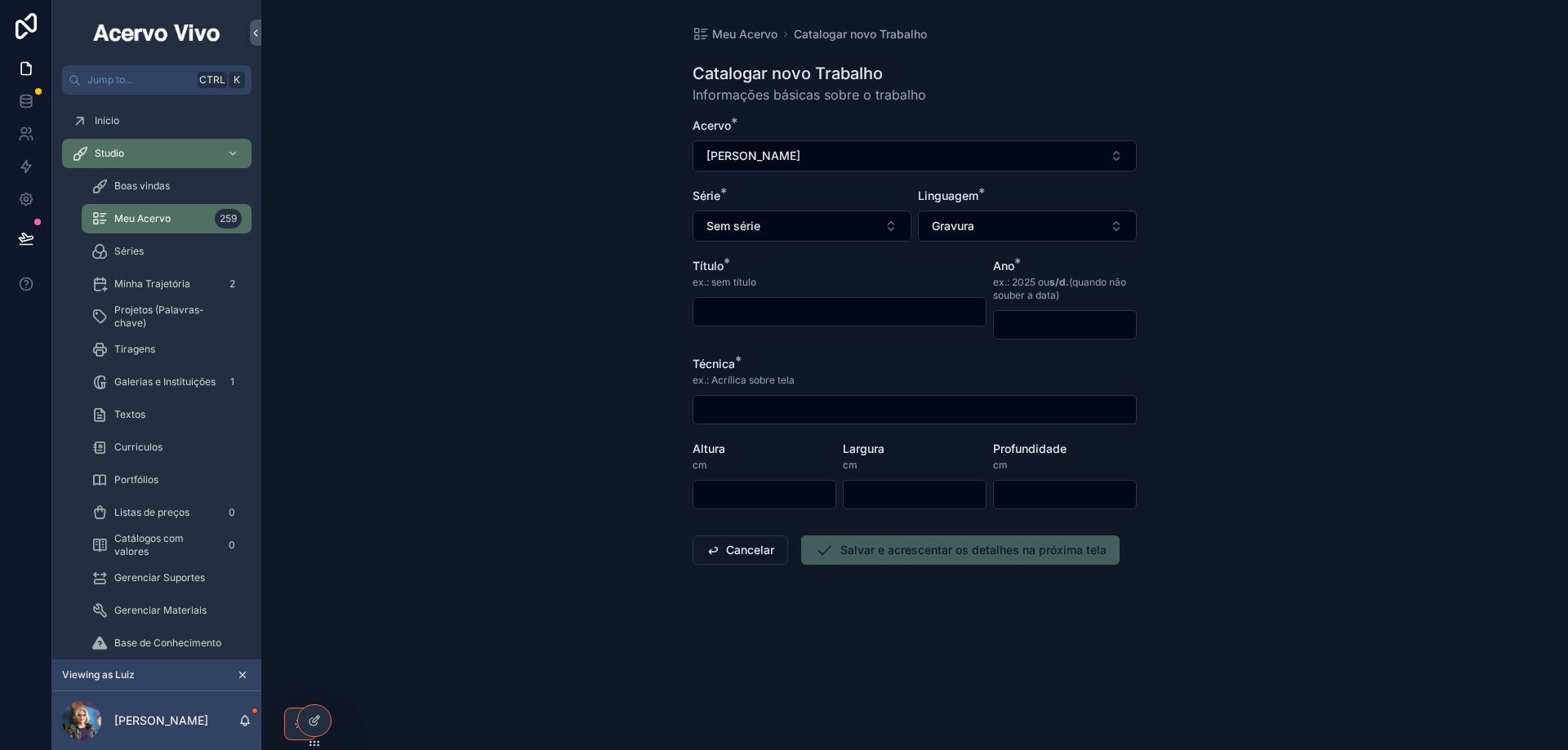
click at [814, 311] on input "scrollable content" at bounding box center [839, 312] width 292 height 23
type input "**********"
click at [1030, 317] on input "scrollable content" at bounding box center [1065, 325] width 142 height 23
type input "****"
click at [829, 415] on input "scrollable content" at bounding box center [915, 410] width 443 height 23
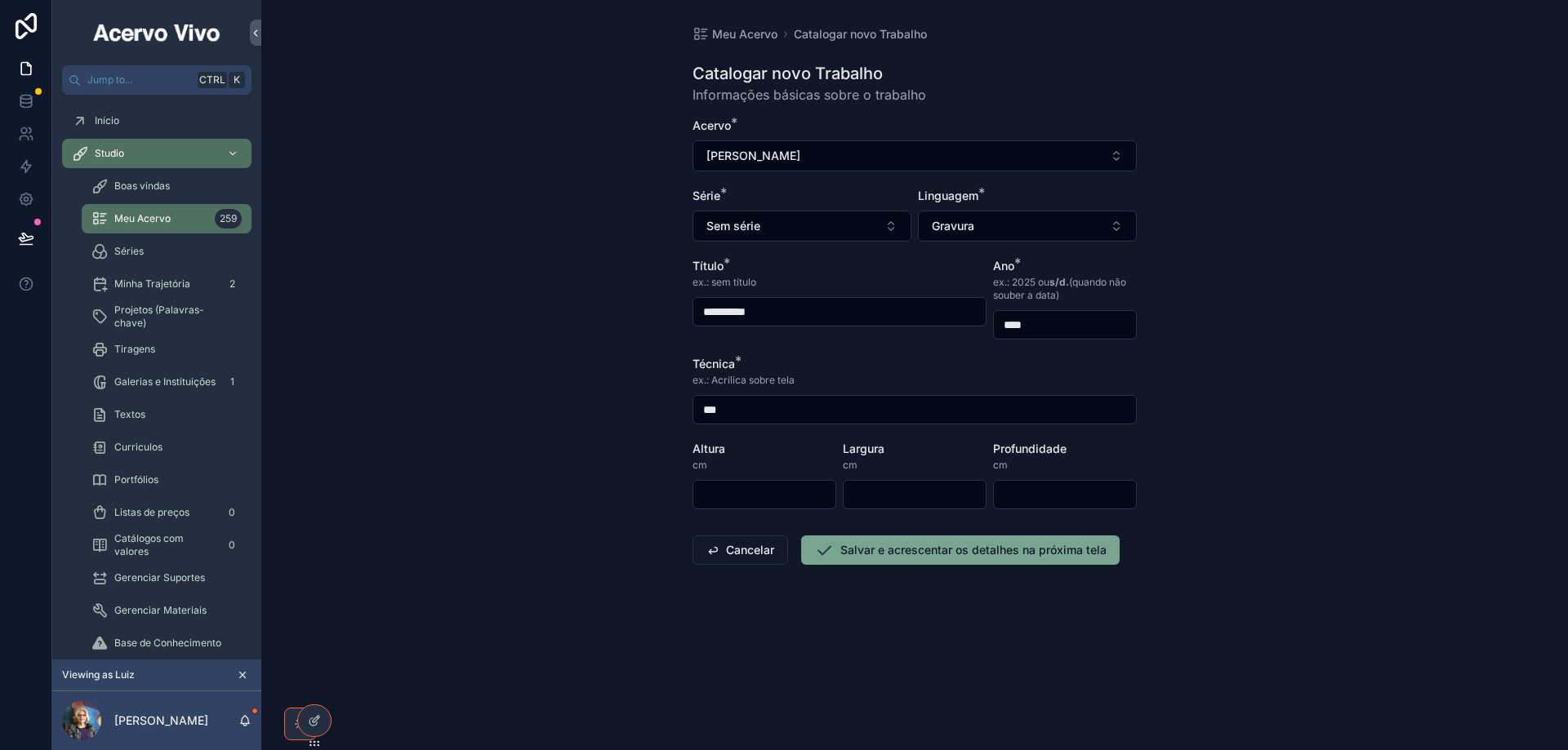
type input "**********"
click at [763, 490] on input "scrollable content" at bounding box center [764, 495] width 142 height 23
type input "**"
click at [891, 504] on input "scrollable content" at bounding box center [915, 495] width 142 height 23
click at [887, 496] on input "scrollable content" at bounding box center [915, 495] width 142 height 23
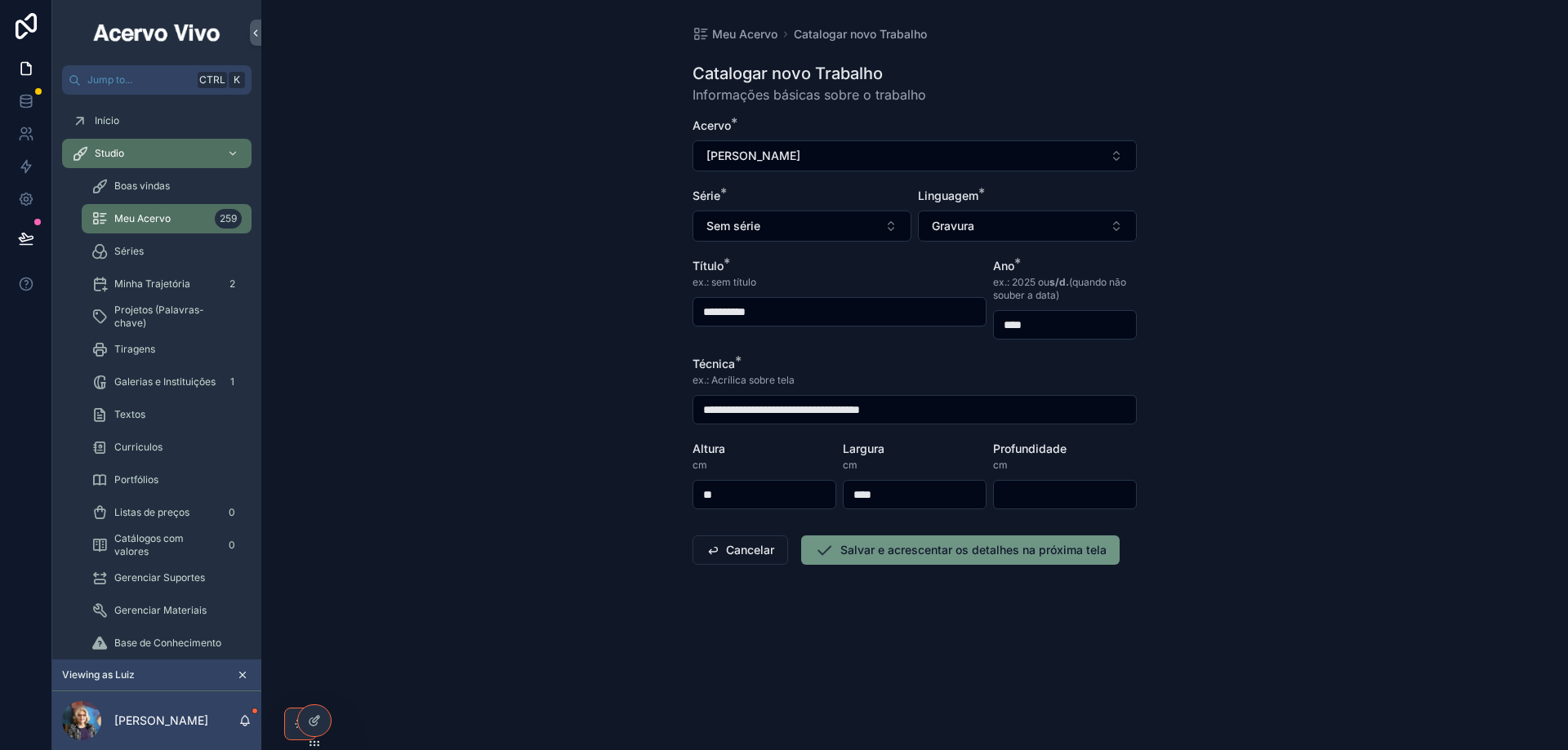
type input "****"
click at [916, 553] on button "Salvar e acrescentar os detalhes na próxima tela" at bounding box center [960, 550] width 318 height 30
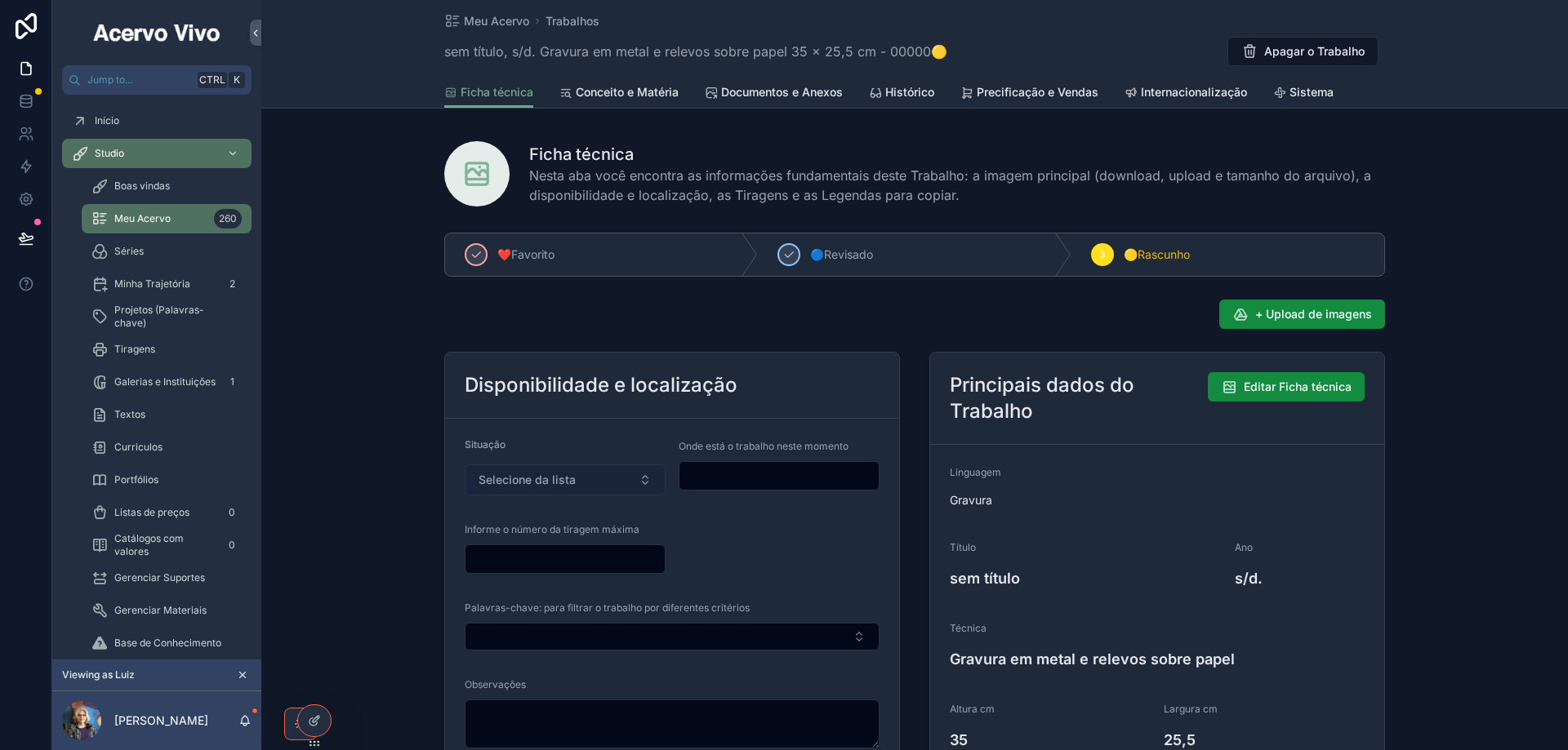
click at [582, 490] on button "Selecione da lista" at bounding box center [564, 480] width 201 height 31
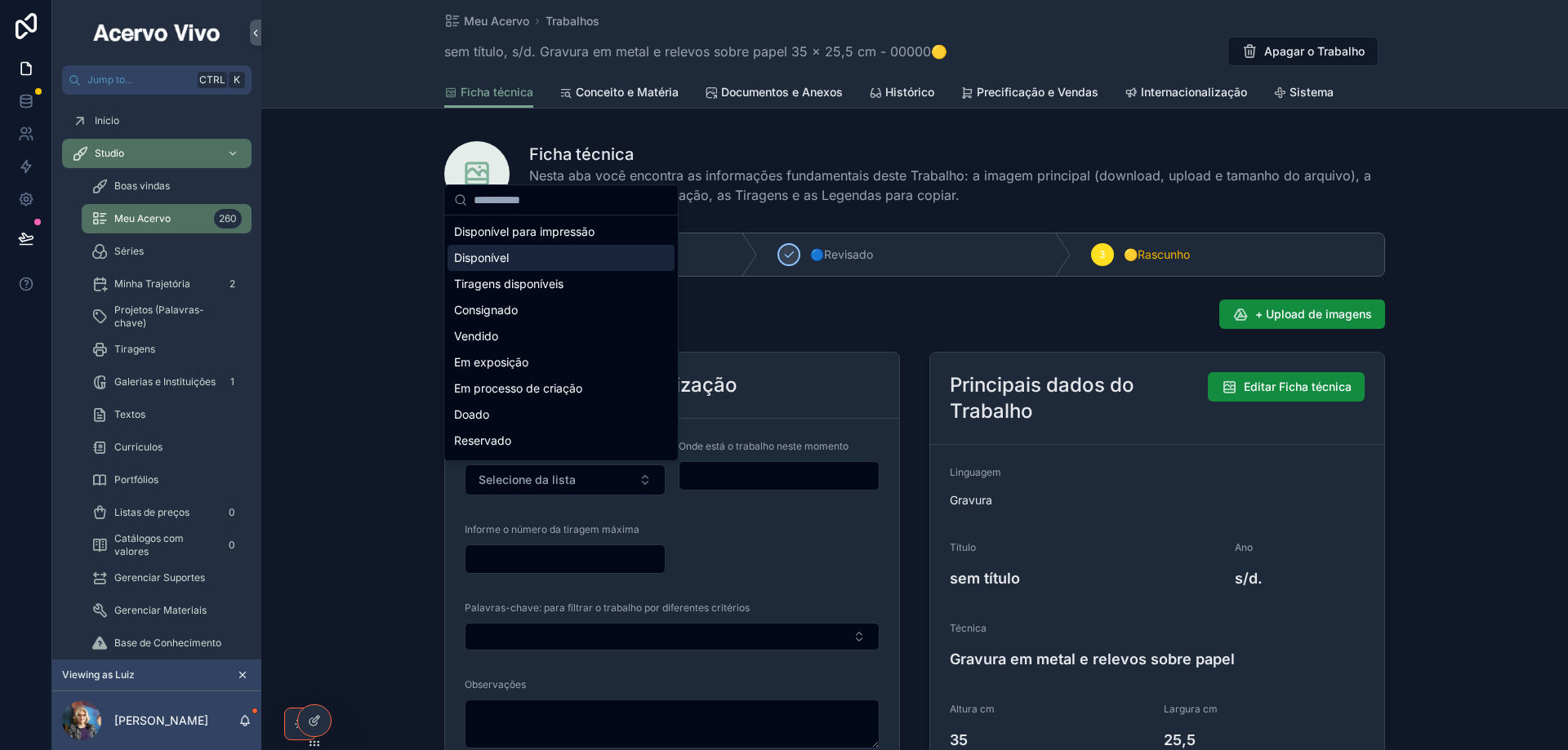
click at [603, 257] on div "Disponível" at bounding box center [561, 258] width 227 height 26
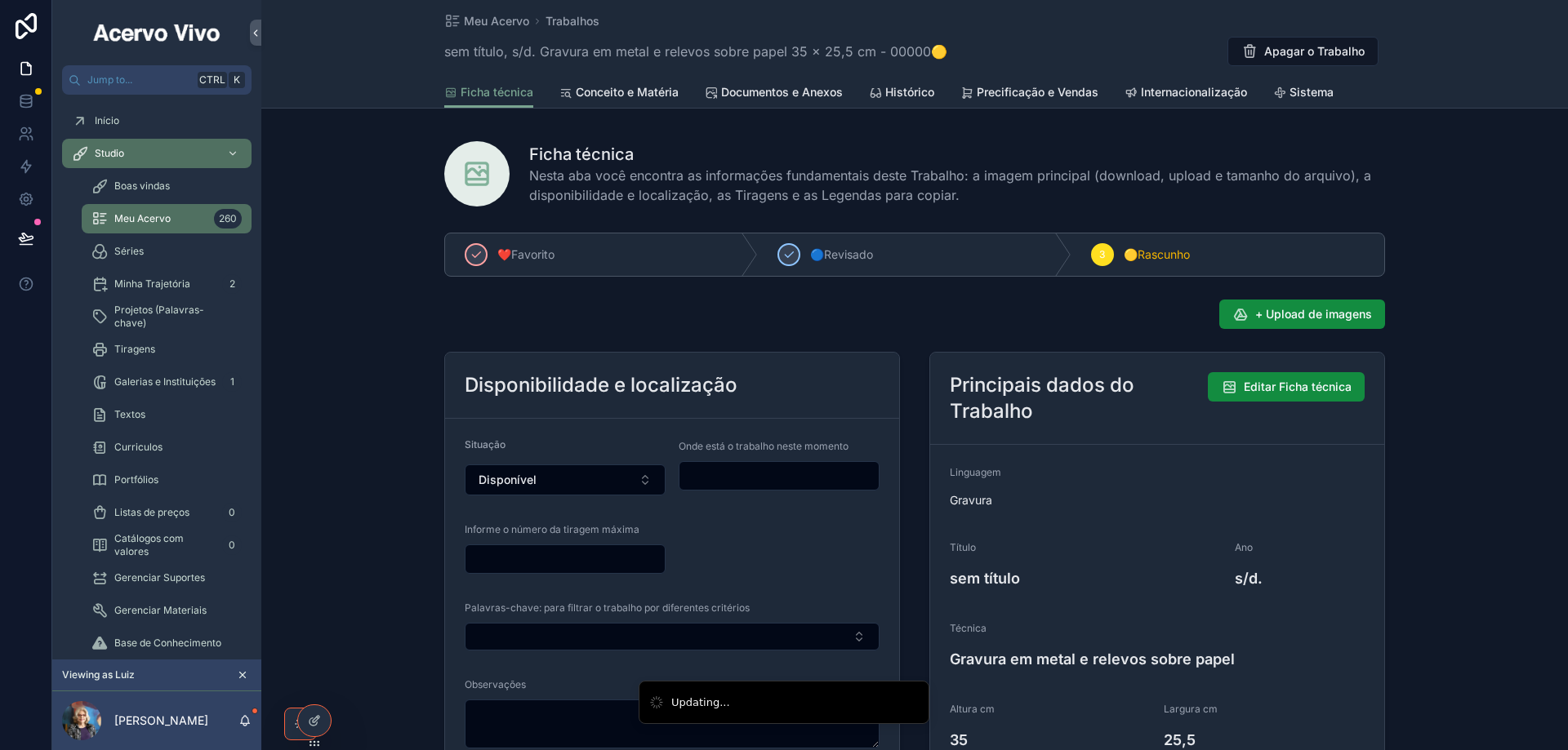
click at [758, 474] on input "scrollable content" at bounding box center [778, 476] width 199 height 23
type input "**********"
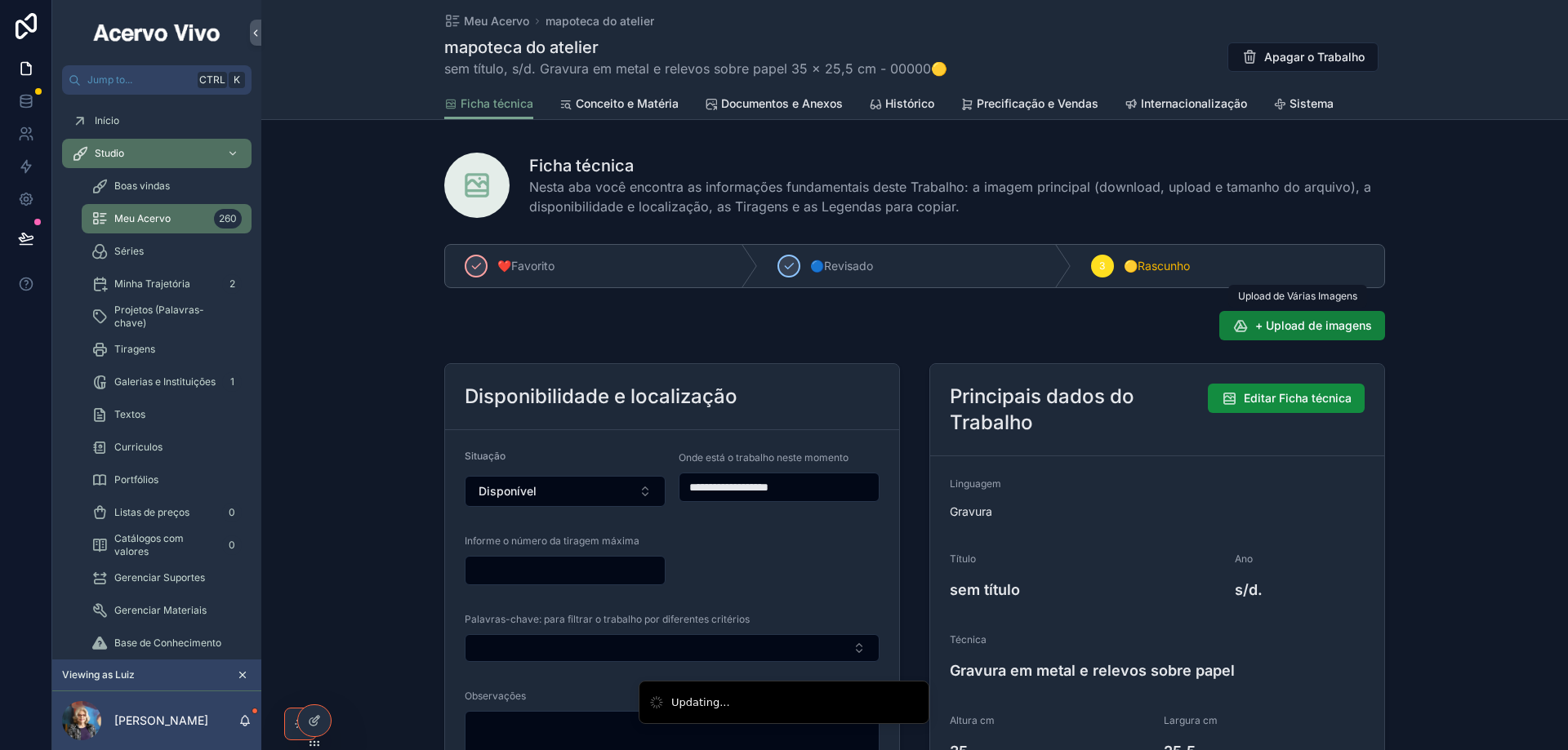
click at [1314, 314] on button "+ Upload de imagens" at bounding box center [1302, 326] width 166 height 30
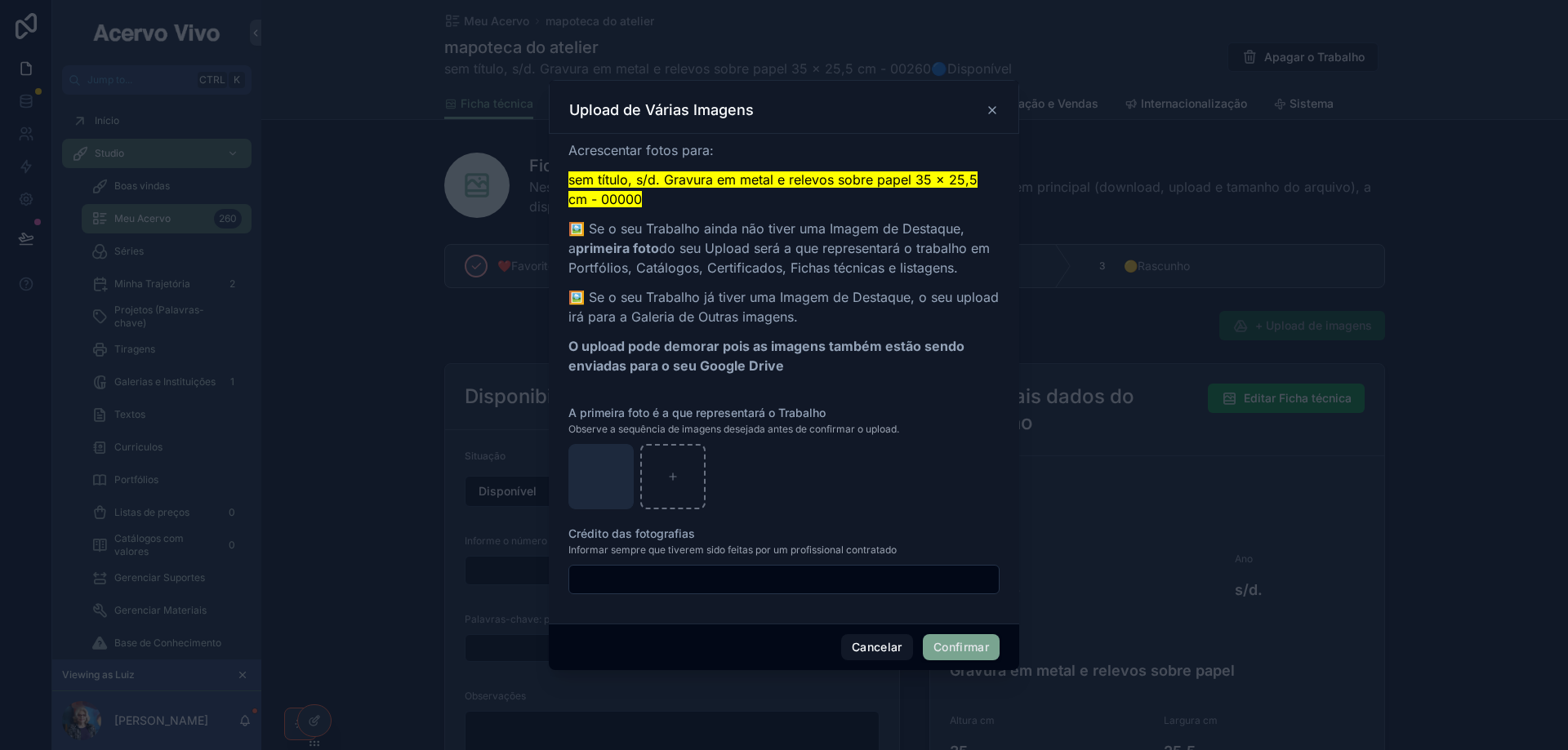
drag, startPoint x: 978, startPoint y: 652, endPoint x: 957, endPoint y: 645, distance: 22.1
click at [976, 652] on button "Confirmar" at bounding box center [961, 648] width 77 height 26
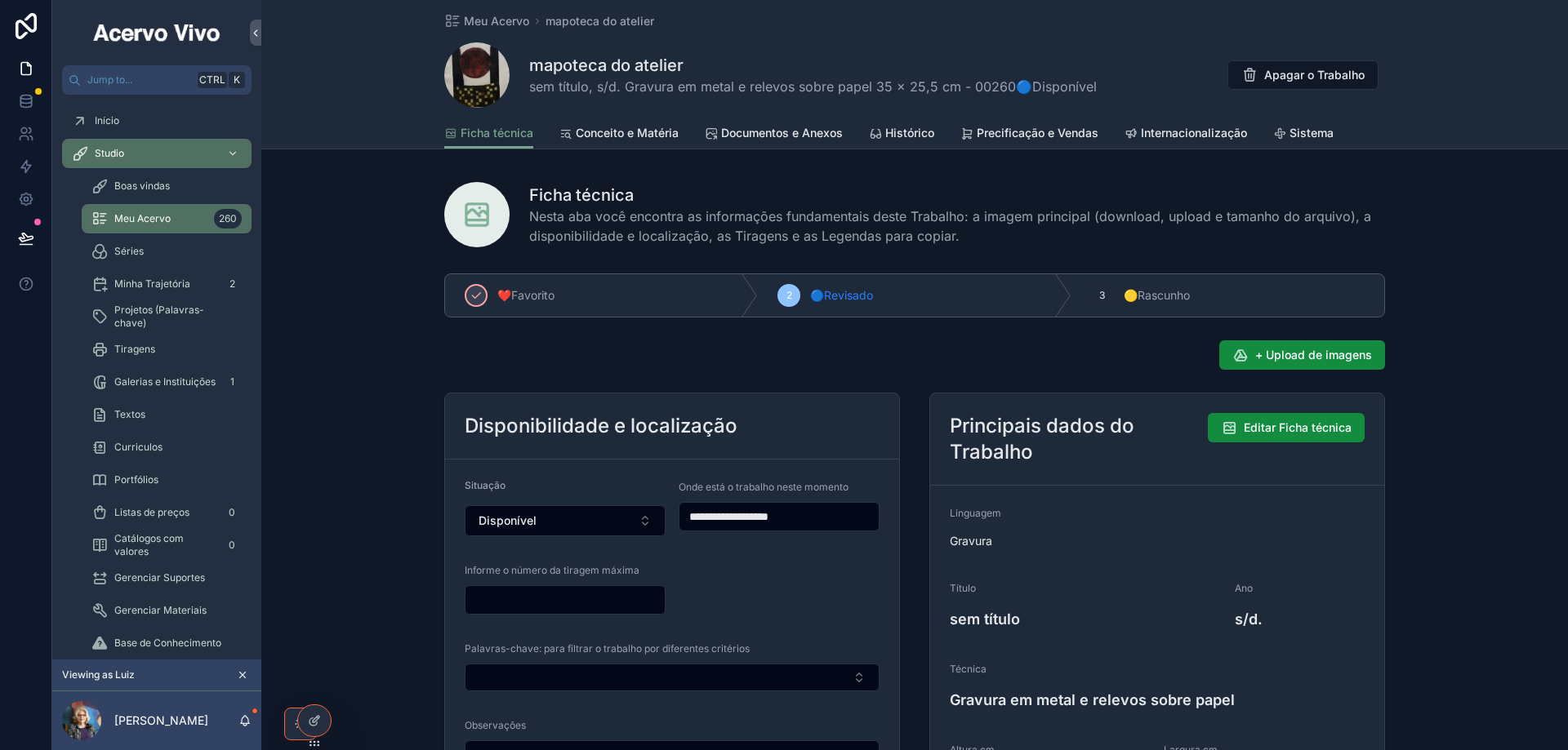
click at [475, 25] on span "Meu Acervo" at bounding box center [496, 21] width 65 height 17
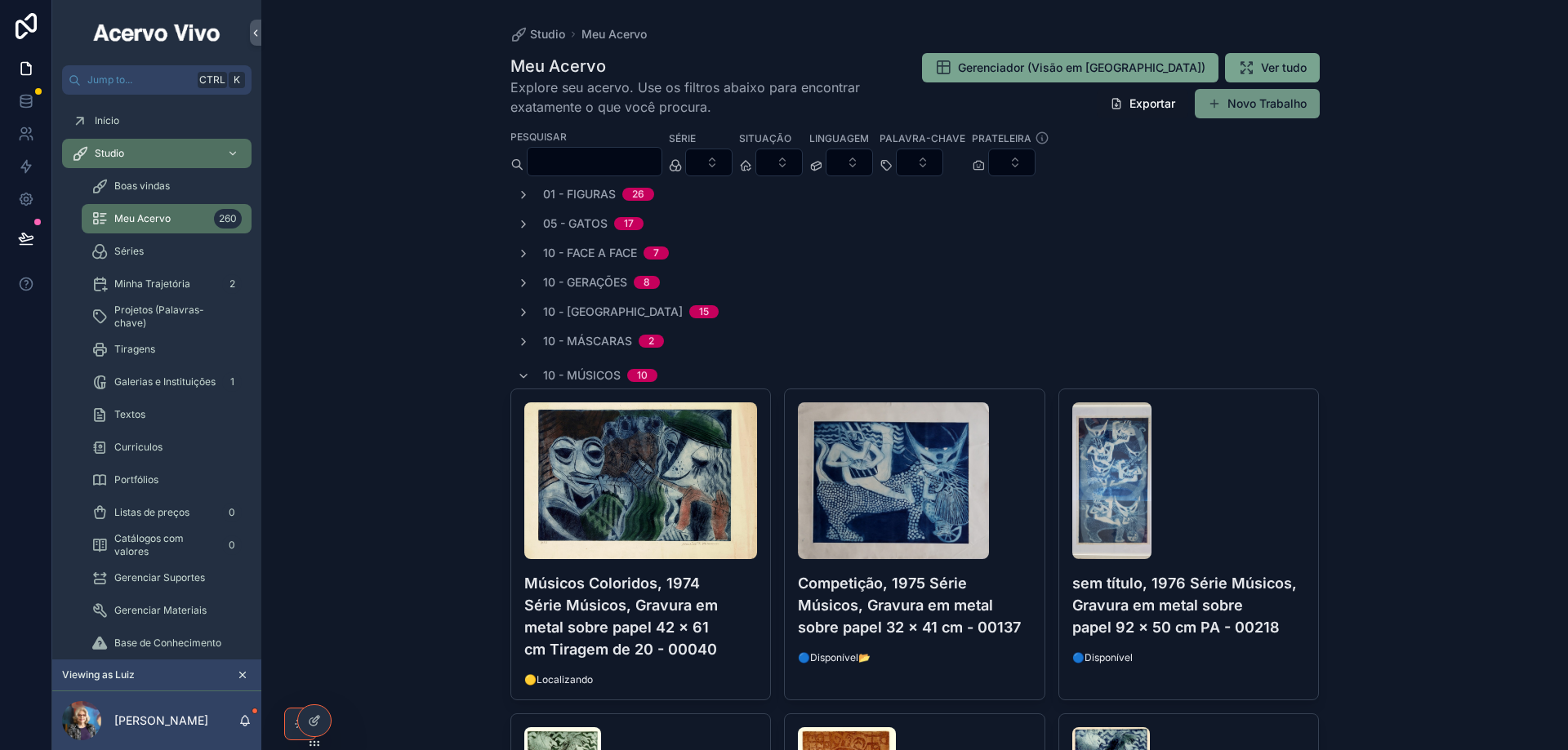
click at [1276, 110] on button "Novo Trabalho" at bounding box center [1257, 104] width 125 height 30
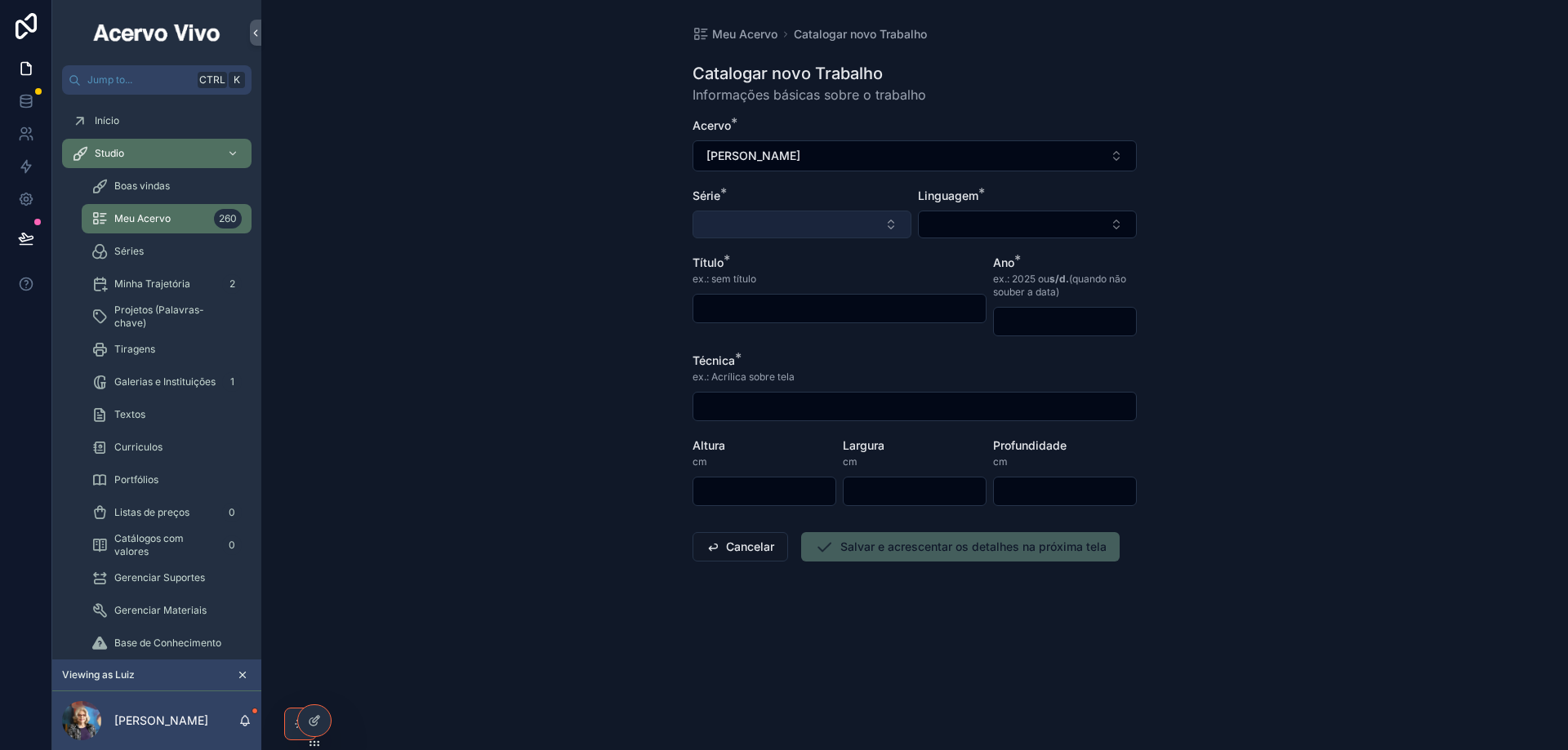
click at [723, 230] on button "Select Button" at bounding box center [801, 225] width 219 height 28
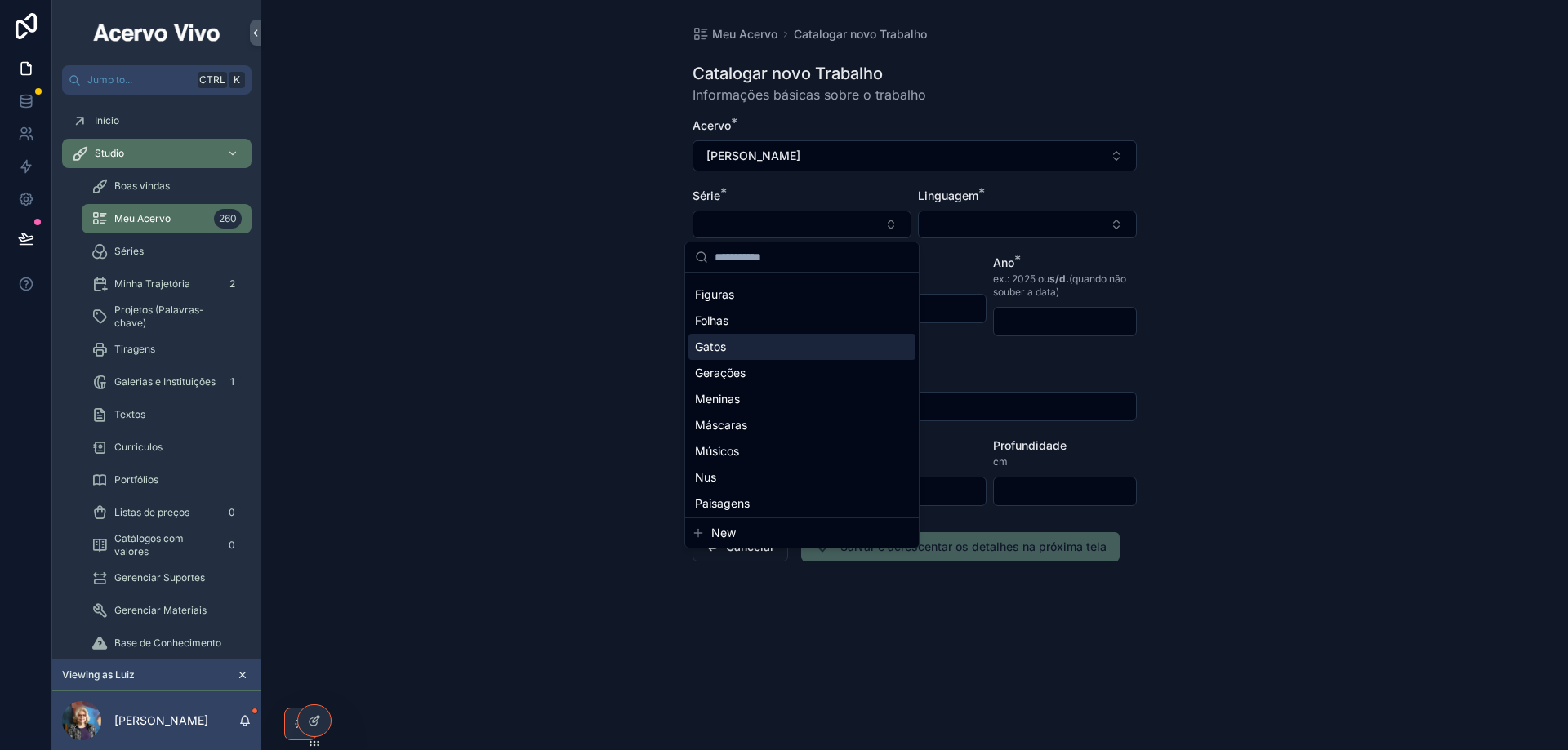
scroll to position [127, 0]
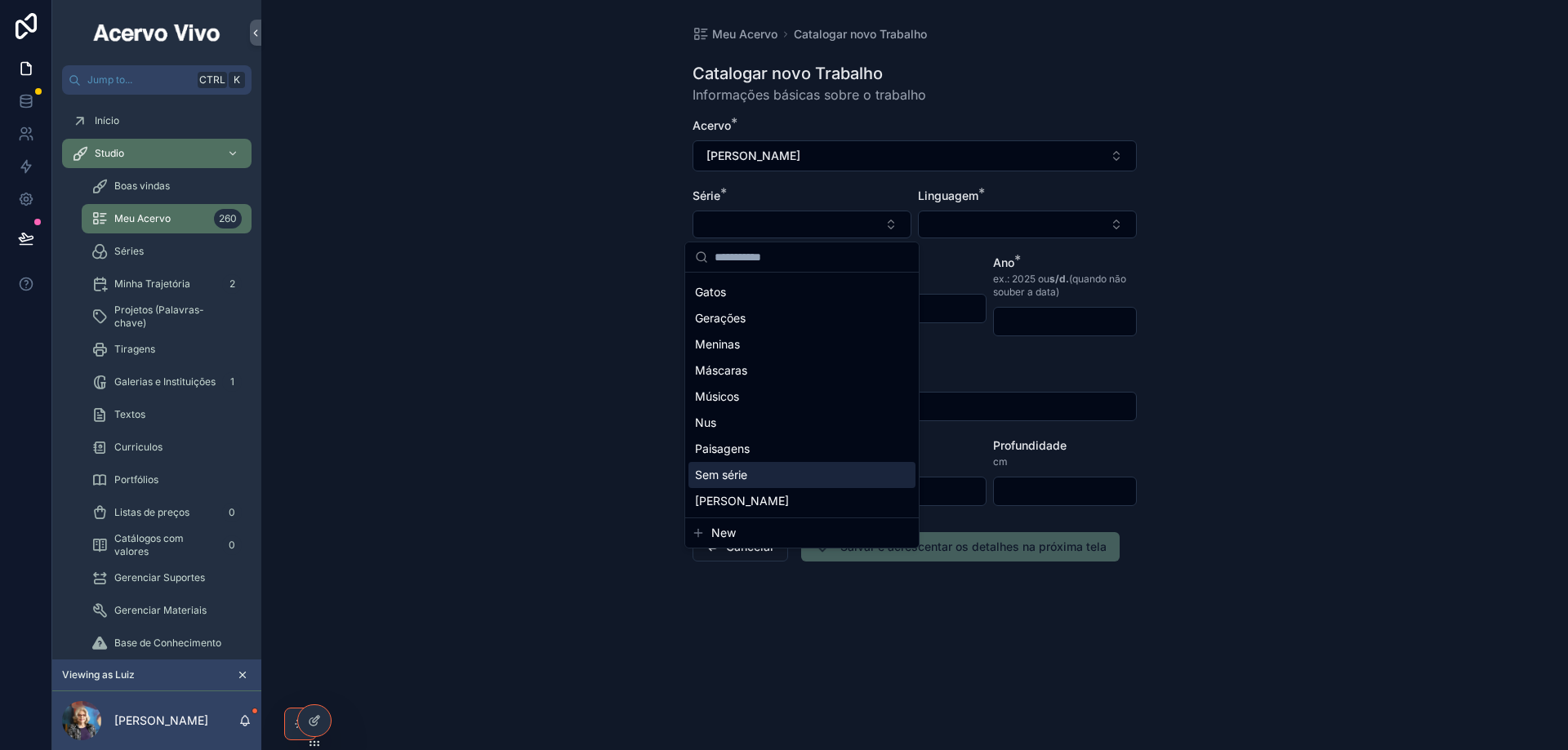
click at [770, 475] on div "Sem série" at bounding box center [801, 475] width 227 height 26
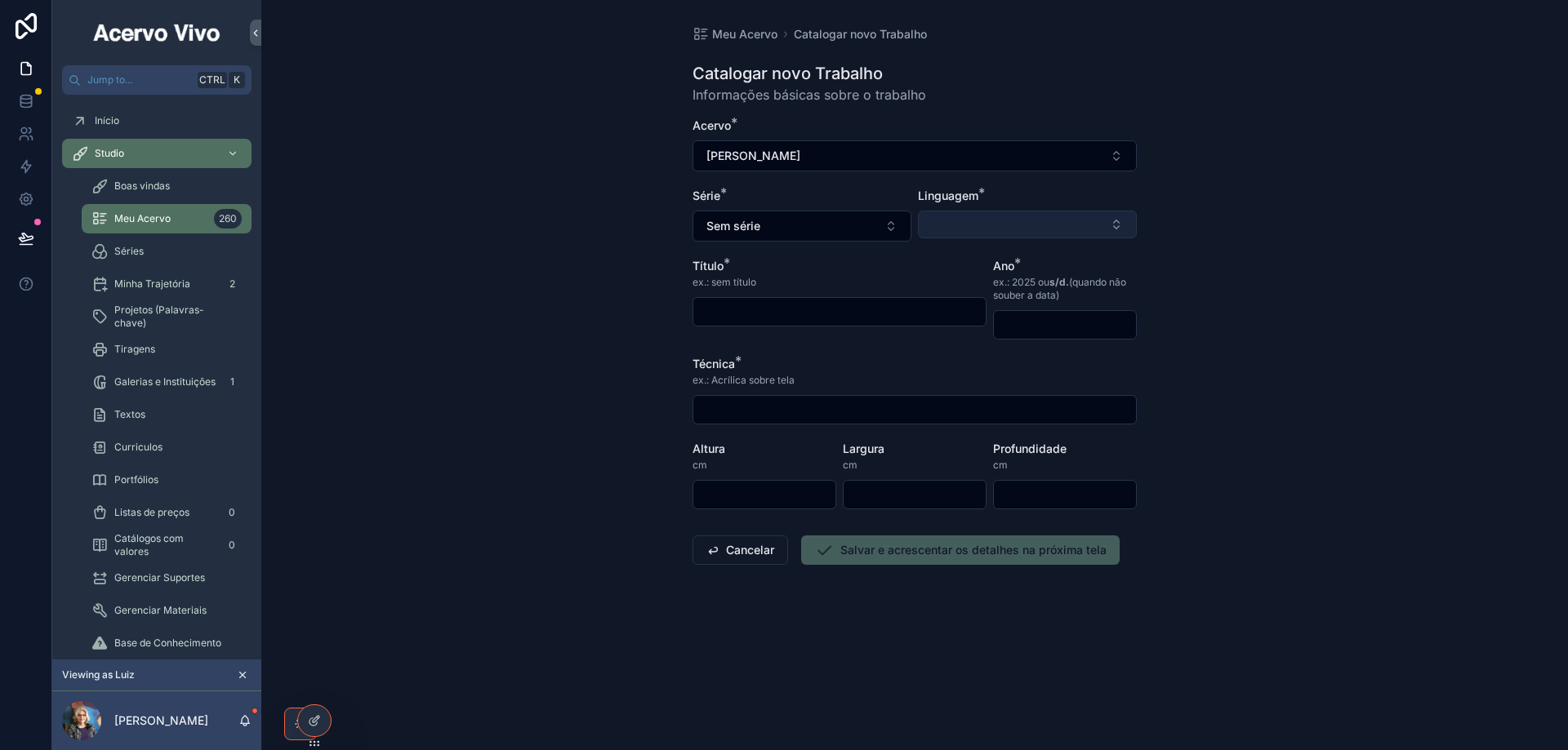
click at [995, 219] on button "Select Button" at bounding box center [1027, 225] width 219 height 28
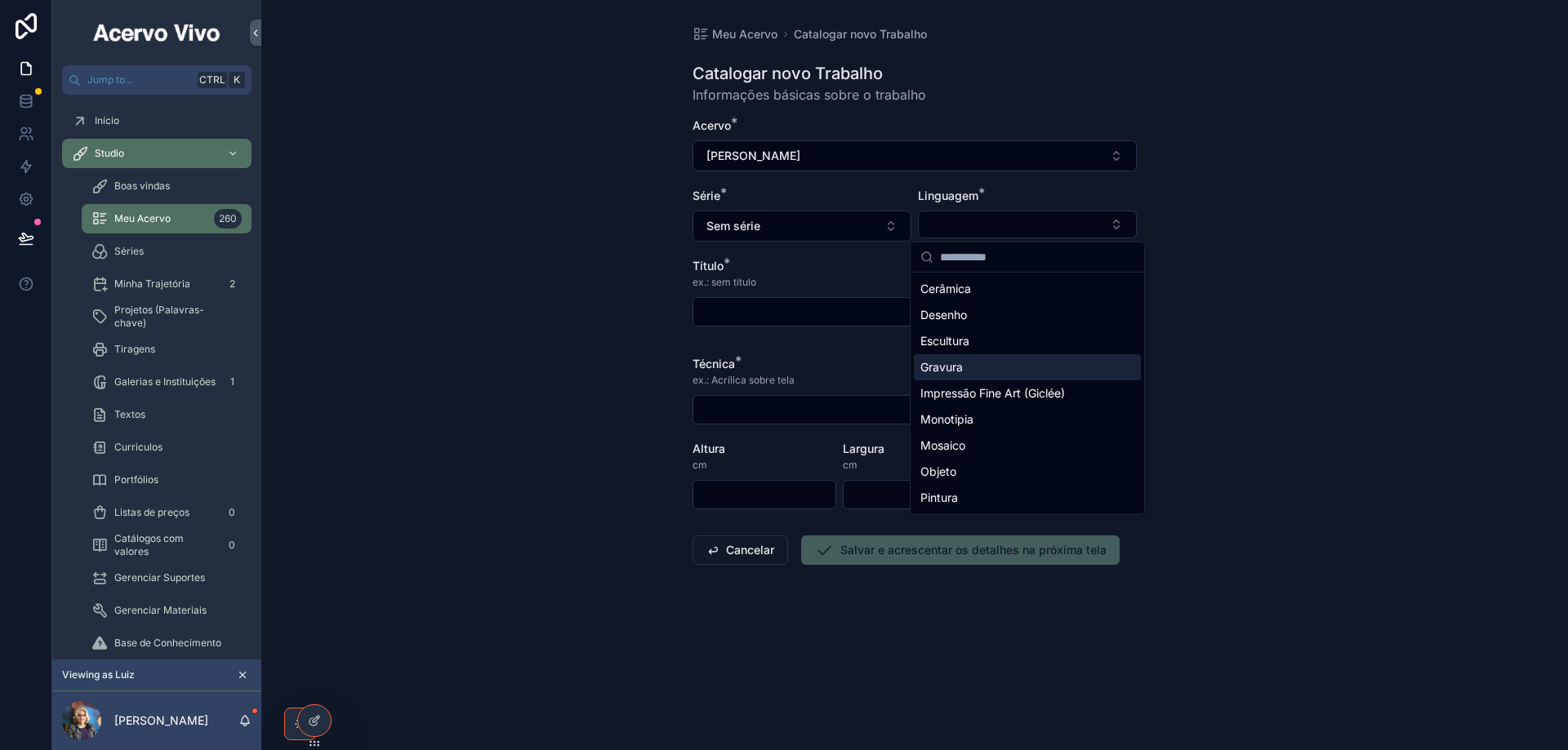
drag, startPoint x: 991, startPoint y: 375, endPoint x: 849, endPoint y: 358, distance: 143.0
click at [991, 374] on div "Gravura" at bounding box center [1027, 368] width 227 height 26
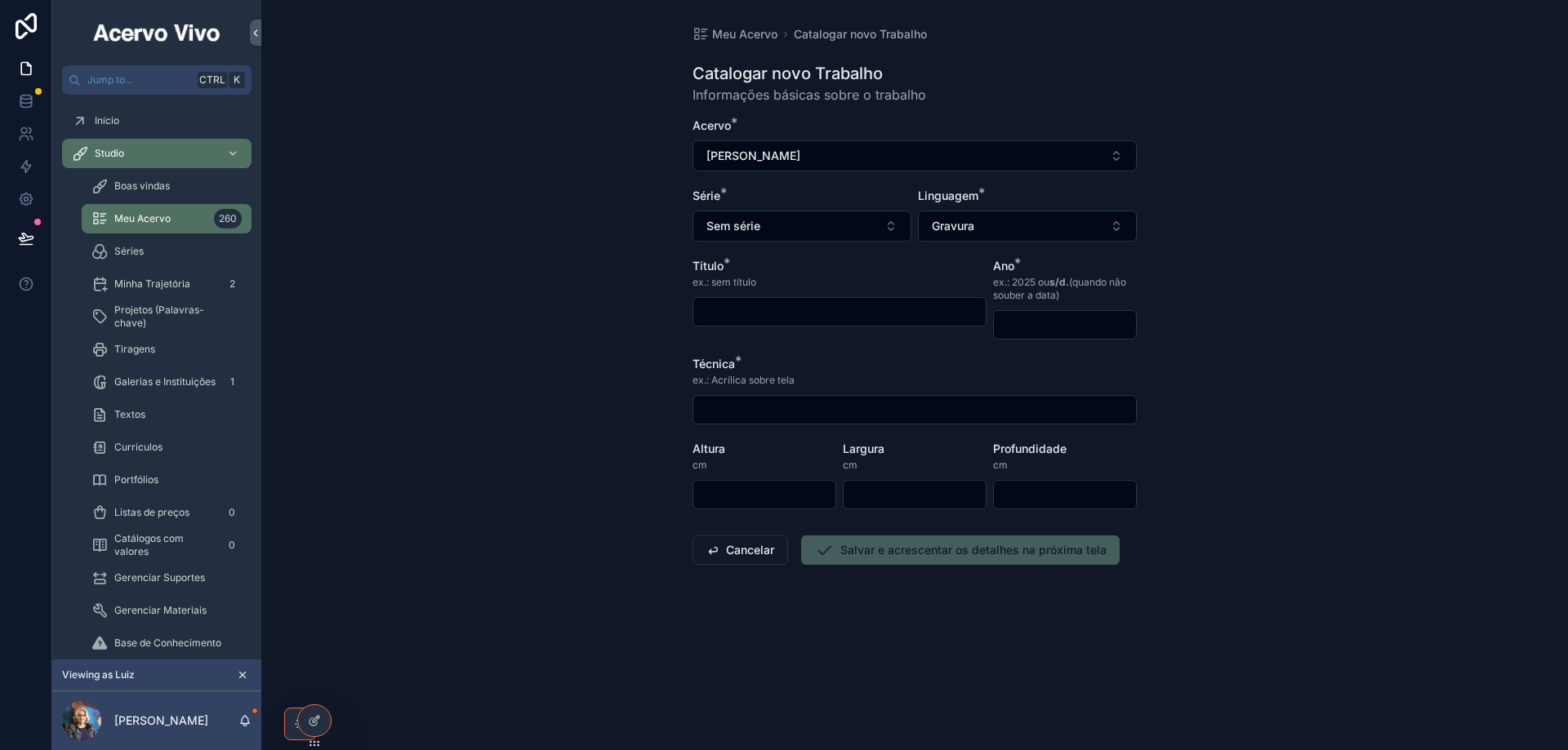
click at [771, 304] on input "scrollable content" at bounding box center [839, 312] width 292 height 23
type input "**********"
drag, startPoint x: 1015, startPoint y: 328, endPoint x: 1021, endPoint y: 336, distance: 10.0
click at [1015, 327] on input "scrollable content" at bounding box center [1065, 325] width 142 height 23
type input "****"
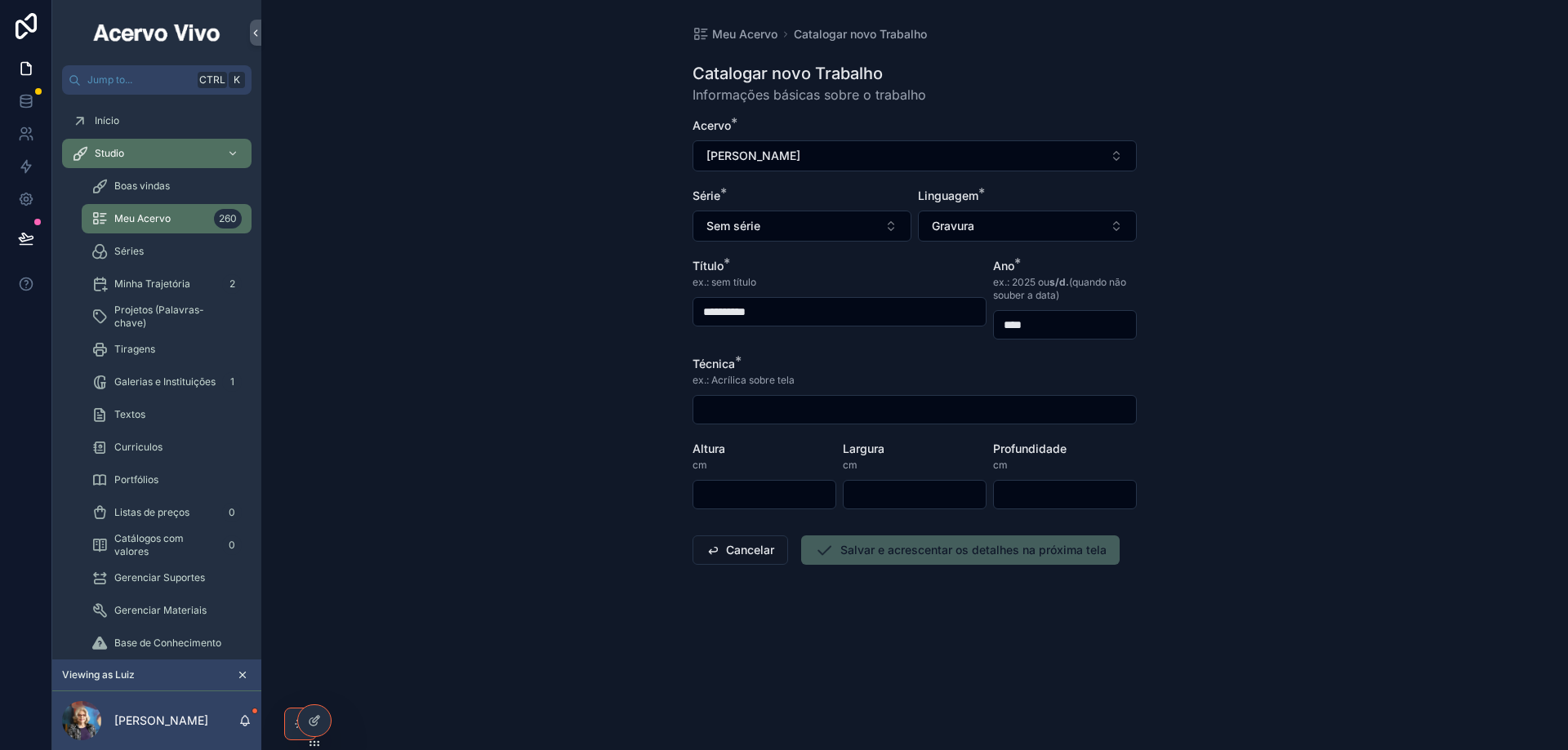
click at [788, 407] on input "scrollable content" at bounding box center [915, 410] width 443 height 23
type input "**********"
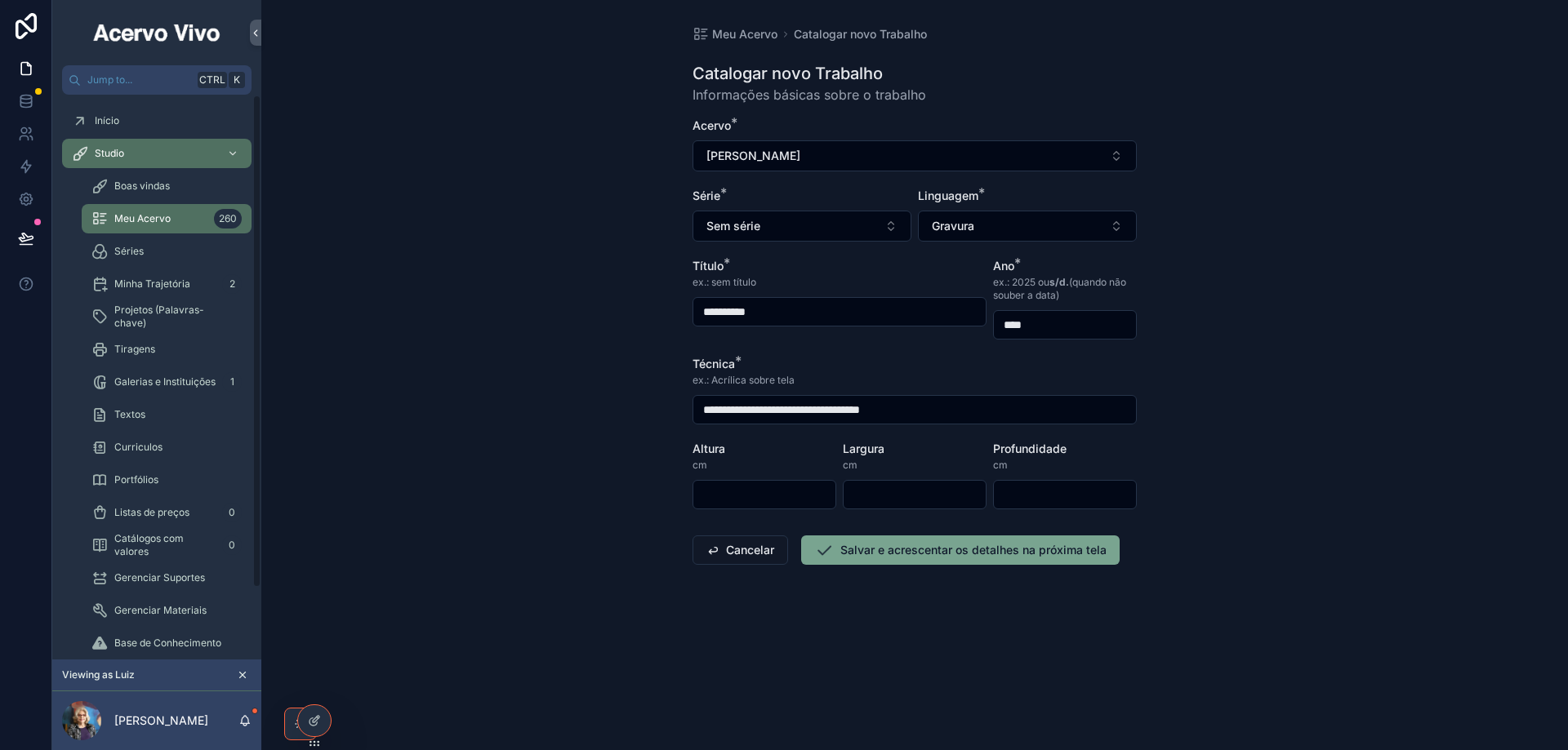
click at [810, 491] on input "scrollable content" at bounding box center [764, 495] width 142 height 23
type input "**"
click at [856, 554] on button "Salvar e acrescentar os detalhes na próxima tela" at bounding box center [960, 550] width 318 height 30
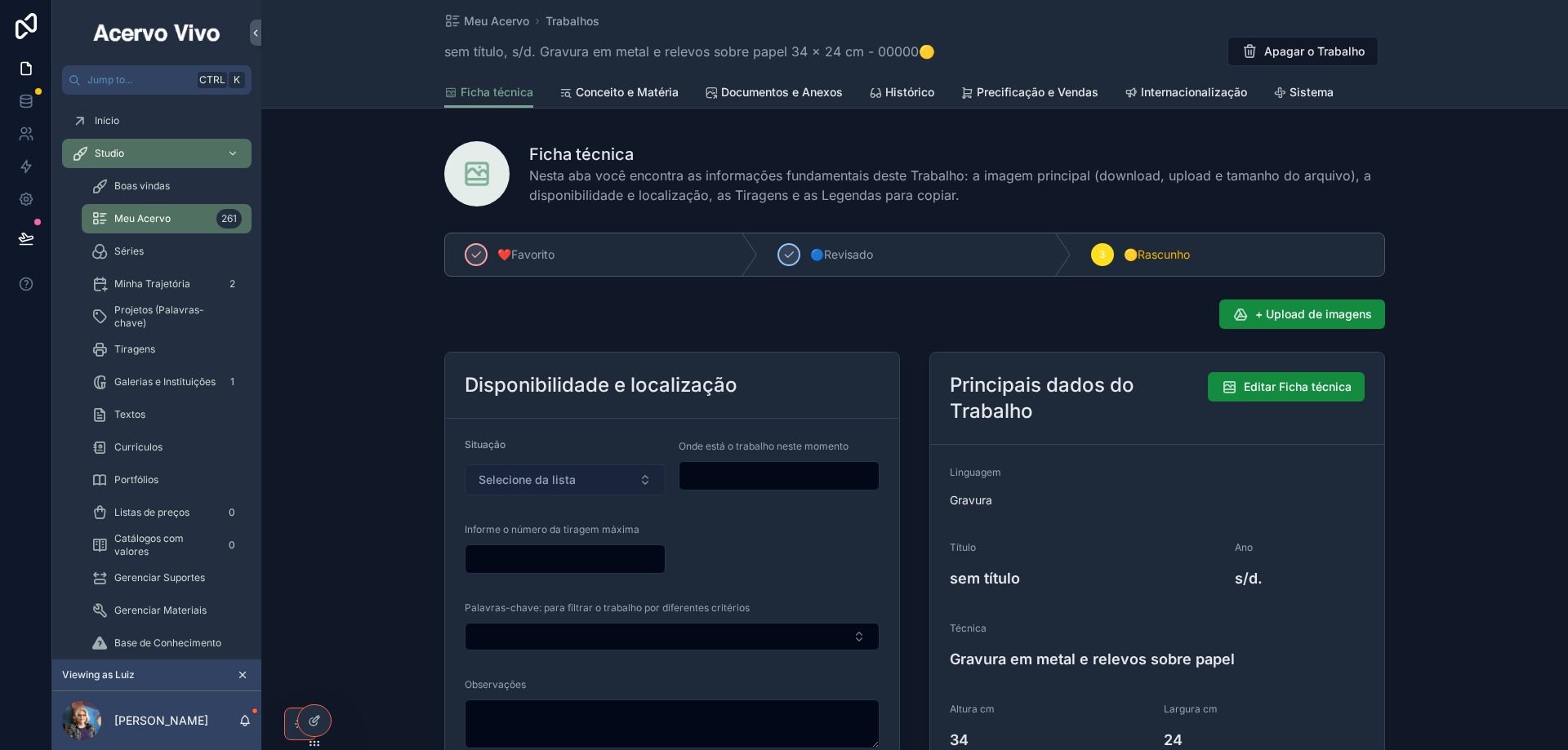
click at [556, 482] on span "Selecione da lista" at bounding box center [527, 480] width 97 height 17
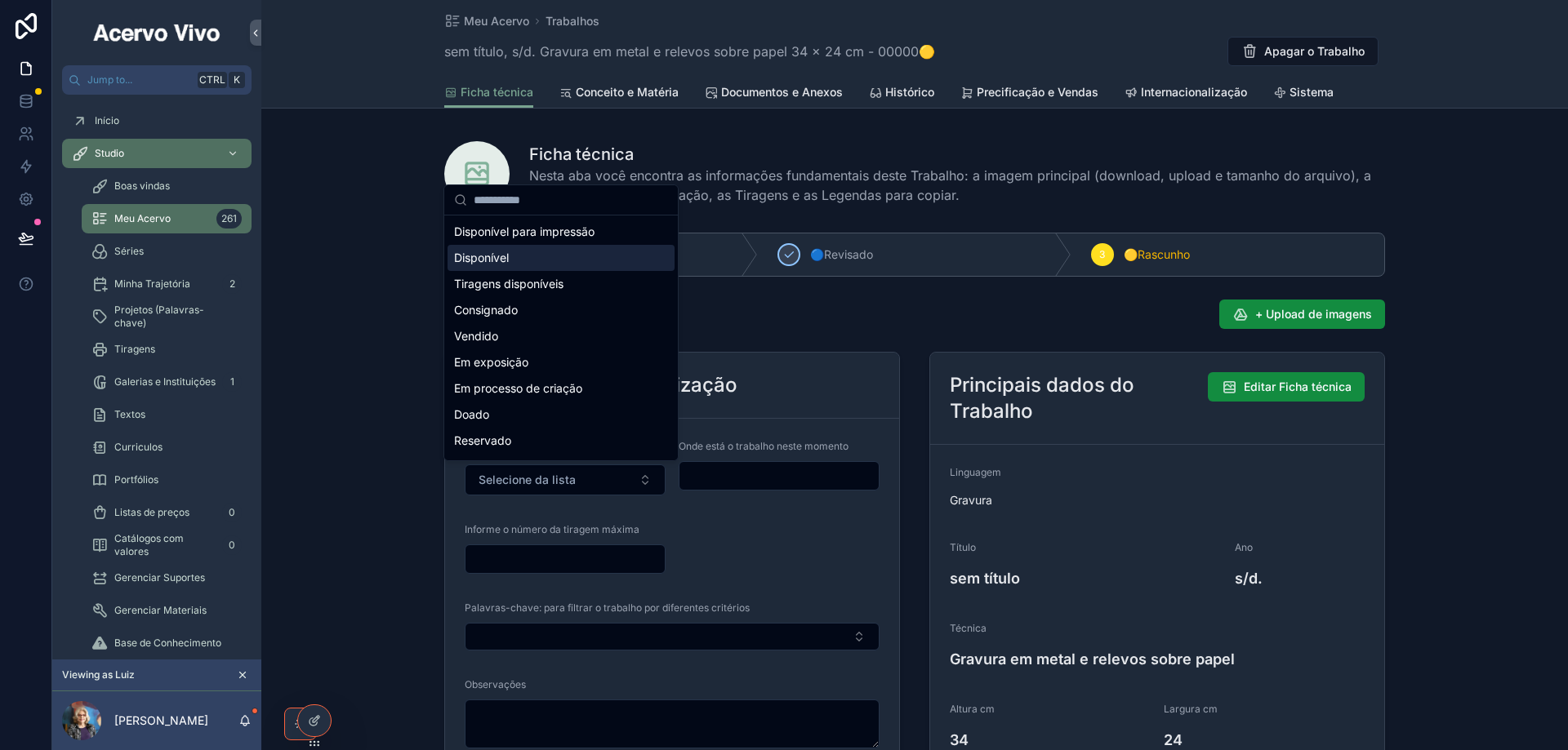
click at [525, 264] on div "Disponível" at bounding box center [561, 258] width 227 height 26
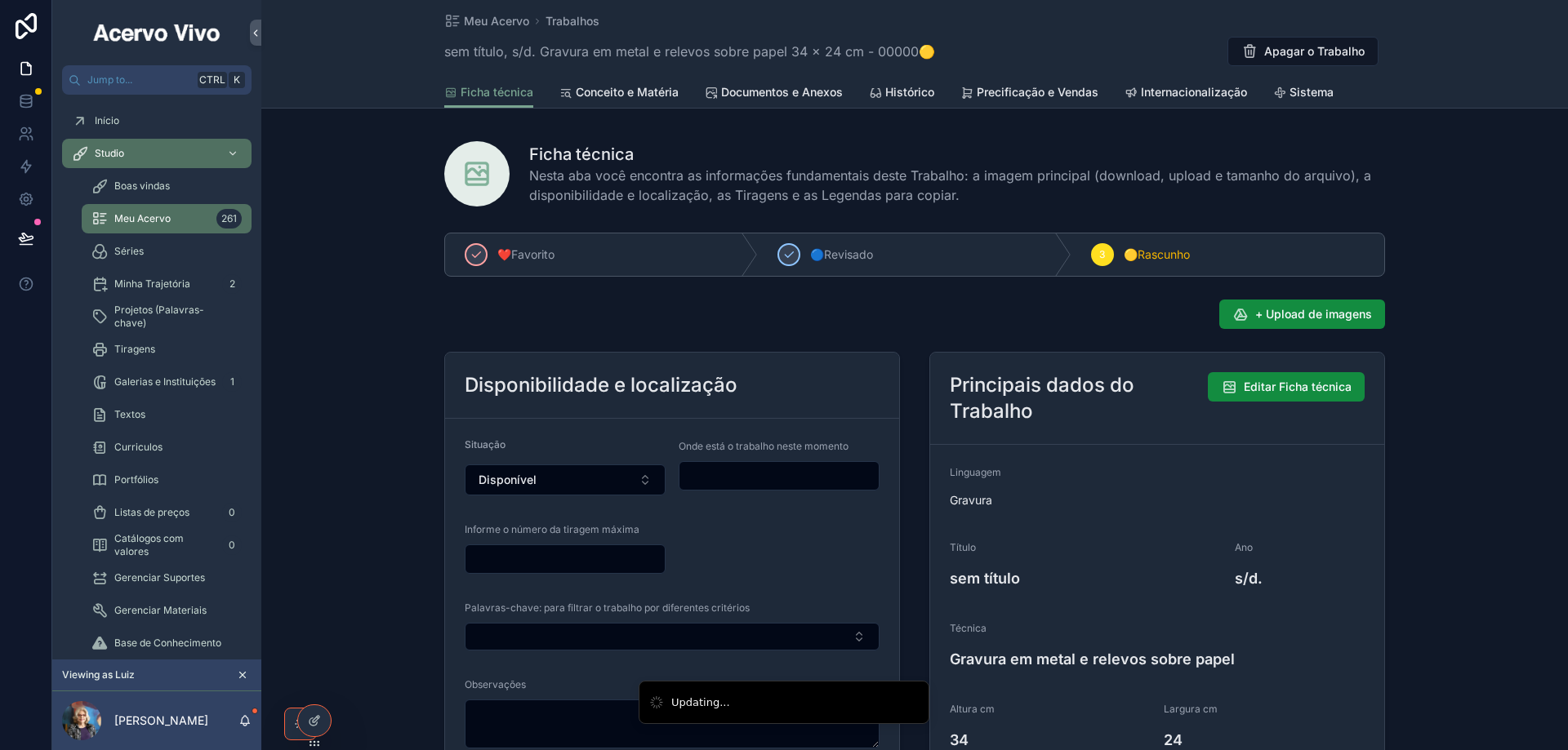
click at [721, 474] on input "scrollable content" at bounding box center [778, 476] width 199 height 23
type input "**********"
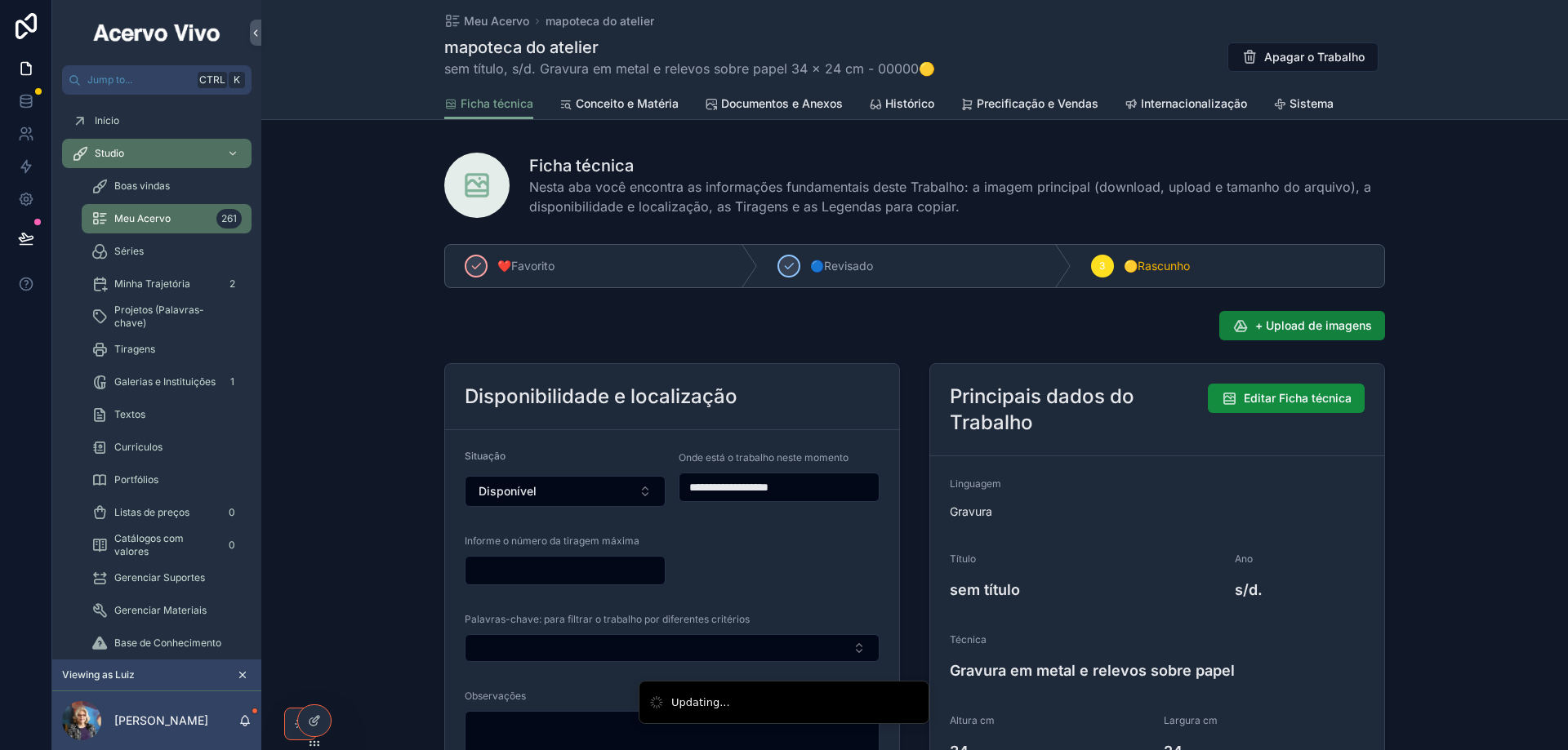
click at [1307, 332] on span "+ Upload de imagens" at bounding box center [1313, 325] width 116 height 17
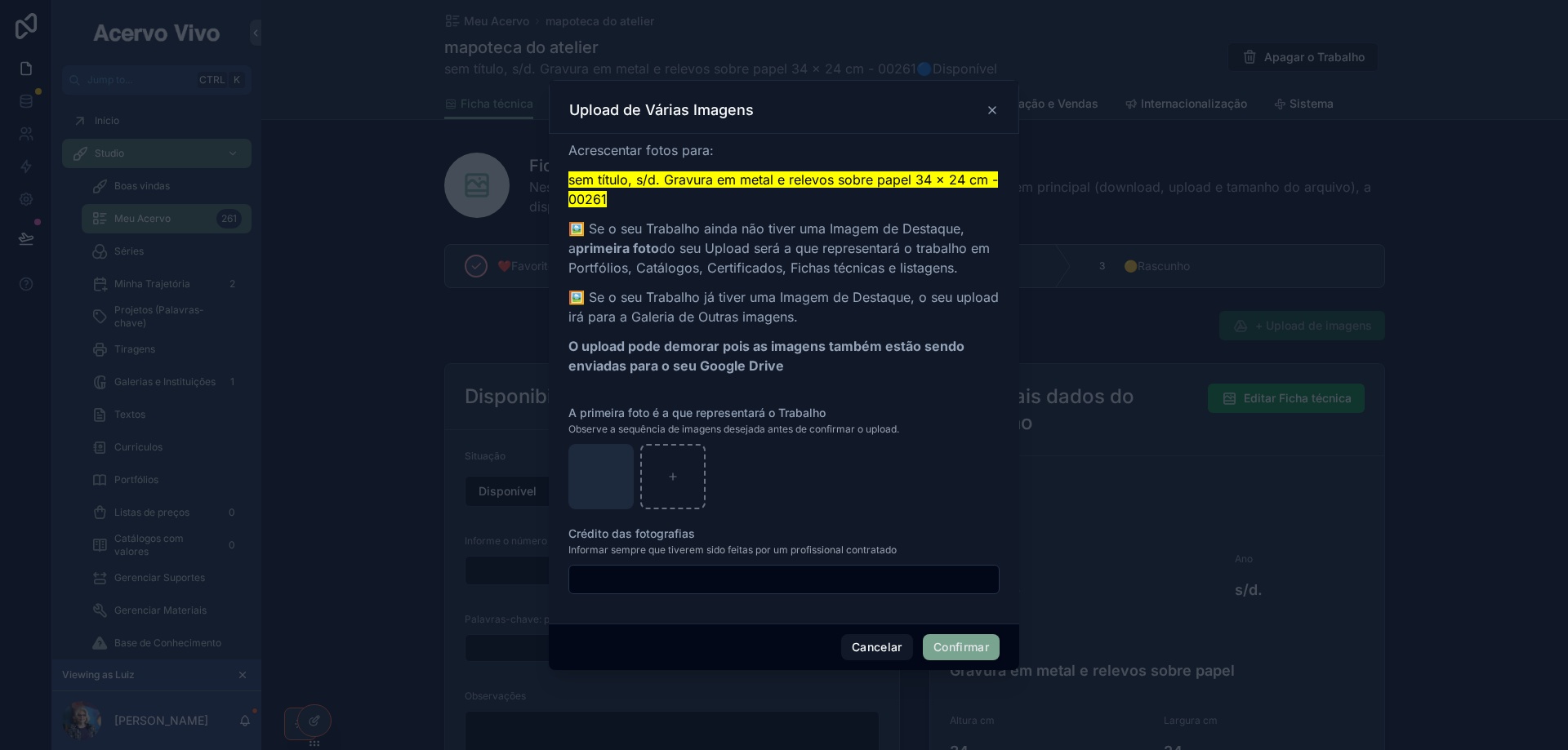
click at [947, 646] on button "Confirmar" at bounding box center [961, 648] width 77 height 26
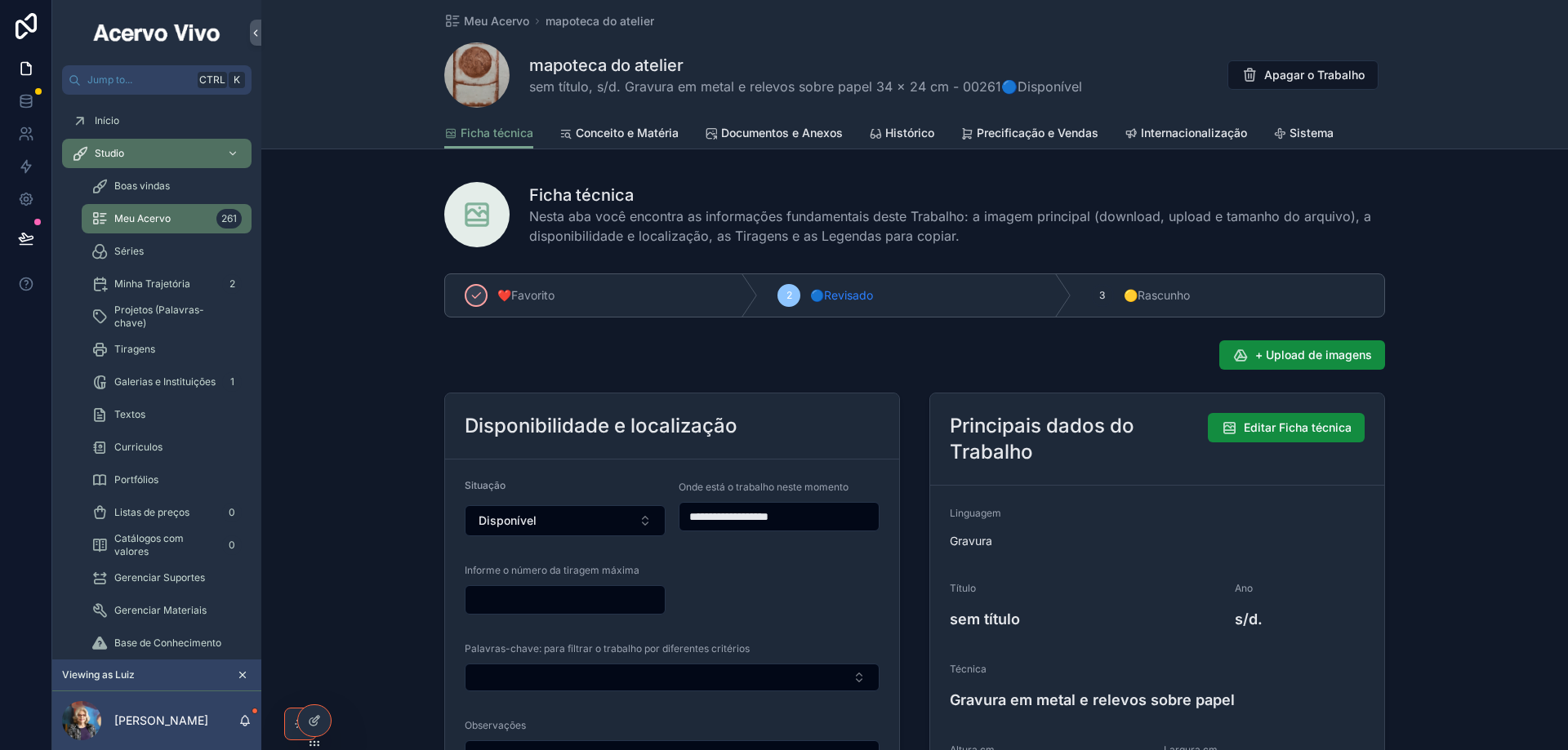
drag, startPoint x: 493, startPoint y: 18, endPoint x: 420, endPoint y: 25, distance: 73.3
click at [492, 17] on span "Meu Acervo" at bounding box center [496, 21] width 65 height 17
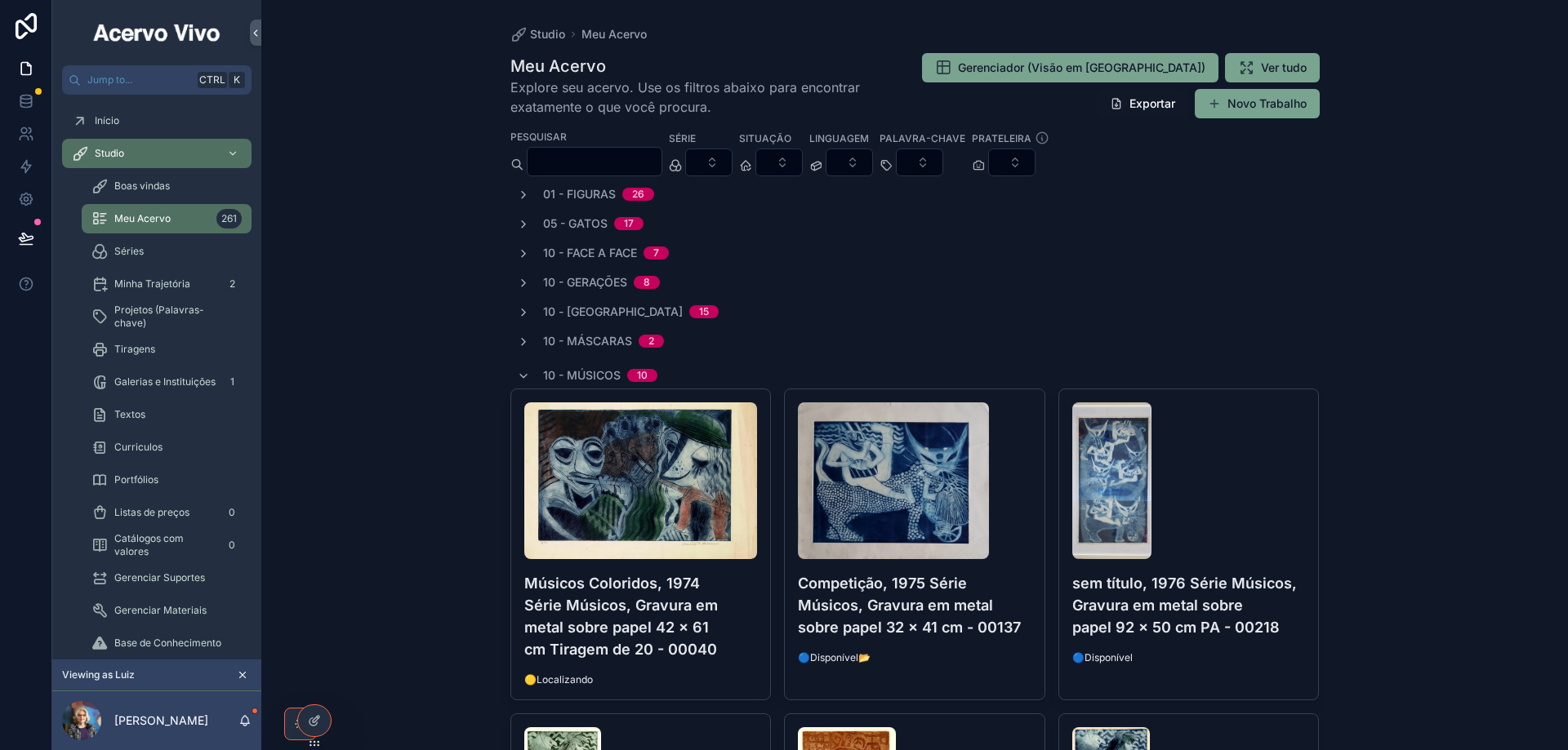
click at [656, 162] on input "scrollable content" at bounding box center [594, 162] width 134 height 23
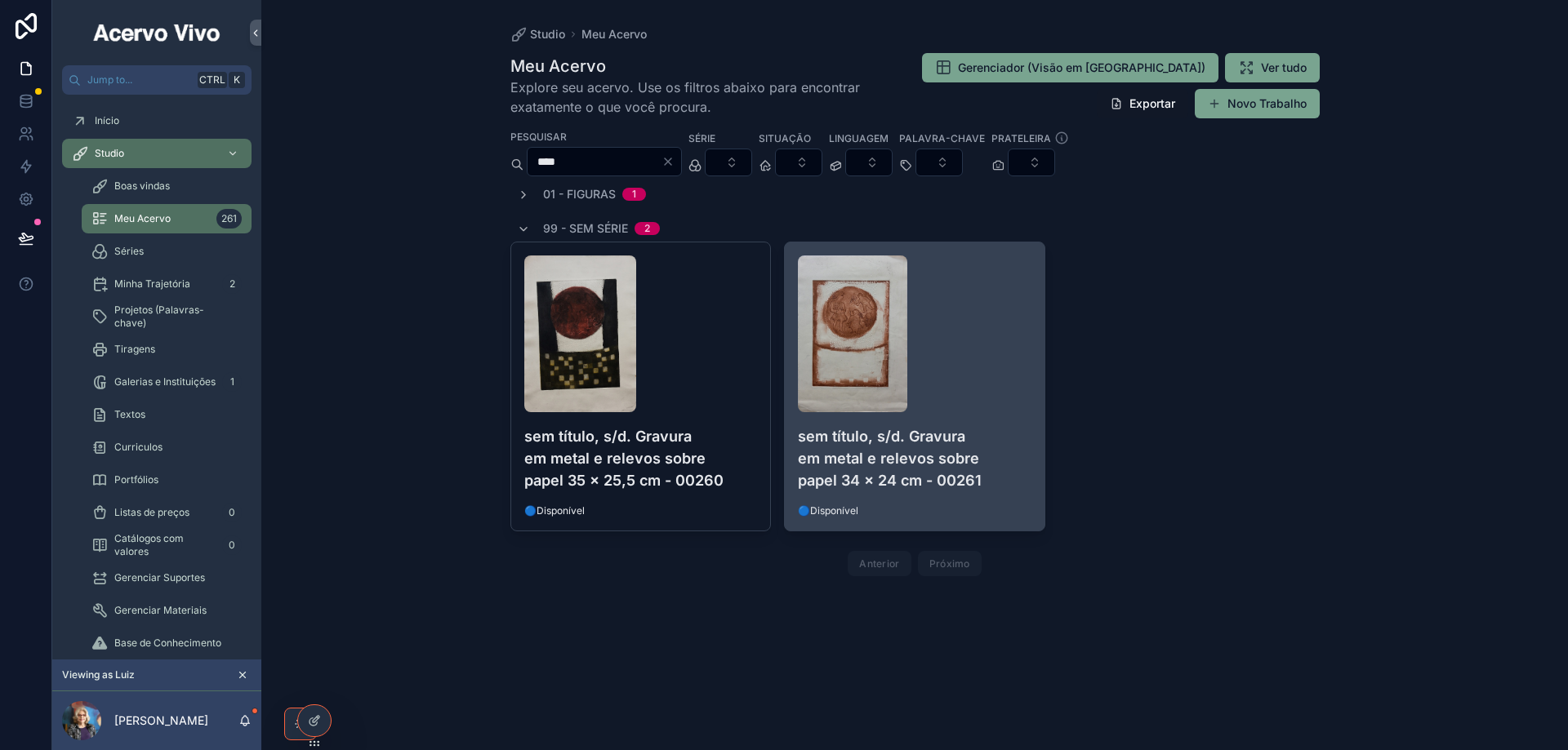
type input "****"
click at [995, 418] on div "sem título, s/d. Gravura em metal e relevos sobre papel 34 x 24 cm - 00261 🔵Dis…" at bounding box center [915, 387] width 259 height 288
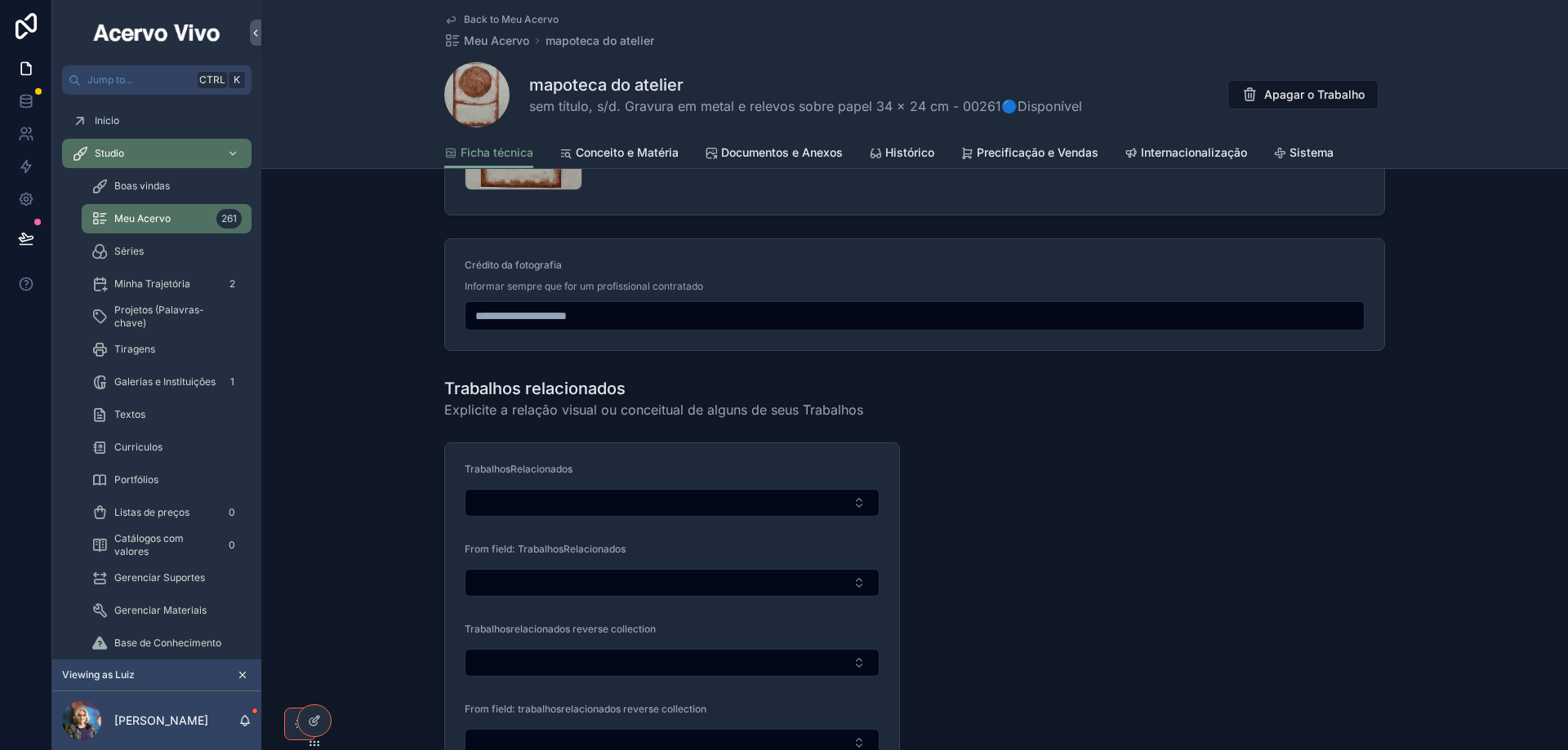
scroll to position [2041, 0]
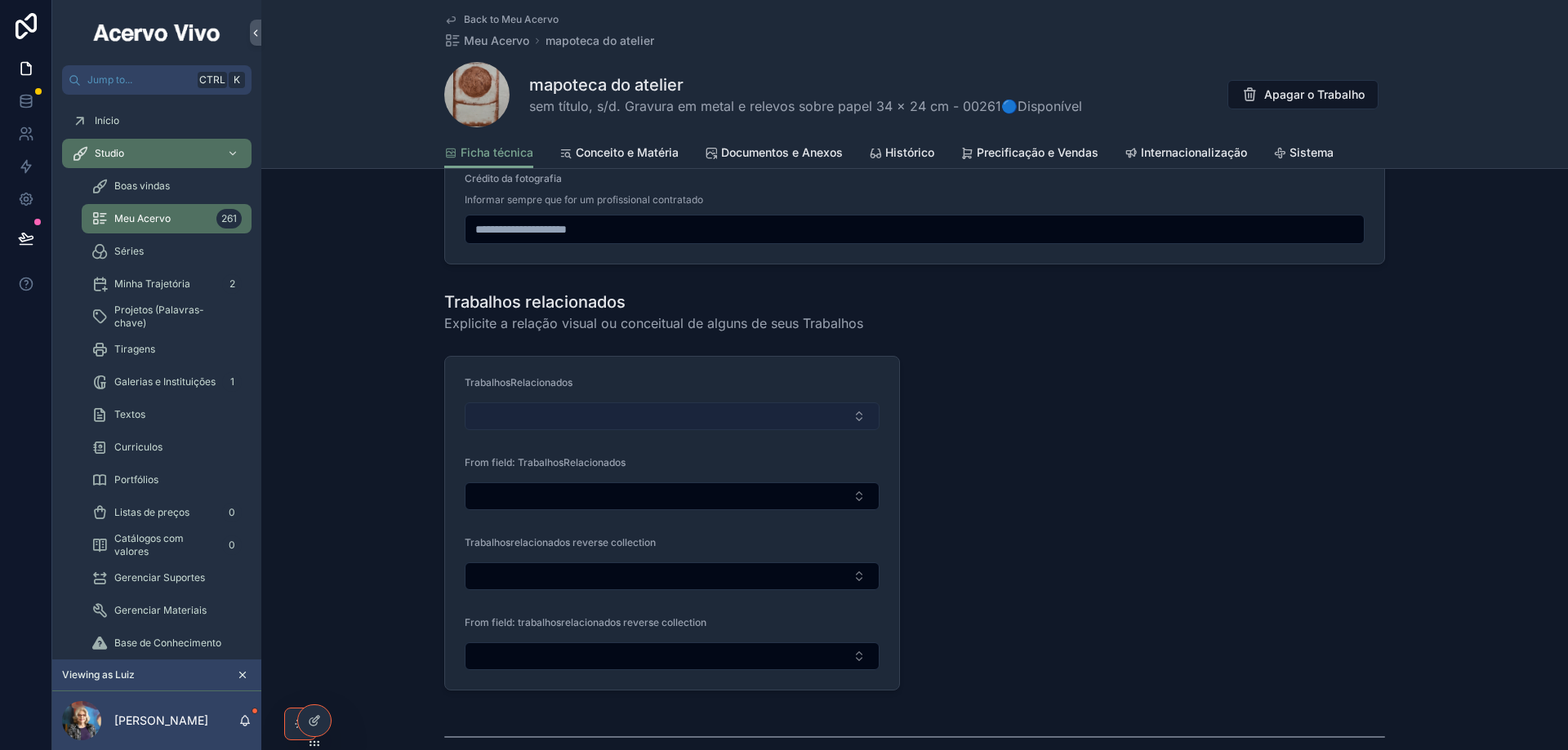
click at [755, 414] on button "Select Button" at bounding box center [672, 416] width 415 height 28
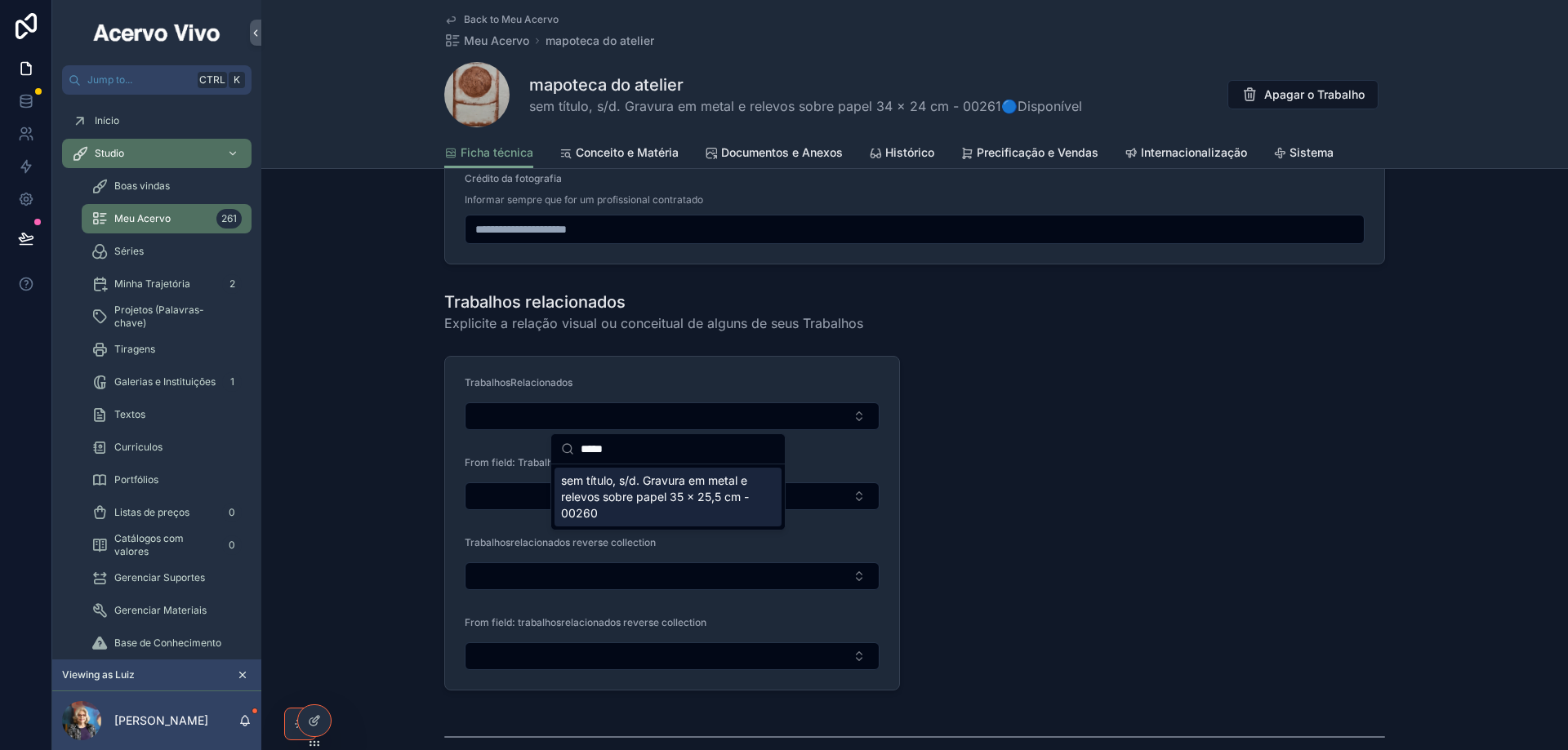
type input "*****"
click at [704, 494] on span "sem título, s/d. Gravura em metal e relevos sobre papel 35 x 25,5 cm - 00260" at bounding box center [658, 496] width 194 height 49
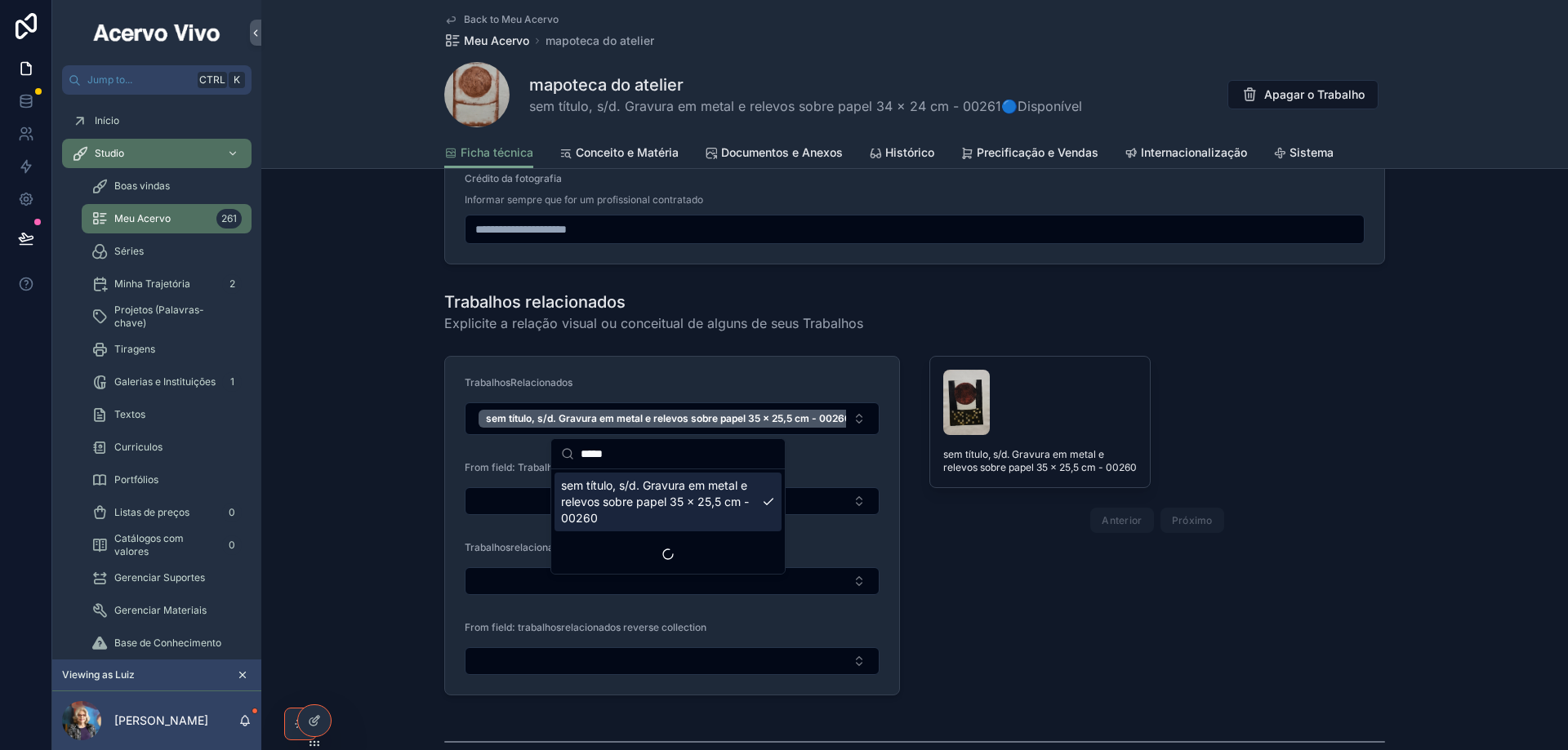
click at [503, 40] on span "Meu Acervo" at bounding box center [496, 41] width 65 height 17
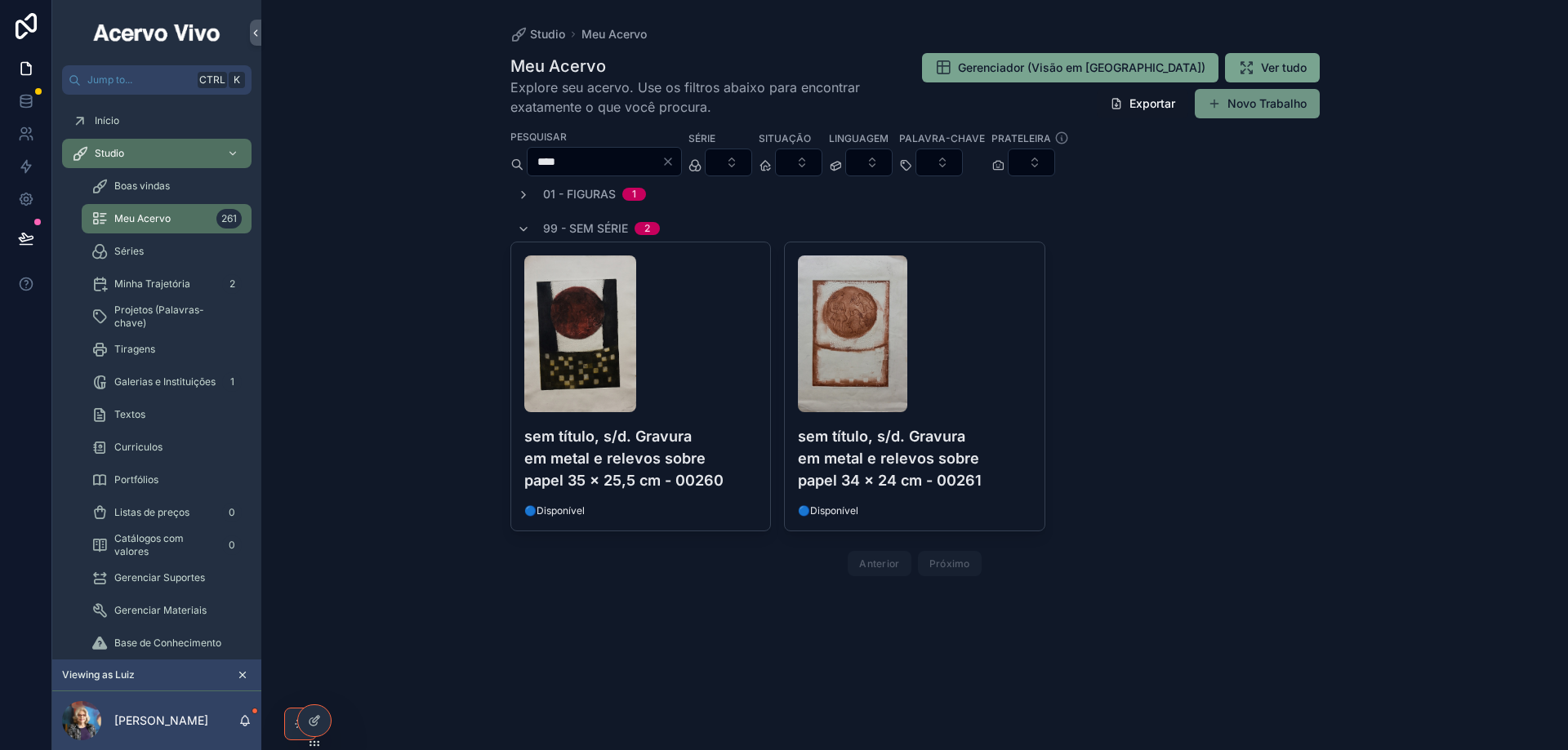
click at [1274, 105] on button "Novo Trabalho" at bounding box center [1257, 104] width 125 height 30
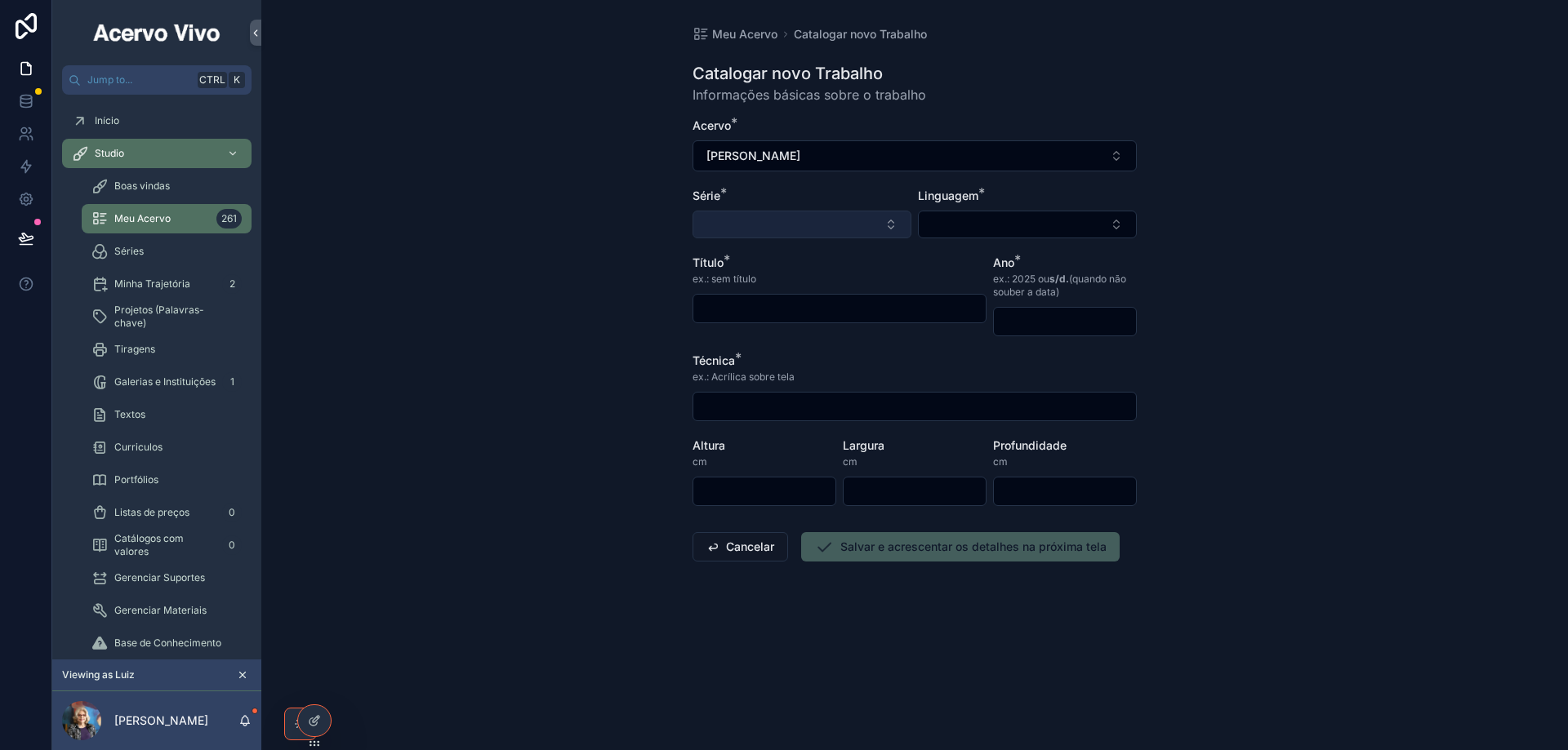
click at [839, 225] on button "Select Button" at bounding box center [801, 225] width 219 height 28
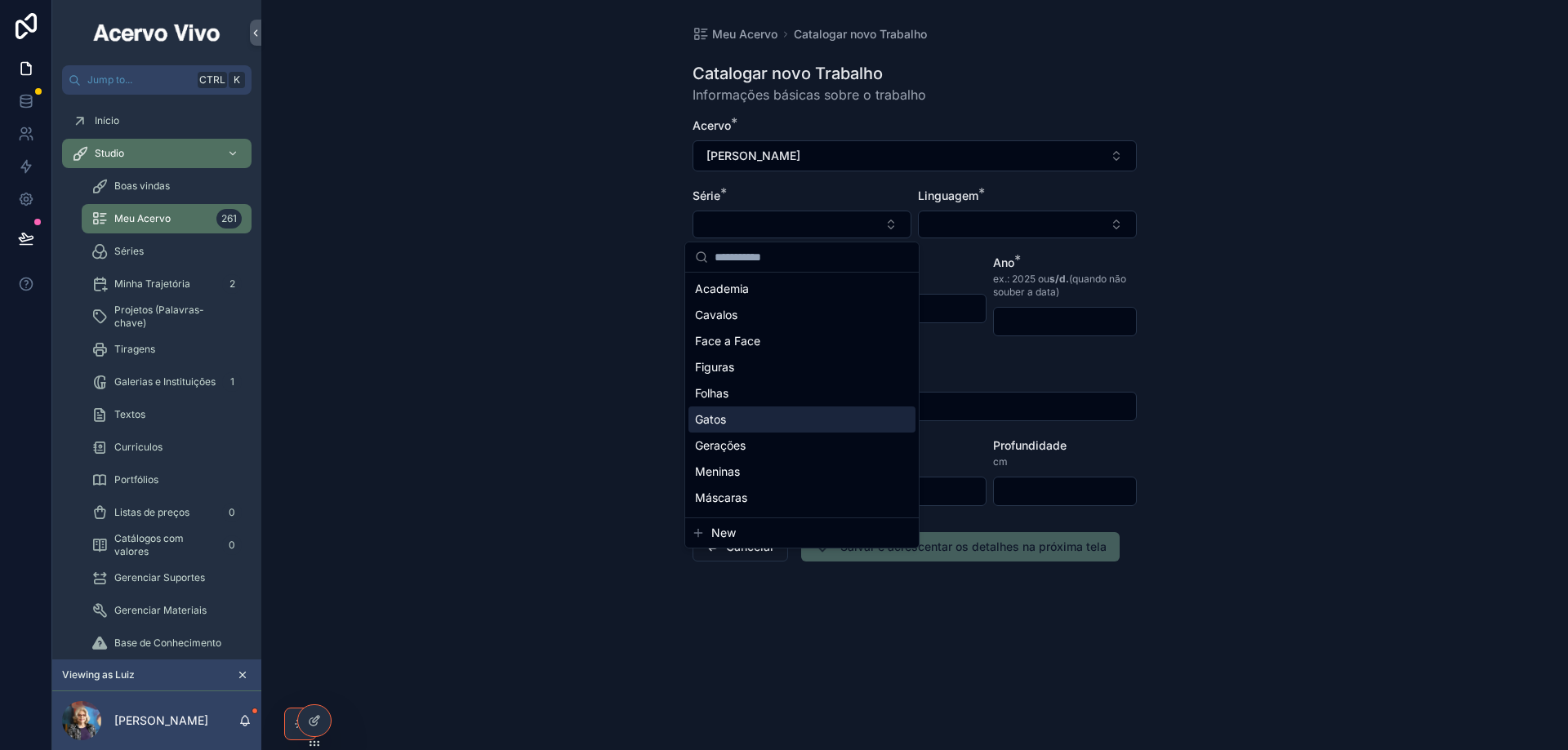
scroll to position [127, 0]
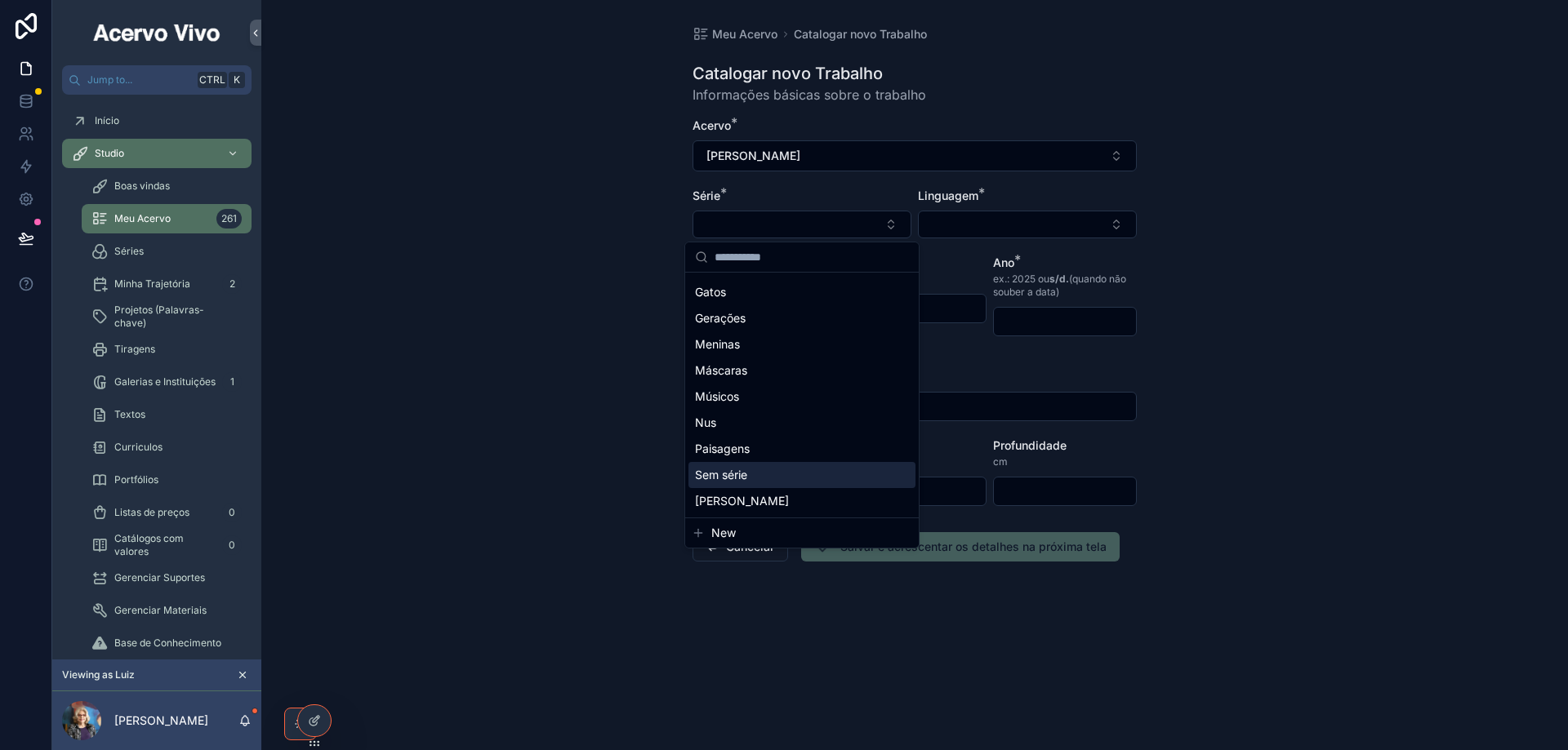
click at [819, 484] on div "Sem série" at bounding box center [801, 475] width 227 height 26
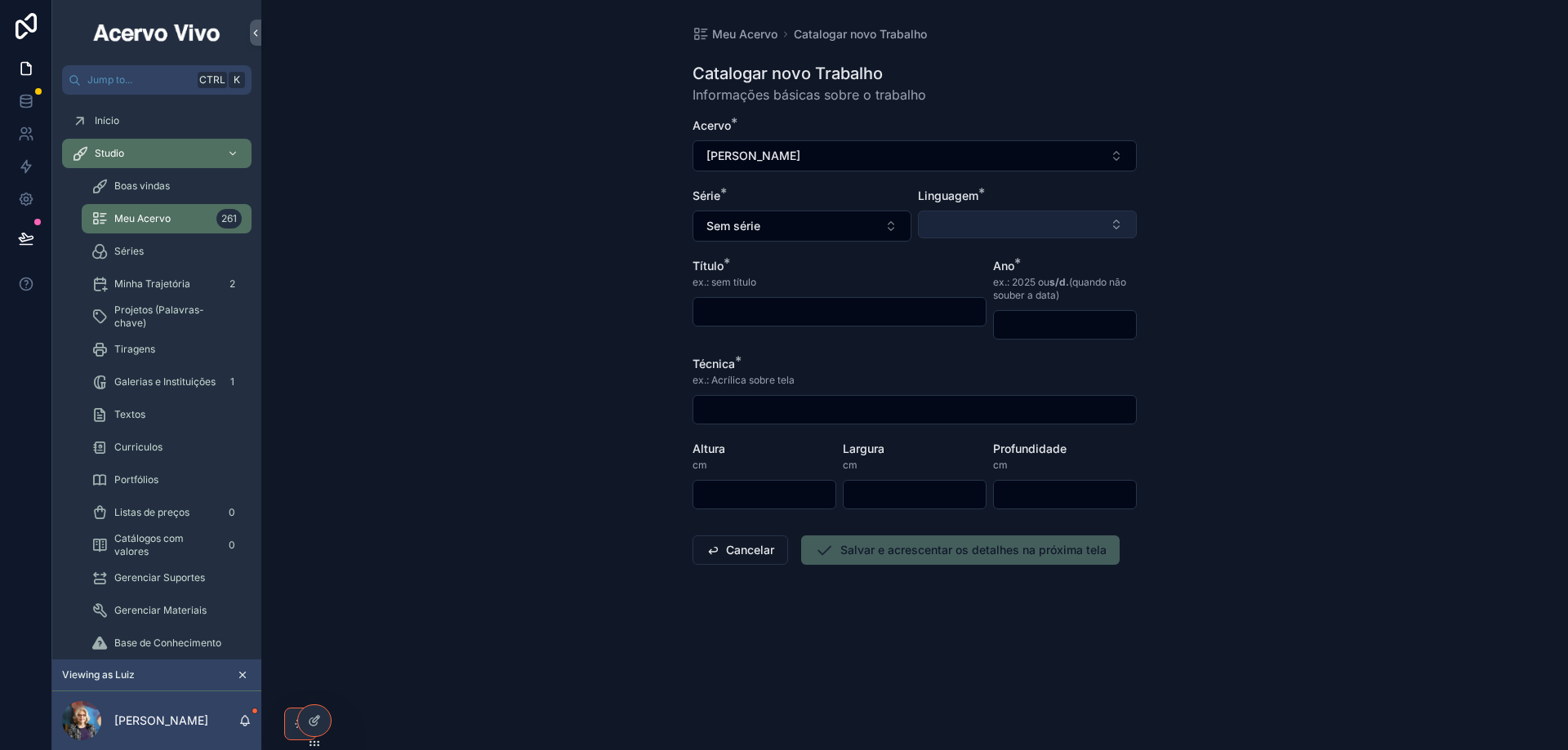
click at [981, 228] on button "Select Button" at bounding box center [1027, 225] width 219 height 28
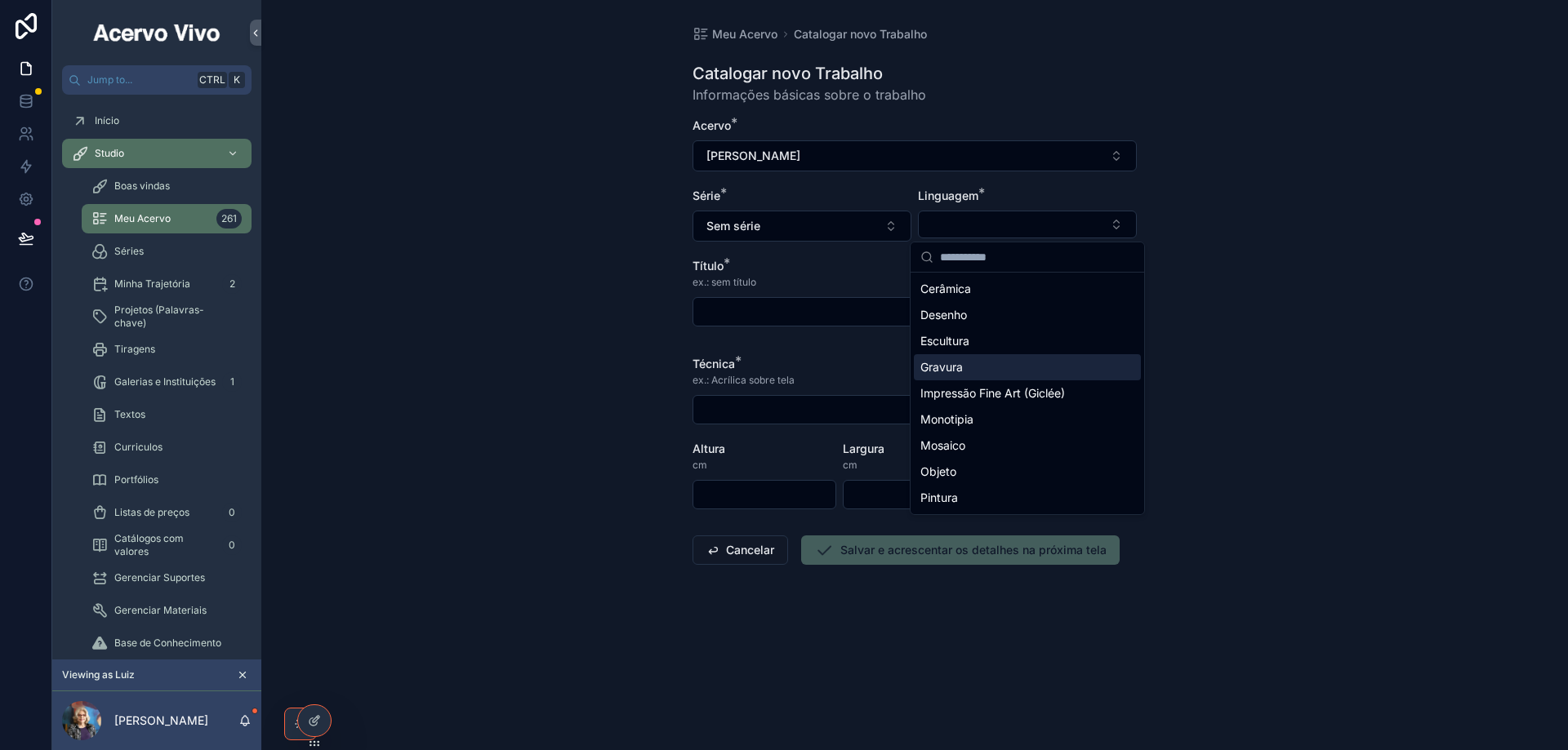
click at [984, 372] on div "Gravura" at bounding box center [1027, 368] width 227 height 26
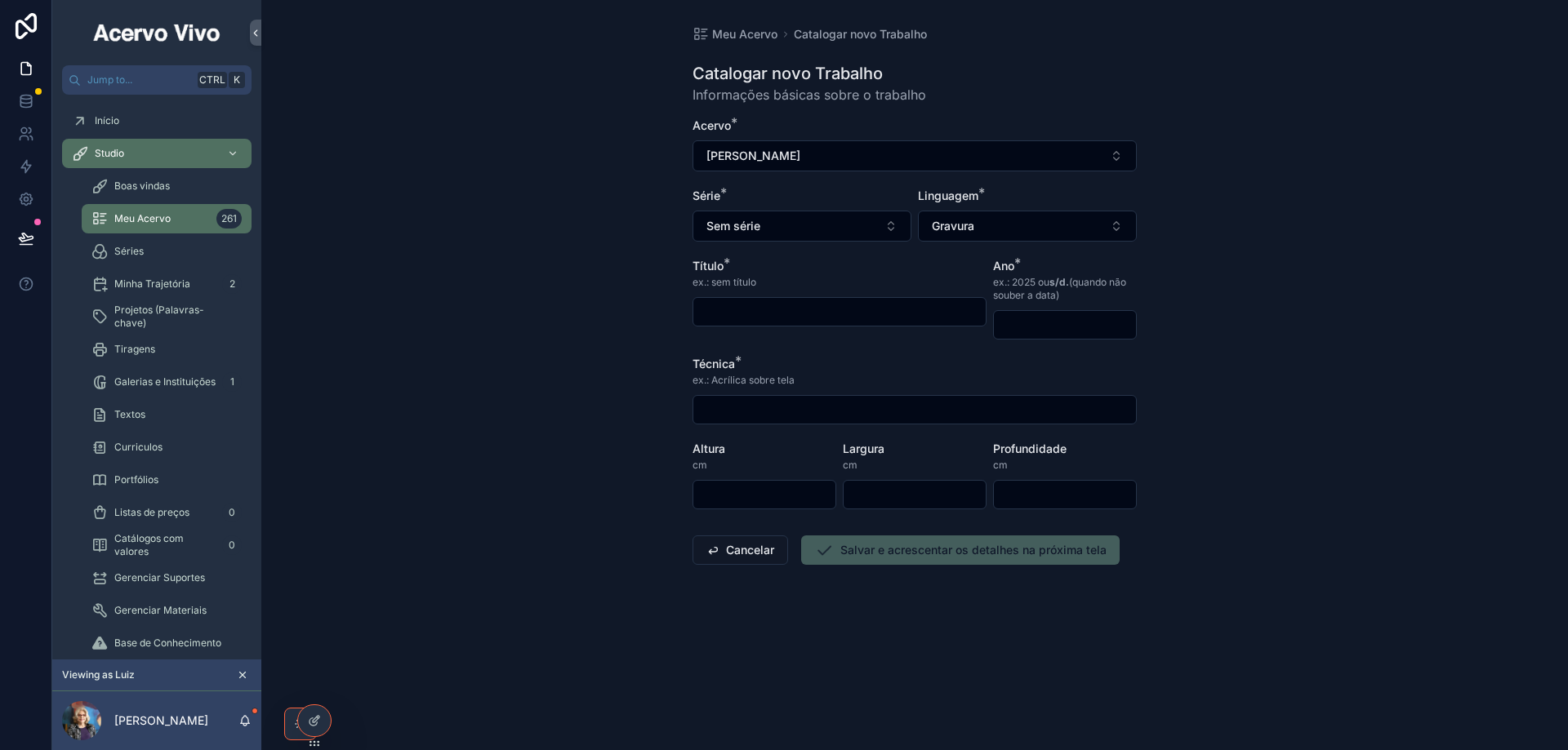
click at [834, 306] on input "scrollable content" at bounding box center [839, 312] width 292 height 23
type input "**********"
click at [1050, 322] on input "scrollable content" at bounding box center [1065, 325] width 142 height 23
type input "****"
click at [724, 402] on input "scrollable content" at bounding box center [915, 410] width 443 height 23
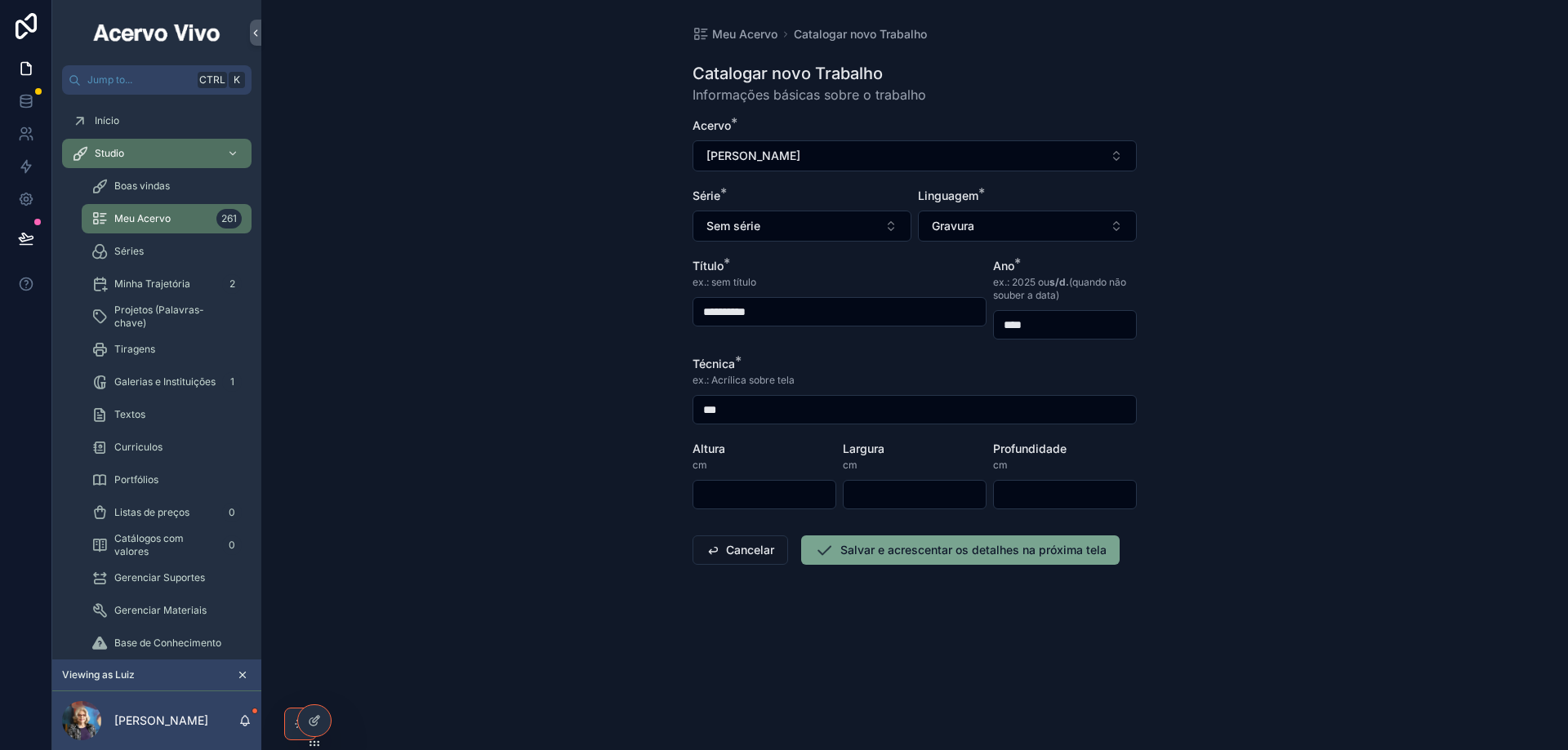
type input "**********"
click at [758, 493] on input "scrollable content" at bounding box center [764, 495] width 142 height 23
click at [747, 487] on input "scrollable content" at bounding box center [764, 495] width 142 height 23
type input "**"
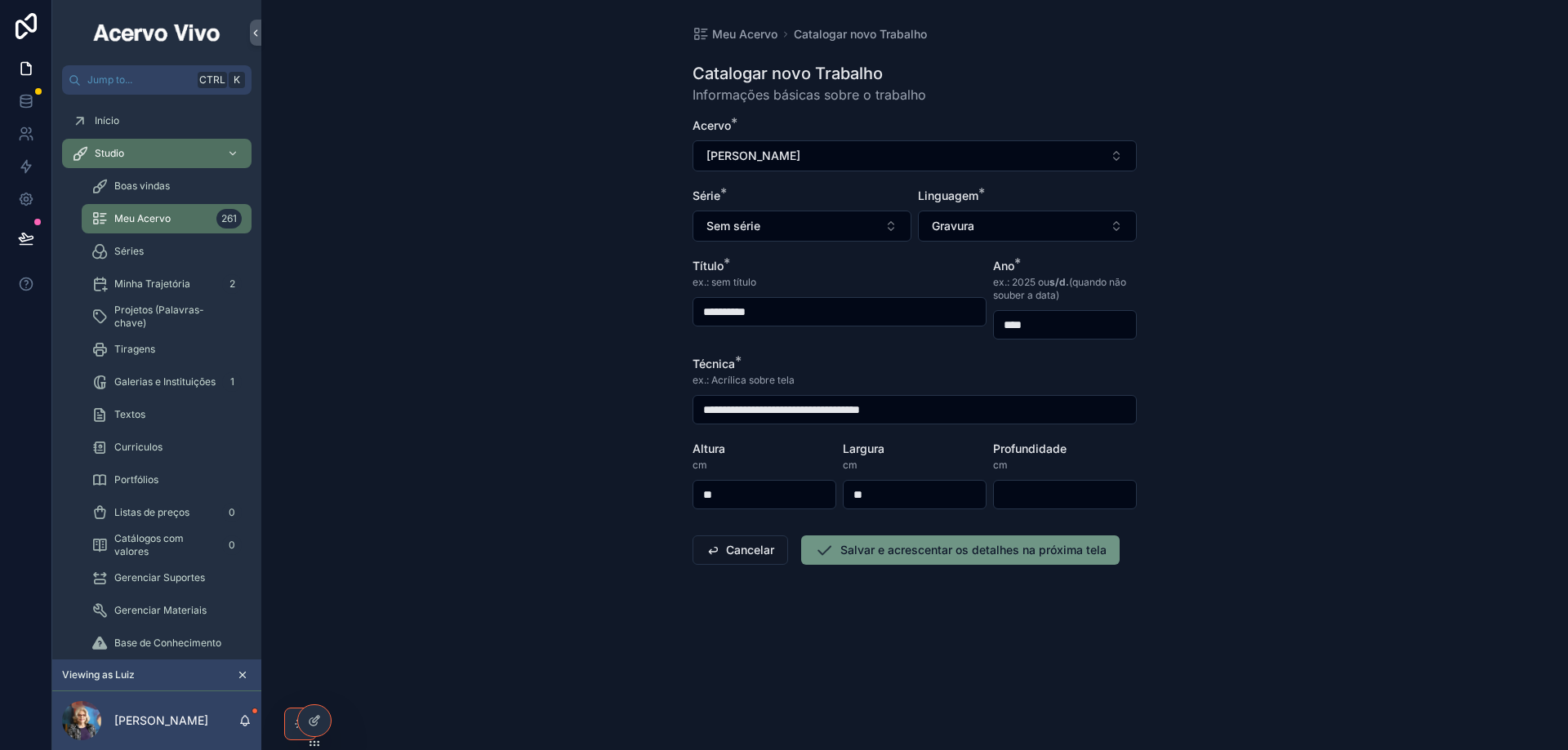
click at [875, 548] on button "Salvar e acrescentar os detalhes na próxima tela" at bounding box center [960, 550] width 318 height 30
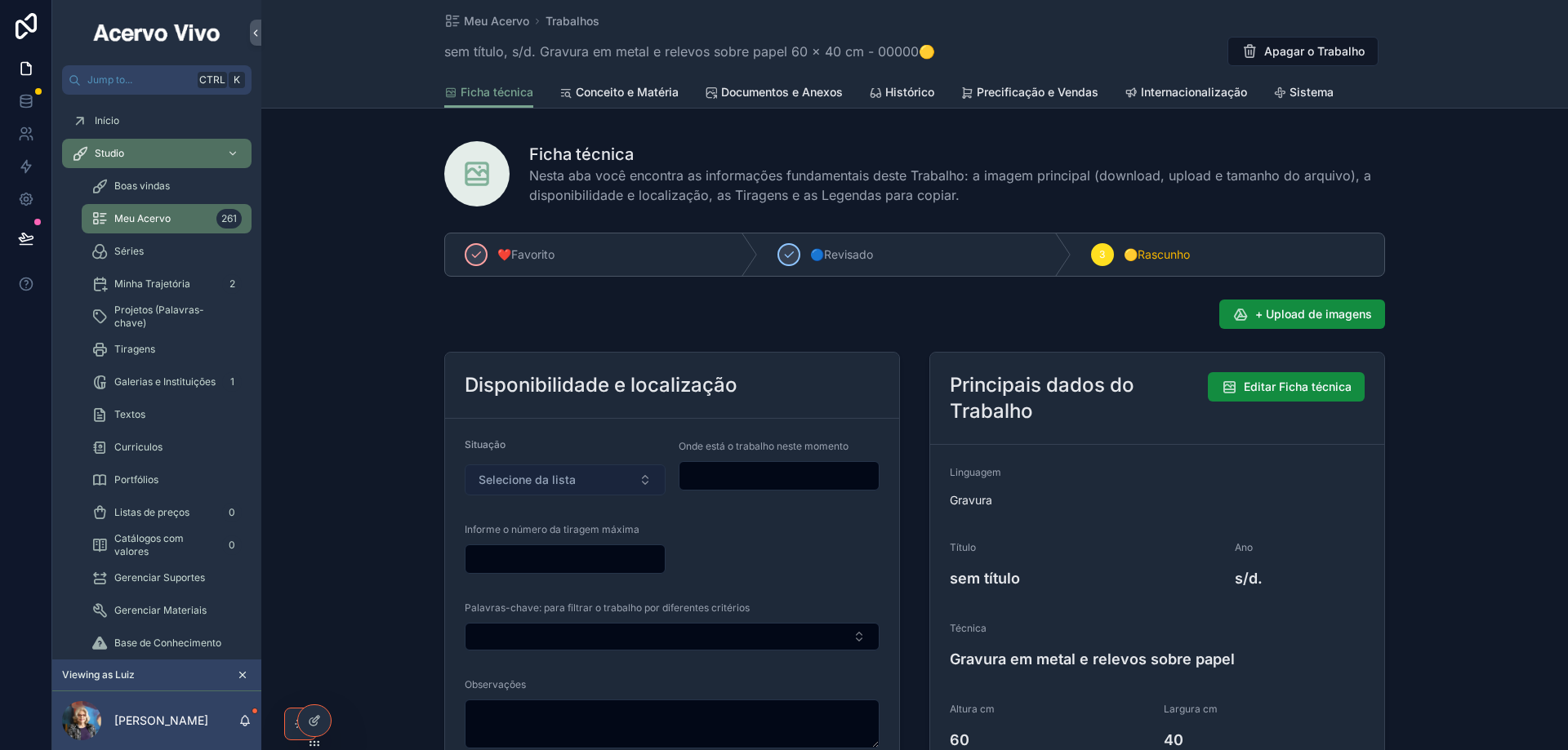
click at [498, 477] on span "Selecione da lista" at bounding box center [527, 480] width 97 height 17
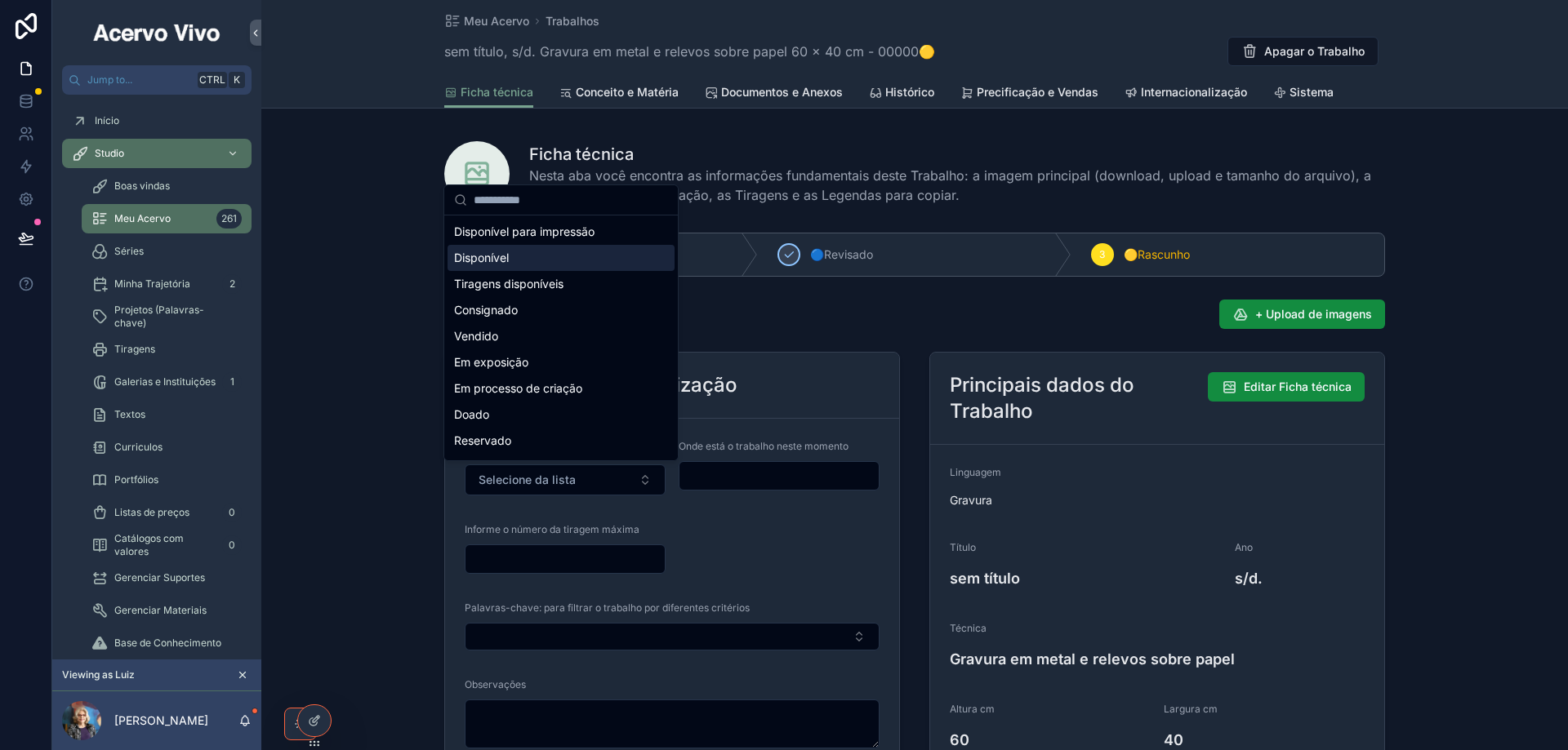
click at [543, 261] on div "Disponível" at bounding box center [561, 258] width 227 height 26
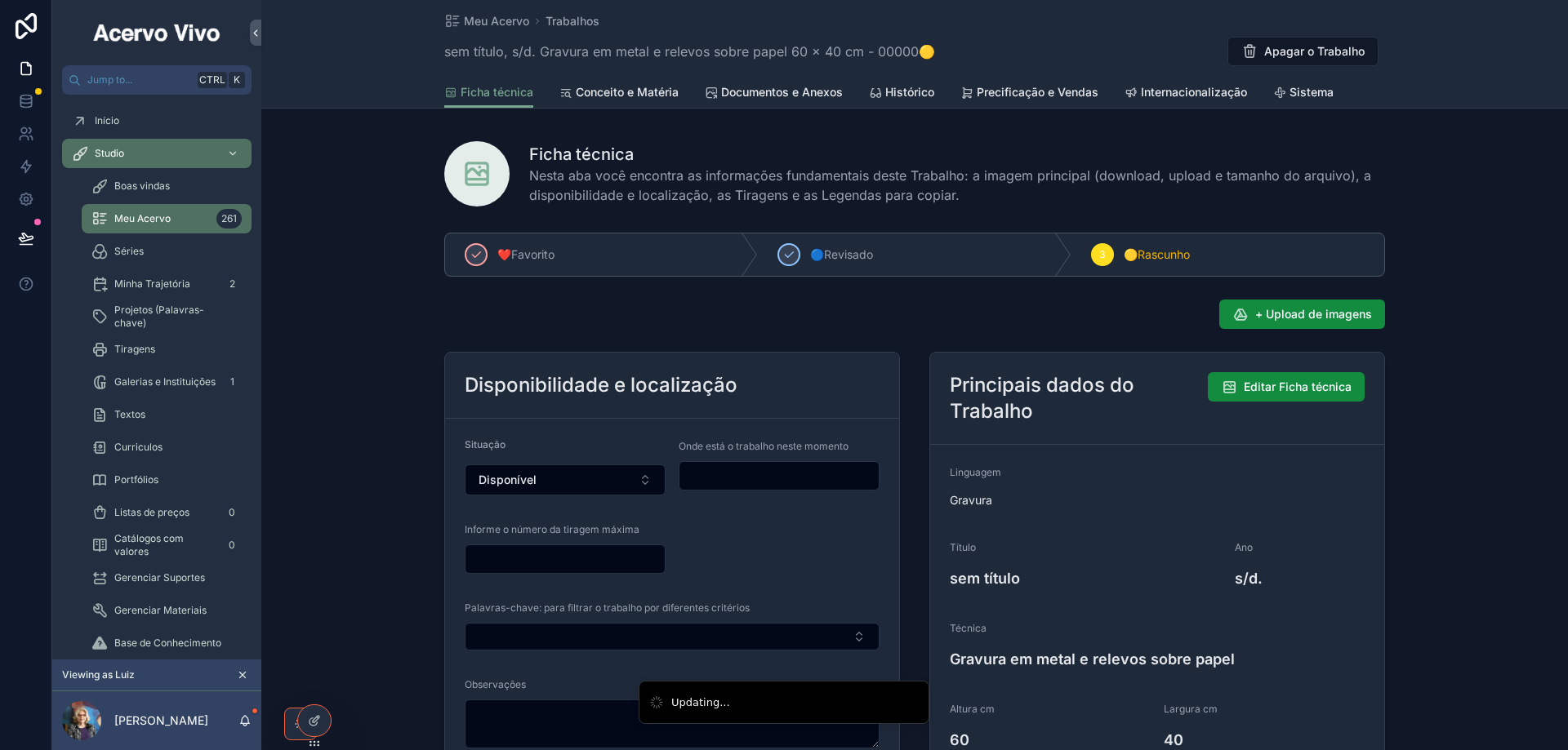
click at [729, 479] on input "scrollable content" at bounding box center [778, 476] width 199 height 23
type input "**********"
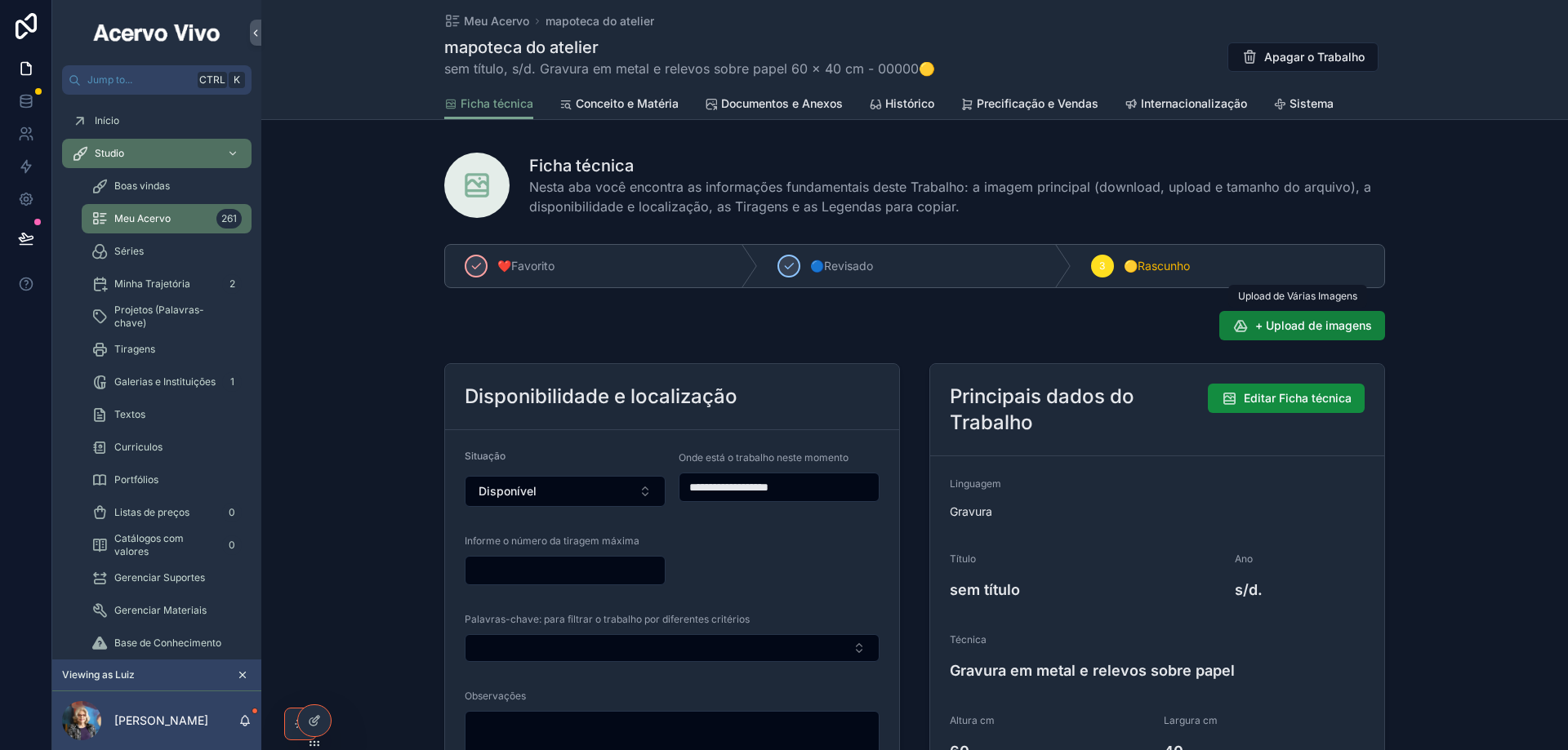
click at [1295, 325] on span "+ Upload de imagens" at bounding box center [1313, 325] width 116 height 17
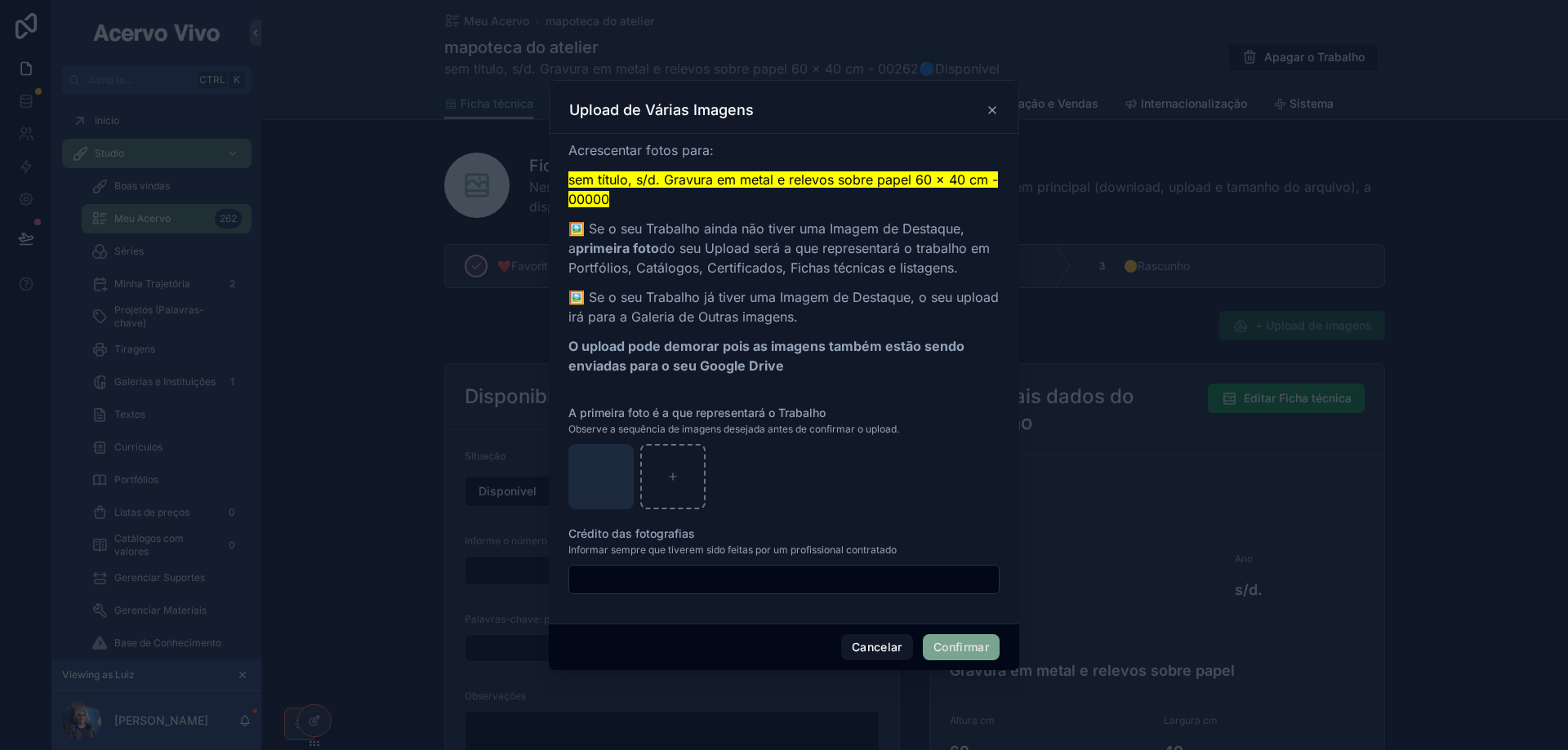
click at [965, 648] on button "Confirmar" at bounding box center [961, 648] width 77 height 26
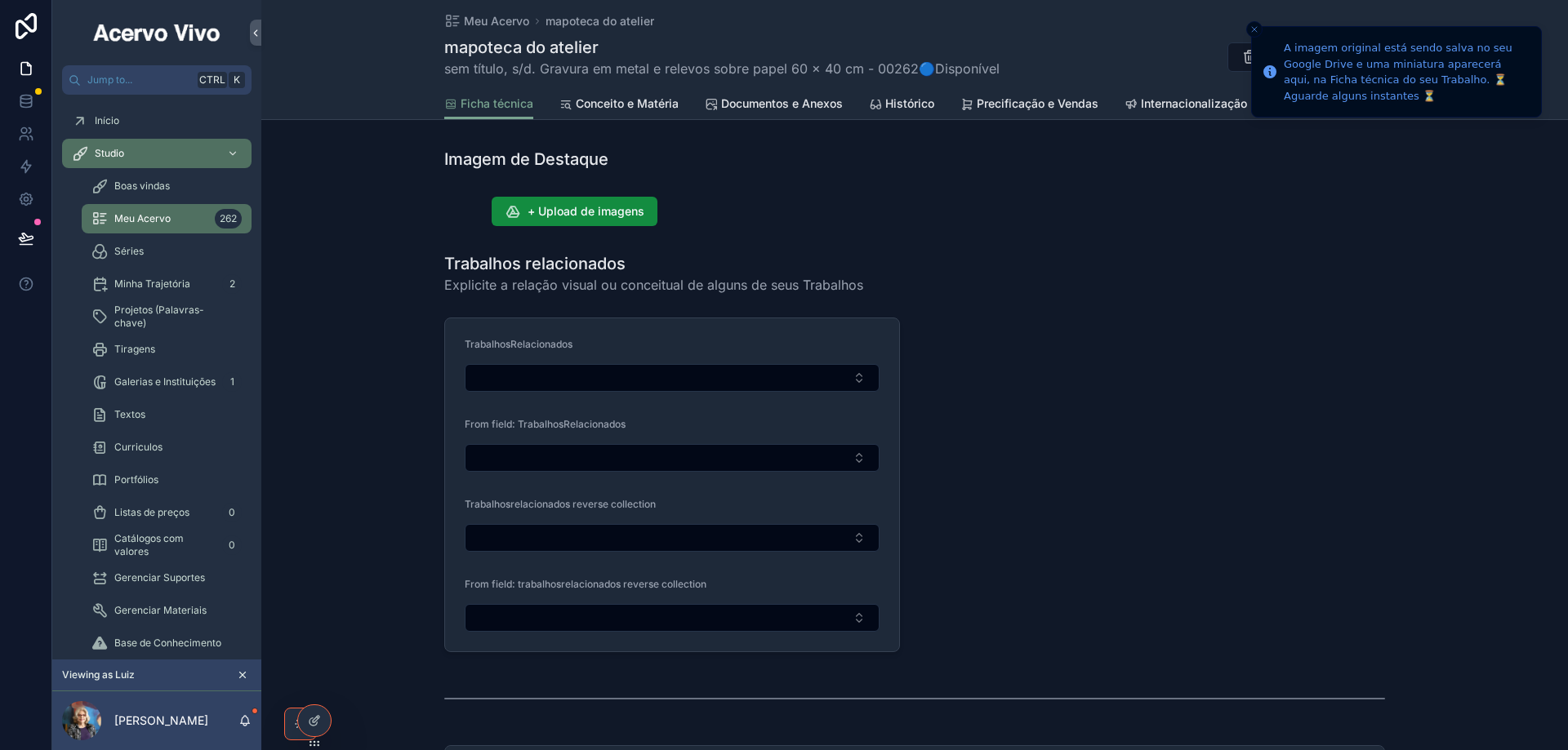
scroll to position [1061, 0]
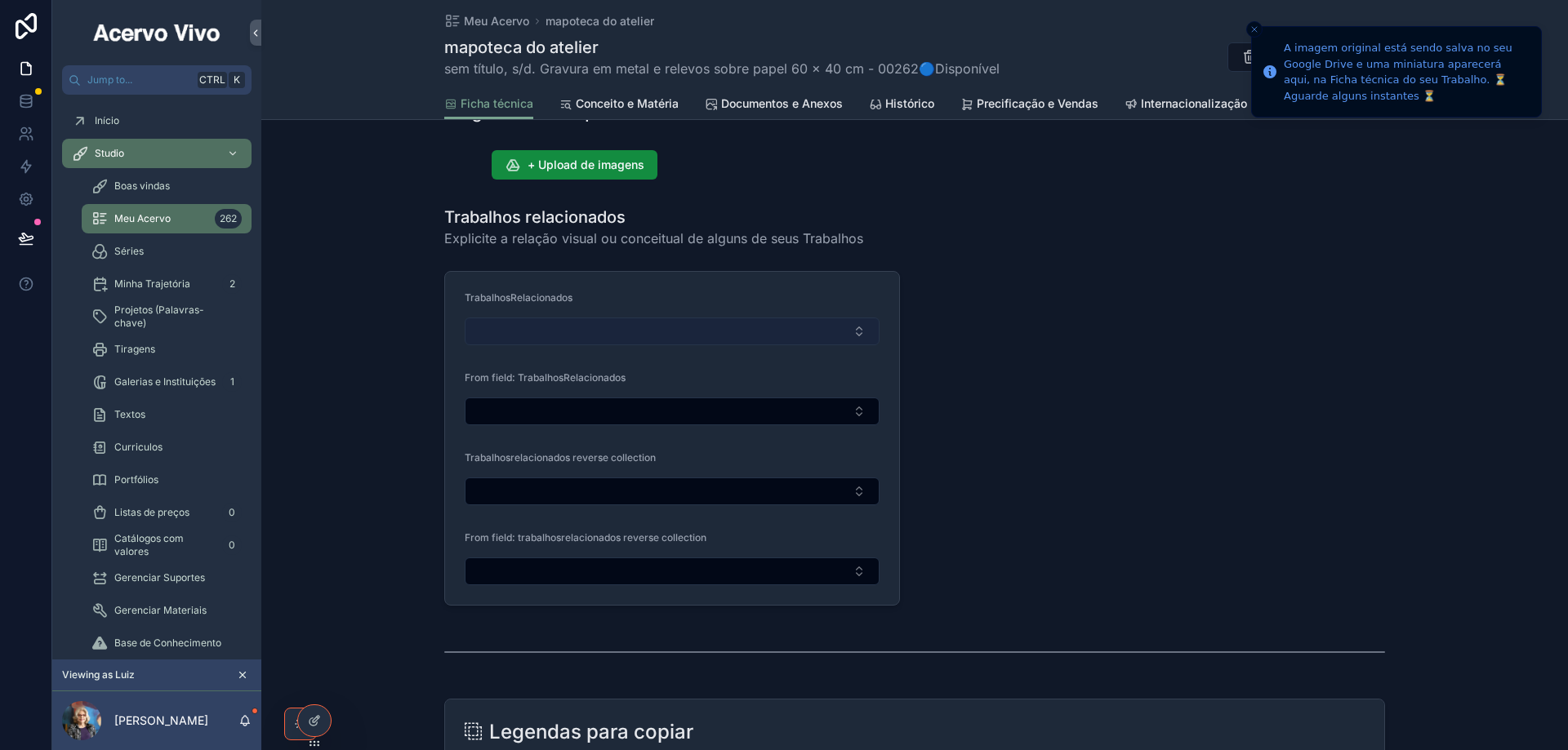
click at [764, 328] on button "Select Button" at bounding box center [672, 331] width 415 height 28
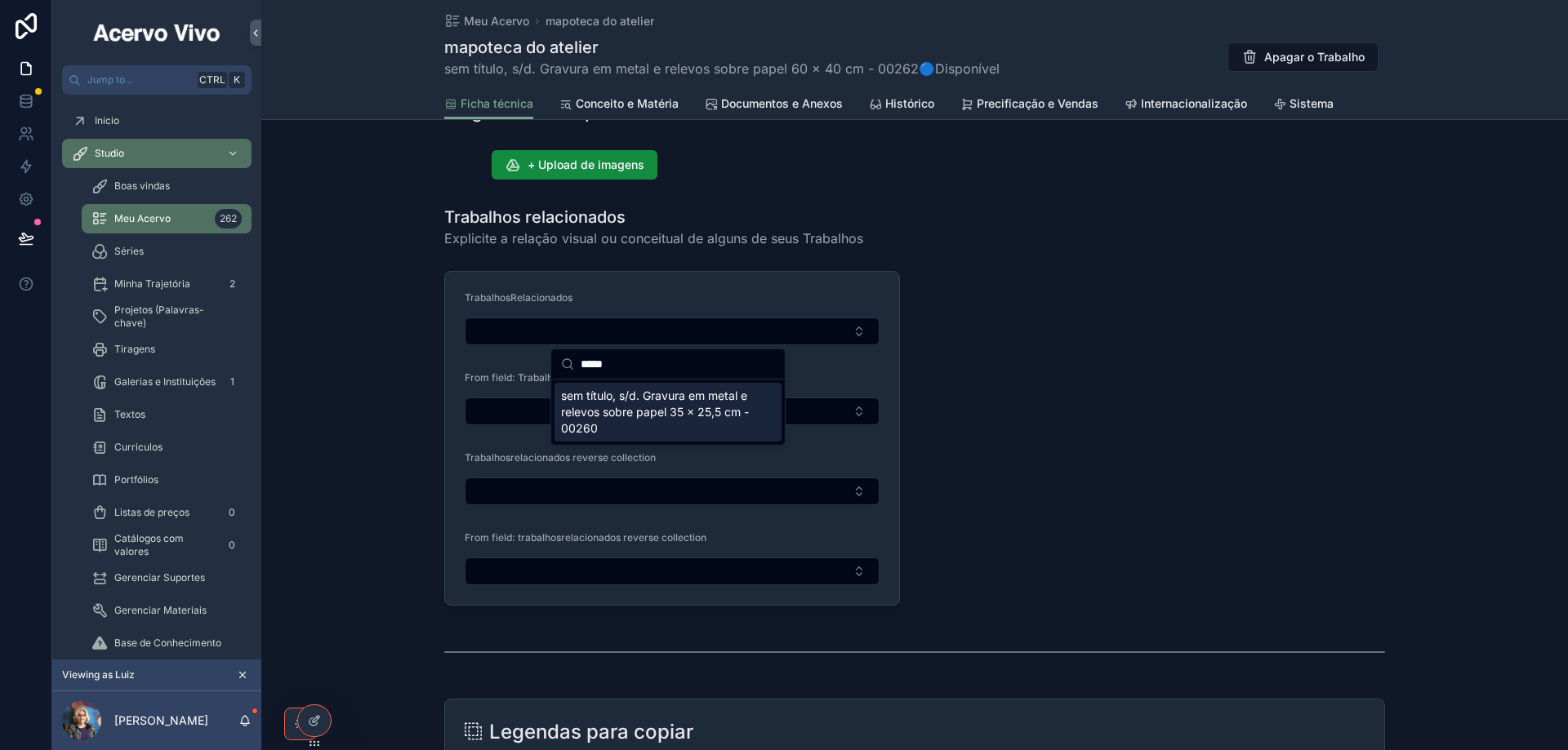
type input "*****"
click at [647, 413] on span "sem título, s/d. Gravura em metal e relevos sobre papel 35 x 25,5 cm - 00260" at bounding box center [658, 411] width 194 height 49
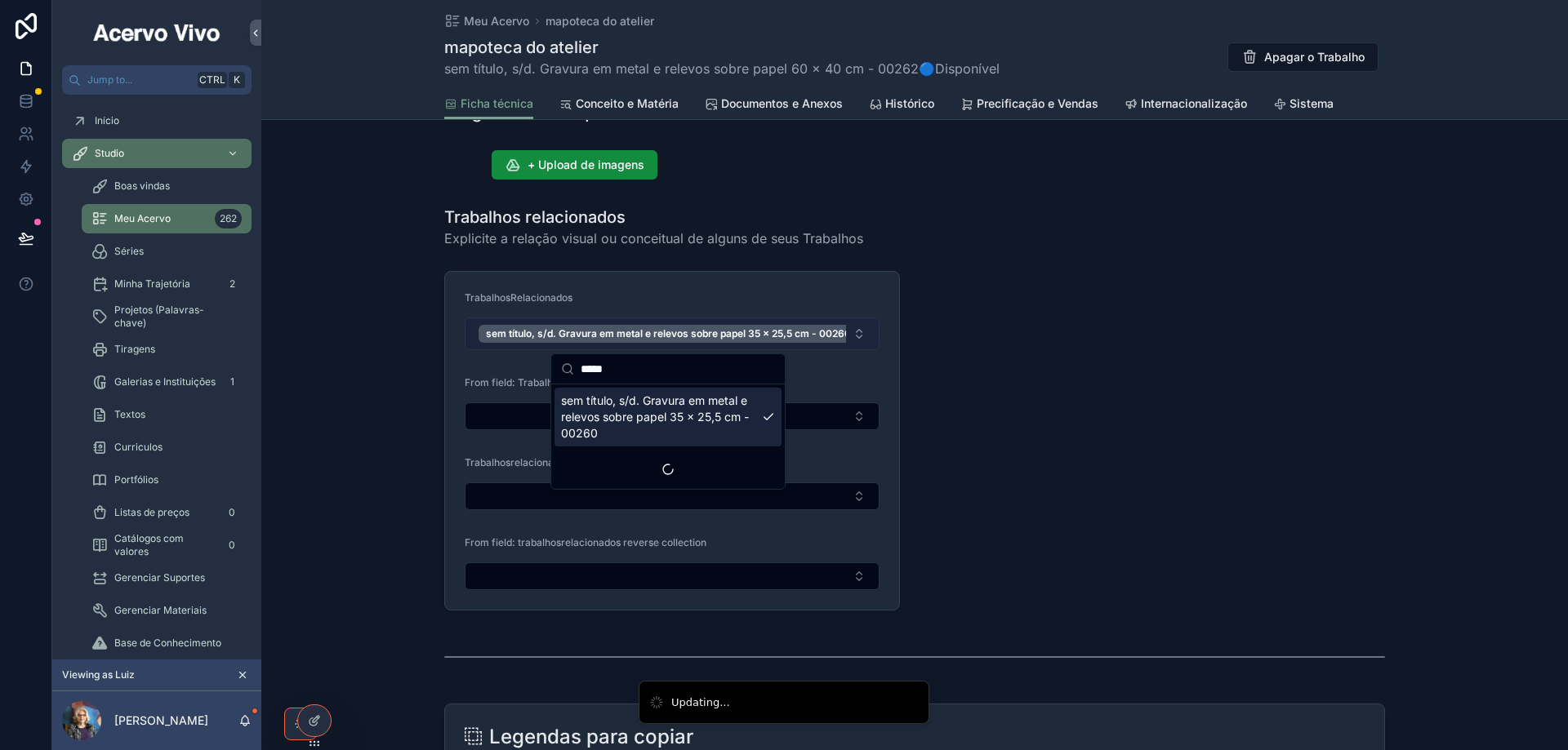
click at [857, 329] on button "sem título, s/d. Gravura em metal e relevos sobre papel 35 x 25,5 cm - 00260" at bounding box center [672, 334] width 415 height 33
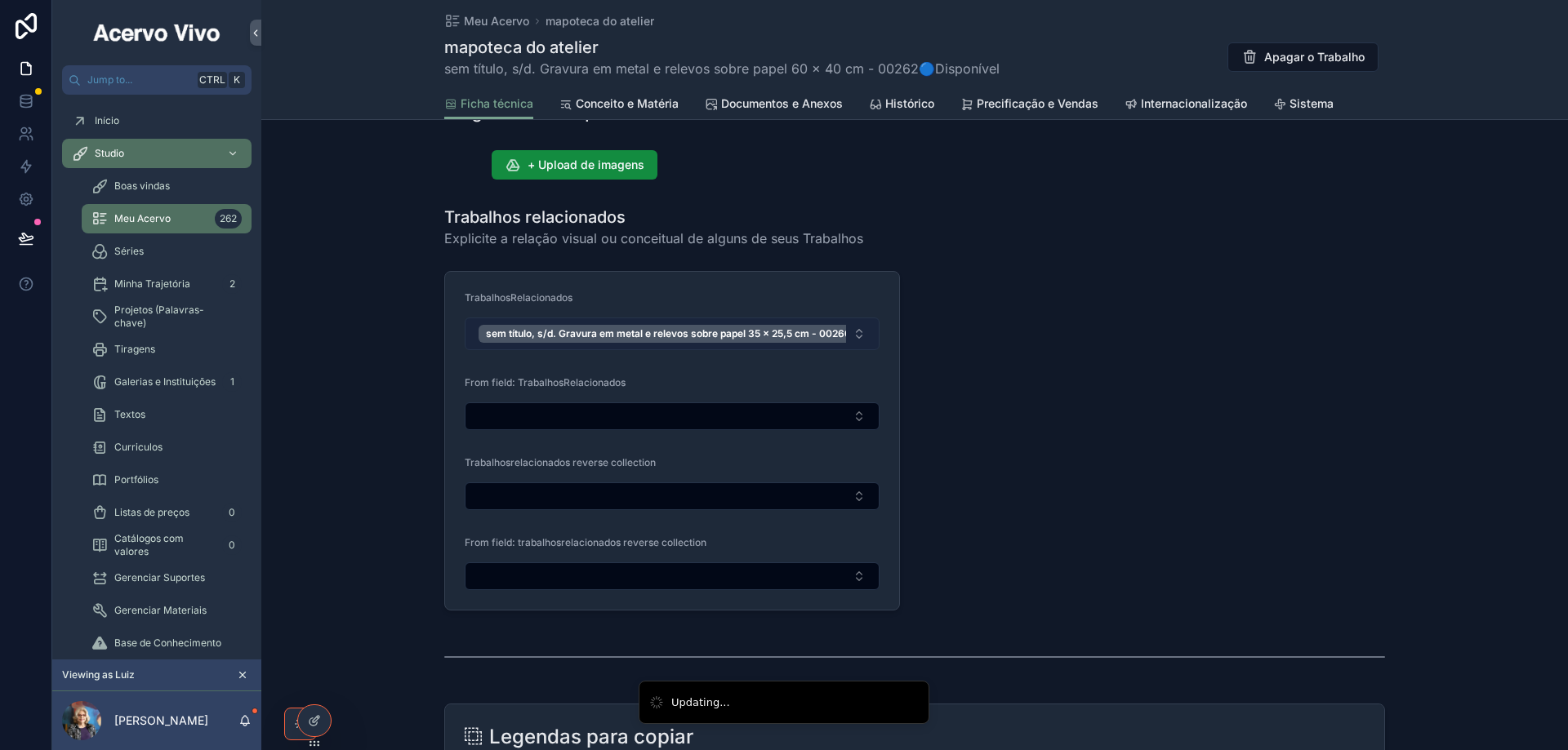
click at [857, 333] on button "sem título, s/d. Gravura em metal e relevos sobre papel 35 x 25,5 cm - 00260" at bounding box center [672, 334] width 415 height 33
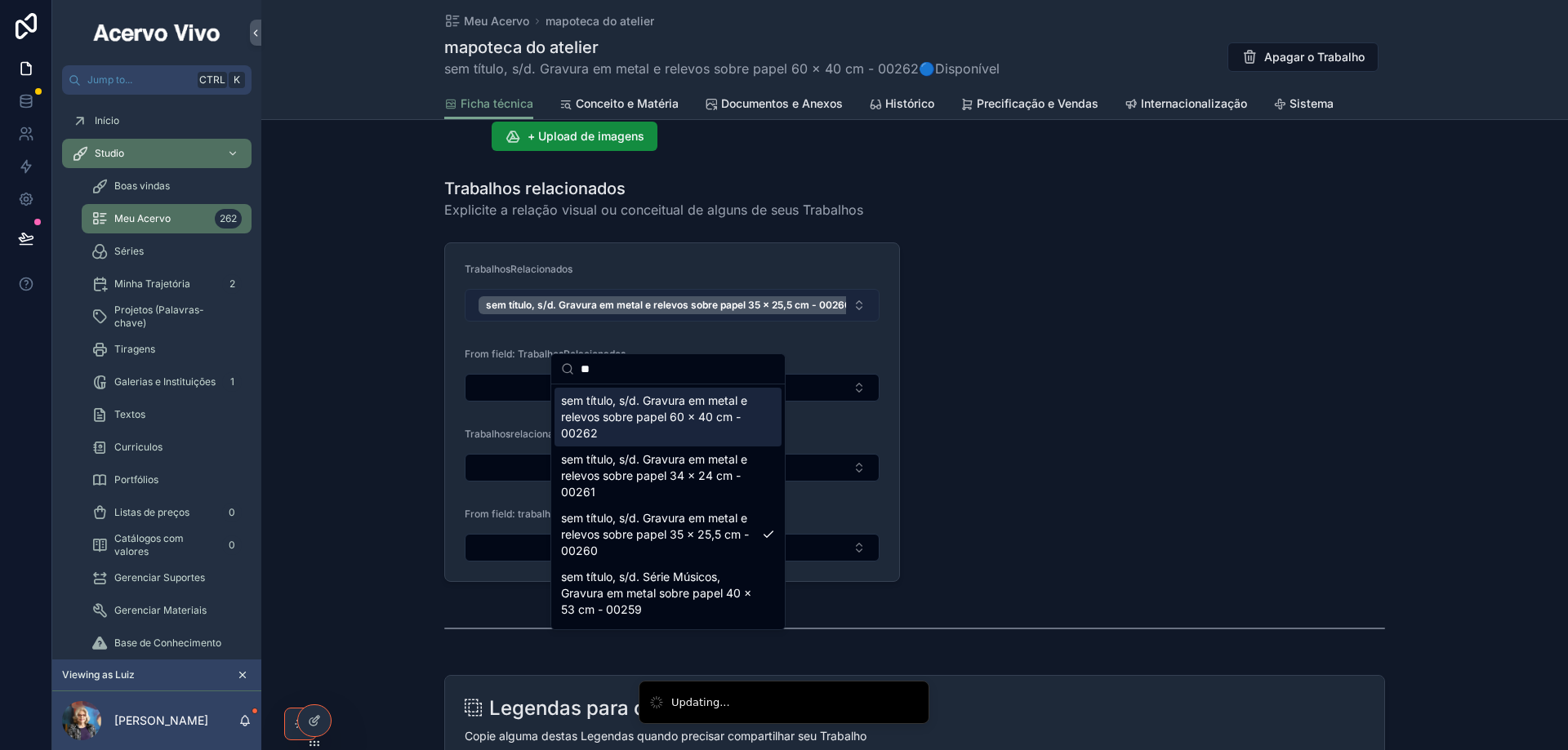
scroll to position [1032, 0]
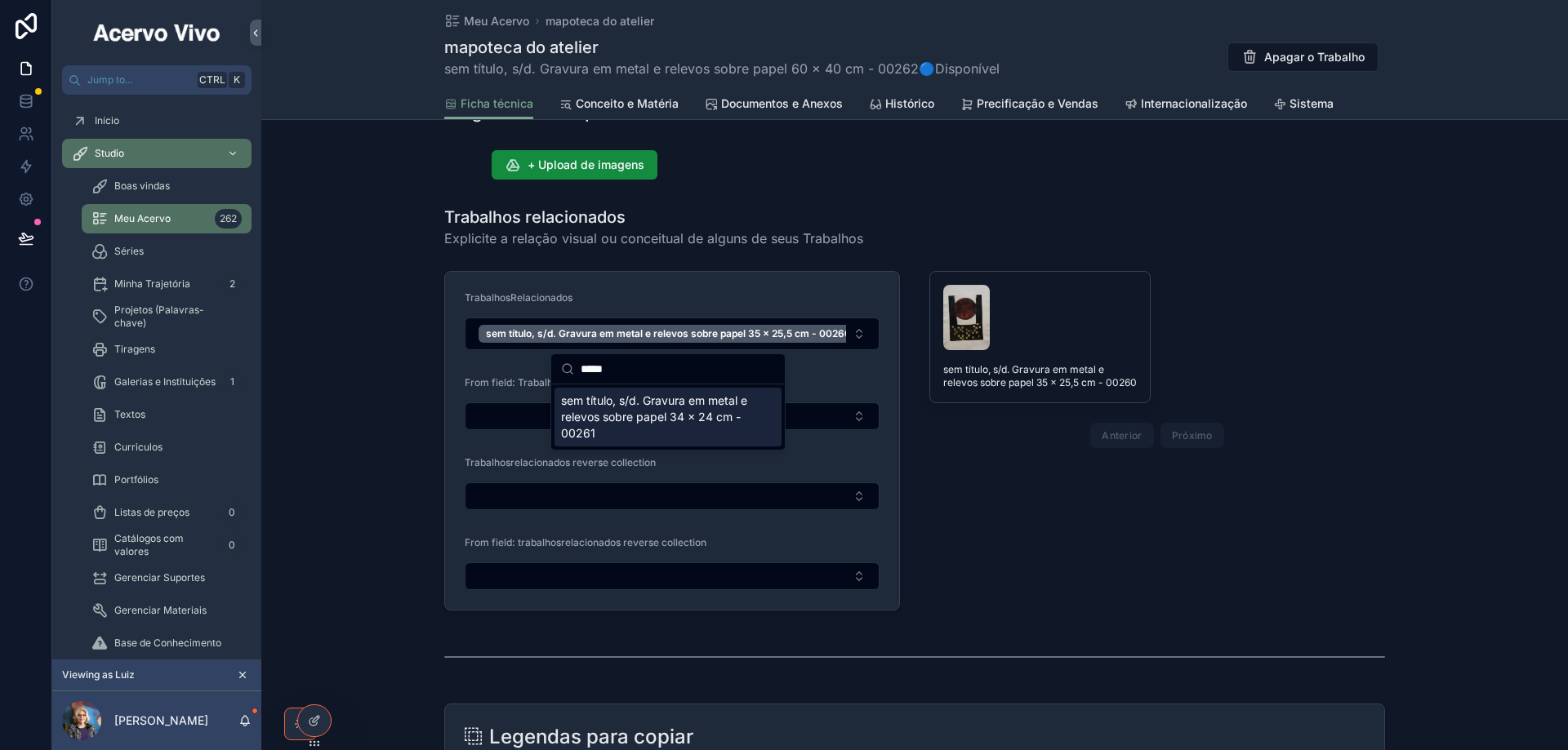
type input "*****"
click at [646, 411] on span "sem título, s/d. Gravura em metal e relevos sobre papel 34 x 24 cm - 00261" at bounding box center [658, 416] width 194 height 49
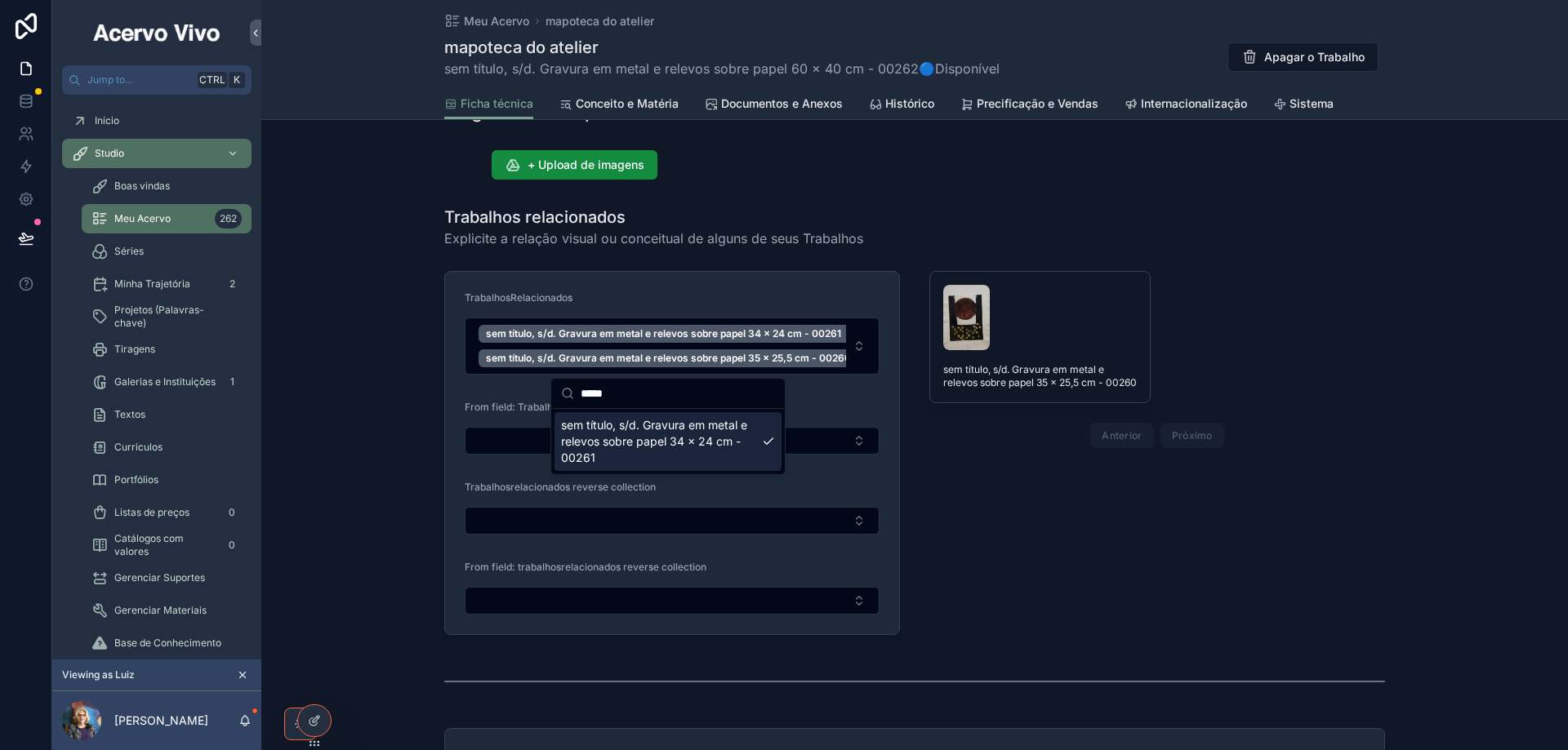
click at [445, 283] on form "TrabalhosRelacionados sem título, s/d. Gravura em metal e relevos sobre papel 3…" at bounding box center [672, 453] width 454 height 363
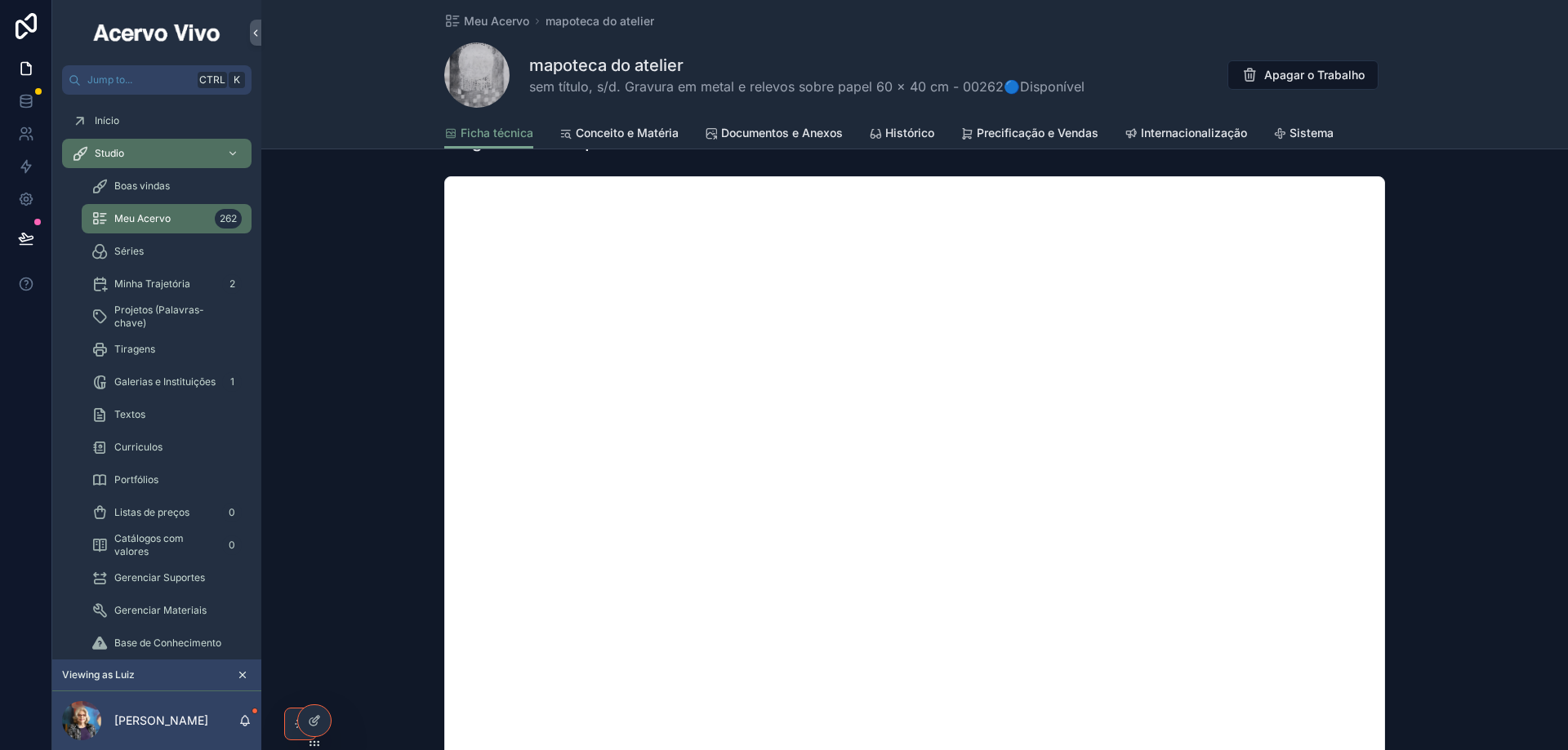
scroll to position [1062, 0]
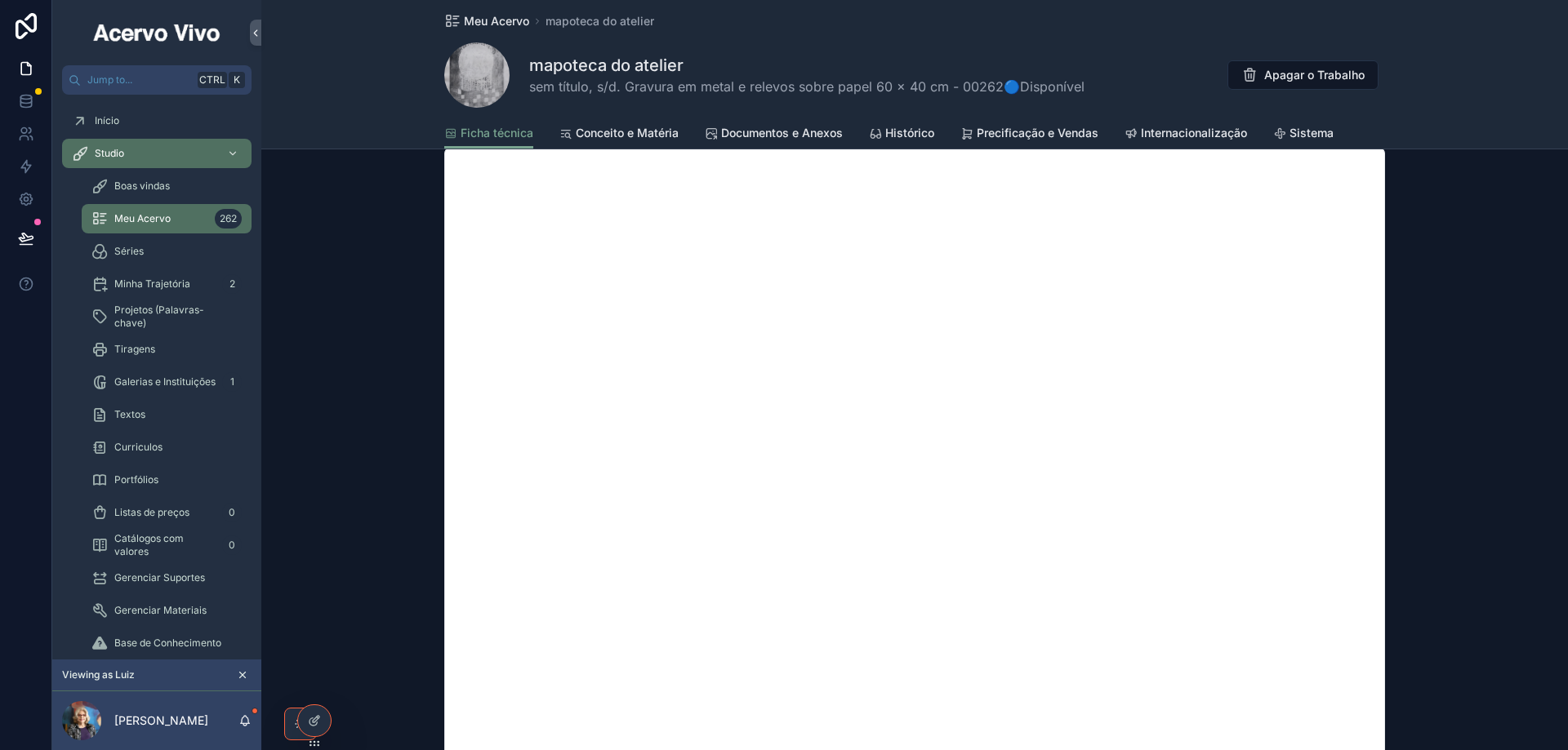
click at [501, 24] on span "Meu Acervo" at bounding box center [496, 21] width 65 height 17
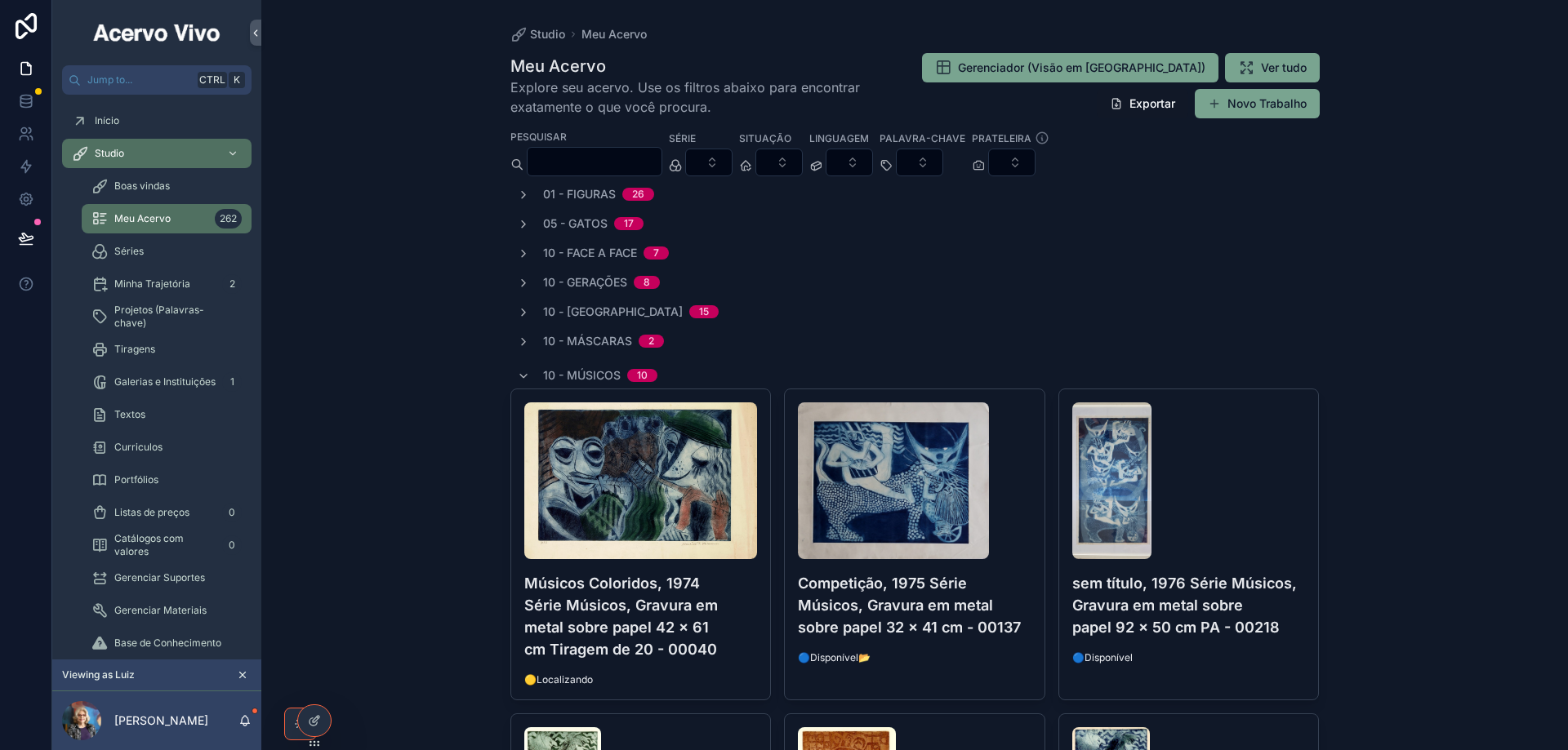
click at [616, 161] on input "scrollable content" at bounding box center [594, 162] width 134 height 23
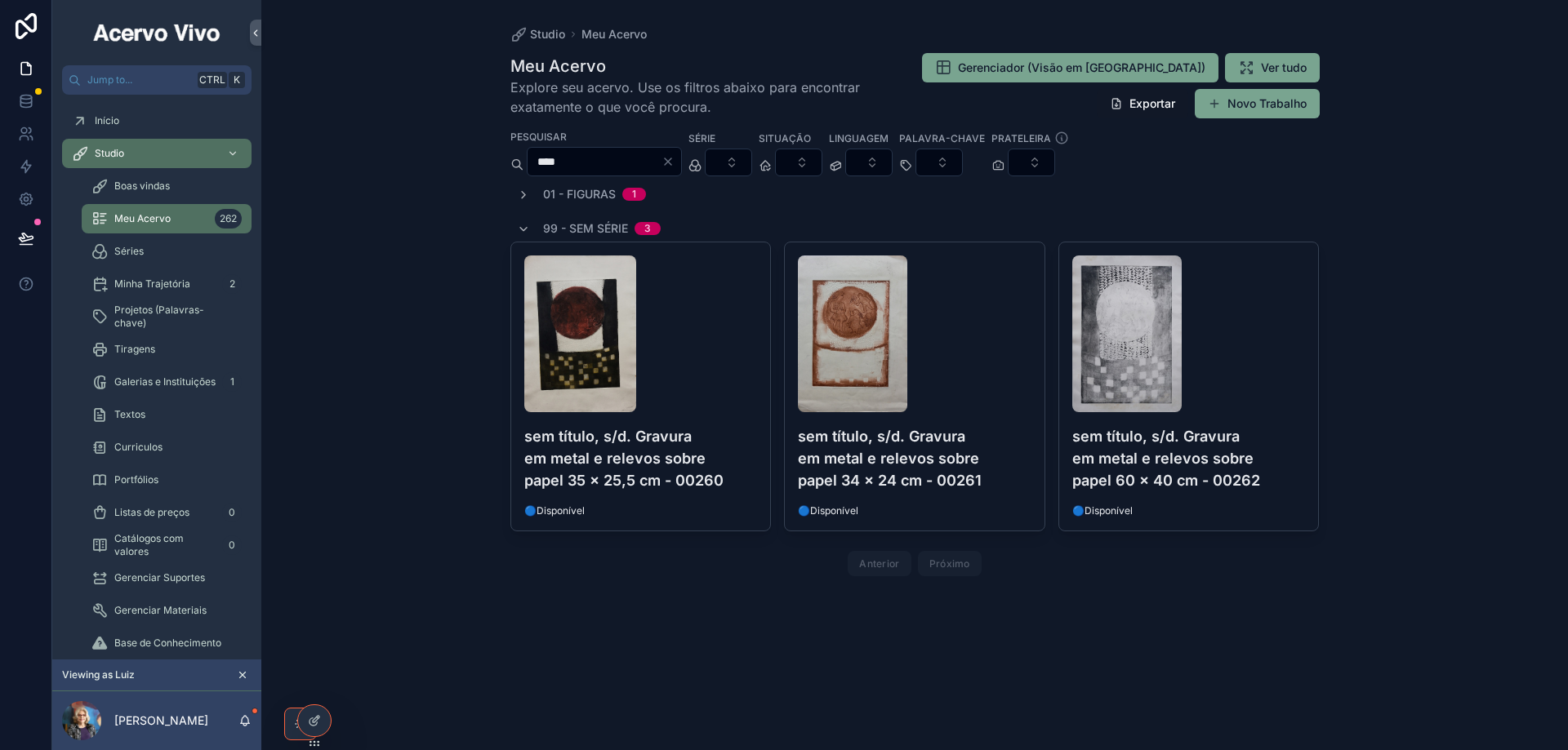
type input "****"
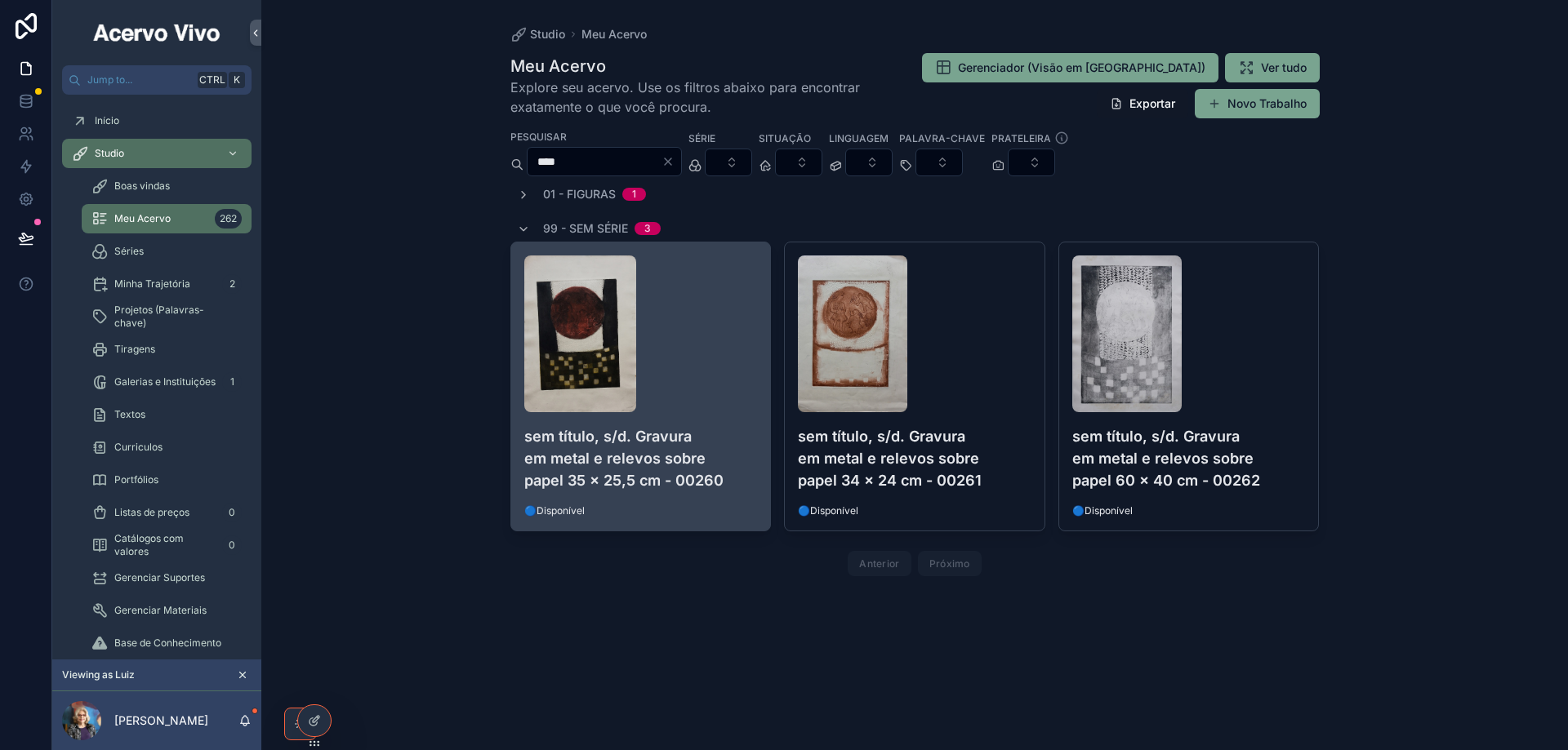
click at [670, 359] on div "scrollable content" at bounding box center [641, 334] width 234 height 157
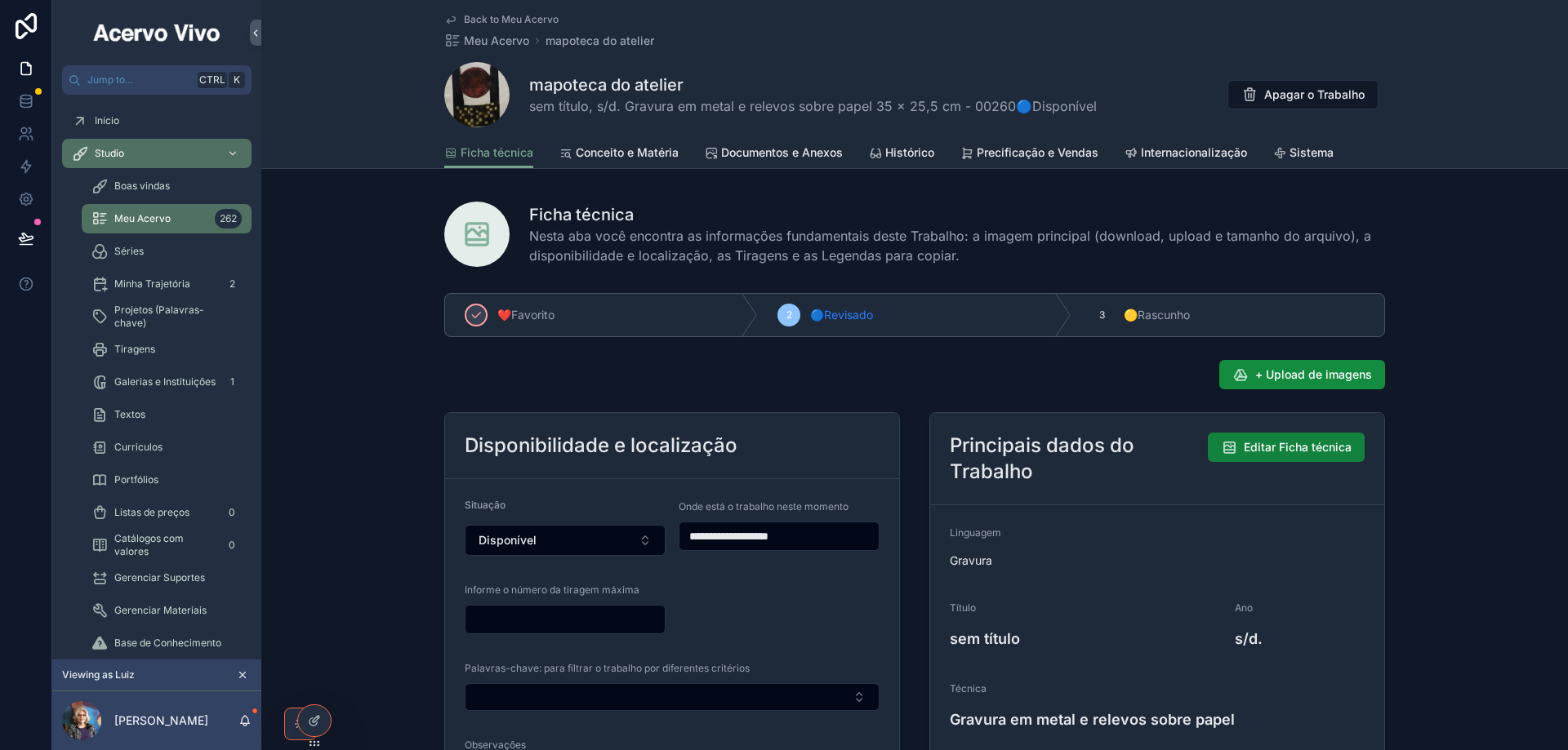
click at [1317, 443] on span "Editar Ficha técnica" at bounding box center [1297, 448] width 107 height 17
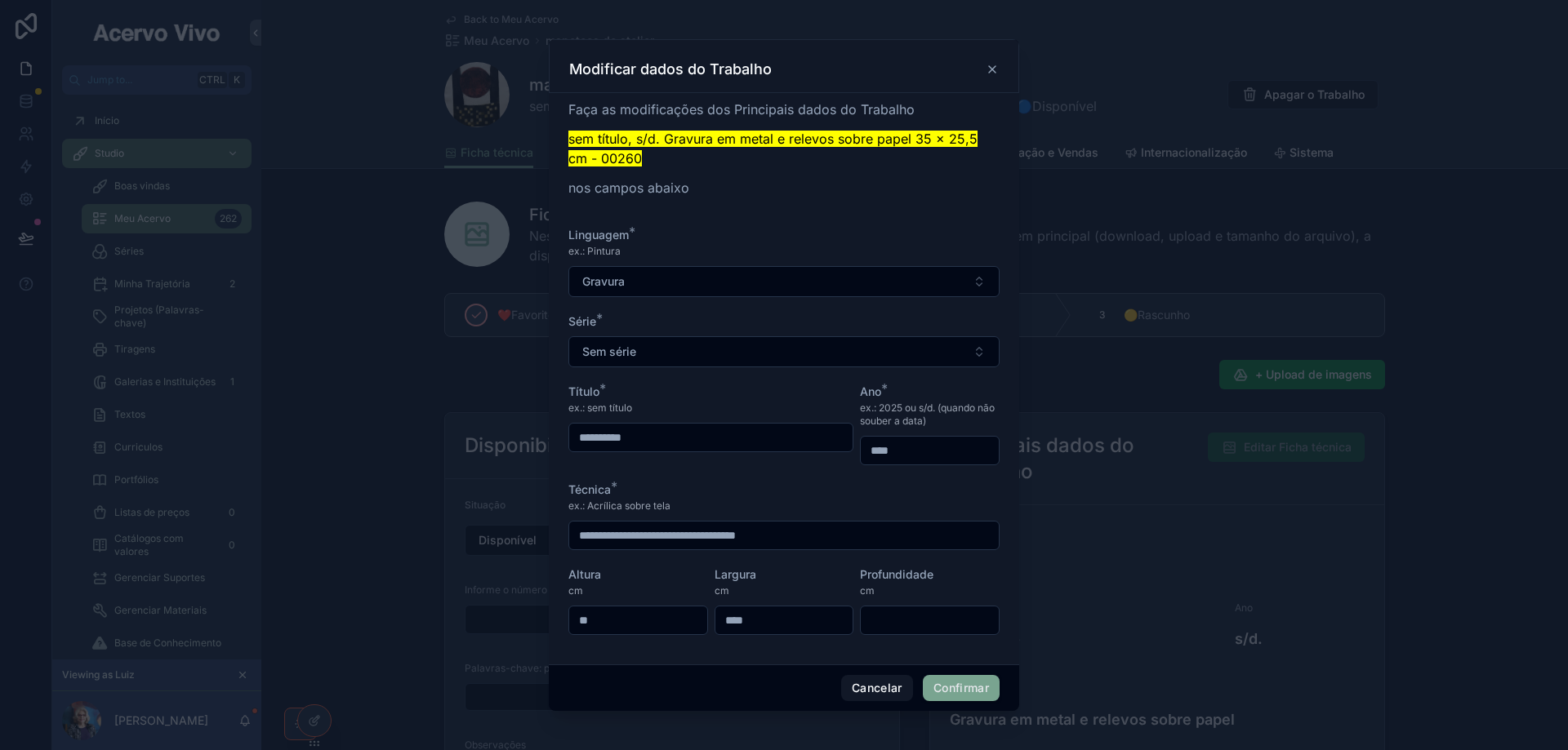
drag, startPoint x: 627, startPoint y: 622, endPoint x: 520, endPoint y: 623, distance: 107.0
click at [522, 622] on div "**********" at bounding box center [784, 375] width 1568 height 750
type input "**"
drag, startPoint x: 964, startPoint y: 688, endPoint x: 824, endPoint y: 368, distance: 349.3
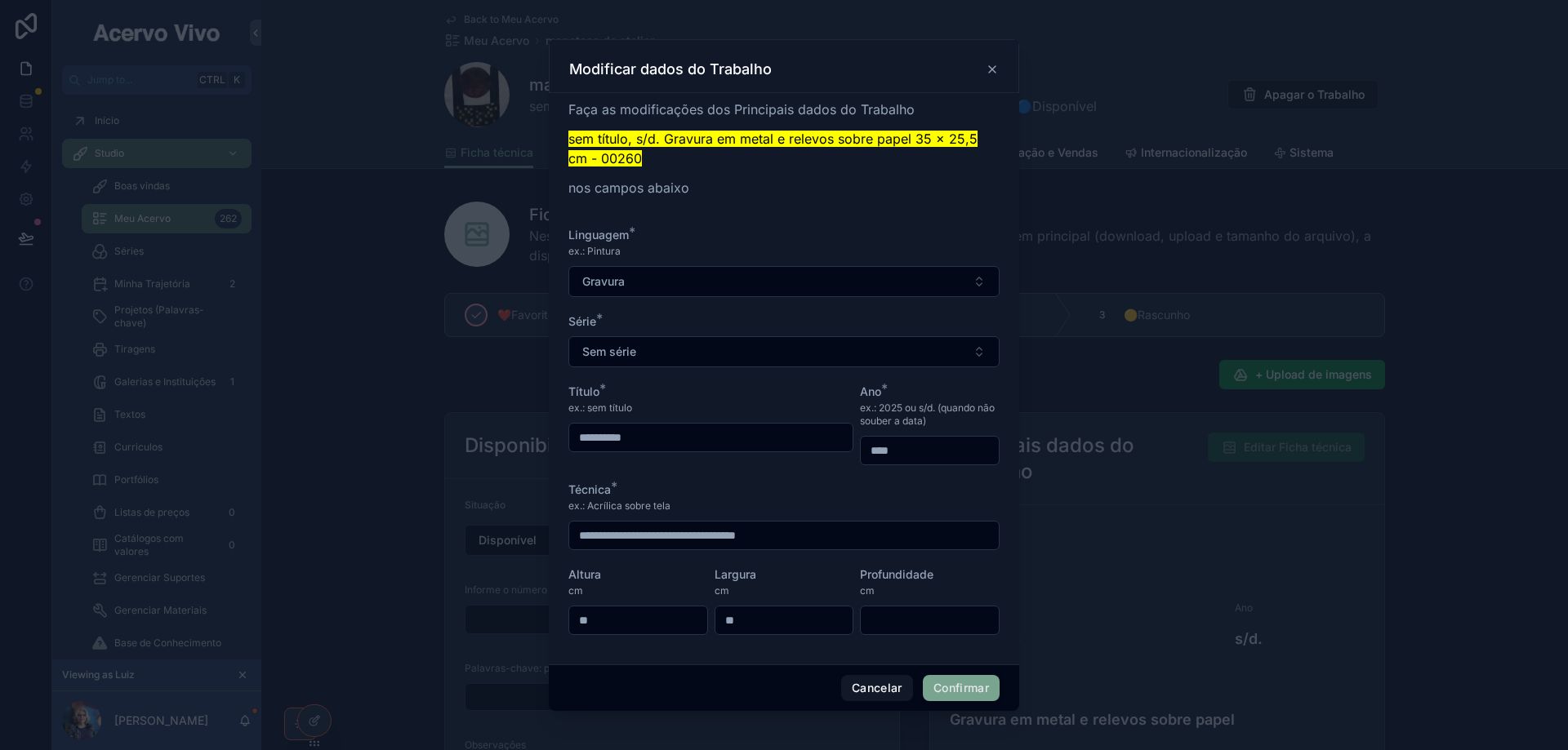
click at [963, 688] on button "Confirmar" at bounding box center [961, 688] width 77 height 26
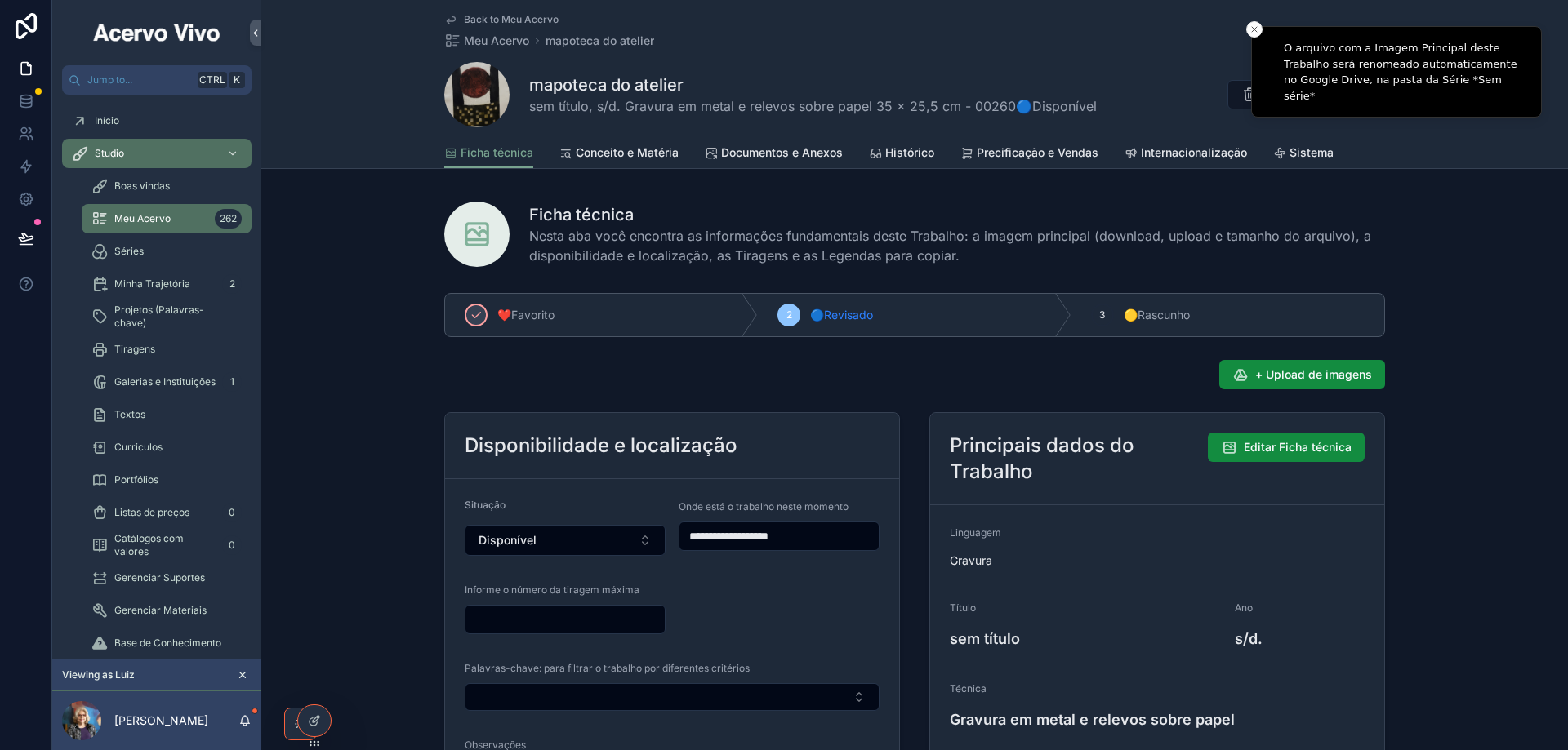
click at [512, 21] on span "Back to Meu Acervo" at bounding box center [511, 20] width 95 height 13
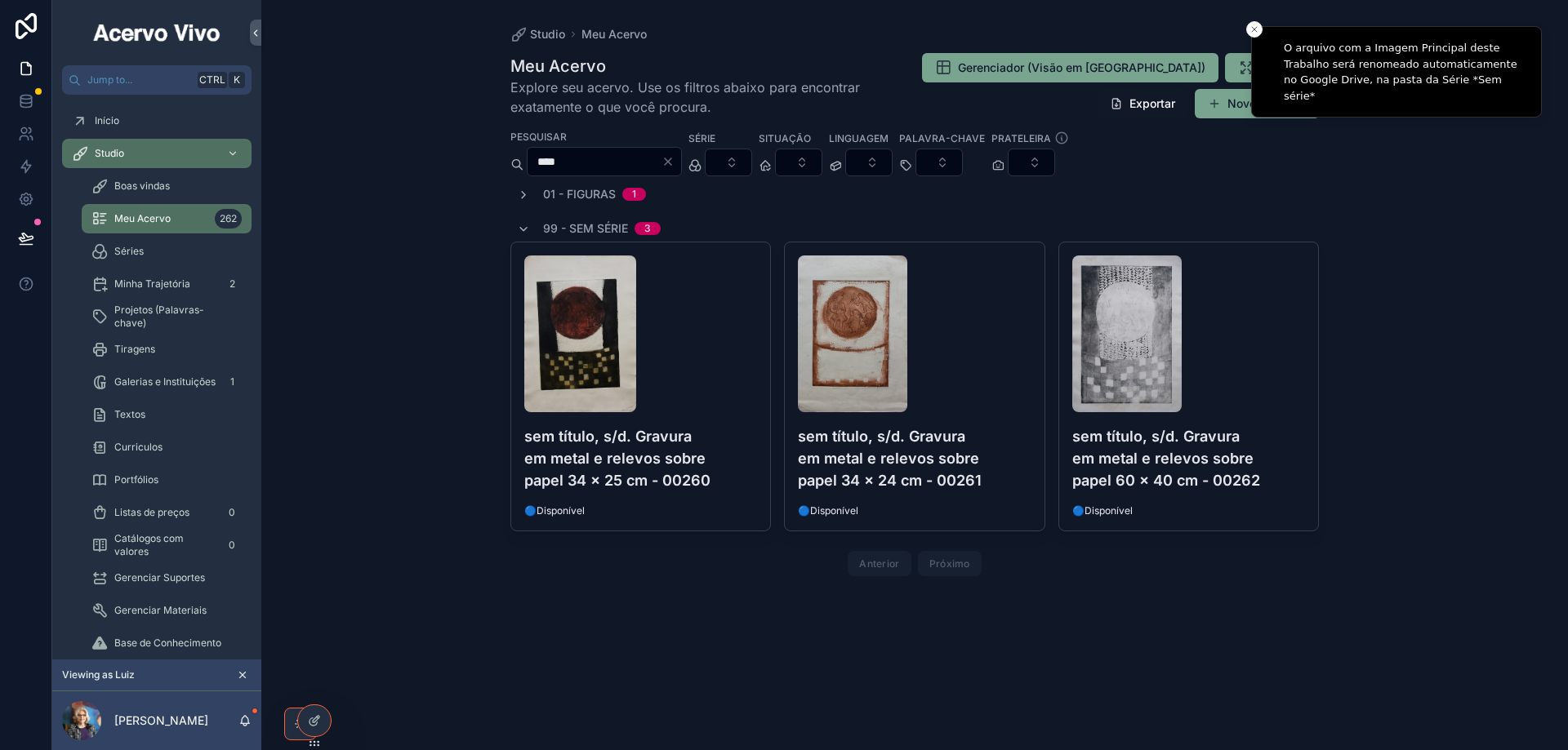
click at [965, 454] on h4 "sem título, s/d. Gravura em metal e relevos sobre papel 34 x 24 cm - 00261" at bounding box center [915, 458] width 234 height 66
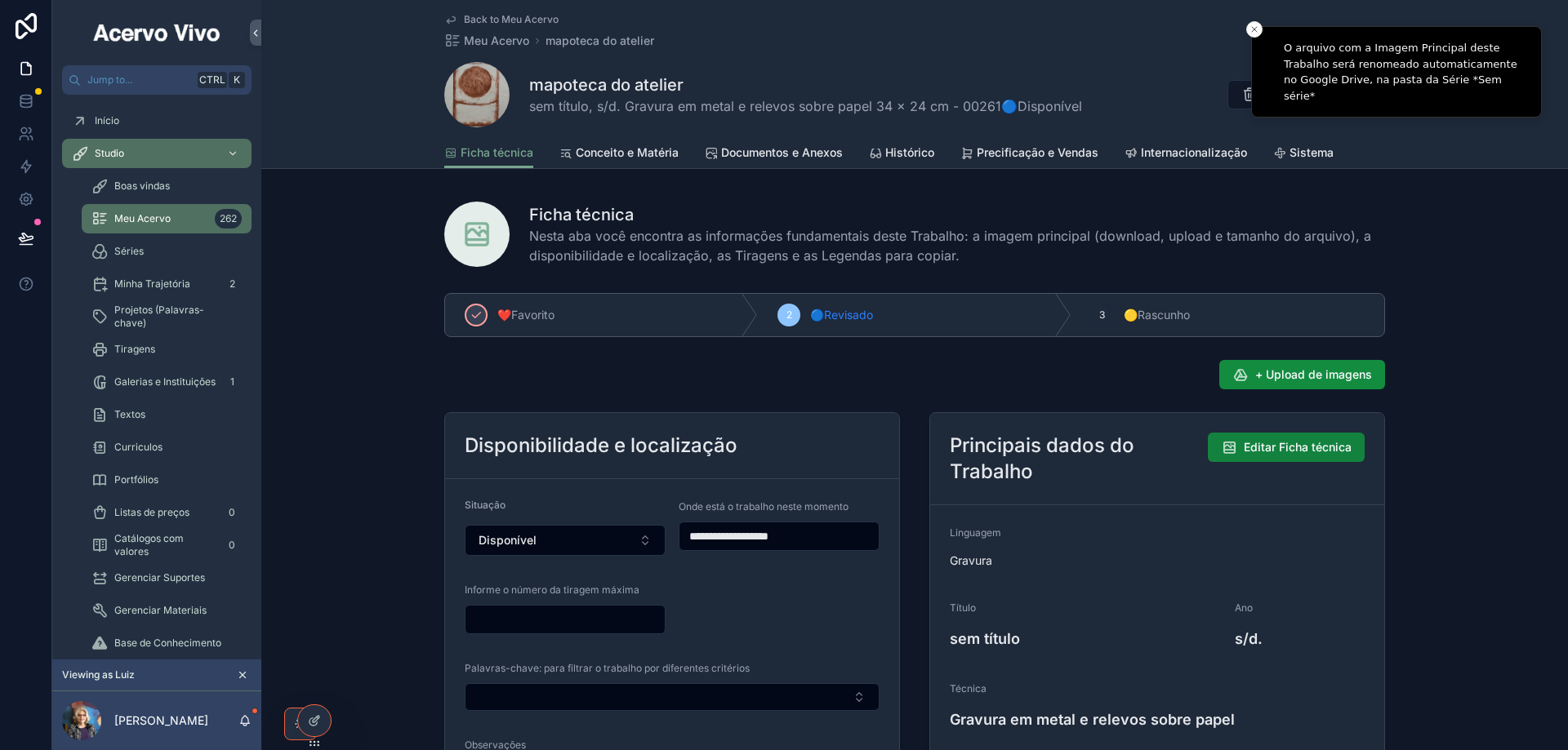
click at [1271, 453] on span "Editar Ficha técnica" at bounding box center [1297, 448] width 107 height 17
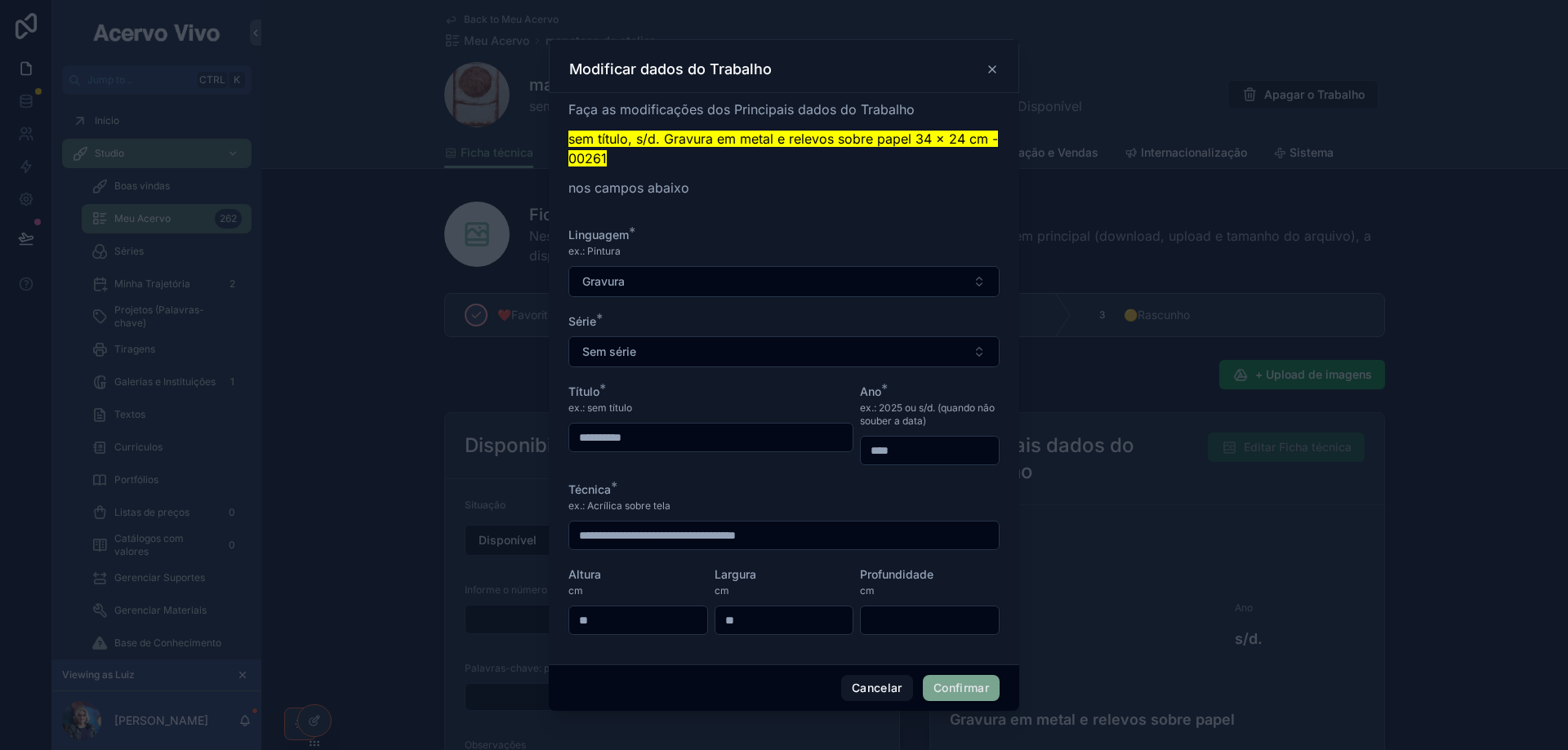
drag, startPoint x: 754, startPoint y: 621, endPoint x: 691, endPoint y: 621, distance: 63.0
click at [691, 621] on form "**********" at bounding box center [784, 439] width 431 height 425
type input "**"
click at [986, 689] on button "Confirmar" at bounding box center [961, 688] width 77 height 26
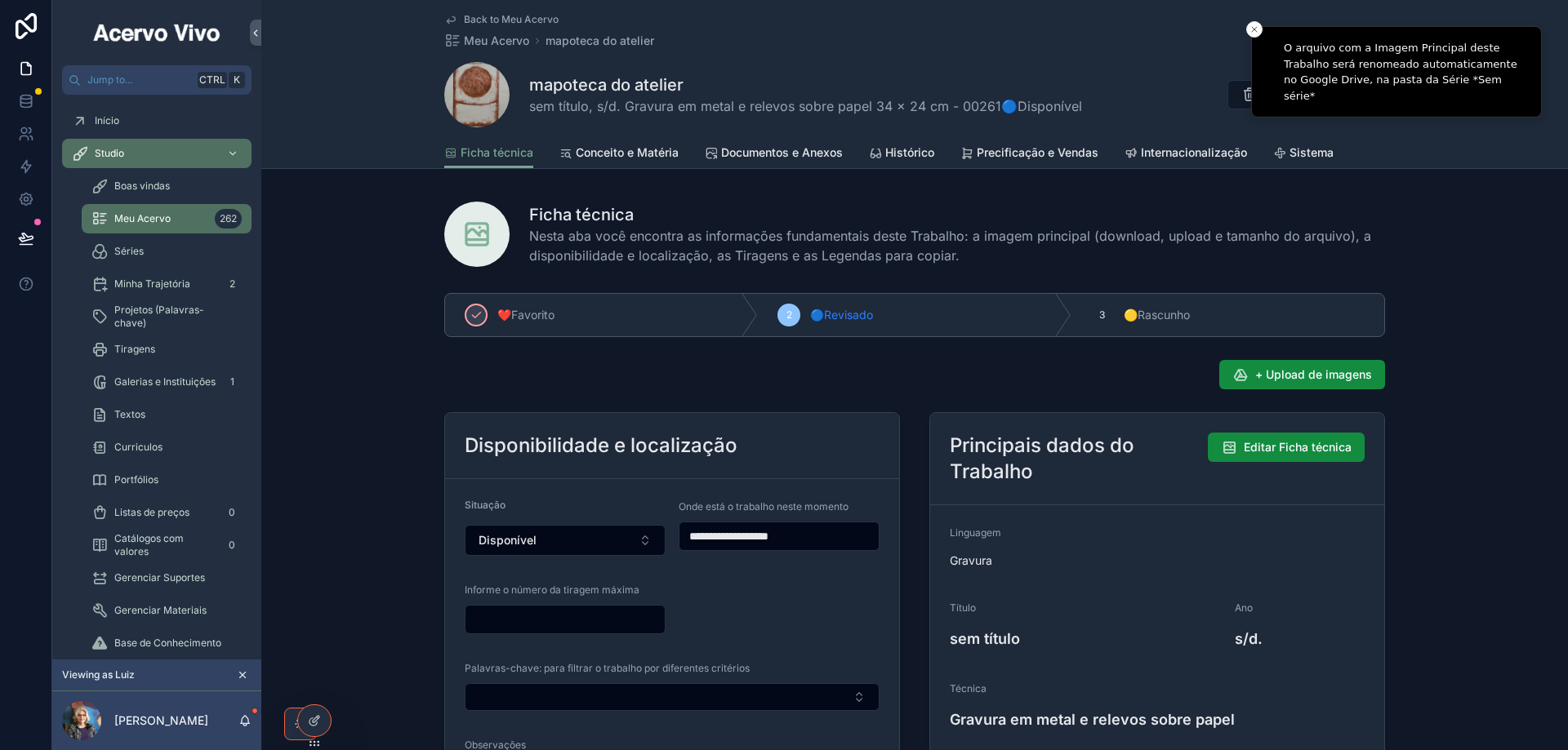
click at [525, 21] on span "Back to Meu Acervo" at bounding box center [511, 20] width 95 height 13
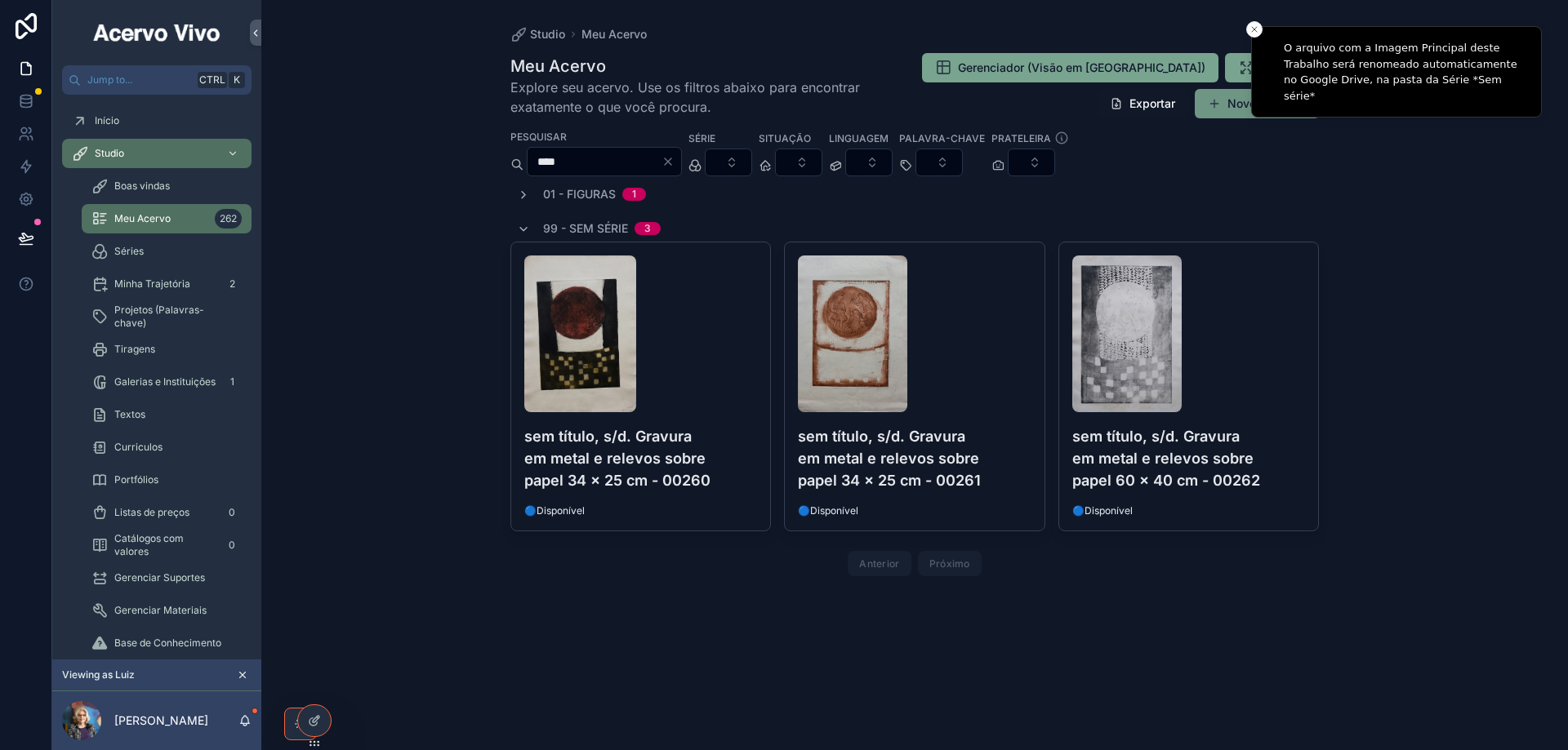
click at [1222, 110] on button "Novo Trabalho" at bounding box center [1257, 104] width 125 height 30
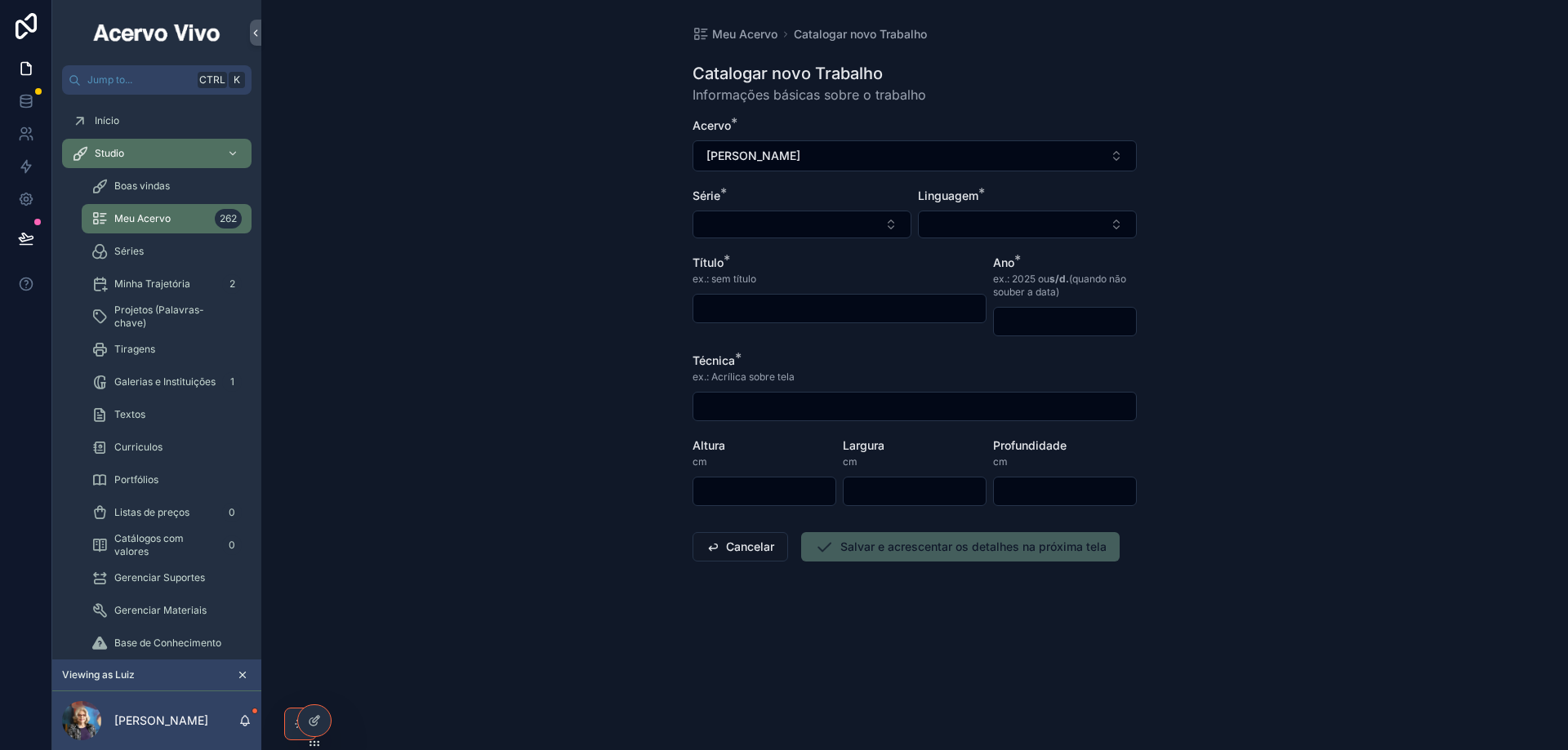
drag, startPoint x: 792, startPoint y: 216, endPoint x: 795, endPoint y: 240, distance: 24.2
click at [792, 218] on button "Select Button" at bounding box center [801, 225] width 219 height 28
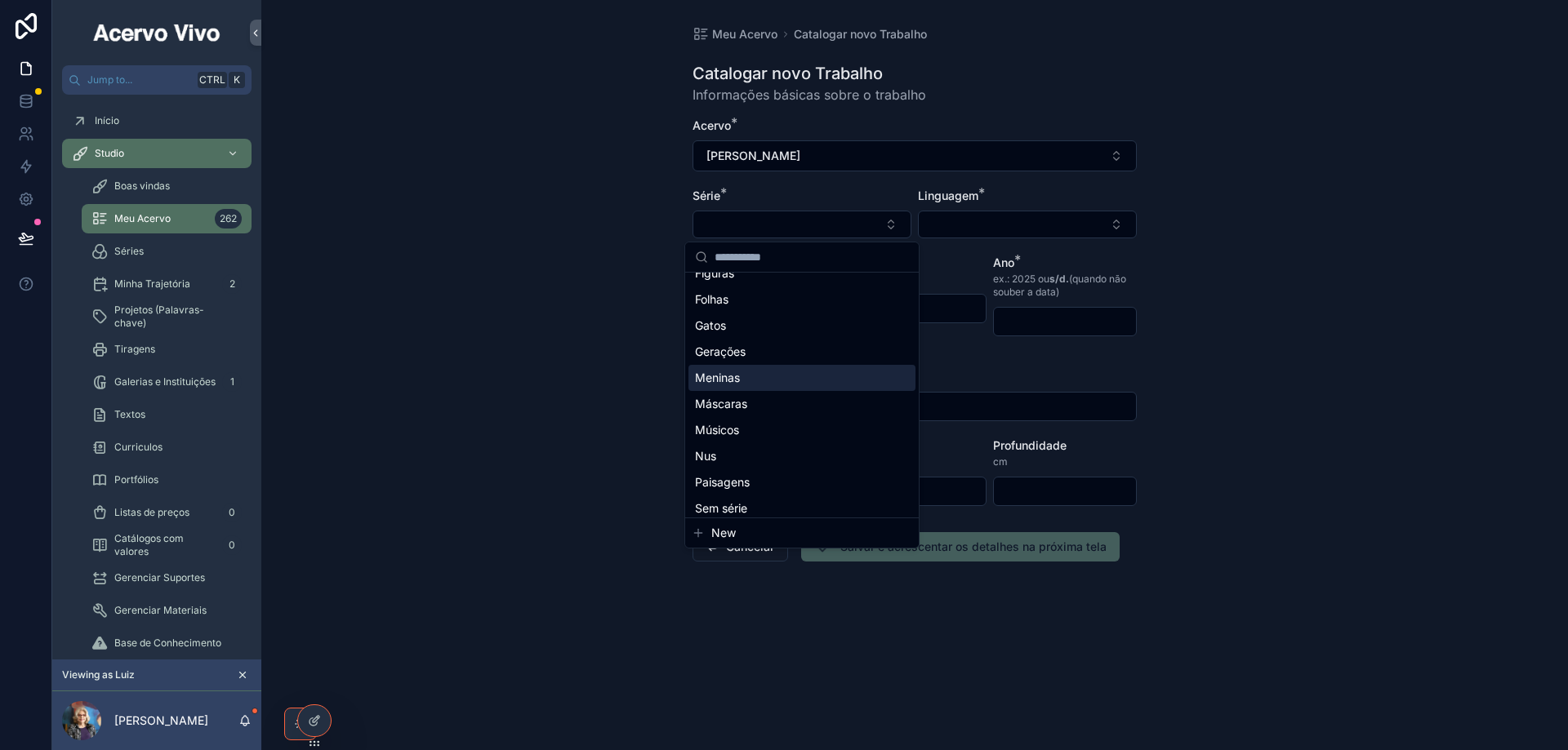
scroll to position [127, 0]
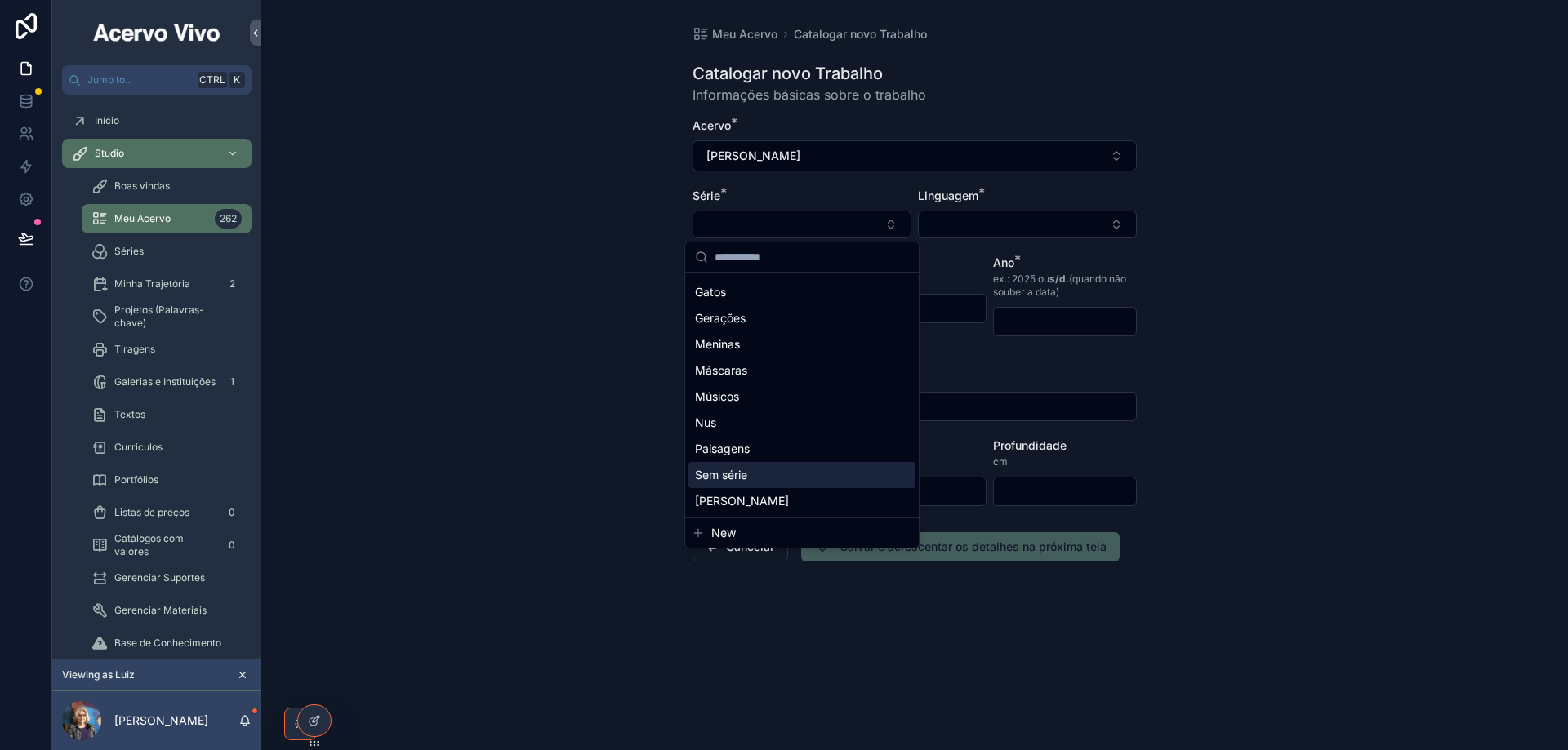
click at [789, 477] on div "Sem série" at bounding box center [801, 475] width 227 height 26
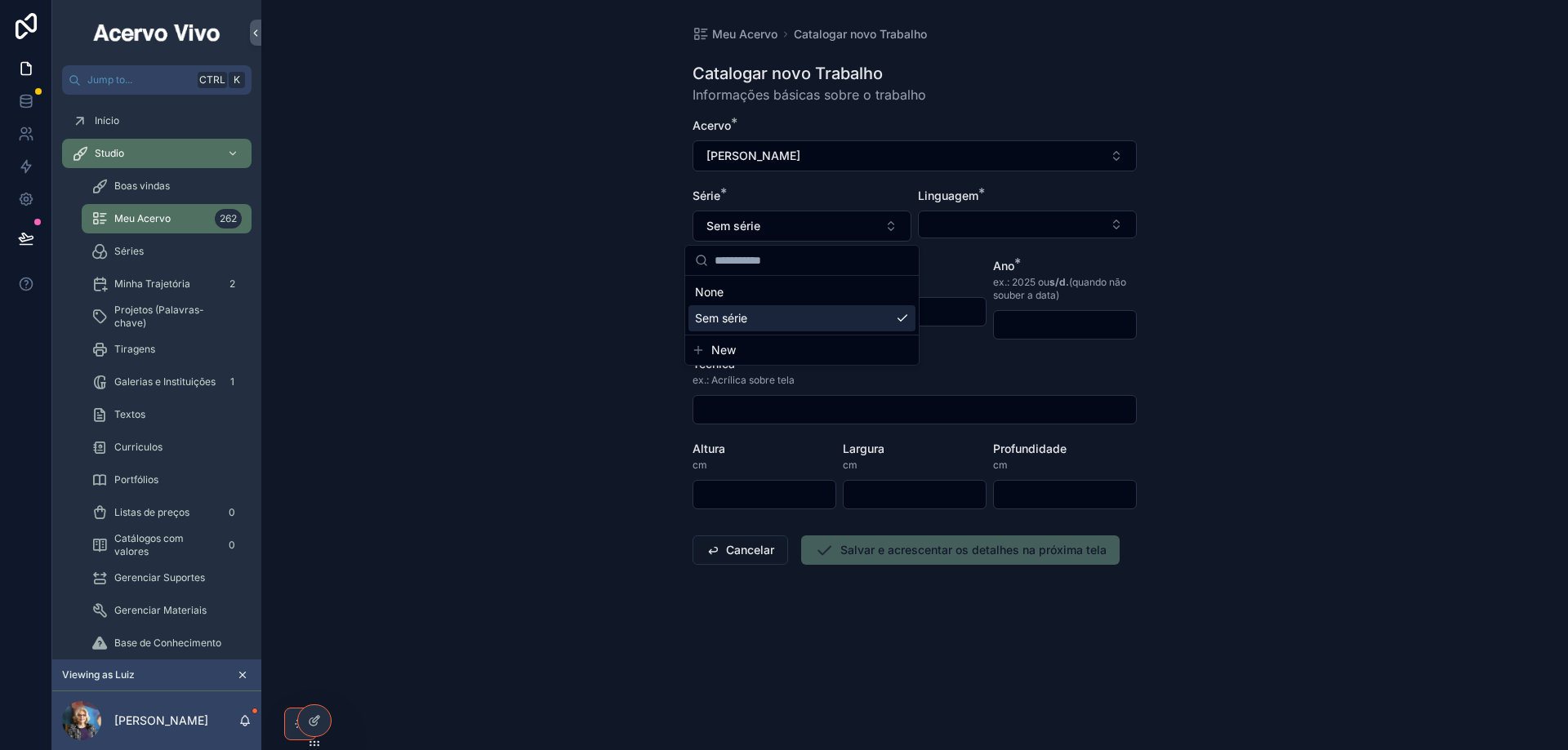
scroll to position [0, 0]
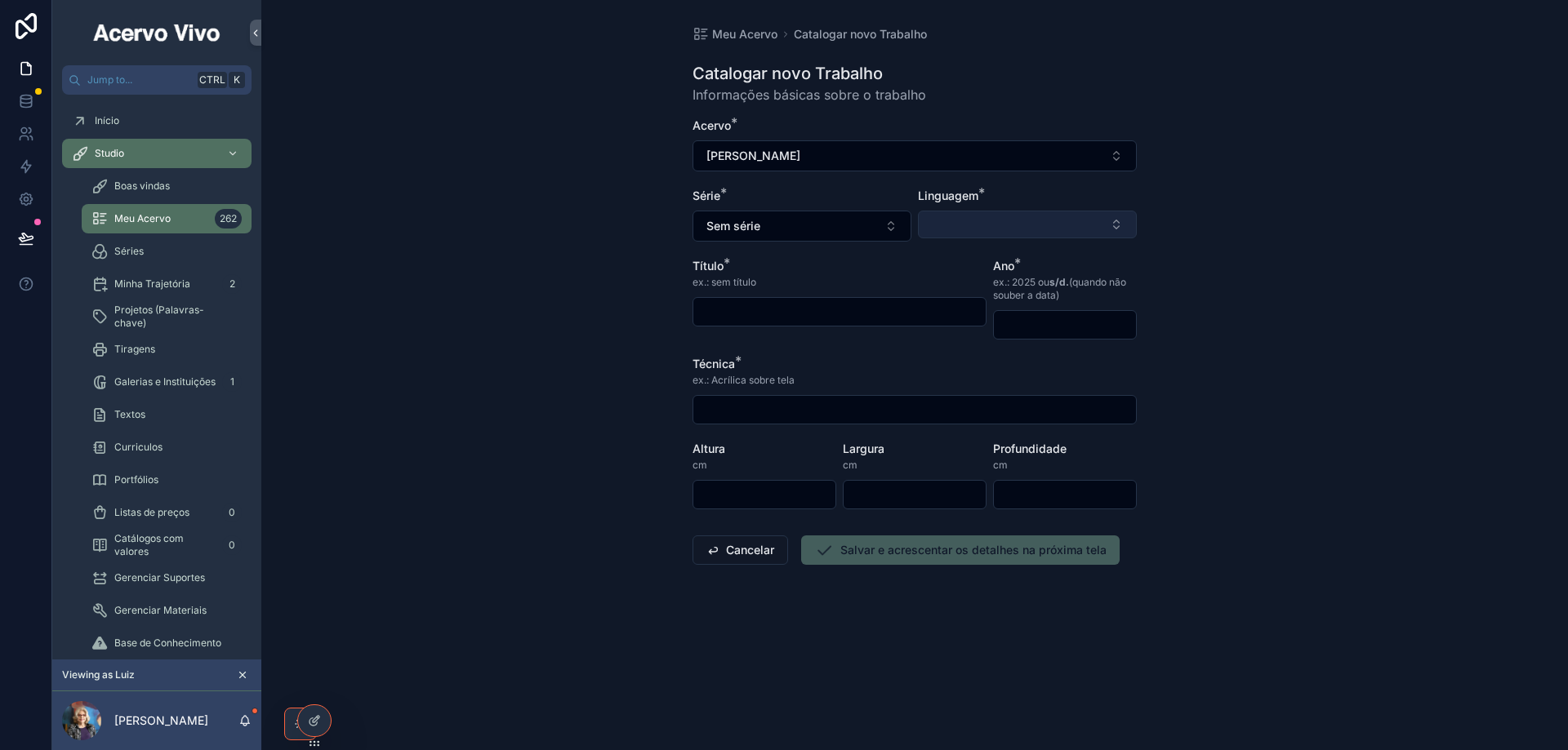
click at [973, 218] on button "Select Button" at bounding box center [1027, 225] width 219 height 28
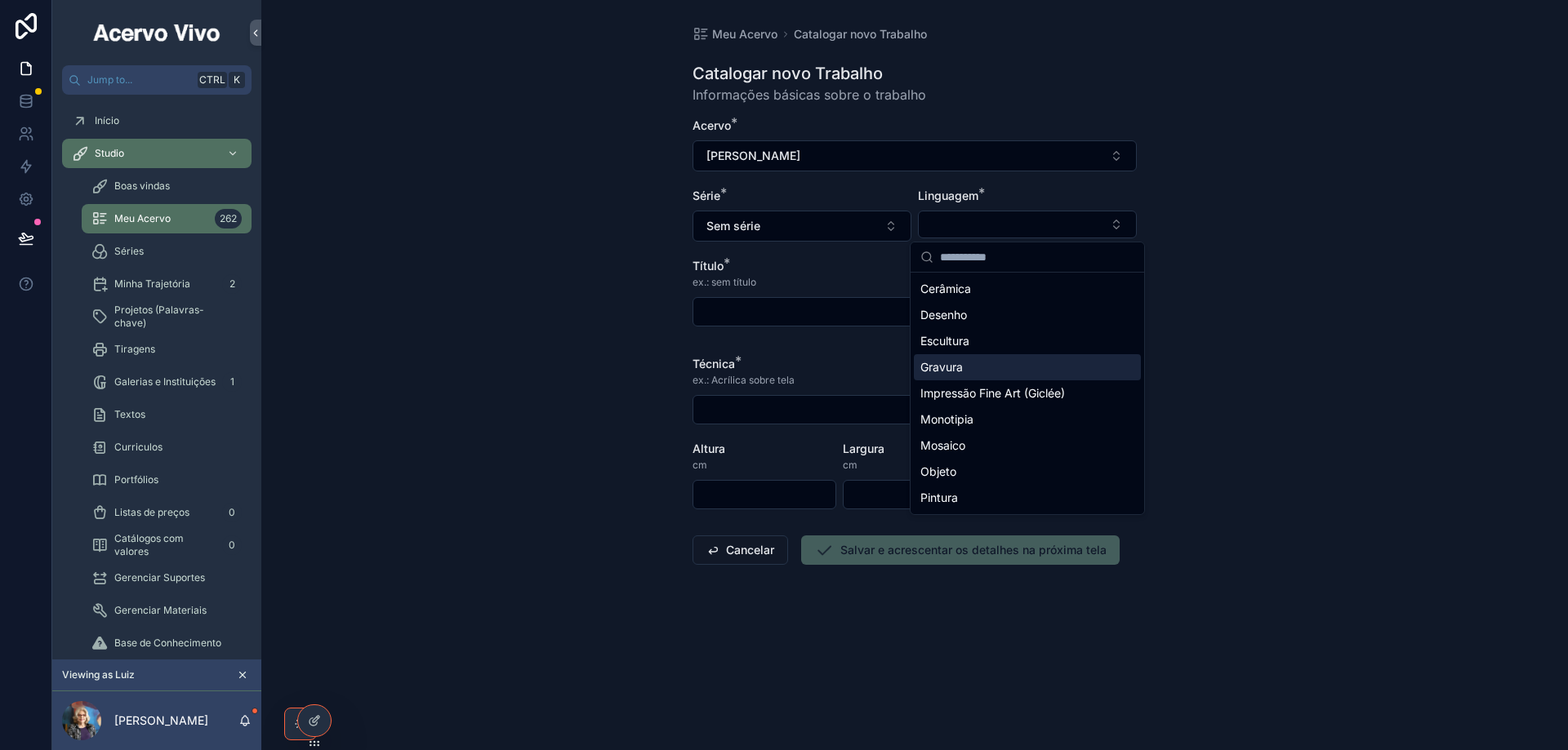
click at [1005, 358] on div "Gravura" at bounding box center [1027, 368] width 227 height 26
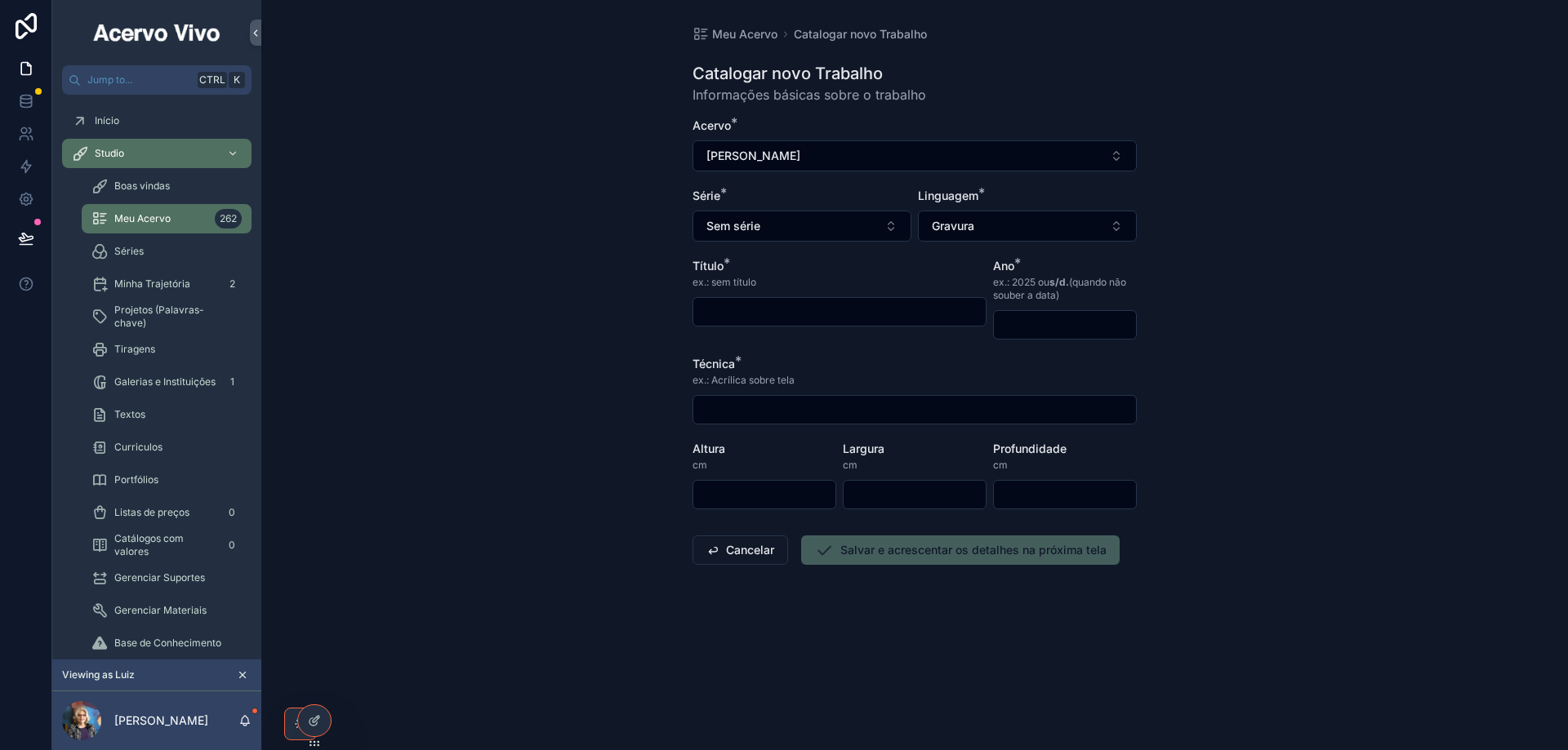
click at [946, 308] on input "scrollable content" at bounding box center [839, 312] width 292 height 23
type input "**********"
click at [1062, 320] on input "scrollable content" at bounding box center [1065, 325] width 142 height 23
type input "****"
click at [814, 408] on input "scrollable content" at bounding box center [915, 410] width 443 height 23
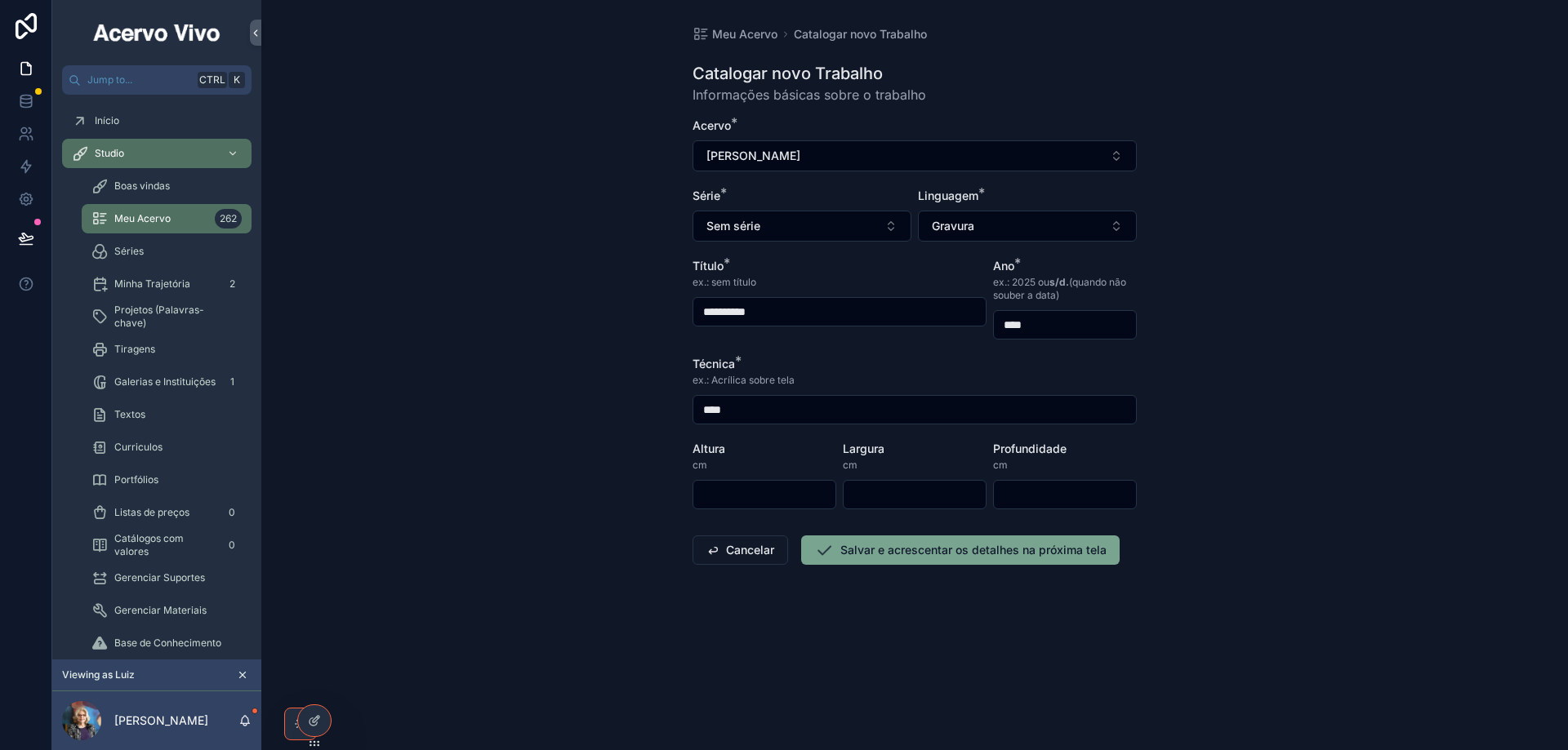
type input "**********"
click at [777, 498] on input "scrollable content" at bounding box center [764, 495] width 142 height 23
type input "**"
click at [858, 549] on button "Salvar e acrescentar os detalhes na próxima tela" at bounding box center [960, 550] width 318 height 30
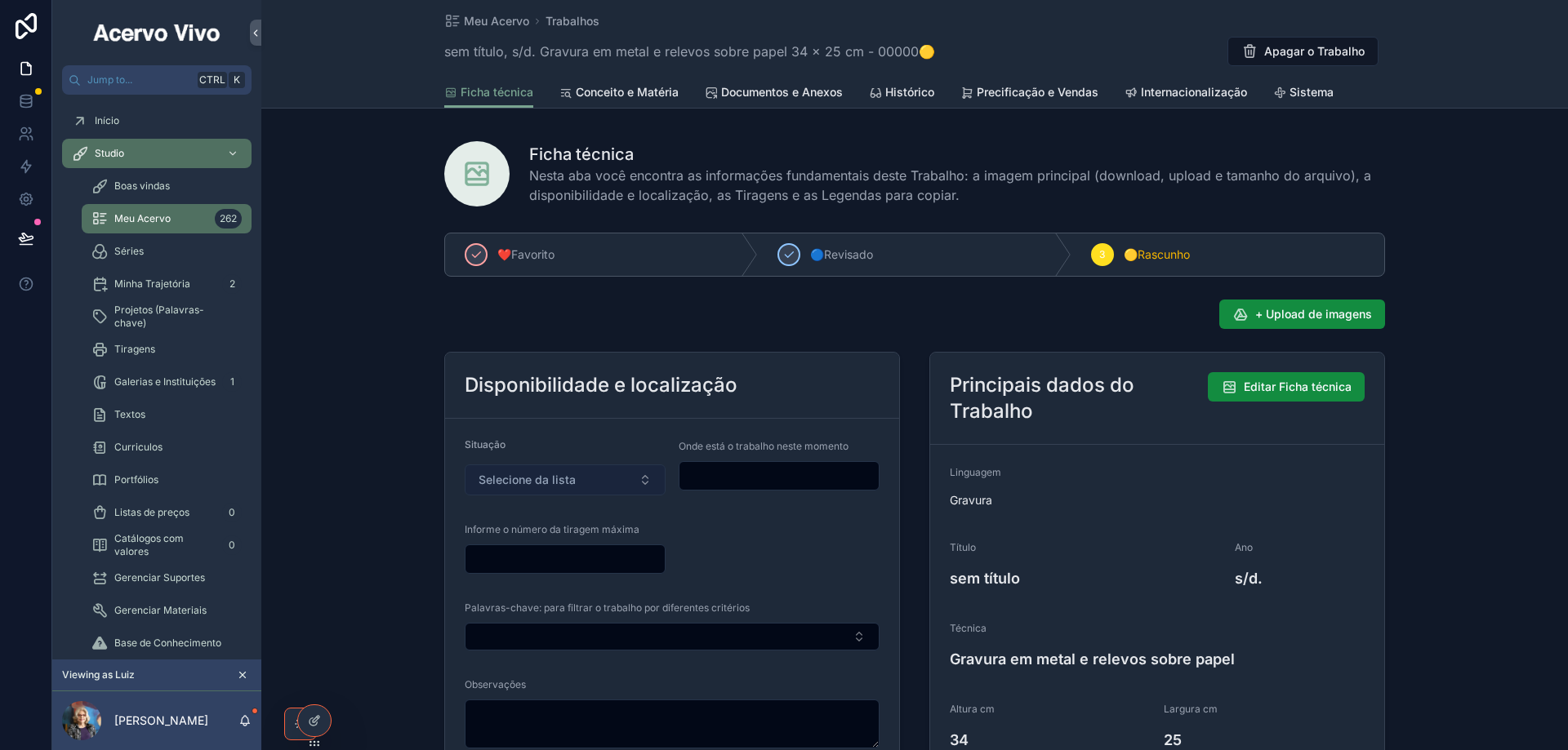
click at [501, 472] on span "Selecione da lista" at bounding box center [527, 480] width 97 height 17
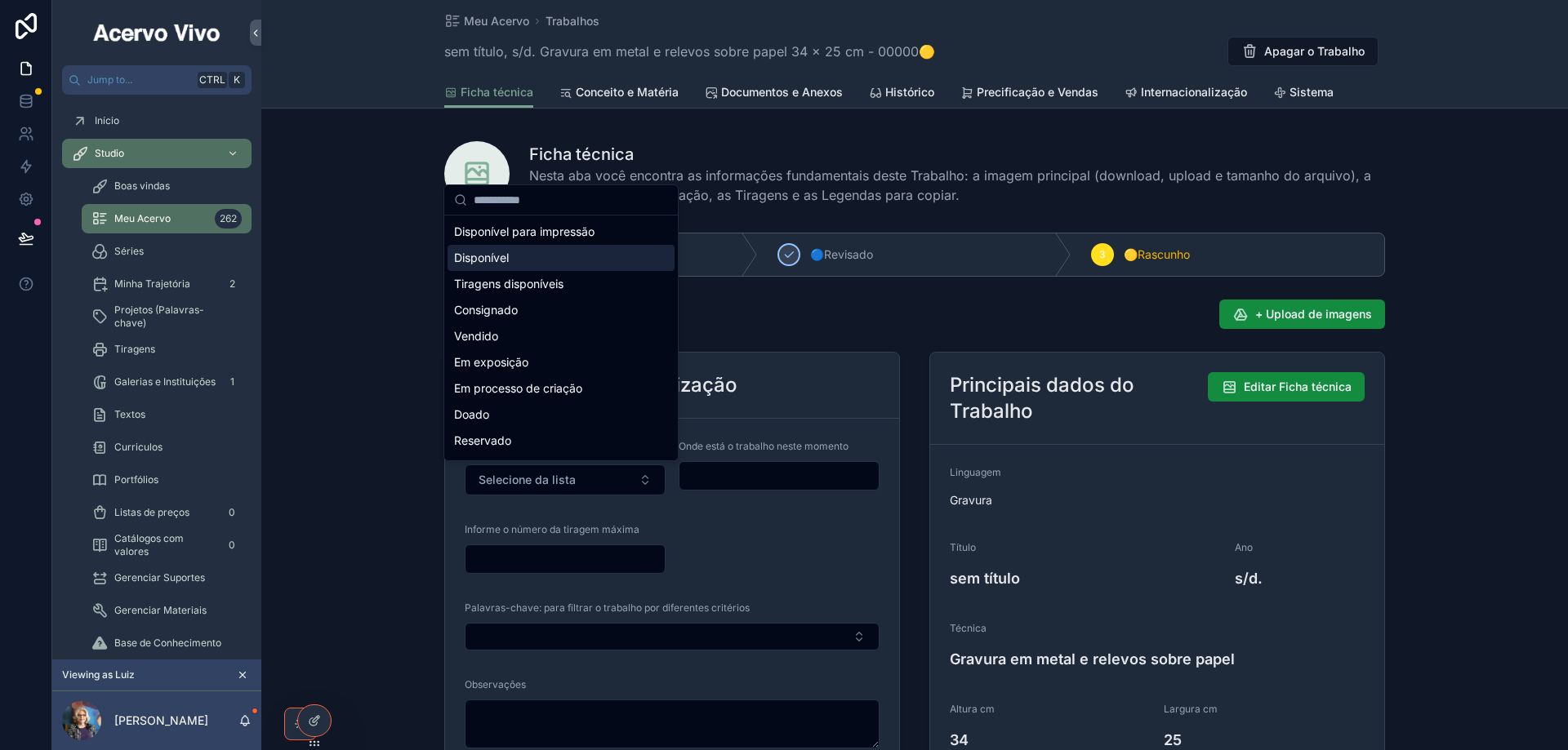
click at [525, 259] on div "Disponível" at bounding box center [561, 258] width 227 height 26
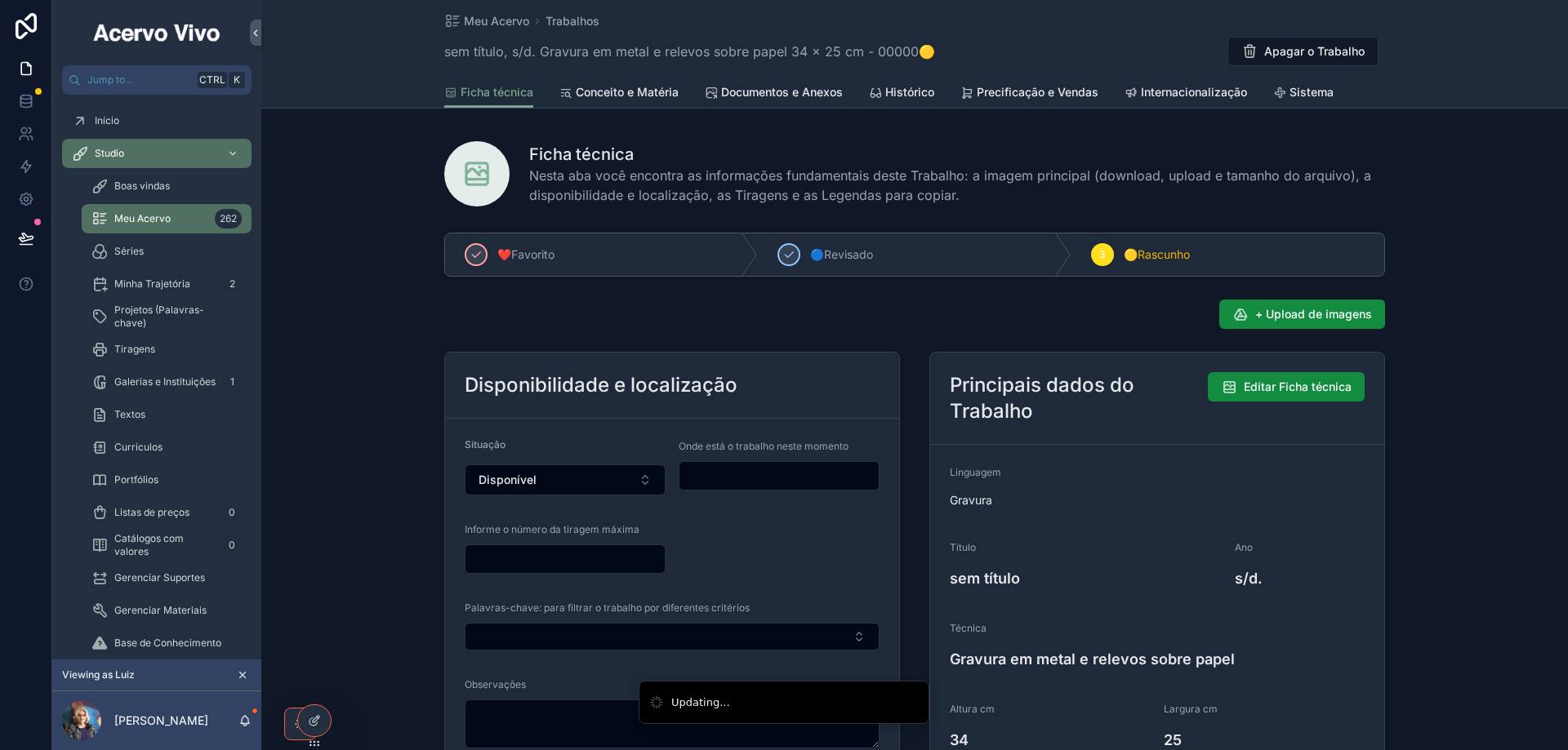
click at [734, 476] on input "scrollable content" at bounding box center [778, 476] width 199 height 23
type input "**********"
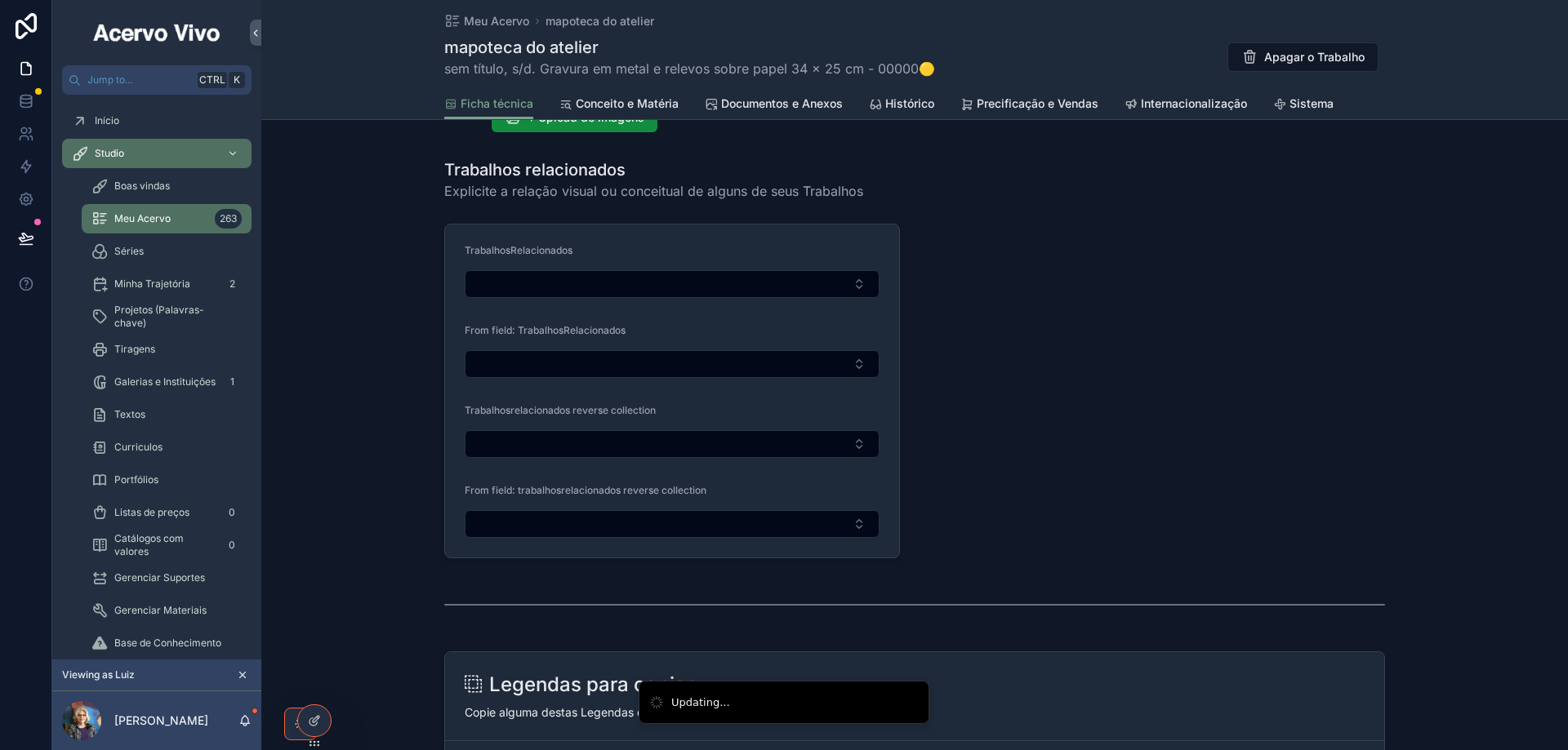
scroll to position [909, 0]
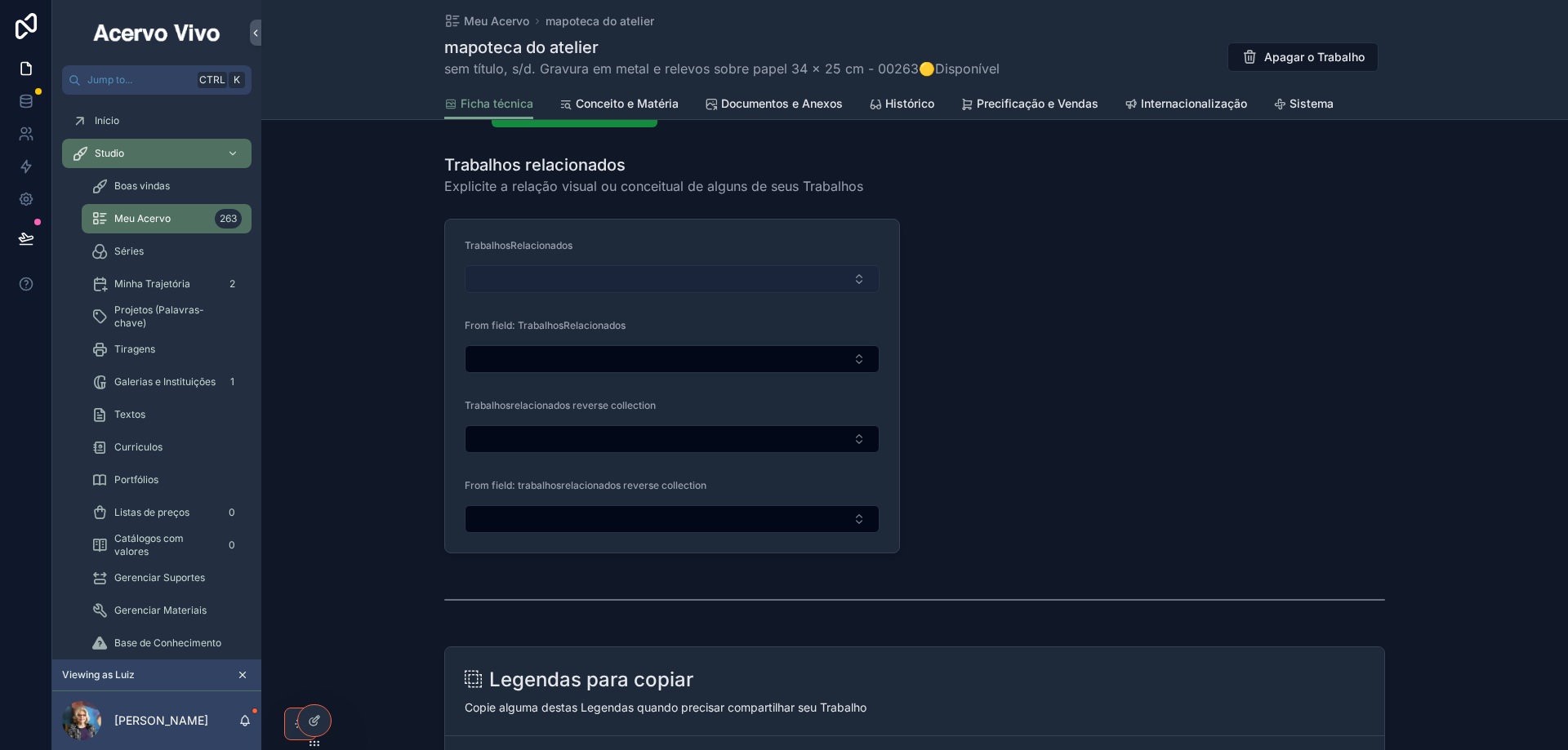
click at [628, 283] on button "Select Button" at bounding box center [672, 279] width 415 height 28
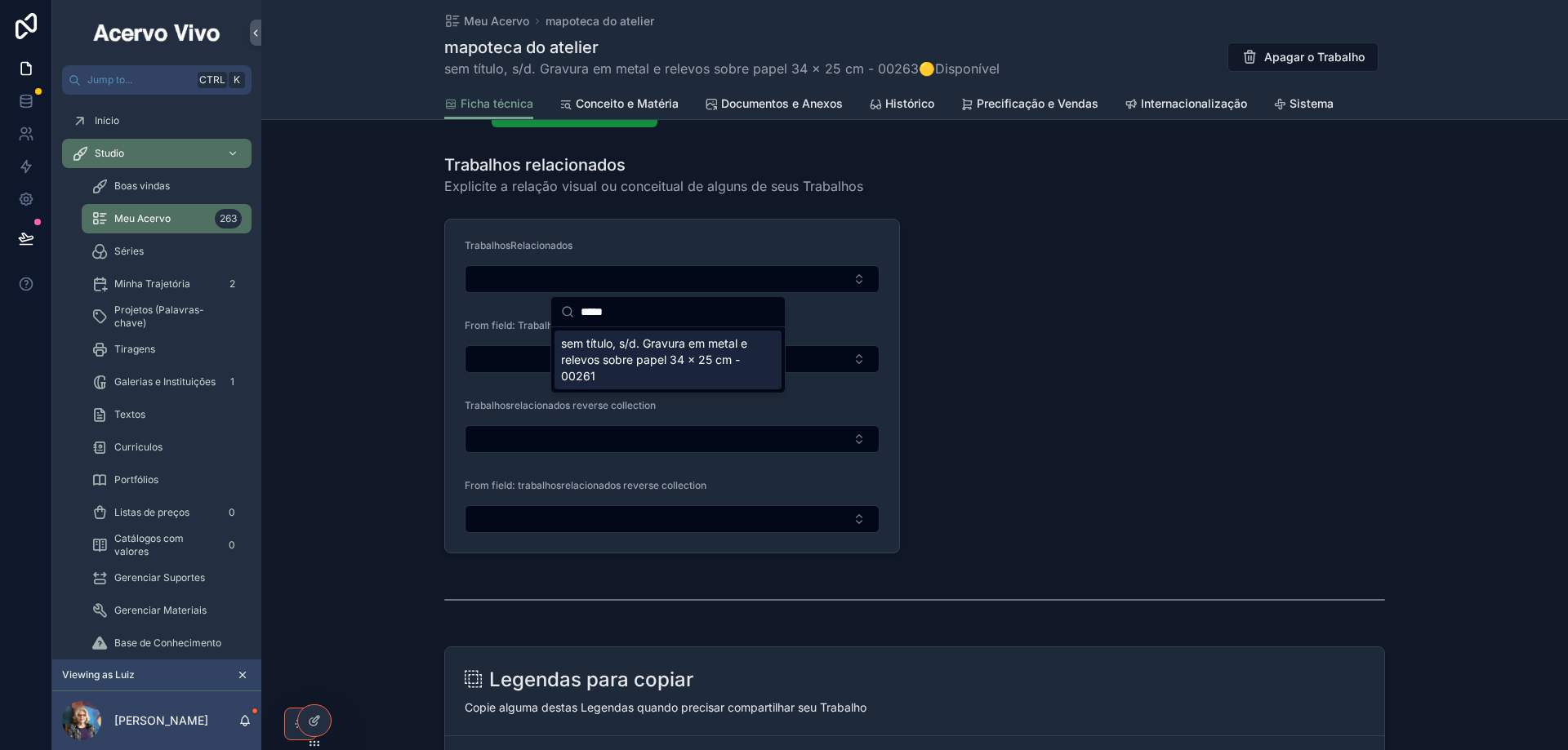
type input "*****"
click at [634, 368] on span "sem título, s/d. Gravura em metal e relevos sobre papel 34 x 25 cm - 00261" at bounding box center [658, 359] width 194 height 49
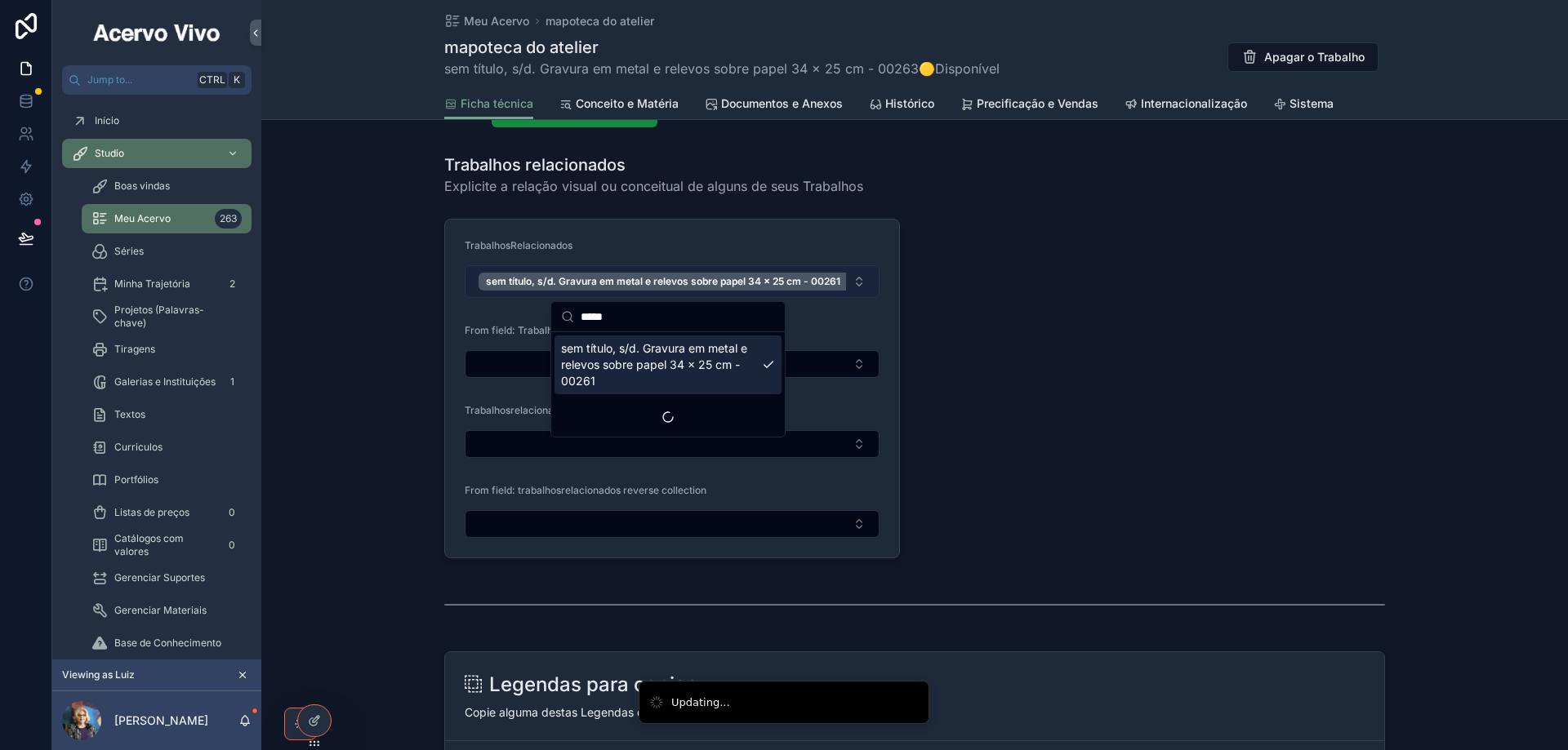
click at [858, 288] on button "sem título, s/d. Gravura em metal e relevos sobre papel 34 x 25 cm - 00261" at bounding box center [672, 282] width 415 height 33
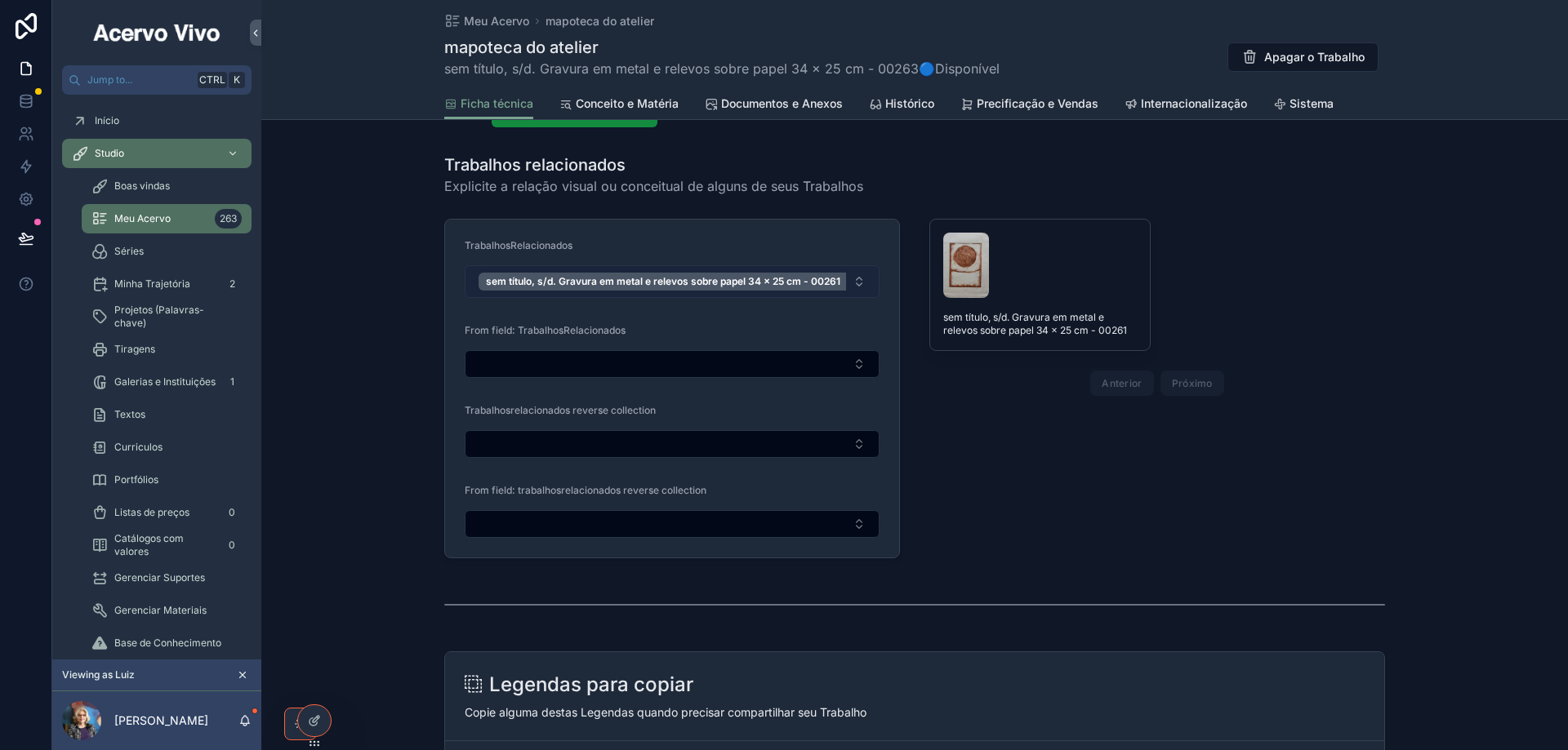
click at [861, 285] on button "sem título, s/d. Gravura em metal e relevos sobre papel 34 x 25 cm - 00261" at bounding box center [672, 282] width 415 height 33
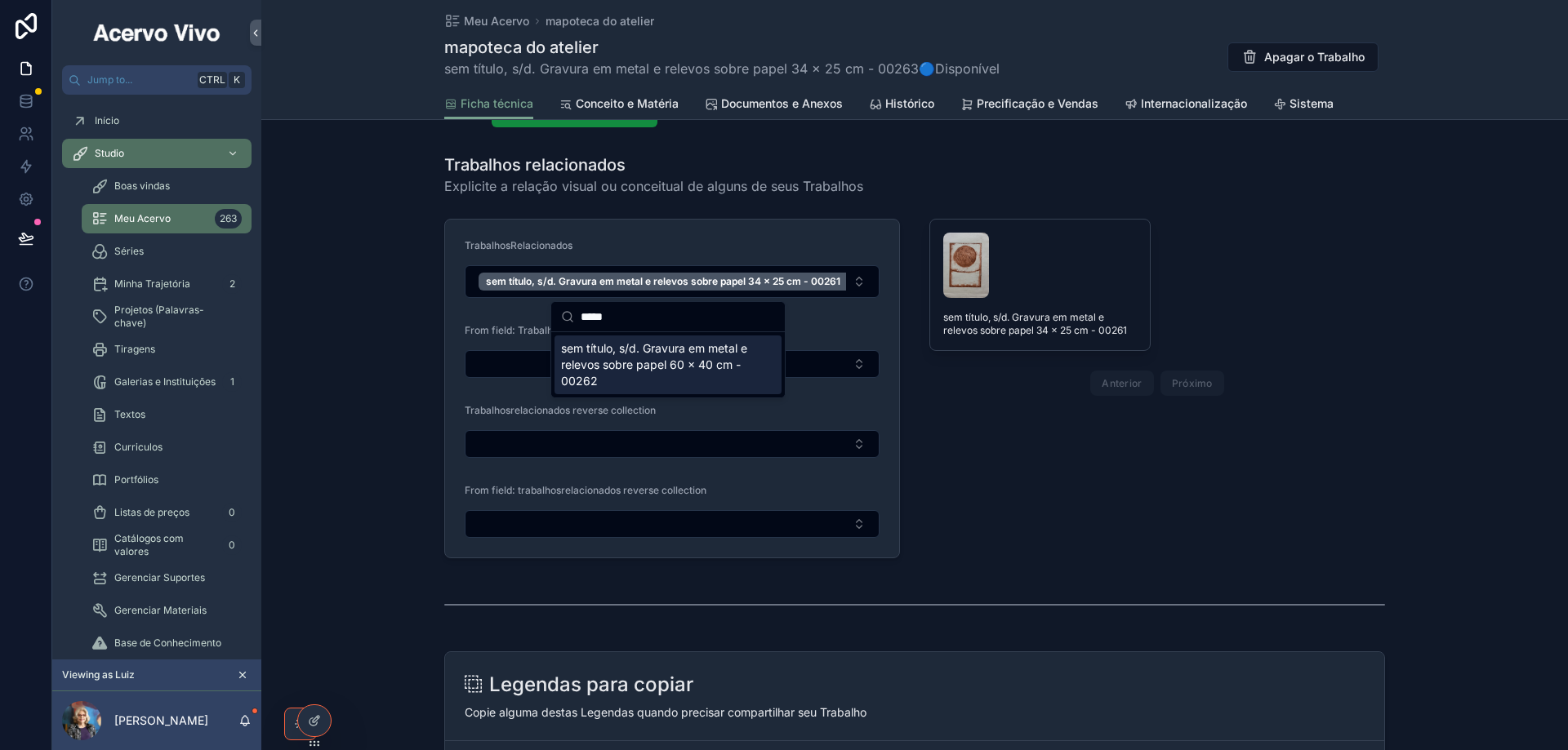
type input "*****"
click at [696, 358] on span "sem título, s/d. Gravura em metal e relevos sobre papel 60 x 40 cm - 00262" at bounding box center [658, 364] width 194 height 49
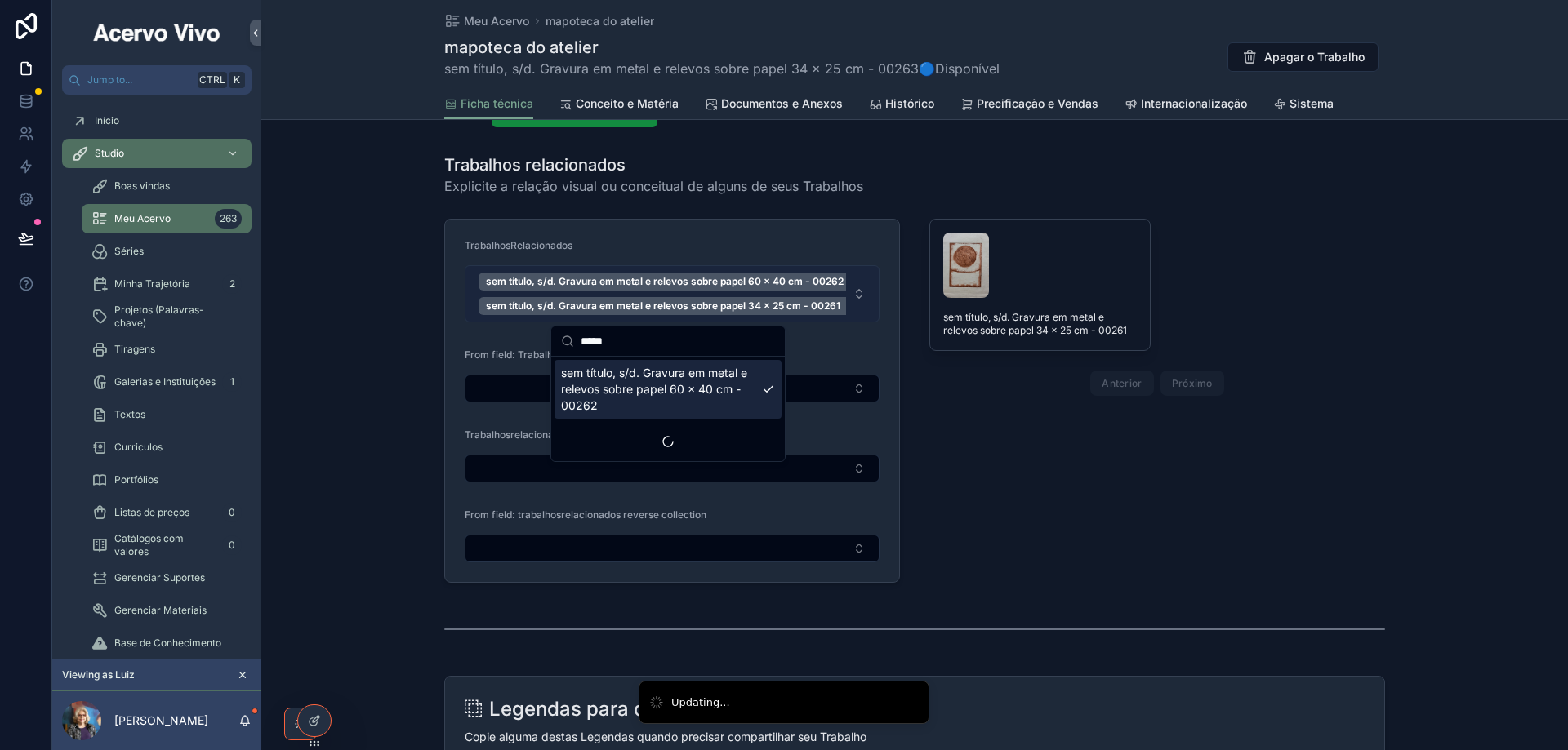
click at [856, 298] on button "sem título, s/d. Gravura em metal e relevos sobre papel 60 x 40 cm - 00262 sem …" at bounding box center [672, 293] width 415 height 57
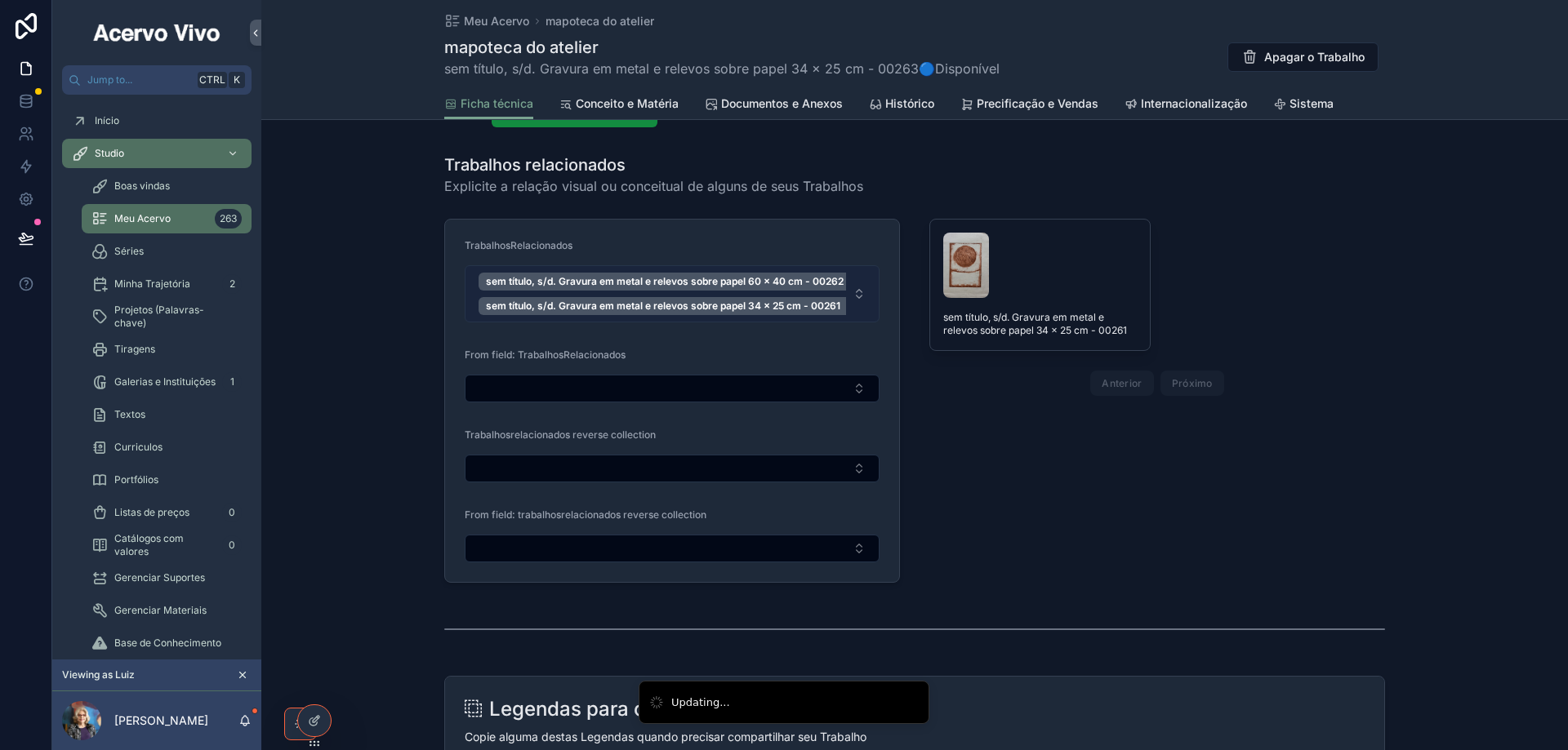
click at [856, 298] on button "sem título, s/d. Gravura em metal e relevos sobre papel 60 x 40 cm - 00262 sem …" at bounding box center [672, 293] width 415 height 57
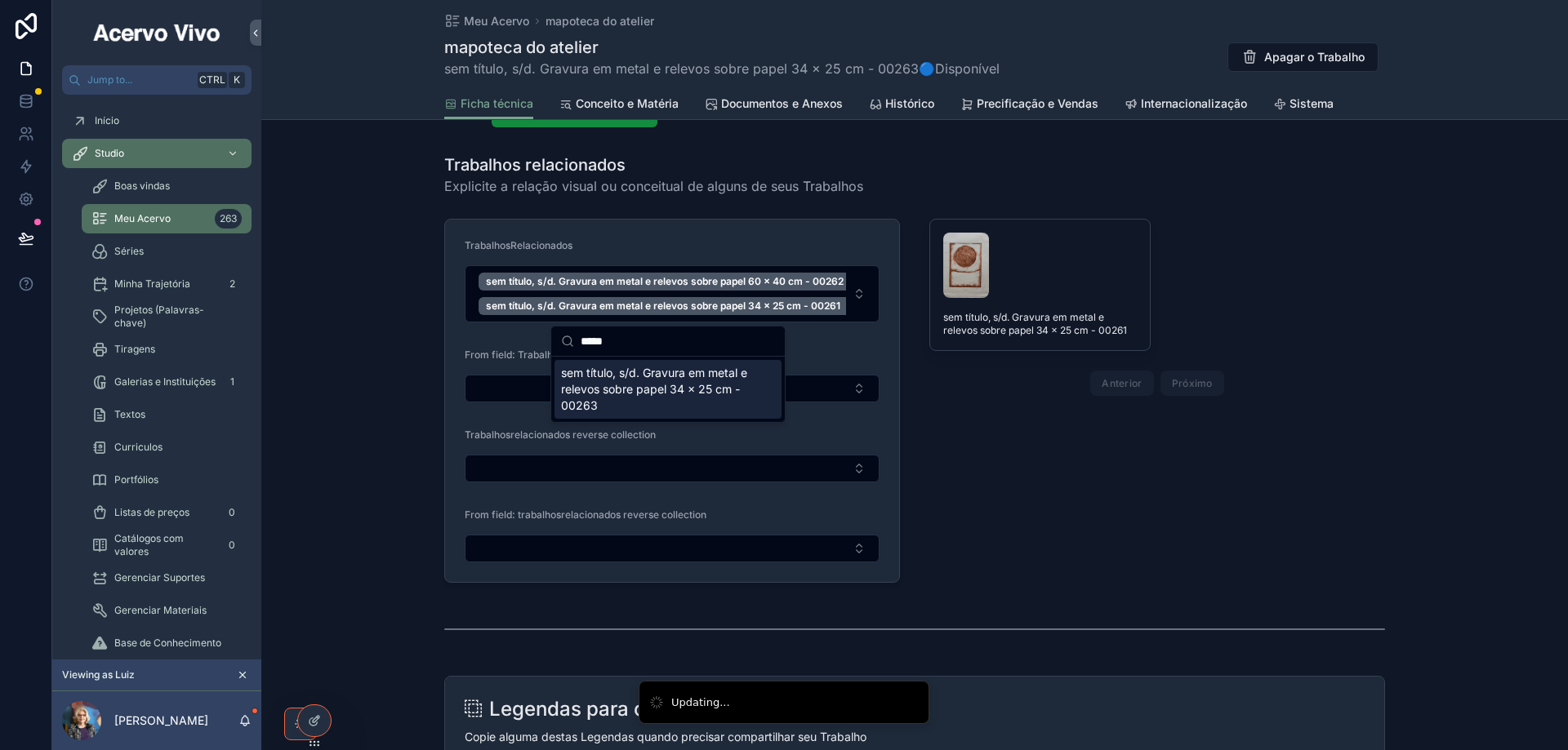
type input "*****"
click at [618, 387] on span "sem título, s/d. Gravura em metal e relevos sobre papel 34 x 25 cm - 00263" at bounding box center [658, 389] width 194 height 49
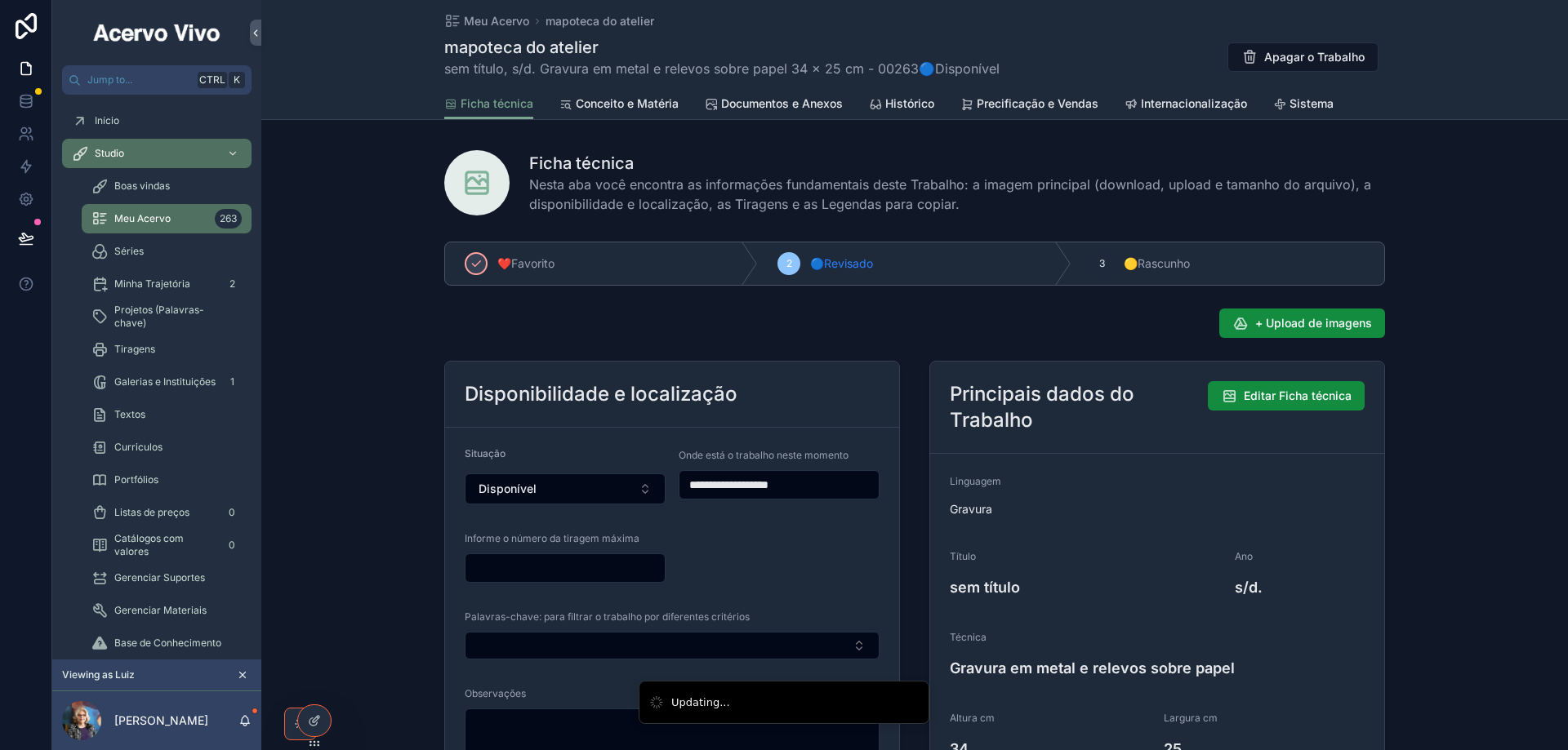
scroll to position [0, 0]
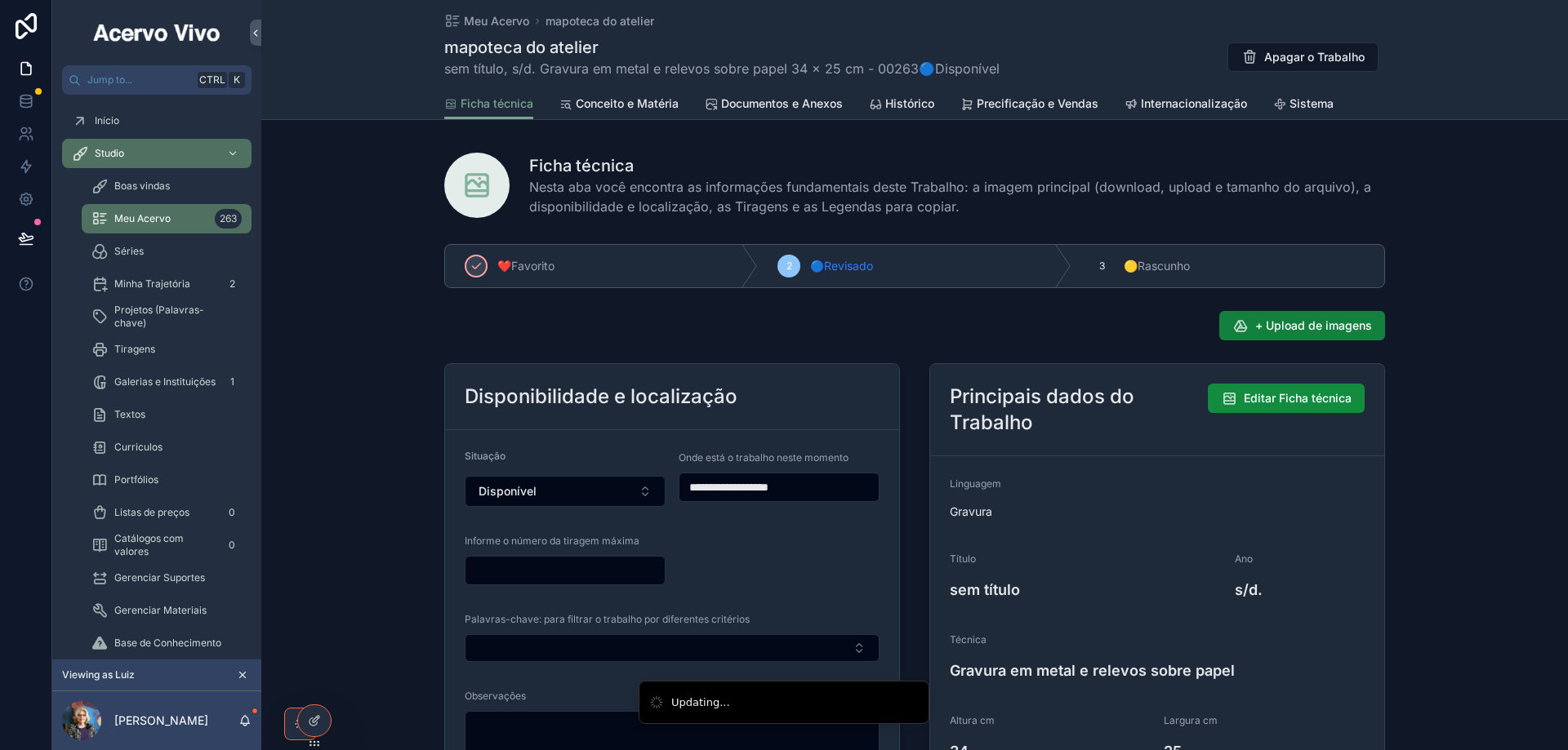
click at [1299, 328] on span "+ Upload de imagens" at bounding box center [1313, 325] width 116 height 17
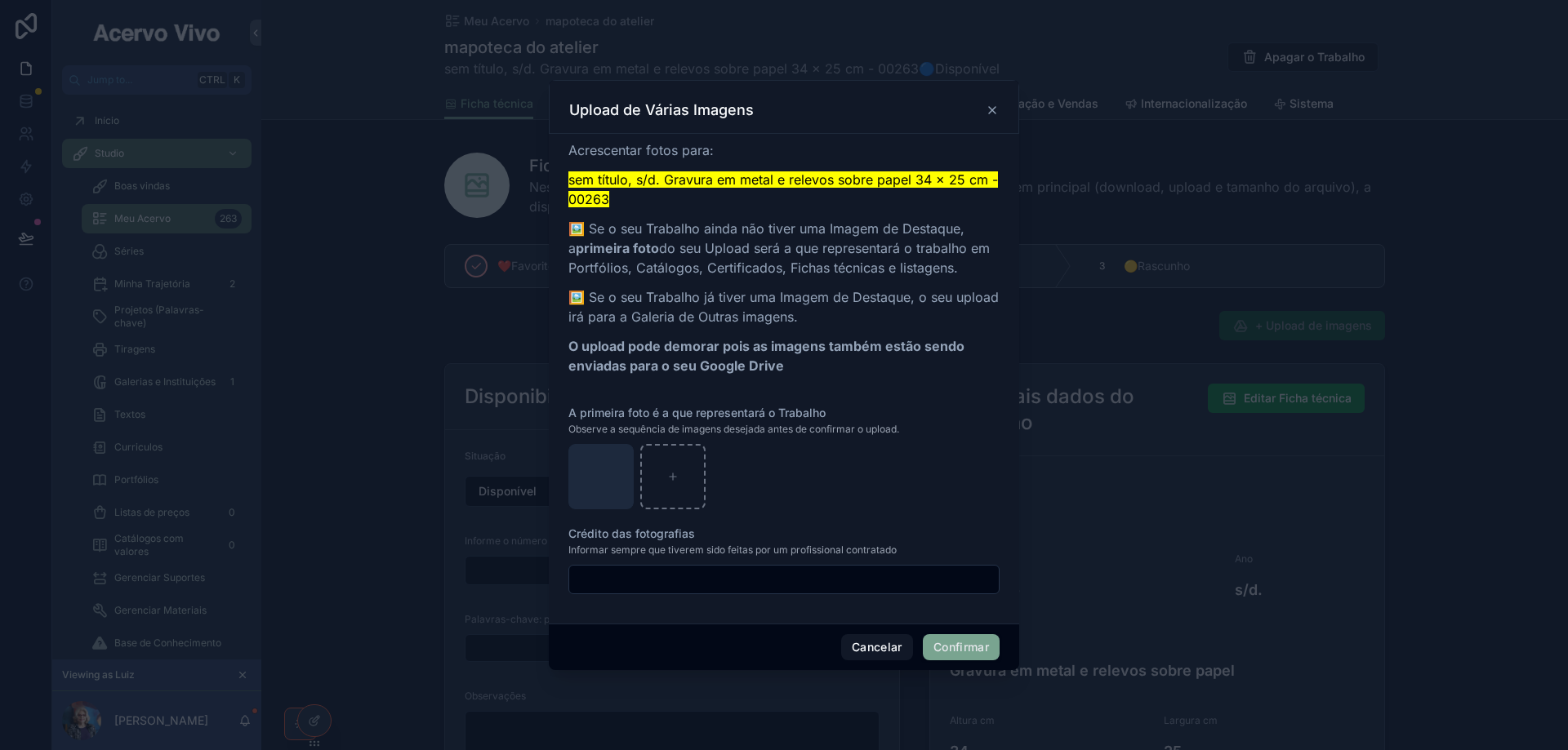
click at [953, 646] on button "Confirmar" at bounding box center [961, 648] width 77 height 26
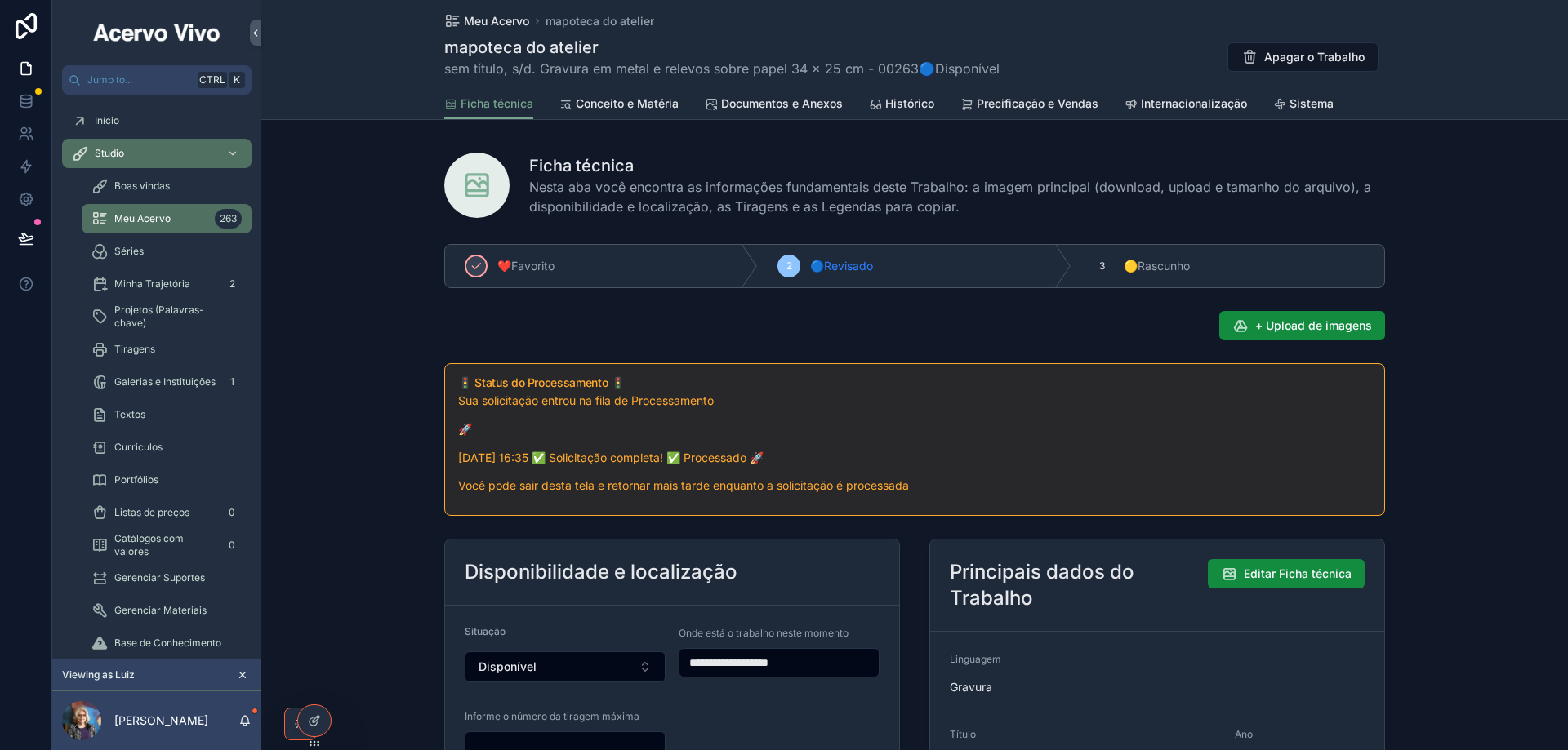
click at [494, 24] on span "Meu Acervo" at bounding box center [496, 21] width 65 height 17
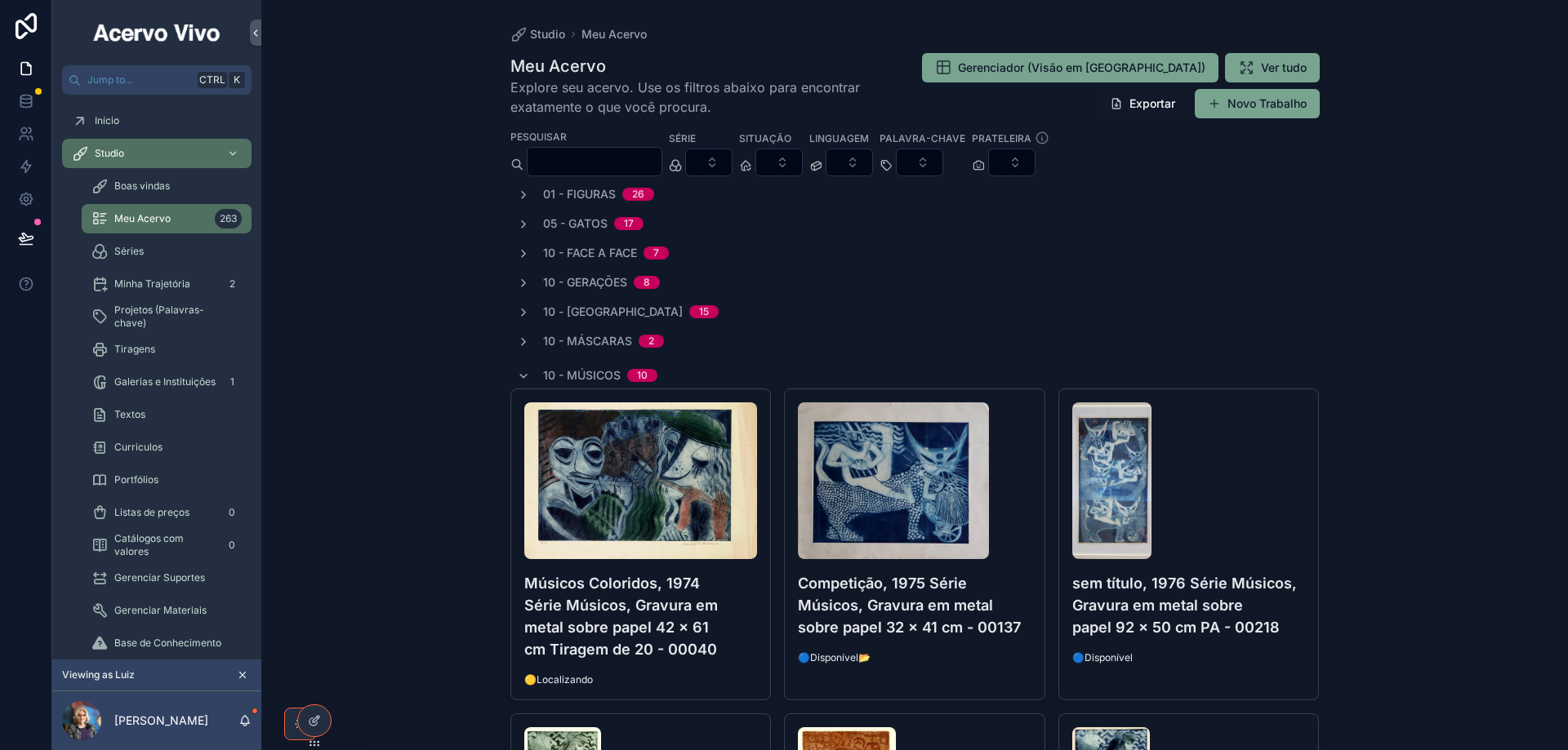
click at [636, 159] on input "scrollable content" at bounding box center [594, 162] width 134 height 23
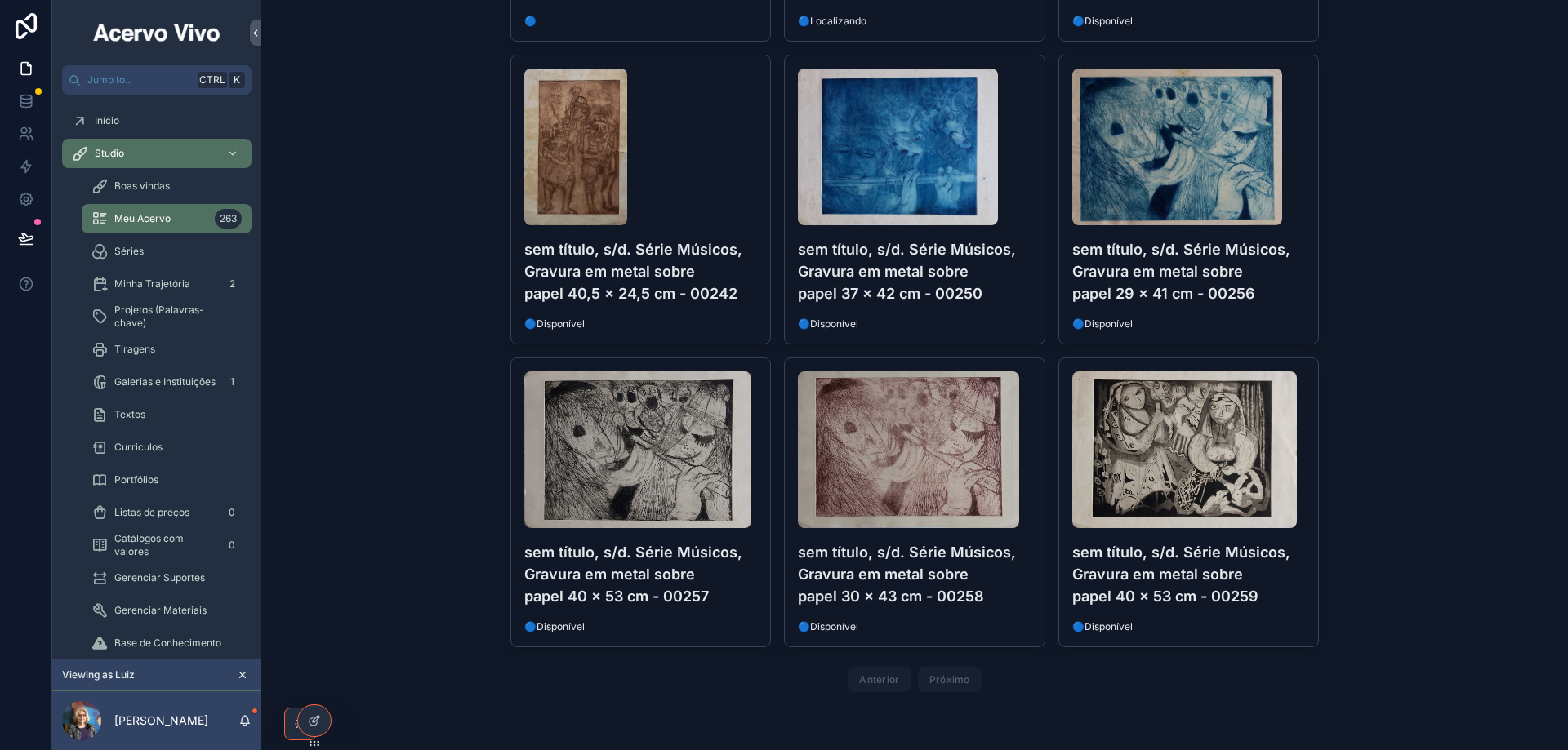
scroll to position [1392, 0]
type input "******"
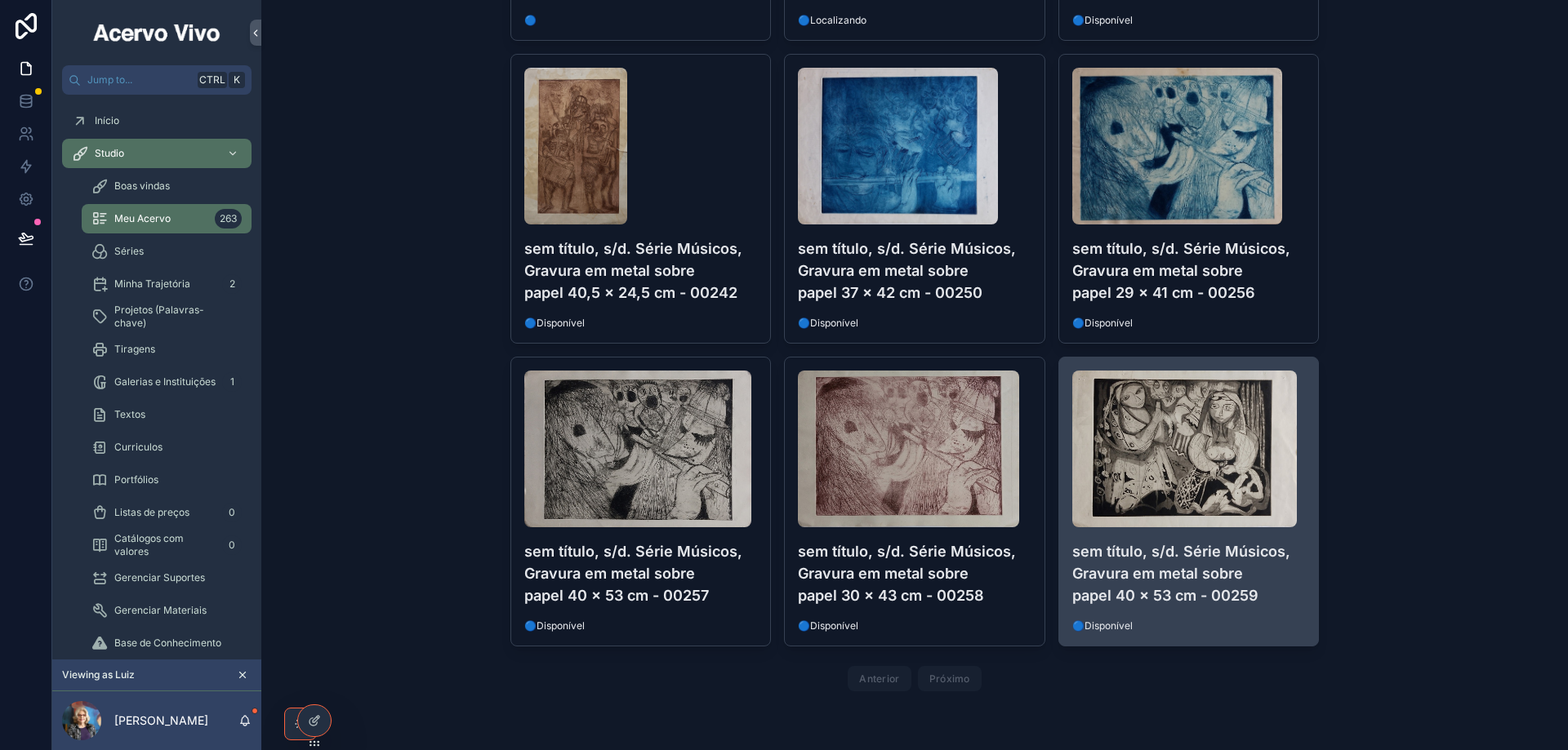
click at [1166, 568] on h4 "sem título, s/d. Série Músicos, Gravura em metal sobre papel 40 x 53 cm - 00259" at bounding box center [1189, 573] width 234 height 66
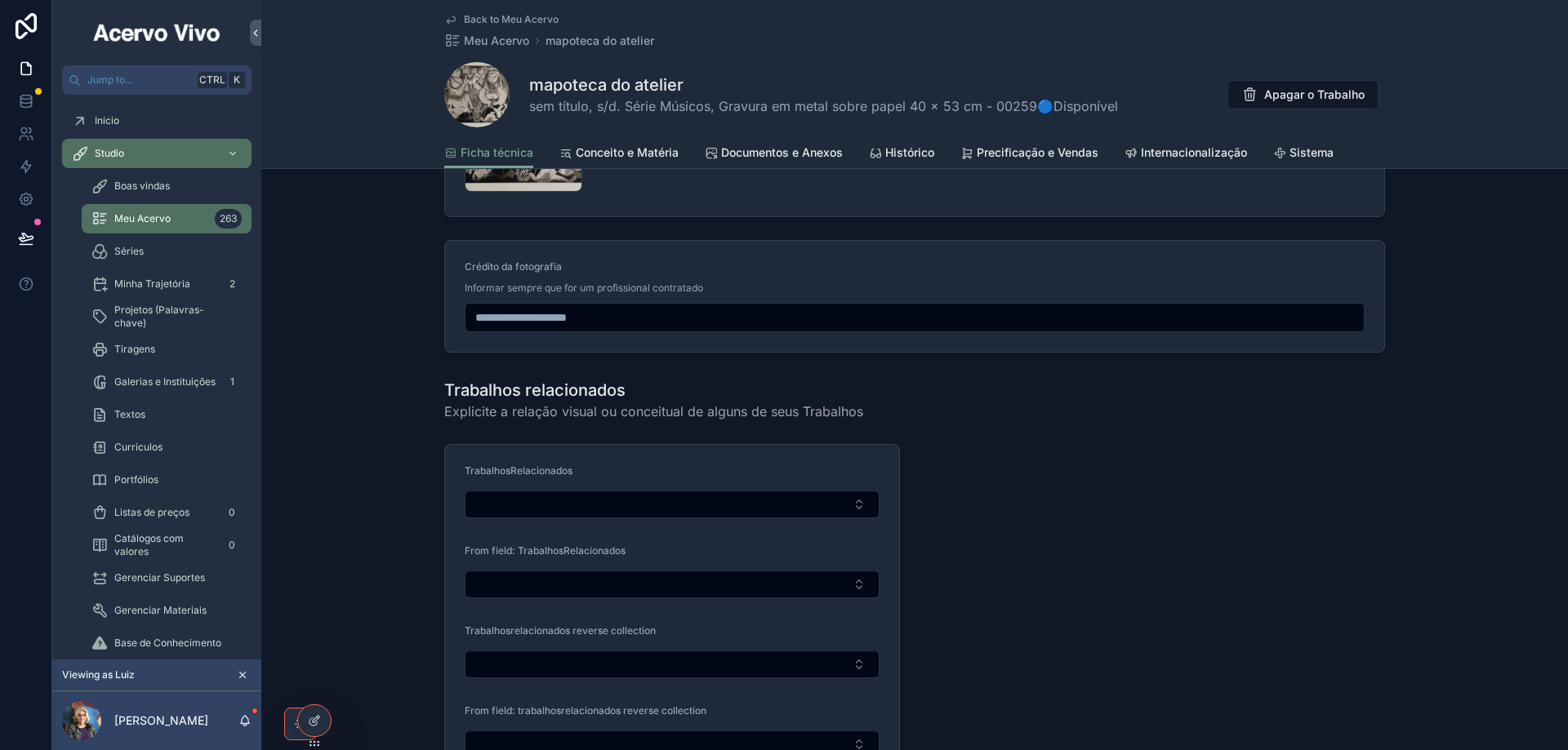
scroll to position [1959, 0]
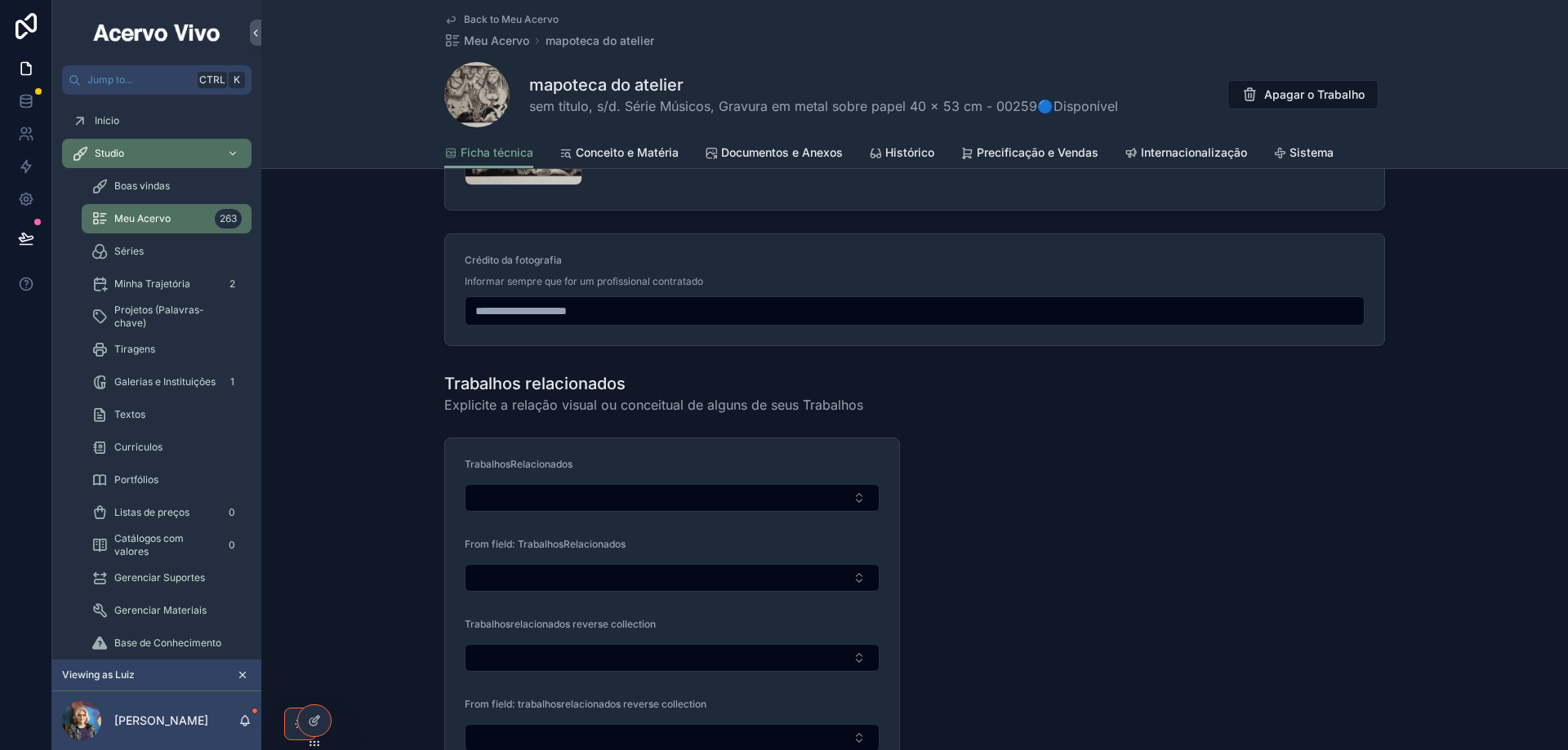
click at [532, 18] on span "Back to Meu Acervo" at bounding box center [511, 20] width 95 height 13
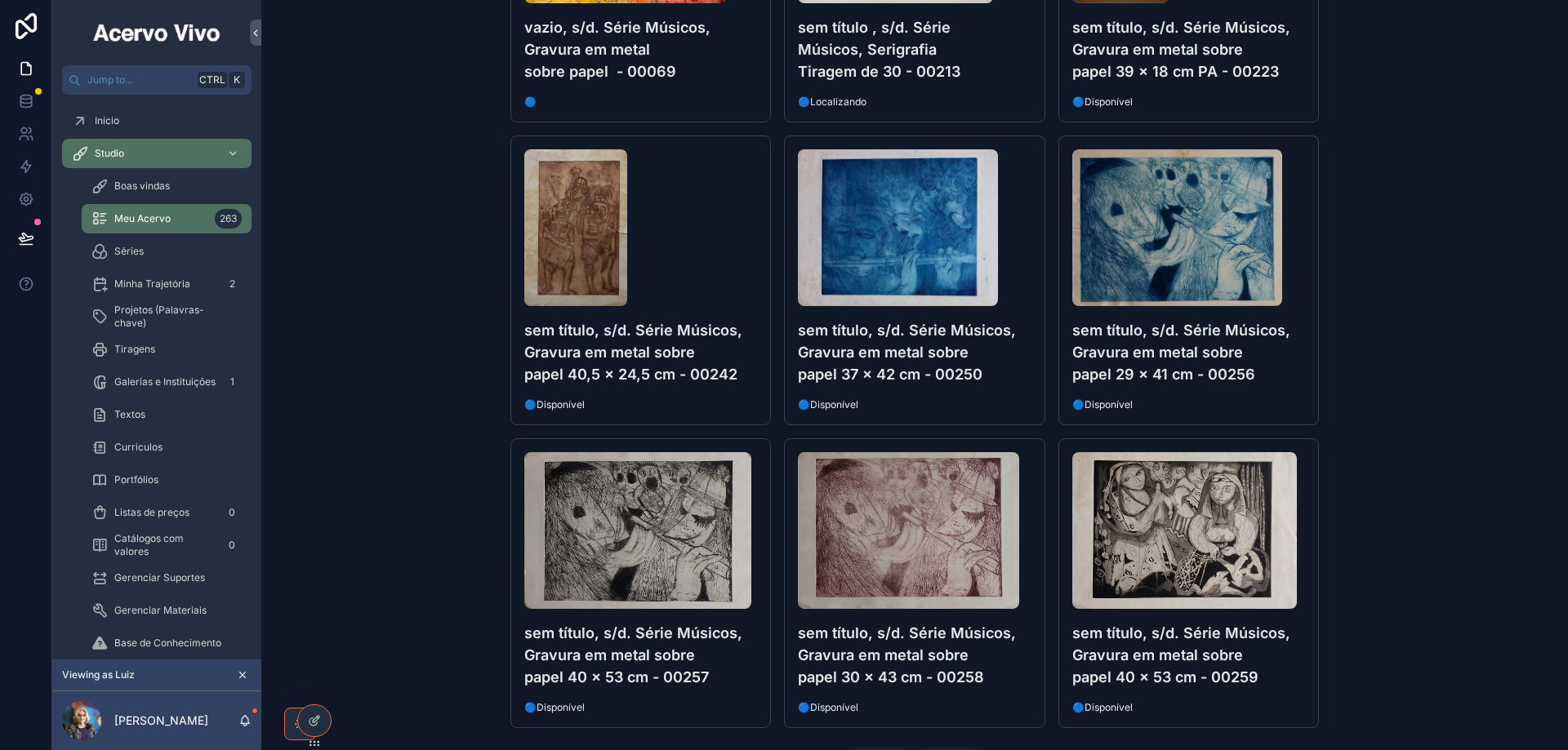
scroll to position [1392, 0]
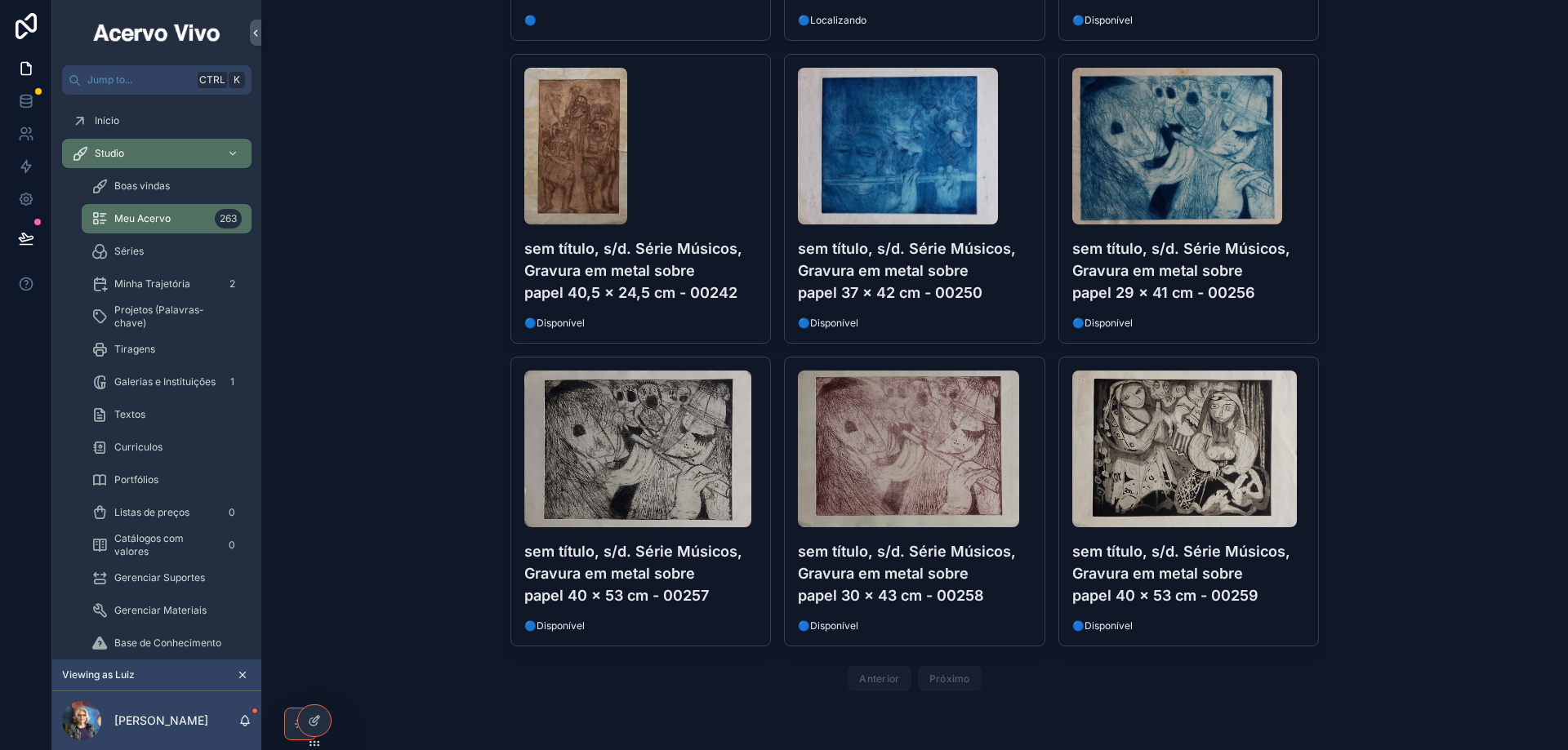
click at [1273, 552] on h4 "sem título, s/d. Série Músicos, Gravura em metal sobre papel 40 x 53 cm - 00259" at bounding box center [1189, 573] width 234 height 66
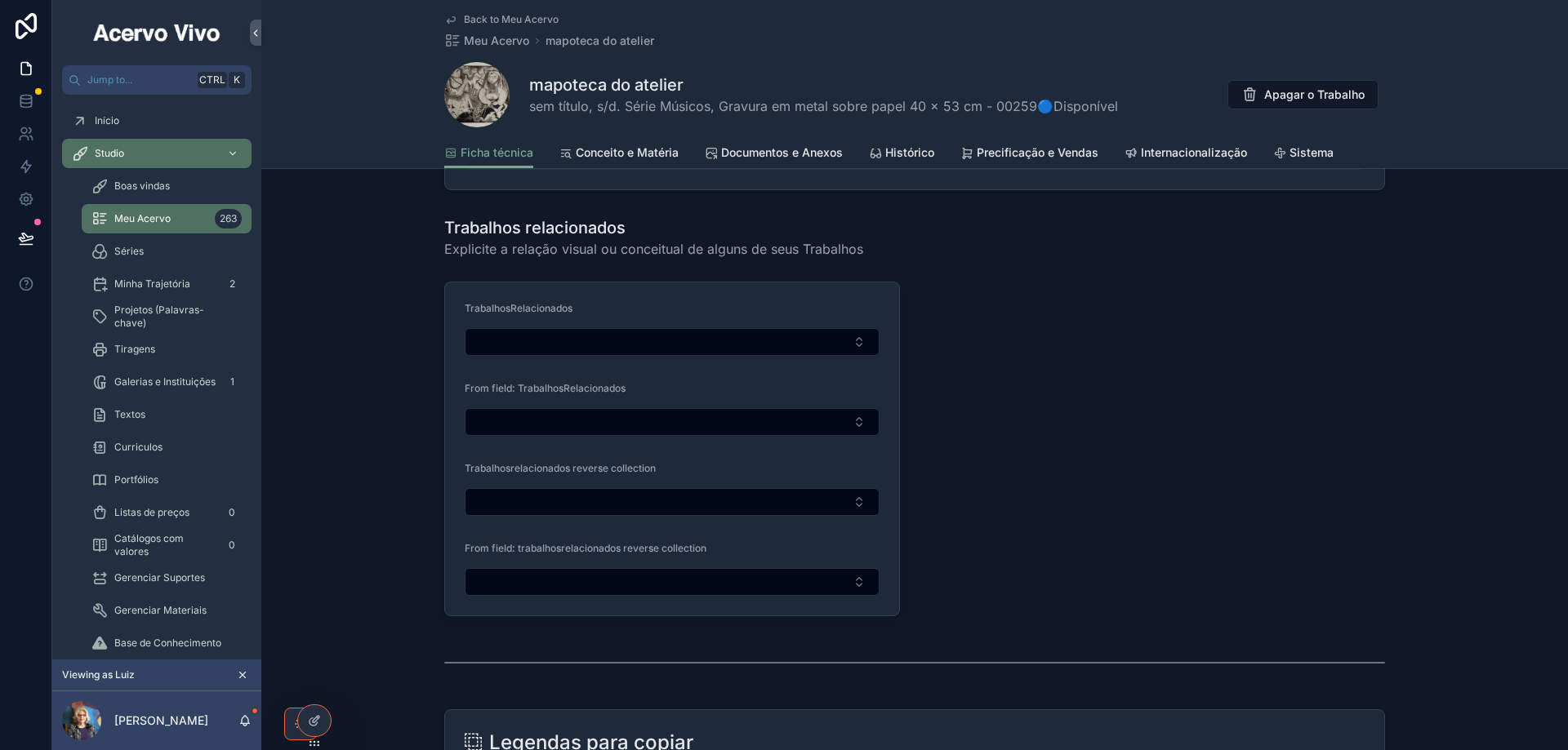
scroll to position [2123, 0]
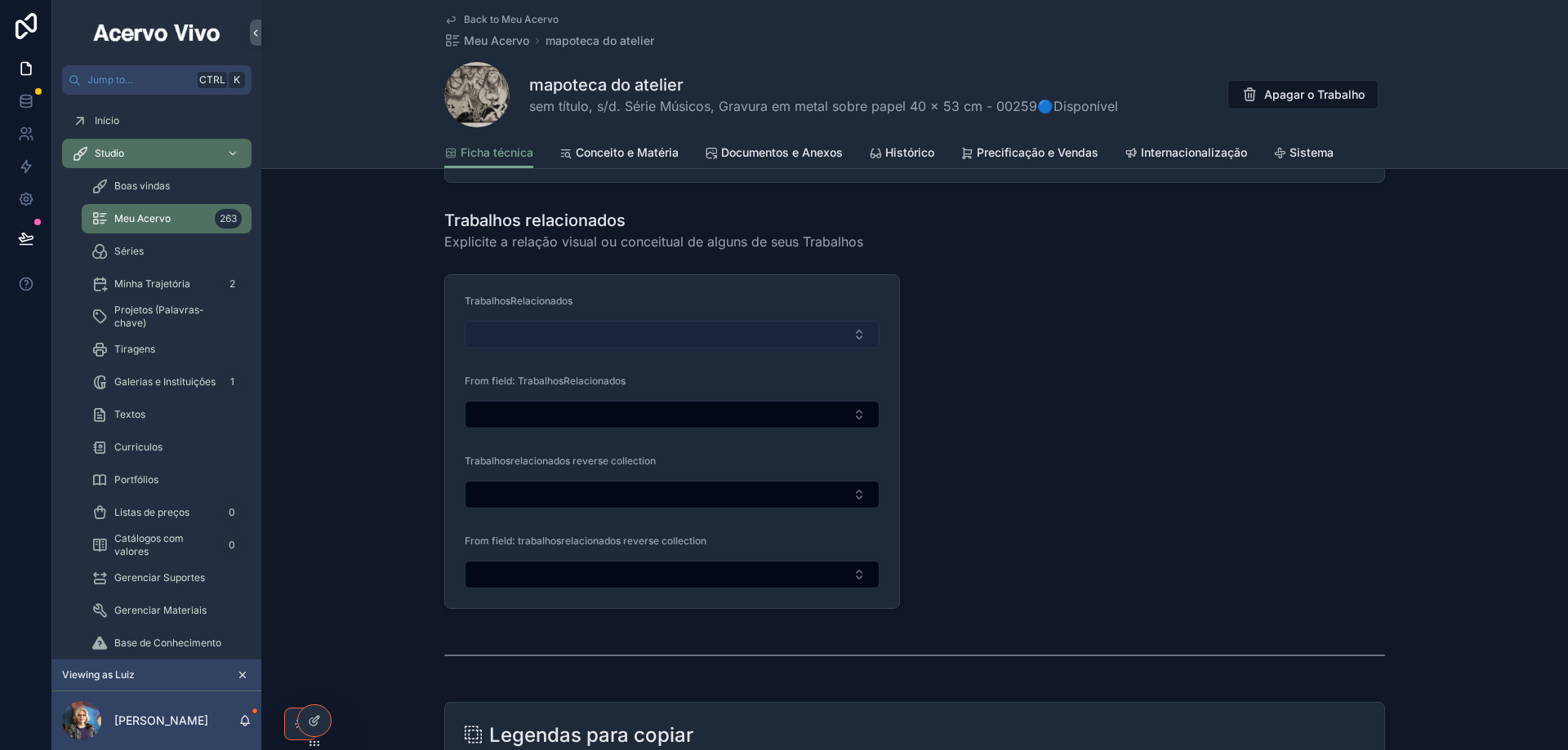
click at [729, 333] on button "Select Button" at bounding box center [672, 335] width 415 height 28
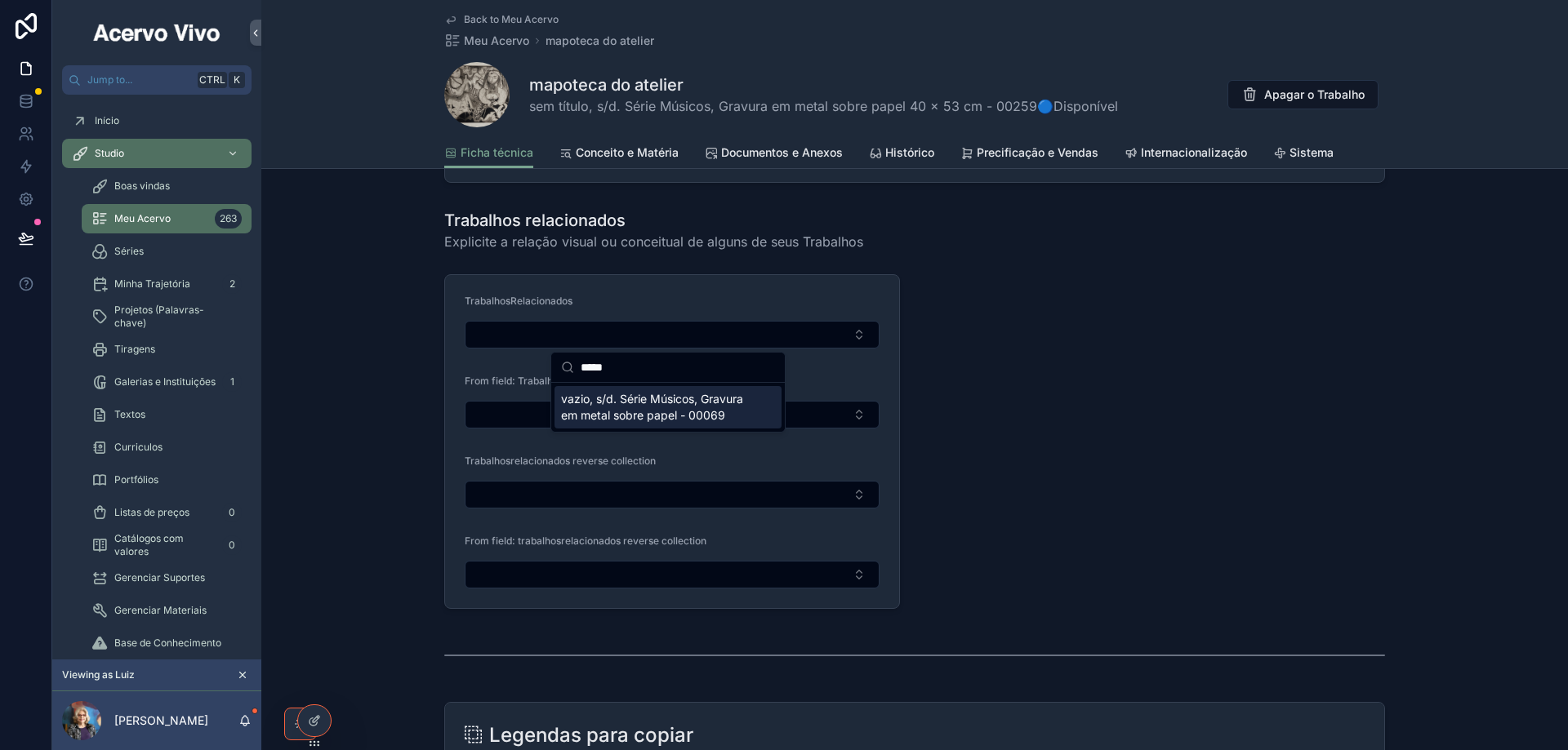
type input "*****"
click at [716, 405] on span "vazio, s/d. Série Músicos, Gravura em metal sobre papel - 00069" at bounding box center [658, 407] width 194 height 33
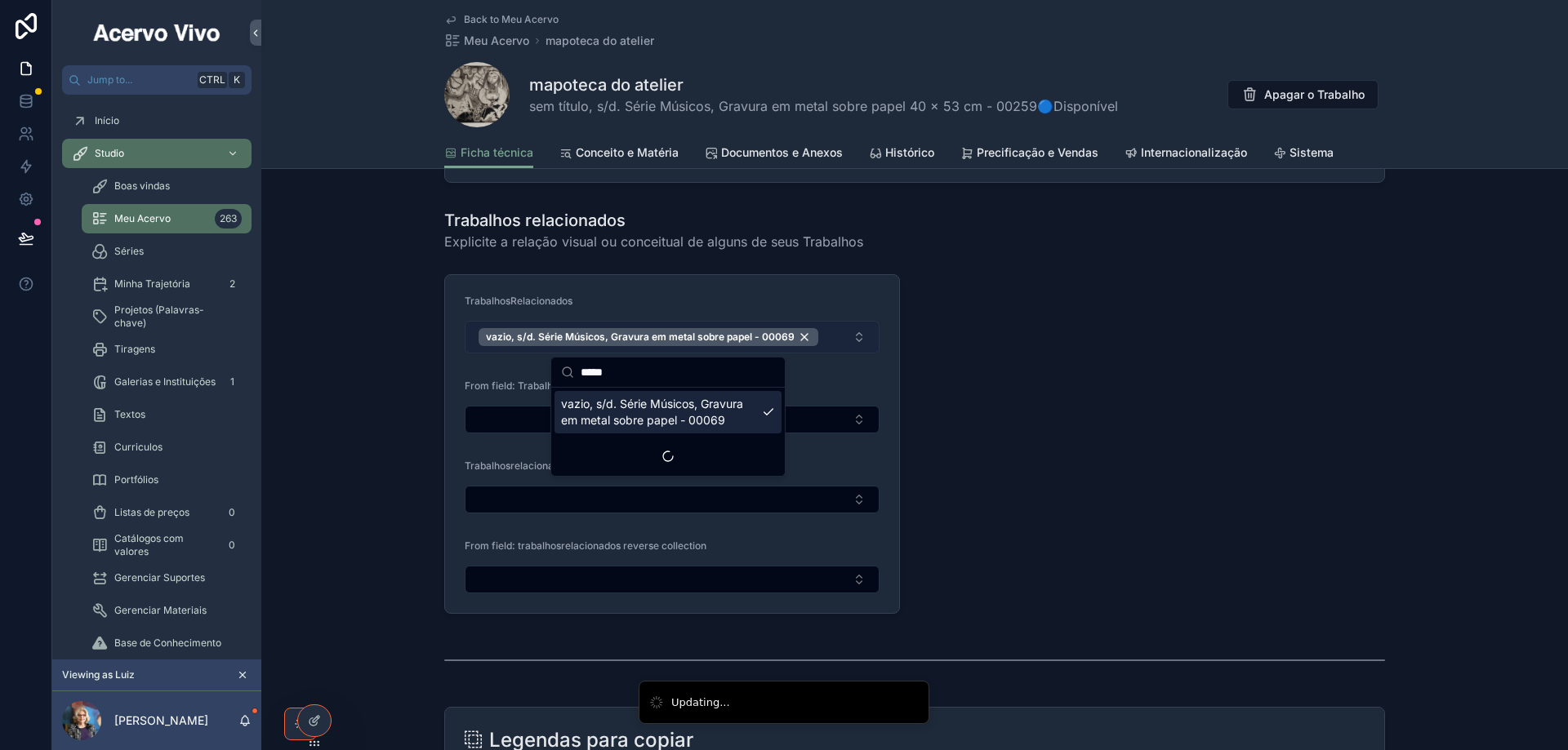
click at [847, 328] on button "vazio, s/d. Série Músicos, Gravura em metal sobre papel - 00069" at bounding box center [672, 337] width 415 height 33
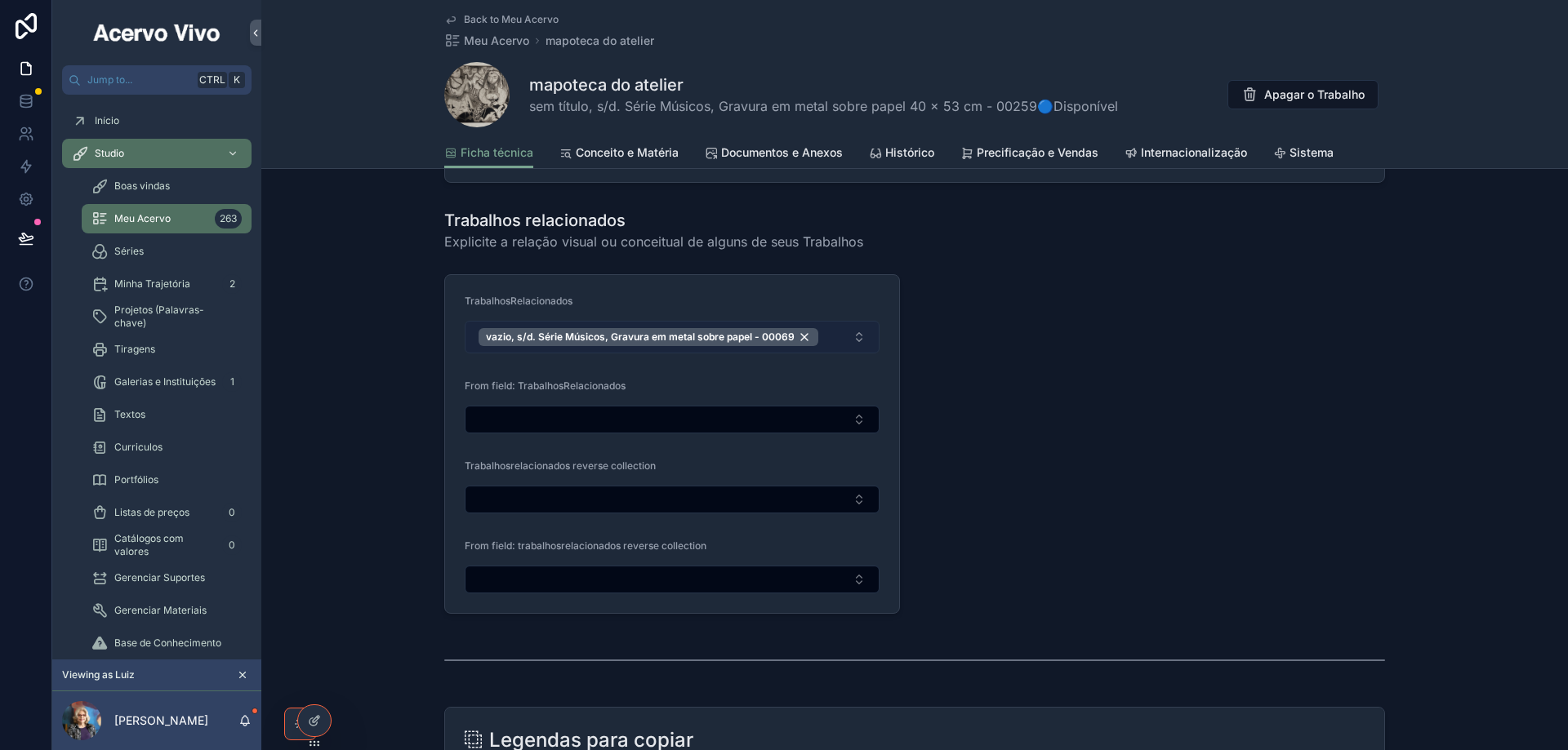
click at [835, 336] on button "vazio, s/d. Série Músicos, Gravura em metal sobre papel - 00069" at bounding box center [672, 337] width 415 height 33
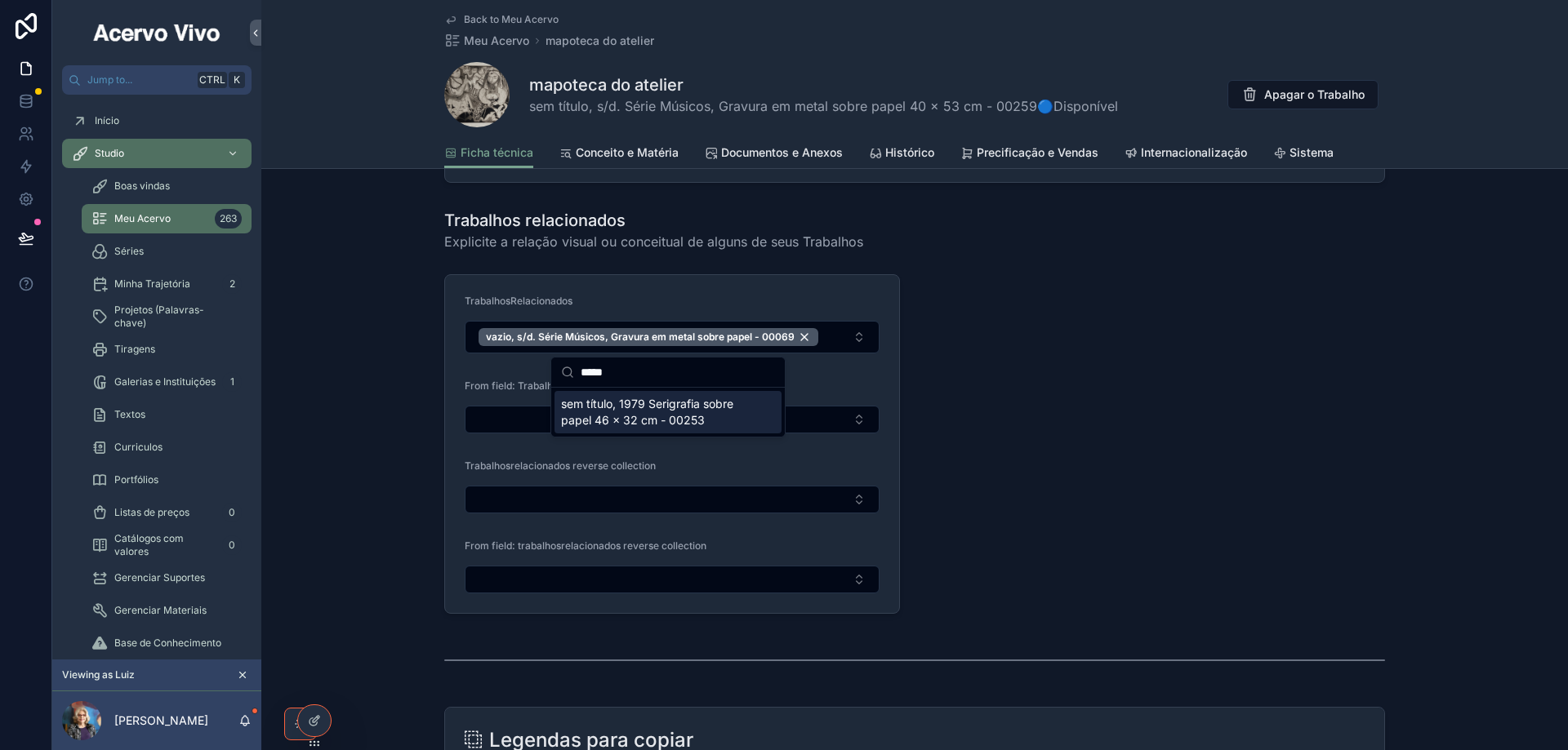
type input "*****"
click at [721, 406] on span "sem título, 1979 Serigrafia sobre papel 46 x 32 cm - 00253" at bounding box center [658, 412] width 194 height 33
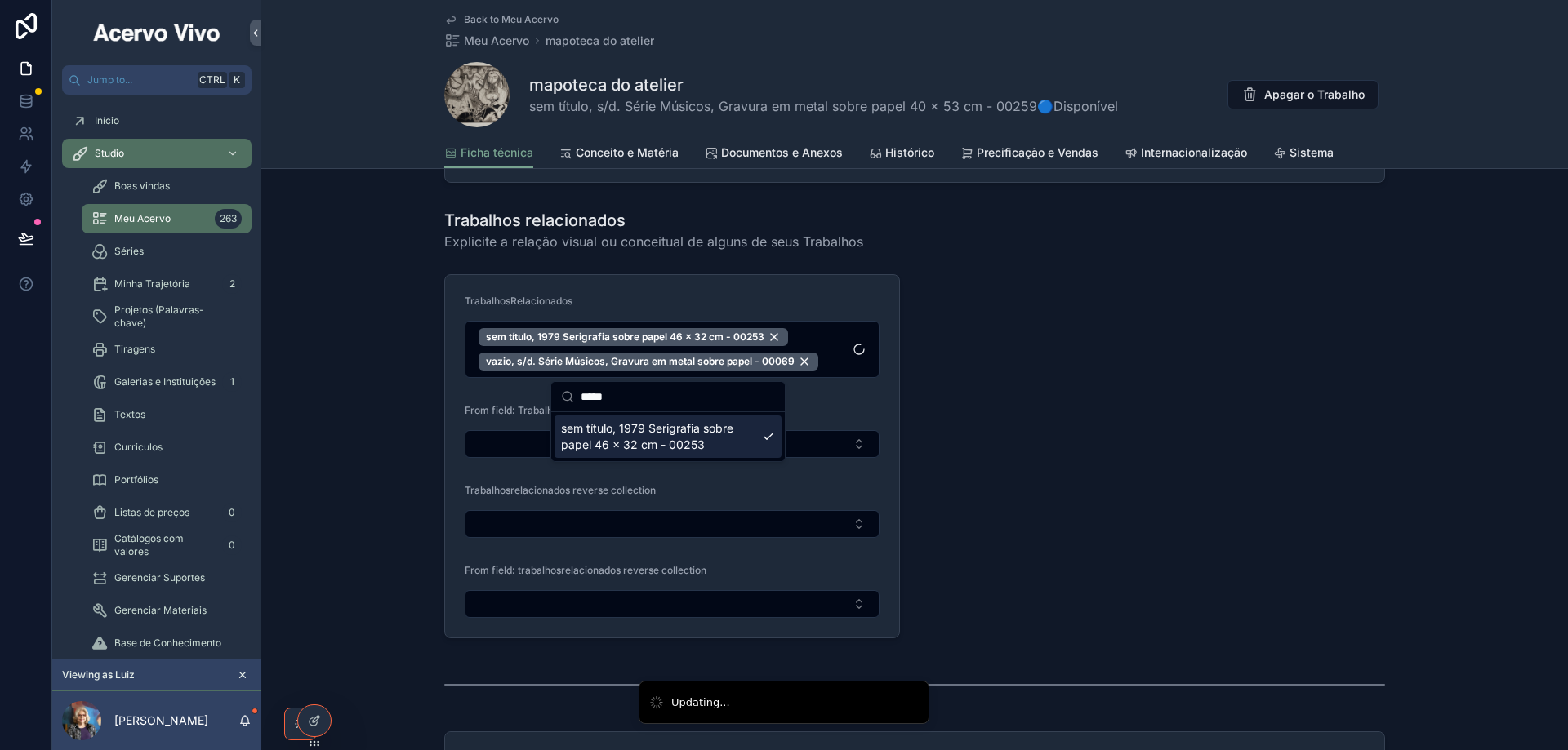
click at [407, 278] on div "Trabalhos relacionados Explicite a relação visual ou conceitual de alguns de se…" at bounding box center [914, 424] width 1306 height 443
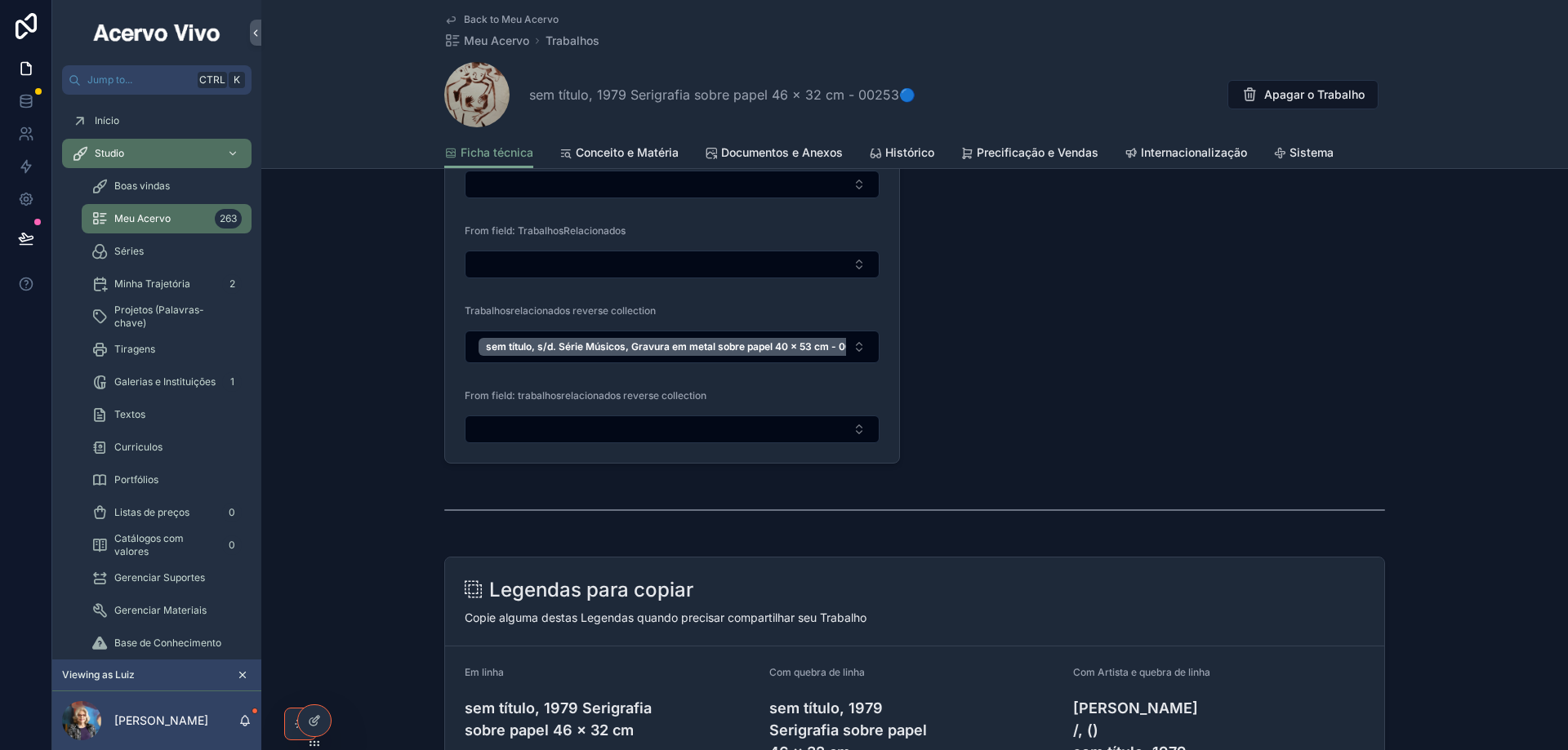
scroll to position [2204, 0]
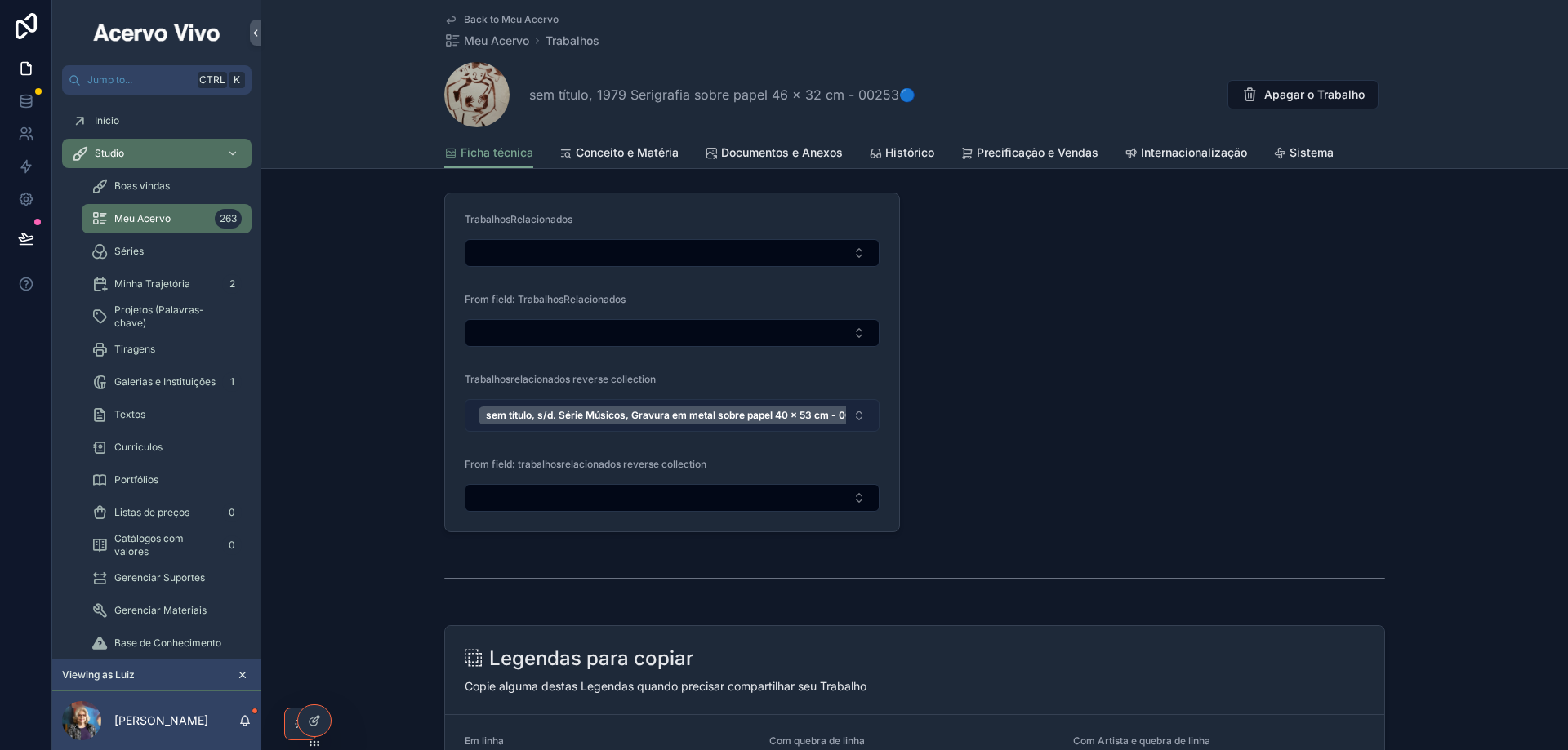
click at [858, 415] on button "sem título, s/d. Série Músicos, Gravura em metal sobre papel 40 x 53 cm - 00259" at bounding box center [672, 415] width 415 height 33
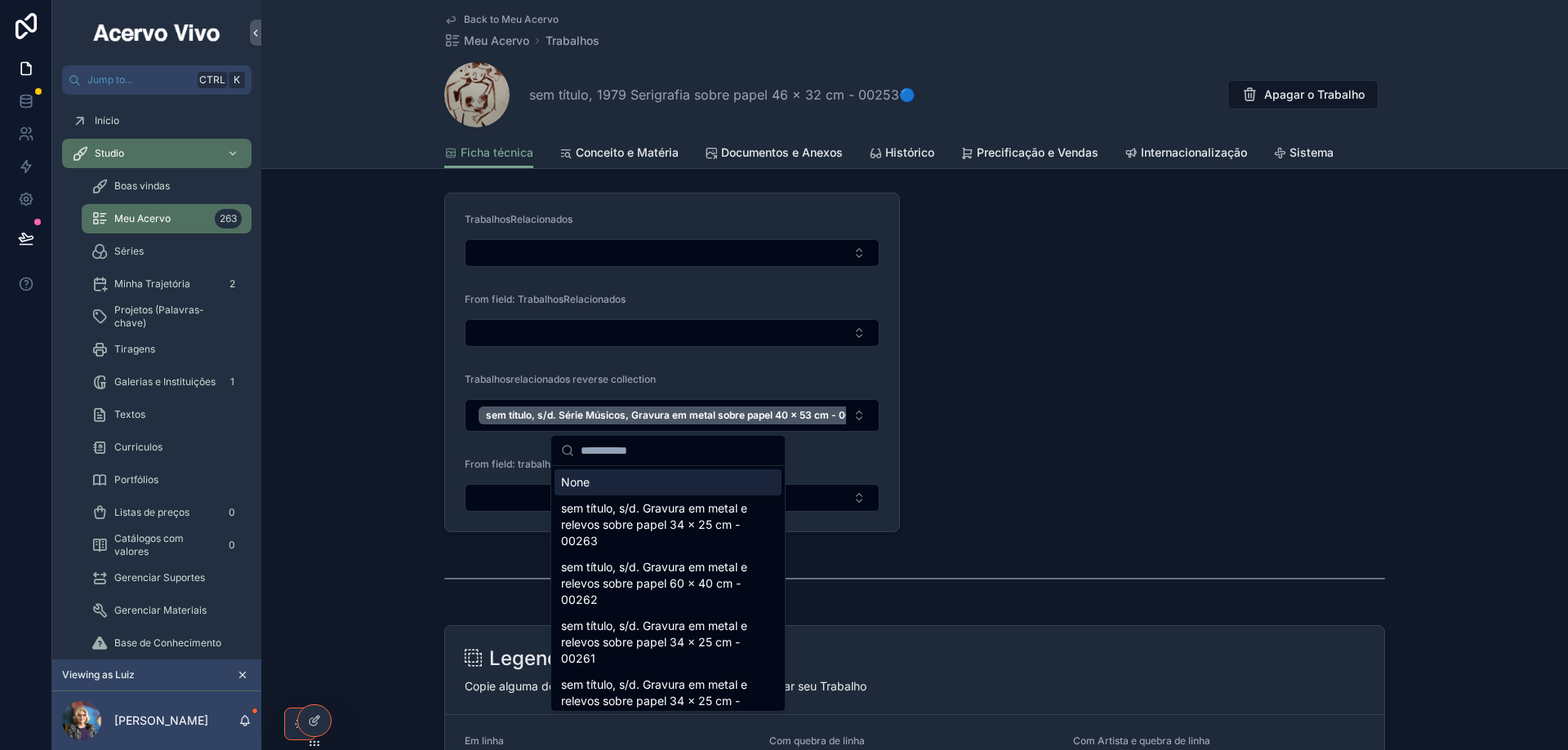
click at [626, 484] on div "None" at bounding box center [668, 482] width 227 height 26
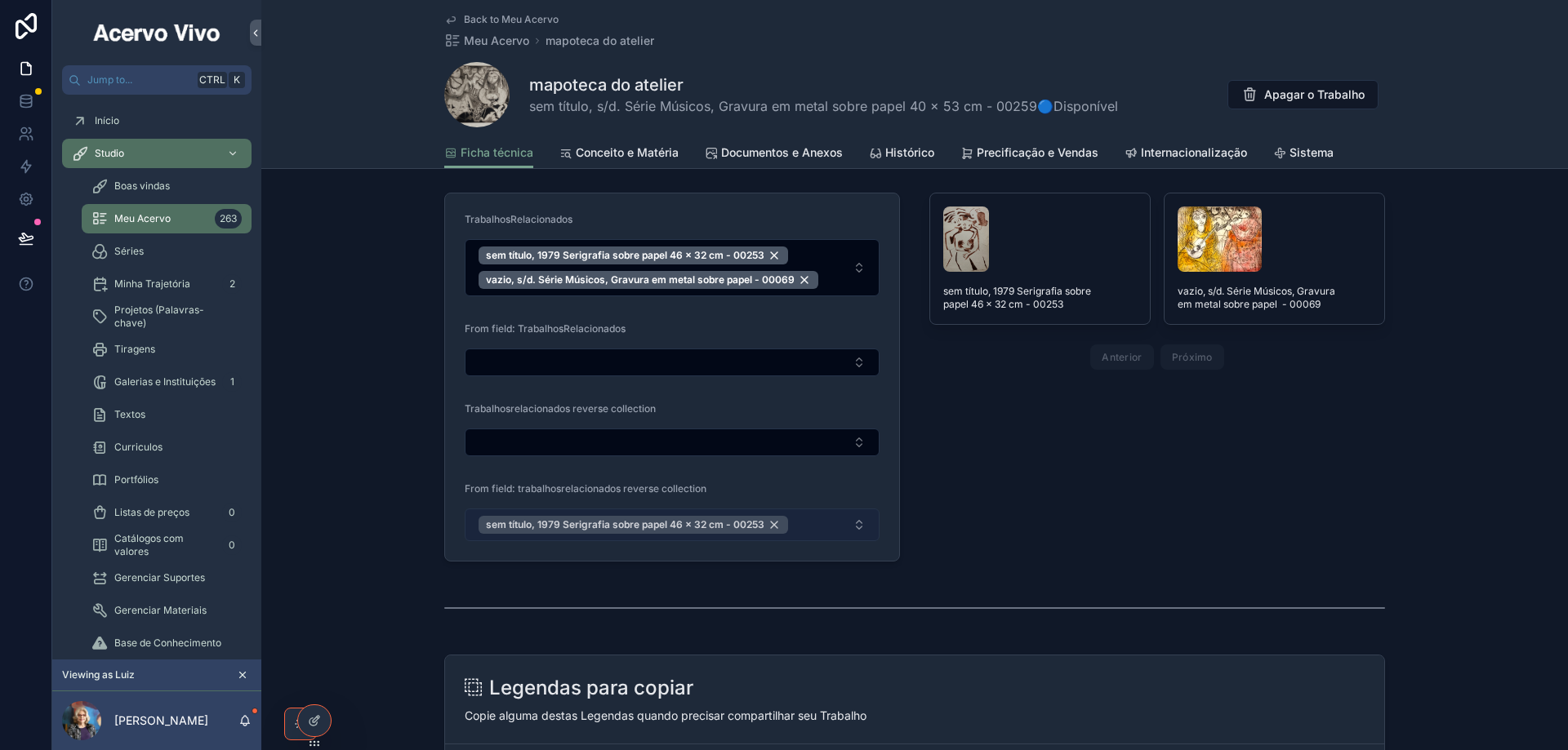
click at [770, 528] on div "sem título, 1979 Serigrafia sobre papel 46 x 32 cm - 00253" at bounding box center [633, 525] width 310 height 18
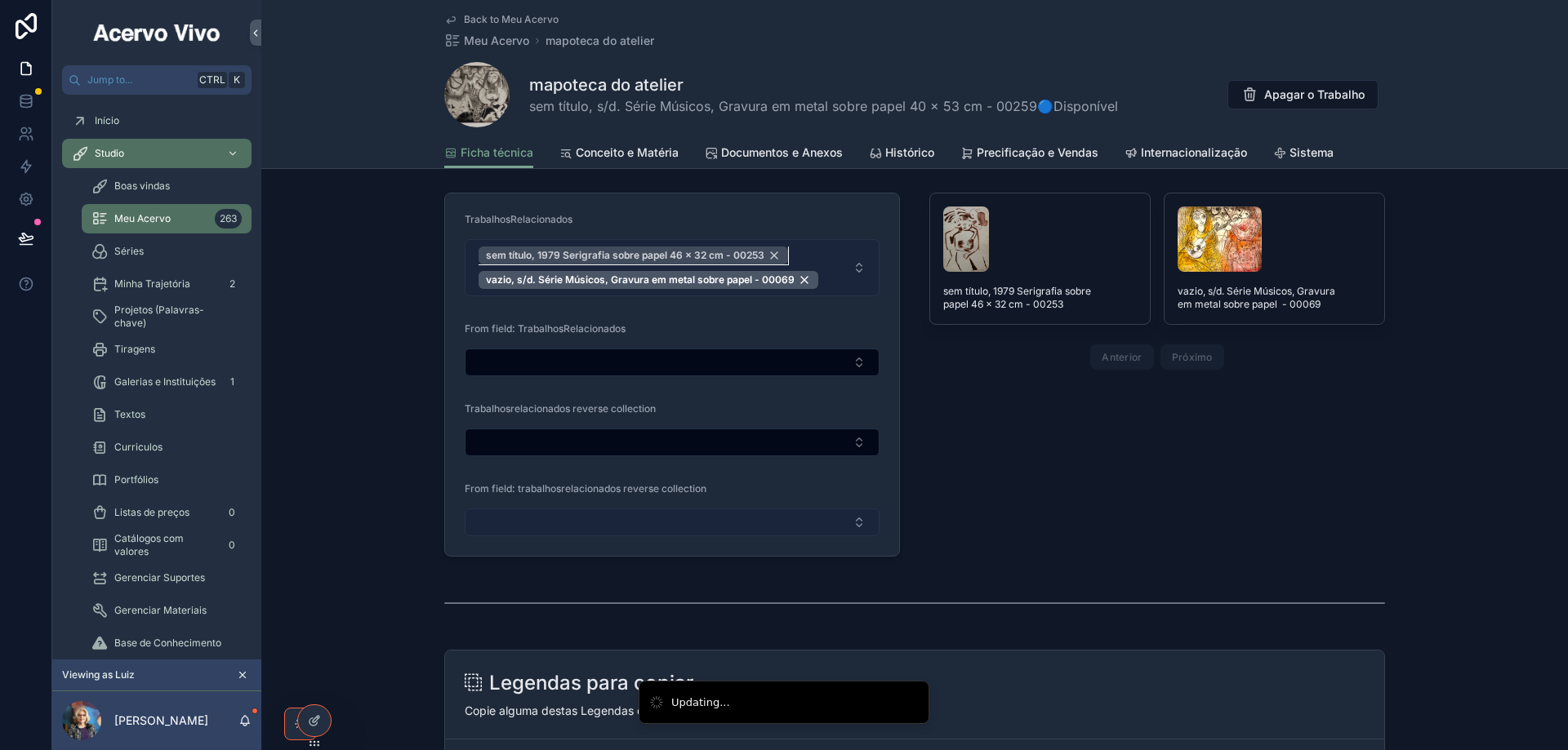
click at [767, 254] on div "sem título, 1979 Serigrafia sobre papel 46 x 32 cm - 00253" at bounding box center [633, 255] width 310 height 18
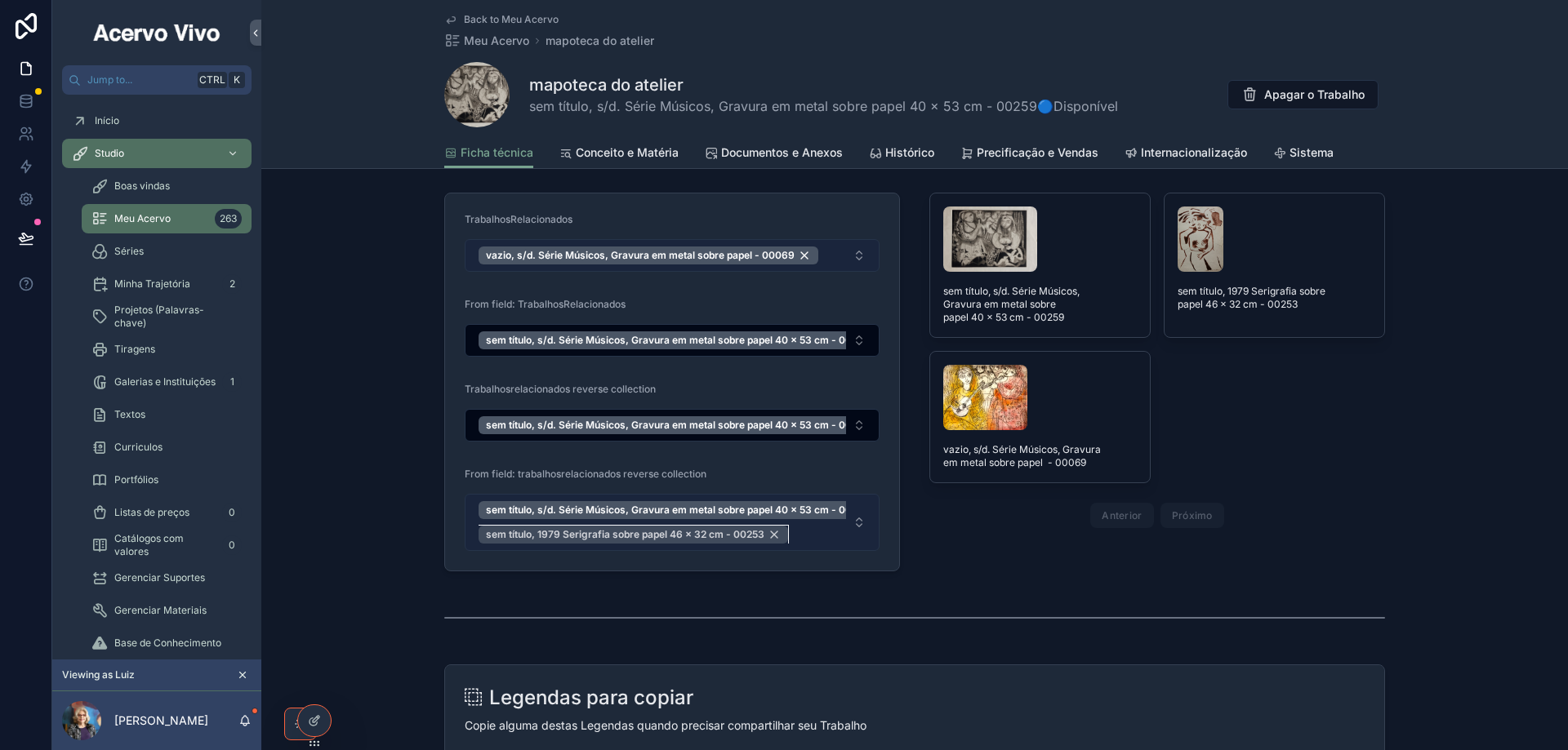
click at [767, 536] on div "sem título, 1979 Serigrafia sobre papel 46 x 32 cm - 00253" at bounding box center [633, 534] width 310 height 18
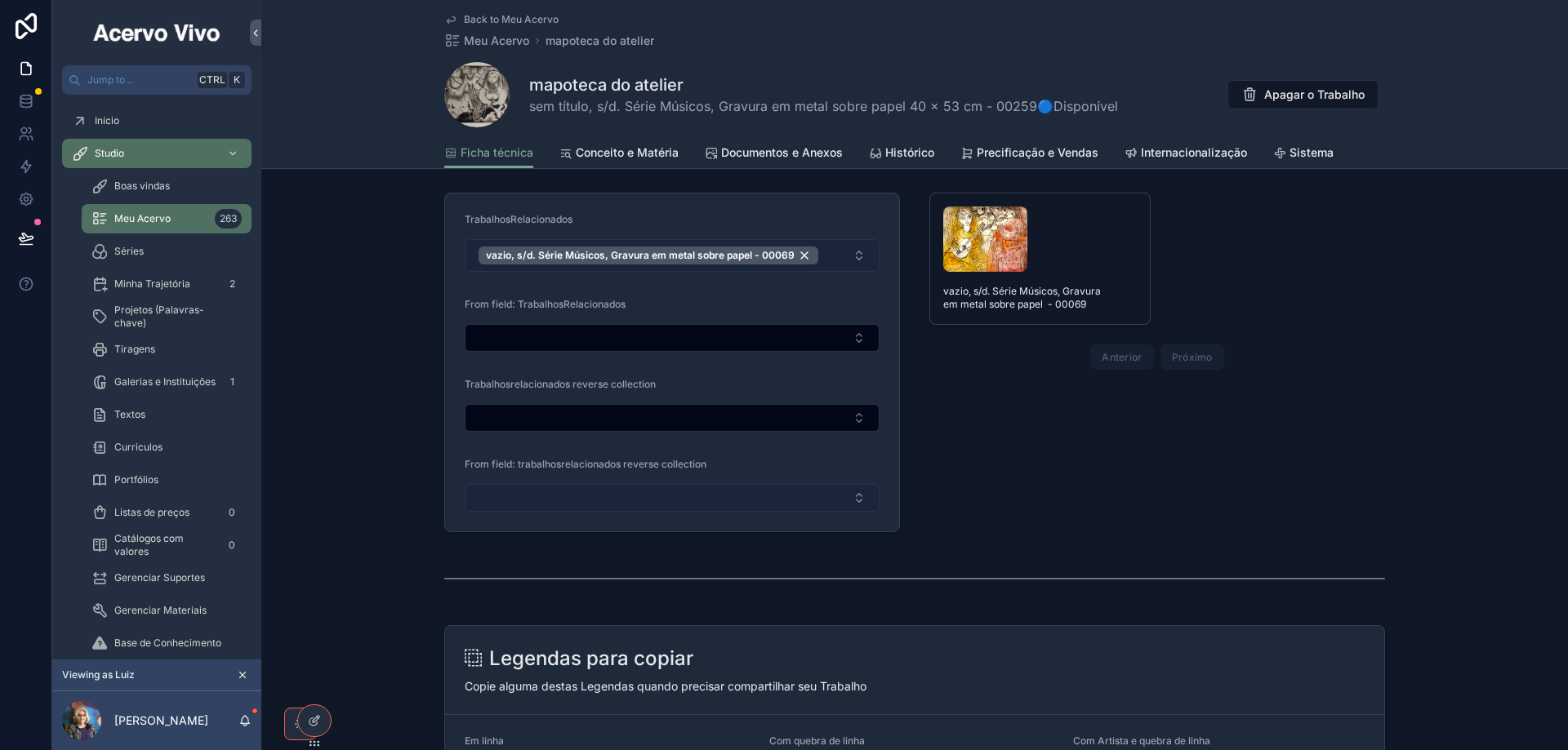
click at [851, 258] on button "vazio, s/d. Série Músicos, Gravura em metal sobre papel - 00069" at bounding box center [672, 256] width 415 height 33
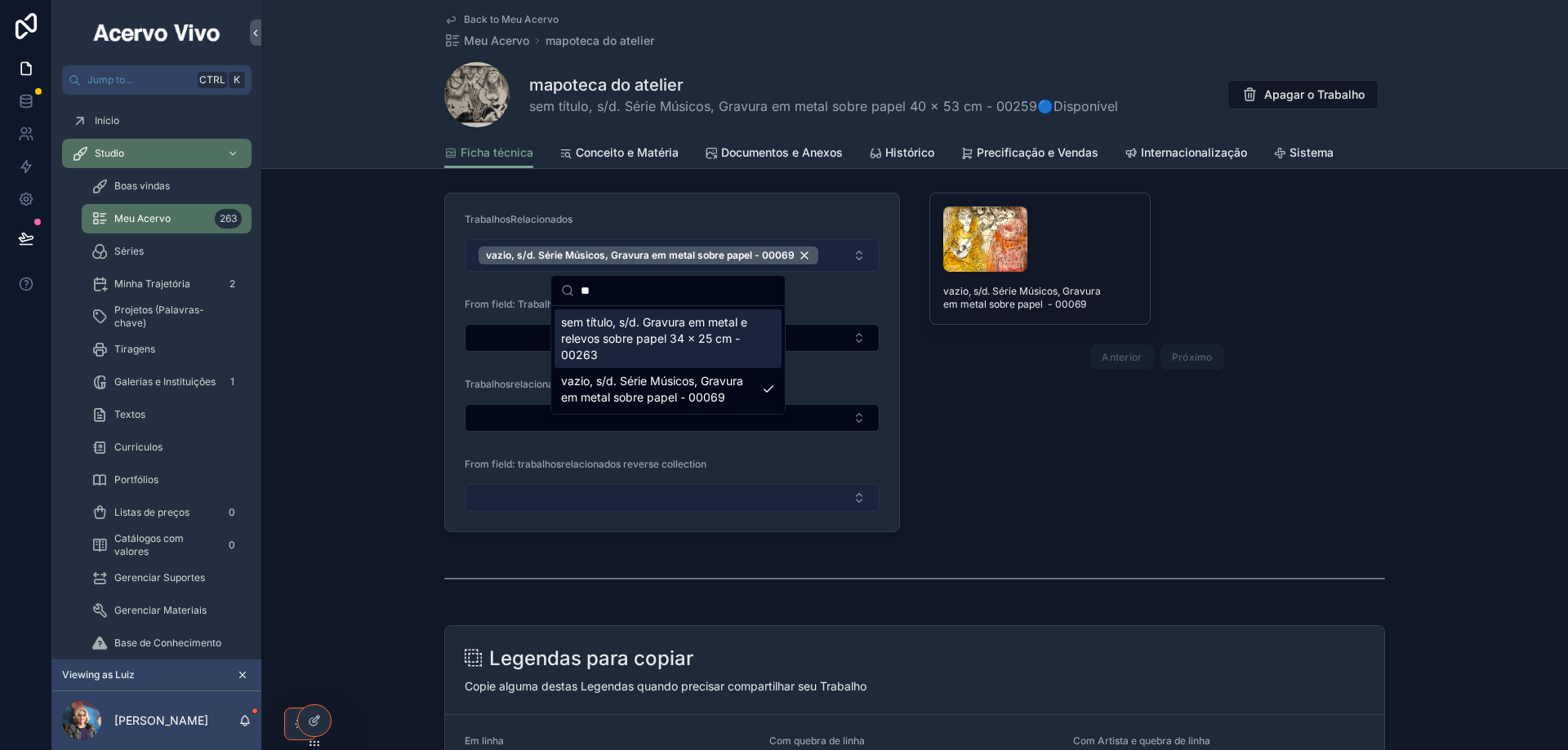
type input "*"
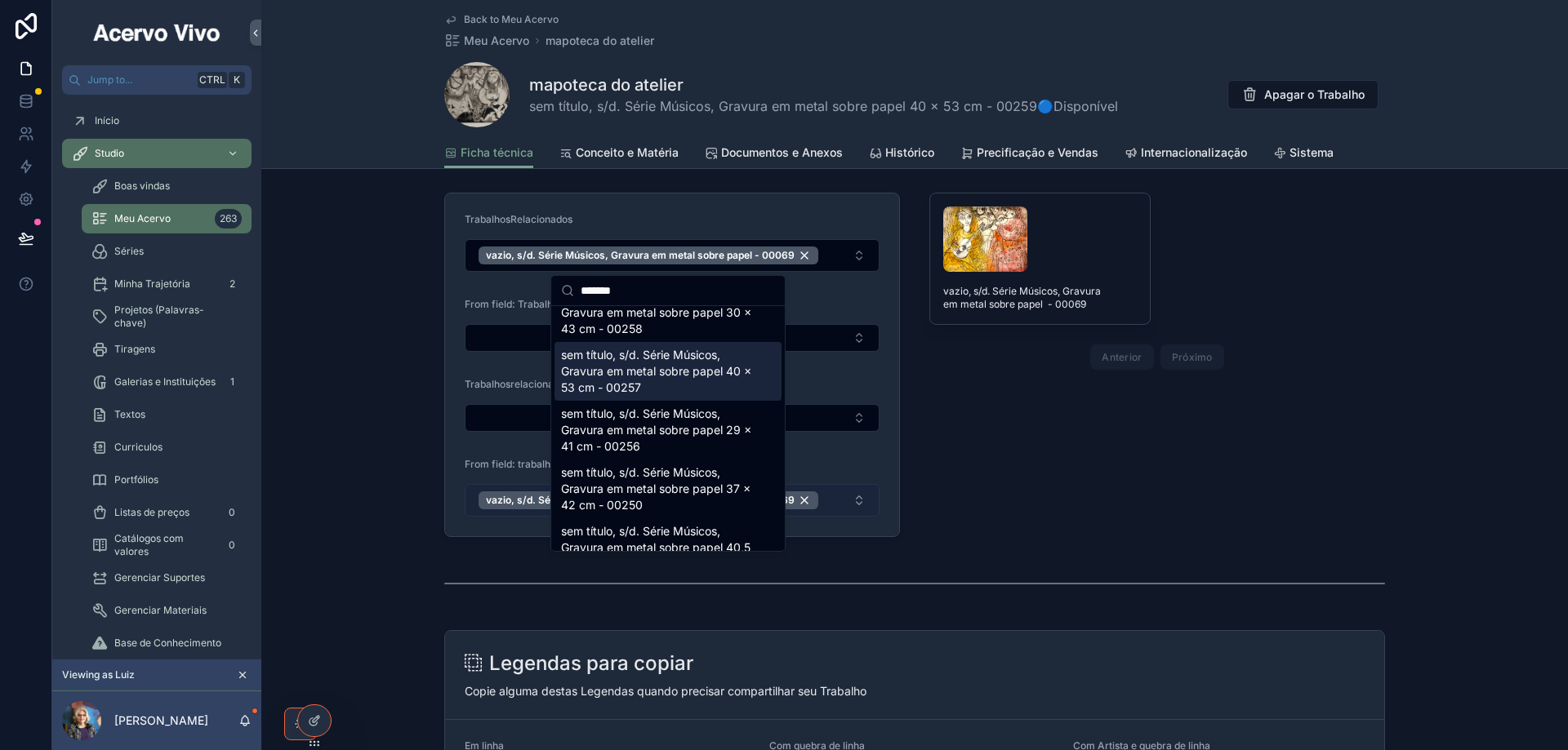
scroll to position [167, 0]
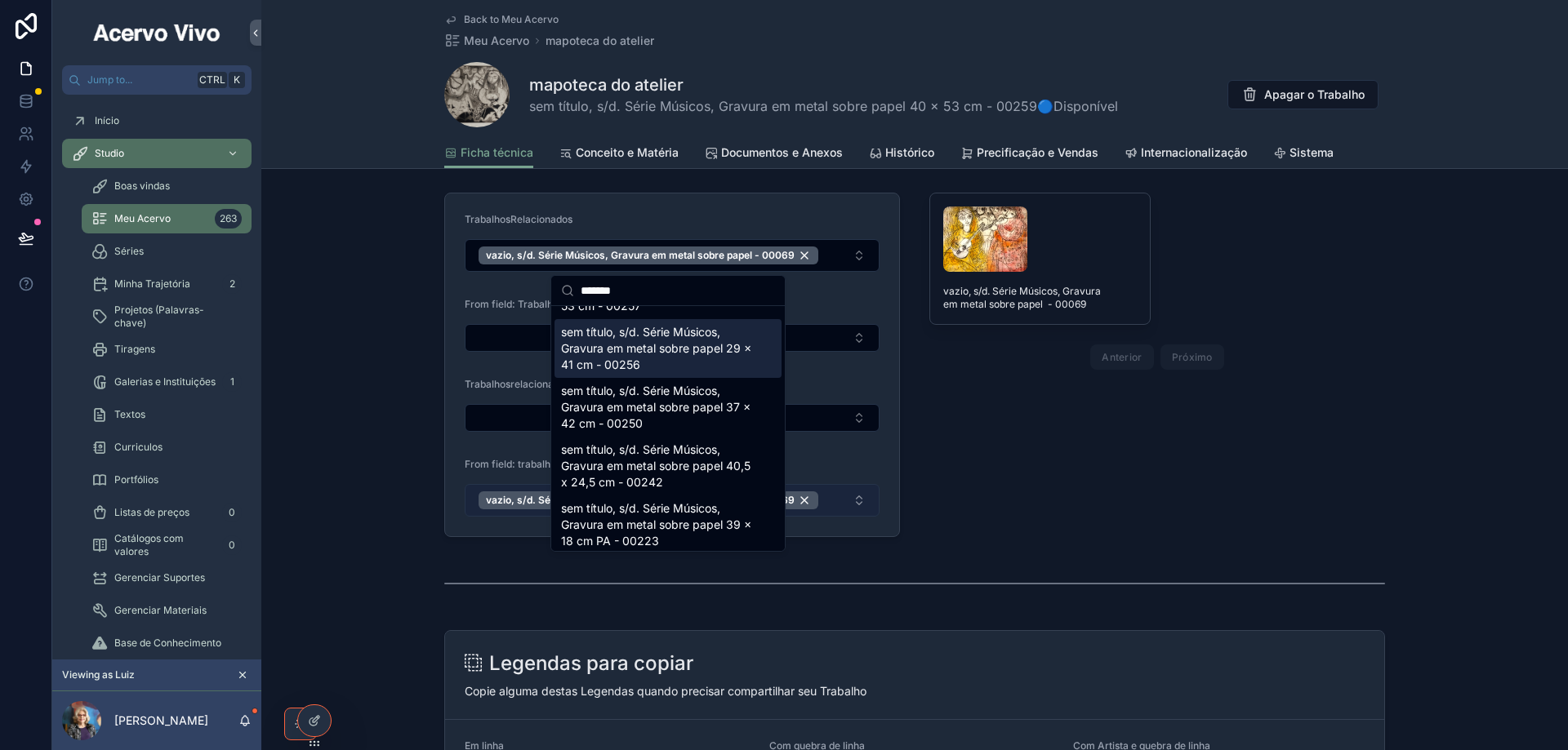
type input "*******"
click at [649, 360] on span "sem título, s/d. Série Músicos, Gravura em metal sobre papel 29 x 41 cm - 00256" at bounding box center [658, 348] width 194 height 49
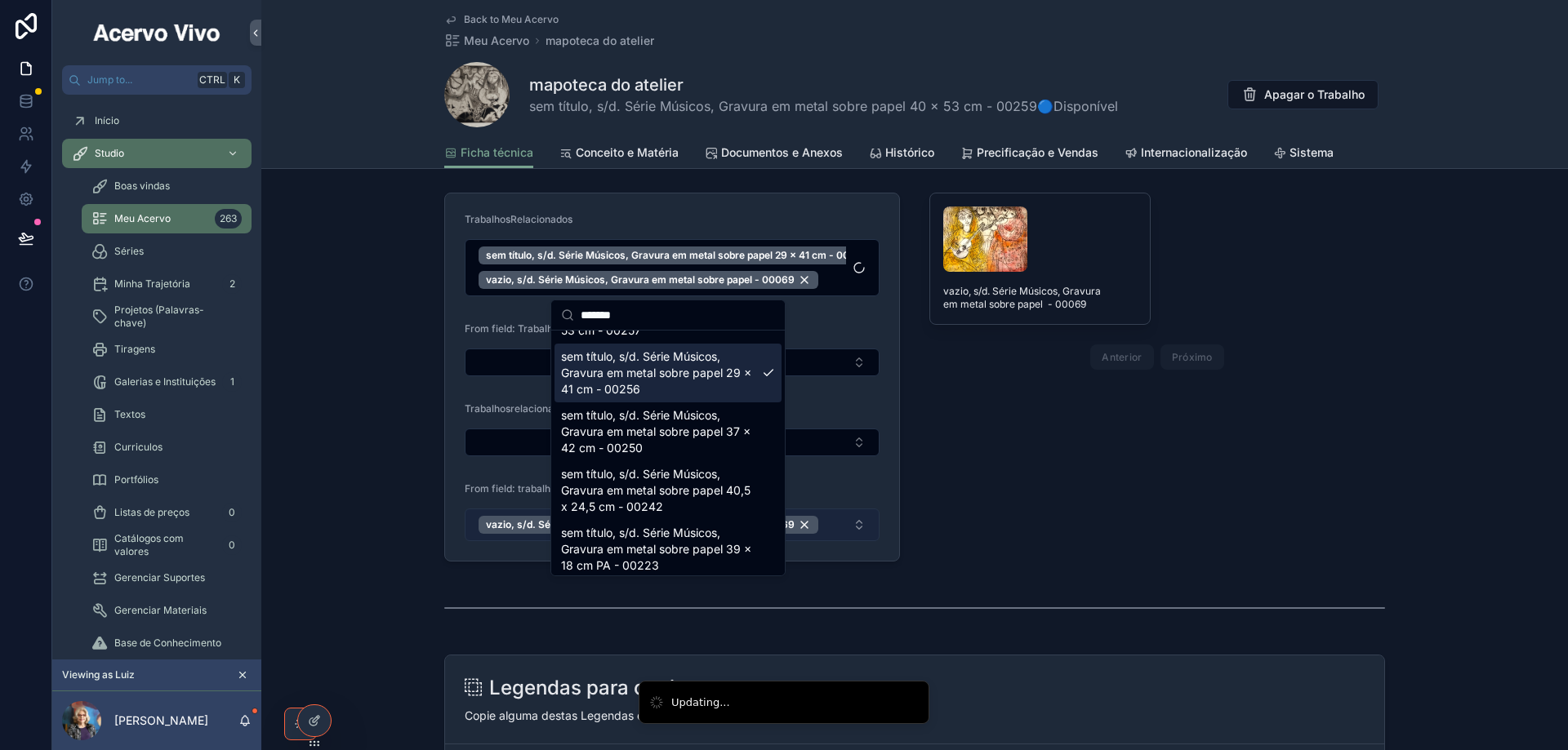
click at [875, 470] on form "TrabalhosRelacionados sem título, s/d. Série Músicos, Gravura em metal sobre pa…" at bounding box center [672, 377] width 454 height 368
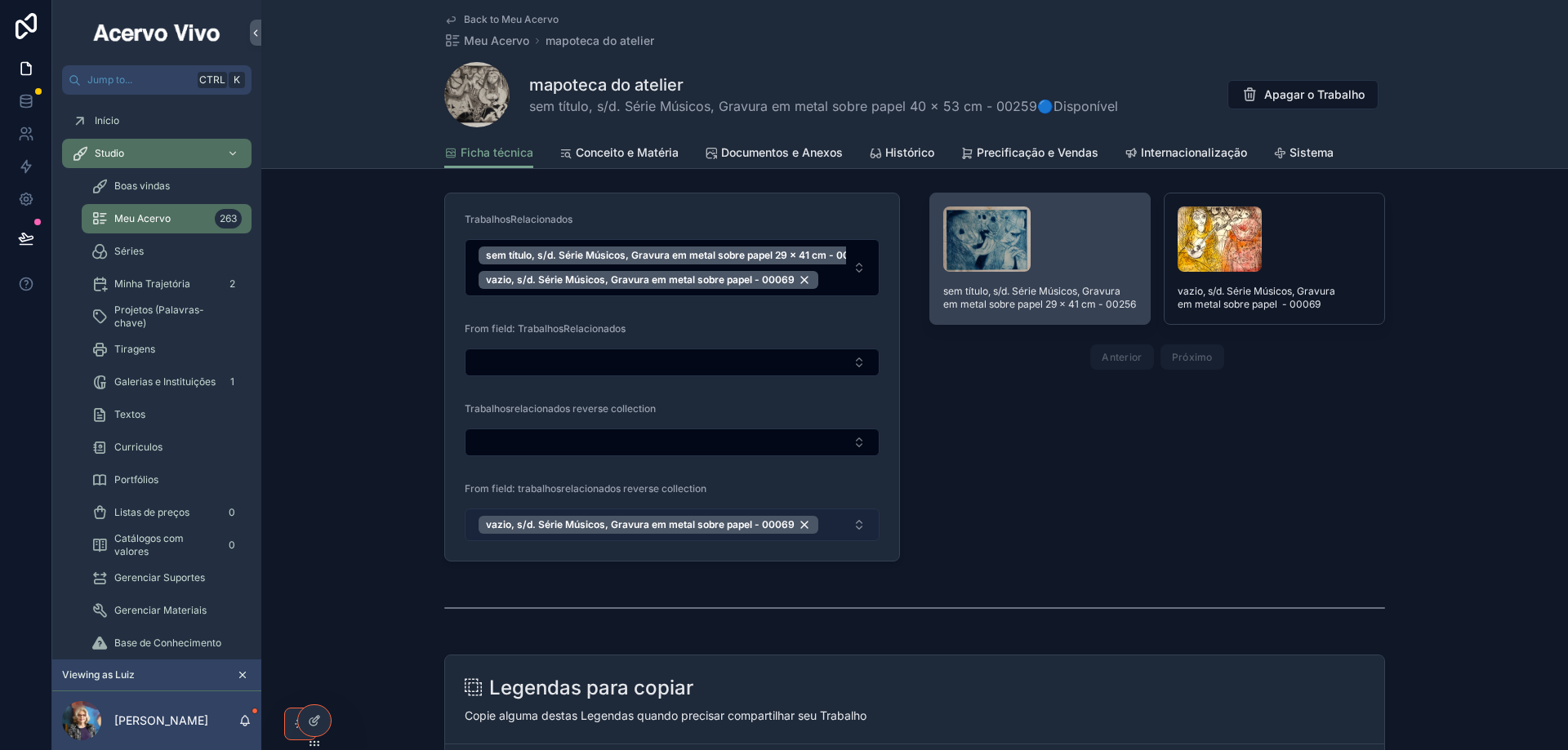
click at [0, 0] on button "Unlink record" at bounding box center [0, 0] width 0 height 0
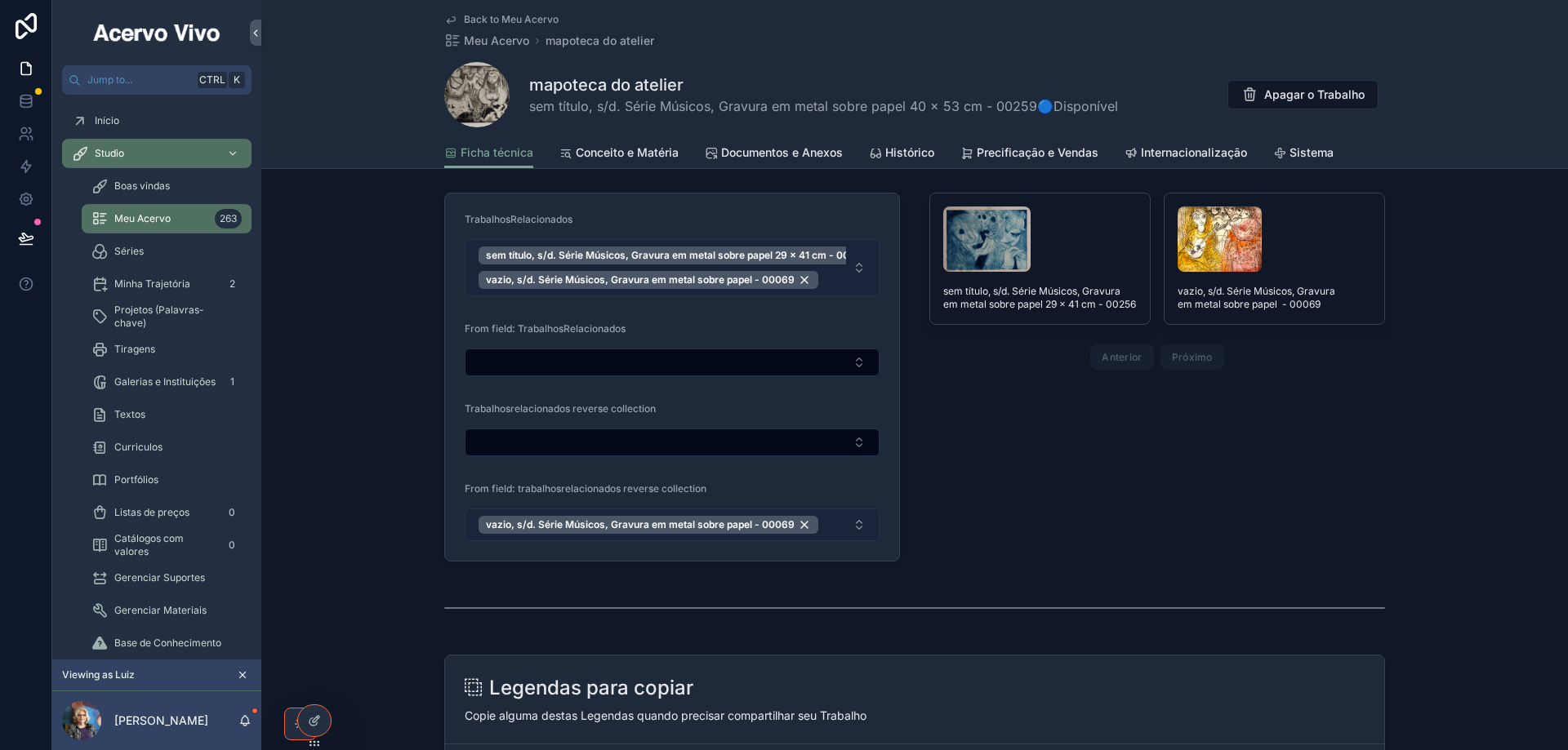
click at [855, 263] on button "sem título, s/d. Série Músicos, Gravura em metal sobre papel 29 x 41 cm - 00256…" at bounding box center [672, 268] width 415 height 57
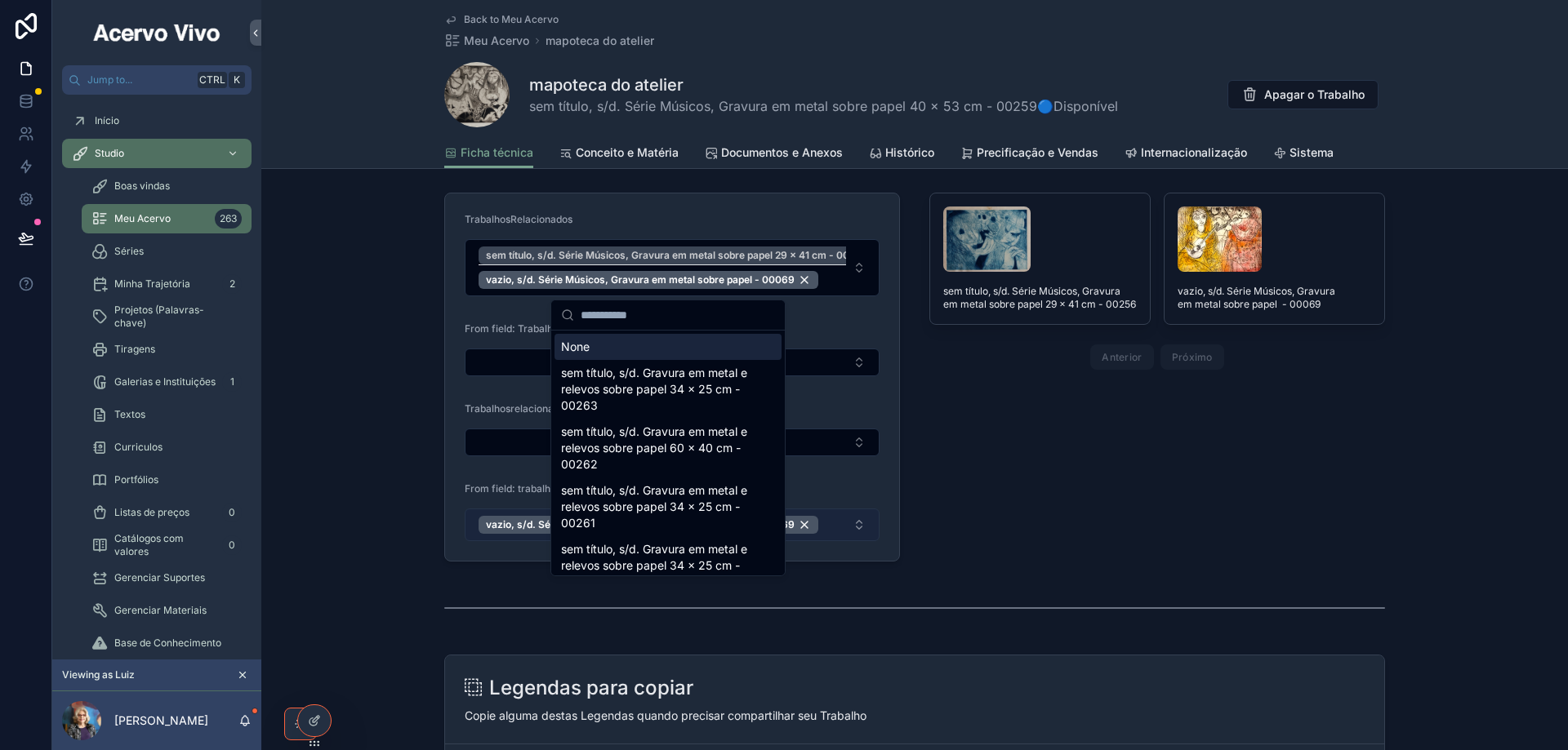
click at [816, 250] on span "sem título, s/d. Série Músicos, Gravura em metal sobre papel 29 x 41 cm - 00256" at bounding box center [677, 255] width 382 height 13
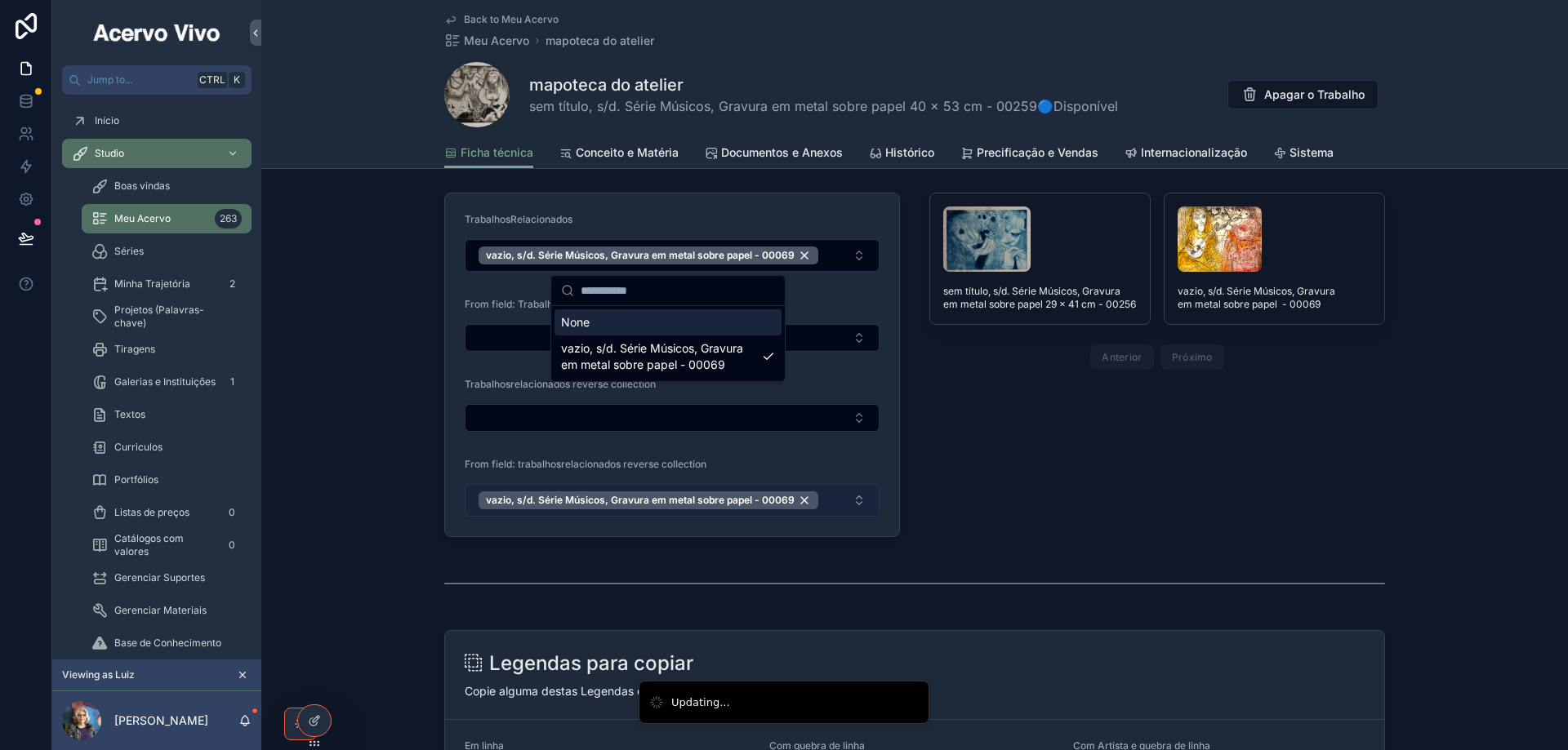
click at [820, 204] on form "TrabalhosRelacionados vazio, s/d. Série Músicos, Gravura em metal sobre papel -…" at bounding box center [672, 364] width 454 height 343
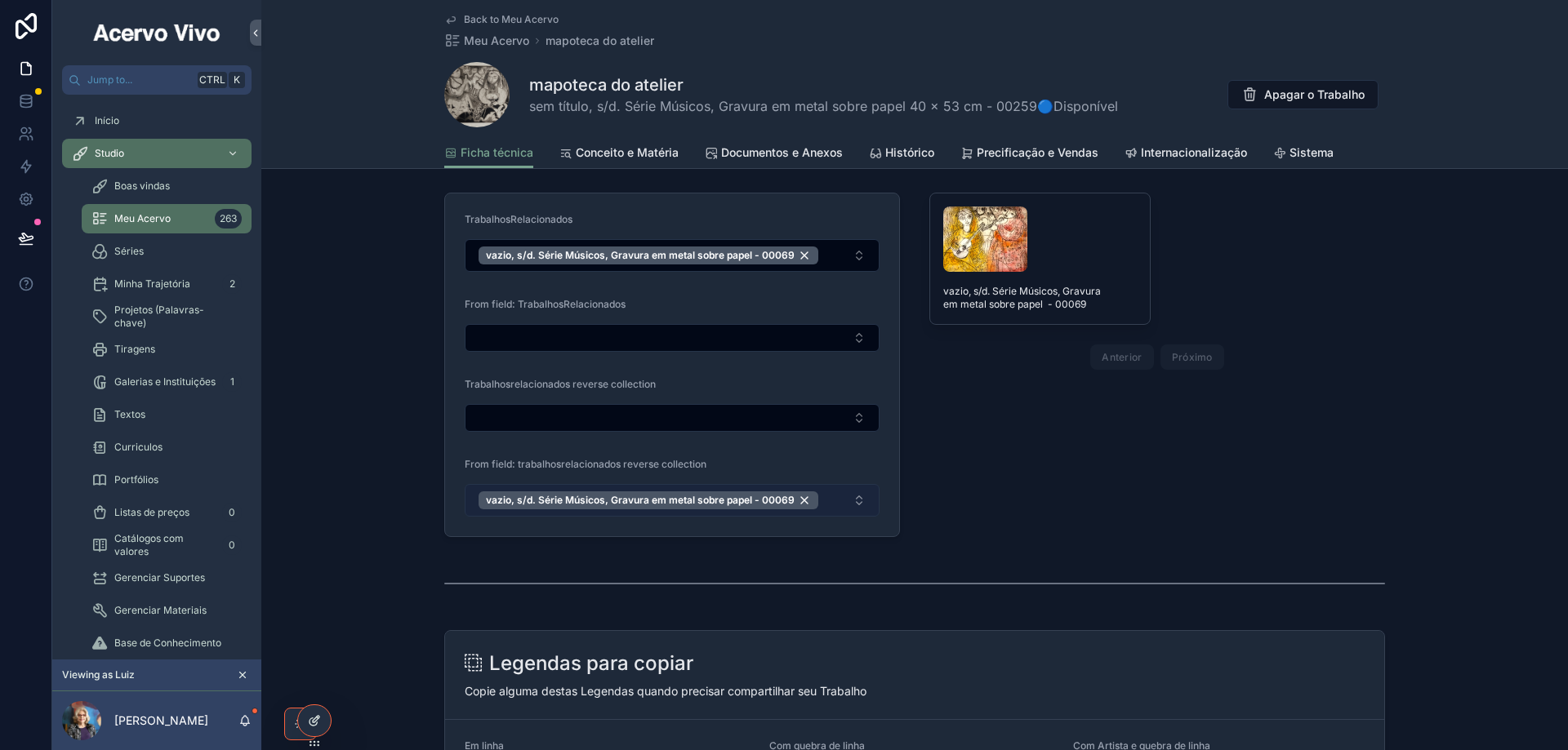
click at [316, 722] on icon at bounding box center [315, 721] width 13 height 13
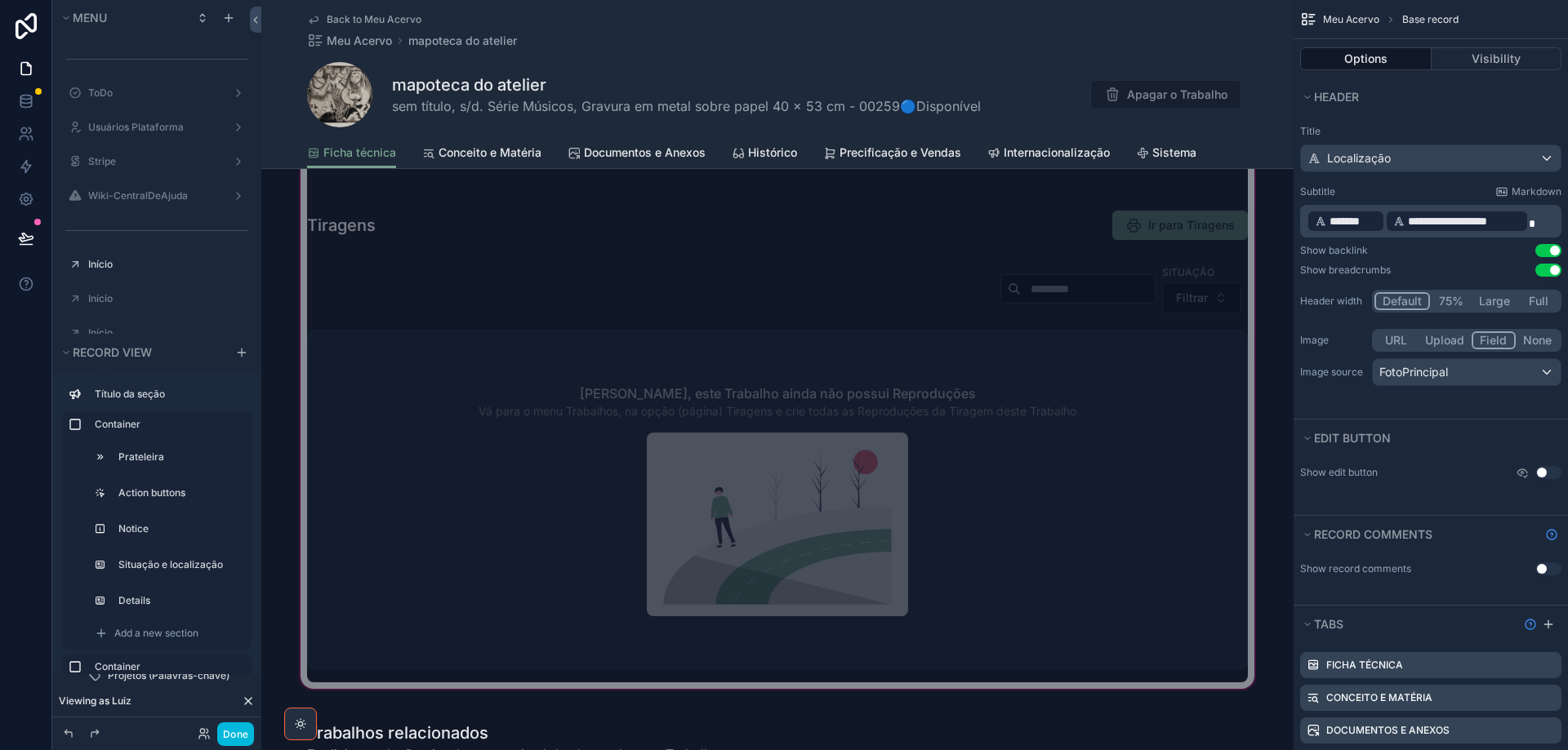
scroll to position [2775, 0]
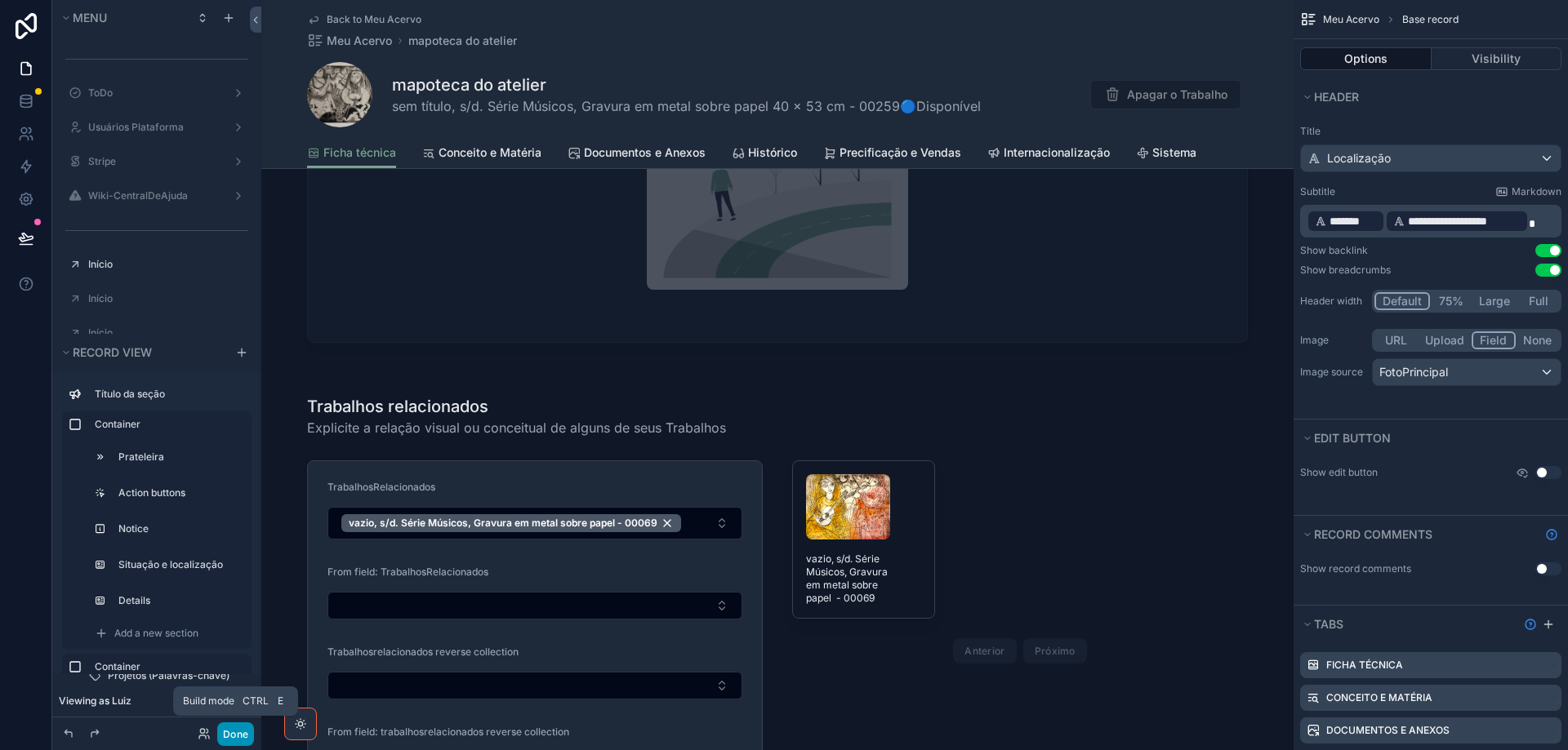
click at [235, 735] on button "Done" at bounding box center [235, 734] width 36 height 24
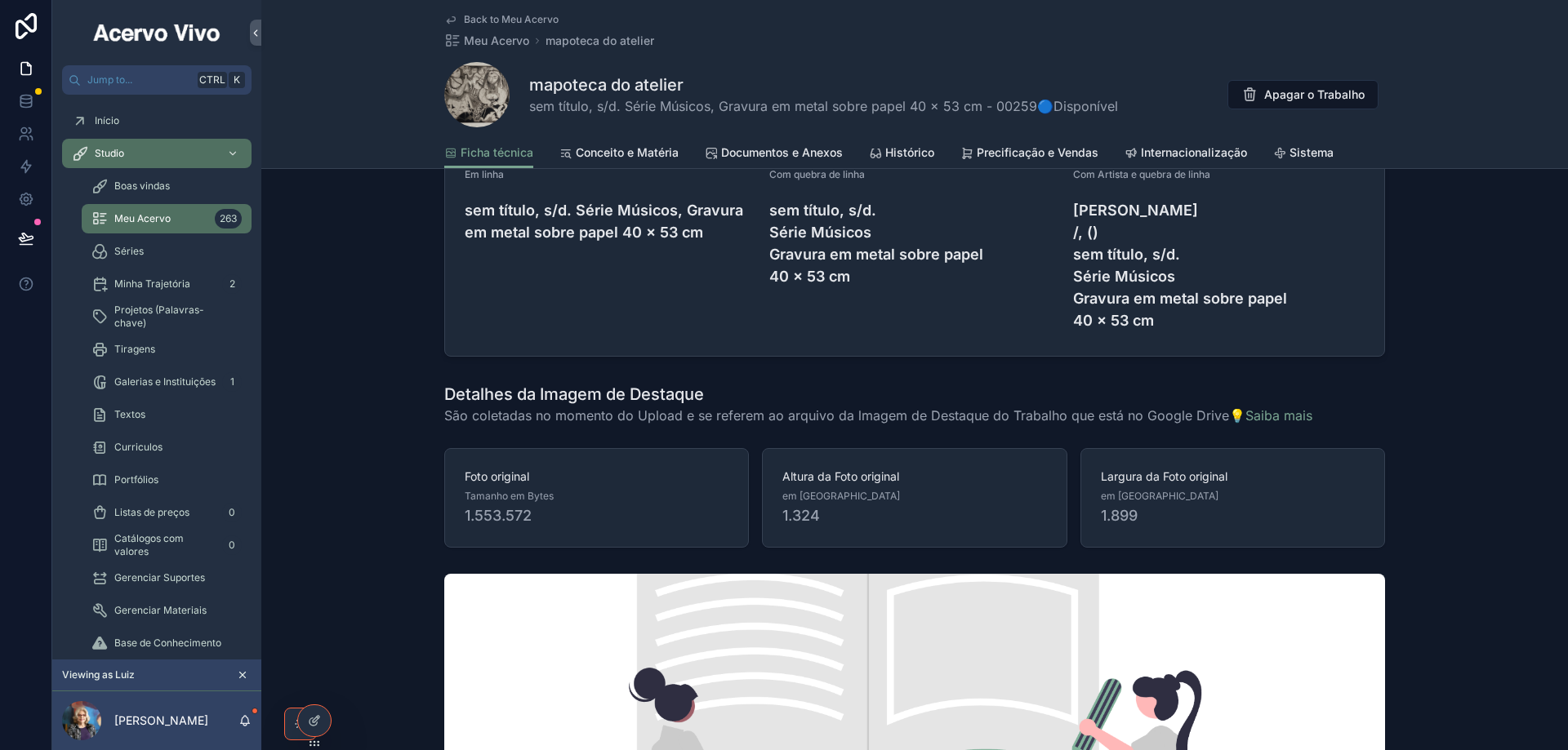
drag, startPoint x: 491, startPoint y: 14, endPoint x: 483, endPoint y: 73, distance: 59.5
click at [491, 15] on span "Back to Meu Acervo" at bounding box center [511, 20] width 95 height 13
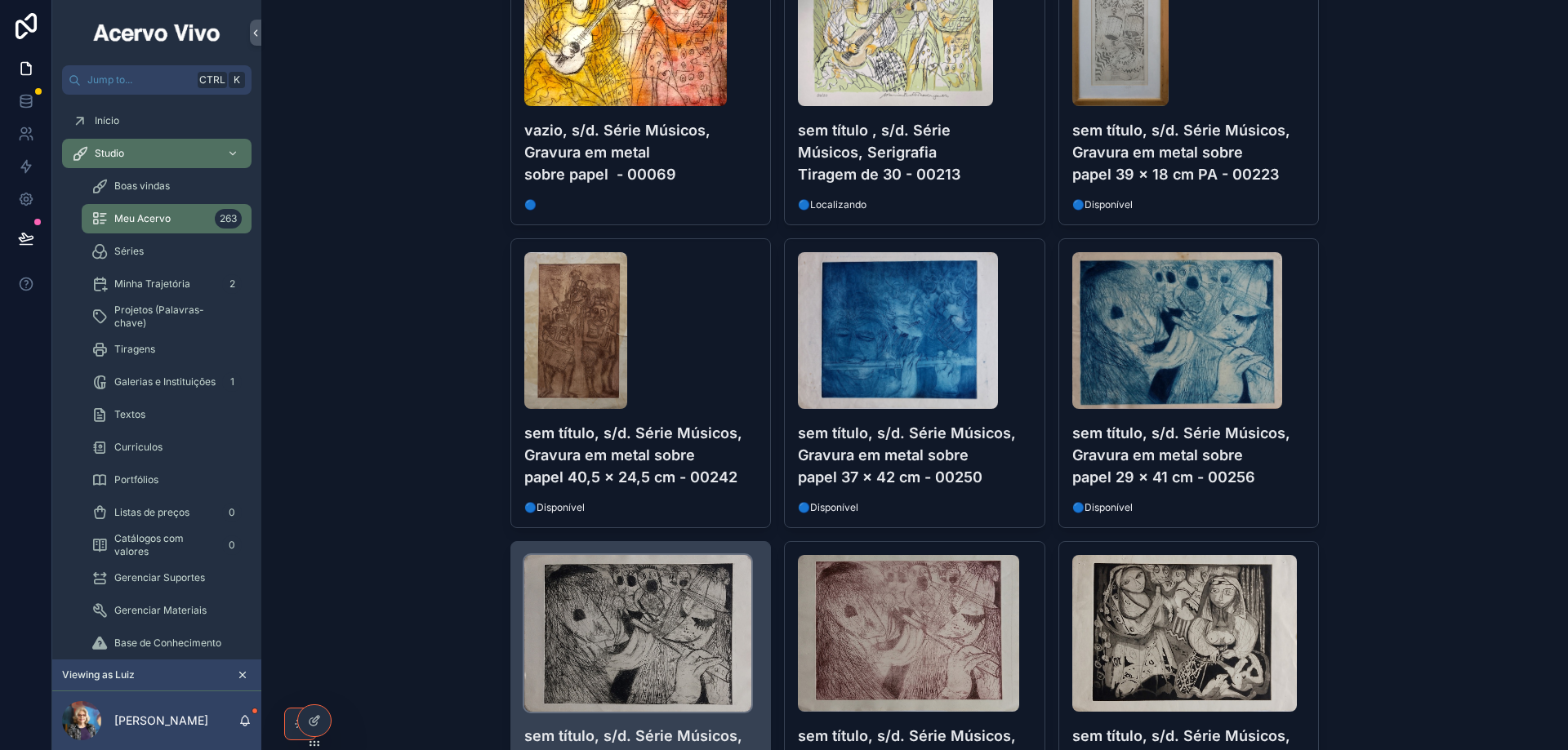
scroll to position [1310, 0]
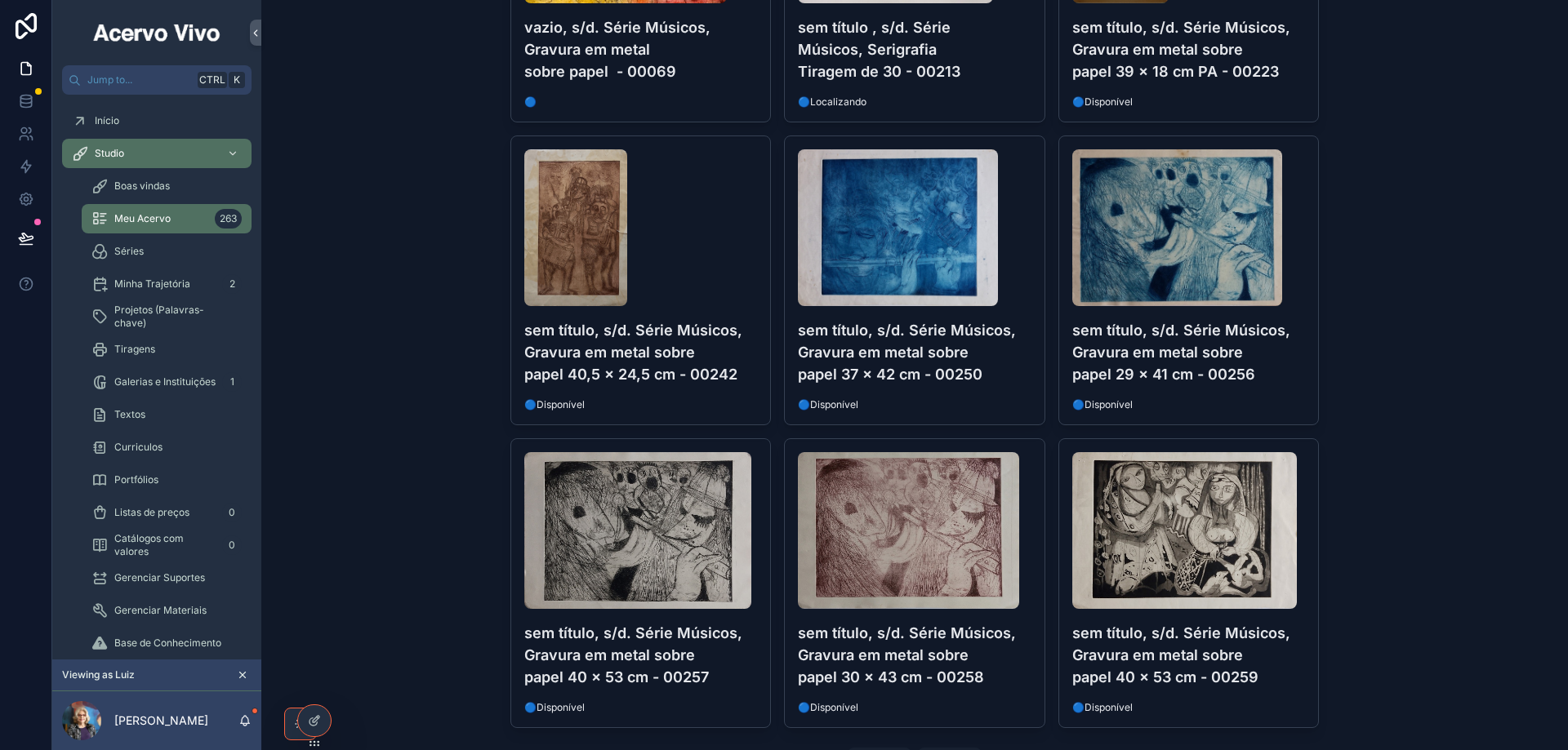
click at [1205, 678] on h4 "sem título, s/d. Série Músicos, Gravura em metal sobre papel 40 x 53 cm - 00259" at bounding box center [1189, 655] width 234 height 66
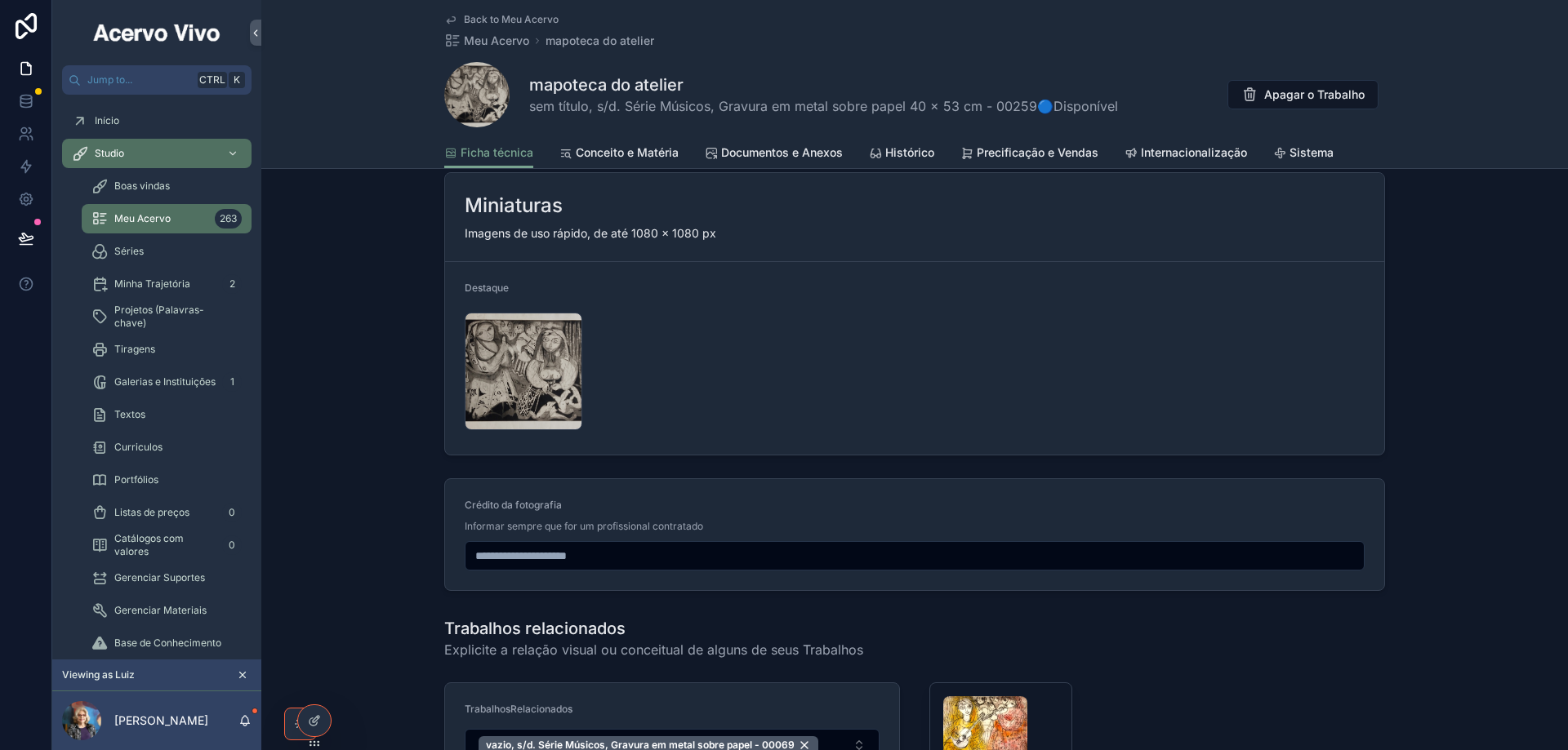
scroll to position [2041, 0]
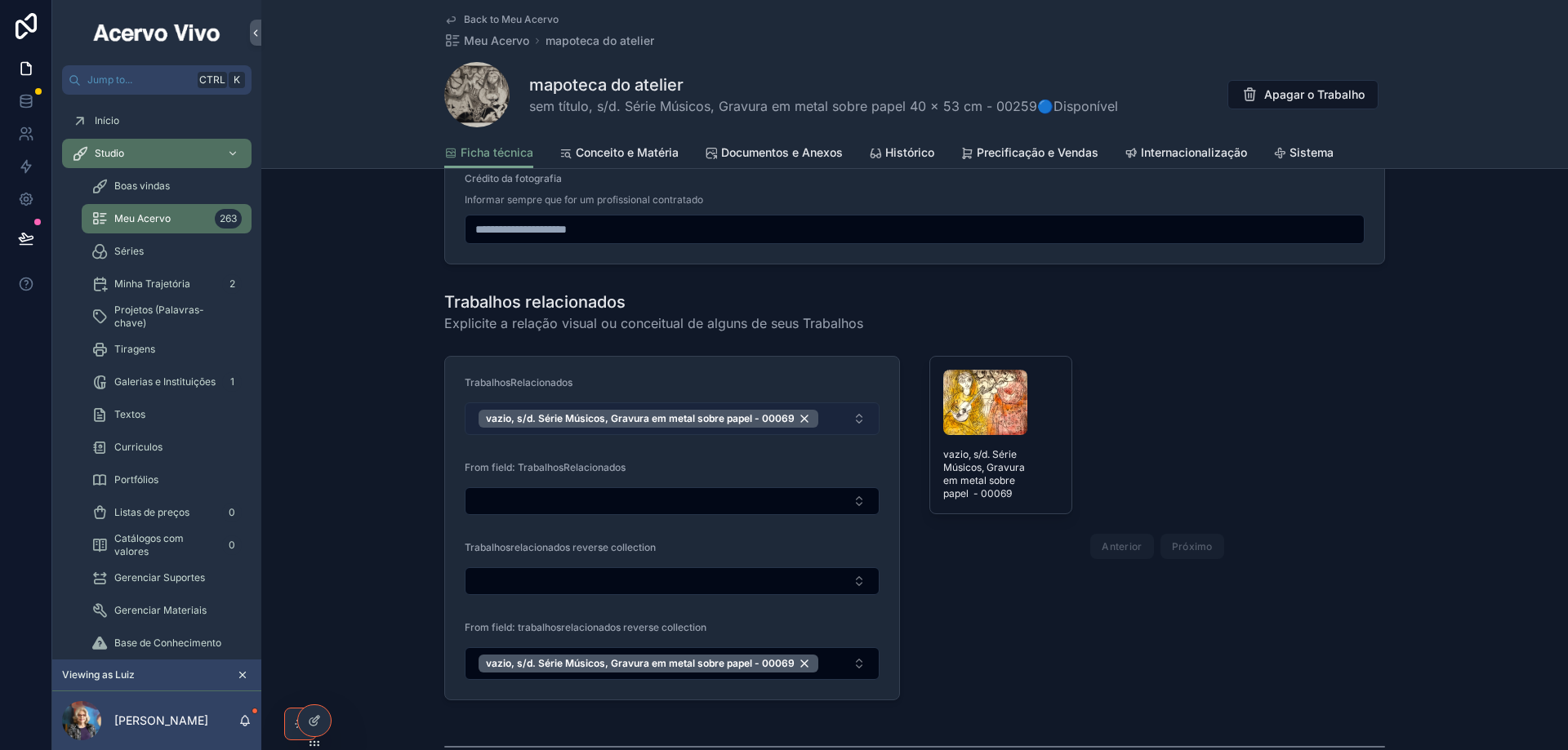
click at [853, 425] on button "vazio, s/d. Série Músicos, Gravura em metal sobre papel - 00069" at bounding box center [672, 419] width 415 height 33
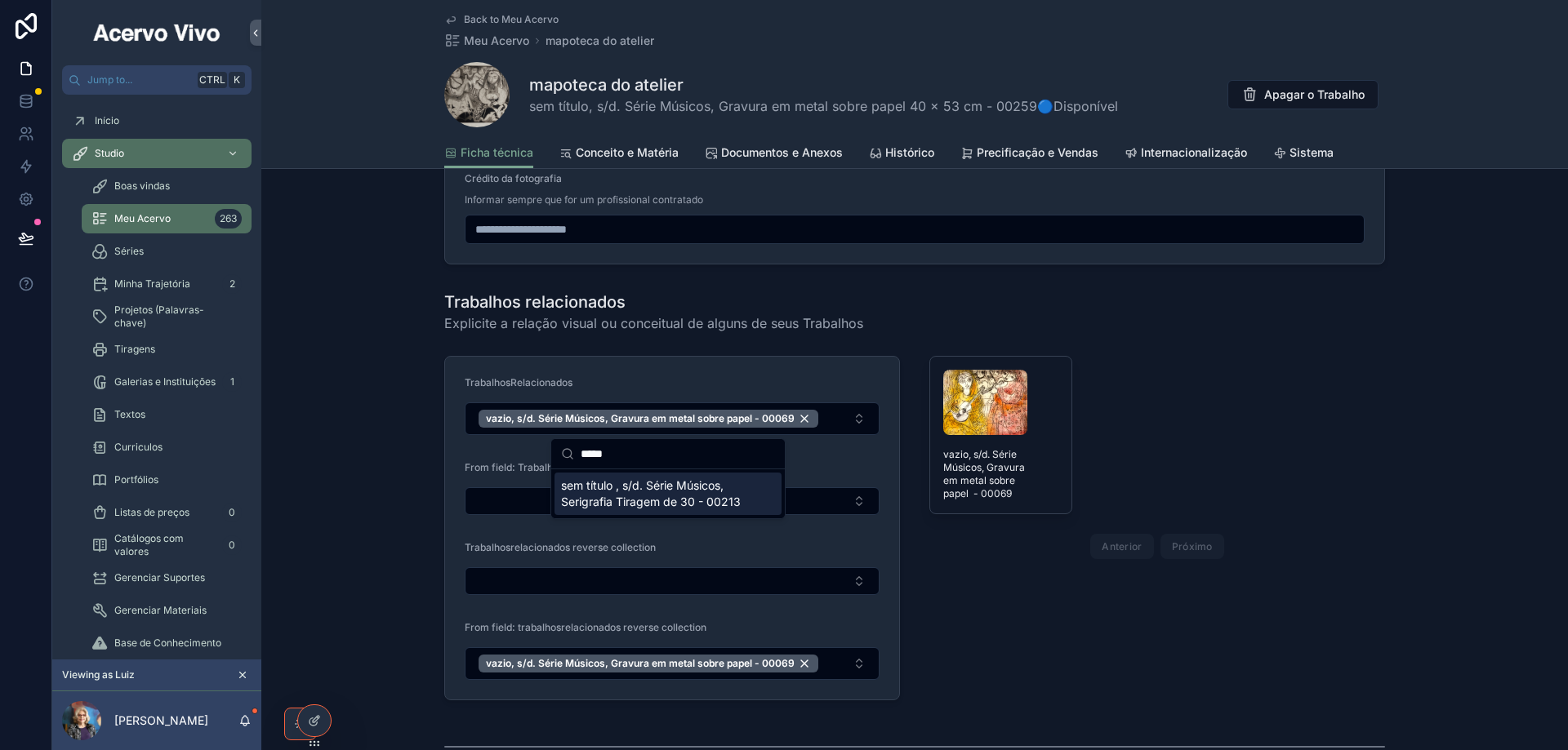
type input "*****"
drag, startPoint x: 638, startPoint y: 494, endPoint x: 396, endPoint y: 455, distance: 245.1
click at [636, 494] on span "sem título , s/d. Série Músicos, Serigrafia Tiragem de 30 - 00213" at bounding box center [658, 494] width 194 height 33
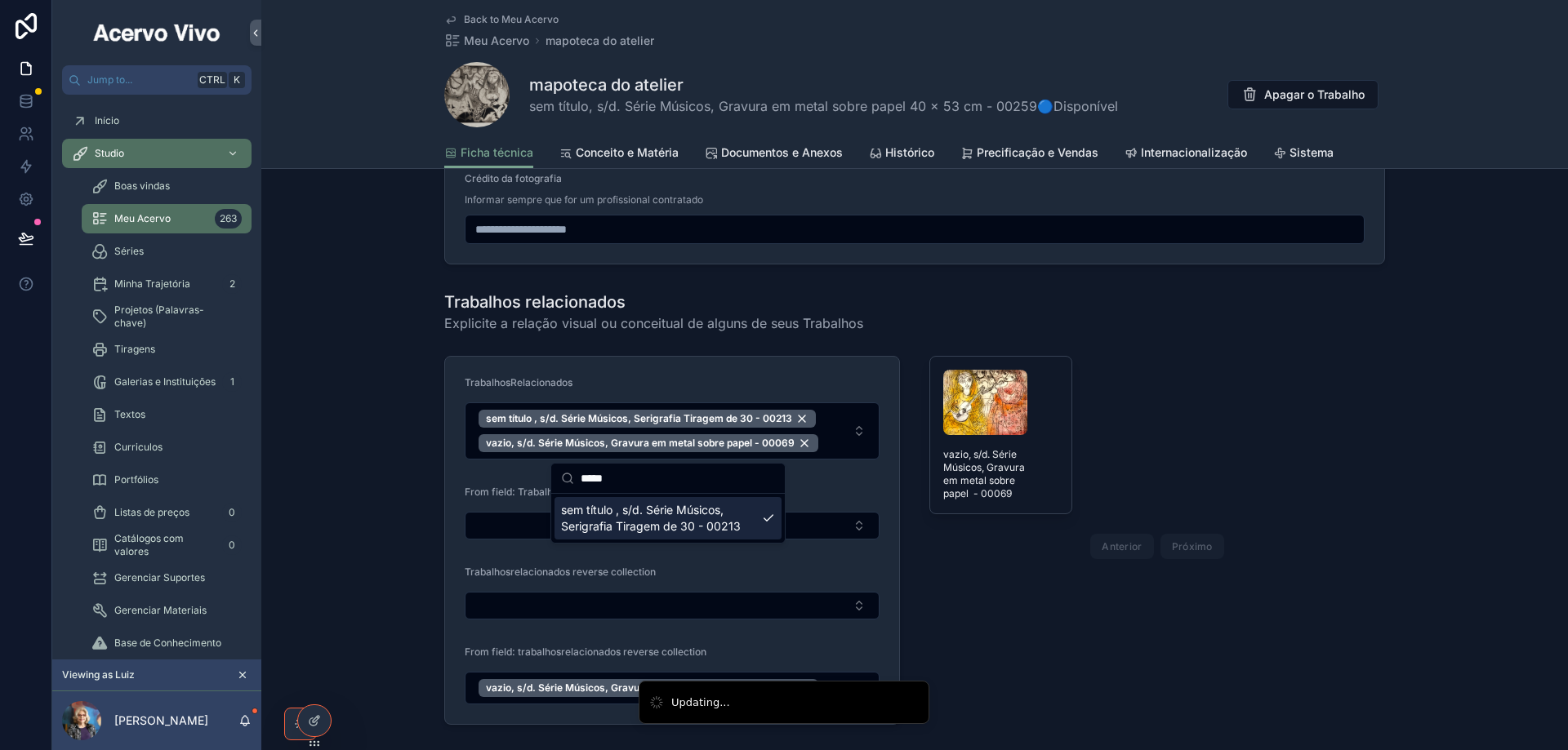
click at [388, 386] on div "Trabalhos relacionados Explicite a relação visual ou conceitual de alguns de se…" at bounding box center [914, 508] width 1306 height 448
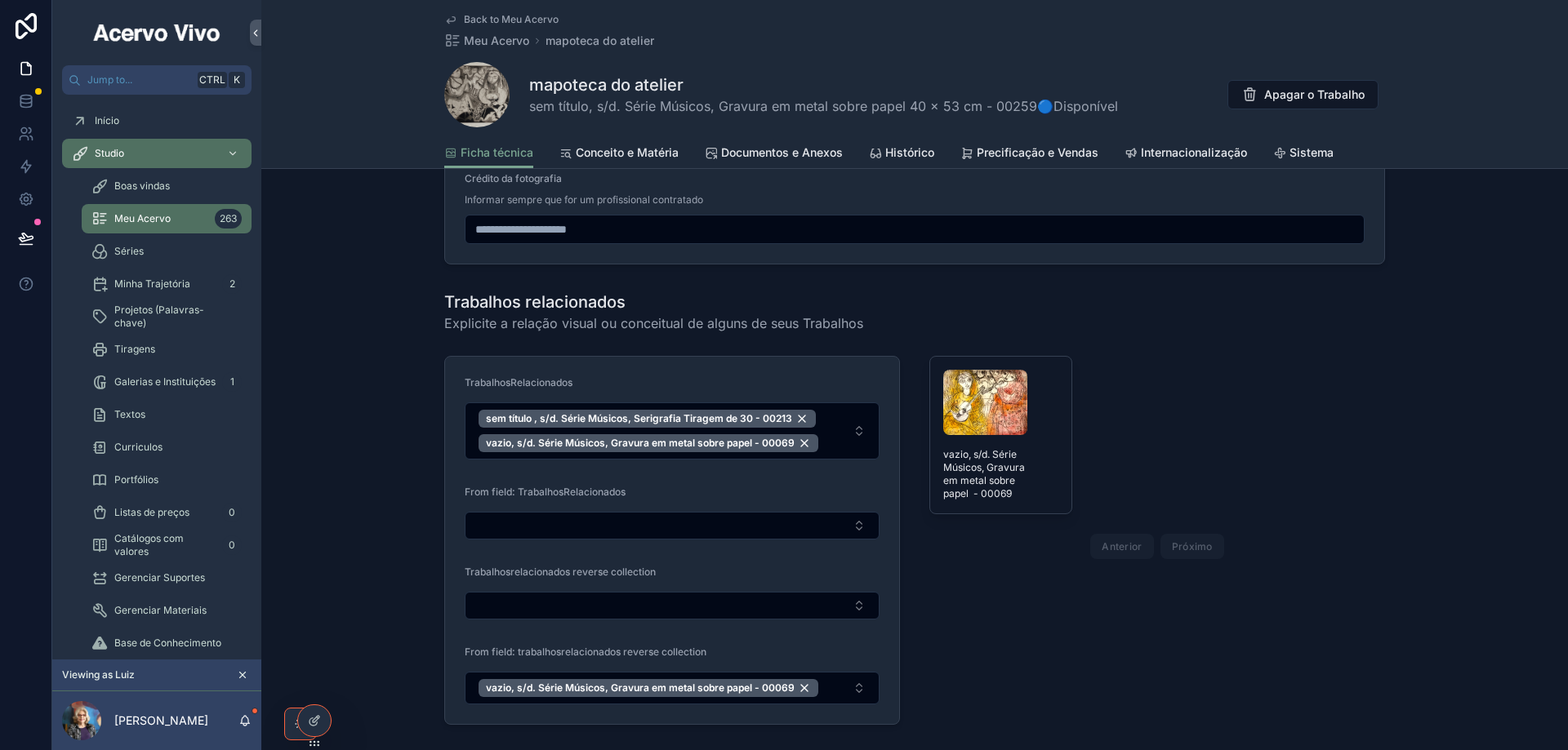
click at [501, 23] on span "Back to Meu Acervo" at bounding box center [511, 20] width 95 height 13
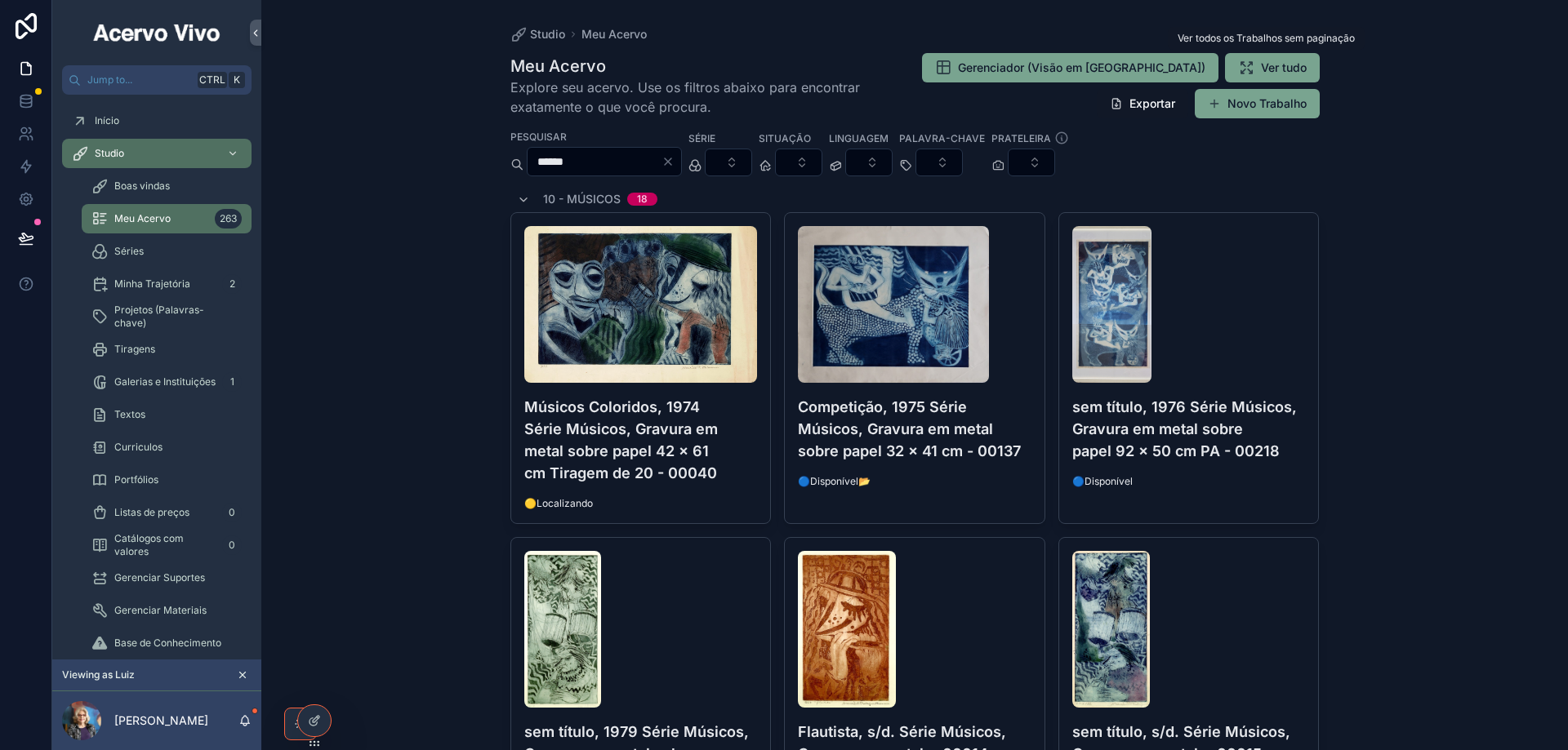
drag, startPoint x: 1266, startPoint y: 105, endPoint x: 1232, endPoint y: 117, distance: 36.1
click at [1264, 105] on button "Novo Trabalho" at bounding box center [1257, 104] width 125 height 30
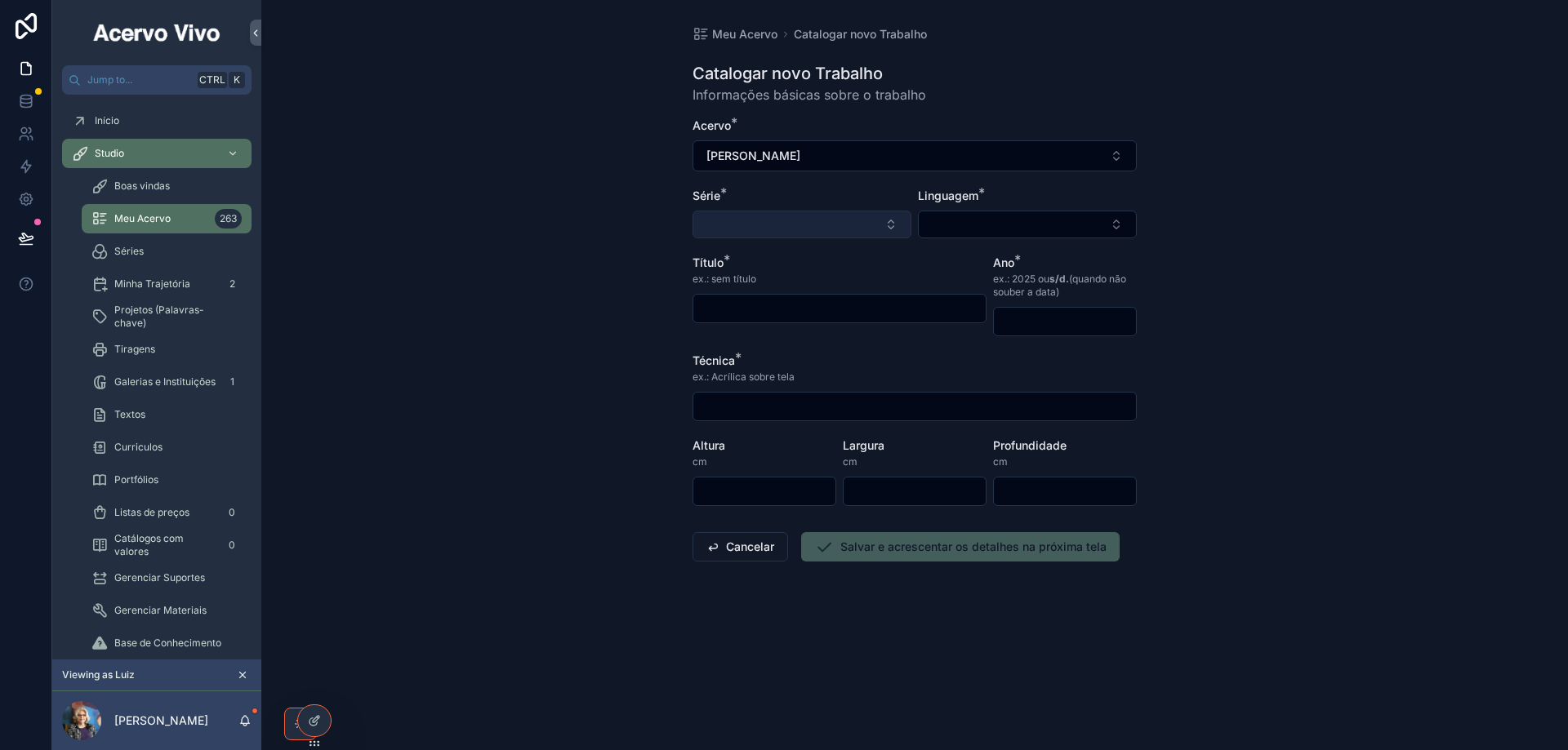
click at [798, 230] on button "Select Button" at bounding box center [801, 225] width 219 height 28
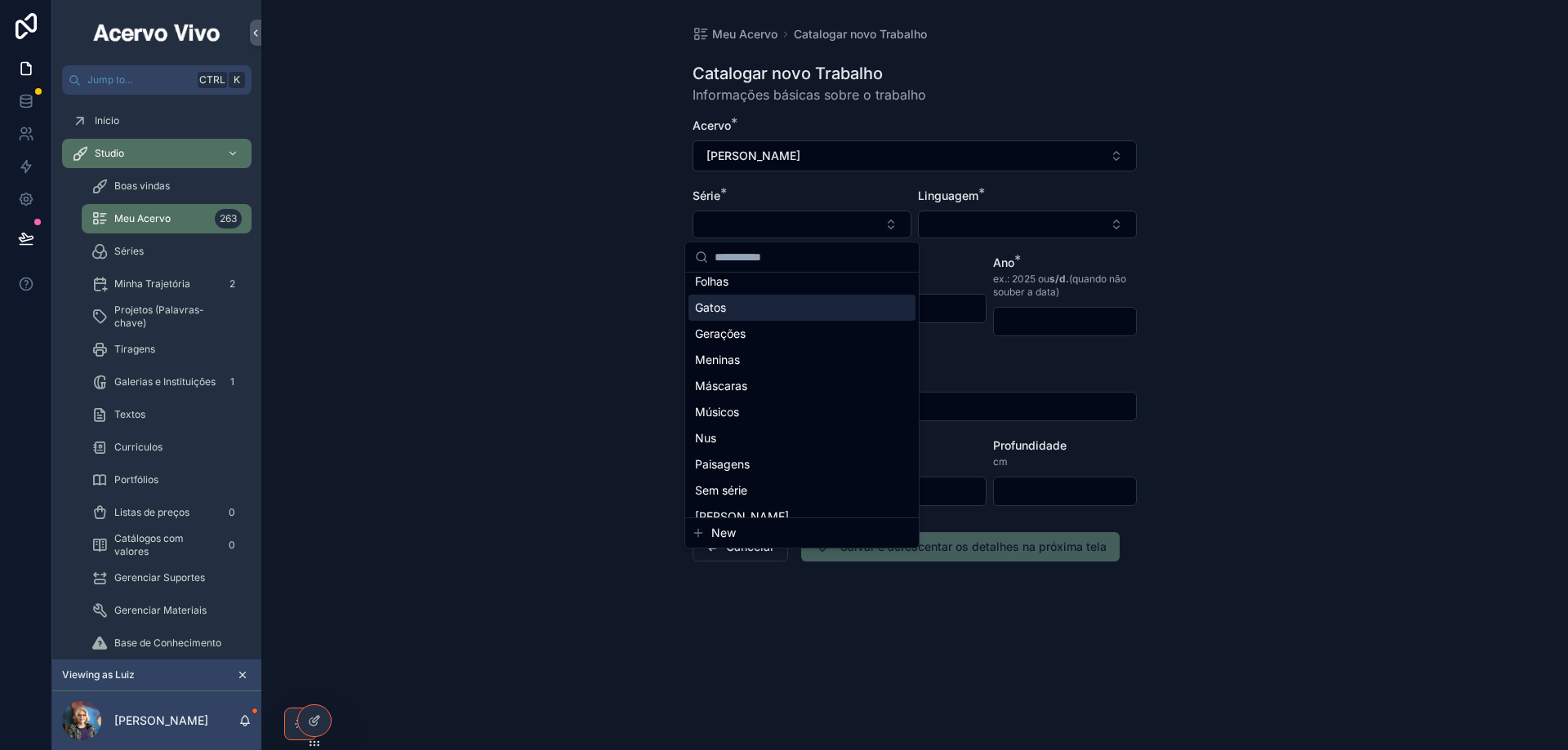
scroll to position [127, 0]
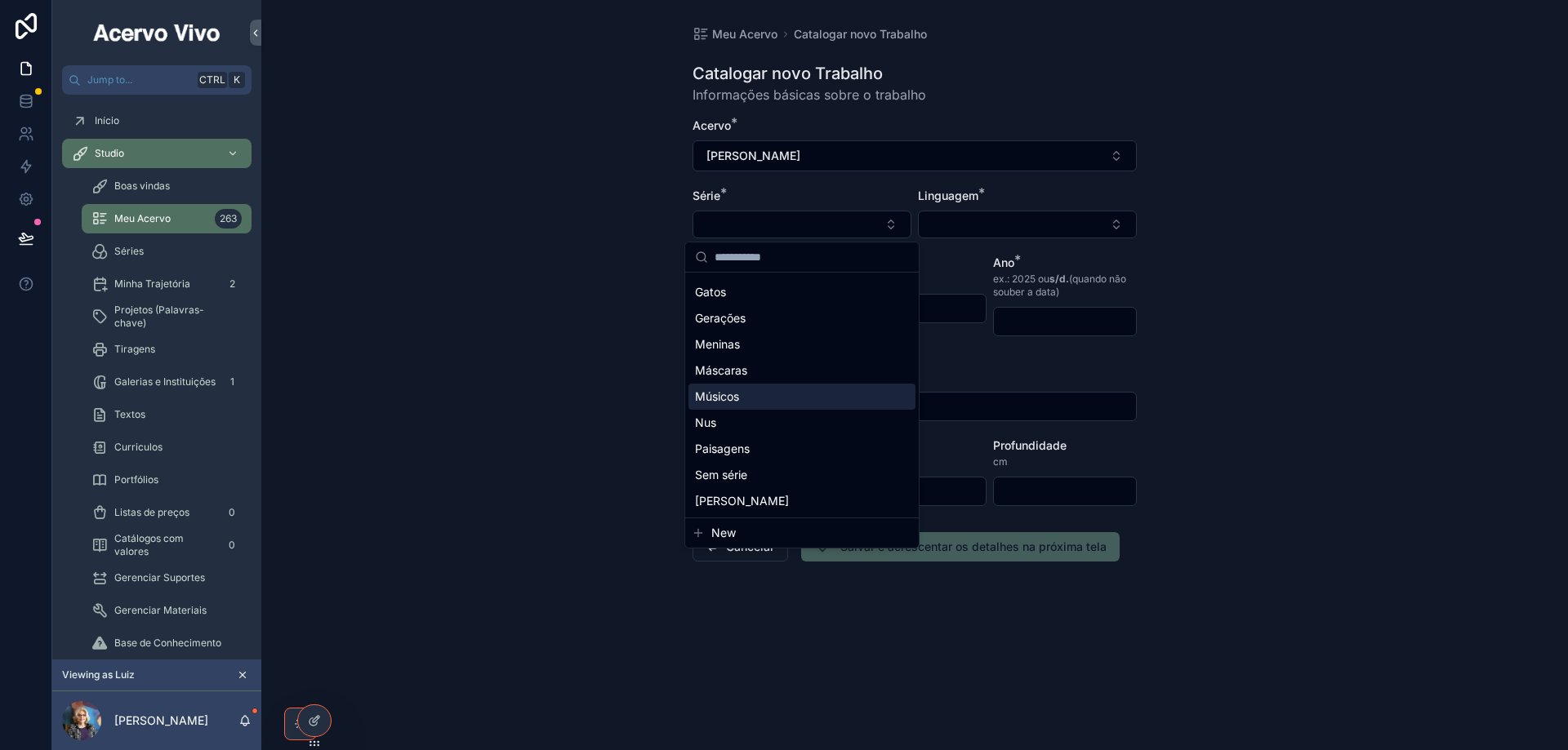
drag, startPoint x: 802, startPoint y: 392, endPoint x: 868, endPoint y: 372, distance: 69.0
click at [802, 393] on div "Músicos" at bounding box center [801, 397] width 227 height 26
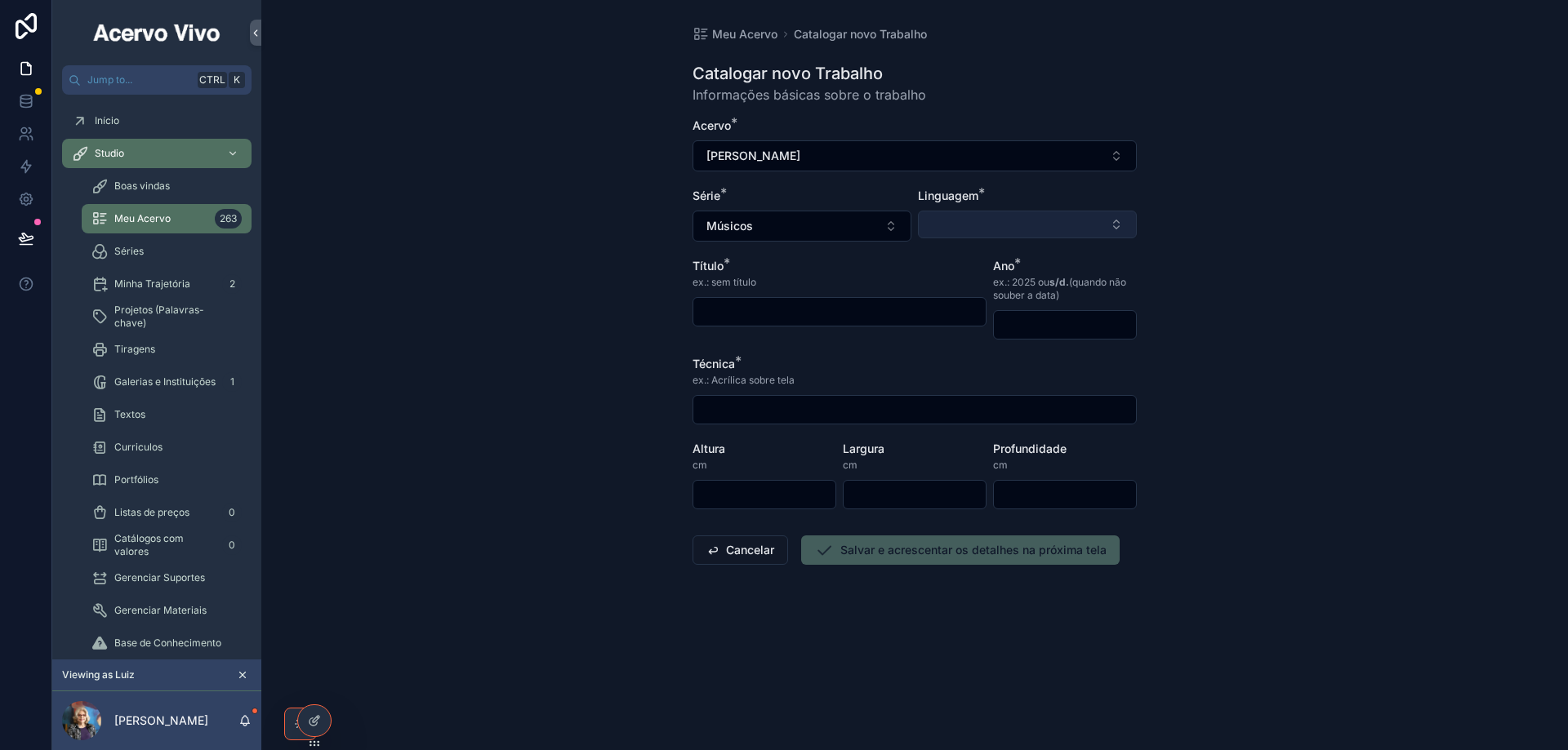
drag, startPoint x: 986, startPoint y: 216, endPoint x: 991, endPoint y: 225, distance: 10.3
click at [987, 216] on button "Select Button" at bounding box center [1027, 225] width 219 height 28
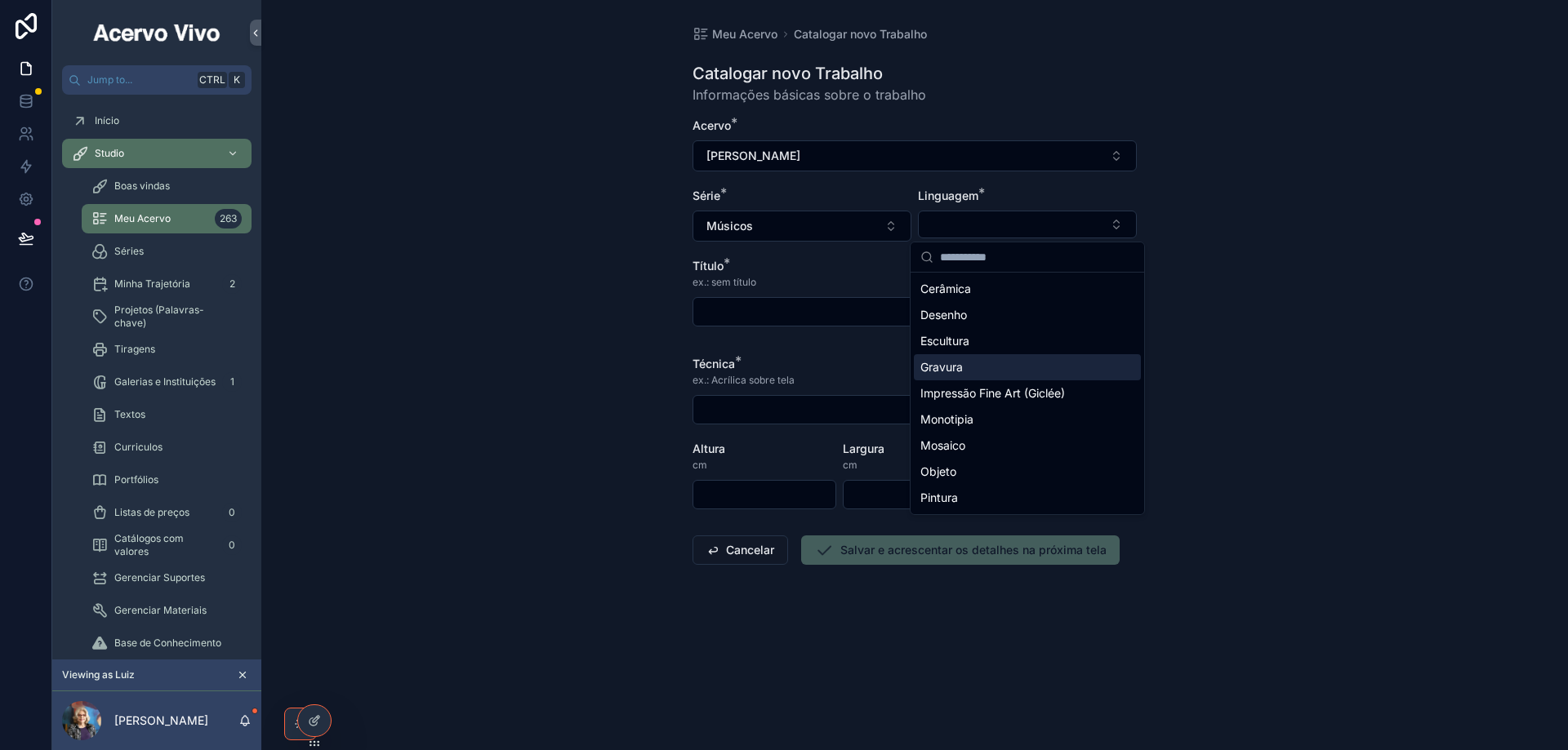
click at [1010, 367] on div "Gravura" at bounding box center [1027, 368] width 227 height 26
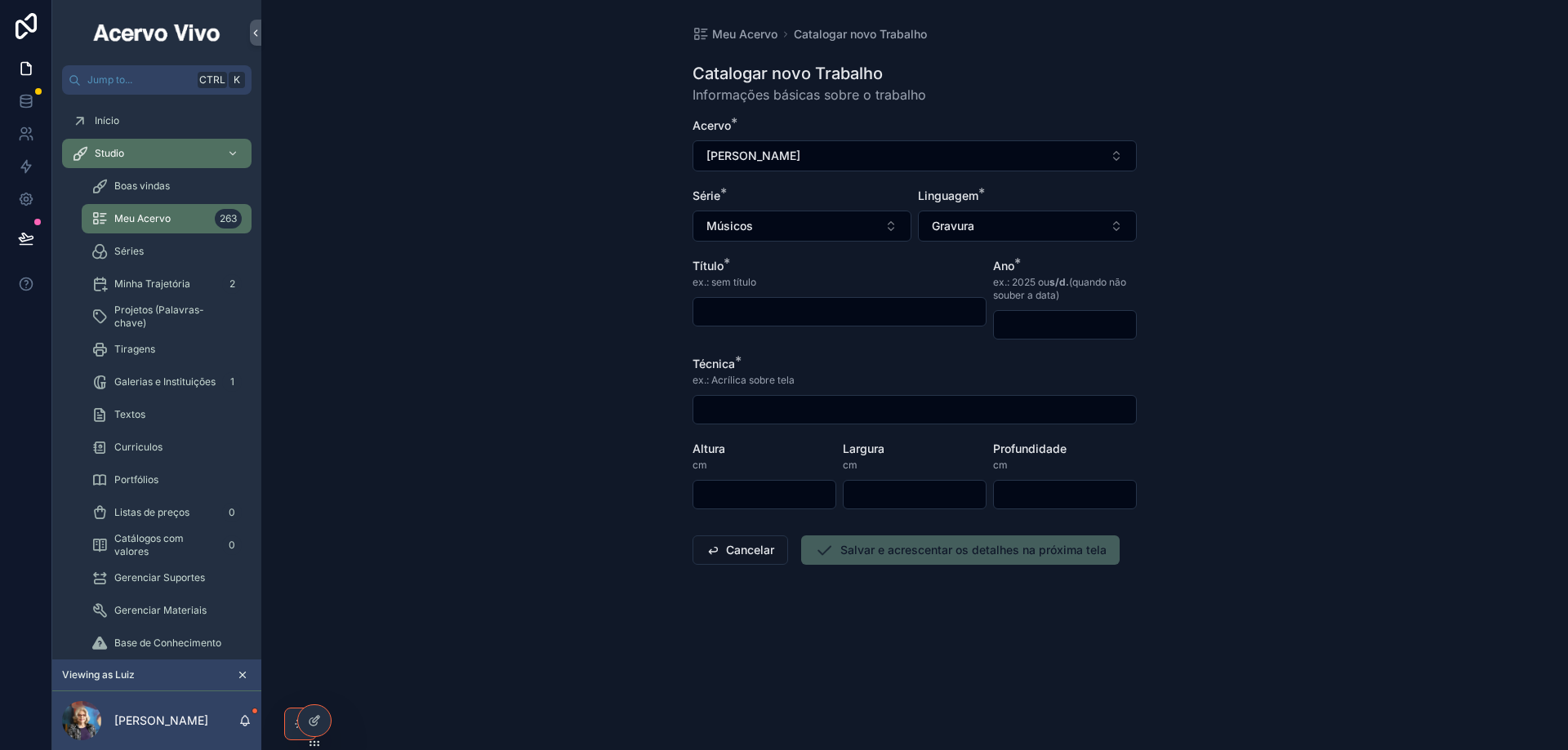
click at [870, 304] on input "scrollable content" at bounding box center [839, 312] width 292 height 23
type input "**********"
click at [1054, 326] on input "scrollable content" at bounding box center [1065, 325] width 142 height 23
type input "****"
click at [859, 395] on div "scrollable content" at bounding box center [915, 410] width 444 height 30
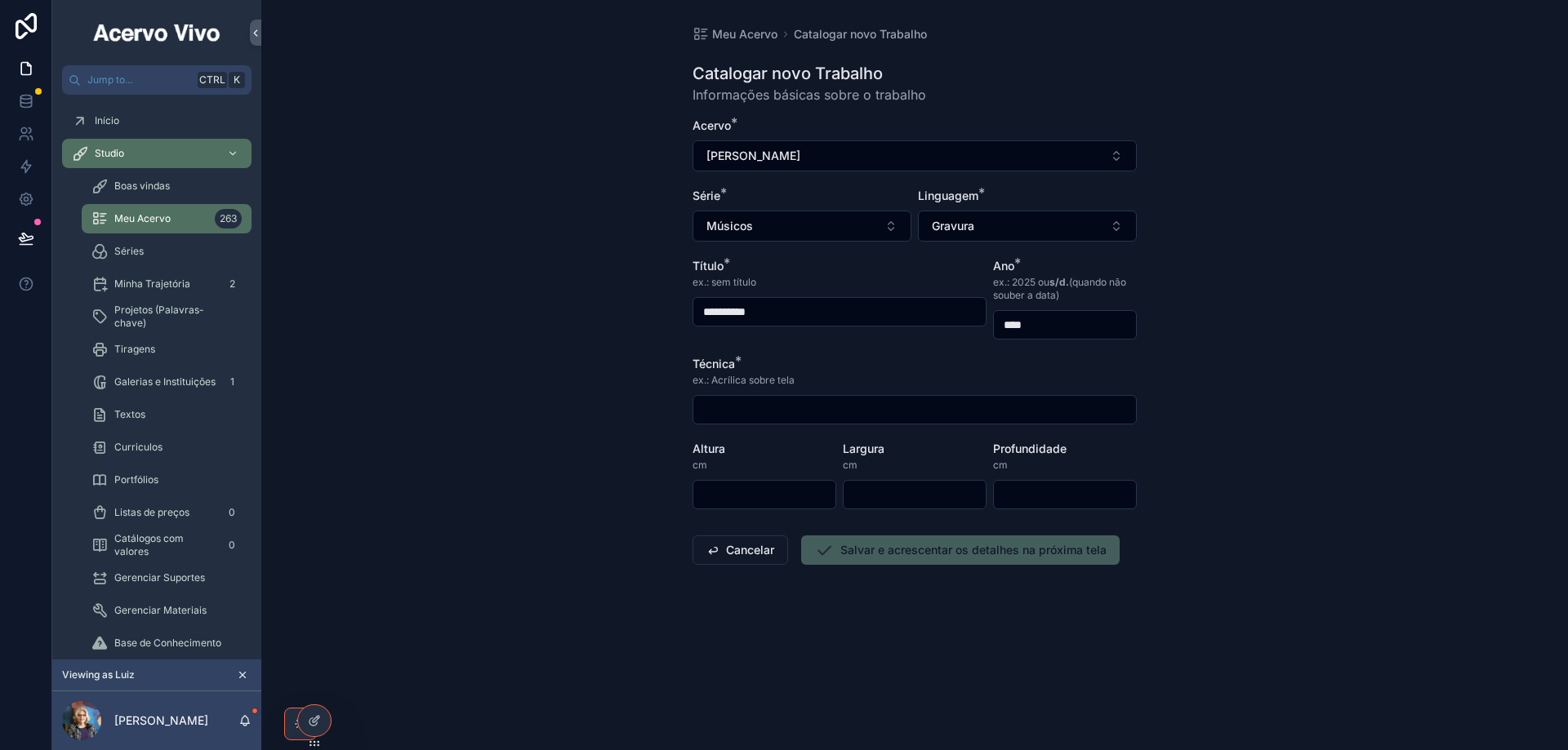
click at [864, 413] on input "scrollable content" at bounding box center [915, 410] width 443 height 23
type input "**********"
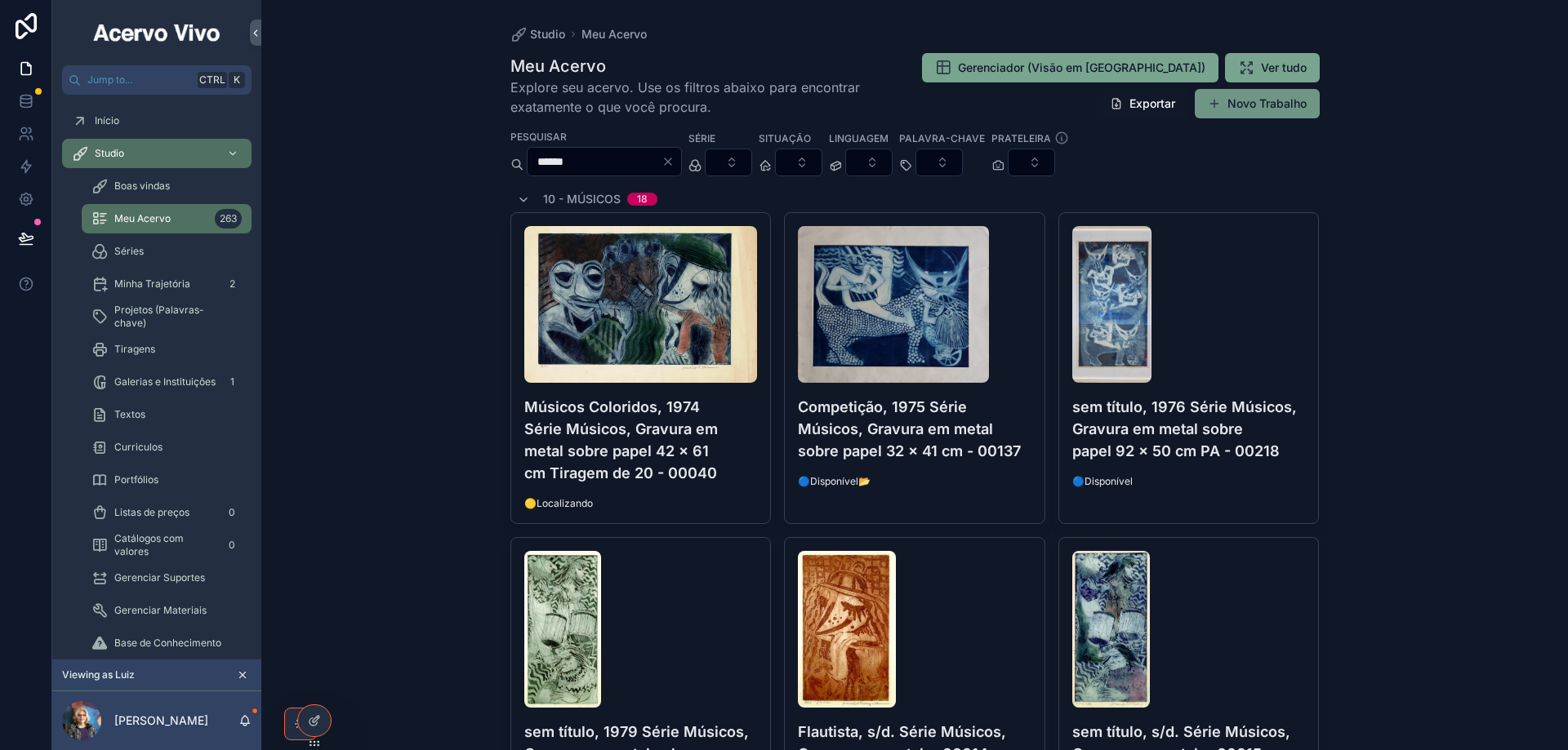
click at [1255, 108] on button "Novo Trabalho" at bounding box center [1257, 104] width 125 height 30
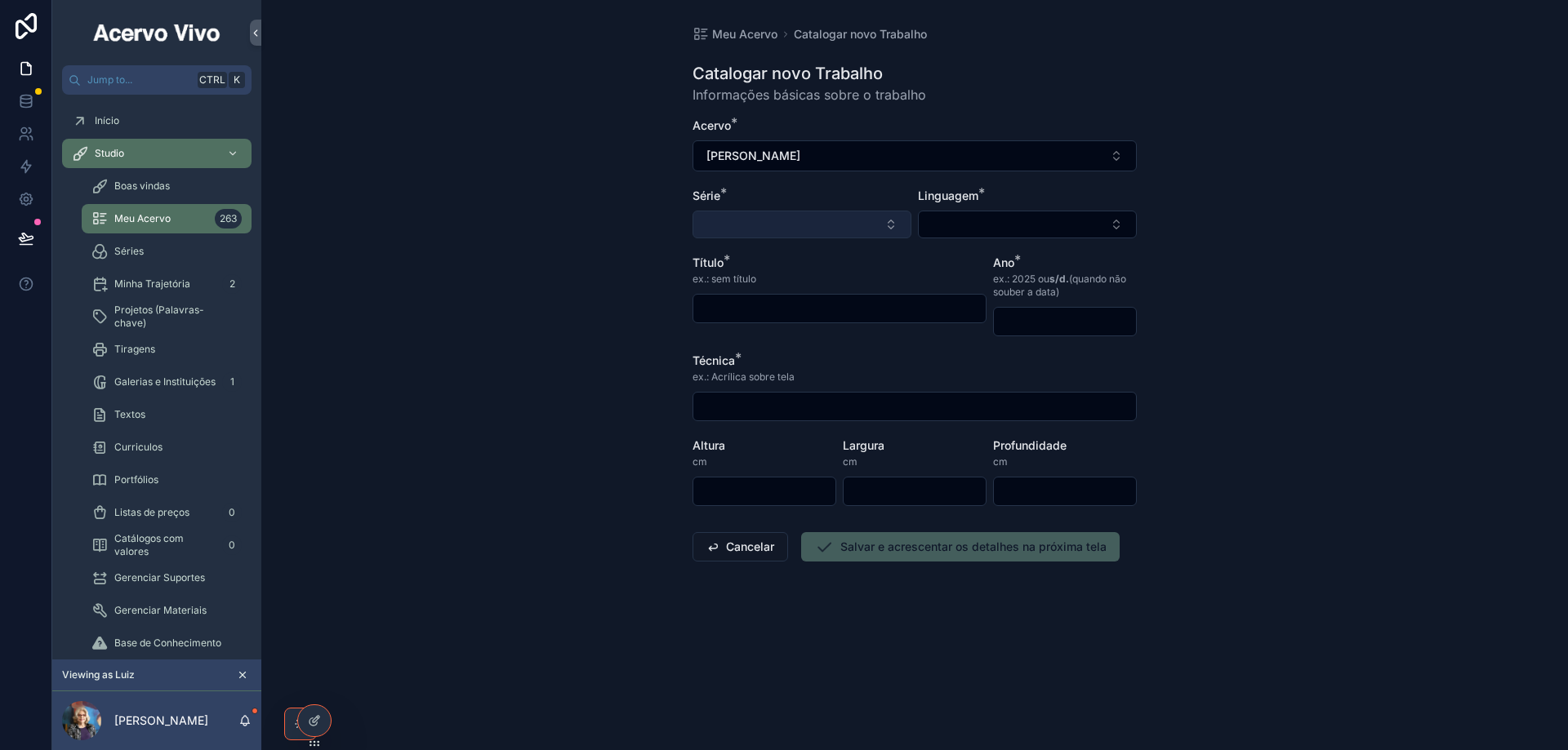
click at [745, 236] on button "Select Button" at bounding box center [801, 225] width 219 height 28
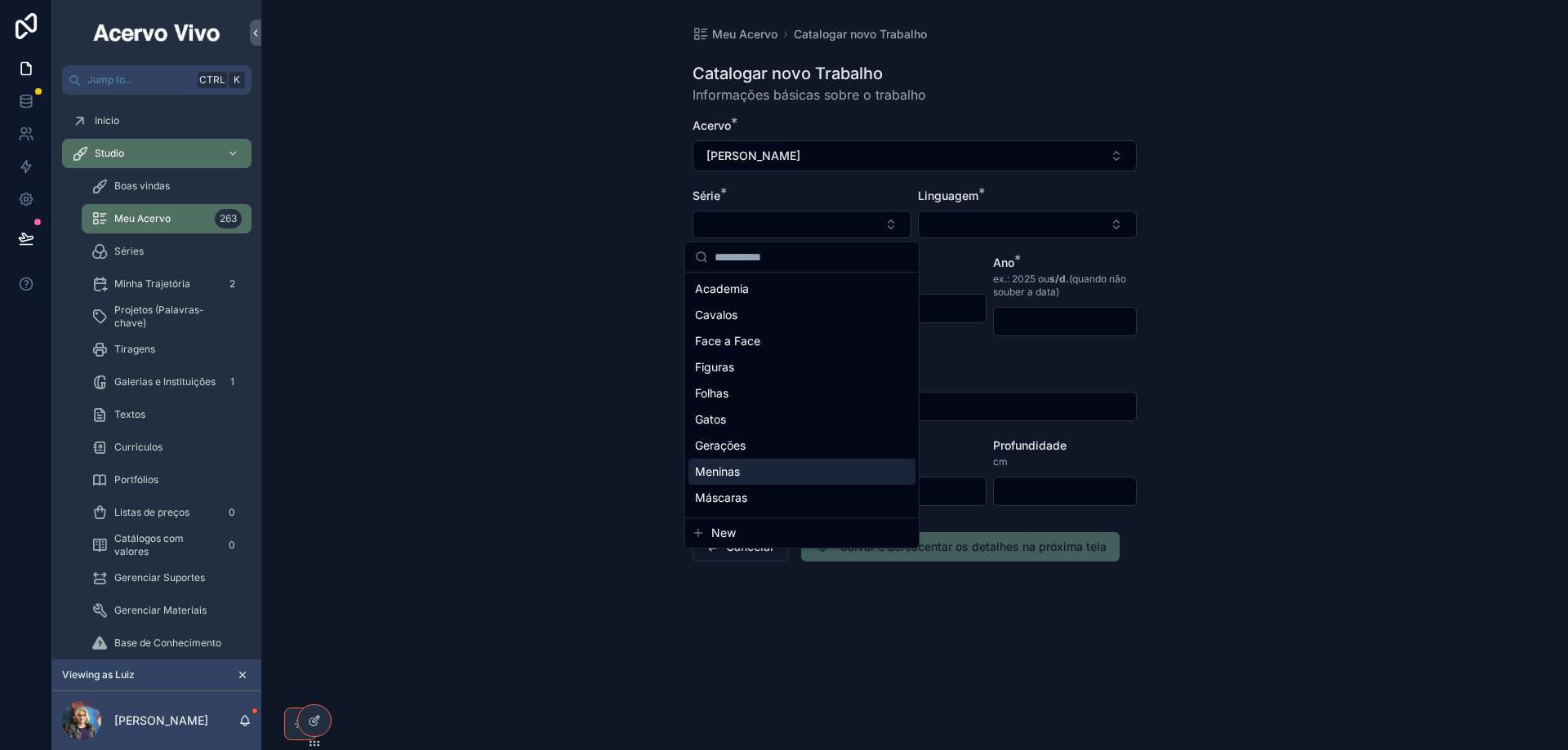
scroll to position [127, 0]
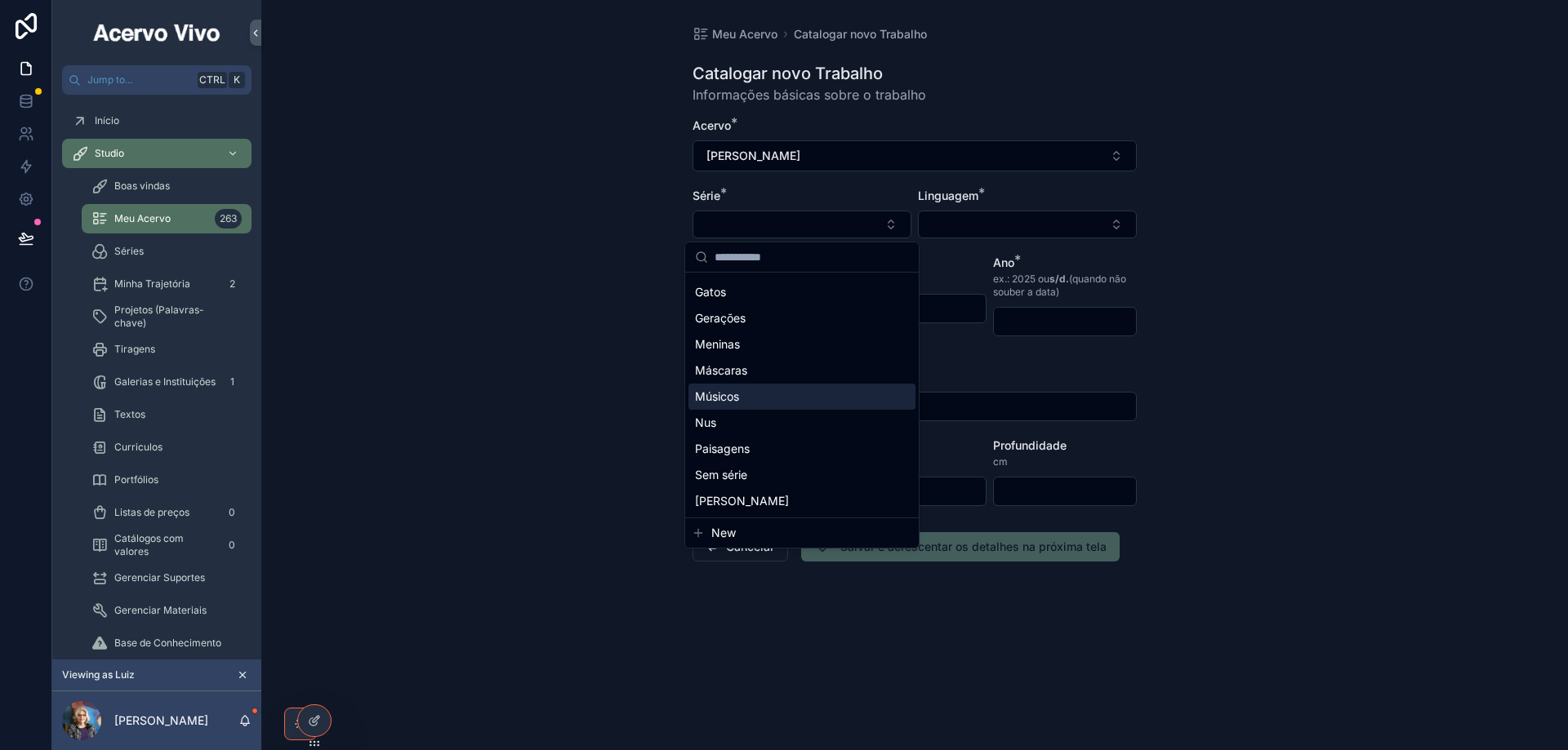
click at [740, 400] on div "Músicos" at bounding box center [801, 397] width 227 height 26
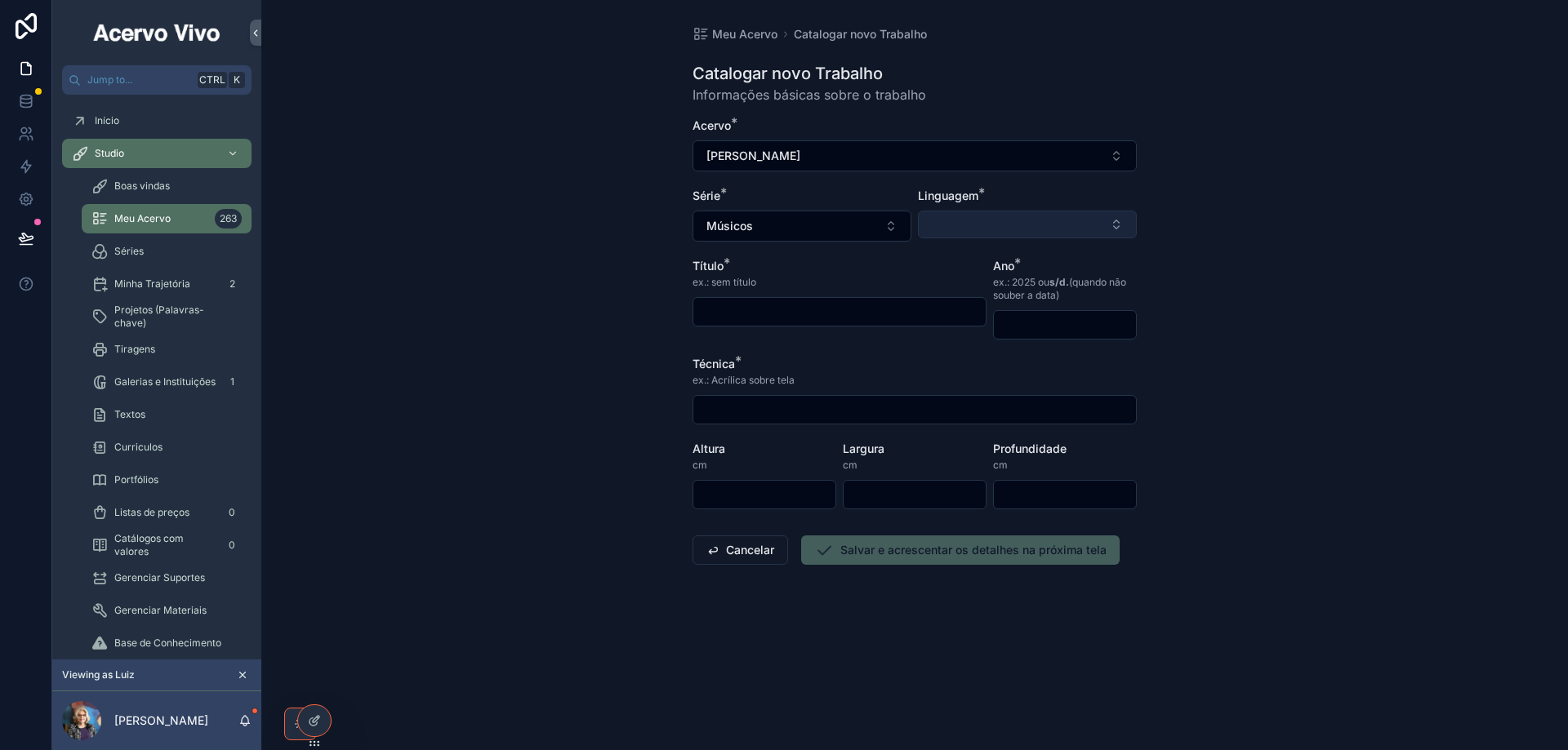
click at [986, 221] on button "Select Button" at bounding box center [1027, 225] width 219 height 28
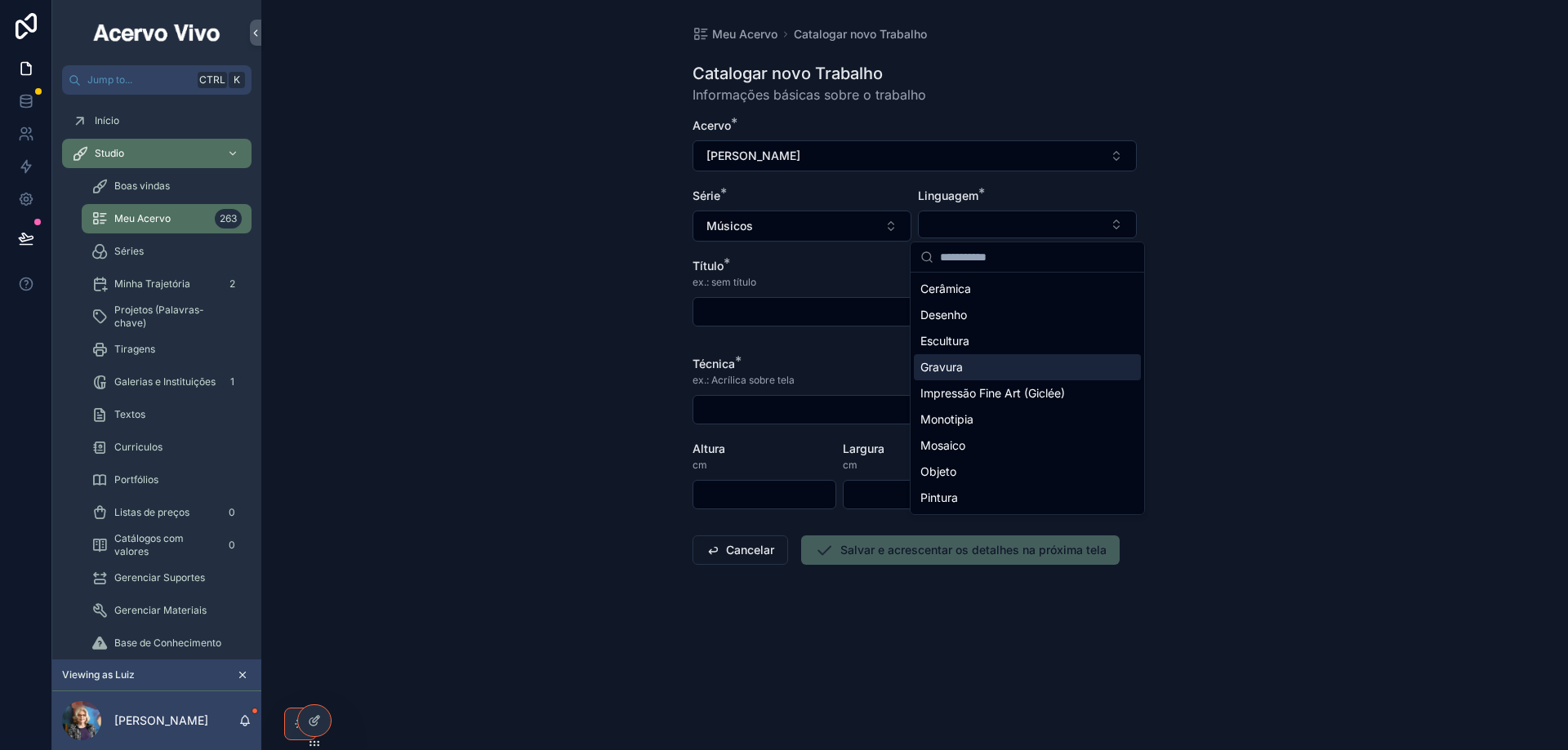
click at [957, 373] on span "Gravura" at bounding box center [941, 368] width 42 height 17
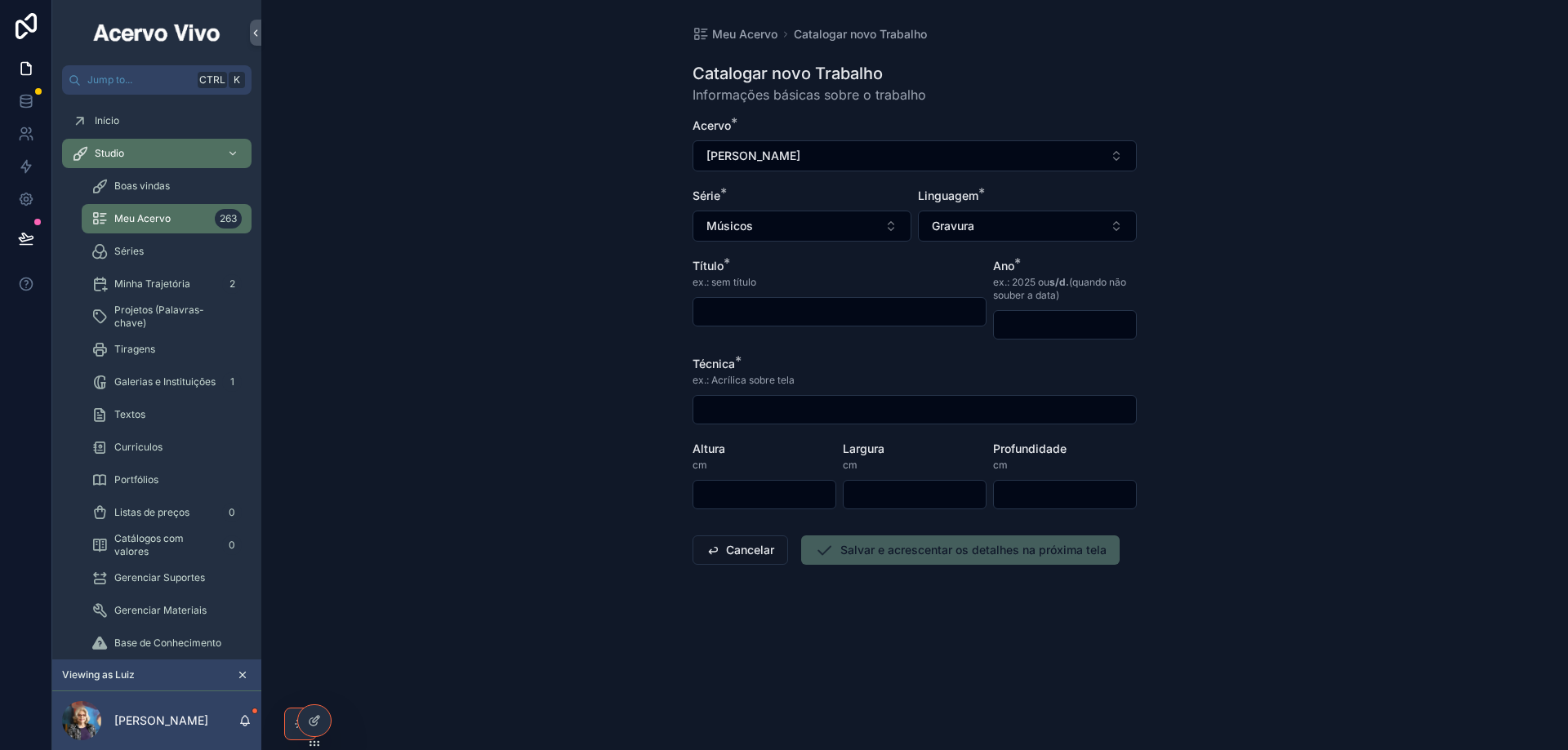
click at [801, 323] on div "scrollable content" at bounding box center [839, 312] width 294 height 30
click at [794, 316] on input "scrollable content" at bounding box center [839, 312] width 292 height 23
type input "**********"
click at [1043, 324] on input "scrollable content" at bounding box center [1065, 325] width 142 height 23
type input "****"
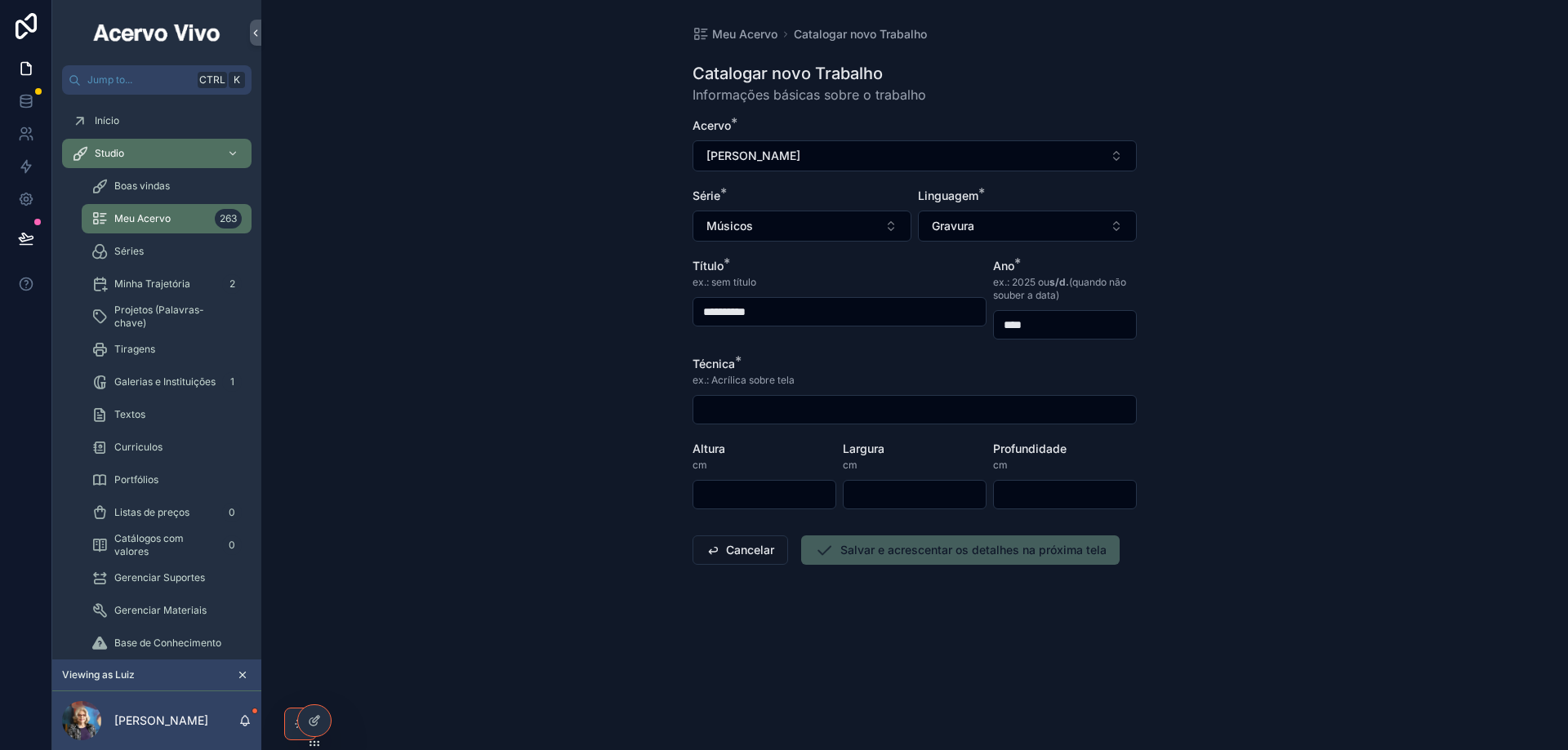
click at [713, 402] on input "scrollable content" at bounding box center [915, 410] width 443 height 23
type input "**********"
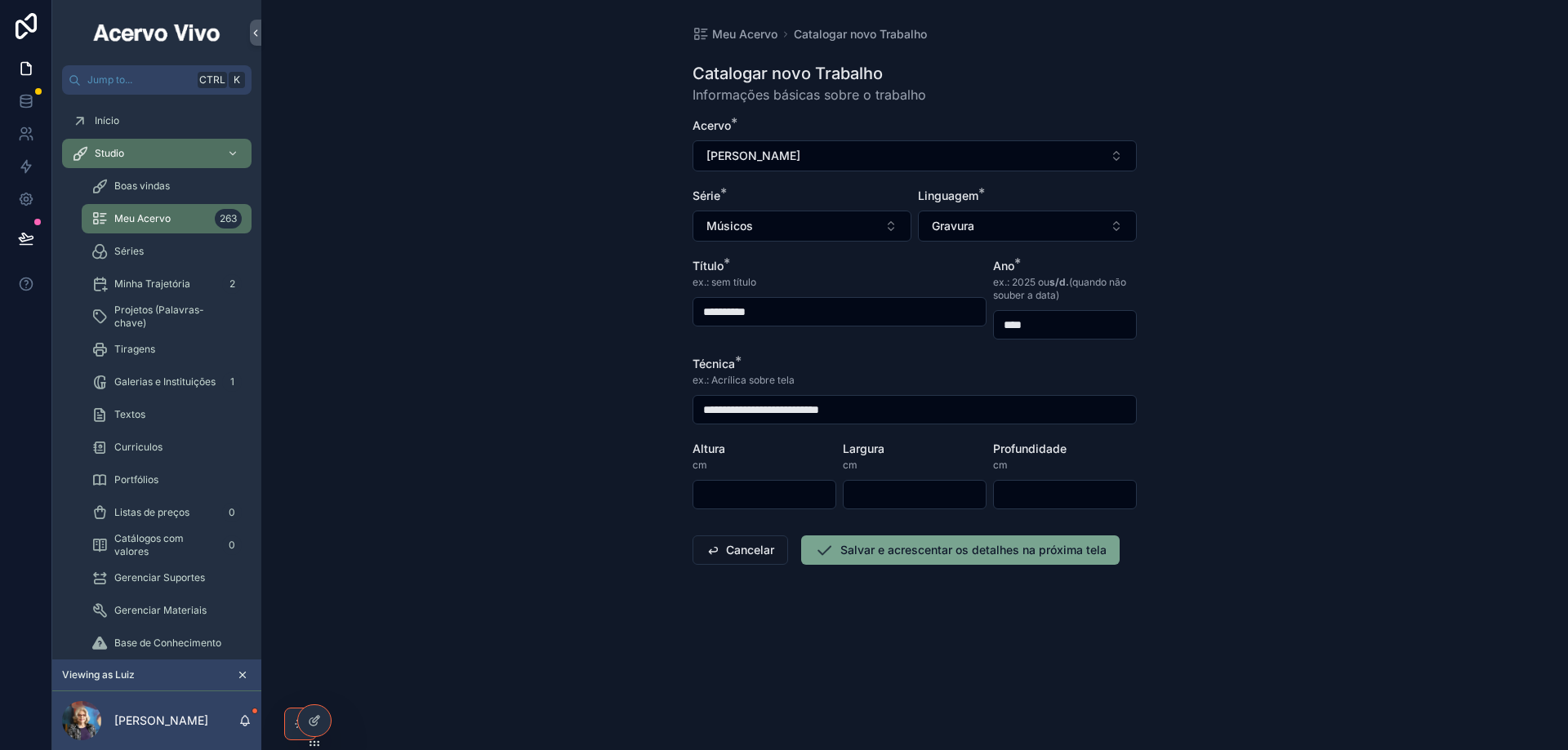
click at [754, 492] on input "scrollable content" at bounding box center [764, 495] width 142 height 23
type input "**"
click at [853, 548] on button "Salvar e acrescentar os detalhes na próxima tela" at bounding box center [960, 550] width 318 height 30
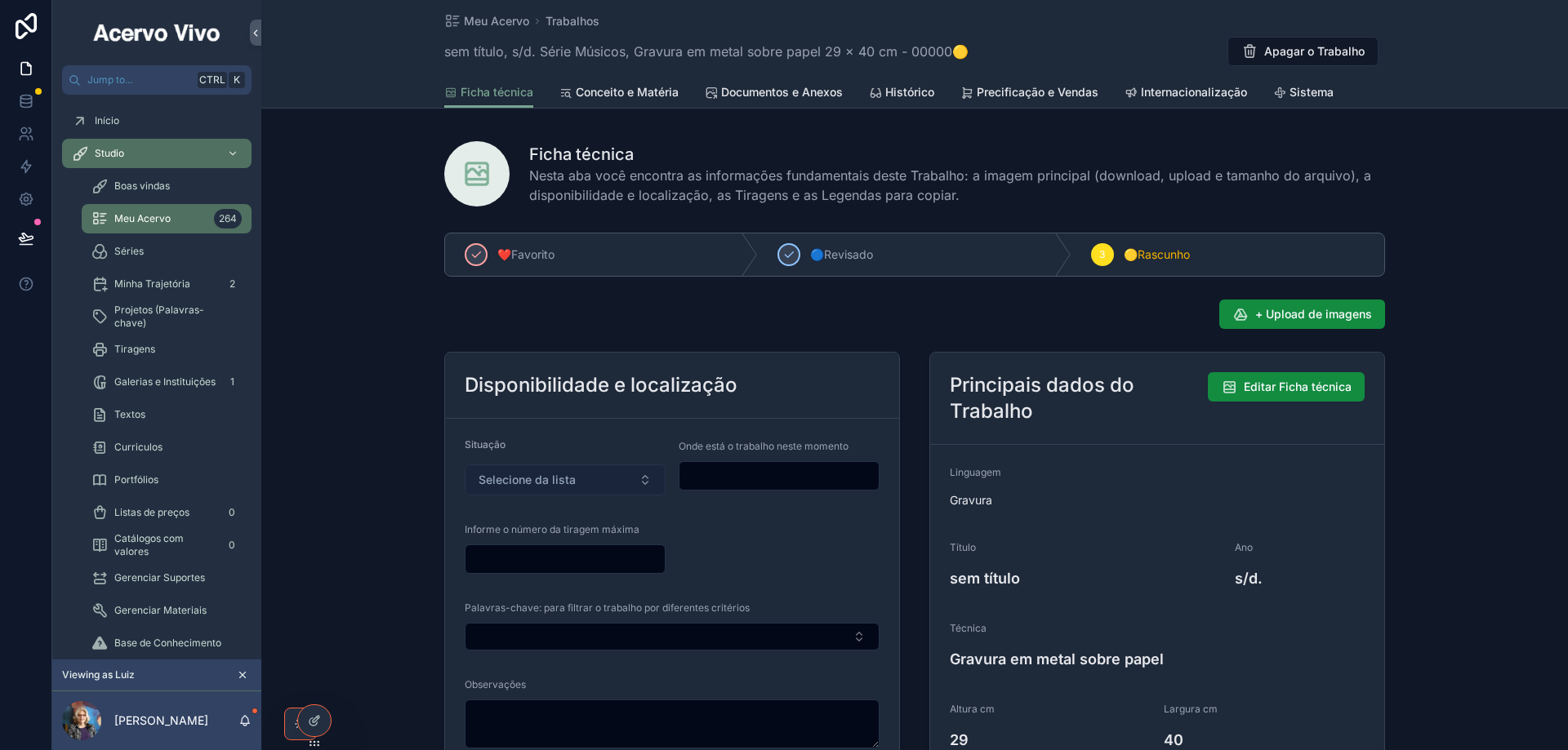
click at [575, 479] on button "Selecione da lista" at bounding box center [564, 480] width 201 height 31
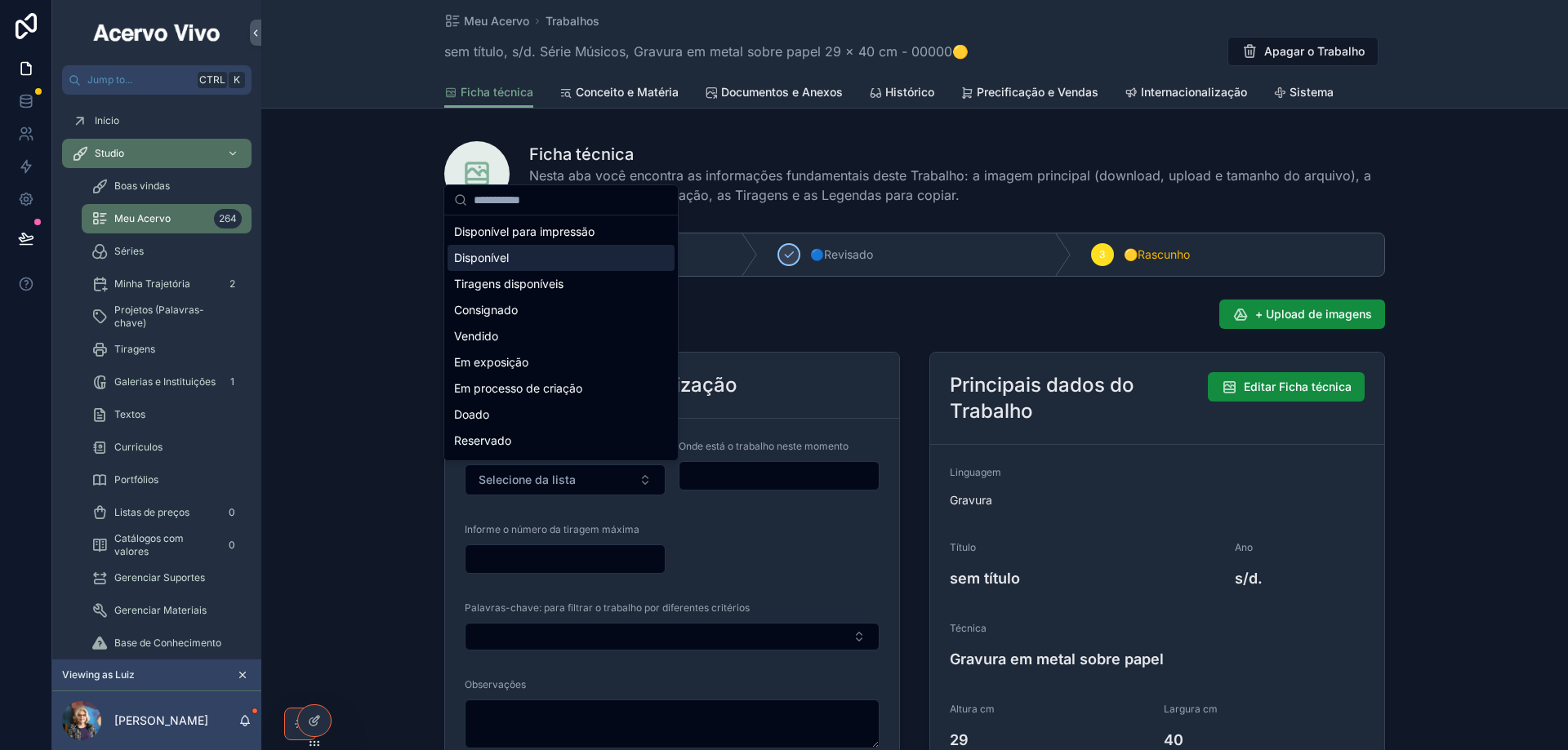
click at [580, 254] on div "Disponível" at bounding box center [561, 258] width 227 height 26
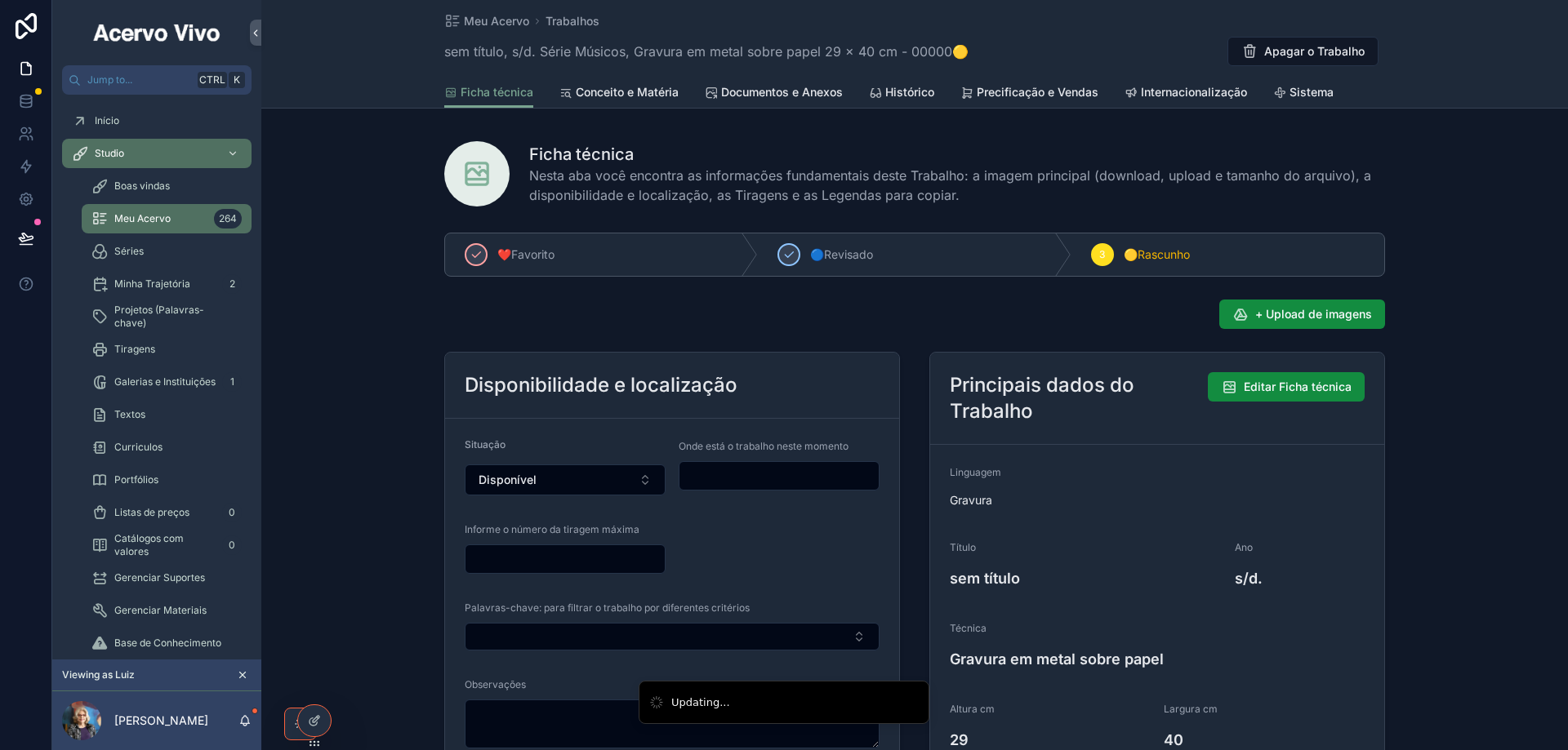
click at [721, 482] on input "scrollable content" at bounding box center [778, 476] width 199 height 23
type input "**********"
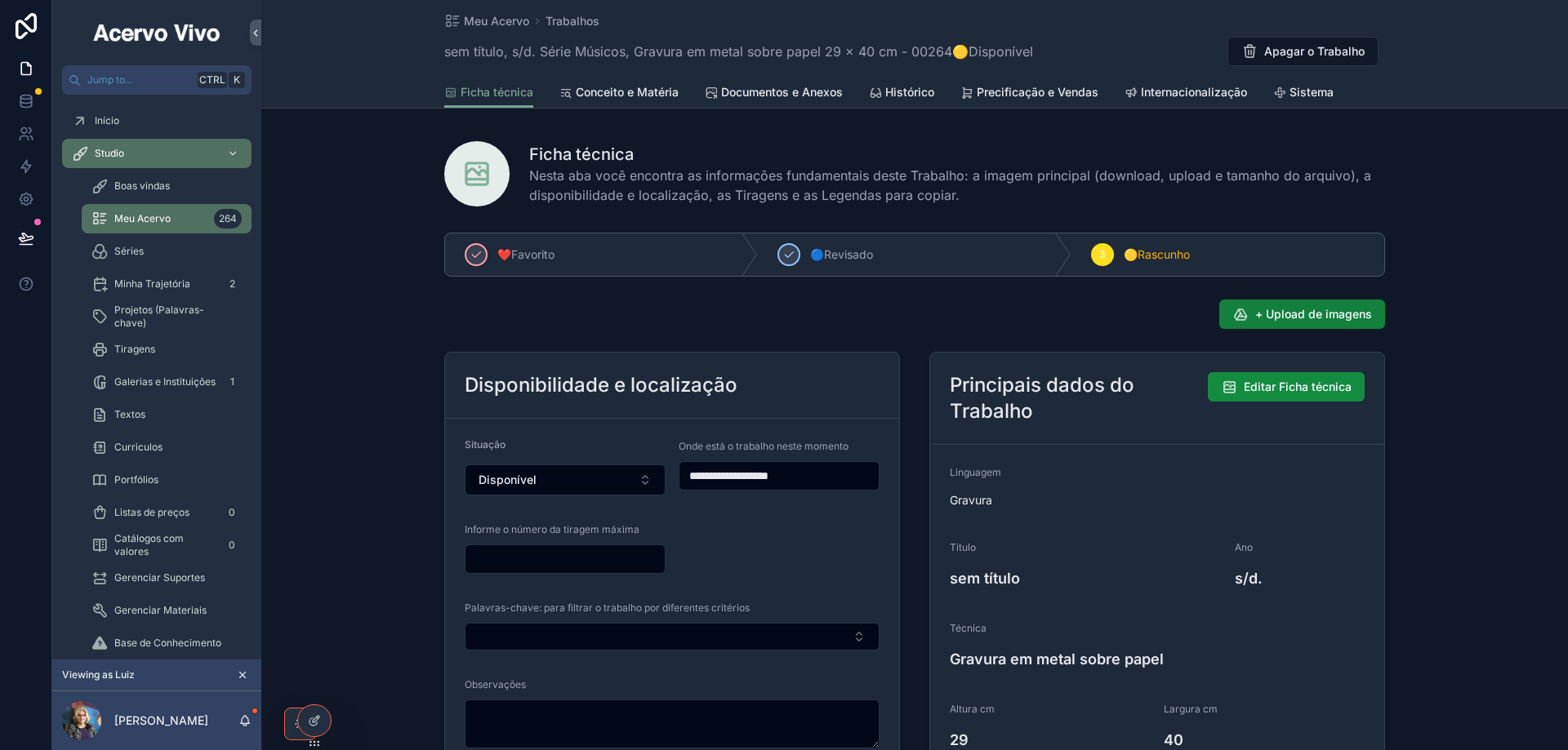
click at [1290, 308] on span "+ Upload de imagens" at bounding box center [1313, 315] width 116 height 17
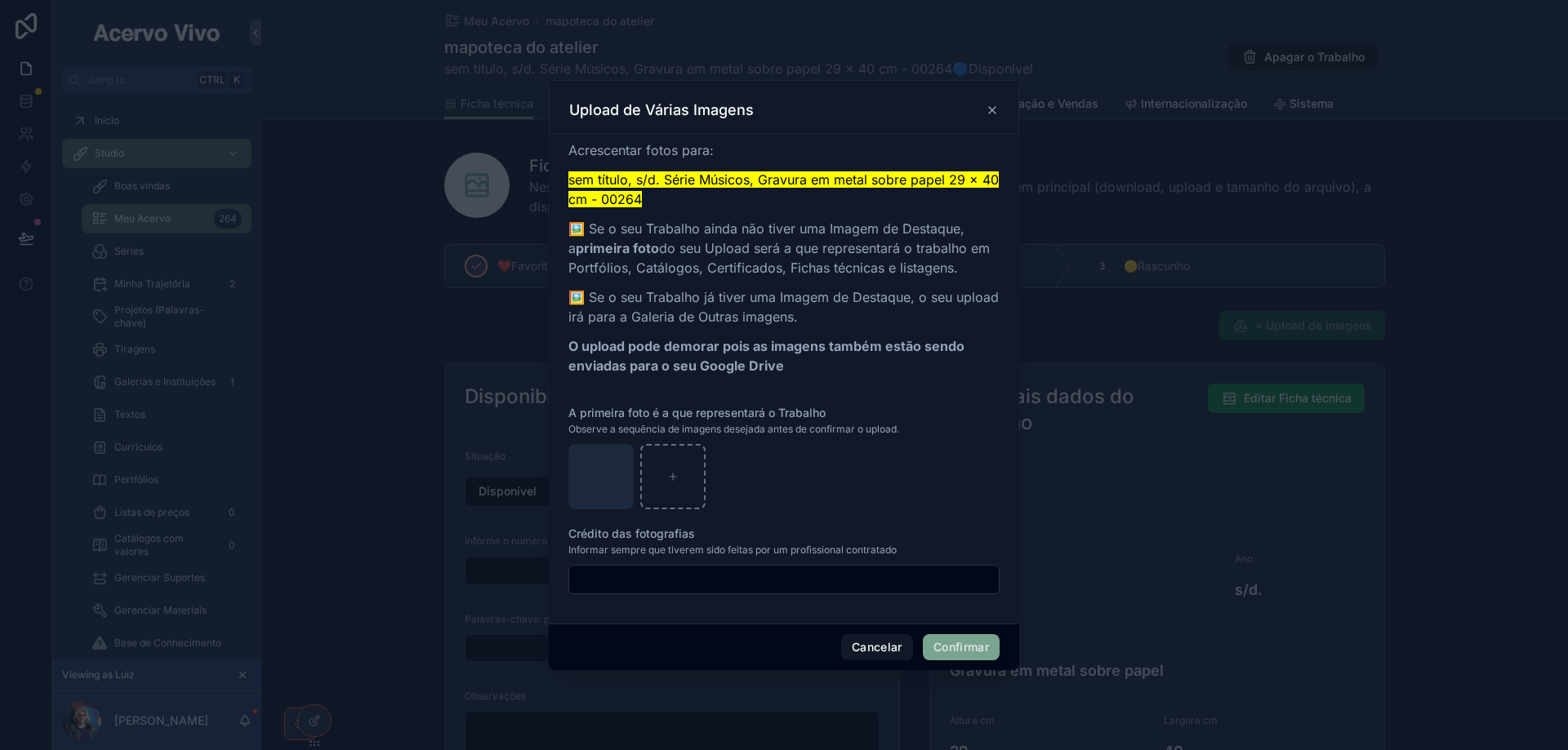
click at [958, 648] on button "Confirmar" at bounding box center [961, 648] width 77 height 26
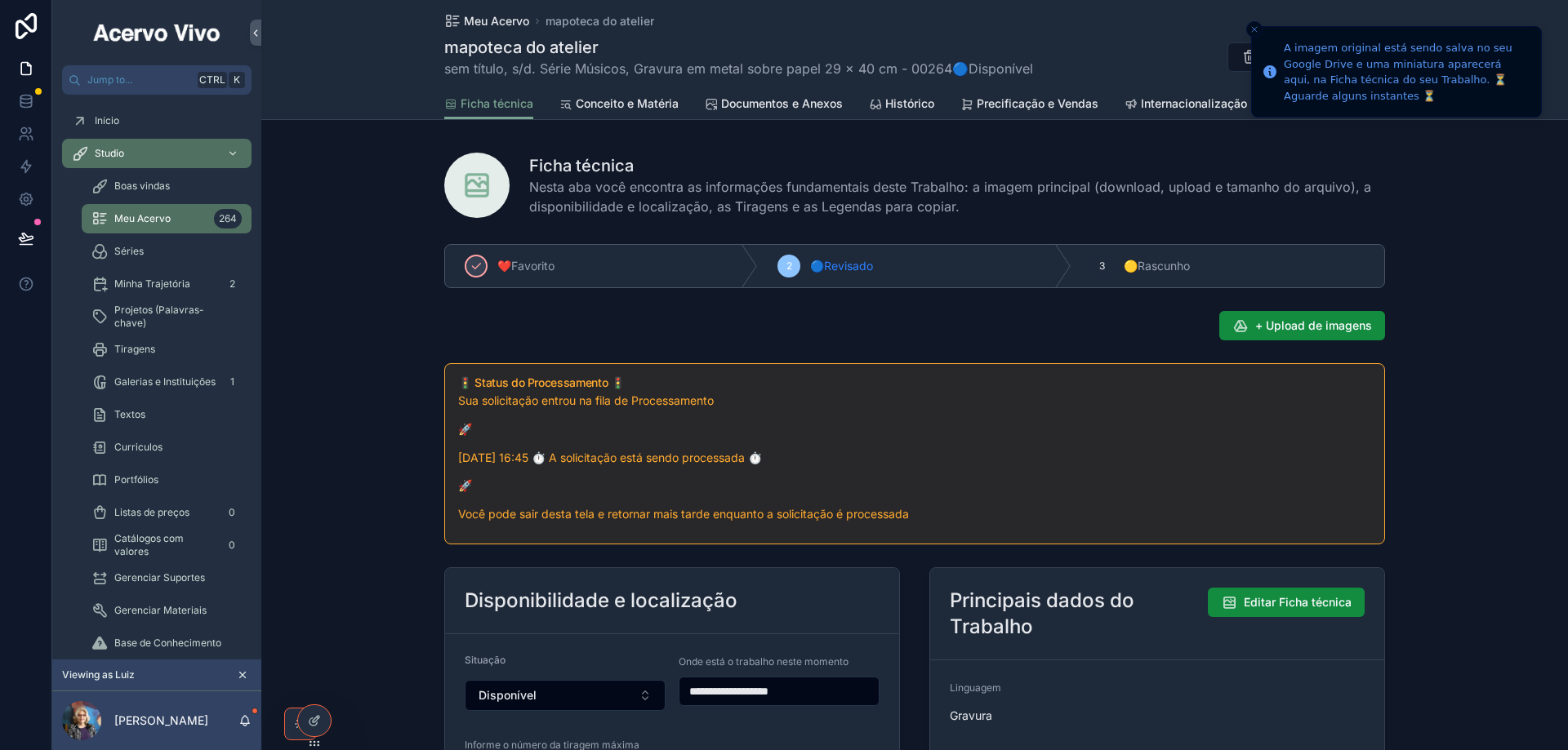
click at [508, 23] on span "Meu Acervo" at bounding box center [496, 21] width 65 height 17
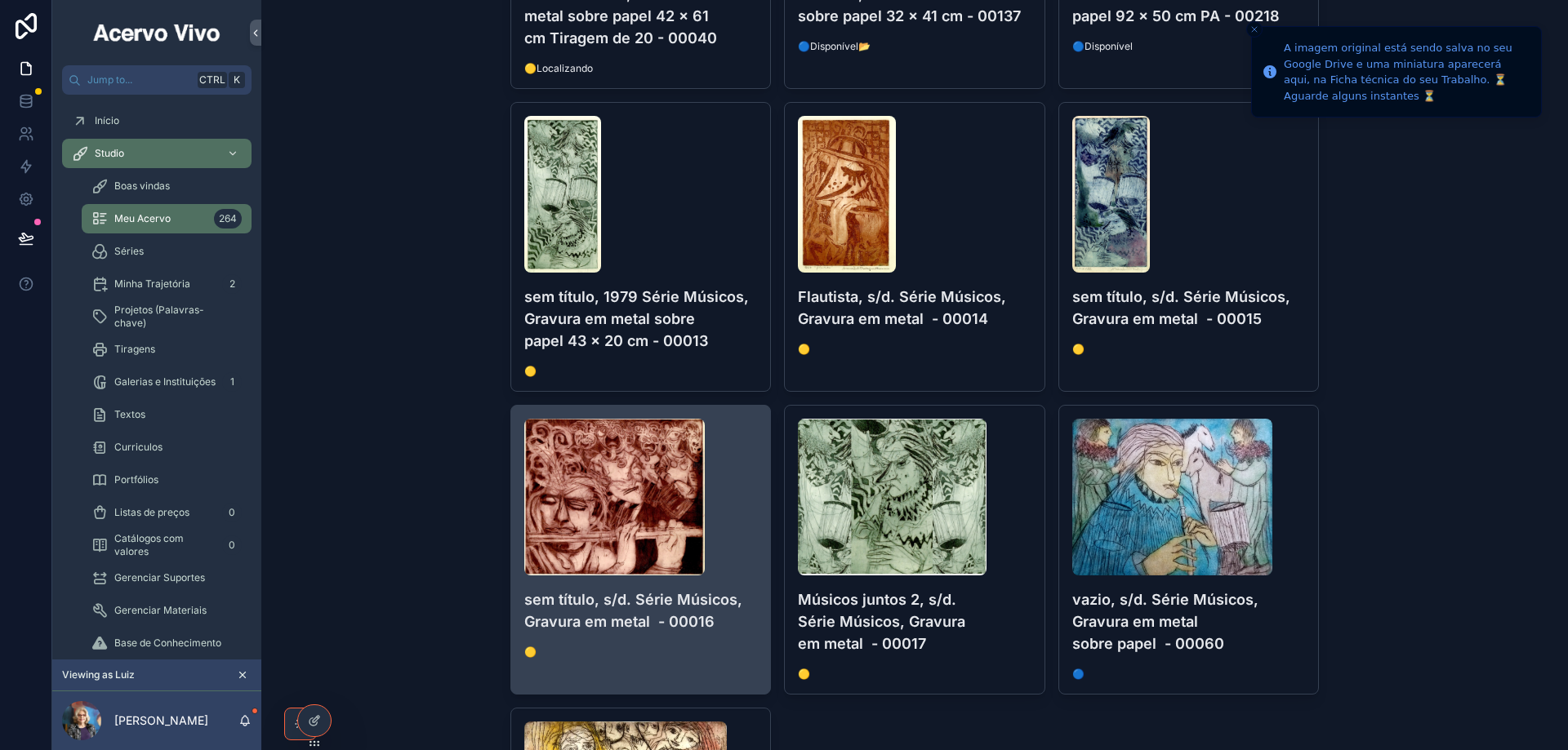
scroll to position [816, 0]
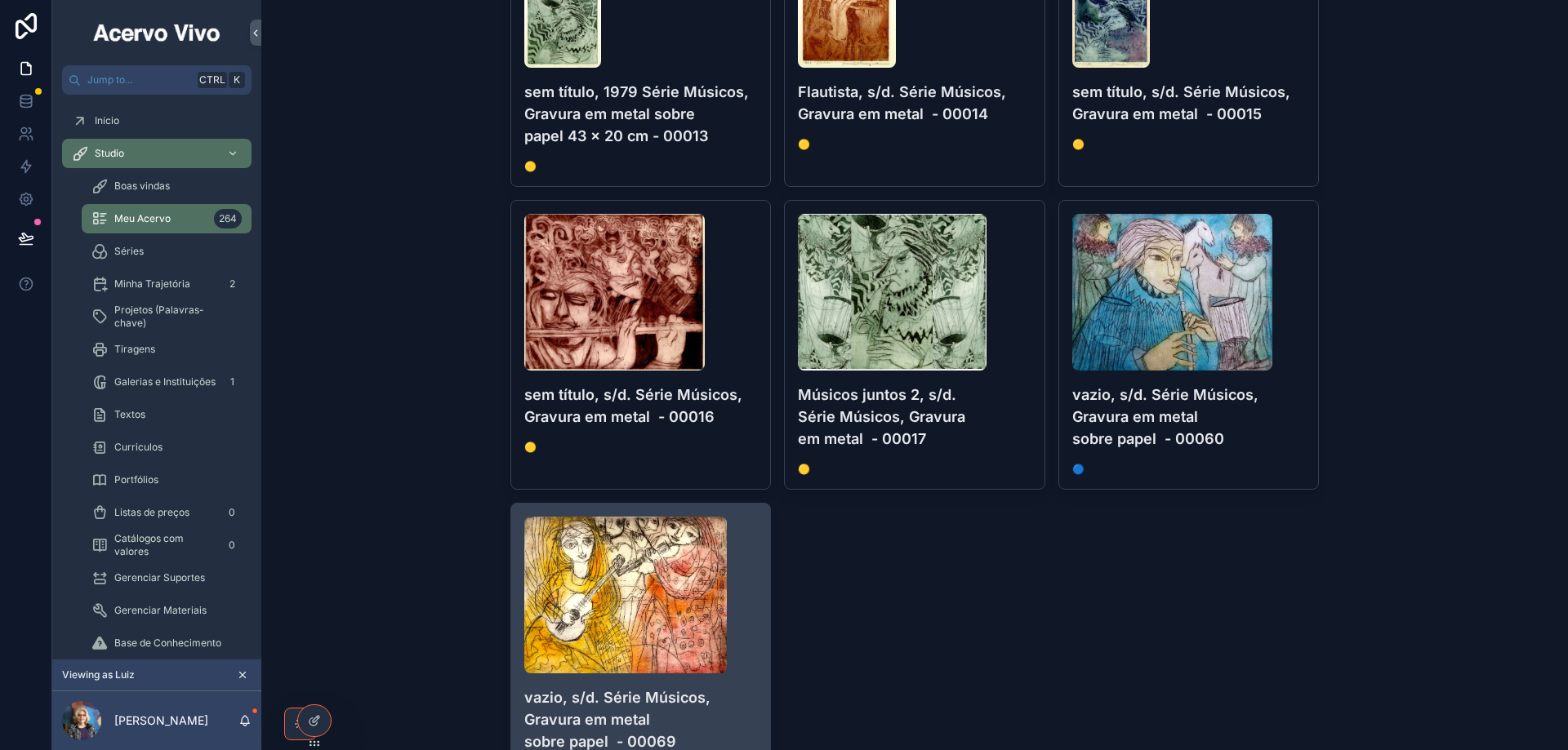
click at [743, 648] on div "scrollable content" at bounding box center [641, 596] width 234 height 157
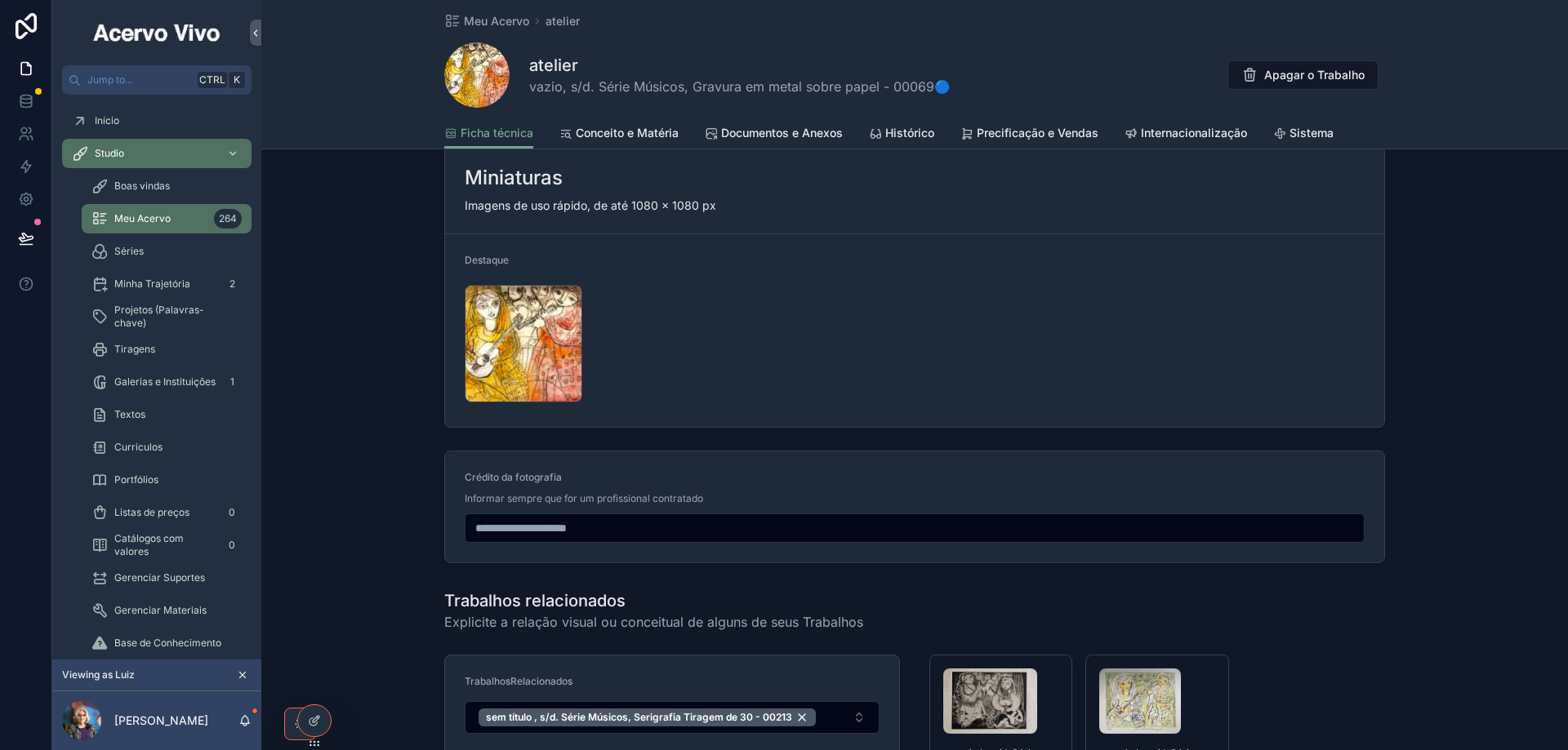
scroll to position [2041, 0]
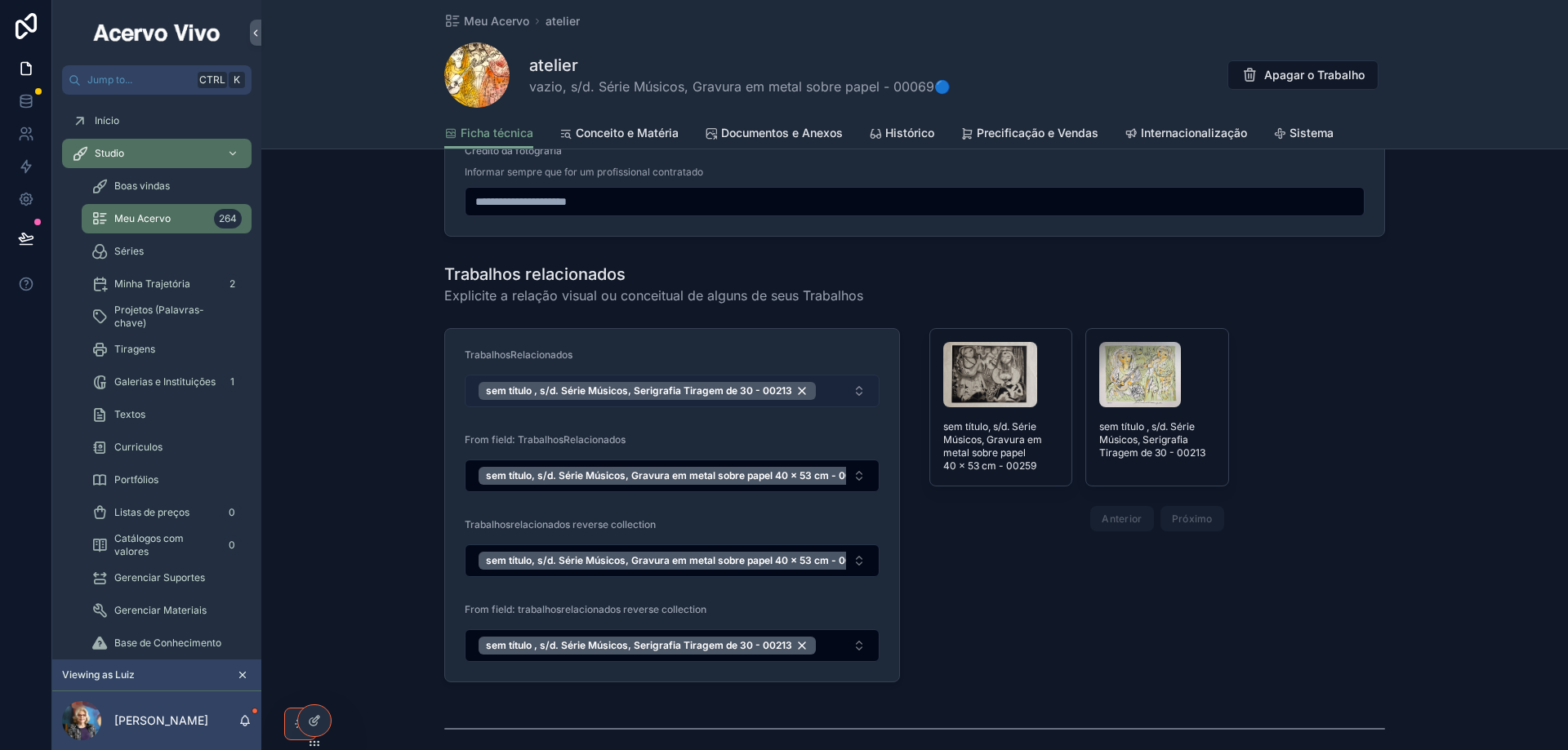
click at [825, 389] on button "sem título , s/d. Série Músicos, Serigrafia Tiragem de 30 - 00213" at bounding box center [672, 392] width 415 height 33
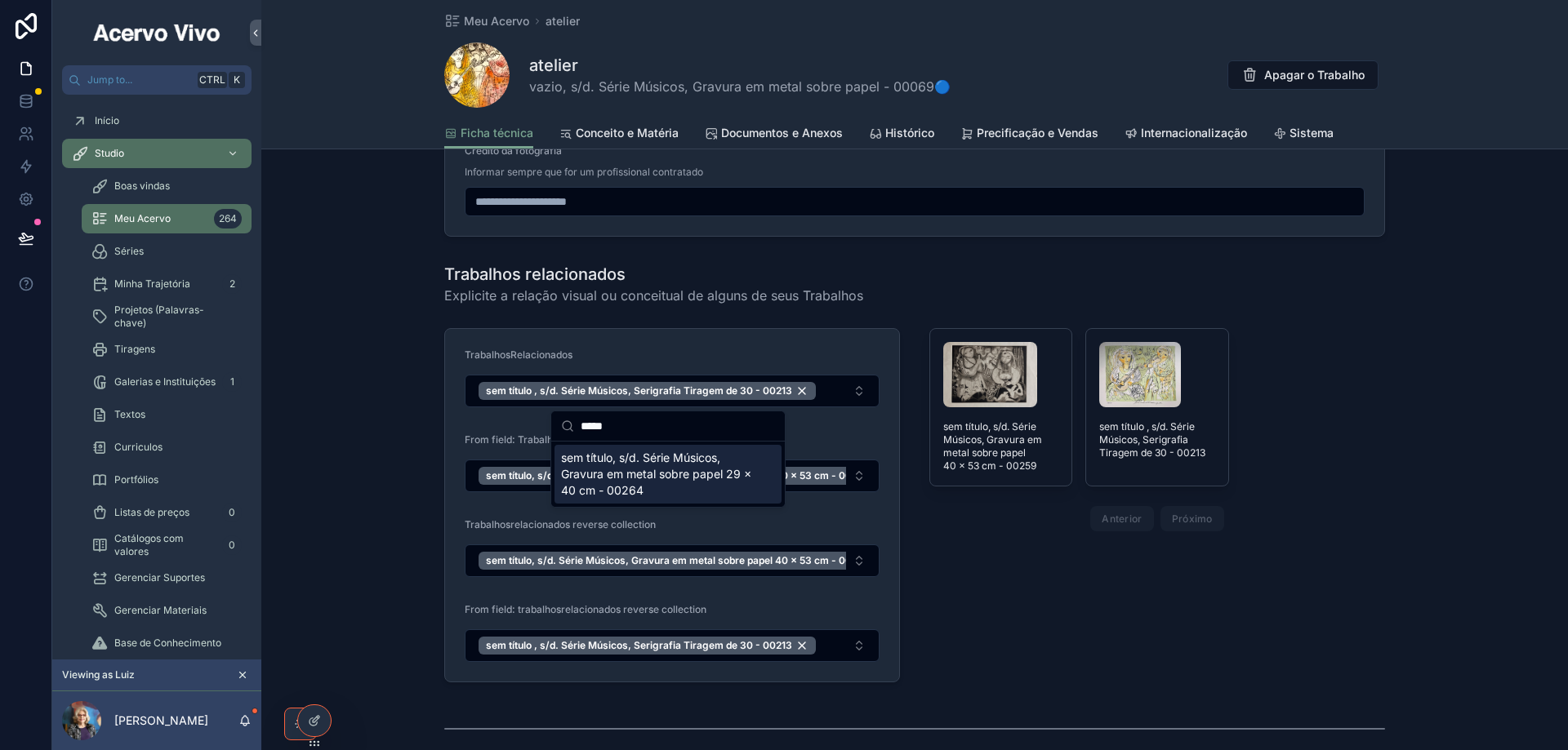
type input "*****"
click at [662, 474] on span "sem título, s/d. Série Músicos, Gravura em metal sobre papel 29 x 40 cm - 00264" at bounding box center [658, 474] width 194 height 49
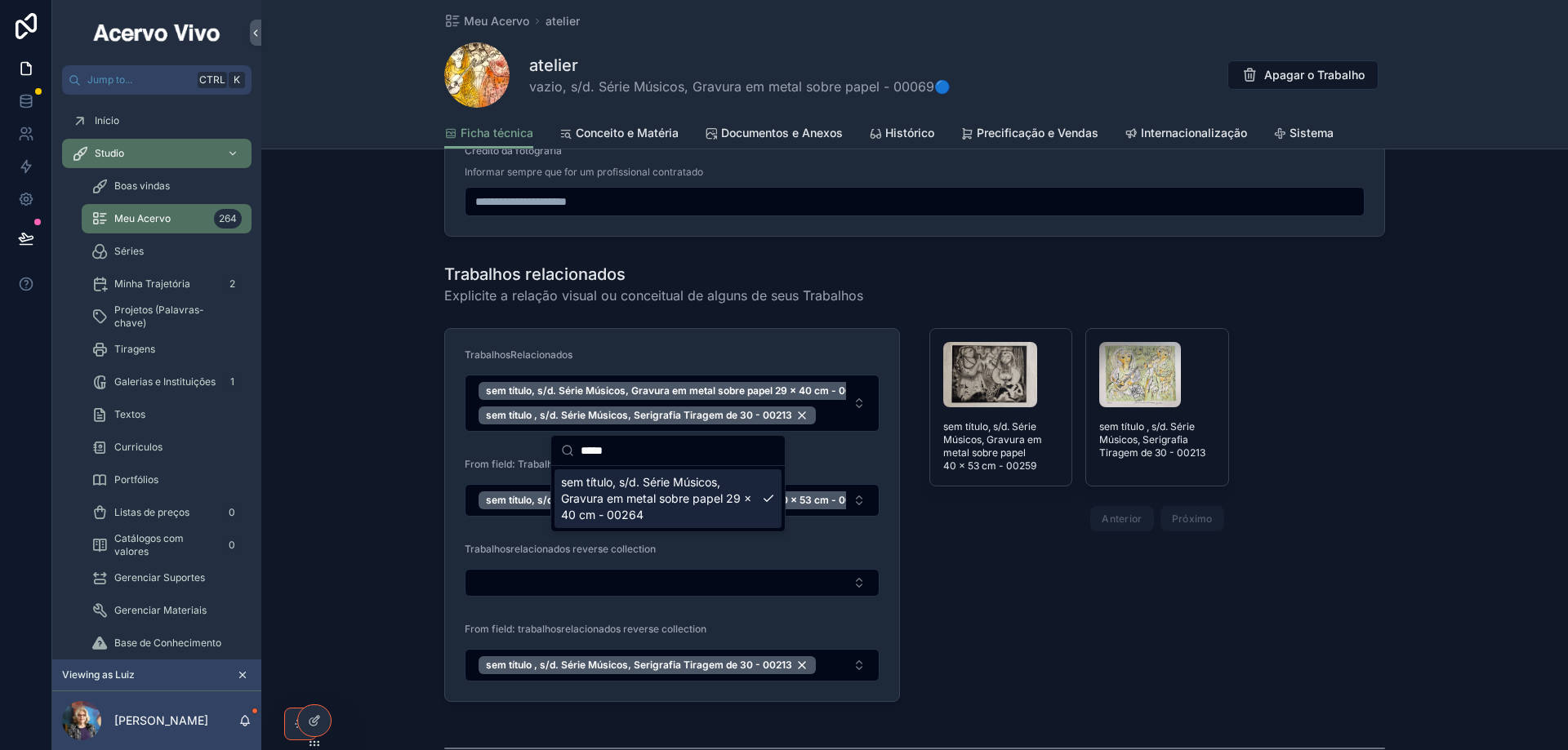
click at [400, 491] on div "Trabalhos relacionados Explicite a relação visual ou conceitual de alguns de se…" at bounding box center [914, 482] width 1306 height 453
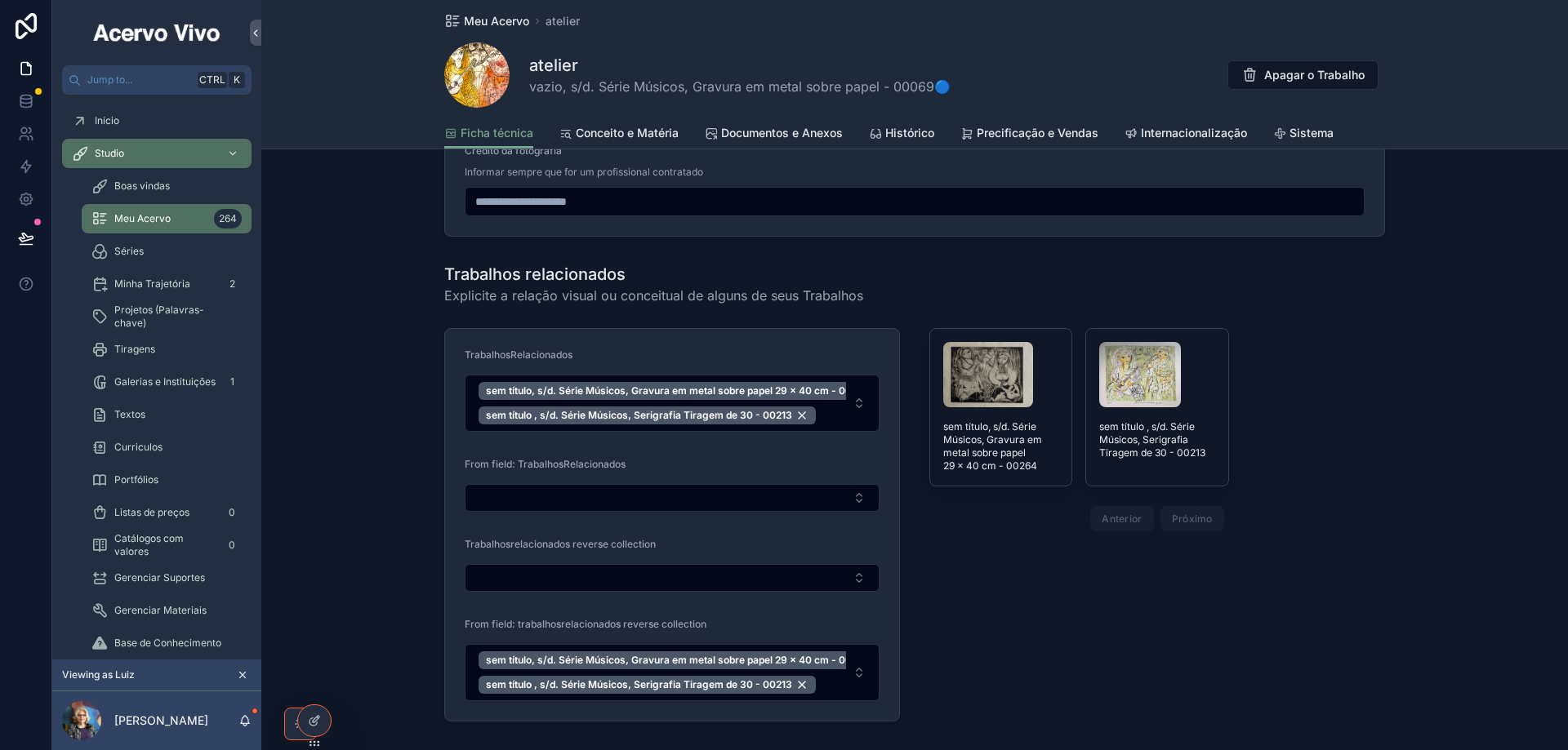
click at [493, 21] on span "Meu Acervo" at bounding box center [496, 21] width 65 height 17
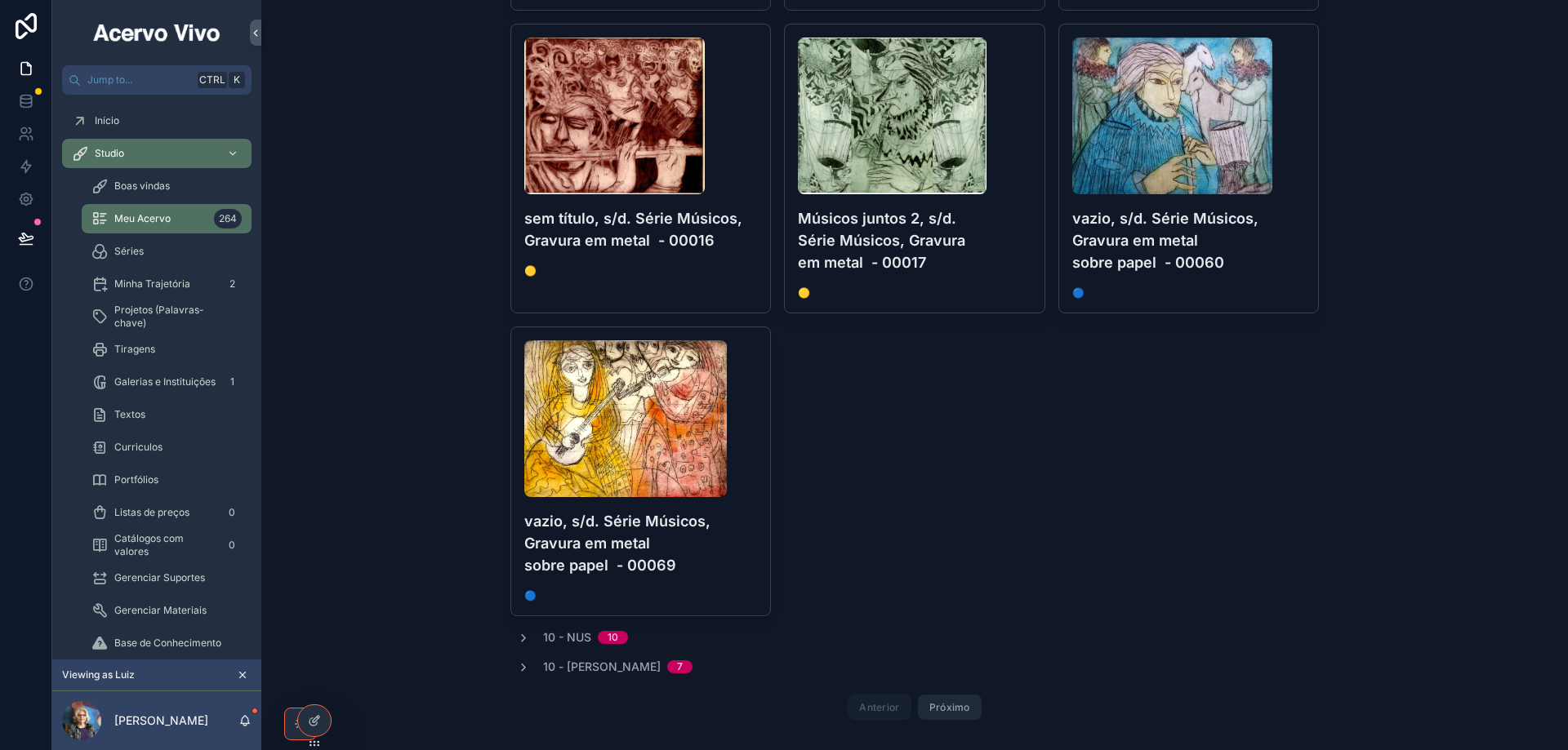
scroll to position [1021, 0]
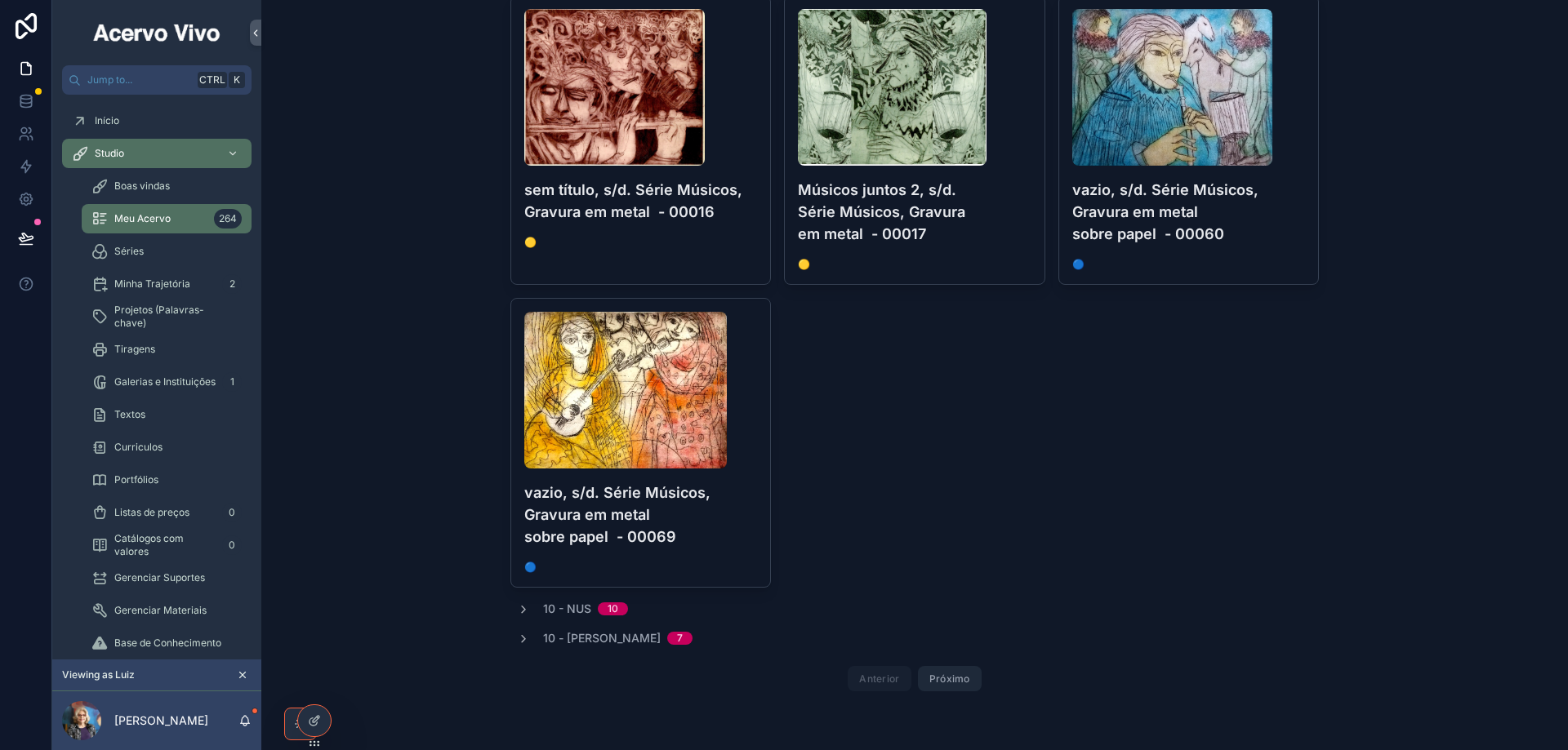
click at [948, 680] on button "Próximo" at bounding box center [949, 678] width 64 height 26
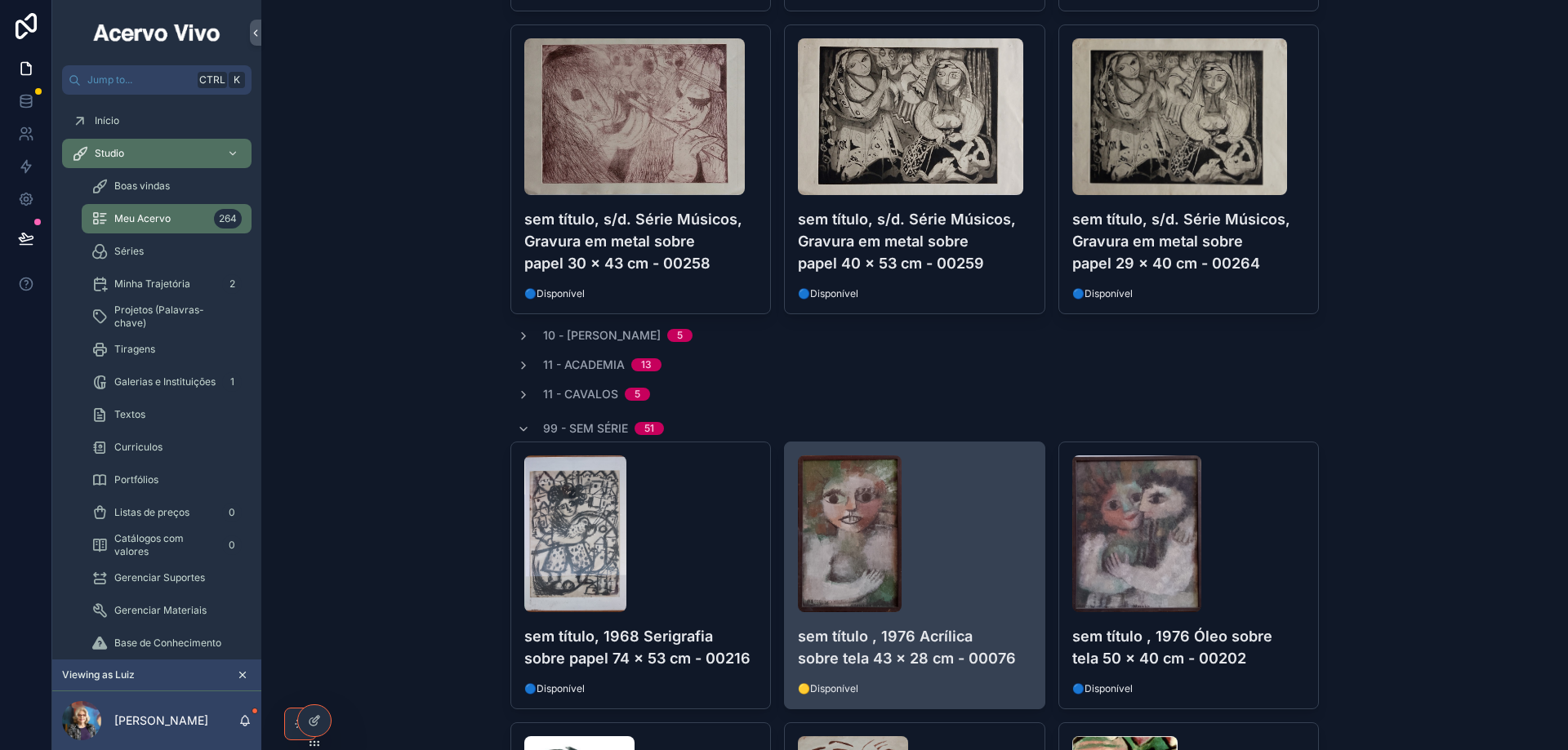
scroll to position [781, 0]
